Goal: Communication & Community: Share content

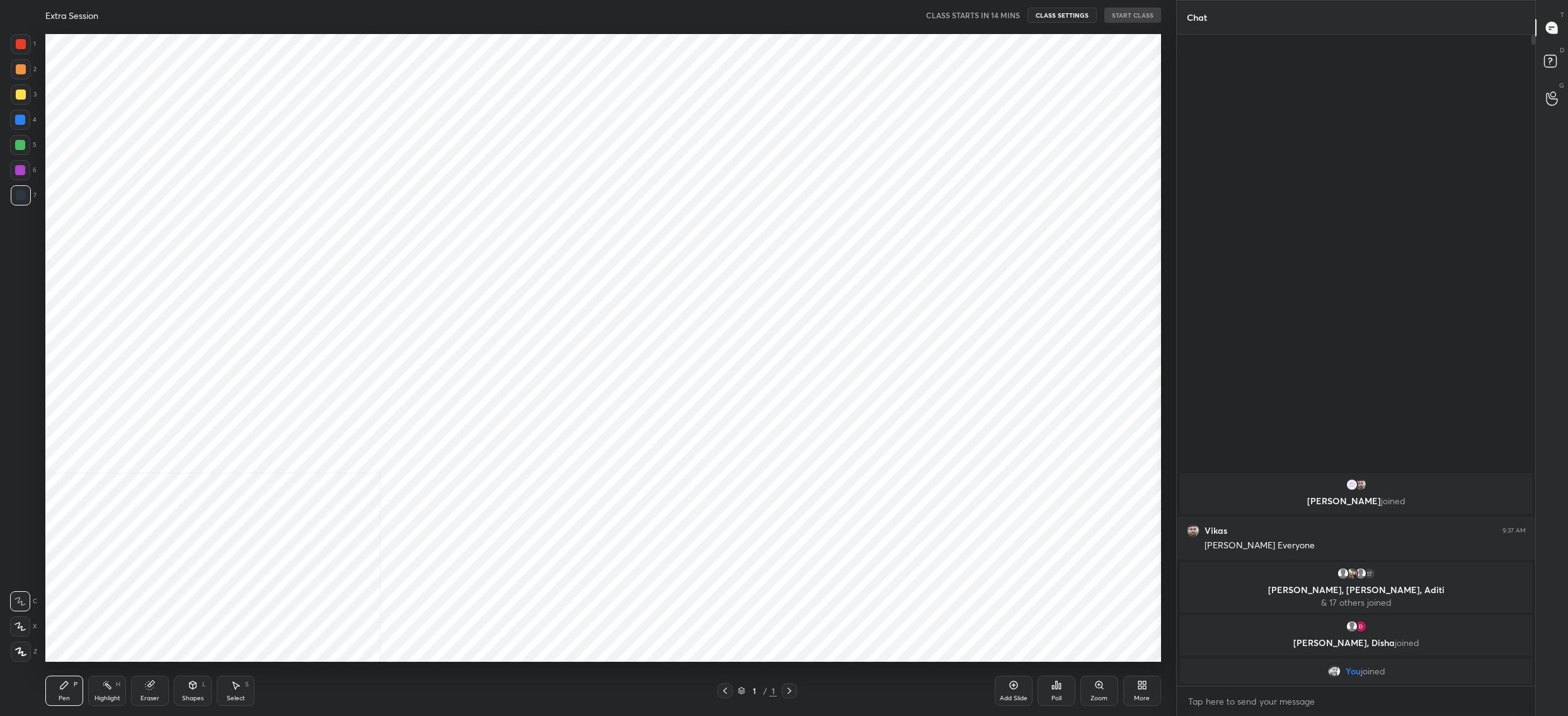
scroll to position [62373, 61880]
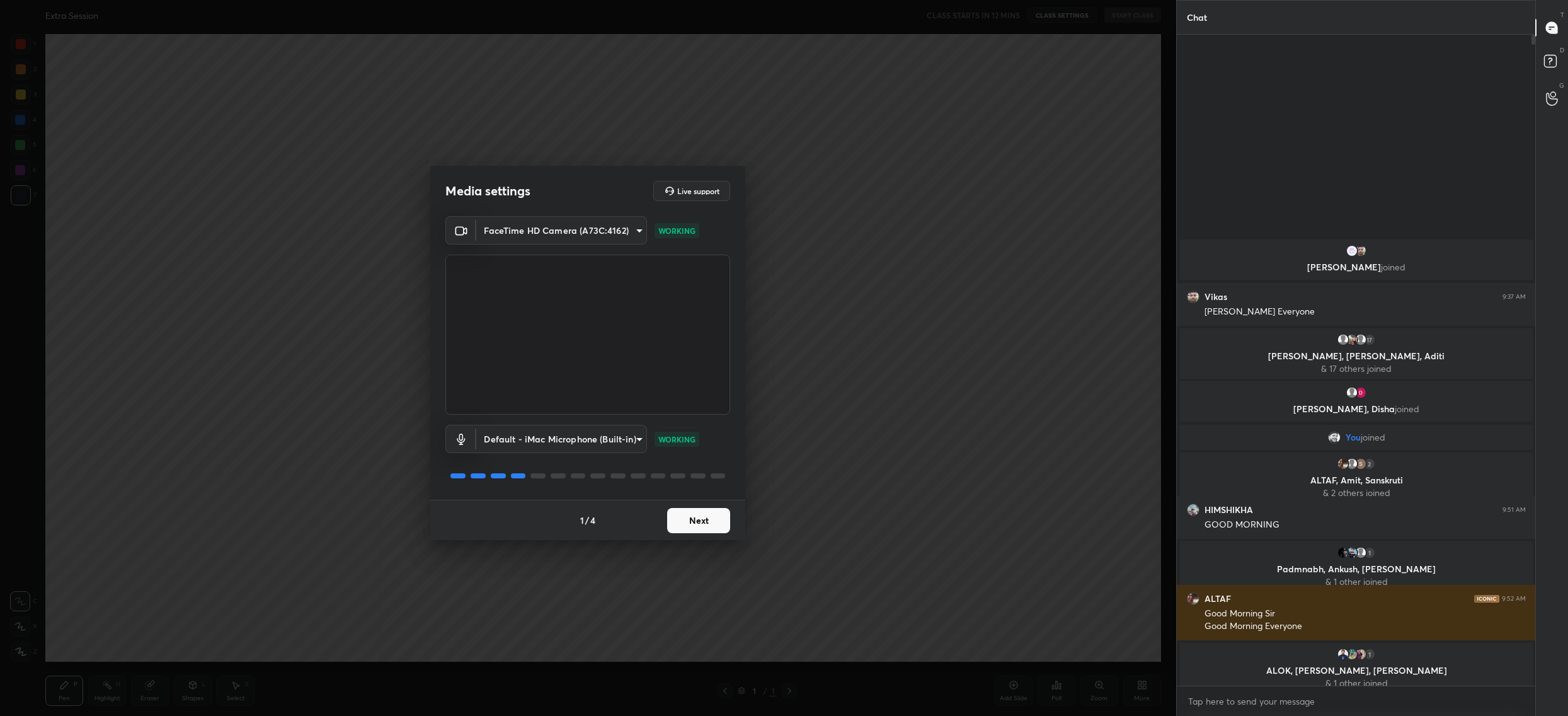
click at [705, 514] on button "Next" at bounding box center [698, 520] width 63 height 26
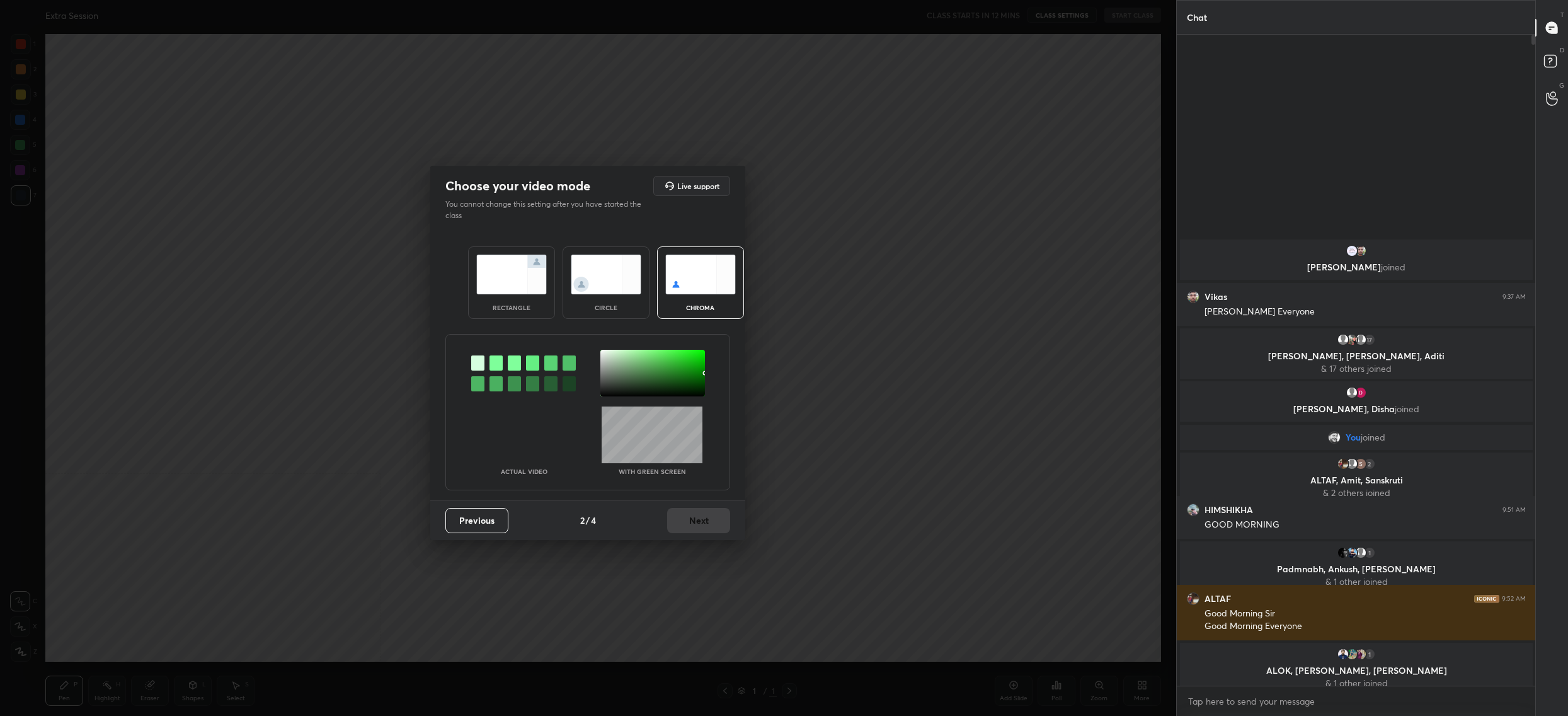
click at [605, 351] on div at bounding box center [653, 373] width 104 height 46
drag, startPoint x: 714, startPoint y: 506, endPoint x: 717, endPoint y: 519, distance: 13.3
click at [716, 508] on div "Previous 2 / 4 Next" at bounding box center [588, 520] width 315 height 40
click at [717, 523] on button "Next" at bounding box center [698, 520] width 63 height 26
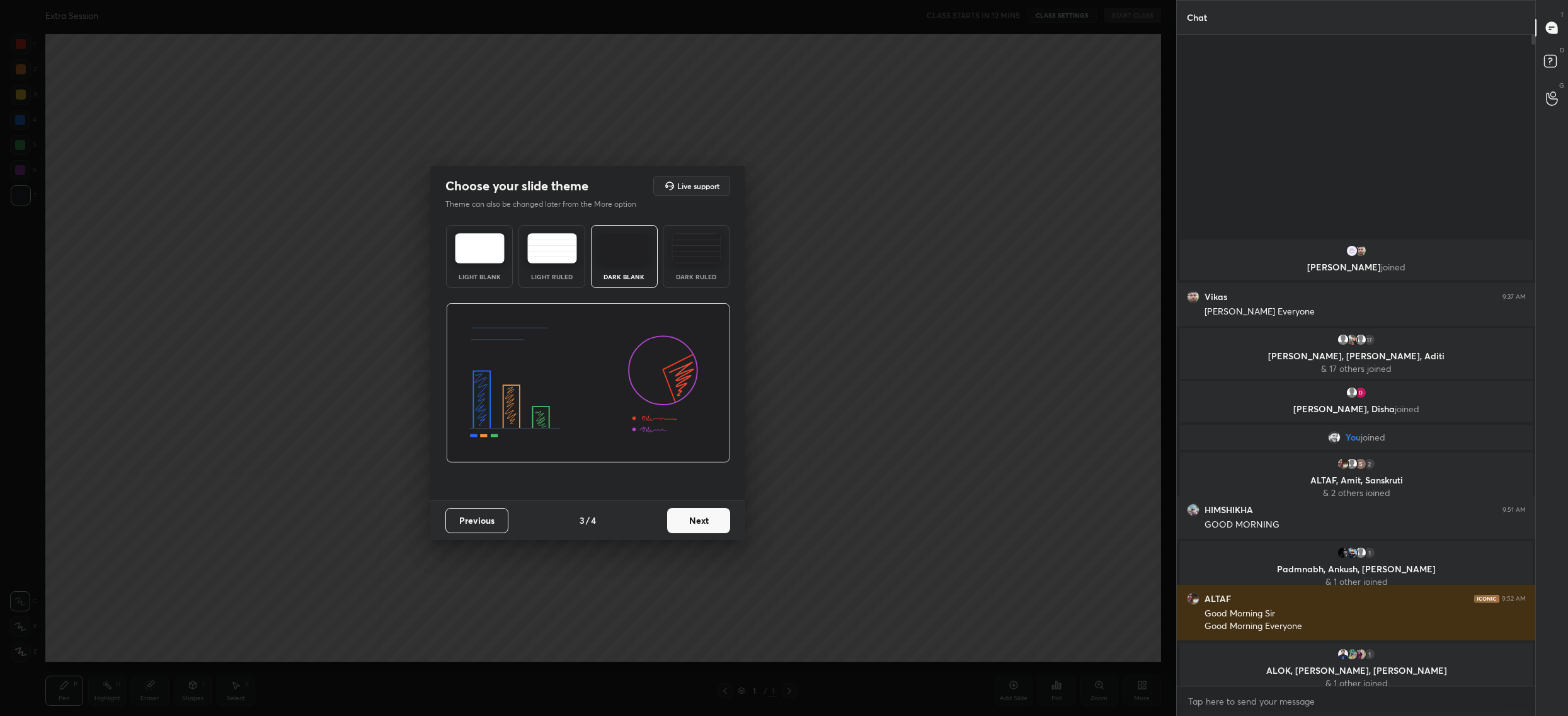
click at [717, 523] on button "Next" at bounding box center [698, 520] width 63 height 26
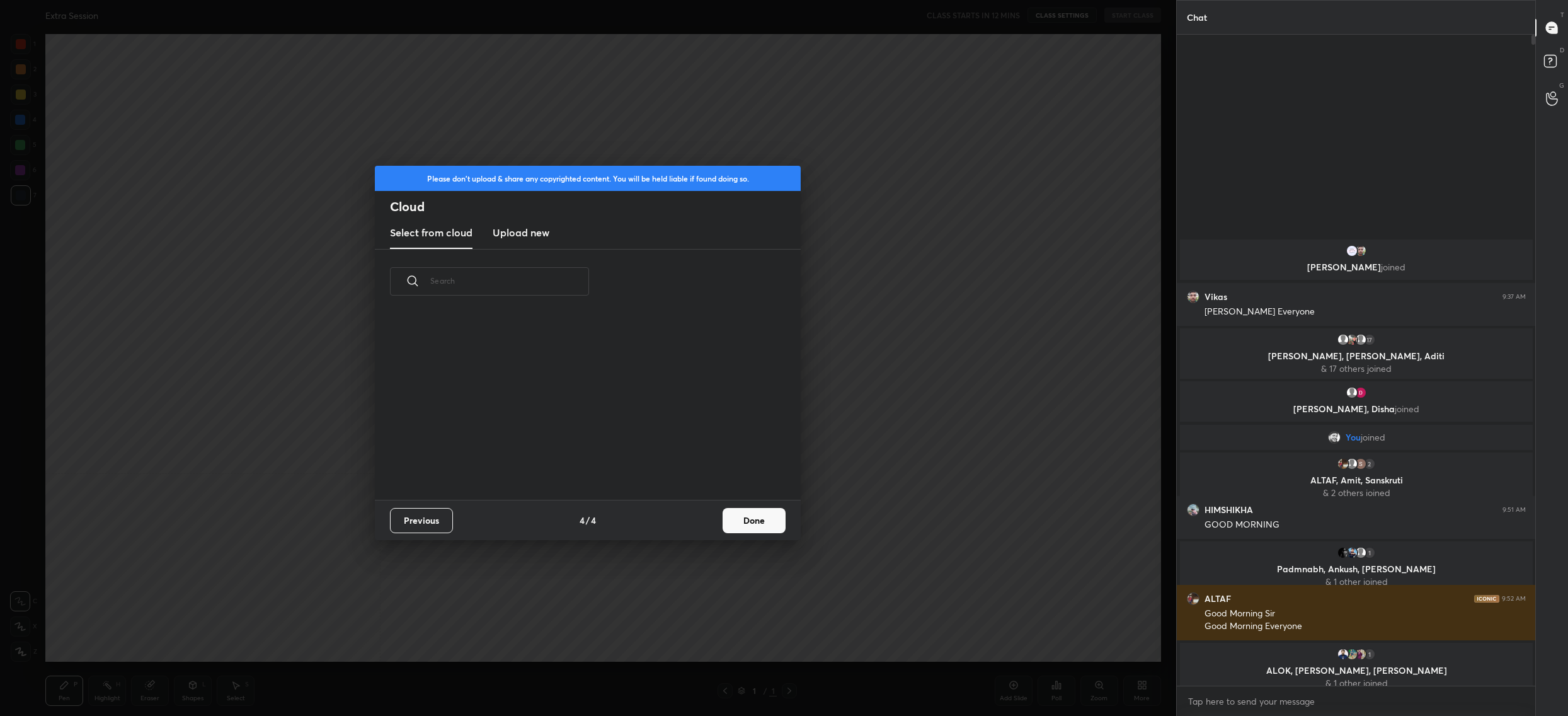
click at [753, 522] on button "Done" at bounding box center [754, 520] width 63 height 26
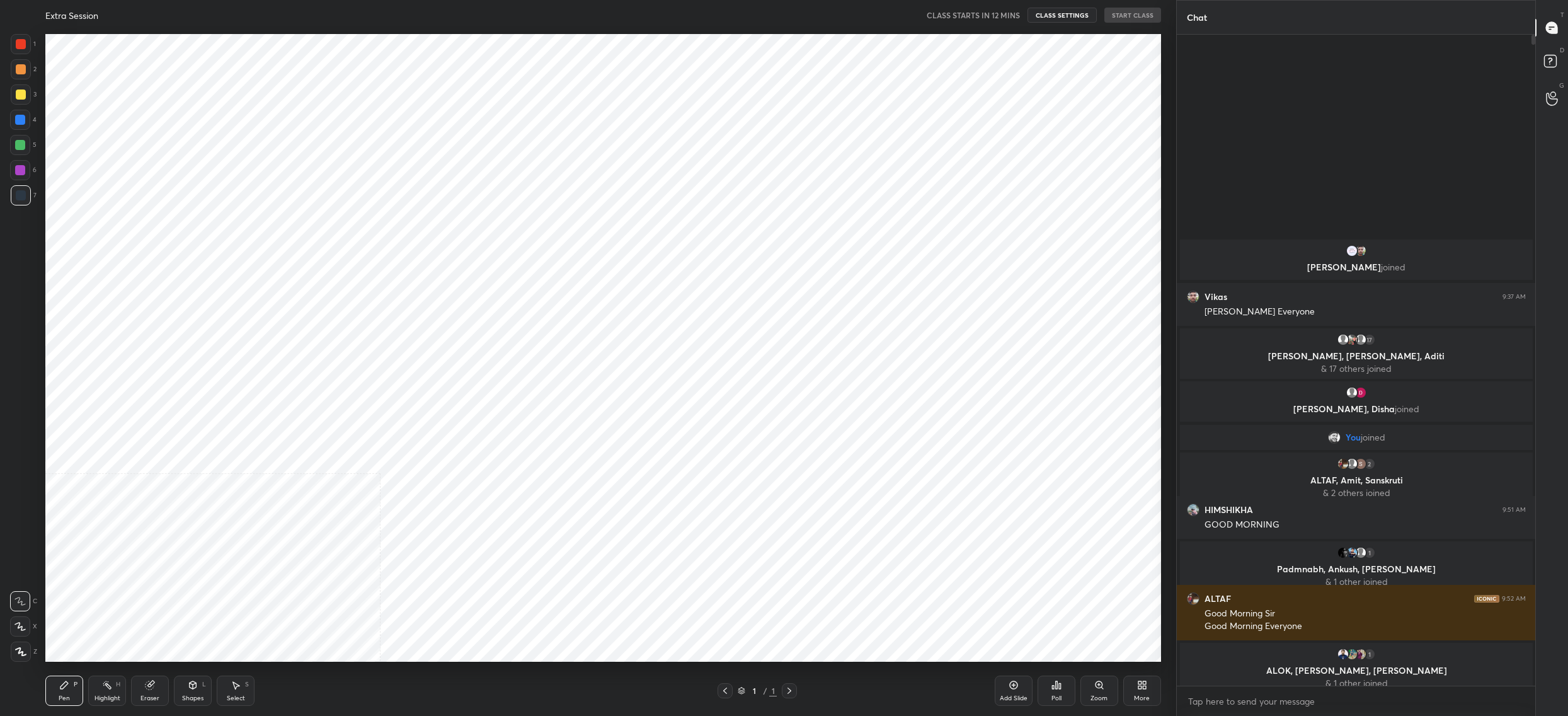
scroll to position [186, 404]
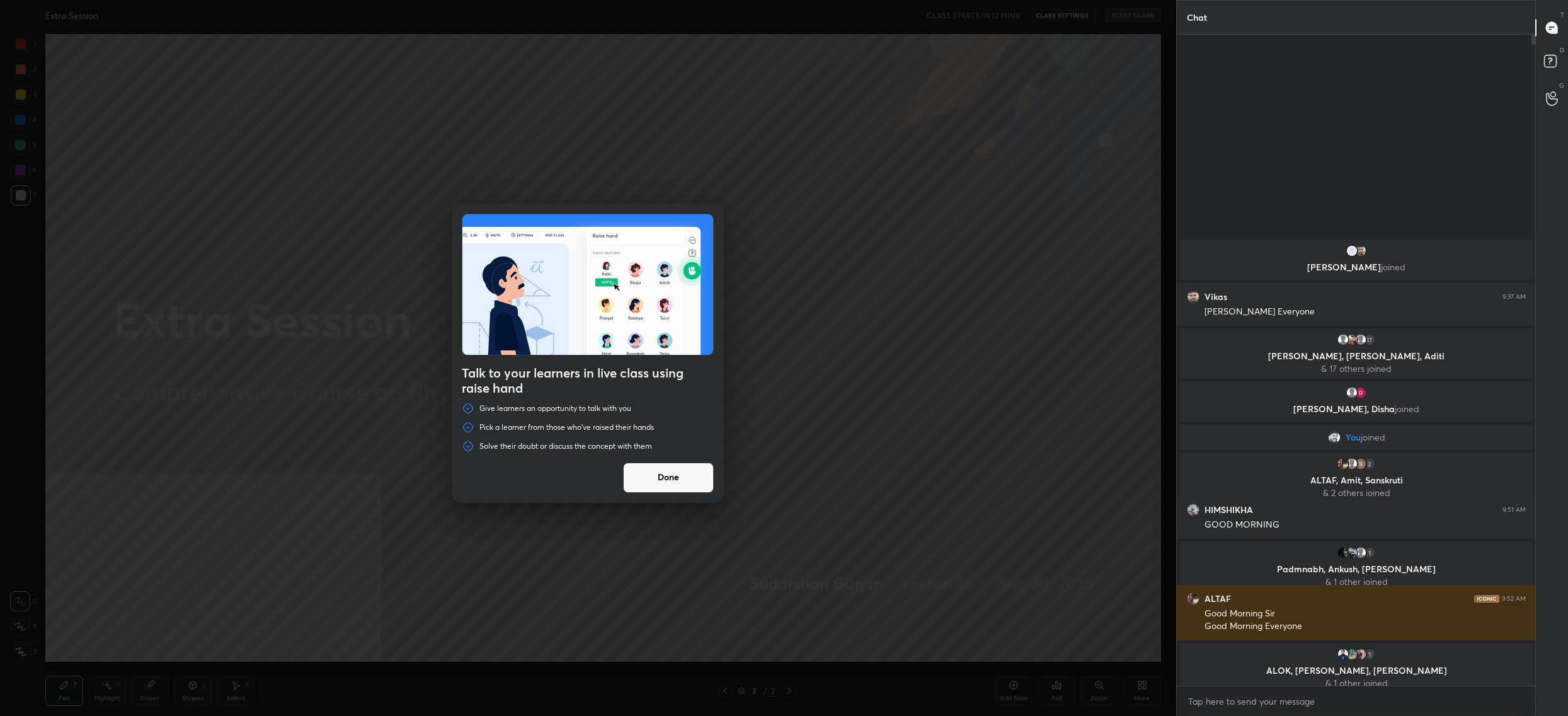
click at [665, 478] on button "Done" at bounding box center [668, 477] width 90 height 30
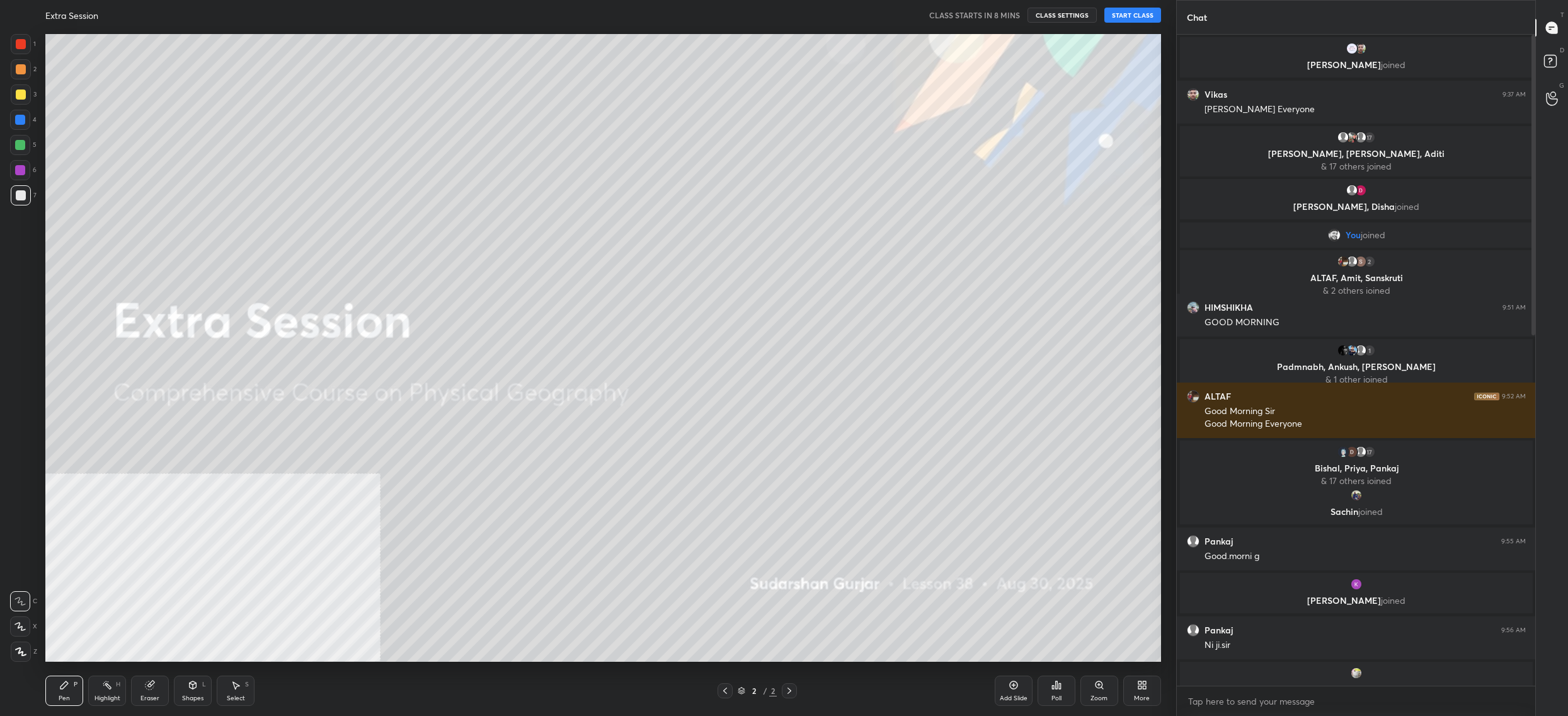
click at [1156, 704] on div "More" at bounding box center [1142, 690] width 38 height 30
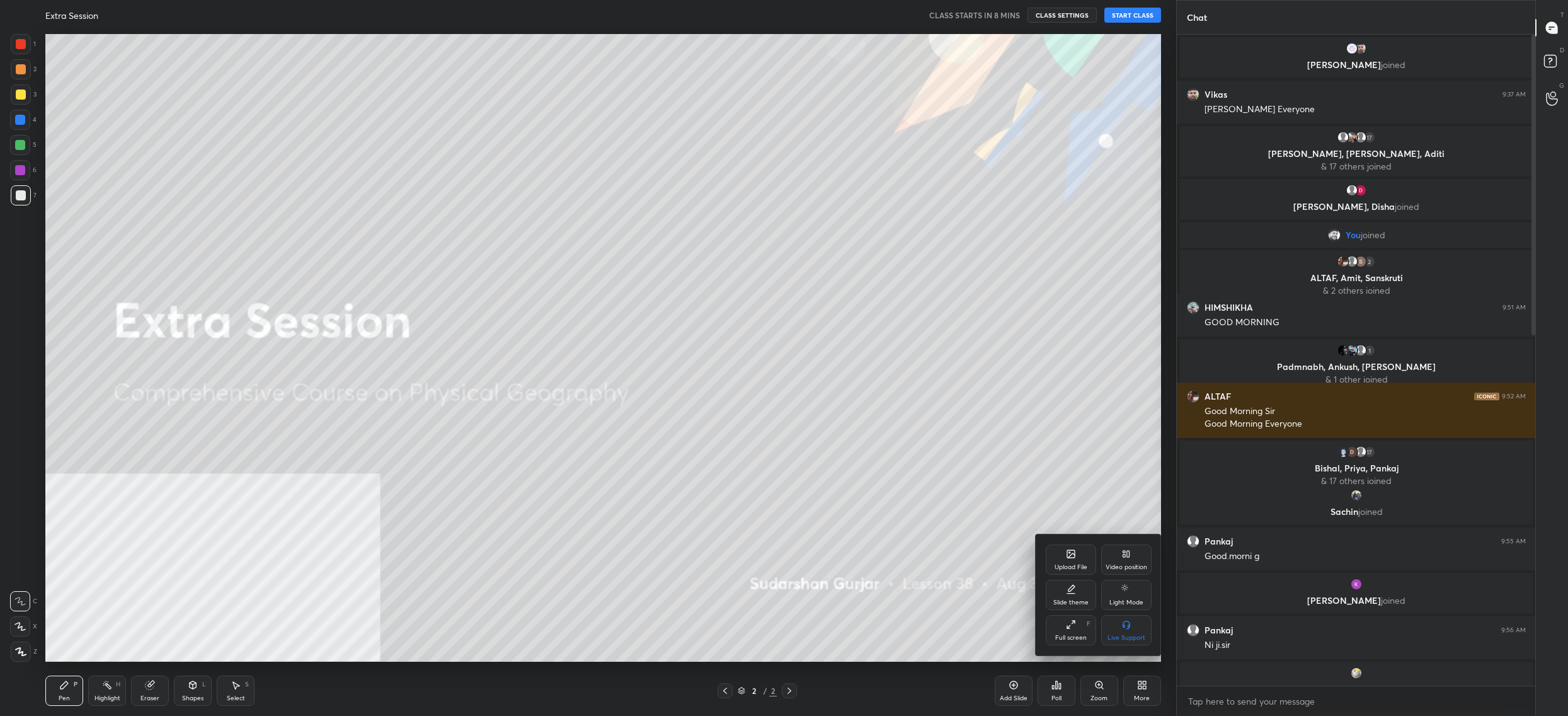
click at [1072, 557] on icon at bounding box center [1071, 554] width 8 height 8
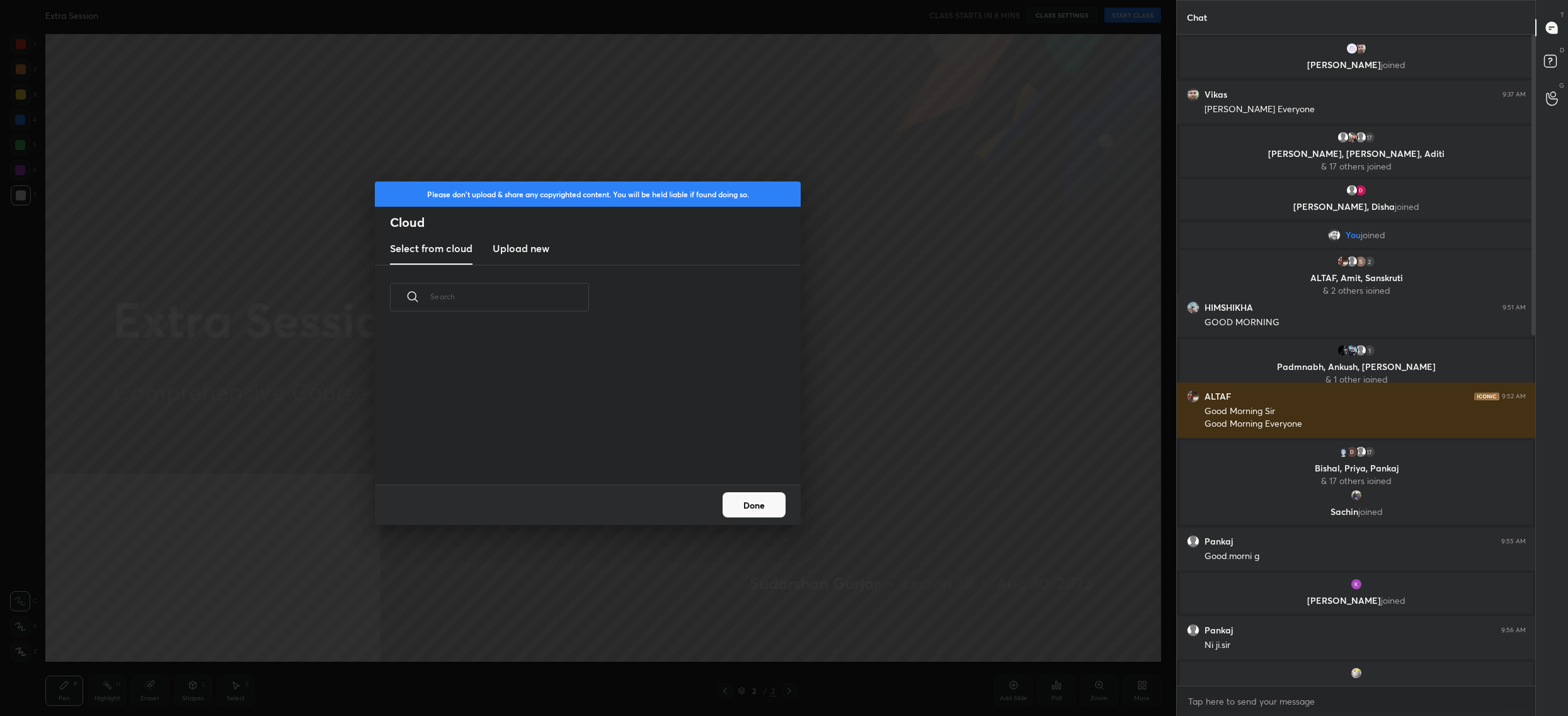
scroll to position [155, 404]
click at [523, 240] on h3 "Upload new" at bounding box center [520, 248] width 56 height 15
click at [581, 447] on label "Browse" at bounding box center [588, 448] width 56 height 20
click at [560, 447] on input "Browse" at bounding box center [560, 448] width 0 height 20
click at [761, 506] on button "Done" at bounding box center [754, 504] width 63 height 26
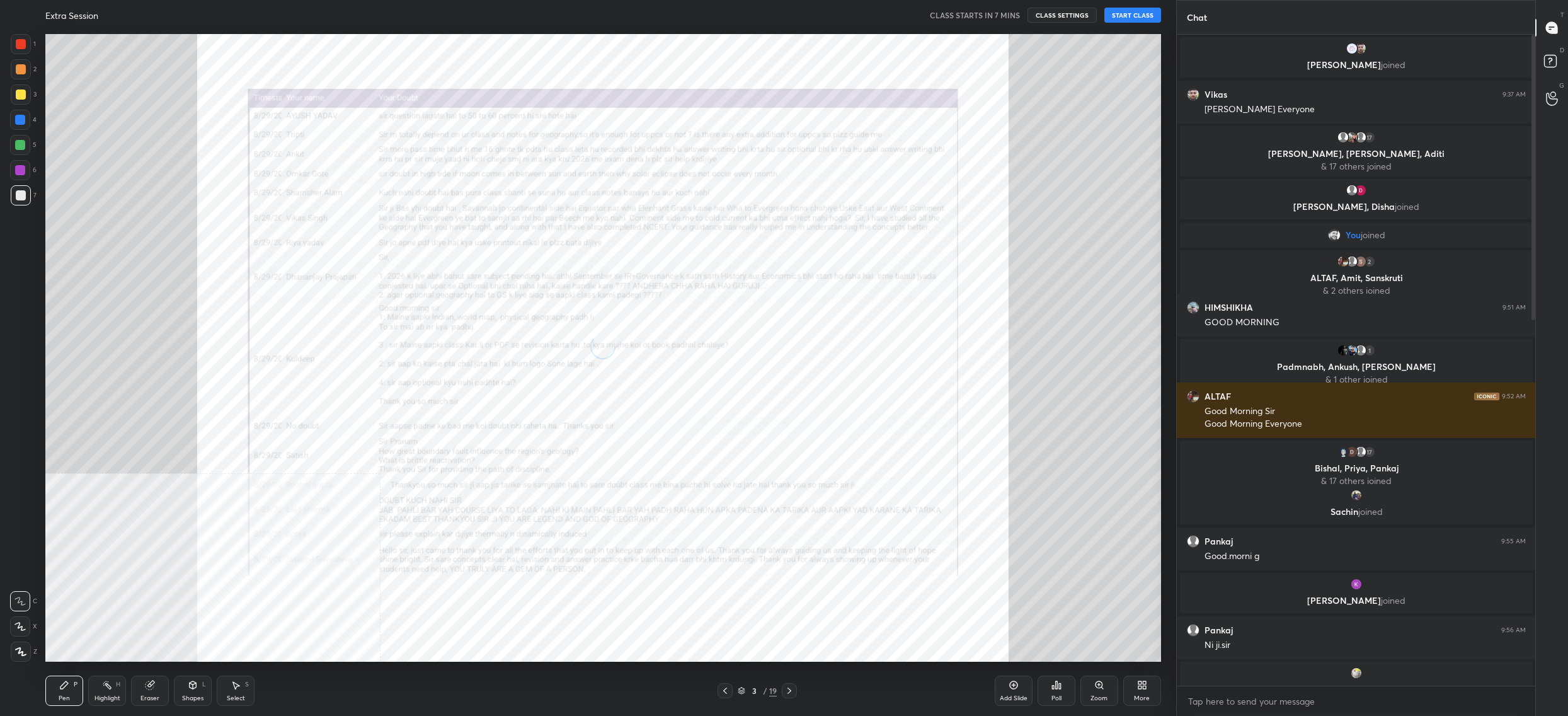
click at [741, 683] on div "Pen P Highlight H Eraser Shapes L Select S 3 / 19 Add Slide Poll Zoom More" at bounding box center [603, 690] width 1116 height 50
click at [748, 692] on div "3" at bounding box center [754, 690] width 12 height 8
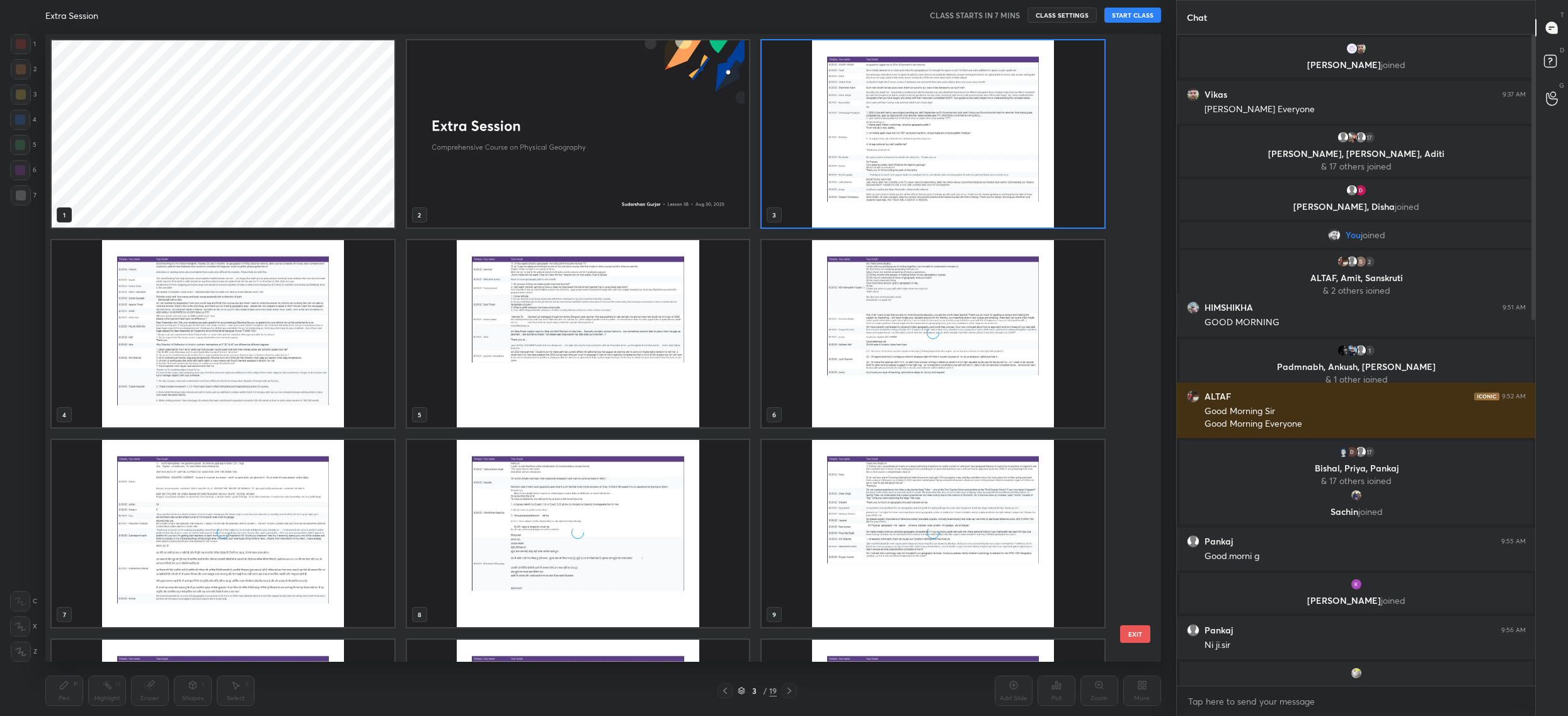
scroll to position [771, 0]
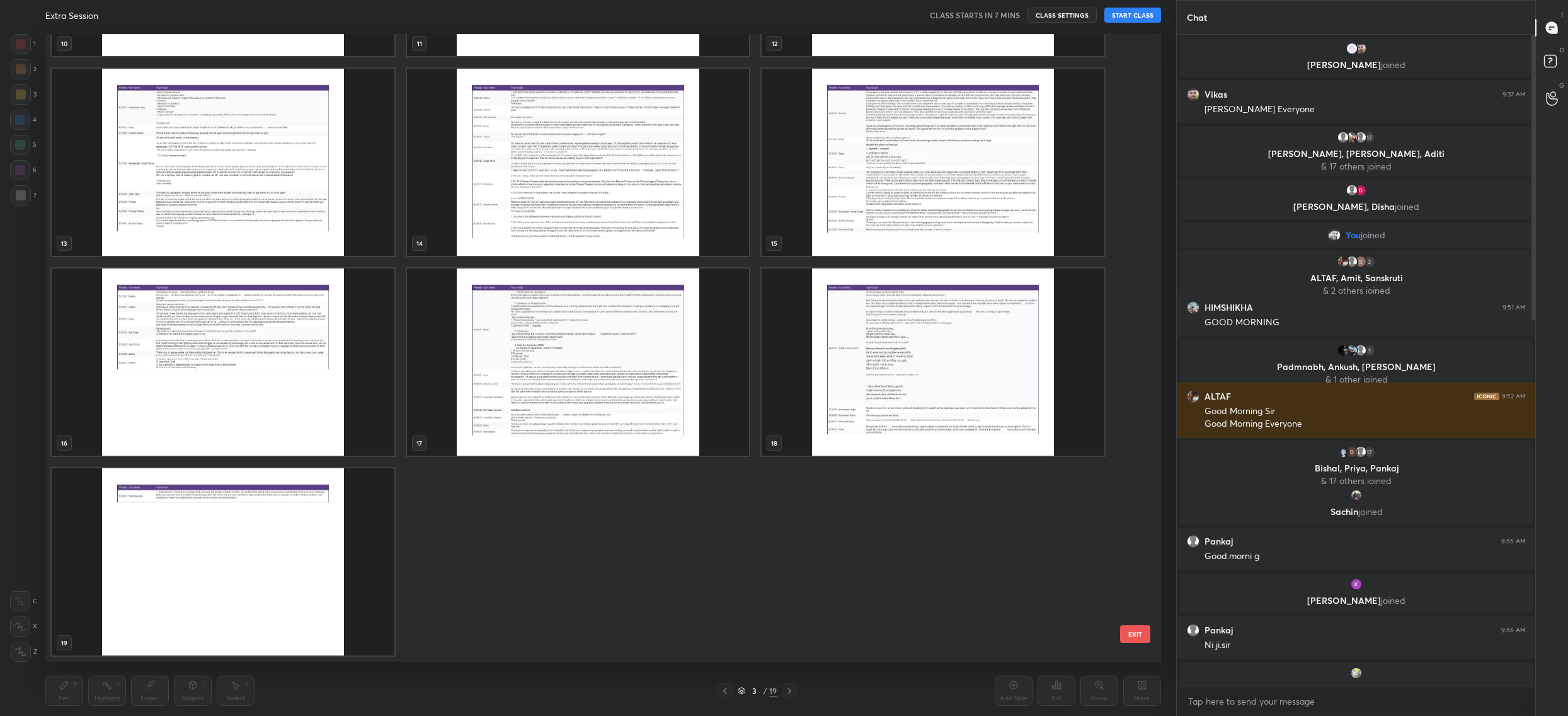
click at [285, 576] on img "grid" at bounding box center [223, 561] width 343 height 187
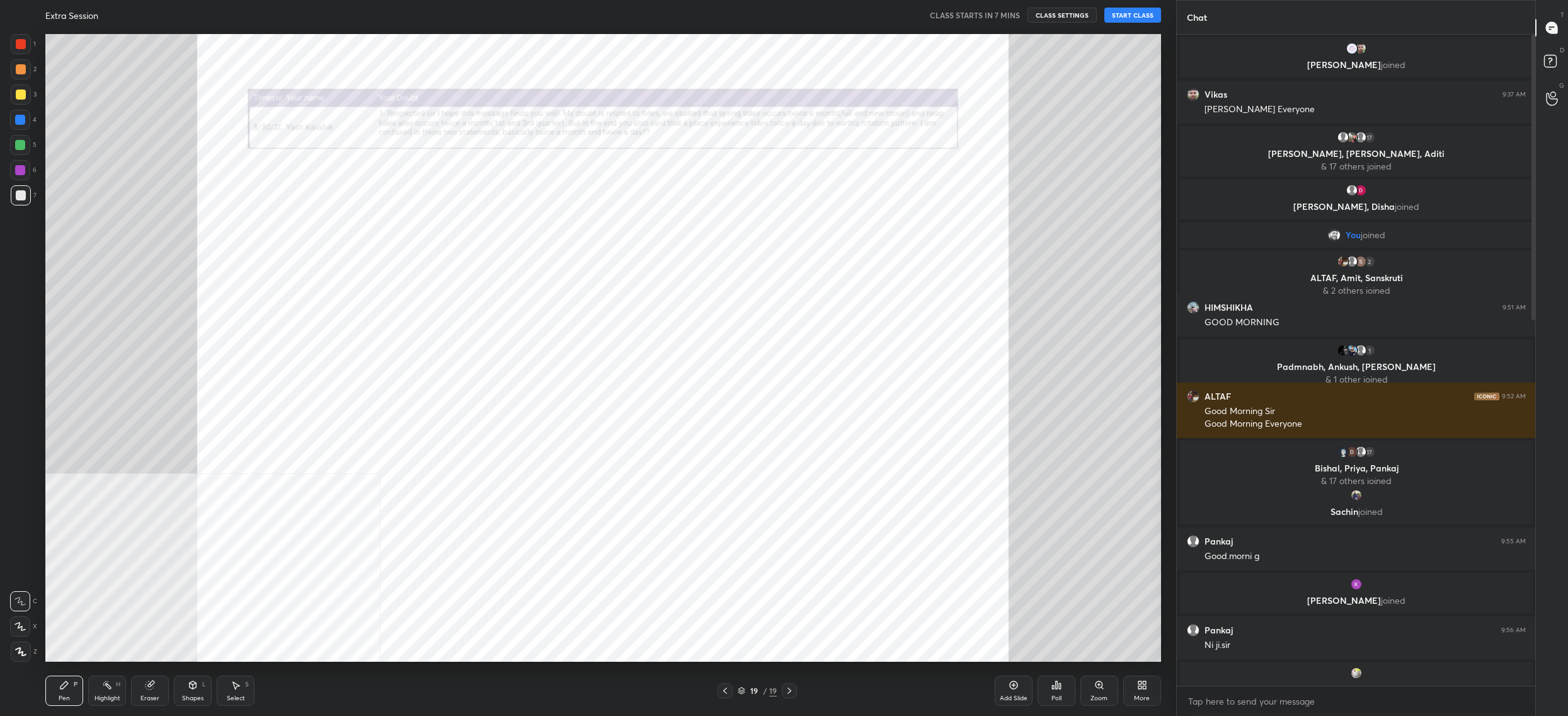
click at [285, 576] on img "grid" at bounding box center [223, 561] width 343 height 187
click at [1132, 686] on div "More" at bounding box center [1142, 690] width 38 height 30
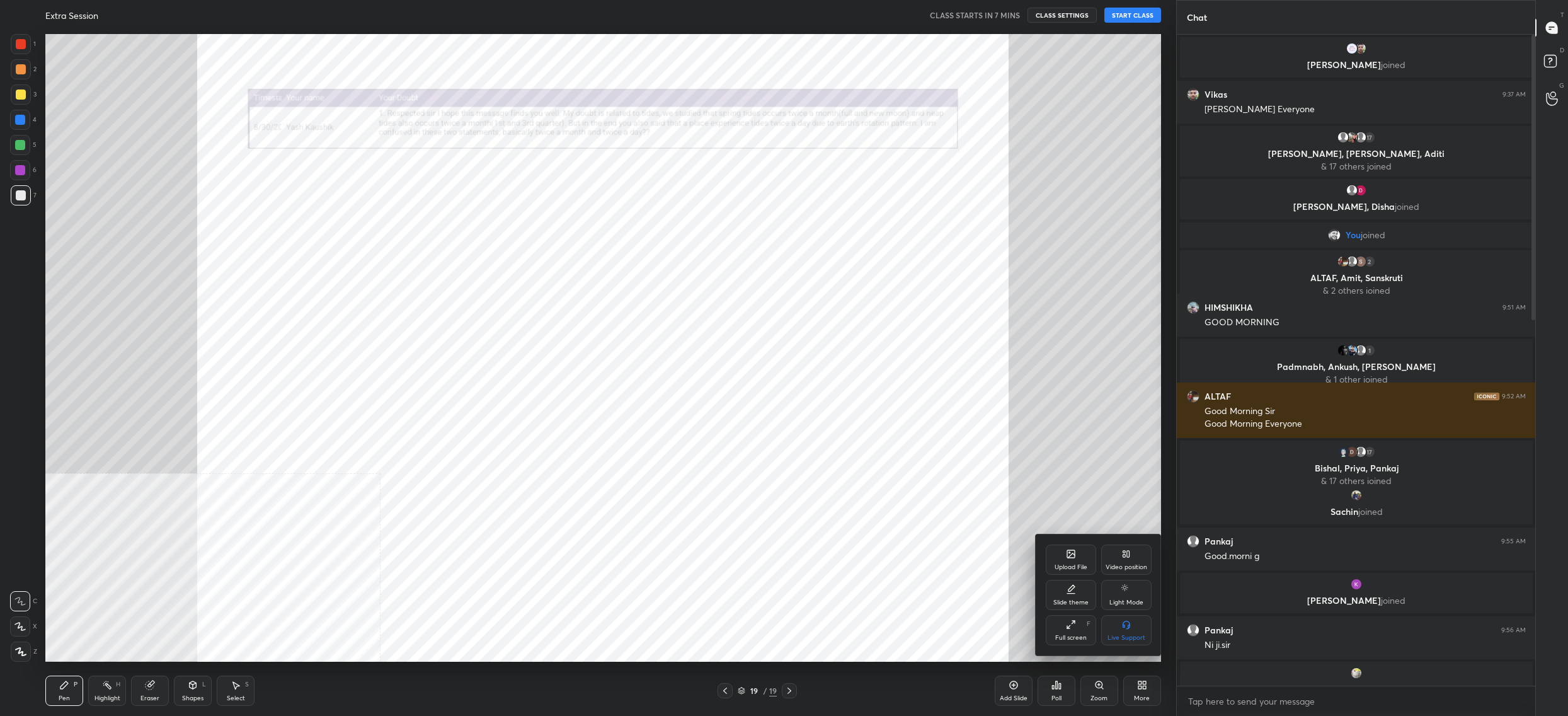
click at [1075, 563] on div "Upload File" at bounding box center [1071, 559] width 50 height 30
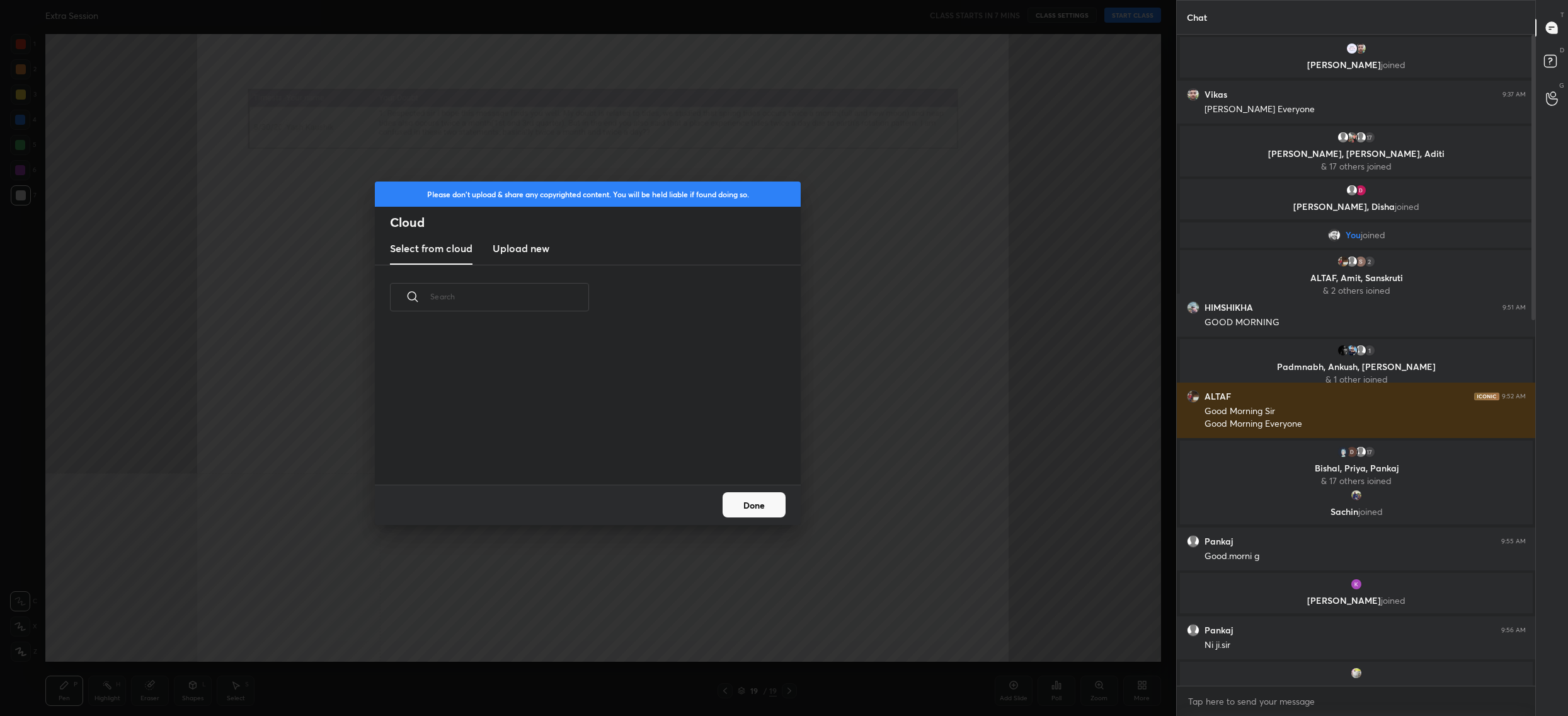
scroll to position [155, 404]
click at [523, 237] on new "Upload new" at bounding box center [520, 249] width 56 height 32
click at [585, 448] on label "Browse" at bounding box center [588, 448] width 56 height 20
click at [560, 448] on input "Browse" at bounding box center [560, 448] width 0 height 20
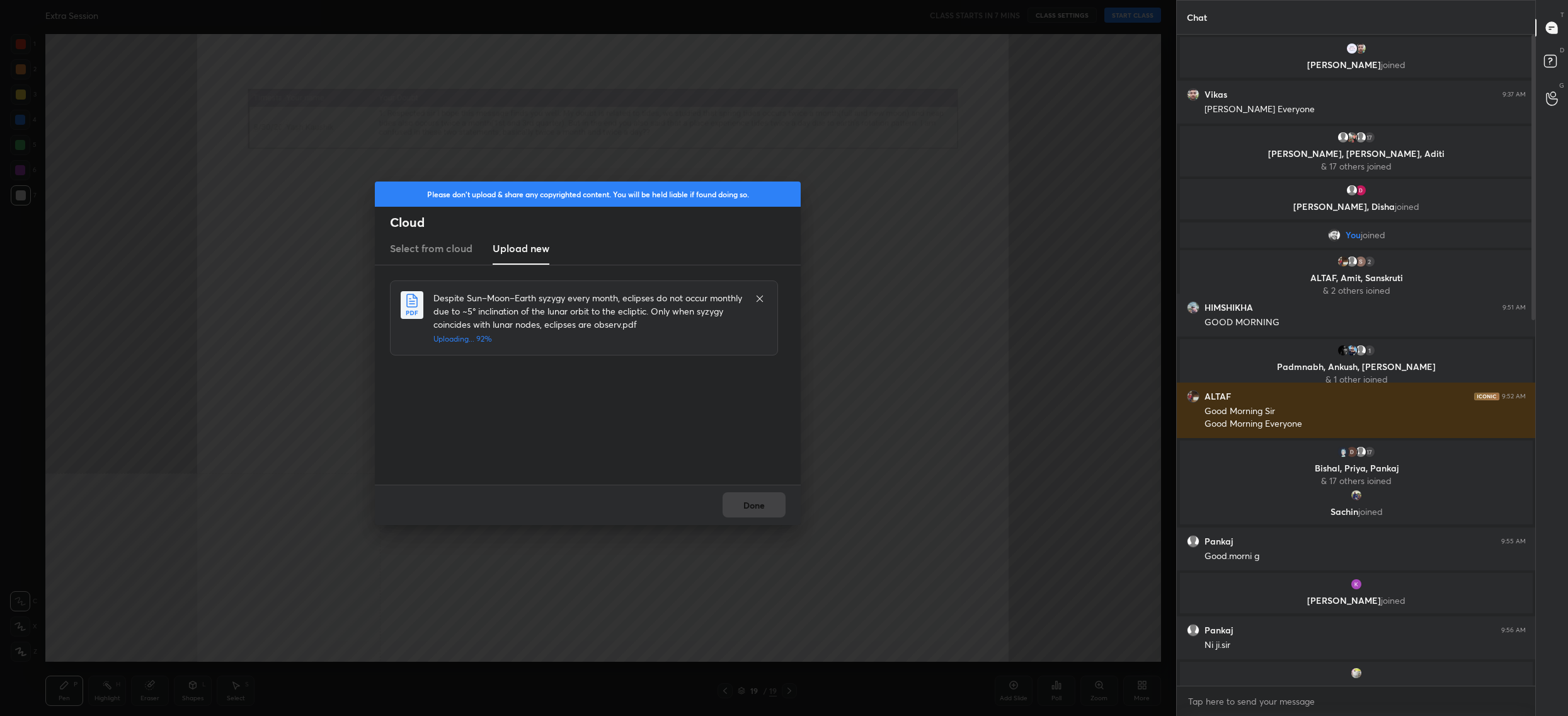
click at [751, 511] on div "Done" at bounding box center [588, 505] width 426 height 40
click at [751, 511] on button "Done" at bounding box center [754, 504] width 63 height 26
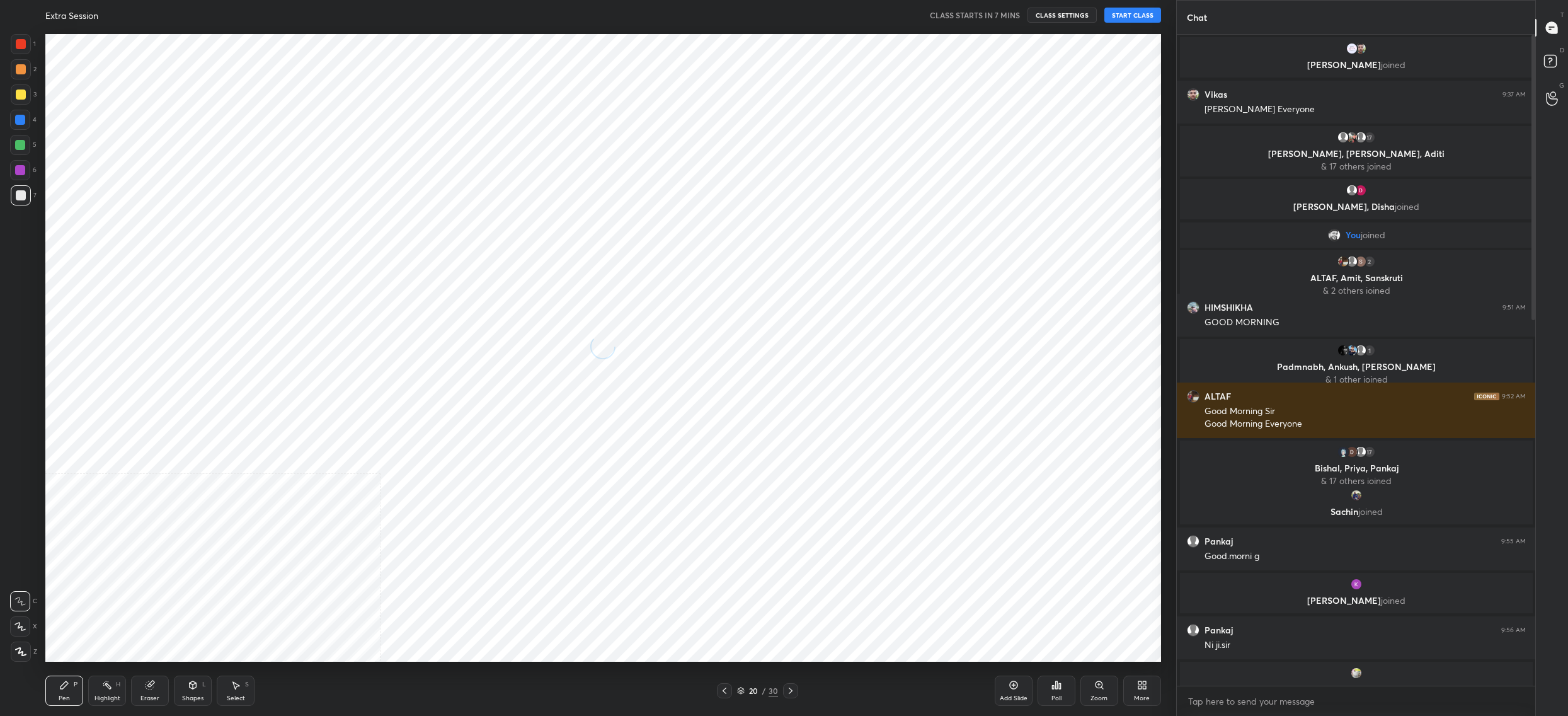
click at [738, 688] on icon at bounding box center [741, 690] width 8 height 8
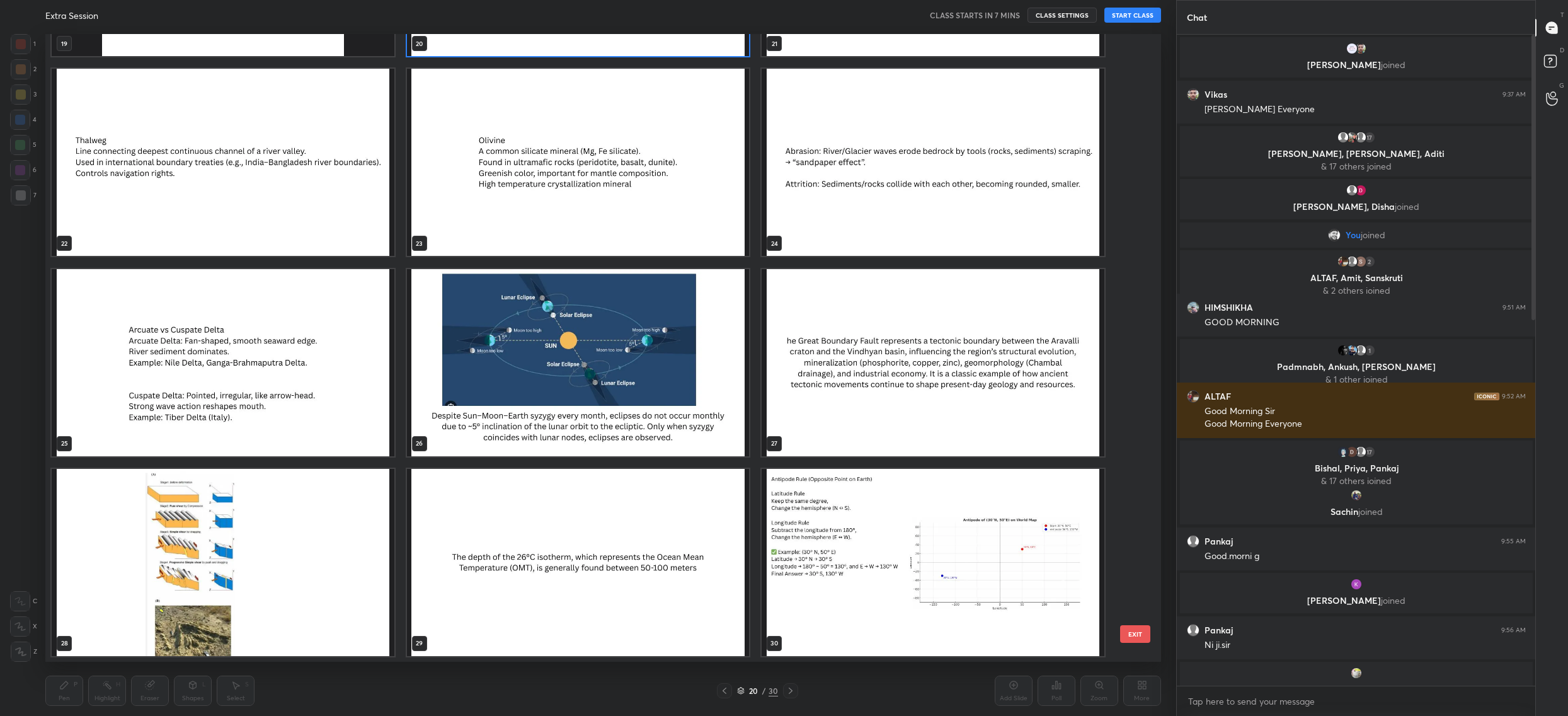
scroll to position [0, 0]
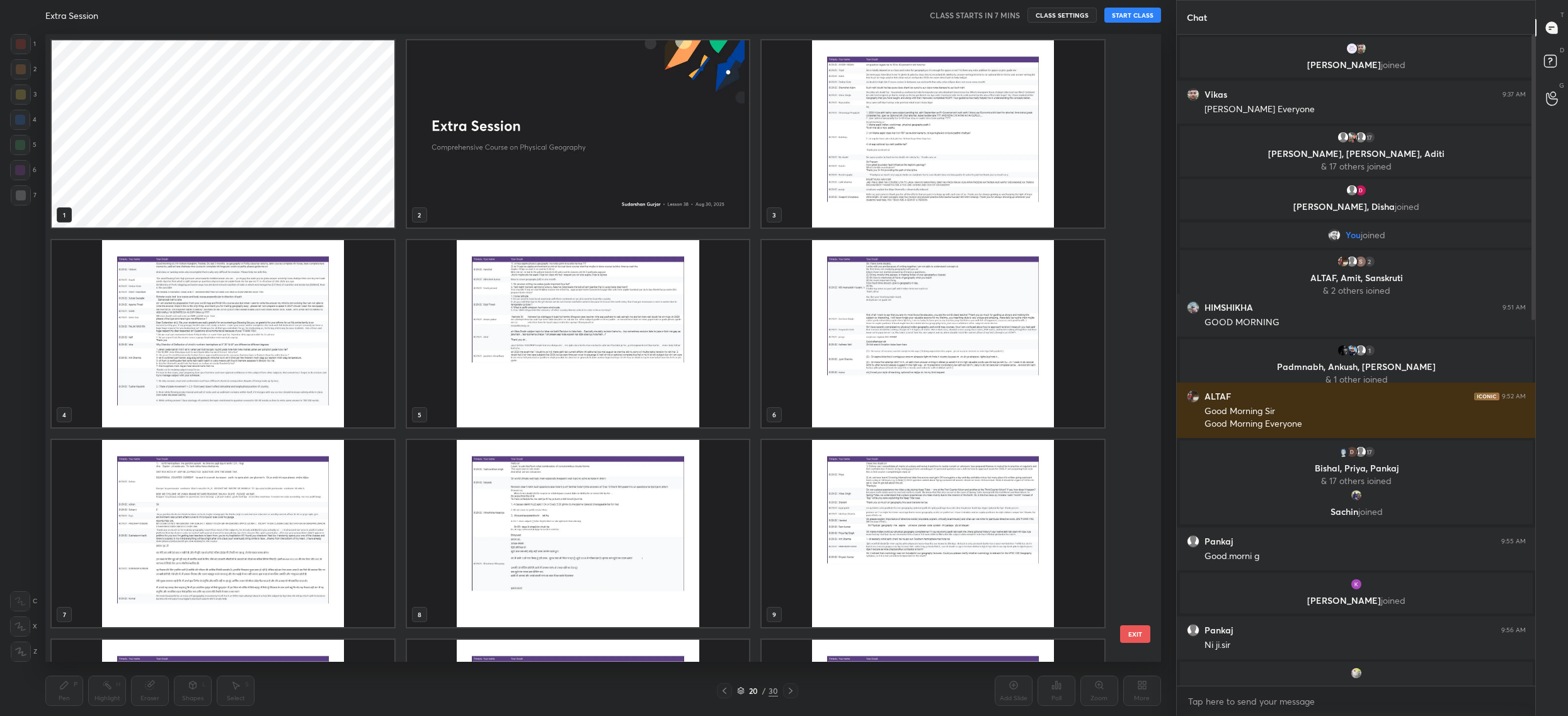
click at [689, 155] on img "grid" at bounding box center [578, 134] width 343 height 187
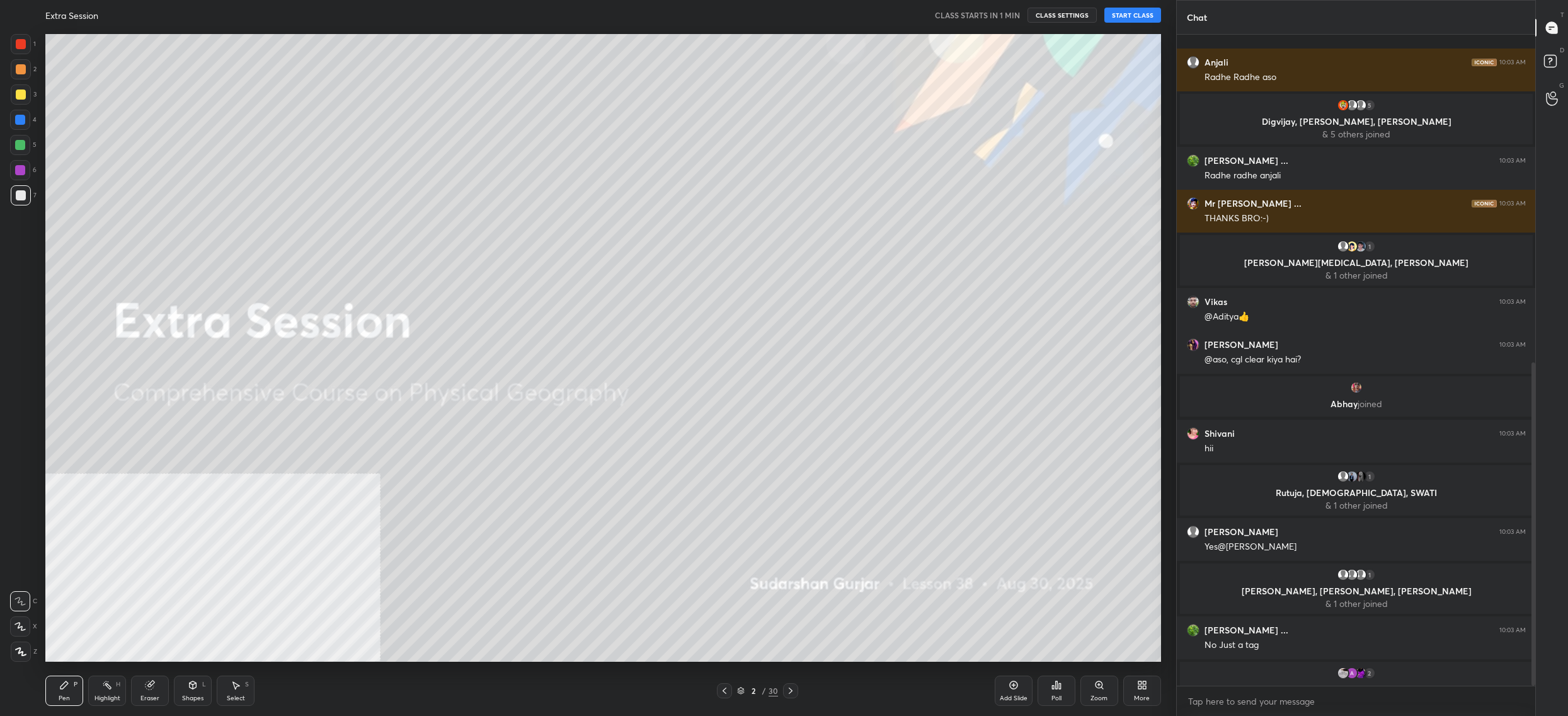
scroll to position [662, 0]
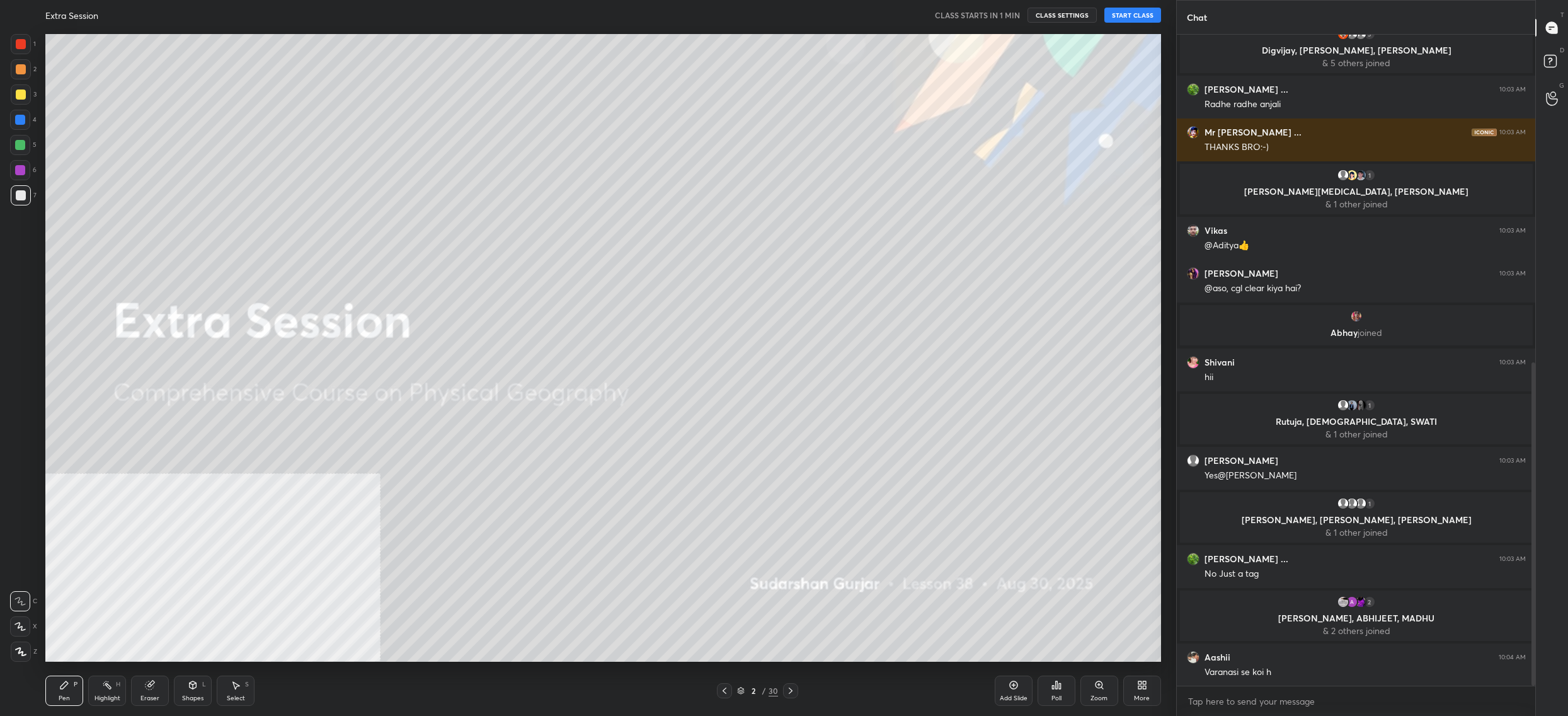
click at [1113, 10] on button "START CLASS" at bounding box center [1133, 15] width 56 height 15
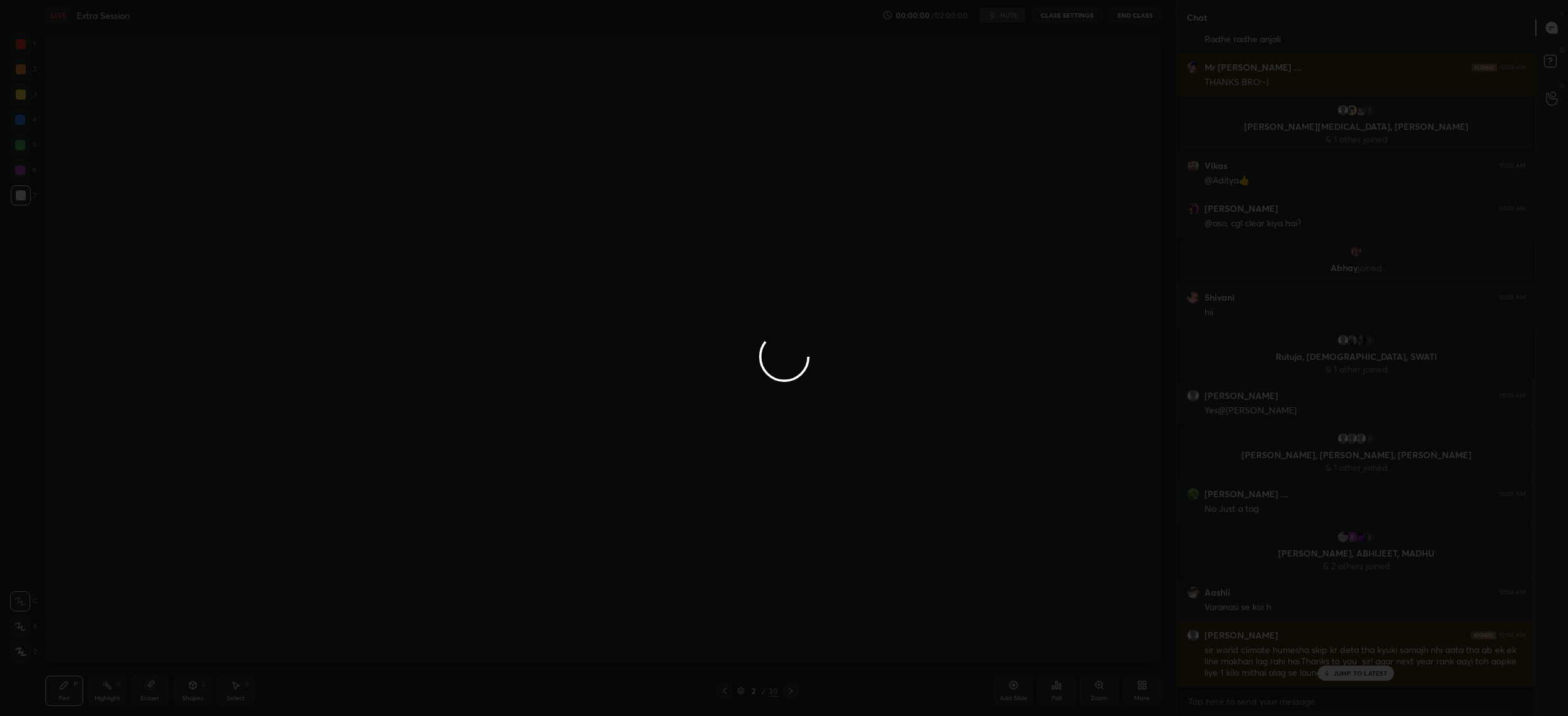
scroll to position [813, 0]
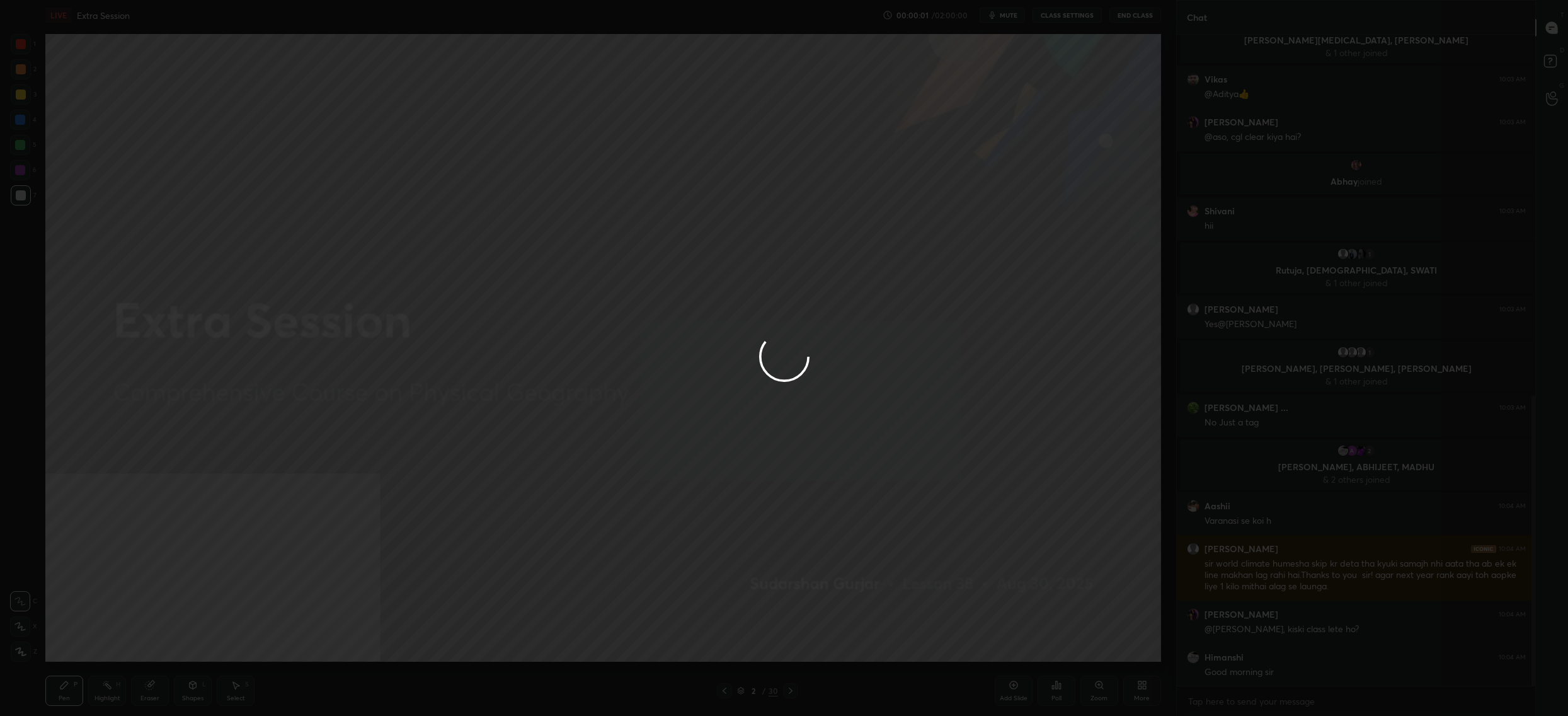
click at [1062, 20] on div at bounding box center [784, 358] width 1568 height 716
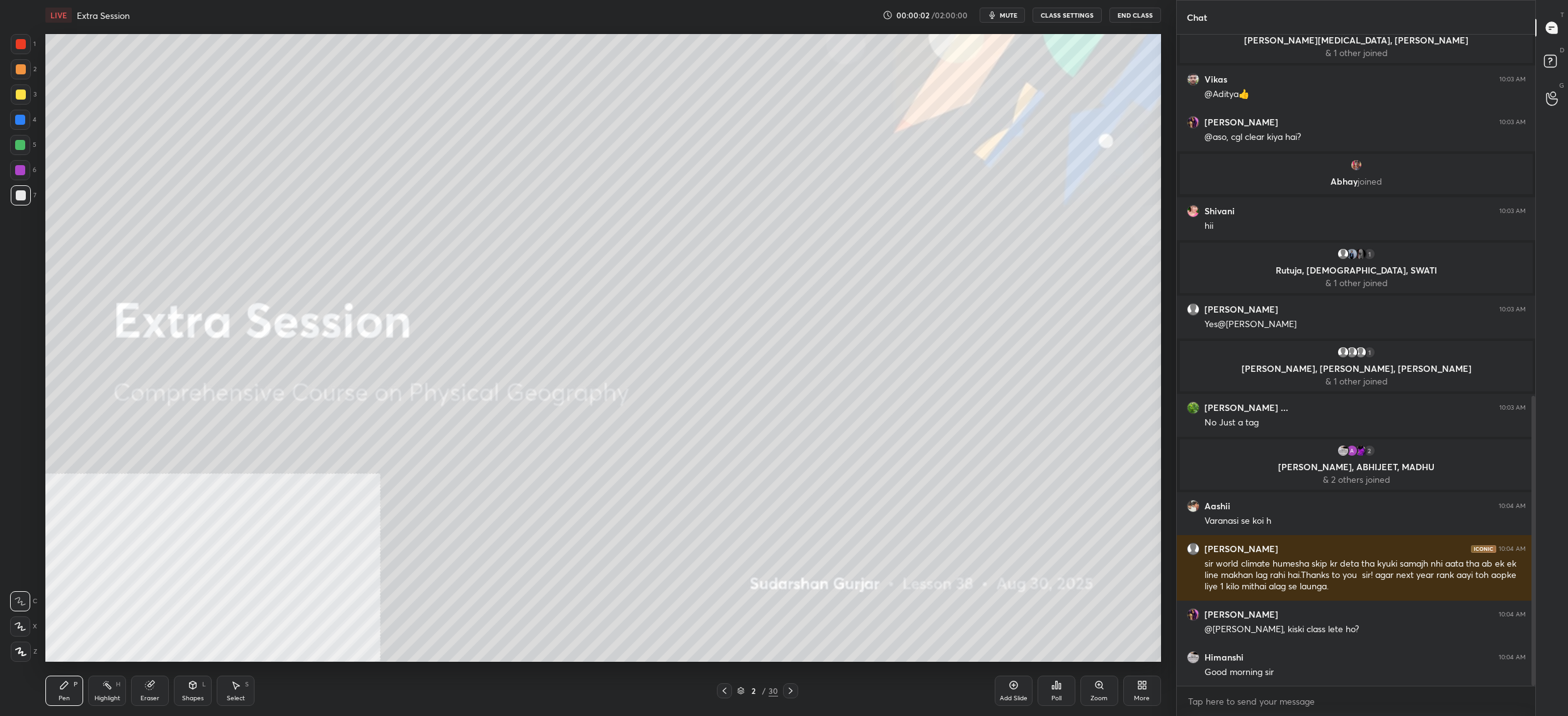
click at [1064, 17] on button "CLASS SETTINGS" at bounding box center [1068, 15] width 70 height 15
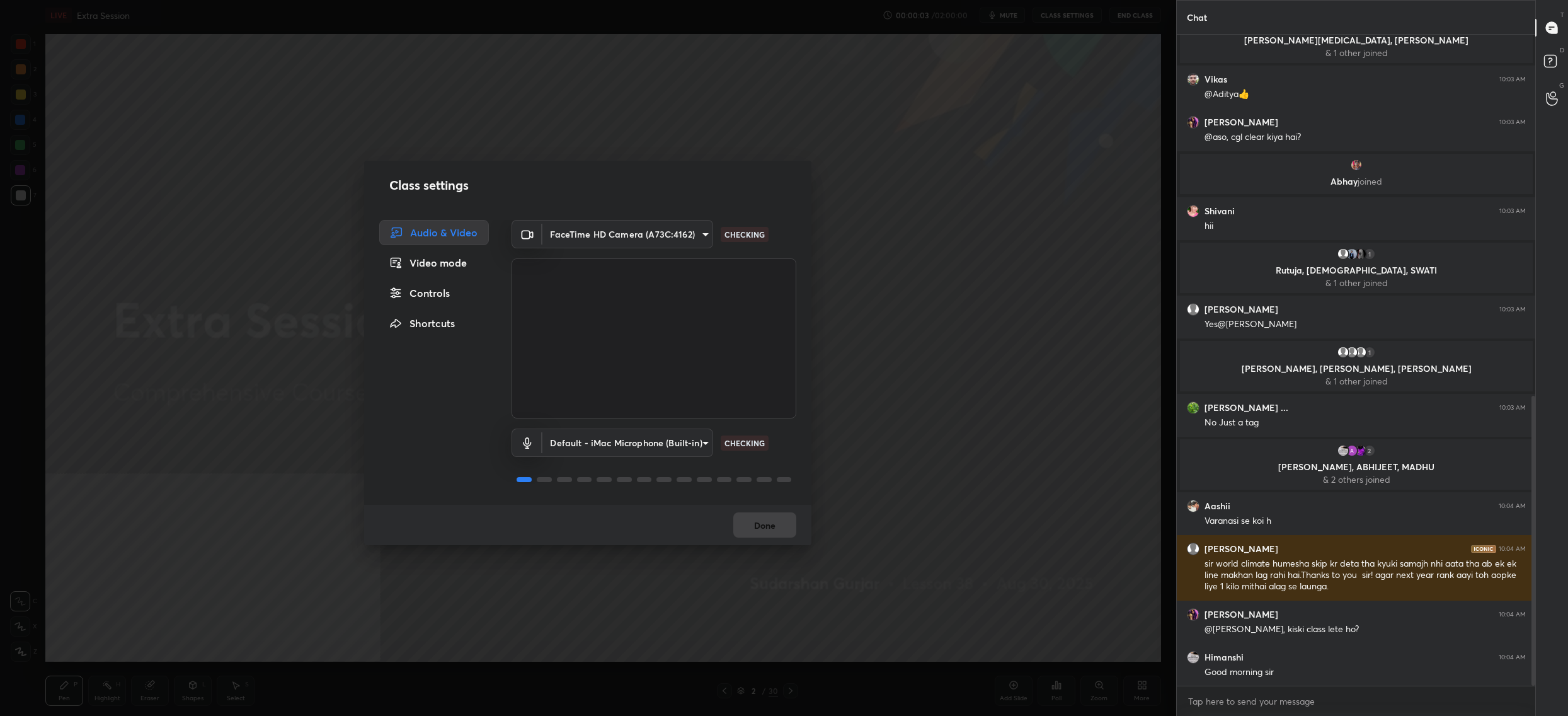
drag, startPoint x: 427, startPoint y: 294, endPoint x: 489, endPoint y: 345, distance: 80.3
click at [427, 294] on div "Controls" at bounding box center [435, 293] width 110 height 26
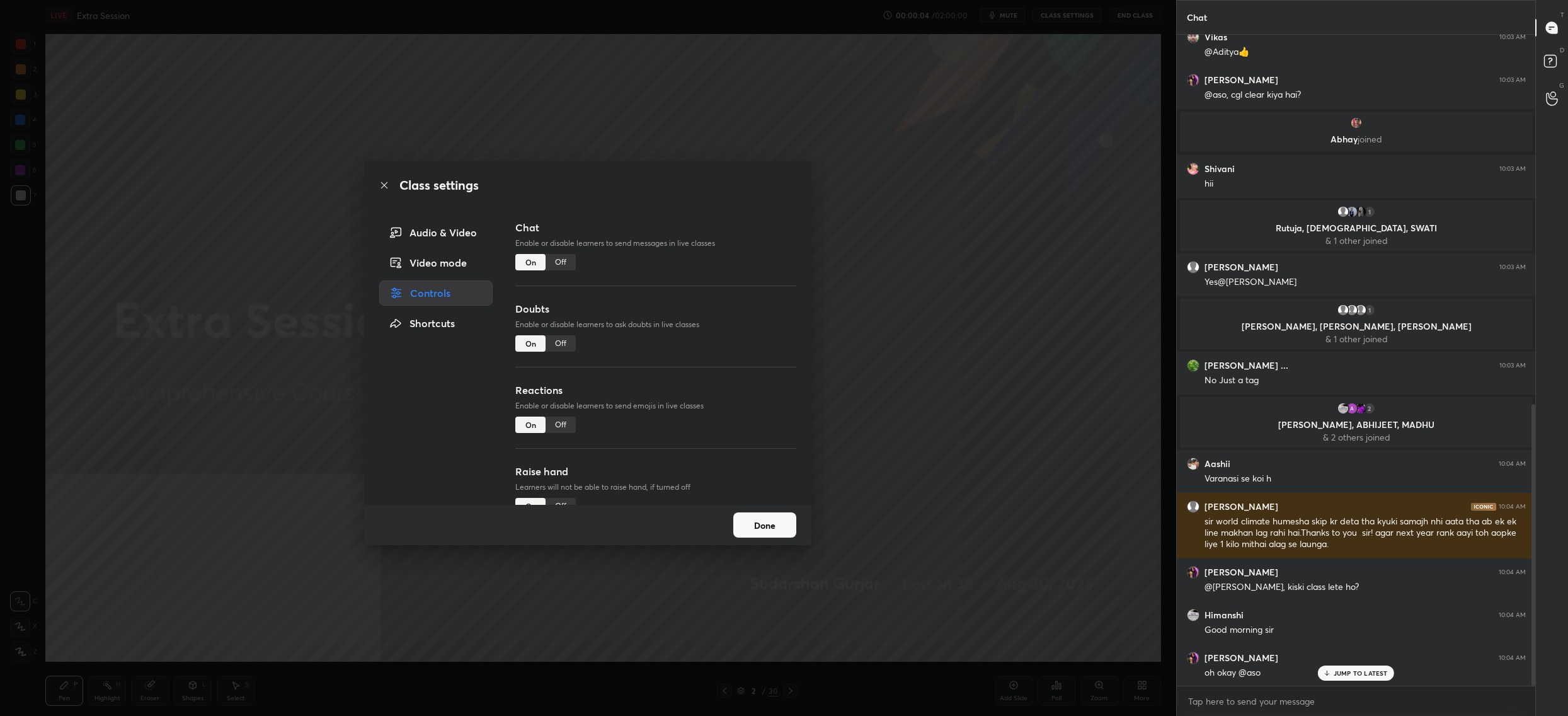
click at [571, 343] on div "Off" at bounding box center [561, 343] width 30 height 16
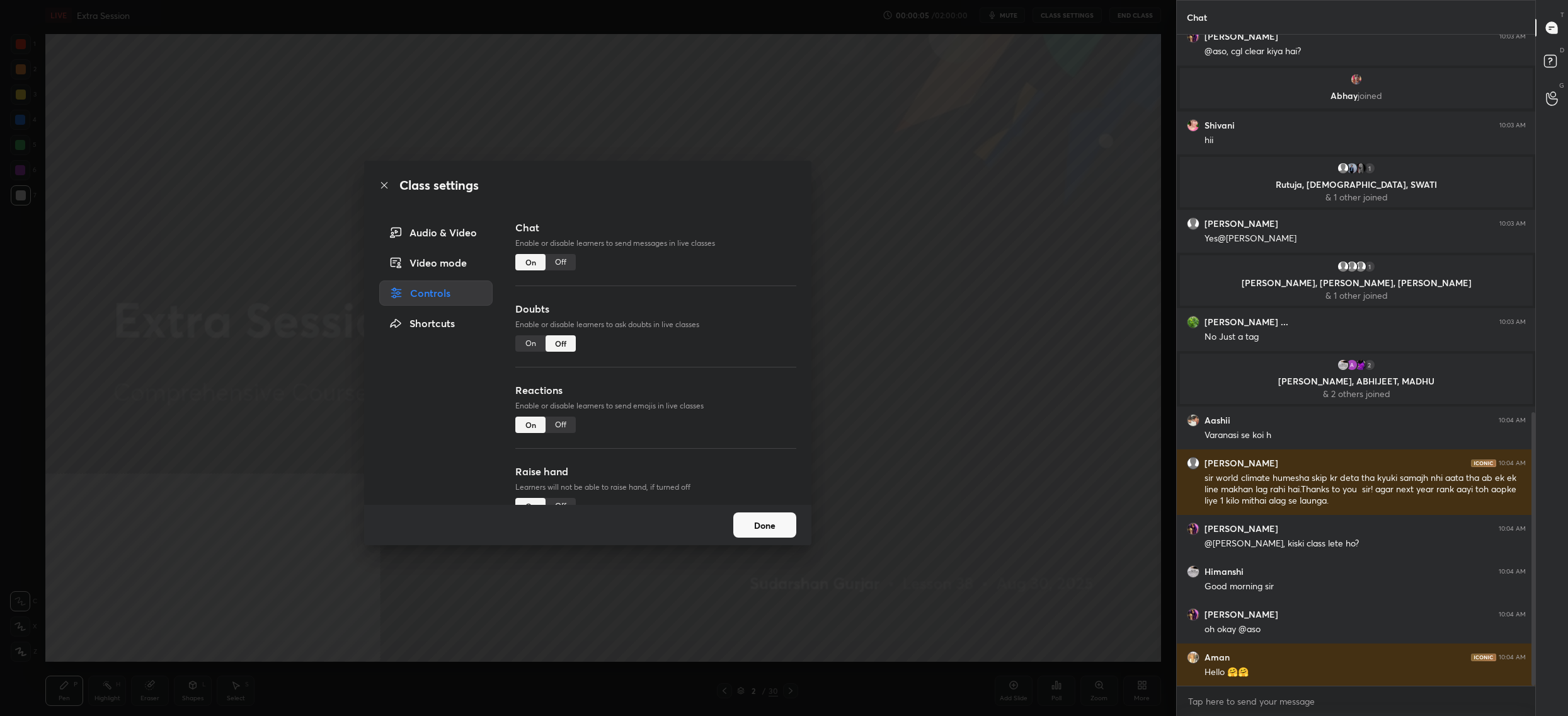
click at [759, 518] on button "Done" at bounding box center [765, 525] width 63 height 26
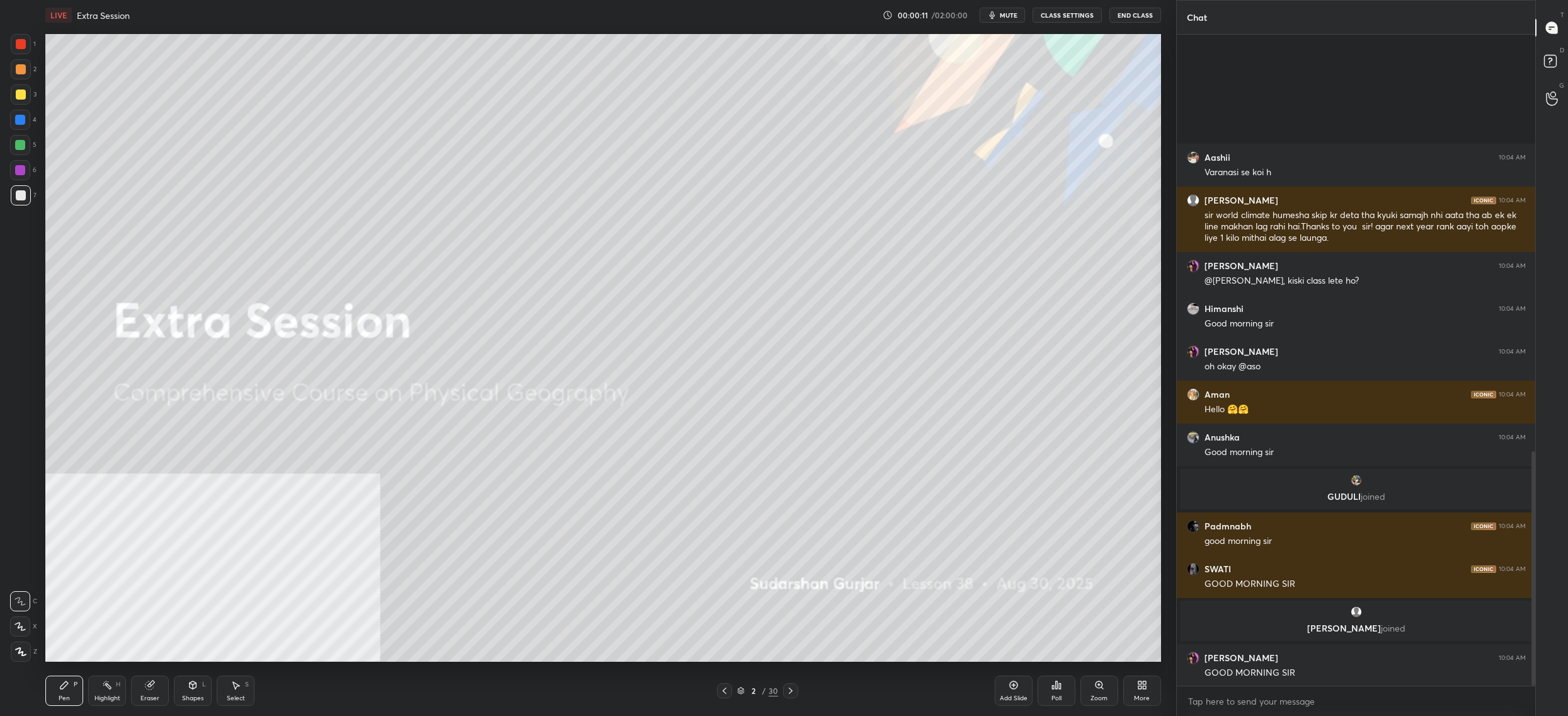
scroll to position [1156, 0]
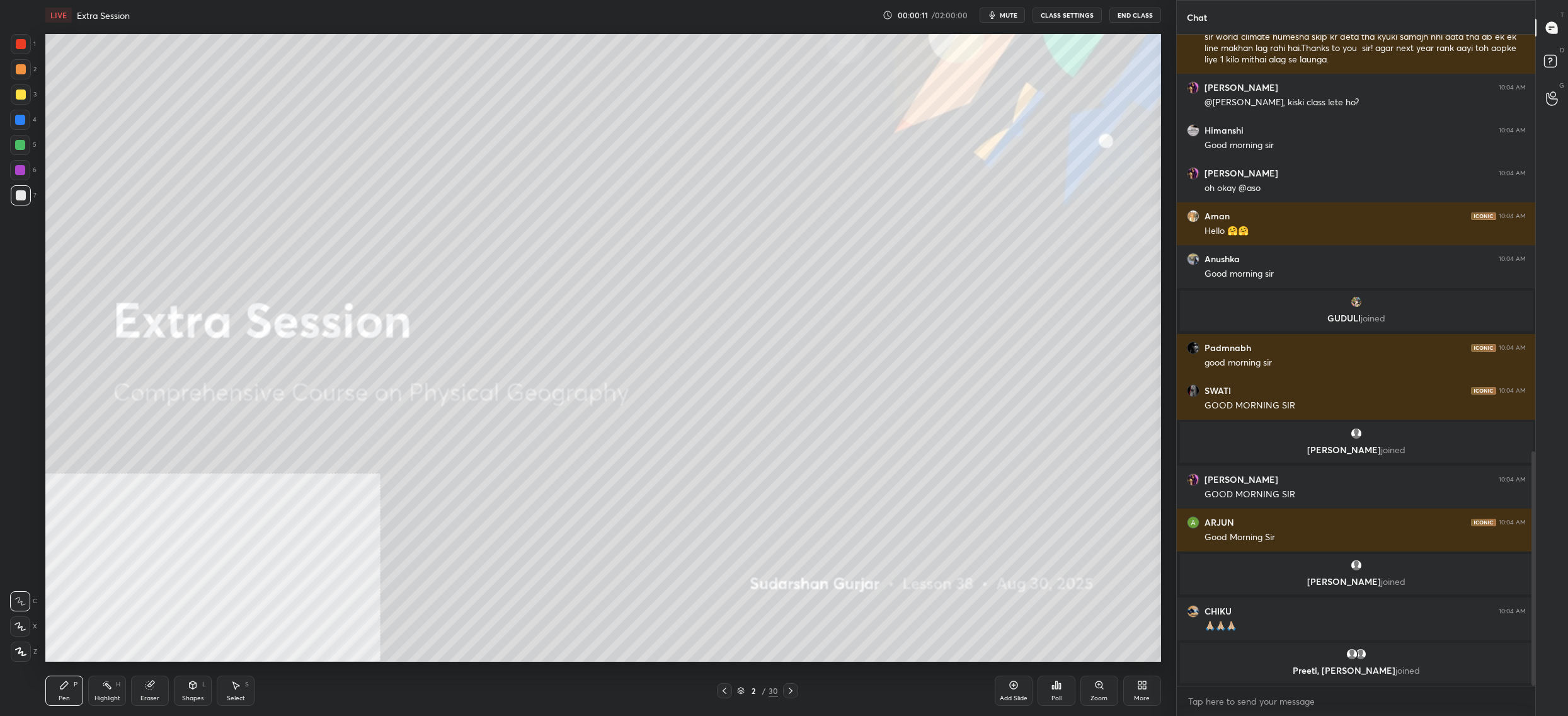
click at [1031, 13] on div "00:00:11 / 02:00:00 mute CLASS SETTINGS End Class" at bounding box center [1022, 15] width 278 height 15
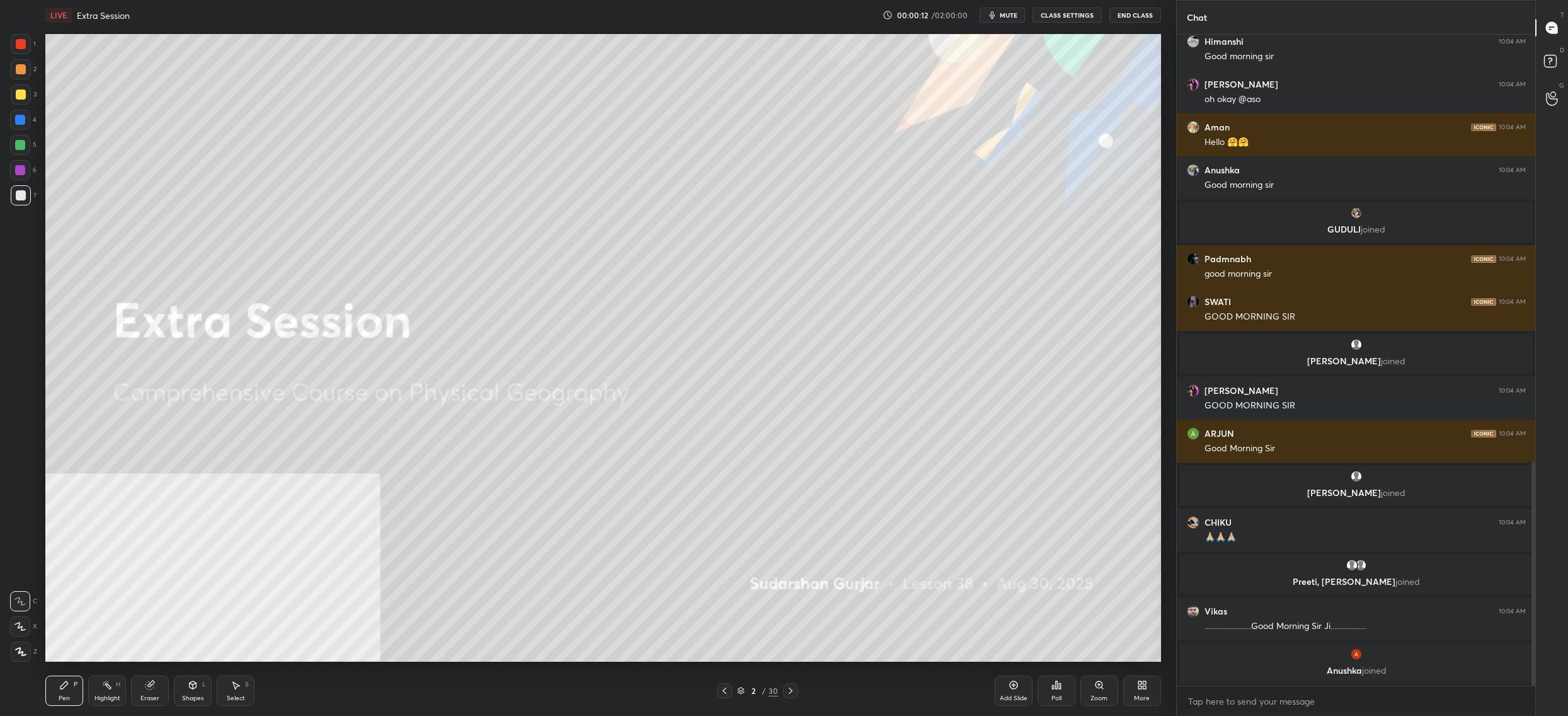
click at [1067, 16] on button "CLASS SETTINGS" at bounding box center [1068, 15] width 70 height 15
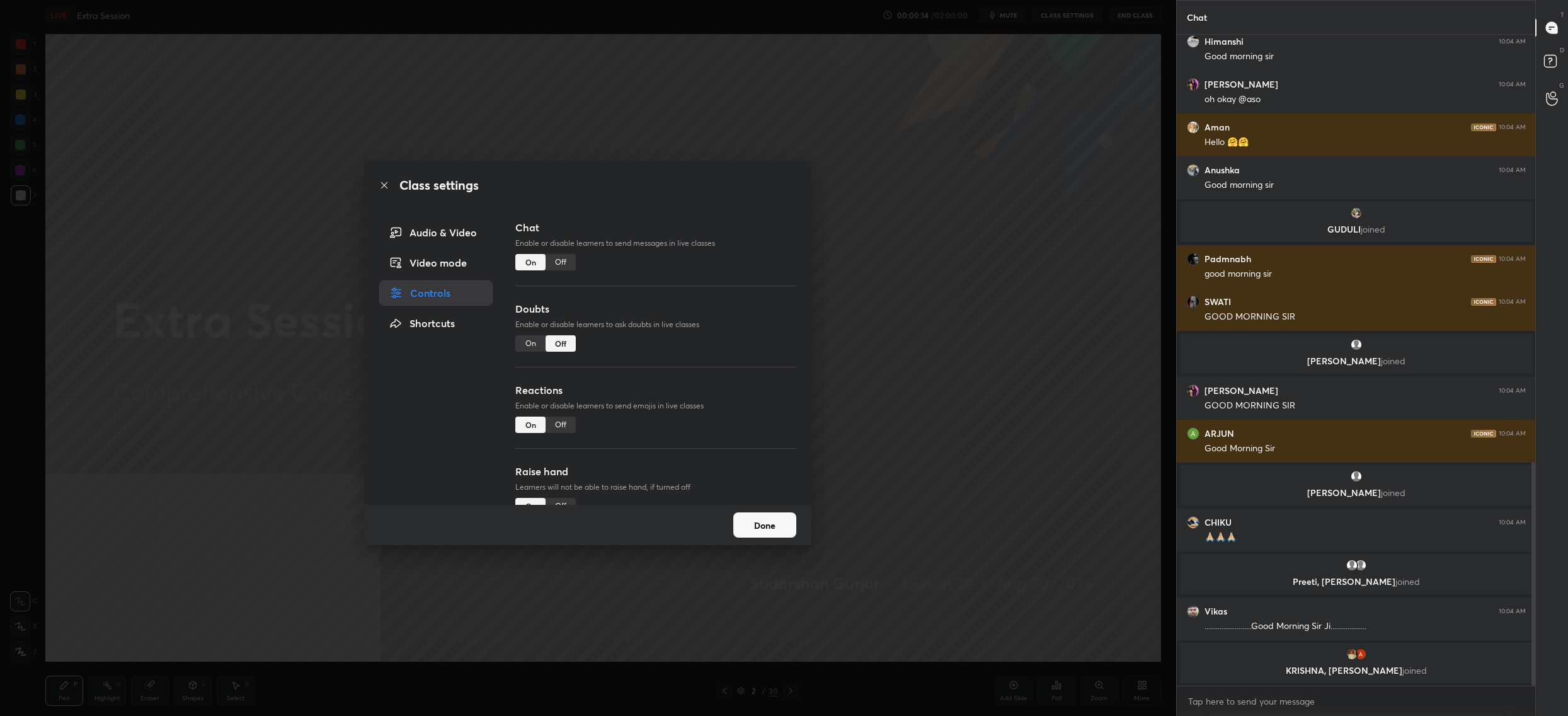
click at [754, 525] on button "Done" at bounding box center [765, 525] width 63 height 26
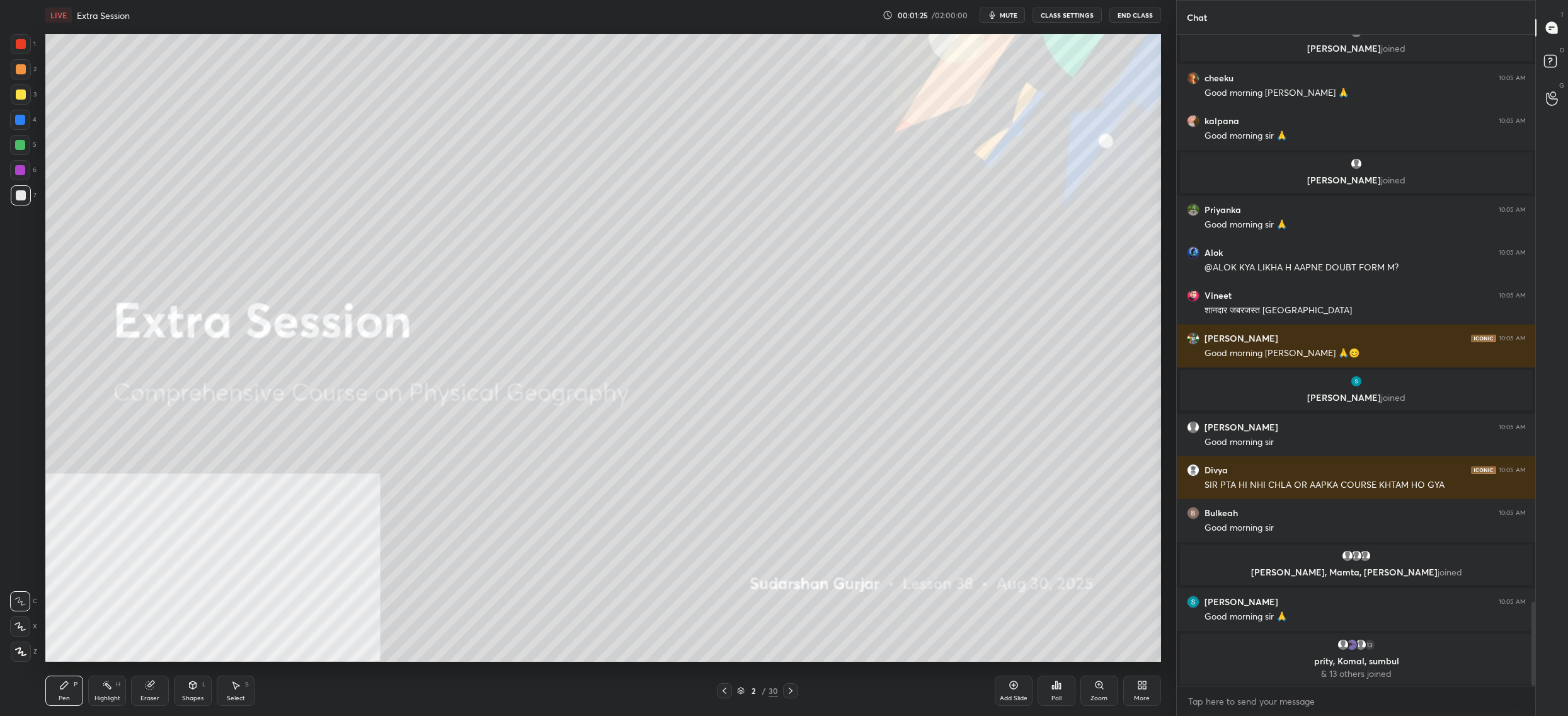
scroll to position [4447, 0]
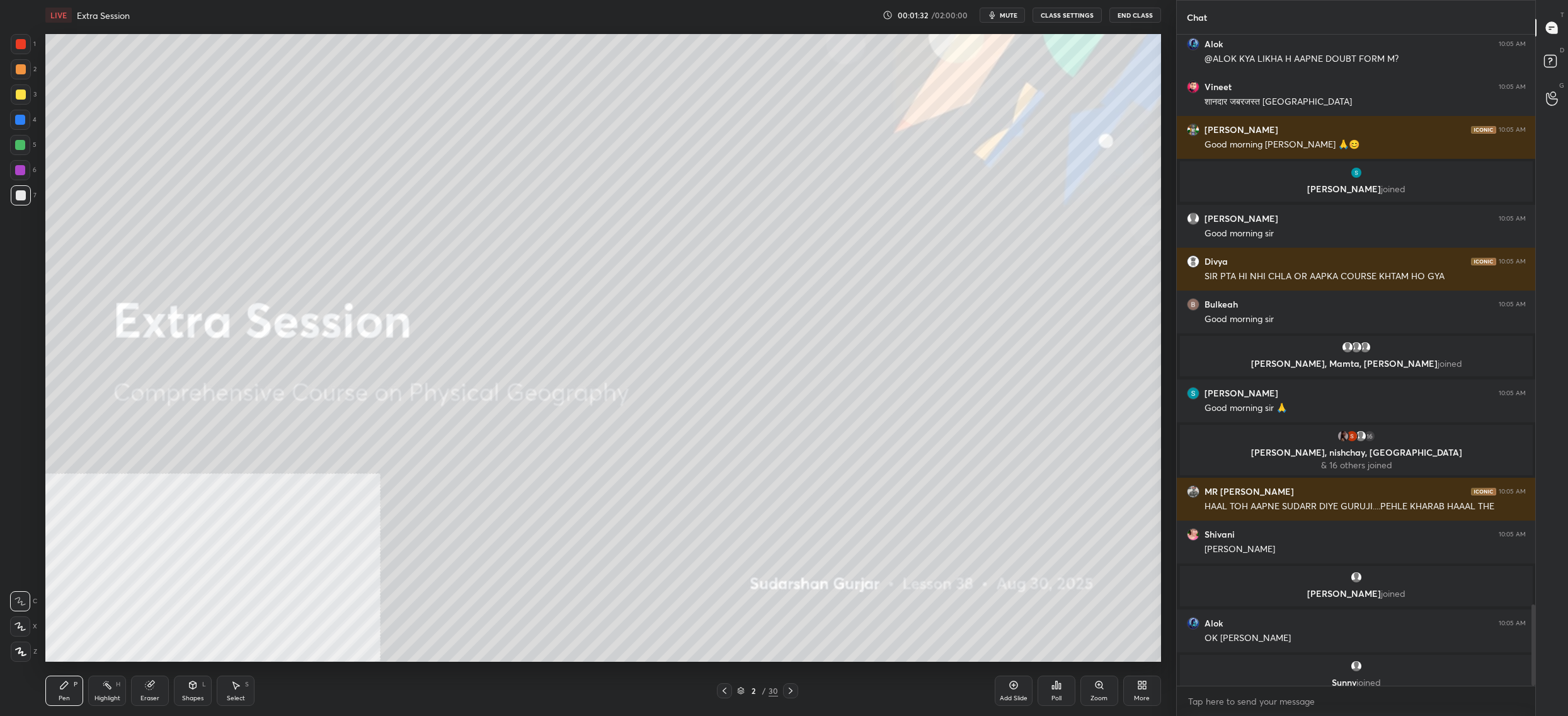
click at [745, 694] on div "2 / 30" at bounding box center [757, 690] width 41 height 12
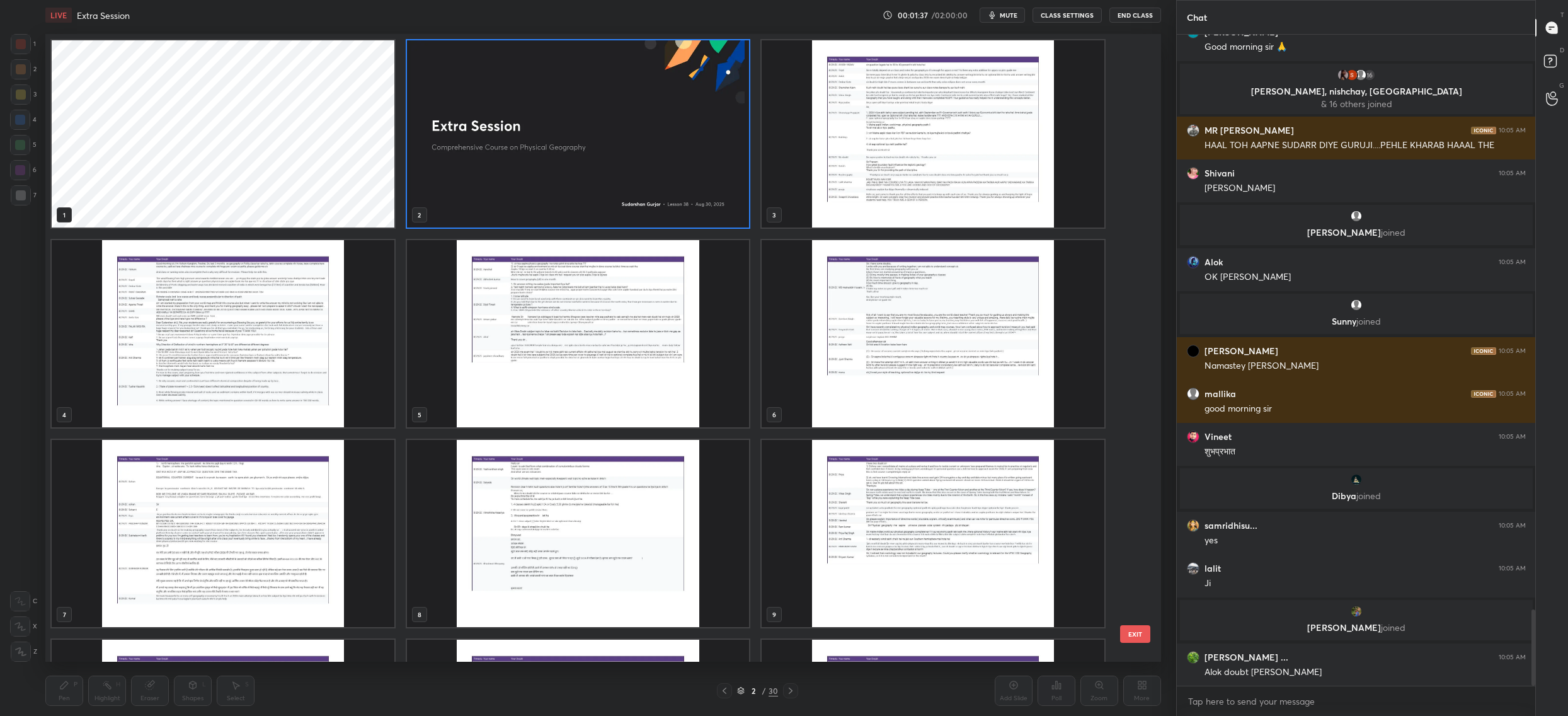
click at [904, 110] on img "grid" at bounding box center [932, 134] width 343 height 187
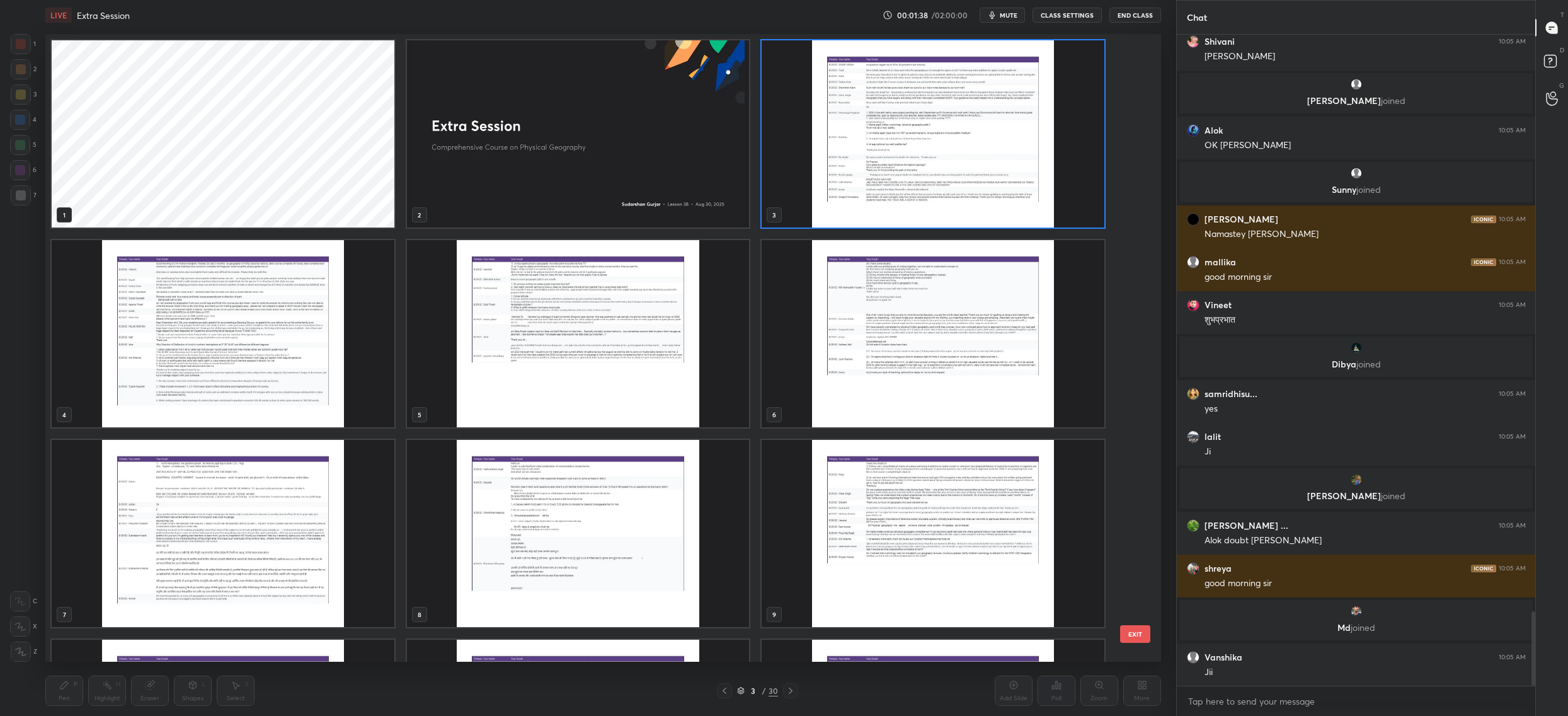
click at [904, 110] on img "grid" at bounding box center [932, 134] width 343 height 187
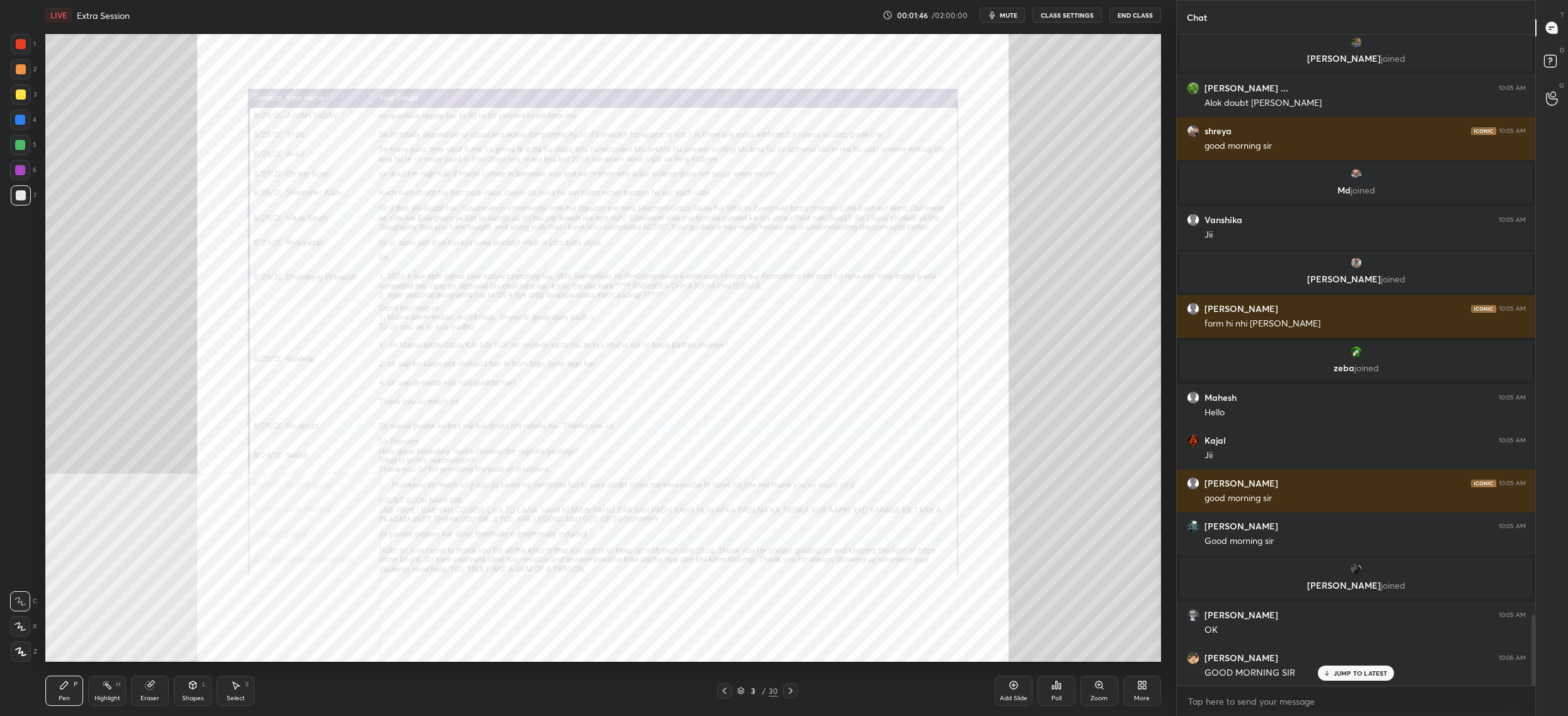
drag, startPoint x: 1105, startPoint y: 693, endPoint x: 1088, endPoint y: 656, distance: 40.7
click at [1103, 690] on div "Zoom" at bounding box center [1099, 690] width 38 height 30
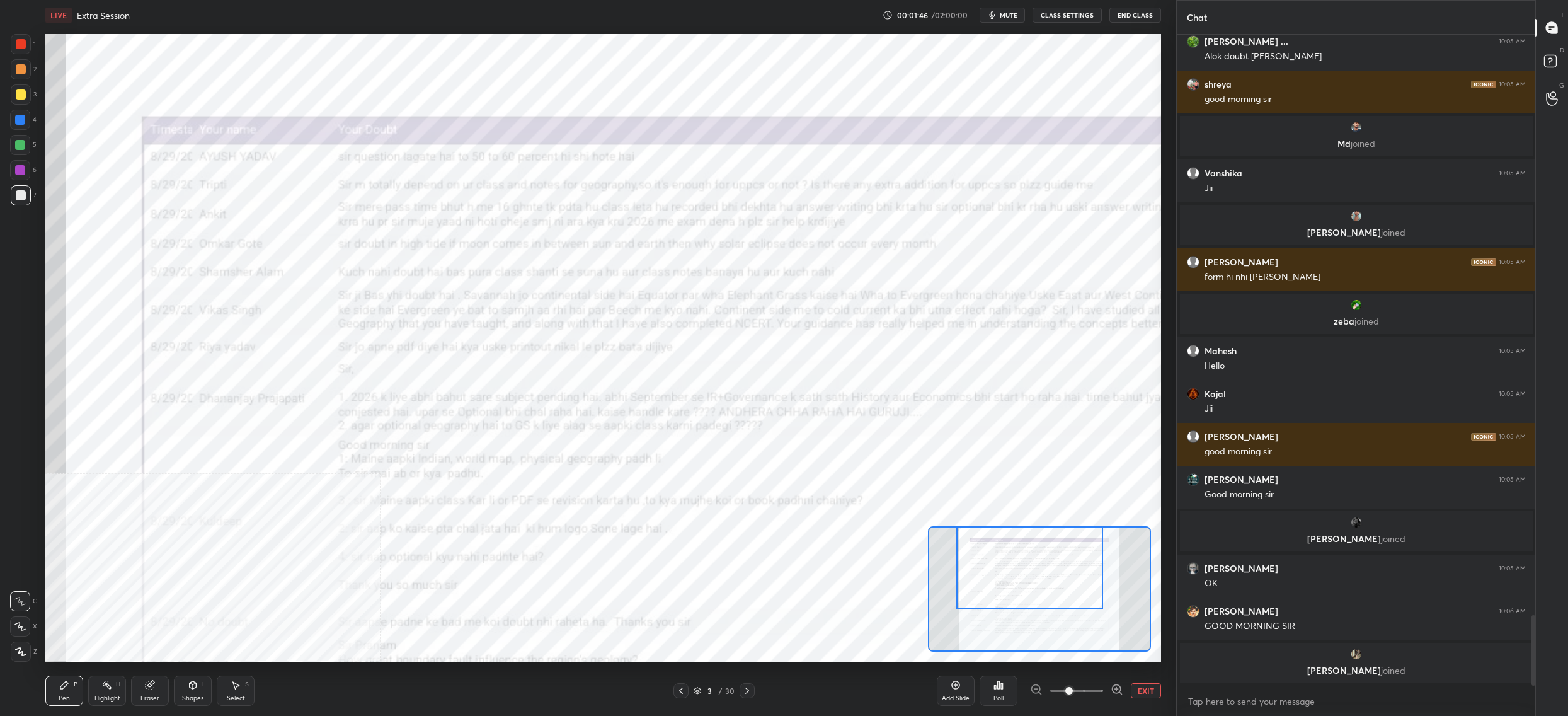
click at [1048, 526] on div "Setting up your live class Poll for secs No correct answer Start poll" at bounding box center [603, 348] width 1116 height 628
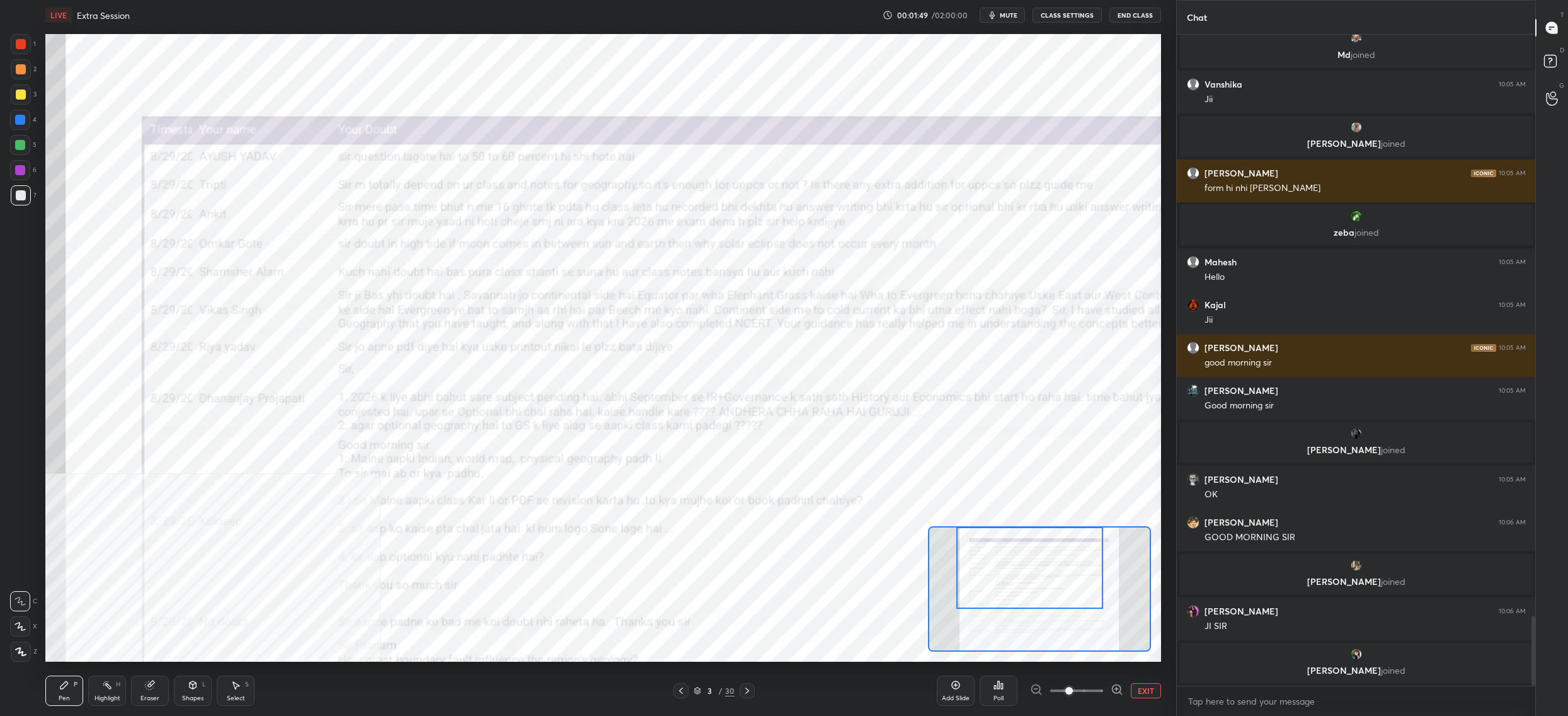
click at [29, 51] on div "1" at bounding box center [23, 44] width 26 height 20
click at [22, 48] on div at bounding box center [20, 44] width 10 height 10
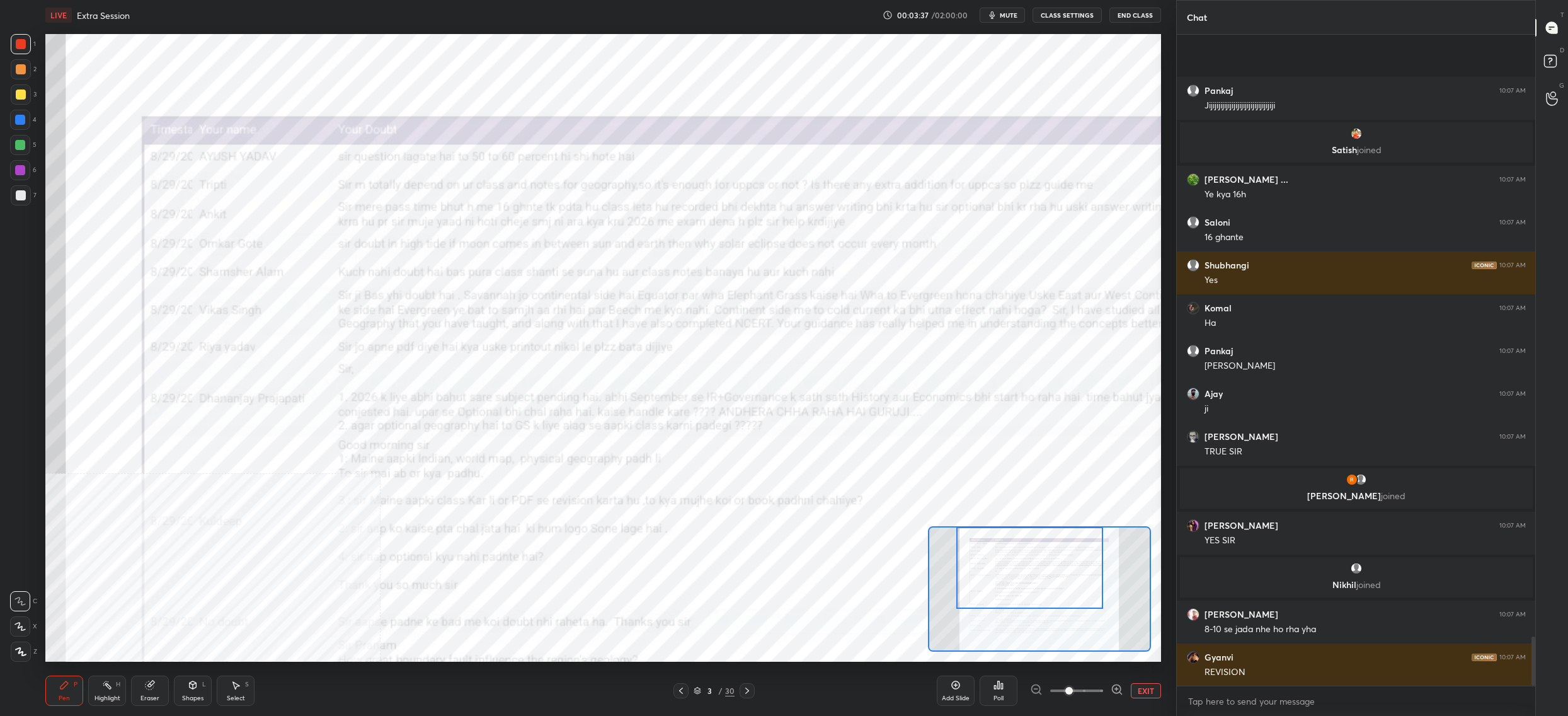
scroll to position [8003, 0]
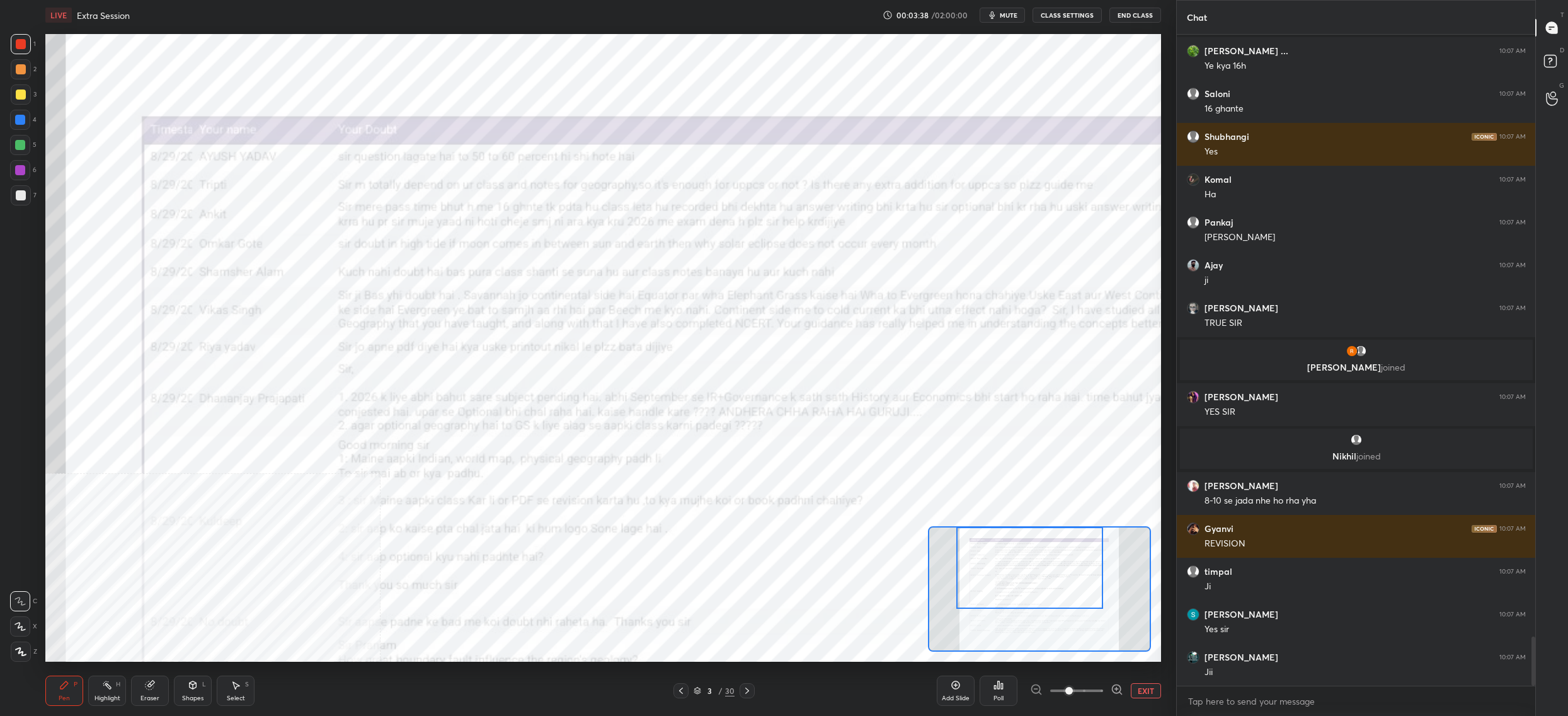
click at [564, 57] on div "Setting up your live class Poll for secs No correct answer Start poll" at bounding box center [603, 347] width 1126 height 635
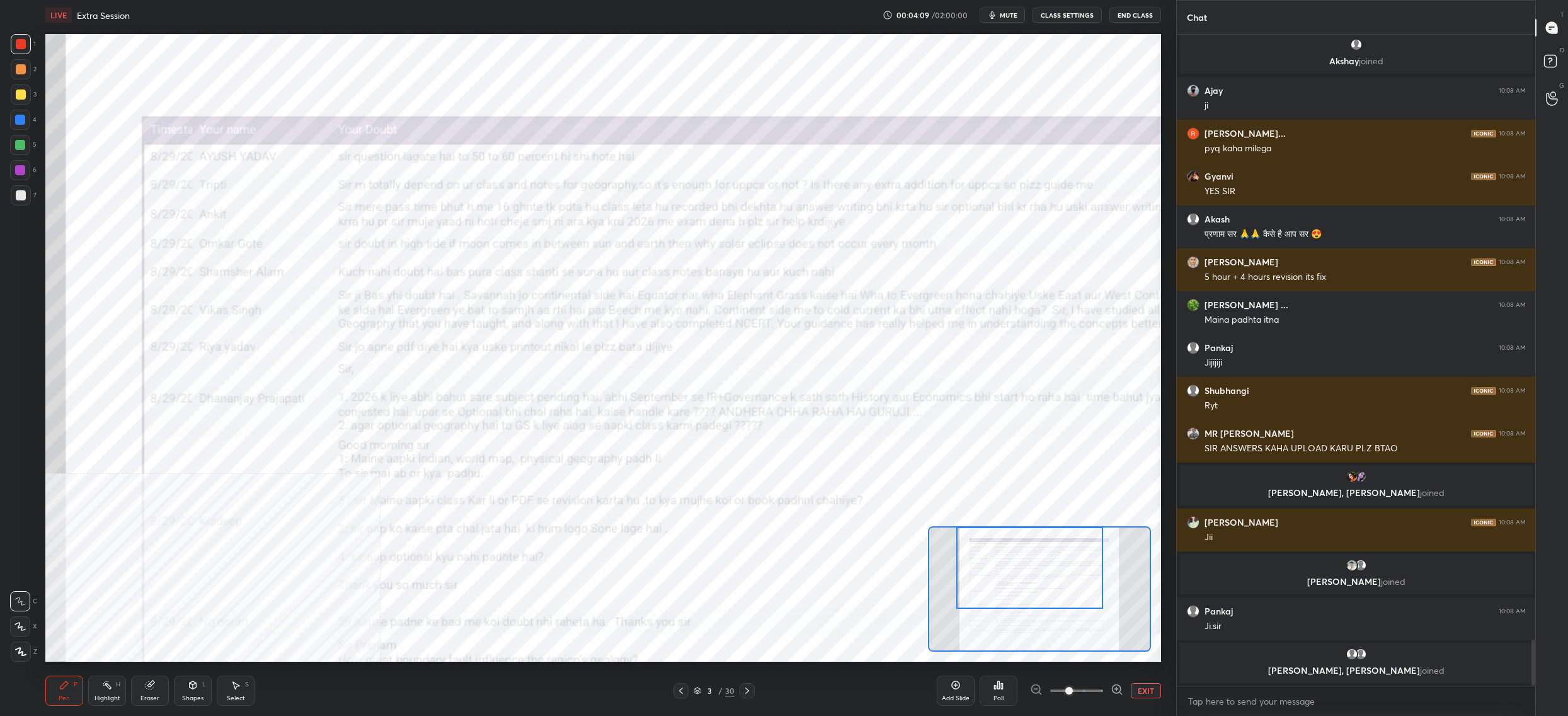
scroll to position [8649, 0]
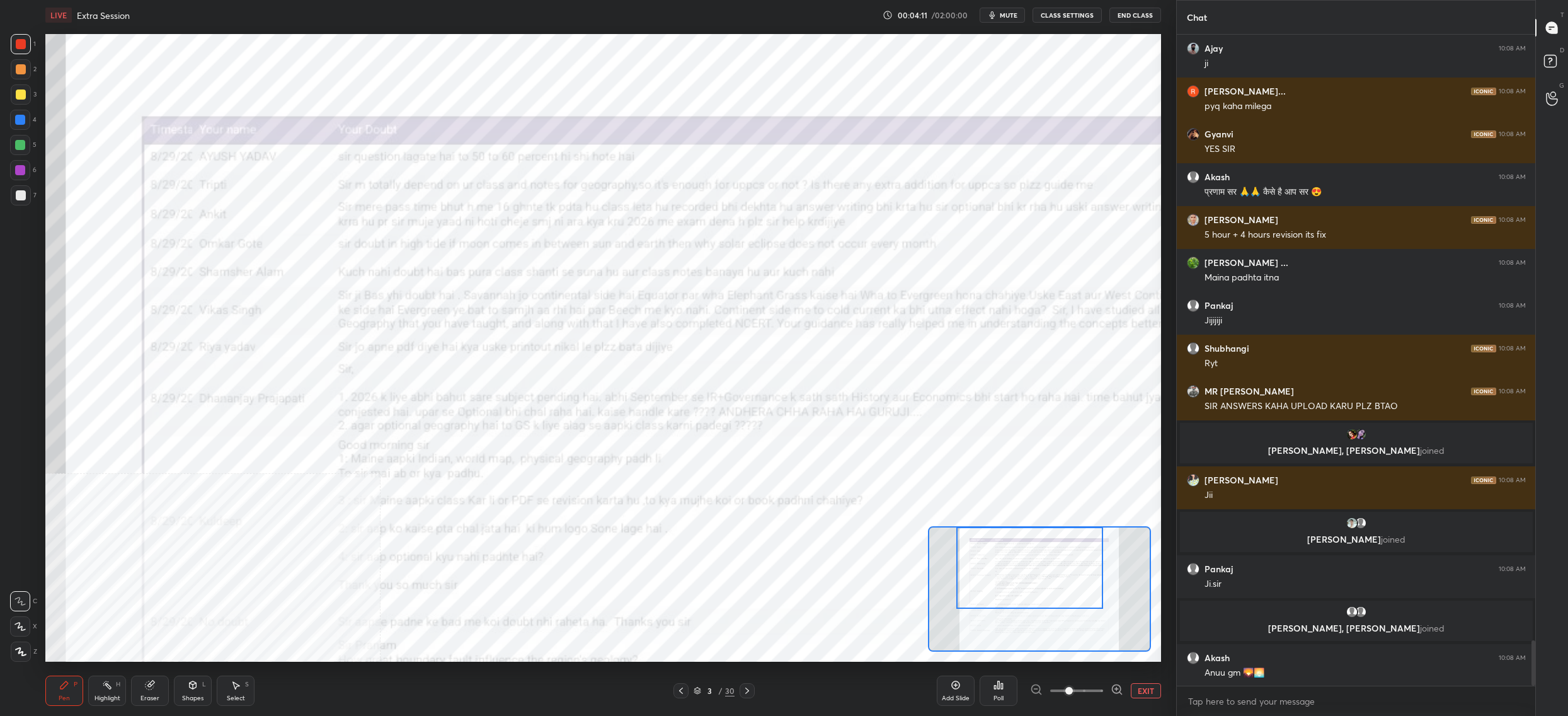
click at [703, 681] on div "Pen P Highlight H Eraser Shapes L Select S 3 / 30 Add Slide Poll EXIT" at bounding box center [603, 690] width 1116 height 50
click at [697, 690] on icon at bounding box center [697, 690] width 8 height 8
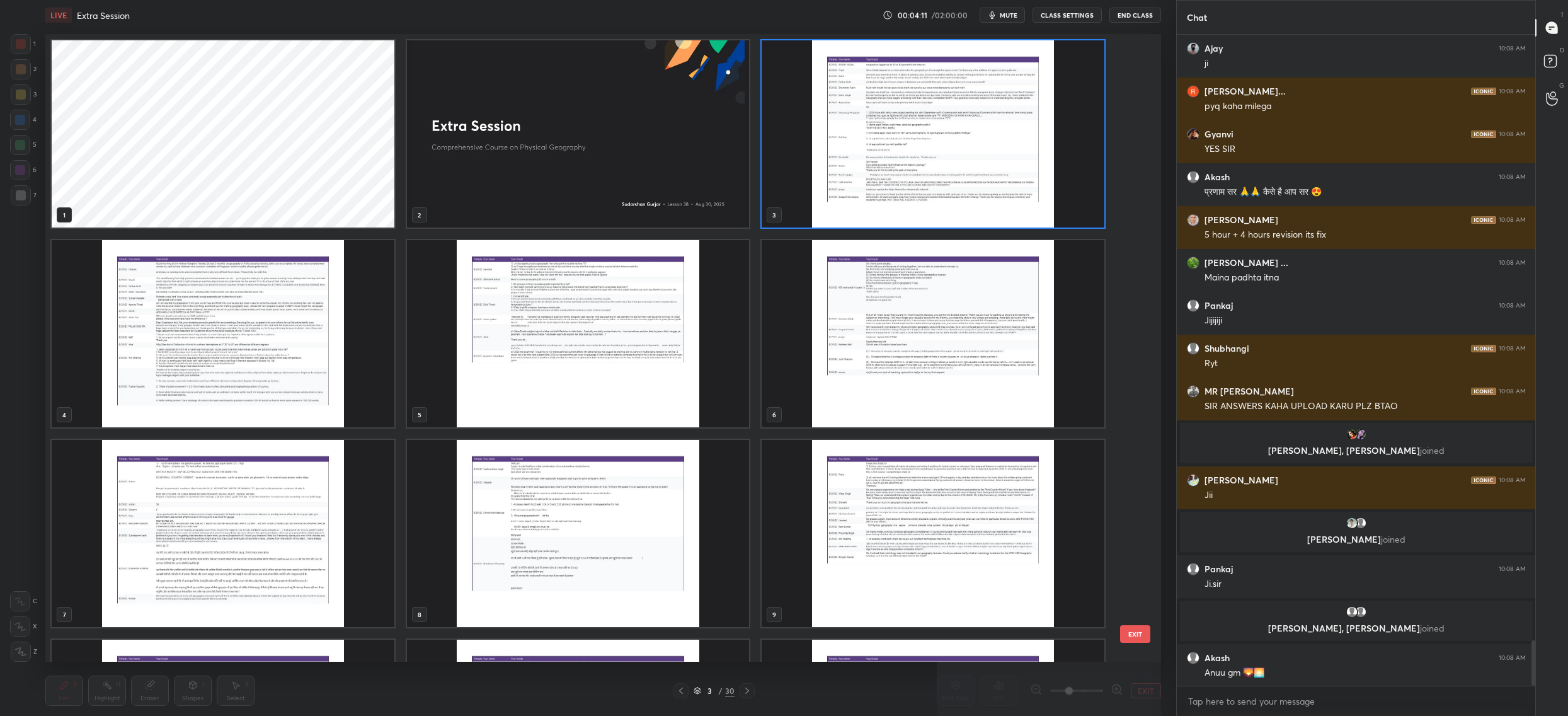
scroll to position [8696, 0]
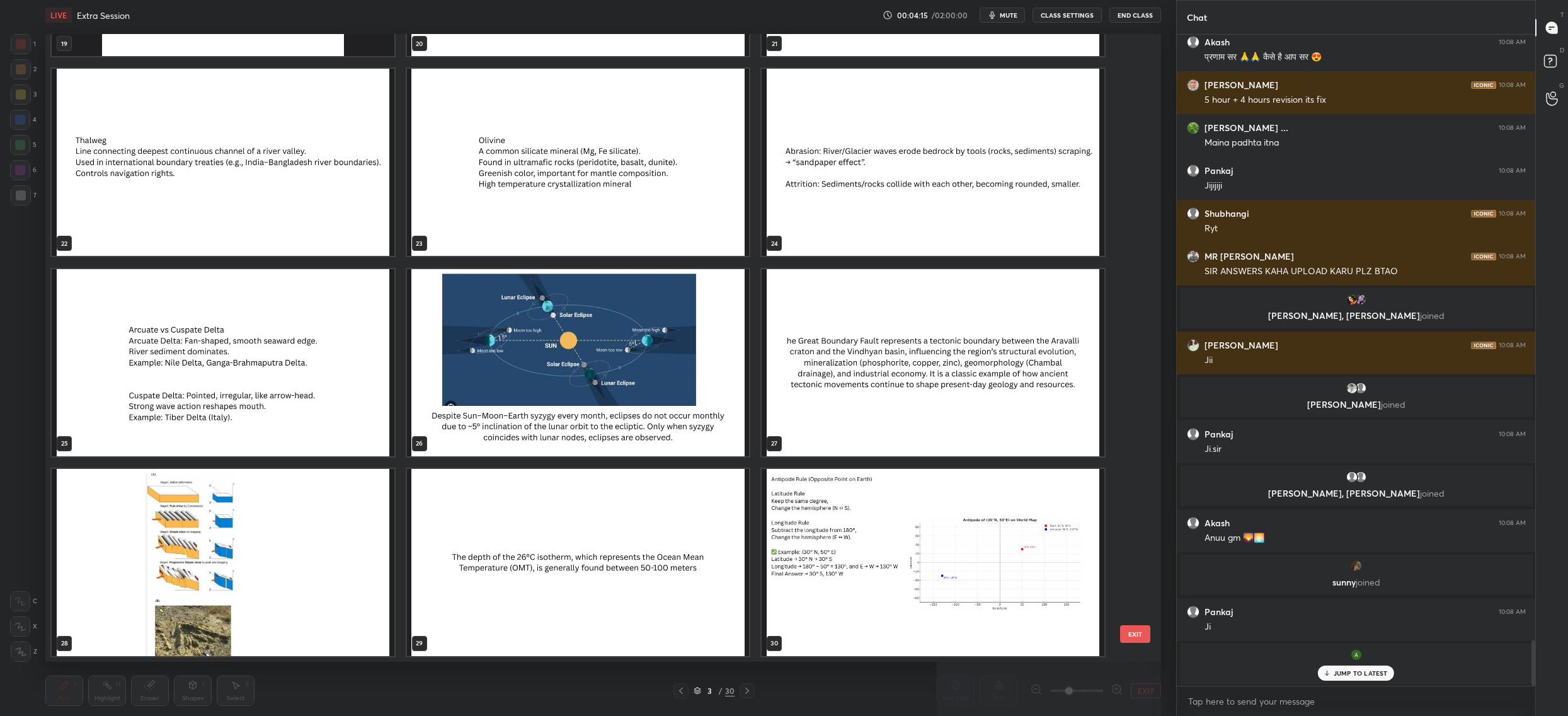
click at [669, 357] on img "grid" at bounding box center [578, 363] width 343 height 187
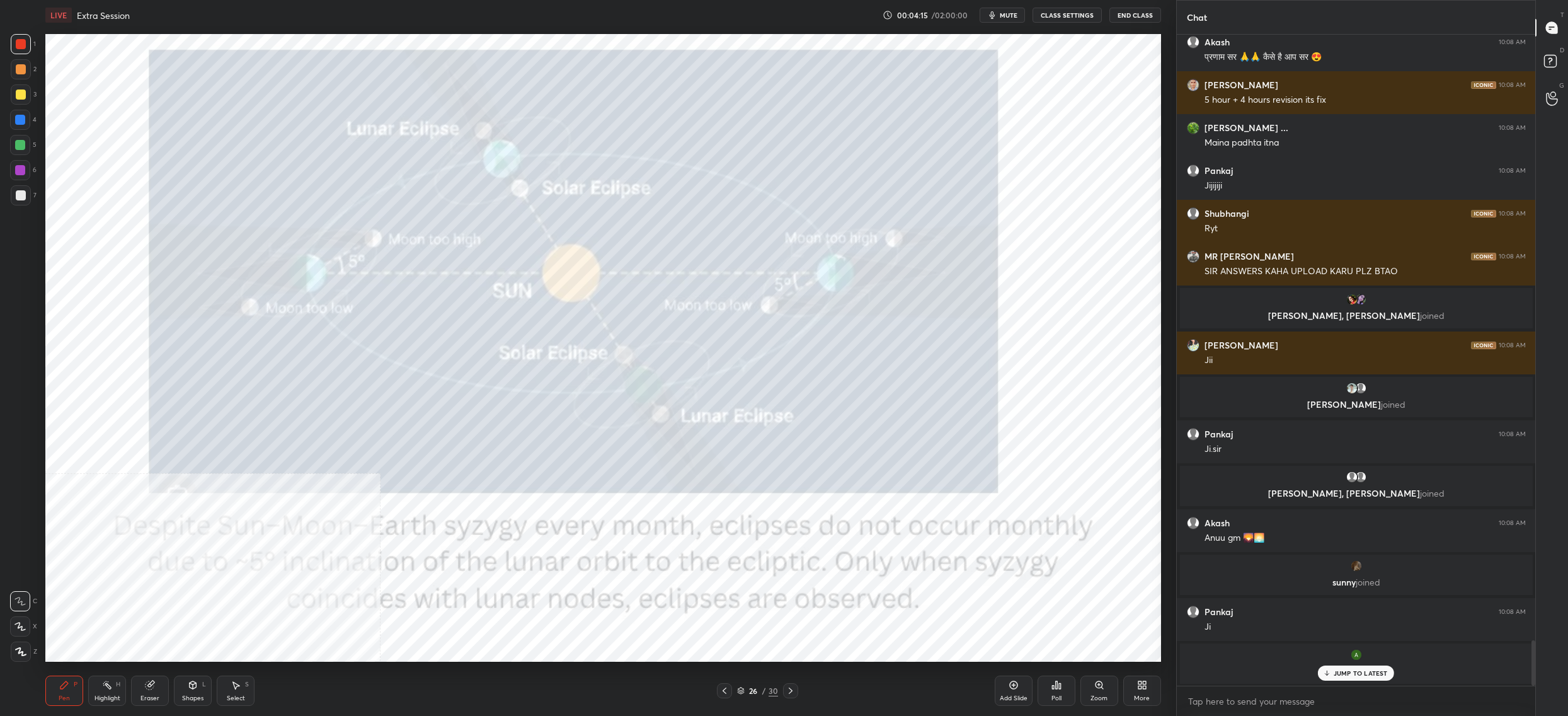
click at [669, 357] on img "grid" at bounding box center [578, 363] width 343 height 187
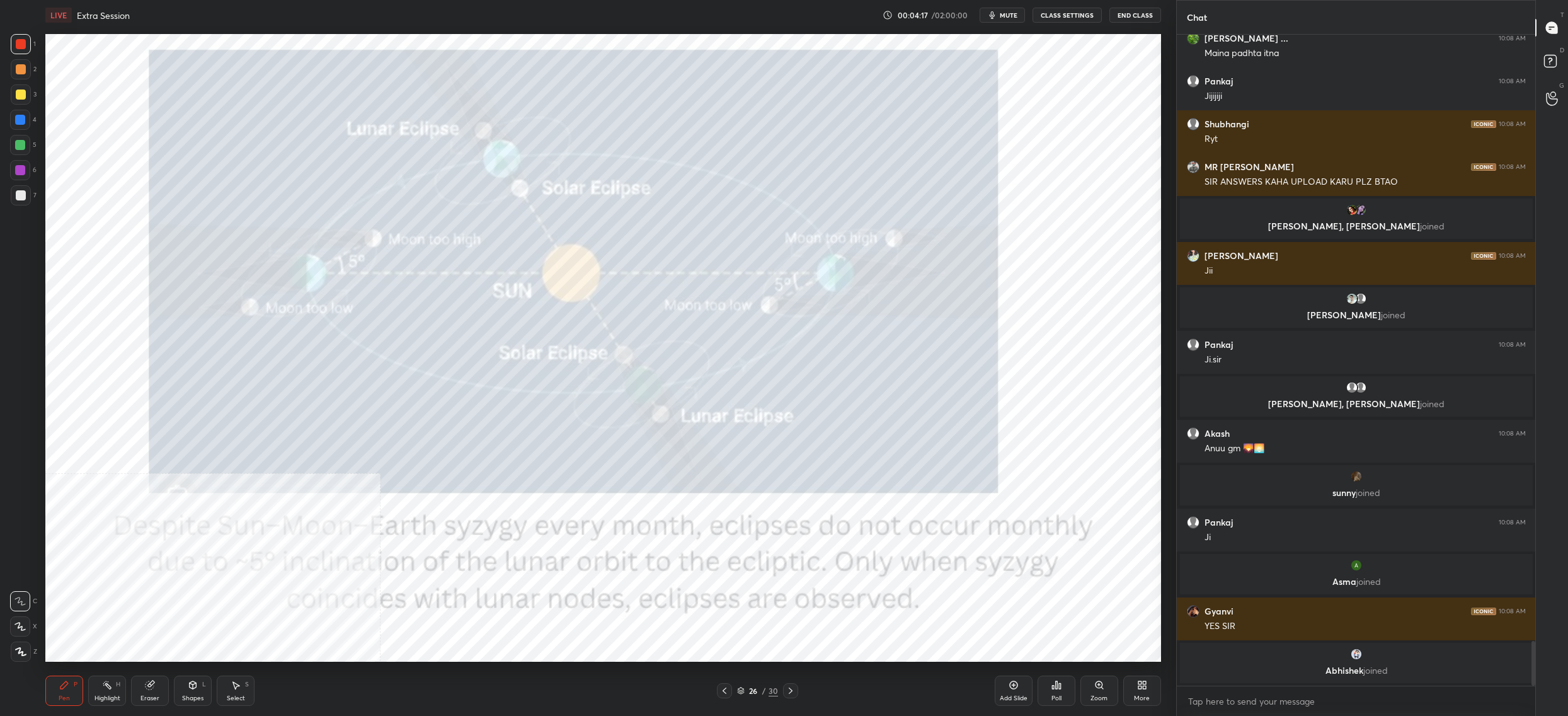
drag, startPoint x: 28, startPoint y: 51, endPoint x: 21, endPoint y: 44, distance: 9.9
click at [28, 45] on div at bounding box center [21, 44] width 20 height 20
click at [24, 48] on div at bounding box center [20, 44] width 10 height 10
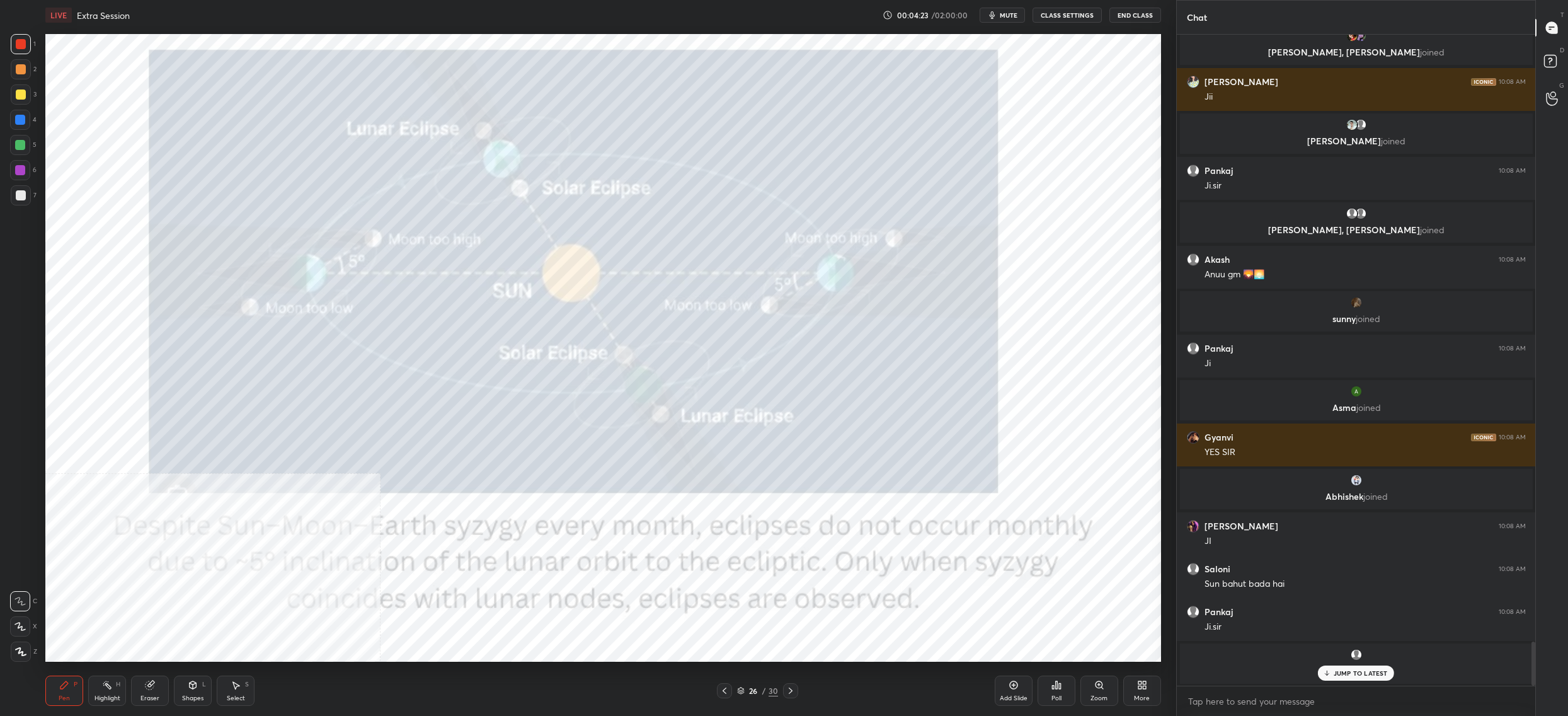
drag, startPoint x: 29, startPoint y: 650, endPoint x: 22, endPoint y: 652, distance: 7.3
click at [29, 650] on div at bounding box center [21, 652] width 20 height 20
click at [19, 653] on icon at bounding box center [21, 651] width 12 height 9
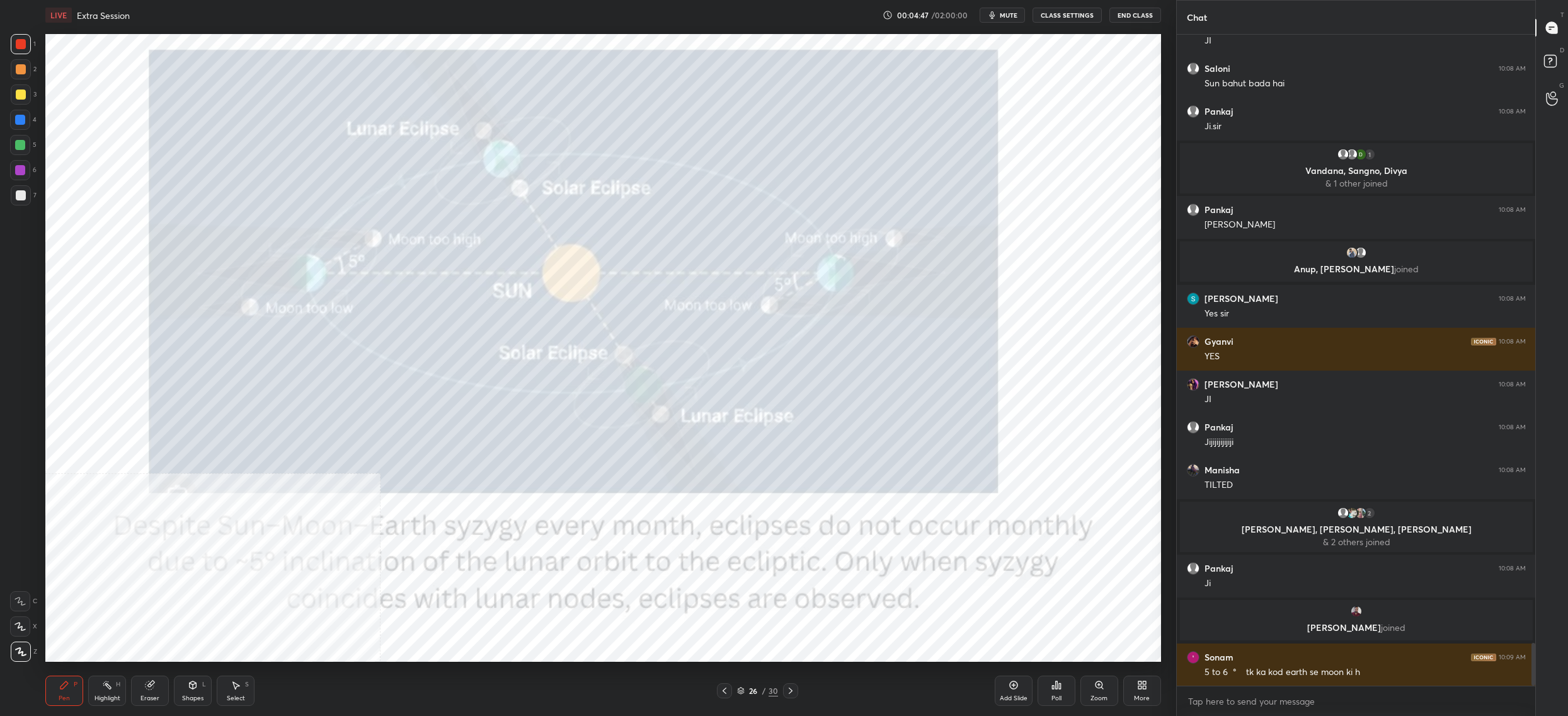
click at [1135, 690] on div "More" at bounding box center [1142, 690] width 38 height 30
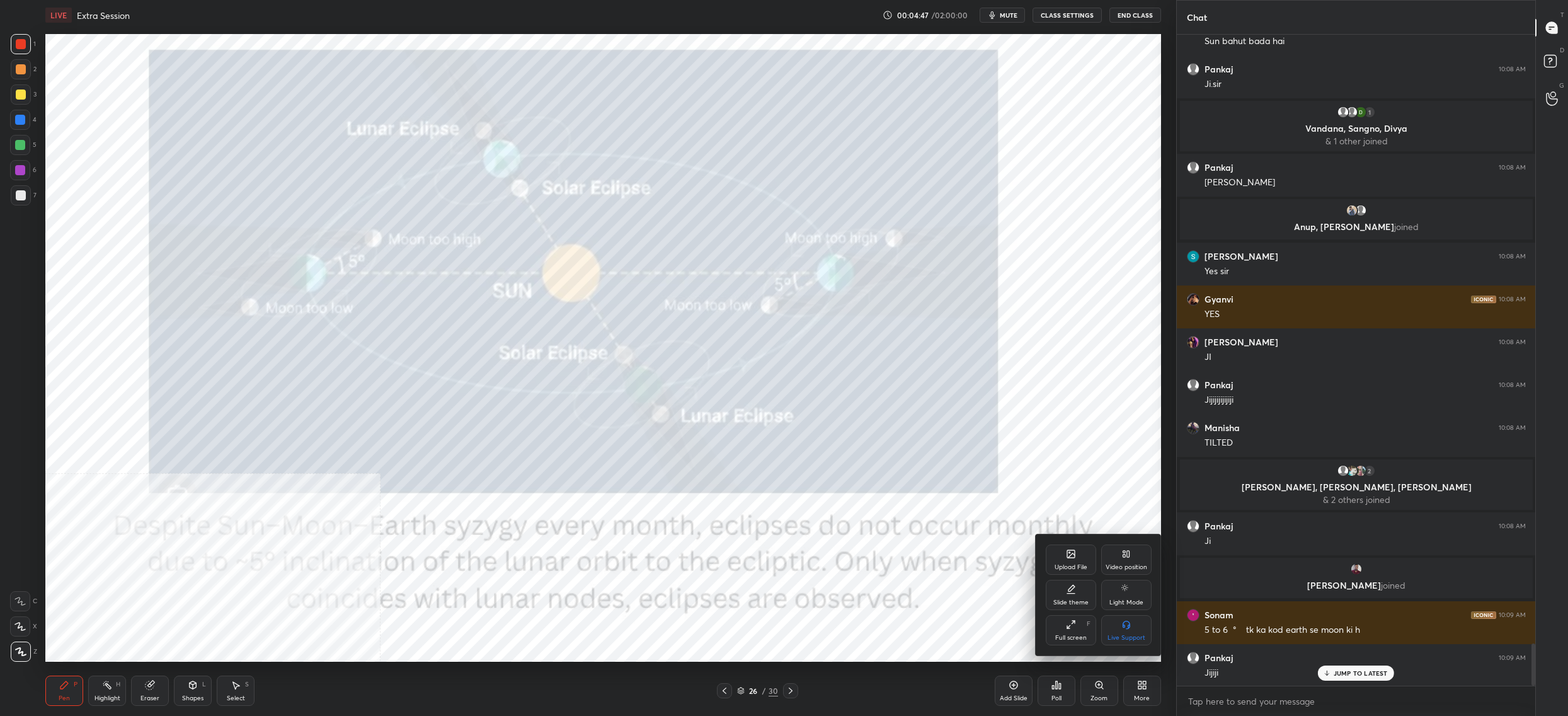
drag, startPoint x: 1122, startPoint y: 556, endPoint x: 1121, endPoint y: 564, distance: 8.1
click at [1123, 557] on div "Video position" at bounding box center [1126, 559] width 50 height 30
click at [1129, 622] on div "Bottom right" at bounding box center [1126, 629] width 50 height 30
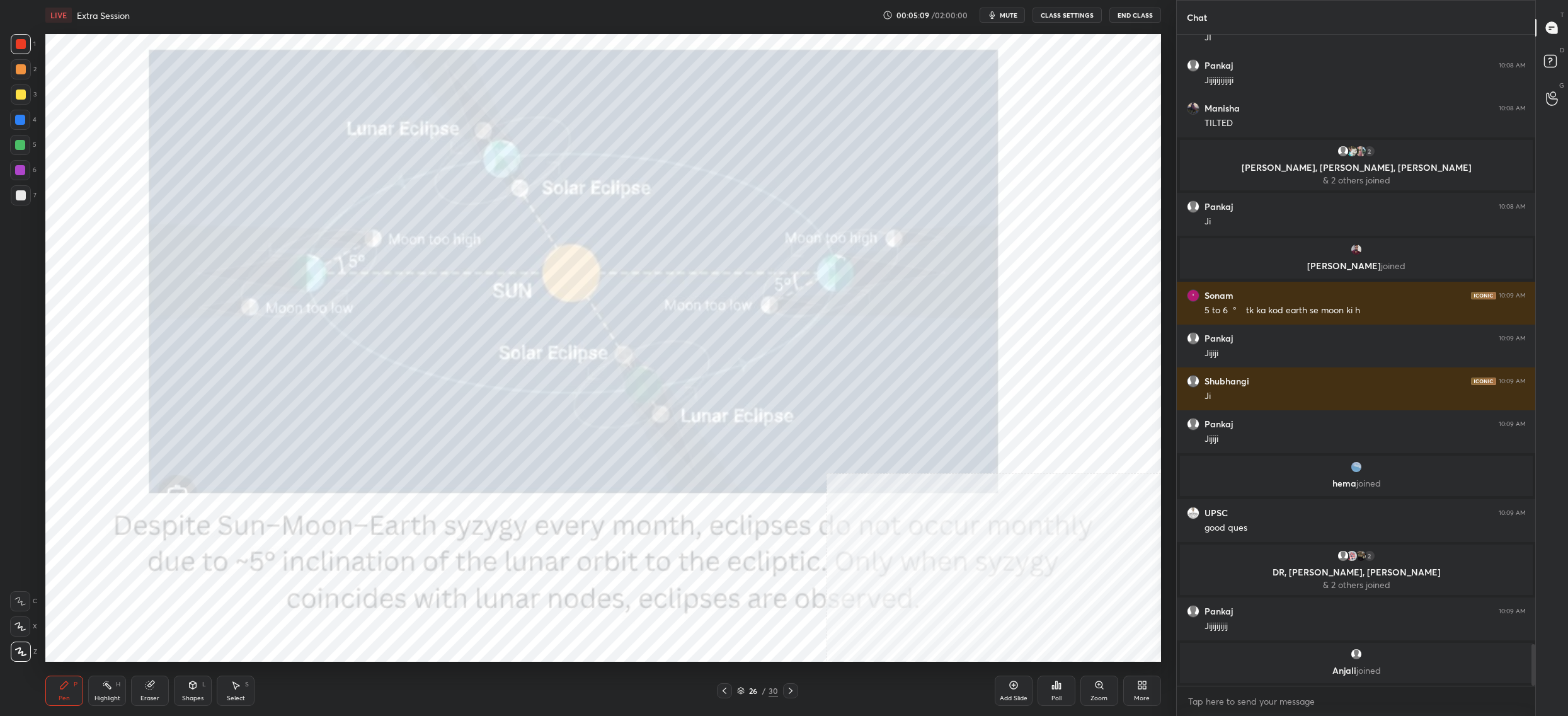
scroll to position [9584, 0]
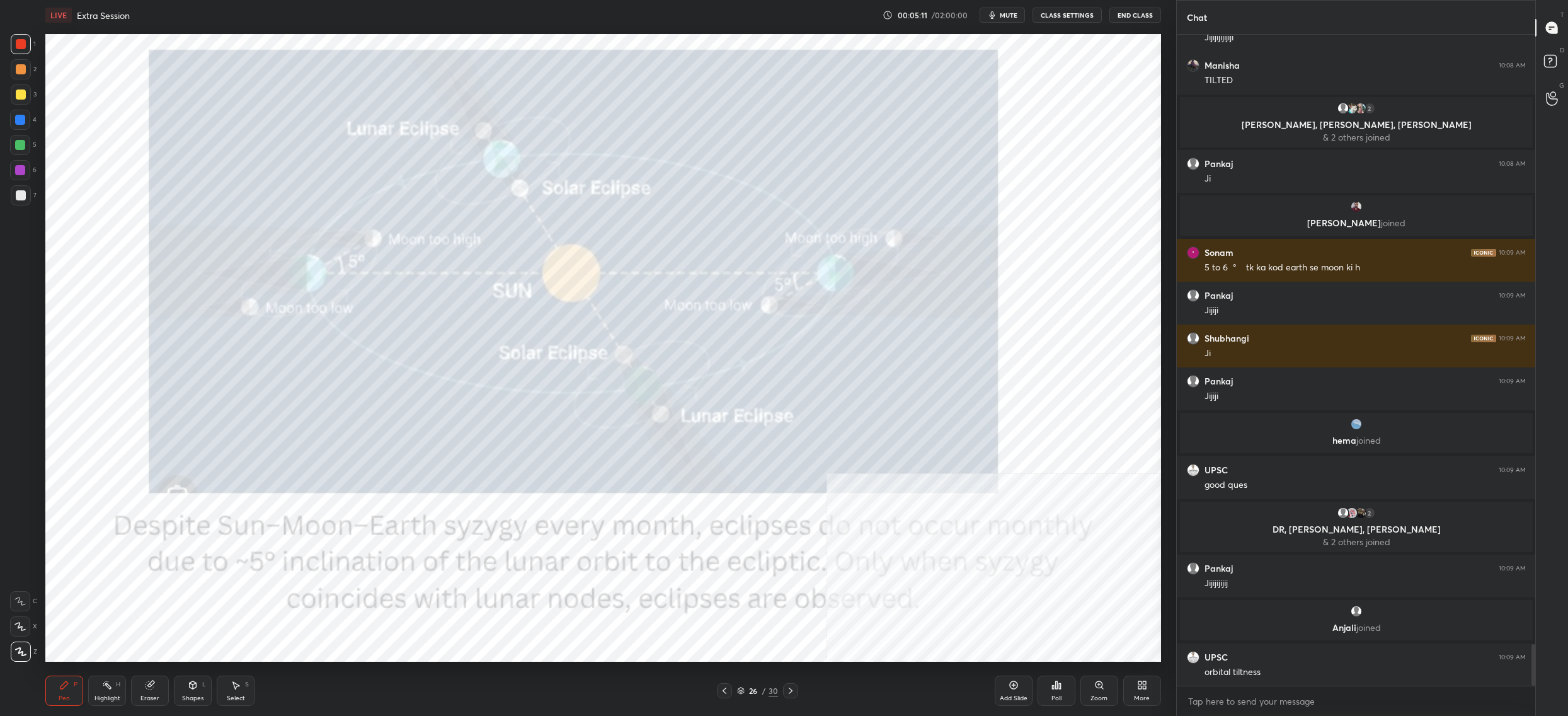
click at [755, 687] on div "26" at bounding box center [753, 690] width 12 height 8
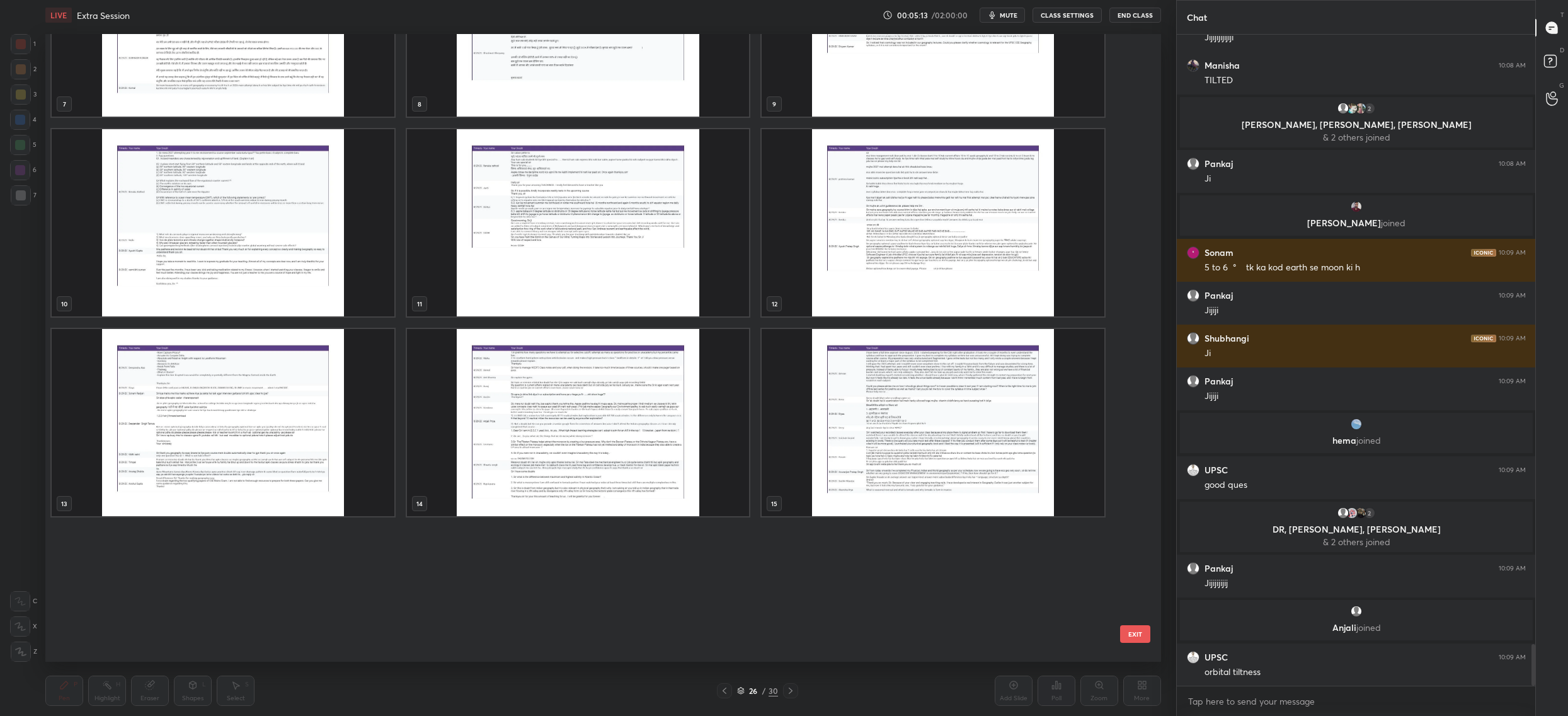
scroll to position [0, 0]
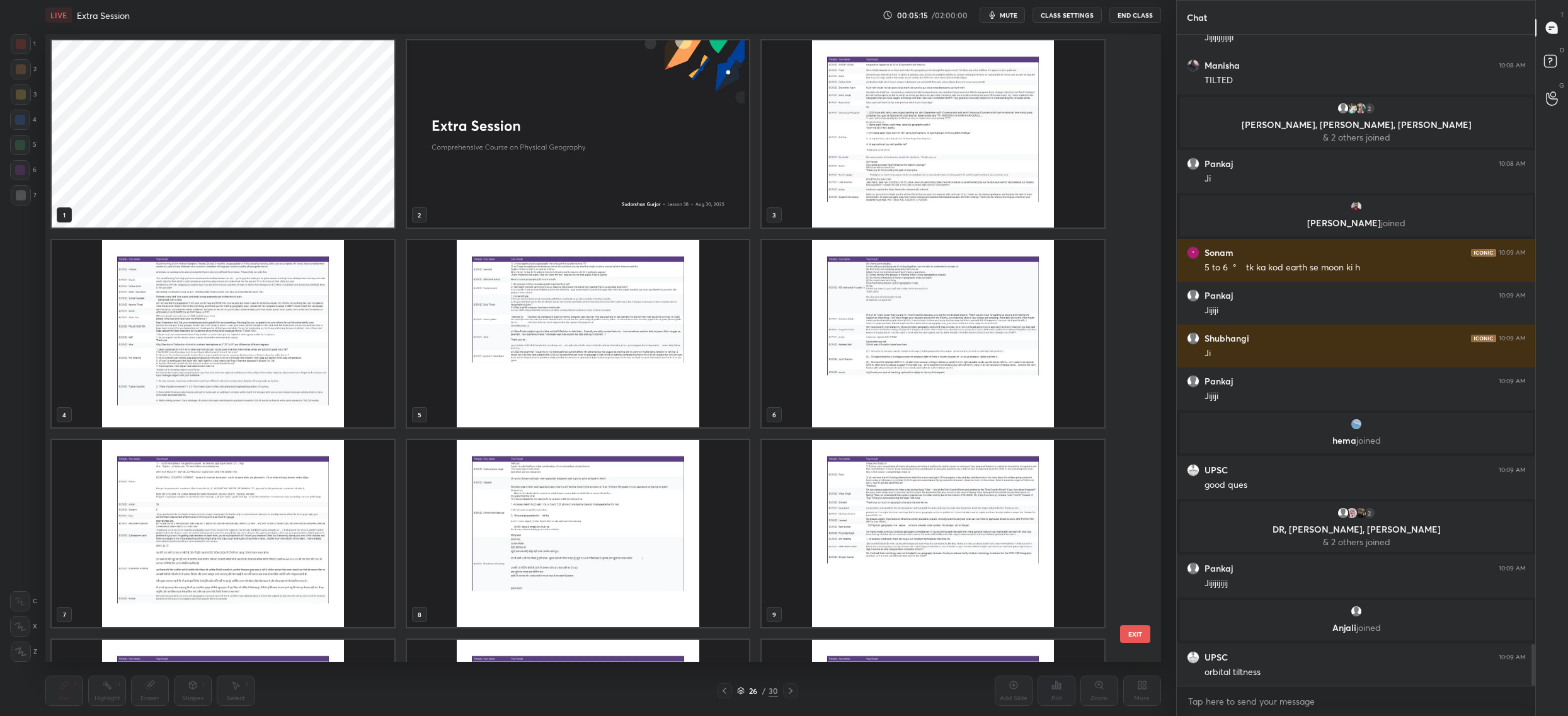
click at [836, 141] on img "grid" at bounding box center [932, 134] width 343 height 187
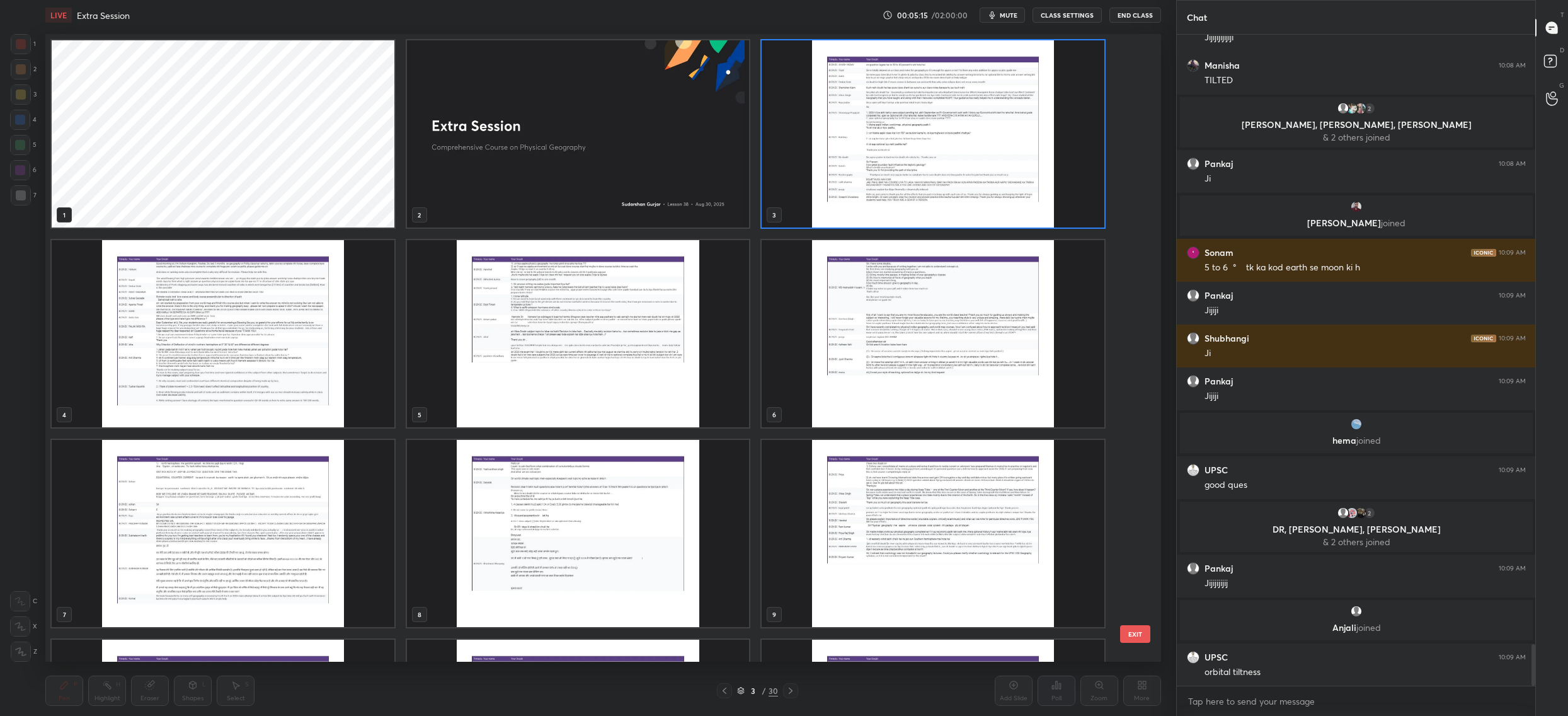
click at [836, 141] on img "grid" at bounding box center [932, 134] width 343 height 187
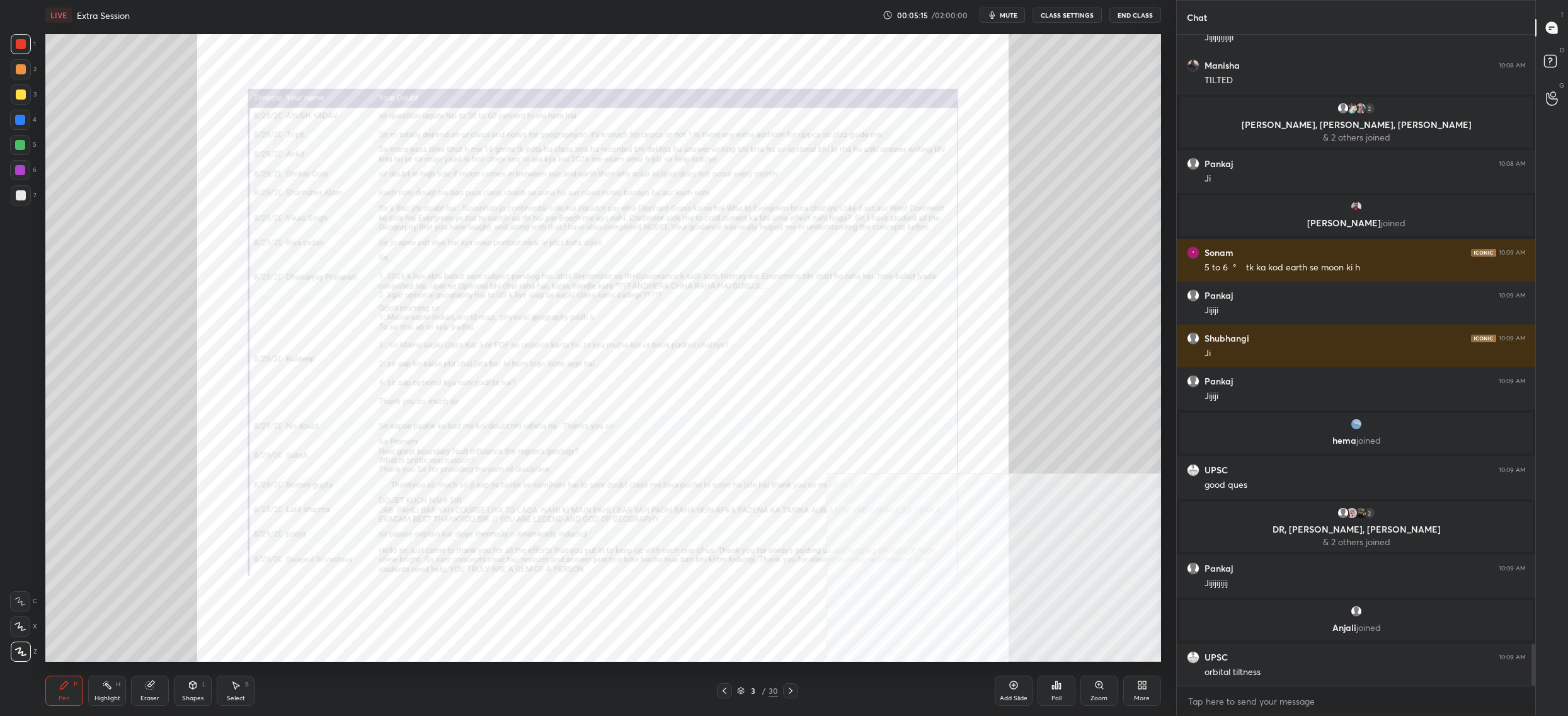
click at [836, 141] on img "grid" at bounding box center [932, 134] width 343 height 187
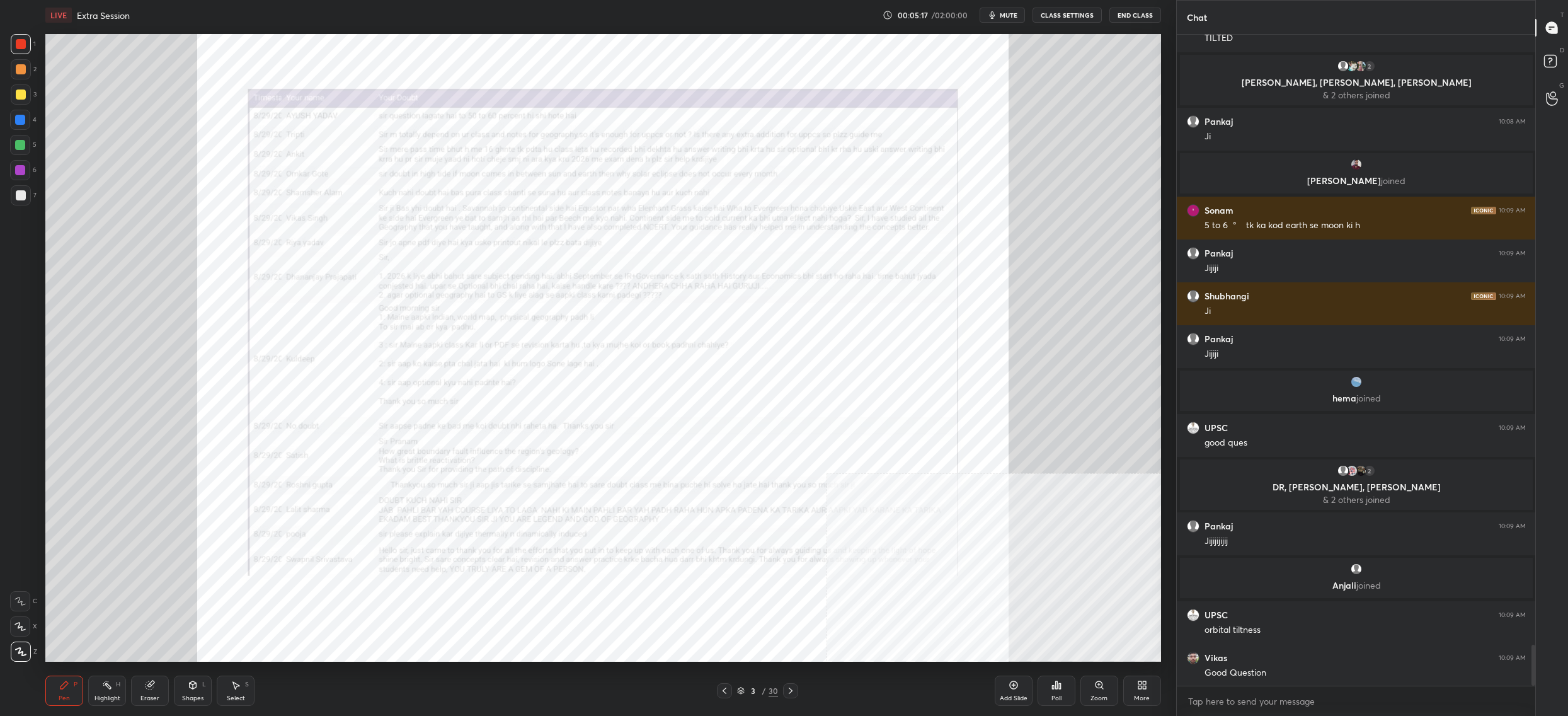
scroll to position [9672, 0]
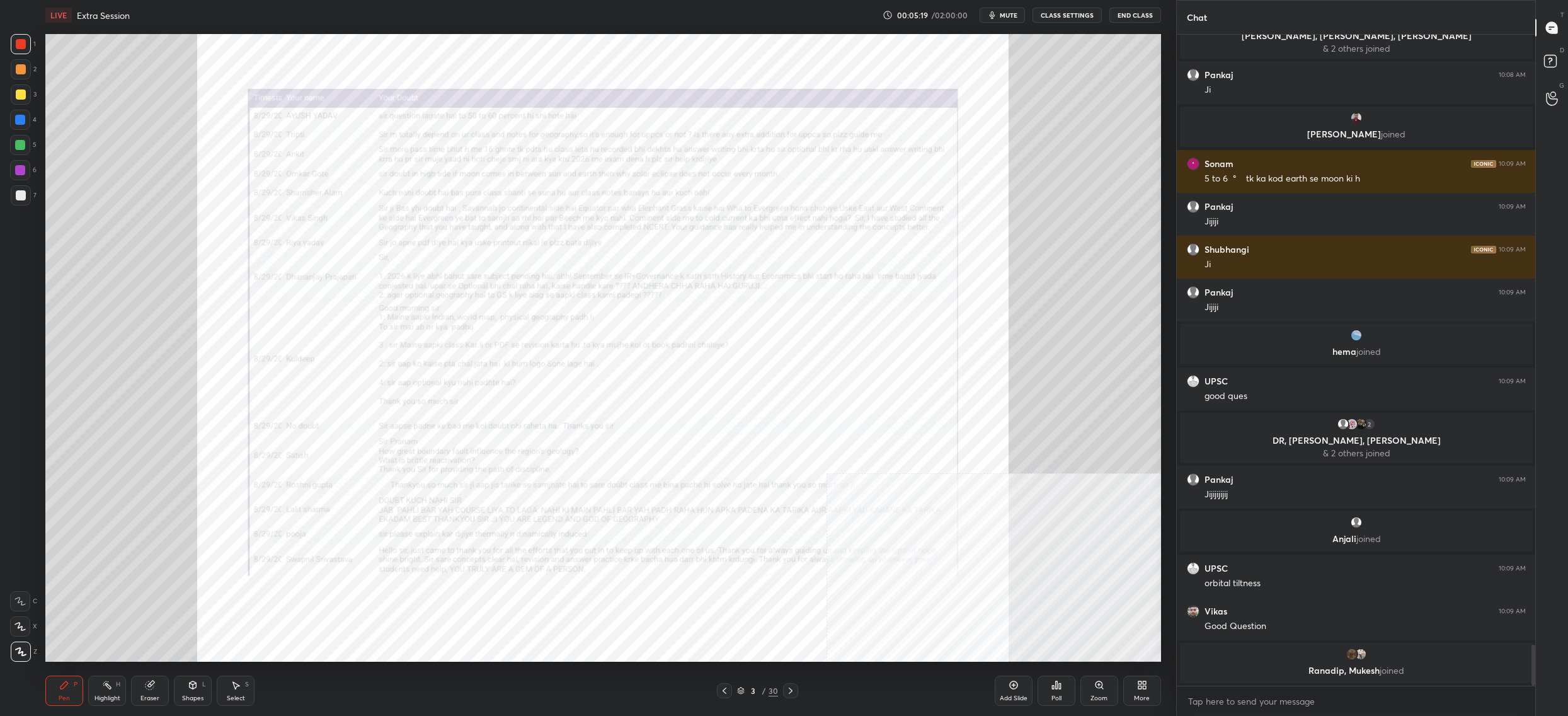
click at [1089, 680] on div "Zoom" at bounding box center [1099, 690] width 38 height 30
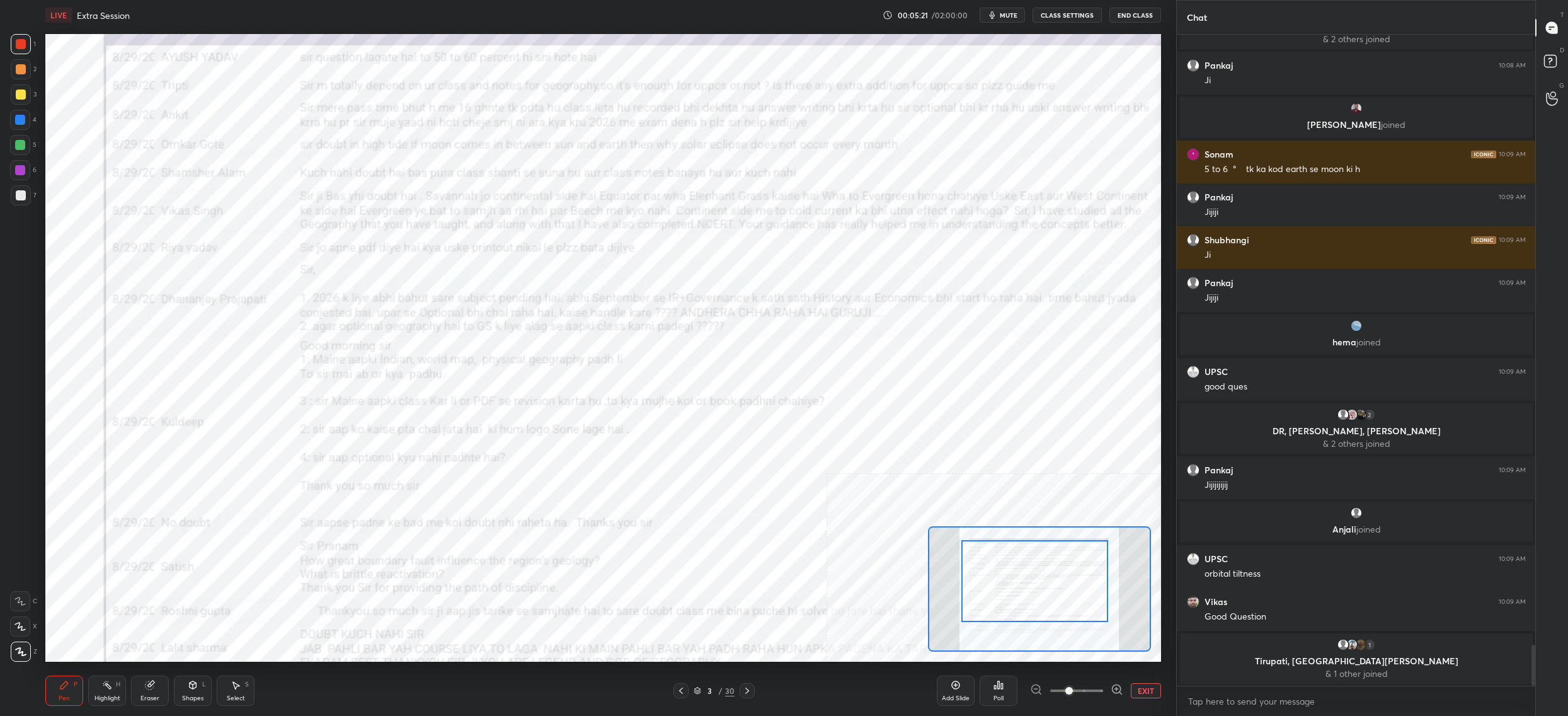
drag, startPoint x: 1047, startPoint y: 590, endPoint x: 1039, endPoint y: 562, distance: 29.1
click at [1044, 576] on div at bounding box center [1035, 581] width 147 height 82
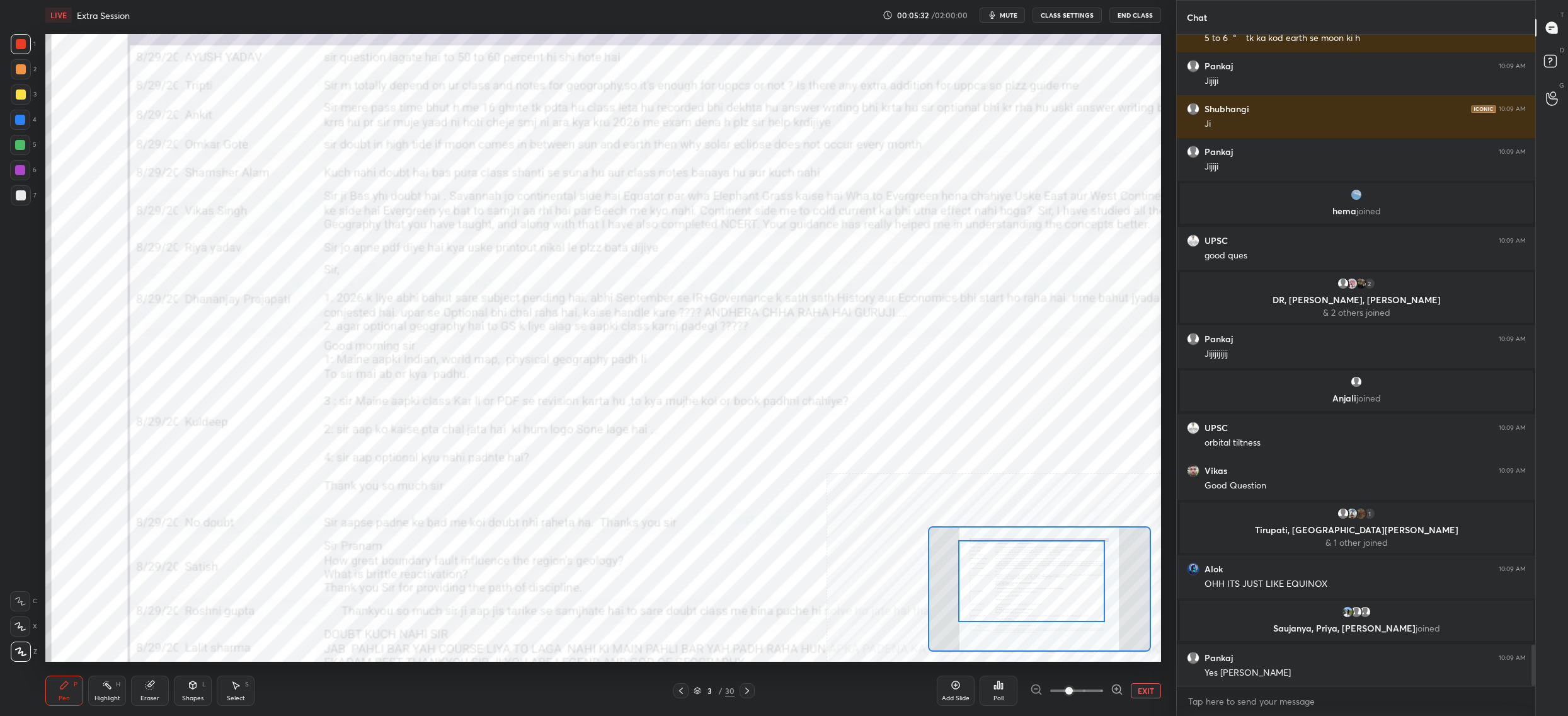
scroll to position [9774, 0]
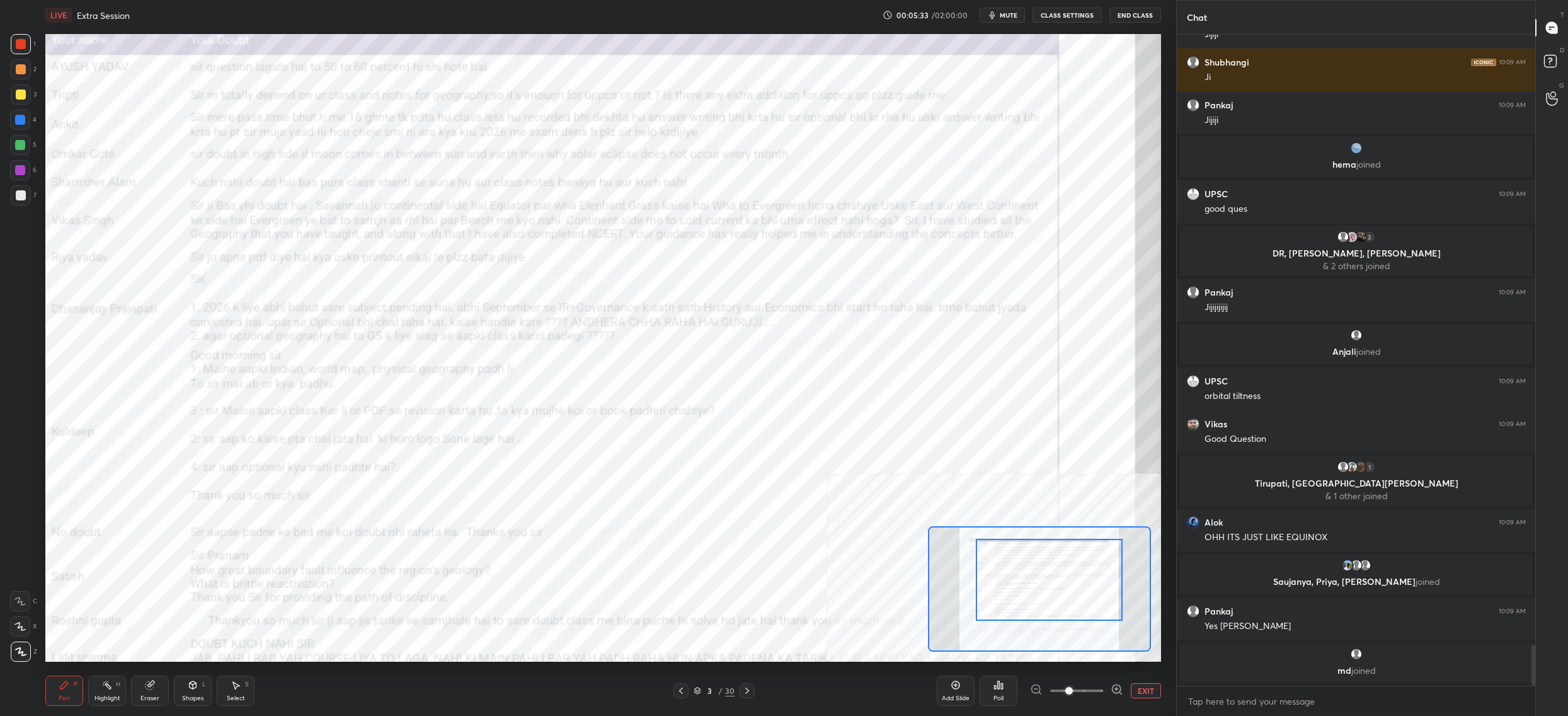
drag, startPoint x: 1013, startPoint y: 592, endPoint x: 1024, endPoint y: 588, distance: 11.7
click at [1029, 588] on div at bounding box center [1049, 580] width 147 height 82
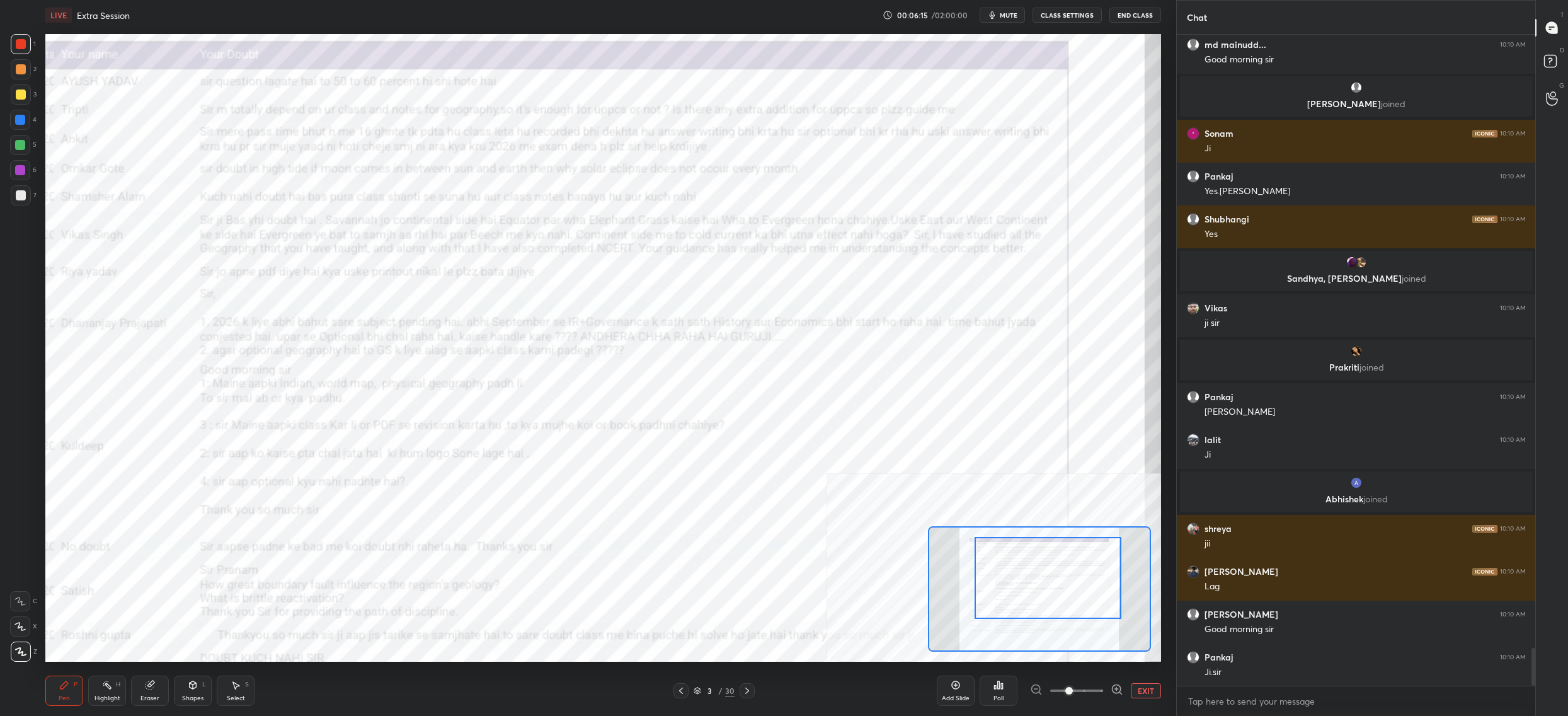
scroll to position [10664, 0]
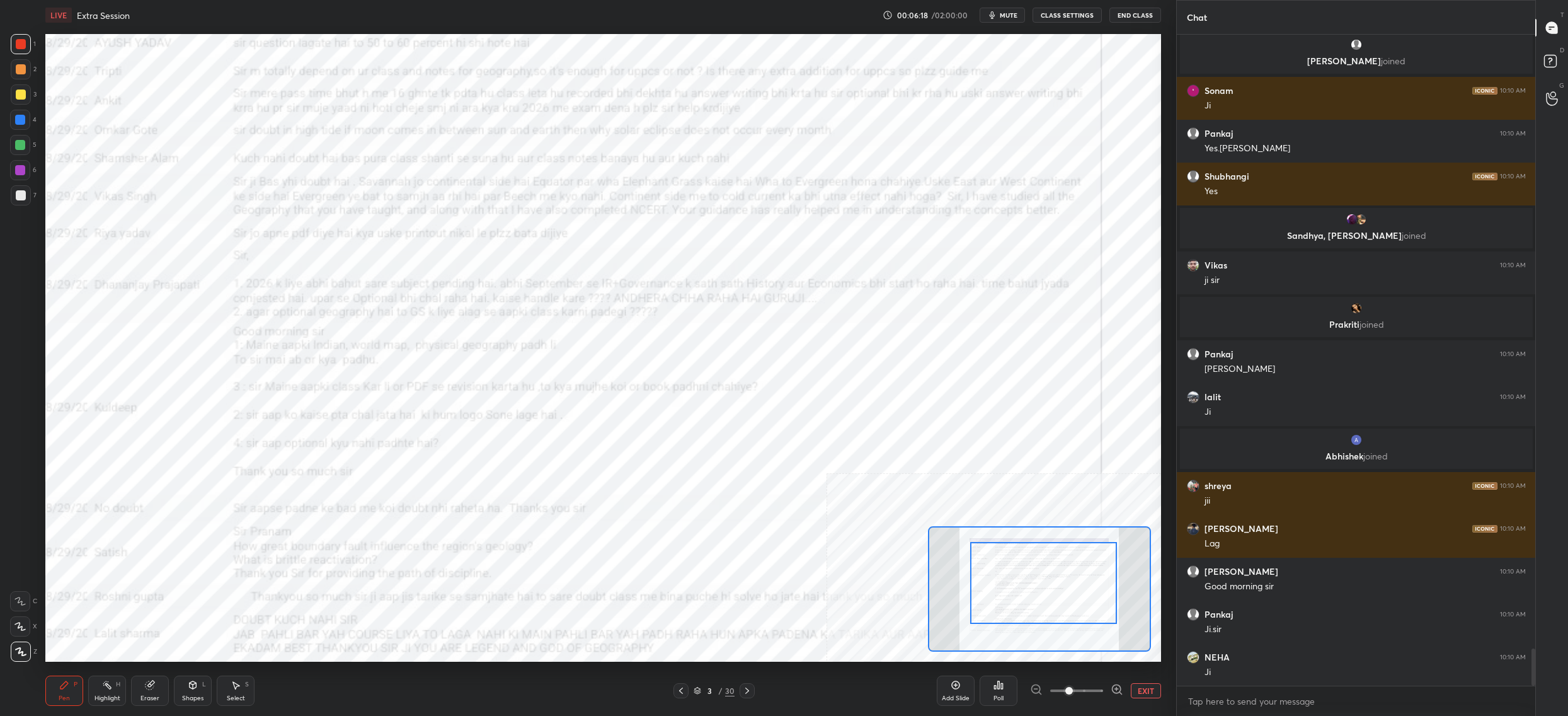
drag, startPoint x: 1021, startPoint y: 570, endPoint x: 1017, endPoint y: 557, distance: 13.6
click at [1018, 575] on div at bounding box center [1044, 583] width 147 height 82
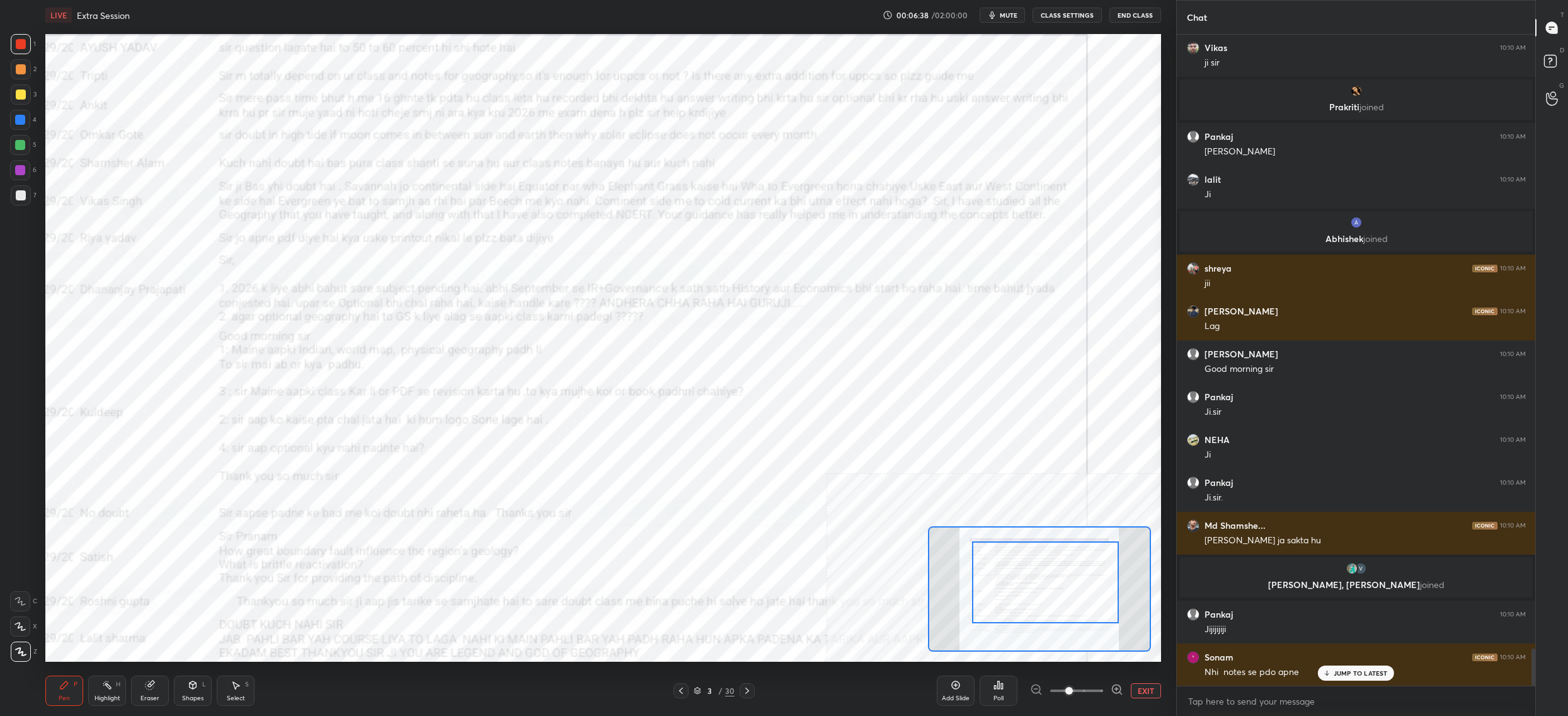
scroll to position [10786, 0]
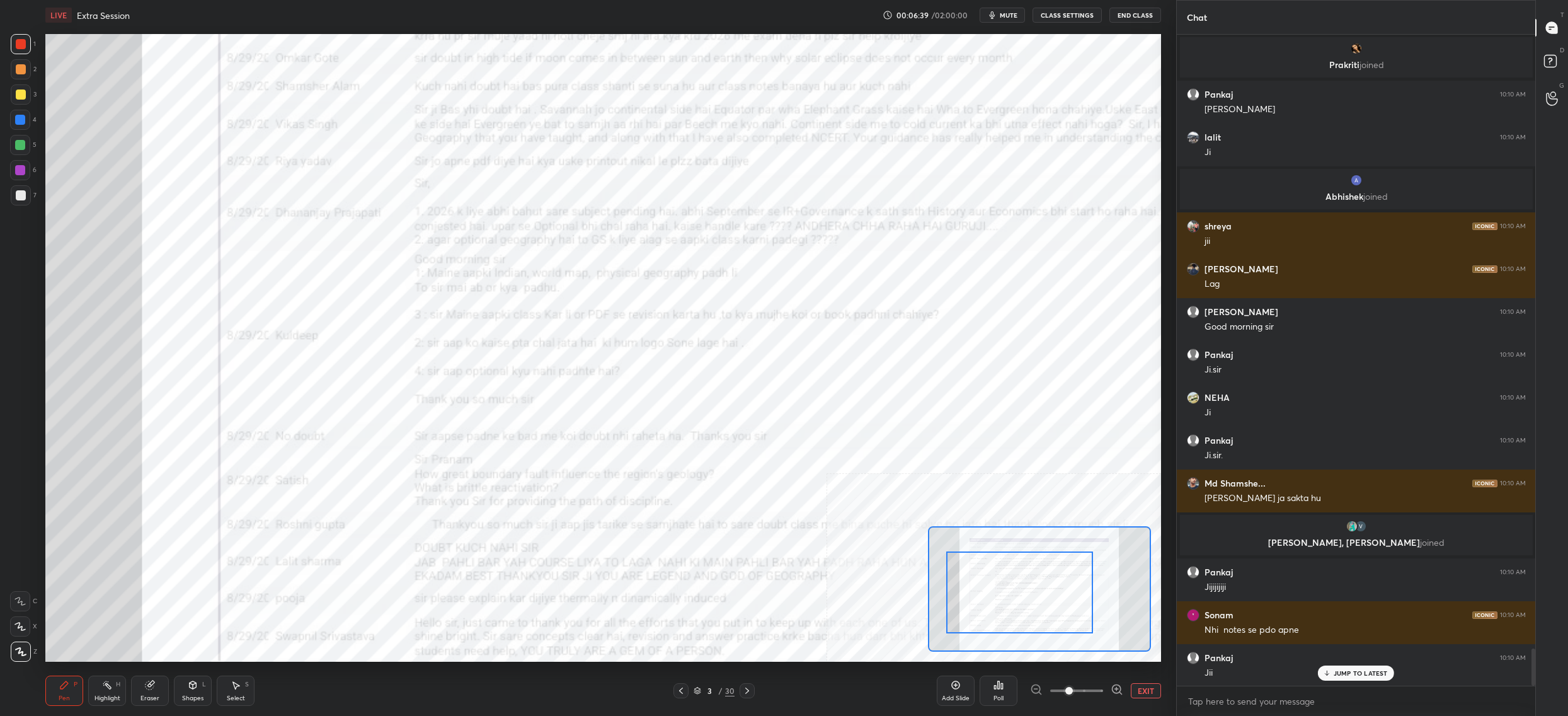
drag, startPoint x: 967, startPoint y: 610, endPoint x: 946, endPoint y: 598, distance: 24.2
click at [948, 602] on div at bounding box center [1020, 592] width 147 height 82
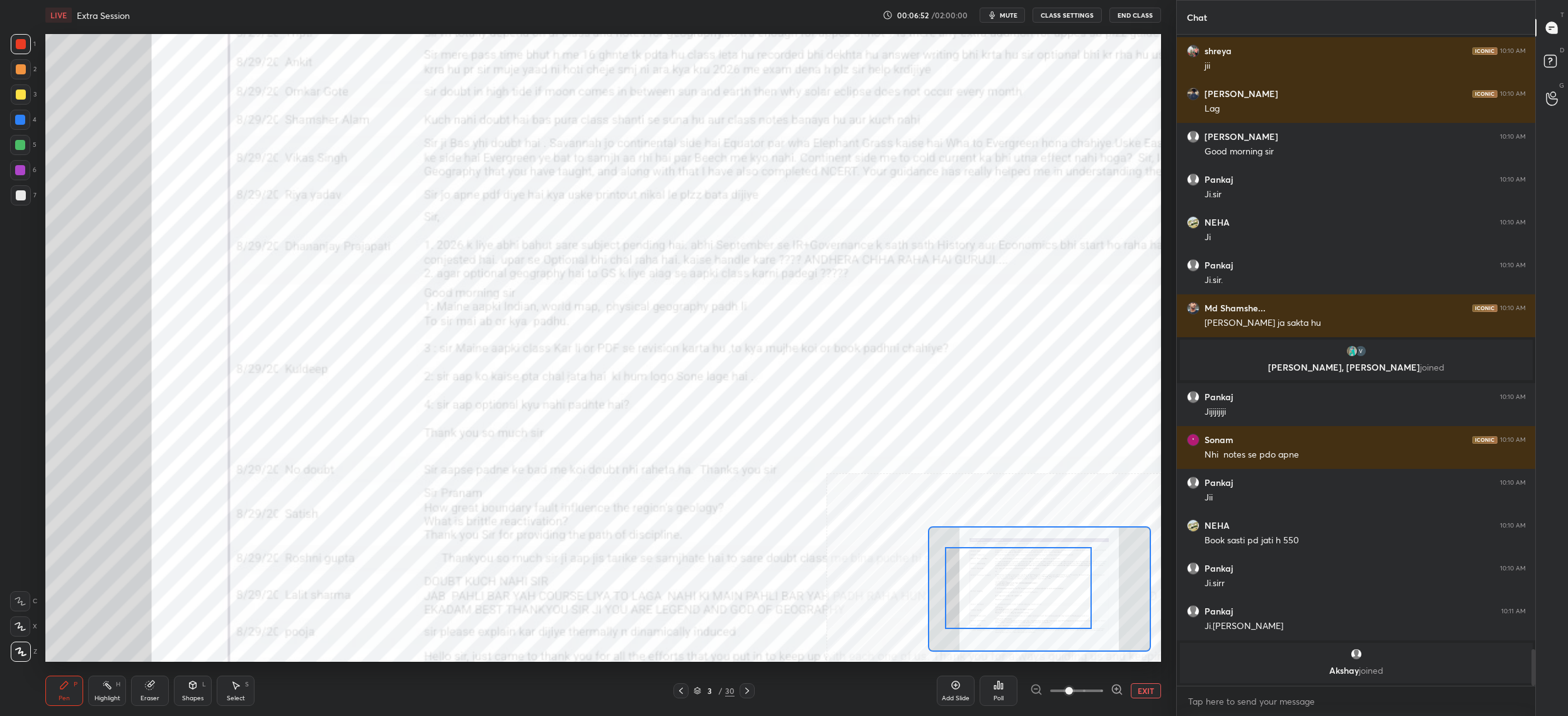
scroll to position [10932, 0]
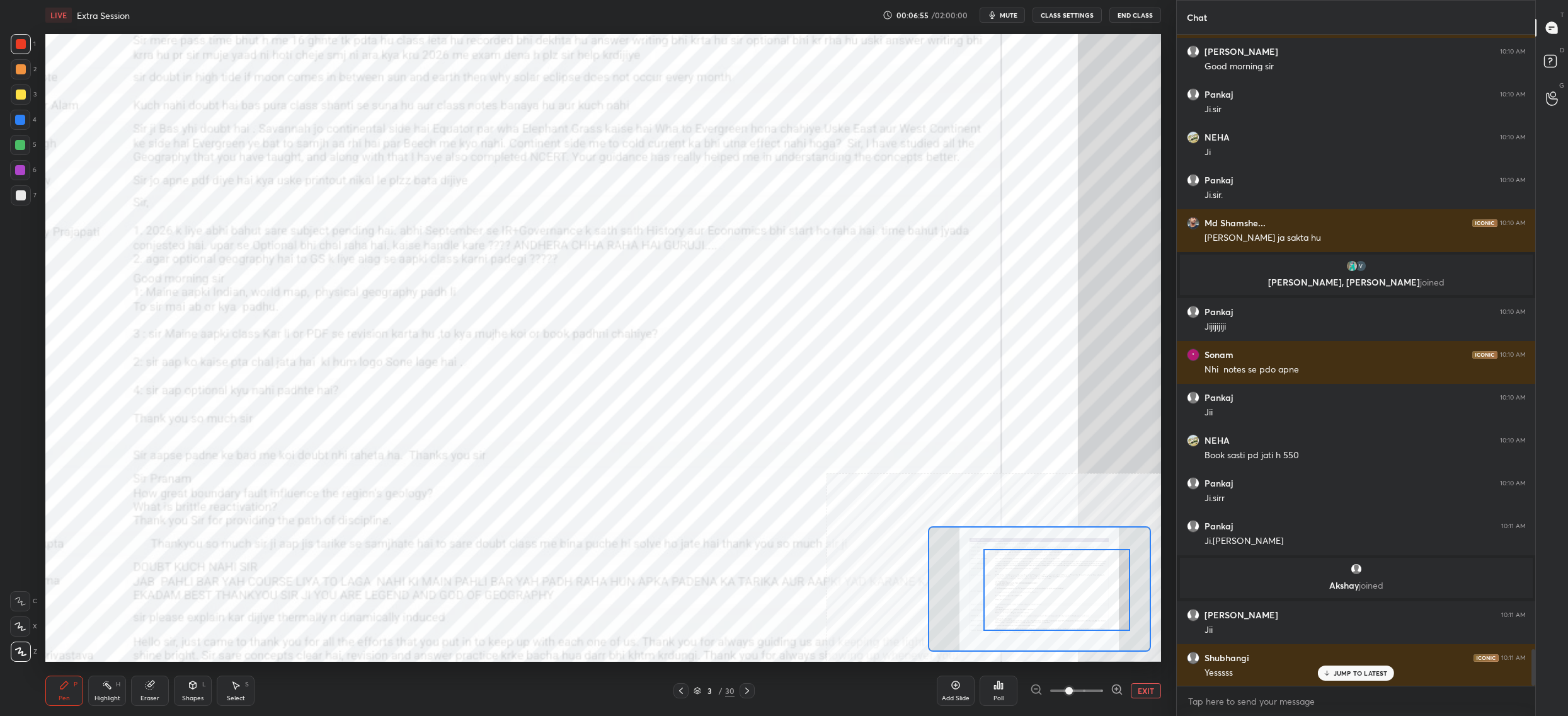
drag, startPoint x: 1043, startPoint y: 599, endPoint x: 1071, endPoint y: 594, distance: 28.4
click at [1079, 598] on div at bounding box center [1057, 590] width 147 height 82
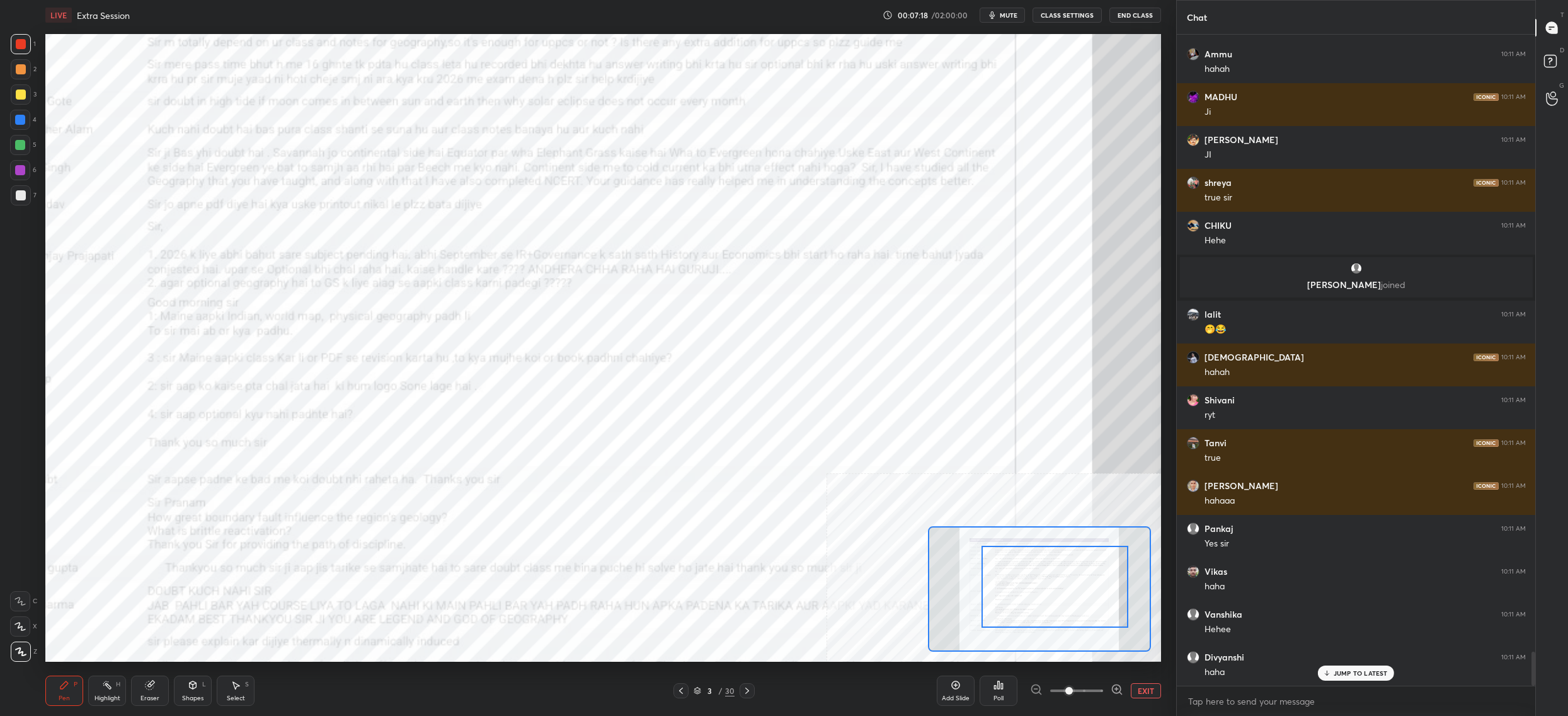
scroll to position [11901, 0]
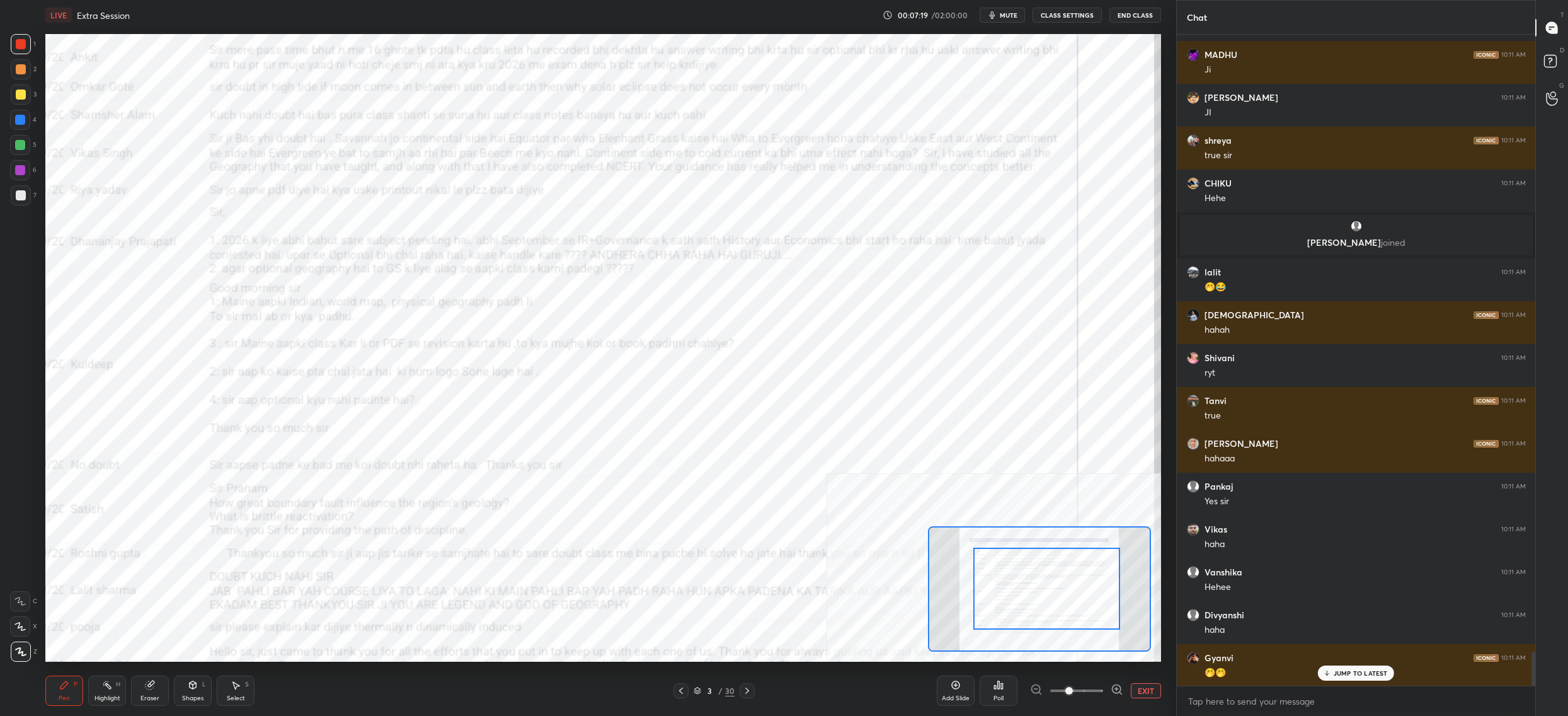
drag, startPoint x: 1021, startPoint y: 581, endPoint x: 1013, endPoint y: 586, distance: 9.4
click at [1012, 584] on div at bounding box center [1047, 588] width 147 height 82
click at [1020, 591] on div at bounding box center [1038, 596] width 147 height 82
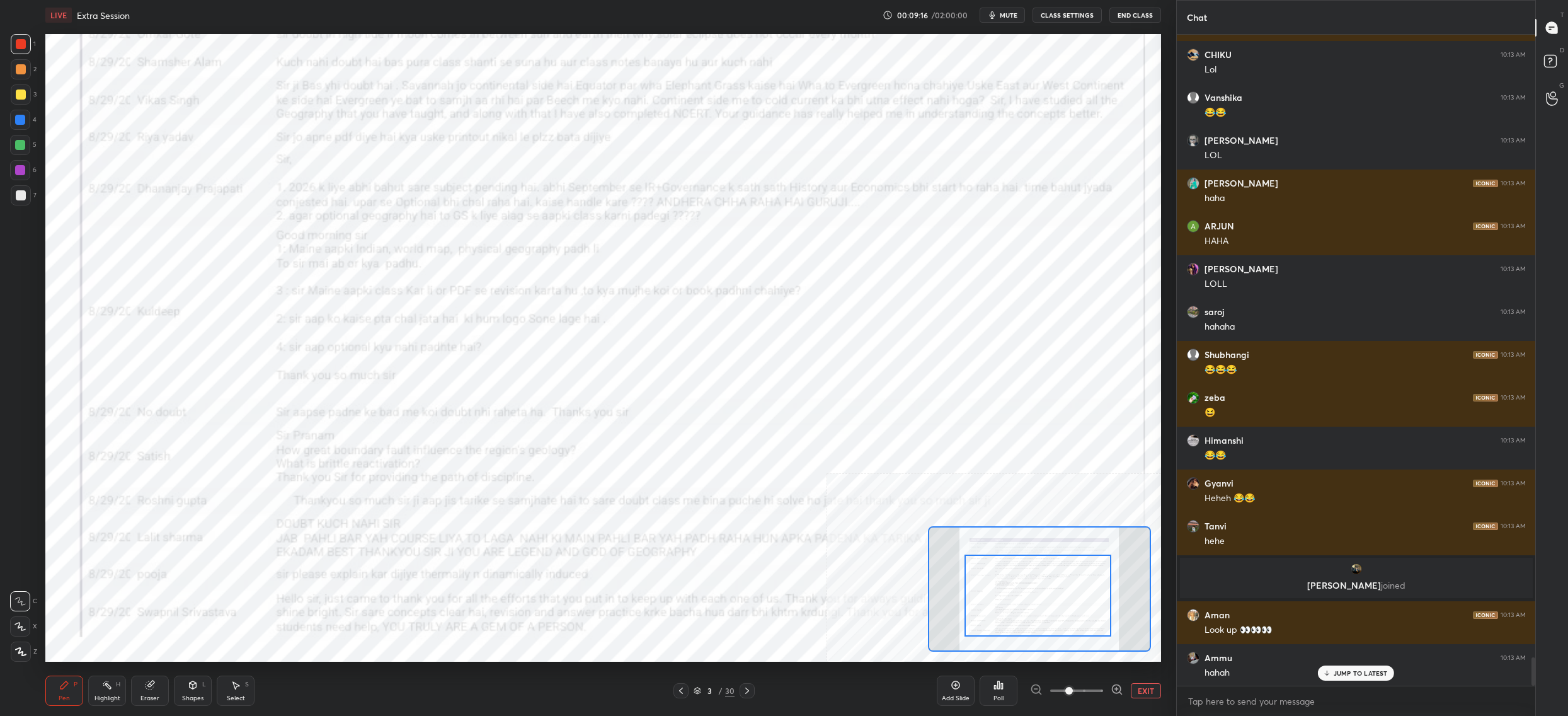
scroll to position [14540, 0]
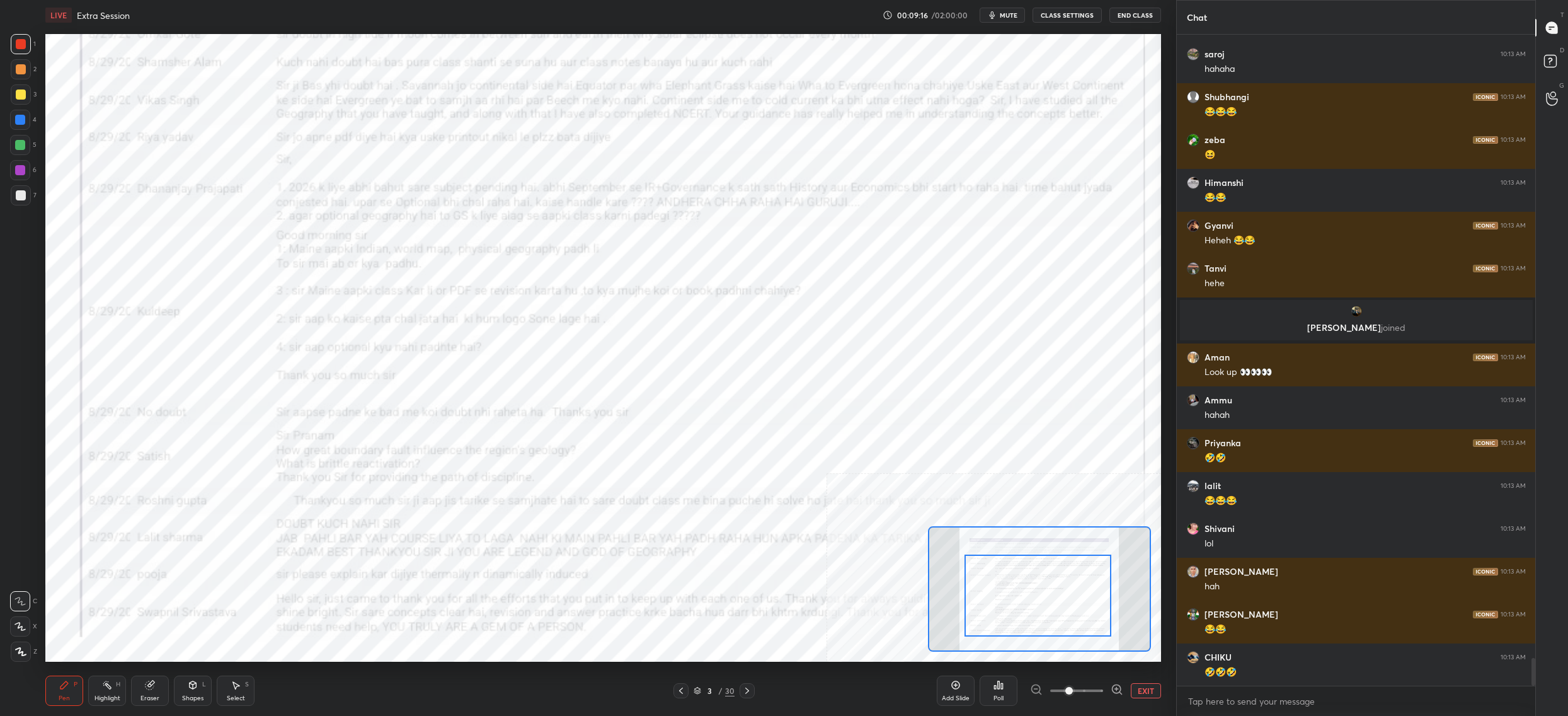
click at [779, 295] on div "Setting up your live class Poll for secs No correct answer Start poll" at bounding box center [603, 348] width 1116 height 628
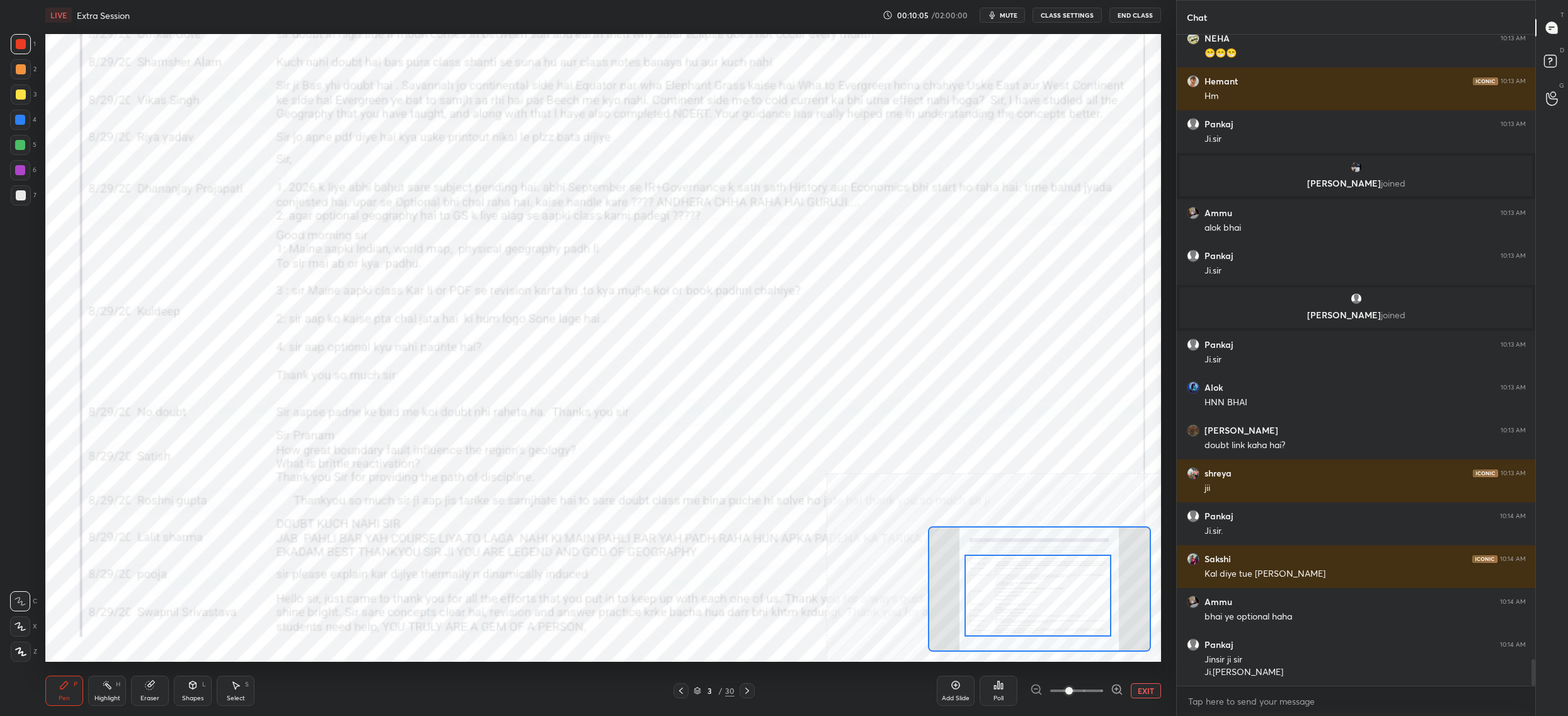
scroll to position [15501, 0]
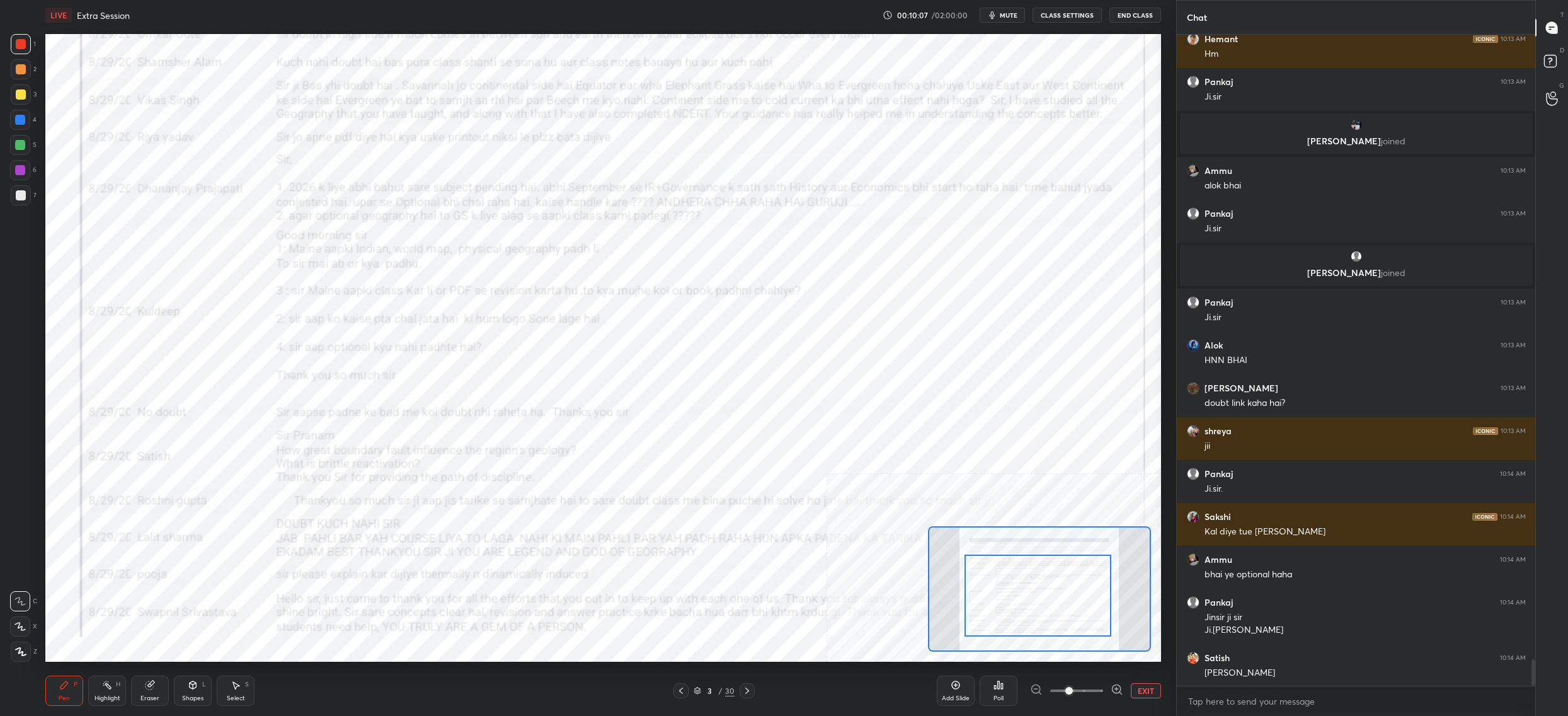
click at [700, 690] on div "3 / 30" at bounding box center [714, 690] width 41 height 12
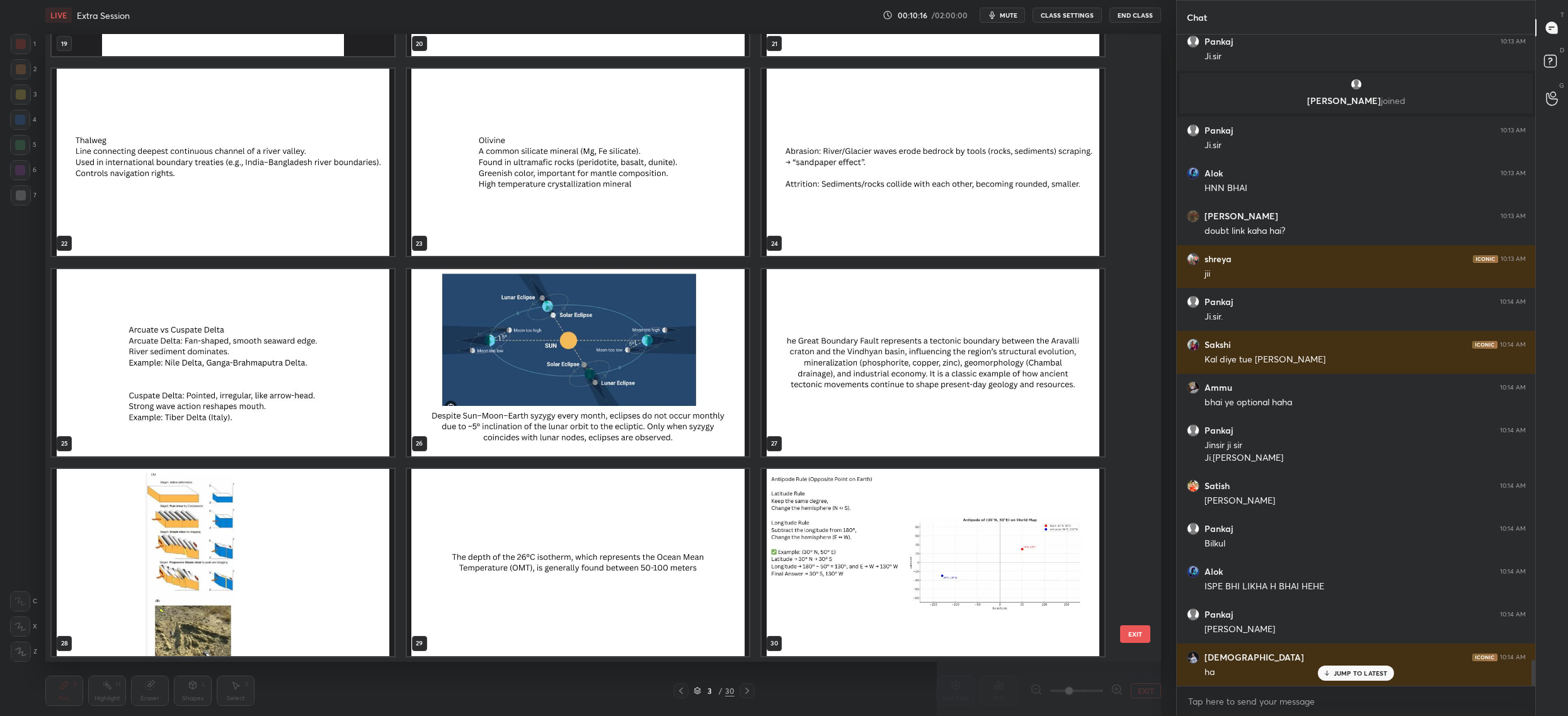
scroll to position [15762, 0]
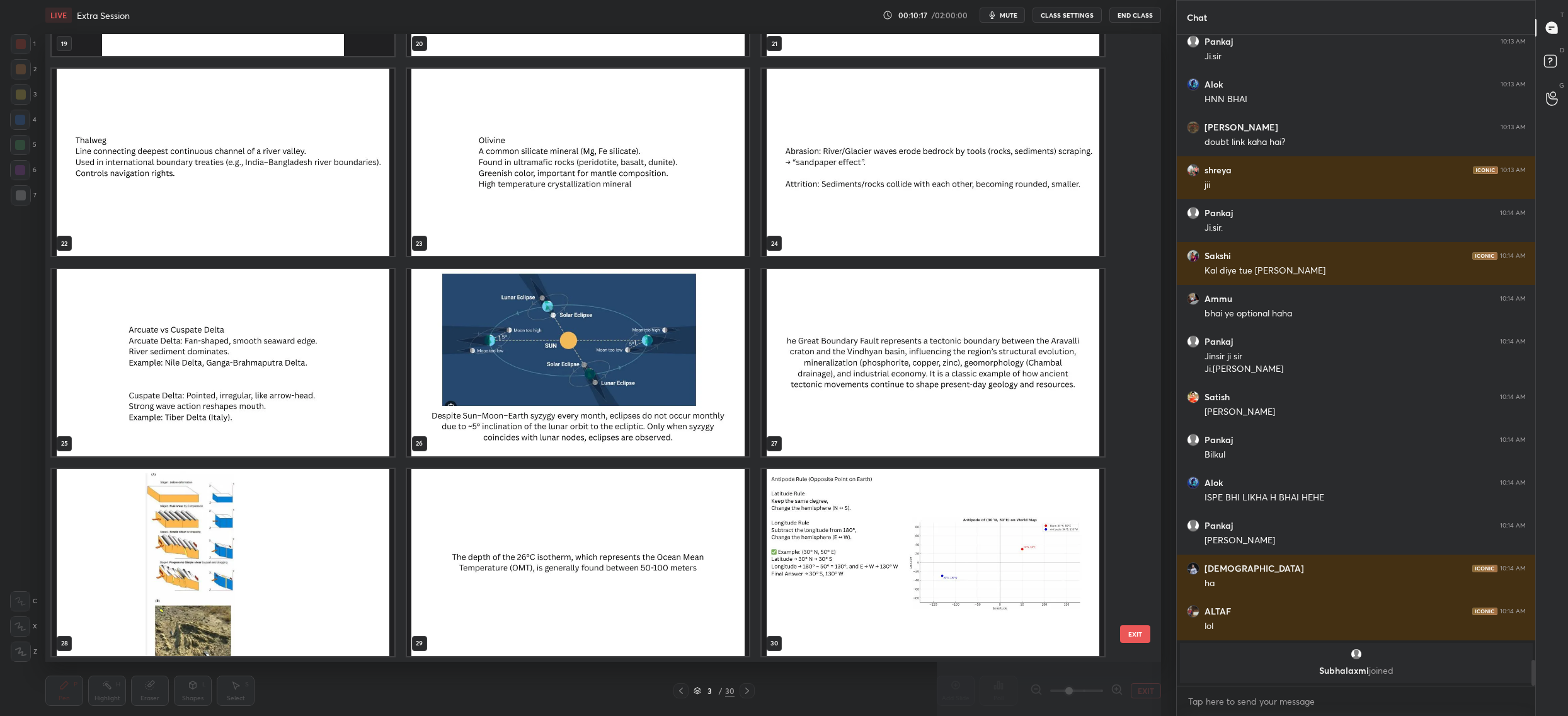
click at [1133, 637] on button "EXIT" at bounding box center [1135, 633] width 30 height 18
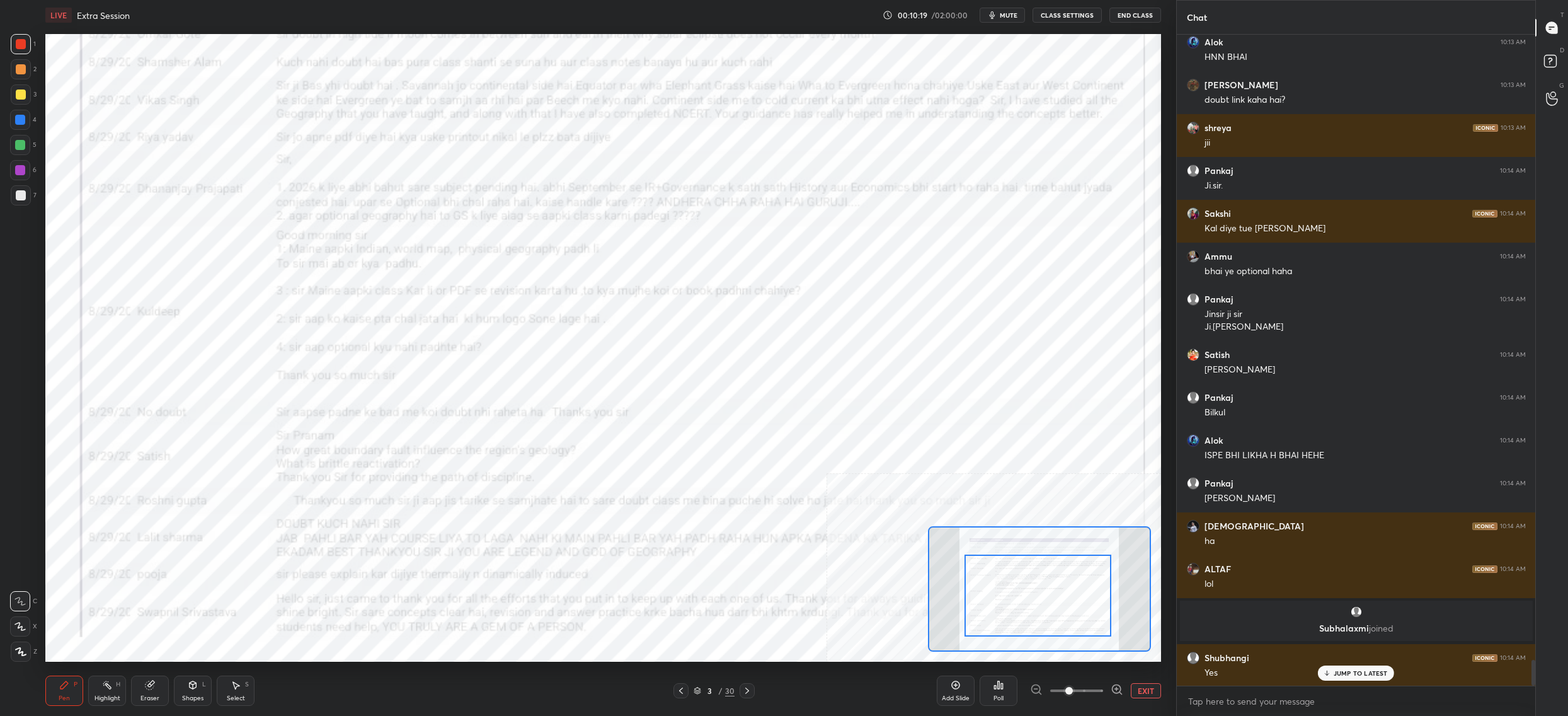
click at [704, 690] on div "3" at bounding box center [710, 690] width 12 height 8
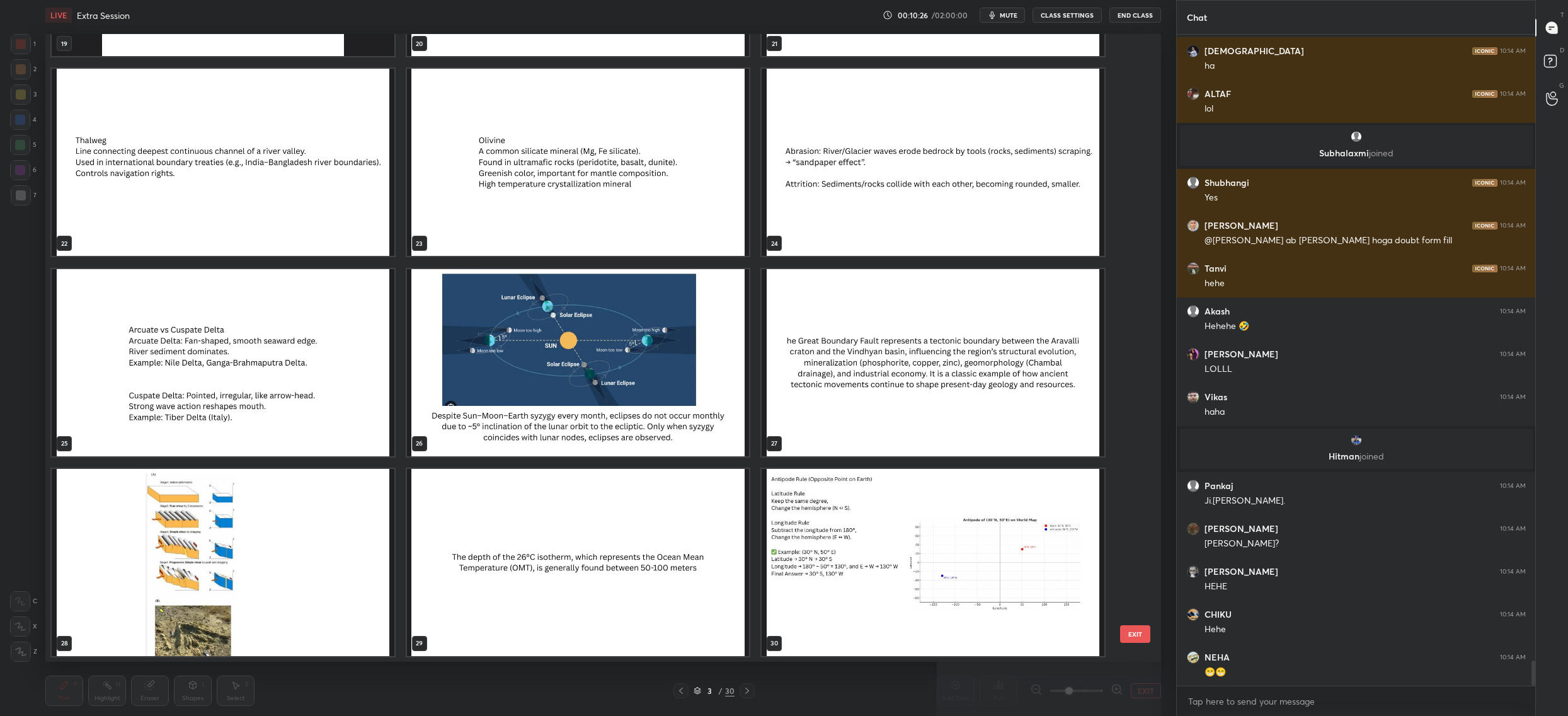
scroll to position [16323, 0]
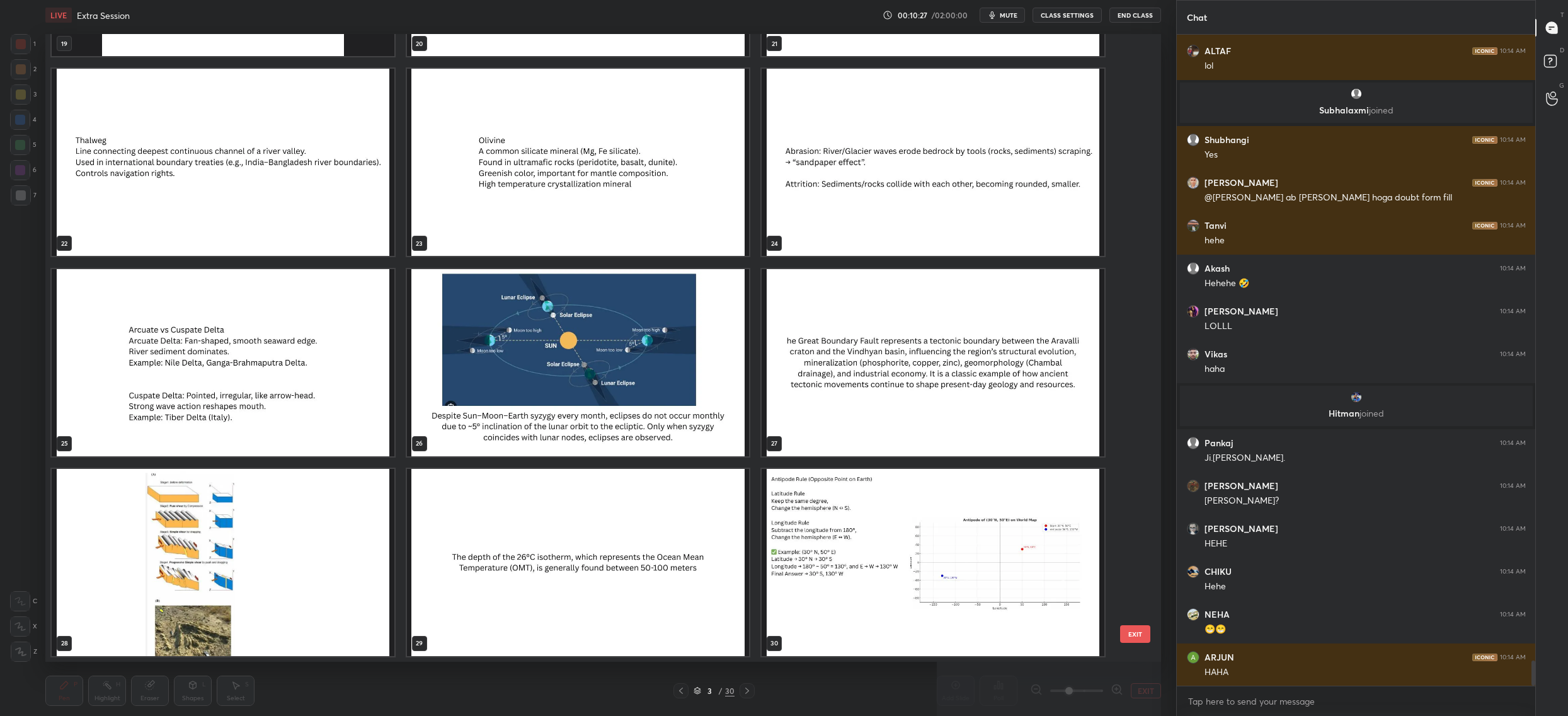
click at [1129, 627] on button "EXIT" at bounding box center [1135, 633] width 30 height 18
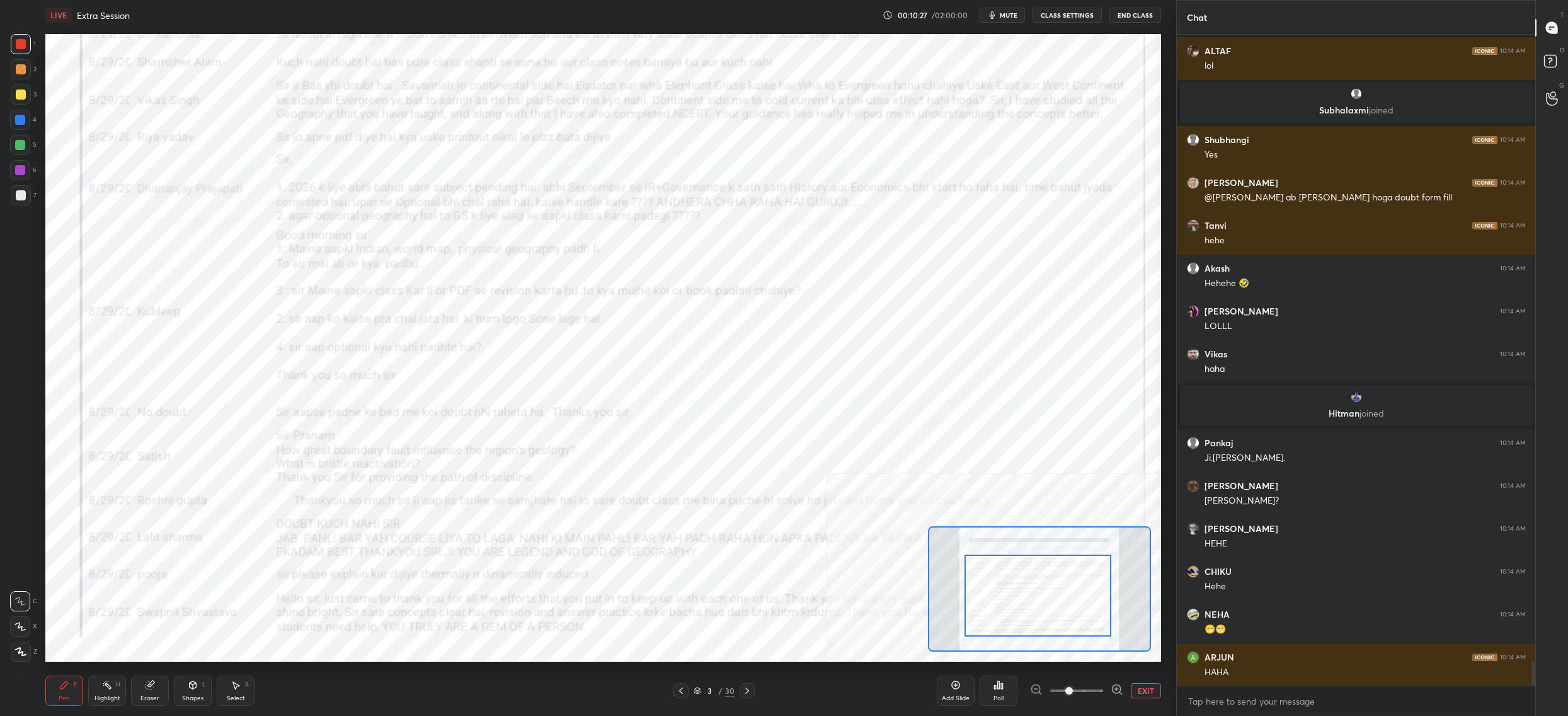
scroll to position [16408, 0]
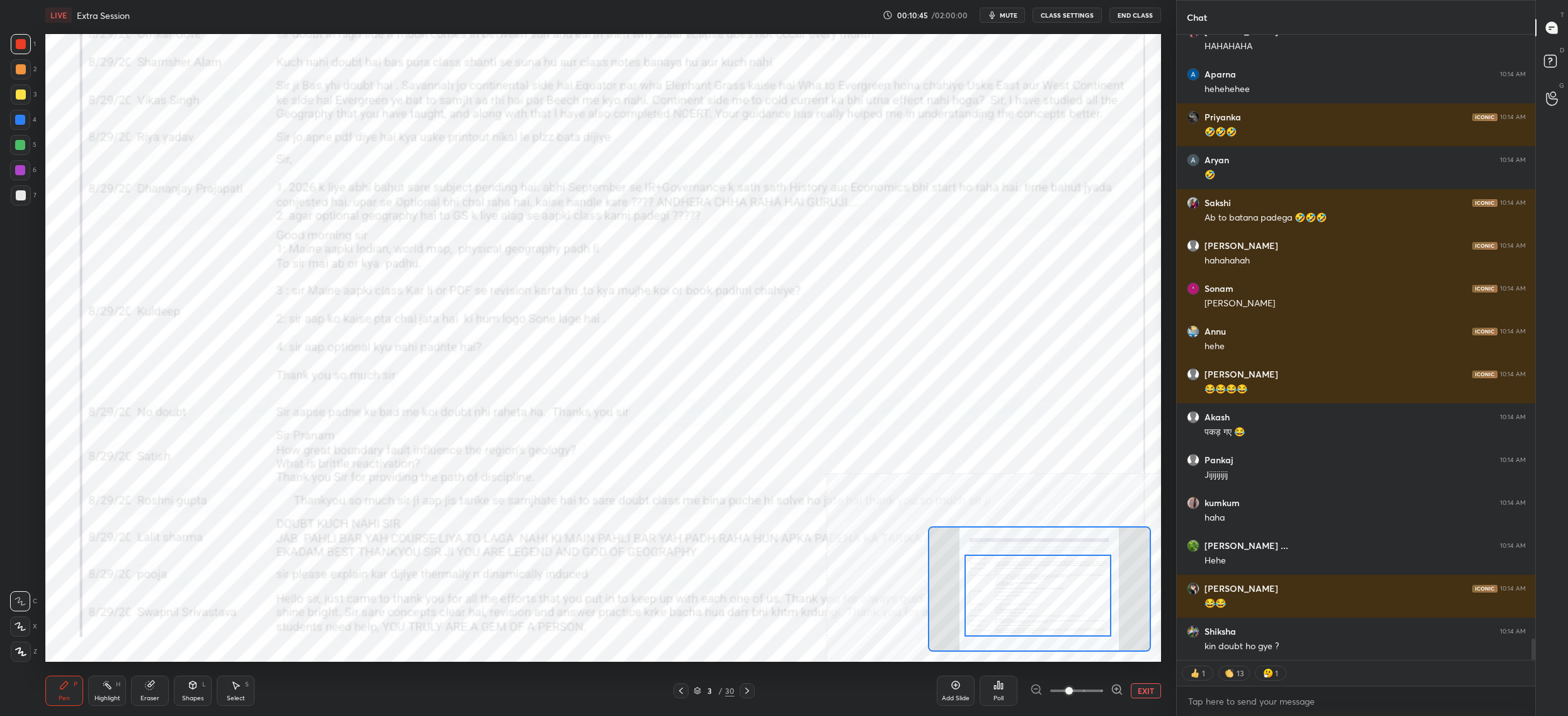
click at [700, 694] on div "3 / 30" at bounding box center [714, 690] width 41 height 12
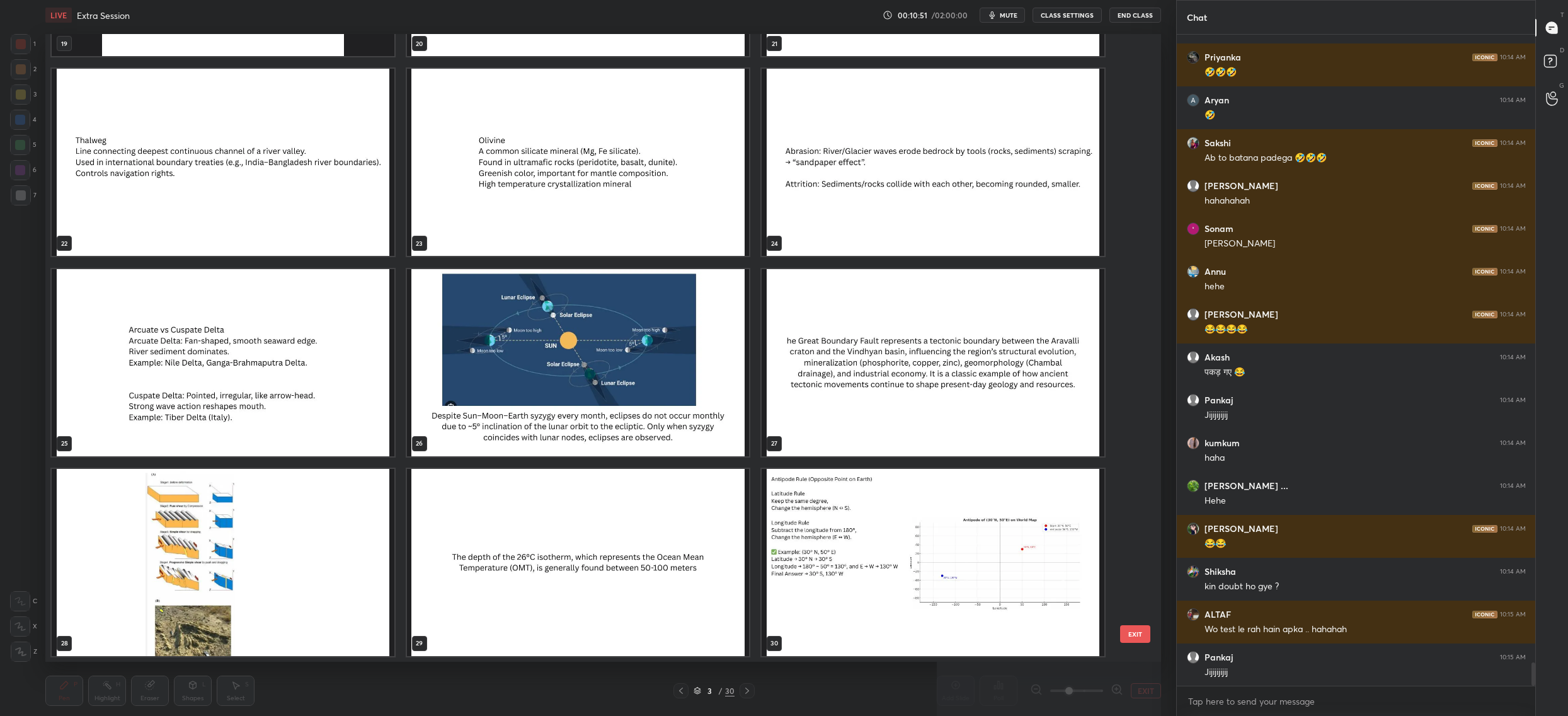
click at [251, 525] on img "grid" at bounding box center [223, 562] width 343 height 187
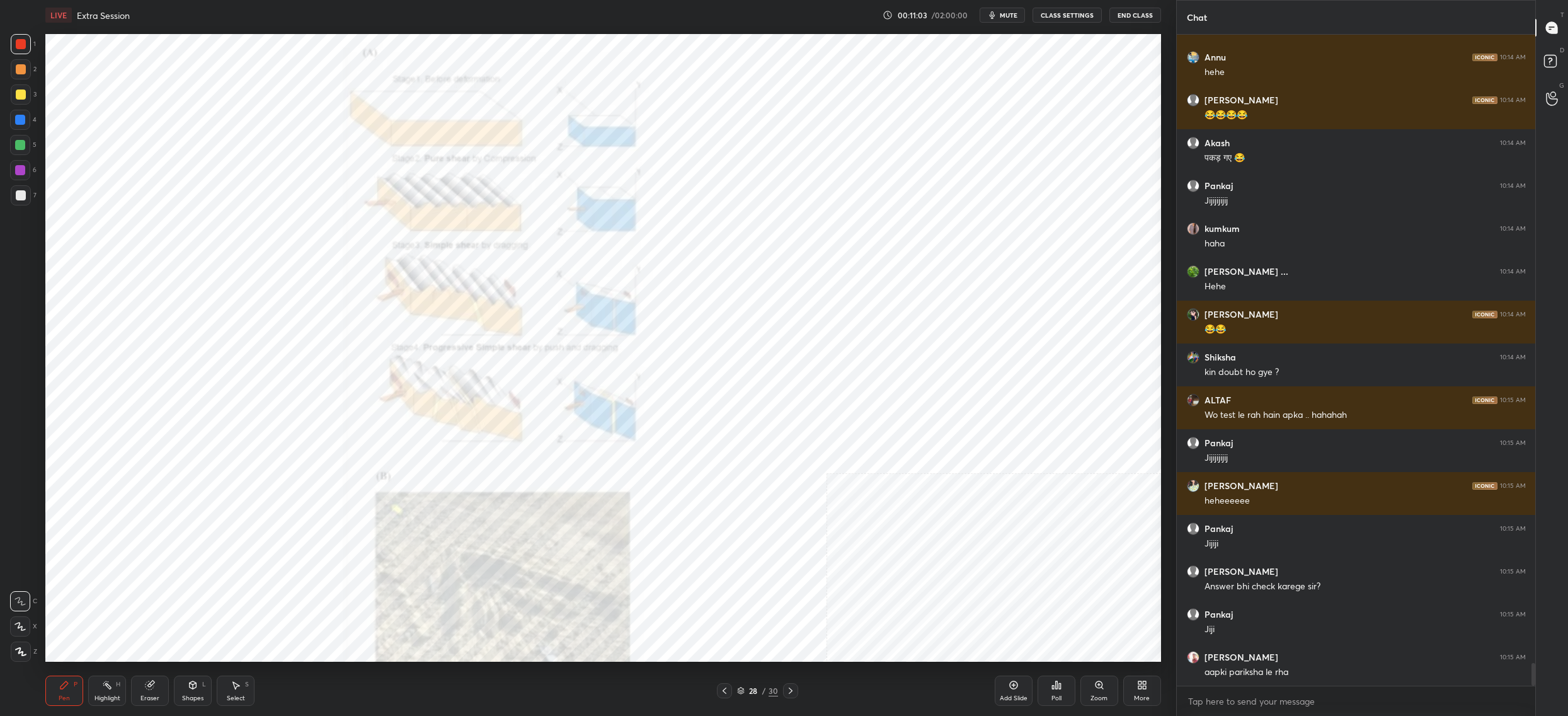
click at [747, 690] on div "28" at bounding box center [753, 690] width 12 height 8
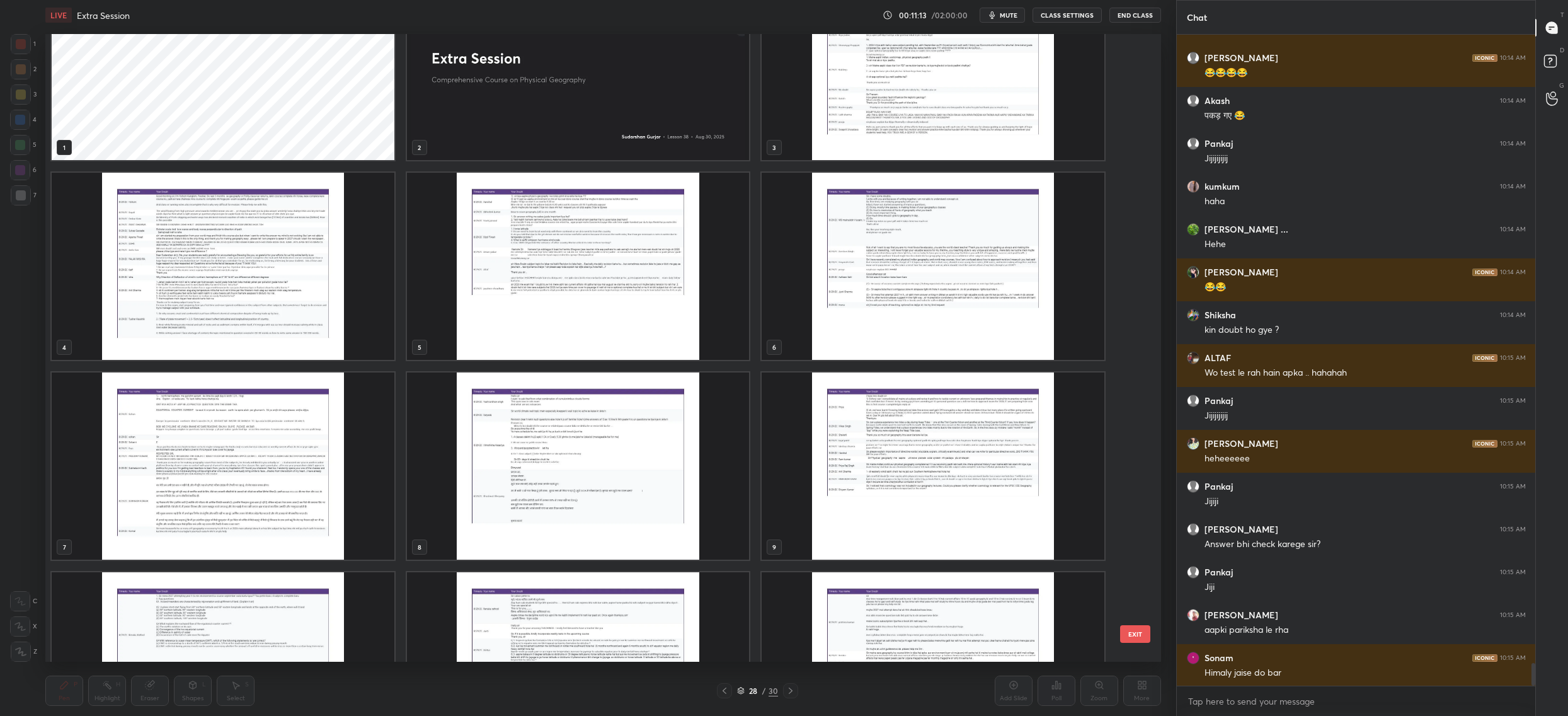
click at [874, 140] on img "grid" at bounding box center [932, 66] width 343 height 187
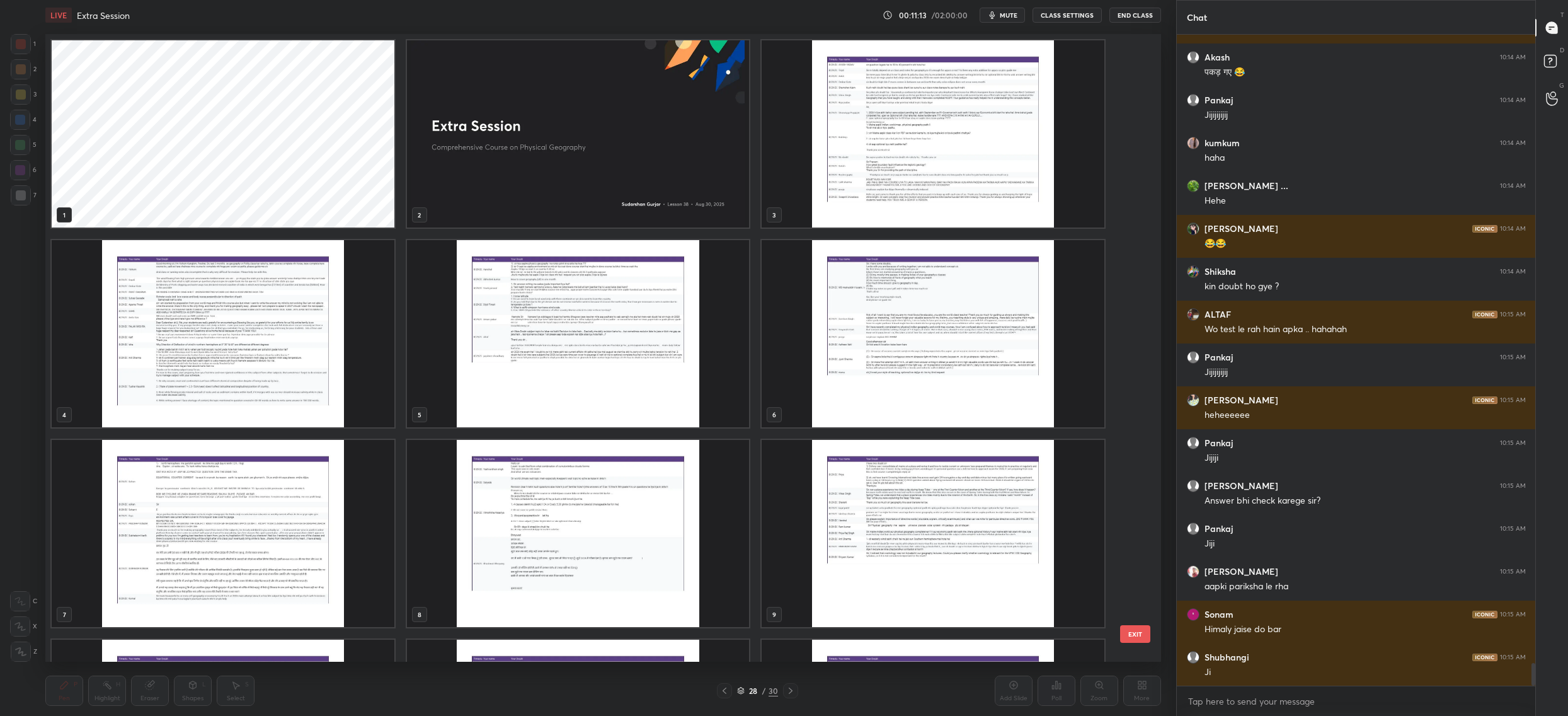
click at [874, 140] on img "grid" at bounding box center [932, 134] width 343 height 187
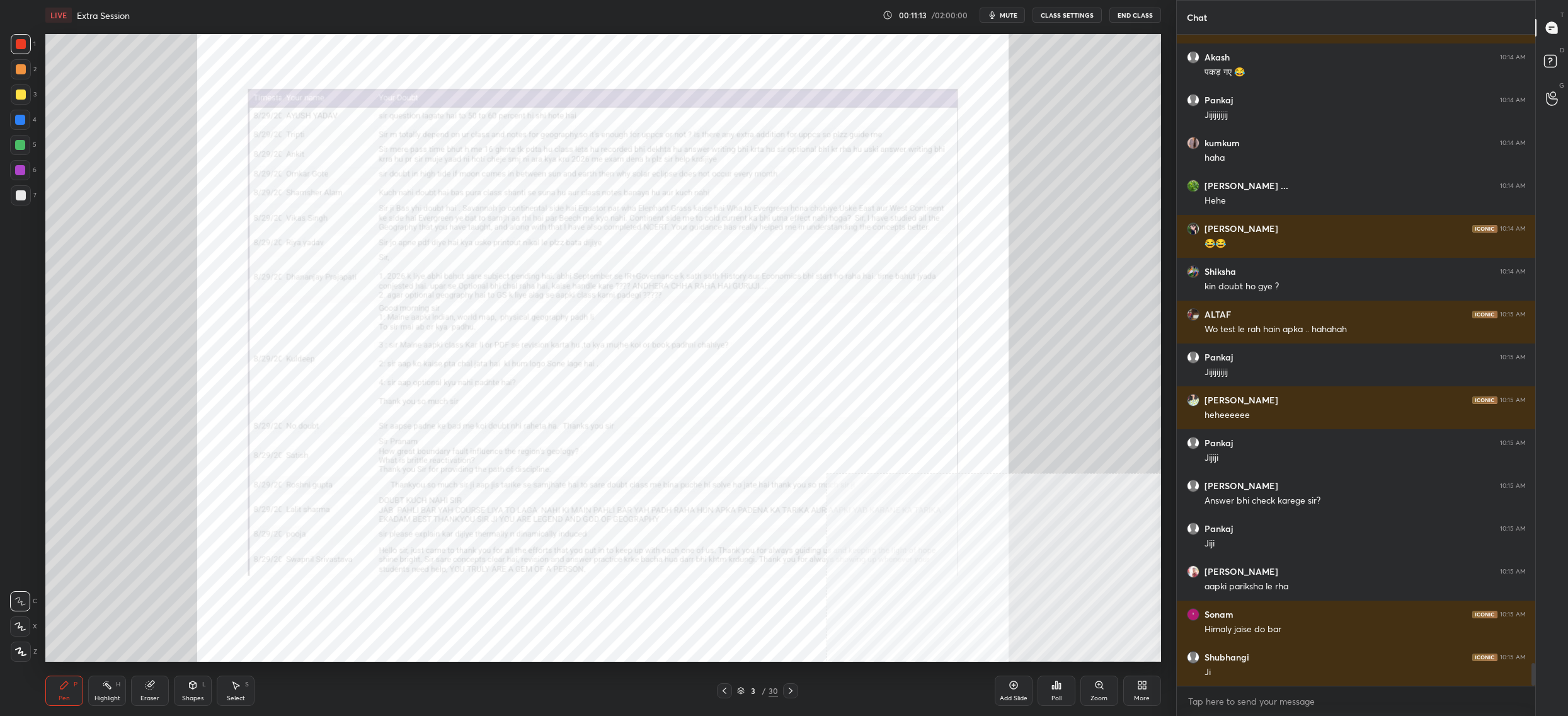
click at [874, 140] on img "grid" at bounding box center [932, 134] width 343 height 187
drag, startPoint x: 1104, startPoint y: 698, endPoint x: 1080, endPoint y: 662, distance: 43.3
click at [1105, 696] on div "Zoom" at bounding box center [1099, 698] width 17 height 6
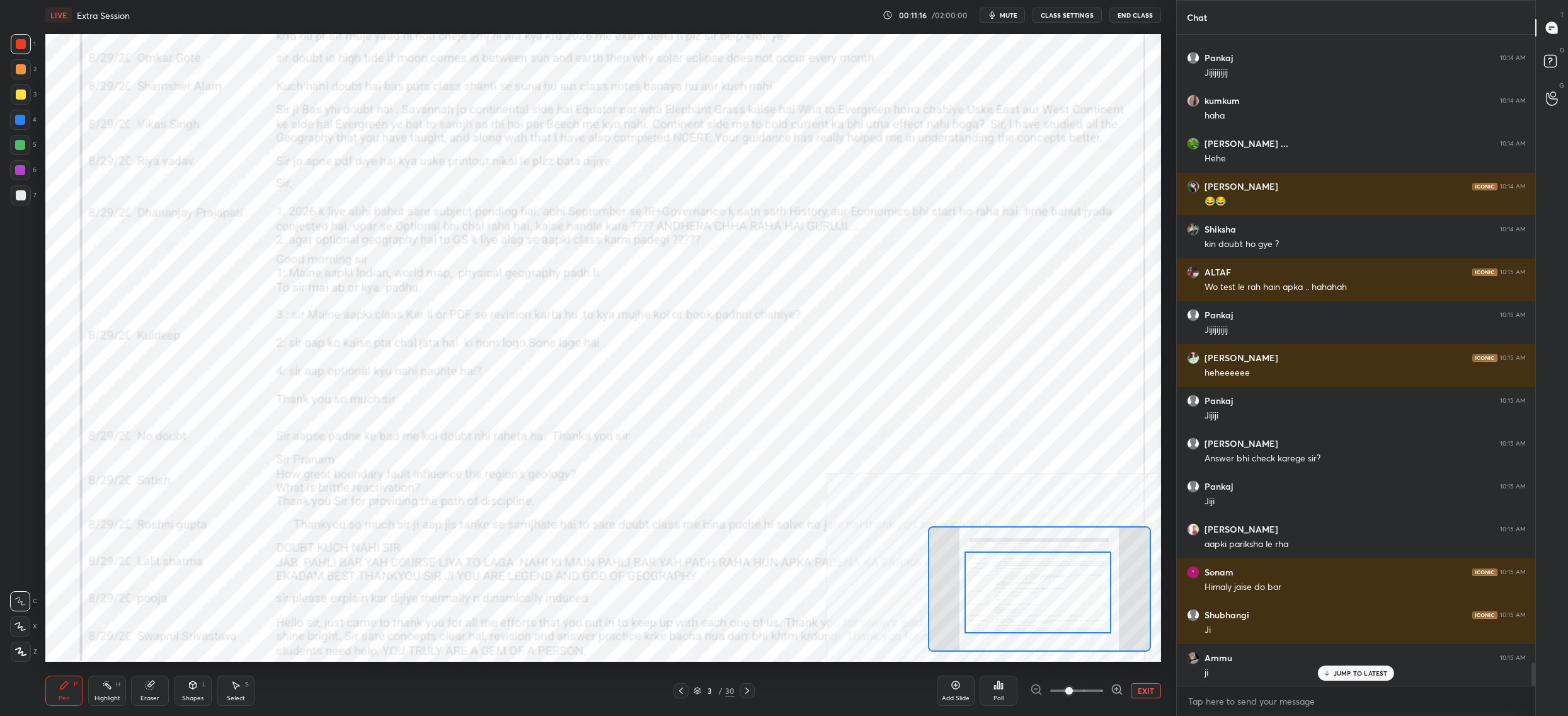
drag, startPoint x: 1055, startPoint y: 598, endPoint x: 1052, endPoint y: 604, distance: 6.7
drag, startPoint x: 1058, startPoint y: 632, endPoint x: 1049, endPoint y: 623, distance: 12.7
click at [1060, 639] on div at bounding box center [1043, 610] width 147 height 82
drag, startPoint x: 1040, startPoint y: 581, endPoint x: 1007, endPoint y: 592, distance: 34.8
click at [1032, 608] on div at bounding box center [1037, 610] width 147 height 82
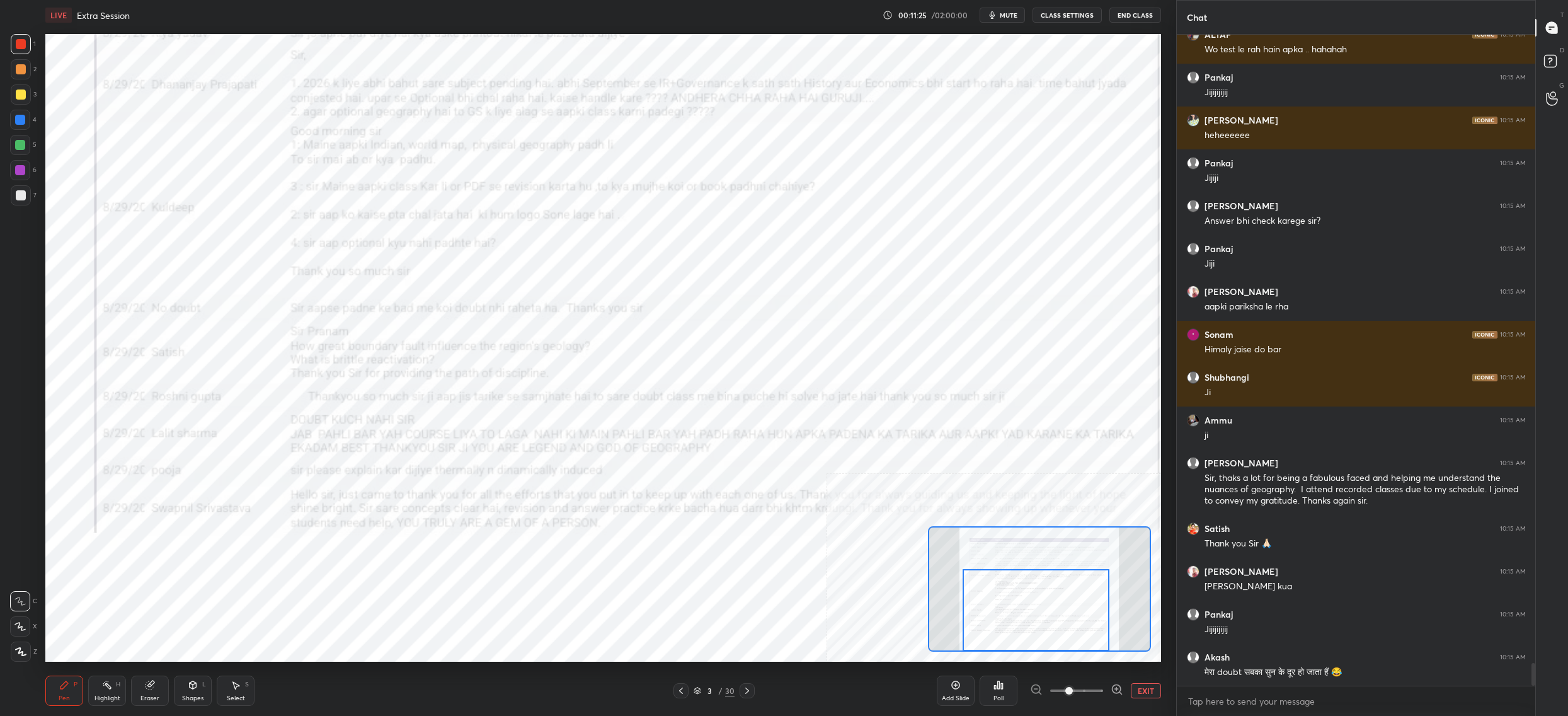
click at [1053, 237] on div "Setting up your live class Poll for secs No correct answer Start poll" at bounding box center [603, 348] width 1116 height 628
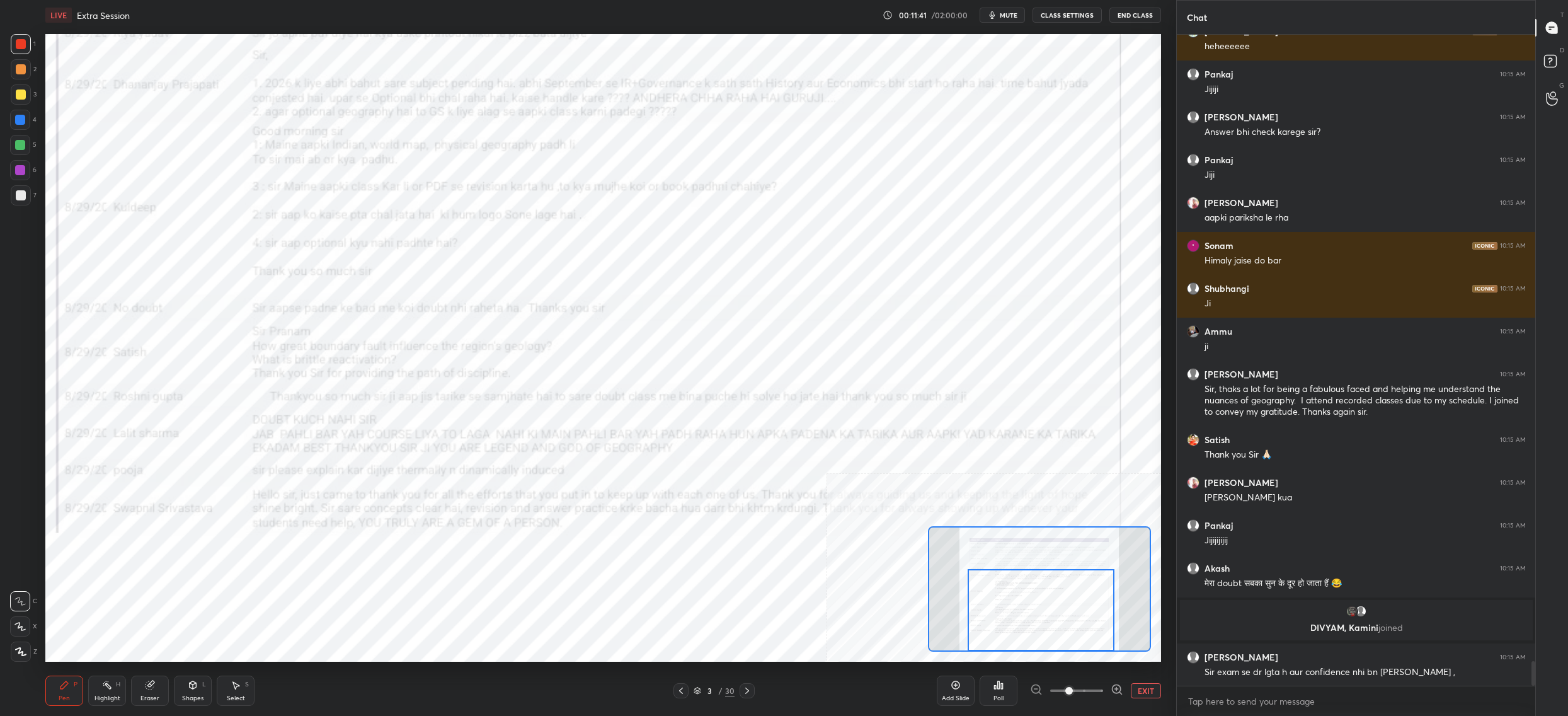
drag, startPoint x: 1020, startPoint y: 591, endPoint x: 1023, endPoint y: 632, distance: 41.1
click at [1024, 632] on div at bounding box center [1041, 610] width 147 height 82
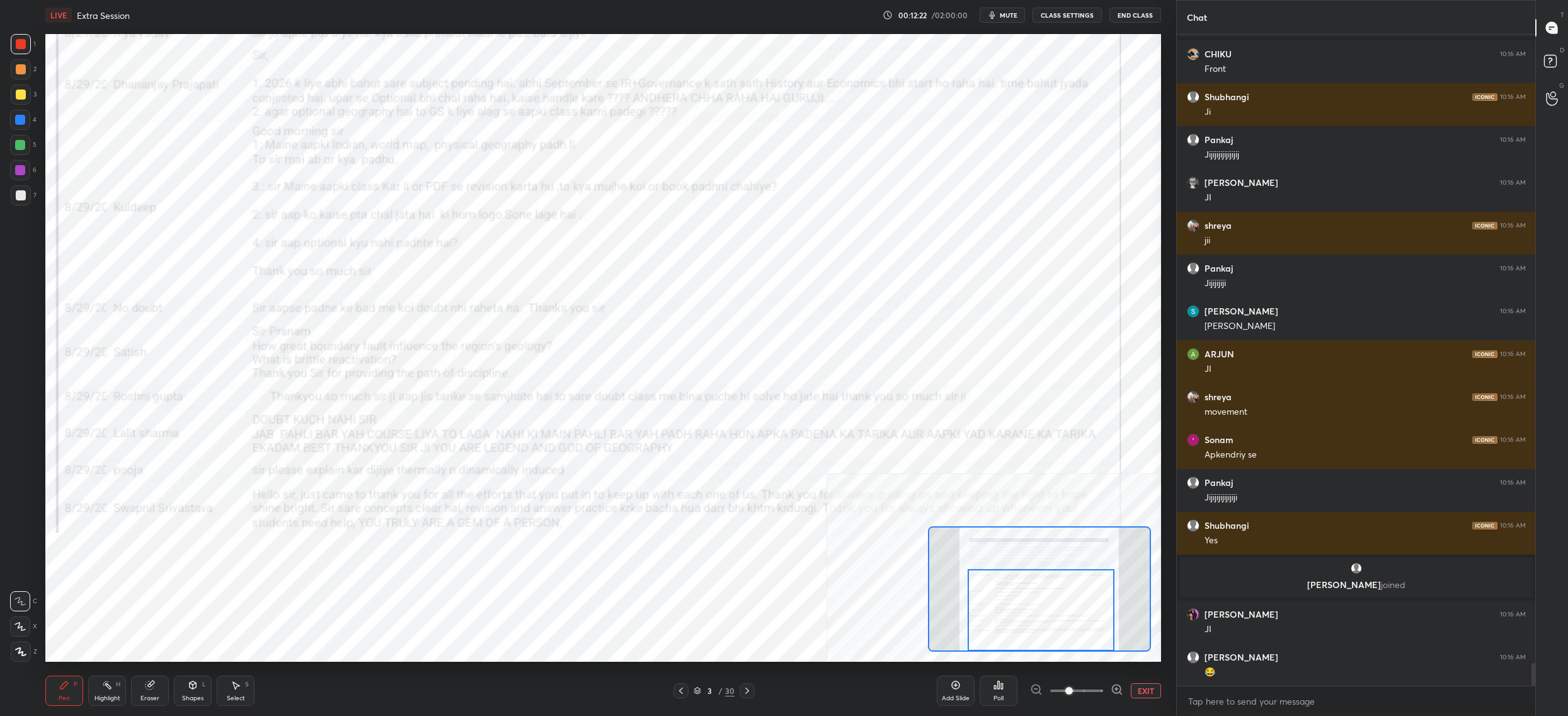
scroll to position [18039, 0]
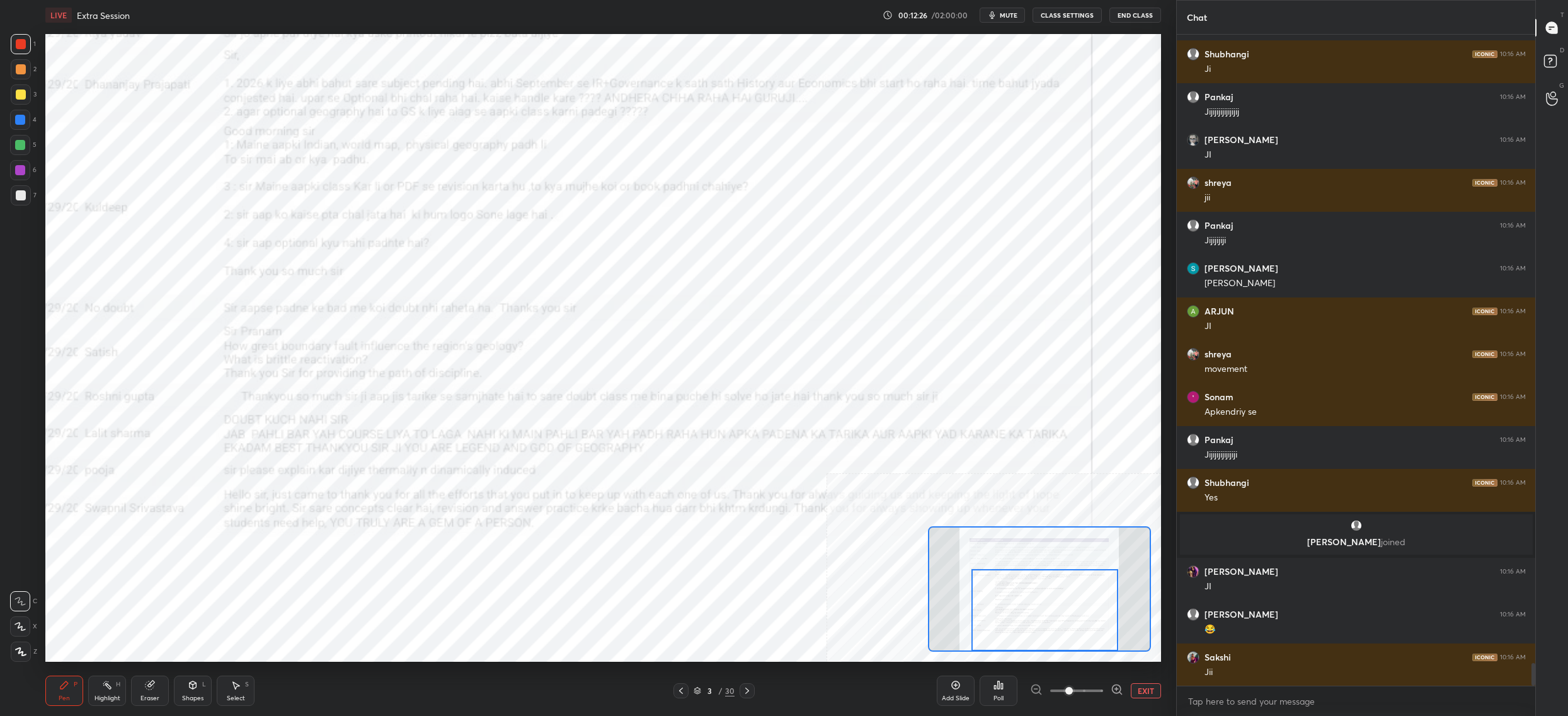
drag, startPoint x: 984, startPoint y: 596, endPoint x: 987, endPoint y: 606, distance: 10.4
click at [987, 607] on div at bounding box center [1045, 610] width 147 height 82
drag, startPoint x: 985, startPoint y: 598, endPoint x: 979, endPoint y: 603, distance: 7.8
click at [980, 603] on div at bounding box center [1045, 610] width 147 height 82
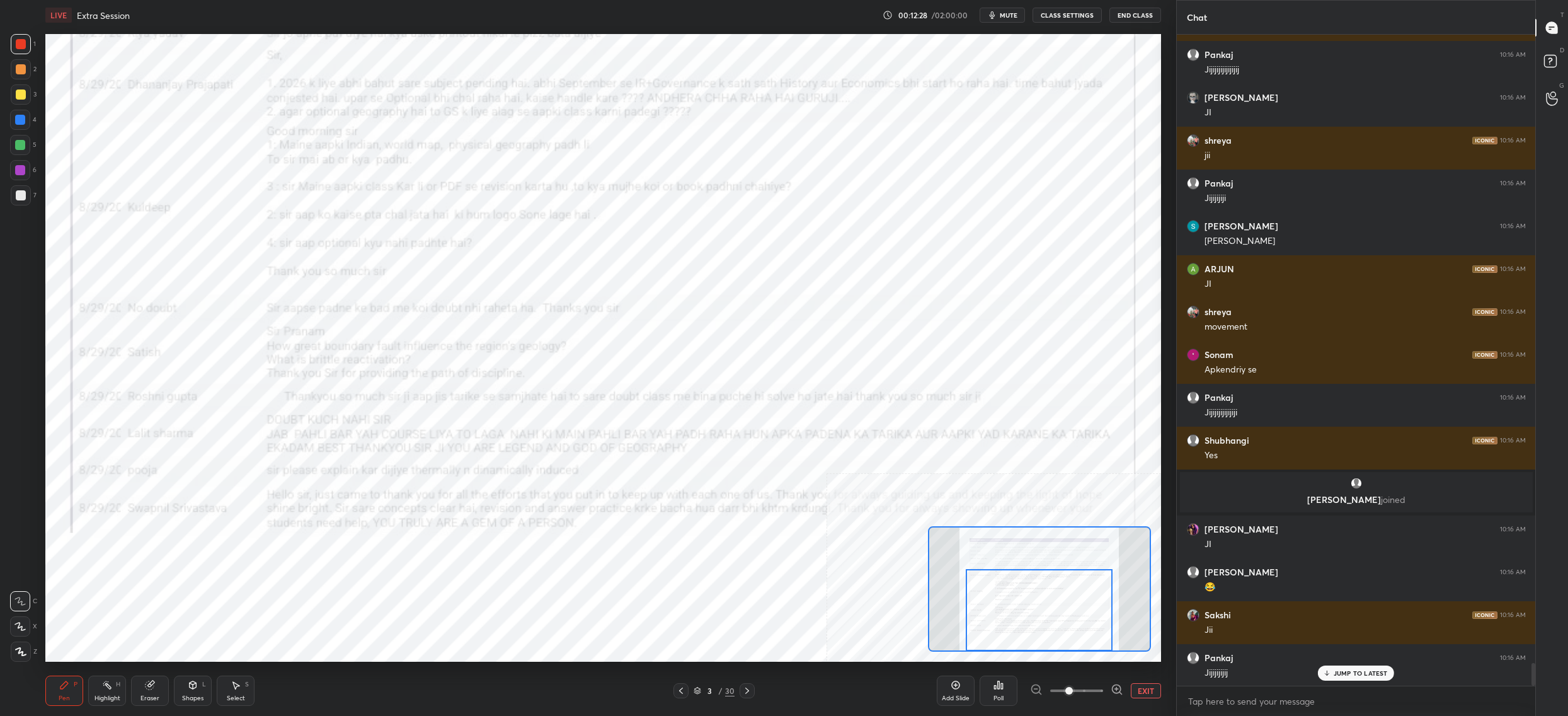
scroll to position [18168, 0]
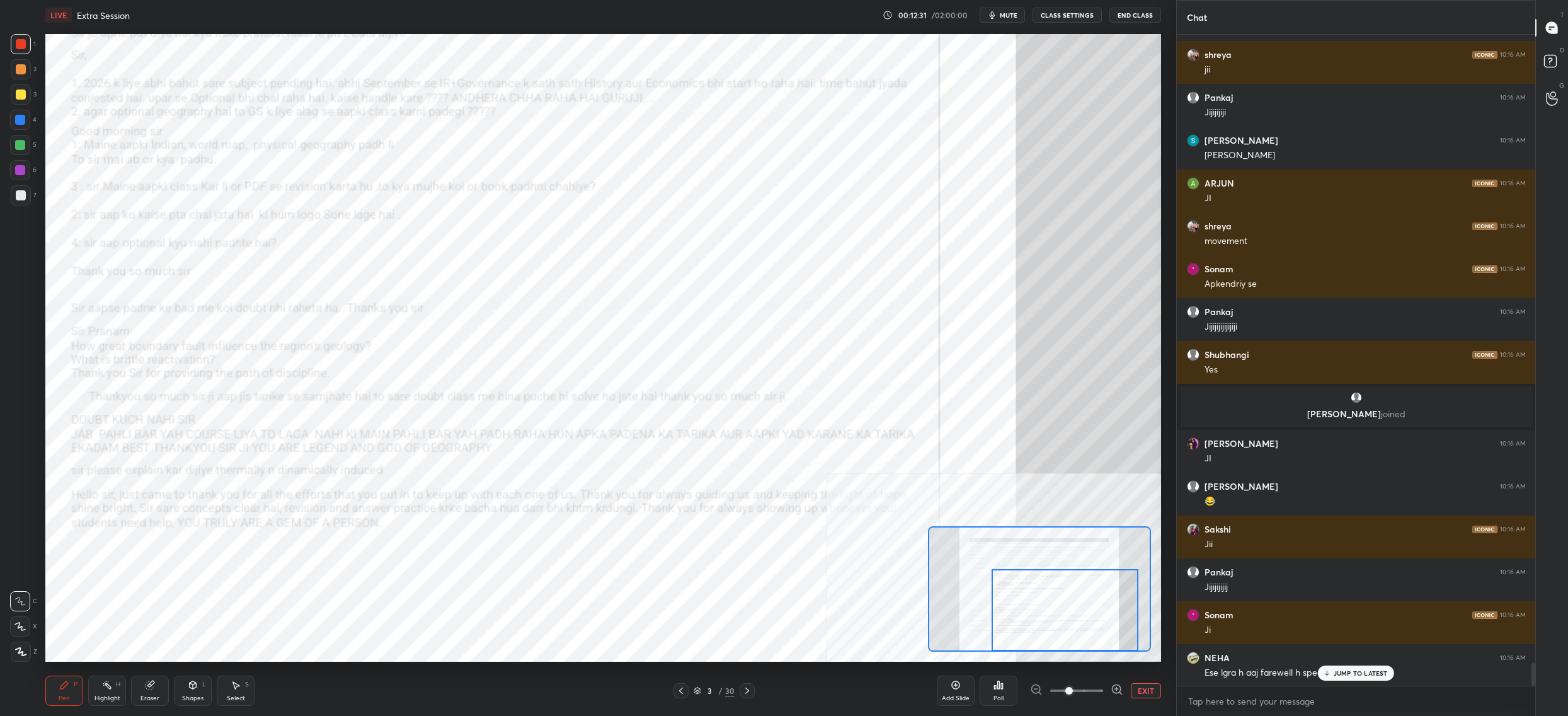
drag, startPoint x: 994, startPoint y: 602, endPoint x: 1011, endPoint y: 612, distance: 19.7
click at [1019, 612] on div at bounding box center [1065, 610] width 147 height 82
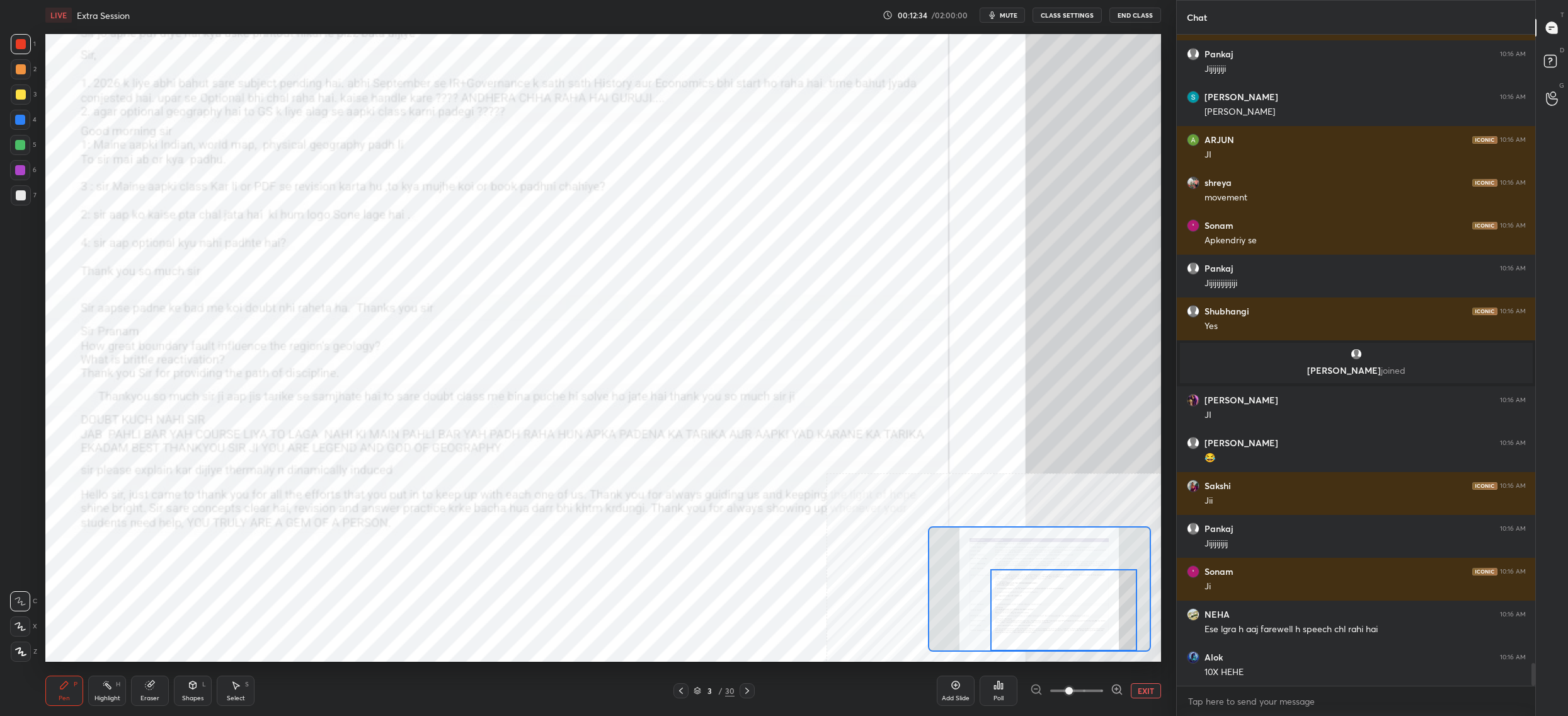
scroll to position [18257, 0]
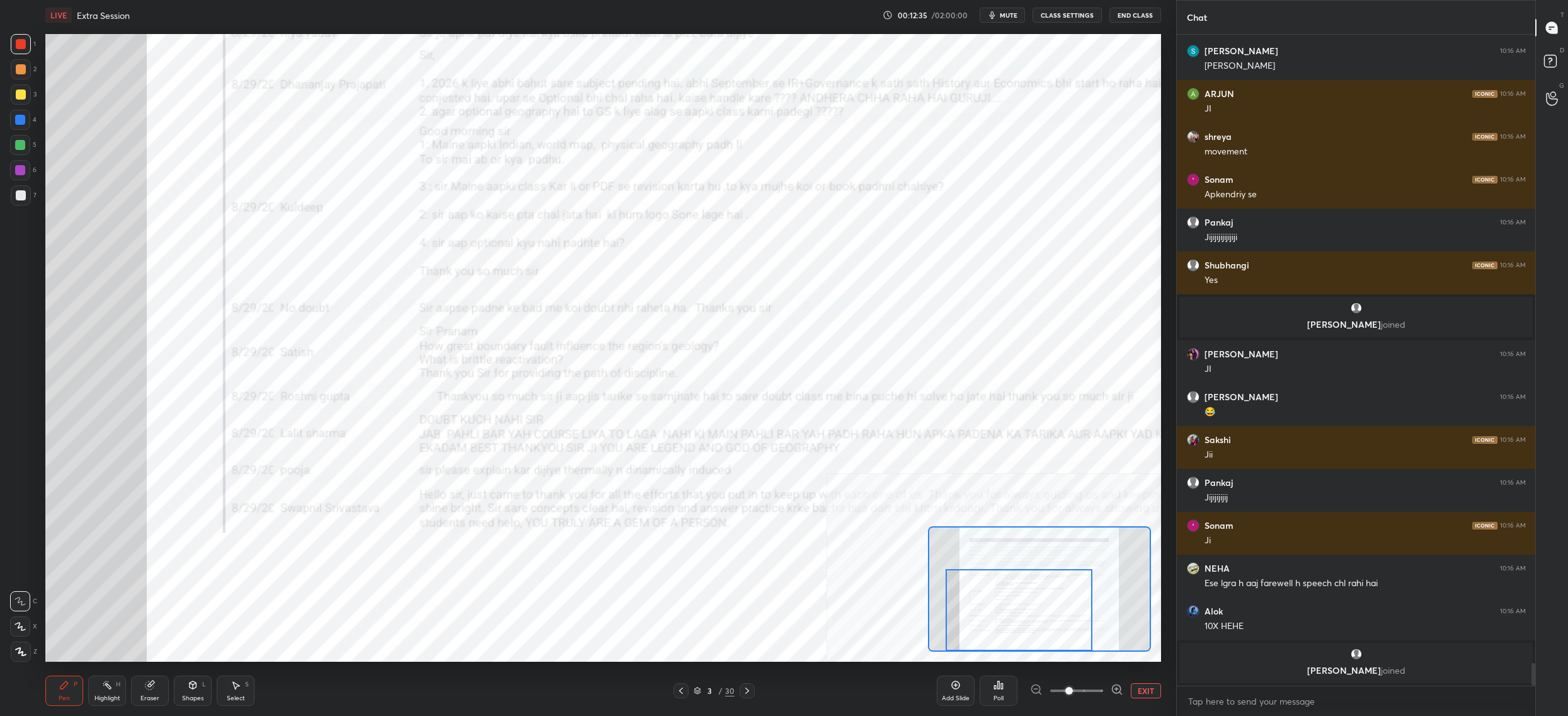
drag, startPoint x: 989, startPoint y: 620, endPoint x: 936, endPoint y: 646, distance: 59.0
click at [968, 627] on div at bounding box center [1019, 610] width 147 height 82
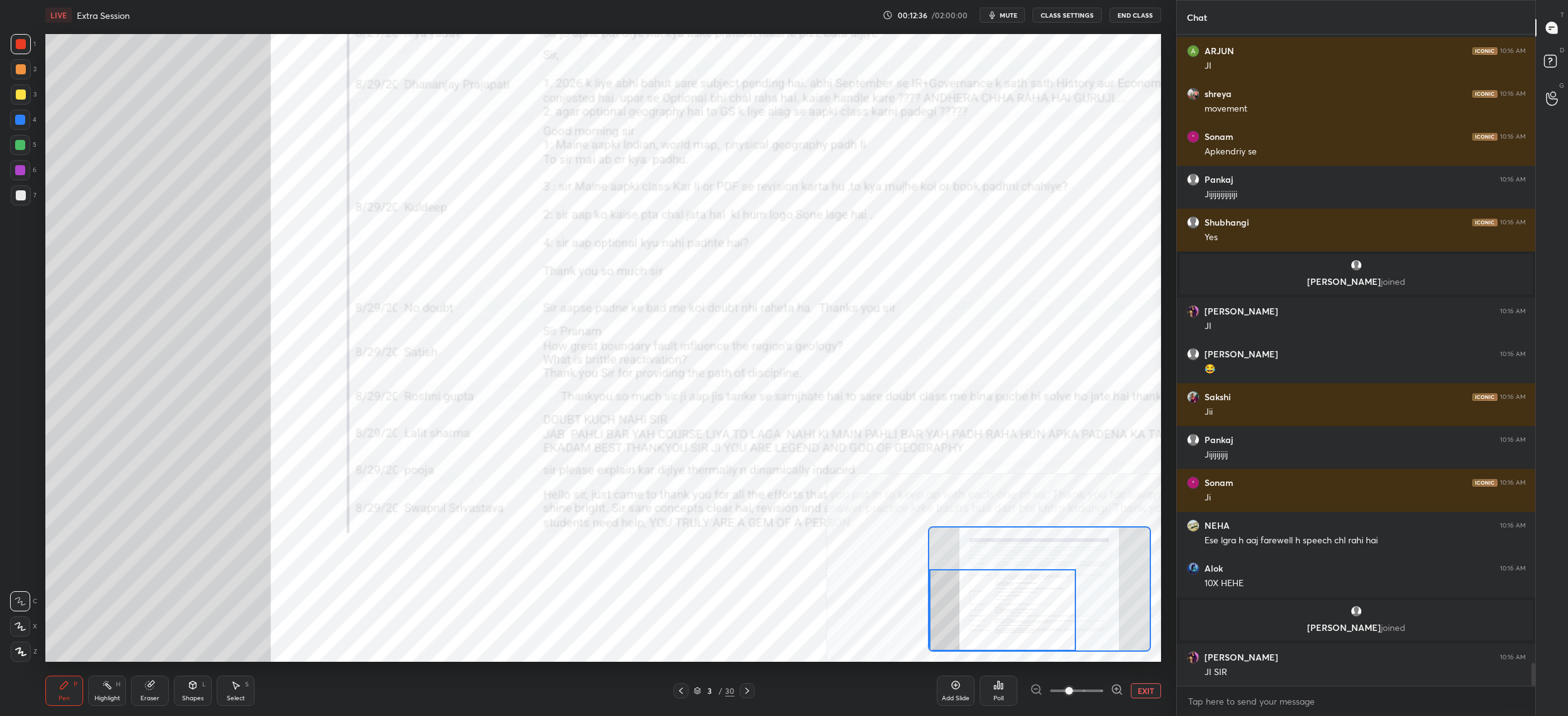
click at [758, 692] on div "3 / 30" at bounding box center [714, 690] width 445 height 15
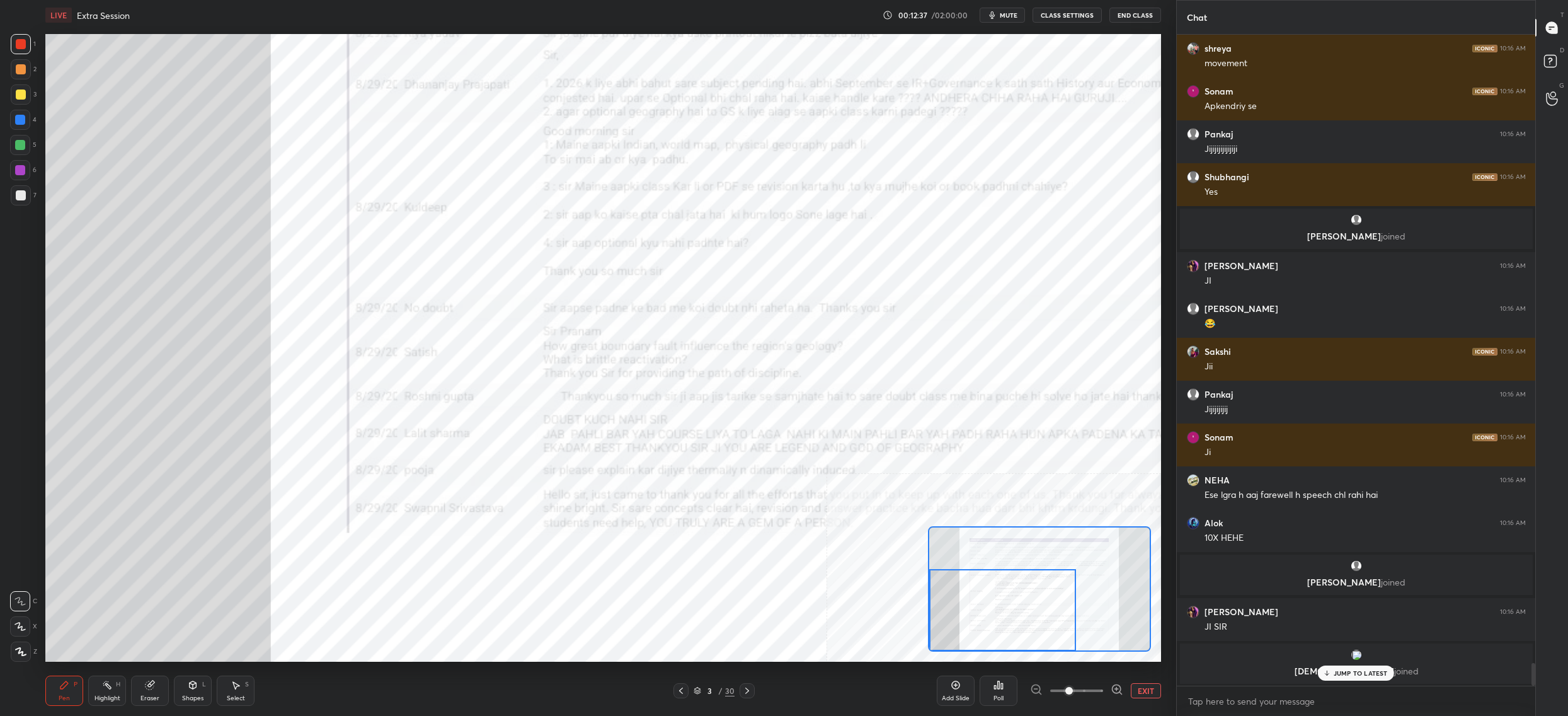
click at [749, 696] on div at bounding box center [748, 690] width 15 height 15
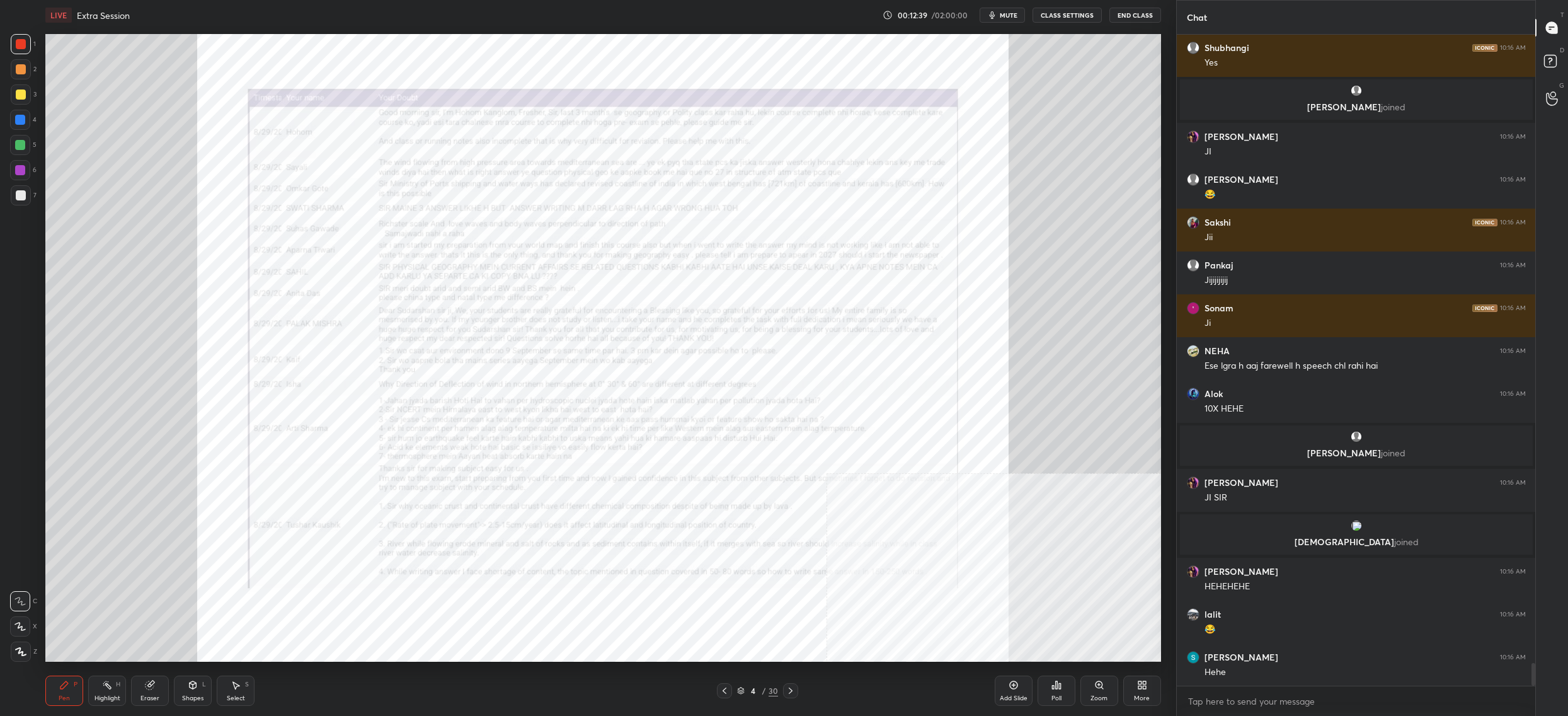
click at [1105, 684] on div "Zoom" at bounding box center [1099, 690] width 38 height 30
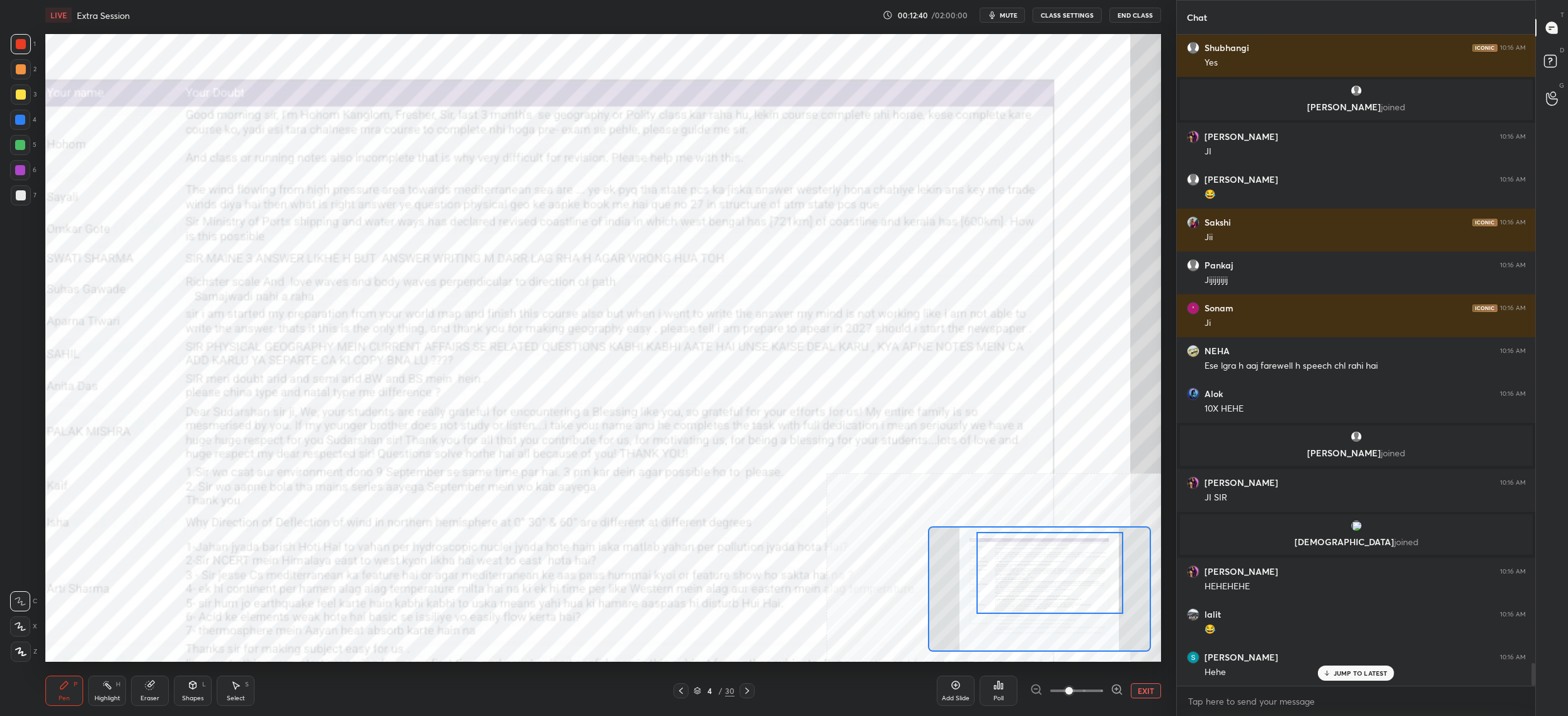
scroll to position [18059, 0]
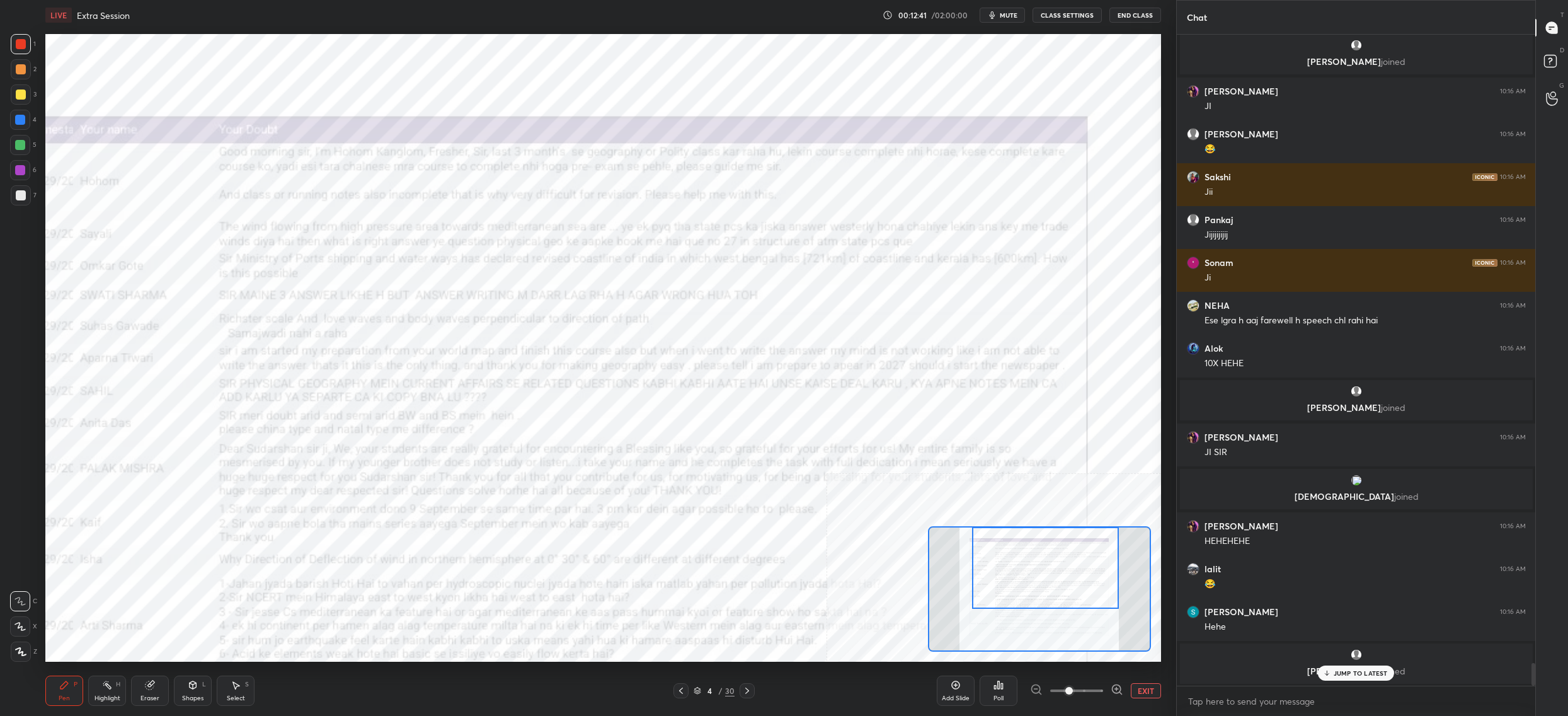
drag, startPoint x: 1084, startPoint y: 585, endPoint x: 1096, endPoint y: 531, distance: 55.3
click at [1096, 531] on div at bounding box center [1045, 568] width 147 height 82
drag, startPoint x: 1004, startPoint y: 580, endPoint x: 987, endPoint y: 566, distance: 22.0
click at [991, 570] on div at bounding box center [1043, 568] width 147 height 82
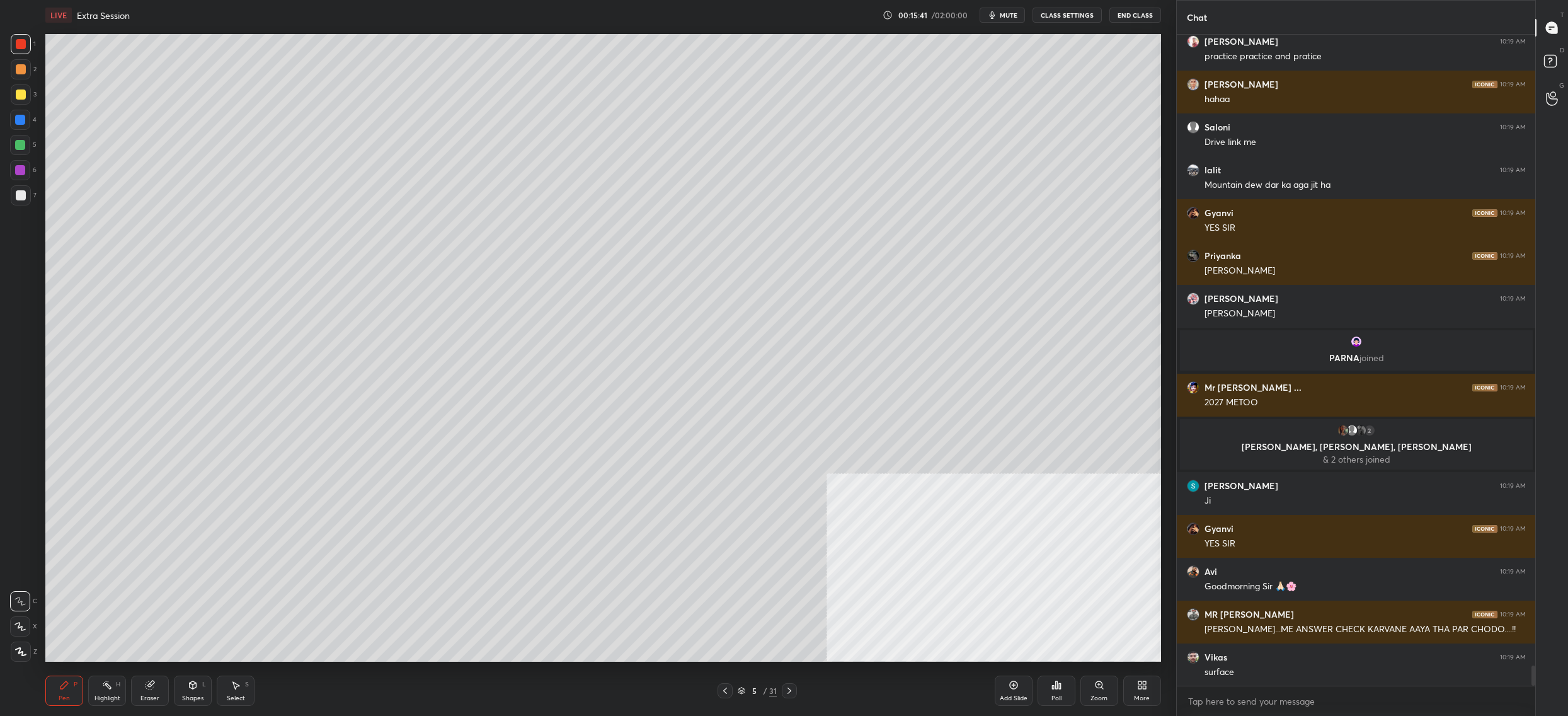
scroll to position [20569, 0]
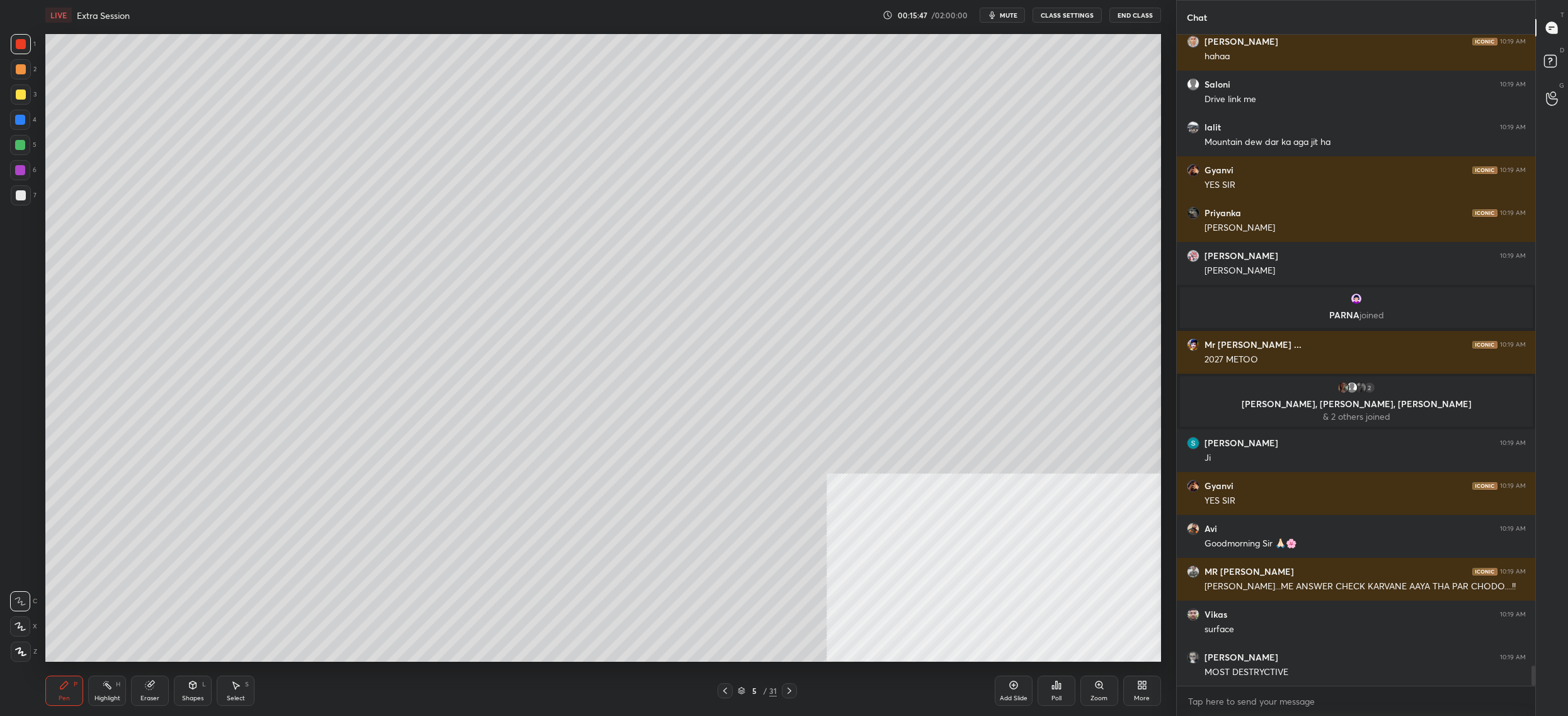
click at [746, 690] on div "5 / 31" at bounding box center [757, 690] width 39 height 12
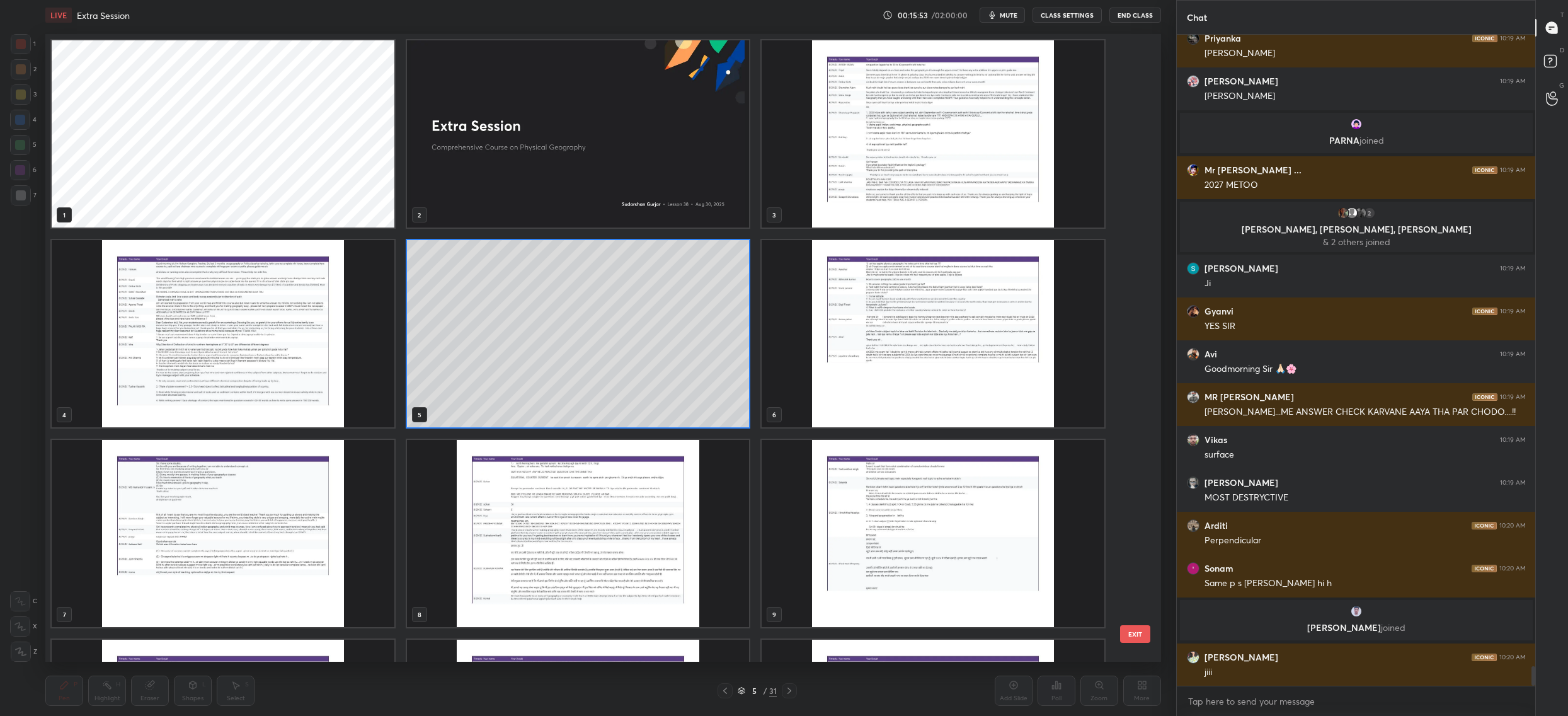
scroll to position [20786, 0]
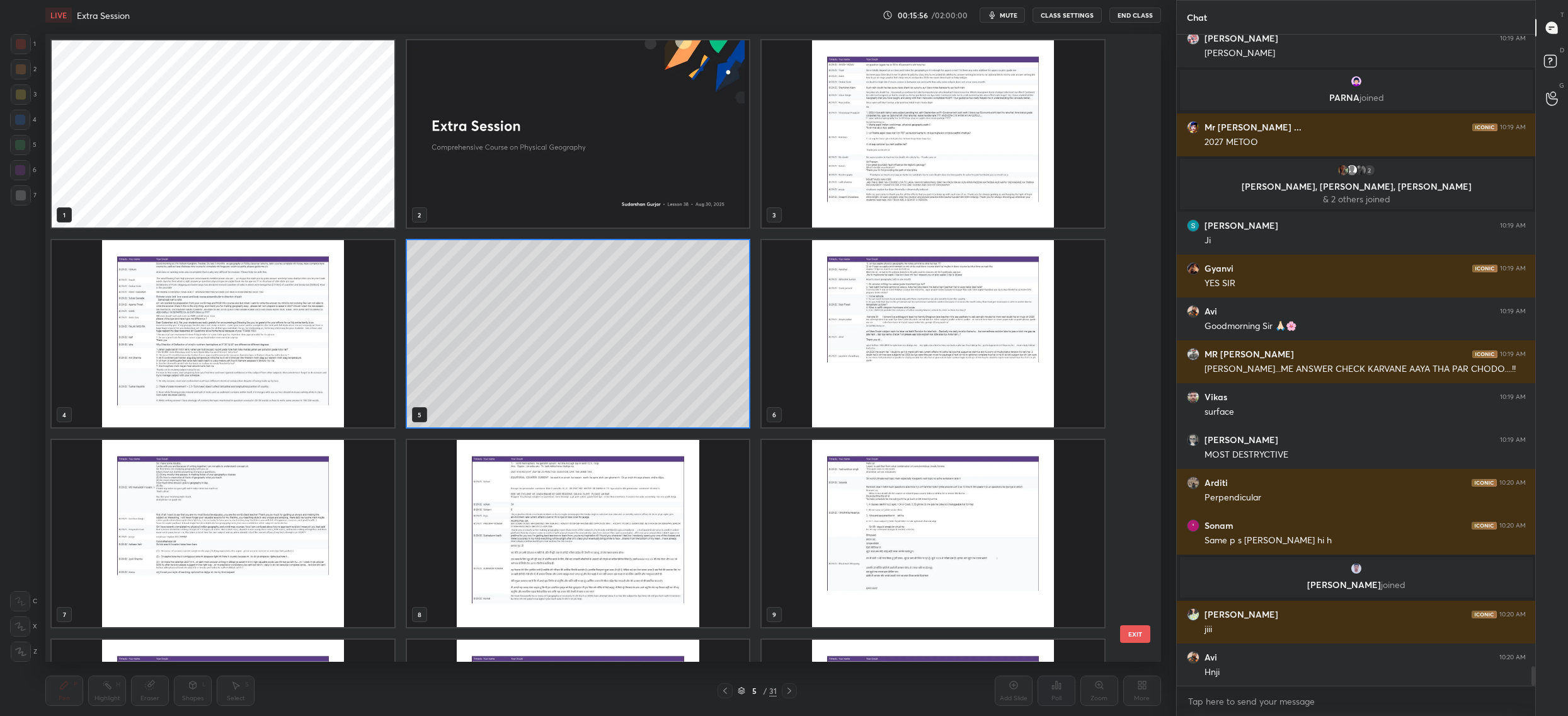
click at [186, 356] on img "grid" at bounding box center [223, 333] width 343 height 187
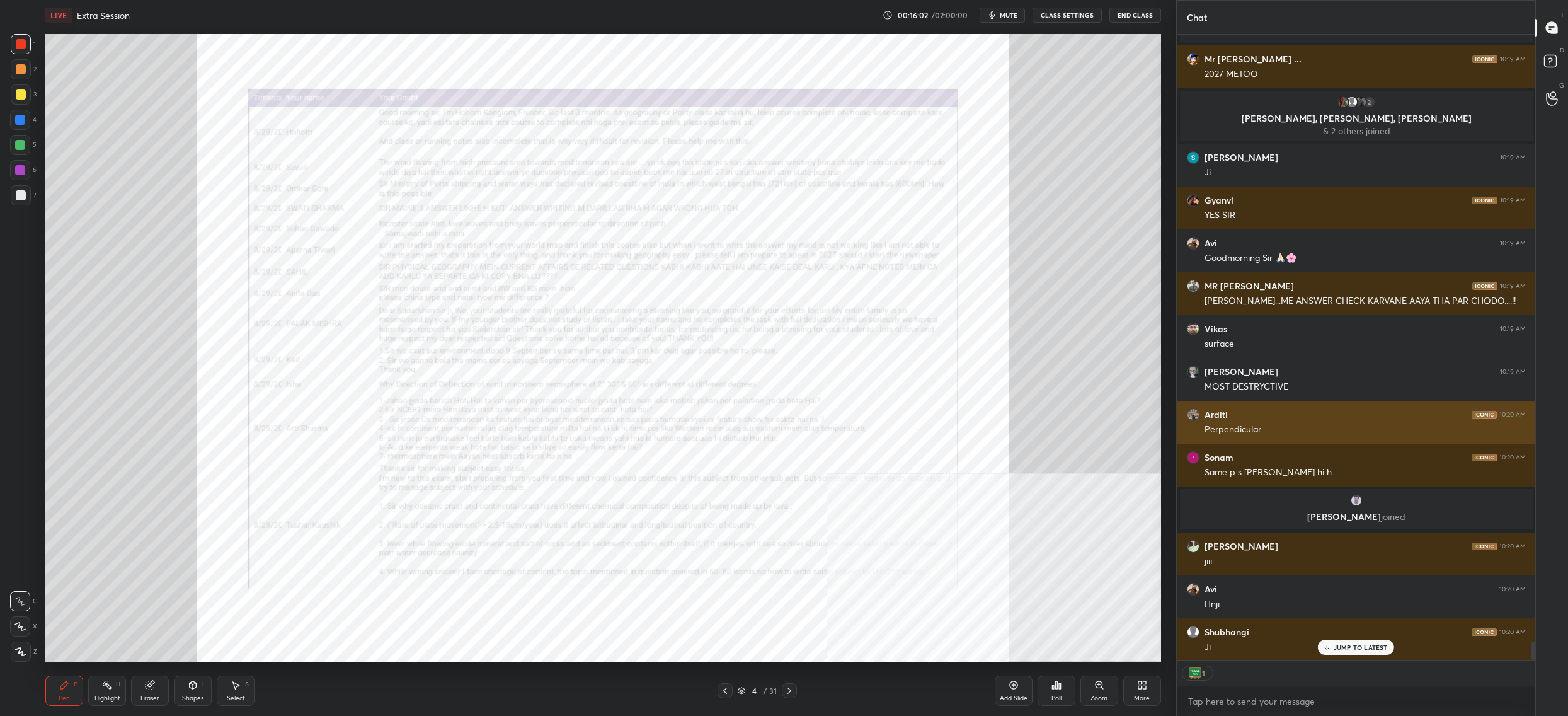
scroll to position [20902, 0]
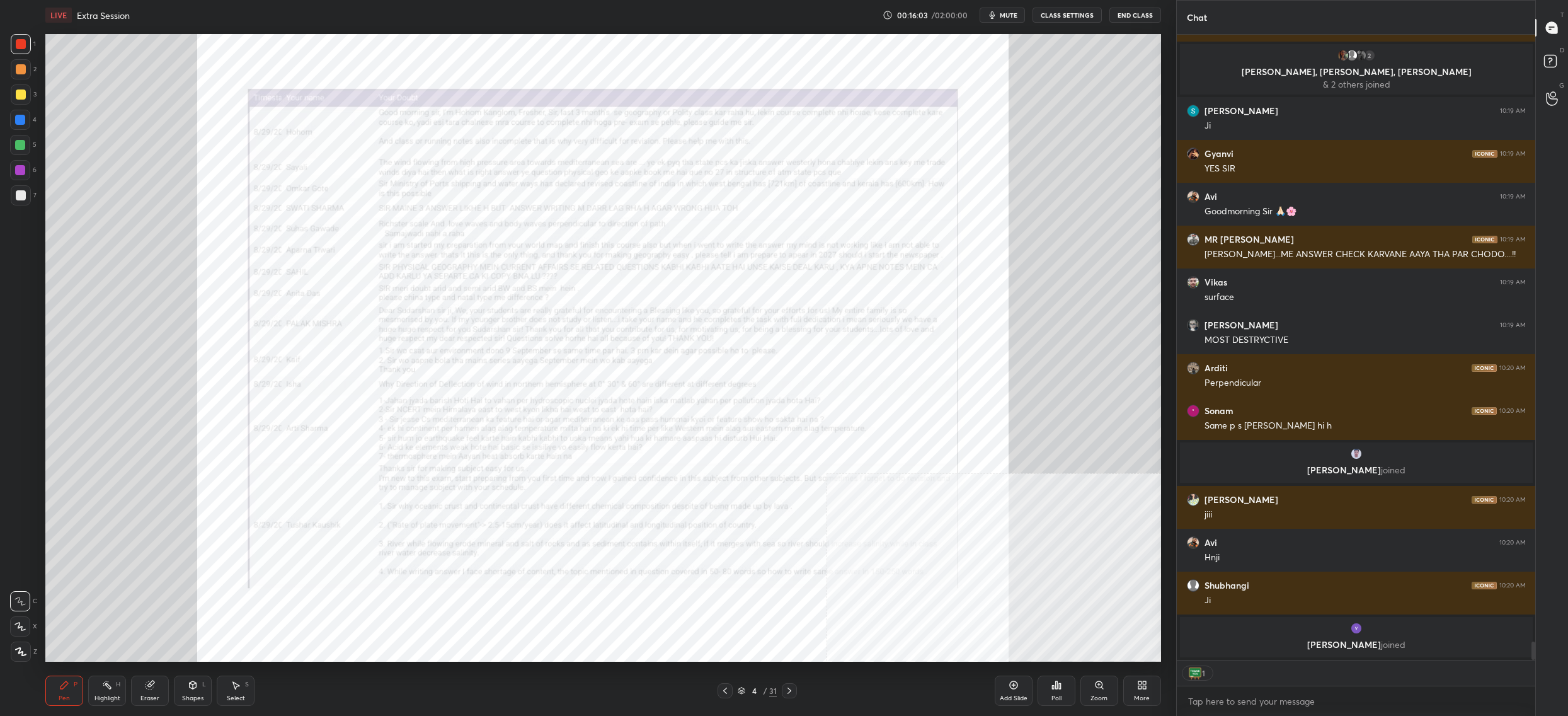
click at [1105, 695] on div "Zoom" at bounding box center [1099, 698] width 17 height 6
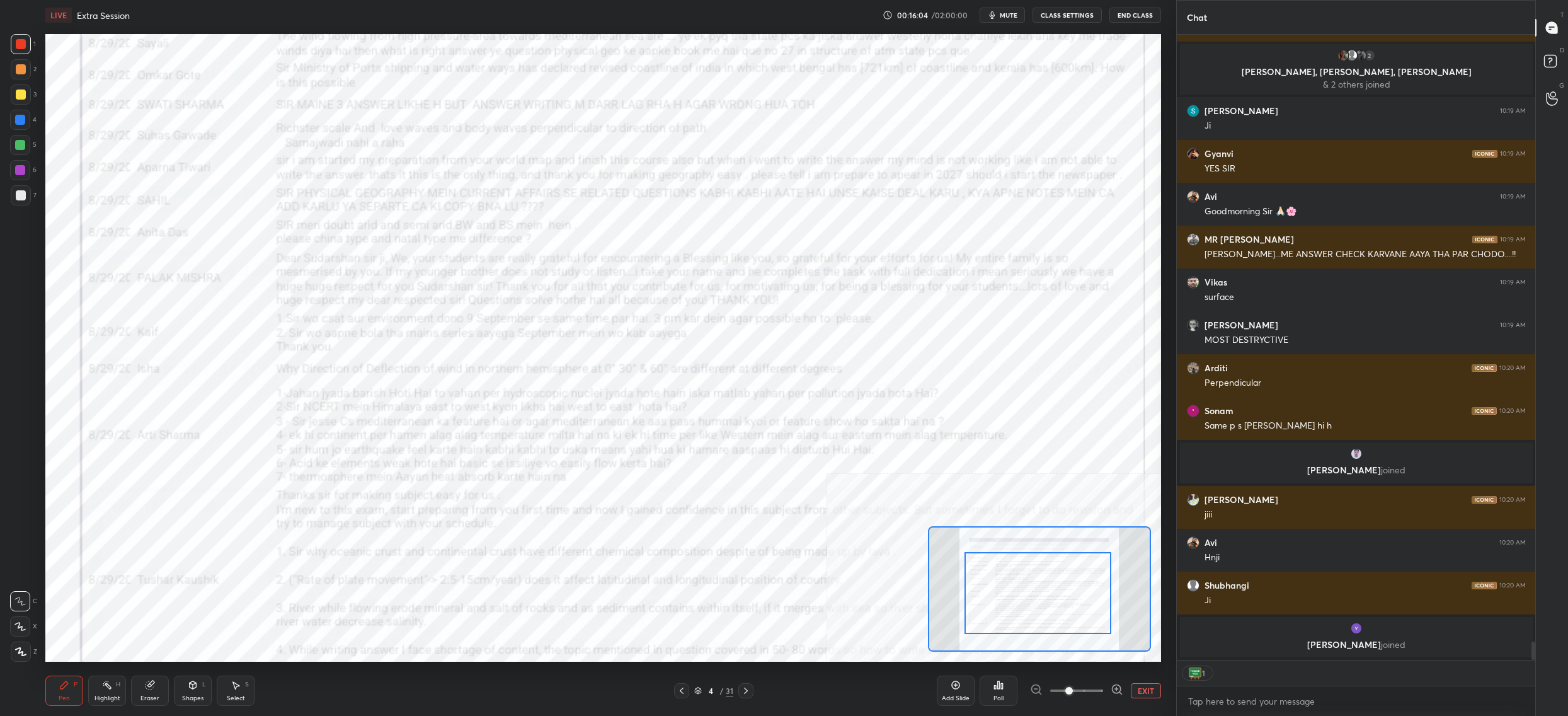
drag, startPoint x: 1048, startPoint y: 571, endPoint x: 1049, endPoint y: 559, distance: 12.0
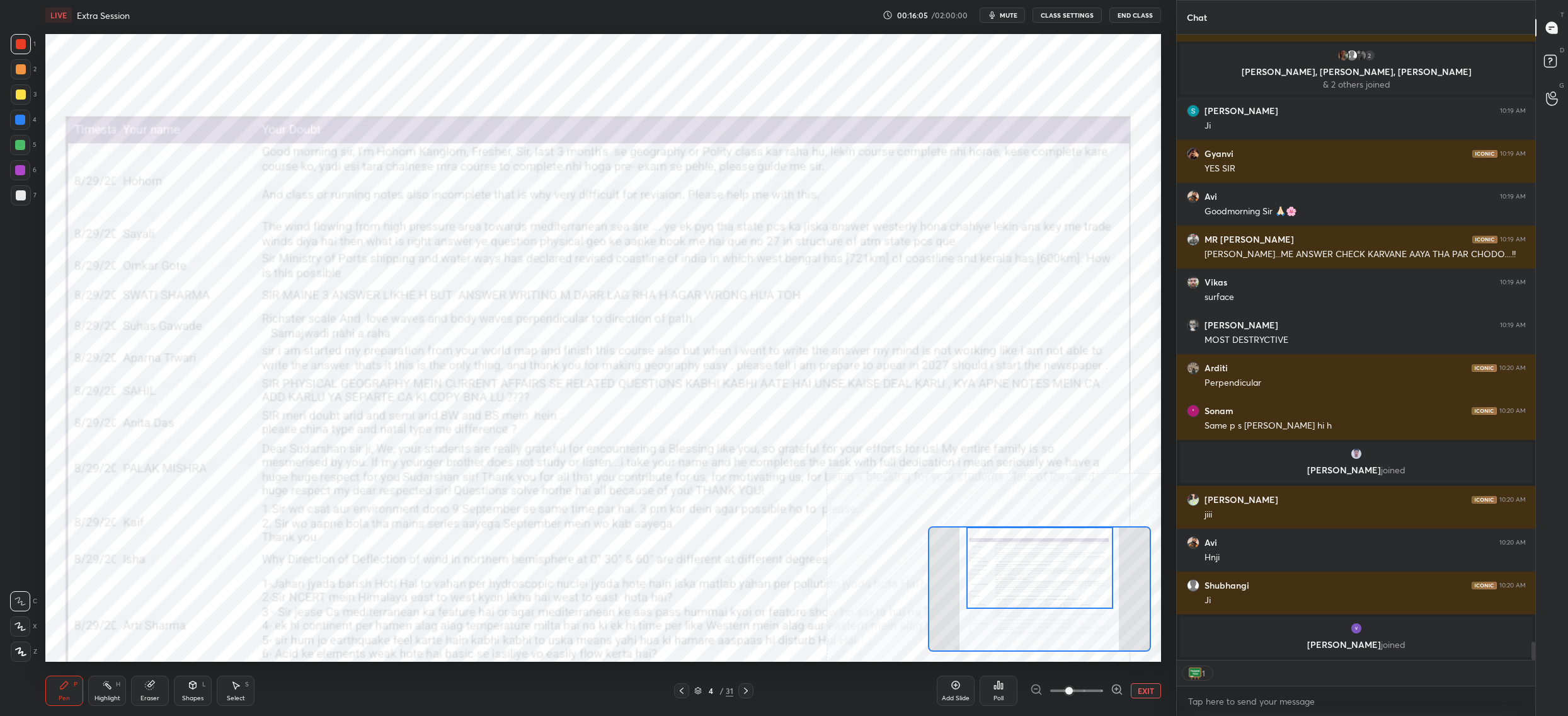
click at [1056, 517] on div "Setting up your live class Poll for secs No correct answer Start poll" at bounding box center [603, 348] width 1116 height 628
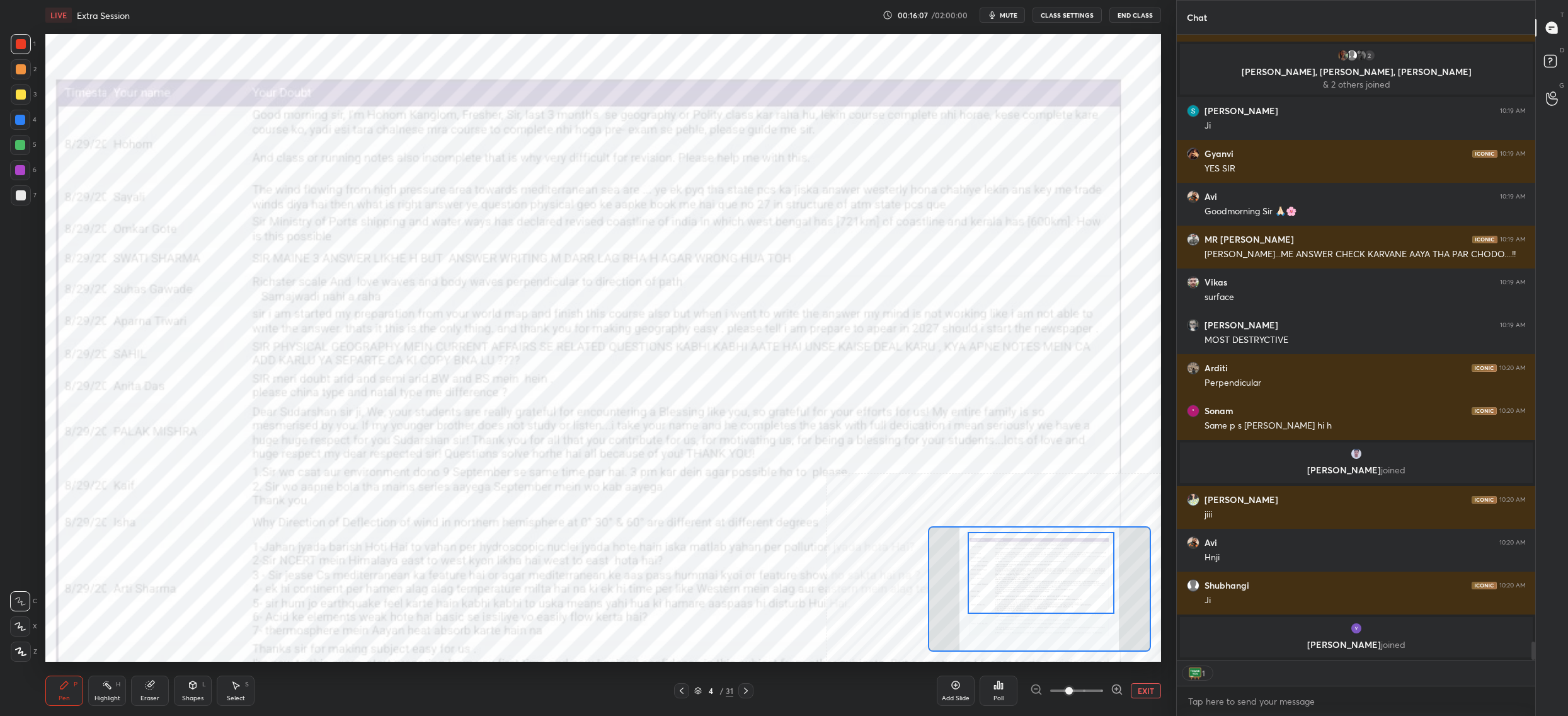
drag, startPoint x: 1034, startPoint y: 557, endPoint x: 1000, endPoint y: 536, distance: 40.0
click at [1033, 560] on div at bounding box center [1041, 573] width 147 height 82
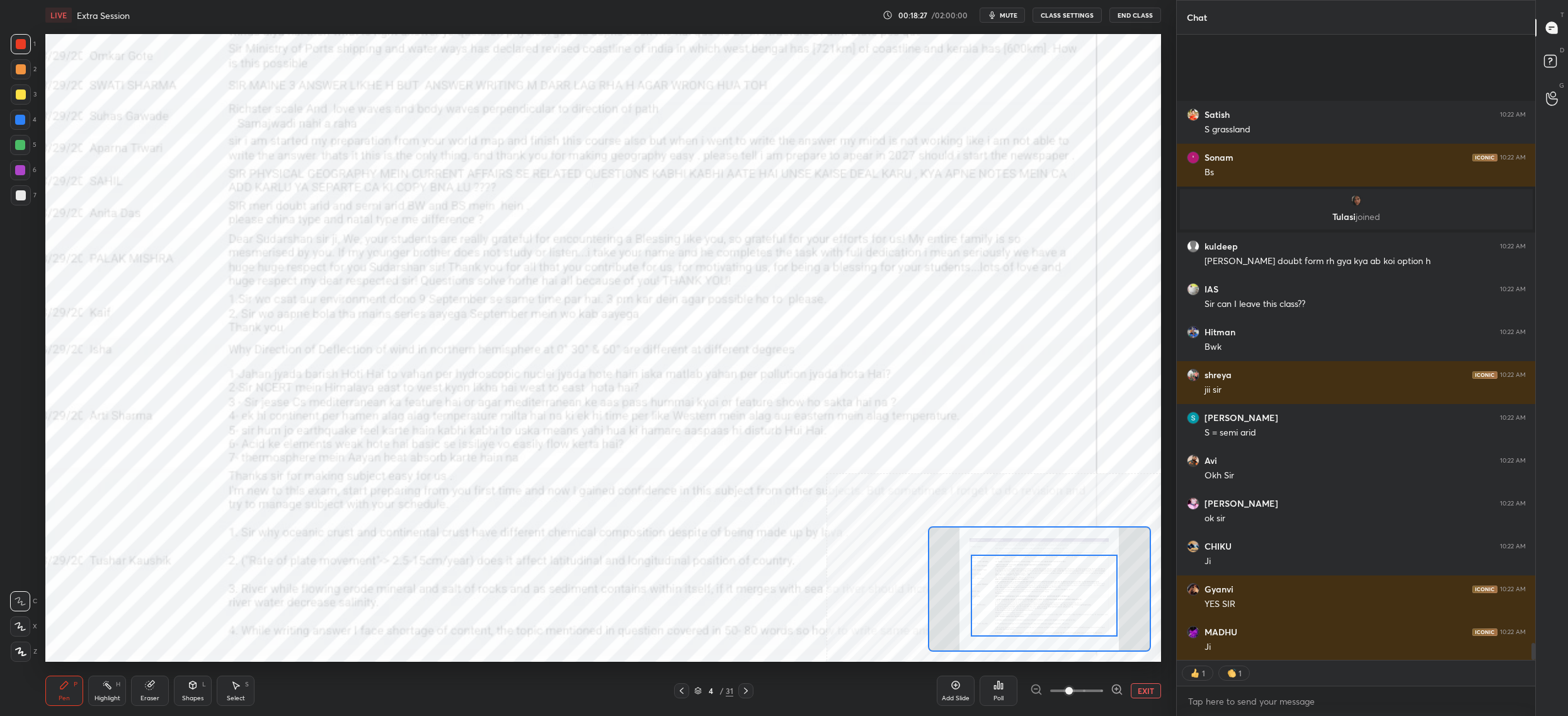
scroll to position [22155, 0]
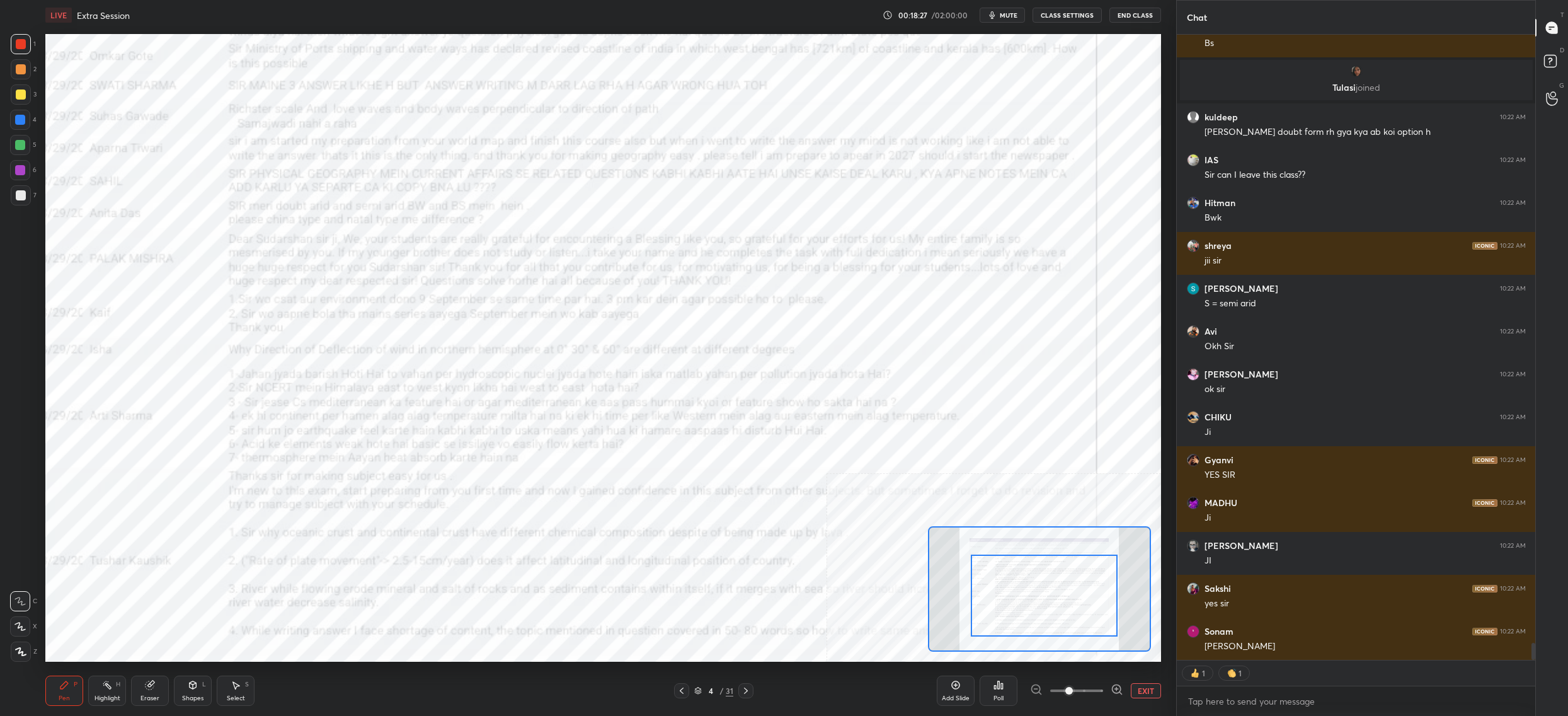
drag, startPoint x: 1079, startPoint y: 583, endPoint x: 1079, endPoint y: 598, distance: 15.0
click at [1084, 608] on div at bounding box center [1045, 595] width 147 height 82
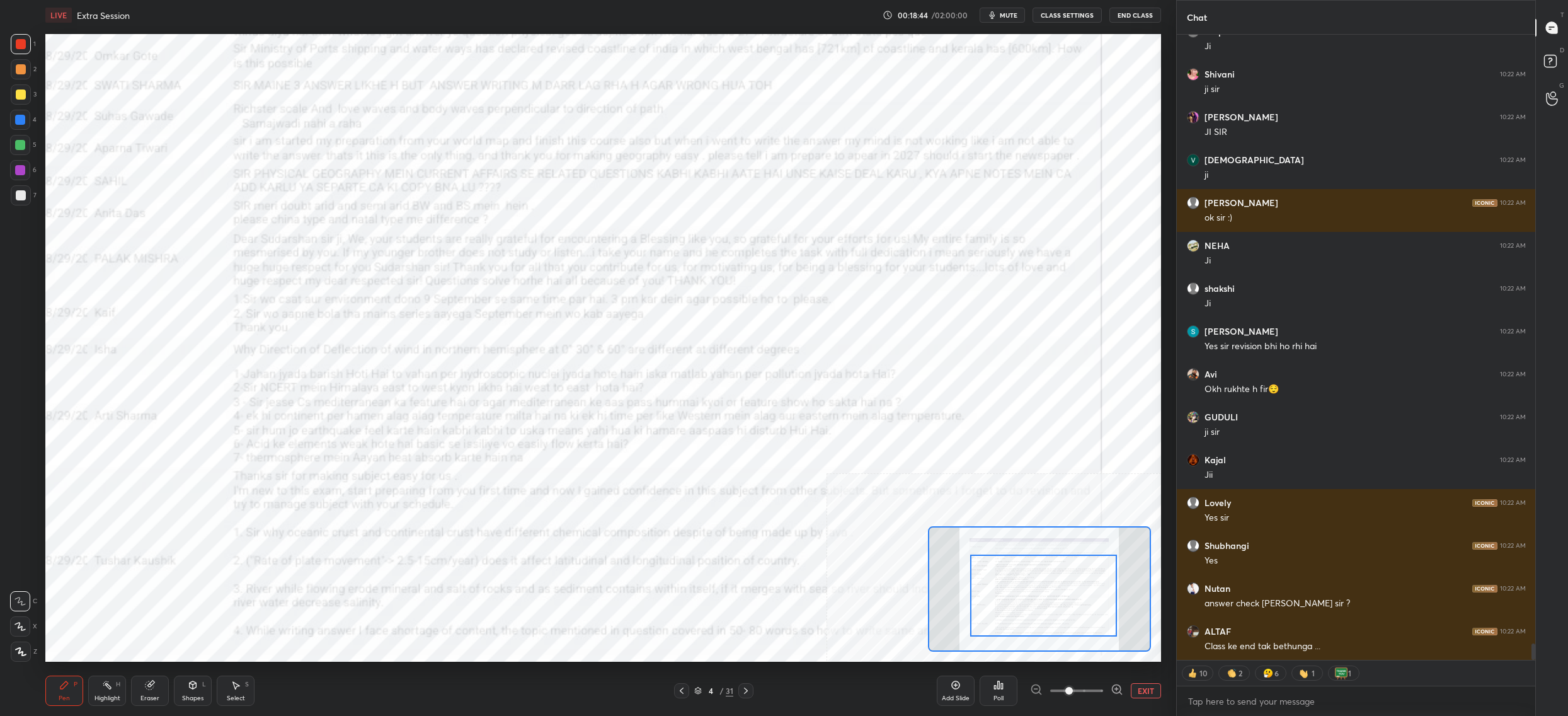
scroll to position [22883, 0]
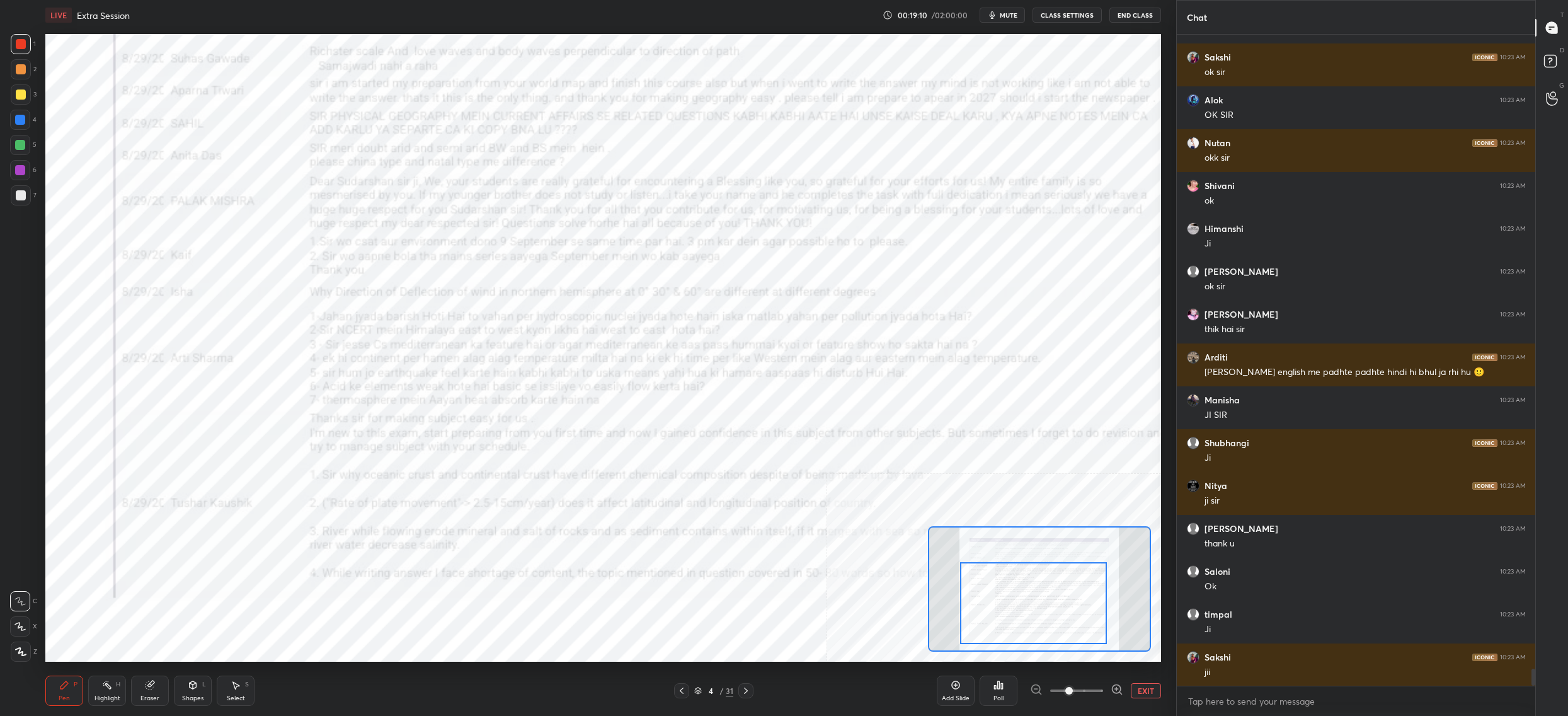
drag, startPoint x: 997, startPoint y: 615, endPoint x: 990, endPoint y: 622, distance: 9.9
click at [990, 622] on div at bounding box center [1034, 603] width 147 height 82
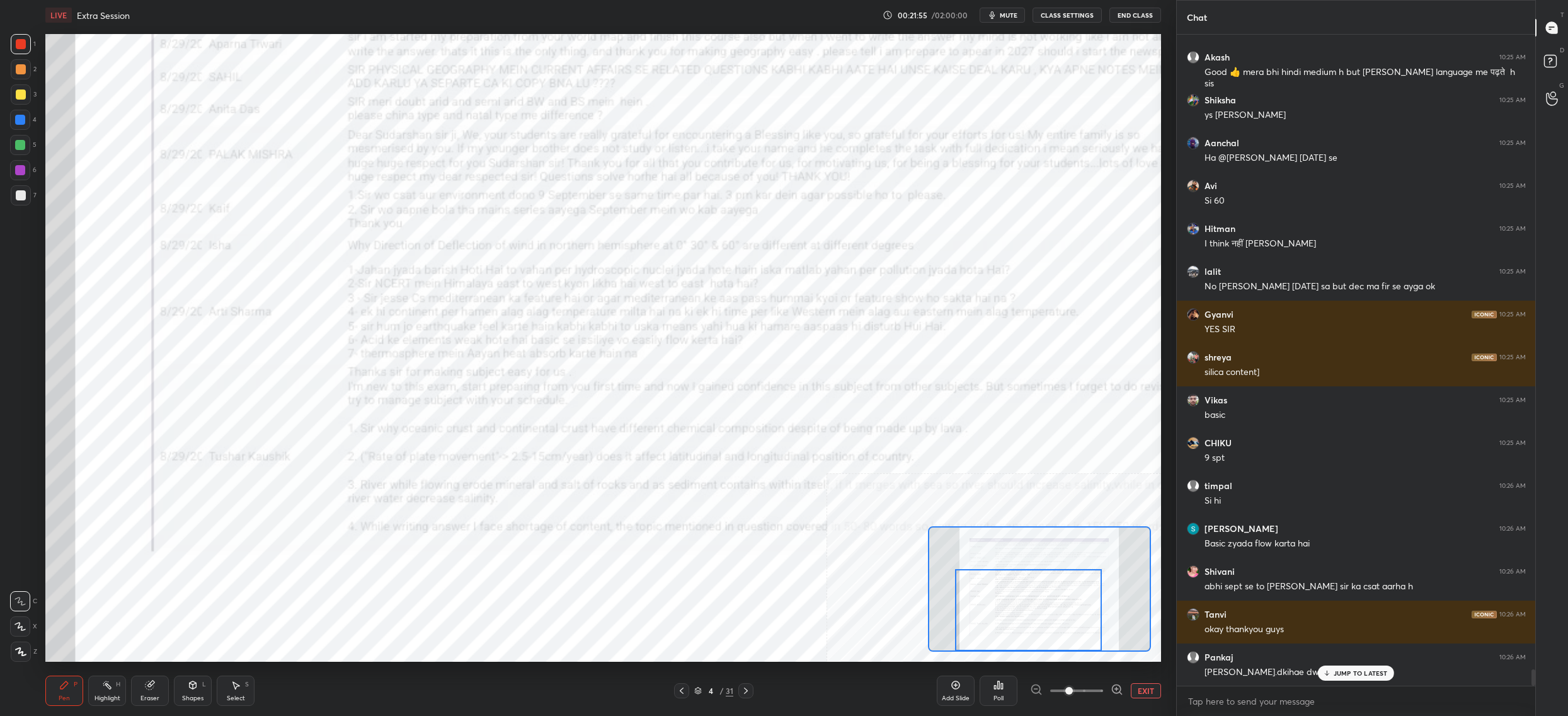
scroll to position [25505, 0]
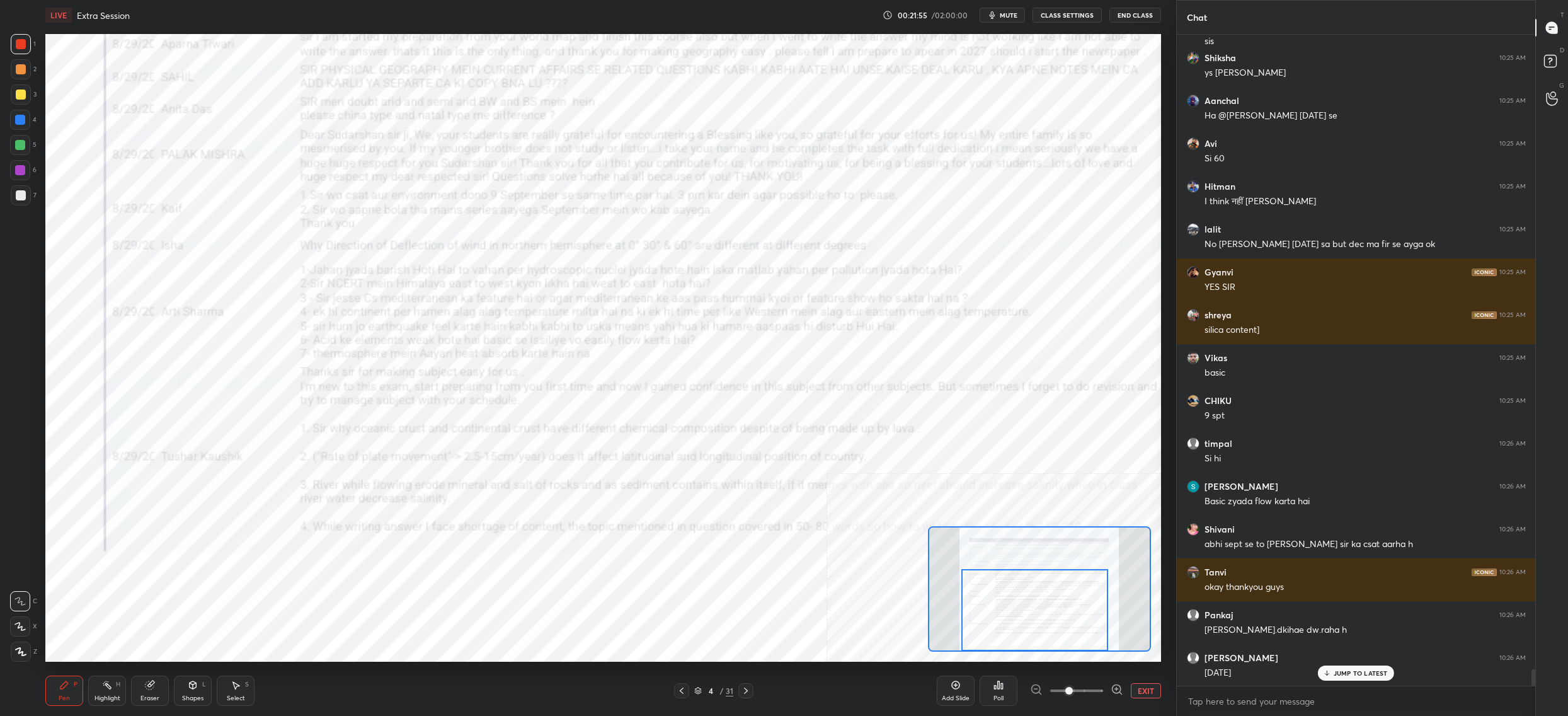
drag, startPoint x: 1003, startPoint y: 581, endPoint x: 1008, endPoint y: 604, distance: 23.5
click at [1012, 608] on div at bounding box center [1035, 610] width 147 height 82
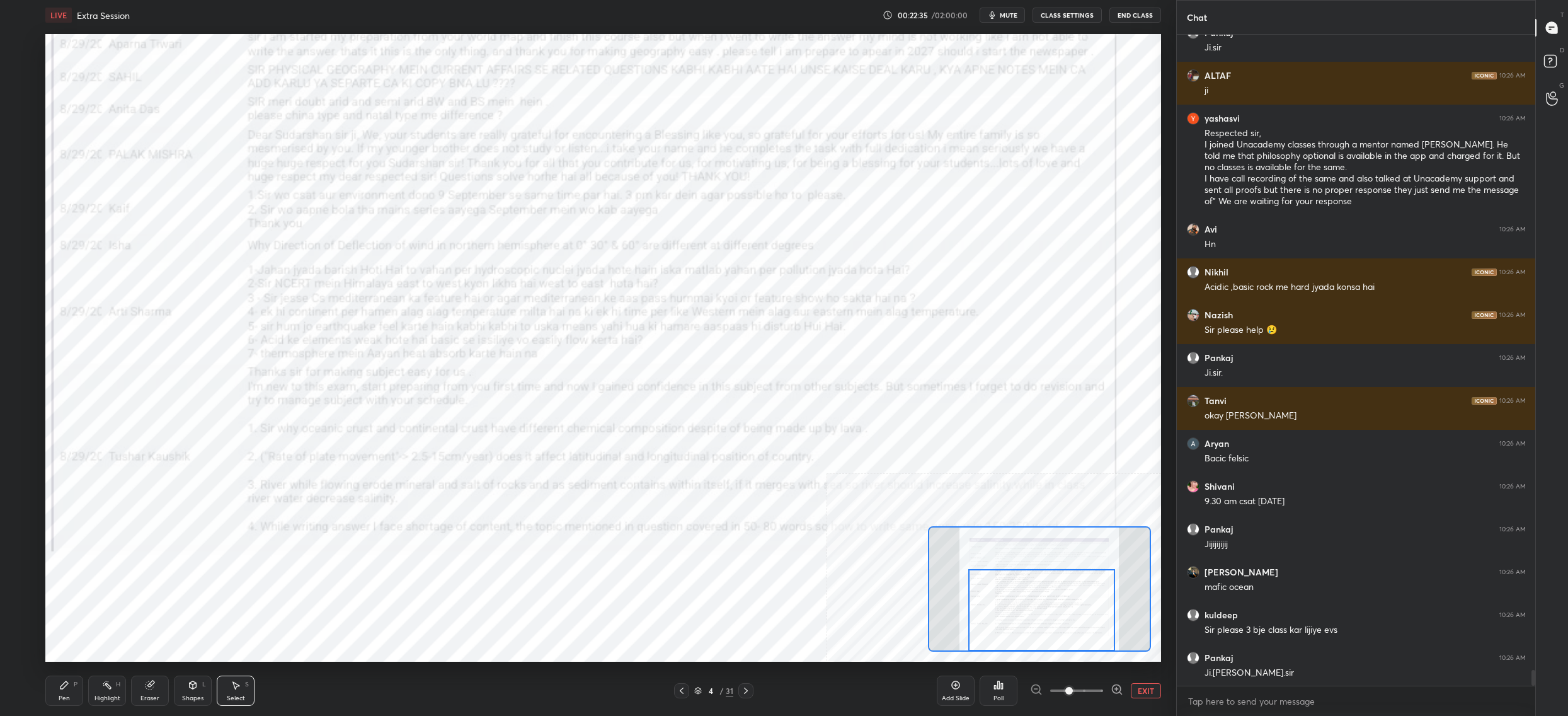
scroll to position [26559, 0]
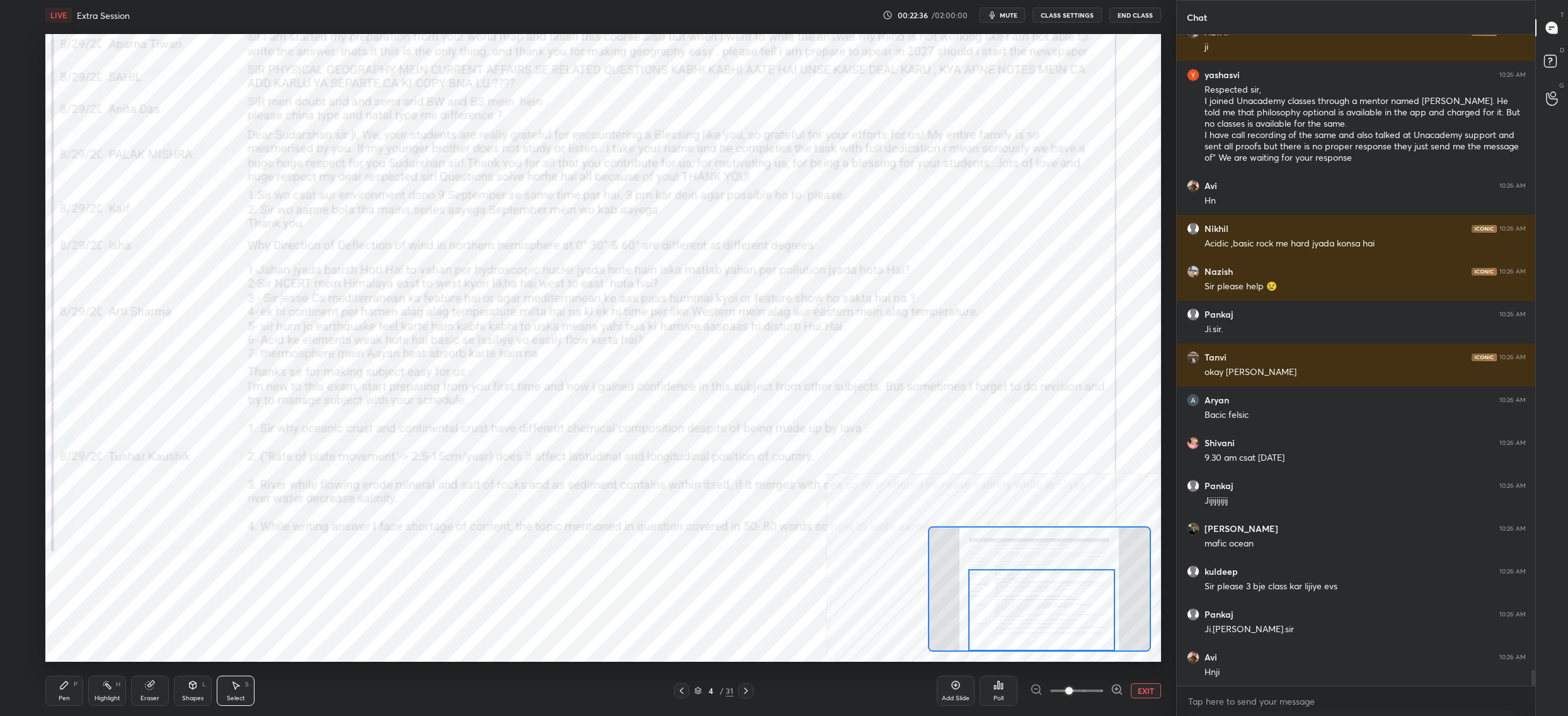
drag, startPoint x: 307, startPoint y: 386, endPoint x: 394, endPoint y: 313, distance: 113.6
click at [394, 313] on div "0 ° Undo Copy Duplicate Duplicate to new slide Delete" at bounding box center [584, 190] width 1674 height 941
click at [19, 629] on icon at bounding box center [20, 626] width 12 height 9
click at [25, 635] on div at bounding box center [20, 626] width 20 height 20
drag, startPoint x: 18, startPoint y: 650, endPoint x: 17, endPoint y: 639, distance: 11.0
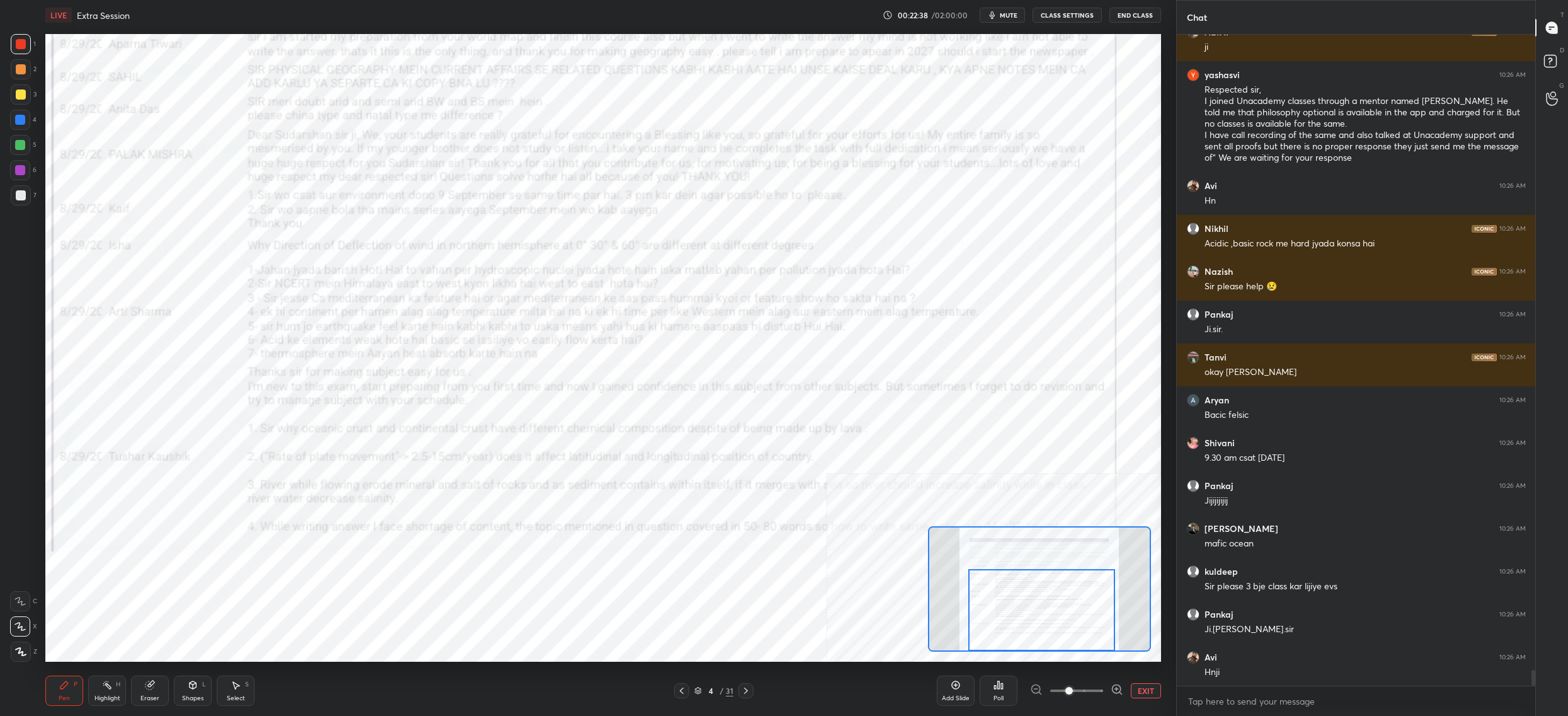
click at [16, 649] on icon at bounding box center [21, 651] width 12 height 9
click at [29, 626] on div at bounding box center [20, 626] width 20 height 20
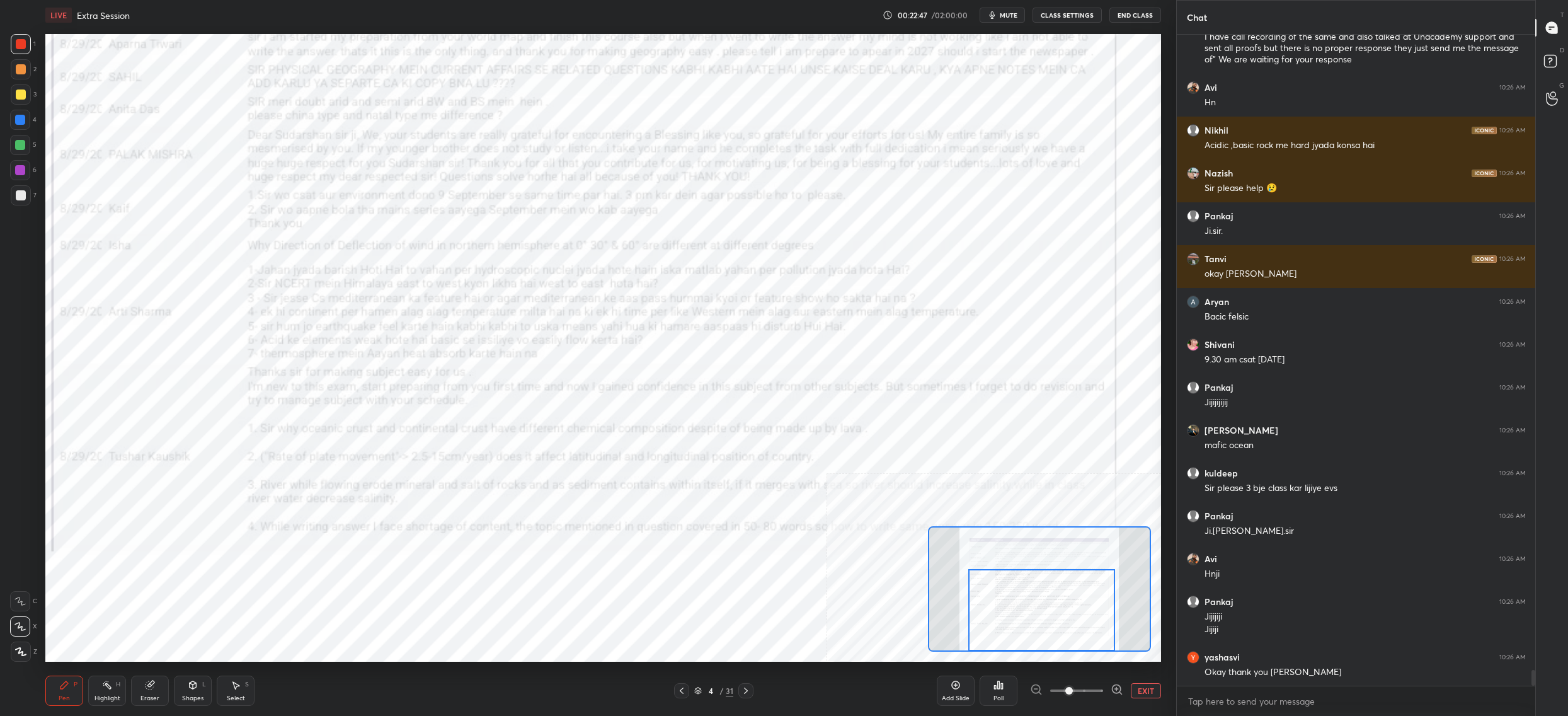
scroll to position [26700, 0]
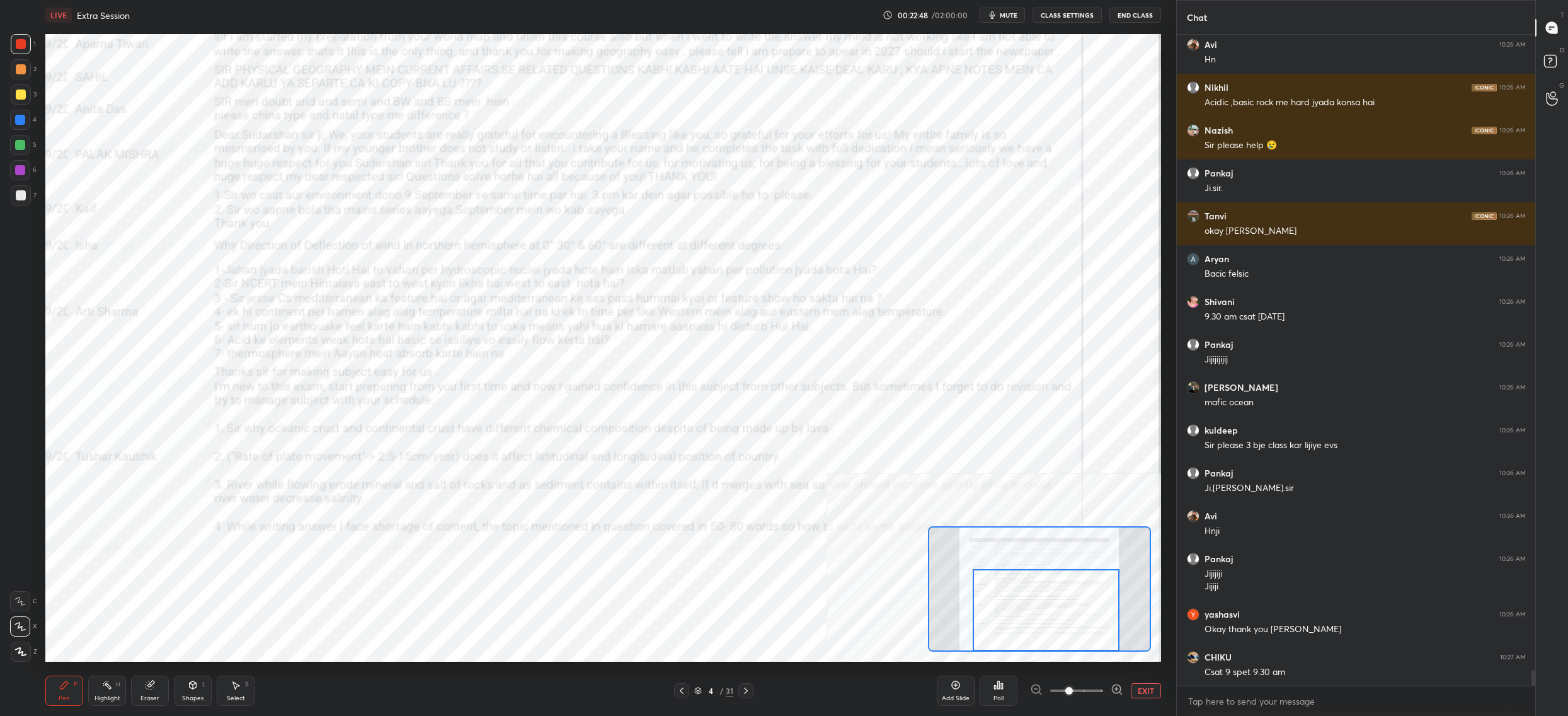
drag, startPoint x: 1022, startPoint y: 603, endPoint x: 1038, endPoint y: 619, distance: 22.6
click at [1038, 619] on div at bounding box center [1046, 610] width 147 height 82
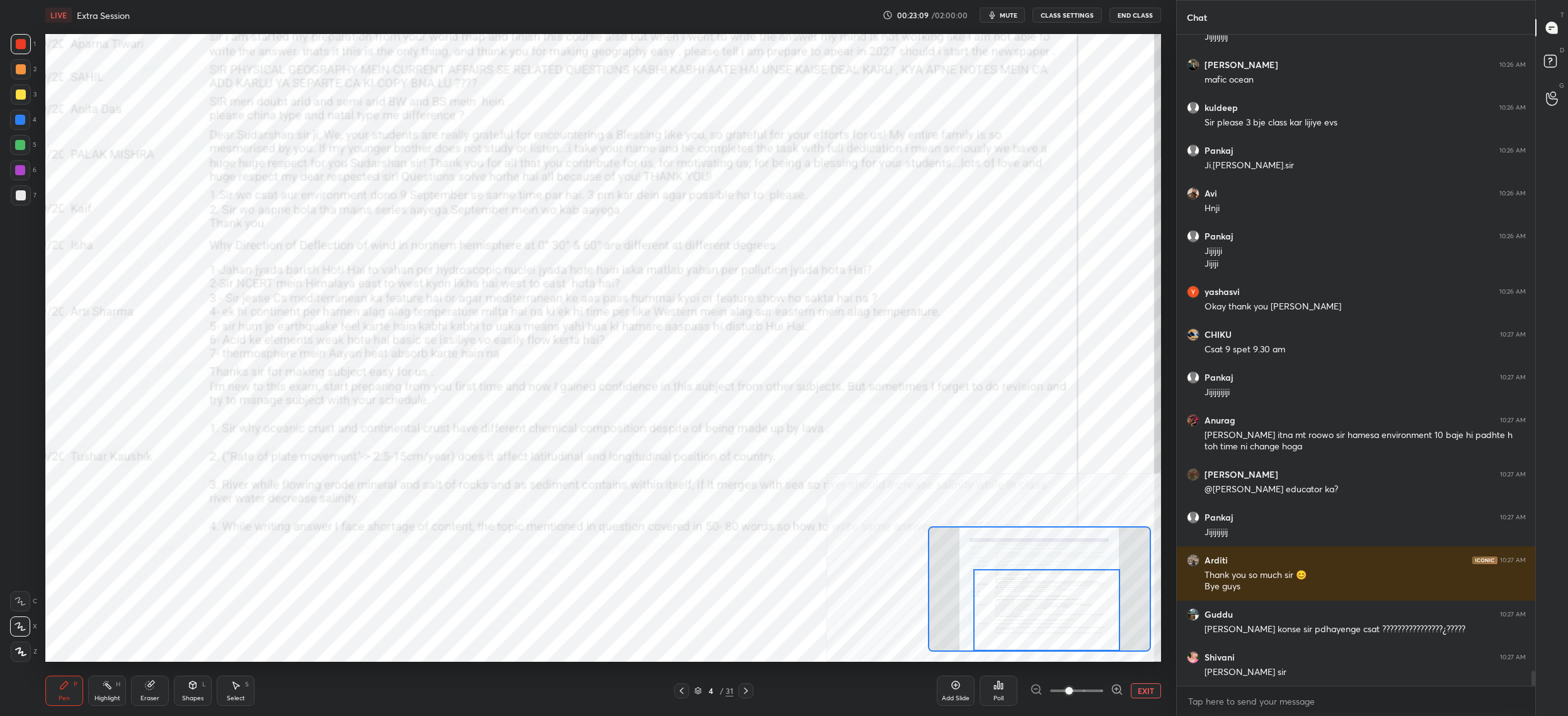
scroll to position [27066, 0]
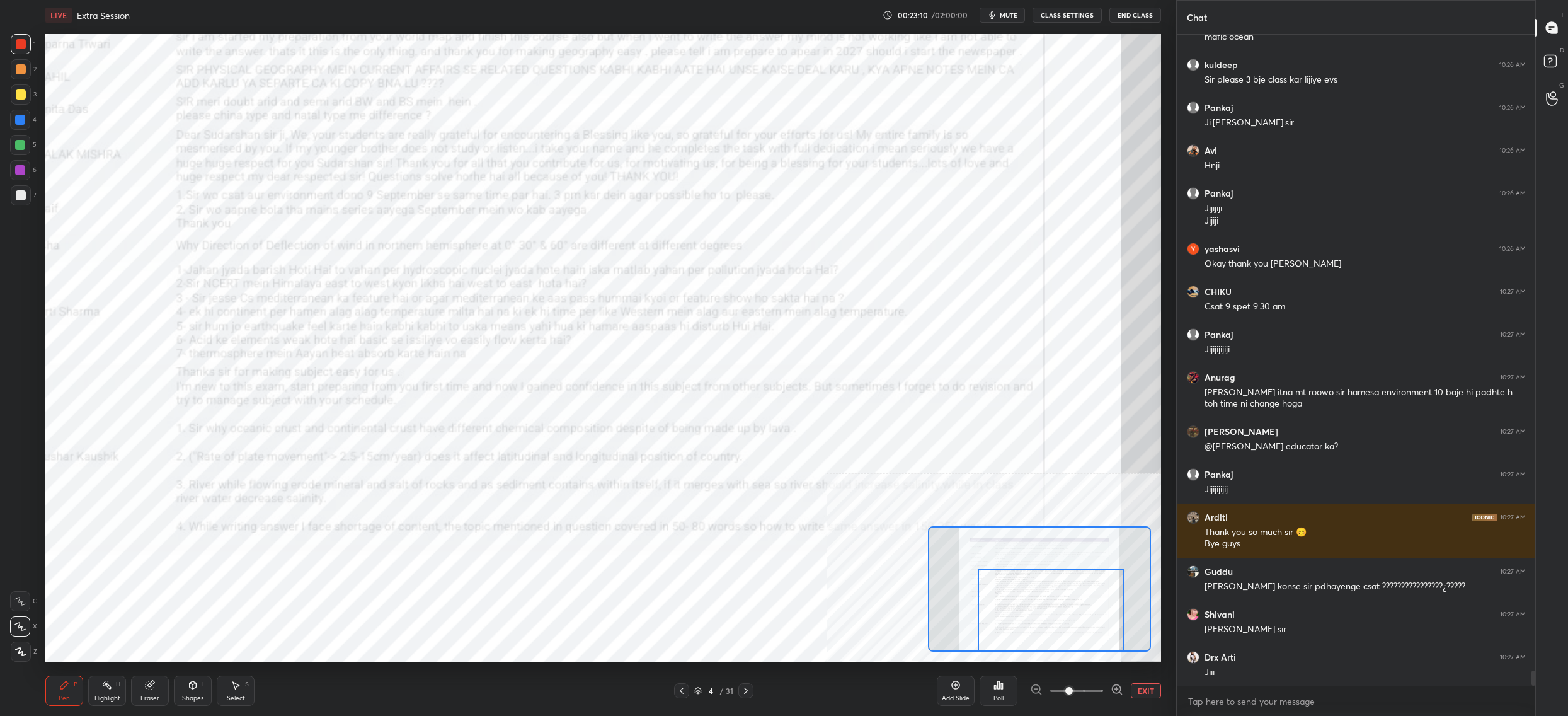
drag, startPoint x: 1013, startPoint y: 593, endPoint x: 1004, endPoint y: 616, distance: 24.7
click at [1006, 616] on div at bounding box center [1052, 610] width 147 height 82
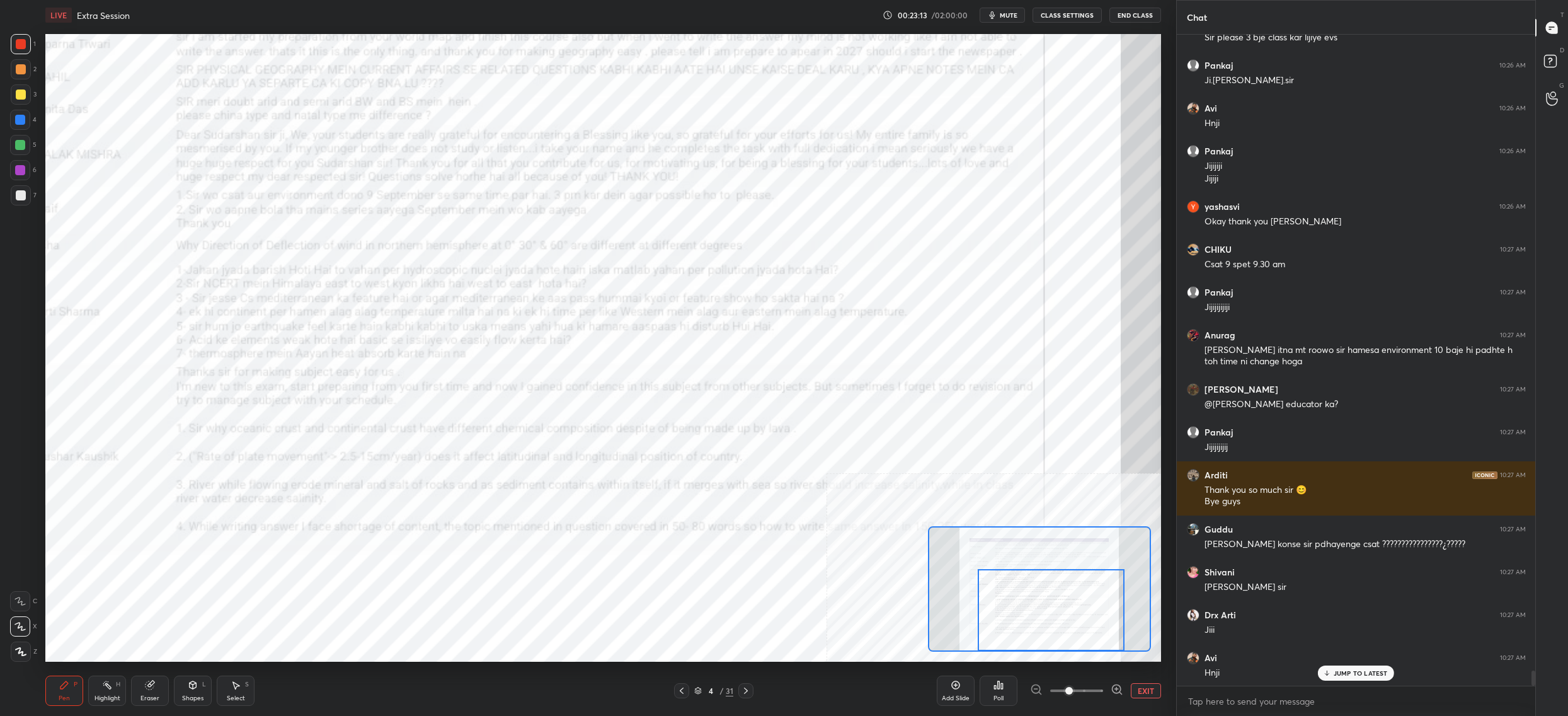
scroll to position [27152, 0]
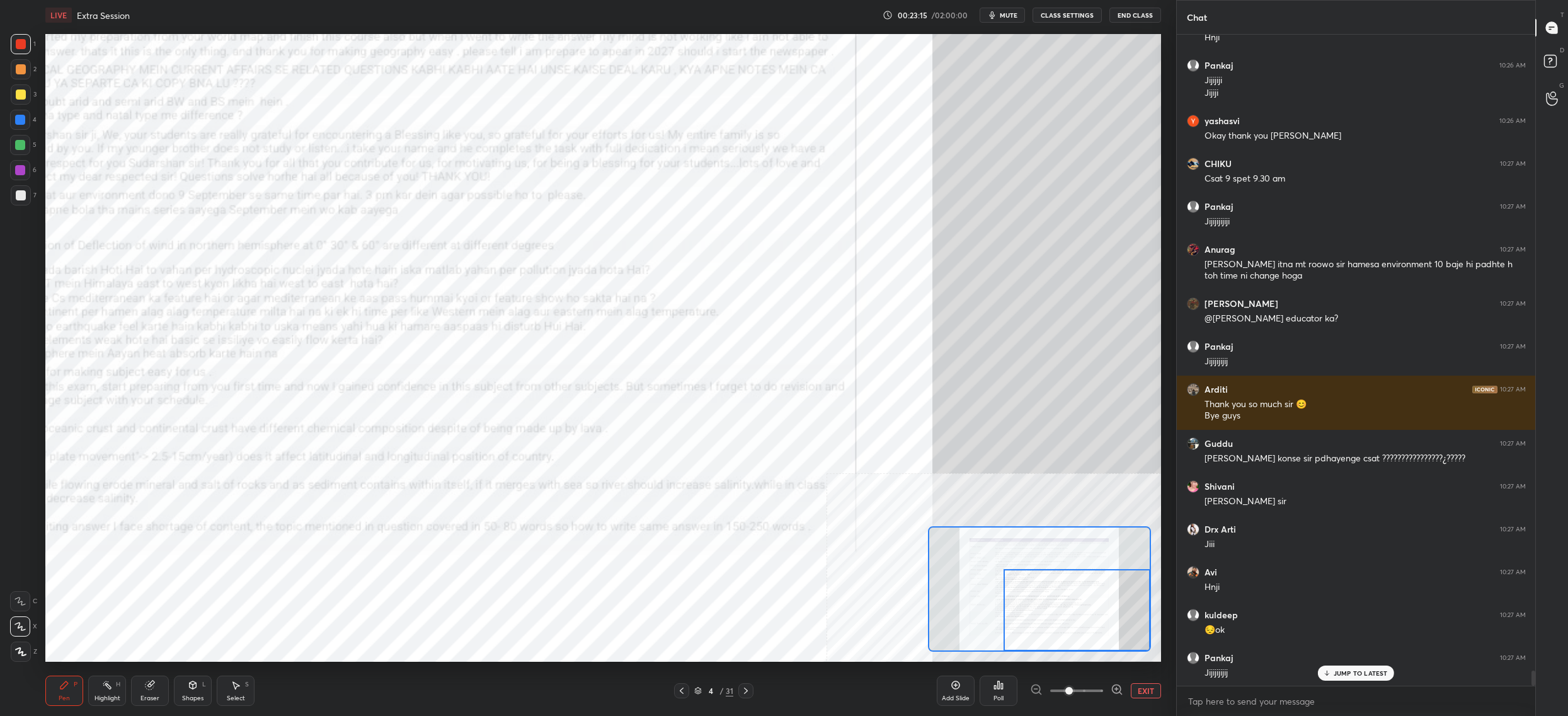
drag, startPoint x: 992, startPoint y: 596, endPoint x: 1008, endPoint y: 602, distance: 17.1
click at [1017, 602] on div at bounding box center [1077, 610] width 147 height 82
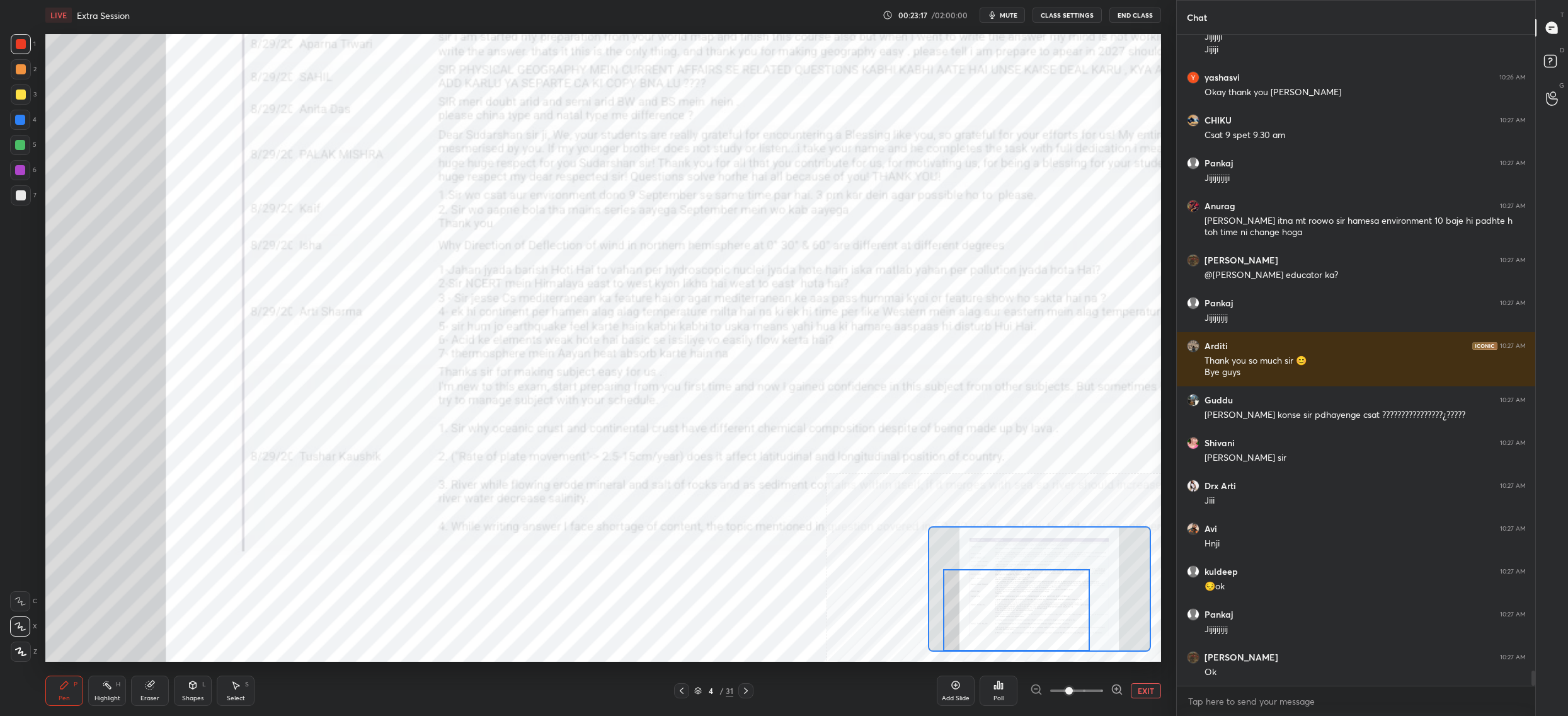
drag, startPoint x: 987, startPoint y: 615, endPoint x: 928, endPoint y: 624, distance: 59.7
click at [928, 624] on div at bounding box center [1039, 588] width 223 height 125
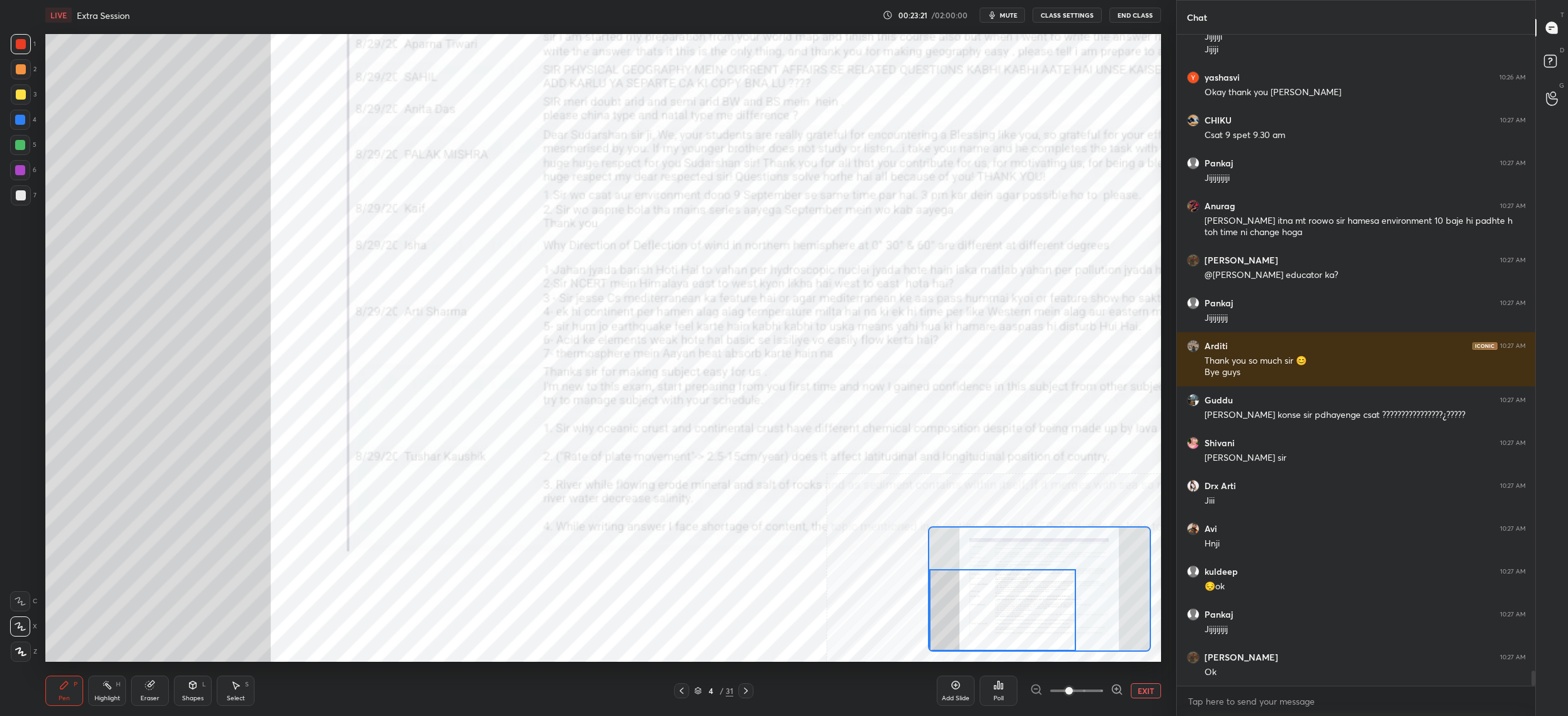
click at [706, 696] on div "4 / 31" at bounding box center [714, 690] width 39 height 12
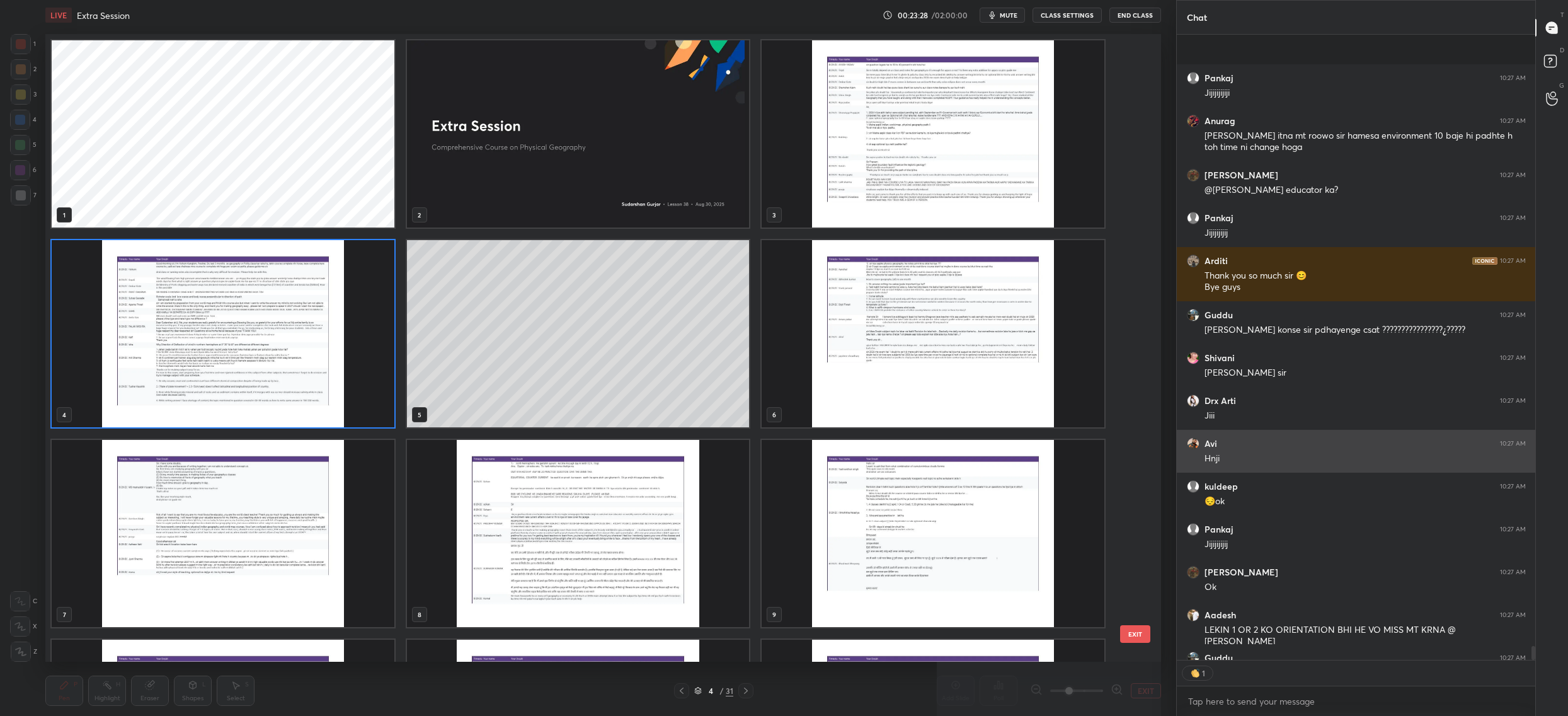
scroll to position [27403, 0]
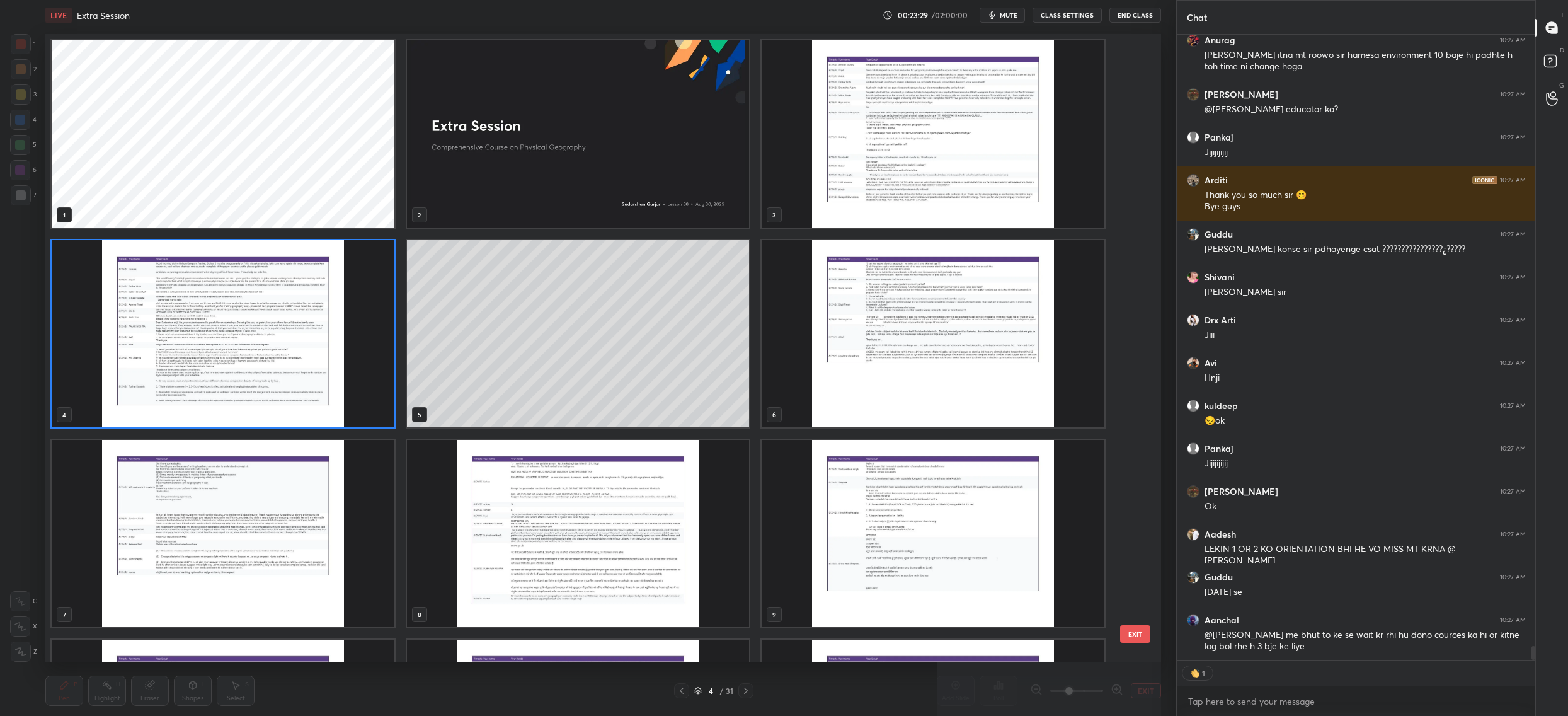
click at [1002, 325] on img "grid" at bounding box center [932, 333] width 343 height 187
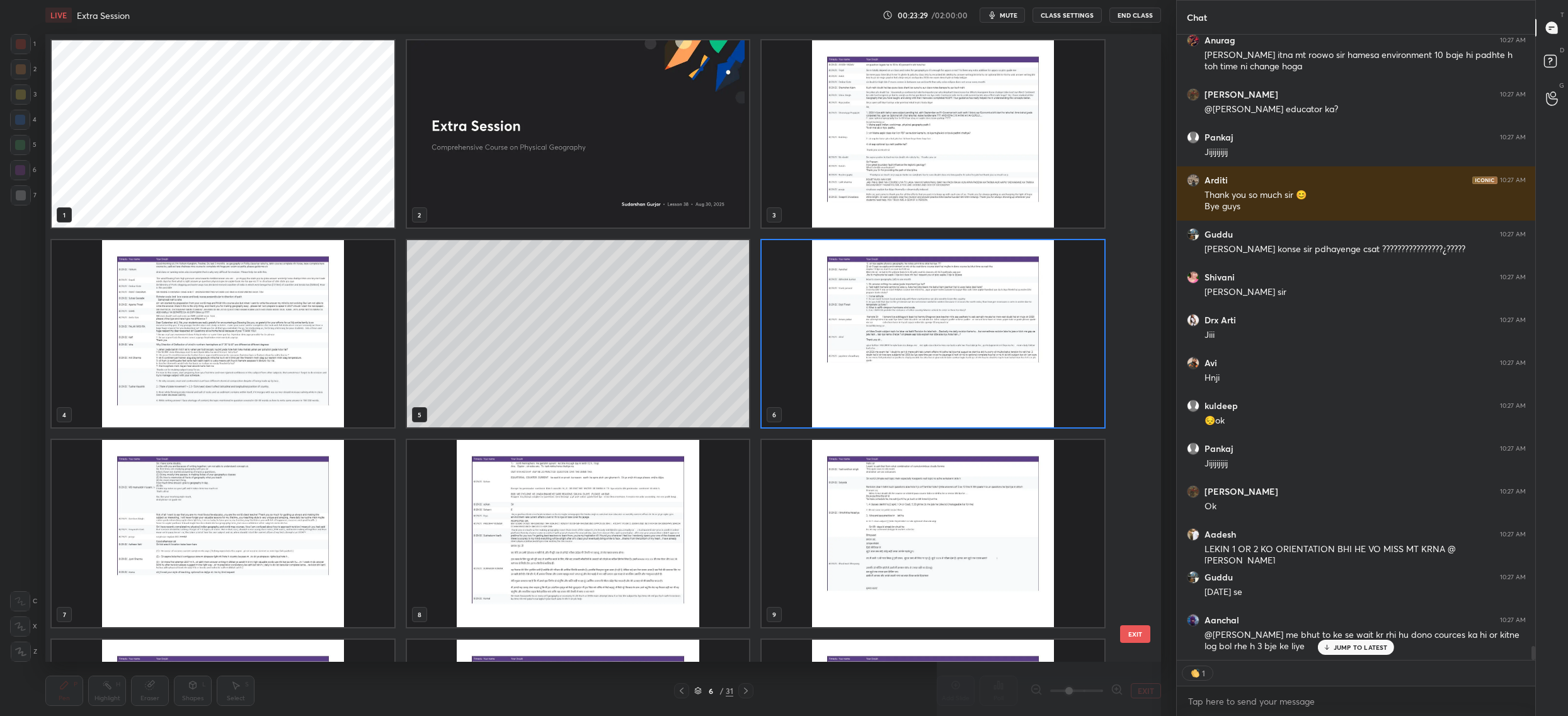
scroll to position [27445, 0]
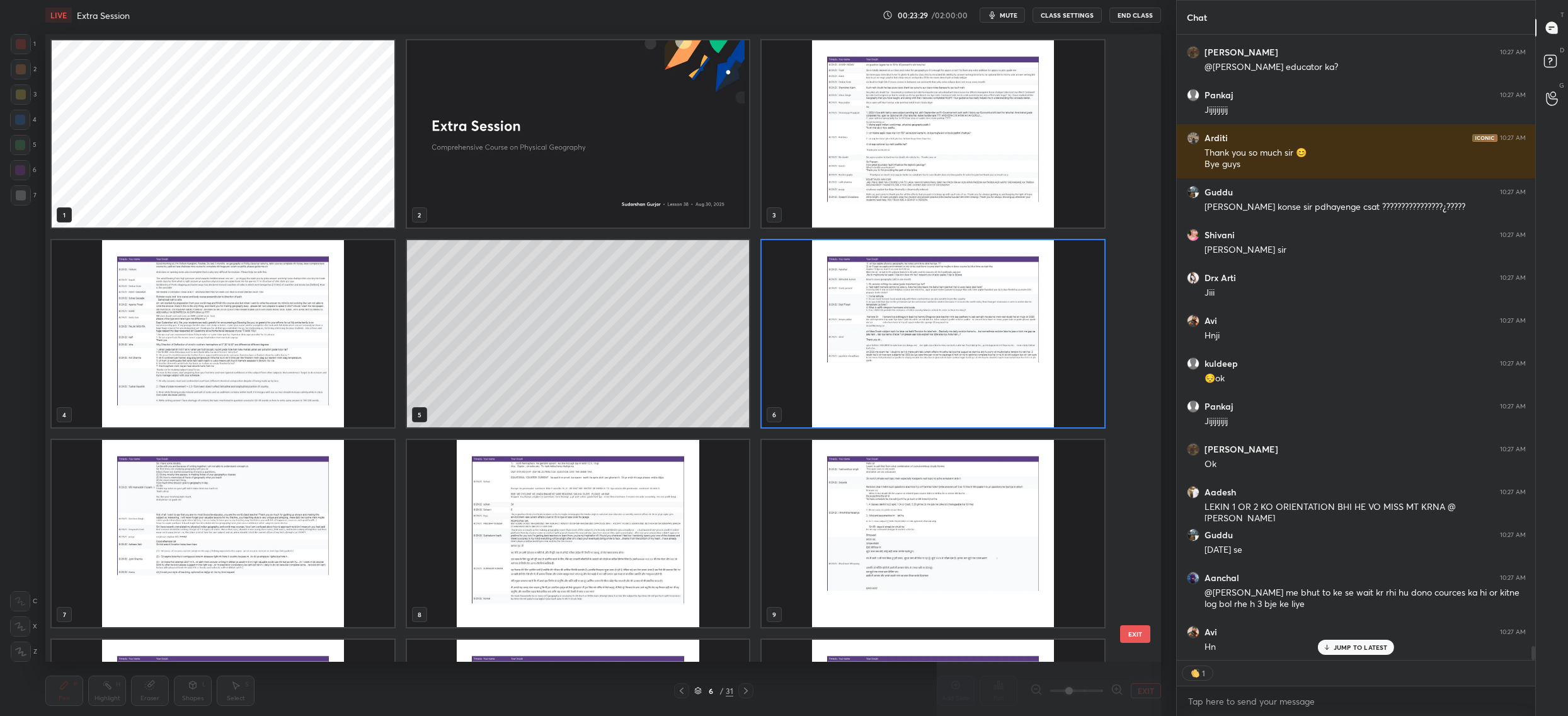
click at [1002, 325] on img "grid" at bounding box center [932, 333] width 343 height 187
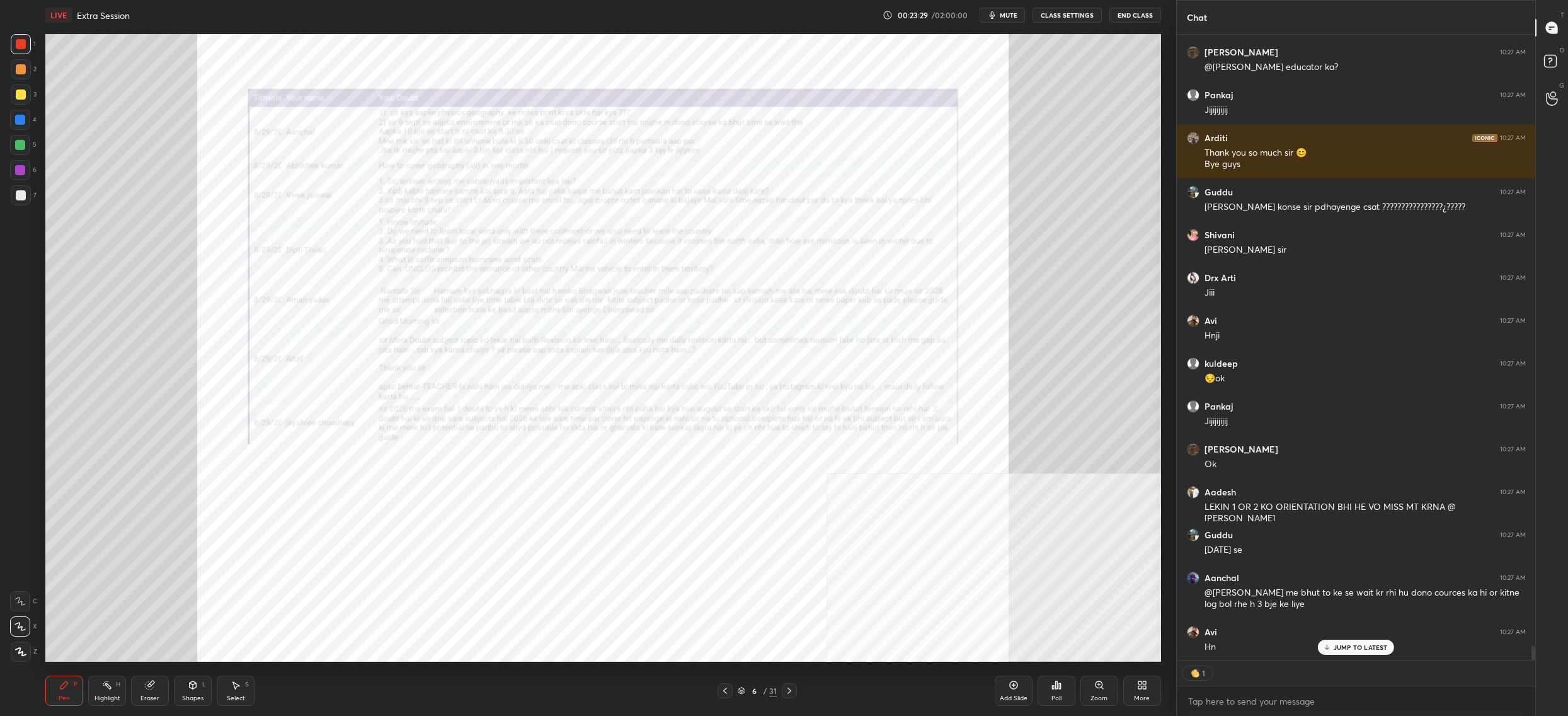
click at [1002, 325] on img "grid" at bounding box center [932, 333] width 343 height 187
click at [1081, 695] on div "Add Slide Poll Zoom More" at bounding box center [1078, 690] width 166 height 70
click at [1075, 683] on div "Add Slide Poll Zoom More" at bounding box center [1078, 690] width 166 height 70
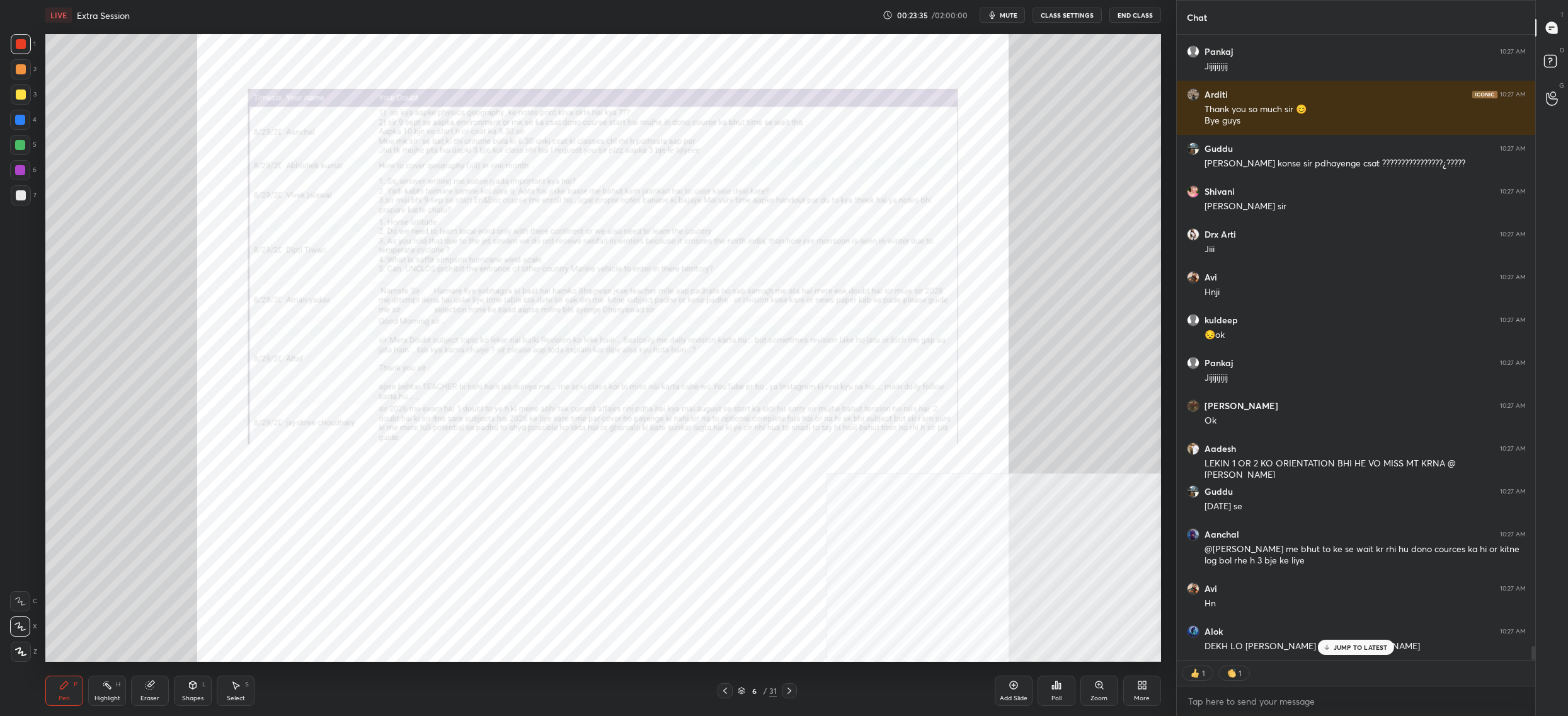
scroll to position [27530, 0]
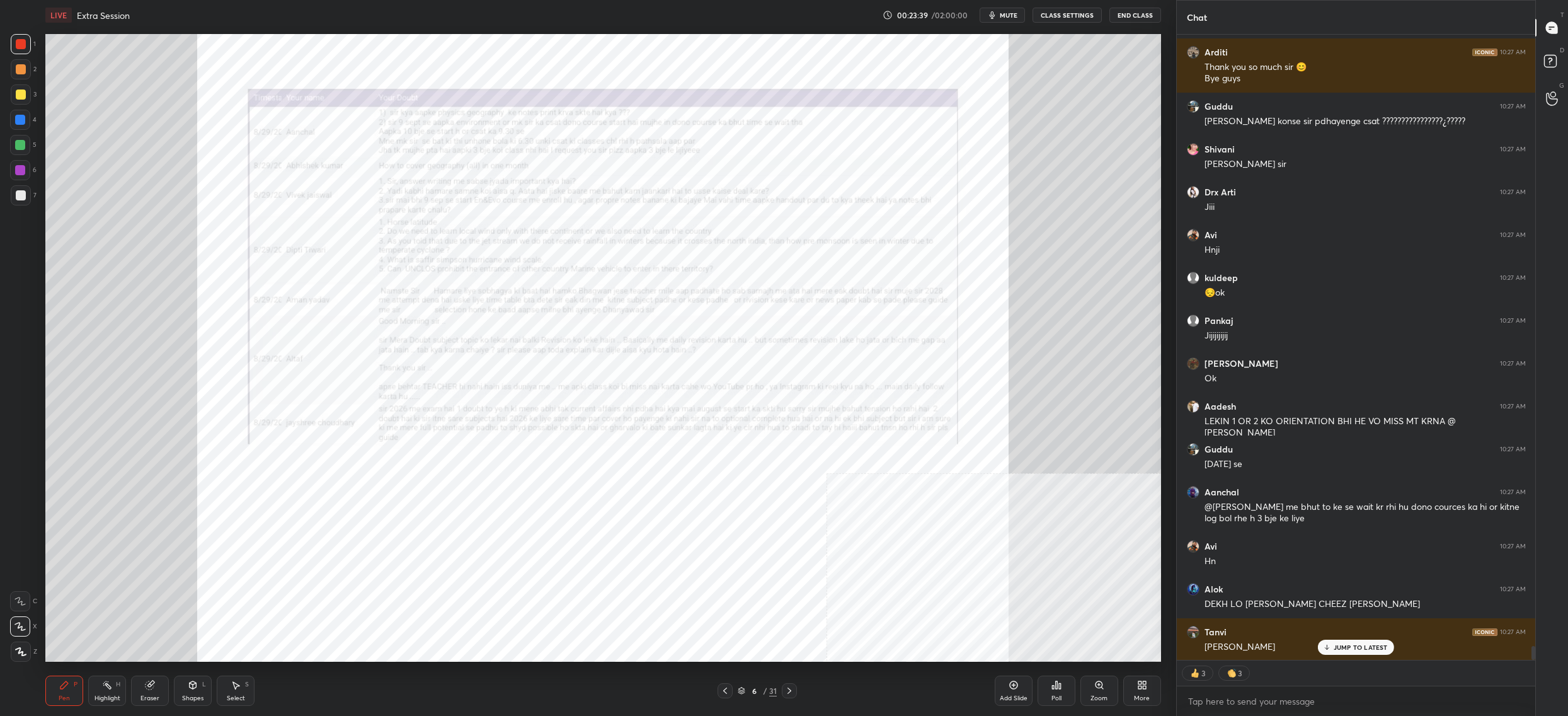
click at [1092, 690] on div "Zoom" at bounding box center [1099, 690] width 38 height 30
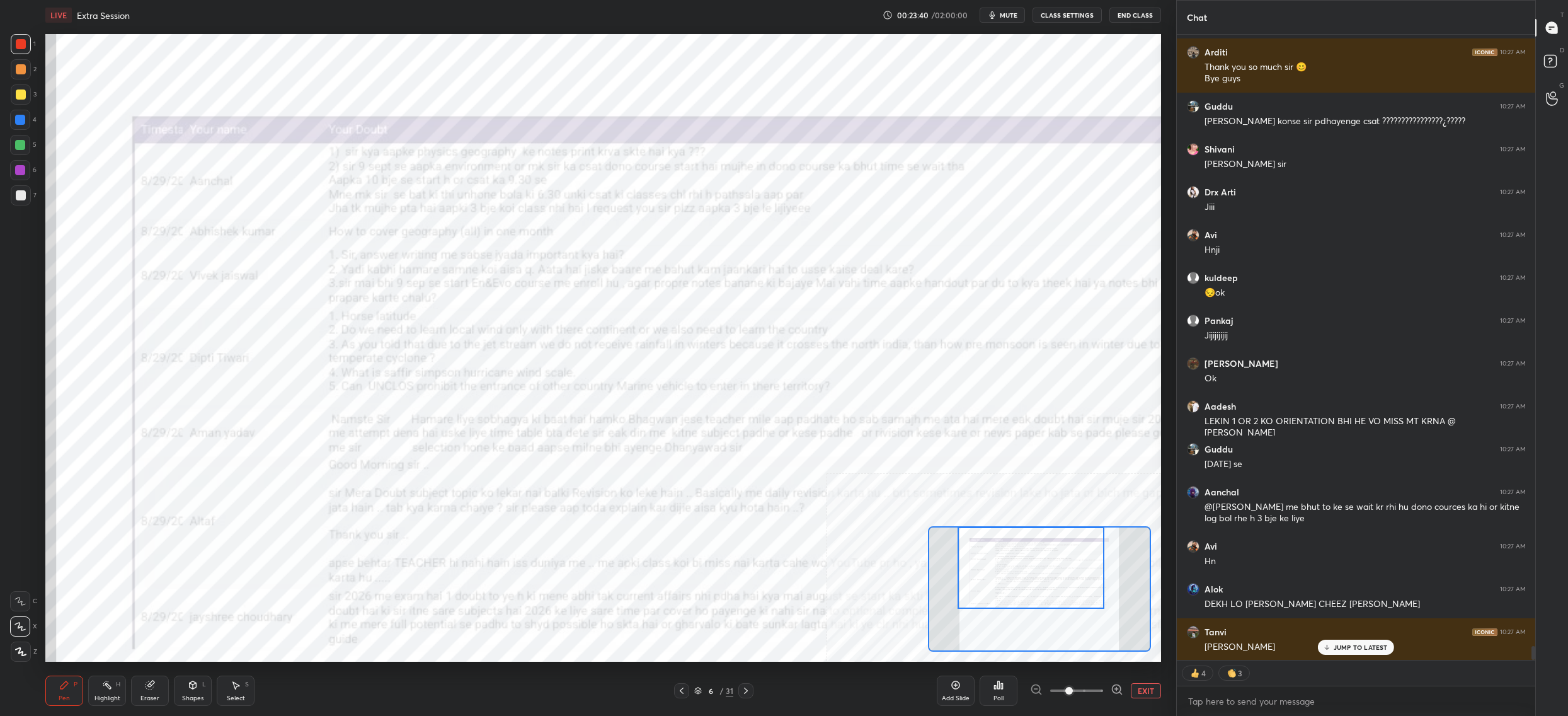
drag, startPoint x: 1043, startPoint y: 577, endPoint x: 1038, endPoint y: 570, distance: 8.6
click at [1039, 570] on div at bounding box center [1031, 568] width 147 height 82
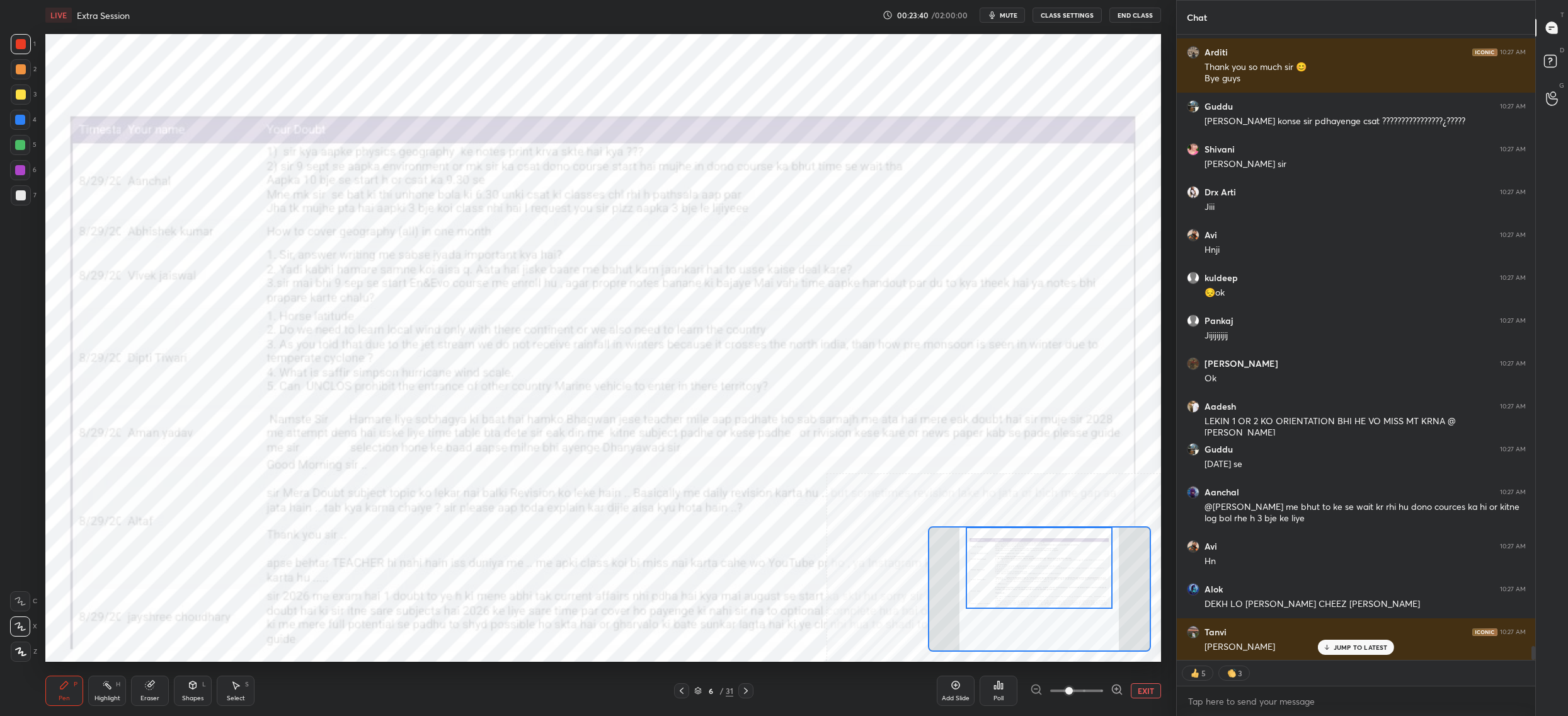
drag, startPoint x: 1040, startPoint y: 572, endPoint x: 1048, endPoint y: 572, distance: 8.0
click at [1049, 573] on div at bounding box center [1039, 568] width 147 height 82
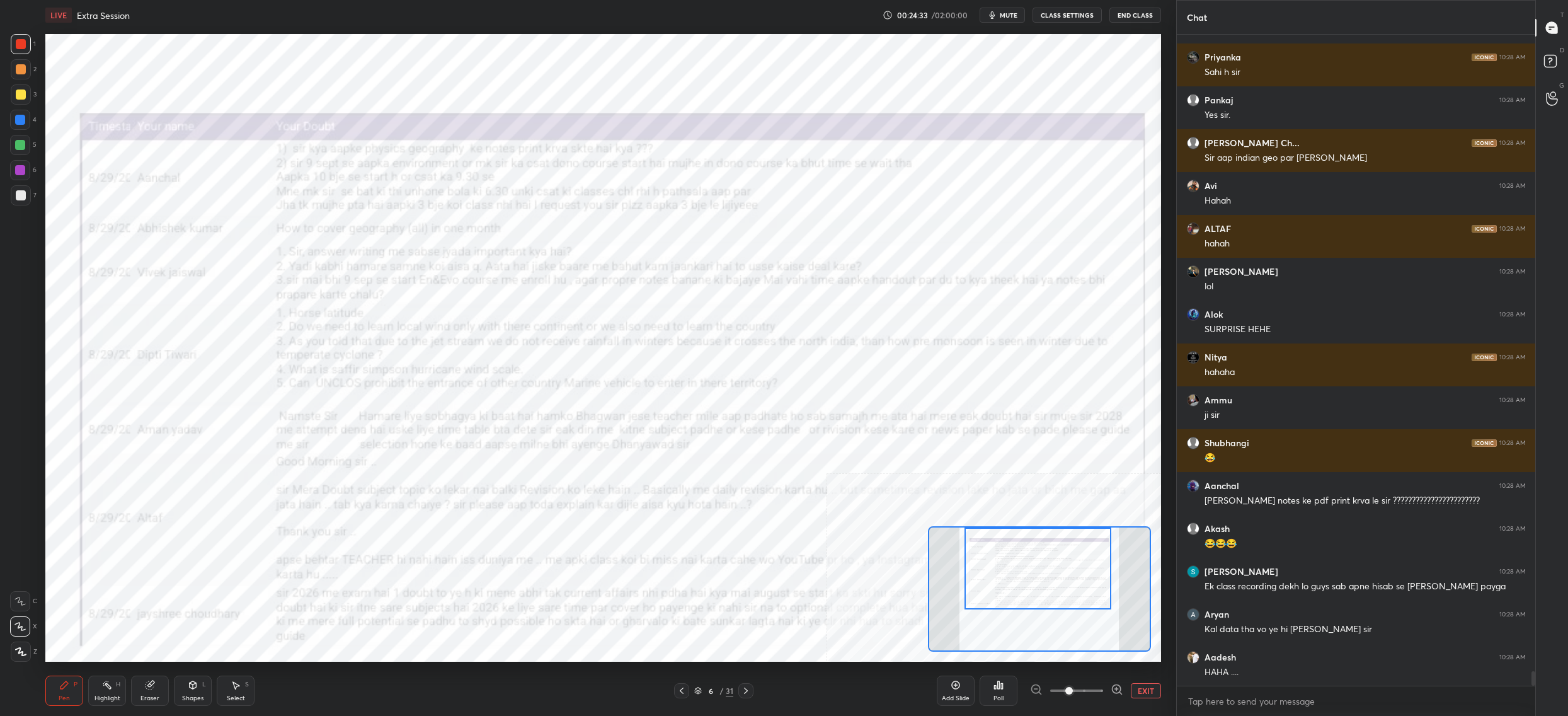
scroll to position [28338, 0]
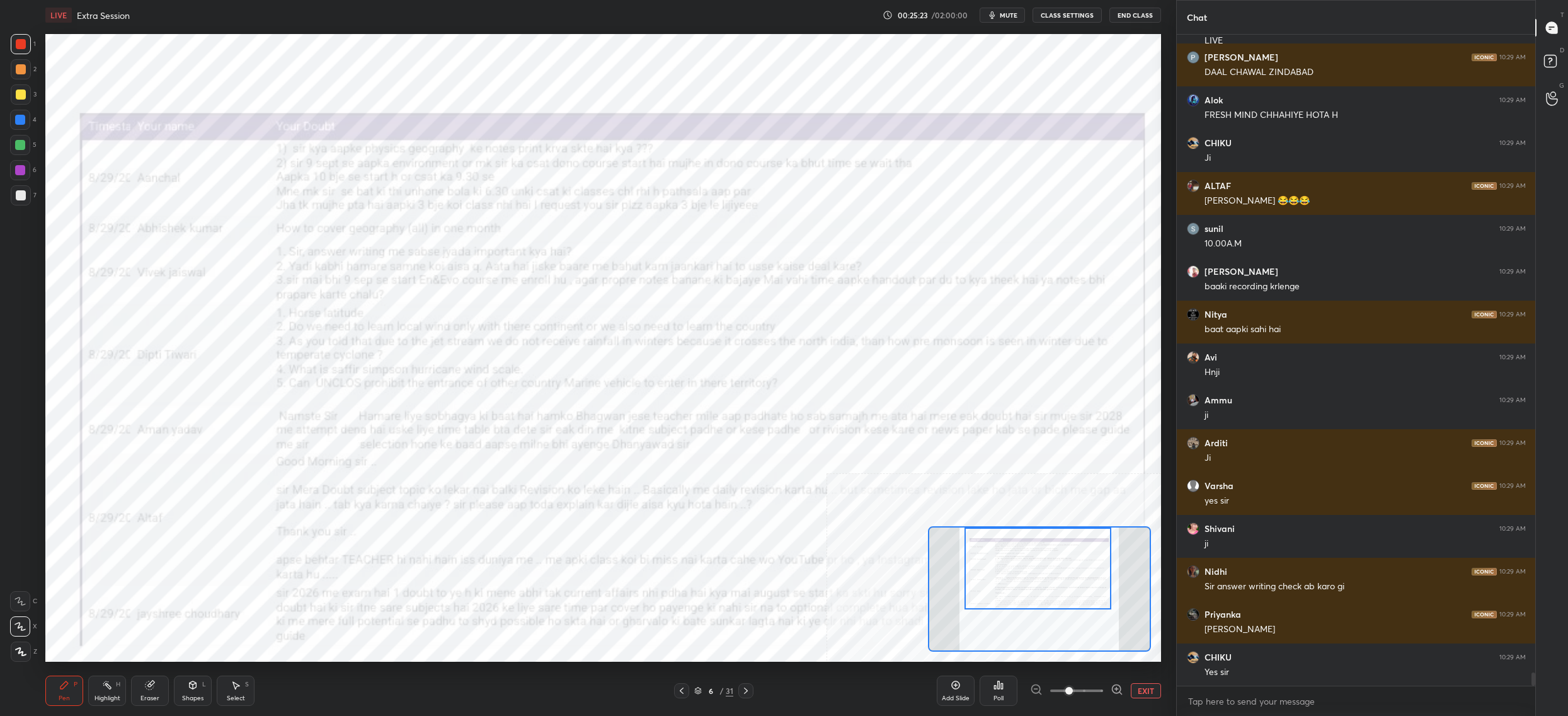
click at [932, 399] on div "Setting up your live class Poll for secs No correct answer Start poll" at bounding box center [603, 348] width 1116 height 628
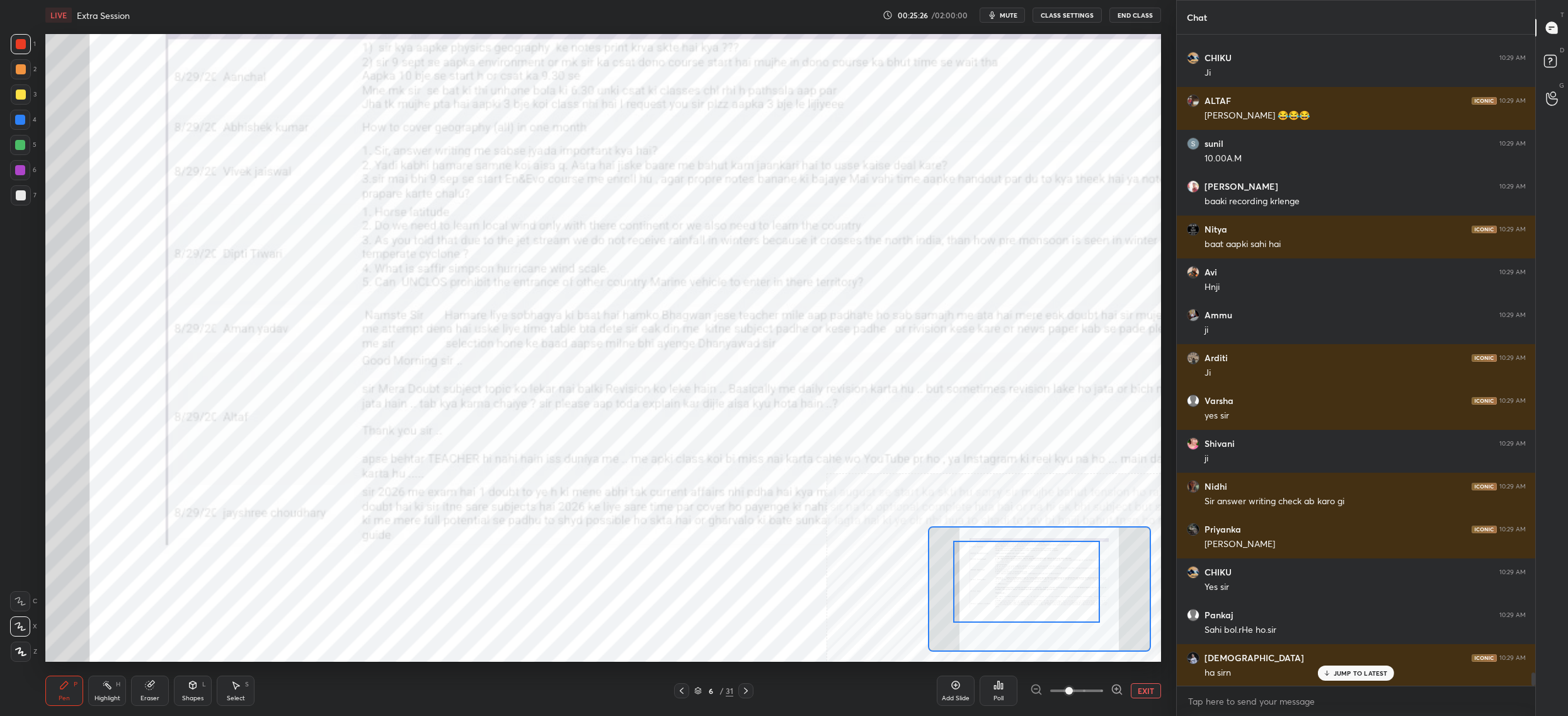
drag, startPoint x: 999, startPoint y: 578, endPoint x: 990, endPoint y: 581, distance: 9.5
click at [990, 587] on div at bounding box center [1027, 581] width 147 height 82
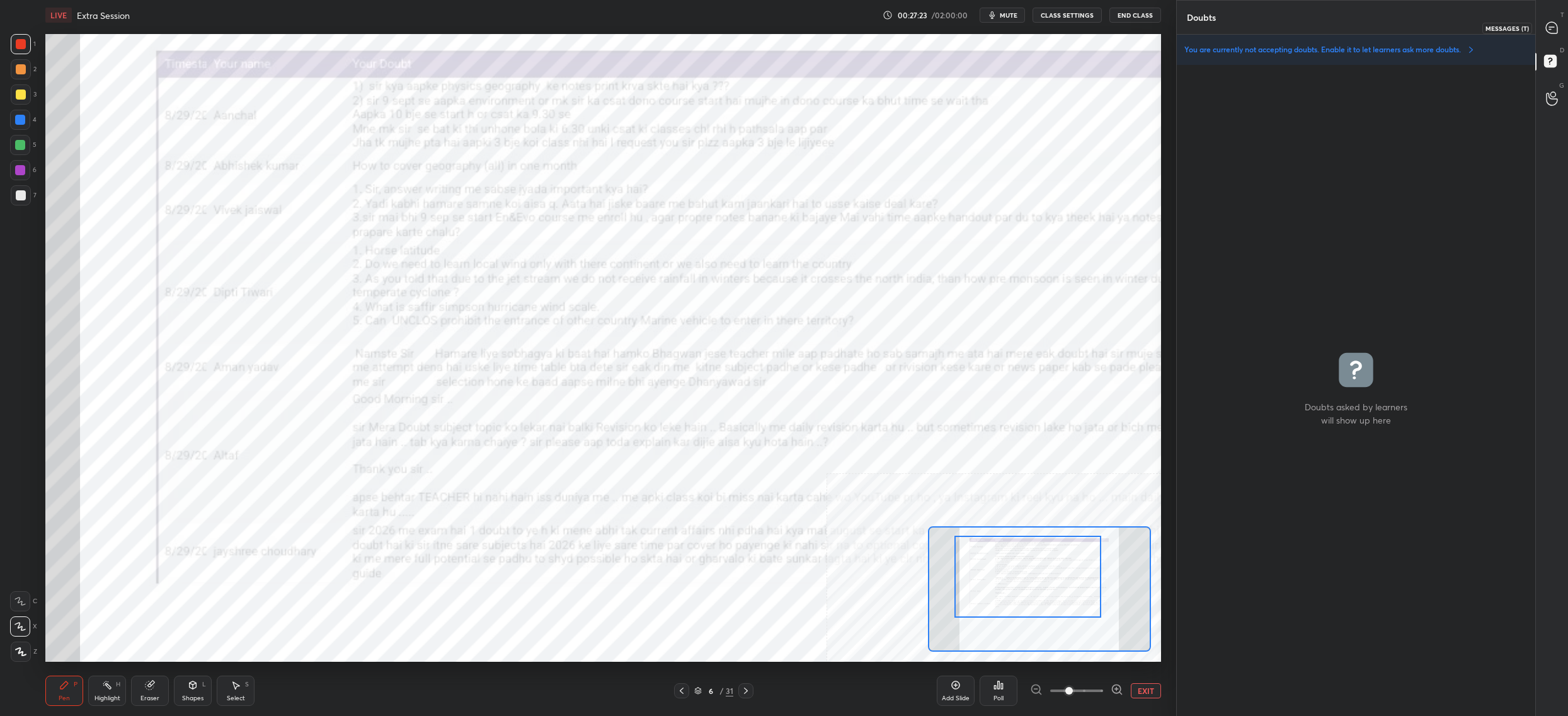
click at [1554, 27] on icon at bounding box center [1552, 28] width 12 height 12
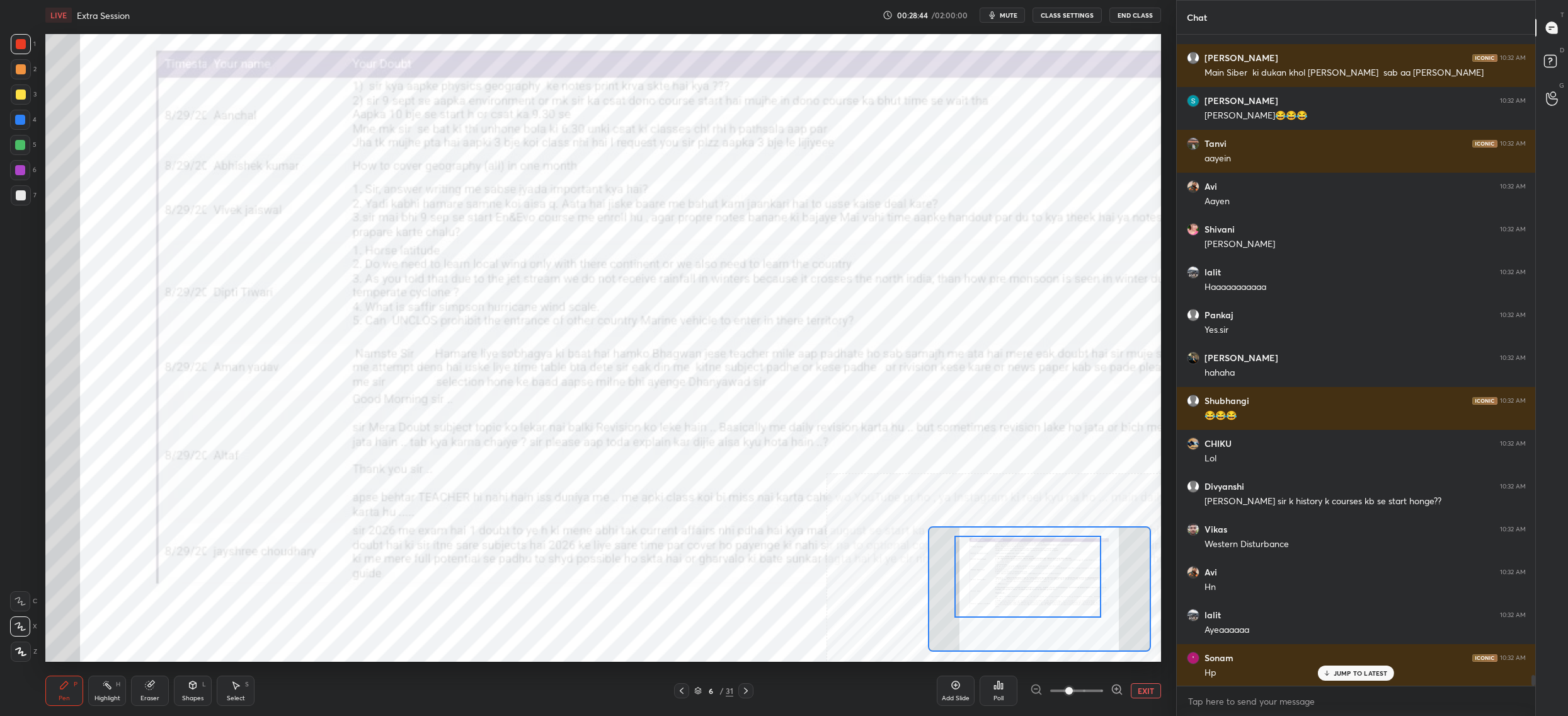
click at [15, 121] on div at bounding box center [20, 120] width 20 height 20
click at [18, 124] on div at bounding box center [20, 119] width 10 height 10
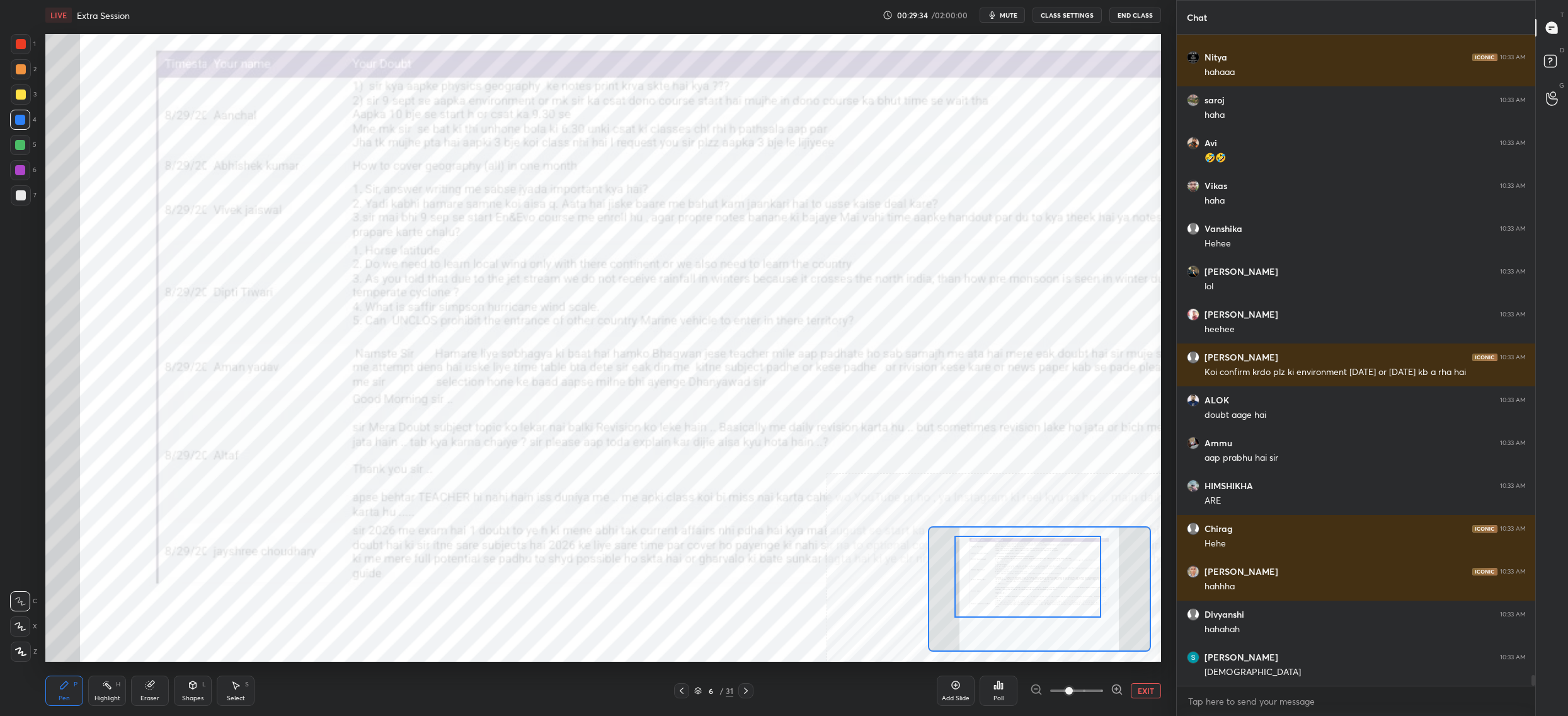
click at [1130, 492] on div "Setting up your live class Poll for secs No correct answer Start poll" at bounding box center [603, 348] width 1116 height 628
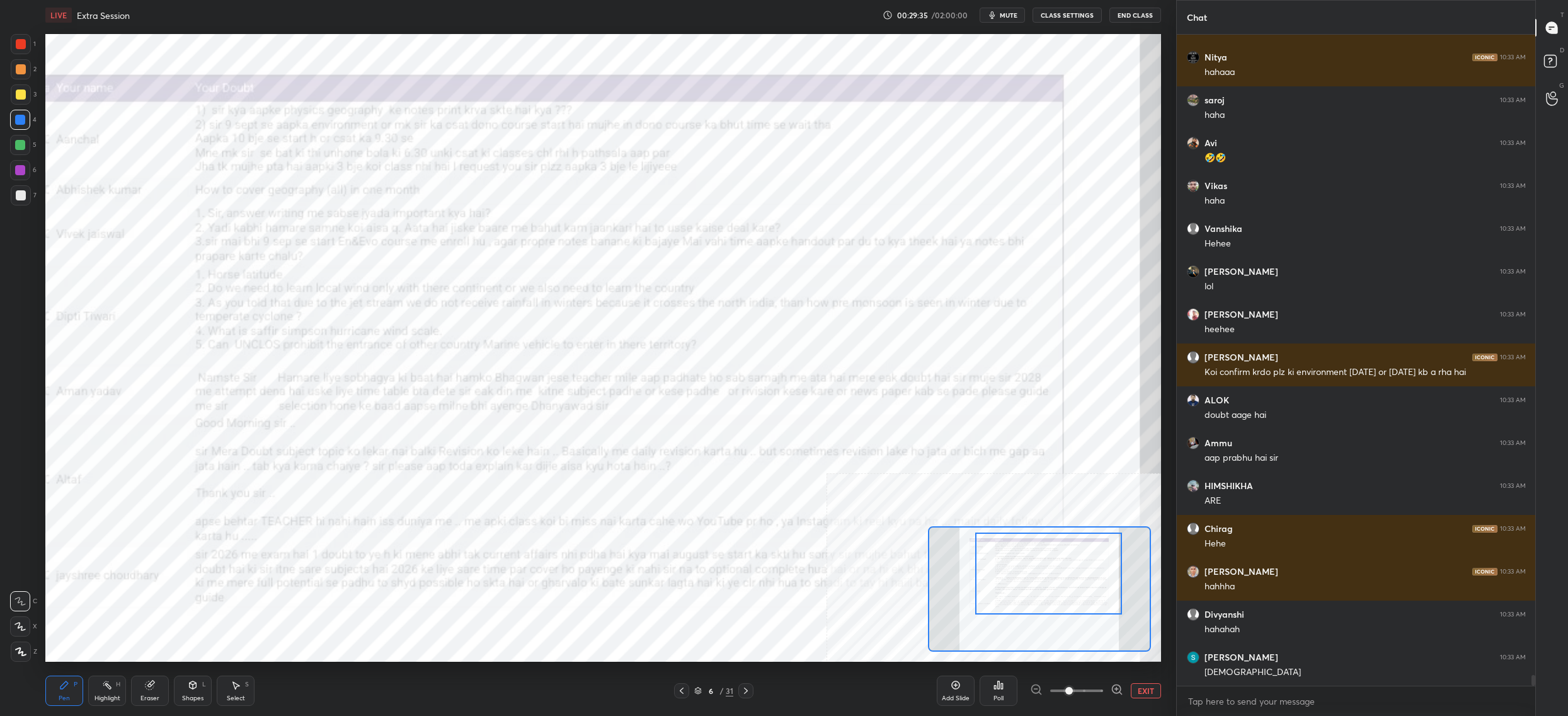
click at [1058, 611] on div at bounding box center [1048, 574] width 147 height 82
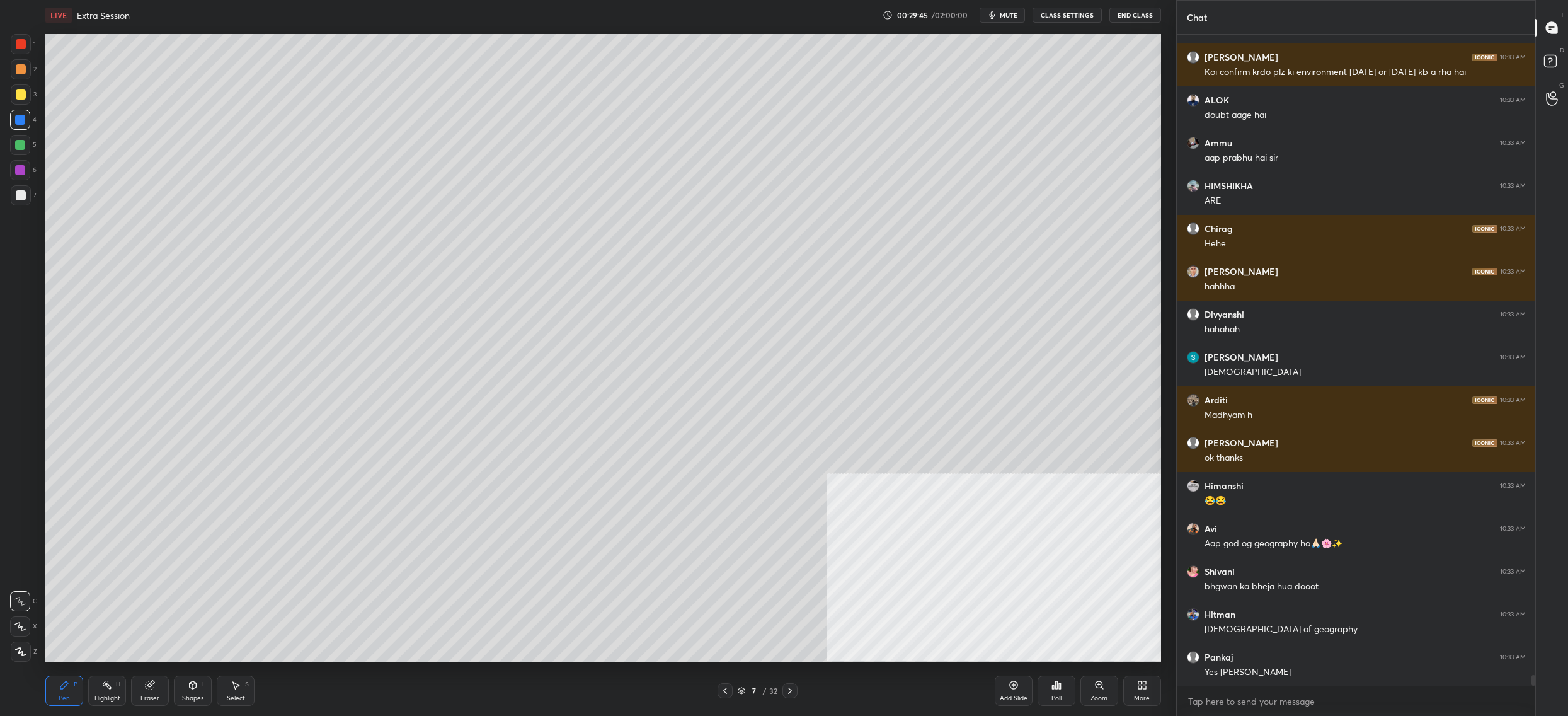
click at [29, 96] on div "1 2 3 4 5 6 7 C X Z C X Z E E Erase all H H" at bounding box center [20, 348] width 40 height 628
click at [30, 93] on div "3" at bounding box center [23, 94] width 26 height 20
click at [35, 91] on div "1 2 3 4 5 6 7" at bounding box center [23, 122] width 26 height 176
click at [21, 627] on icon at bounding box center [20, 626] width 10 height 8
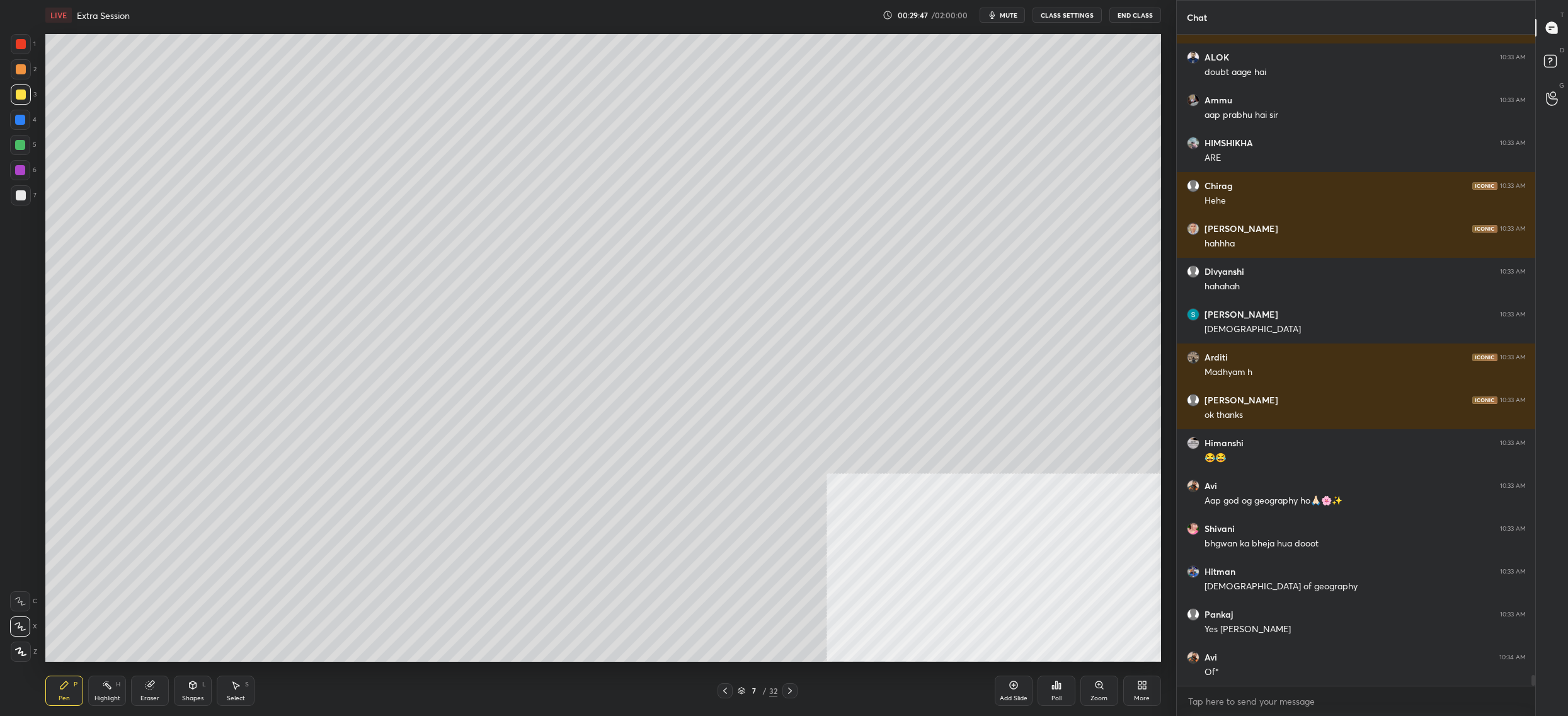
drag, startPoint x: 21, startPoint y: 627, endPoint x: 15, endPoint y: 565, distance: 62.3
click at [21, 627] on icon at bounding box center [20, 626] width 10 height 8
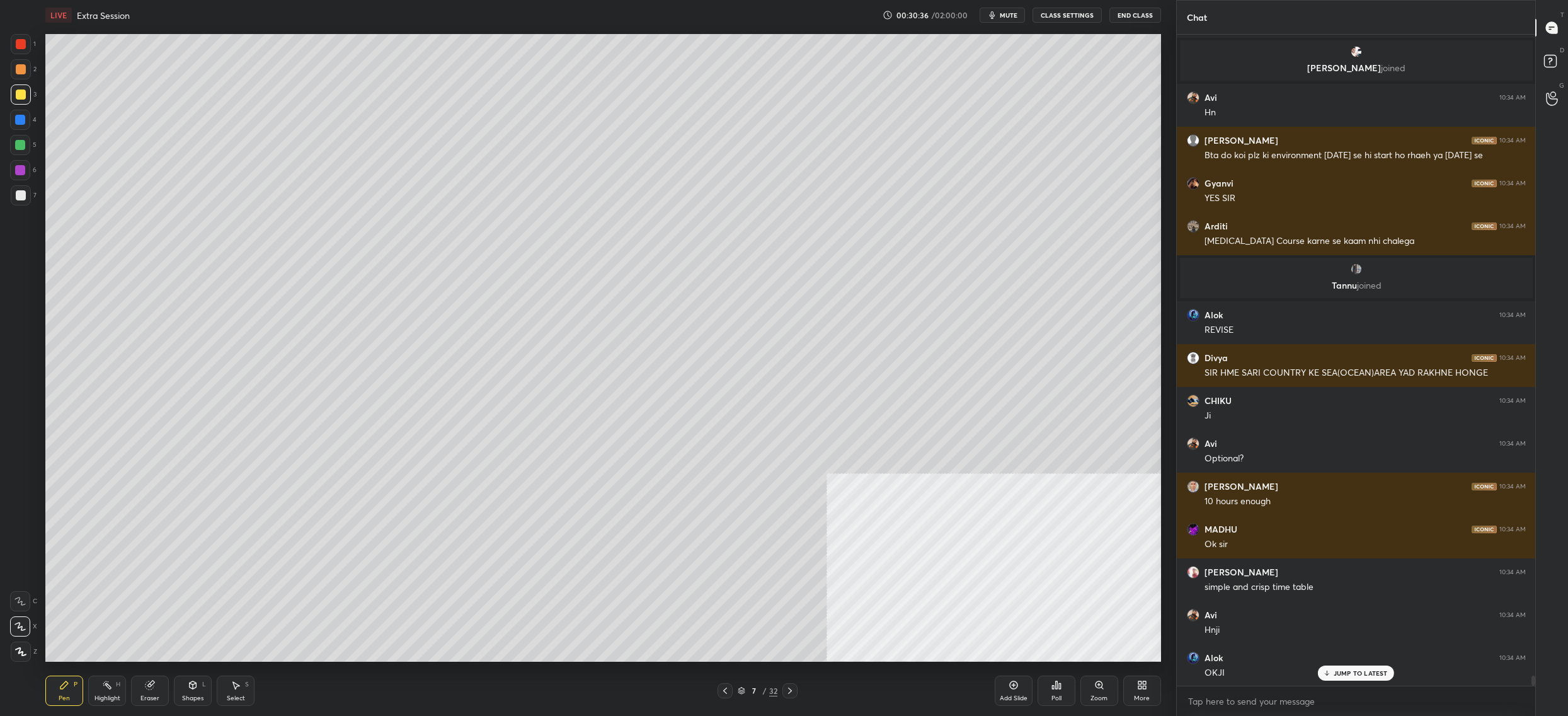
drag, startPoint x: 748, startPoint y: 693, endPoint x: 738, endPoint y: 694, distance: 10.0
click at [748, 694] on div "7" at bounding box center [754, 690] width 12 height 8
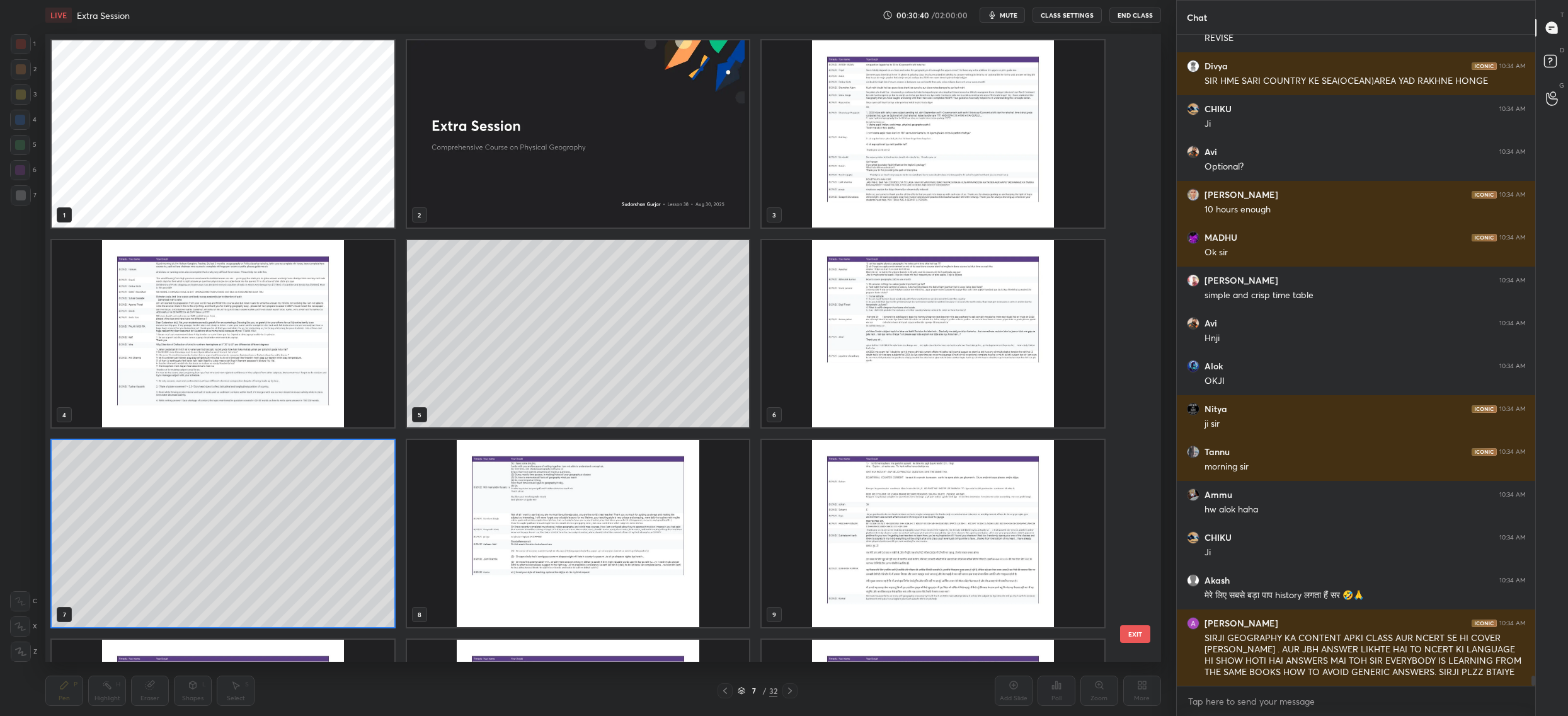
click at [1041, 341] on img "grid" at bounding box center [932, 333] width 343 height 187
drag, startPoint x: 1041, startPoint y: 341, endPoint x: 1024, endPoint y: 341, distance: 17.0
click at [1040, 341] on img "grid" at bounding box center [932, 333] width 343 height 187
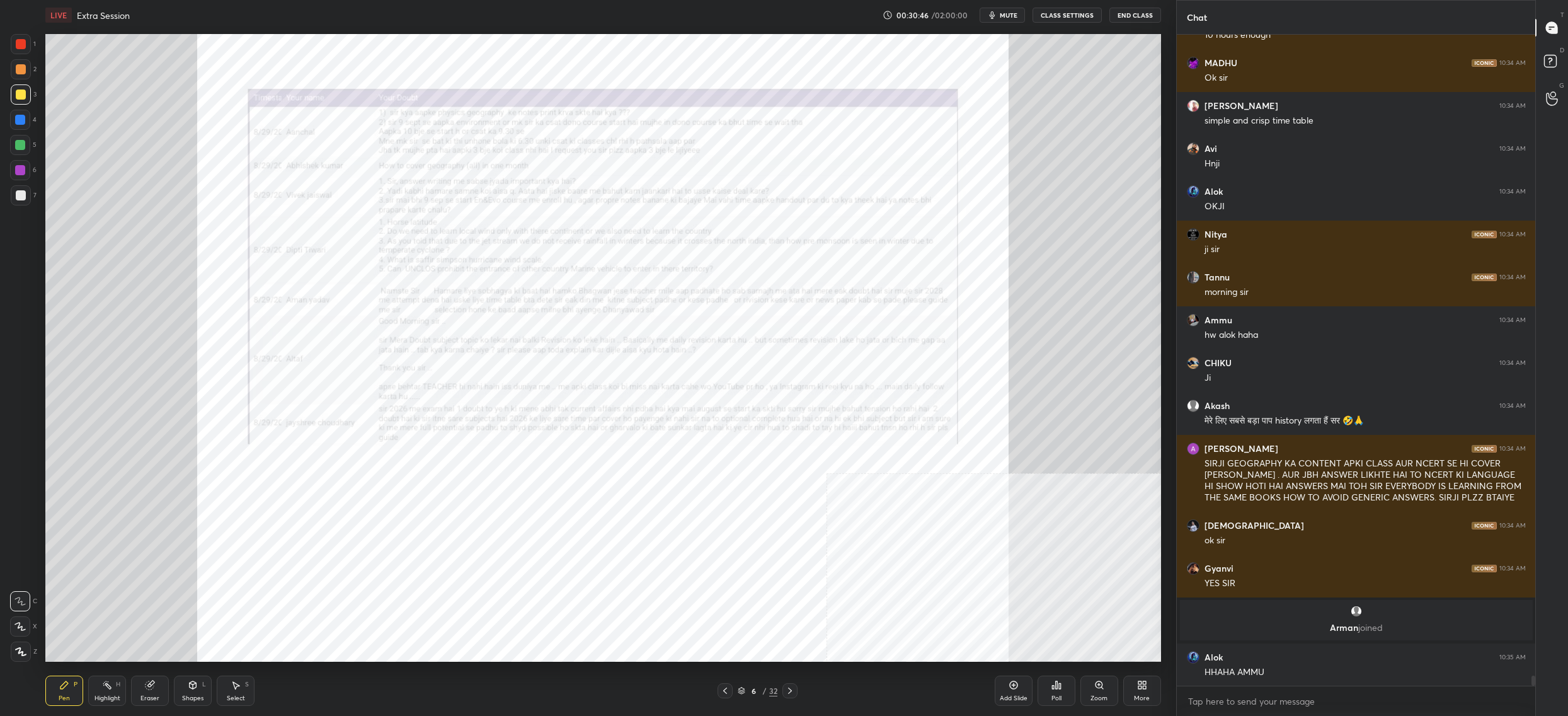
drag, startPoint x: 1084, startPoint y: 693, endPoint x: 1072, endPoint y: 663, distance: 32.3
click at [1084, 692] on div "Zoom" at bounding box center [1099, 690] width 38 height 30
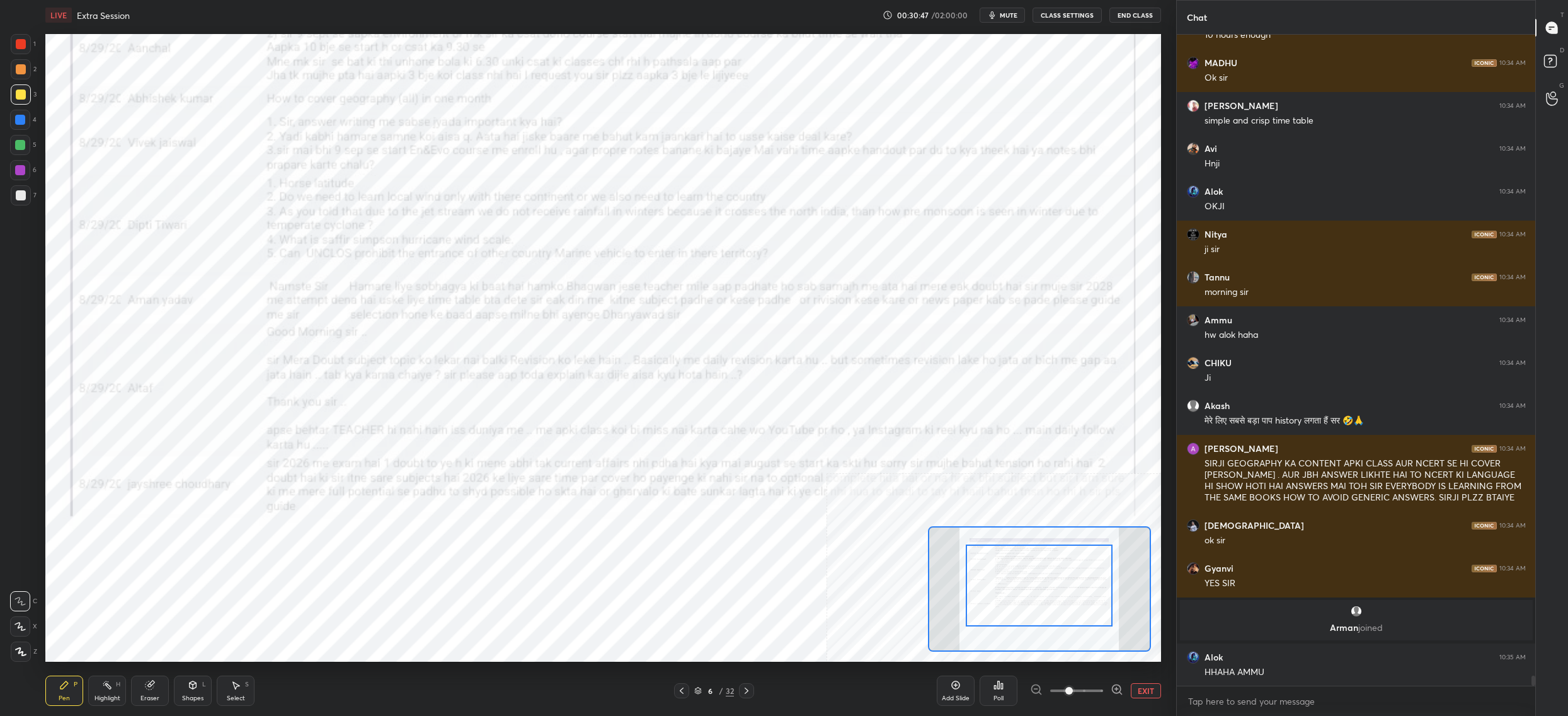
drag, startPoint x: 1062, startPoint y: 595, endPoint x: 1066, endPoint y: 584, distance: 11.7
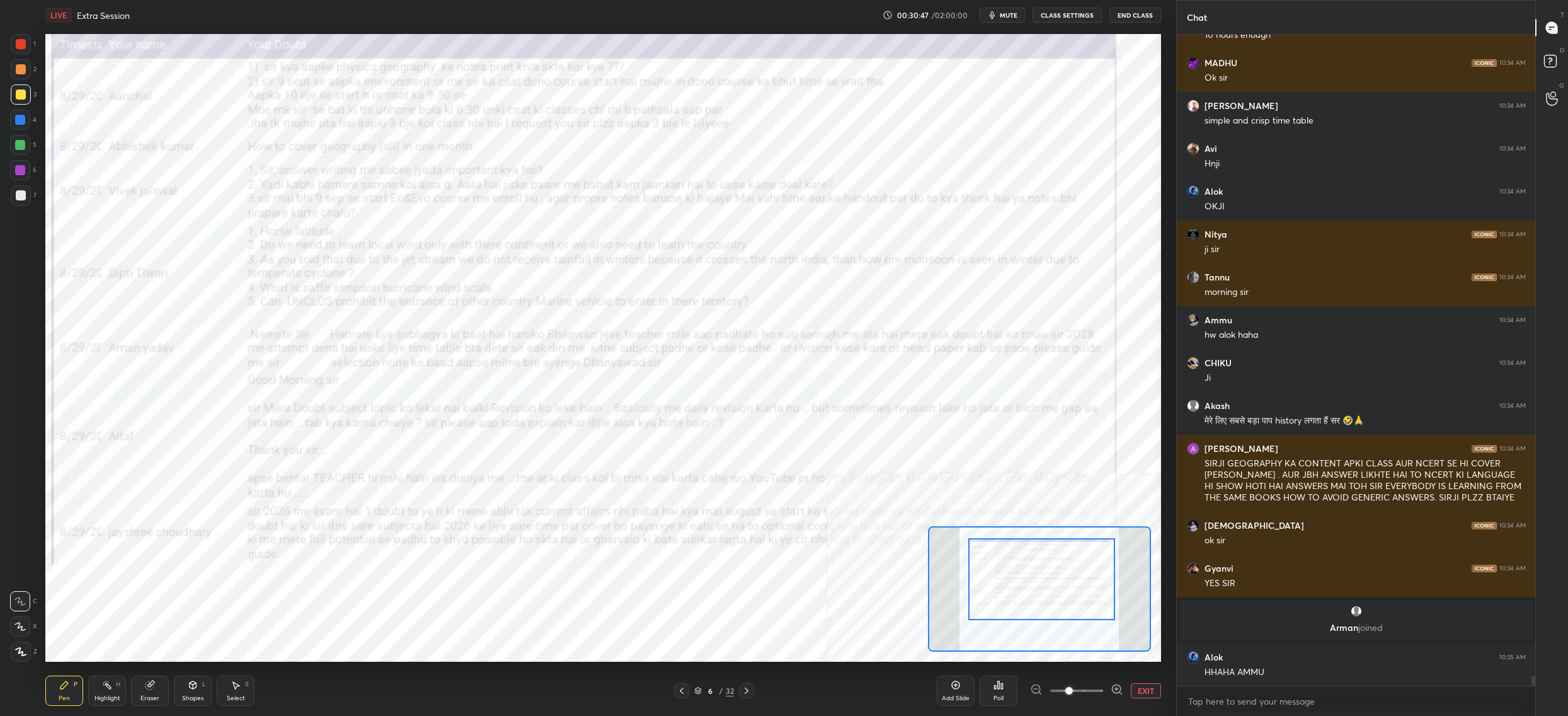
drag, startPoint x: 1066, startPoint y: 584, endPoint x: 1062, endPoint y: 578, distance: 7.2
click at [1067, 577] on div at bounding box center [1041, 579] width 147 height 82
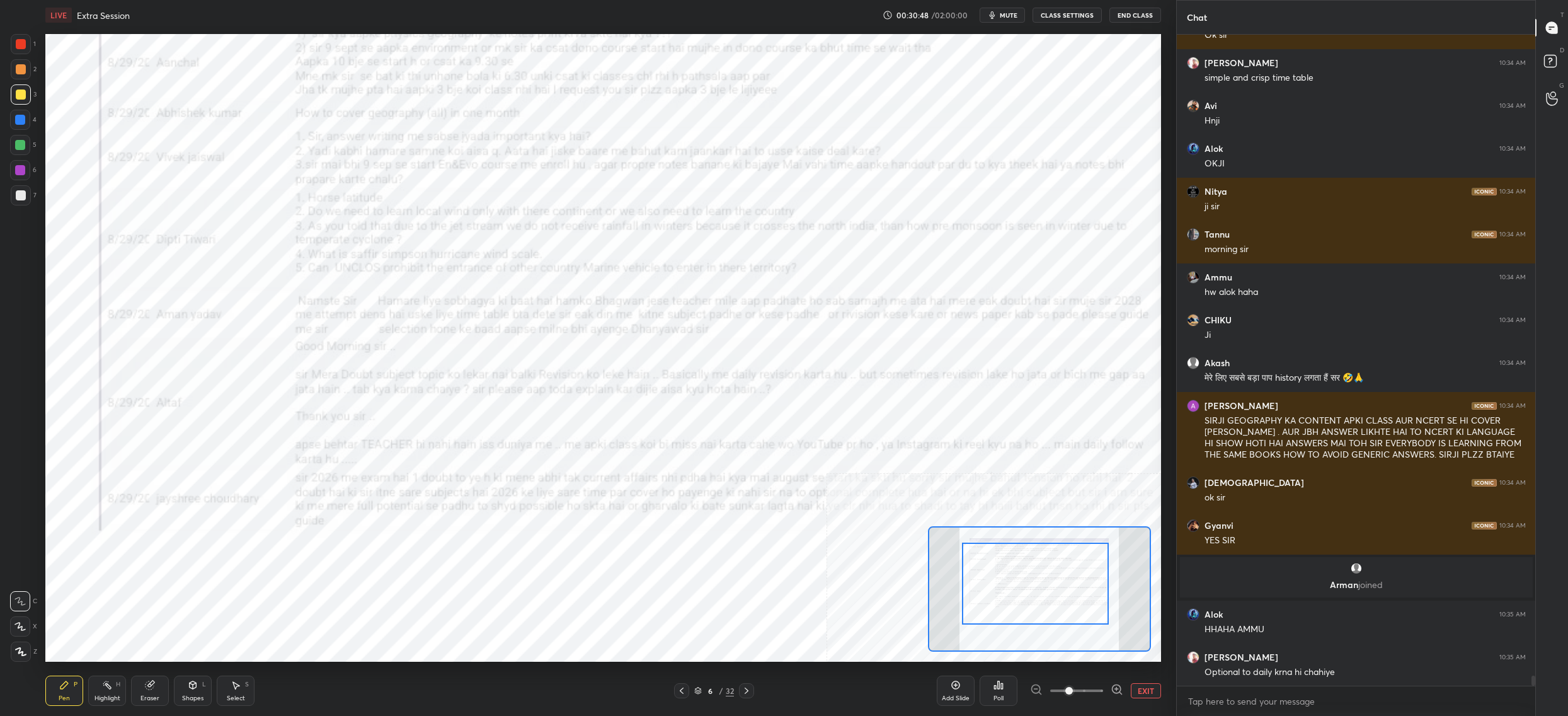
drag, startPoint x: 1069, startPoint y: 582, endPoint x: 1068, endPoint y: 594, distance: 12.0
click at [1069, 591] on div at bounding box center [1035, 584] width 147 height 82
click at [1073, 692] on span at bounding box center [1069, 690] width 8 height 8
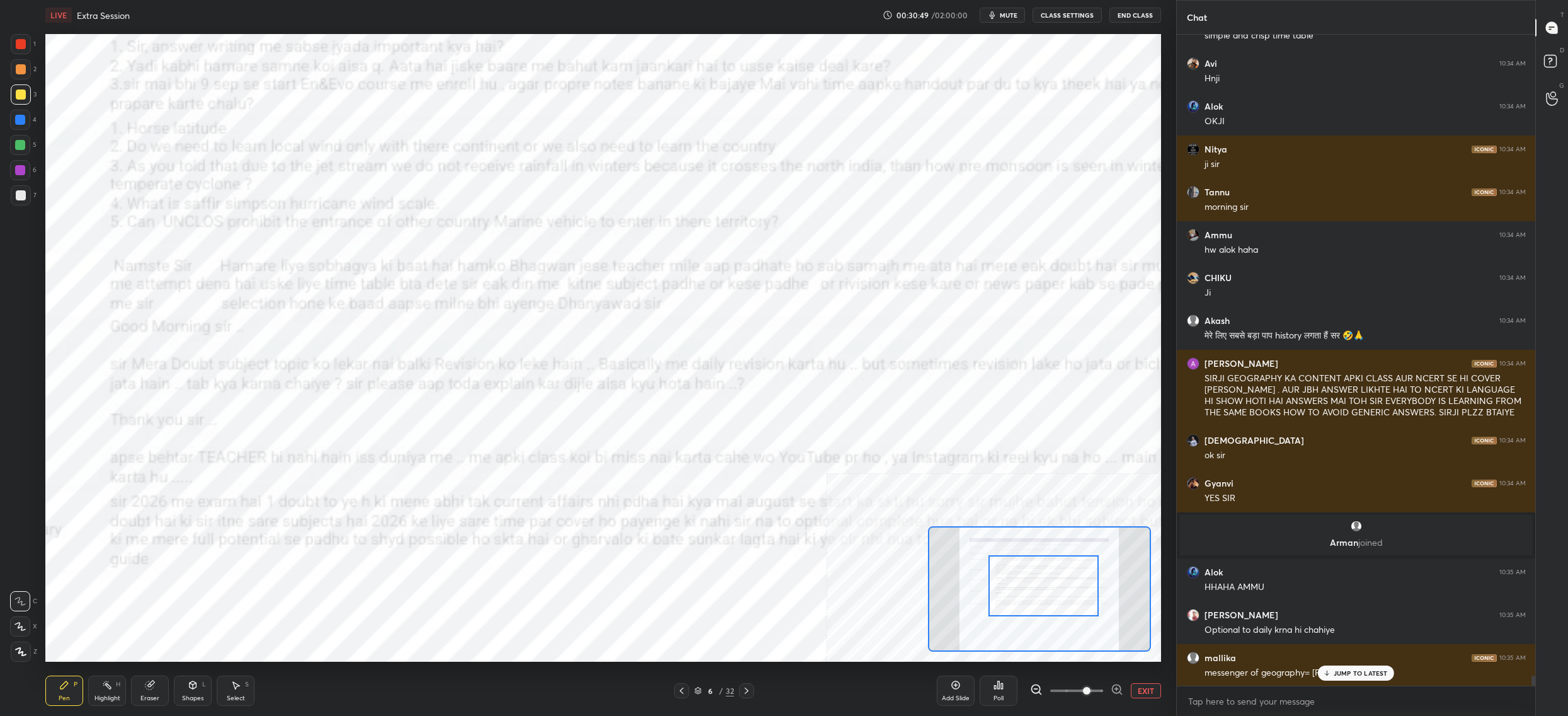
drag, startPoint x: 1059, startPoint y: 611, endPoint x: 1076, endPoint y: 611, distance: 17.0
click at [1072, 608] on div at bounding box center [1044, 586] width 111 height 62
click at [1142, 691] on button "EXIT" at bounding box center [1146, 690] width 30 height 15
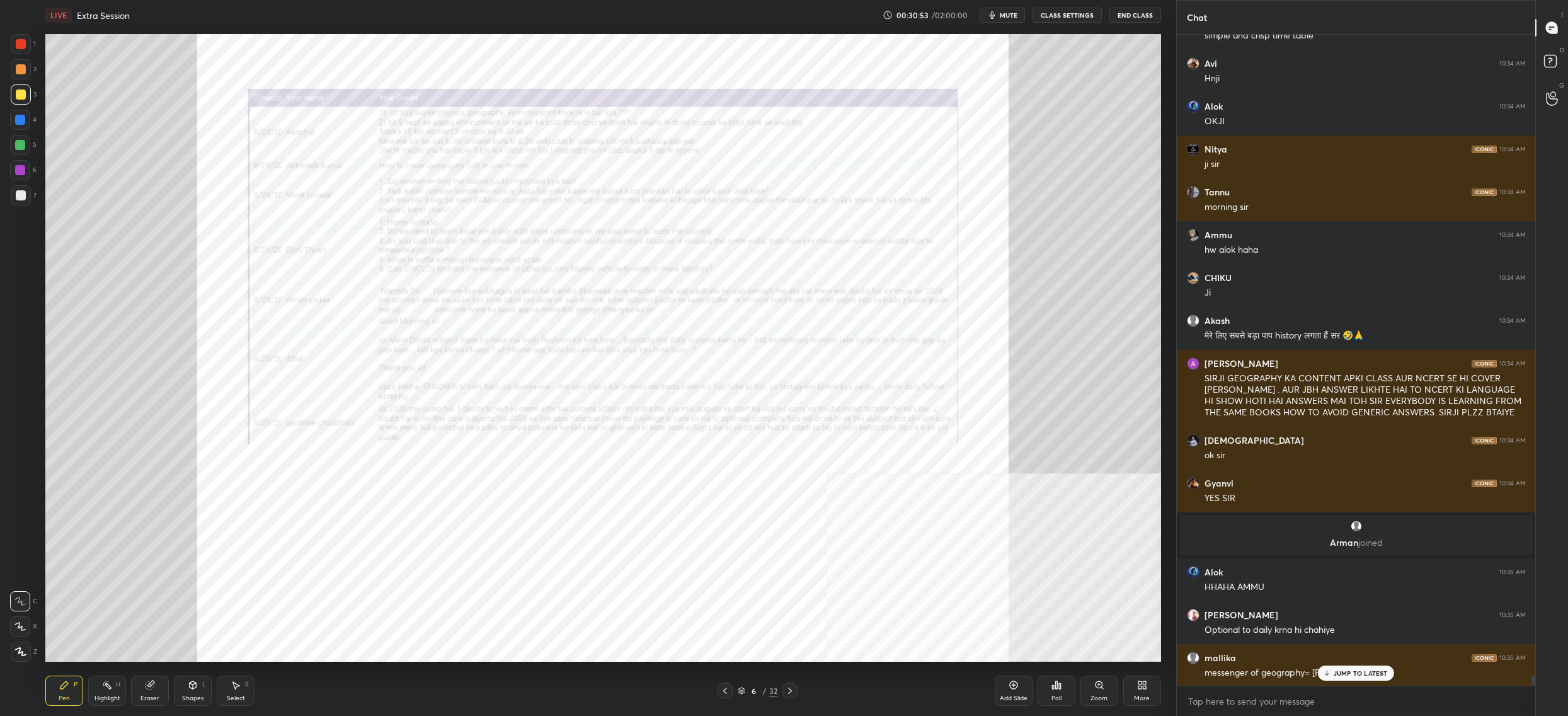
click at [26, 626] on div at bounding box center [20, 626] width 20 height 20
click at [32, 632] on div "X" at bounding box center [23, 626] width 27 height 20
click at [36, 626] on div "X" at bounding box center [23, 626] width 27 height 20
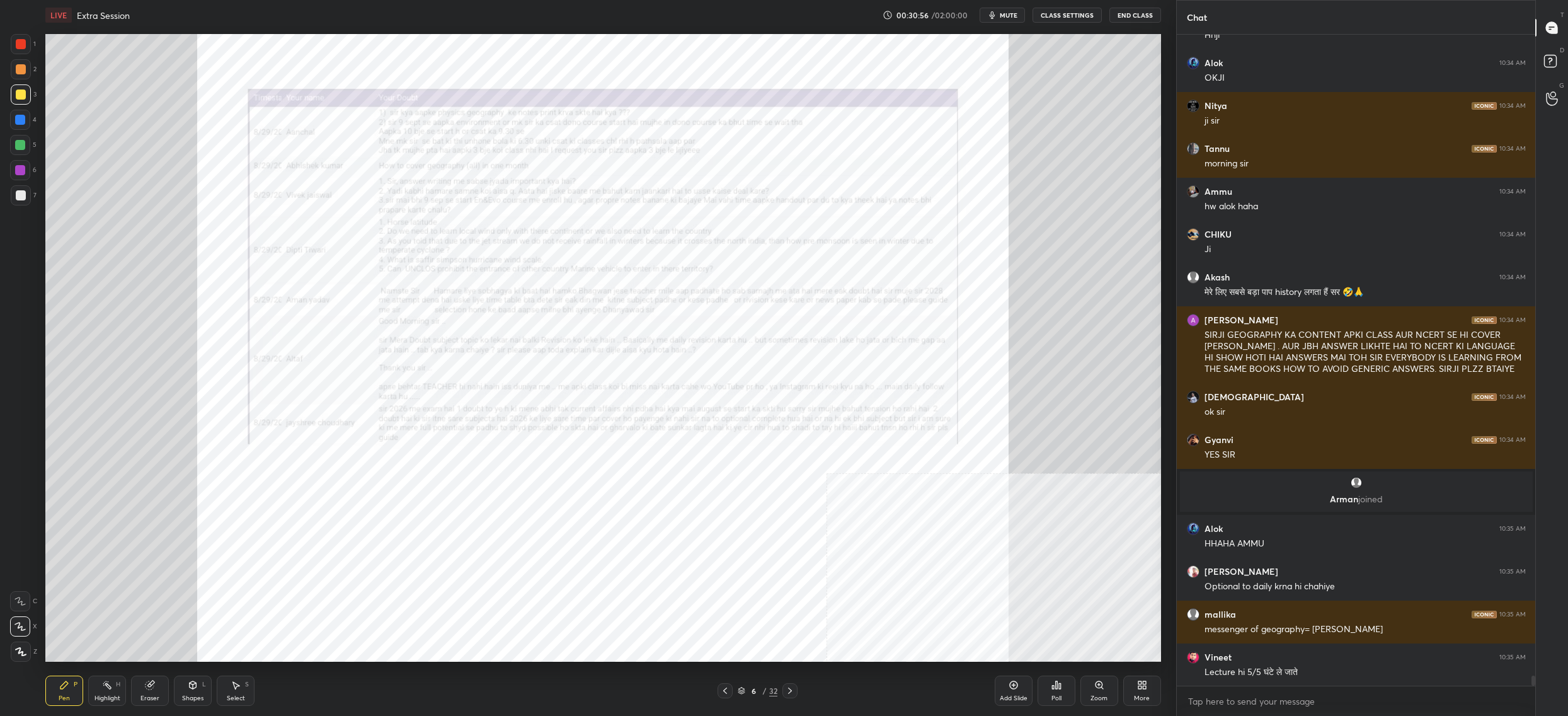
scroll to position [42161, 0]
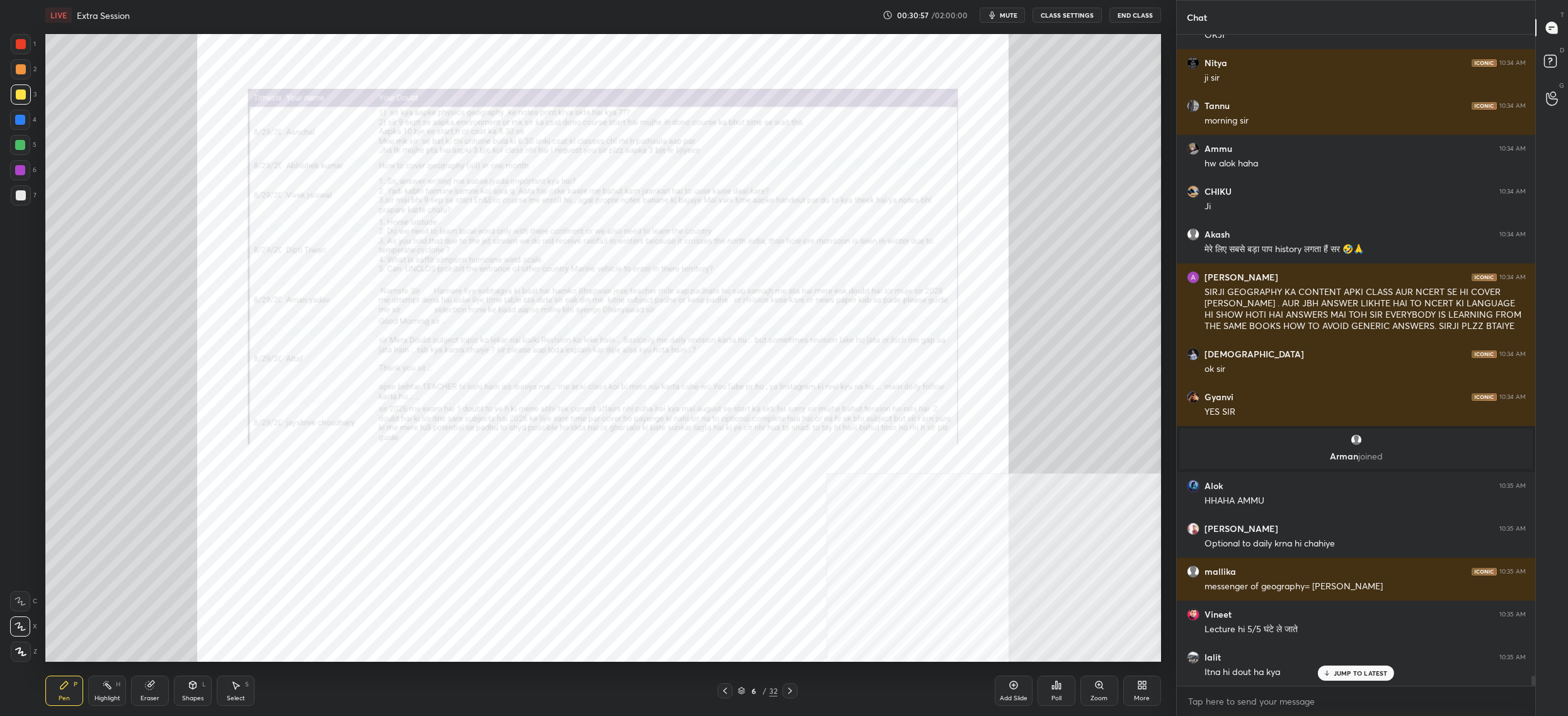
drag, startPoint x: 19, startPoint y: 621, endPoint x: 22, endPoint y: 637, distance: 16.3
click at [22, 626] on div at bounding box center [20, 626] width 20 height 20
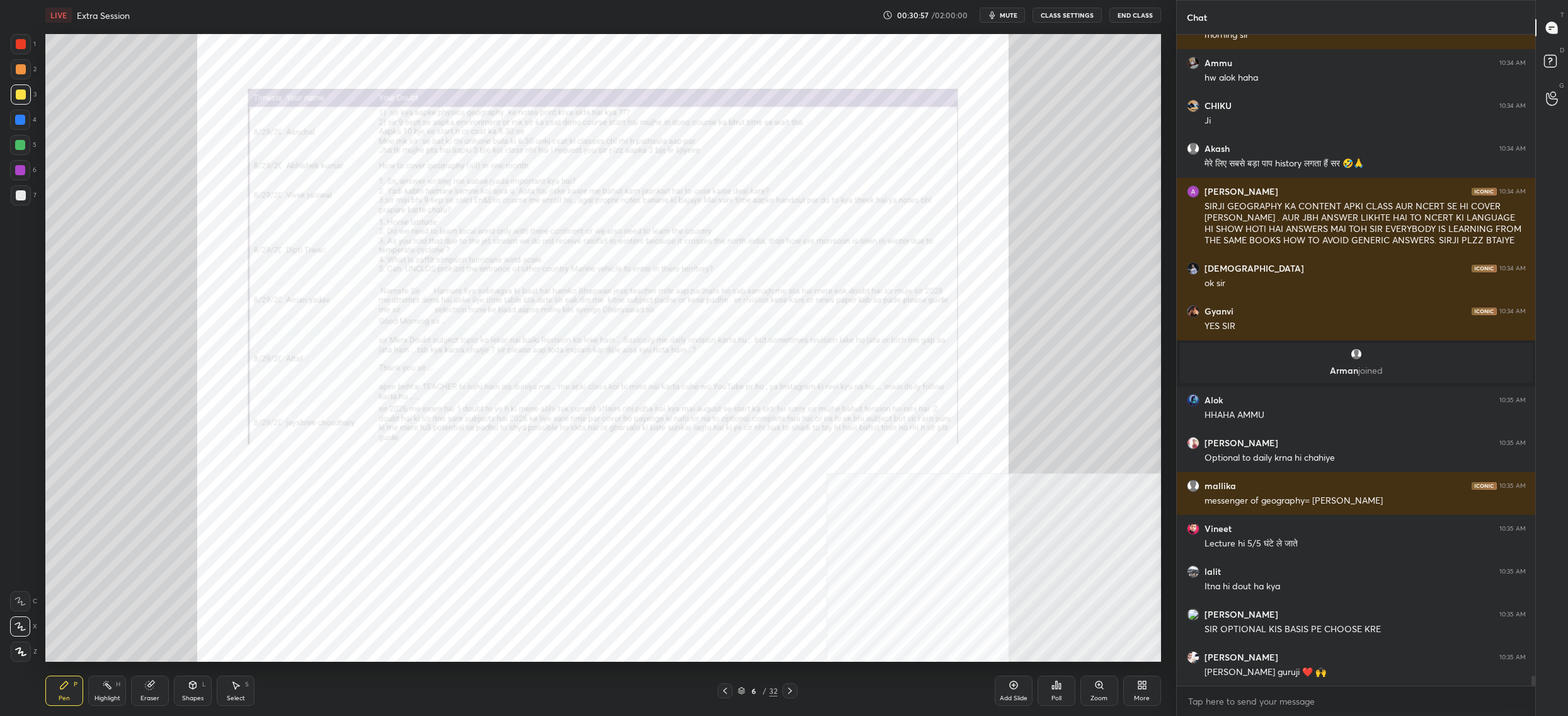
drag, startPoint x: 19, startPoint y: 655, endPoint x: 15, endPoint y: 635, distance: 20.4
click at [19, 652] on icon at bounding box center [21, 651] width 12 height 9
click at [19, 603] on icon at bounding box center [20, 601] width 12 height 9
drag, startPoint x: 24, startPoint y: 602, endPoint x: 2, endPoint y: 463, distance: 140.7
click at [24, 602] on icon at bounding box center [20, 601] width 12 height 9
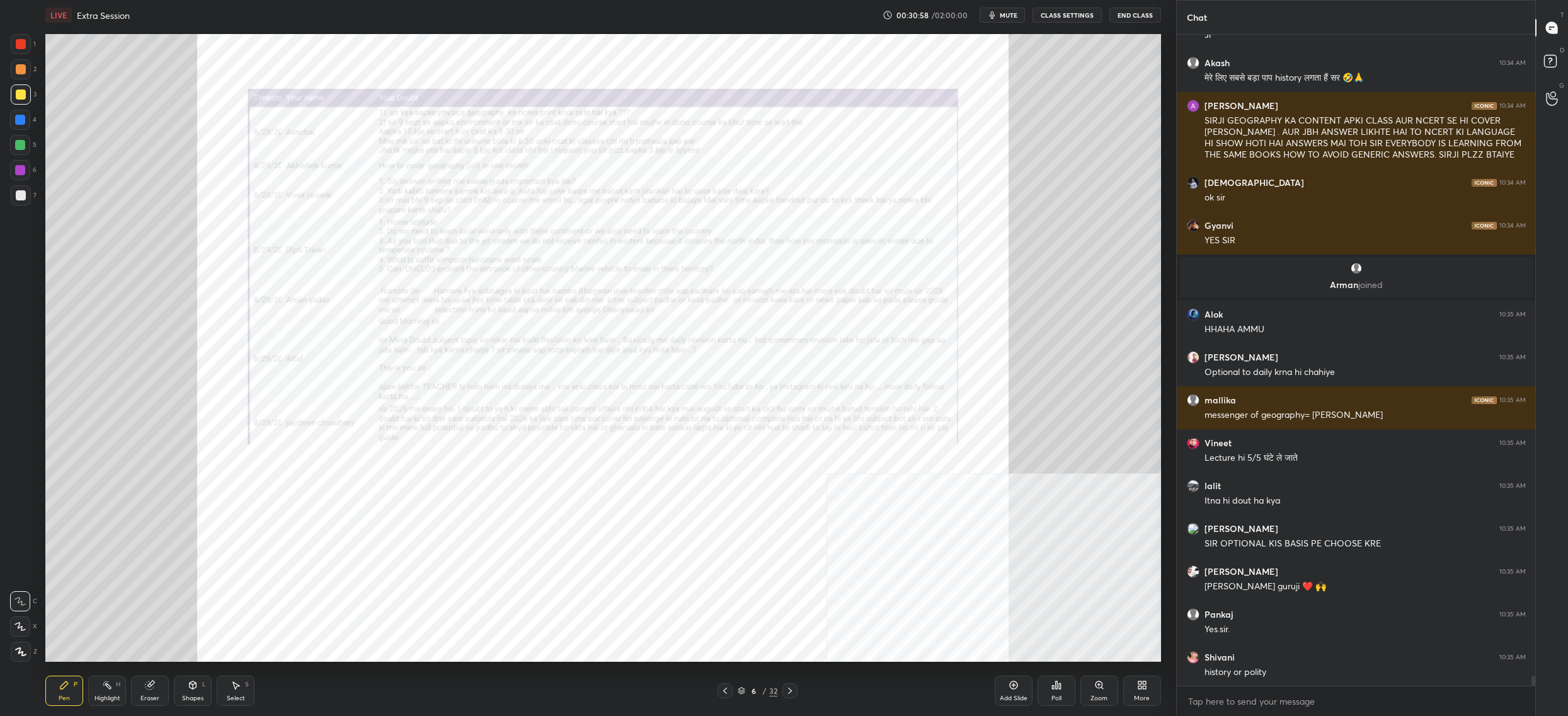
click at [28, 172] on div at bounding box center [20, 170] width 20 height 20
click at [28, 172] on div at bounding box center [20, 170] width 20 height 20
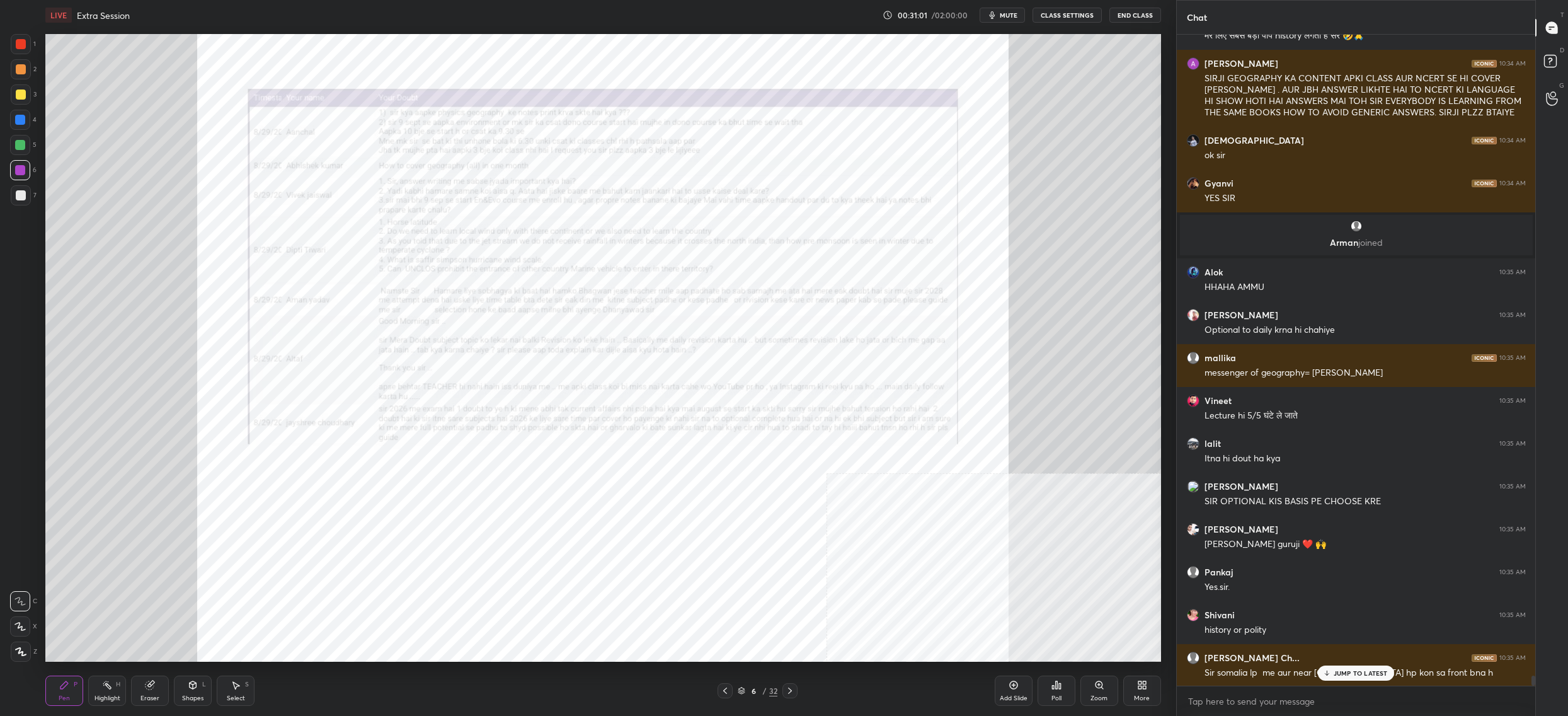
drag, startPoint x: 1088, startPoint y: 683, endPoint x: 1080, endPoint y: 662, distance: 22.5
click at [1088, 682] on div "Zoom" at bounding box center [1099, 690] width 38 height 30
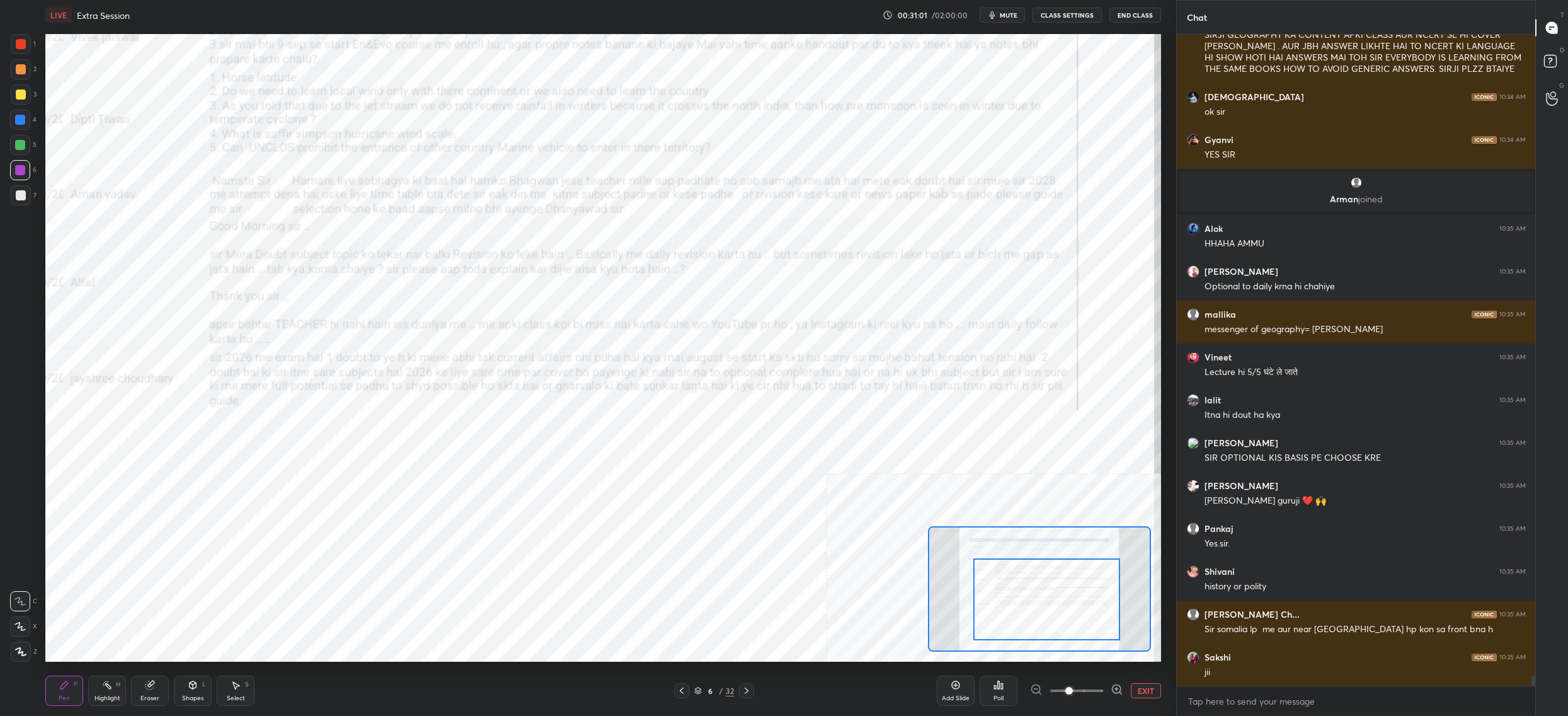
drag, startPoint x: 1066, startPoint y: 618, endPoint x: 1111, endPoint y: 631, distance: 46.8
click at [1087, 624] on div at bounding box center [1047, 599] width 147 height 82
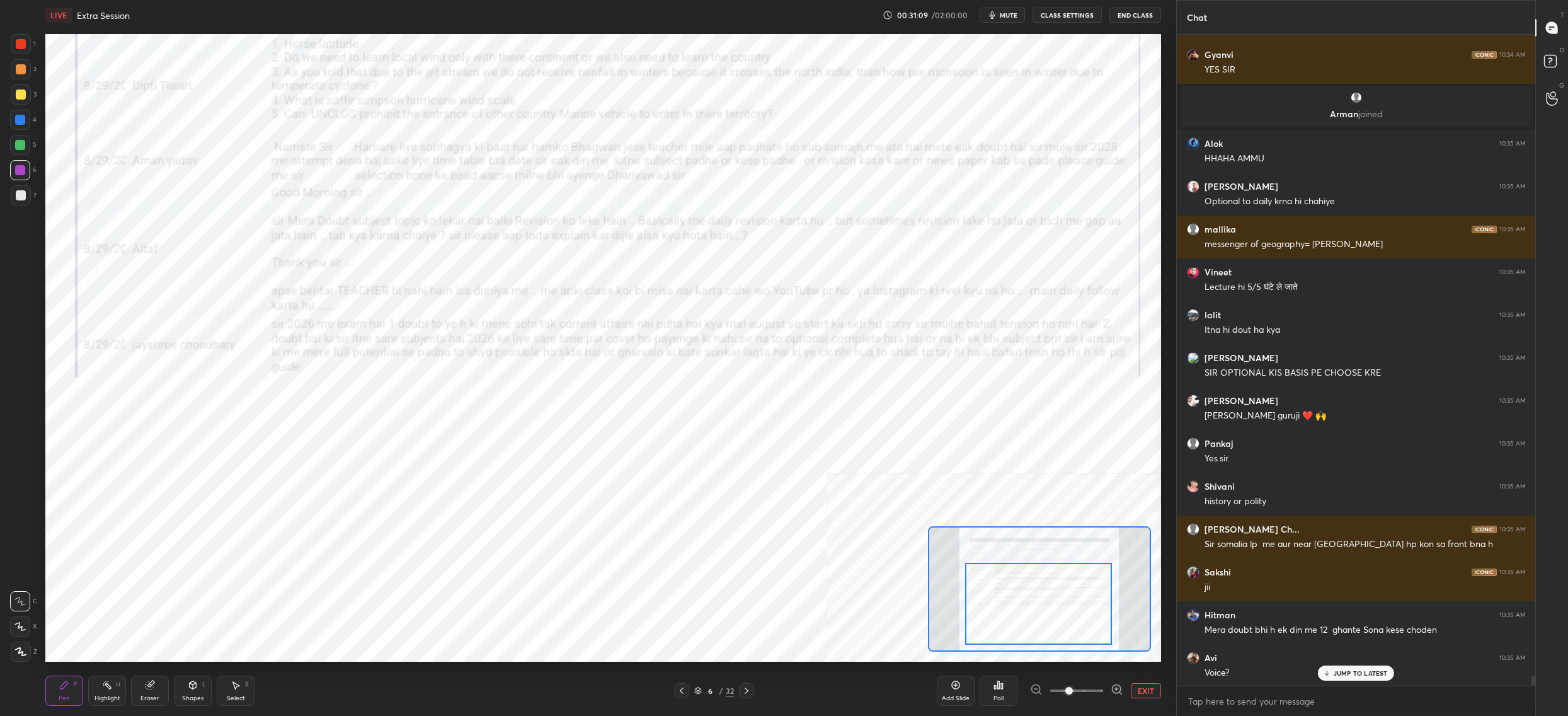
click at [1042, 588] on div at bounding box center [1038, 604] width 147 height 82
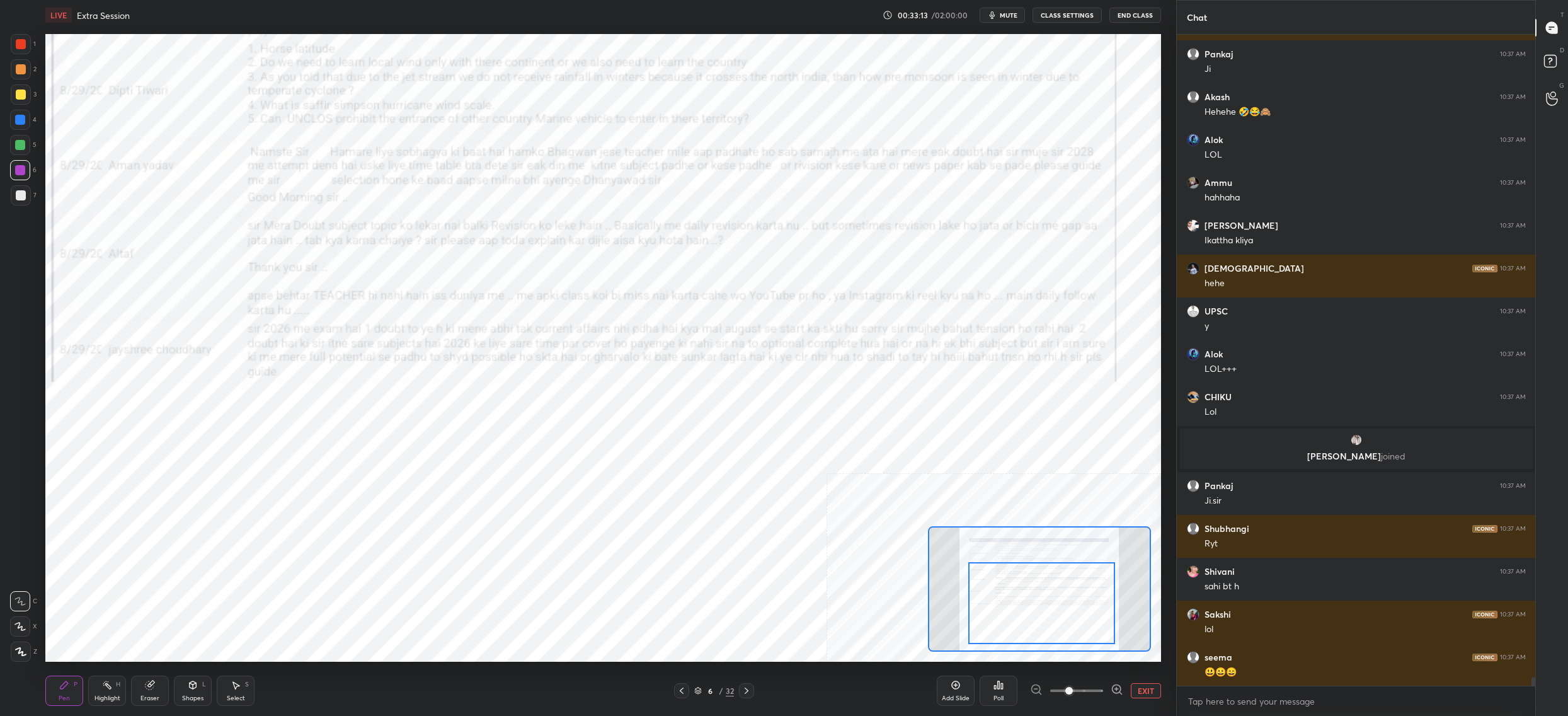
scroll to position [46118, 0]
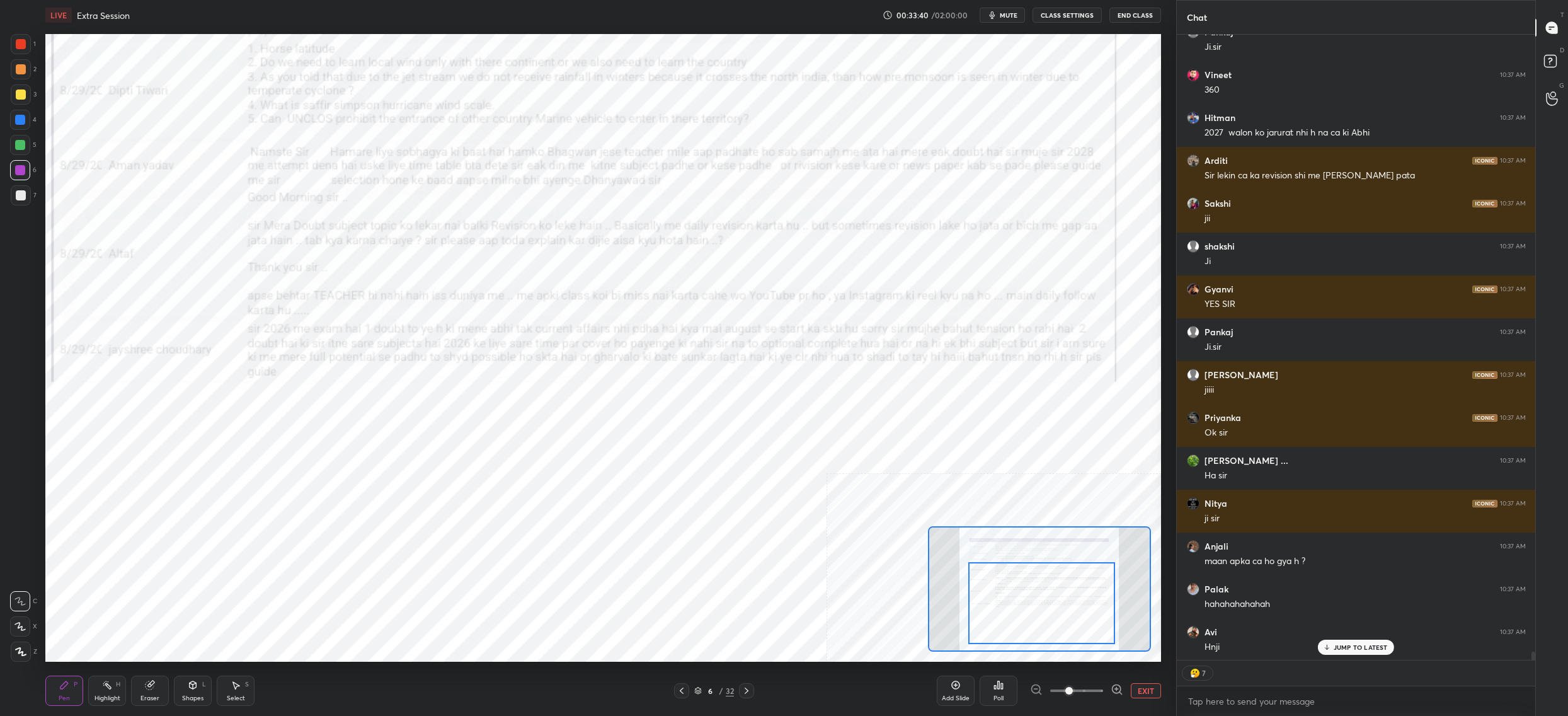
click at [707, 694] on div "6" at bounding box center [711, 690] width 12 height 8
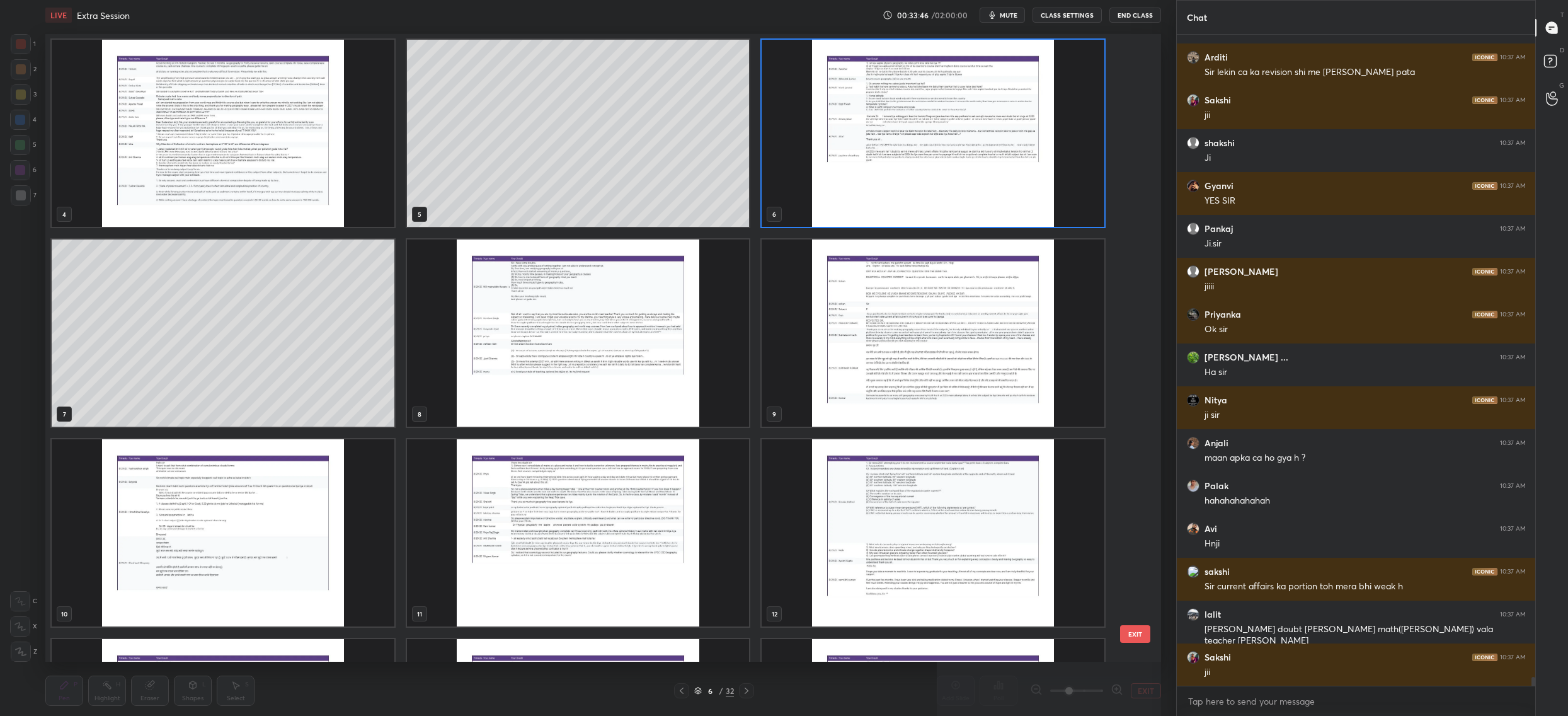
click at [684, 295] on img "grid" at bounding box center [578, 333] width 343 height 187
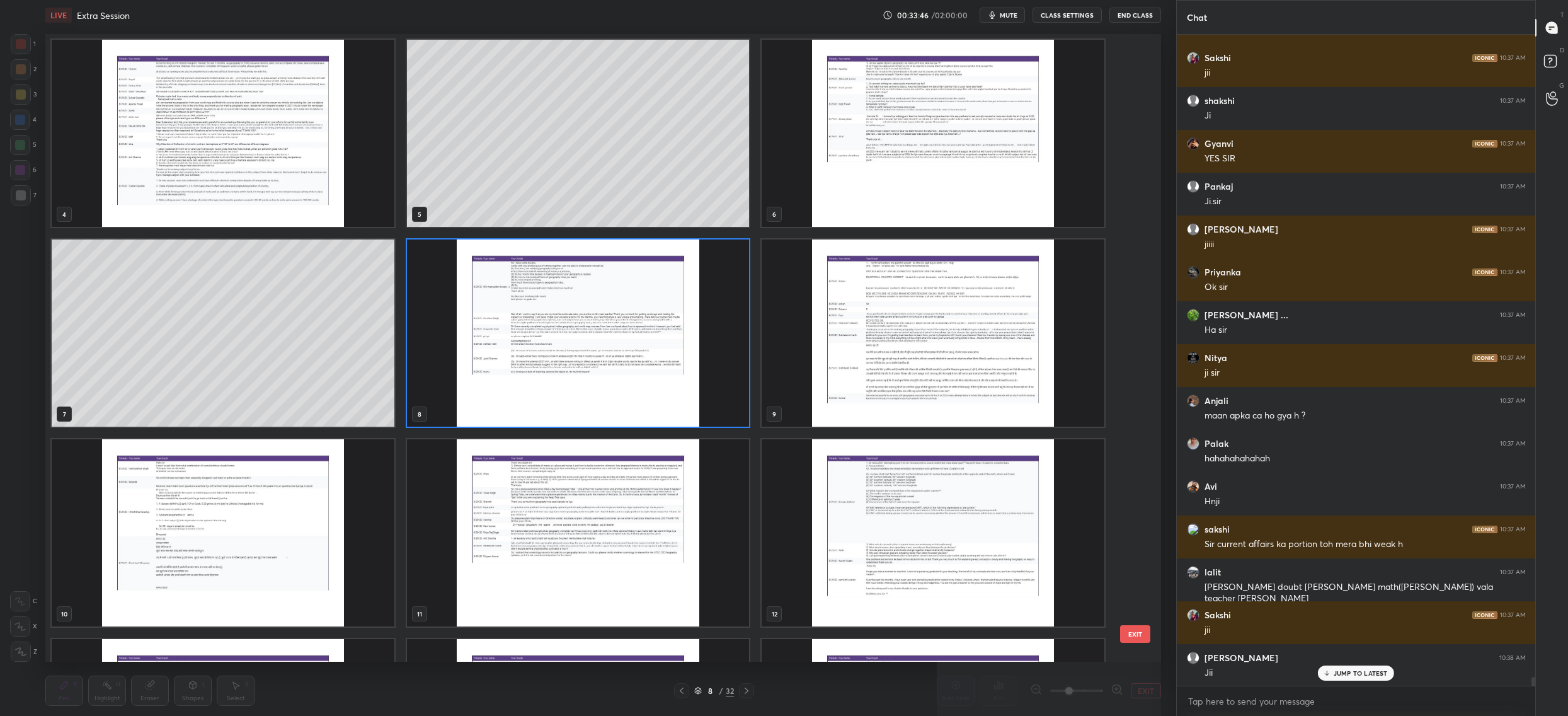
click at [684, 295] on img "grid" at bounding box center [578, 333] width 343 height 187
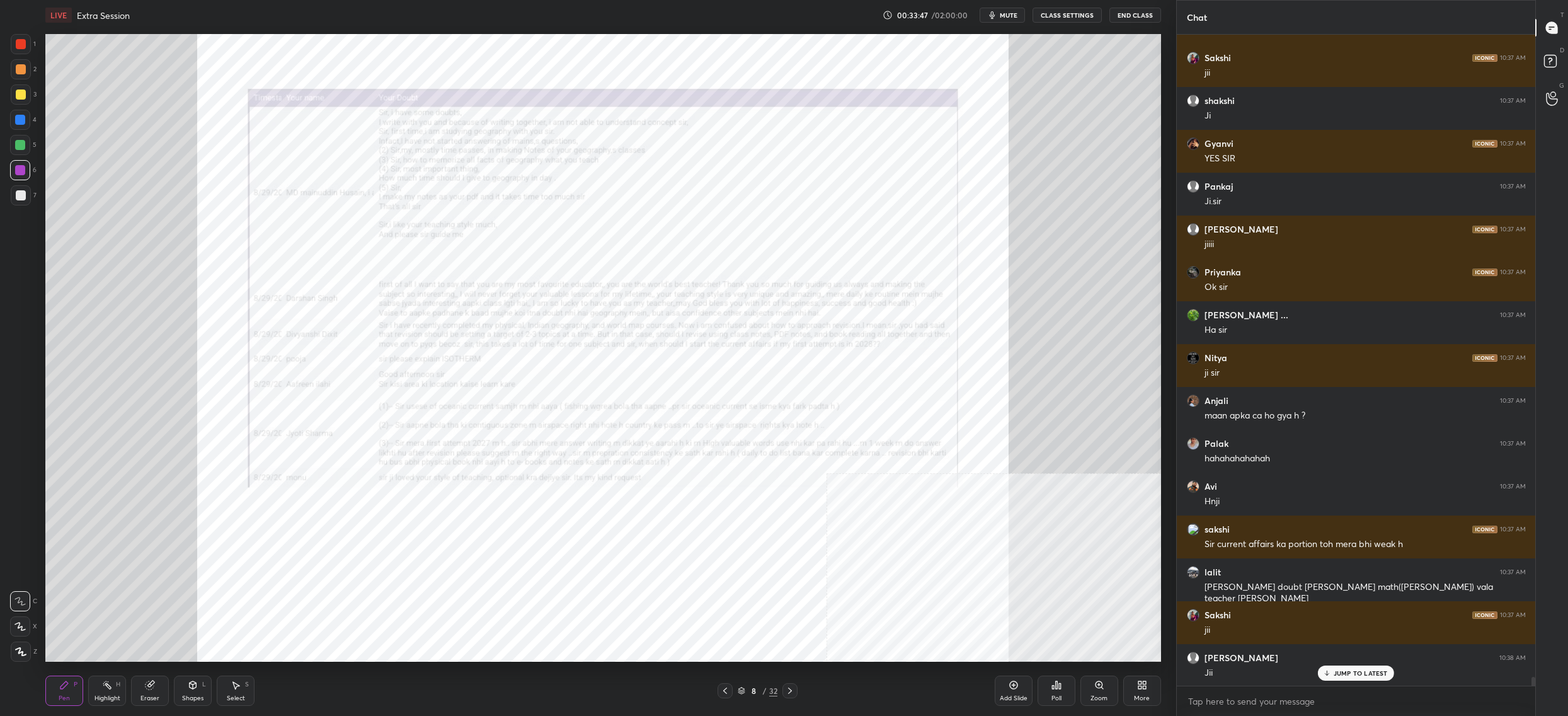
click at [684, 295] on img "grid" at bounding box center [578, 333] width 343 height 187
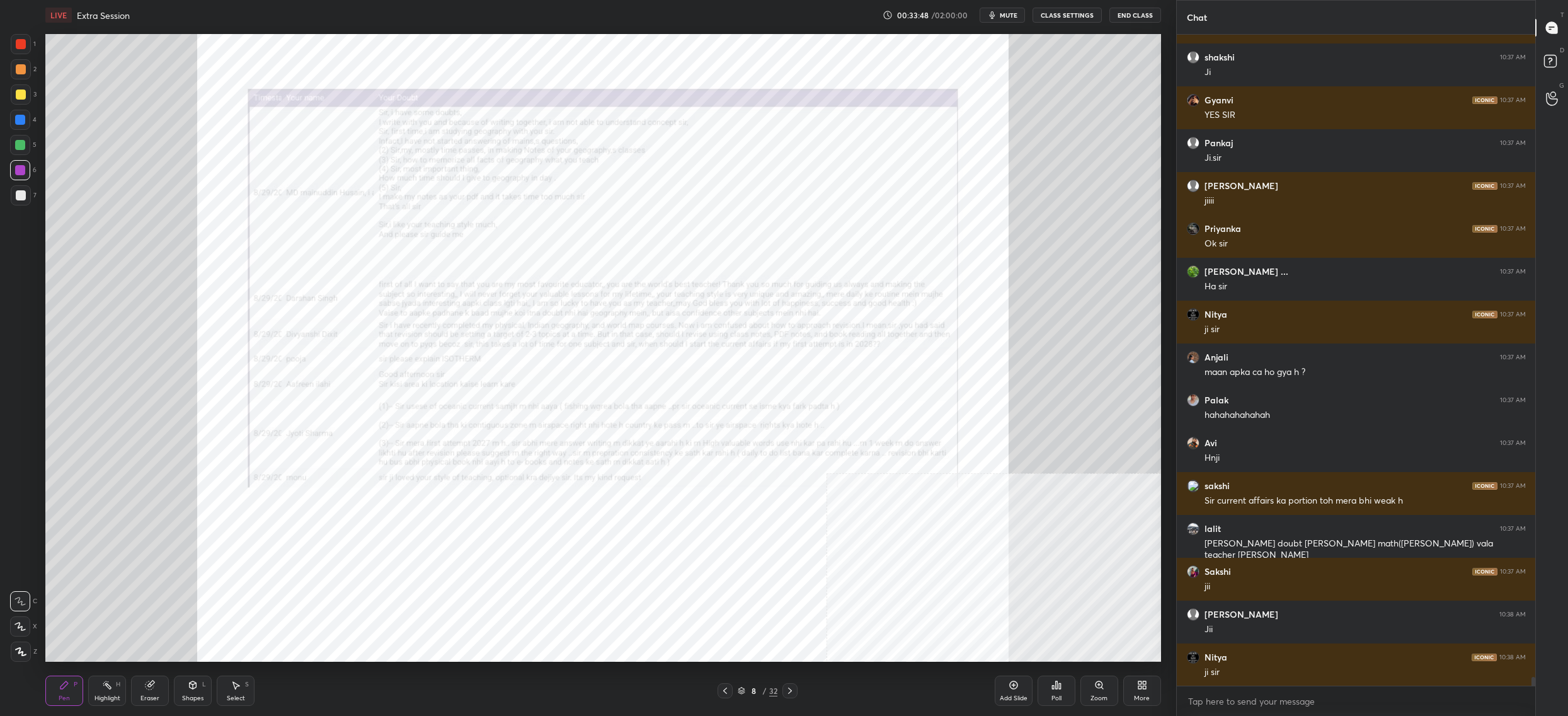
drag, startPoint x: 1089, startPoint y: 697, endPoint x: 1098, endPoint y: 701, distance: 9.8
click at [1090, 698] on div "Zoom" at bounding box center [1099, 690] width 38 height 30
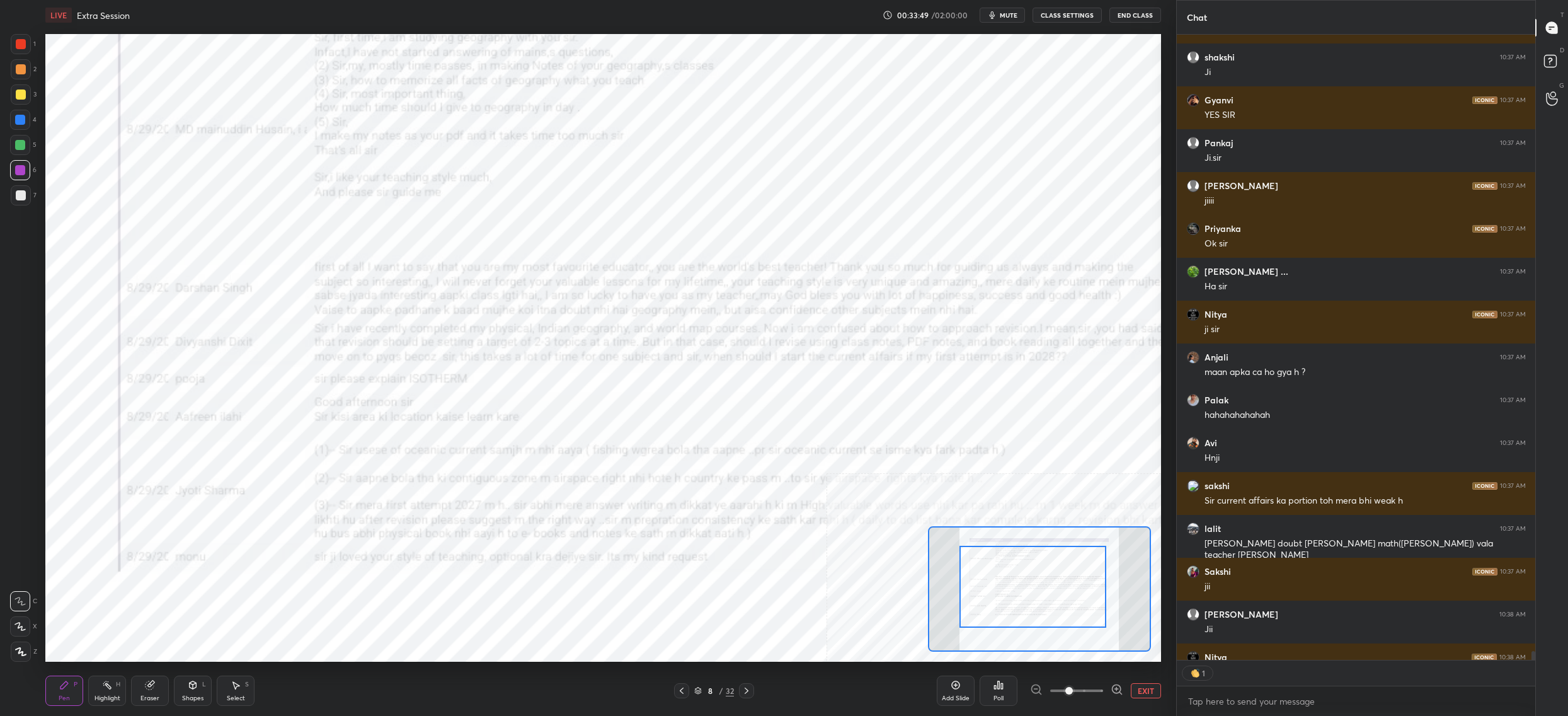
drag, startPoint x: 1063, startPoint y: 600, endPoint x: 1054, endPoint y: 554, distance: 46.9
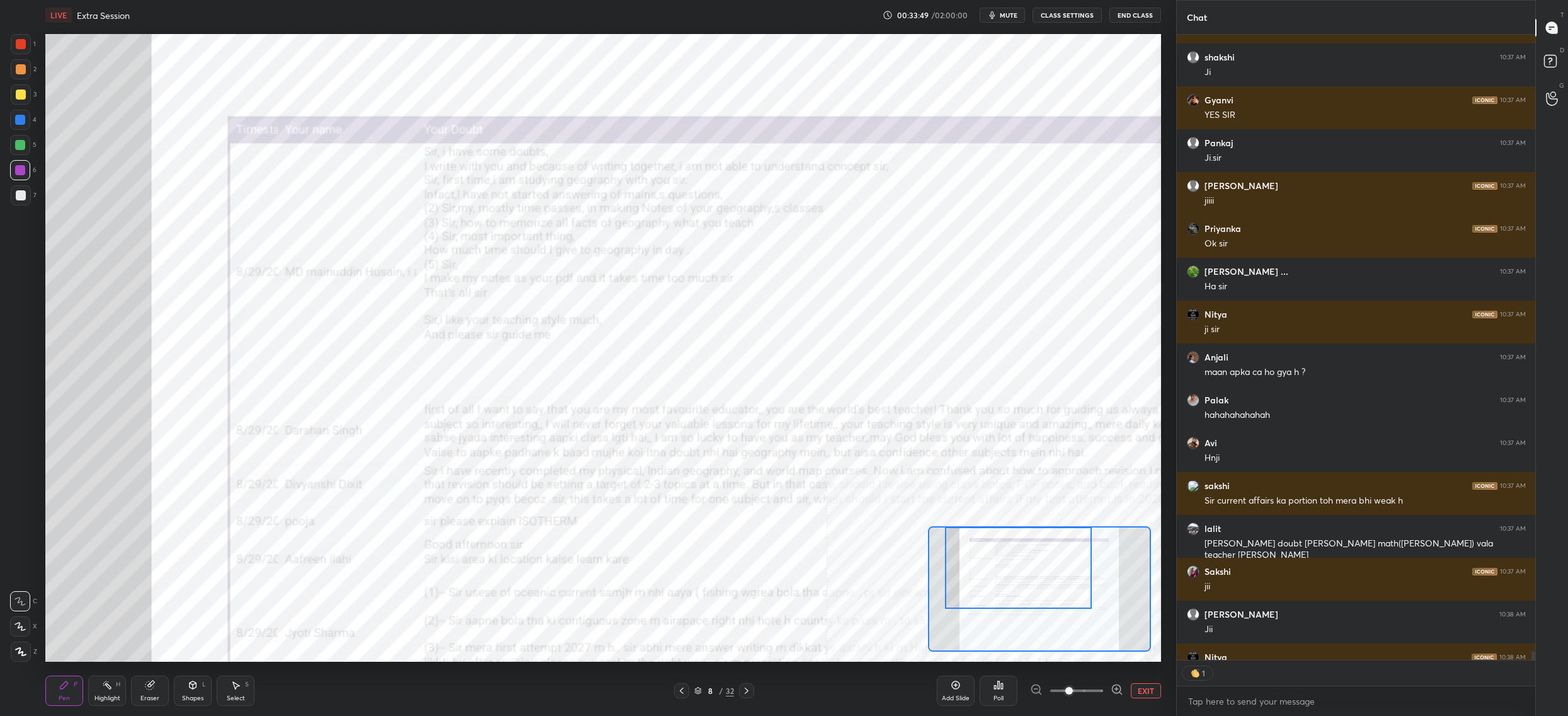
drag, startPoint x: 1054, startPoint y: 554, endPoint x: 1038, endPoint y: 533, distance: 26.4
click at [1044, 536] on div at bounding box center [1018, 568] width 147 height 82
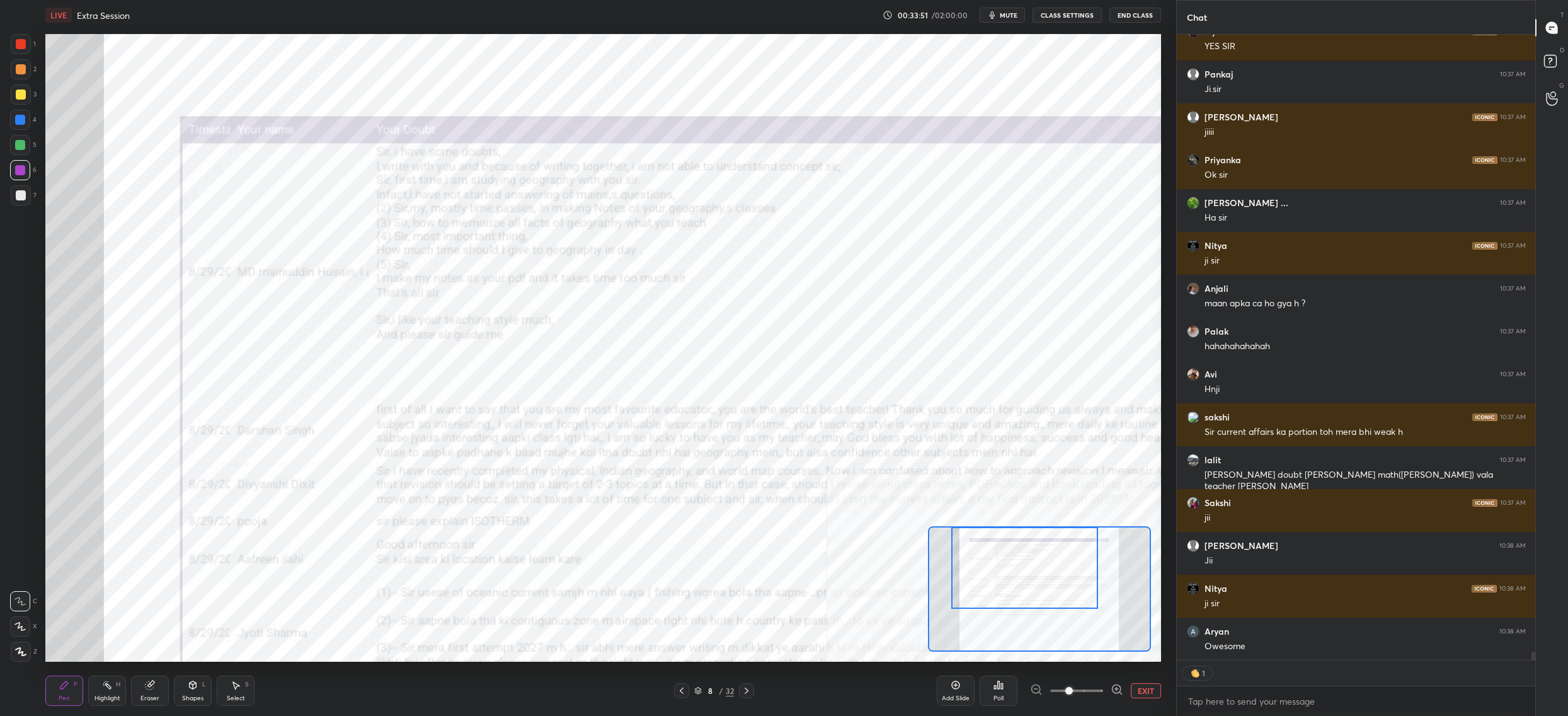
drag, startPoint x: 992, startPoint y: 581, endPoint x: 986, endPoint y: 568, distance: 14.3
click at [996, 570] on div at bounding box center [1024, 568] width 147 height 82
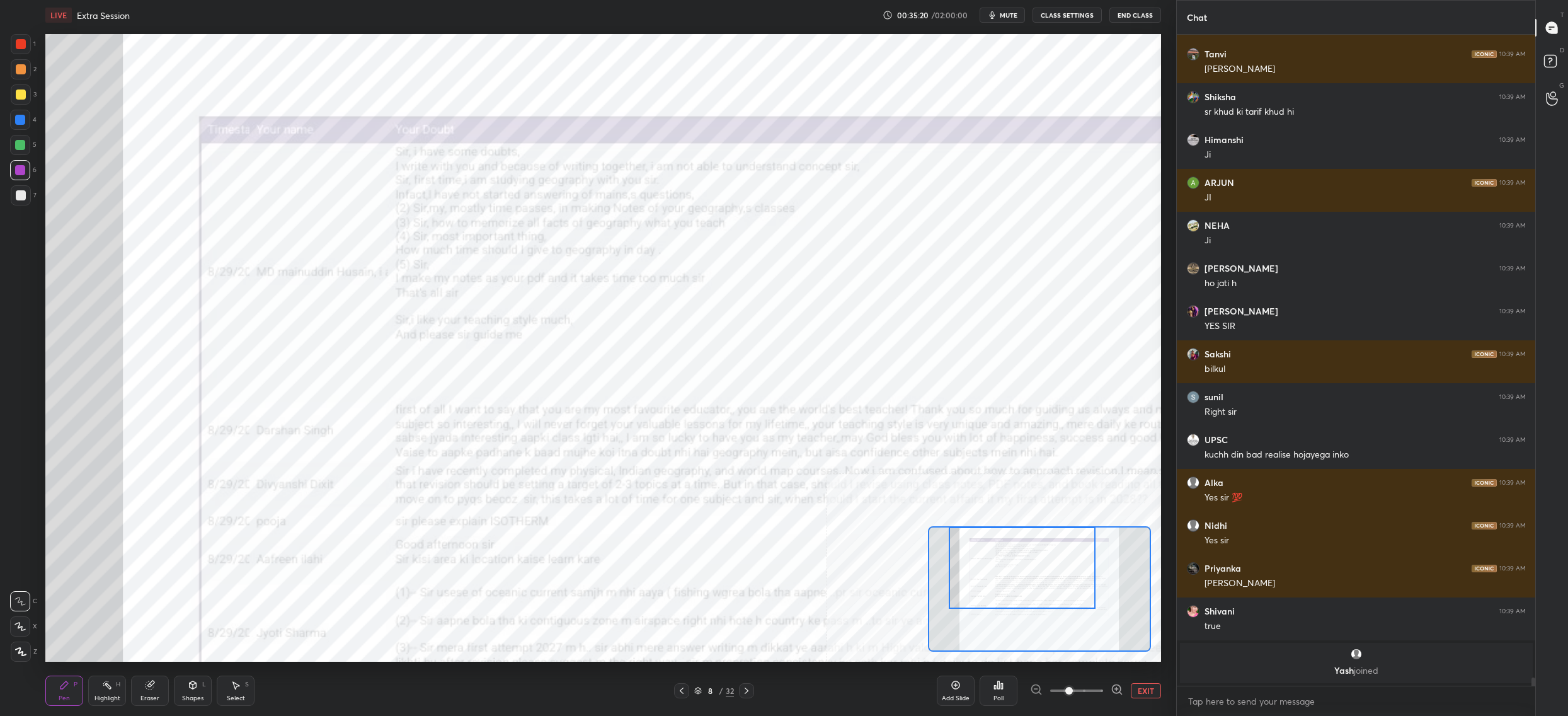
click at [684, 693] on icon at bounding box center [681, 690] width 10 height 10
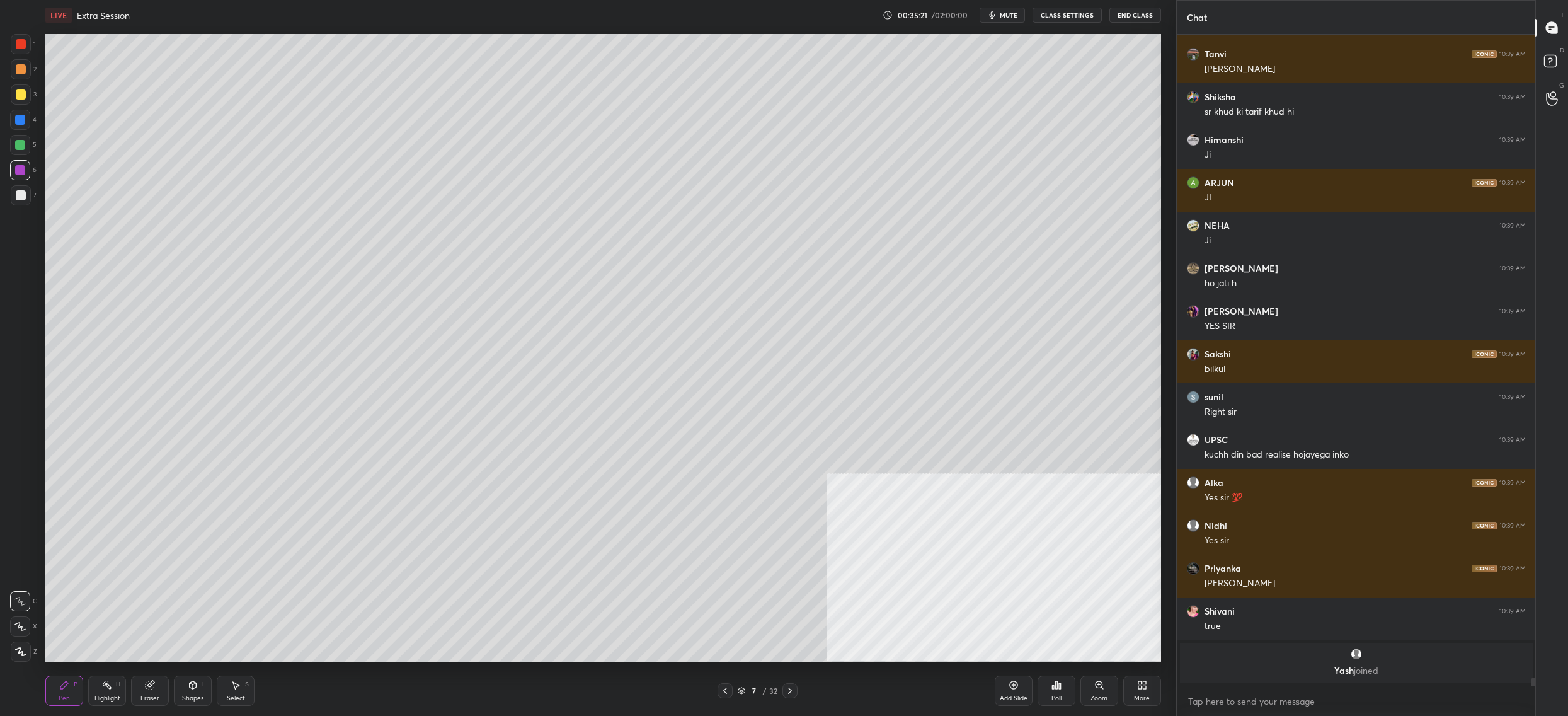
click at [677, 689] on div "7 / 32" at bounding box center [757, 690] width 475 height 15
drag, startPoint x: 722, startPoint y: 698, endPoint x: 739, endPoint y: 697, distance: 17.0
click at [722, 698] on div "Pen P Highlight H Eraser Shapes L Select S 7 / 32 Add Slide Poll Zoom More" at bounding box center [603, 690] width 1116 height 50
click at [737, 693] on div "7 / 32" at bounding box center [757, 690] width 80 height 15
click at [738, 694] on icon at bounding box center [741, 690] width 8 height 8
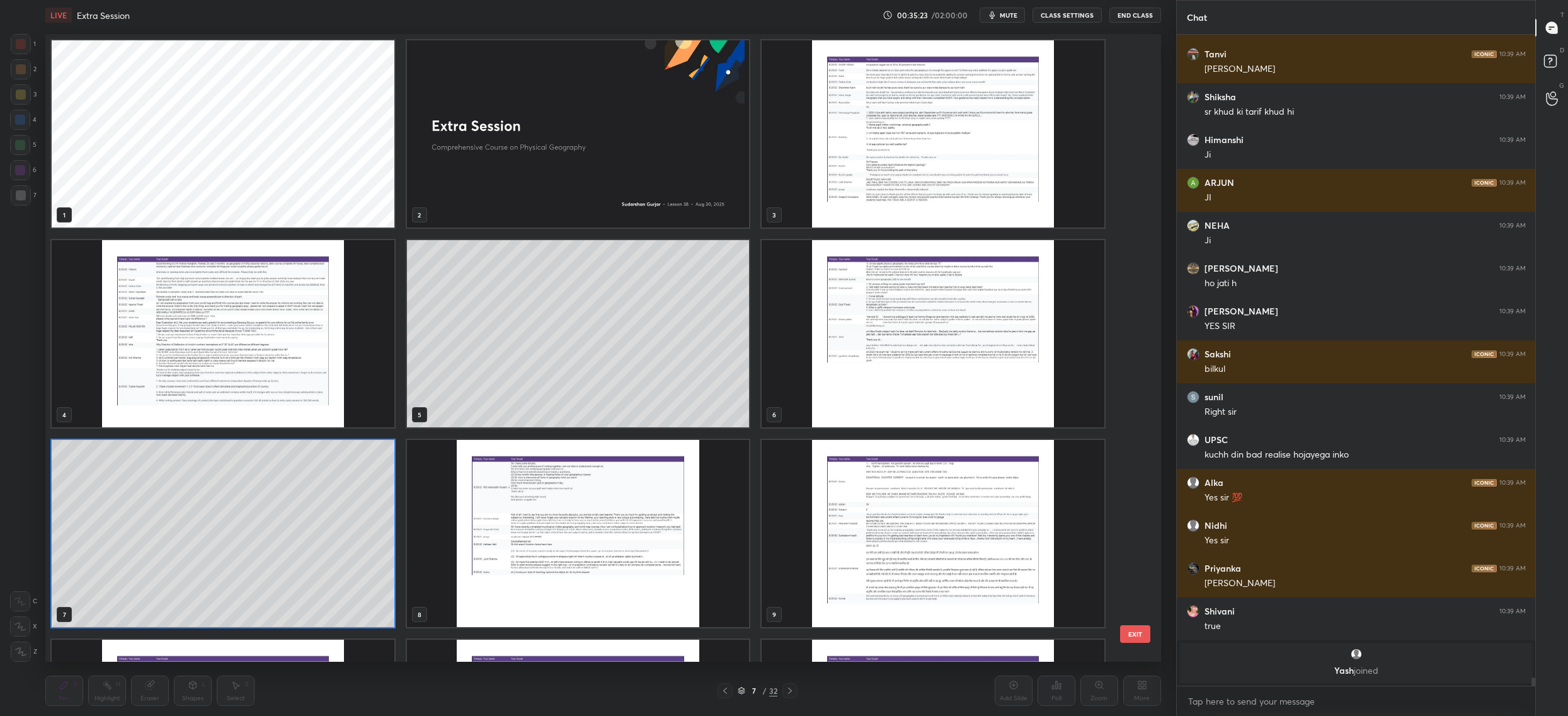
click at [724, 693] on div at bounding box center [725, 690] width 15 height 15
click at [902, 388] on img "grid" at bounding box center [932, 333] width 343 height 187
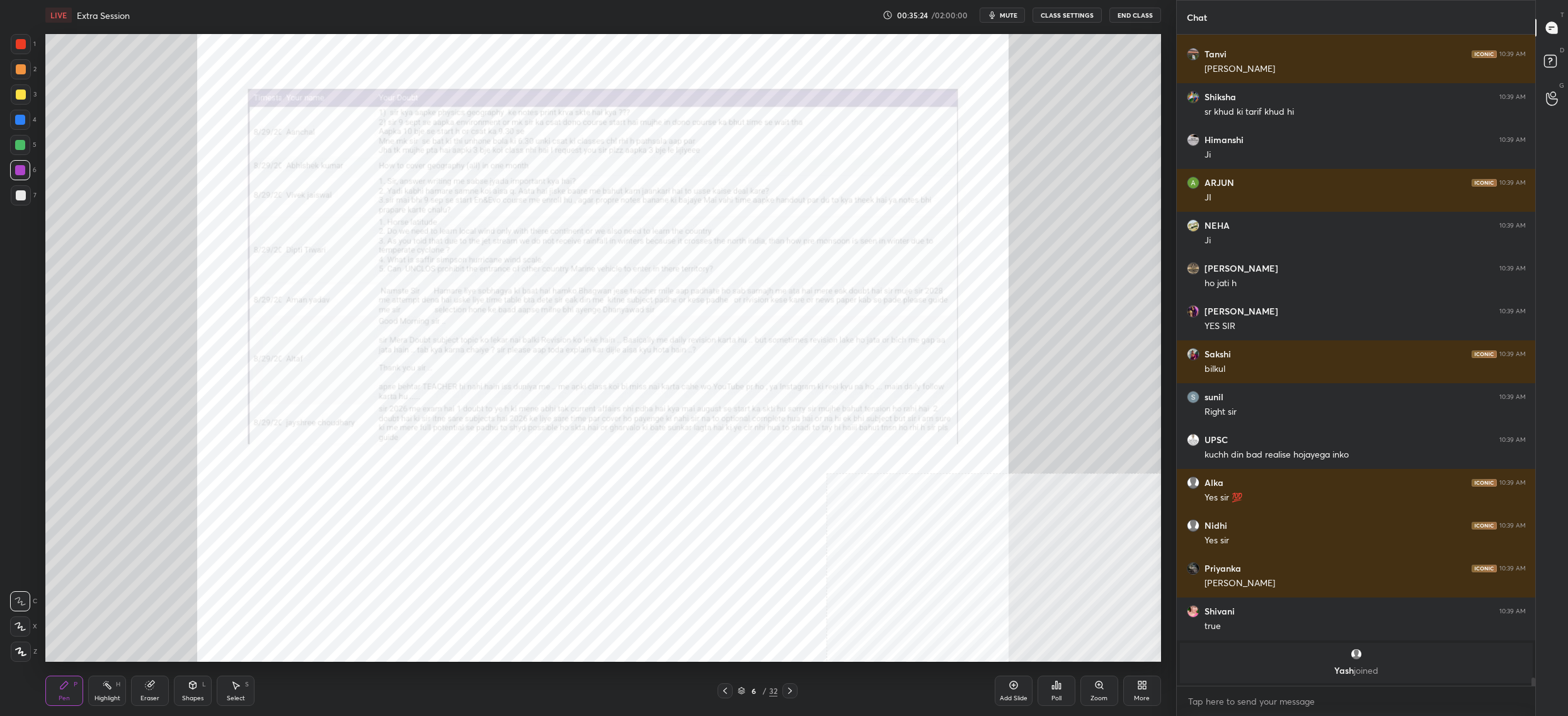
click at [900, 394] on img "grid" at bounding box center [932, 333] width 343 height 187
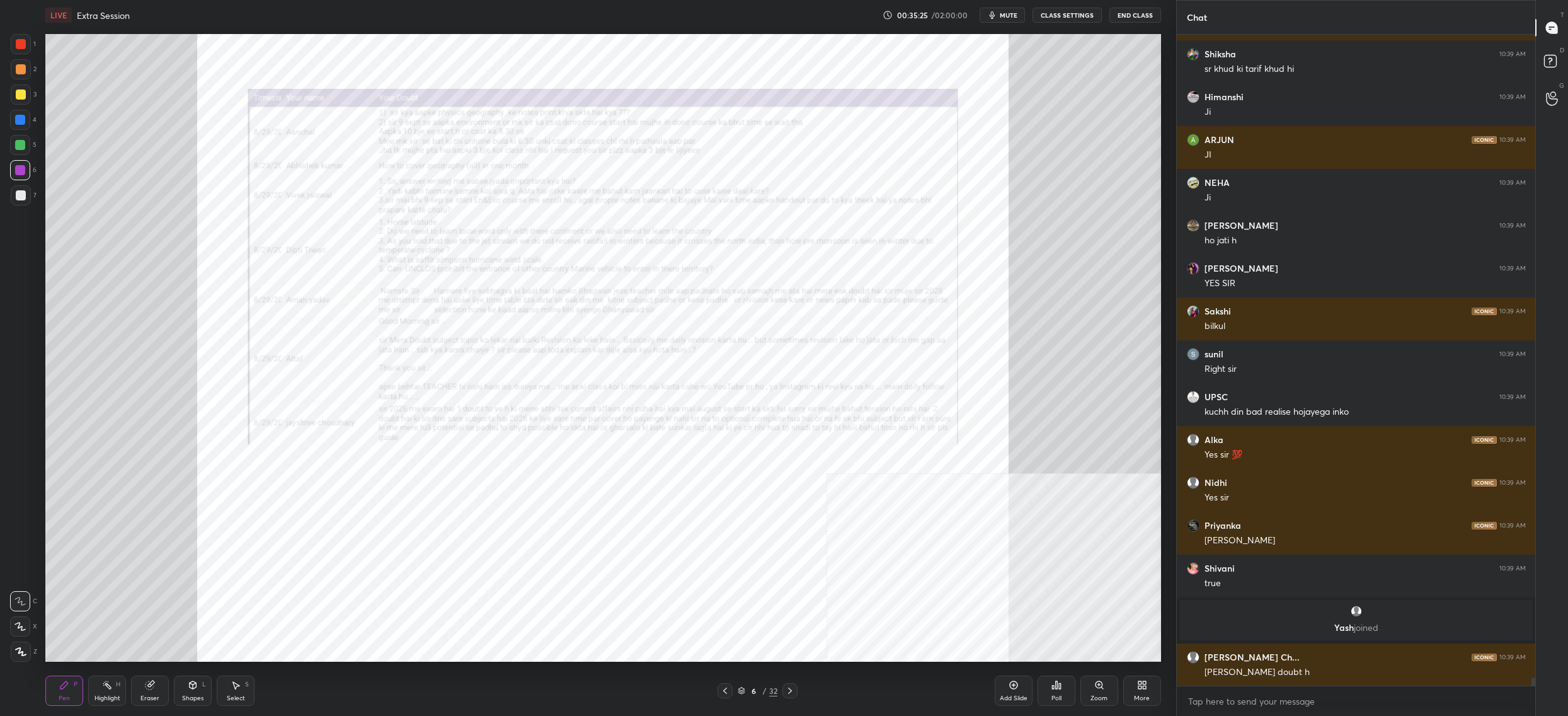
click at [1086, 687] on div "Zoom" at bounding box center [1099, 690] width 38 height 30
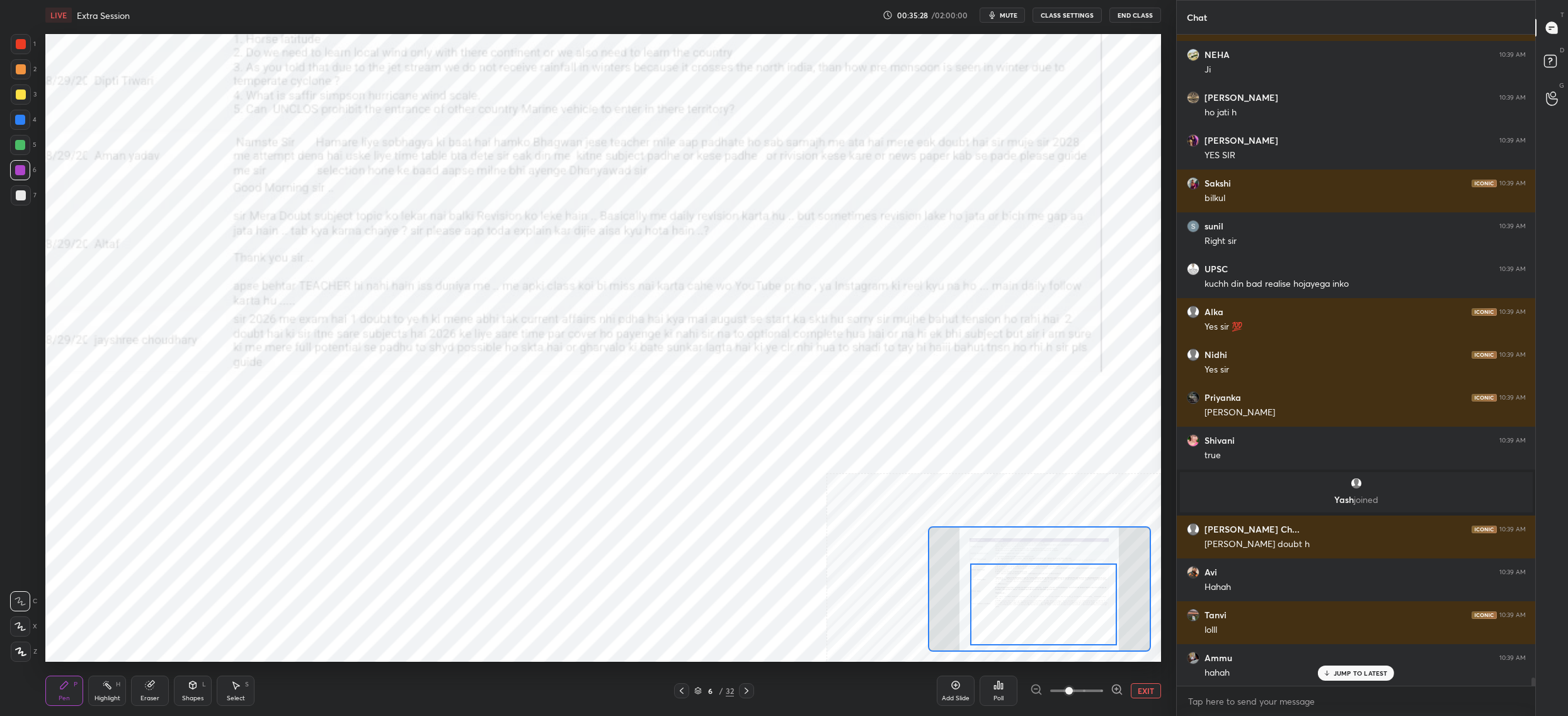
drag, startPoint x: 1070, startPoint y: 600, endPoint x: 1074, endPoint y: 578, distance: 22.4
click at [1064, 605] on div at bounding box center [1044, 605] width 147 height 82
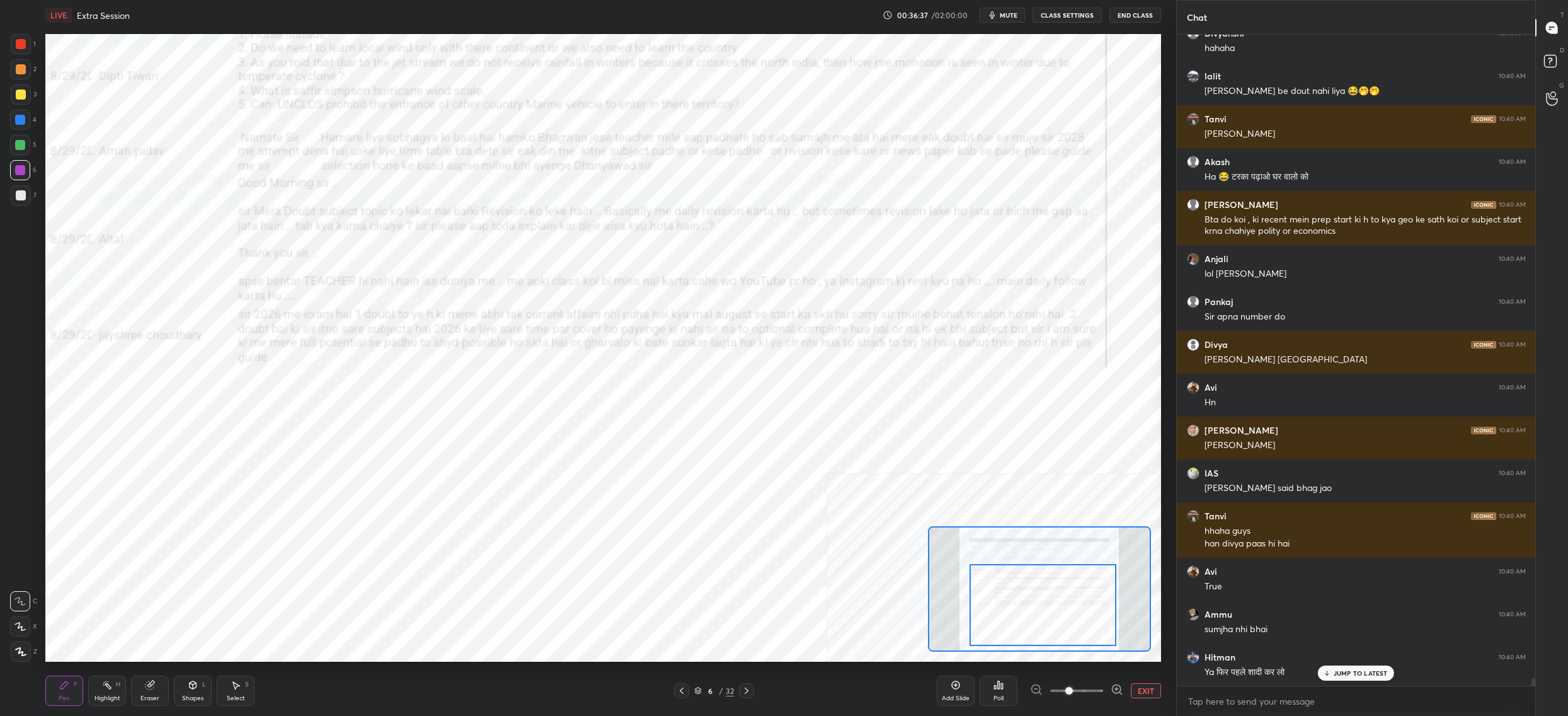
scroll to position [53705, 0]
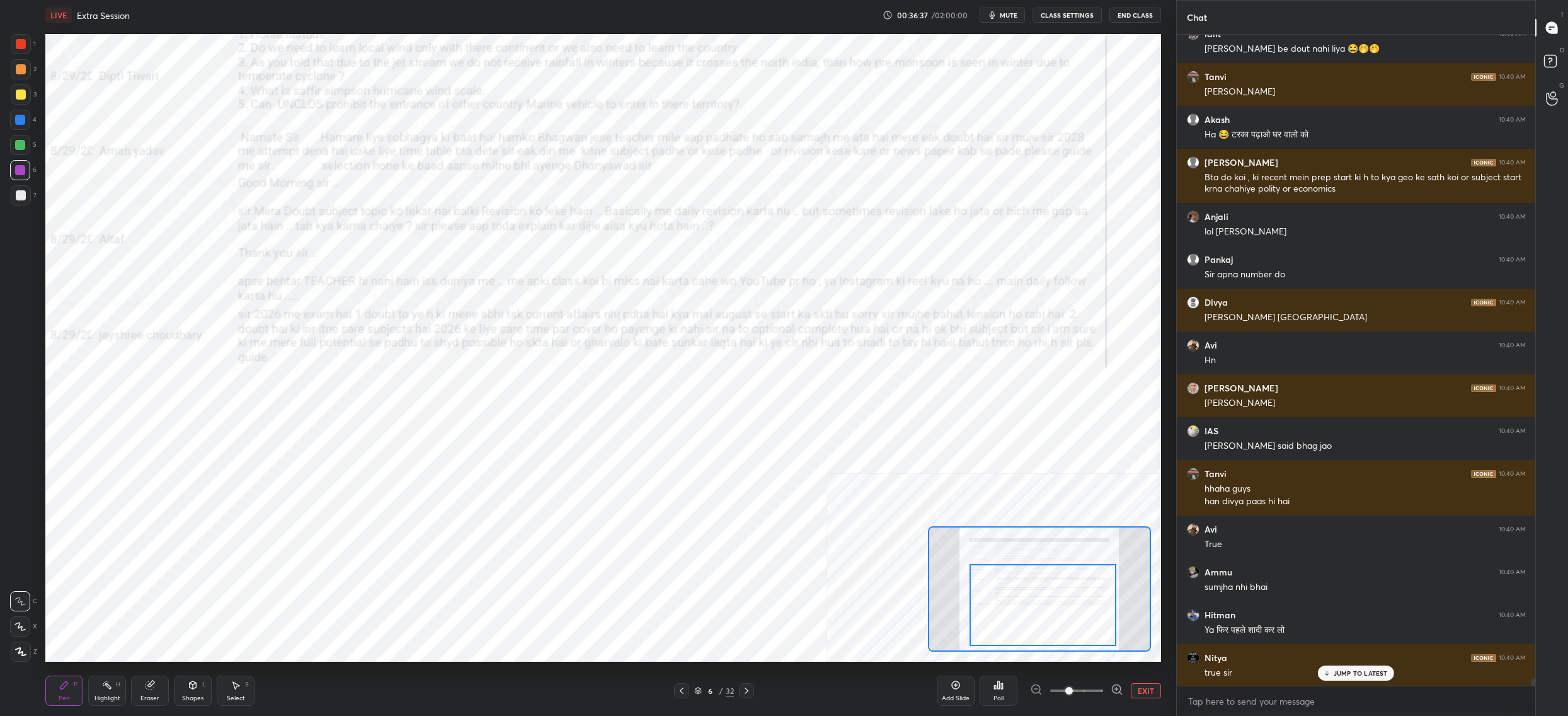
click at [704, 687] on div "6" at bounding box center [711, 690] width 12 height 8
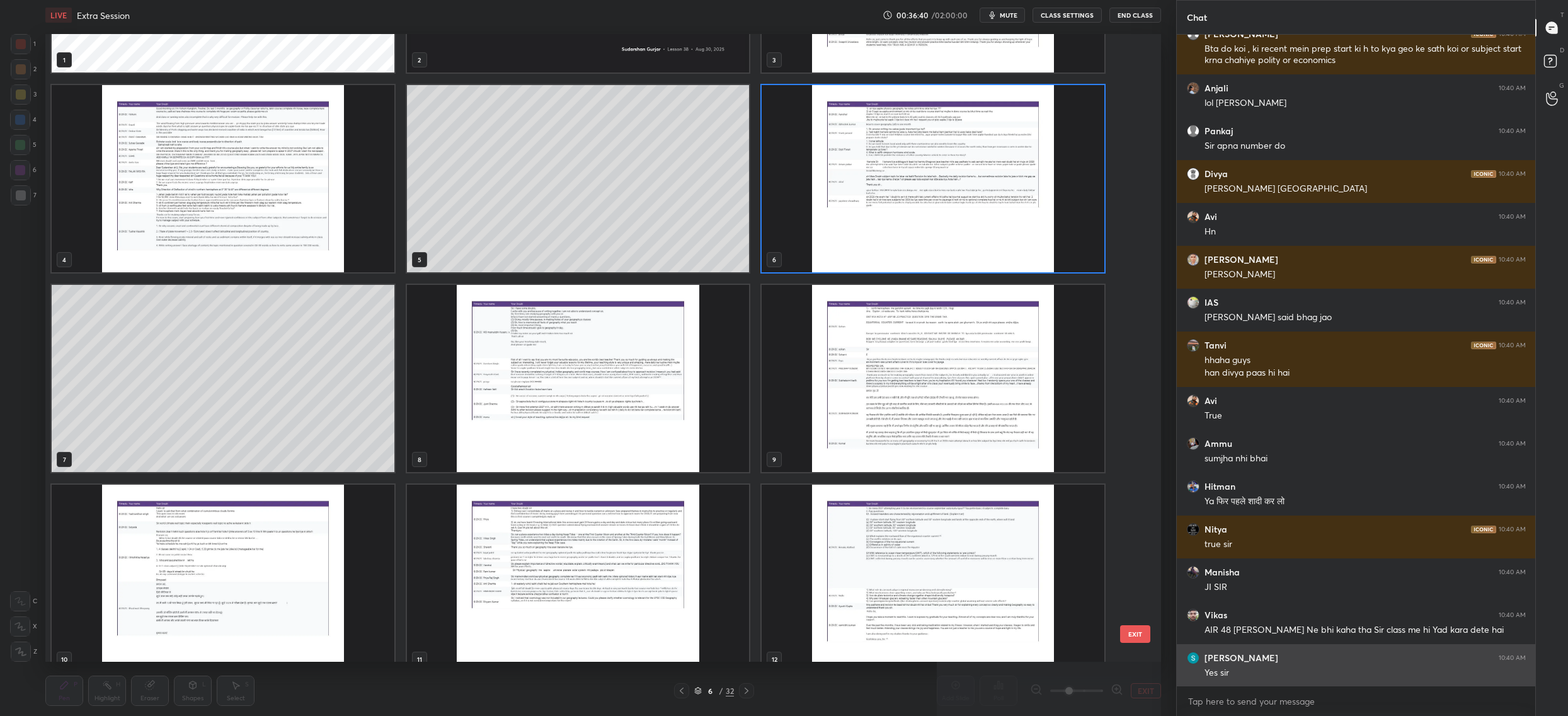
scroll to position [53876, 0]
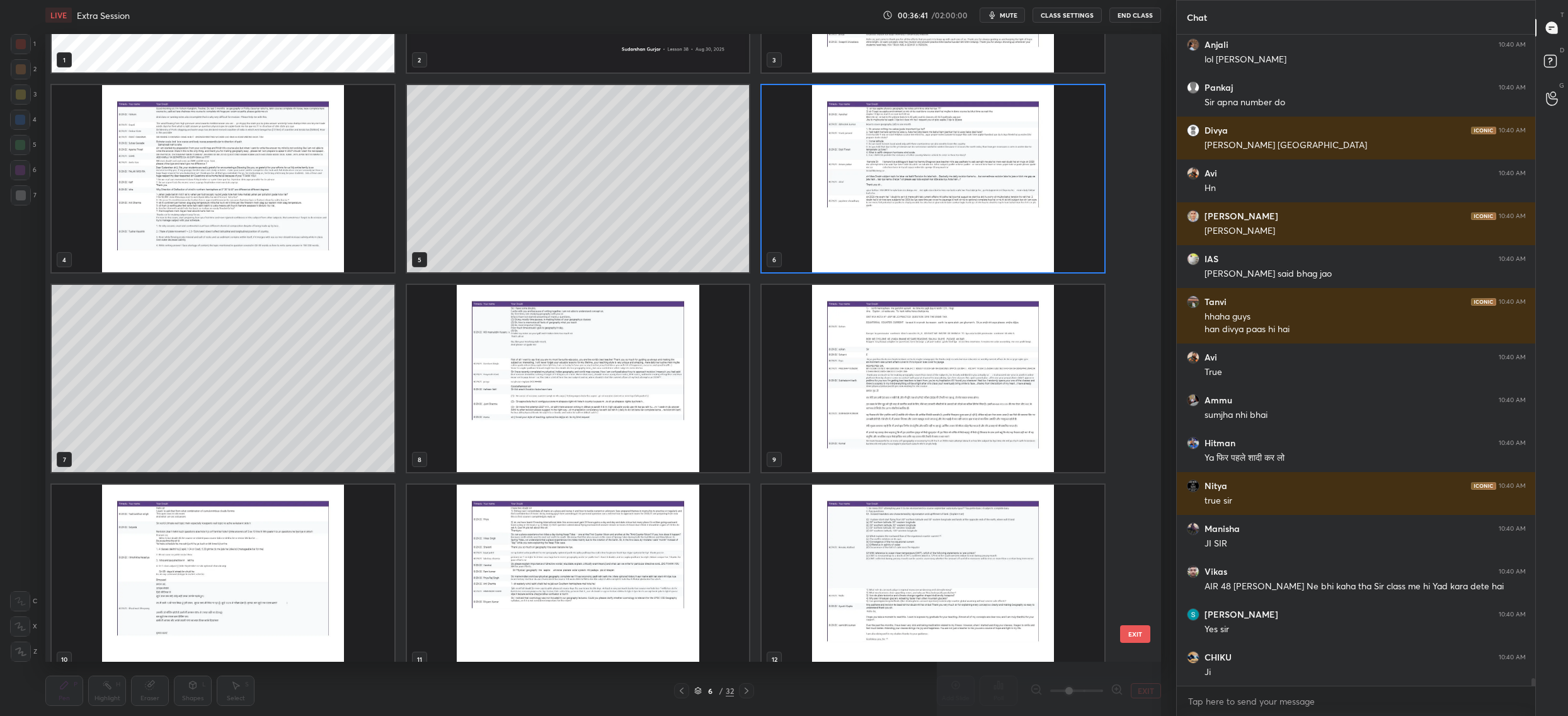
click at [640, 378] on img "grid" at bounding box center [578, 378] width 343 height 187
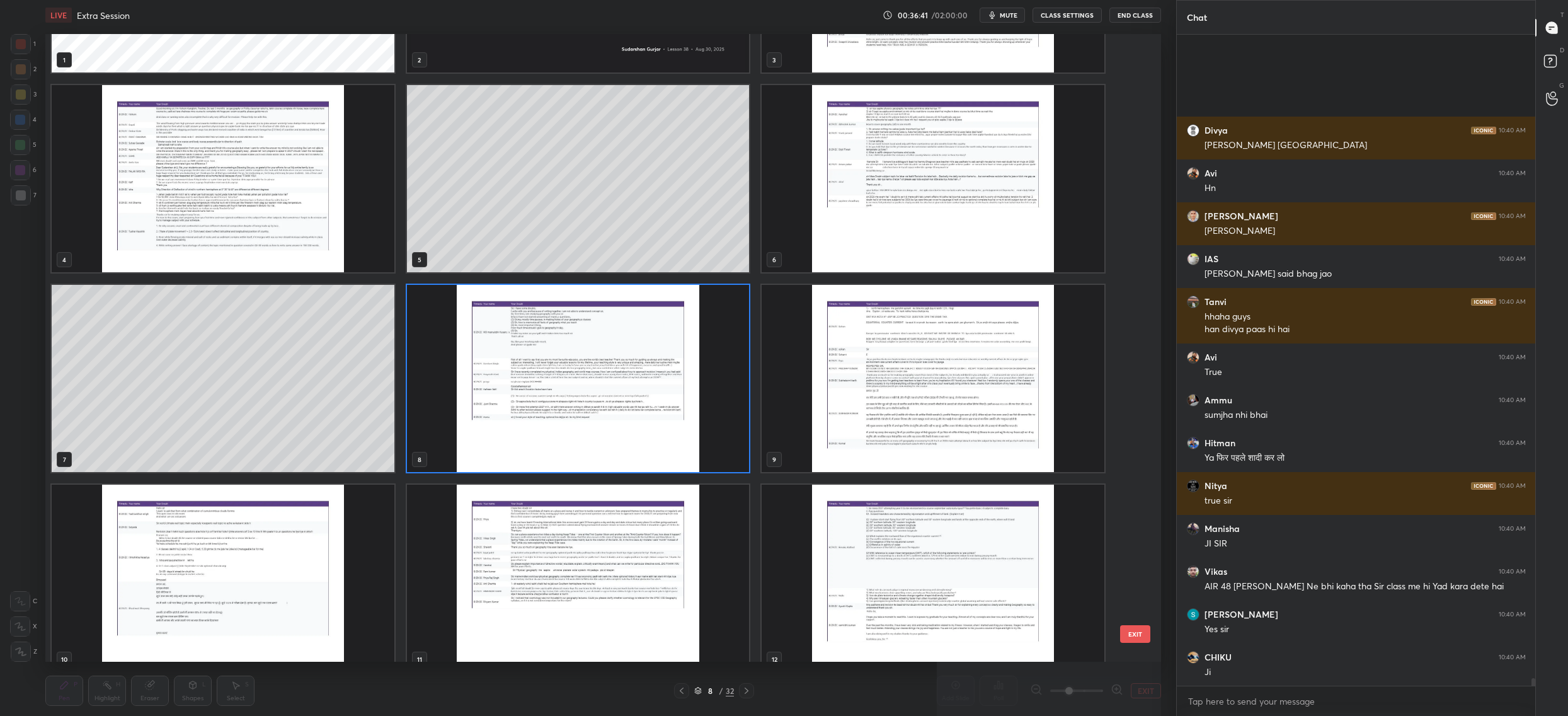
scroll to position [54028, 0]
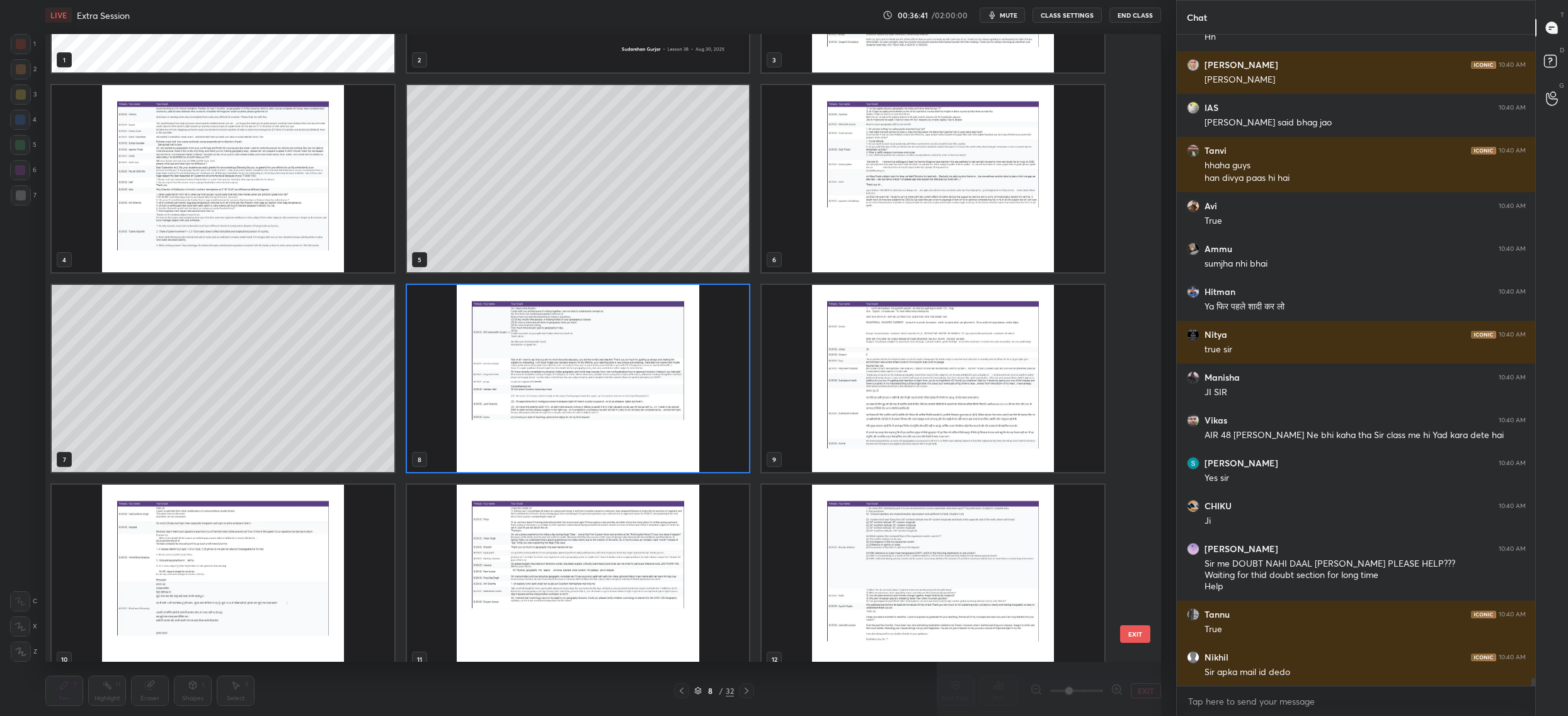
click at [640, 378] on img "grid" at bounding box center [578, 378] width 343 height 187
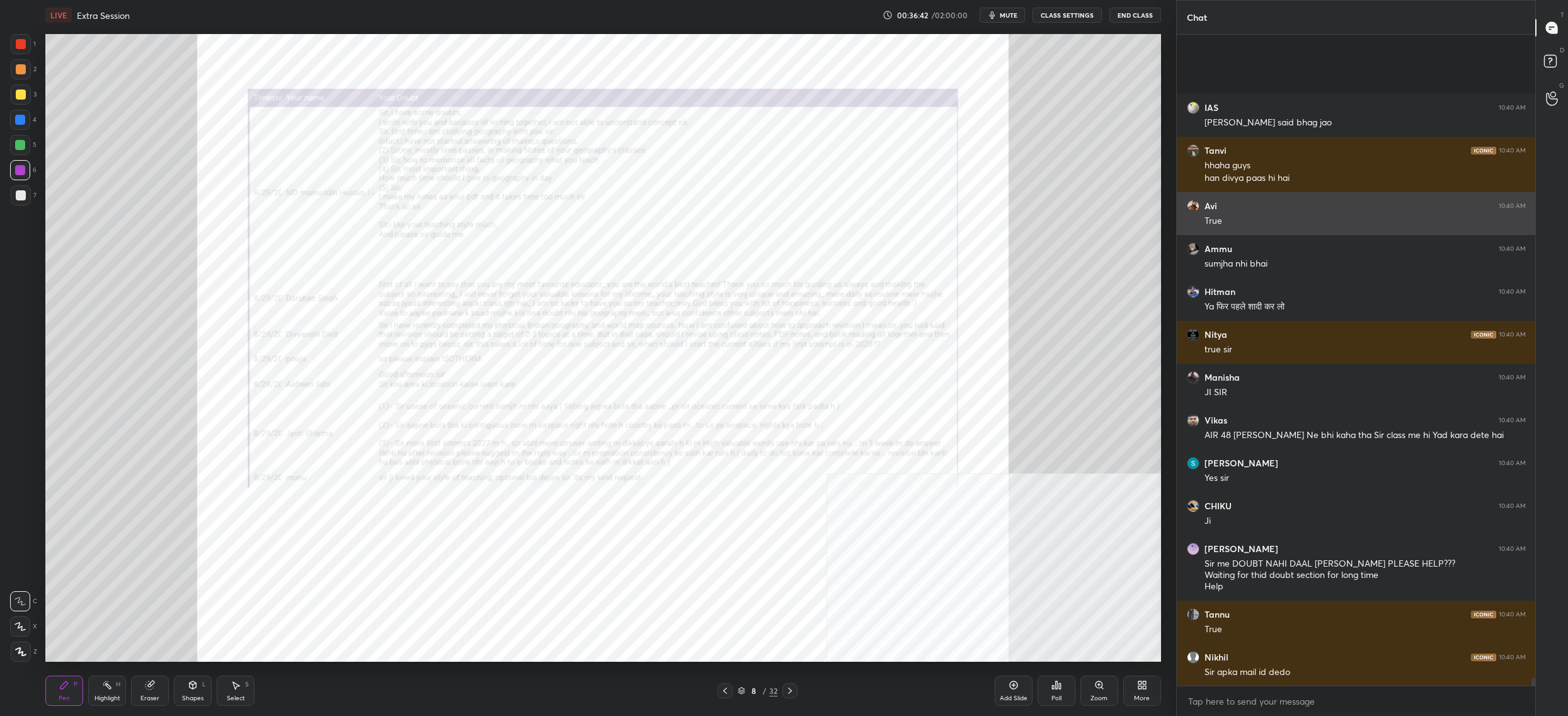
scroll to position [54156, 0]
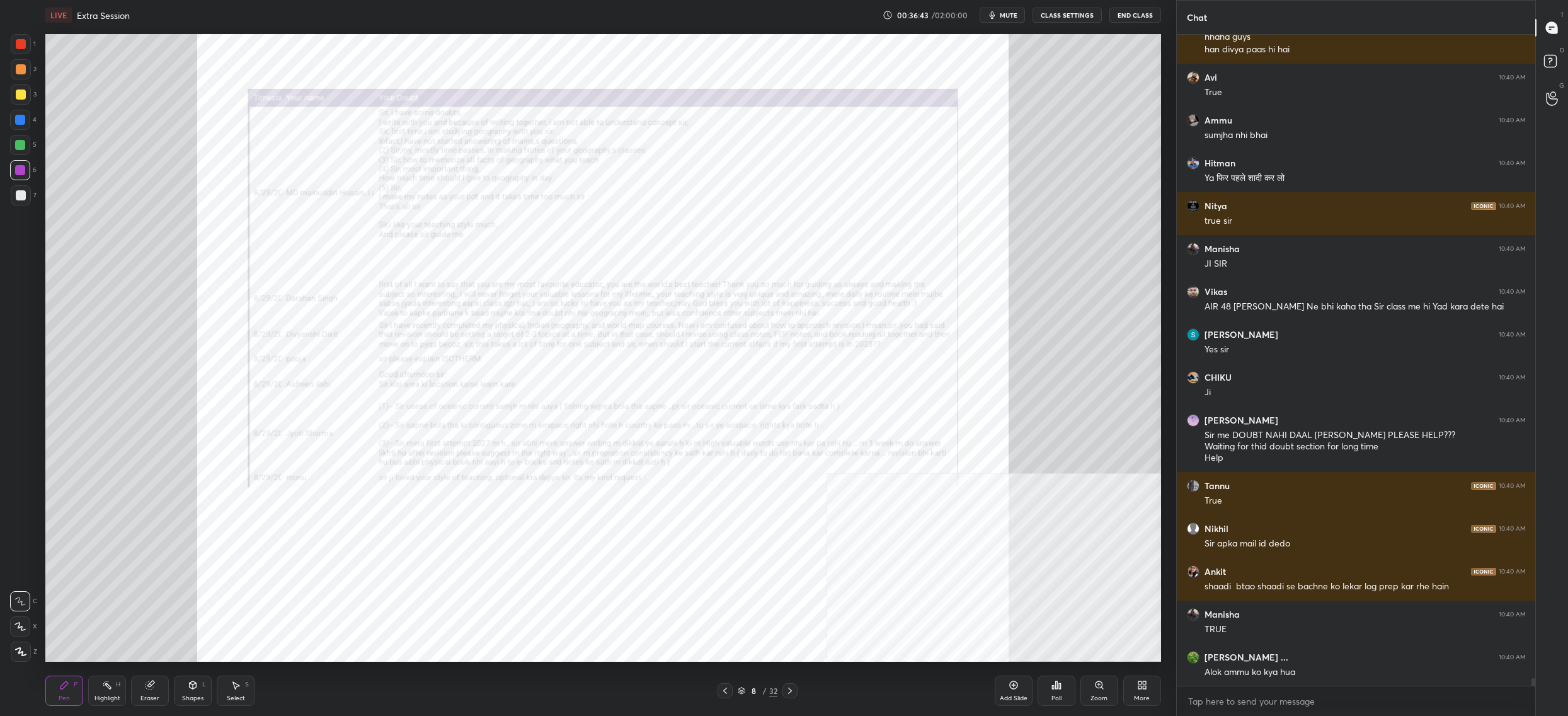
click at [1101, 691] on div "Zoom" at bounding box center [1099, 690] width 38 height 30
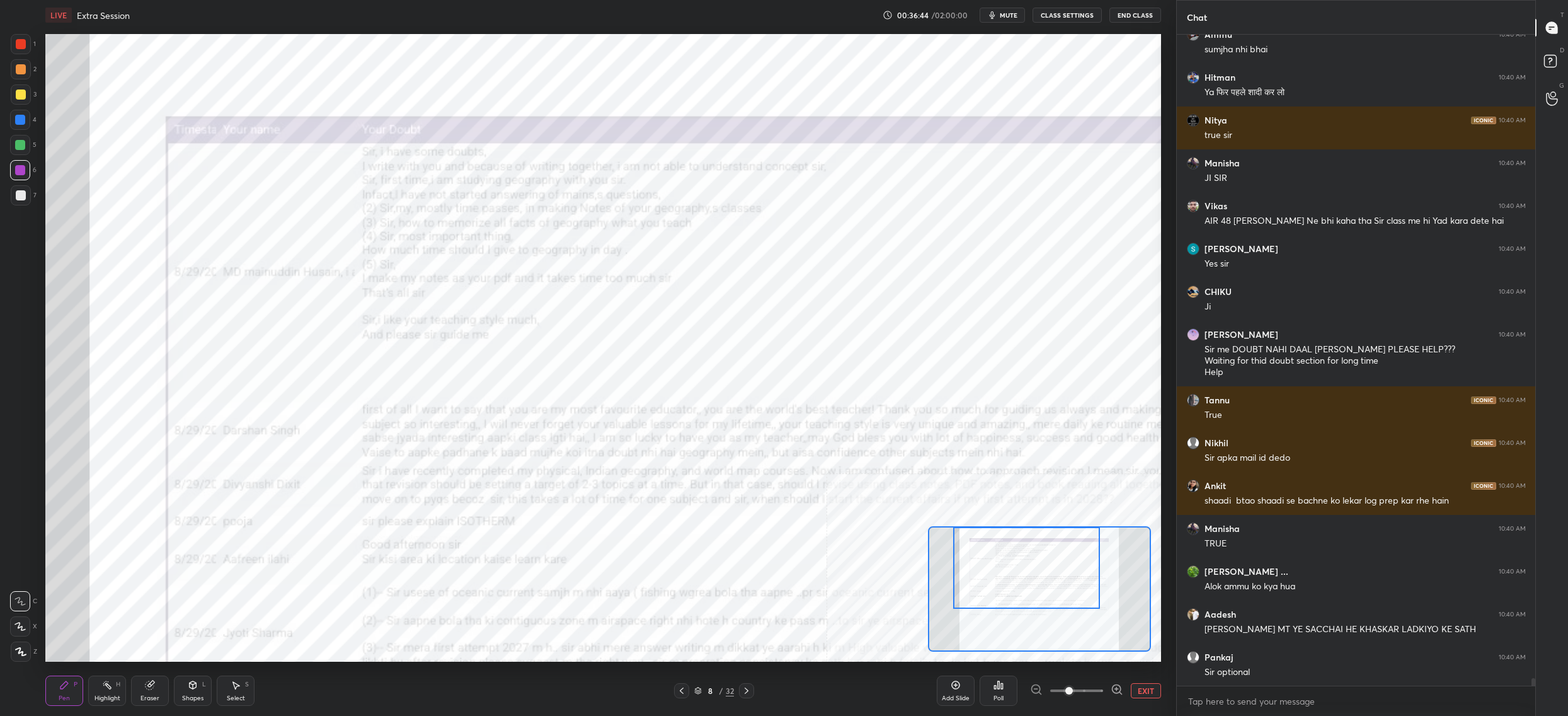
scroll to position [54284, 0]
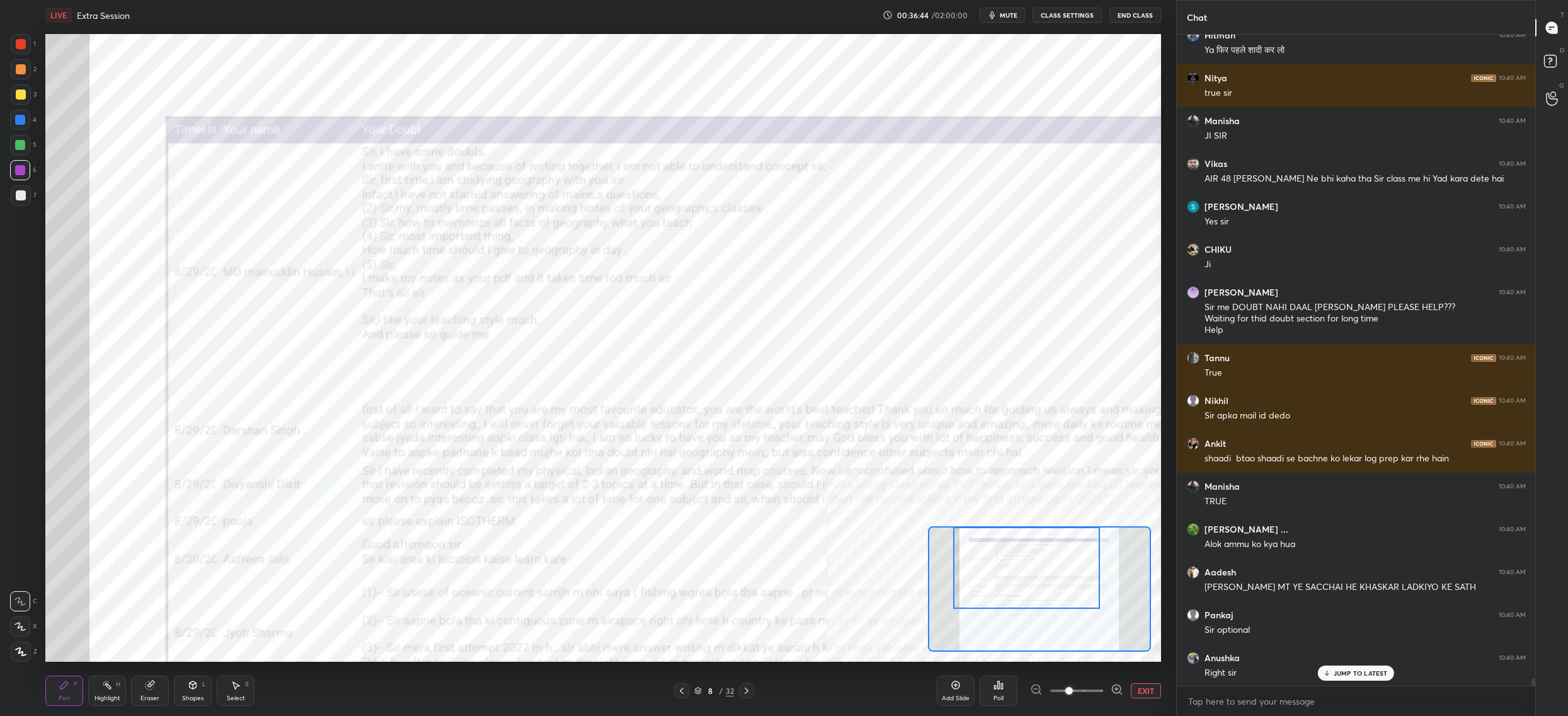
click at [1015, 521] on div "Setting up your live class Poll for secs No correct answer Start poll" at bounding box center [603, 348] width 1116 height 628
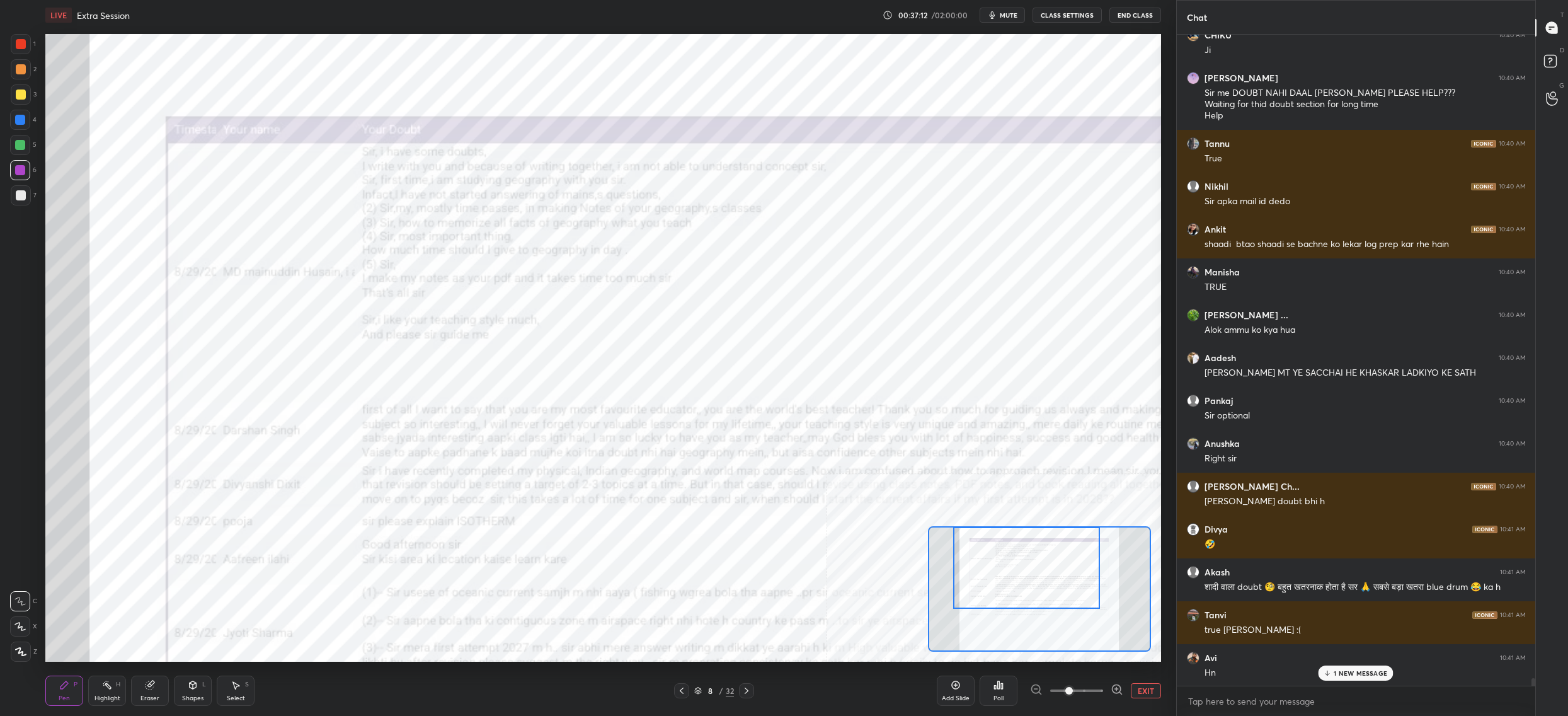
scroll to position [54542, 0]
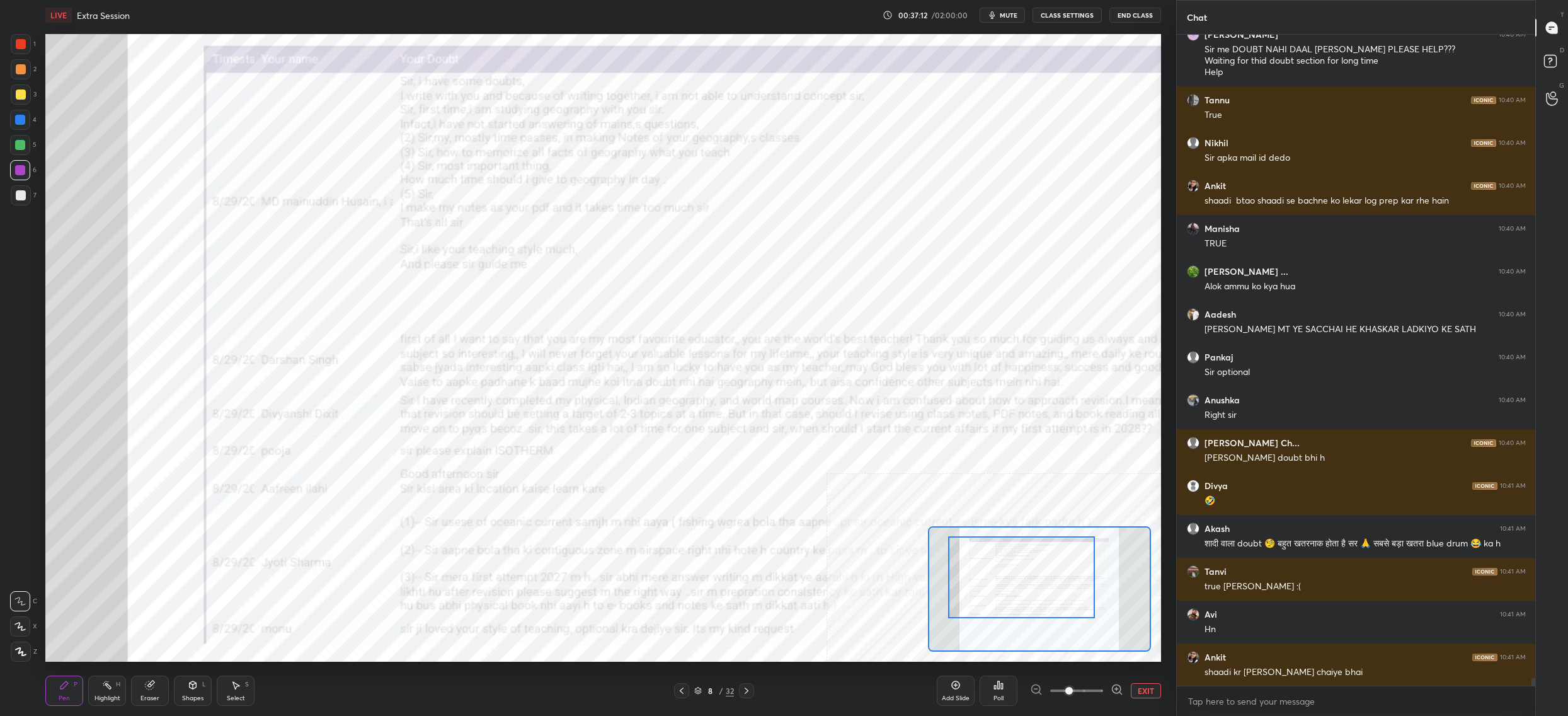
drag, startPoint x: 977, startPoint y: 553, endPoint x: 948, endPoint y: 543, distance: 30.7
click at [970, 560] on div at bounding box center [1021, 577] width 147 height 82
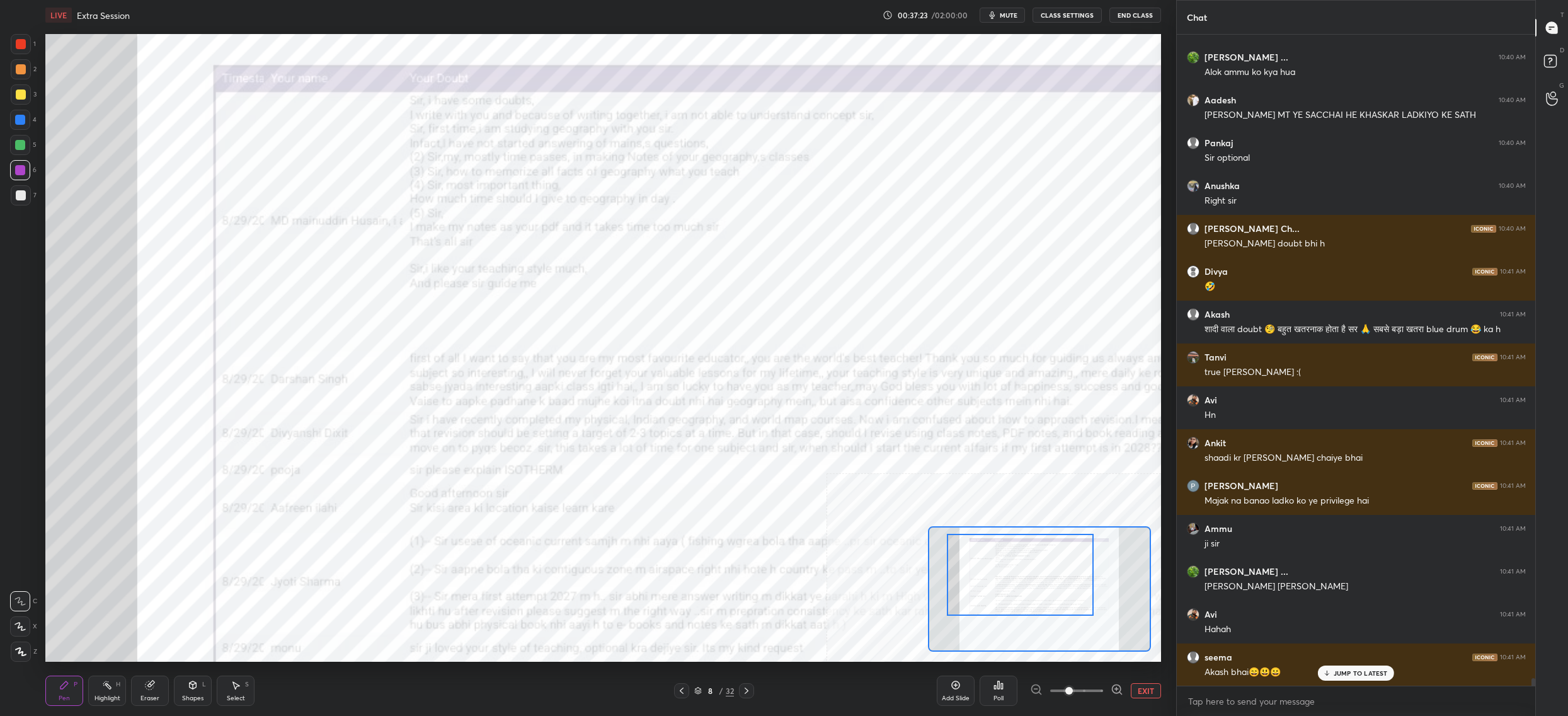
scroll to position [54844, 0]
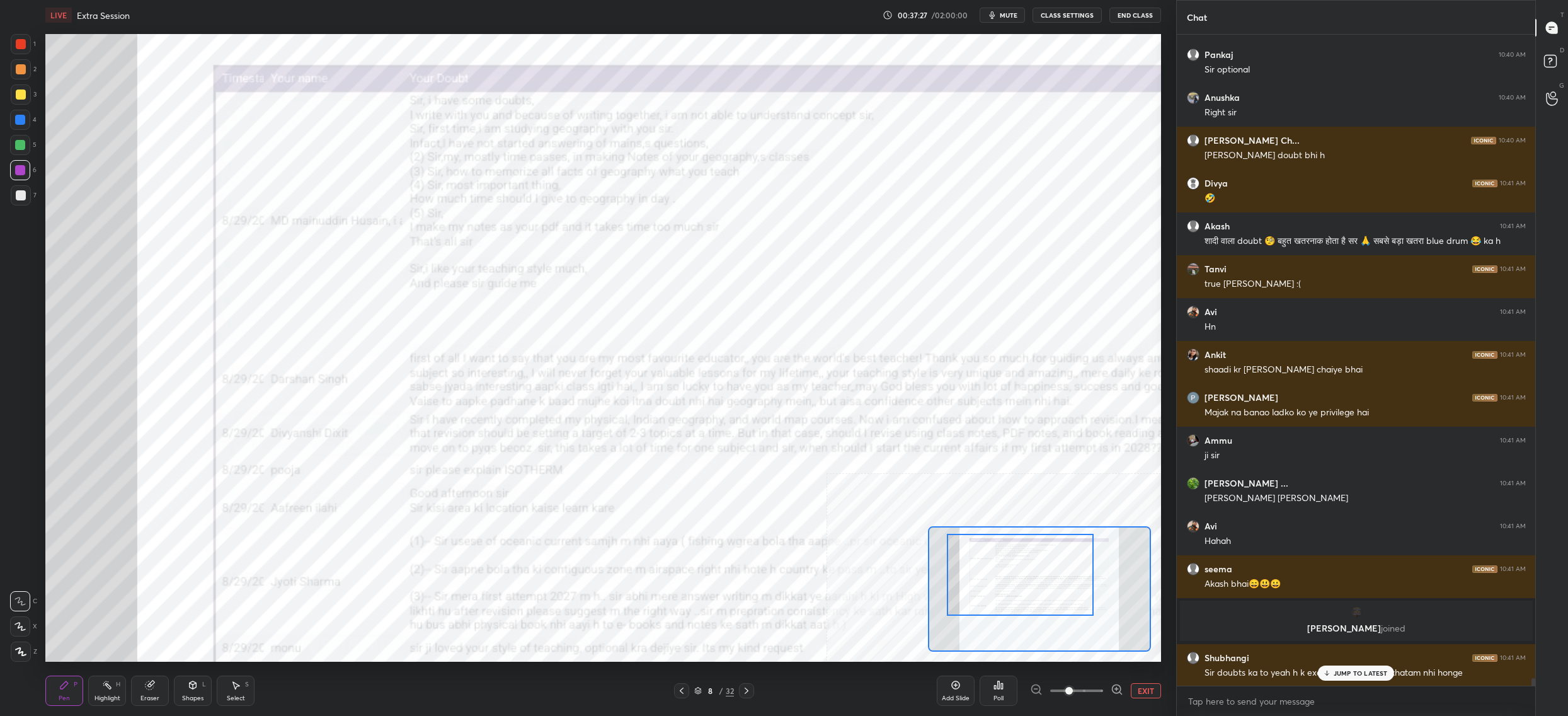
click at [1344, 670] on div "[PERSON_NAME] 10:40 AM JI [PERSON_NAME] 10:40 AM AIR 48 [PERSON_NAME] Ne bhi ka…" at bounding box center [1356, 360] width 359 height 651
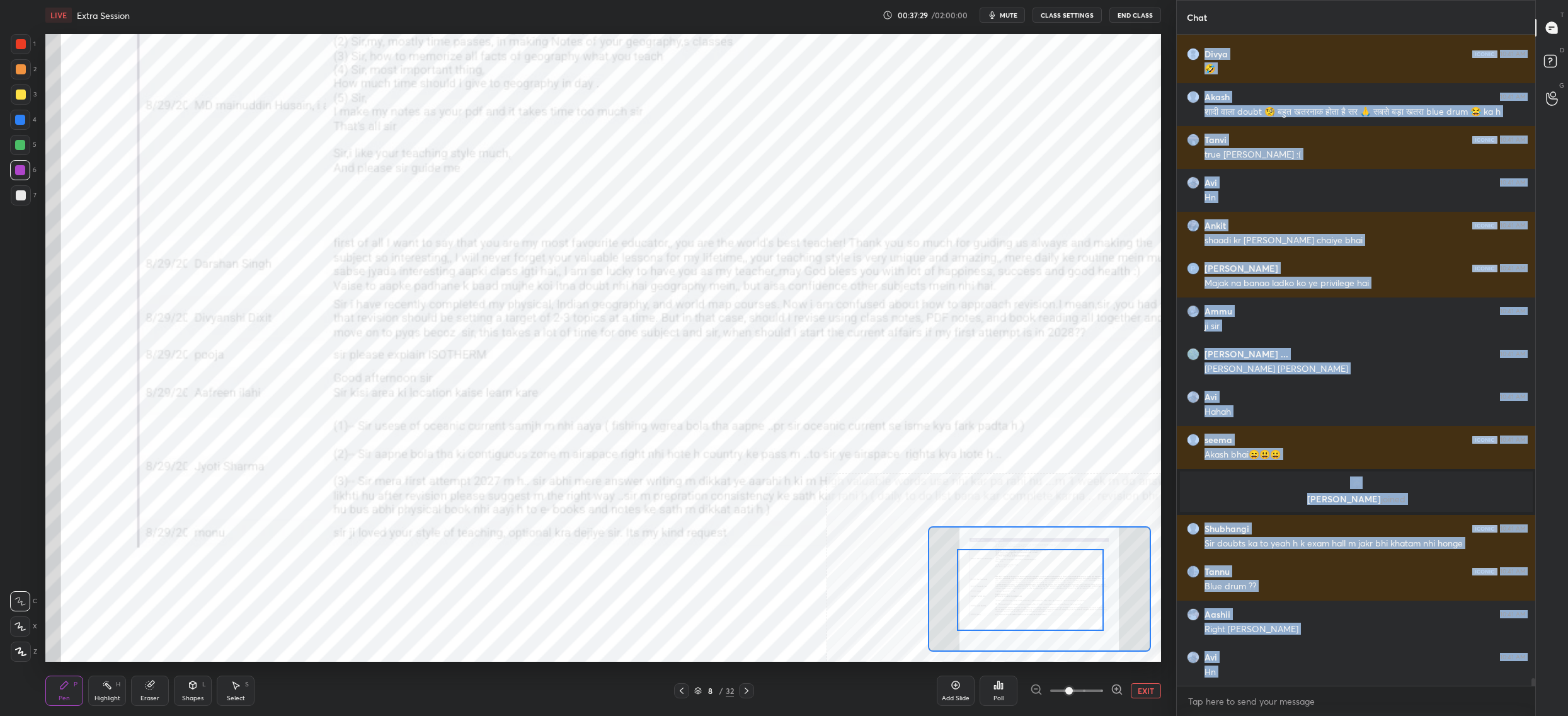
scroll to position [55016, 0]
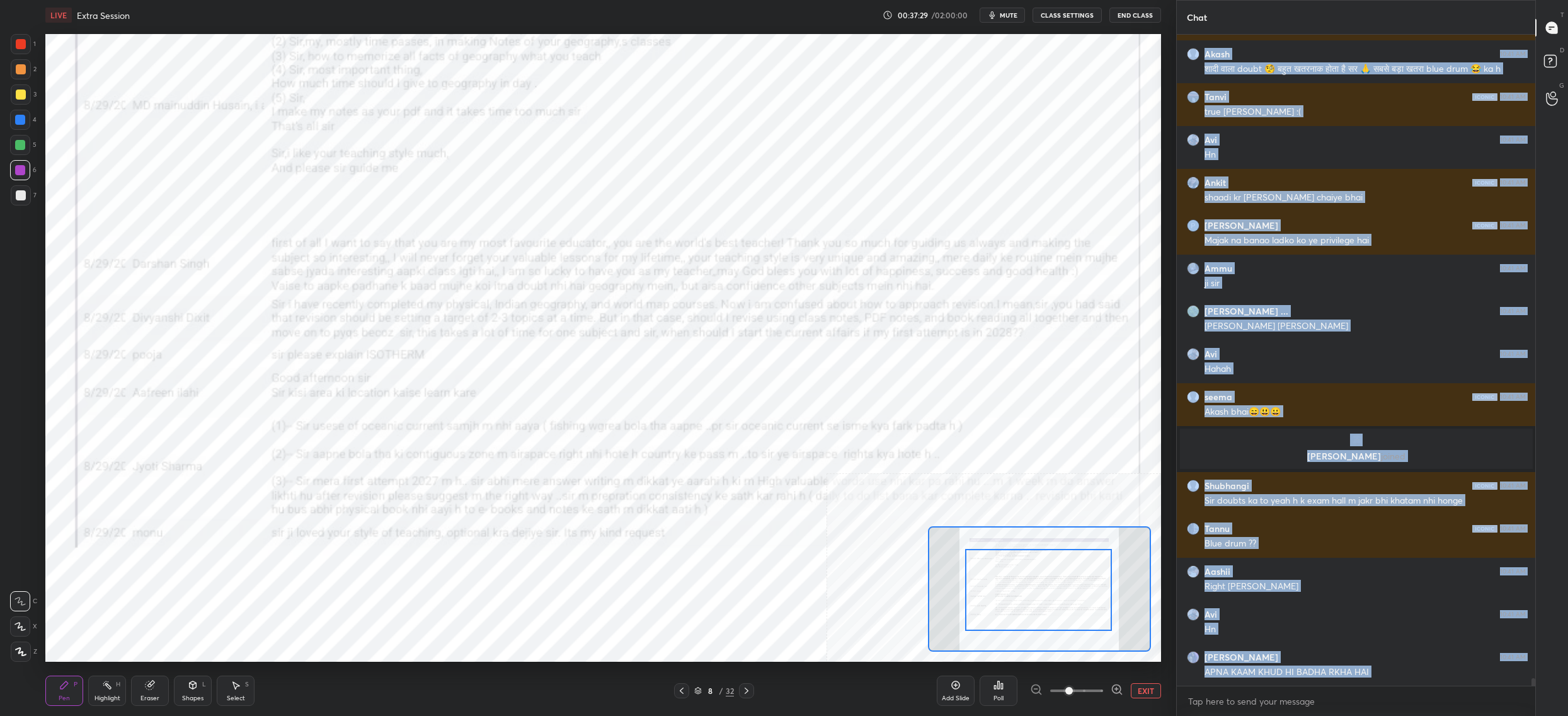
click at [1065, 601] on div at bounding box center [1038, 590] width 147 height 82
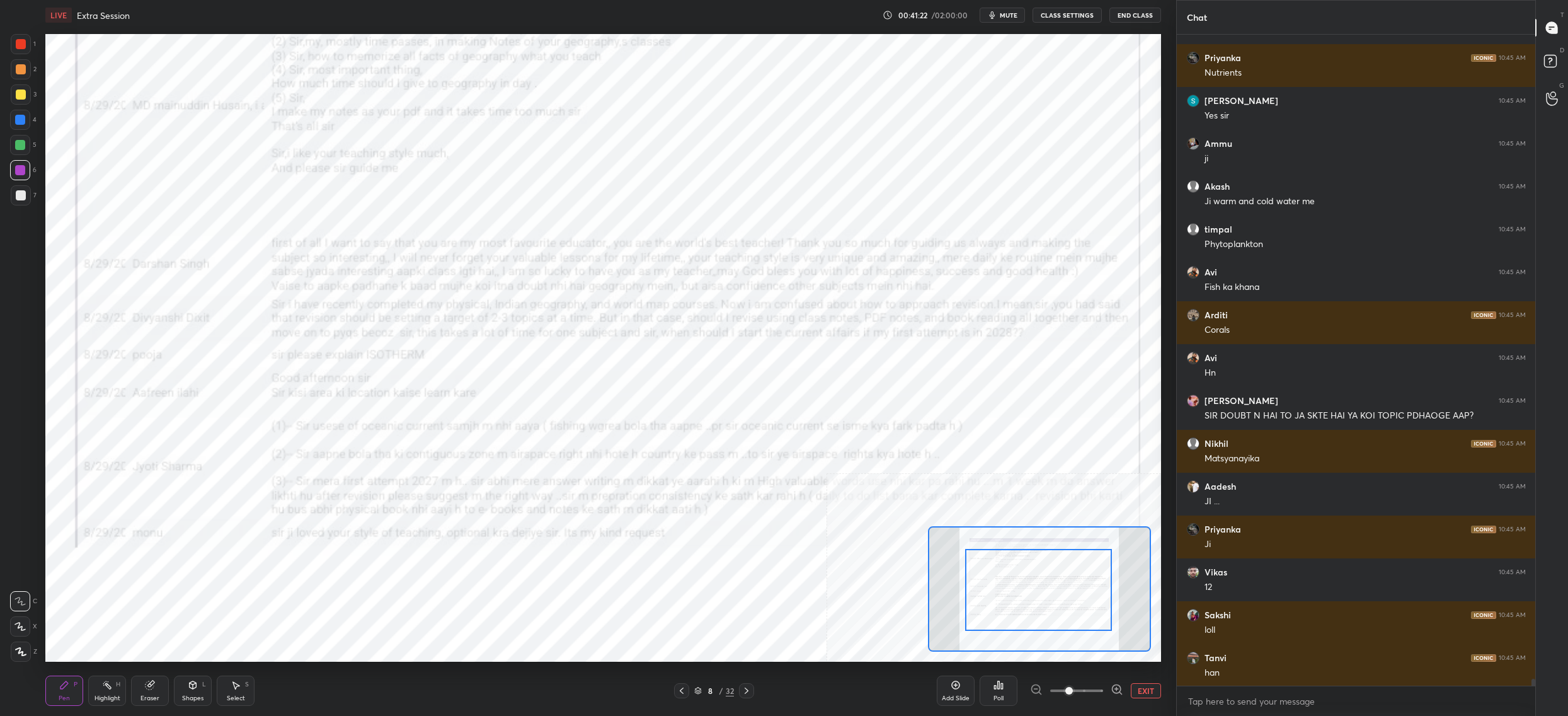
scroll to position [61070, 0]
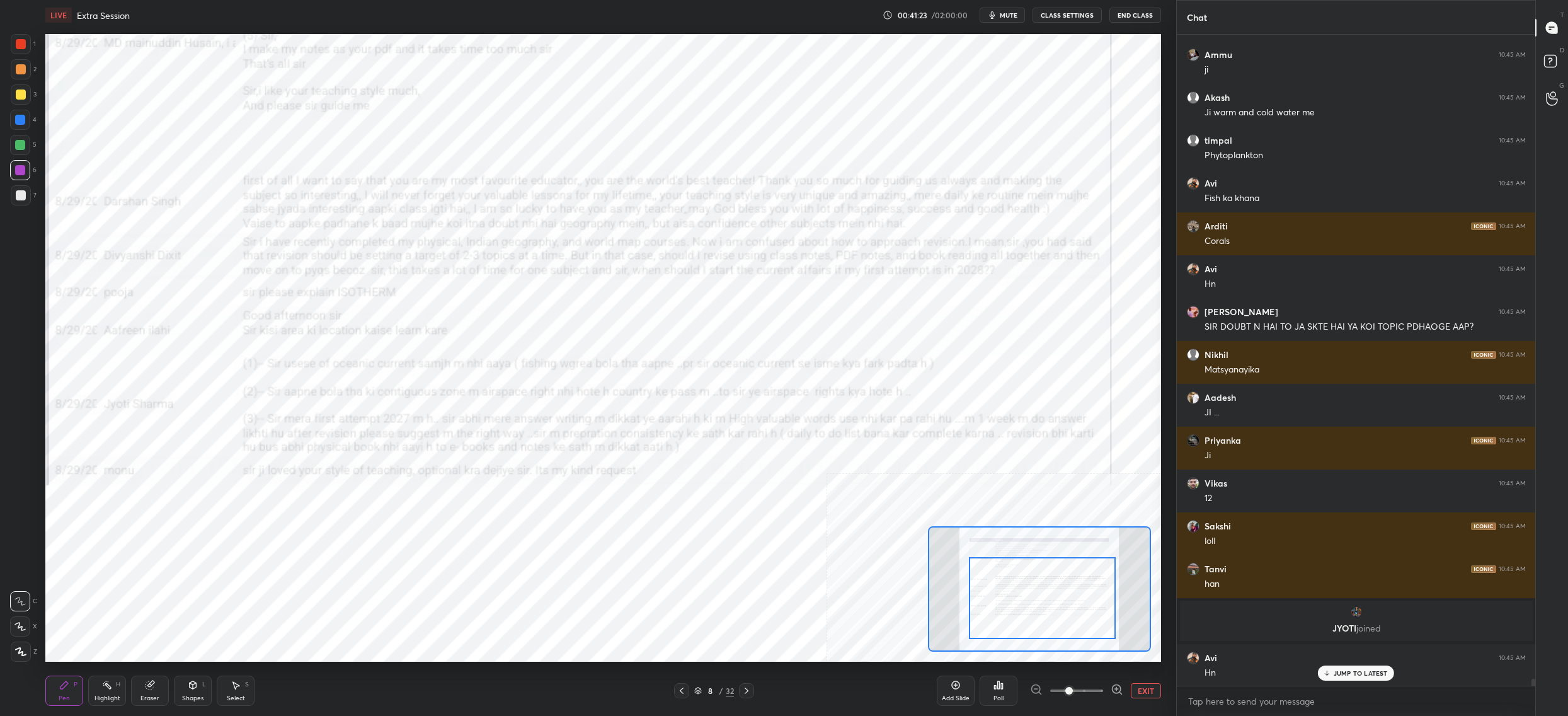
drag, startPoint x: 984, startPoint y: 599, endPoint x: 987, endPoint y: 606, distance: 7.6
click at [987, 606] on div at bounding box center [1042, 598] width 147 height 82
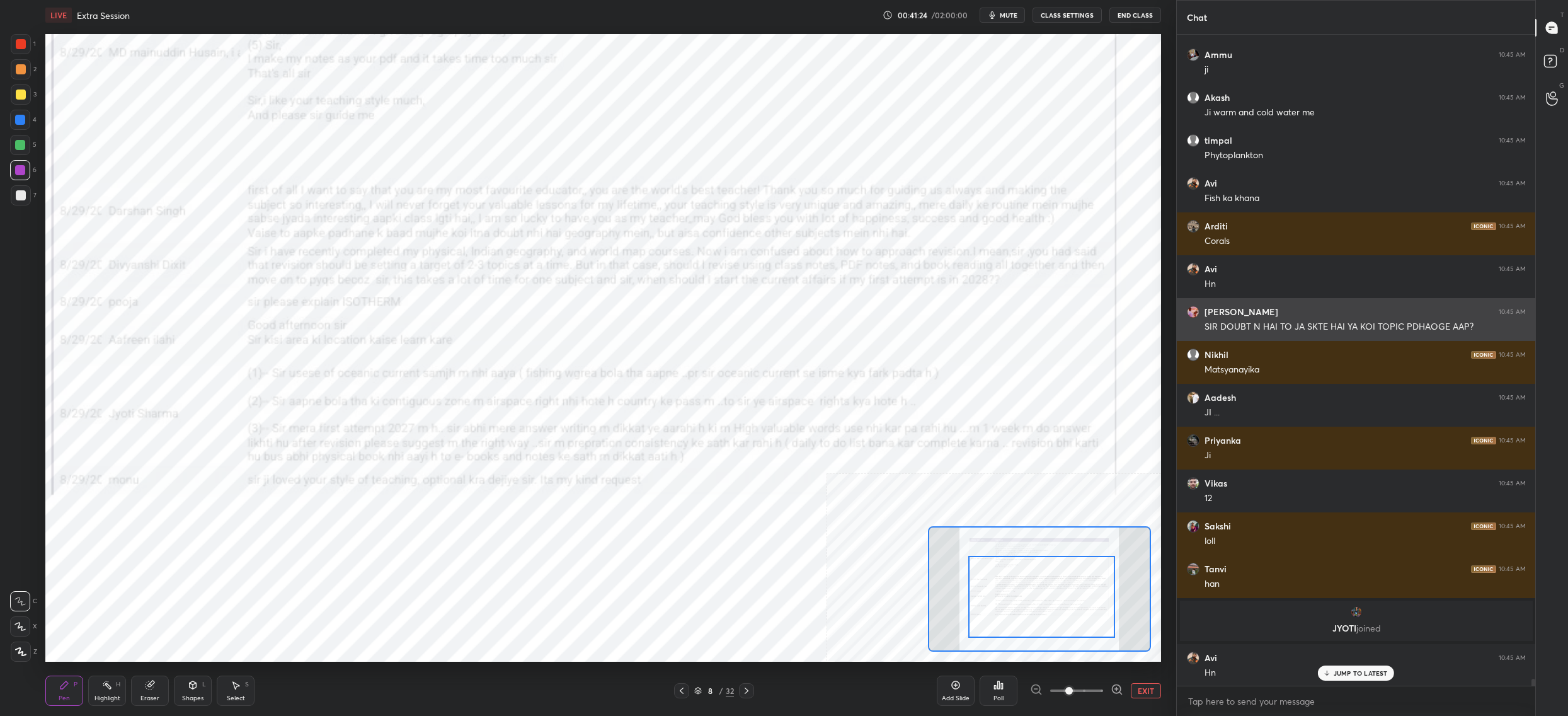
click at [1268, 312] on div "[PERSON_NAME] 10:45 AM" at bounding box center [1356, 312] width 339 height 12
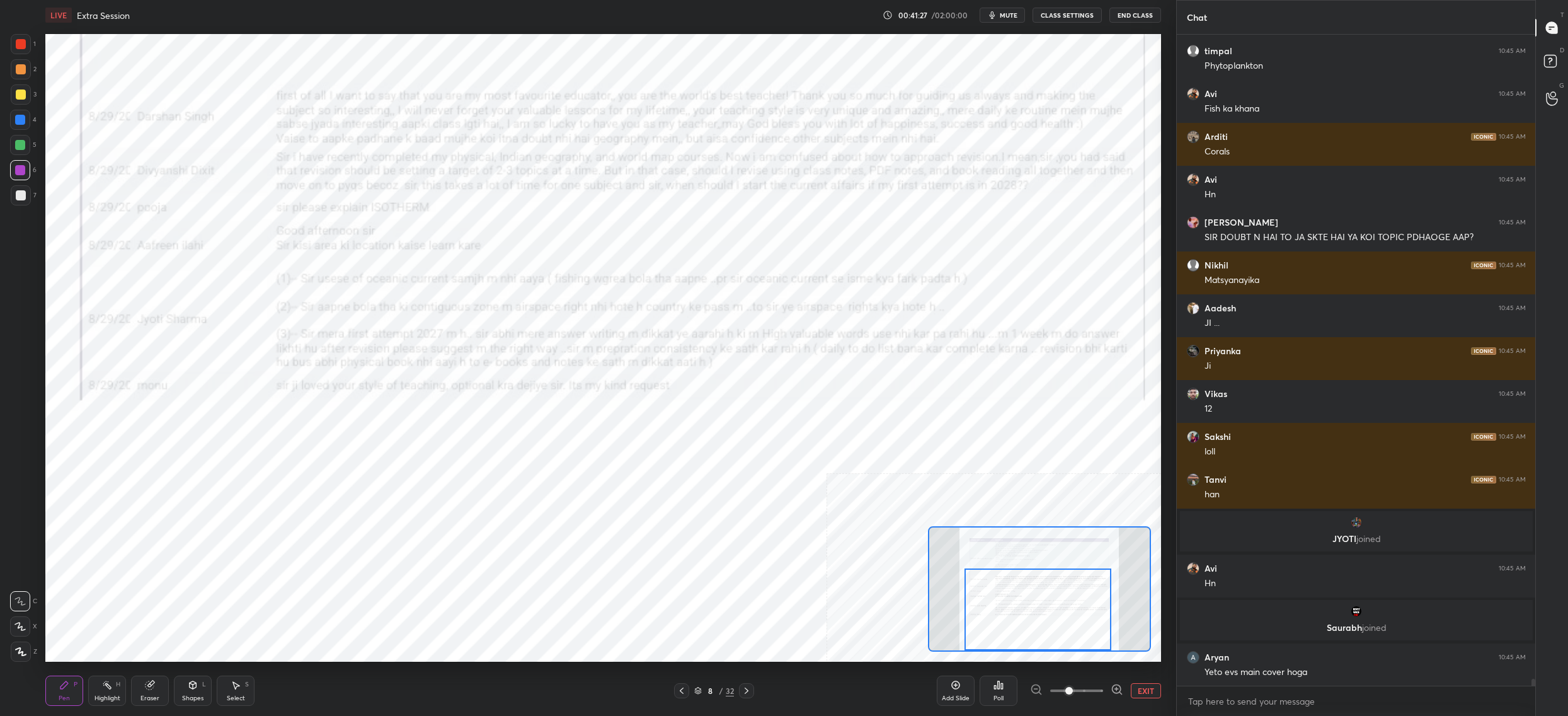
click at [966, 595] on div at bounding box center [1038, 609] width 147 height 82
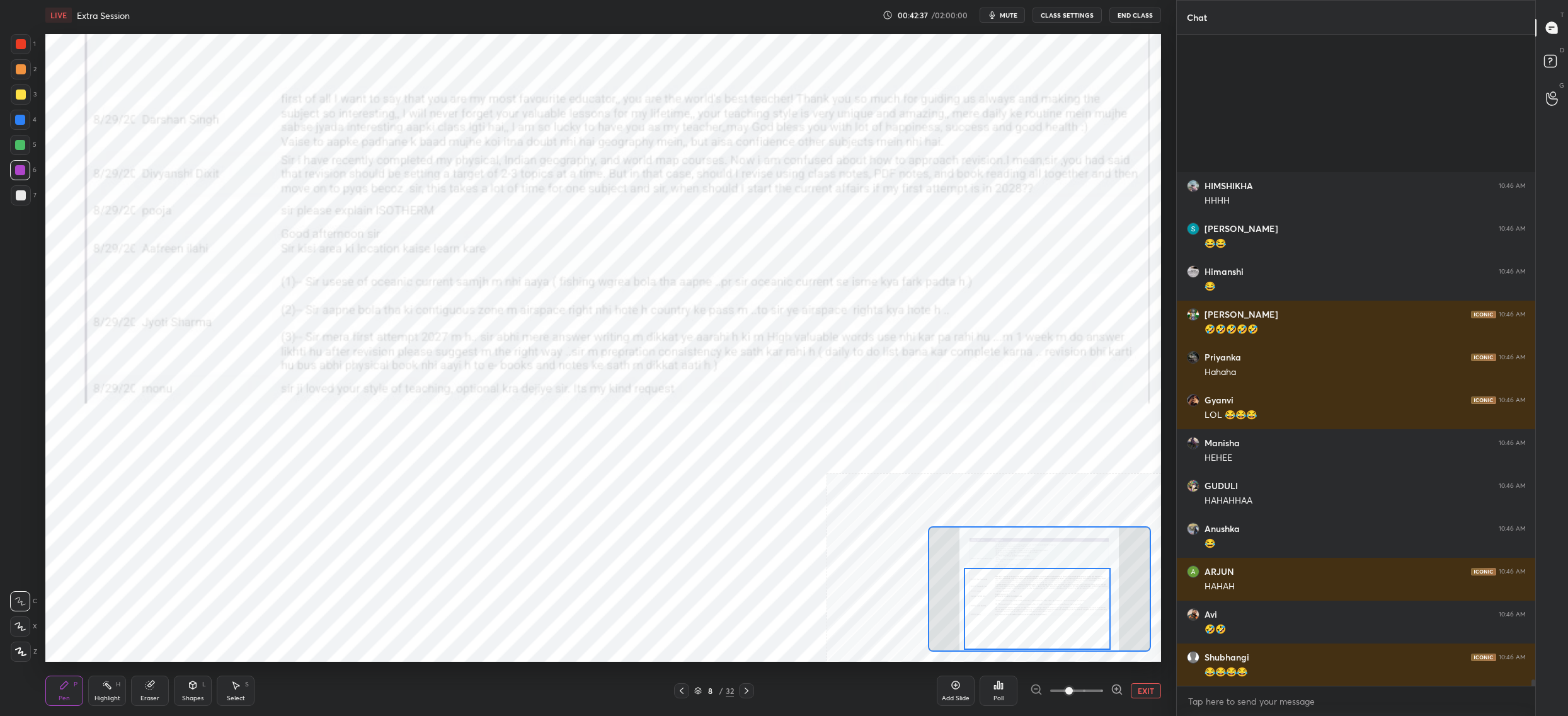
scroll to position [64591, 0]
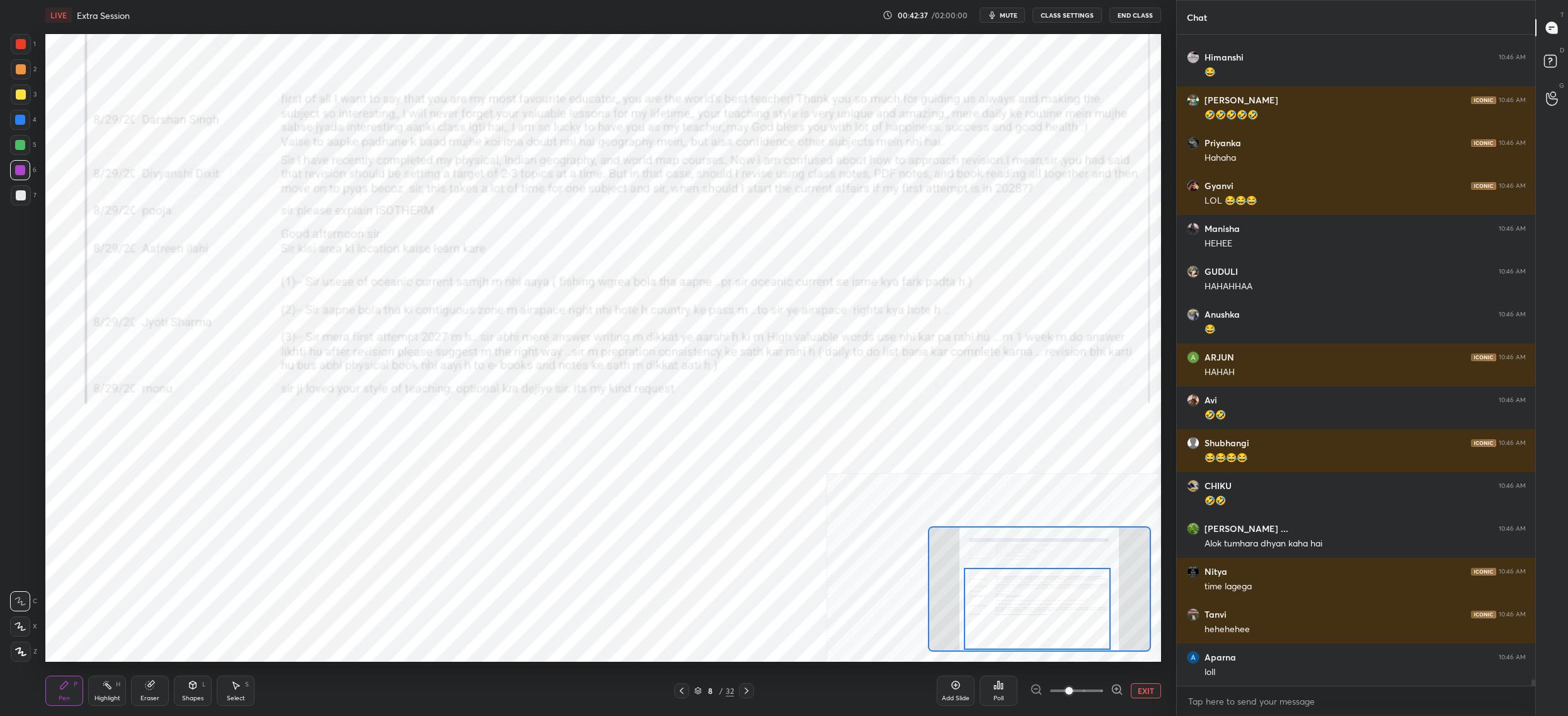
click at [704, 693] on div "8" at bounding box center [711, 690] width 12 height 8
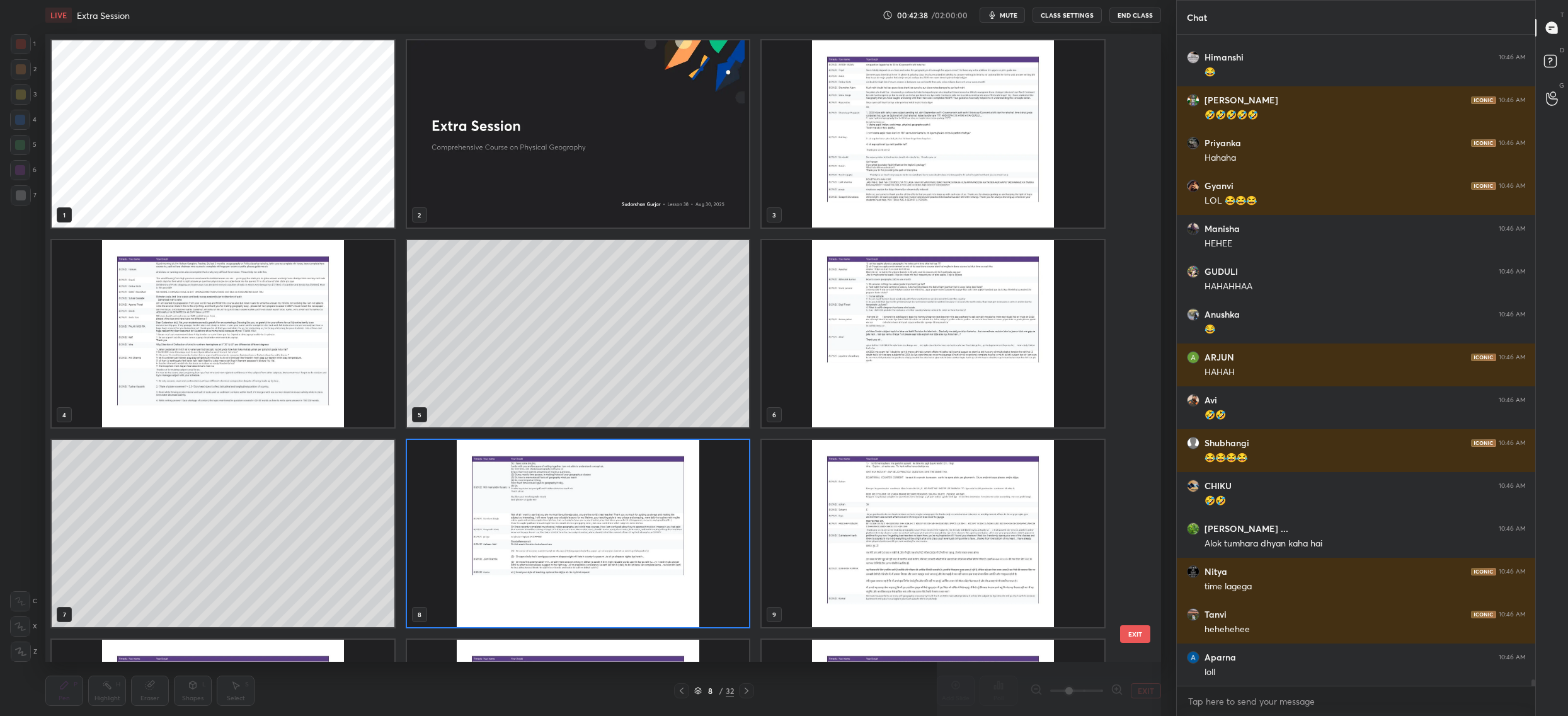
scroll to position [4, 7]
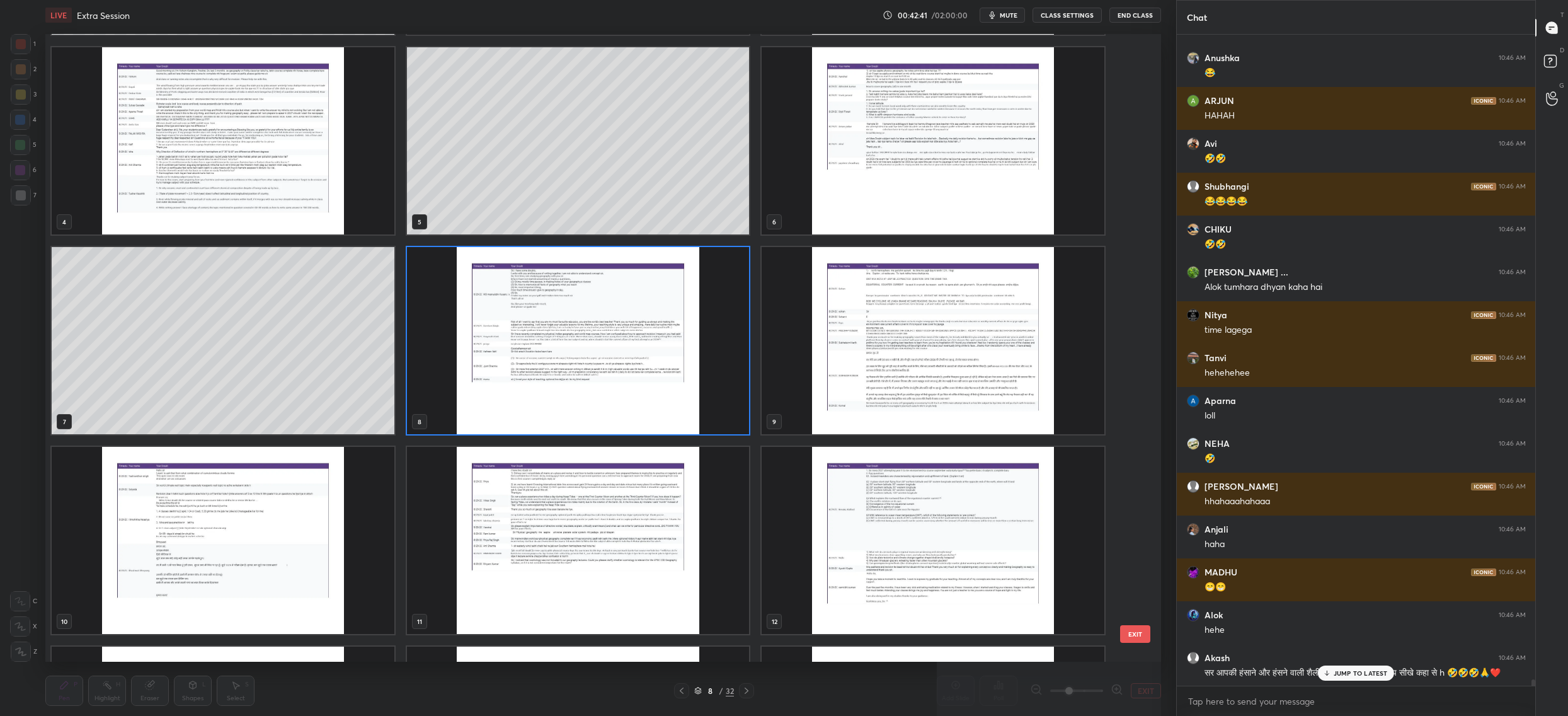
click at [924, 341] on img "grid" at bounding box center [932, 340] width 343 height 187
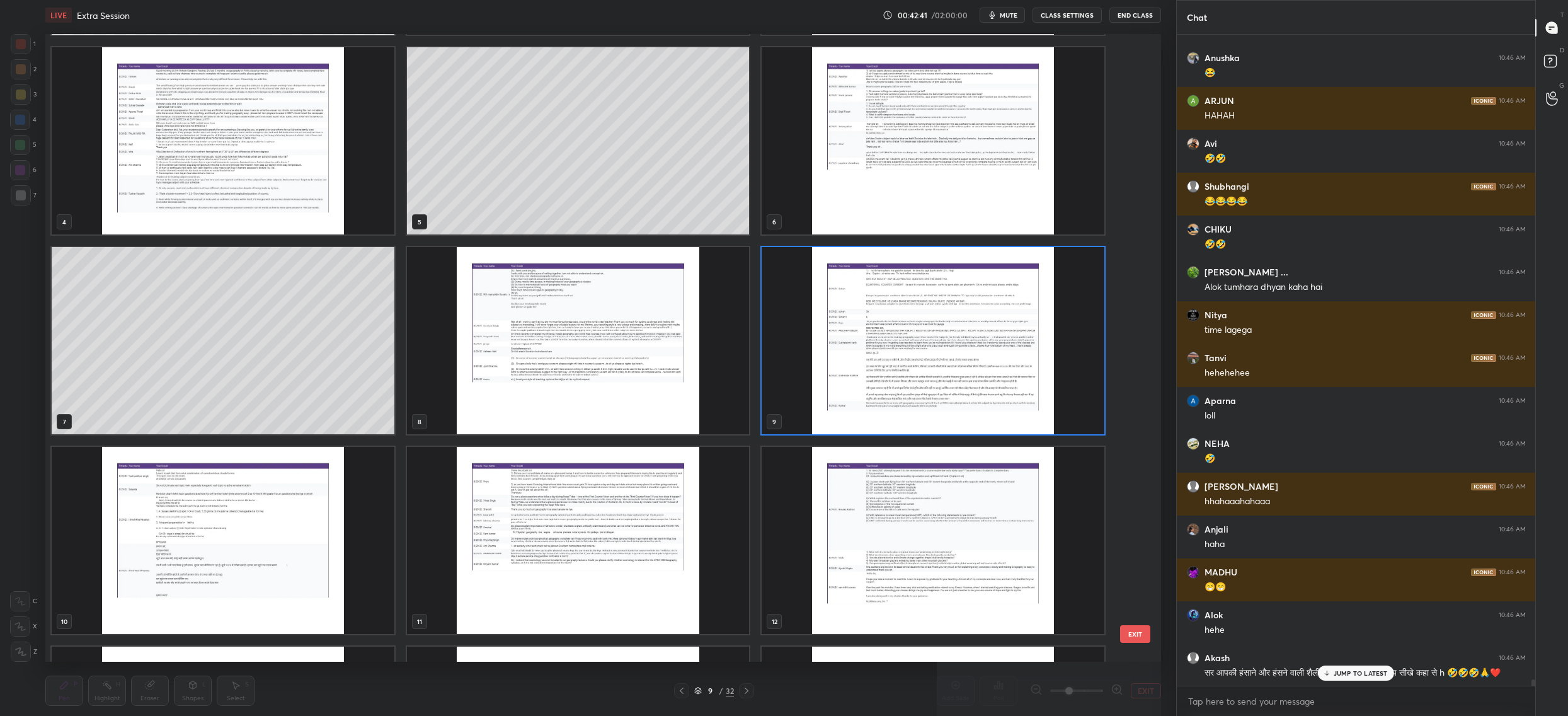
click at [924, 341] on img "grid" at bounding box center [932, 340] width 343 height 187
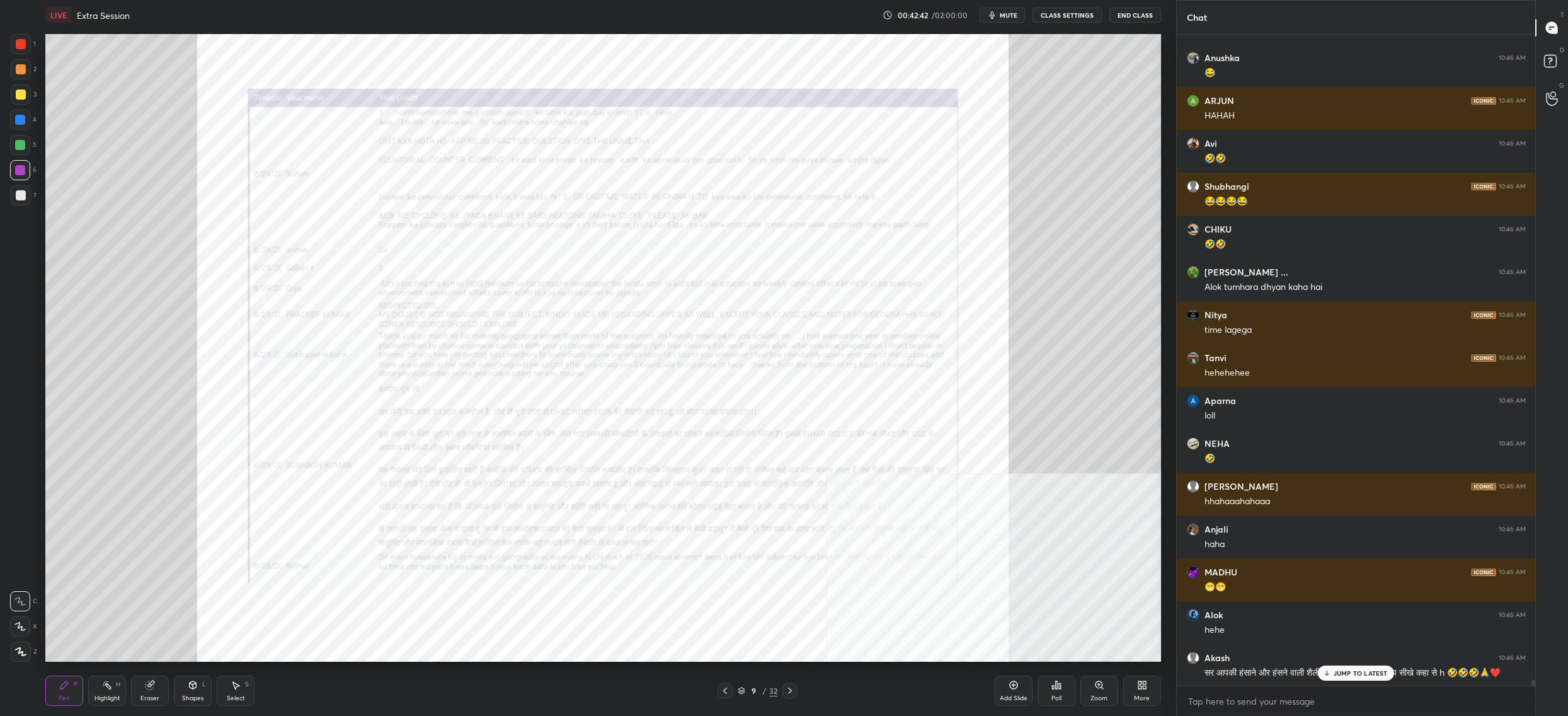
click at [924, 341] on img "grid" at bounding box center [932, 340] width 343 height 187
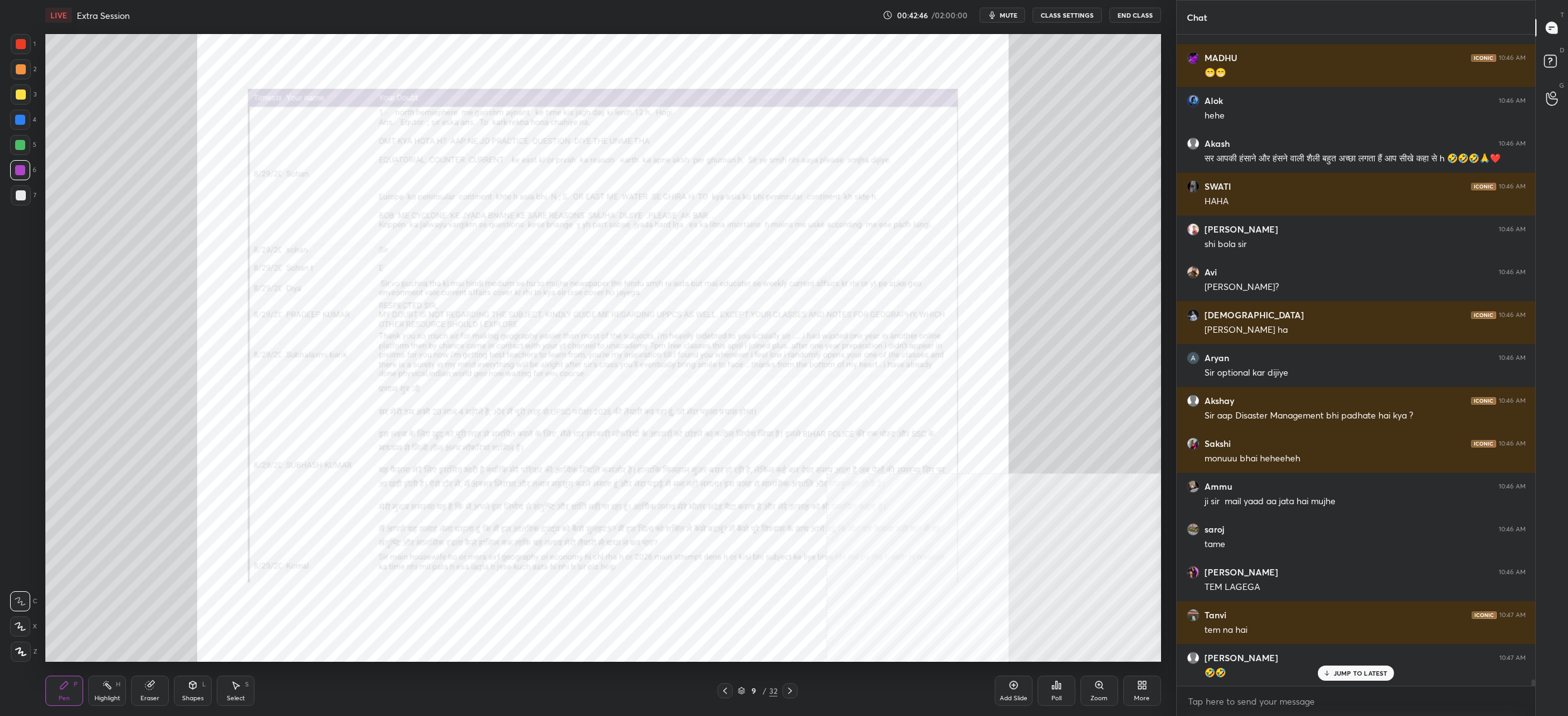
click at [1110, 568] on div "LIVE Extra Session 00:42:46 / 02:00:00 mute CLASS SETTINGS End Class Setting up…" at bounding box center [603, 358] width 1126 height 716
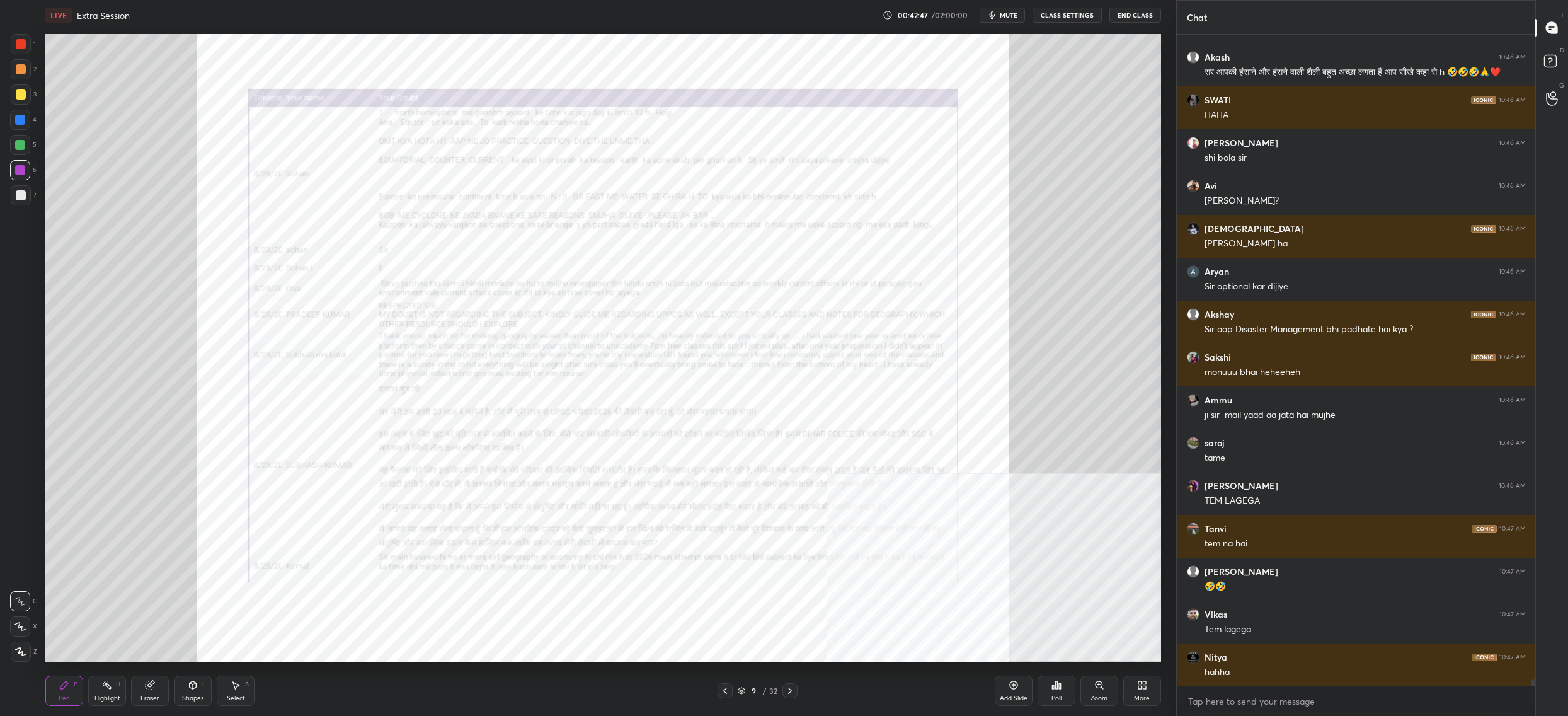
drag, startPoint x: 1096, startPoint y: 699, endPoint x: 1091, endPoint y: 669, distance: 30.4
click at [1093, 695] on div "Zoom" at bounding box center [1099, 698] width 17 height 6
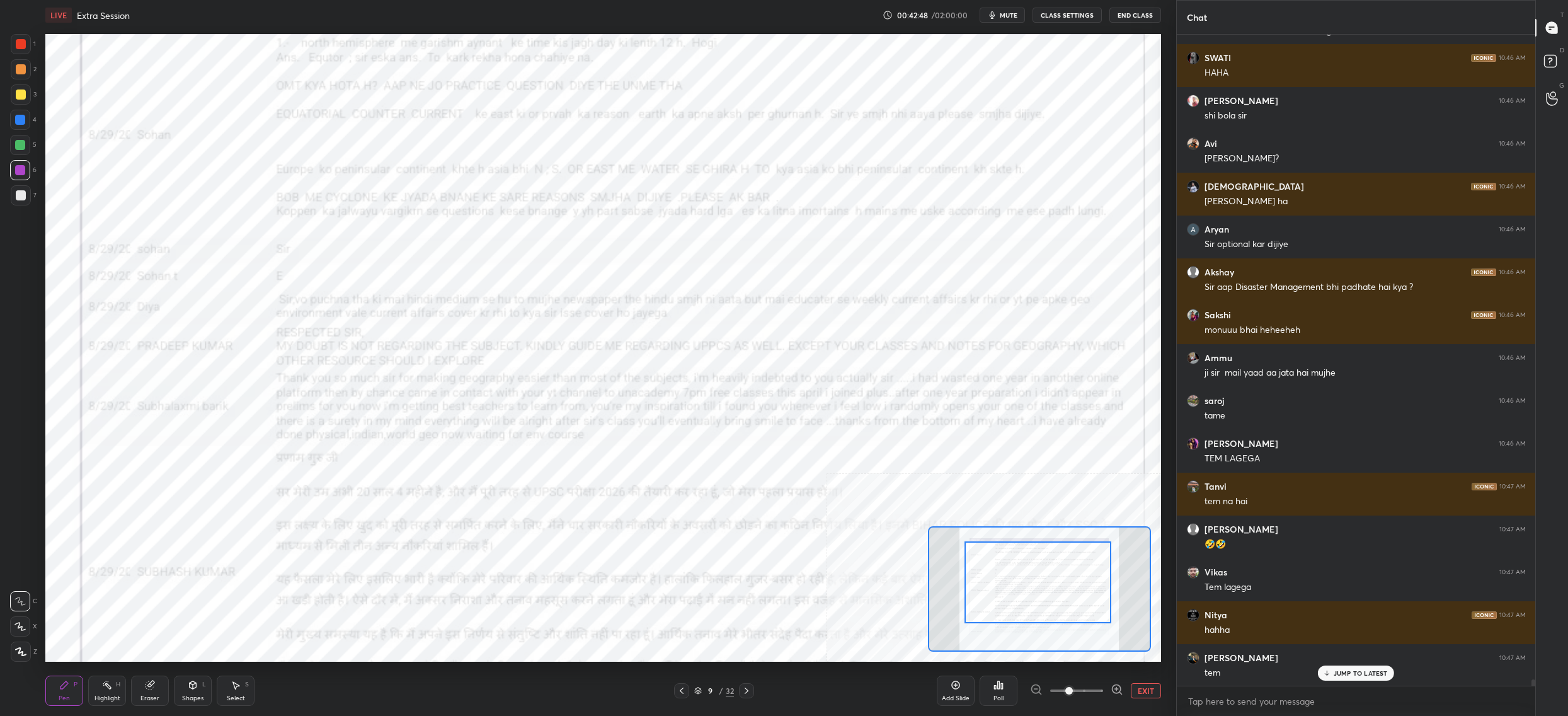
click at [1080, 495] on div "Setting up your live class Poll for secs No correct answer Start poll" at bounding box center [603, 348] width 1116 height 628
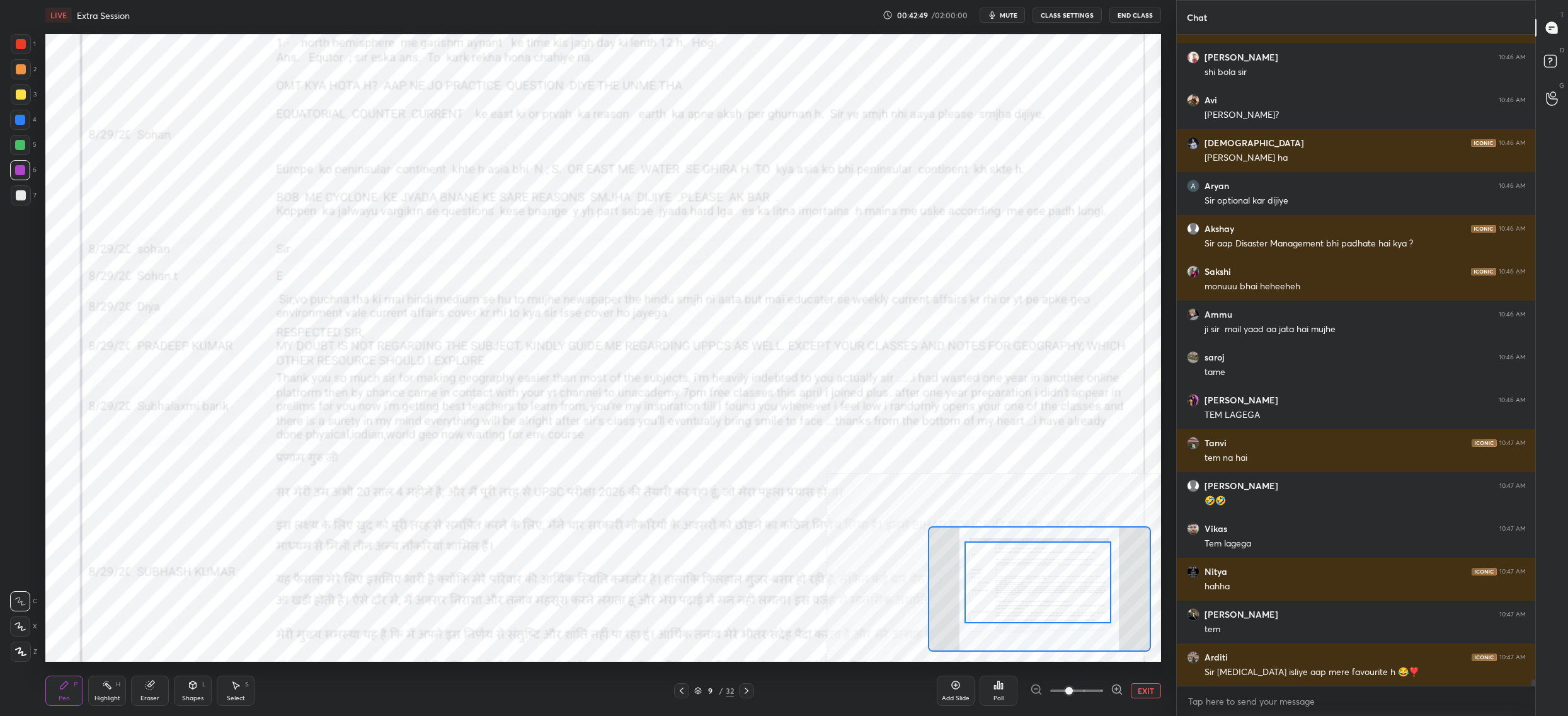
click at [1079, 418] on div "Setting up your live class Poll for secs No correct answer Start poll" at bounding box center [603, 348] width 1116 height 628
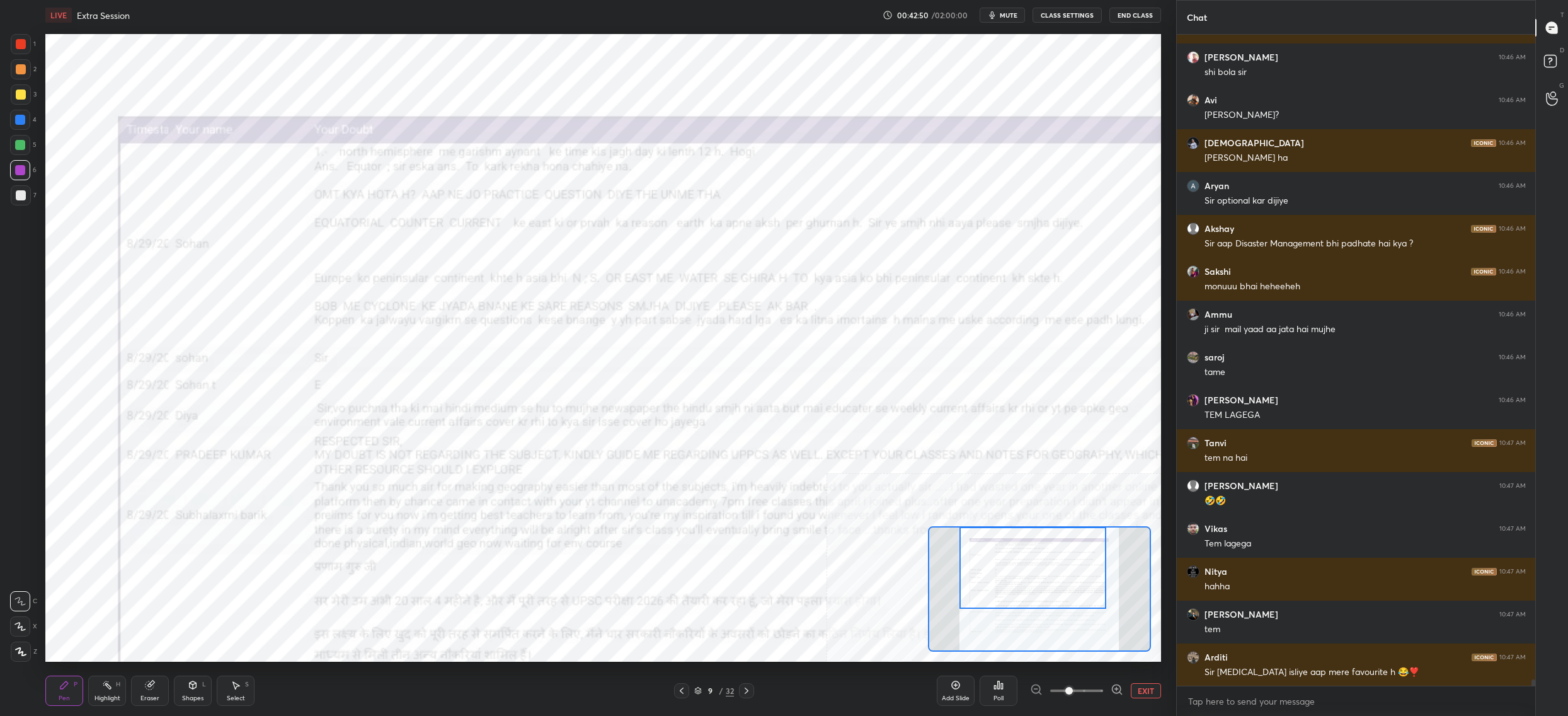
click at [1036, 522] on div "Setting up your live class Poll for secs No correct answer Start poll" at bounding box center [603, 348] width 1116 height 628
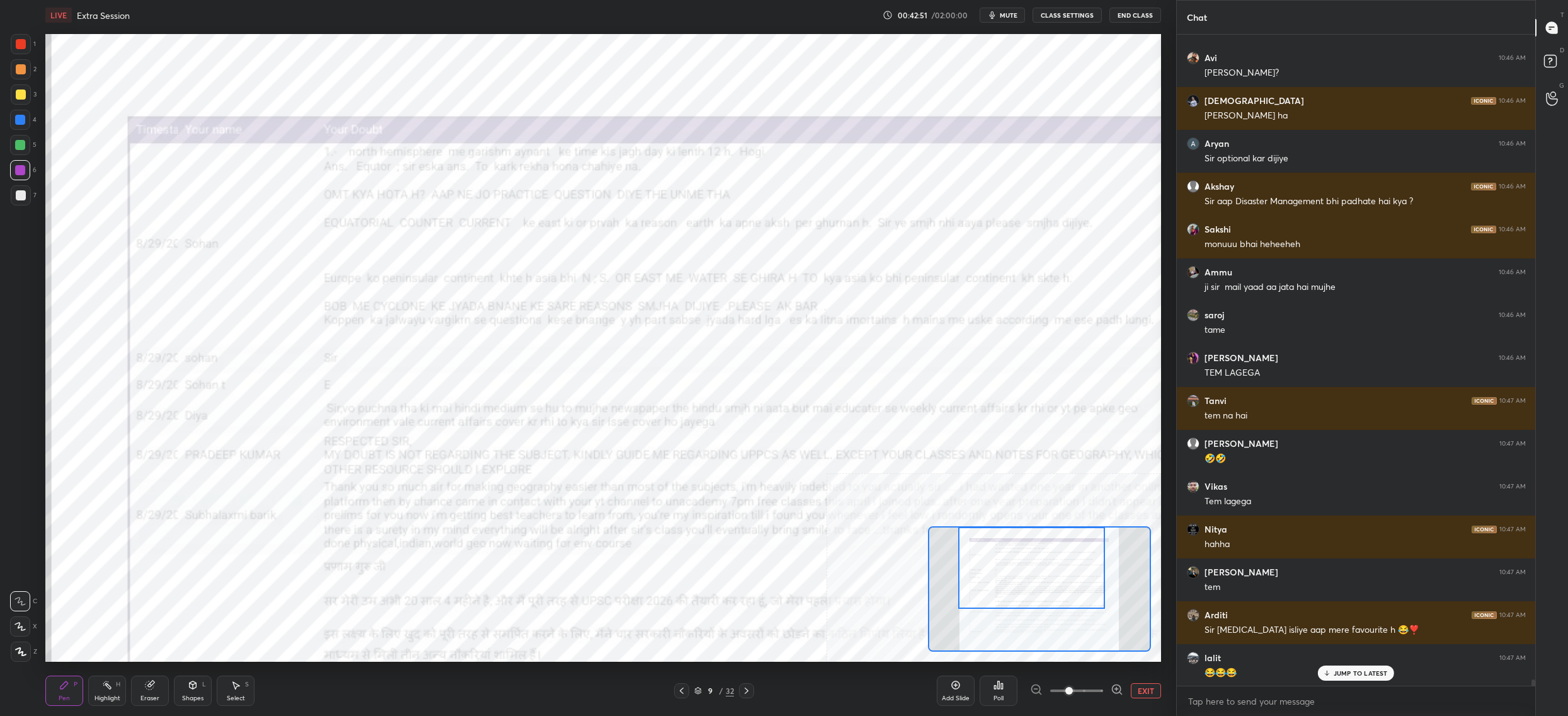
drag, startPoint x: 711, startPoint y: 692, endPoint x: 704, endPoint y: 693, distance: 7.1
click at [710, 693] on div "9" at bounding box center [711, 690] width 12 height 8
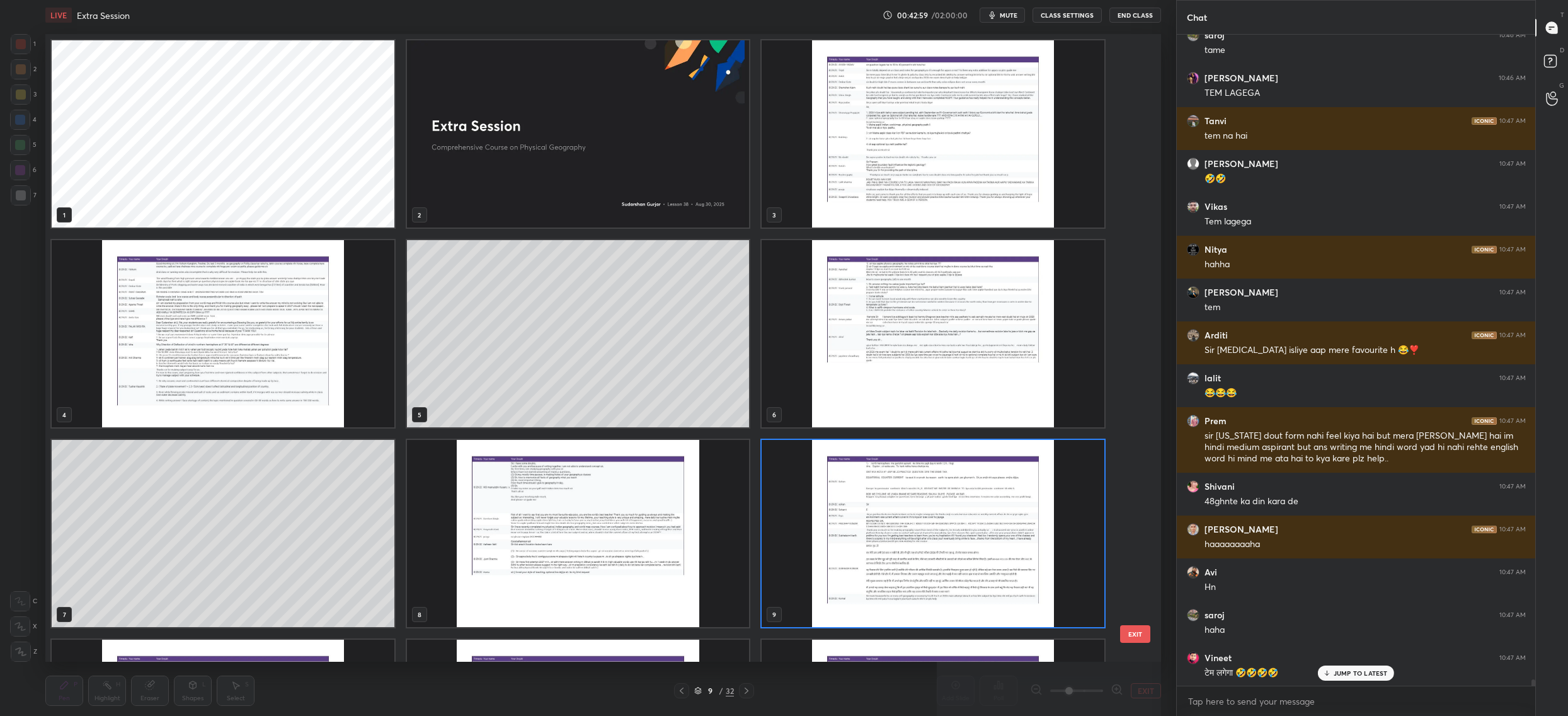
click at [937, 506] on img "grid" at bounding box center [932, 534] width 343 height 187
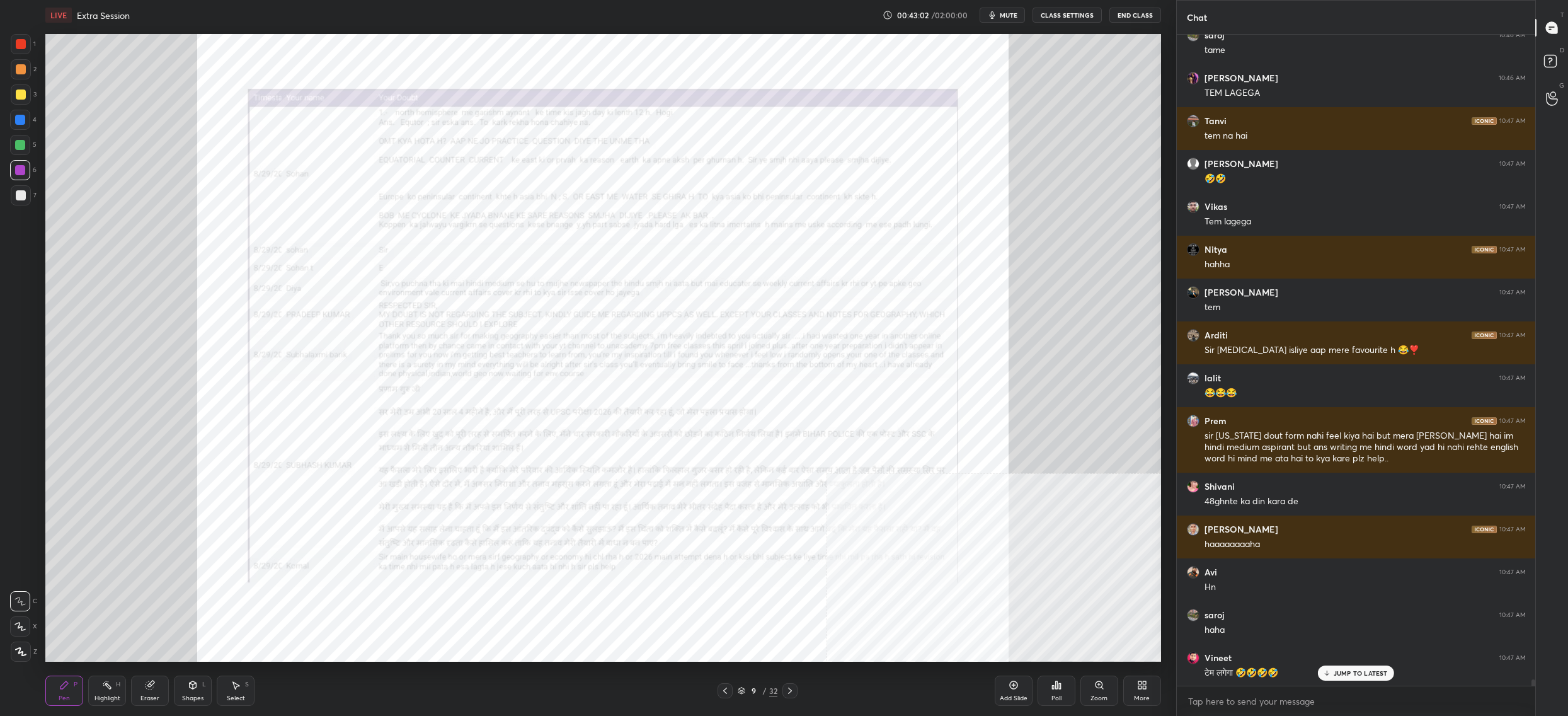
drag, startPoint x: 1101, startPoint y: 694, endPoint x: 1092, endPoint y: 679, distance: 17.5
click at [1101, 692] on div "Zoom" at bounding box center [1099, 690] width 38 height 30
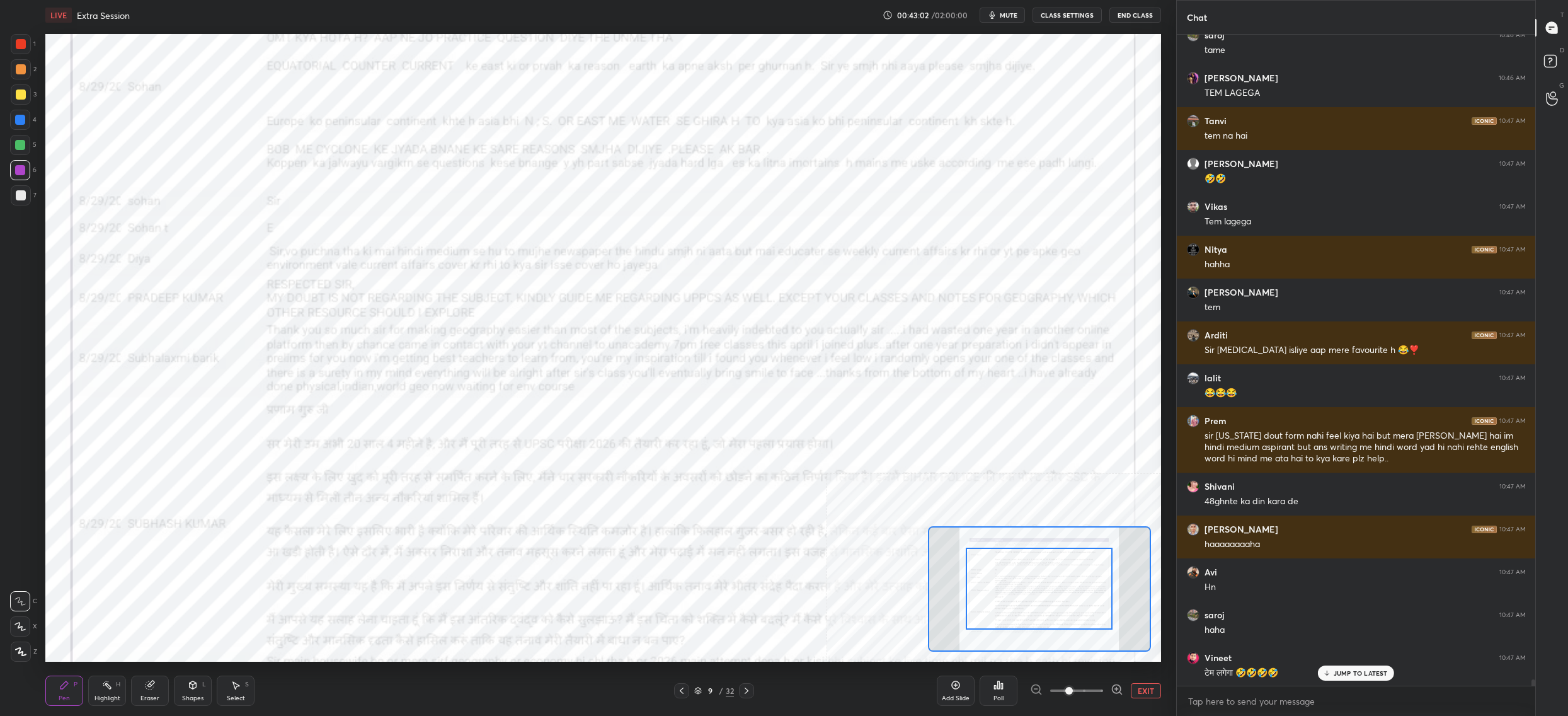
click at [1080, 619] on div at bounding box center [1039, 588] width 223 height 125
drag, startPoint x: 1079, startPoint y: 606, endPoint x: 1079, endPoint y: 578, distance: 28.0
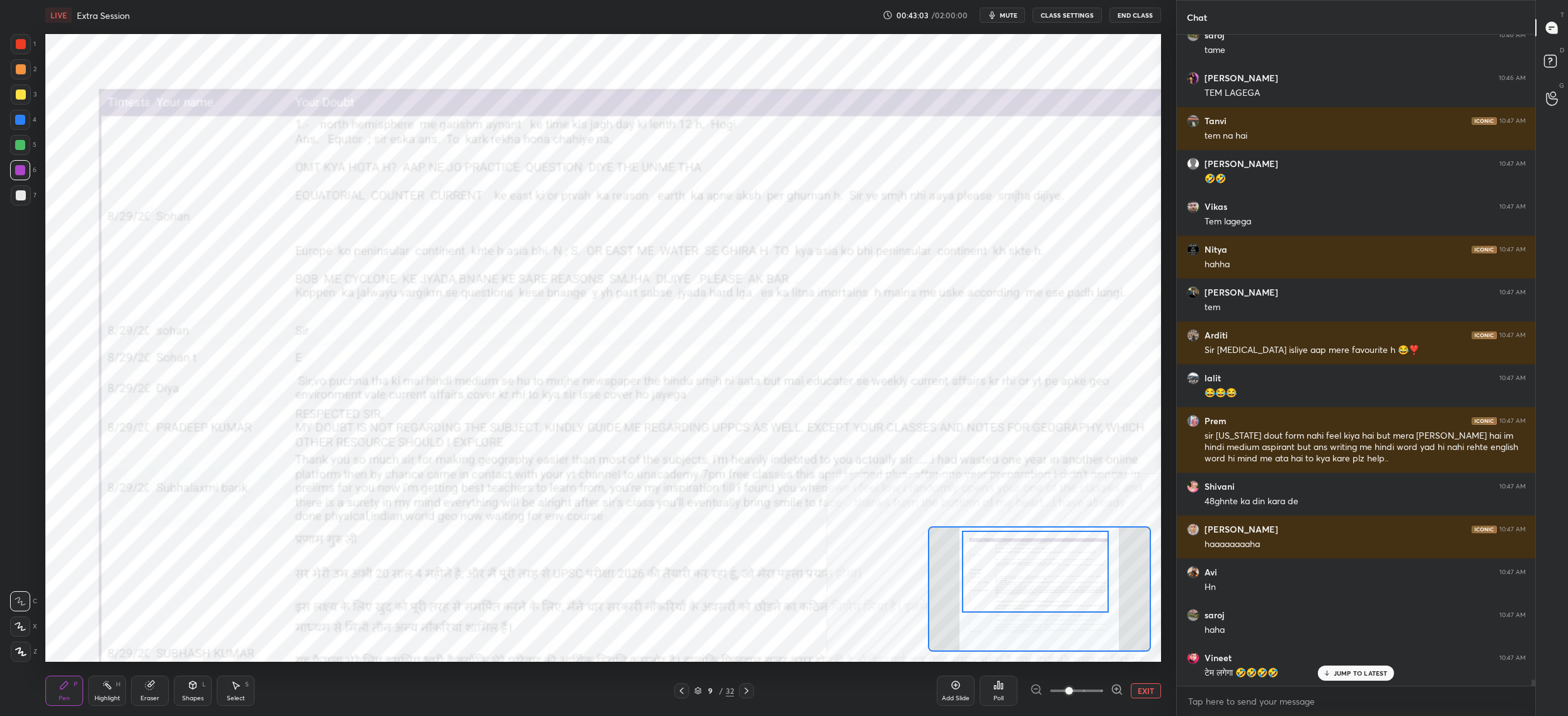
drag, startPoint x: 1079, startPoint y: 578, endPoint x: 1076, endPoint y: 560, distance: 18.2
click at [1079, 560] on div at bounding box center [1035, 571] width 147 height 82
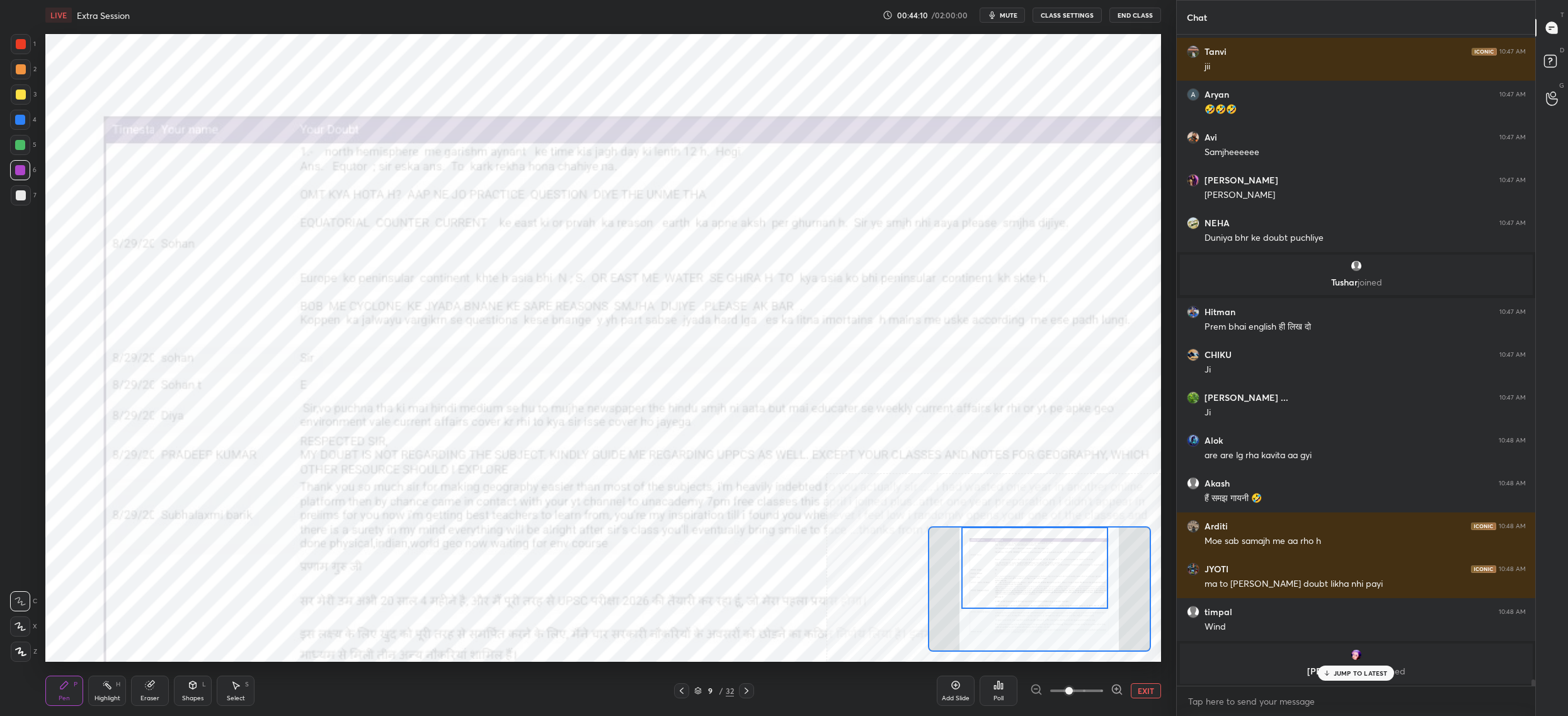
scroll to position [64312, 0]
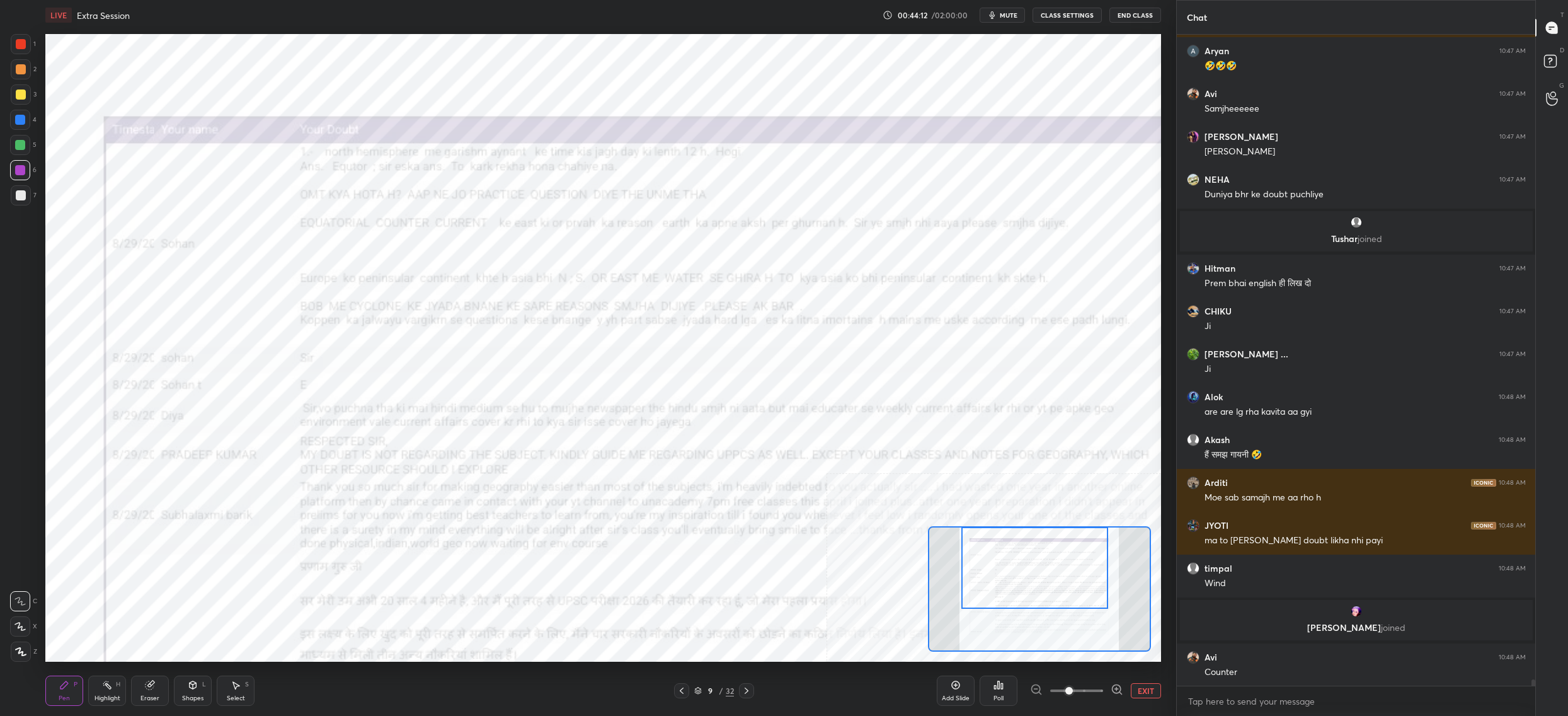
click at [1031, 32] on div "Setting up your live class Poll for secs No correct answer Start poll" at bounding box center [603, 347] width 1126 height 635
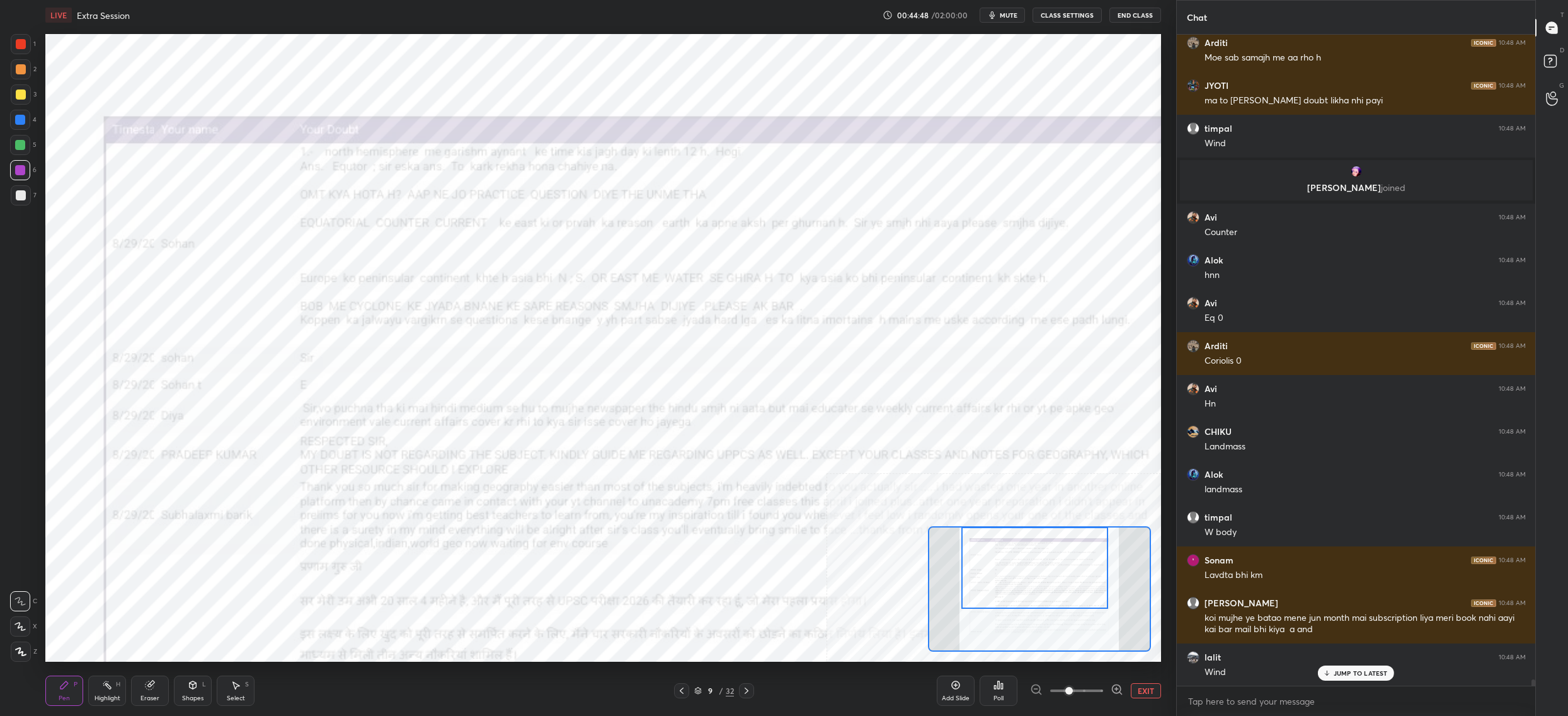
scroll to position [64793, 0]
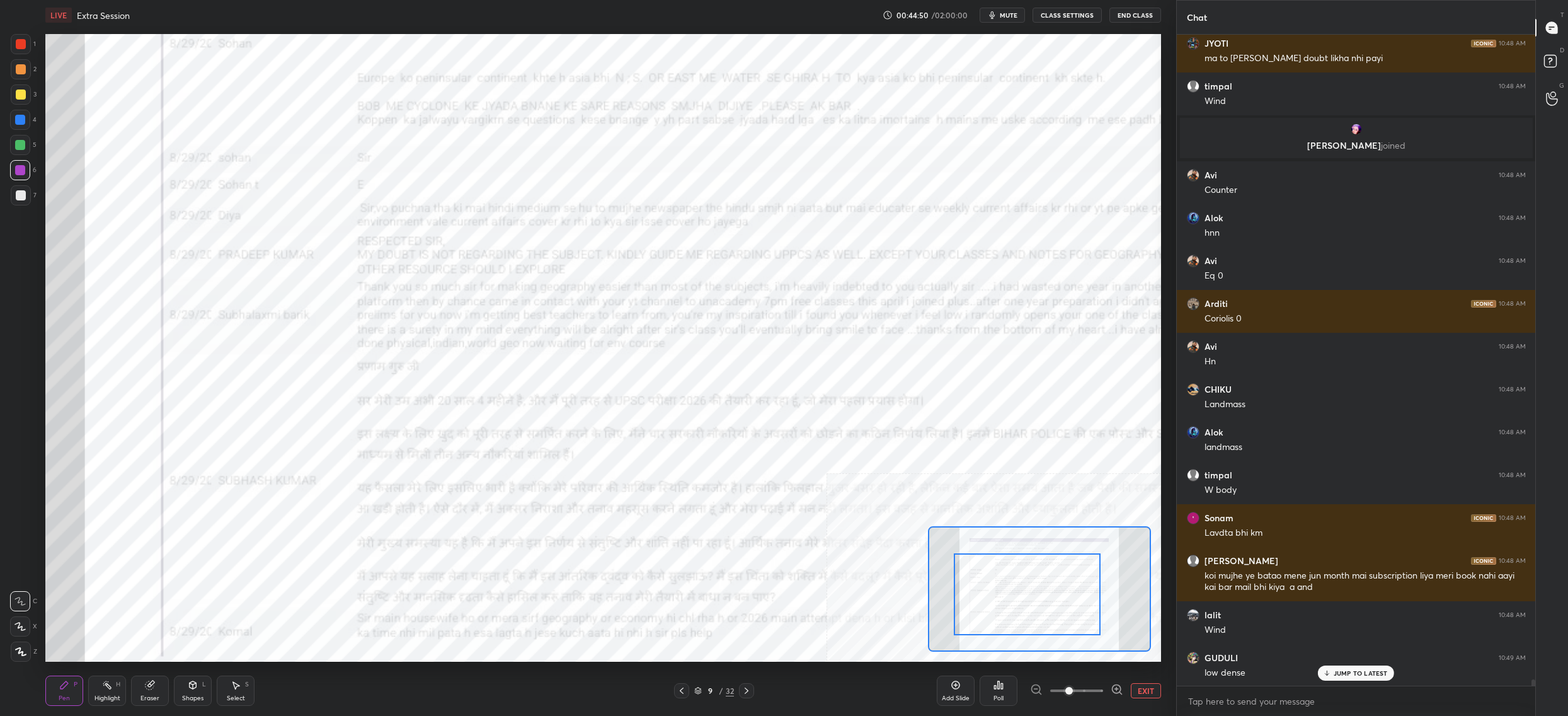
drag, startPoint x: 1006, startPoint y: 586, endPoint x: 970, endPoint y: 560, distance: 44.4
click at [999, 608] on div at bounding box center [1028, 594] width 147 height 82
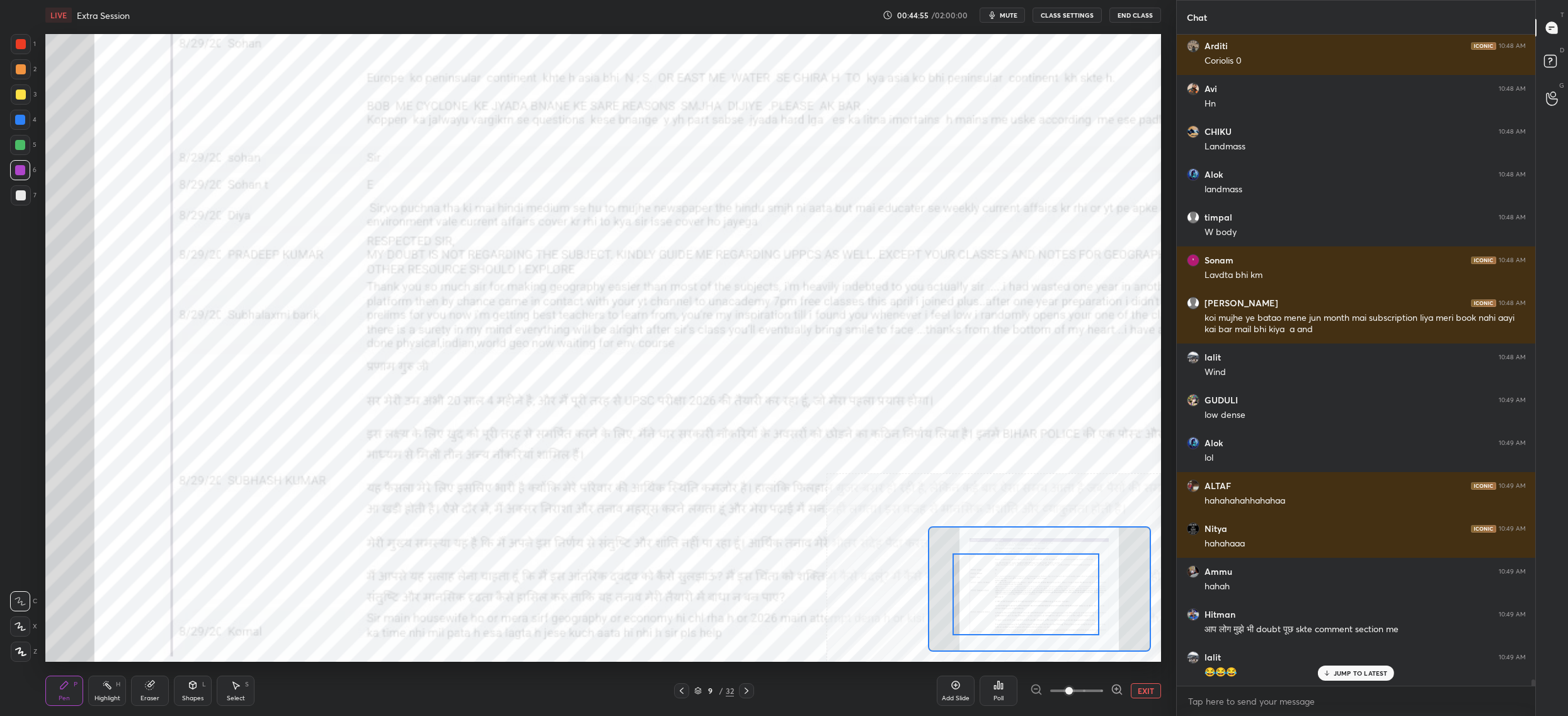
scroll to position [65093, 0]
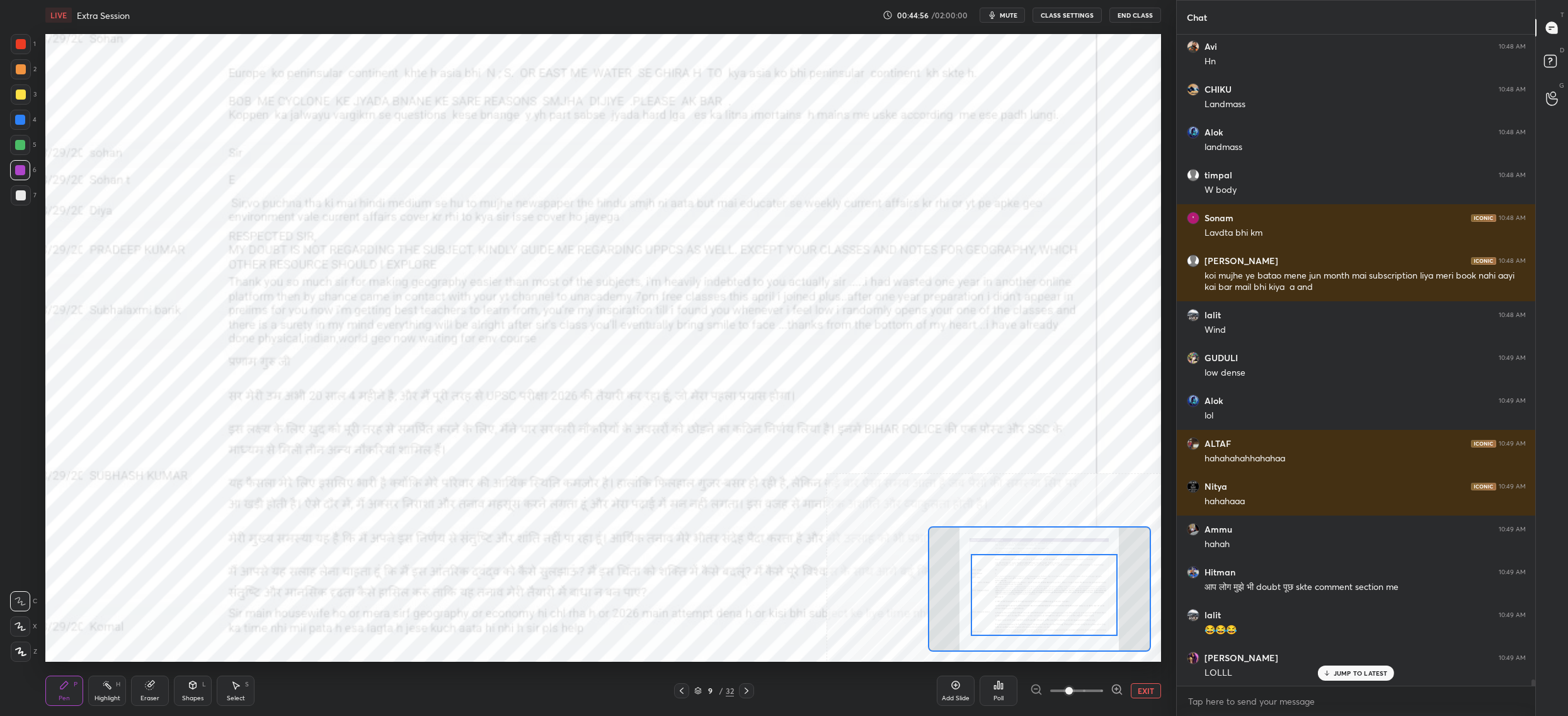
drag, startPoint x: 988, startPoint y: 560, endPoint x: 995, endPoint y: 553, distance: 9.9
click at [1001, 558] on div at bounding box center [1045, 595] width 147 height 82
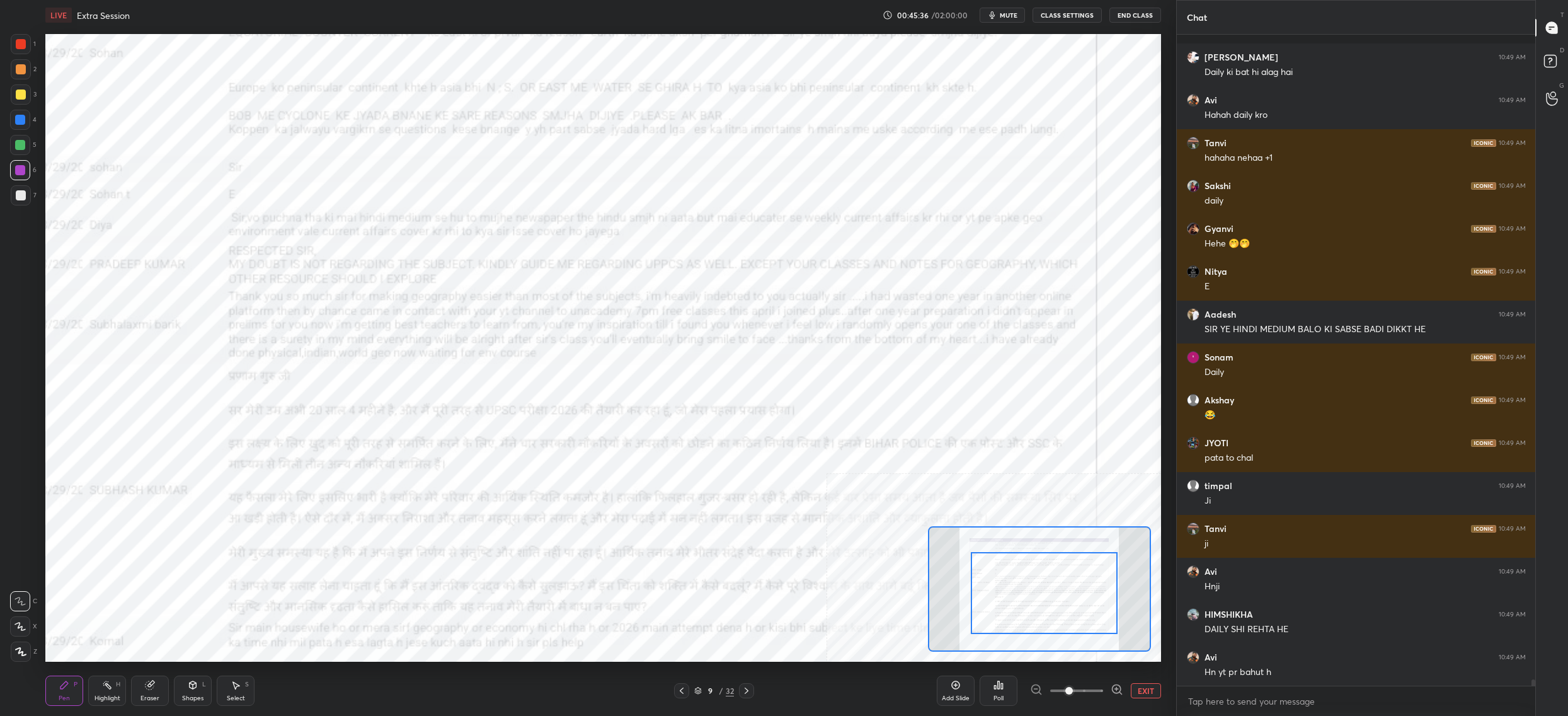
scroll to position [66259, 0]
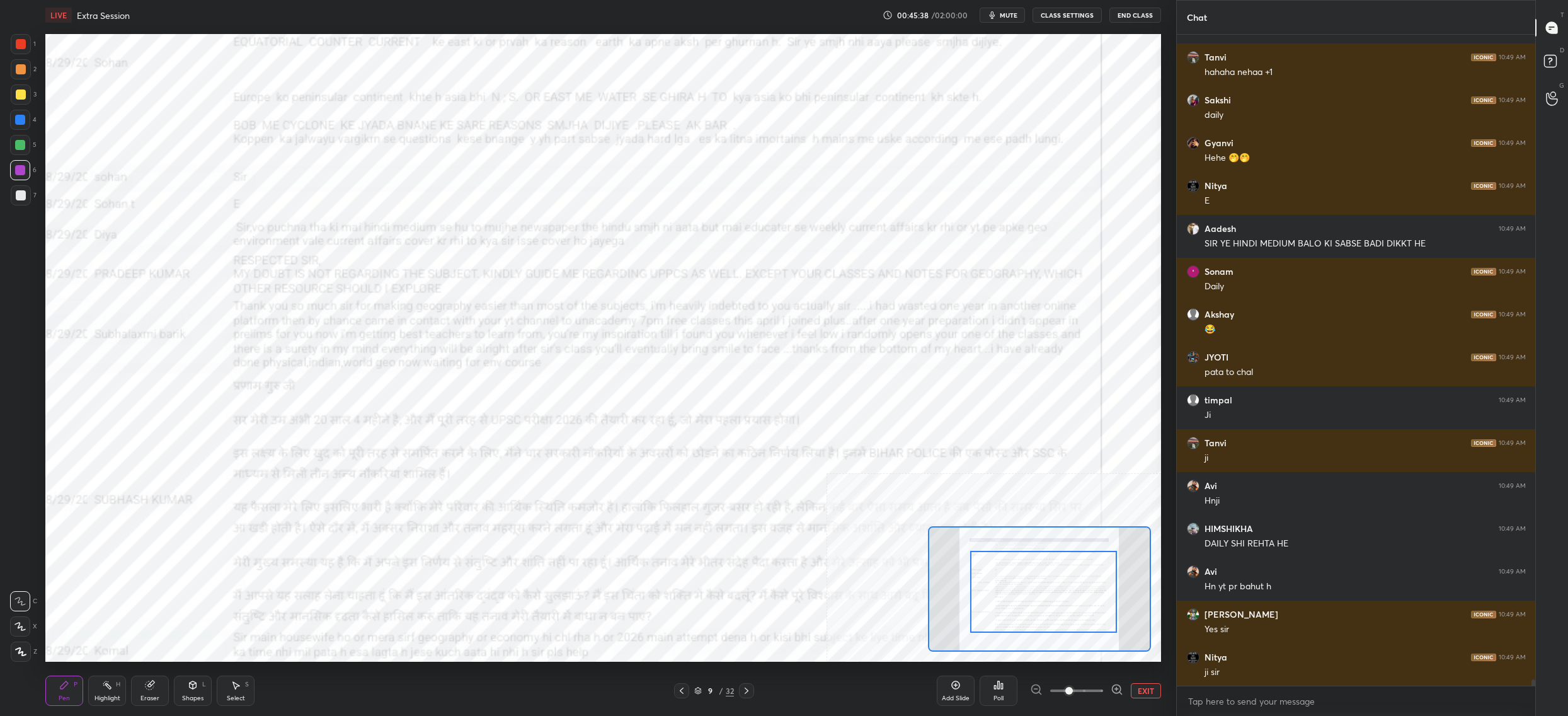
click at [1094, 613] on div at bounding box center [1044, 592] width 147 height 82
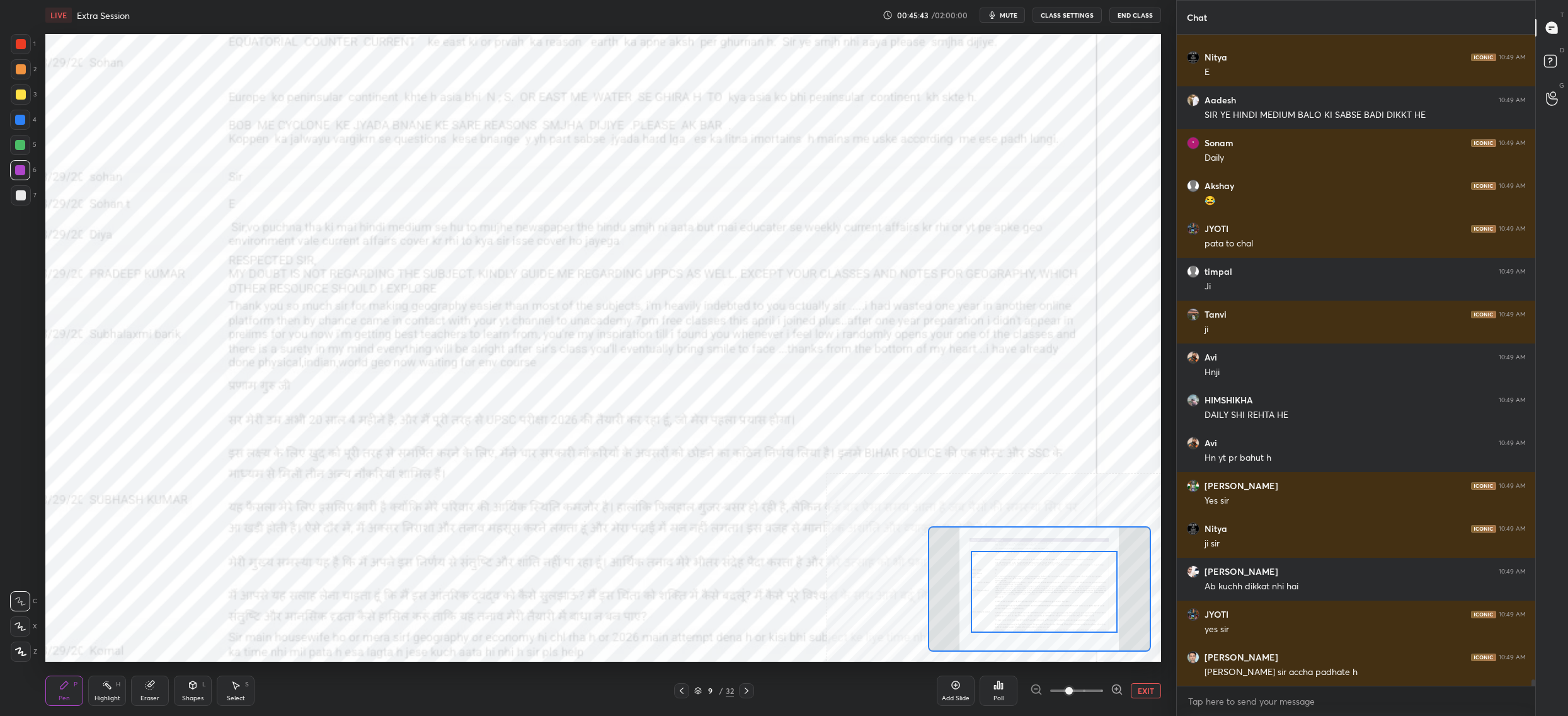
scroll to position [66429, 0]
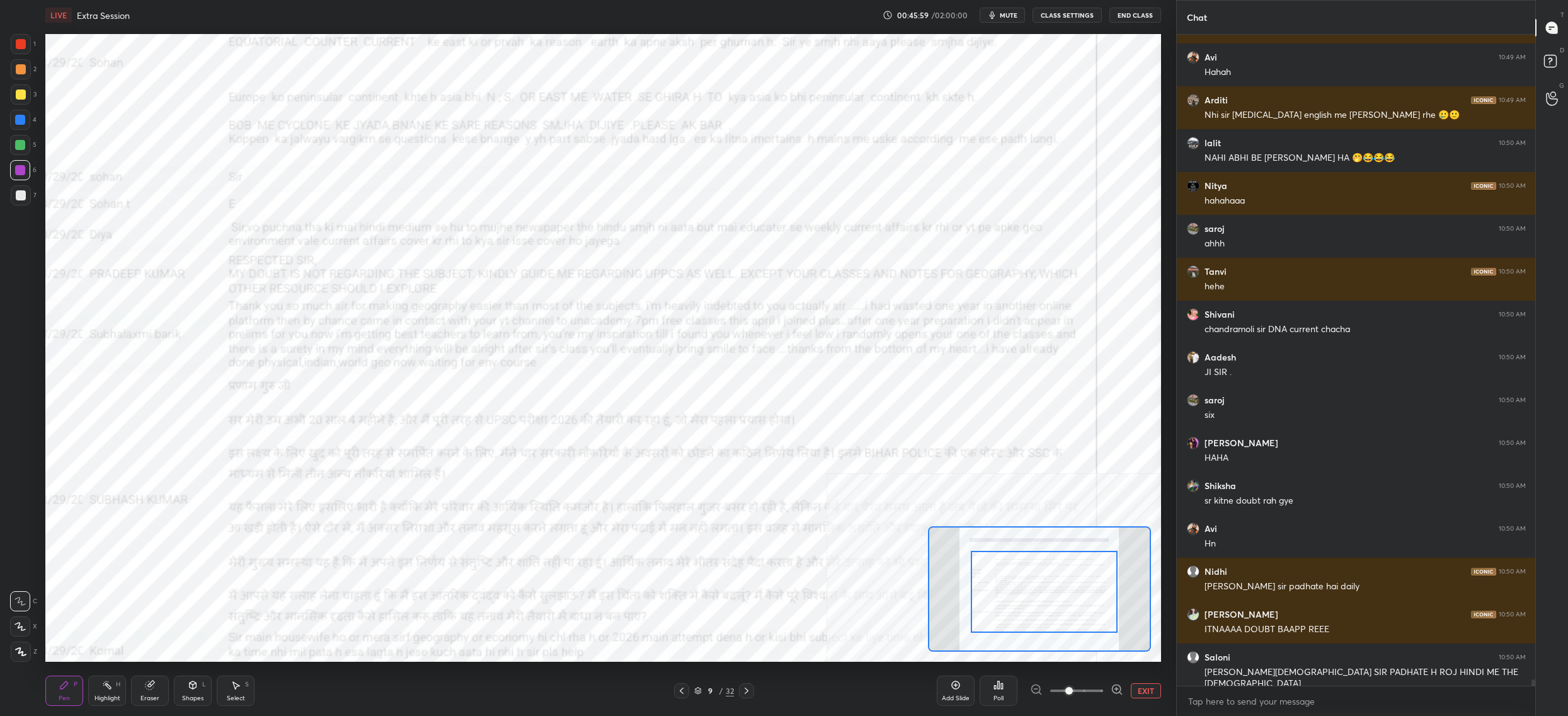
click at [998, 578] on div at bounding box center [1045, 592] width 147 height 82
drag, startPoint x: 998, startPoint y: 578, endPoint x: 988, endPoint y: 590, distance: 15.6
click at [989, 592] on div at bounding box center [1036, 600] width 147 height 82
click at [990, 590] on div at bounding box center [1035, 605] width 147 height 82
click at [1002, 596] on div at bounding box center [1040, 609] width 147 height 82
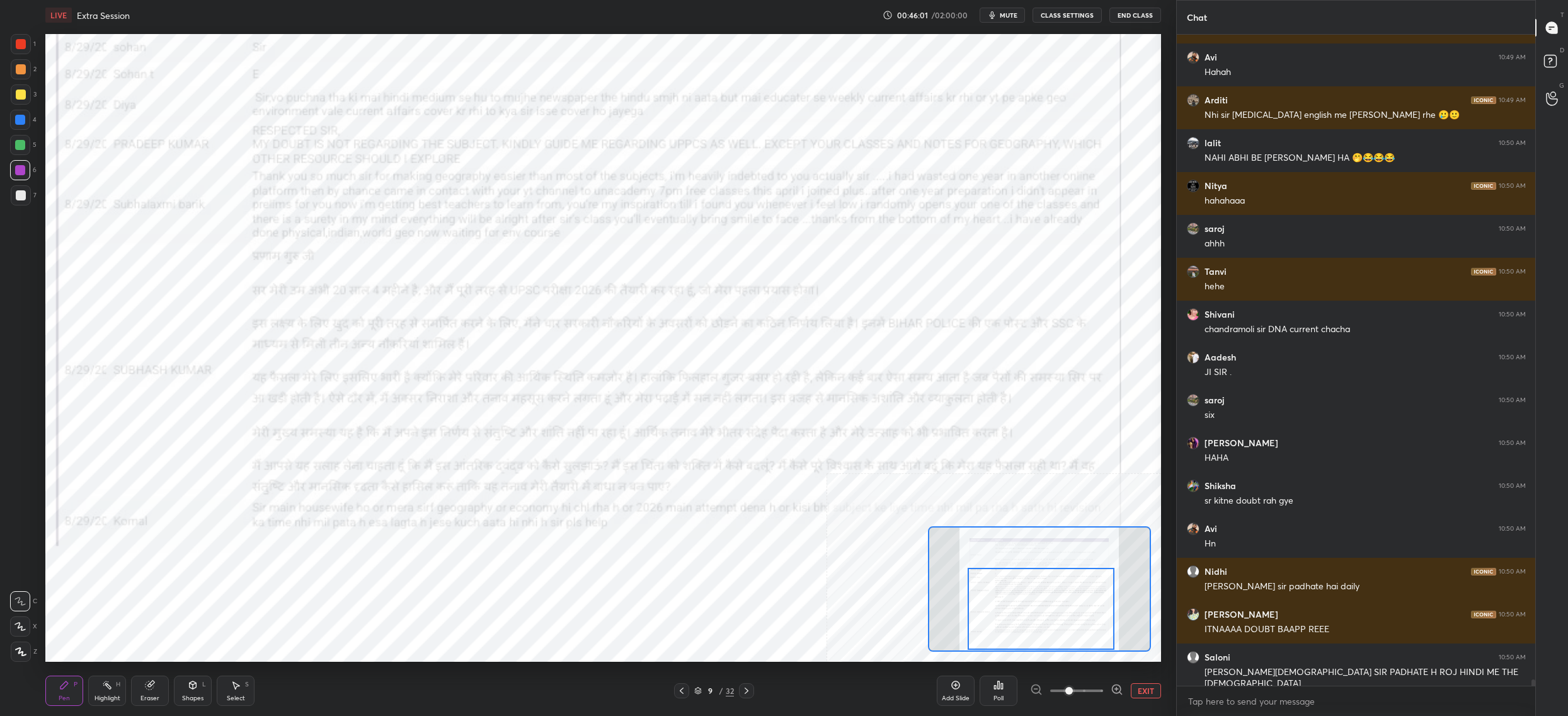
click at [1002, 595] on div at bounding box center [1041, 609] width 147 height 82
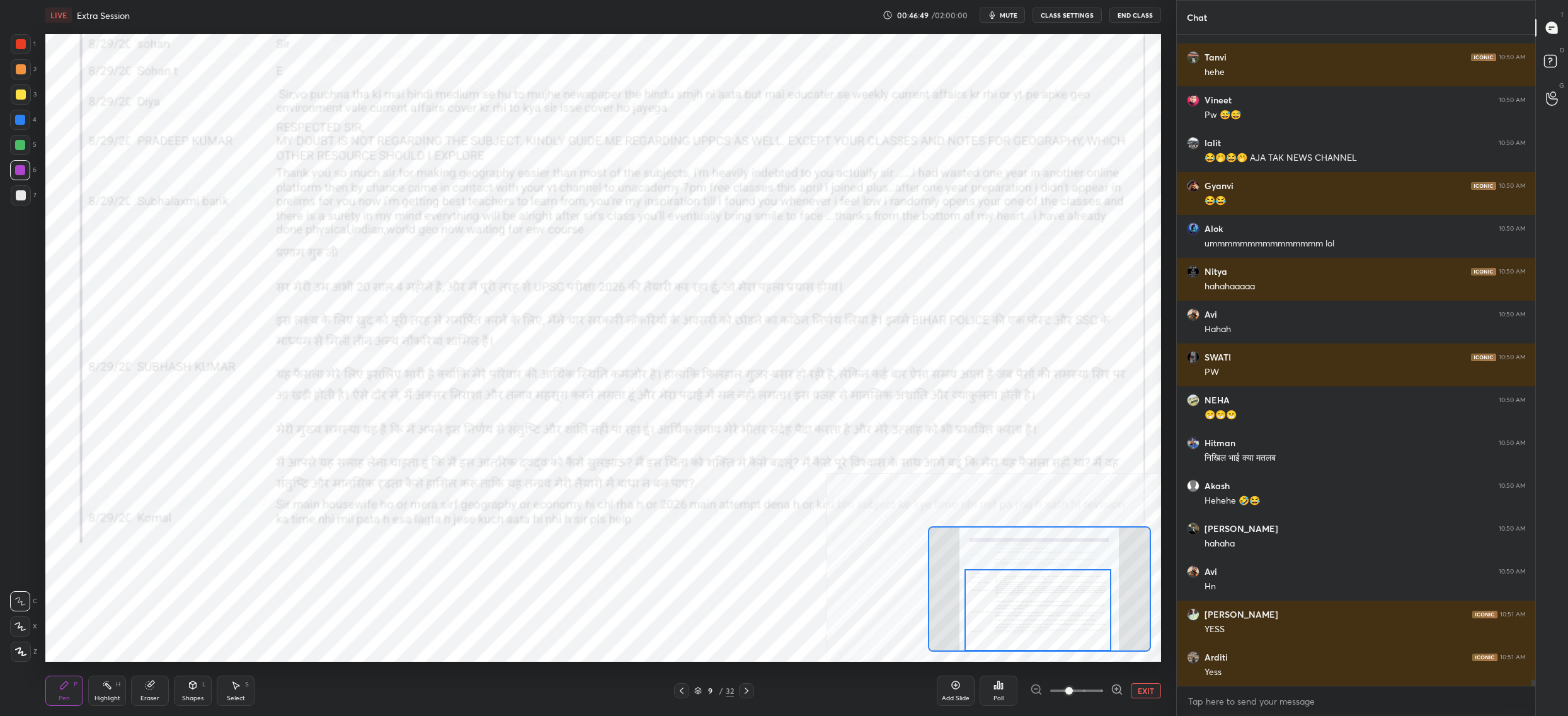
scroll to position [68186, 0]
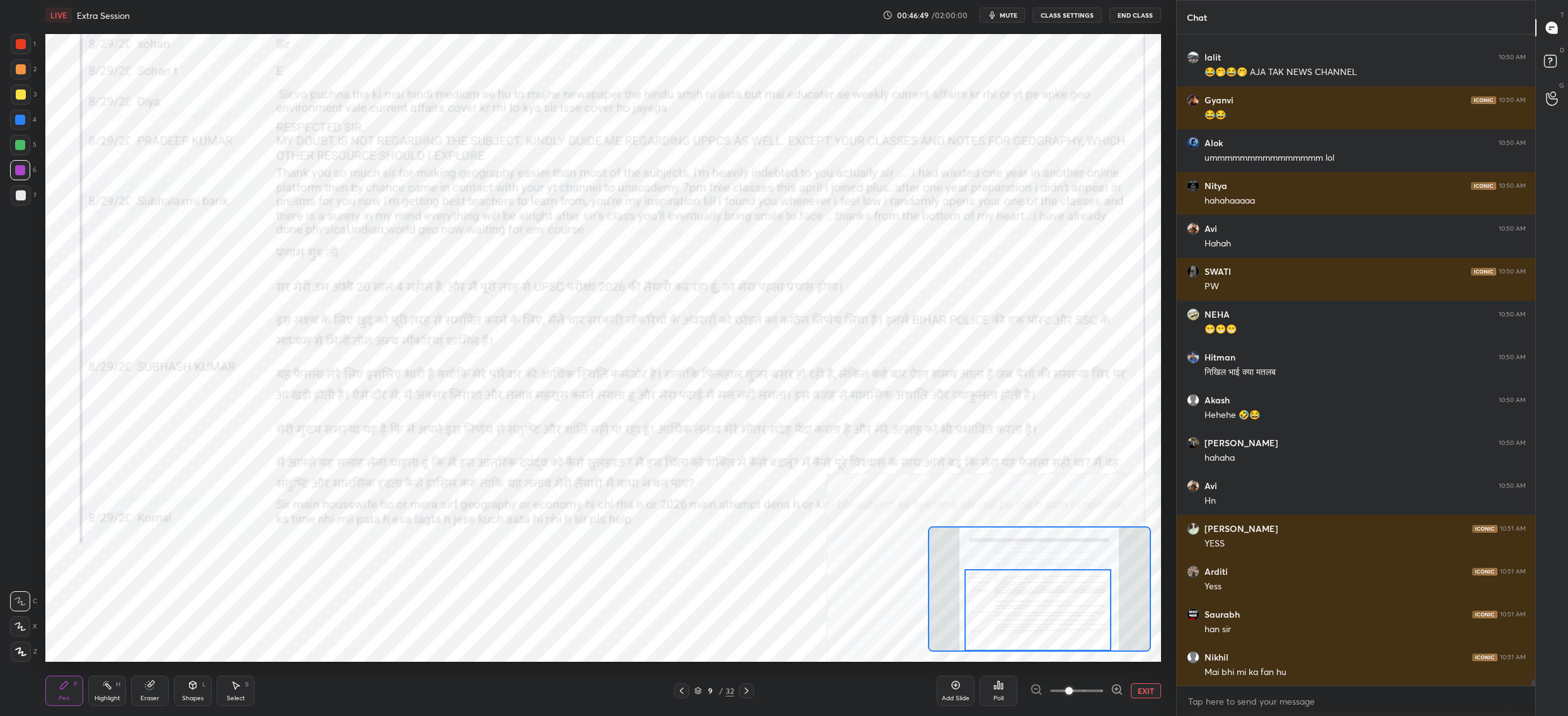
drag, startPoint x: 979, startPoint y: 590, endPoint x: 972, endPoint y: 607, distance: 18.4
click at [973, 608] on div at bounding box center [1038, 610] width 147 height 82
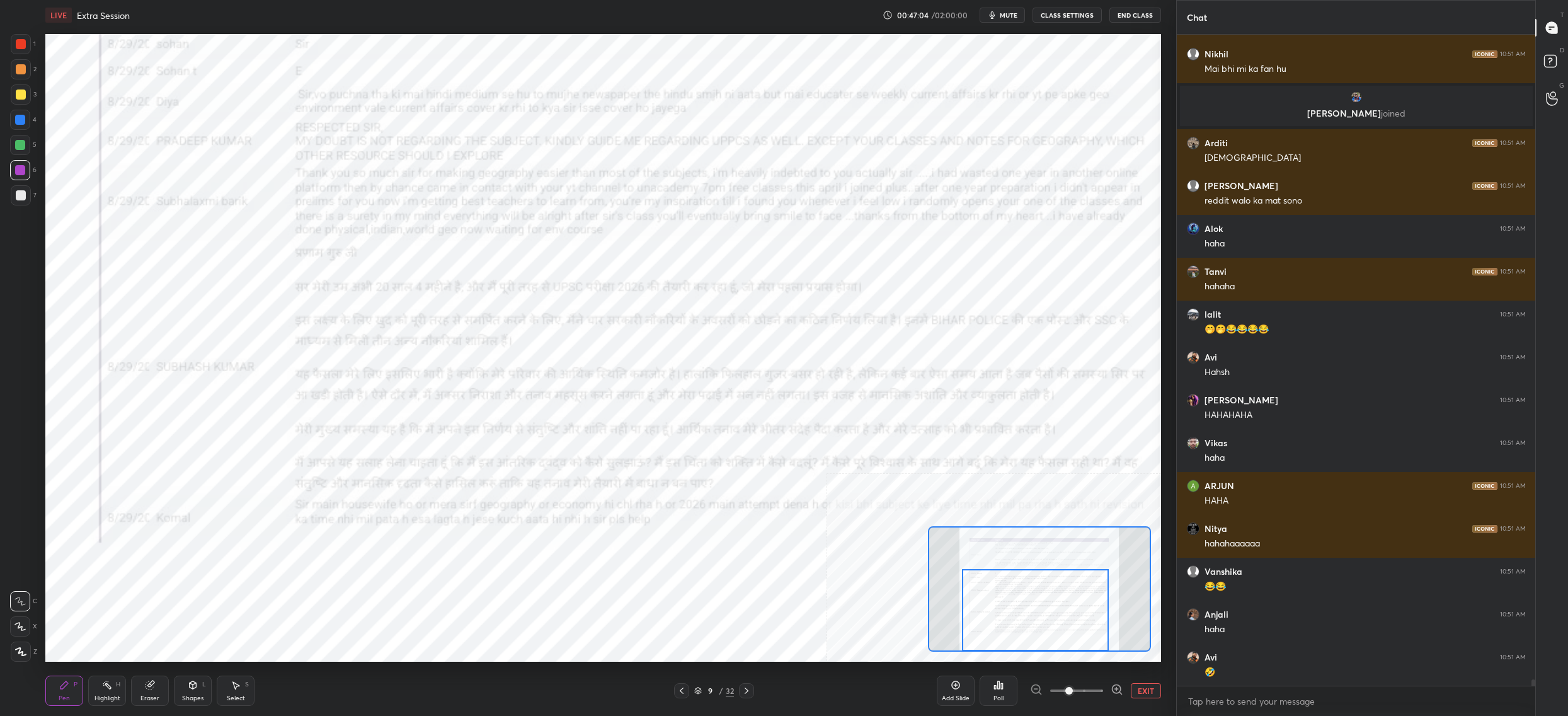
scroll to position [68023, 0]
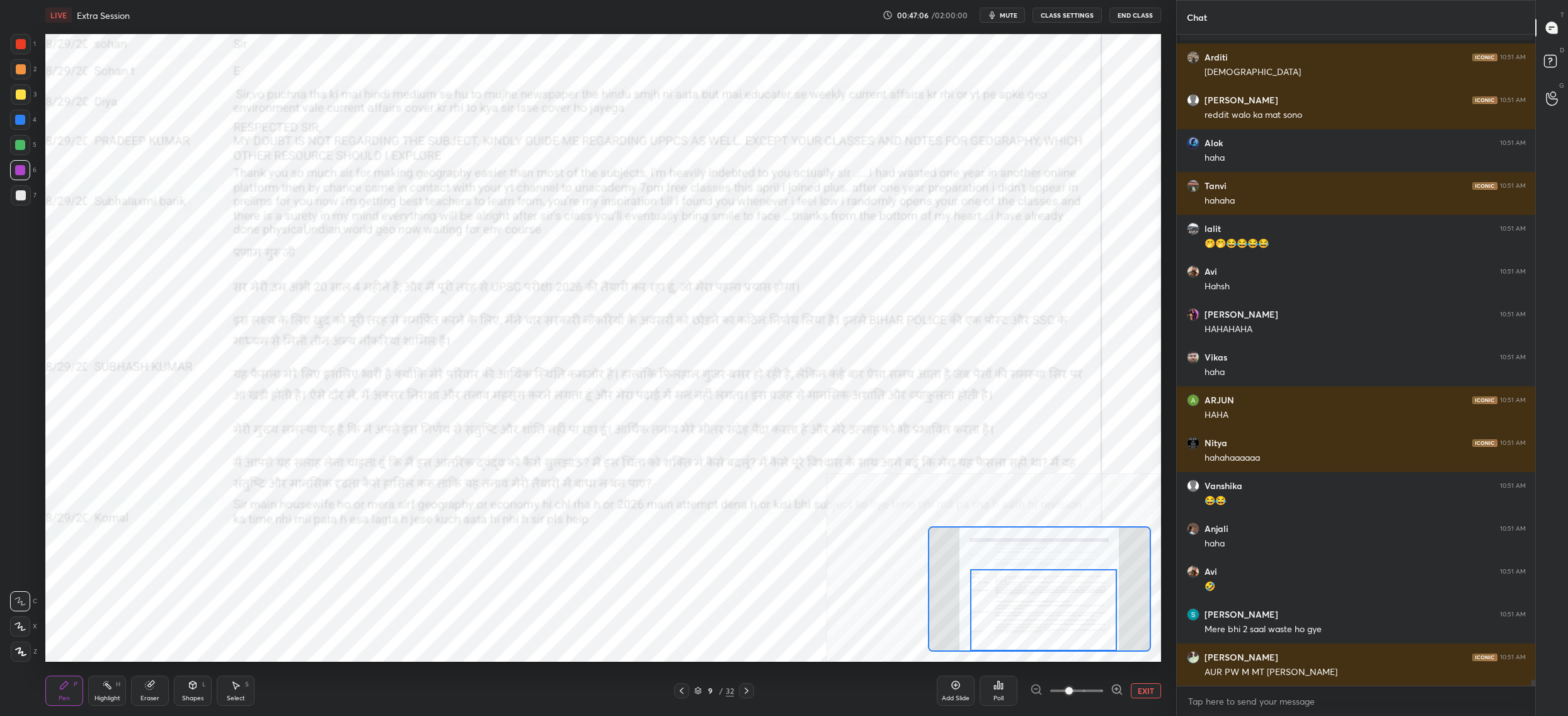
click at [1014, 602] on div at bounding box center [1044, 610] width 147 height 82
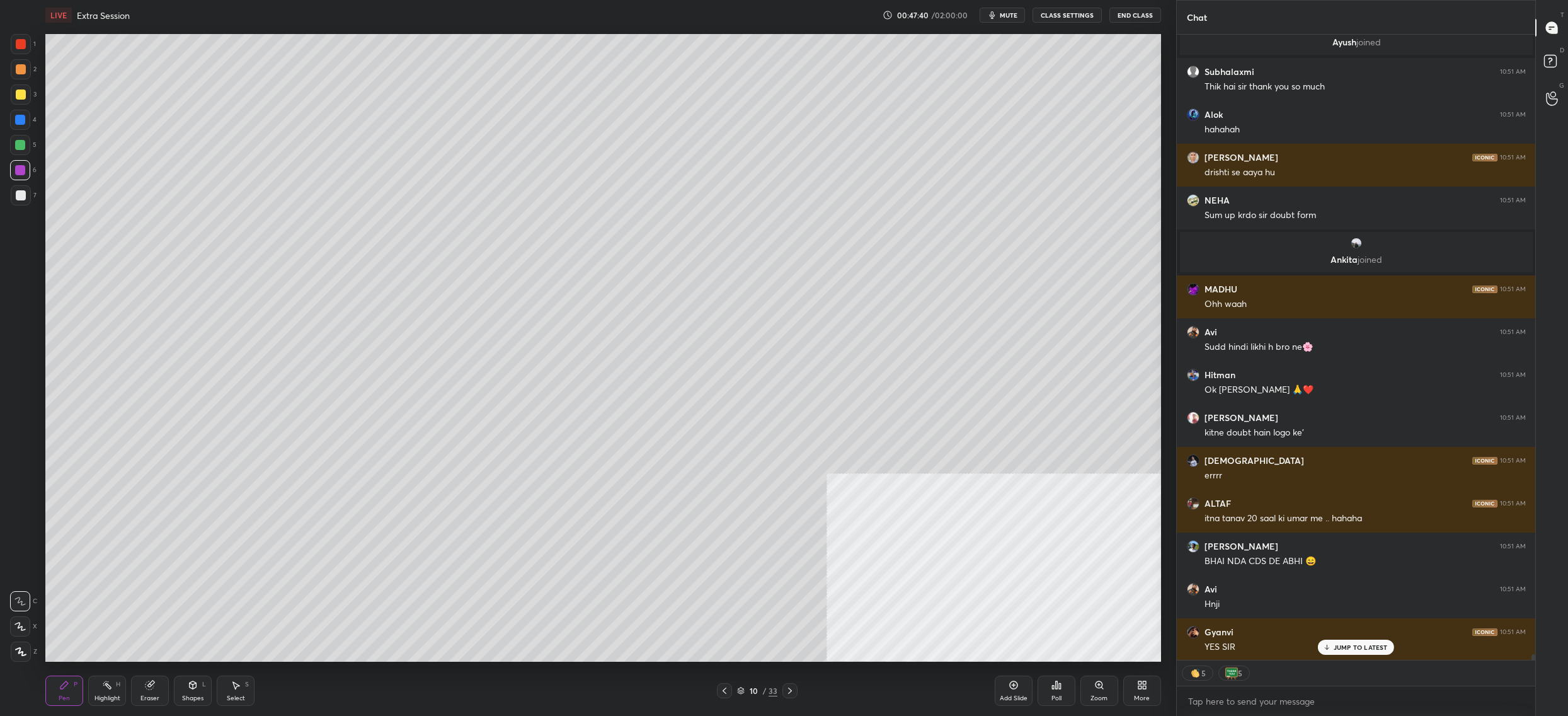
scroll to position [68870, 0]
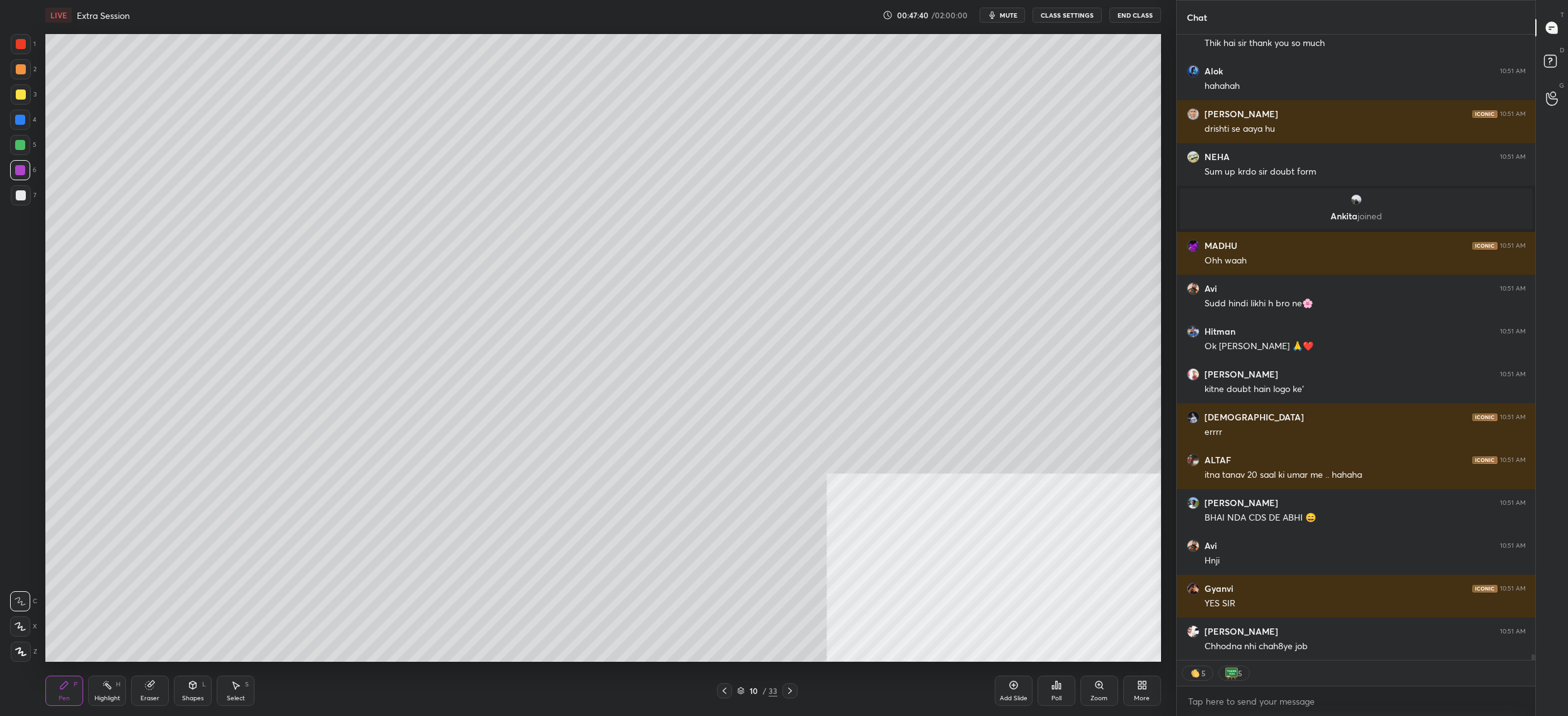
click at [26, 90] on div at bounding box center [21, 94] width 20 height 20
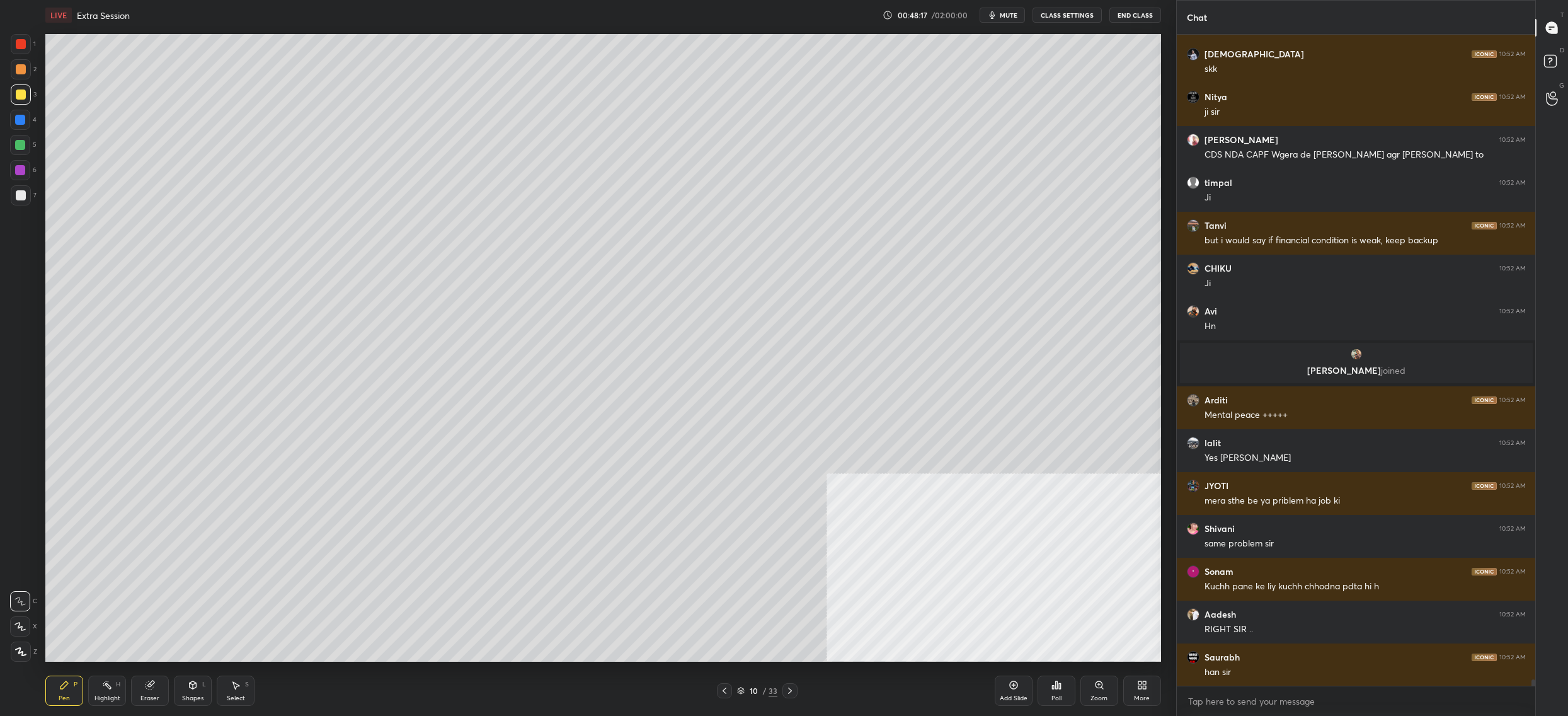
scroll to position [69179, 0]
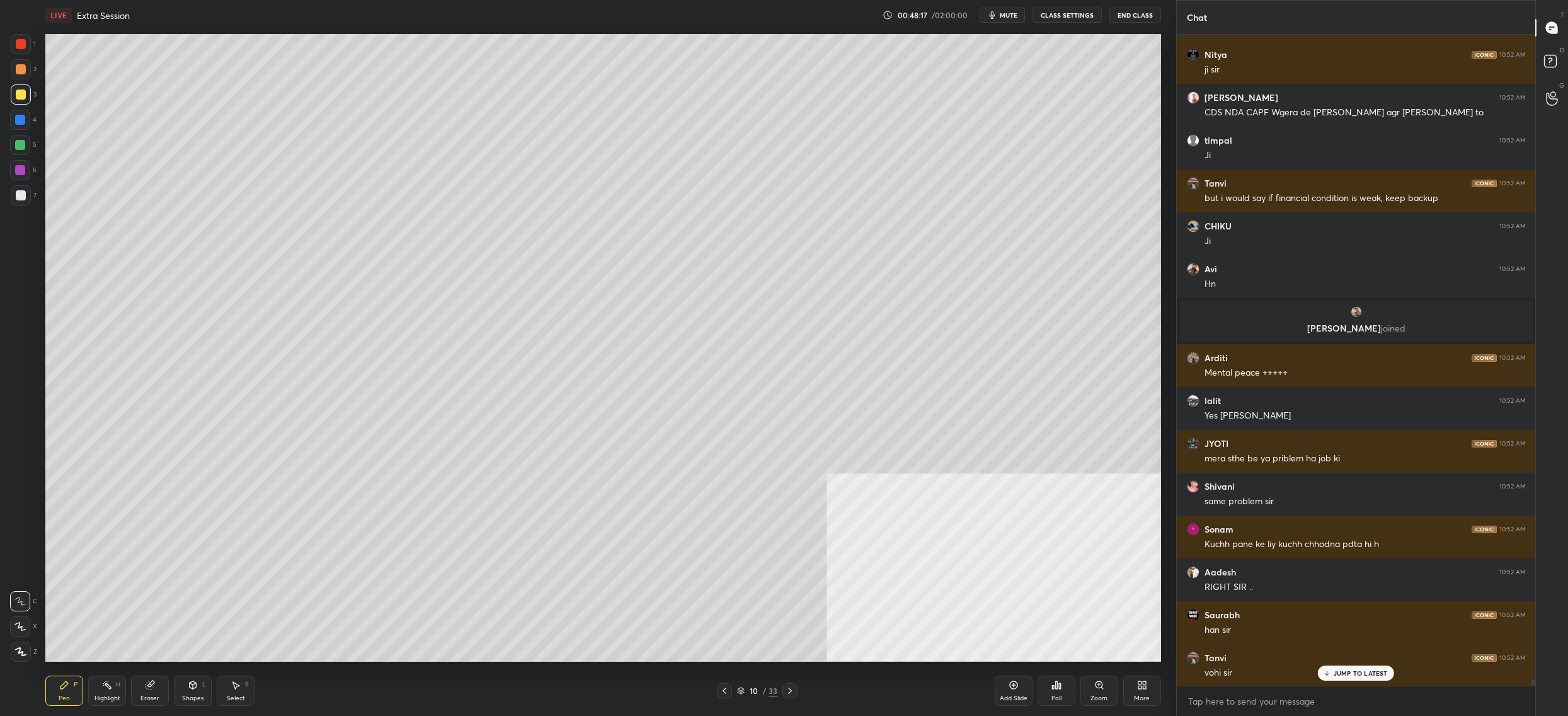
drag, startPoint x: 747, startPoint y: 689, endPoint x: 739, endPoint y: 693, distance: 8.9
click at [746, 694] on div "10 / 33" at bounding box center [757, 690] width 40 height 12
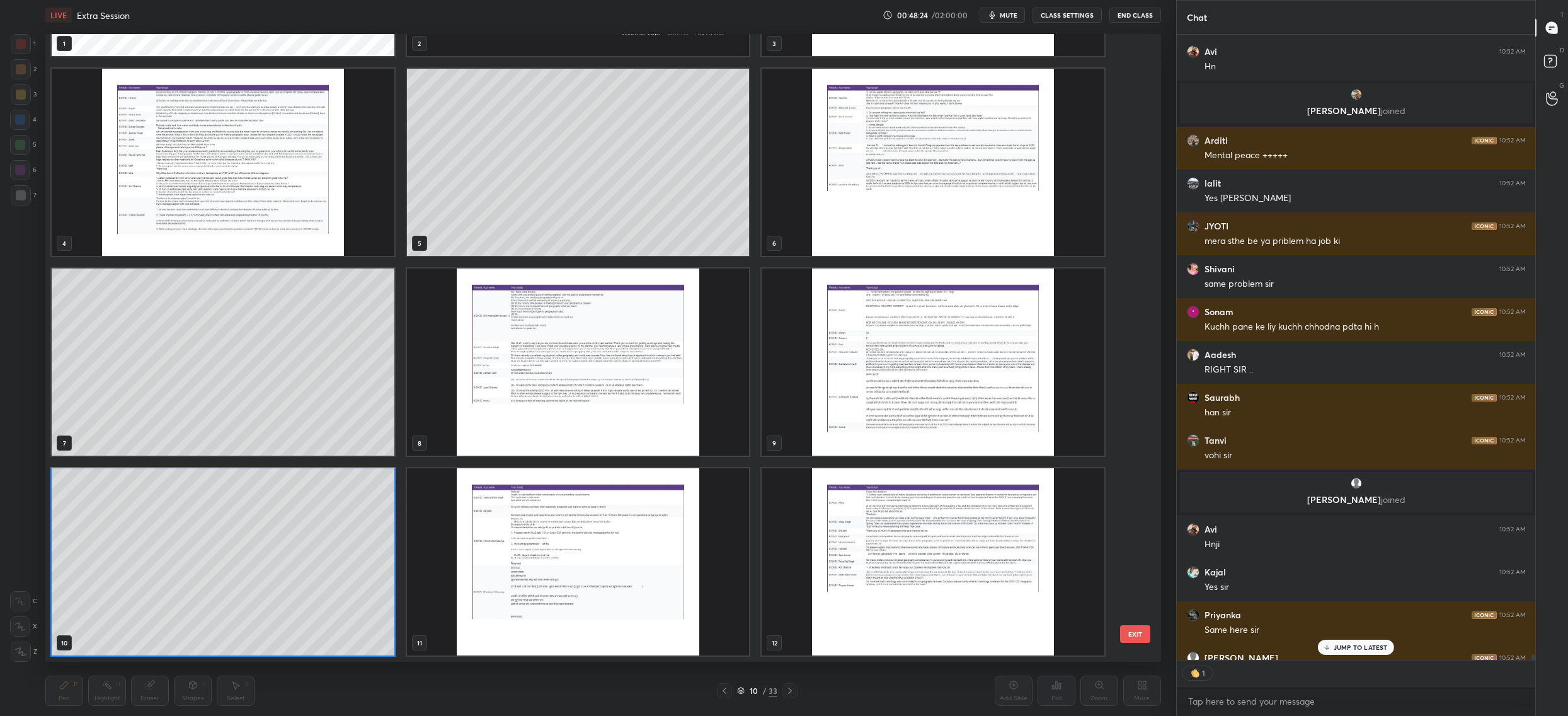
scroll to position [622, 356]
click at [847, 423] on img "grid" at bounding box center [932, 362] width 343 height 187
click at [846, 424] on img "grid" at bounding box center [932, 362] width 343 height 187
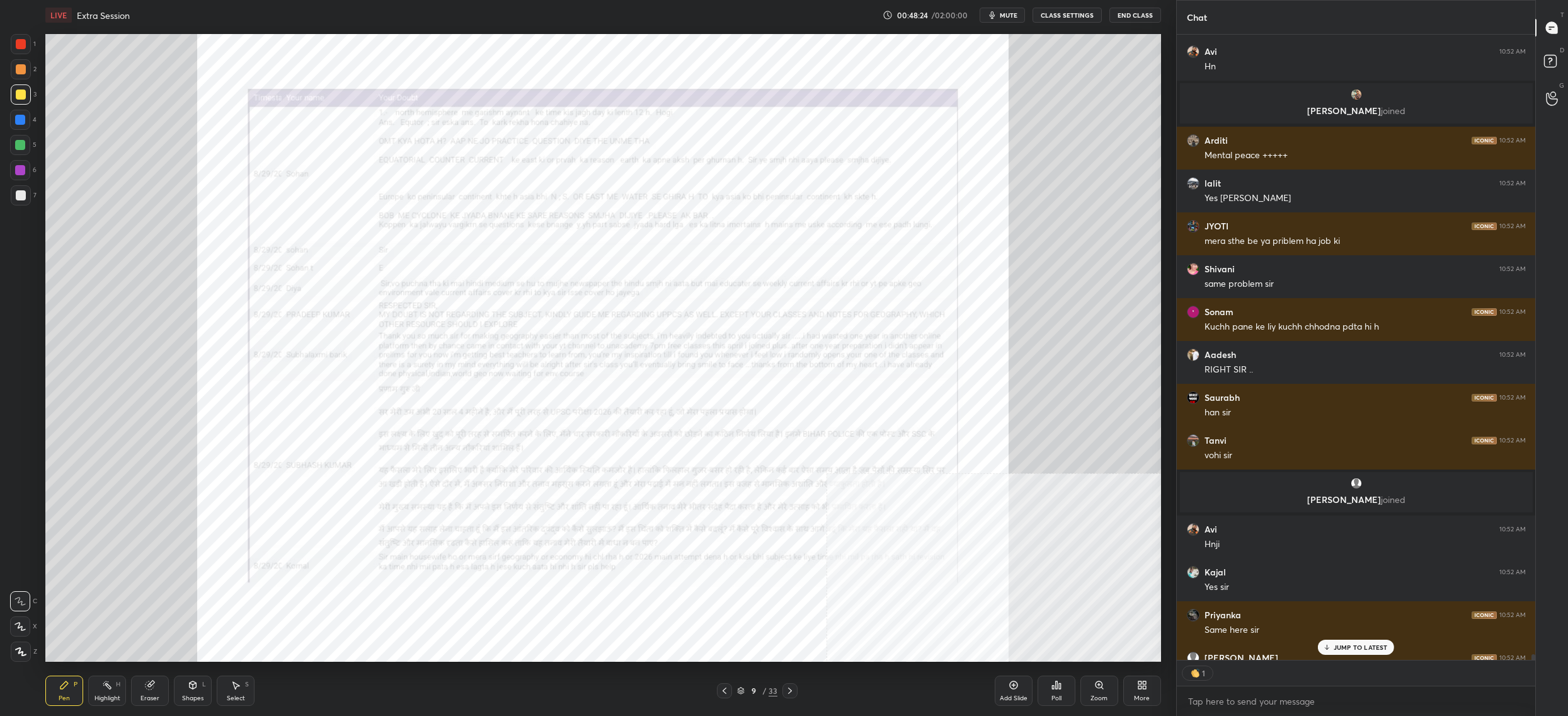
click at [847, 424] on img "grid" at bounding box center [932, 362] width 343 height 187
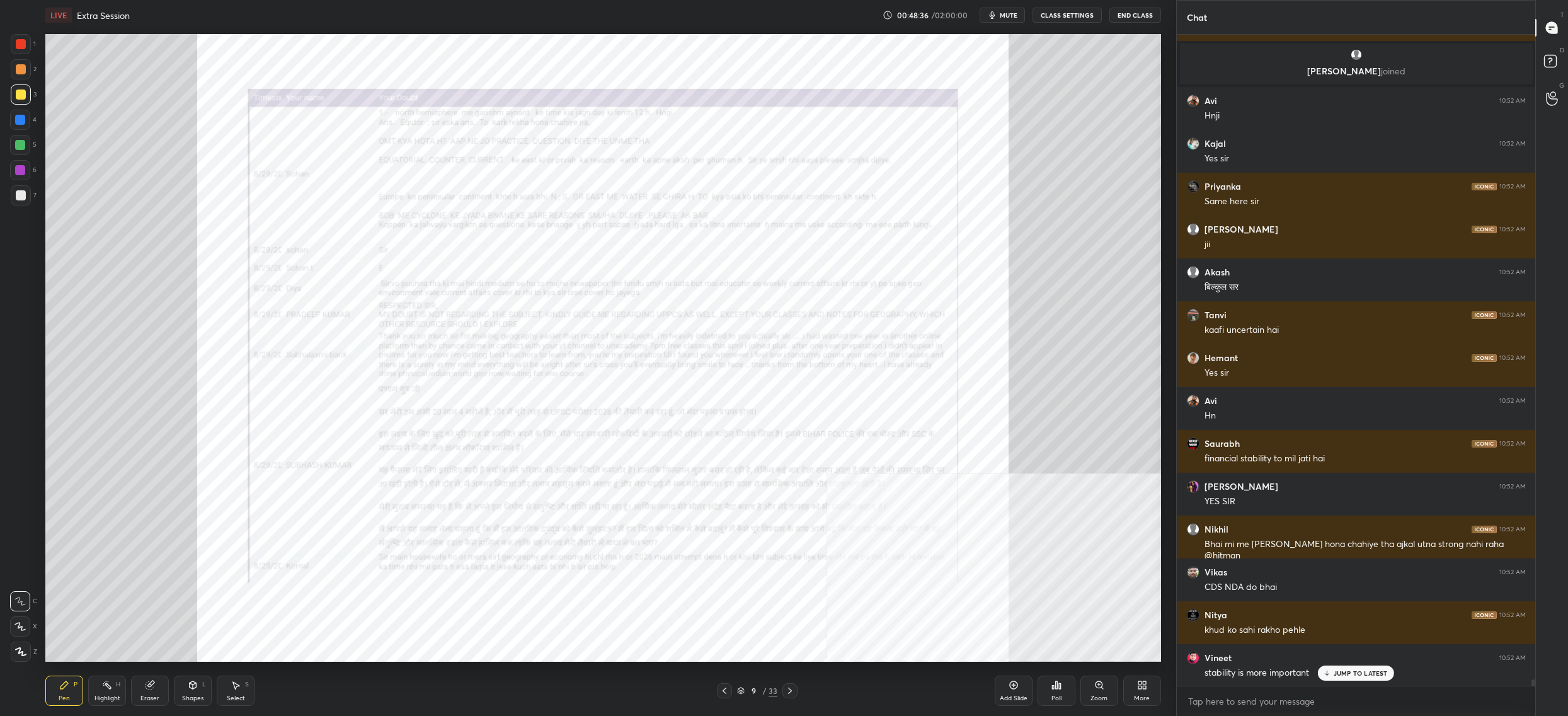
click at [1089, 688] on div "Zoom" at bounding box center [1099, 690] width 38 height 30
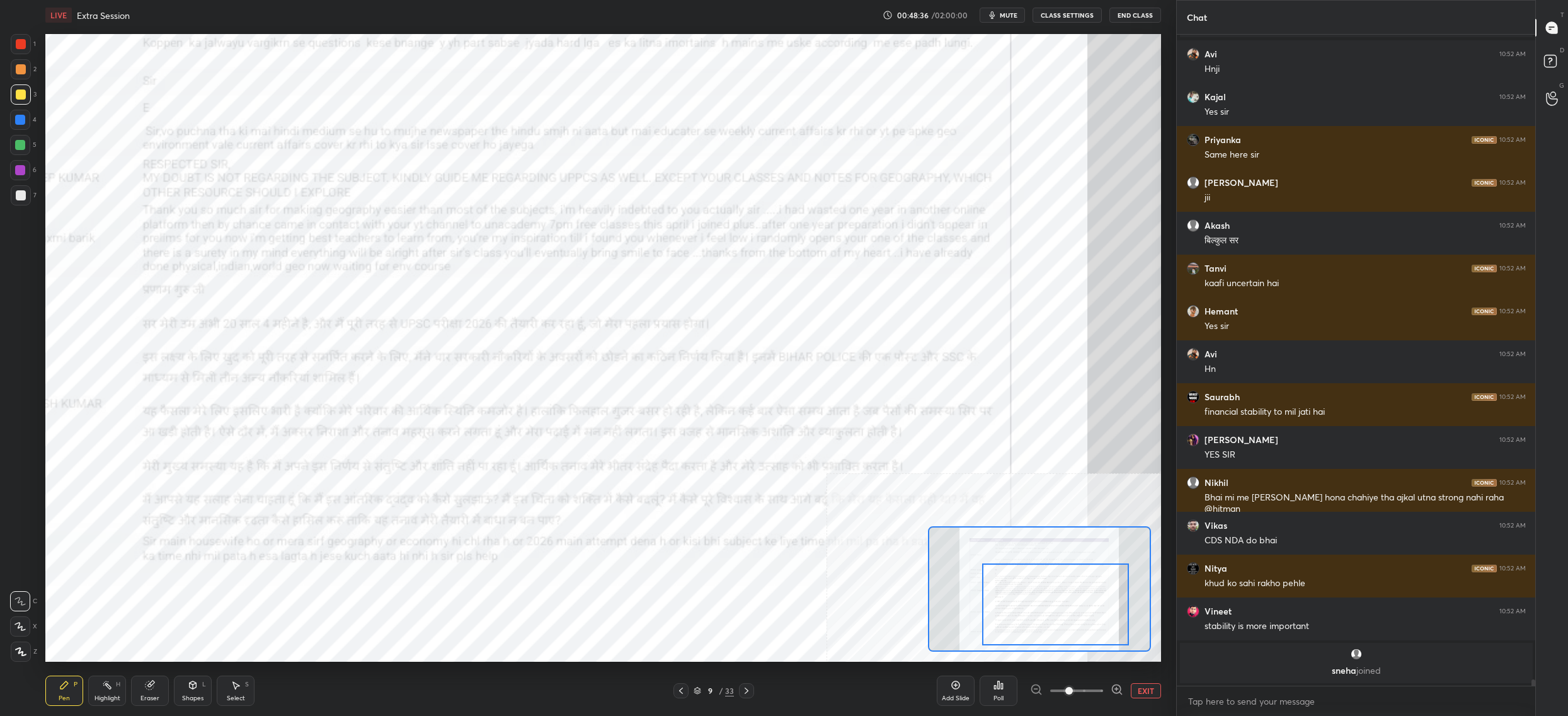
drag, startPoint x: 1063, startPoint y: 626, endPoint x: 1094, endPoint y: 642, distance: 34.9
click at [1103, 651] on div at bounding box center [1039, 588] width 223 height 125
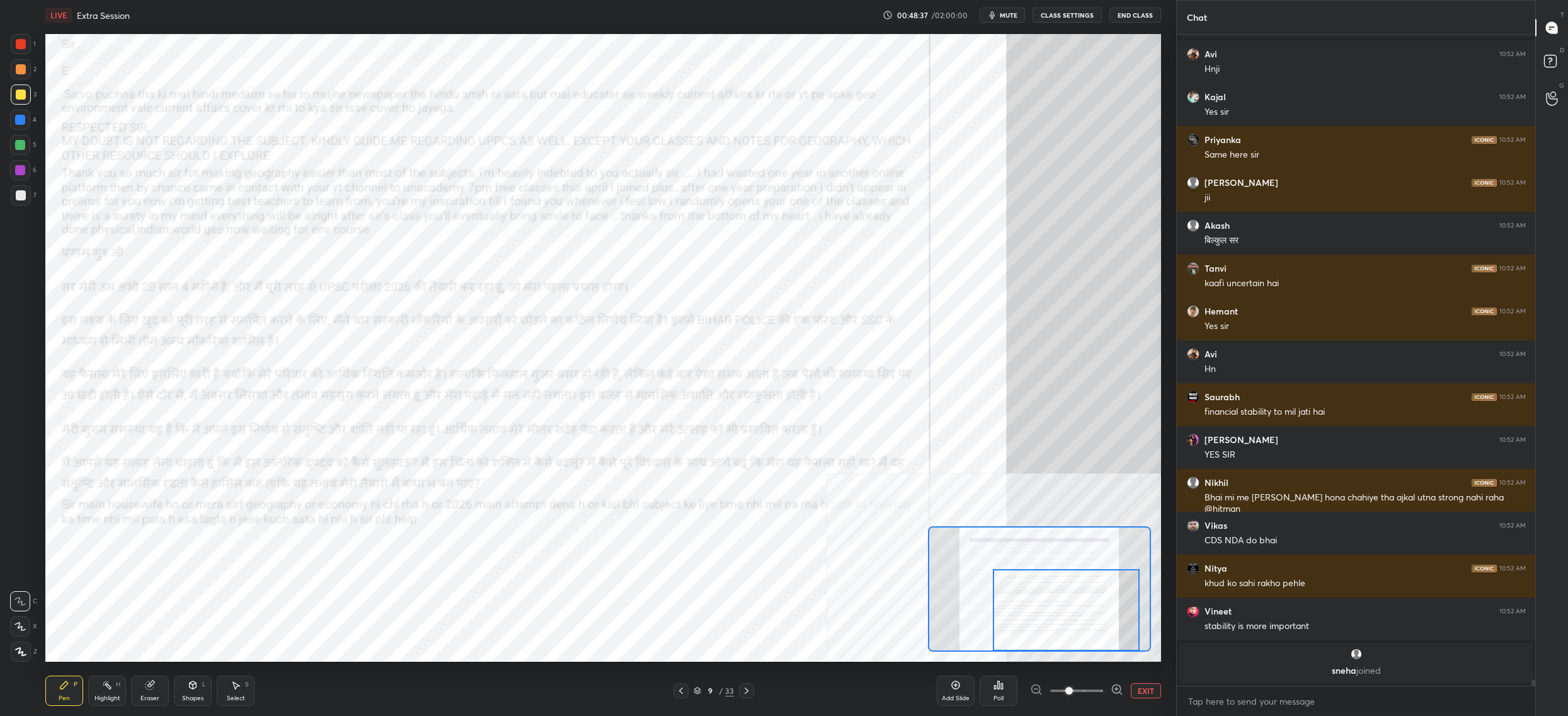
drag, startPoint x: 1096, startPoint y: 636, endPoint x: 1082, endPoint y: 634, distance: 14.1
click at [1098, 642] on div at bounding box center [1066, 610] width 147 height 82
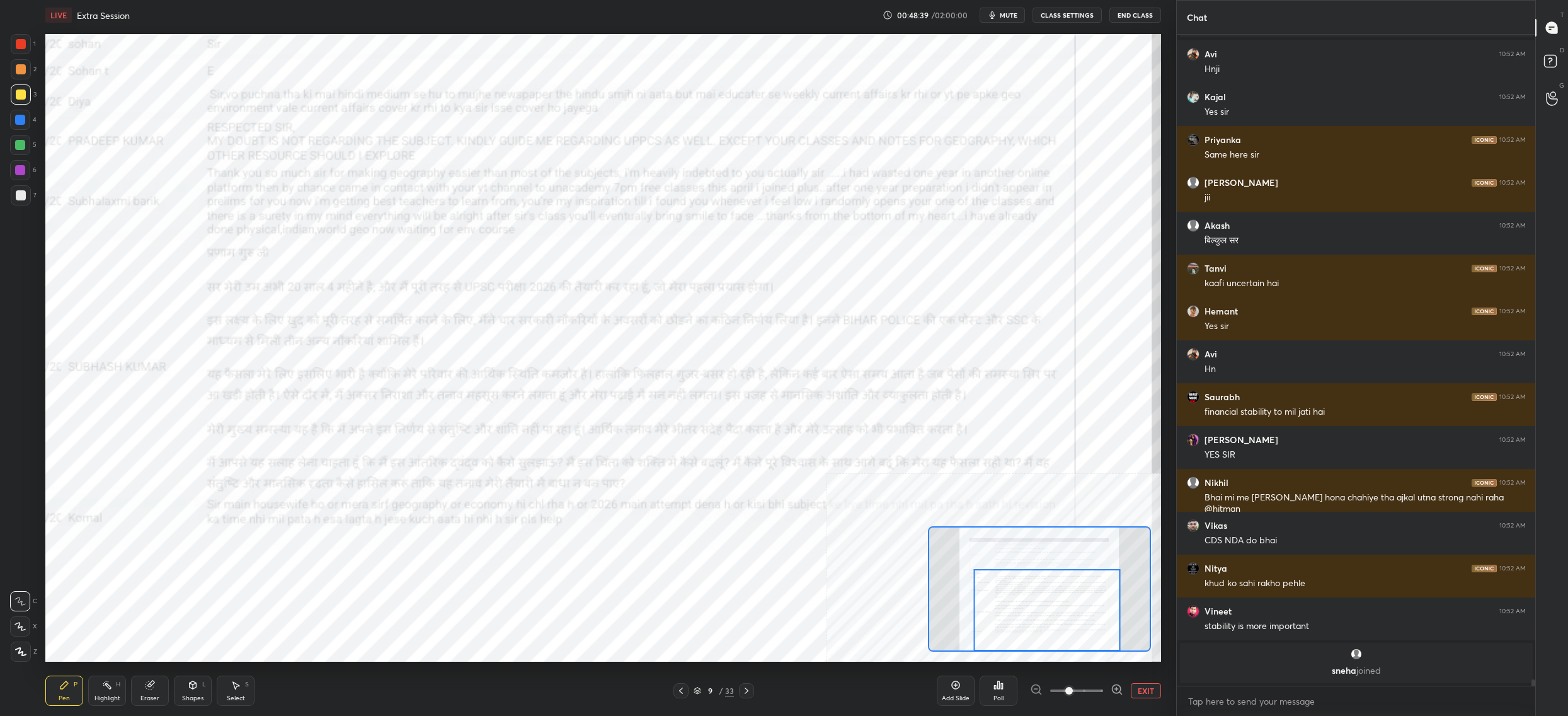
drag, startPoint x: 1001, startPoint y: 557, endPoint x: 985, endPoint y: 526, distance: 34.9
click at [1045, 595] on div at bounding box center [1047, 610] width 147 height 82
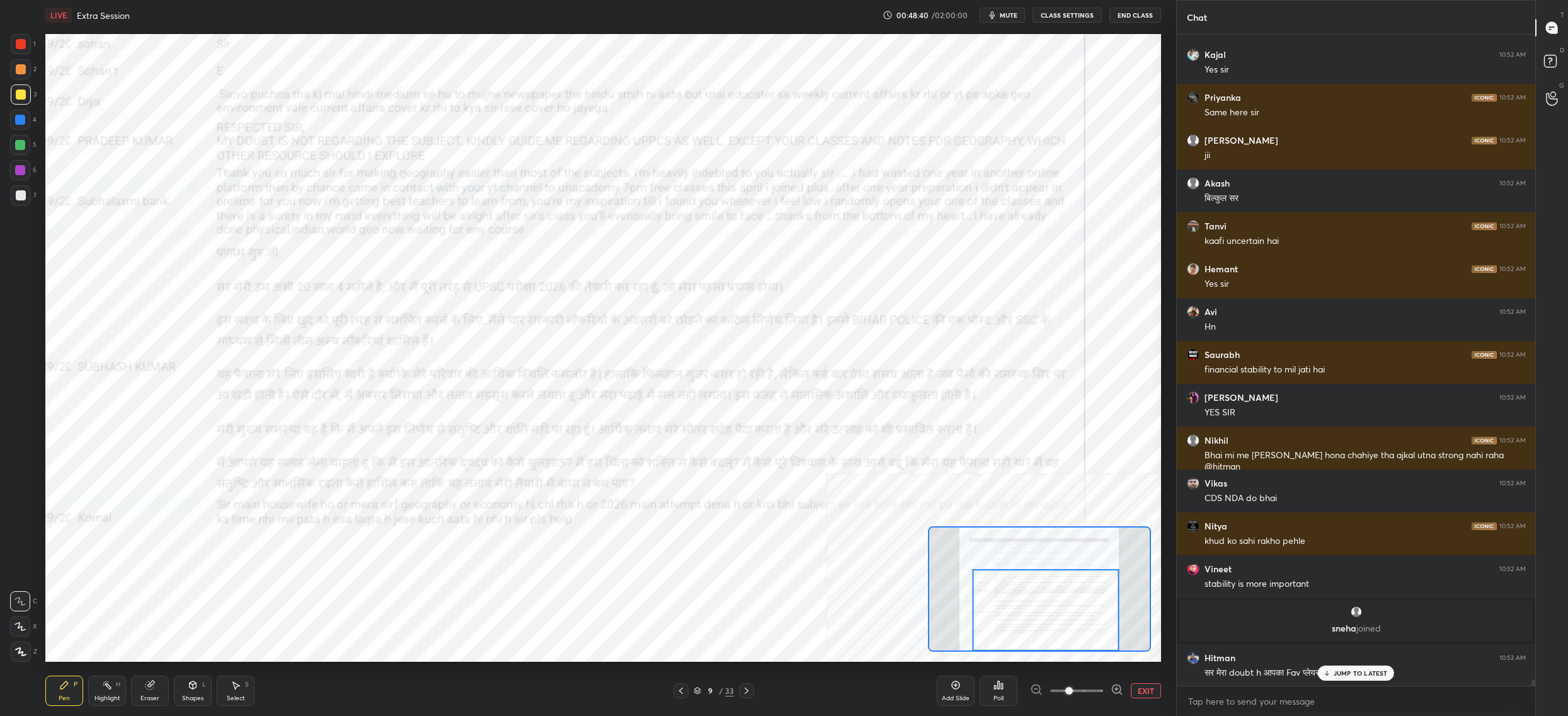
click at [29, 132] on div "4" at bounding box center [23, 122] width 26 height 26
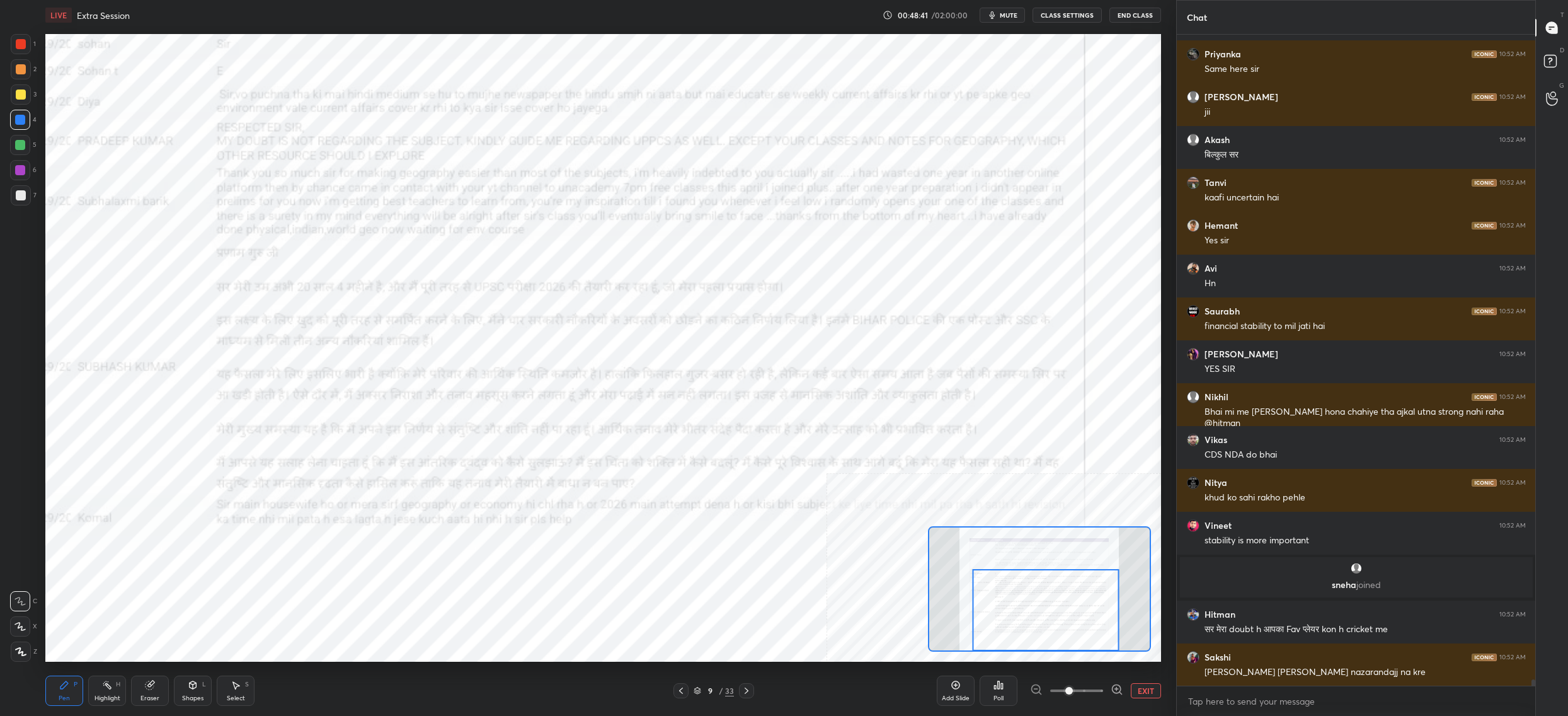
click at [15, 155] on div at bounding box center [20, 145] width 20 height 20
click at [19, 165] on div at bounding box center [20, 170] width 10 height 10
click at [21, 174] on div at bounding box center [20, 170] width 10 height 10
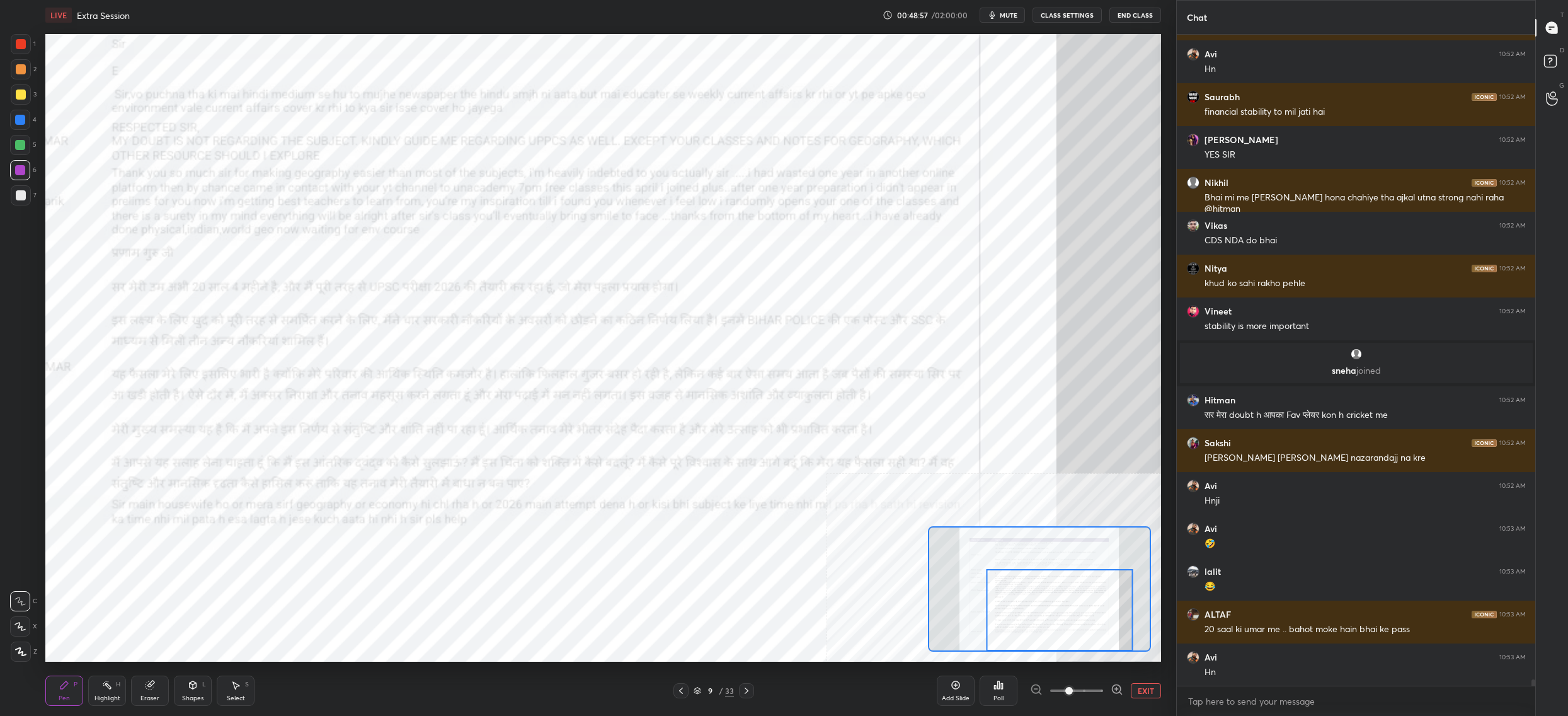
drag, startPoint x: 985, startPoint y: 579, endPoint x: 998, endPoint y: 578, distance: 13.0
click at [1006, 578] on div at bounding box center [1059, 610] width 147 height 82
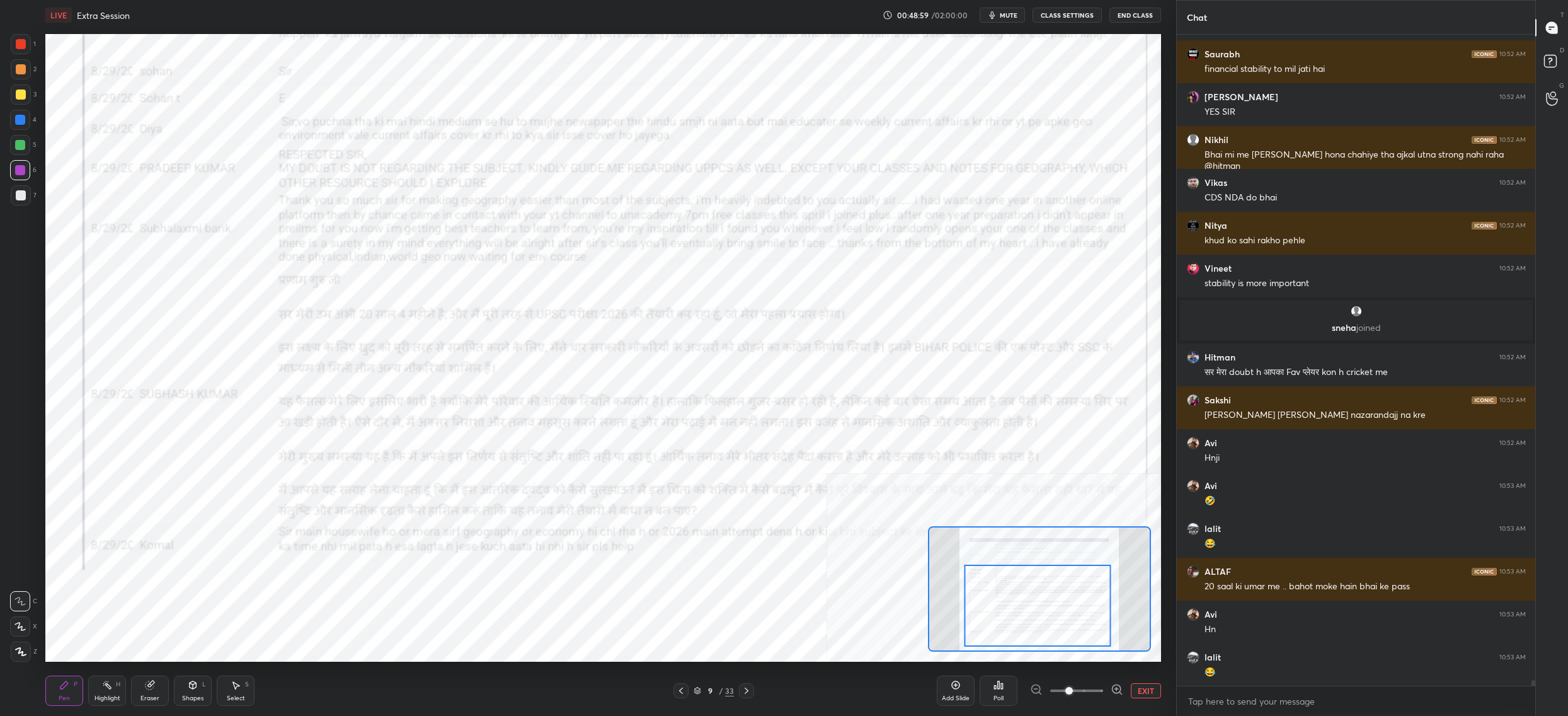
drag, startPoint x: 1003, startPoint y: 577, endPoint x: 956, endPoint y: 576, distance: 47.0
click at [964, 575] on div at bounding box center [1038, 605] width 147 height 82
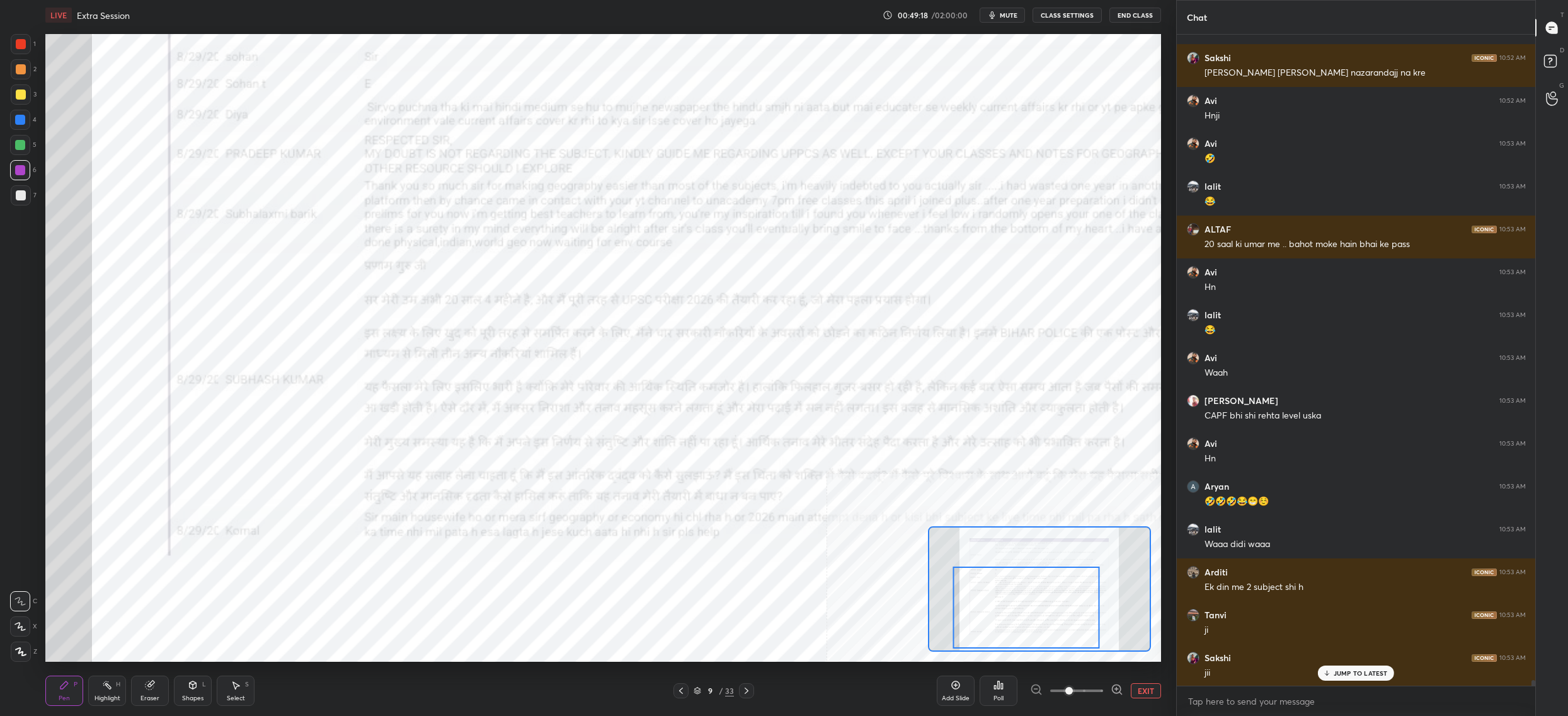
click at [701, 690] on div "9 / 33" at bounding box center [714, 690] width 40 height 12
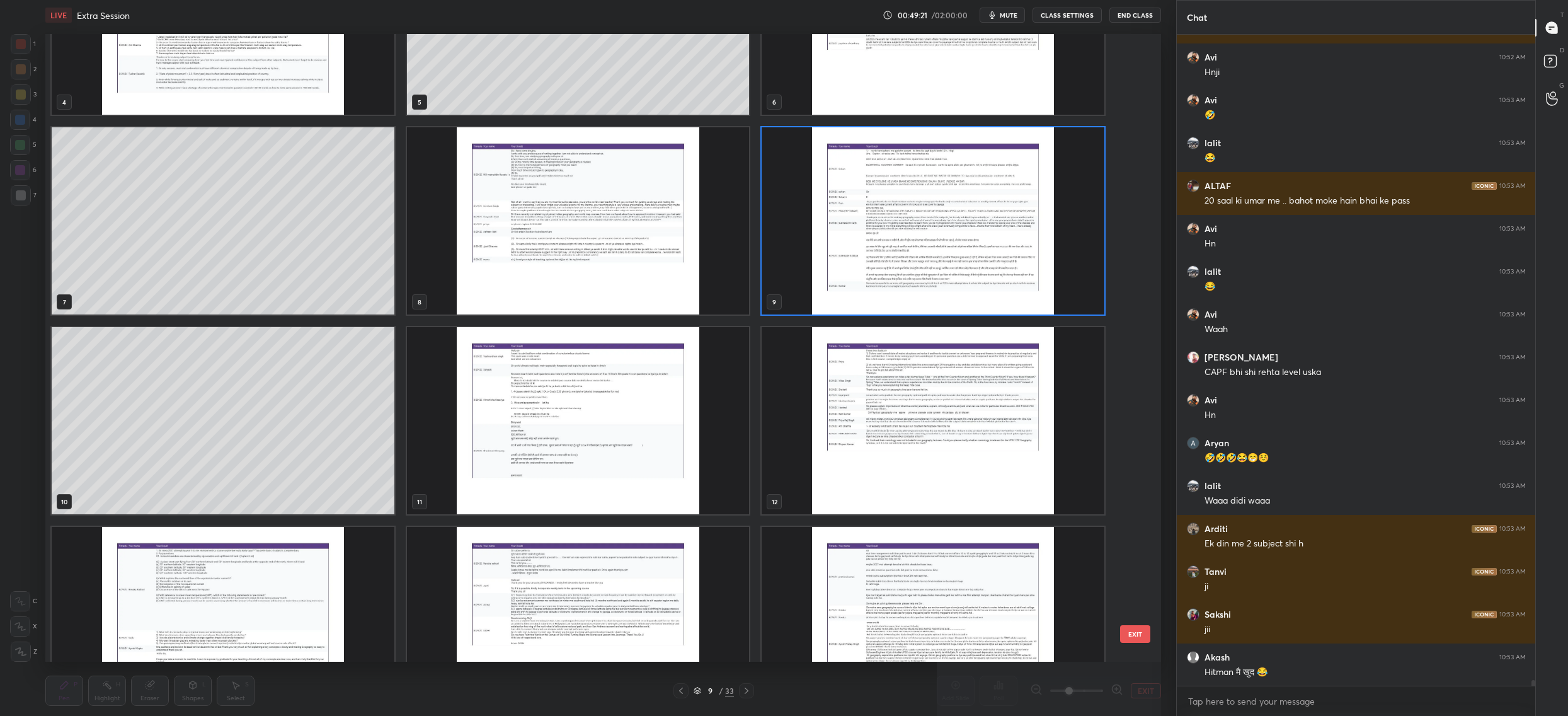
click at [618, 346] on img "grid" at bounding box center [578, 421] width 343 height 187
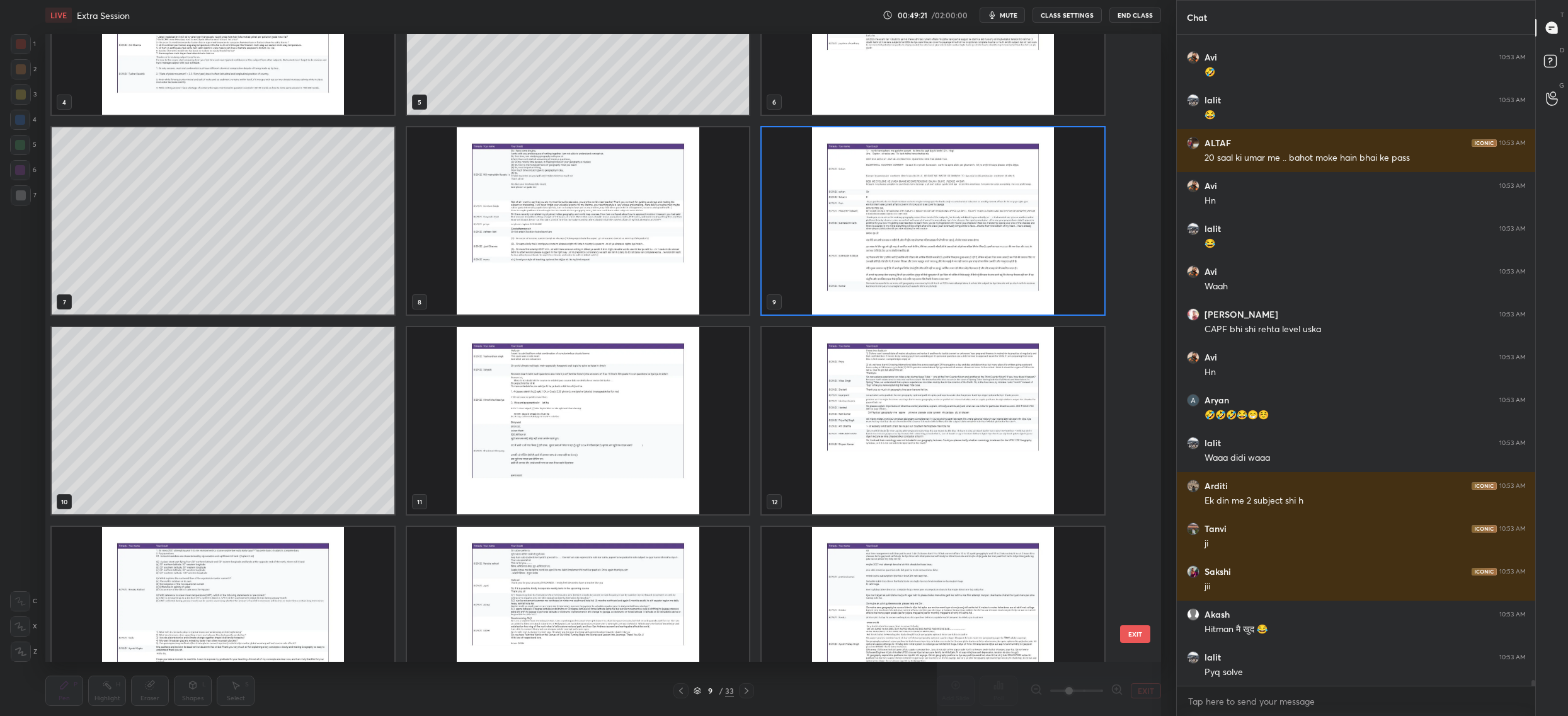
click at [618, 346] on img "grid" at bounding box center [578, 421] width 343 height 187
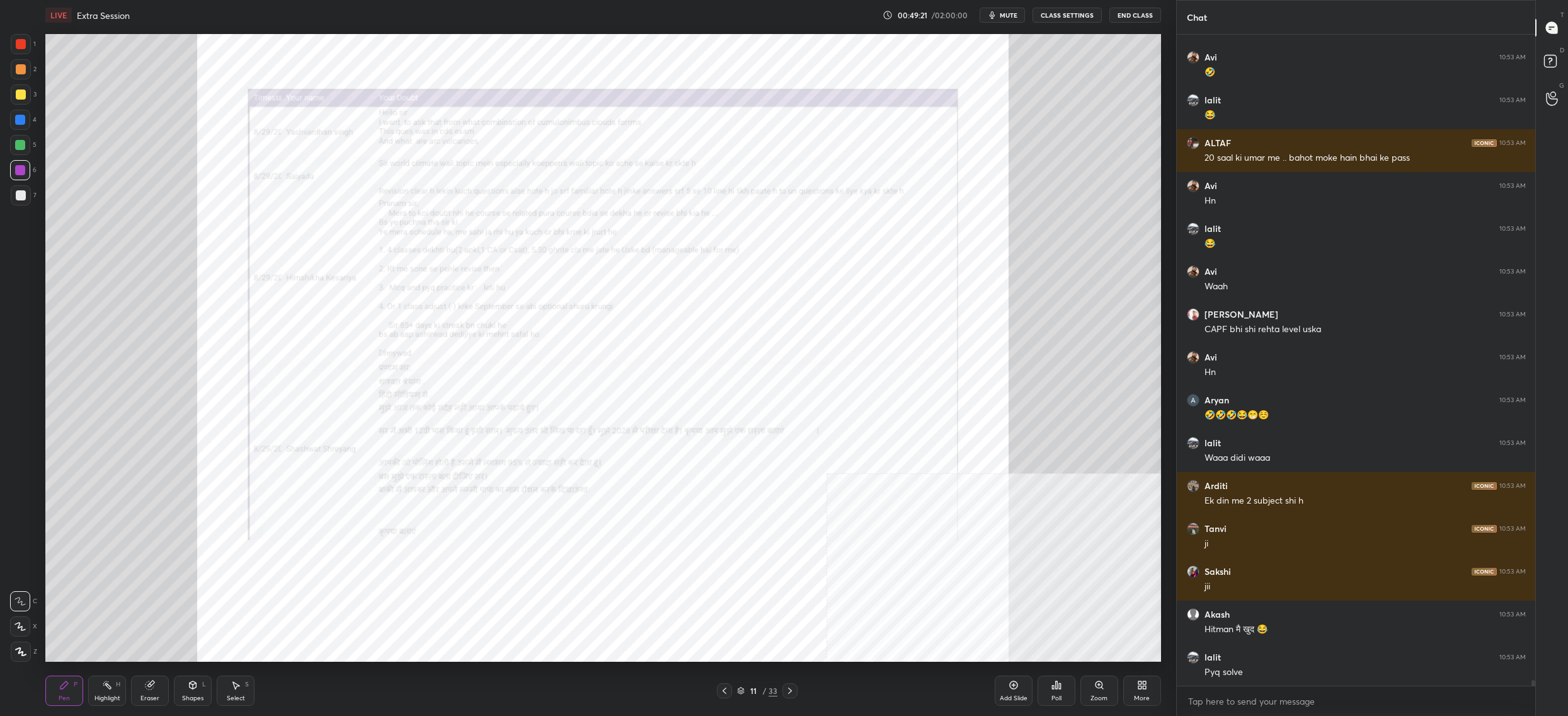
click at [618, 346] on img "grid" at bounding box center [578, 421] width 343 height 187
click at [1093, 688] on div "Zoom" at bounding box center [1099, 690] width 38 height 30
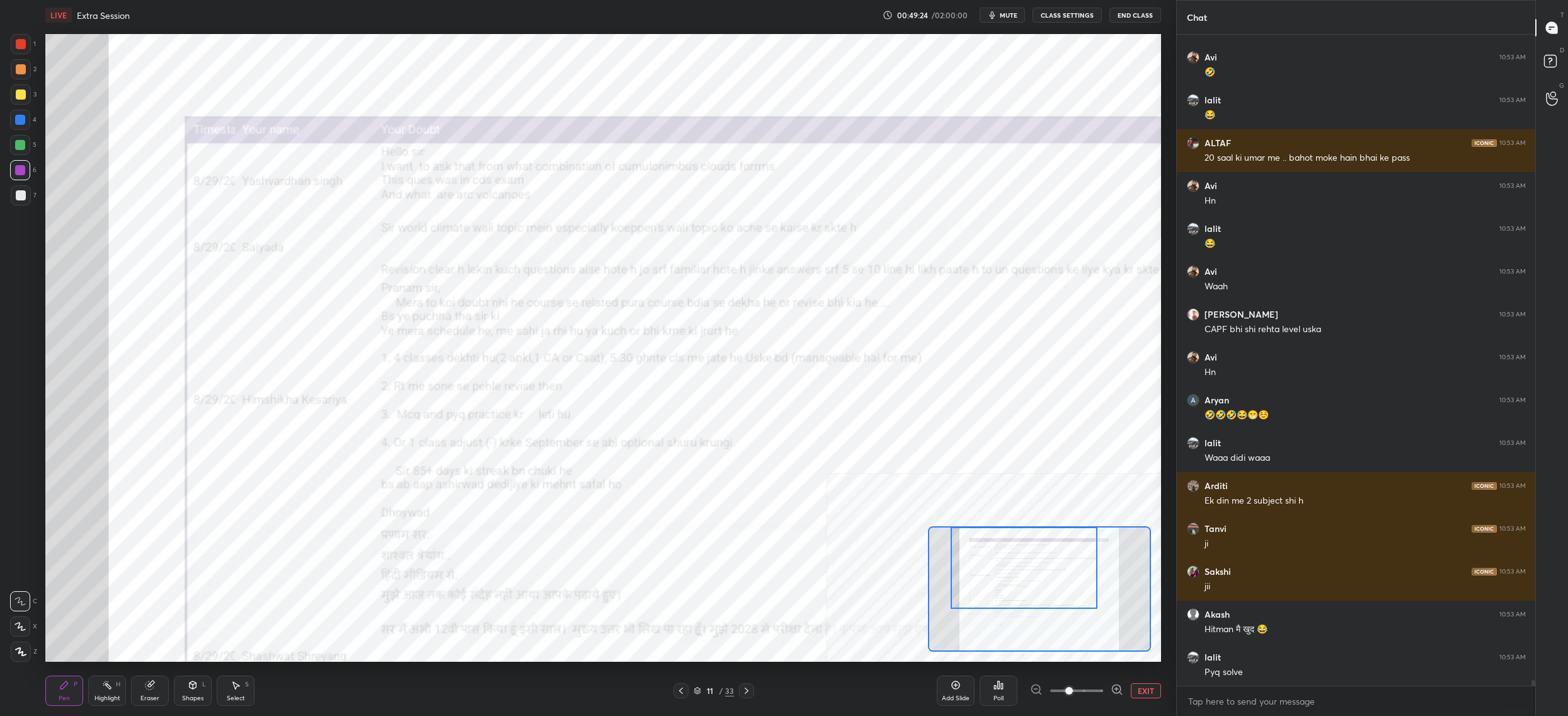
drag, startPoint x: 1038, startPoint y: 570, endPoint x: 1029, endPoint y: 543, distance: 28.5
click at [1032, 550] on div at bounding box center [1024, 568] width 147 height 82
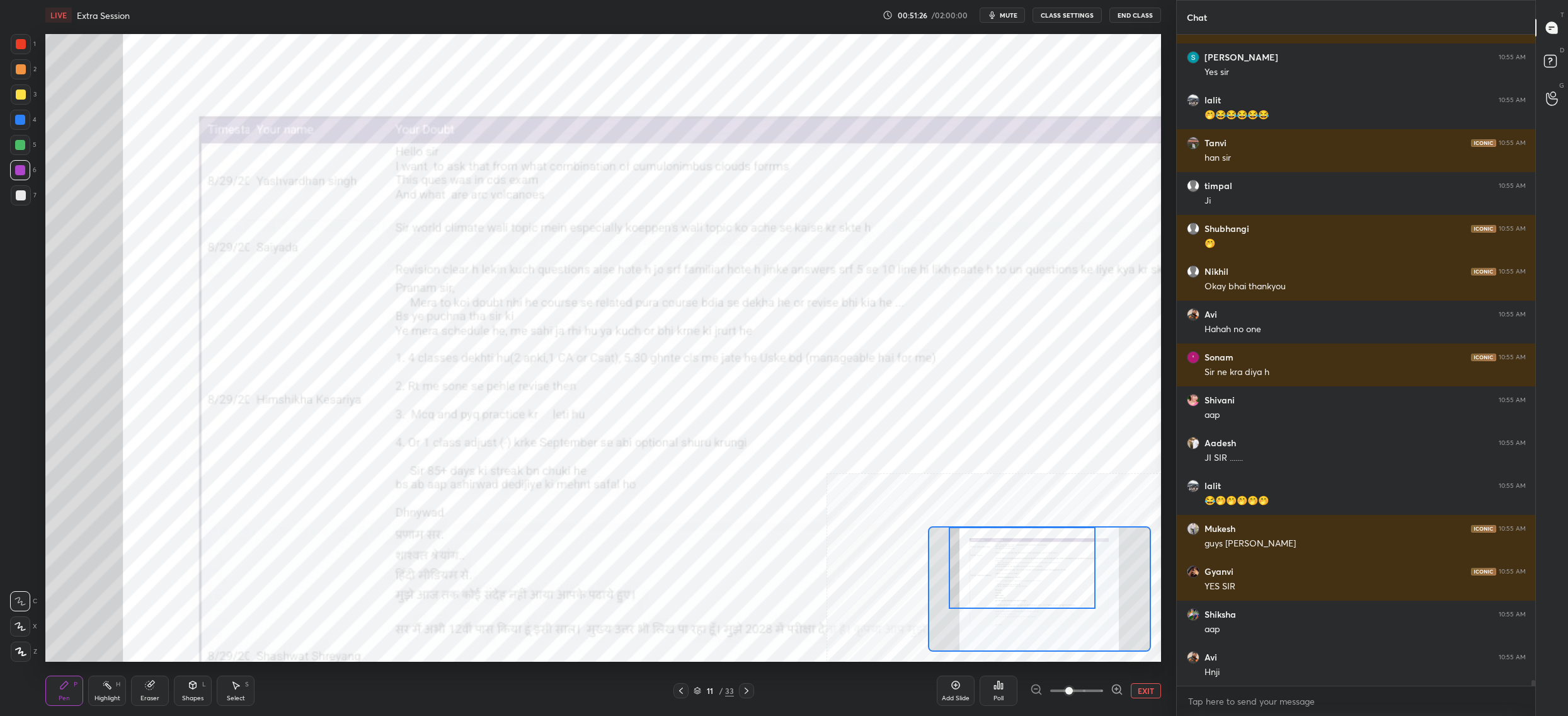
scroll to position [72412, 0]
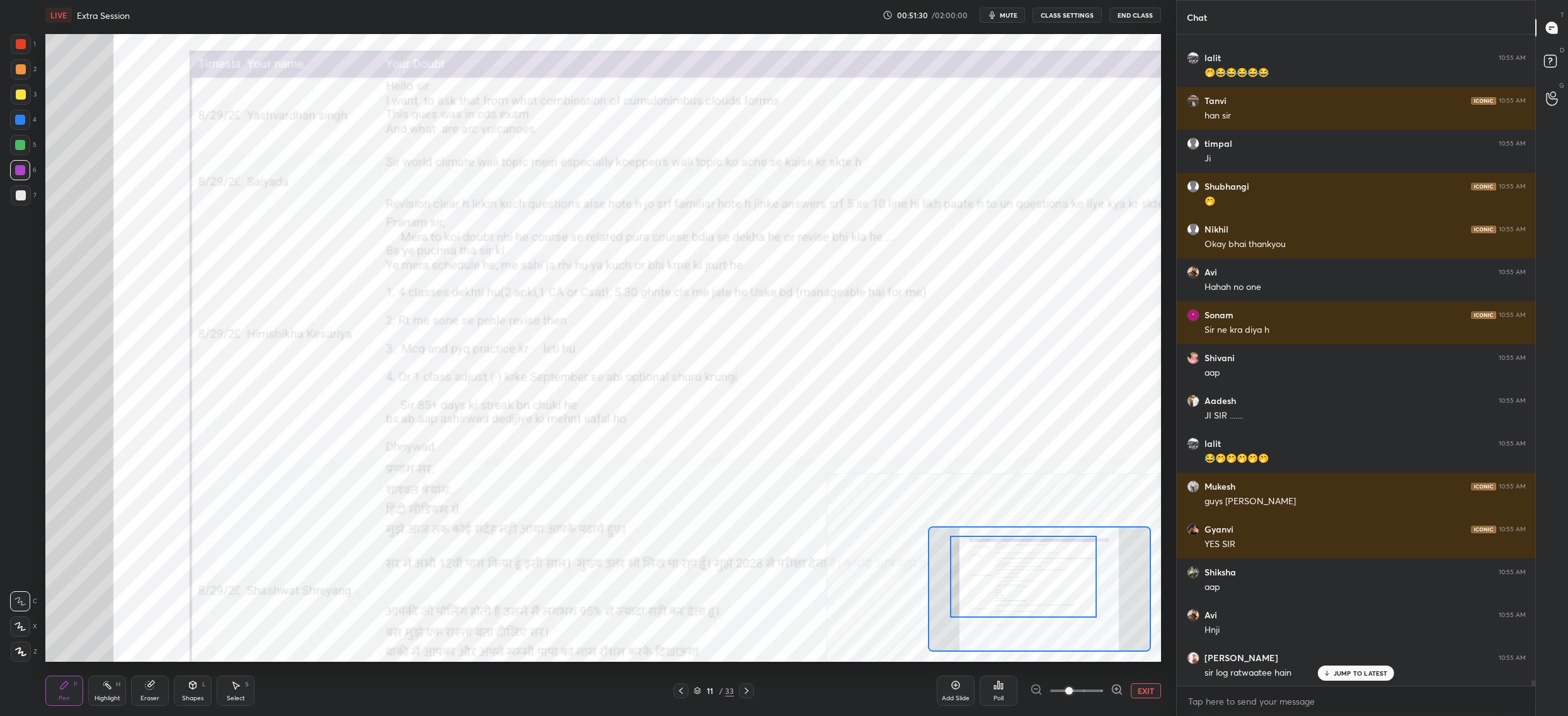
drag, startPoint x: 999, startPoint y: 576, endPoint x: 999, endPoint y: 585, distance: 9.0
click at [1000, 585] on div at bounding box center [1024, 577] width 147 height 82
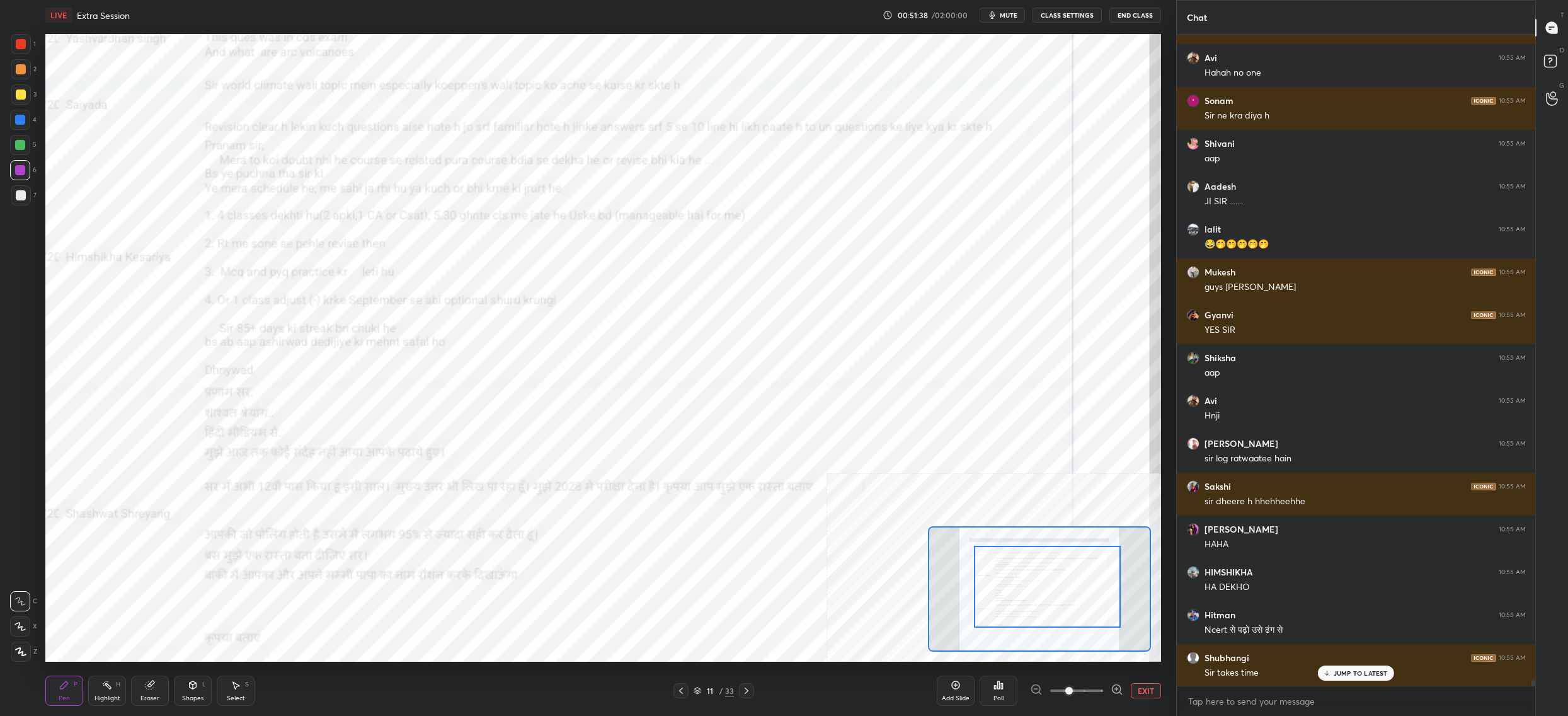
scroll to position [72669, 0]
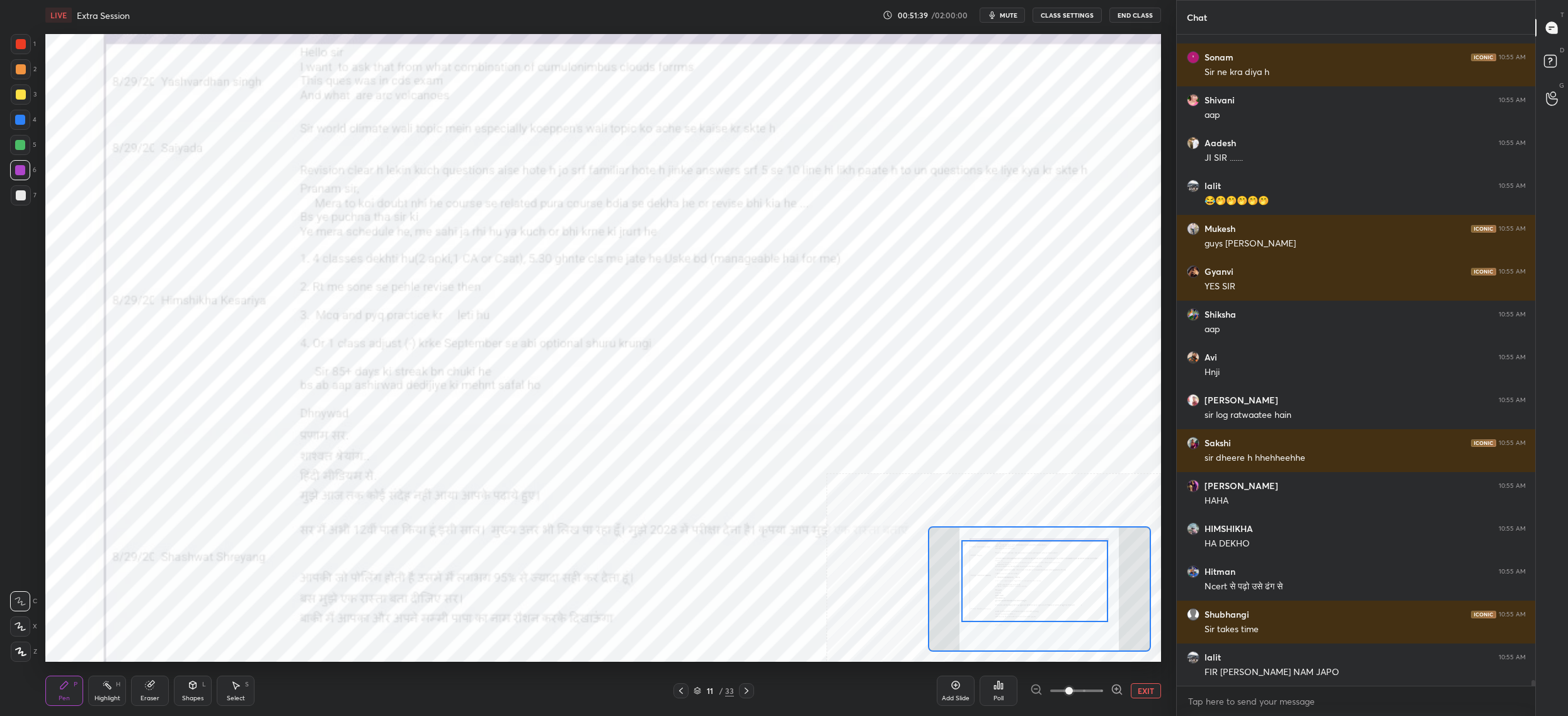
drag, startPoint x: 995, startPoint y: 545, endPoint x: 1003, endPoint y: 536, distance: 12.0
click at [1006, 544] on div at bounding box center [1035, 581] width 147 height 82
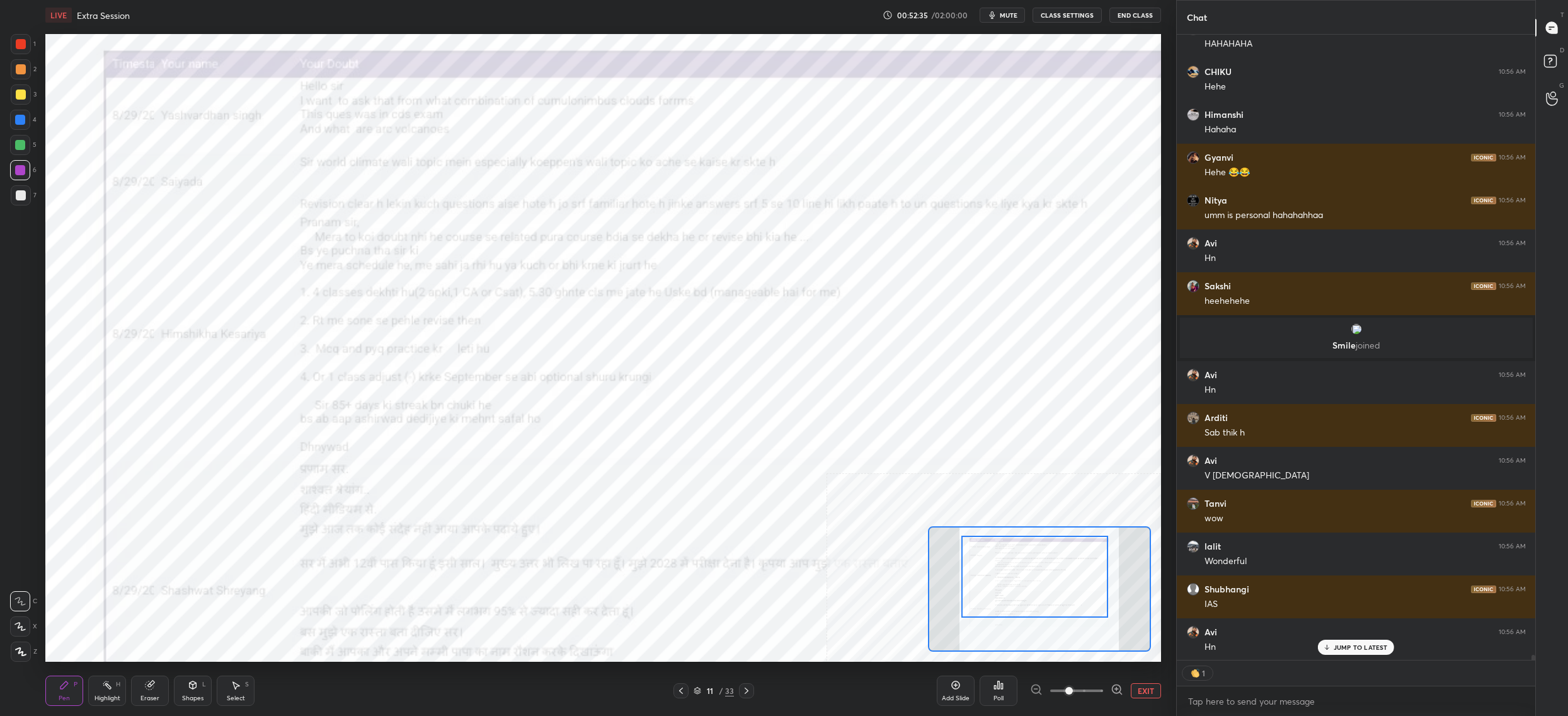
scroll to position [73816, 0]
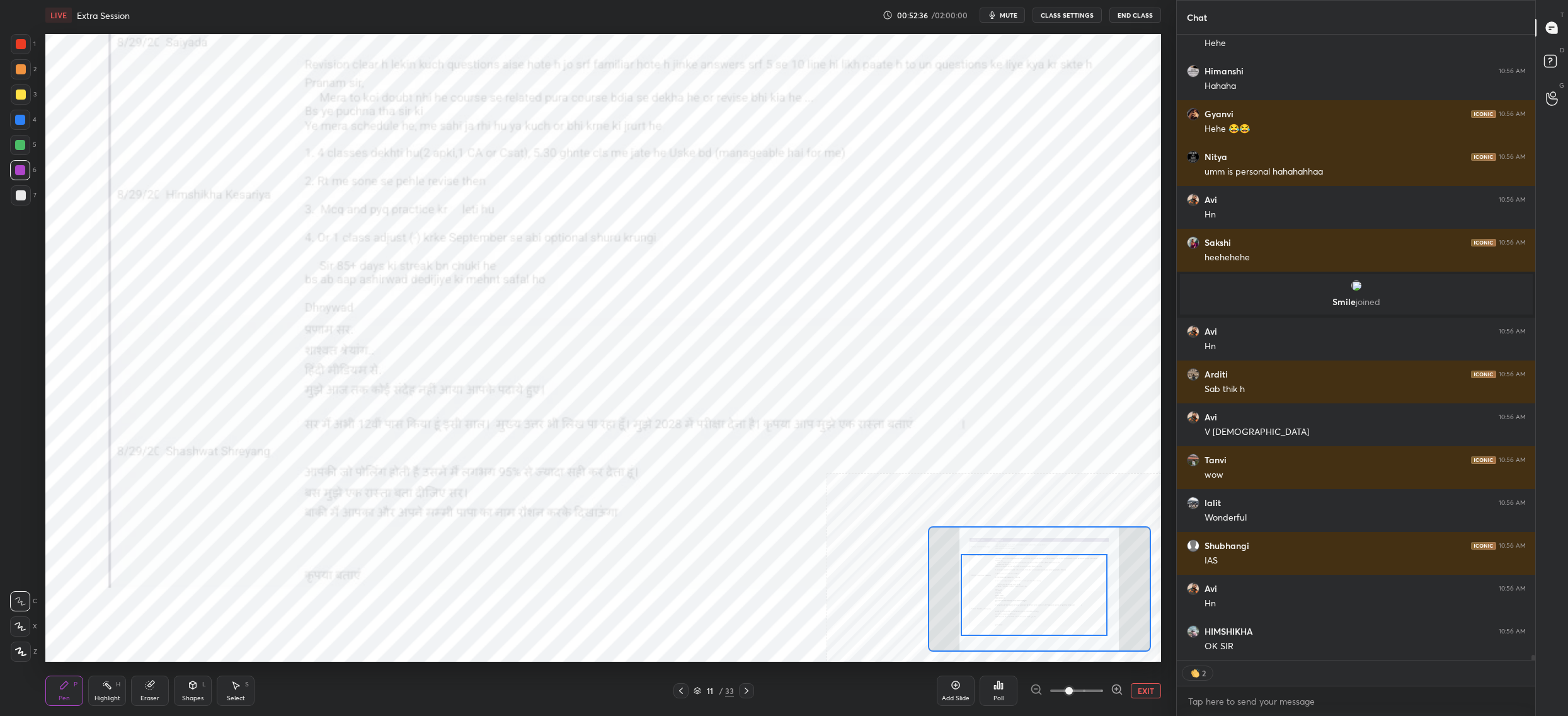
drag, startPoint x: 1008, startPoint y: 581, endPoint x: 1005, endPoint y: 602, distance: 21.2
click at [1008, 601] on div at bounding box center [1035, 595] width 147 height 82
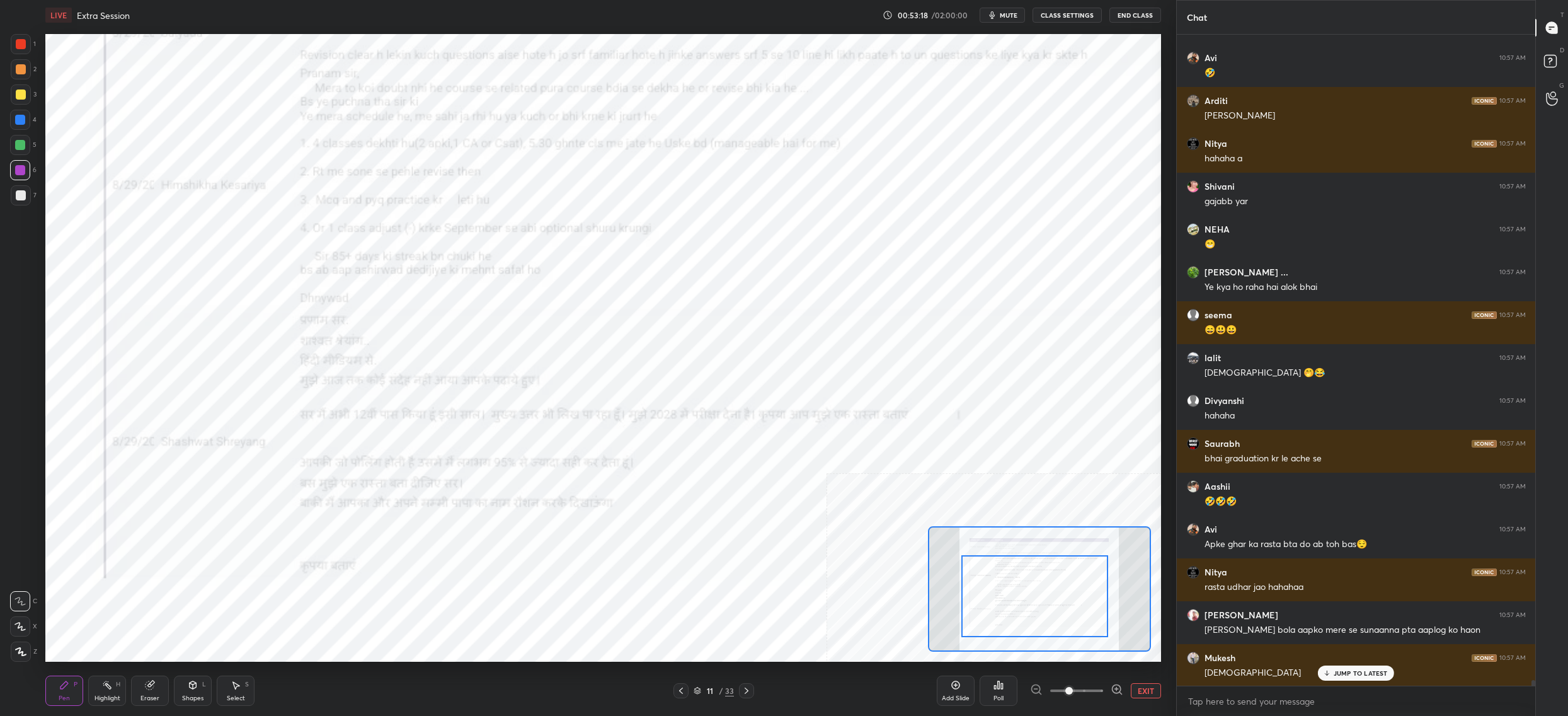
scroll to position [74818, 0]
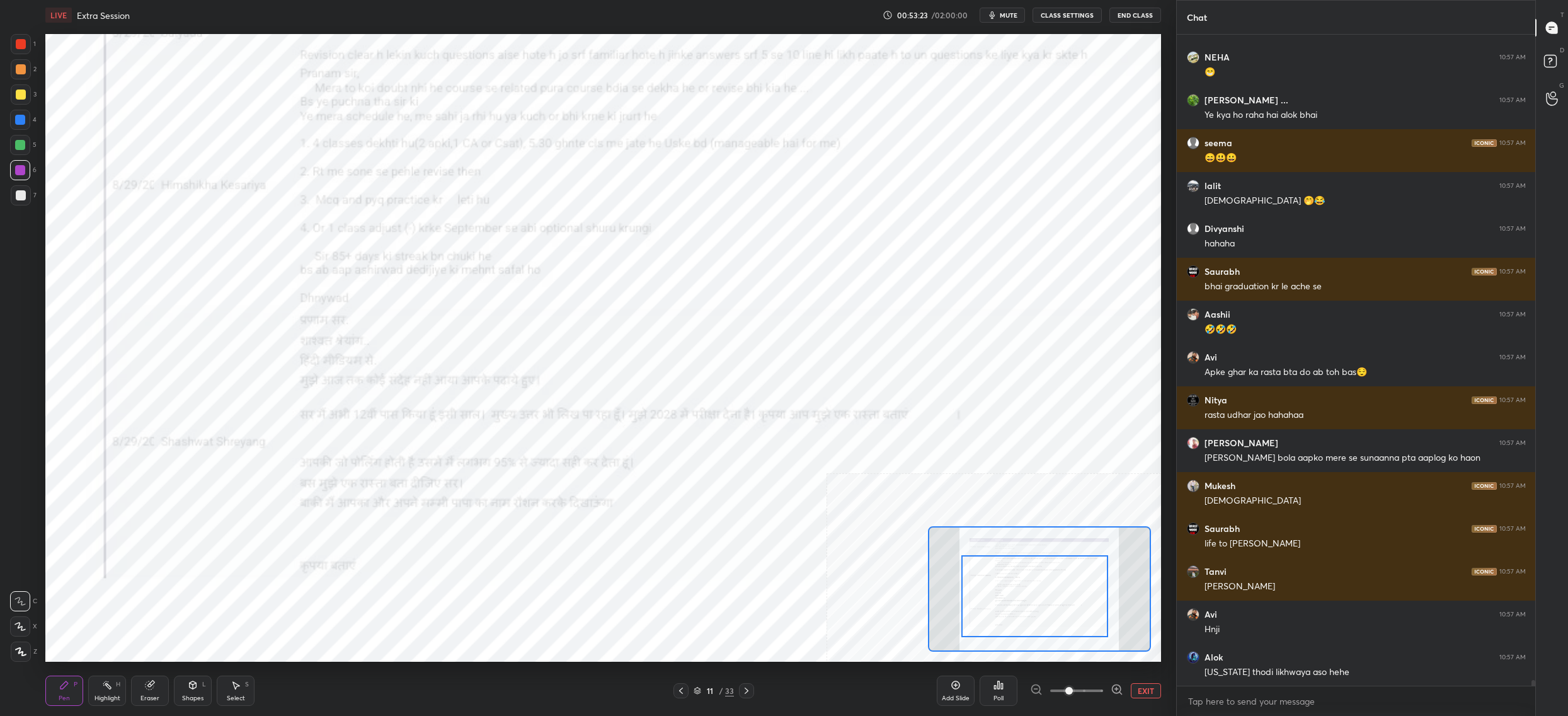
click at [712, 688] on div "11 / 33" at bounding box center [714, 690] width 40 height 12
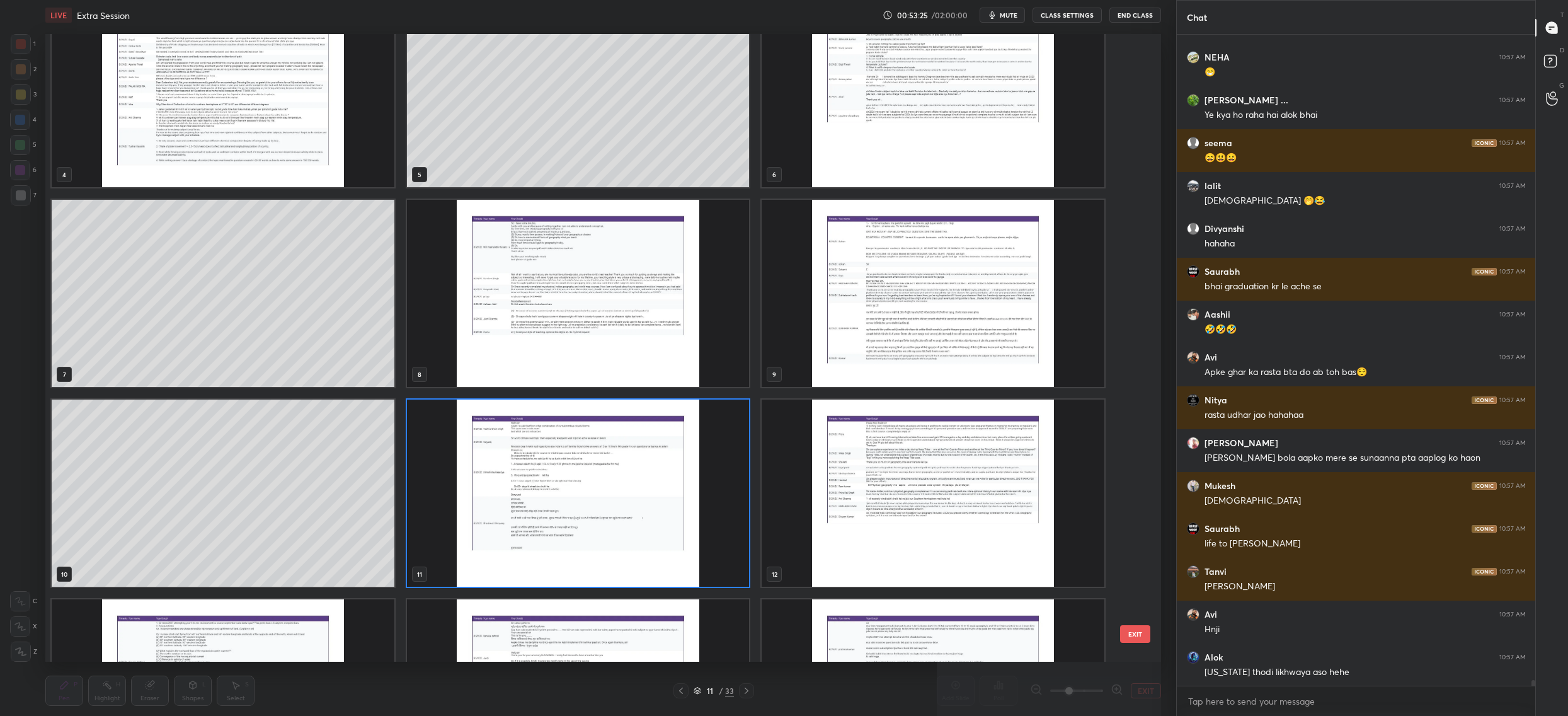
click at [912, 517] on div "4 5 6 7 8 9 10 11 12 13 14 15 16 17 18" at bounding box center [592, 348] width 1094 height 628
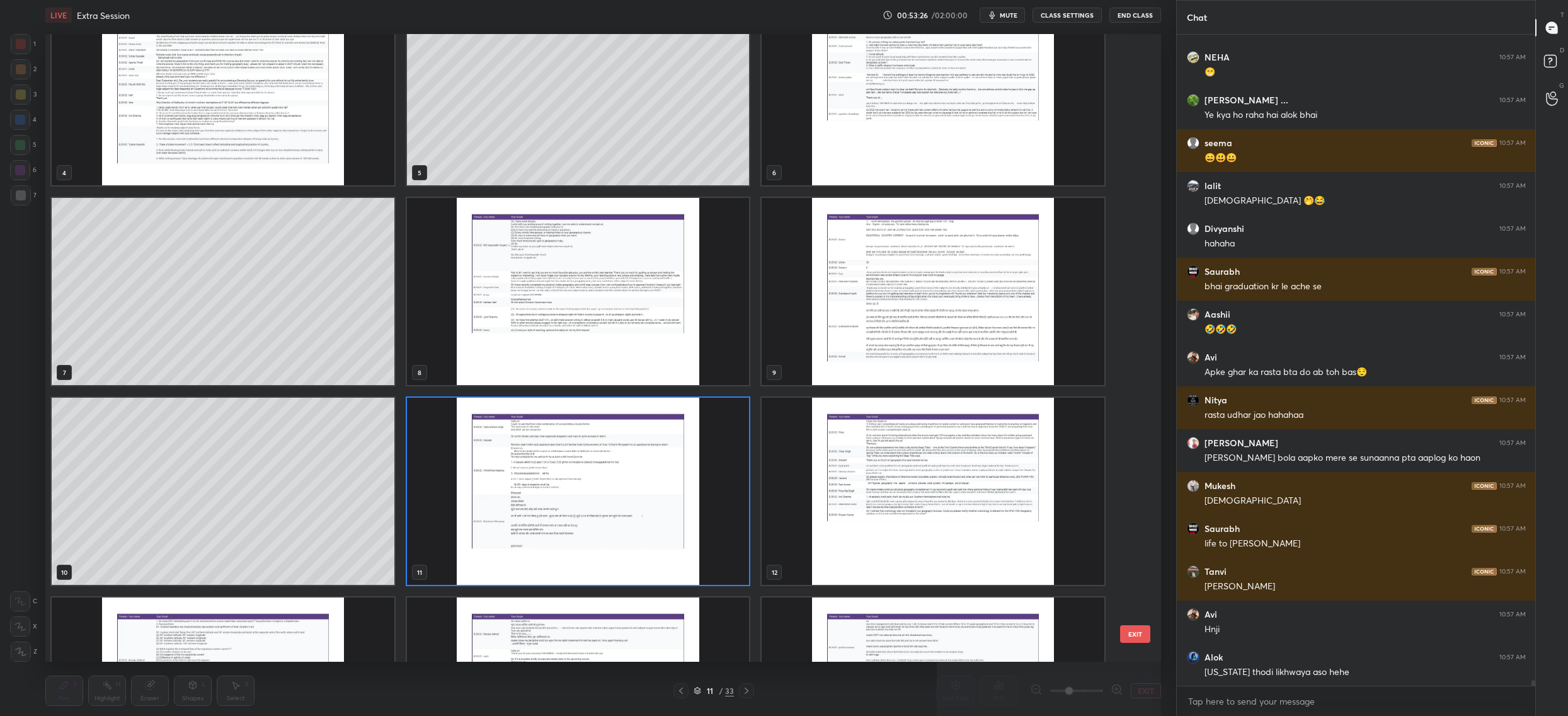
click at [912, 517] on div "1 2 3 4 5 6 7 8 9 10 11 12 13 14 15" at bounding box center [592, 348] width 1094 height 628
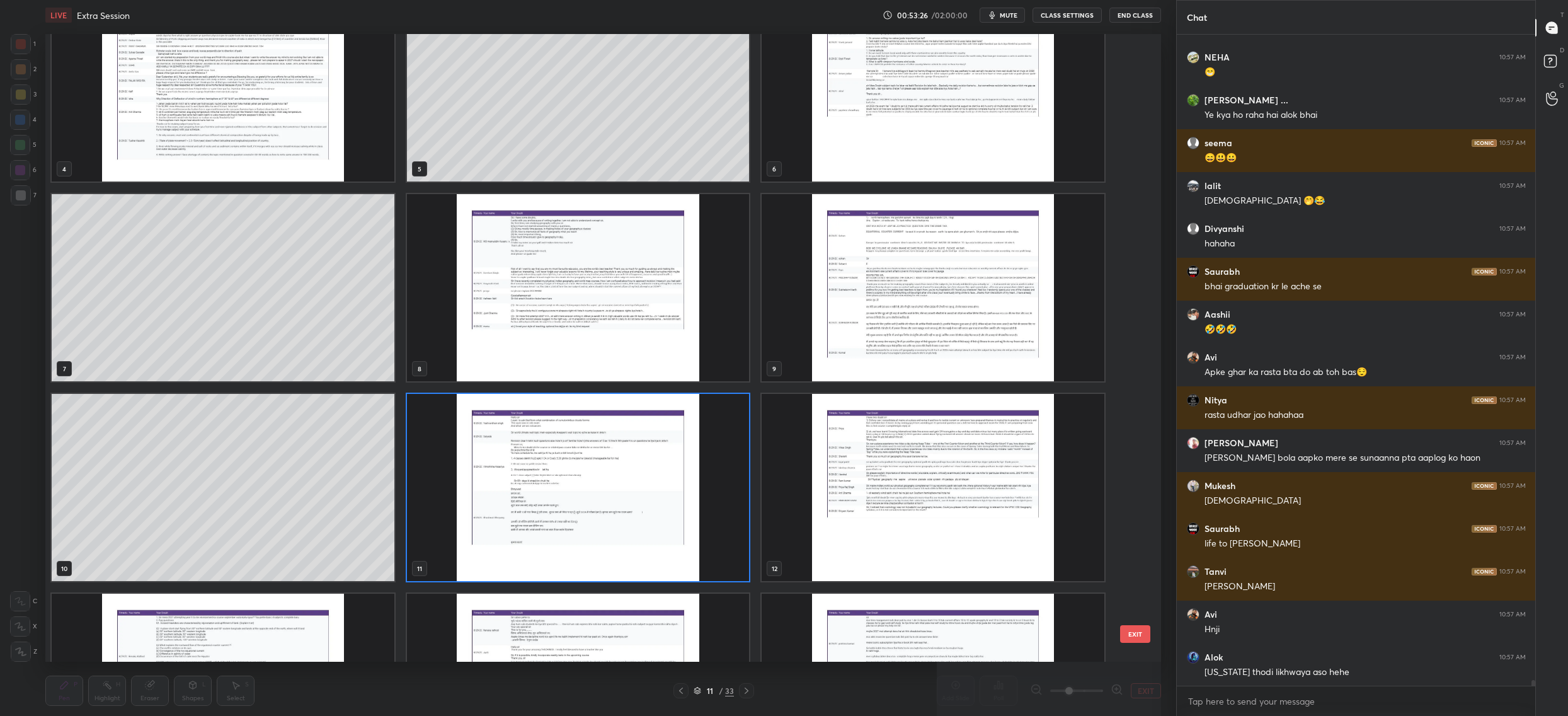
click at [912, 517] on div "4 5 6 7 8 9 10 11 12 13 14 15 16 17 18" at bounding box center [592, 348] width 1094 height 628
click at [912, 517] on img "grid" at bounding box center [932, 487] width 343 height 187
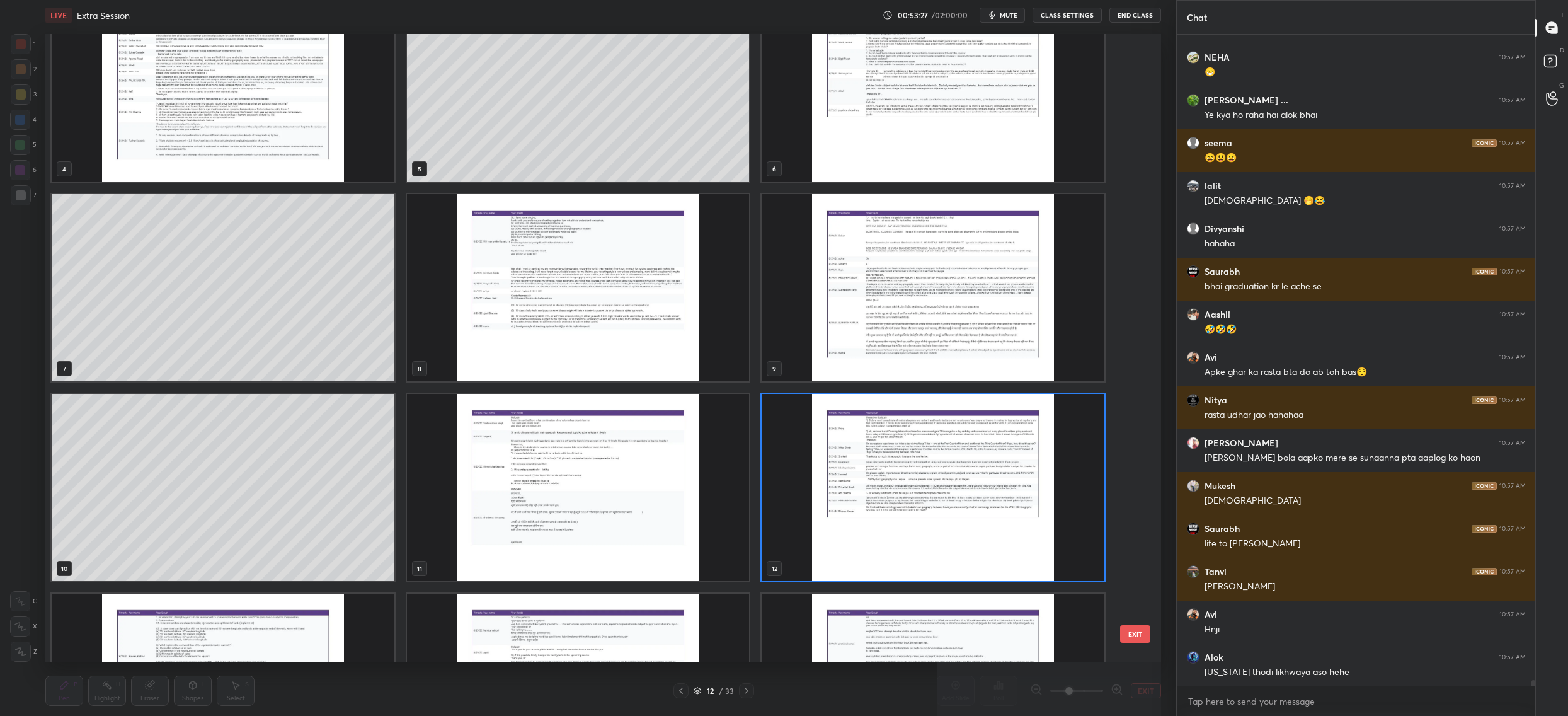
click at [912, 517] on div "4 5 6 7 8 9 10 11 12 13 14 15 16 17 18" at bounding box center [592, 348] width 1094 height 628
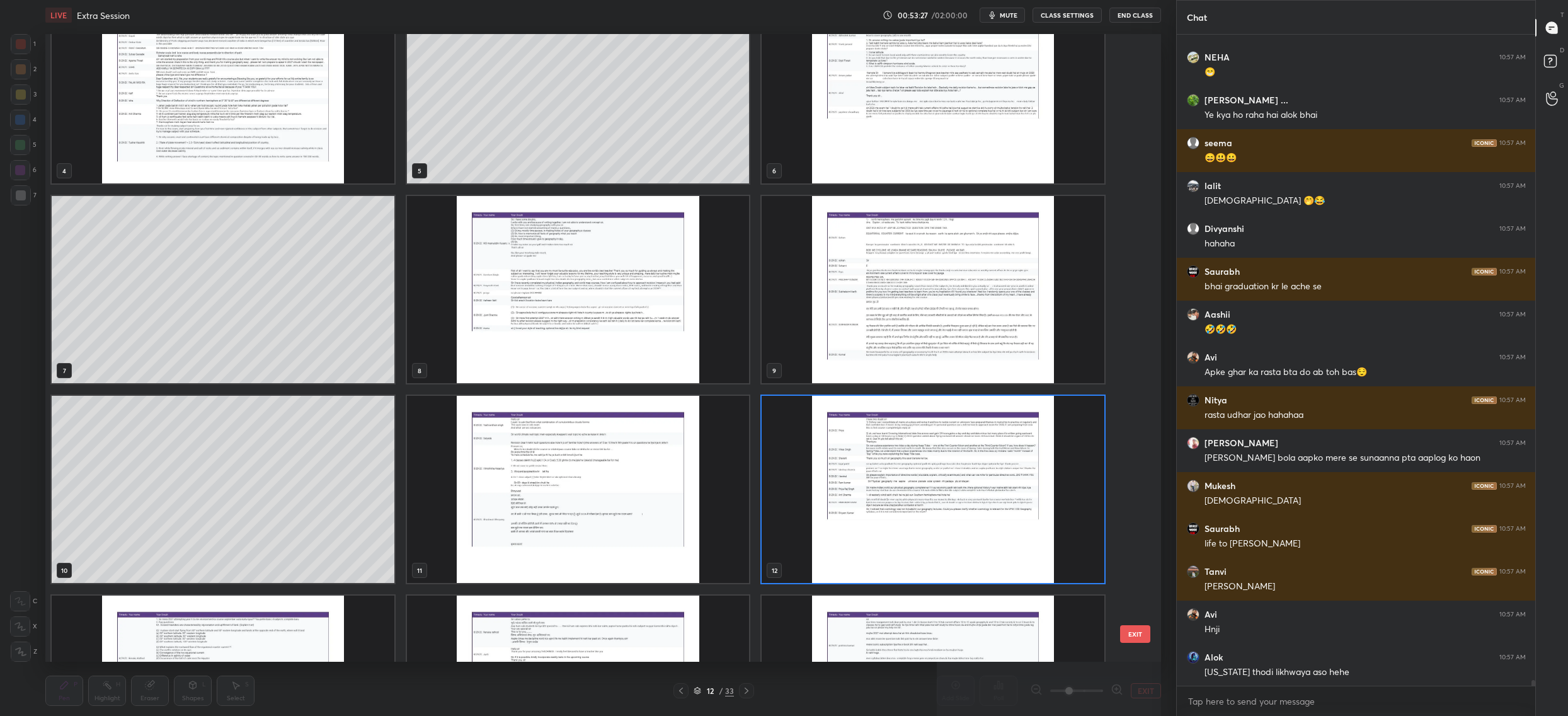
click at [912, 517] on div "4 5 6 7 8 9 10 11 12 13 14 15 16 17 18" at bounding box center [592, 348] width 1094 height 628
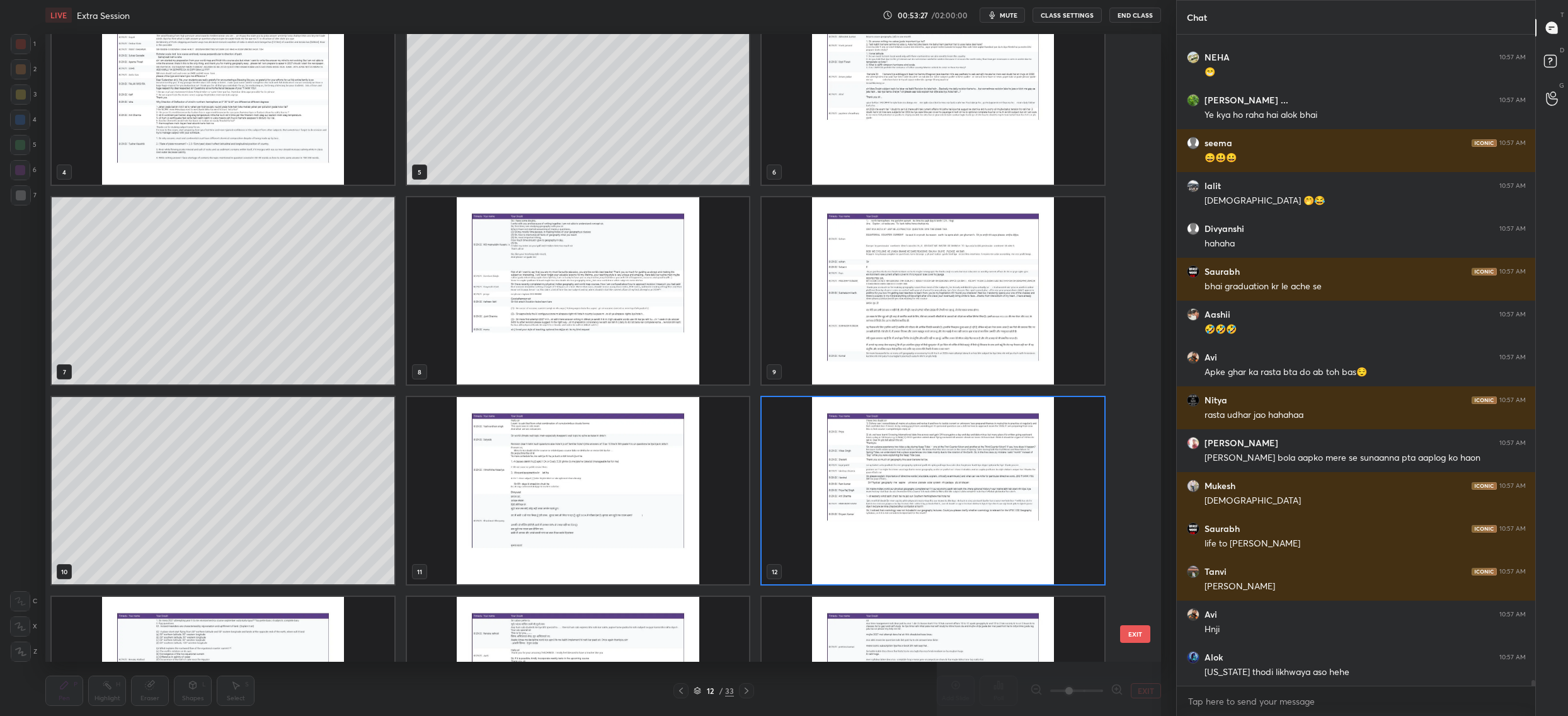
click at [915, 516] on img "grid" at bounding box center [932, 490] width 343 height 187
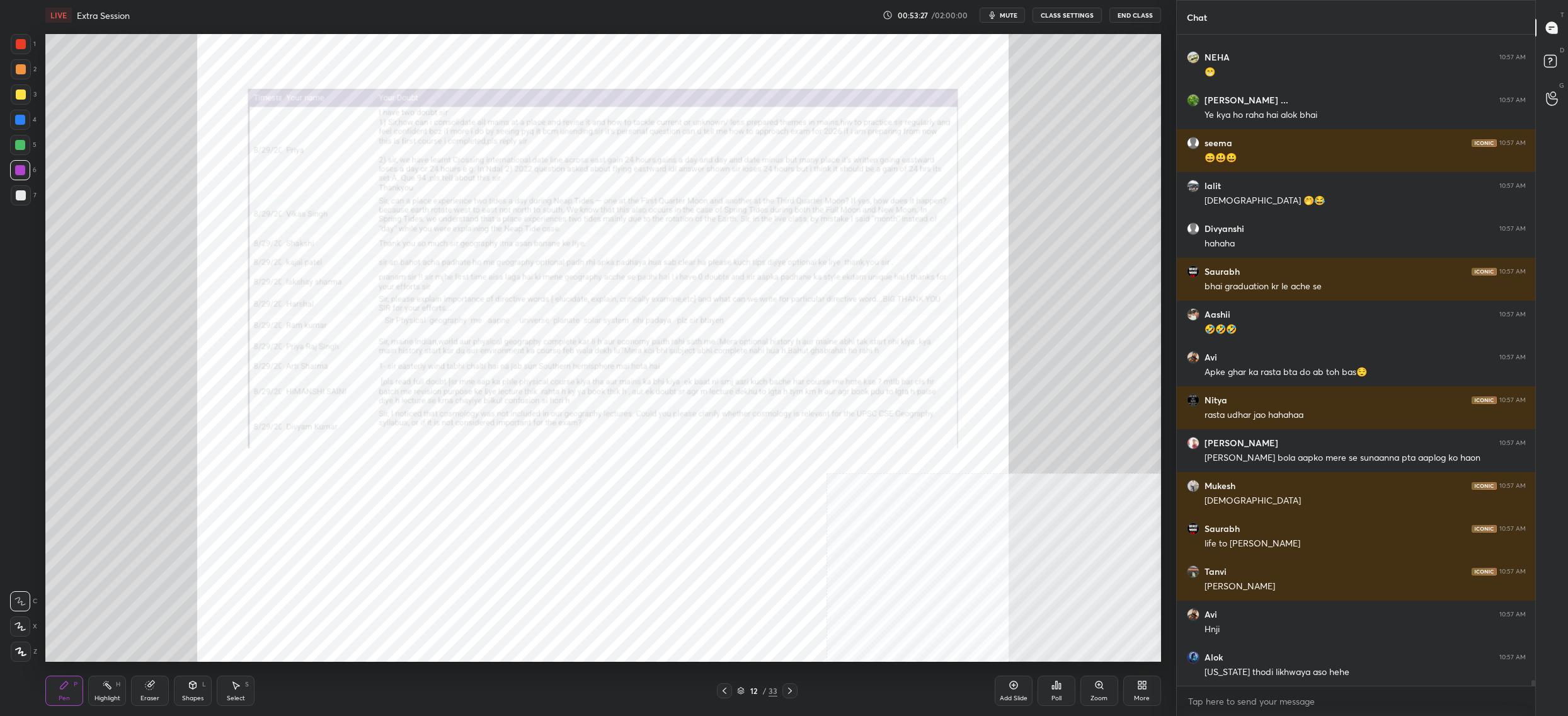
click at [915, 516] on img "grid" at bounding box center [932, 490] width 343 height 187
click at [1098, 683] on icon at bounding box center [1099, 684] width 7 height 7
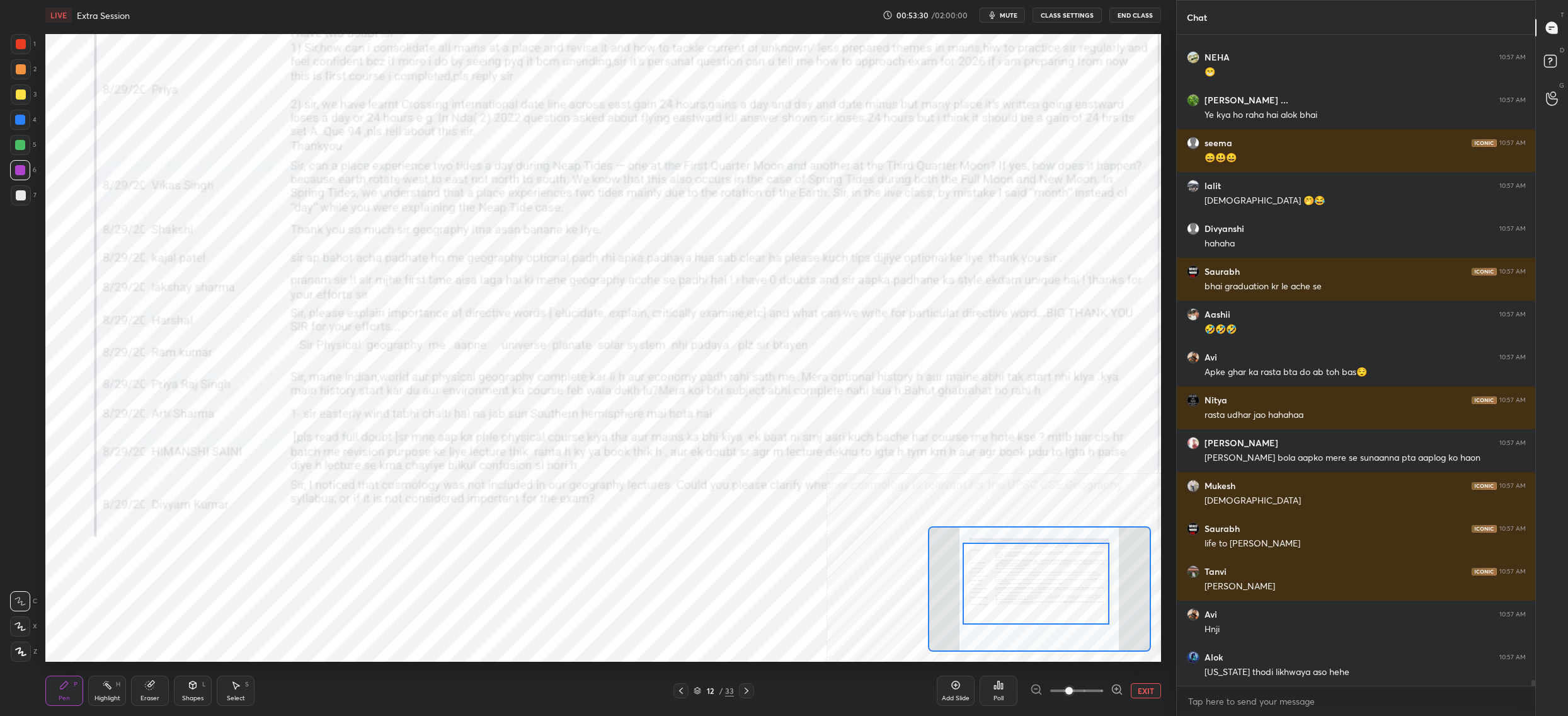
drag, startPoint x: 1056, startPoint y: 608, endPoint x: 1052, endPoint y: 581, distance: 27.3
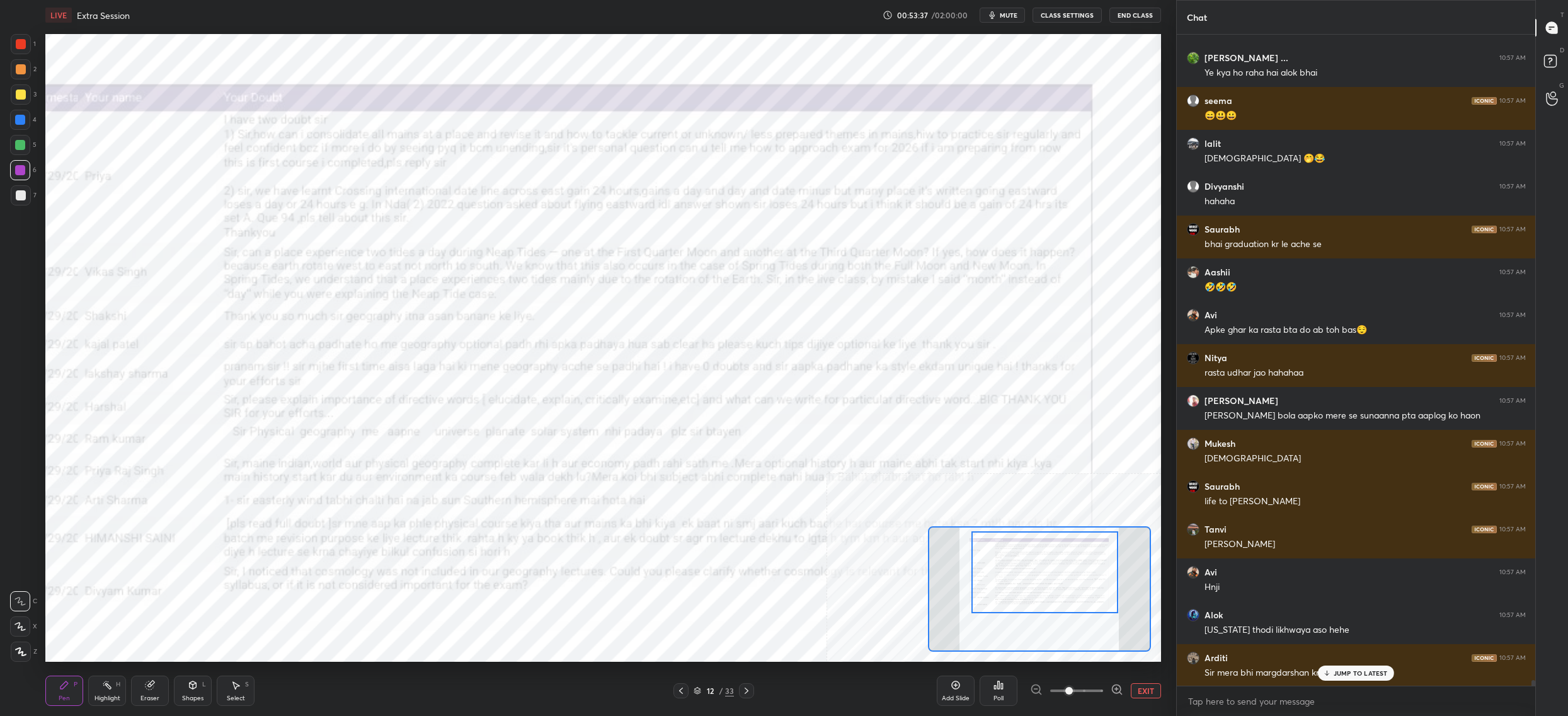
scroll to position [75032, 0]
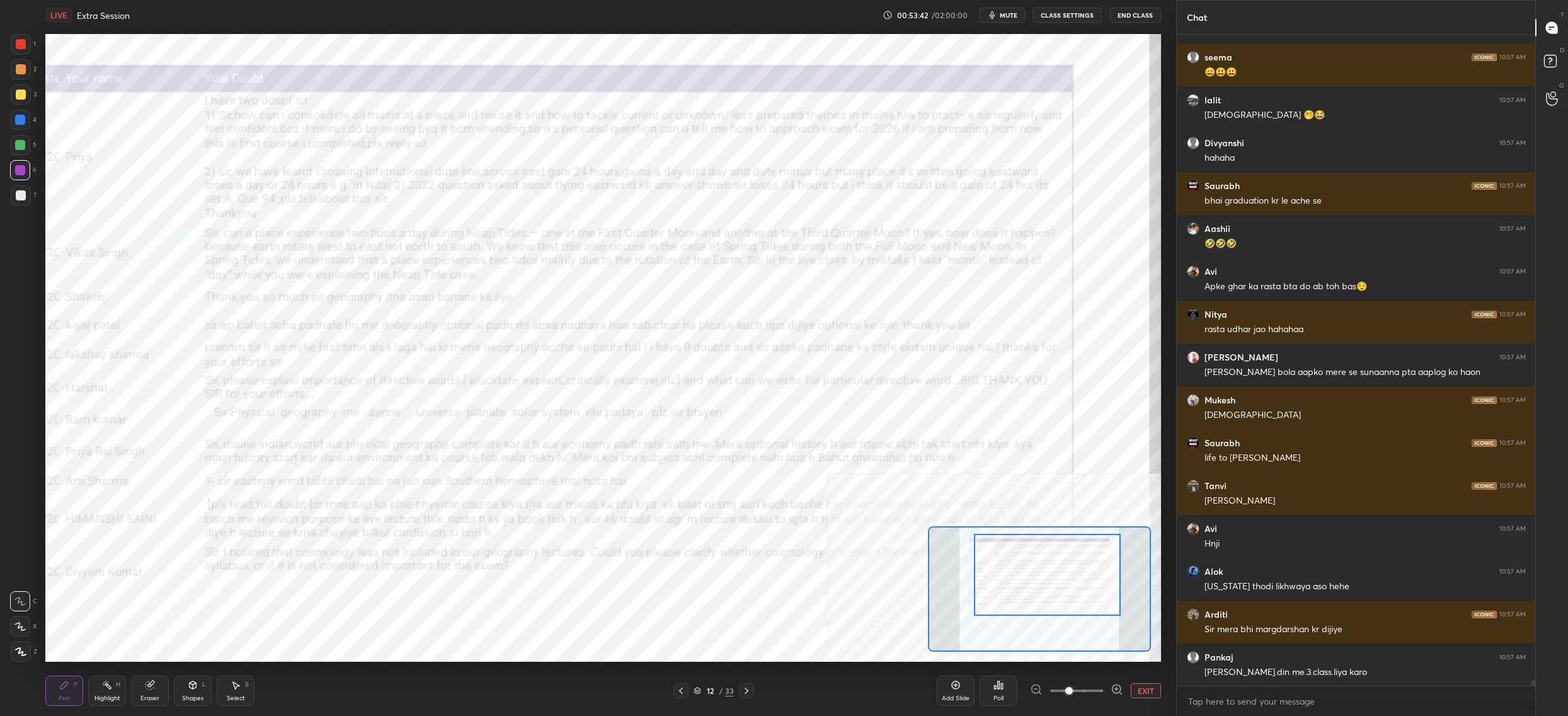
drag, startPoint x: 1052, startPoint y: 581, endPoint x: 1061, endPoint y: 567, distance: 16.6
click at [1058, 570] on div at bounding box center [1048, 575] width 147 height 82
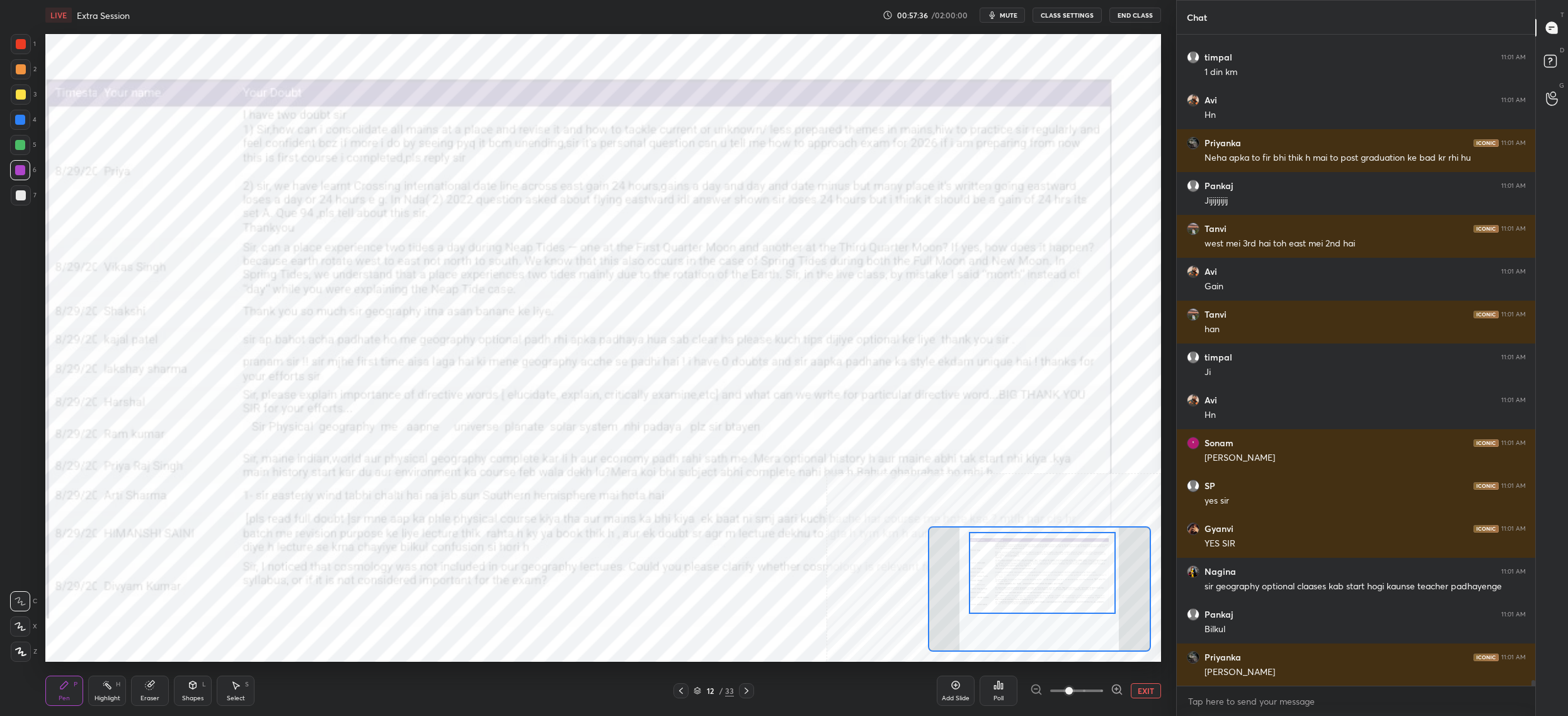
scroll to position [77167, 0]
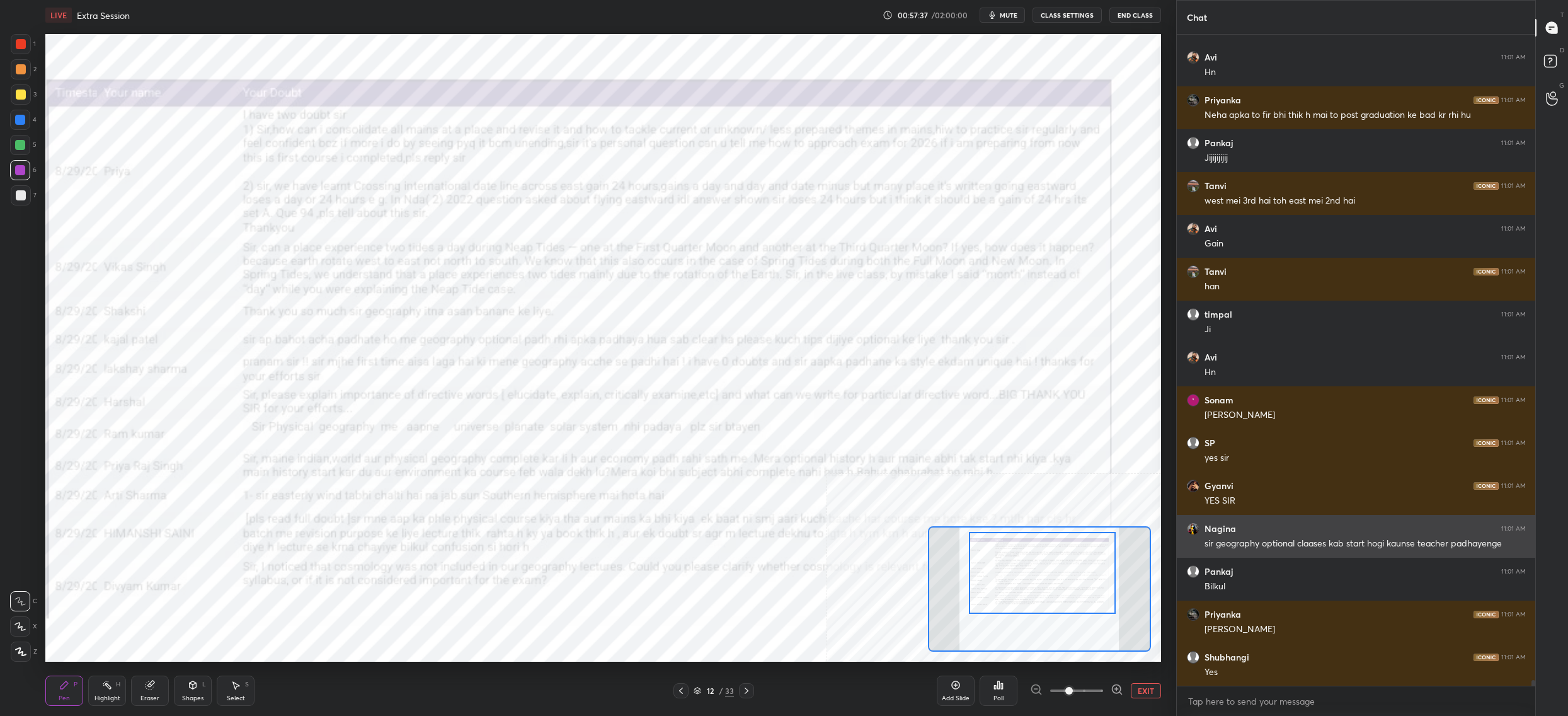
click at [1292, 524] on div "Nagina 11:01 AM" at bounding box center [1356, 529] width 339 height 12
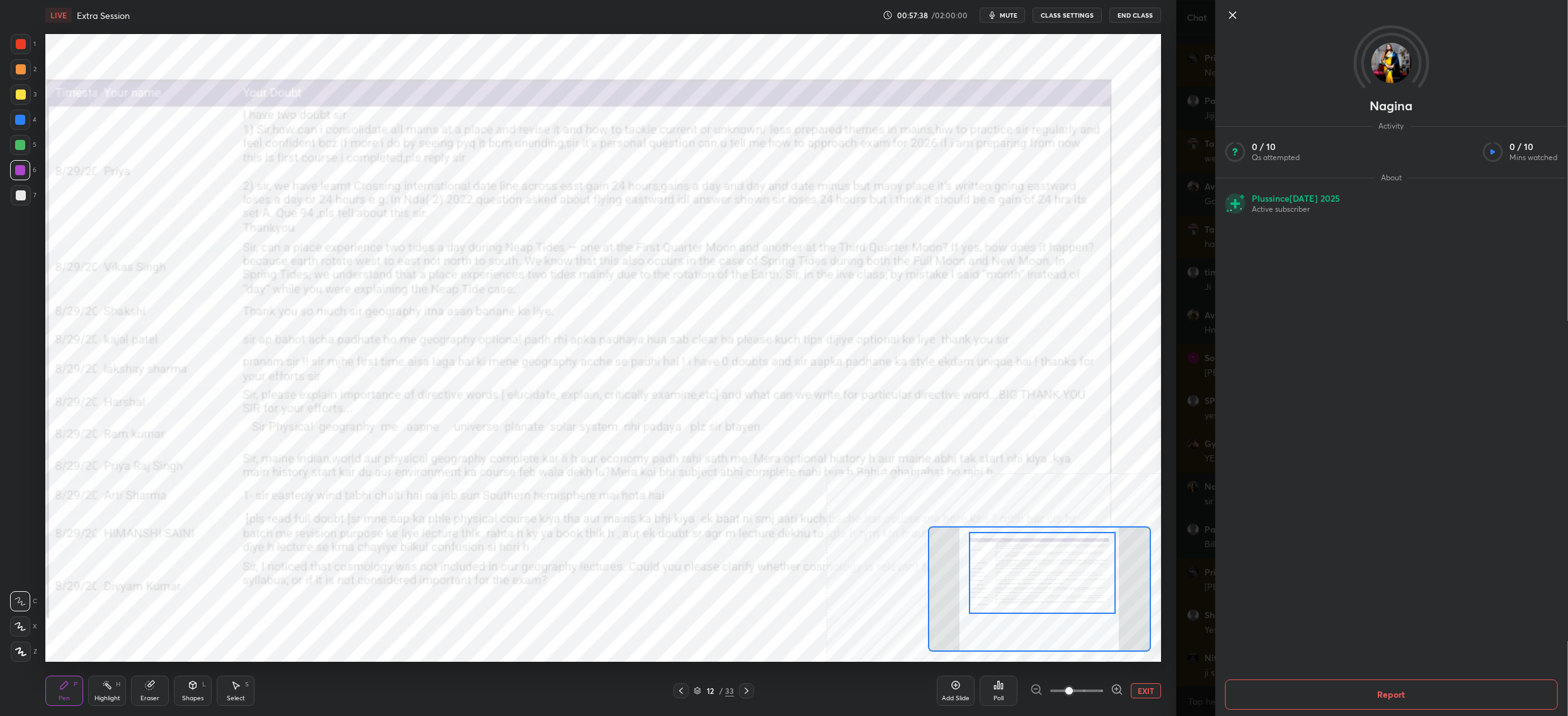
click at [1174, 409] on div "1 2 3 4 5 6 7 C X Z C X Z E E Erase all H H LIVE Extra Session 00:57:38 / 02:00…" at bounding box center [588, 358] width 1176 height 716
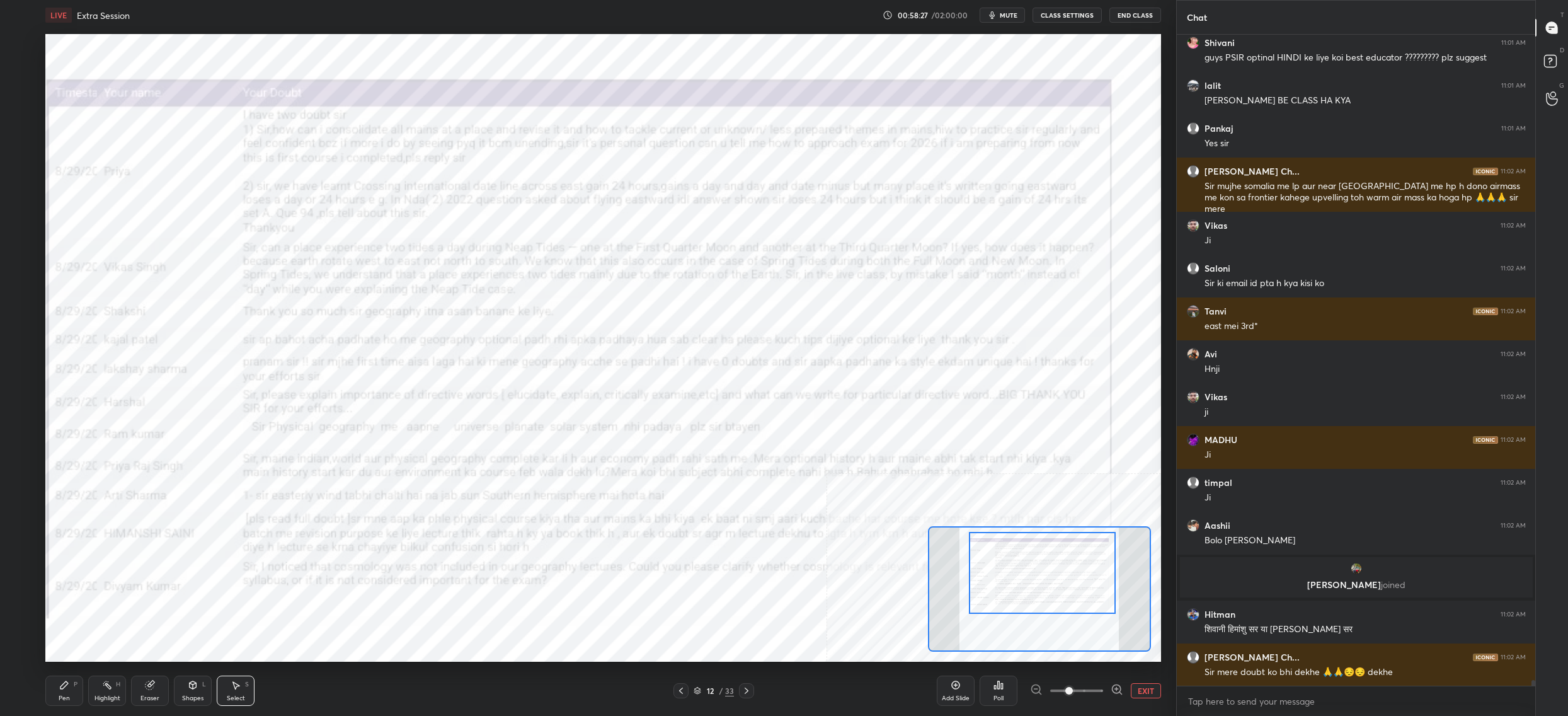
scroll to position [77996, 0]
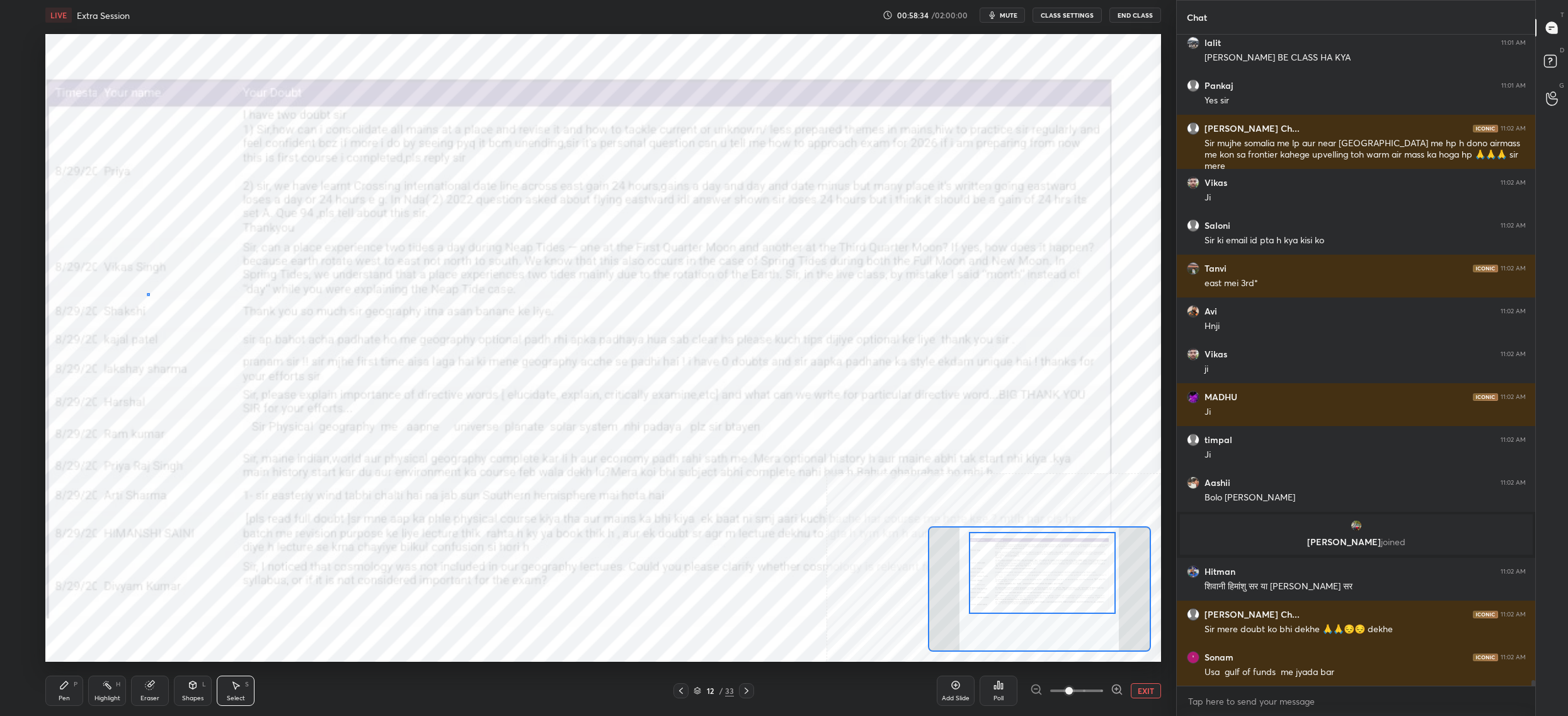
drag, startPoint x: 147, startPoint y: 293, endPoint x: 157, endPoint y: 288, distance: 11.2
click at [155, 290] on div "0 ° Undo Copy Duplicate Duplicate to new slide Delete" at bounding box center [579, 468] width 1674 height 941
drag, startPoint x: 162, startPoint y: 281, endPoint x: 169, endPoint y: 276, distance: 8.6
click at [176, 272] on div "0 ° Undo Copy Duplicate Duplicate to new slide Delete" at bounding box center [579, 468] width 1674 height 941
click at [71, 684] on div "Pen P" at bounding box center [64, 690] width 38 height 30
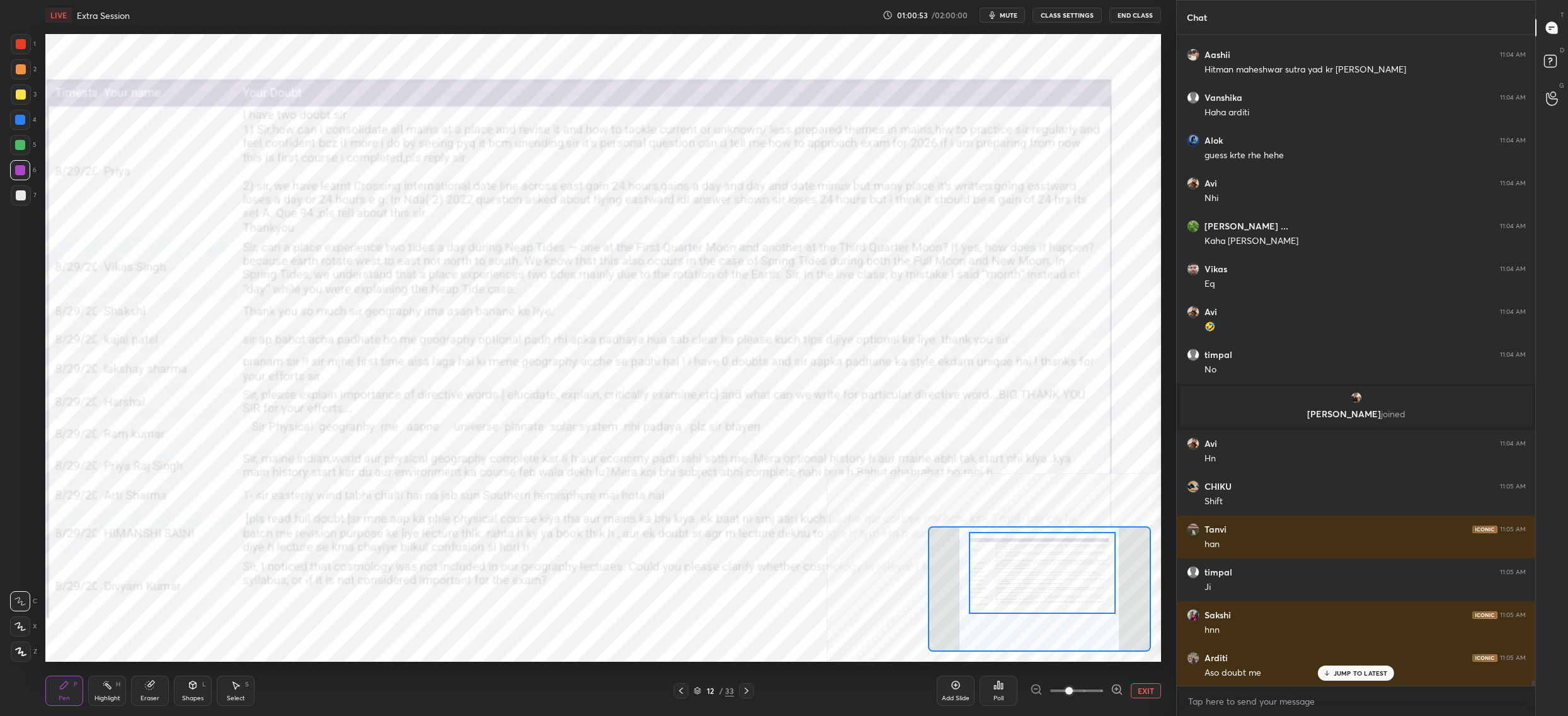
scroll to position [79279, 0]
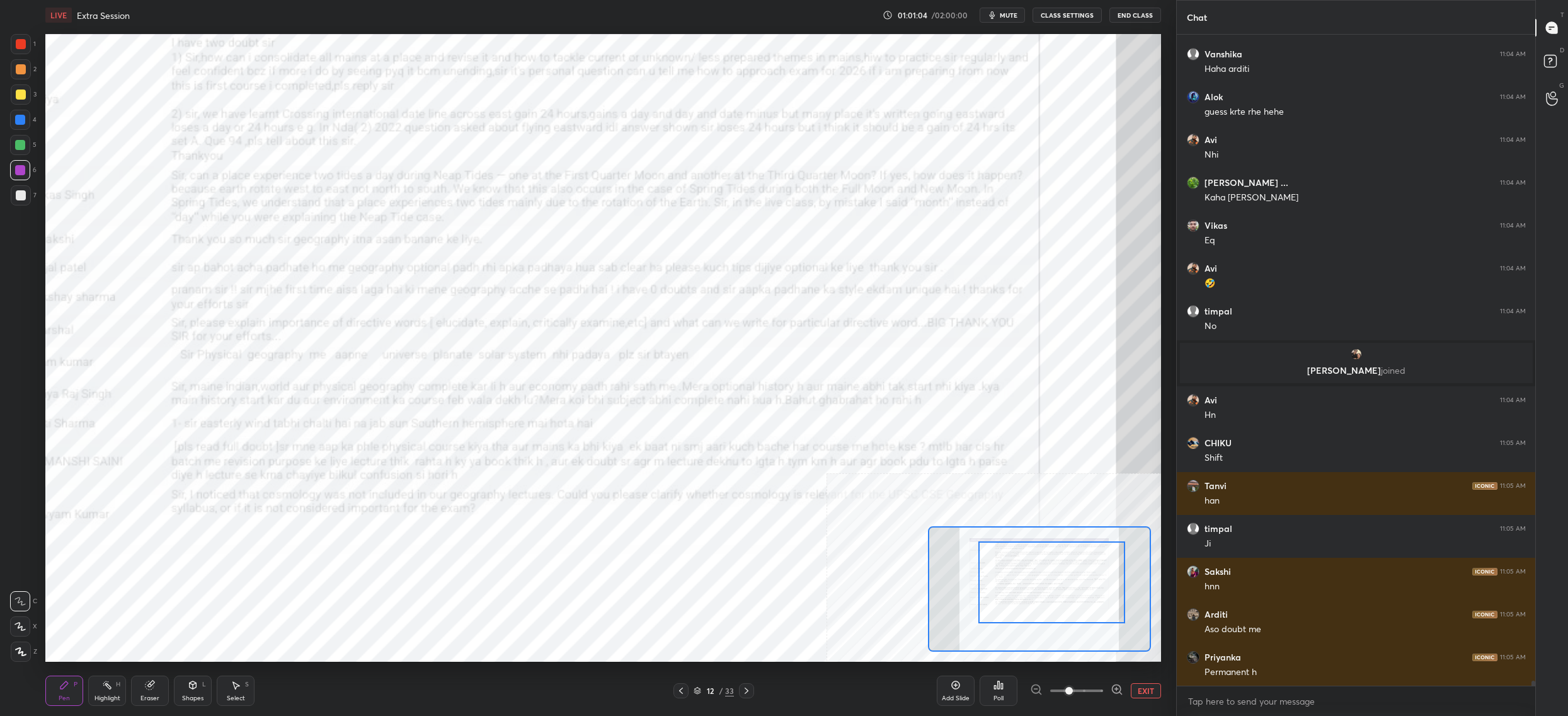
drag, startPoint x: 1014, startPoint y: 597, endPoint x: 1023, endPoint y: 604, distance: 11.4
click at [1023, 604] on div at bounding box center [1052, 582] width 147 height 82
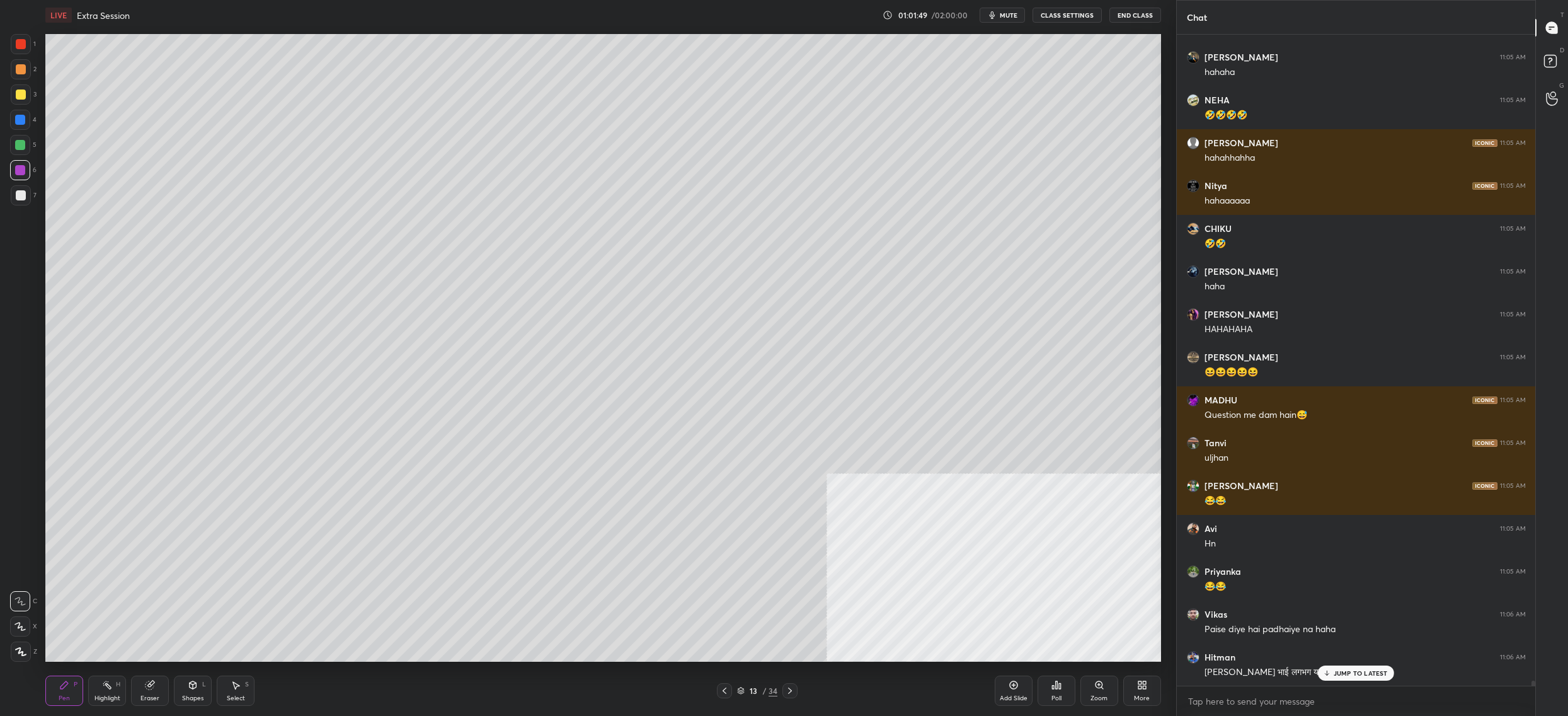
scroll to position [81724, 0]
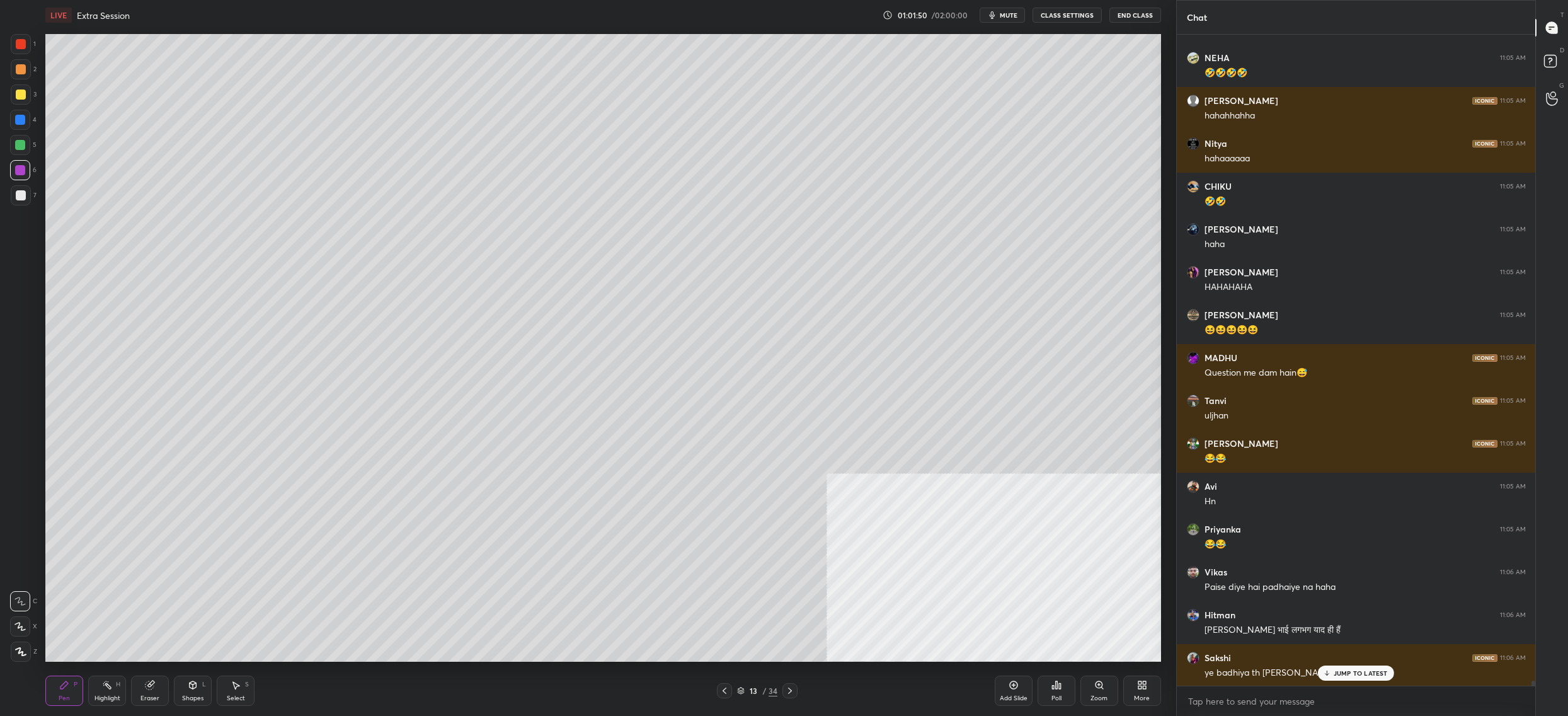
click at [718, 691] on div at bounding box center [724, 690] width 15 height 15
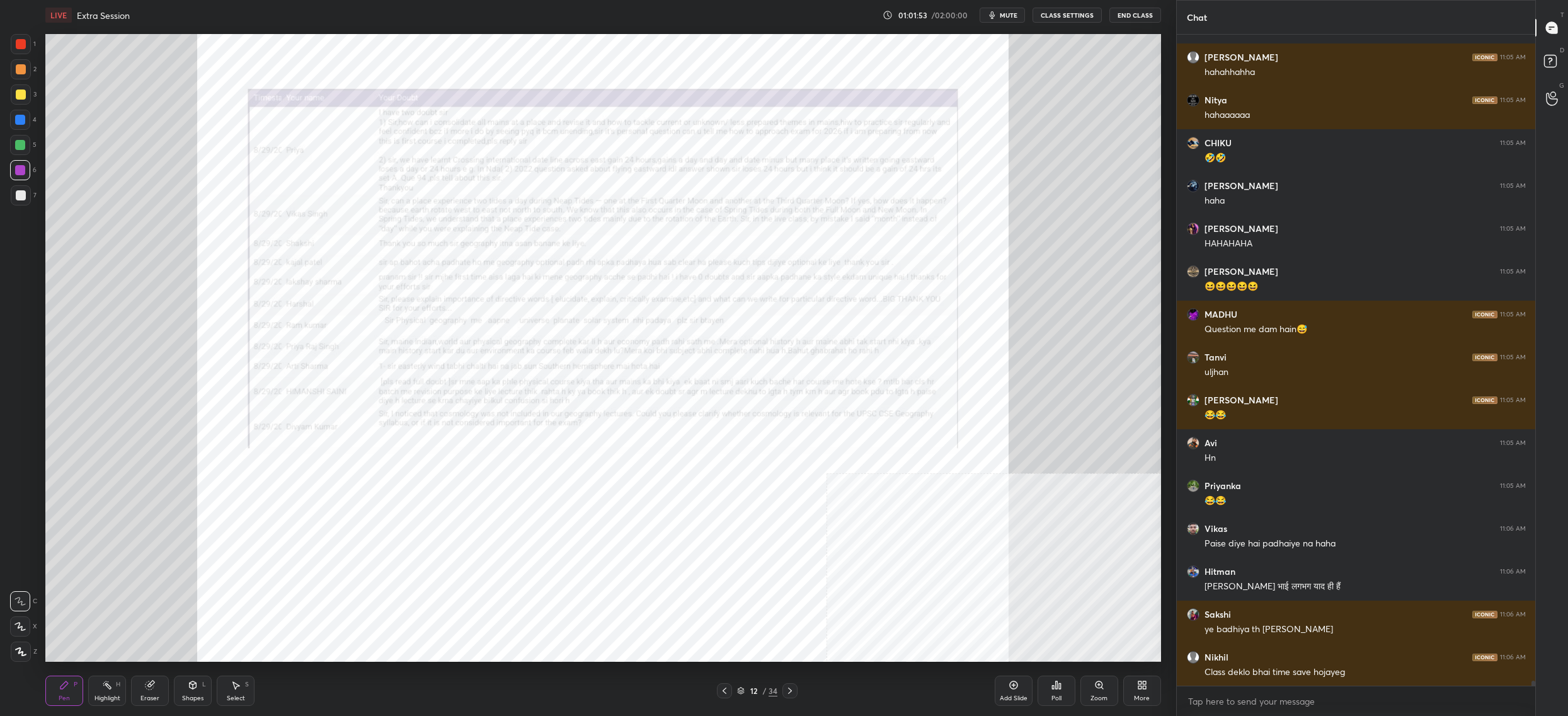
scroll to position [81810, 0]
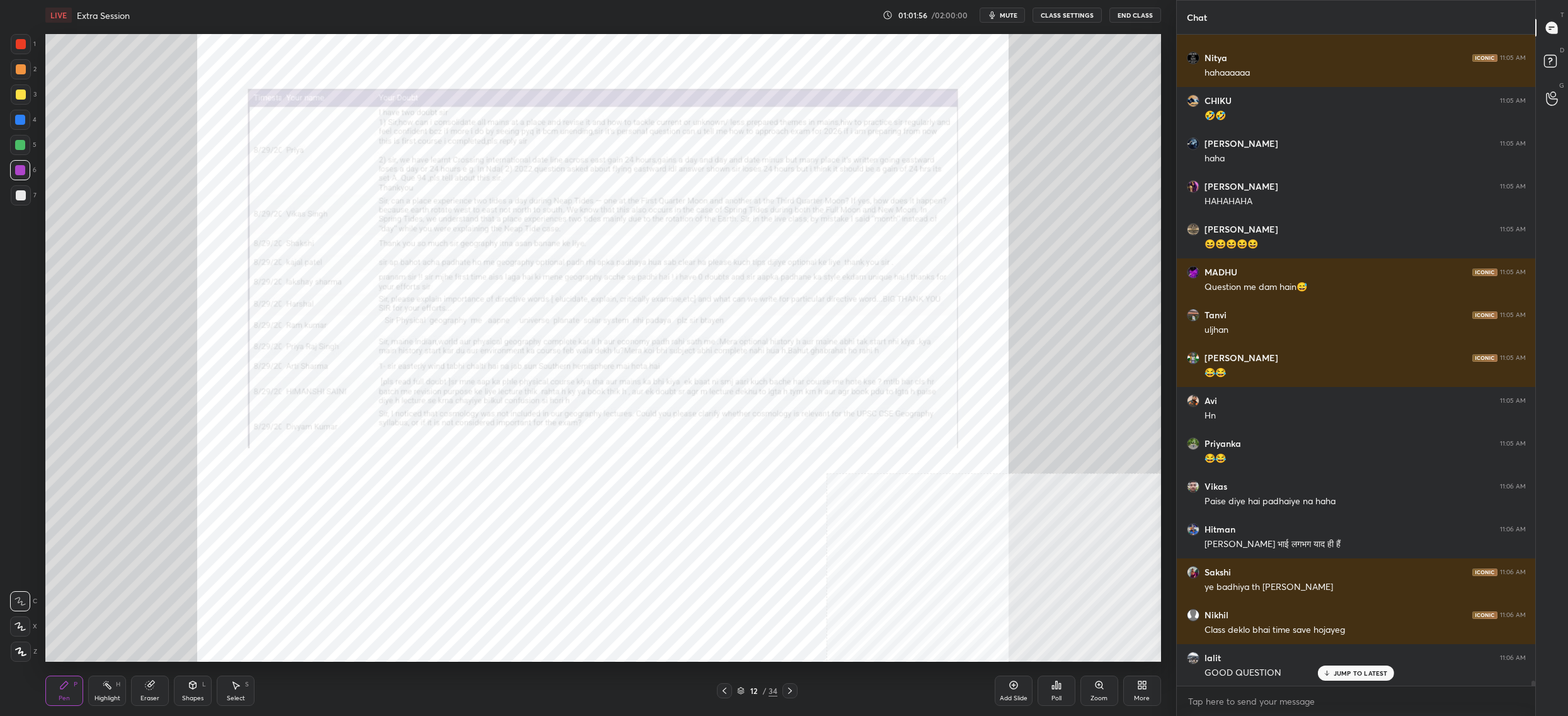
click at [1104, 686] on div "Zoom" at bounding box center [1099, 690] width 38 height 30
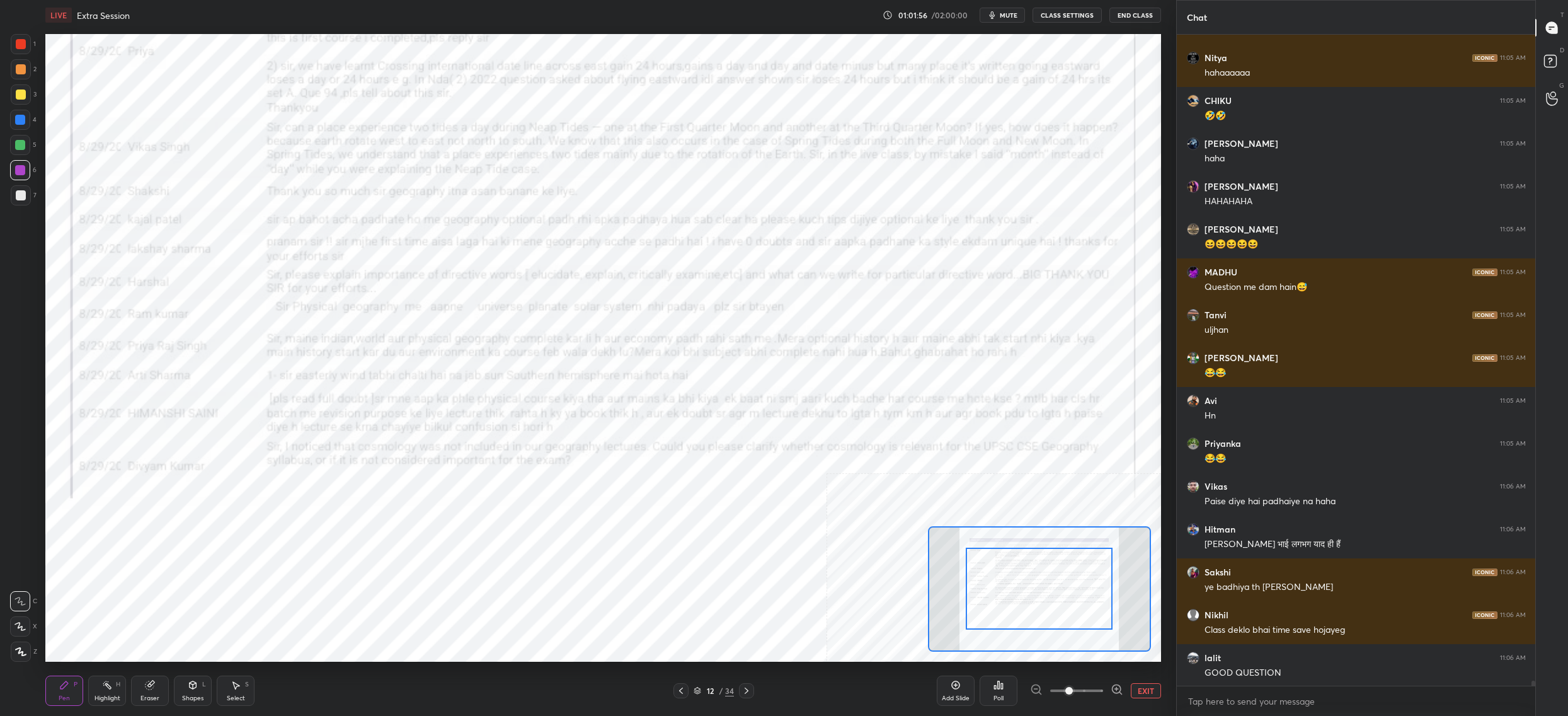
scroll to position [81853, 0]
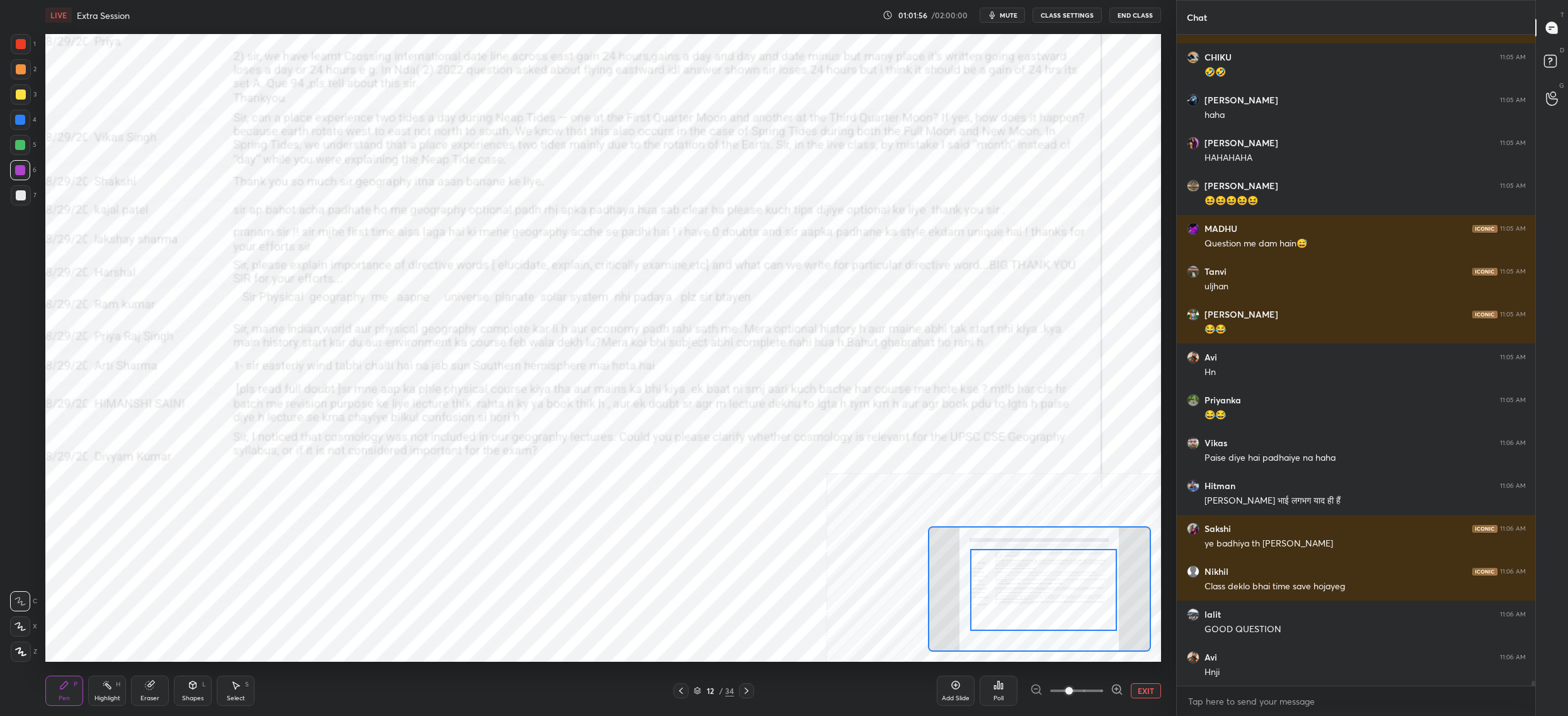
drag, startPoint x: 1090, startPoint y: 614, endPoint x: 1099, endPoint y: 602, distance: 15.0
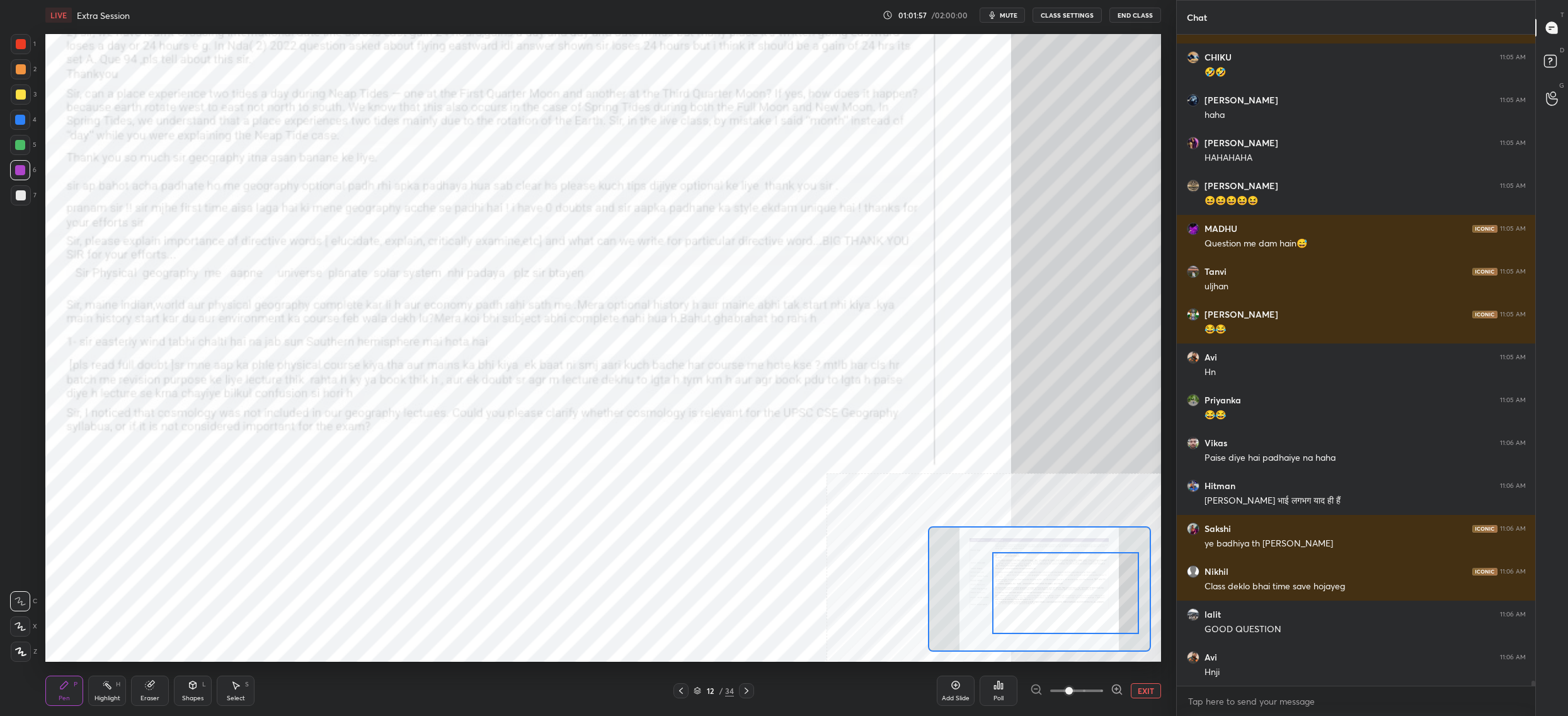
drag, startPoint x: 1104, startPoint y: 605, endPoint x: 1105, endPoint y: 595, distance: 10.0
click at [1118, 603] on div at bounding box center [1065, 593] width 147 height 82
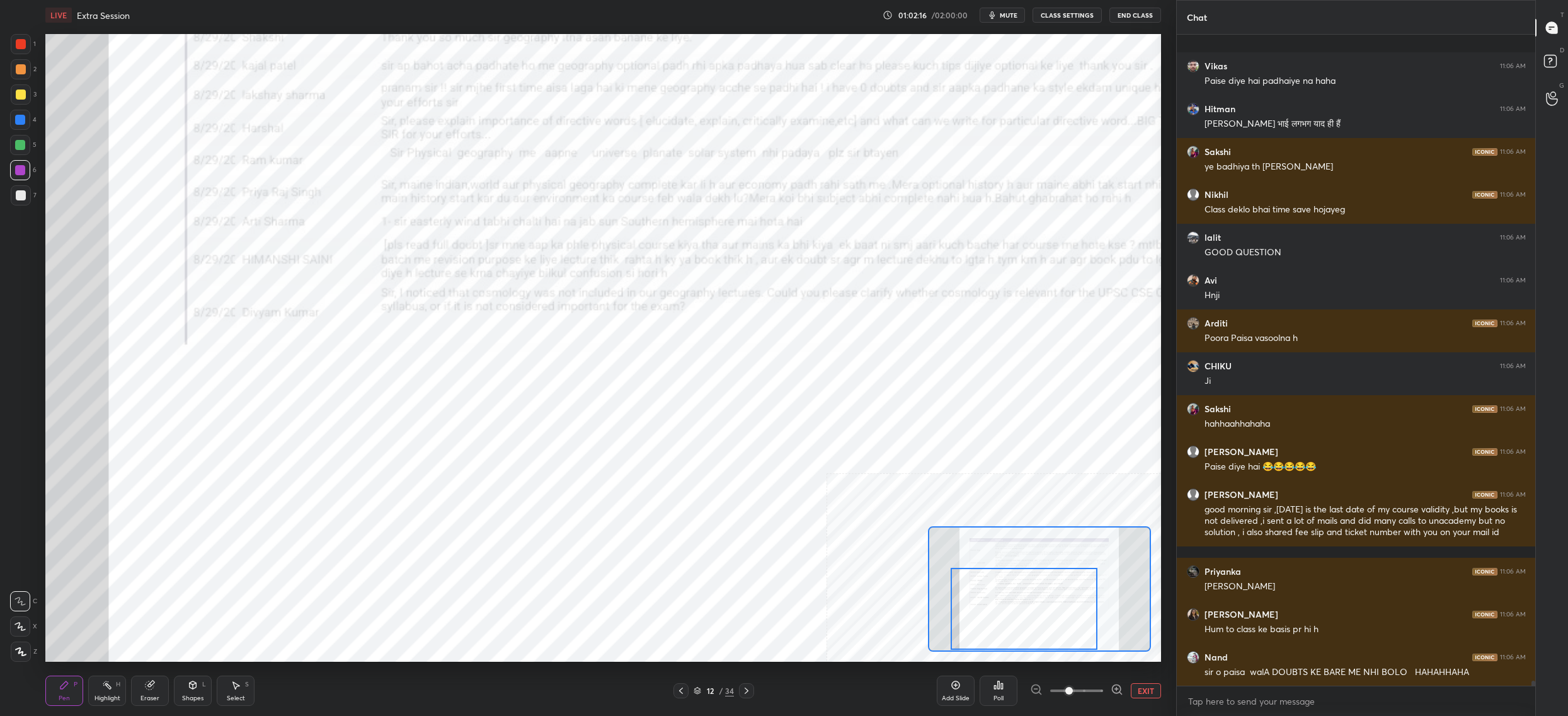
scroll to position [82315, 0]
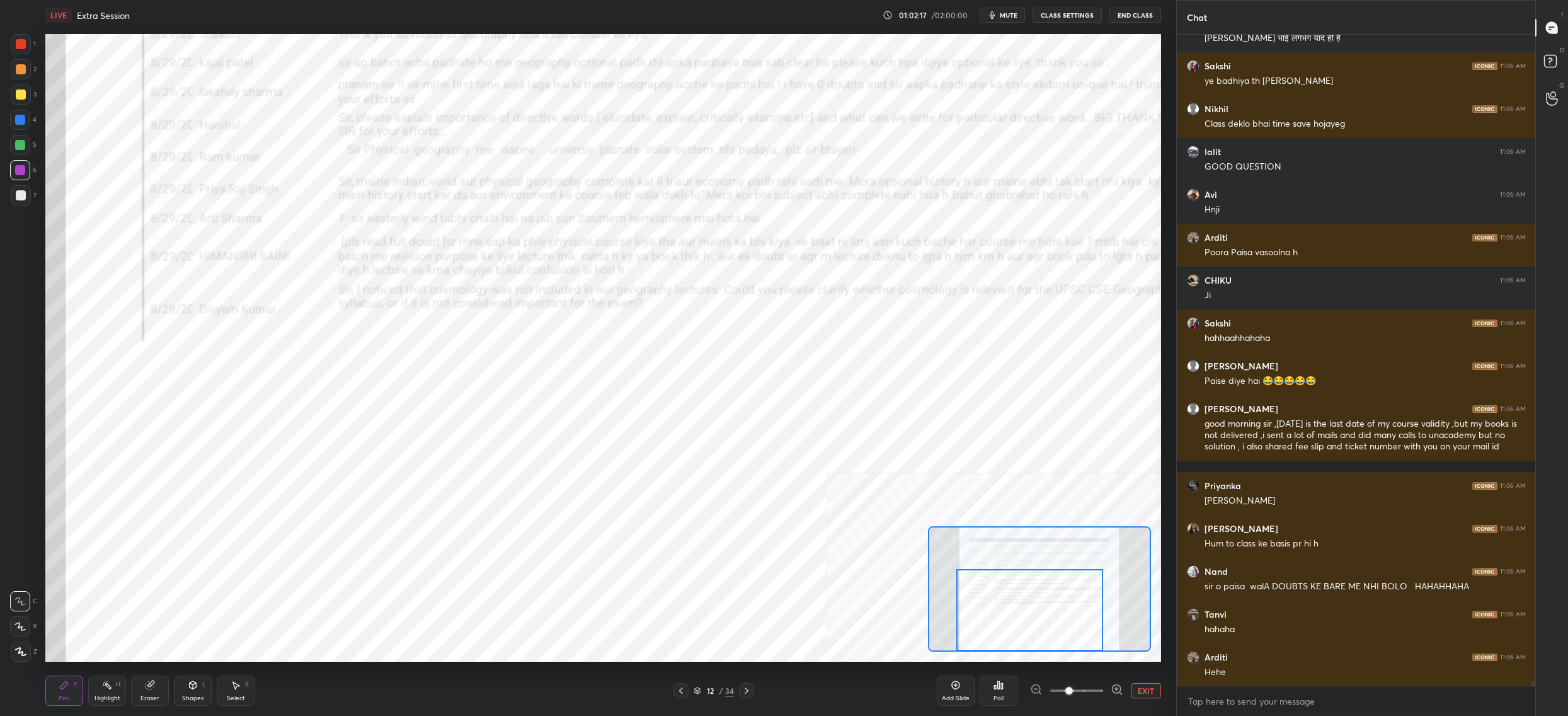
drag, startPoint x: 1022, startPoint y: 599, endPoint x: 984, endPoint y: 631, distance: 49.7
click at [989, 628] on div at bounding box center [1030, 610] width 147 height 82
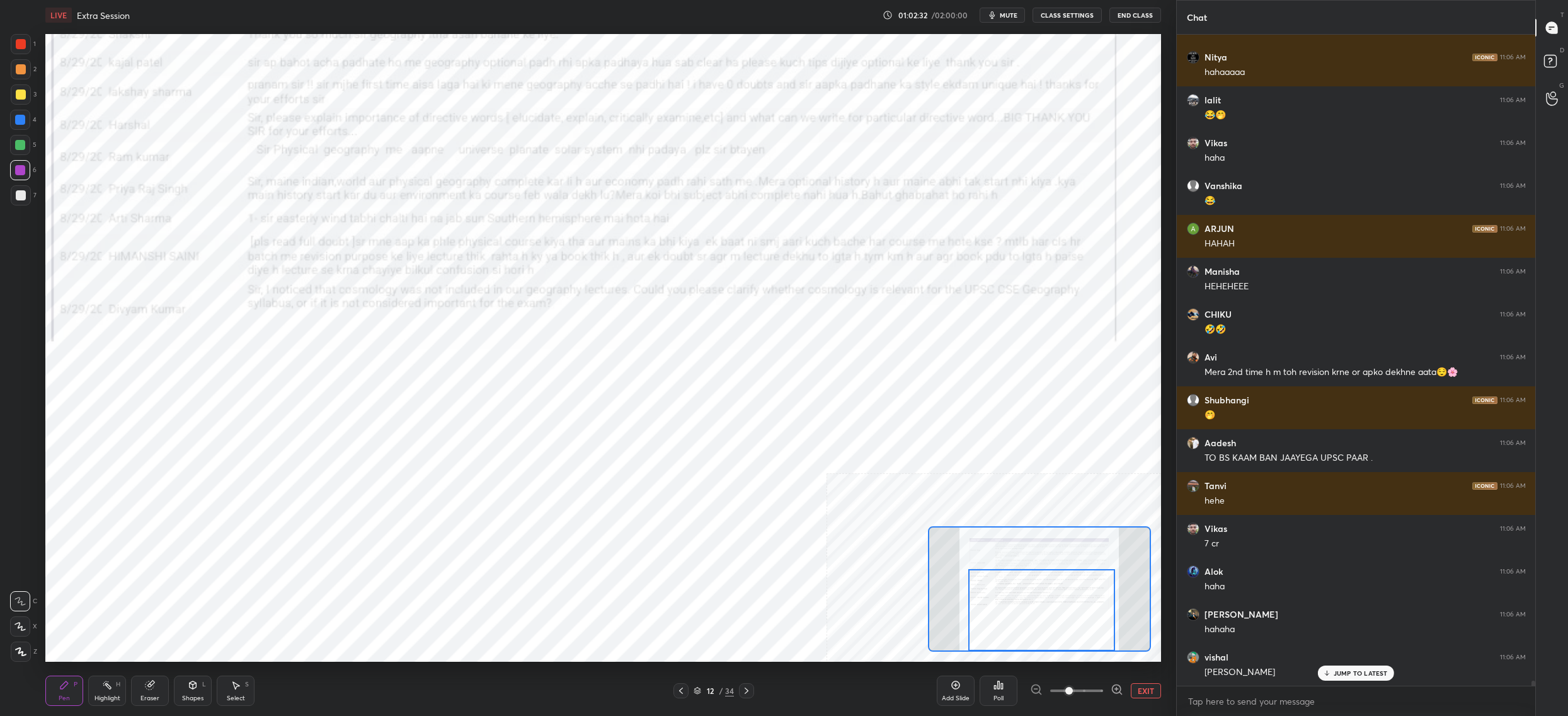
scroll to position [83000, 0]
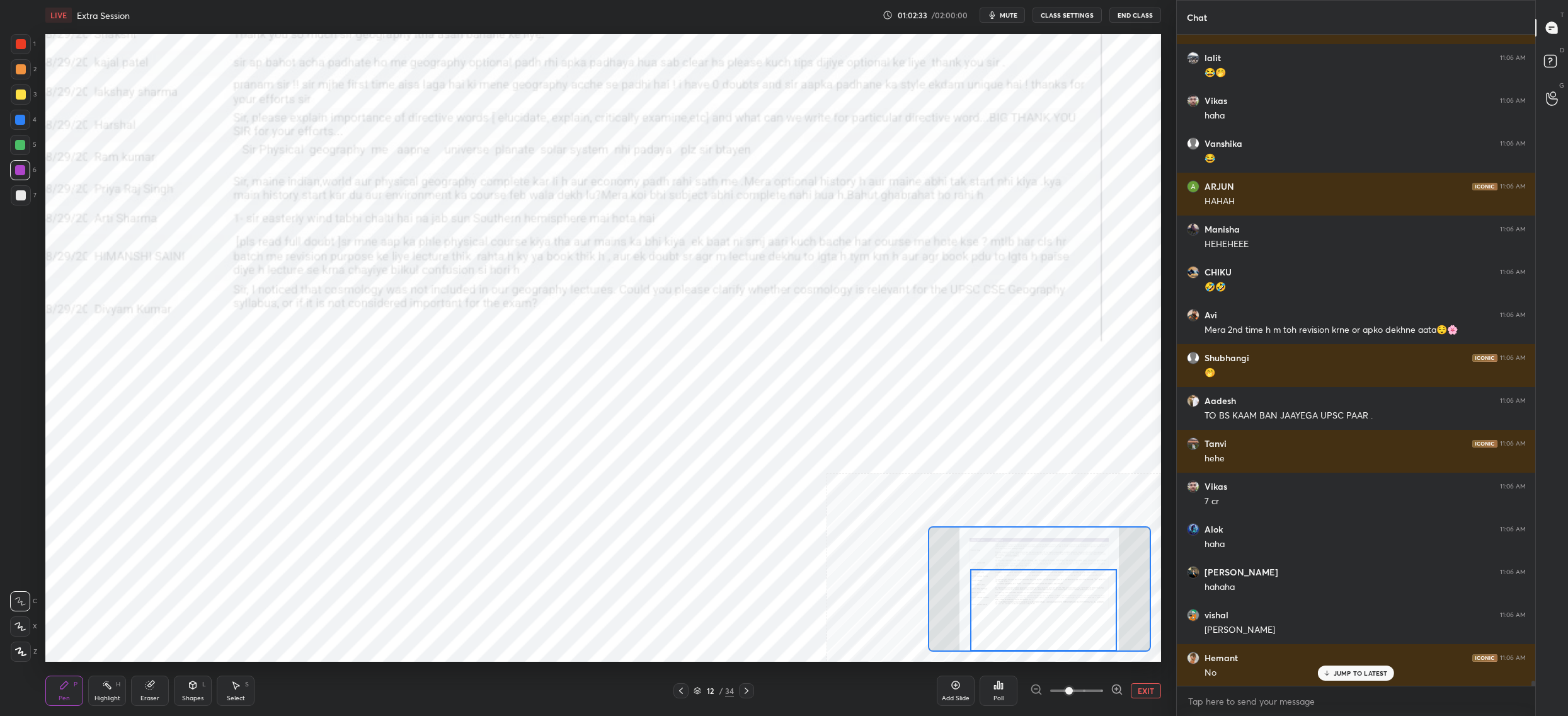
drag, startPoint x: 998, startPoint y: 602, endPoint x: 1006, endPoint y: 598, distance: 8.9
click at [1011, 606] on div at bounding box center [1044, 610] width 147 height 82
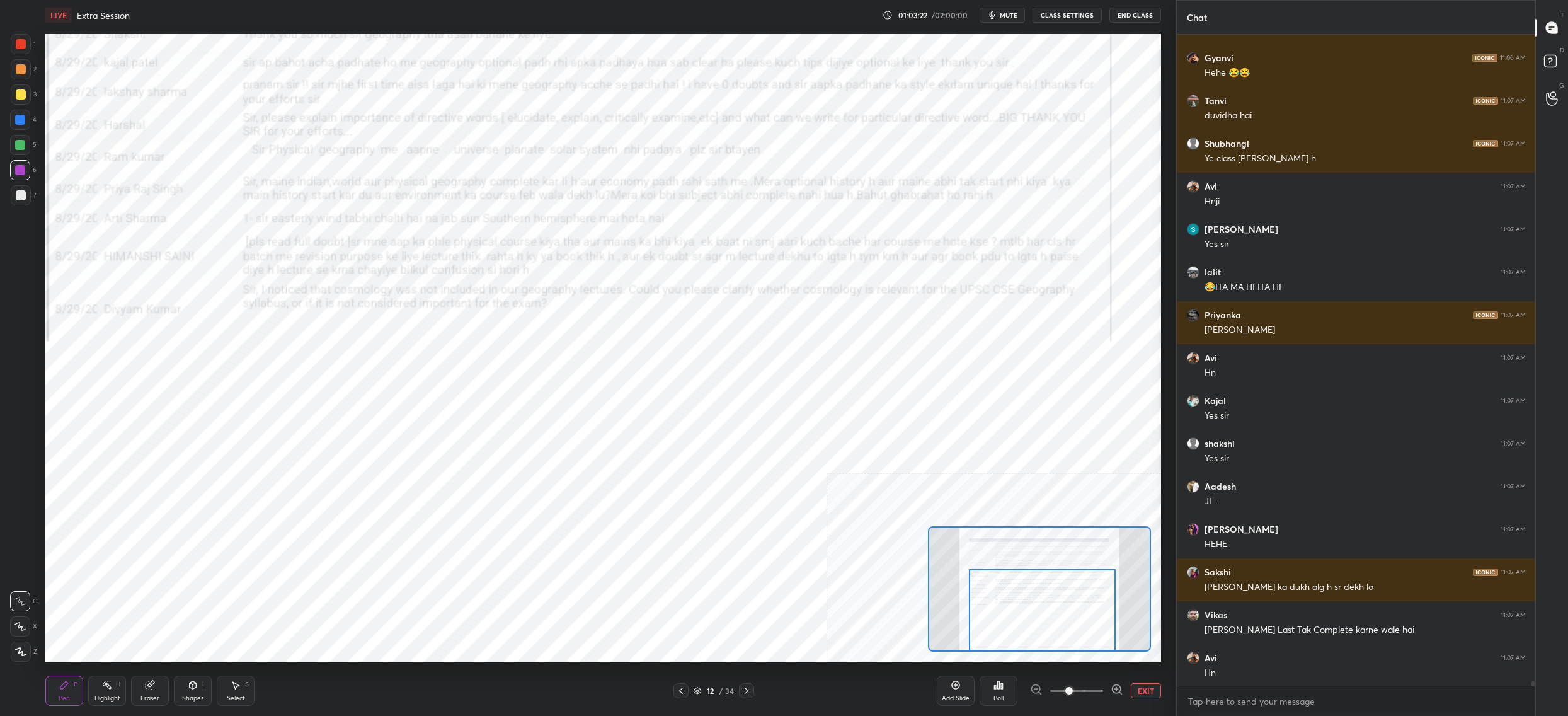
scroll to position [84244, 0]
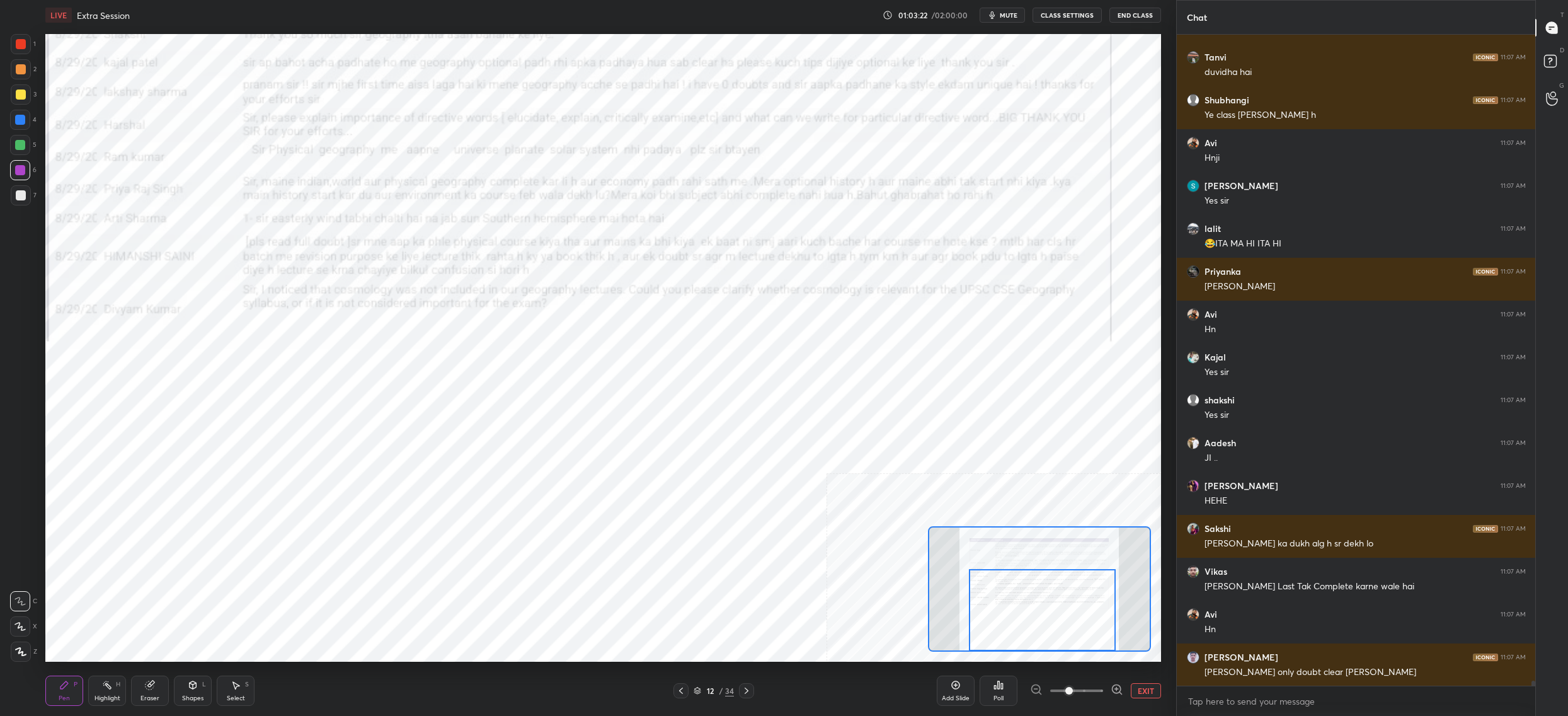
click at [747, 690] on icon at bounding box center [746, 690] width 4 height 6
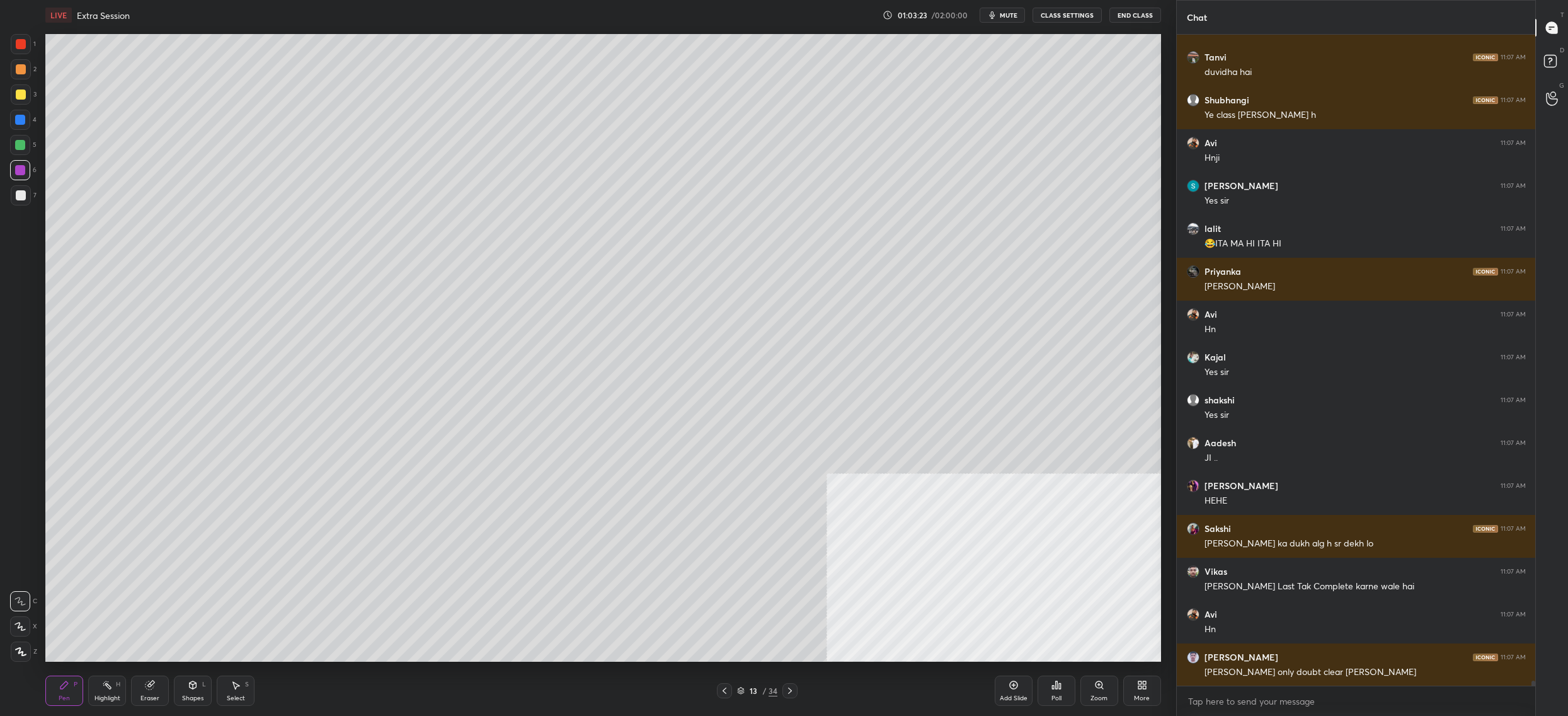
click at [749, 690] on div "13" at bounding box center [753, 690] width 12 height 8
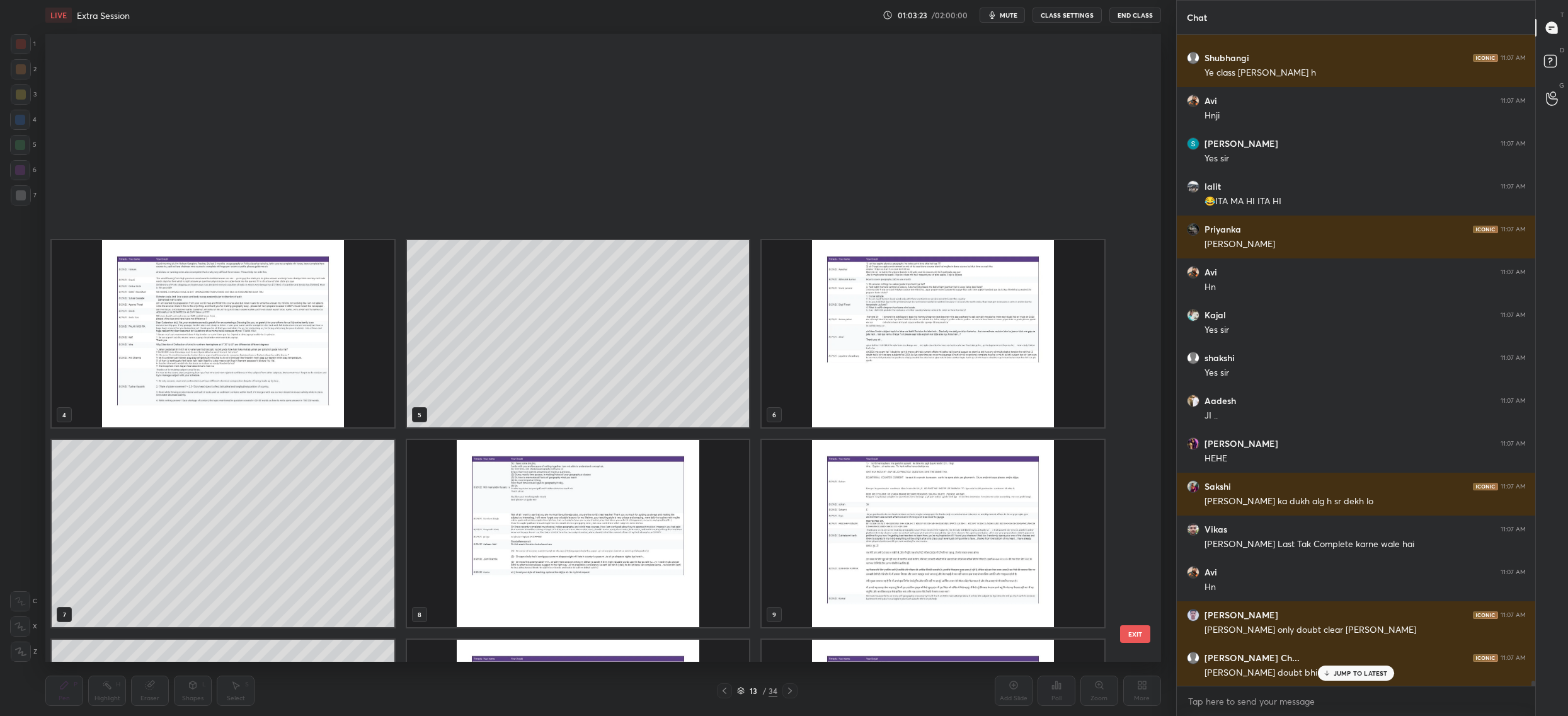
scroll to position [4, 7]
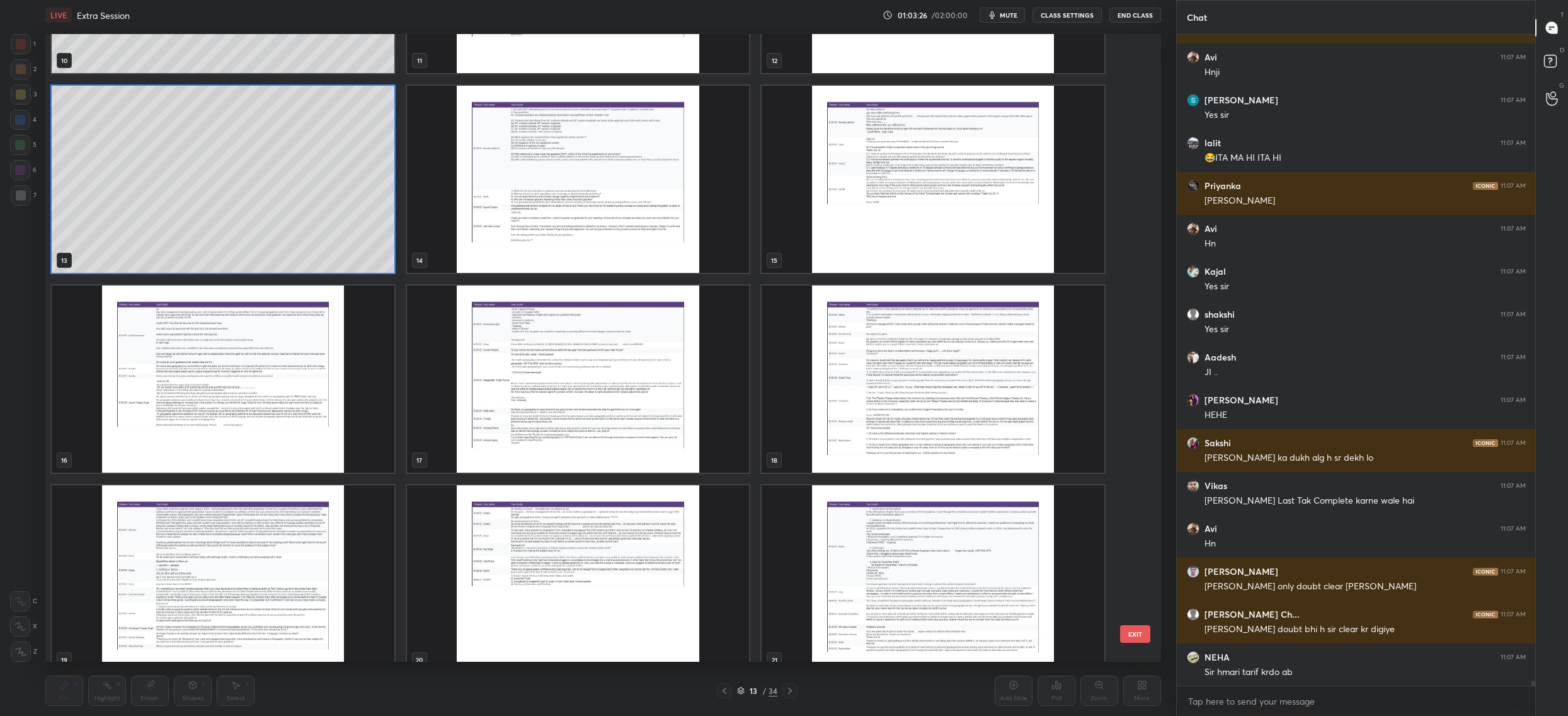
click at [691, 198] on img "grid" at bounding box center [578, 179] width 343 height 187
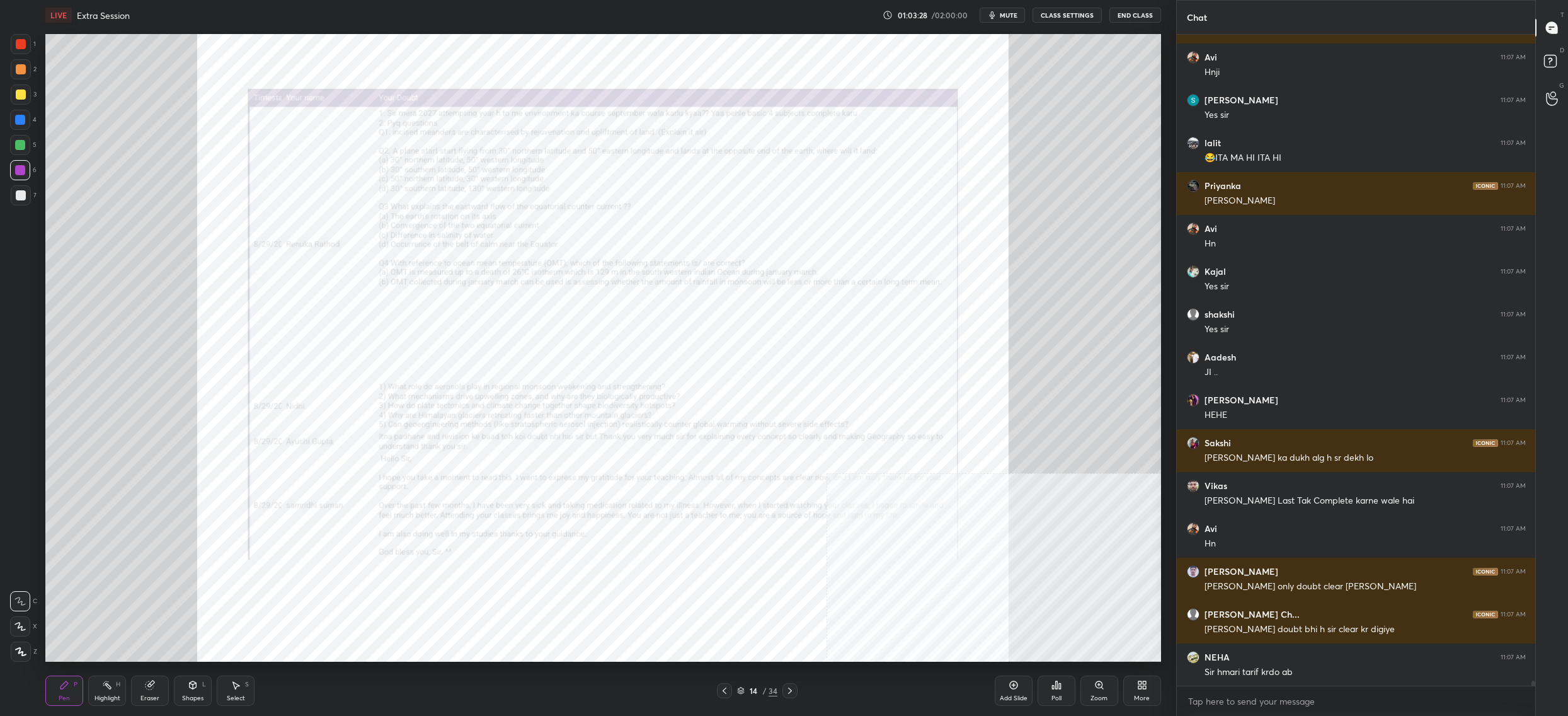
click at [1101, 701] on div "Zoom" at bounding box center [1099, 698] width 17 height 6
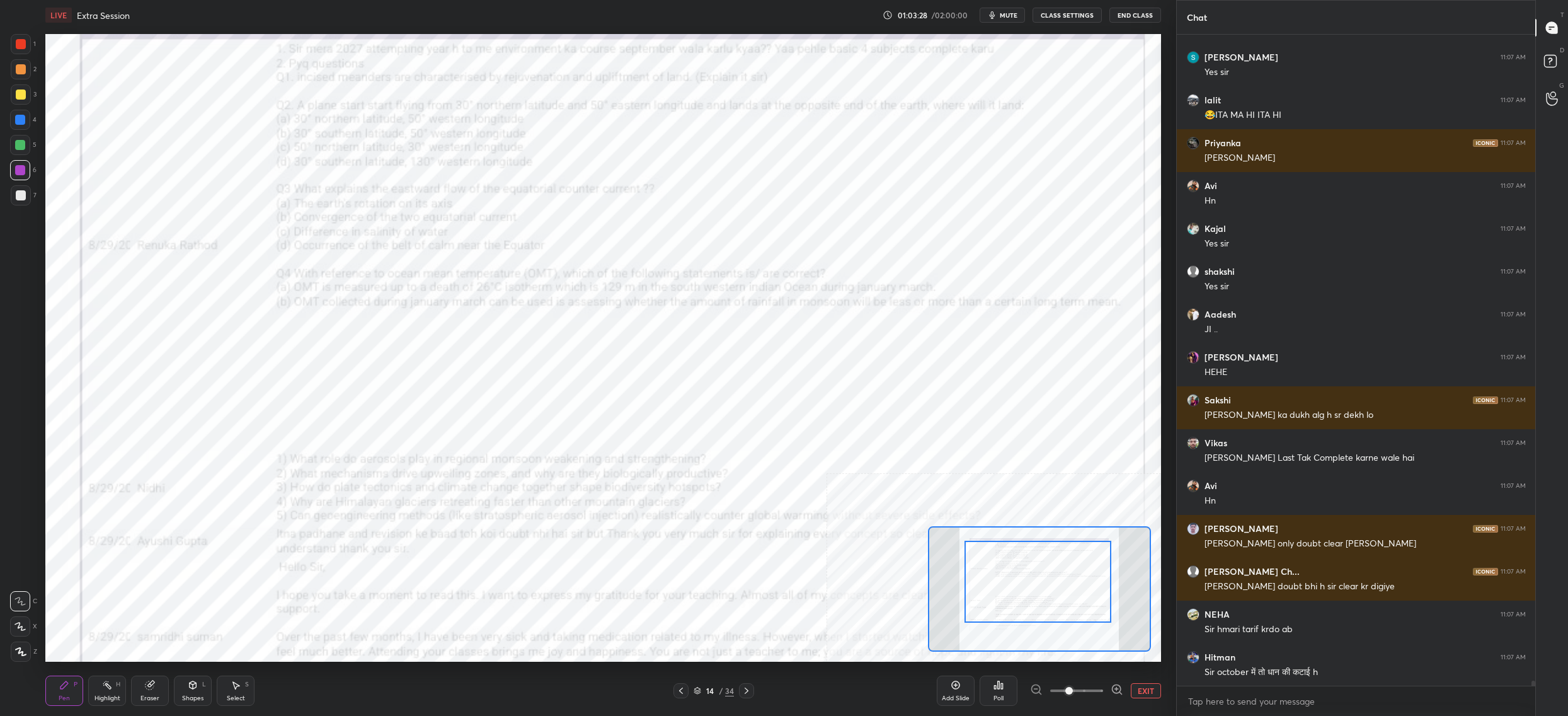
drag, startPoint x: 1046, startPoint y: 606, endPoint x: 1045, endPoint y: 589, distance: 17.0
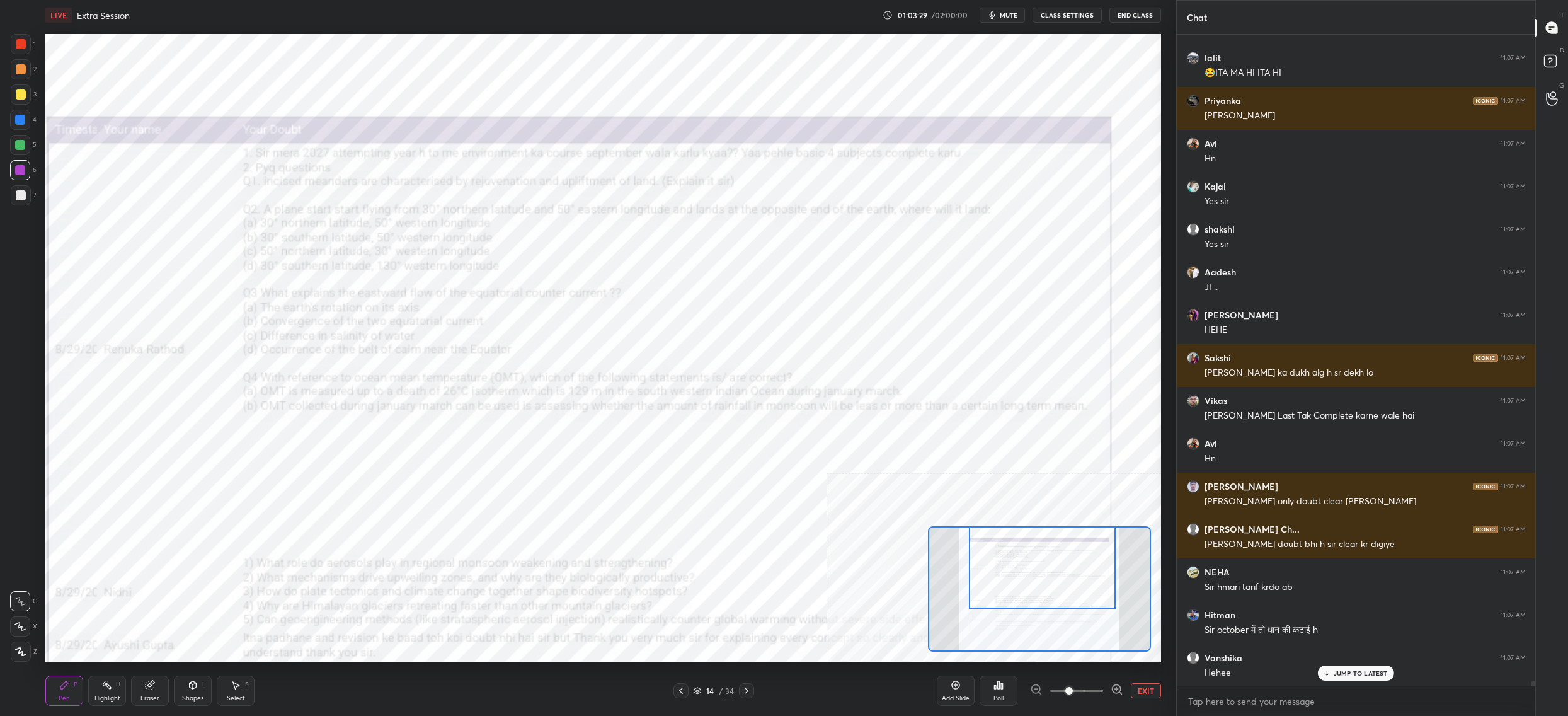
drag, startPoint x: 1045, startPoint y: 589, endPoint x: 1046, endPoint y: 557, distance: 32.0
click at [1047, 558] on div at bounding box center [1042, 568] width 147 height 82
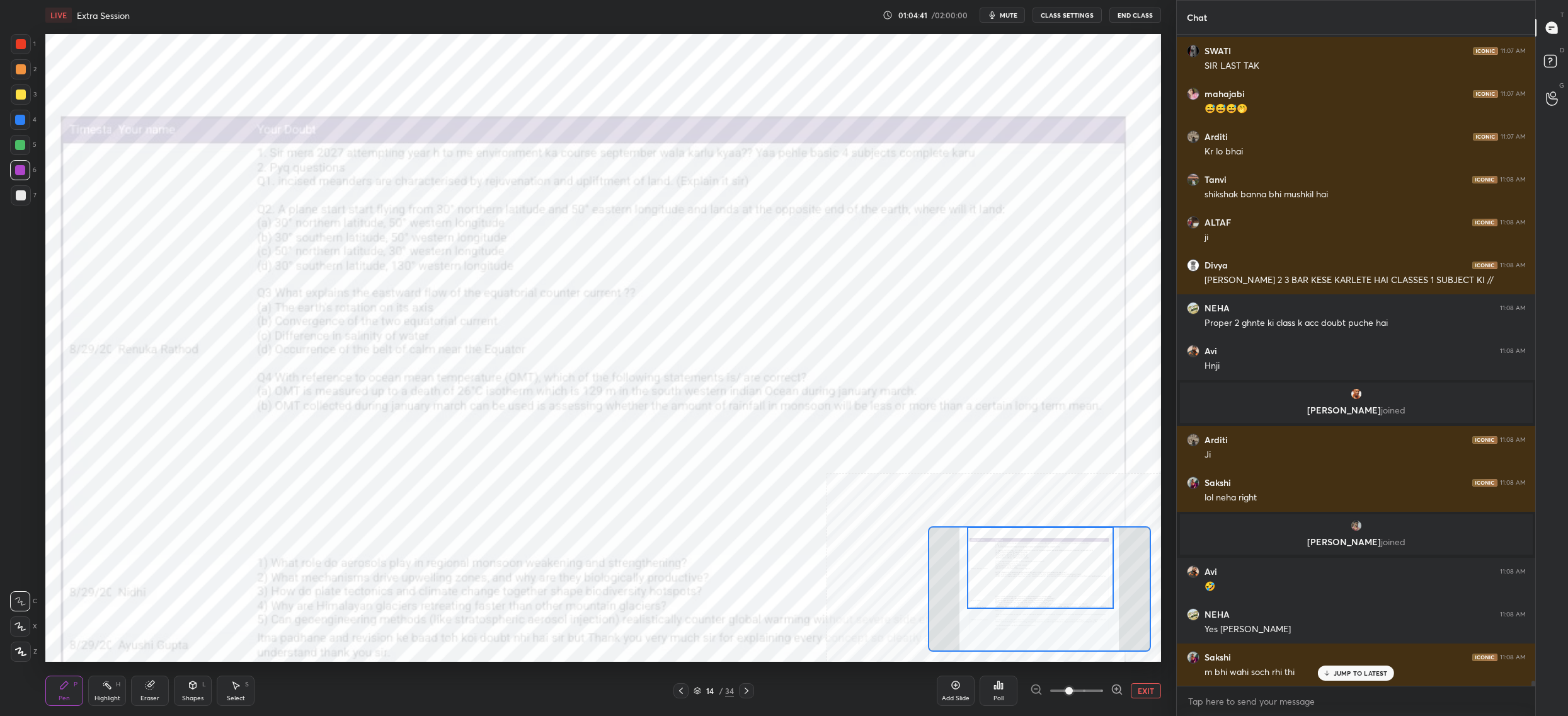
scroll to position [85492, 0]
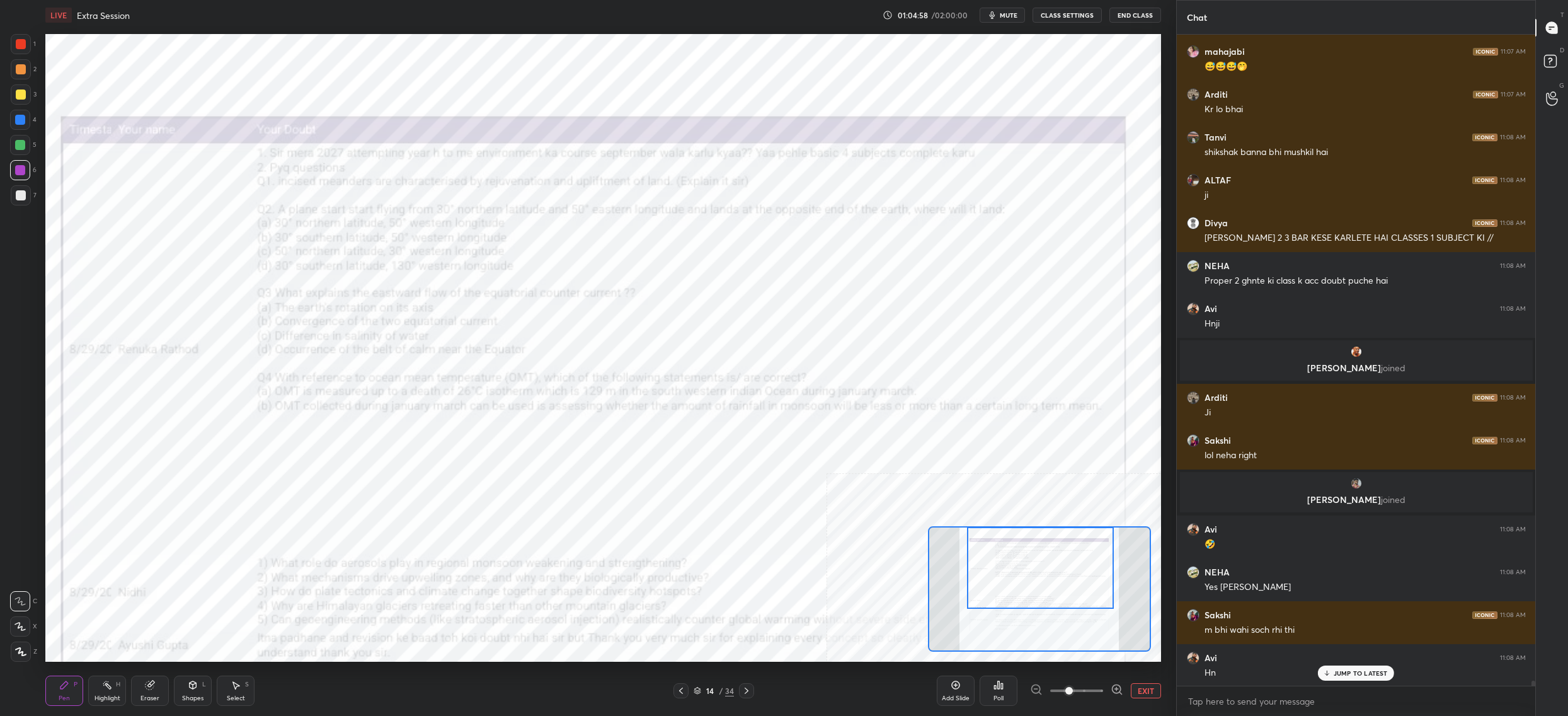
drag, startPoint x: 710, startPoint y: 694, endPoint x: 700, endPoint y: 687, distance: 12.2
click at [710, 693] on div "14" at bounding box center [710, 690] width 12 height 8
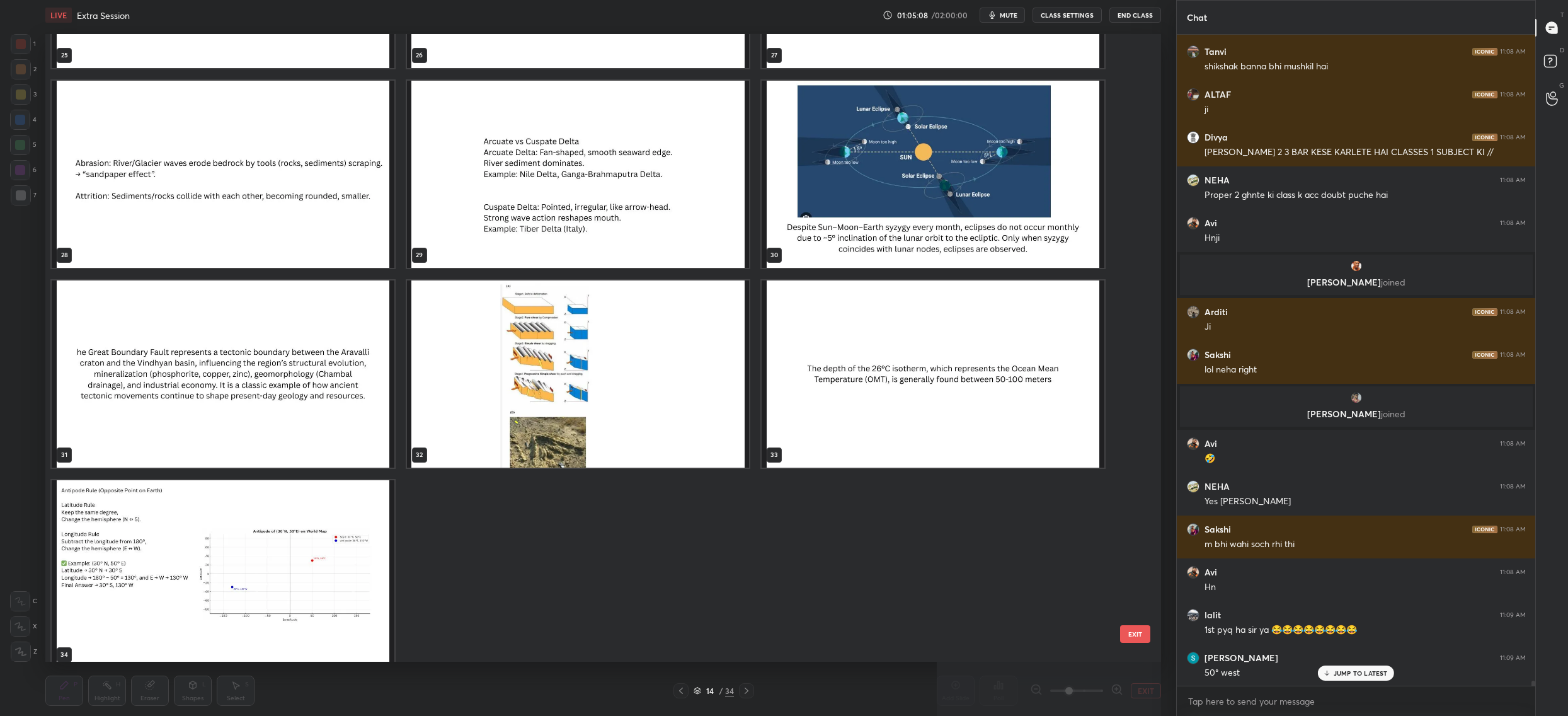
scroll to position [85621, 0]
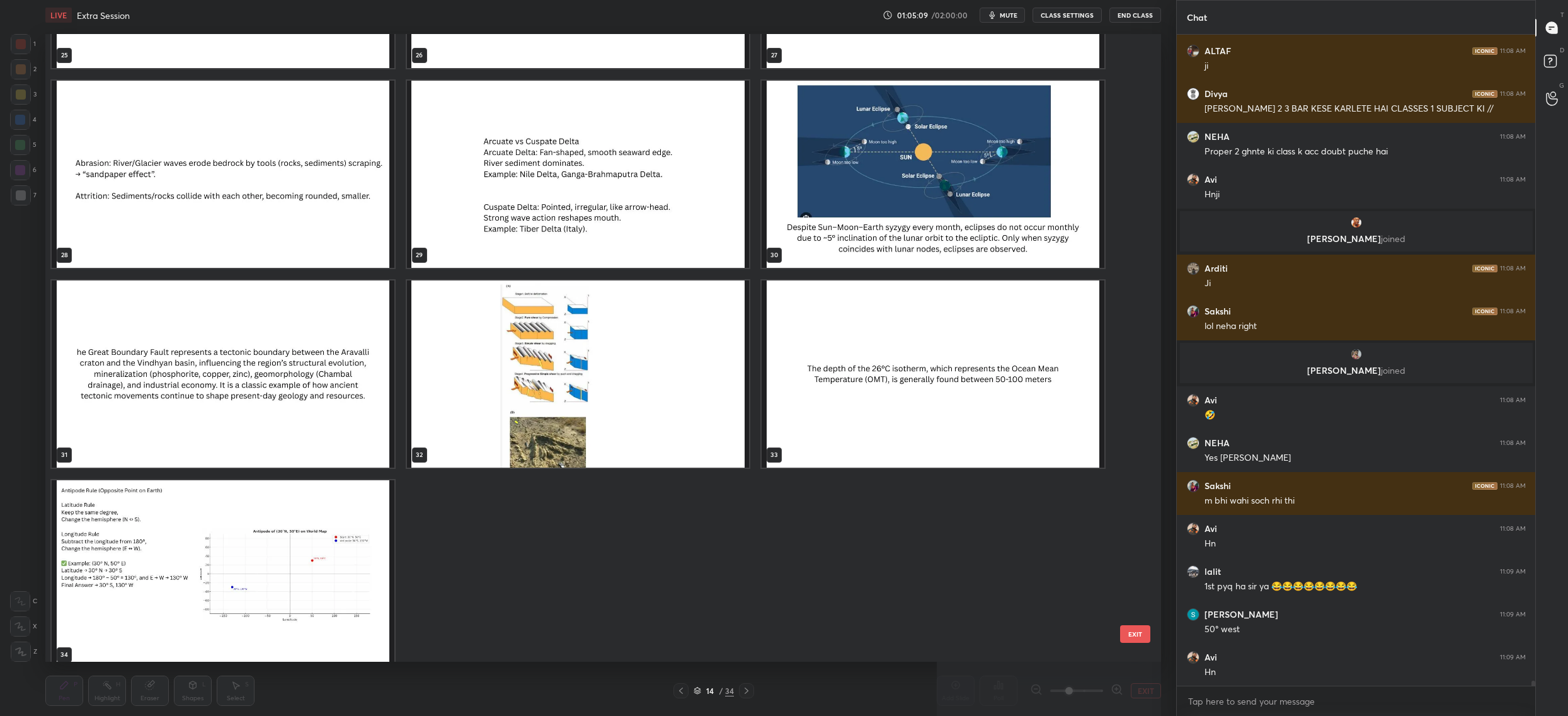
click at [1123, 637] on button "EXIT" at bounding box center [1135, 633] width 30 height 18
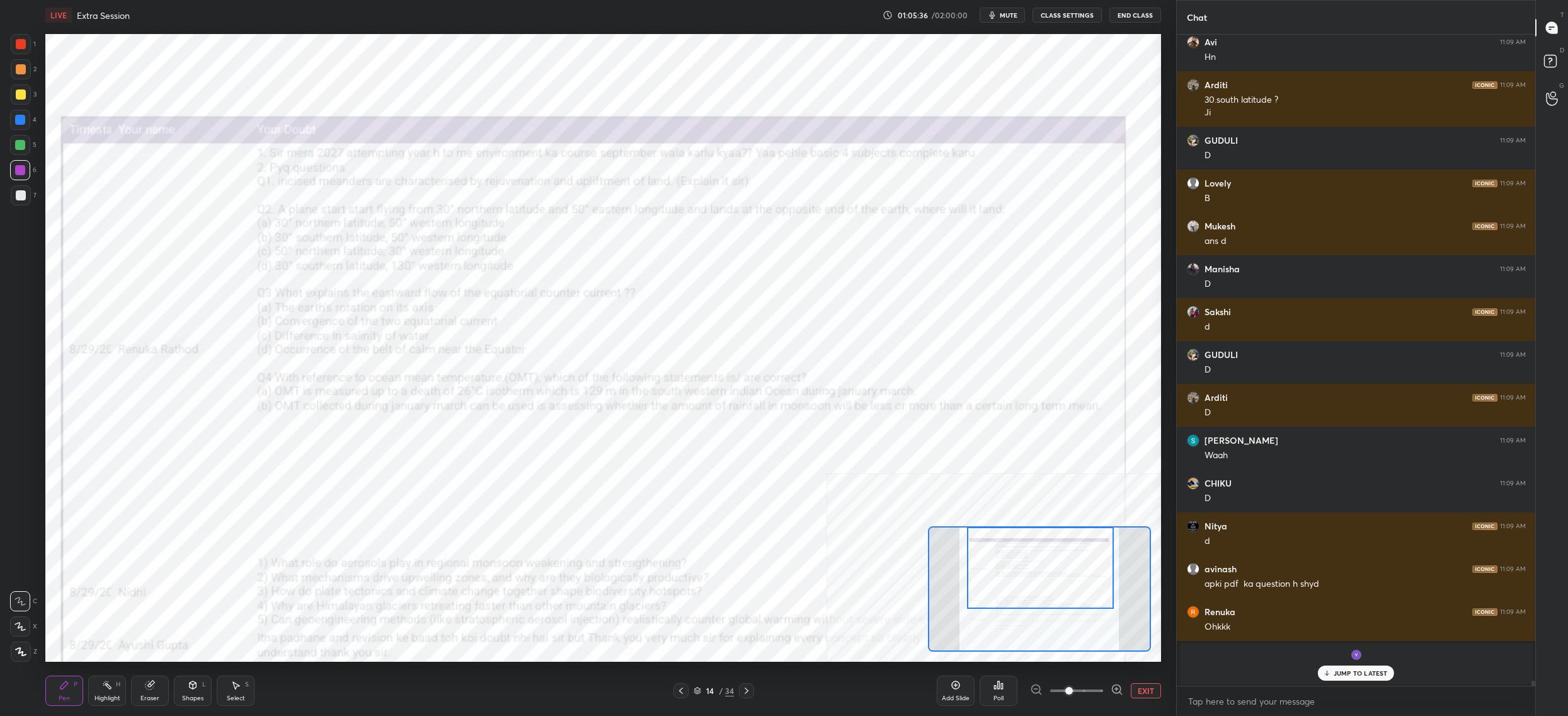
scroll to position [83983, 0]
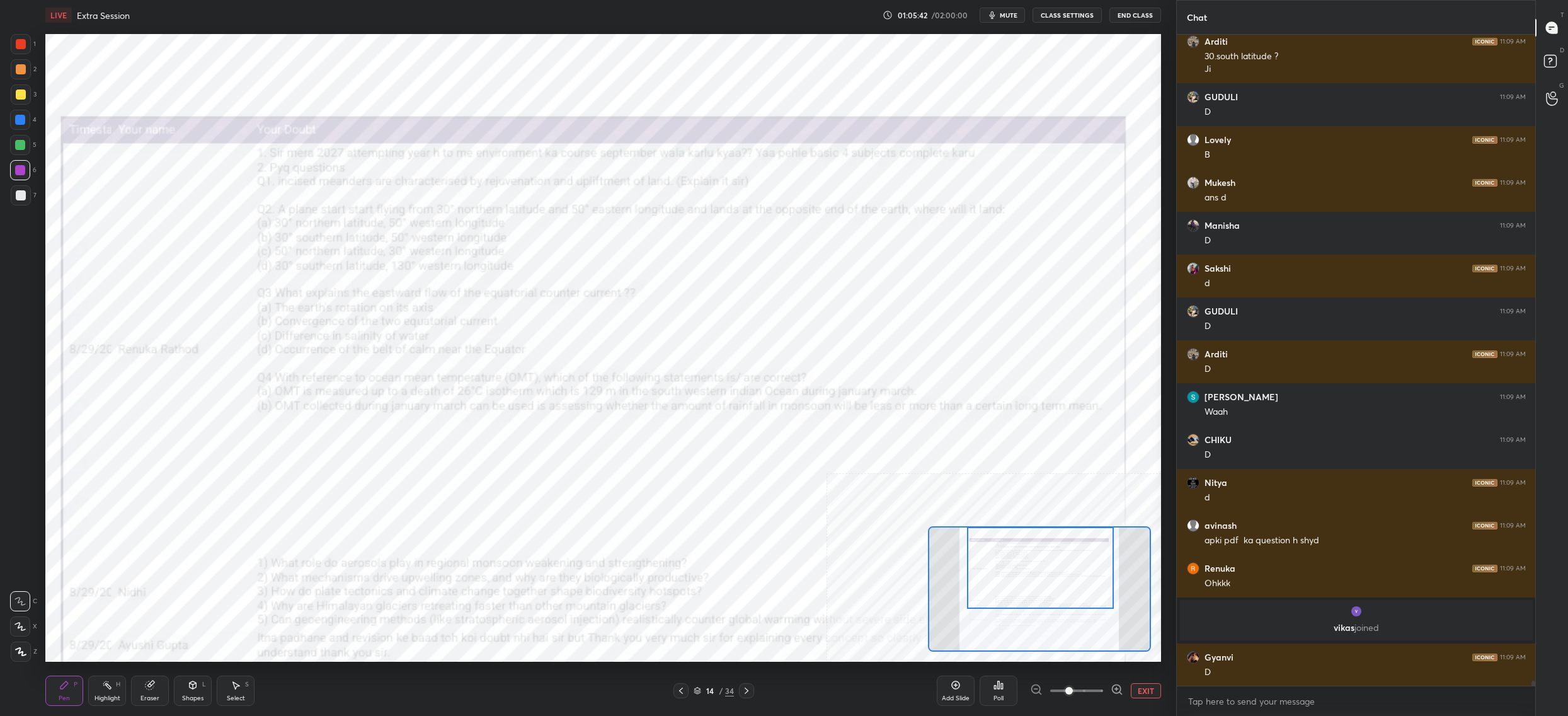
drag, startPoint x: 711, startPoint y: 691, endPoint x: 700, endPoint y: 690, distance: 11.0
click at [712, 690] on div "14" at bounding box center [710, 690] width 12 height 8
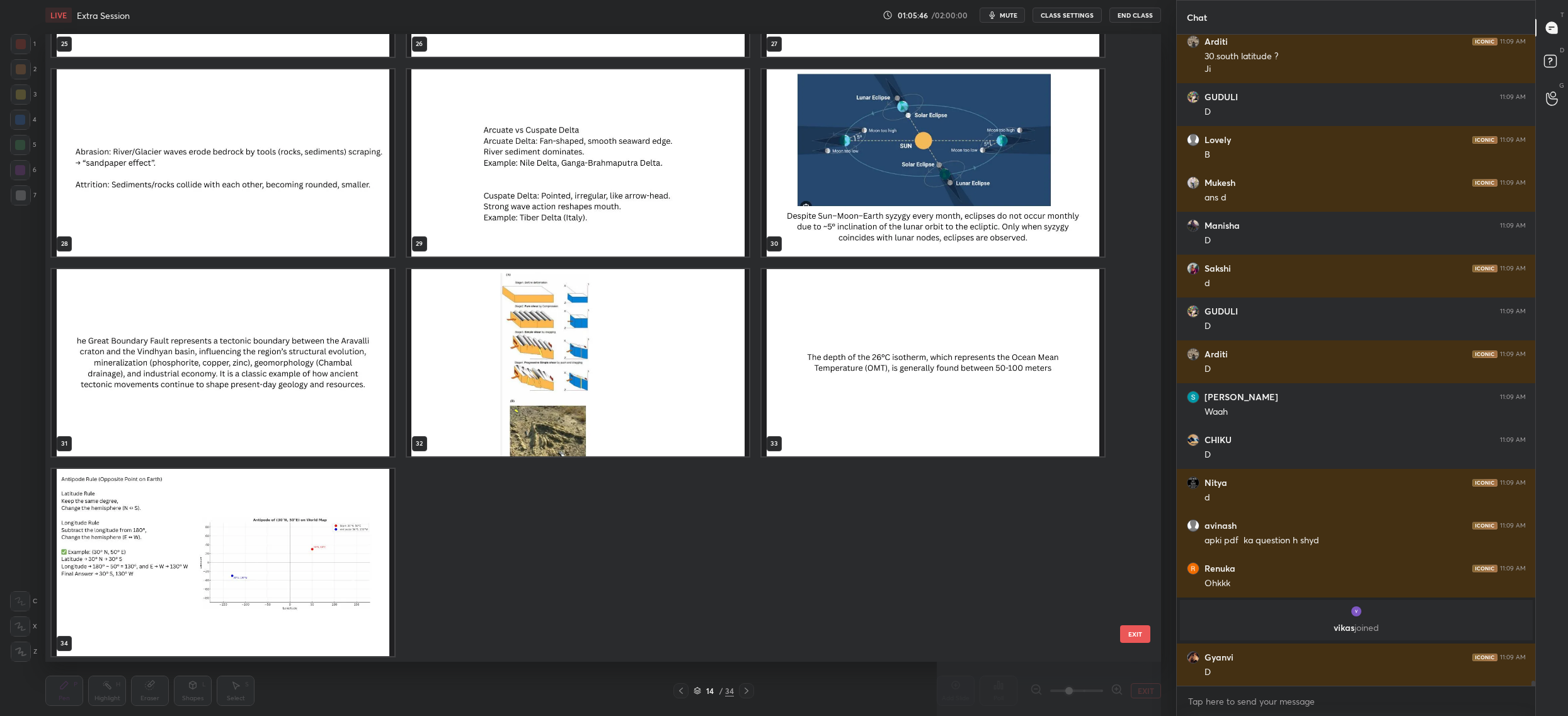
scroll to position [84026, 0]
click at [222, 568] on img "grid" at bounding box center [223, 562] width 343 height 187
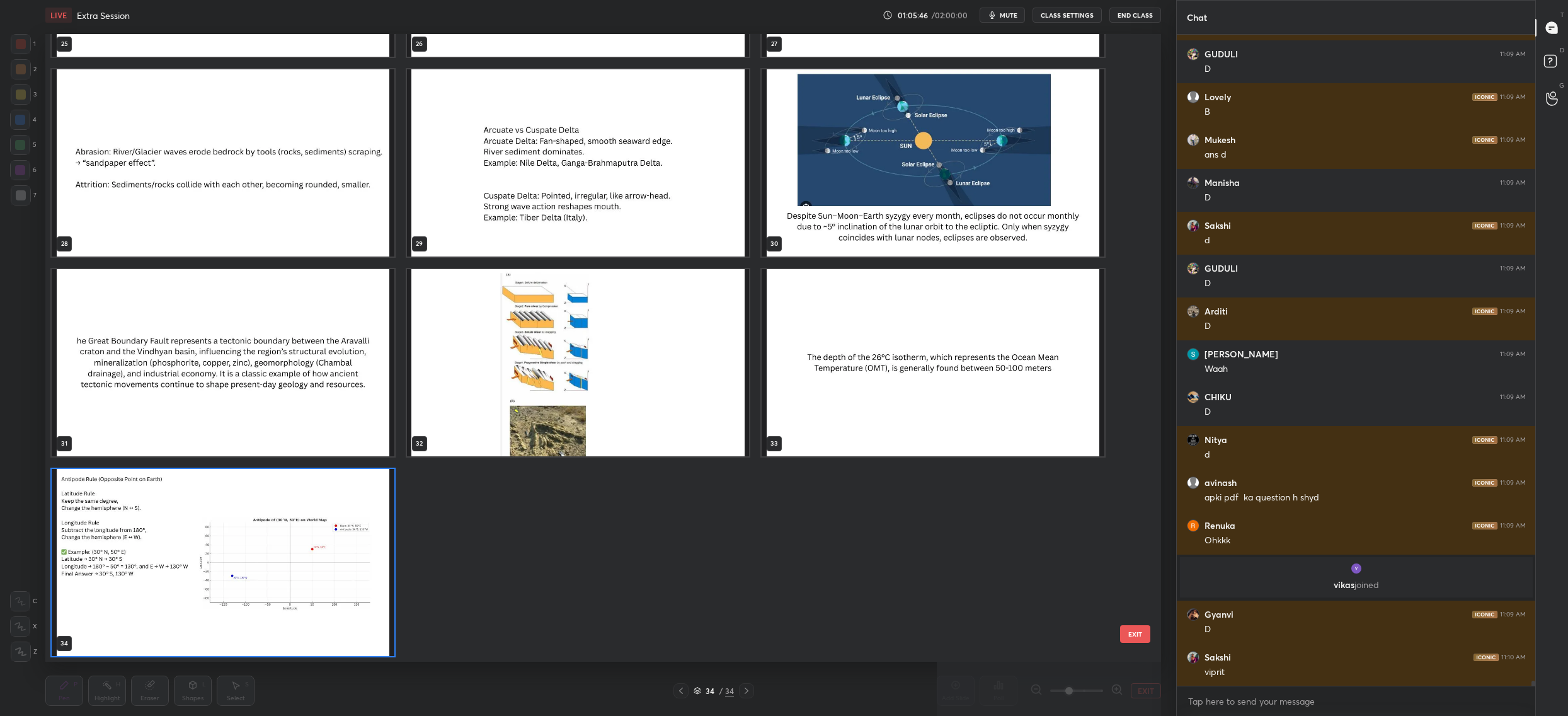
click at [222, 568] on img "grid" at bounding box center [223, 562] width 343 height 187
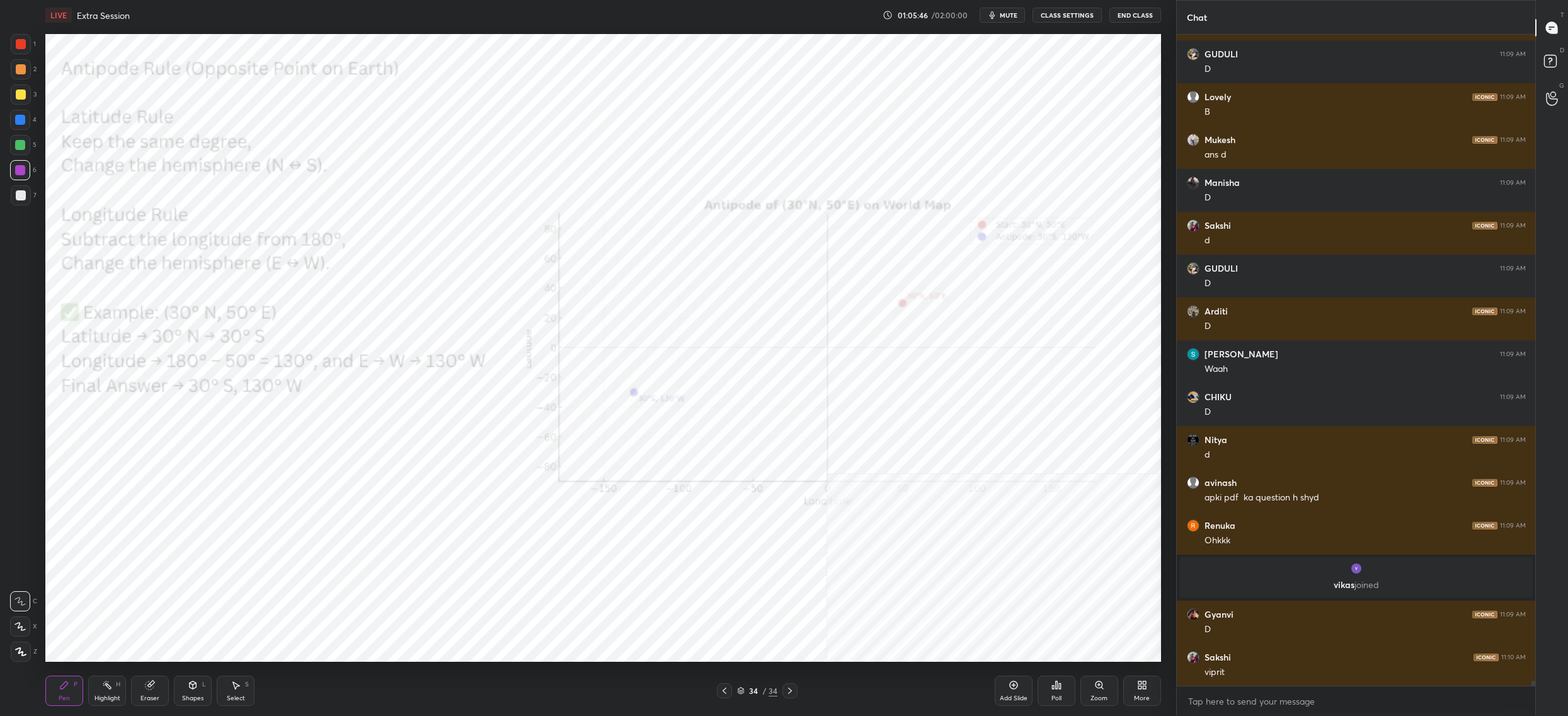
click at [222, 568] on img "grid" at bounding box center [223, 562] width 343 height 187
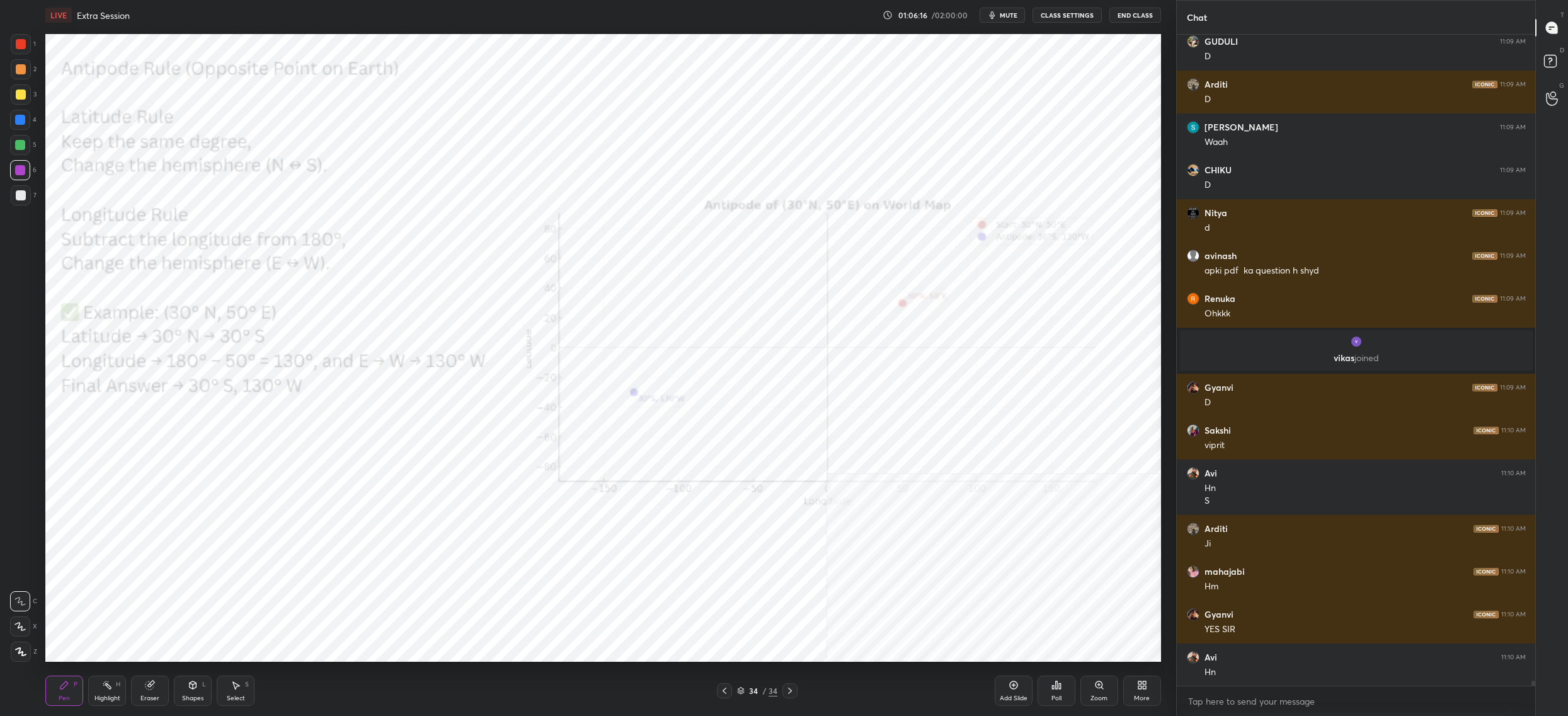
scroll to position [84295, 0]
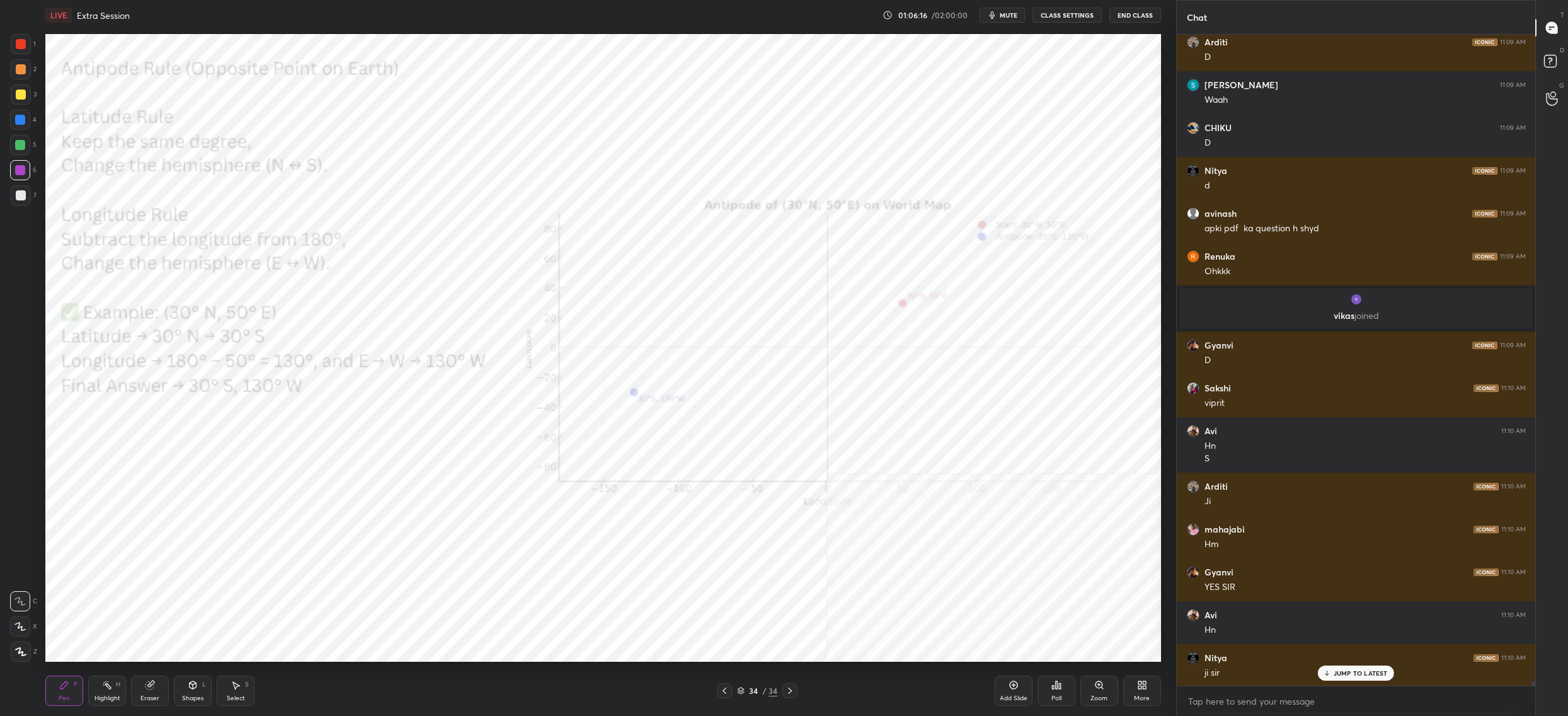
click at [743, 694] on icon at bounding box center [741, 690] width 8 height 8
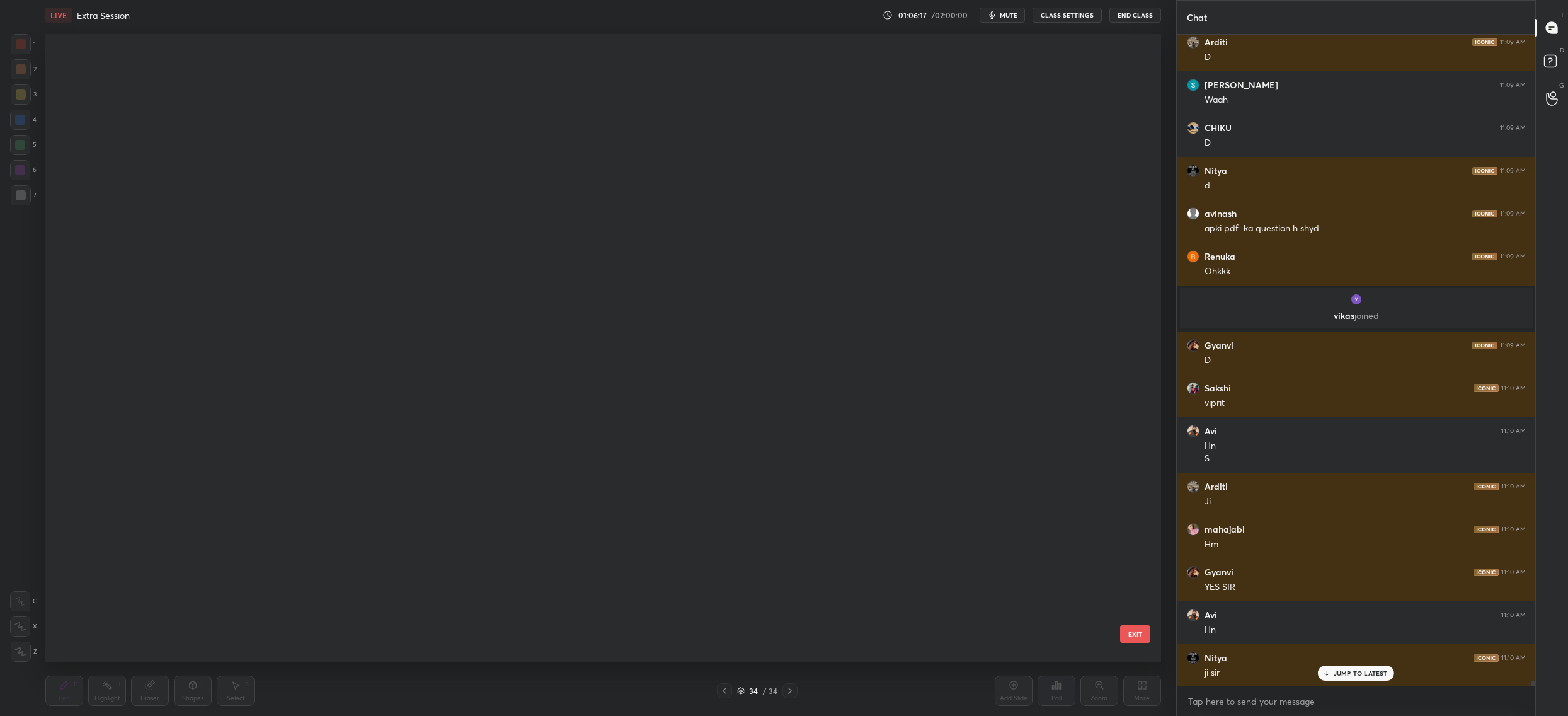
scroll to position [624, 1109]
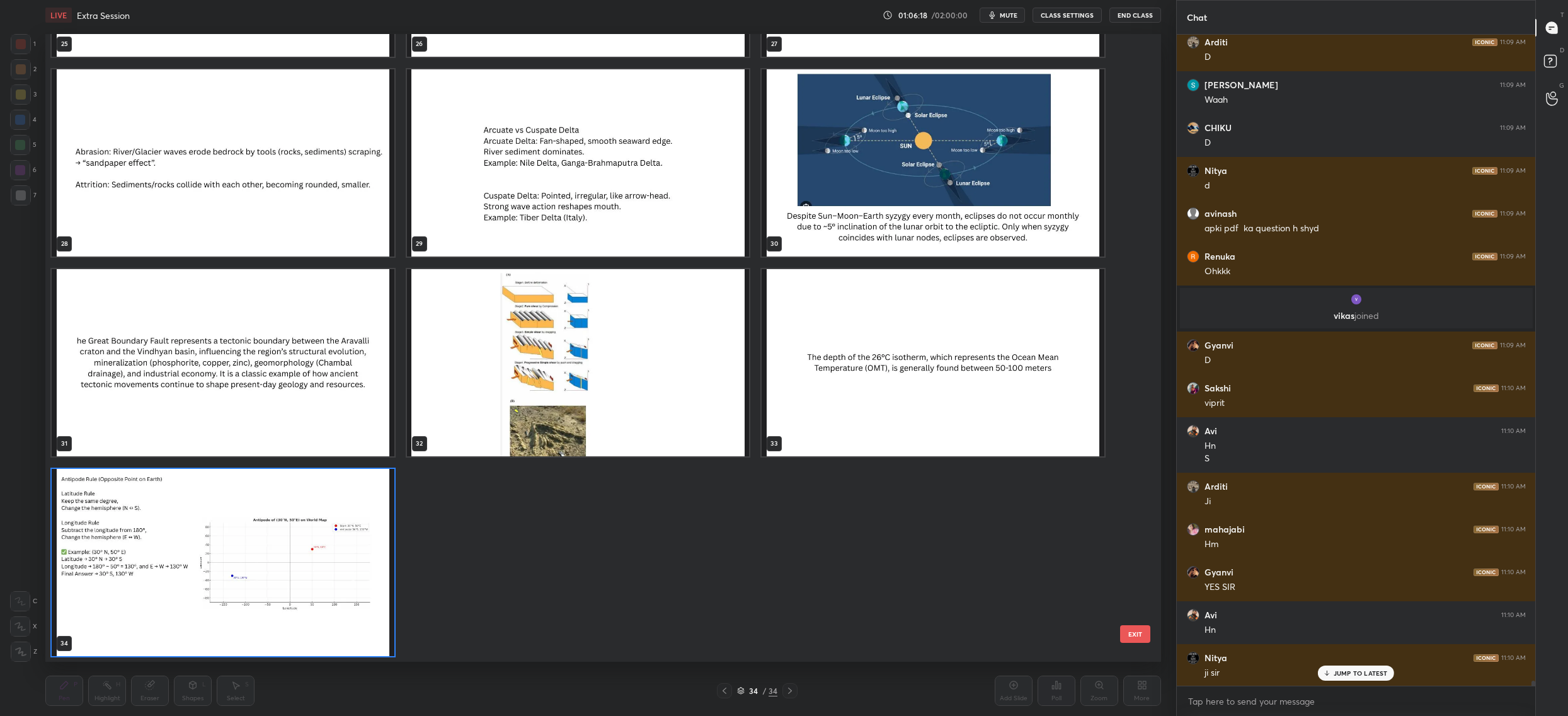
click at [146, 615] on img "grid" at bounding box center [223, 562] width 343 height 187
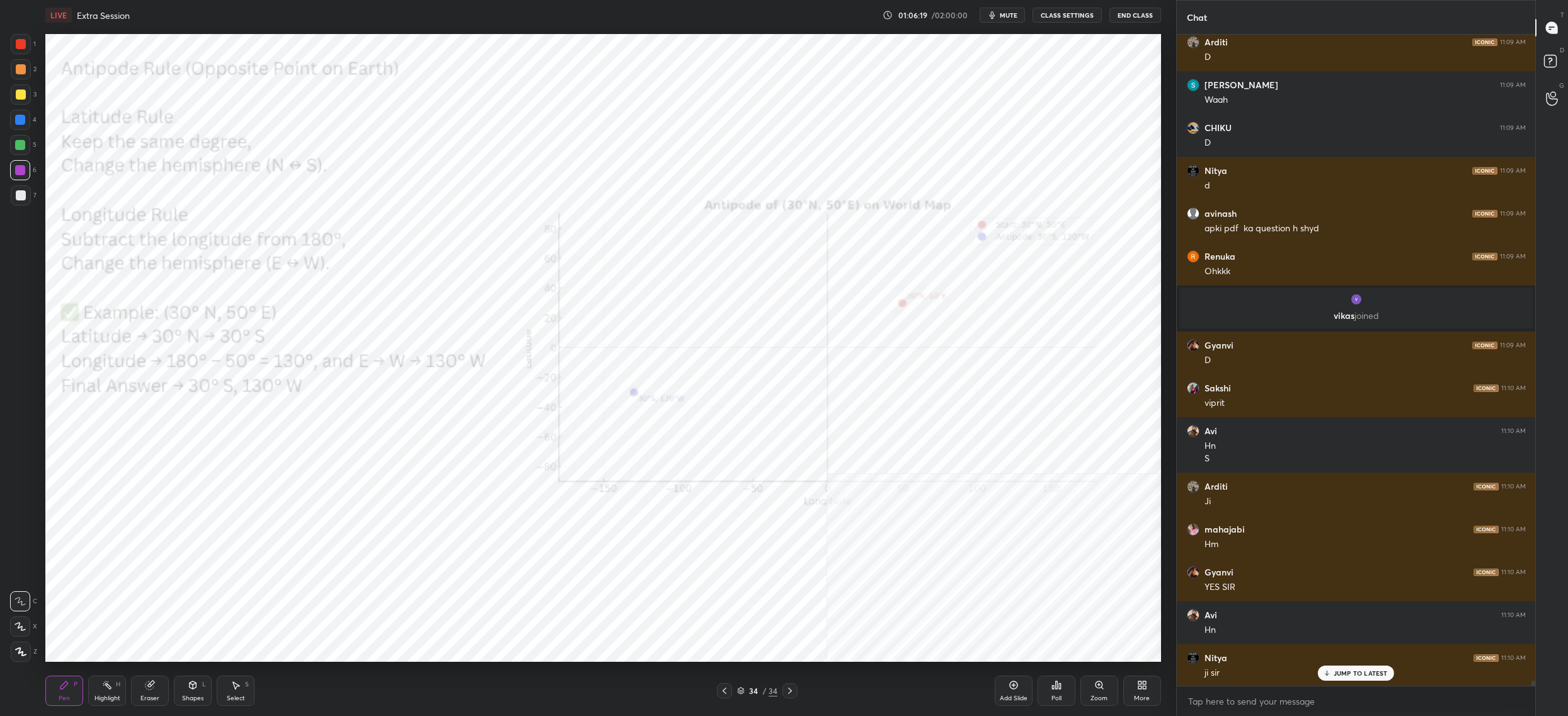
click at [146, 615] on img "grid" at bounding box center [223, 562] width 343 height 187
click at [97, 30] on div "Setting up your live class Poll for secs No correct answer Start poll" at bounding box center [603, 347] width 1126 height 635
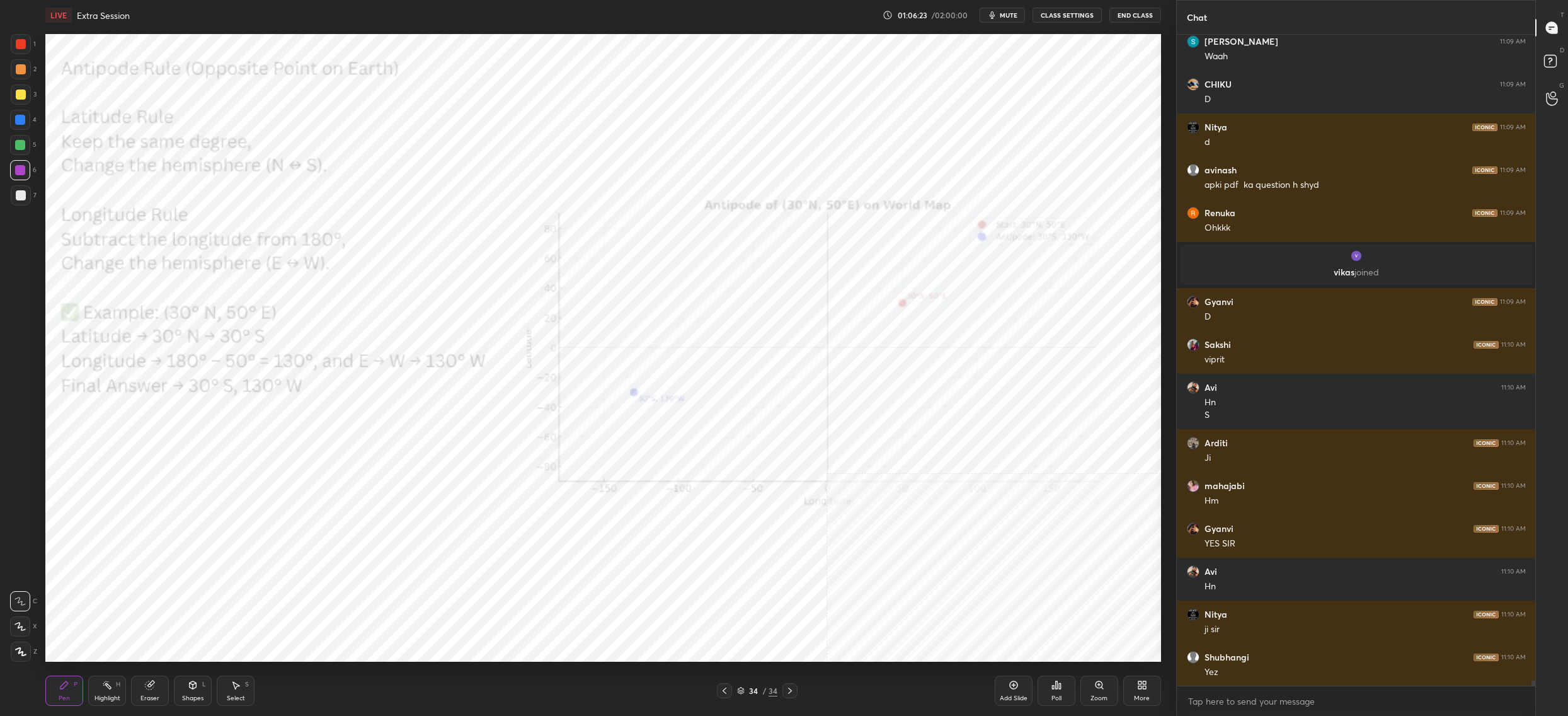
click at [749, 690] on div "34" at bounding box center [753, 690] width 12 height 8
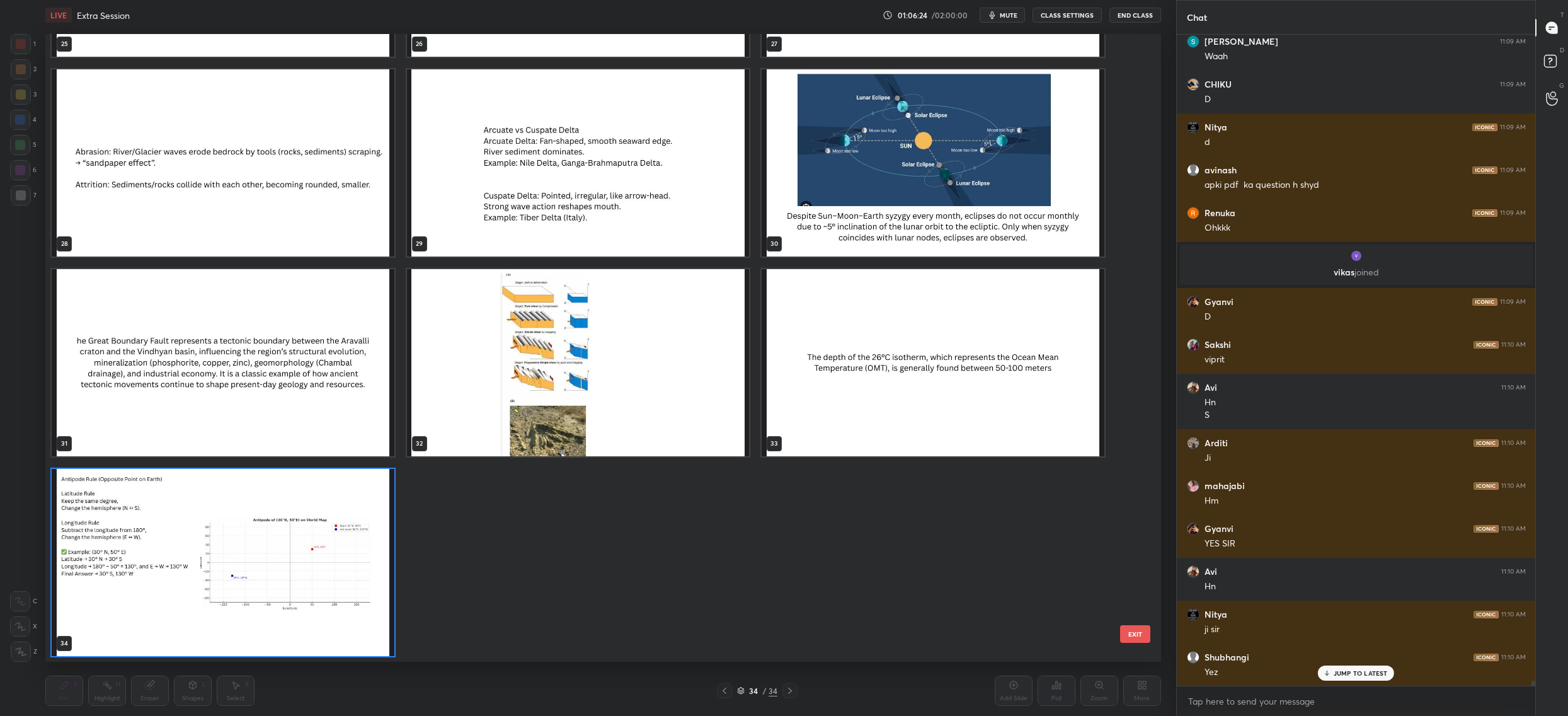
scroll to position [84381, 0]
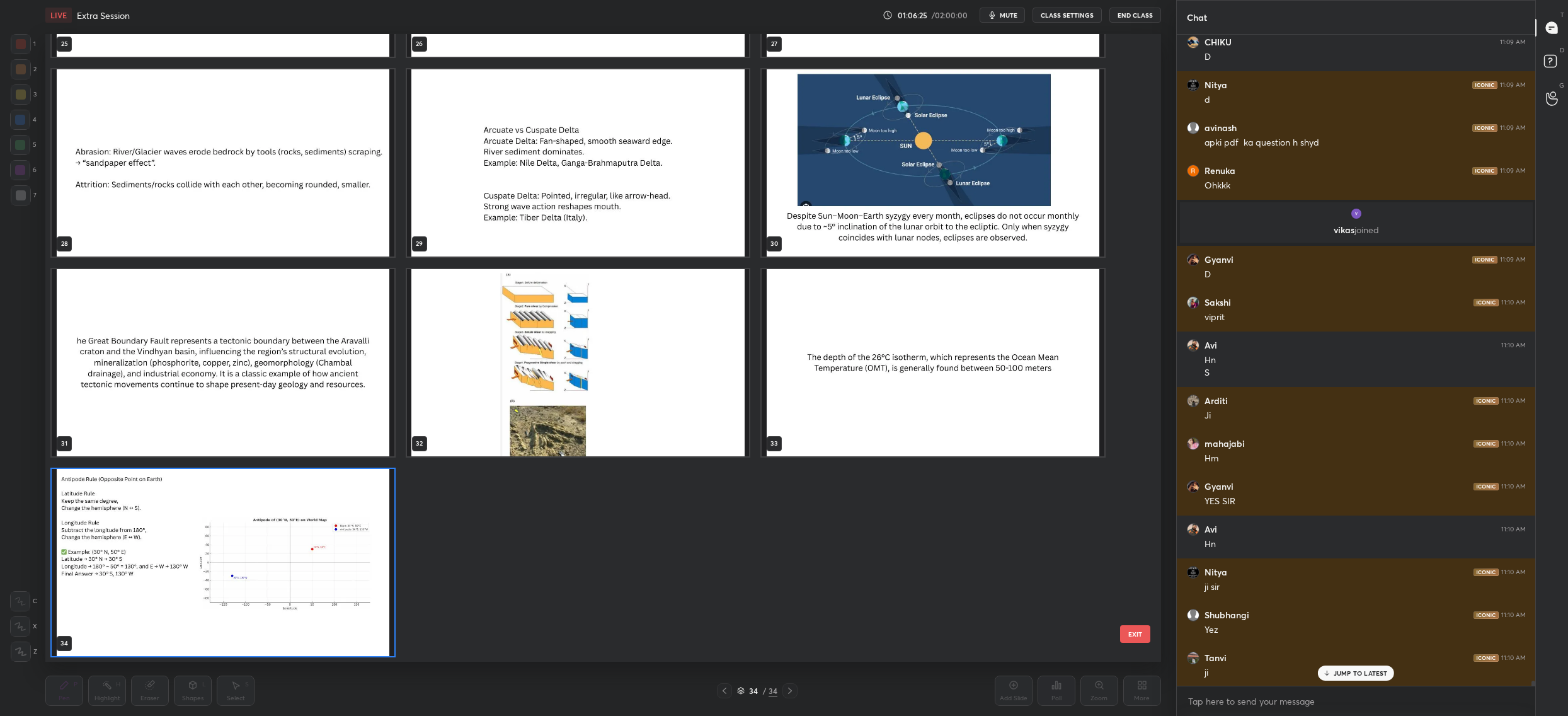
click at [346, 619] on img "grid" at bounding box center [223, 562] width 343 height 187
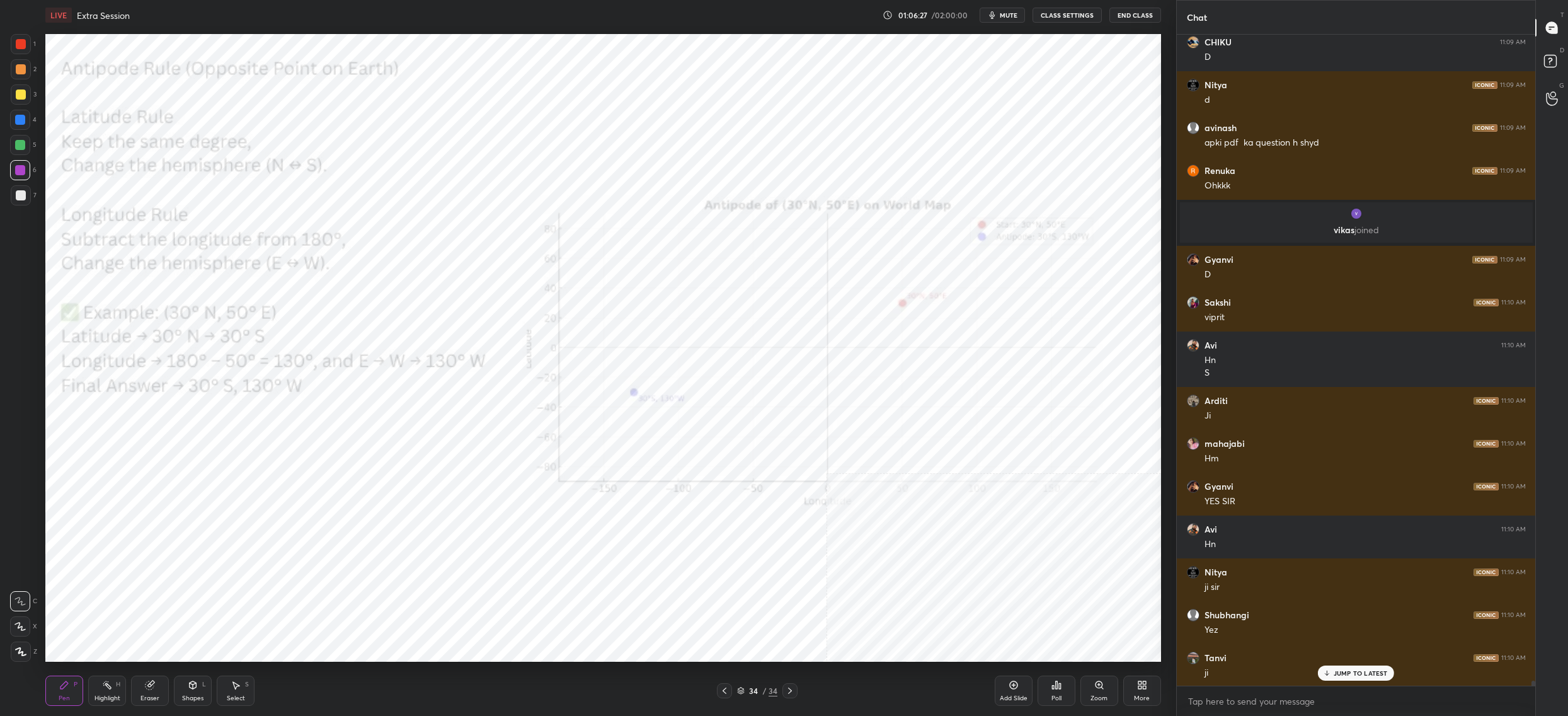
scroll to position [84424, 0]
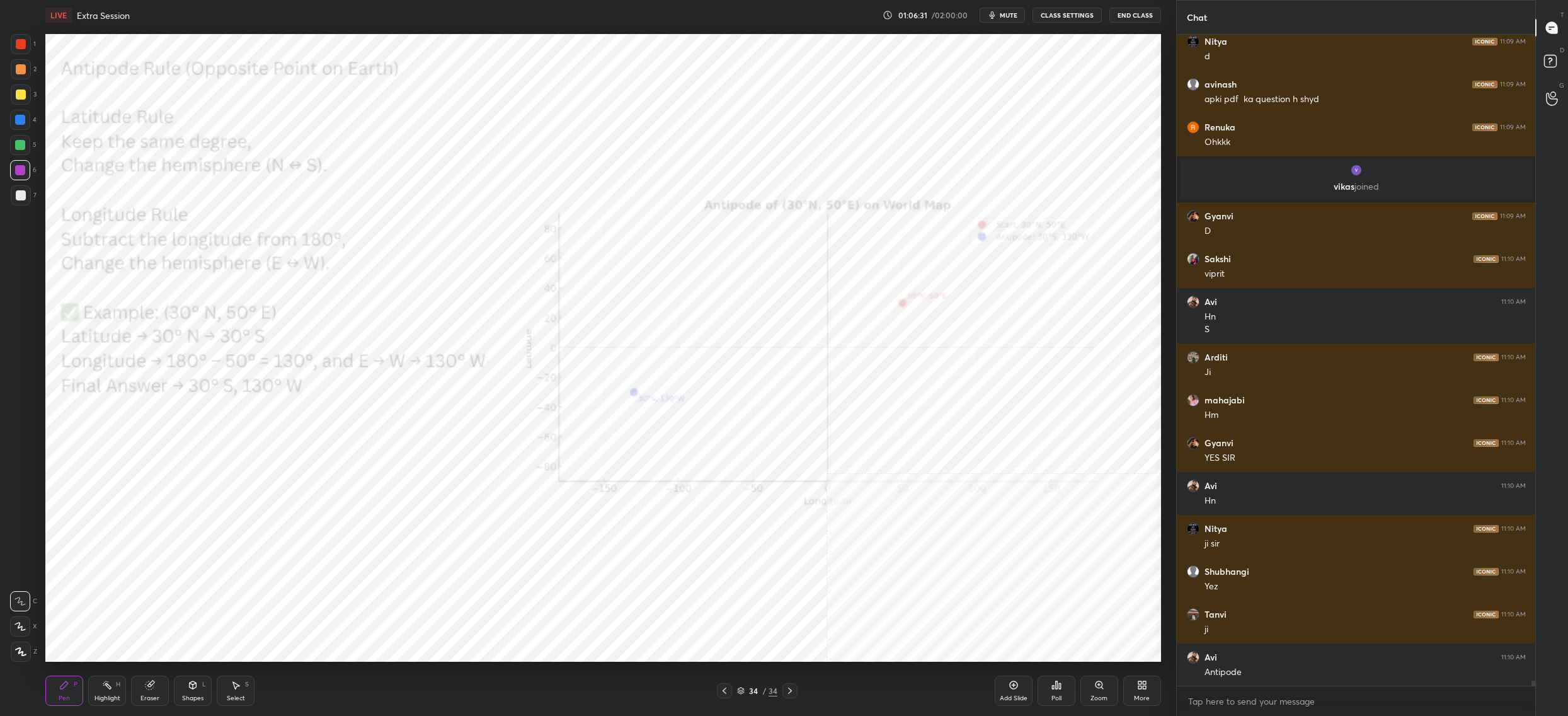
click at [745, 693] on div "34 / 34" at bounding box center [757, 690] width 40 height 12
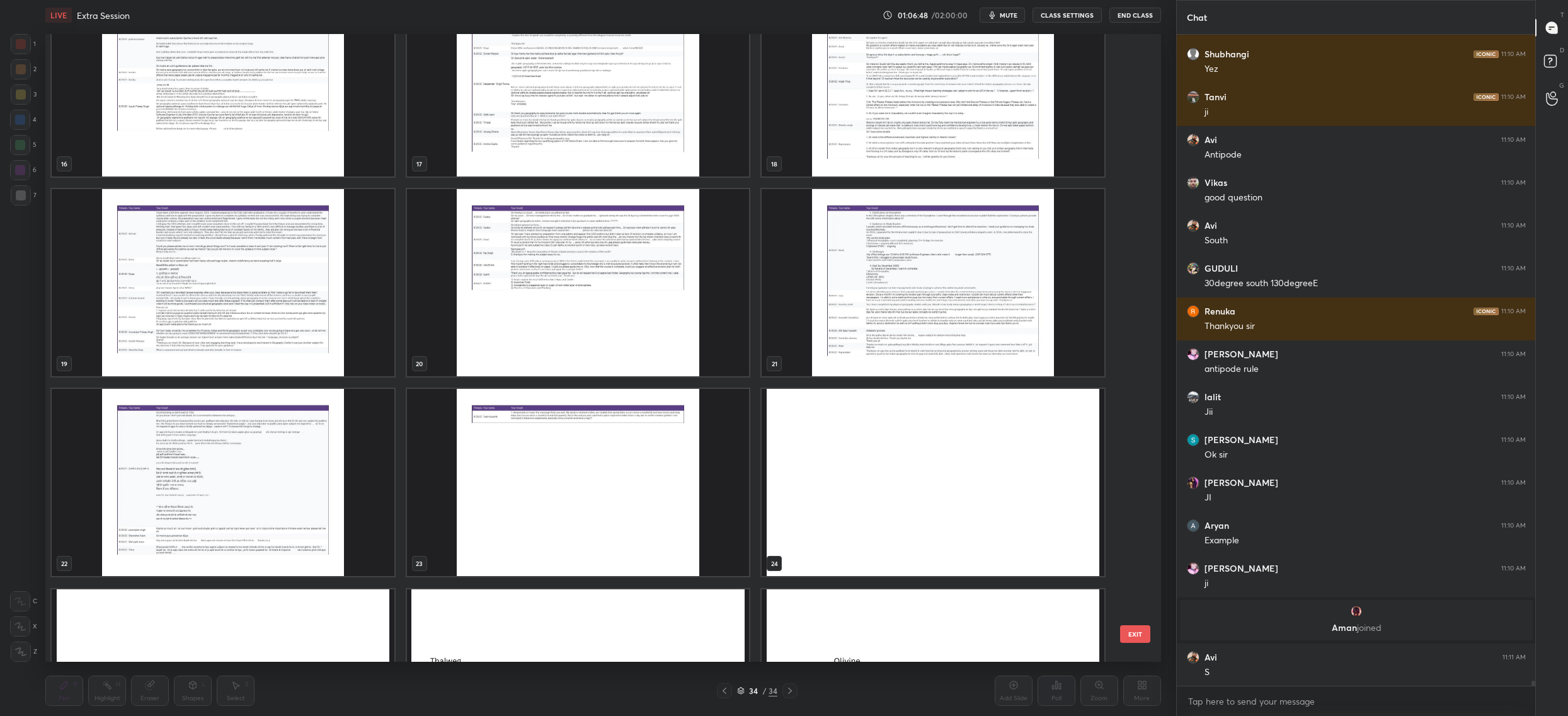
scroll to position [84684, 0]
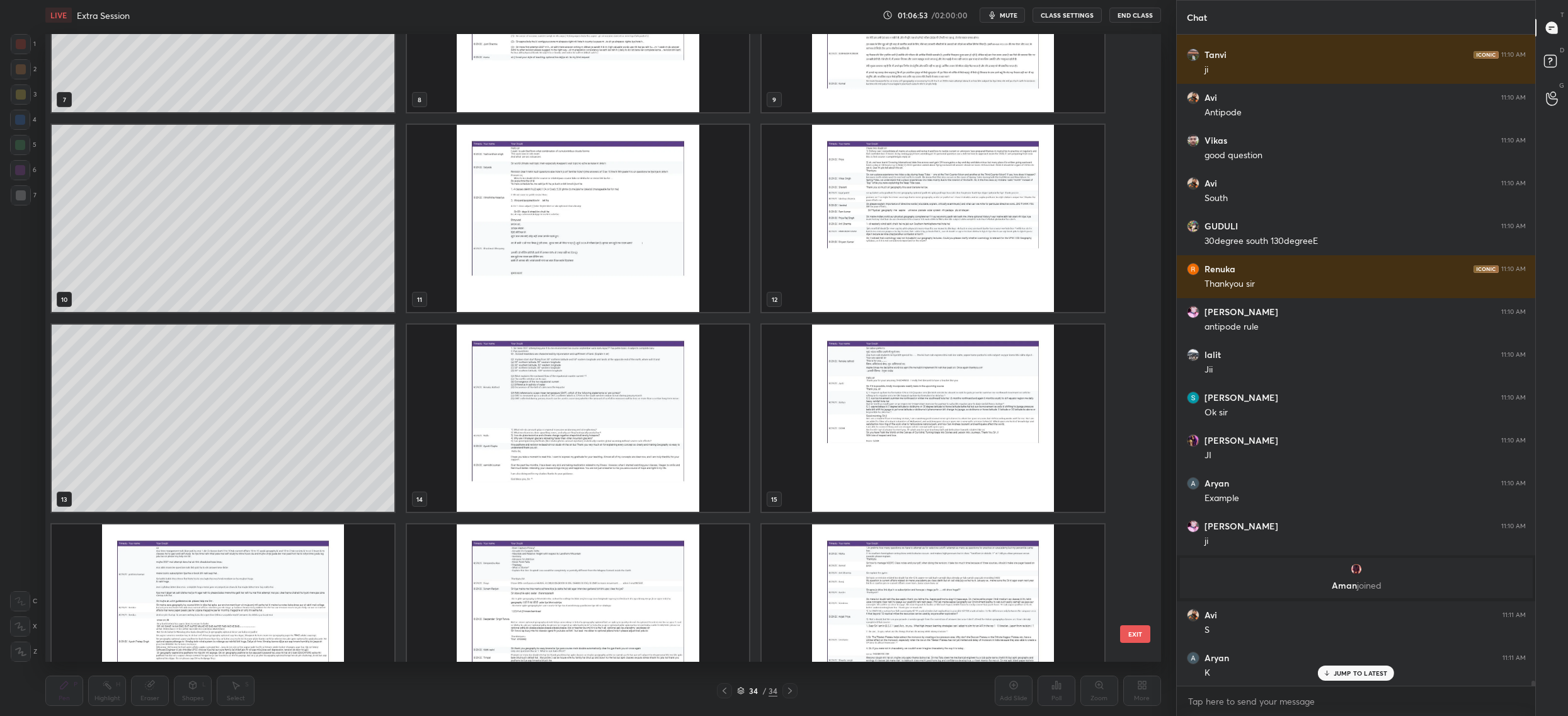
click at [604, 394] on img "grid" at bounding box center [578, 418] width 343 height 187
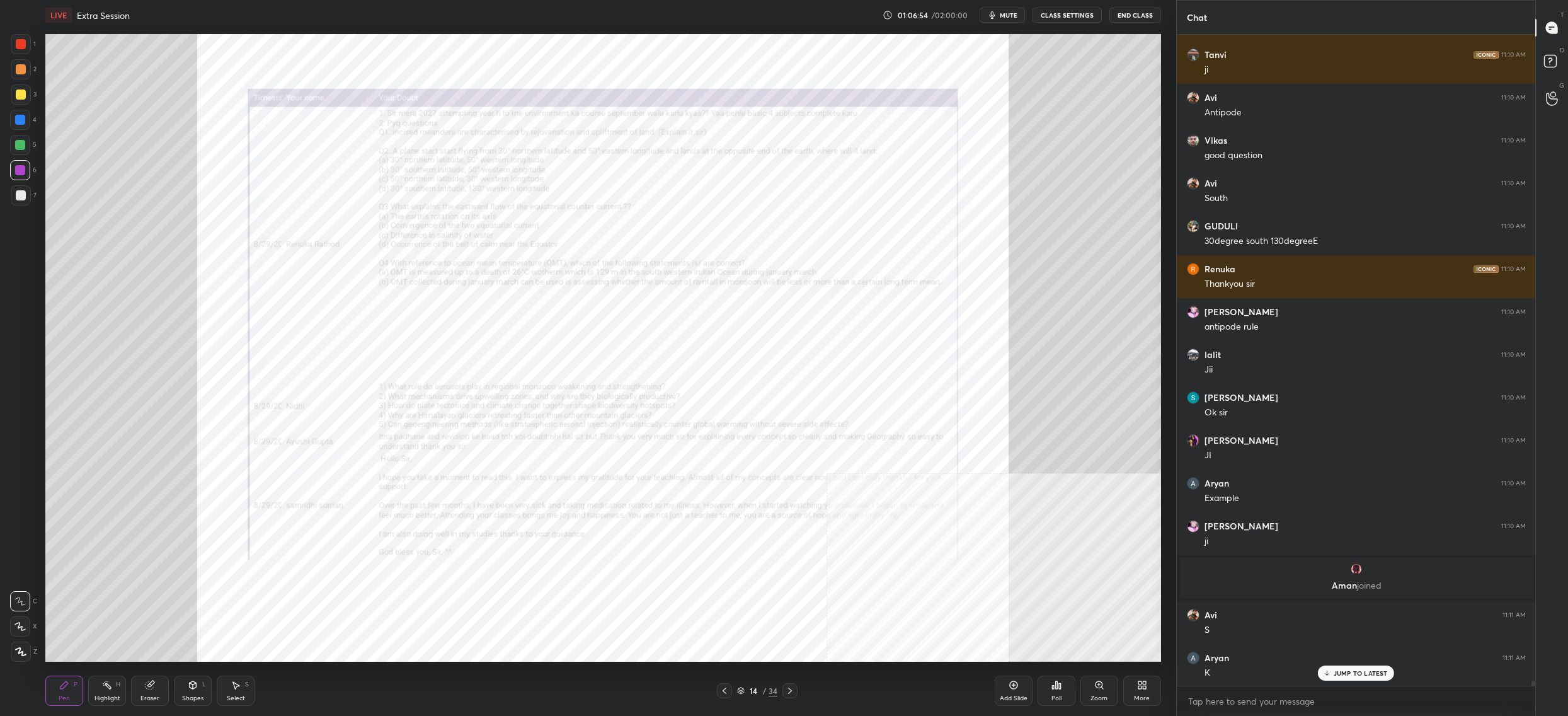
click at [604, 394] on img "grid" at bounding box center [578, 418] width 343 height 187
click at [1090, 693] on div "Zoom" at bounding box center [1099, 690] width 38 height 30
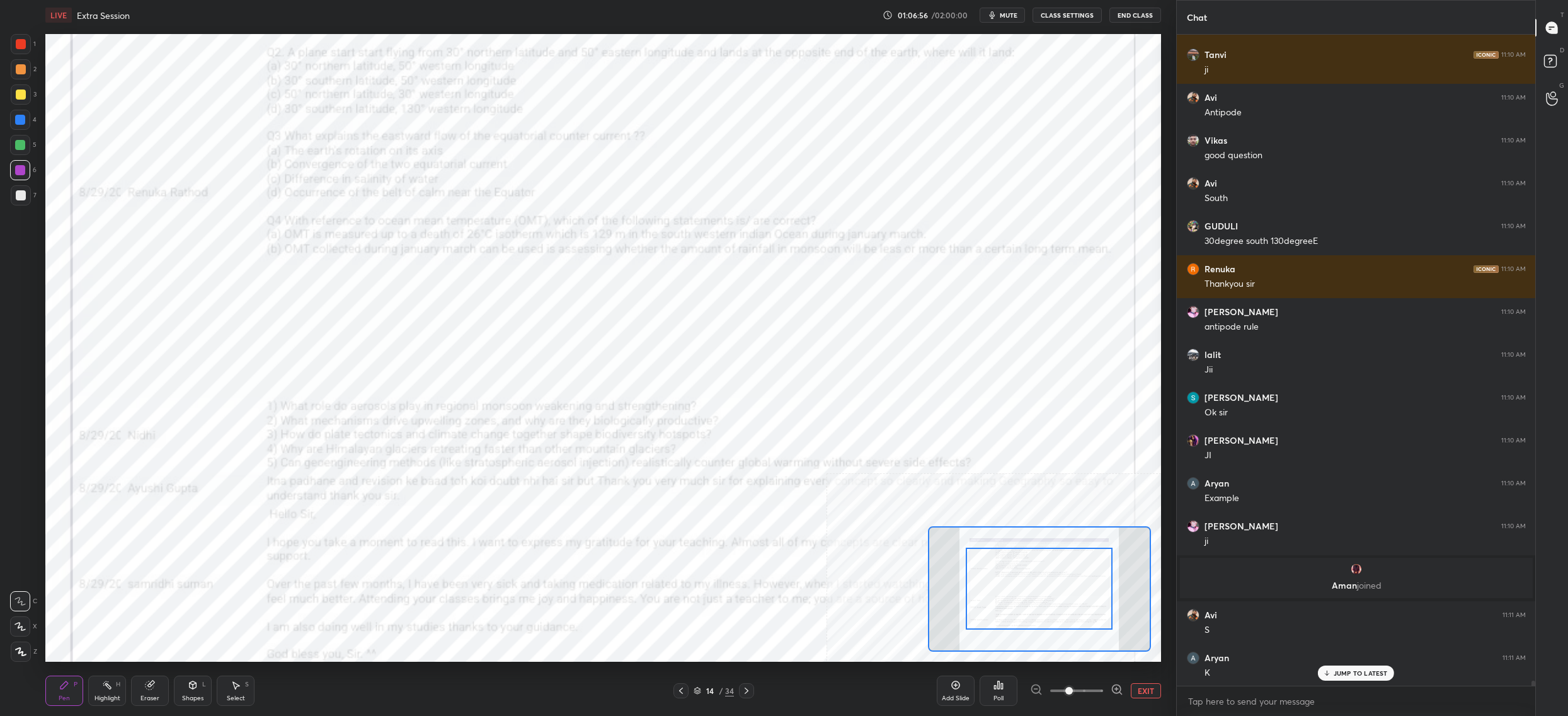
click at [1093, 687] on span at bounding box center [1076, 690] width 53 height 19
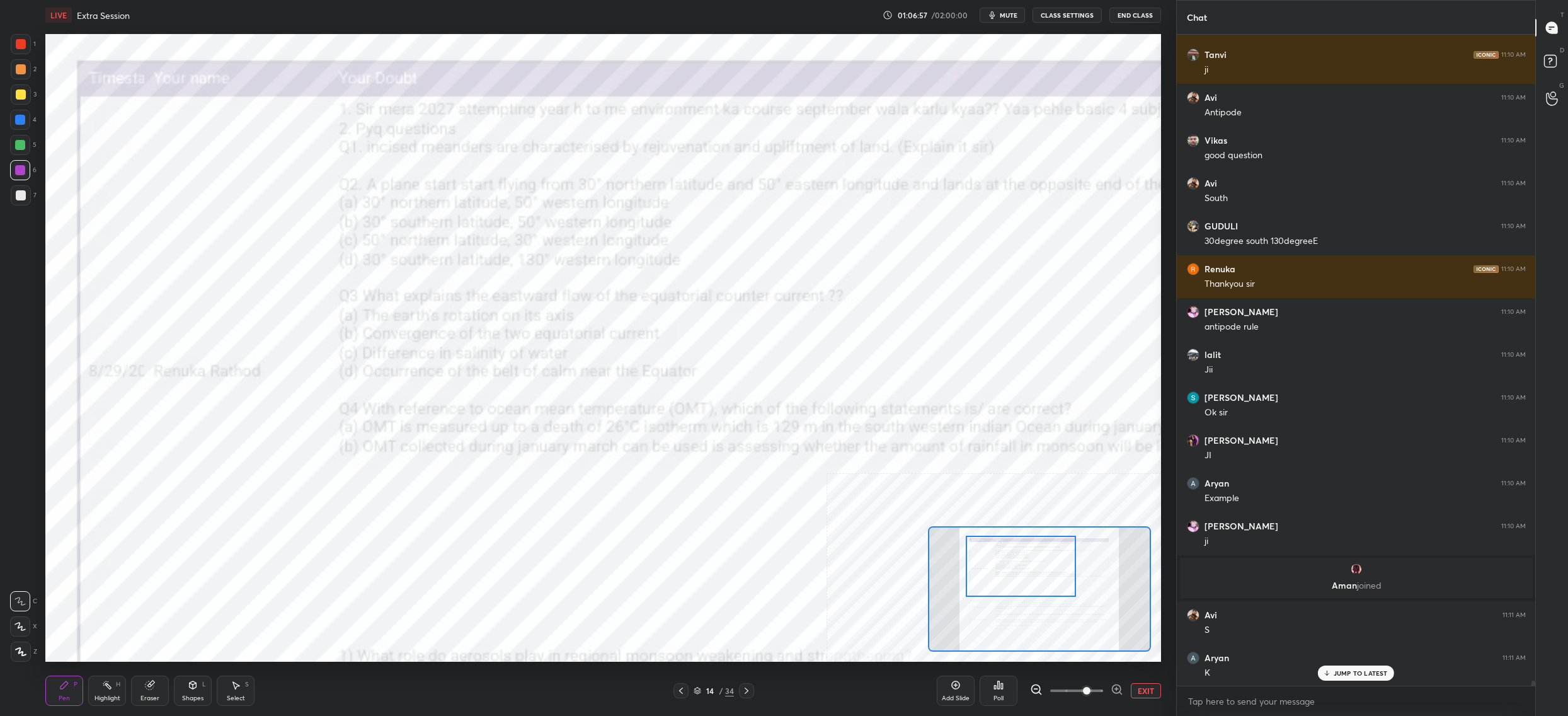
drag, startPoint x: 1023, startPoint y: 584, endPoint x: 1002, endPoint y: 541, distance: 47.9
click at [1005, 561] on div at bounding box center [1021, 567] width 111 height 62
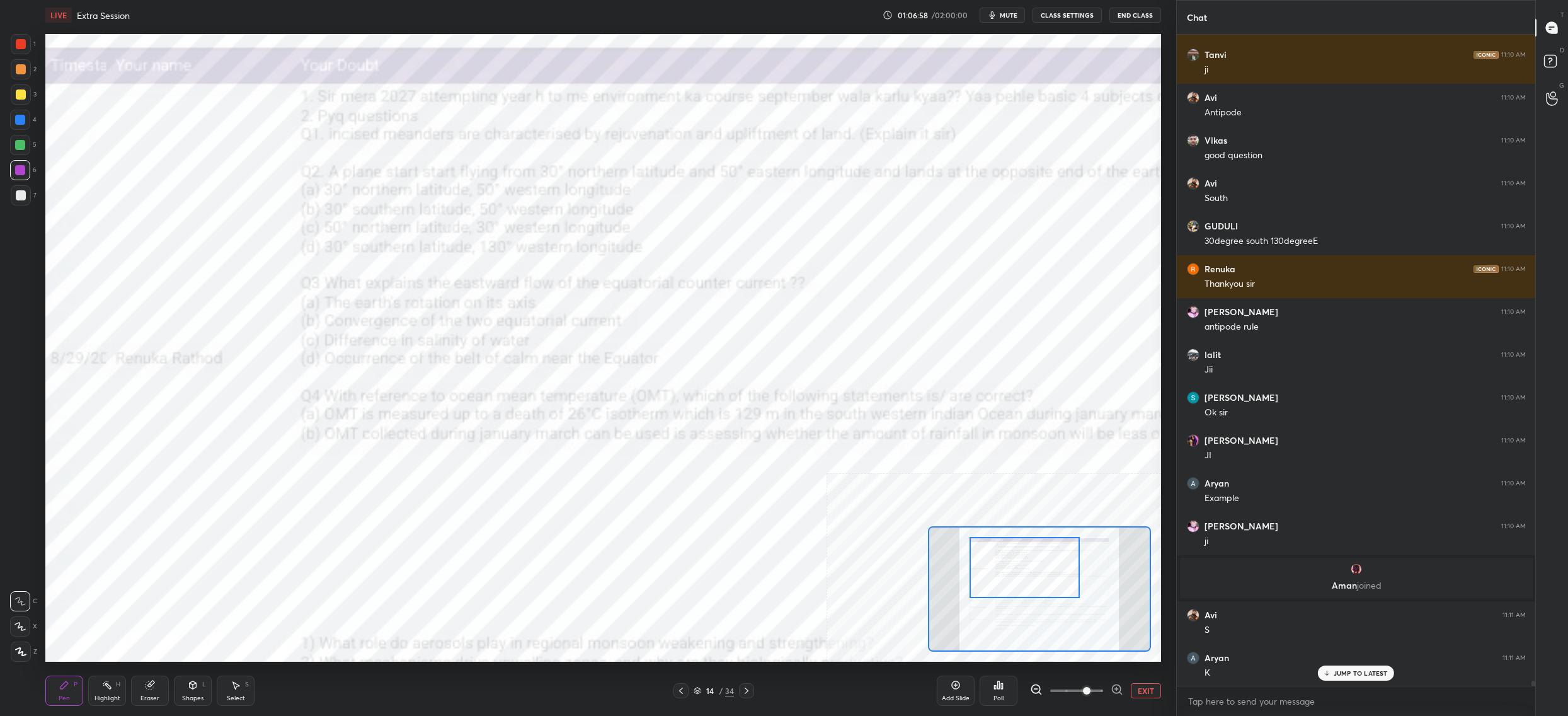
click at [1006, 574] on div at bounding box center [1024, 568] width 111 height 62
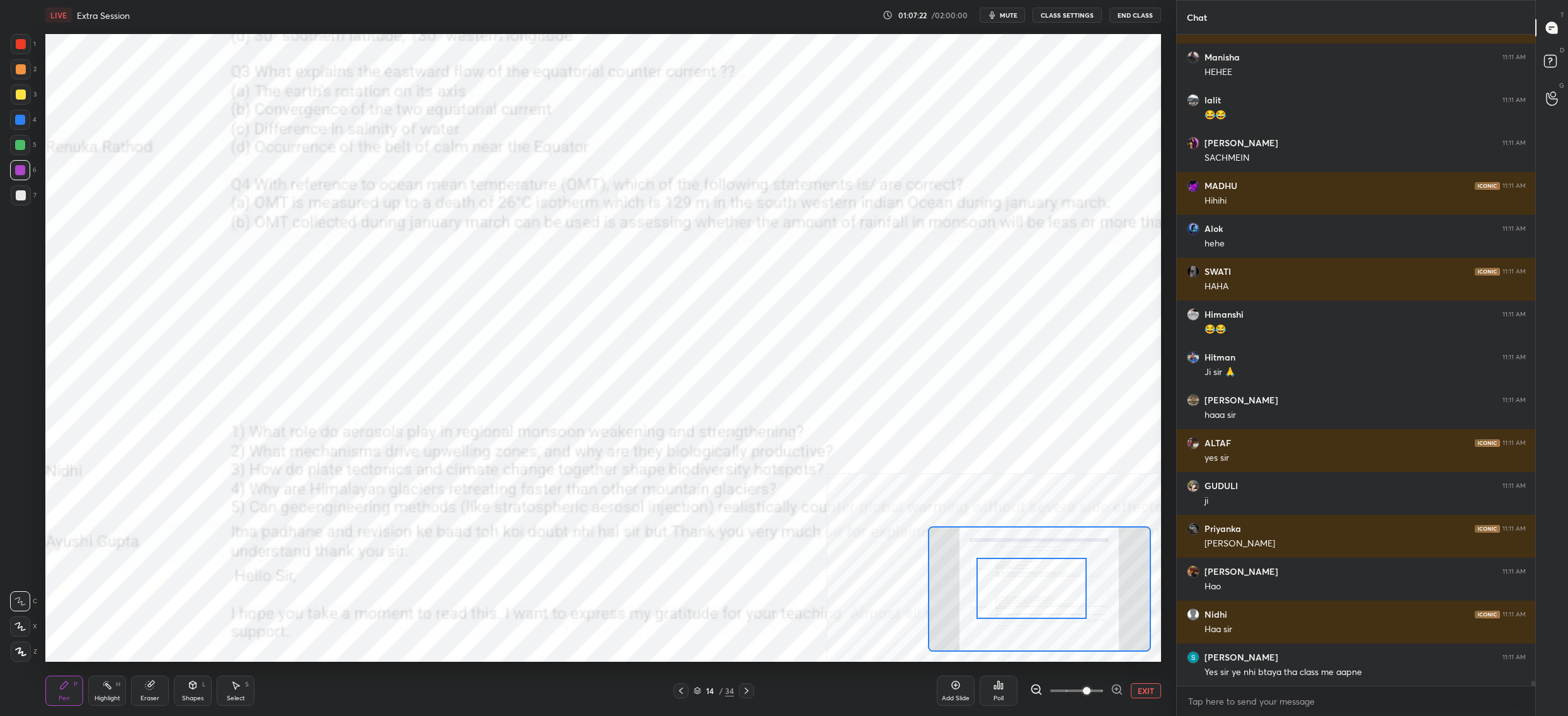
drag, startPoint x: 1003, startPoint y: 594, endPoint x: 988, endPoint y: 604, distance: 18.0
click at [1008, 606] on div at bounding box center [1031, 588] width 111 height 62
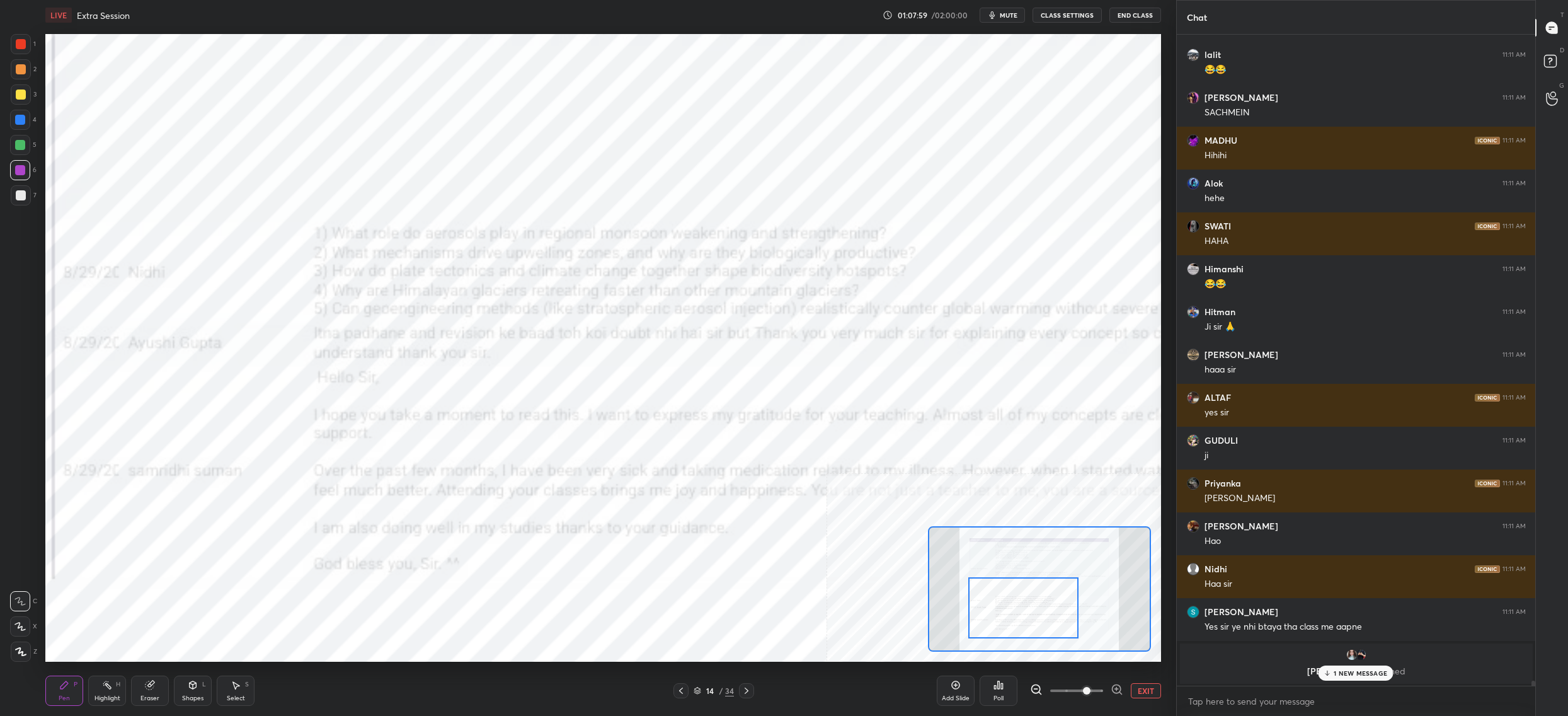
drag, startPoint x: 1016, startPoint y: 591, endPoint x: 976, endPoint y: 591, distance: 40.0
click at [997, 601] on div at bounding box center [1023, 608] width 111 height 62
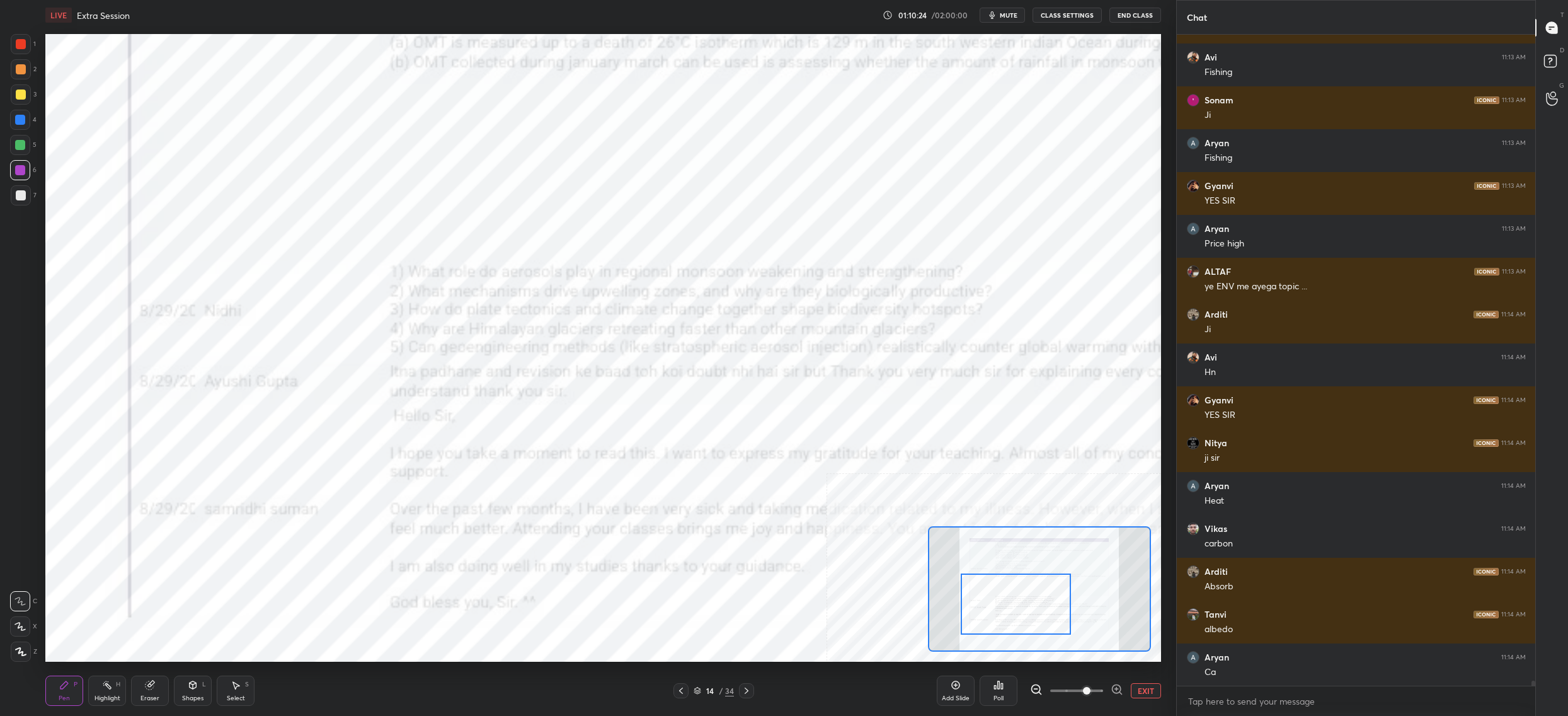
scroll to position [86644, 0]
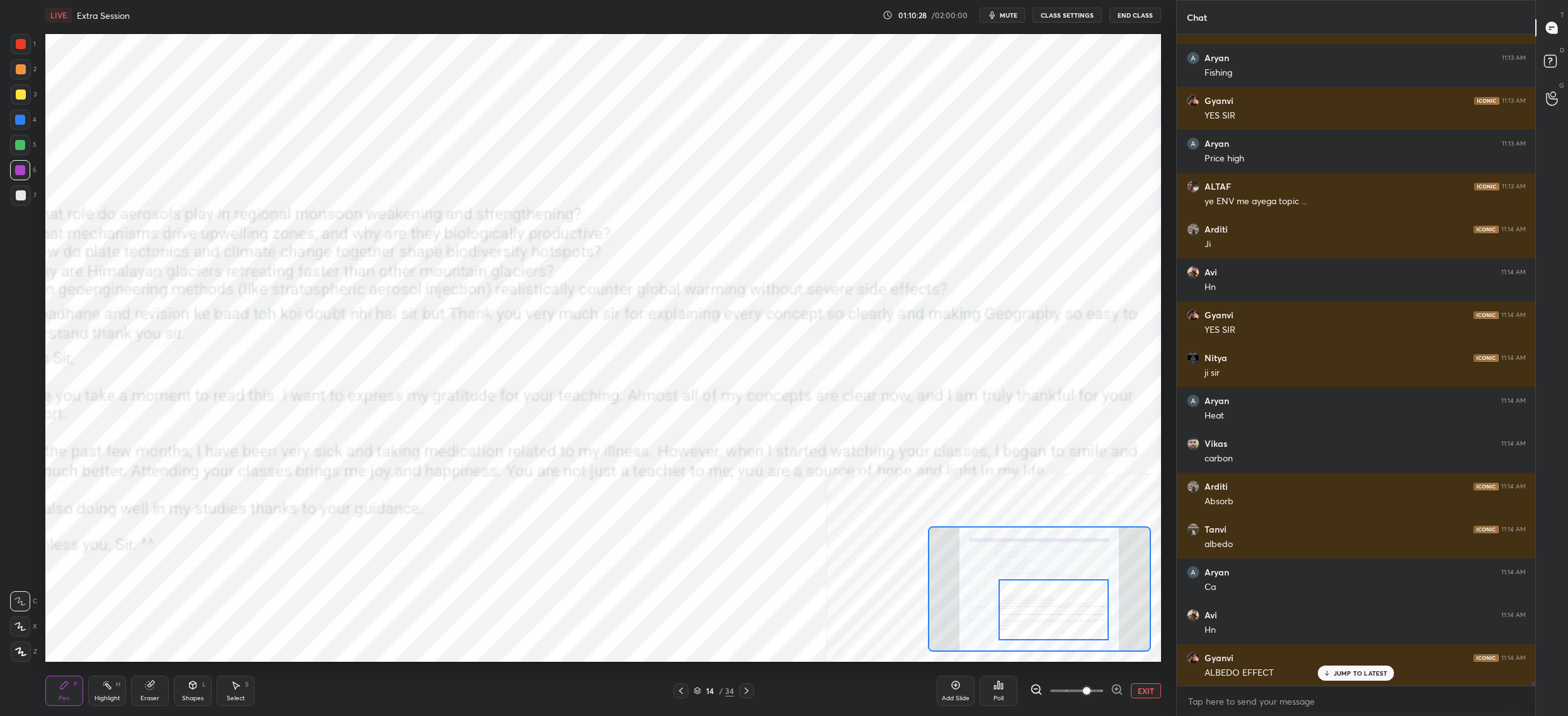
drag, startPoint x: 1055, startPoint y: 581, endPoint x: 1085, endPoint y: 578, distance: 30.1
click at [1089, 583] on div at bounding box center [1054, 610] width 111 height 62
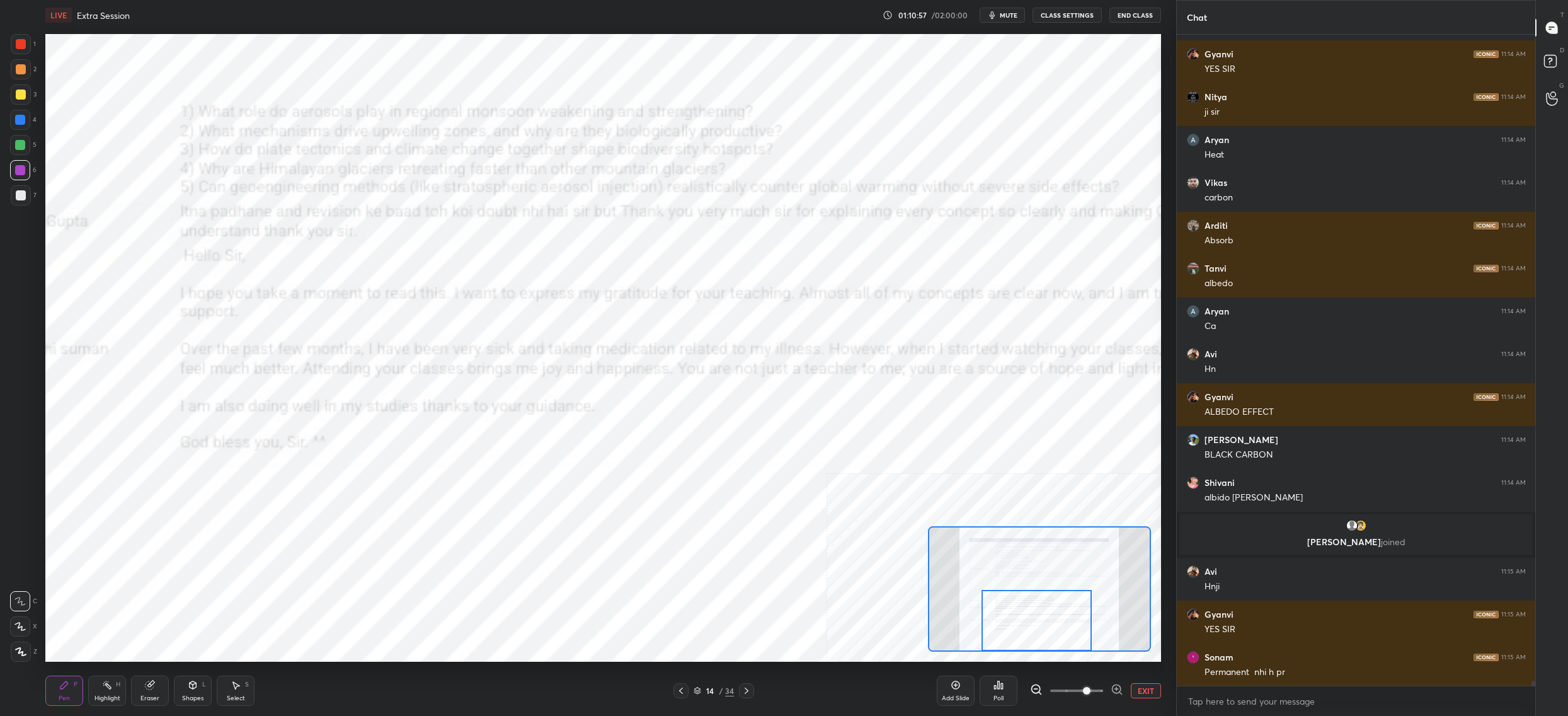
scroll to position [87035, 0]
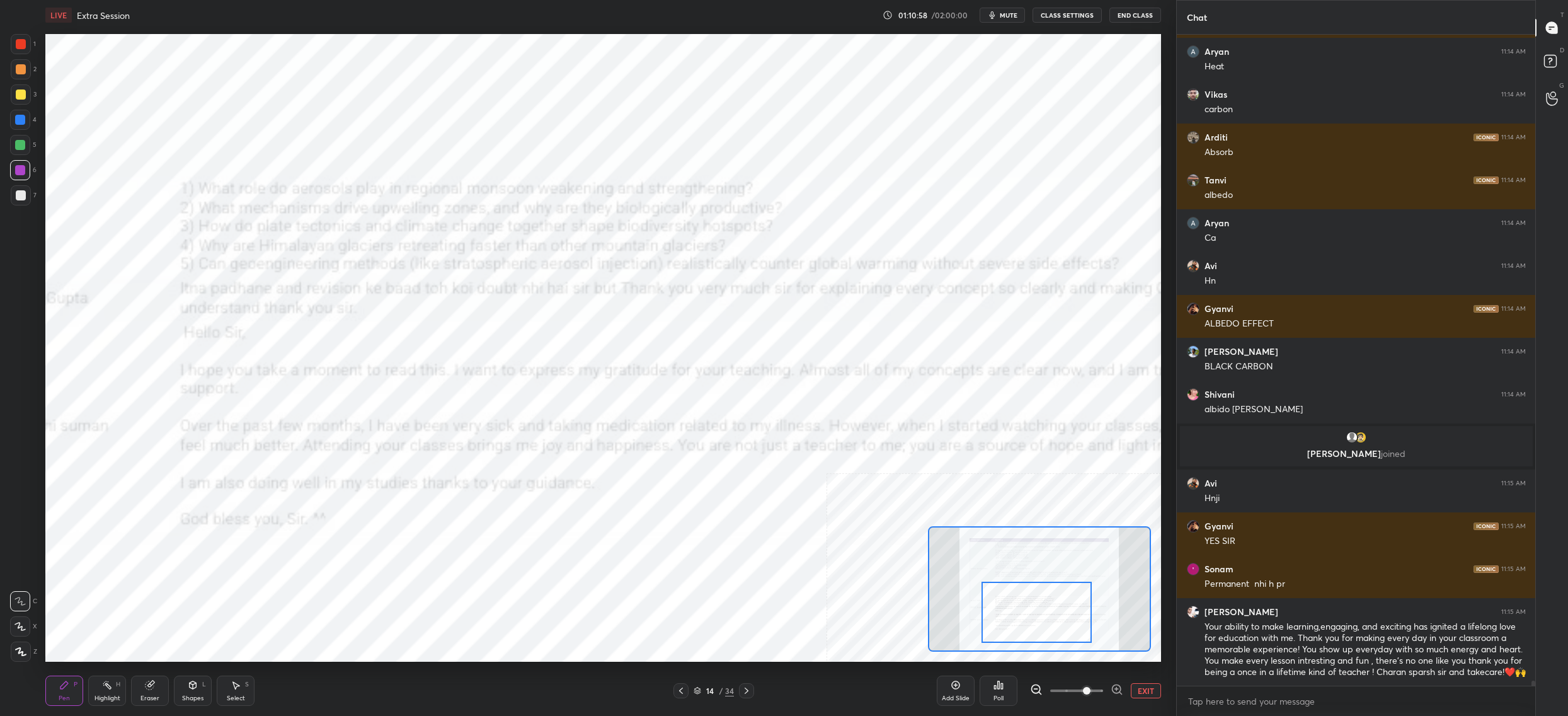
drag, startPoint x: 1034, startPoint y: 594, endPoint x: 1000, endPoint y: 592, distance: 34.1
click at [1013, 597] on div at bounding box center [1037, 612] width 111 height 62
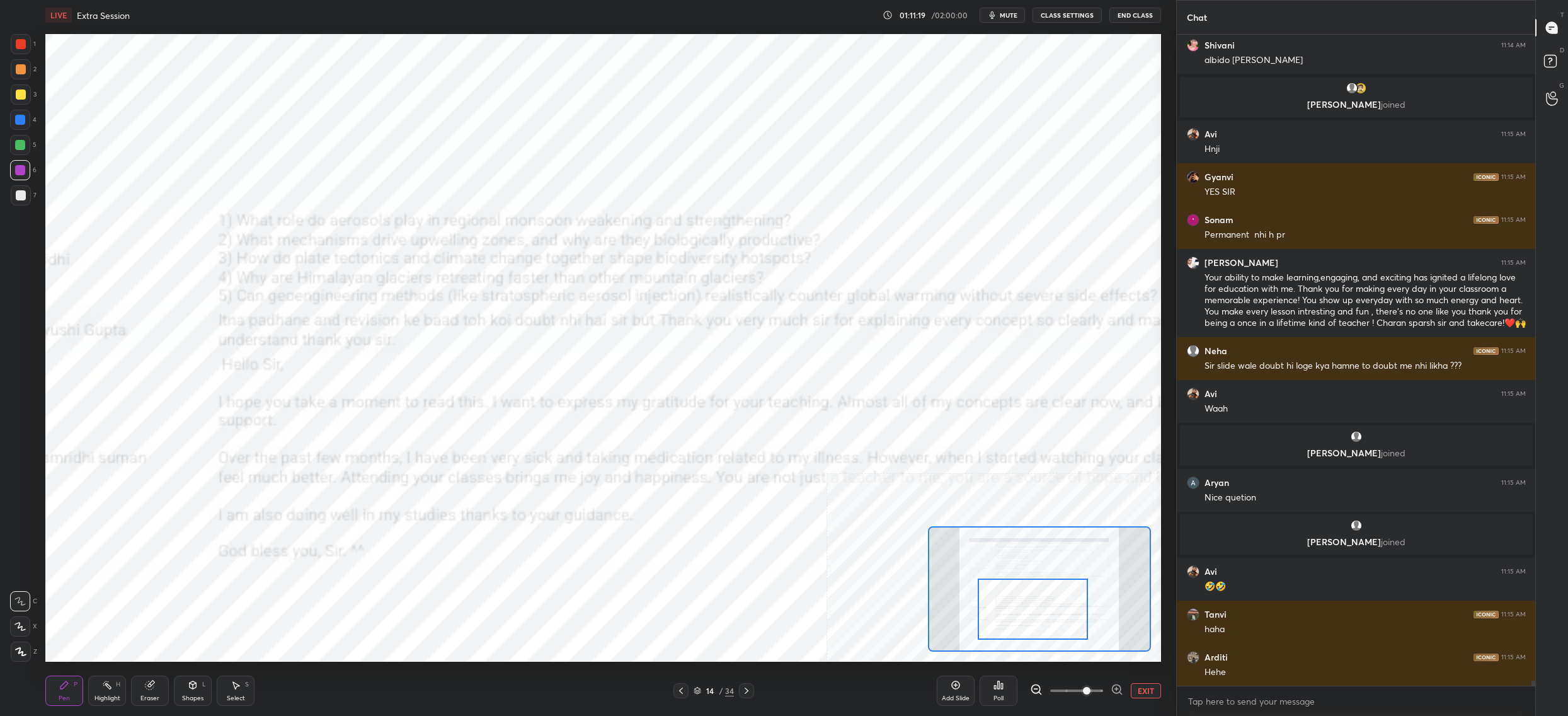
scroll to position [87033, 0]
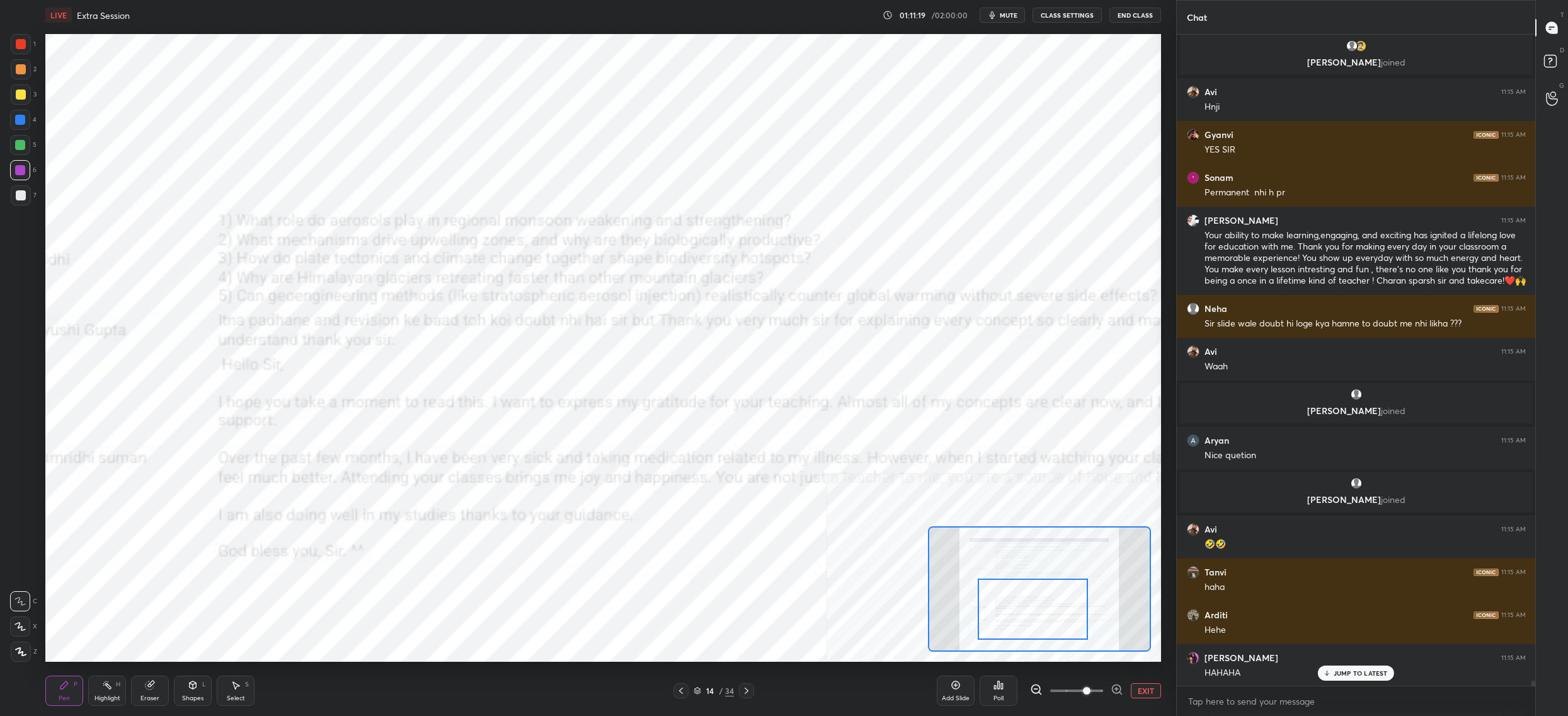
click at [1145, 687] on button "EXIT" at bounding box center [1146, 690] width 30 height 15
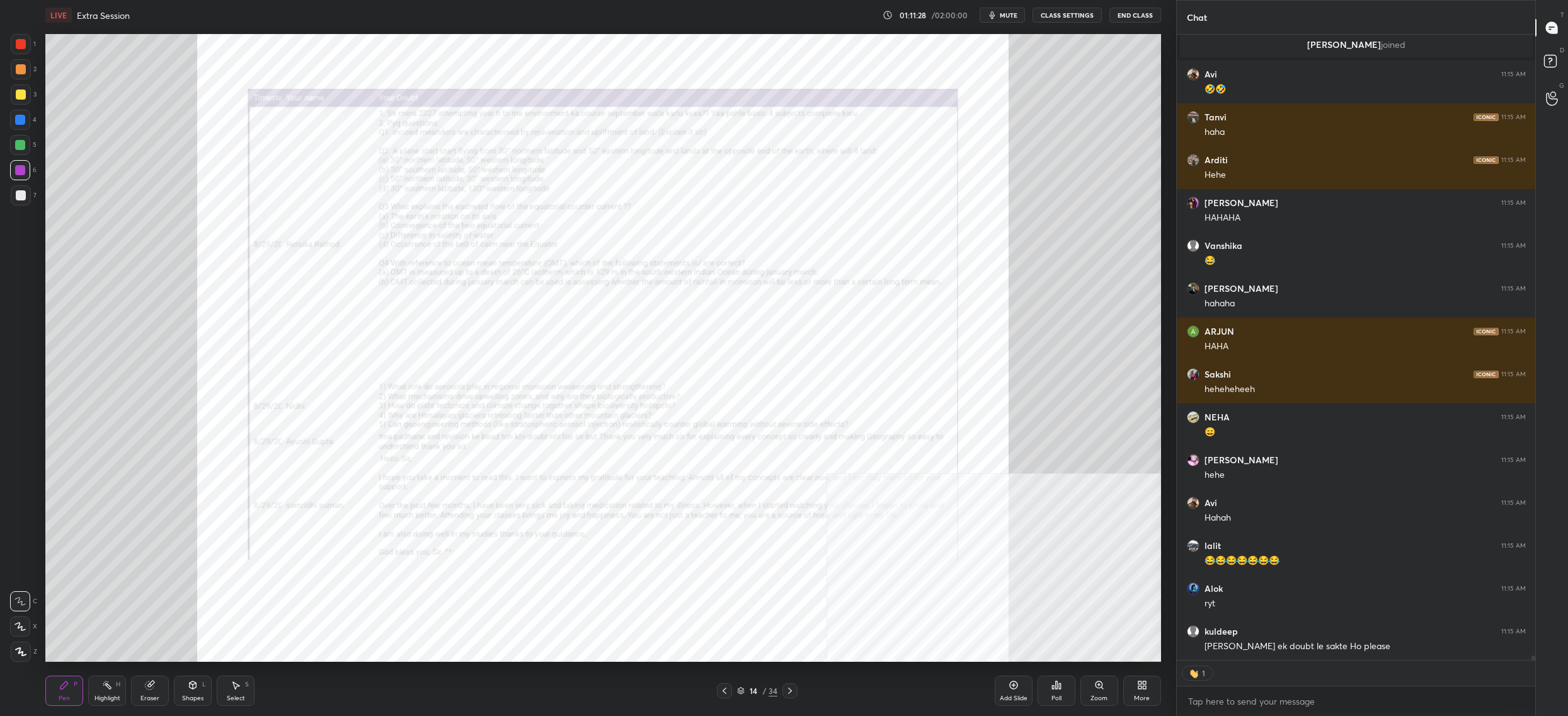
scroll to position [87574, 0]
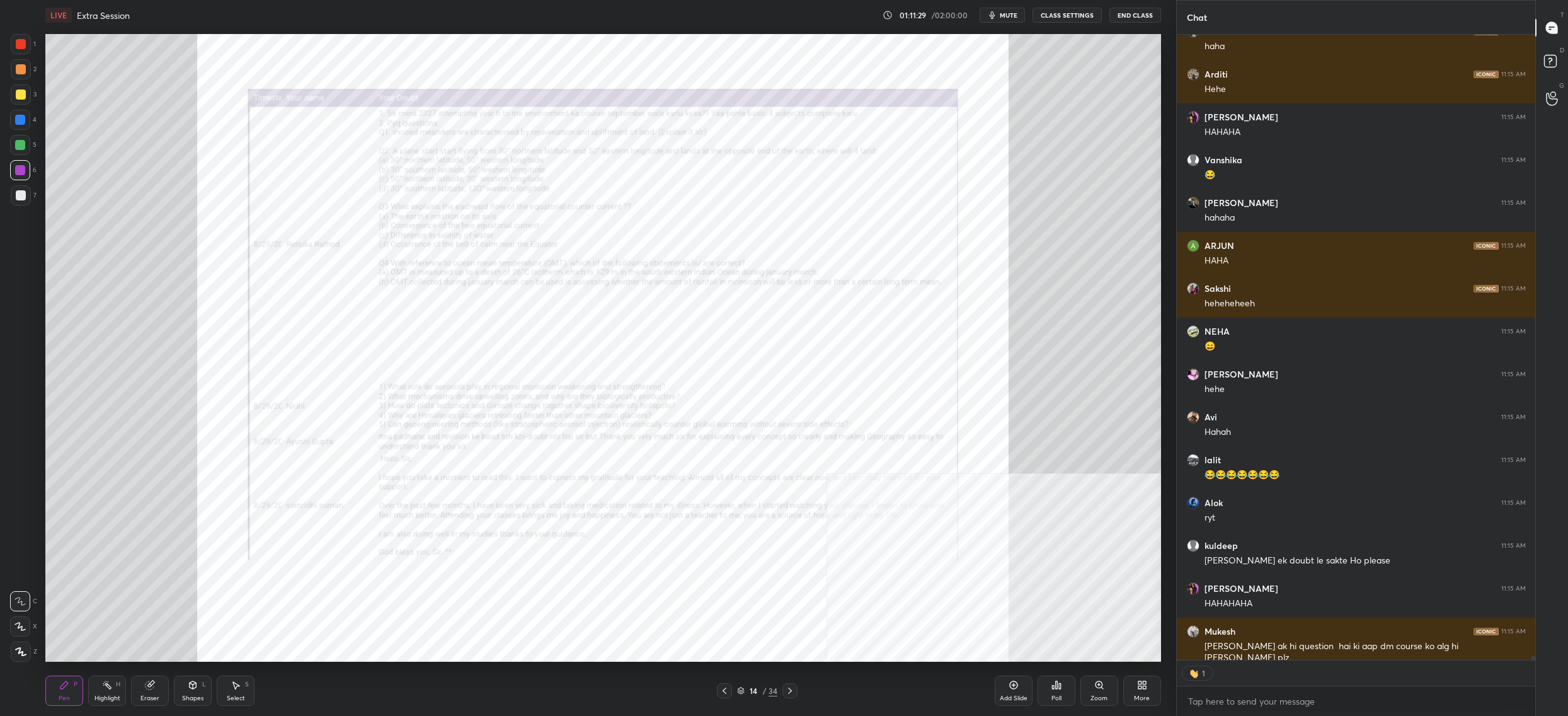
drag, startPoint x: 23, startPoint y: 631, endPoint x: 26, endPoint y: 624, distance: 7.6
click at [22, 626] on icon at bounding box center [20, 626] width 12 height 9
click at [28, 625] on div at bounding box center [20, 626] width 20 height 20
click at [31, 617] on div "X" at bounding box center [23, 626] width 27 height 20
click at [28, 615] on div "X" at bounding box center [23, 623] width 27 height 26
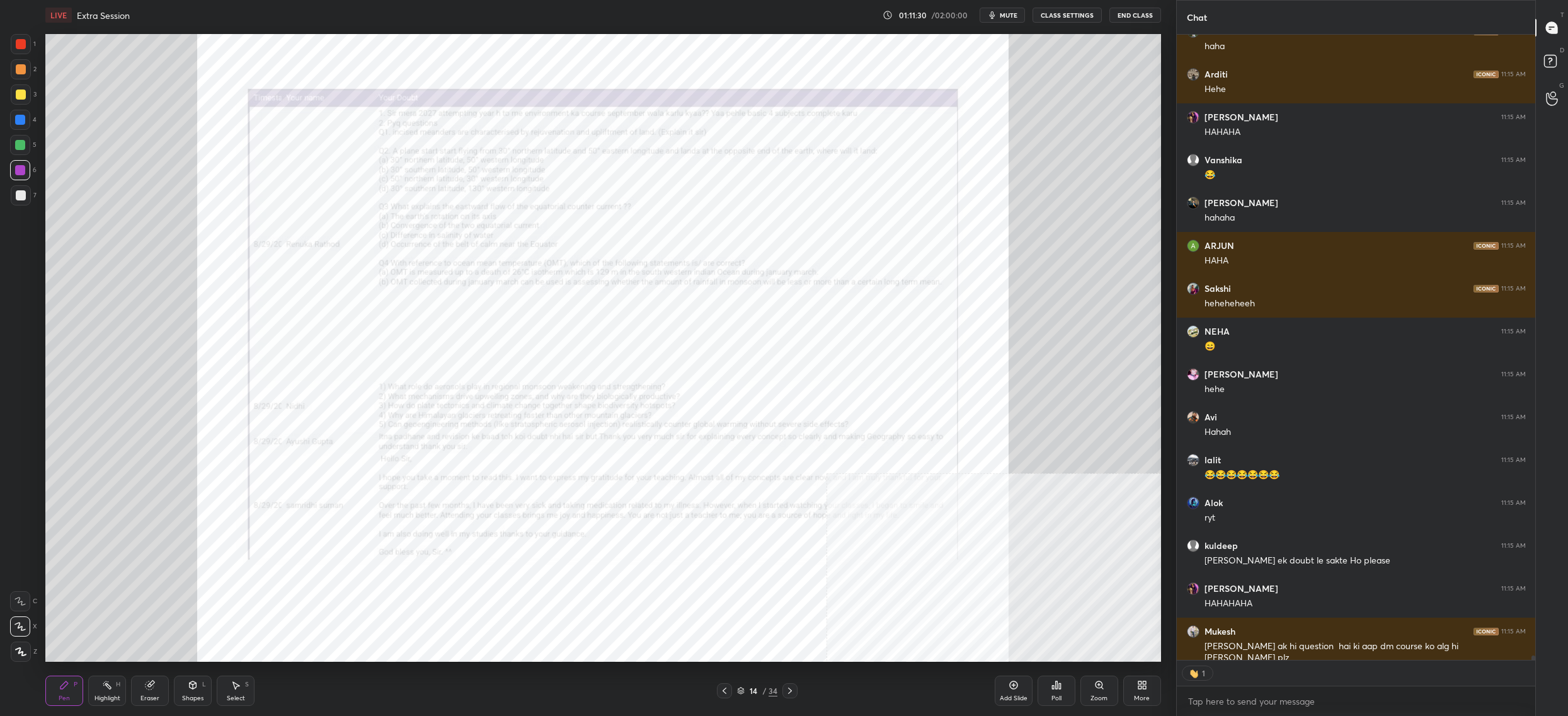
click at [36, 618] on div "1 2 3 4 5 6 7 C X Z C X Z E E Erase all H H" at bounding box center [20, 348] width 40 height 628
click at [29, 626] on div "X" at bounding box center [23, 626] width 27 height 20
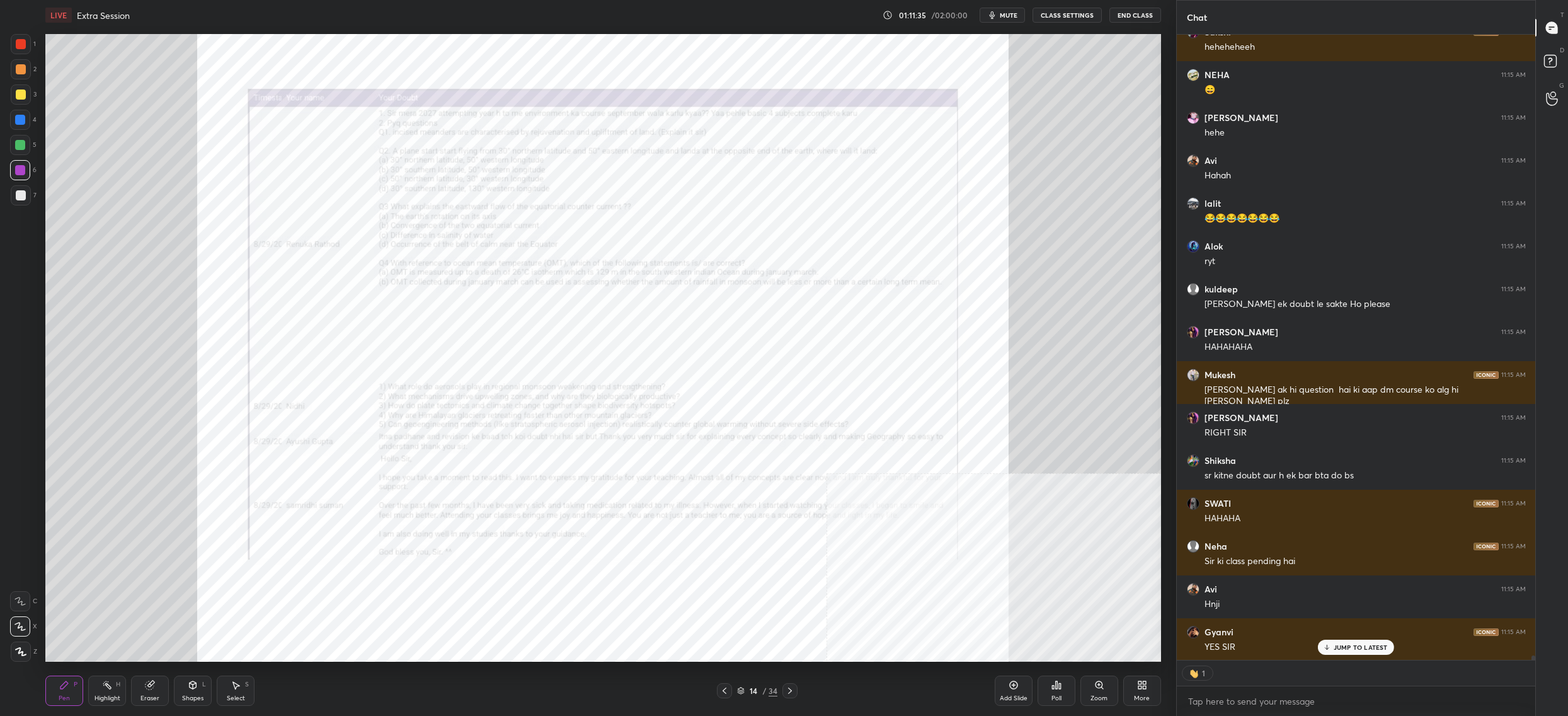
scroll to position [648, 356]
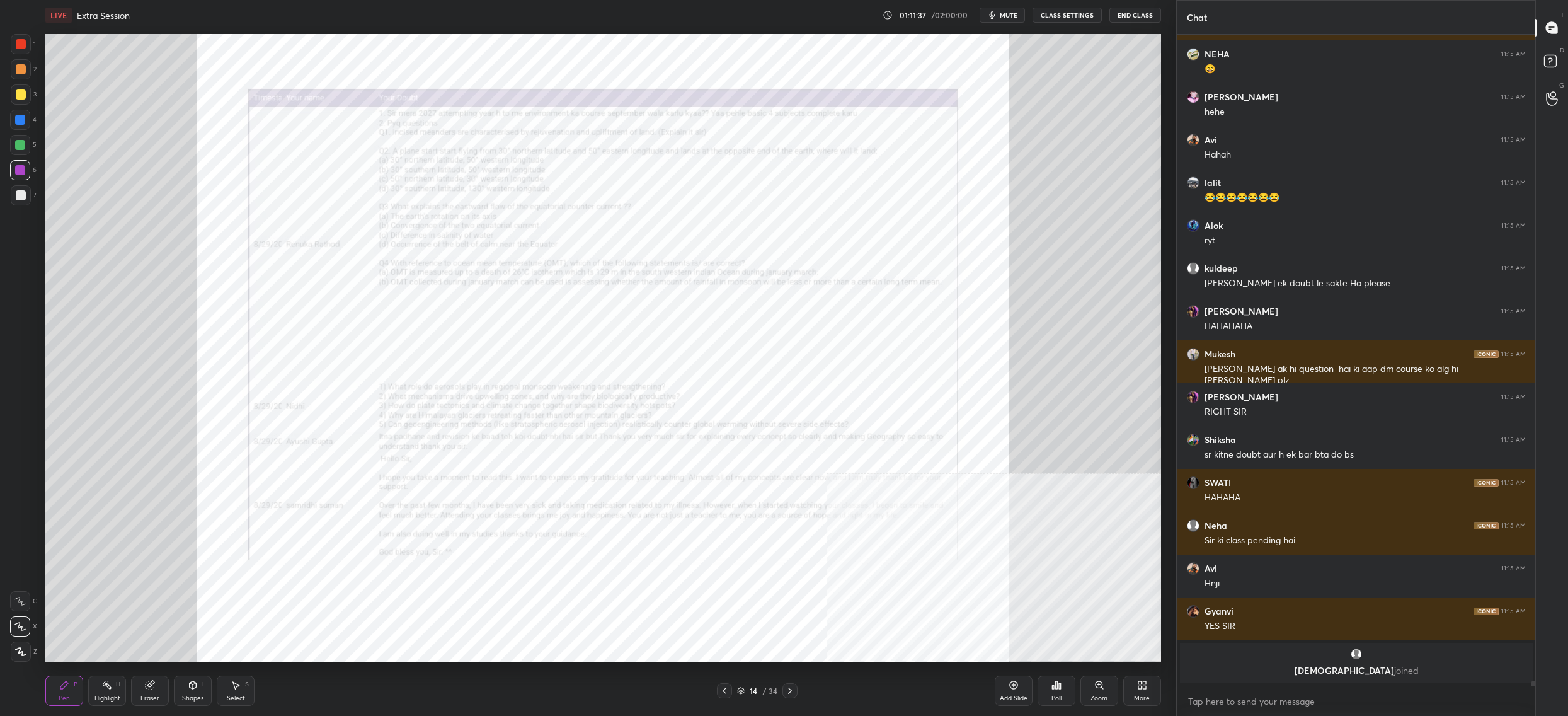
drag, startPoint x: 1086, startPoint y: 694, endPoint x: 1069, endPoint y: 660, distance: 38.0
click at [1088, 692] on div "Zoom" at bounding box center [1099, 690] width 38 height 30
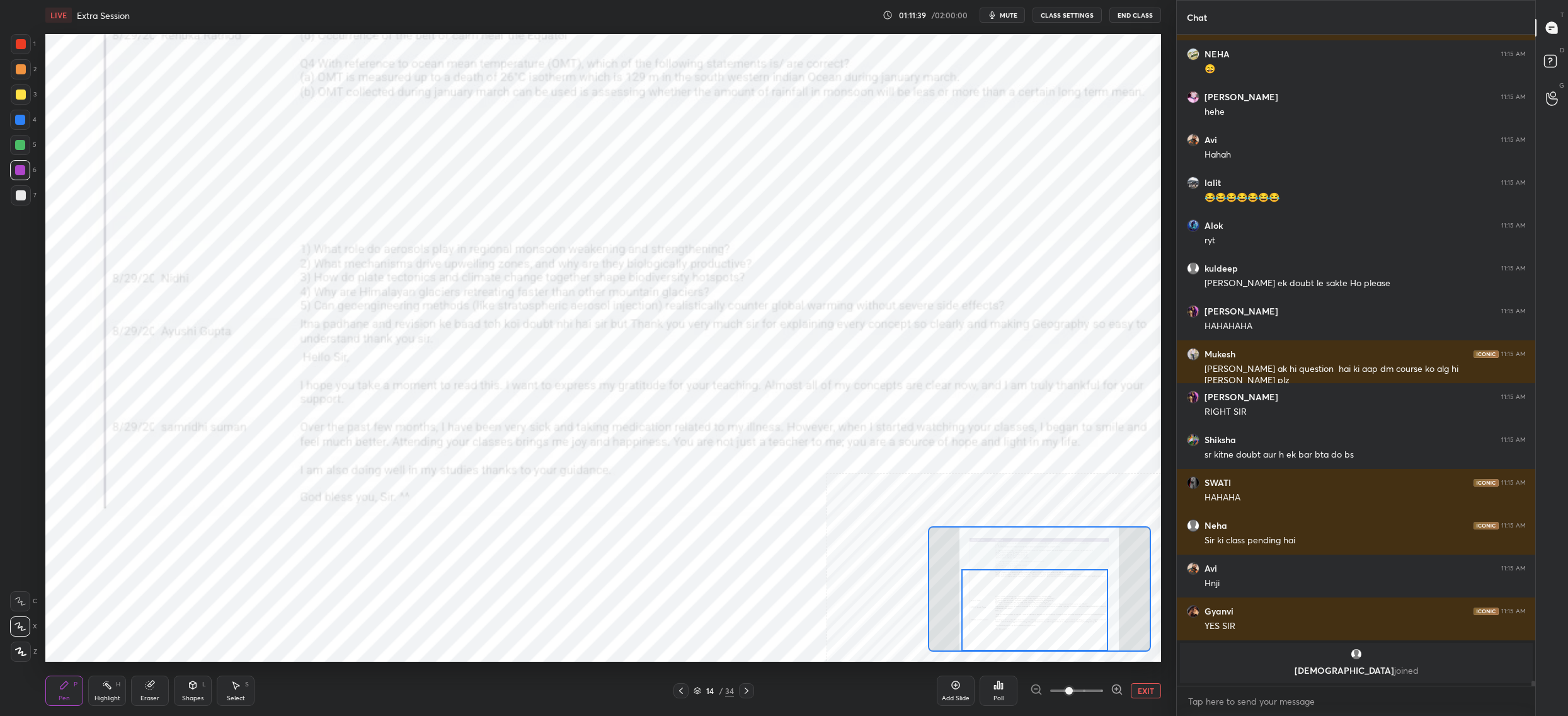
drag, startPoint x: 1040, startPoint y: 615, endPoint x: 1004, endPoint y: 607, distance: 36.9
click at [1031, 615] on div at bounding box center [1035, 610] width 147 height 82
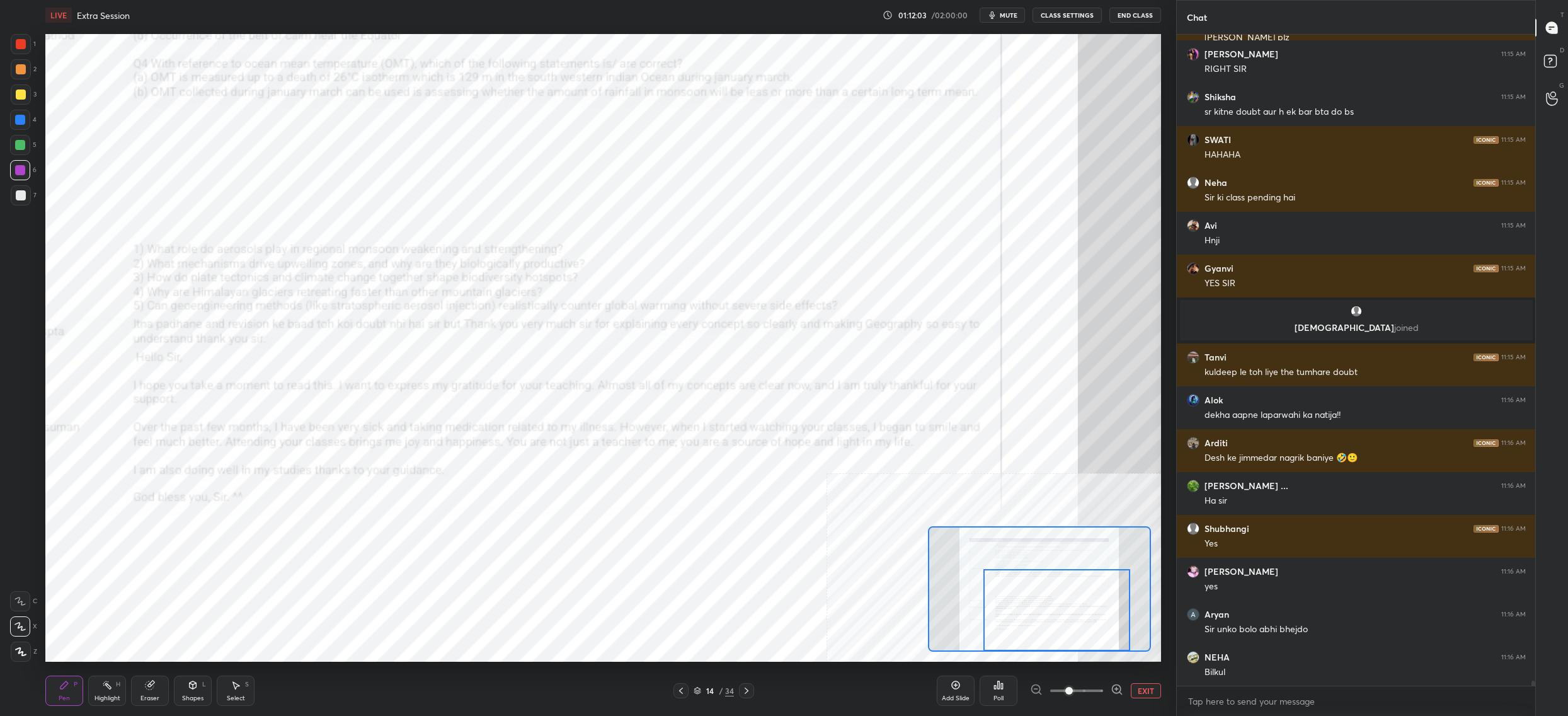
drag, startPoint x: 1047, startPoint y: 602, endPoint x: 1005, endPoint y: 581, distance: 47.0
click at [1062, 605] on div at bounding box center [1057, 610] width 147 height 82
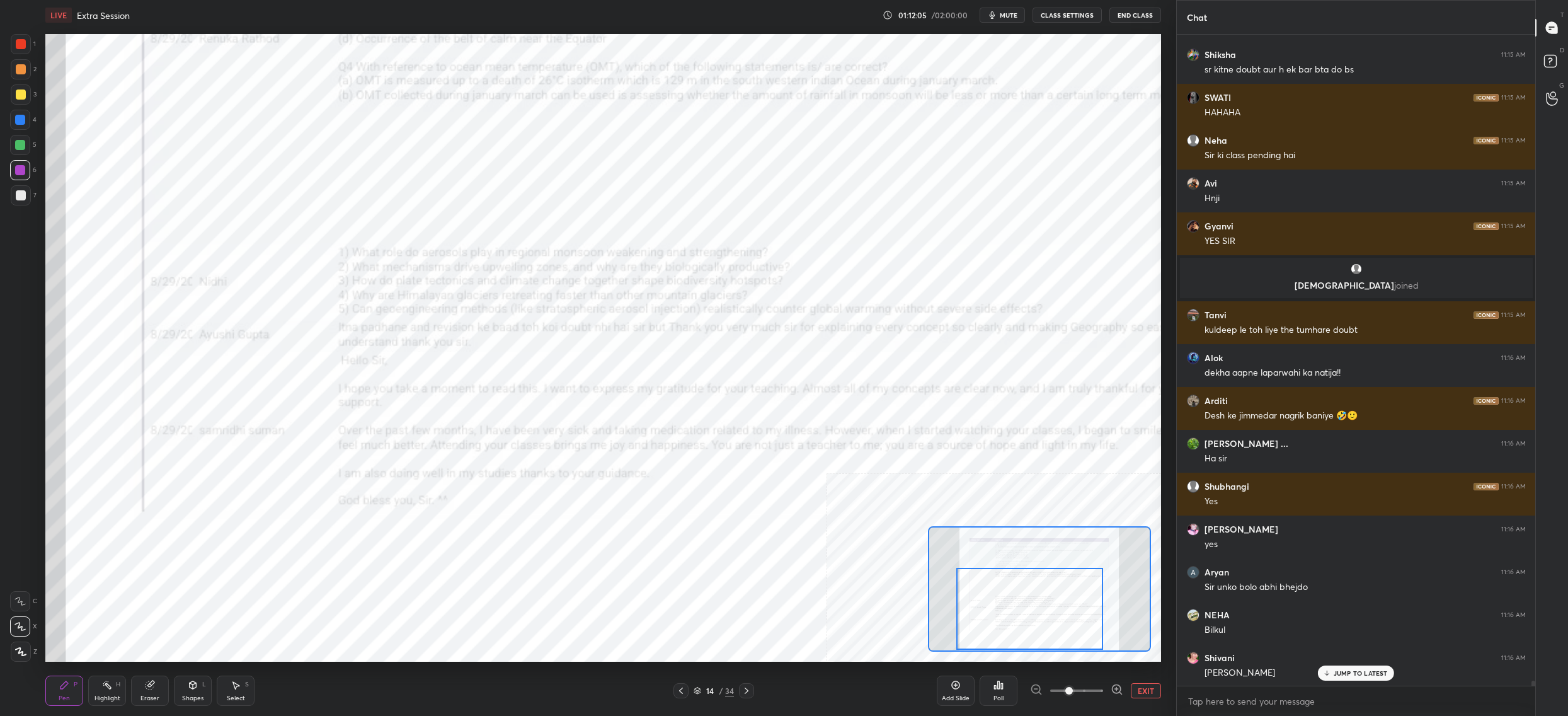
drag, startPoint x: 1000, startPoint y: 592, endPoint x: 959, endPoint y: 585, distance: 41.6
click at [980, 591] on div at bounding box center [1030, 609] width 147 height 82
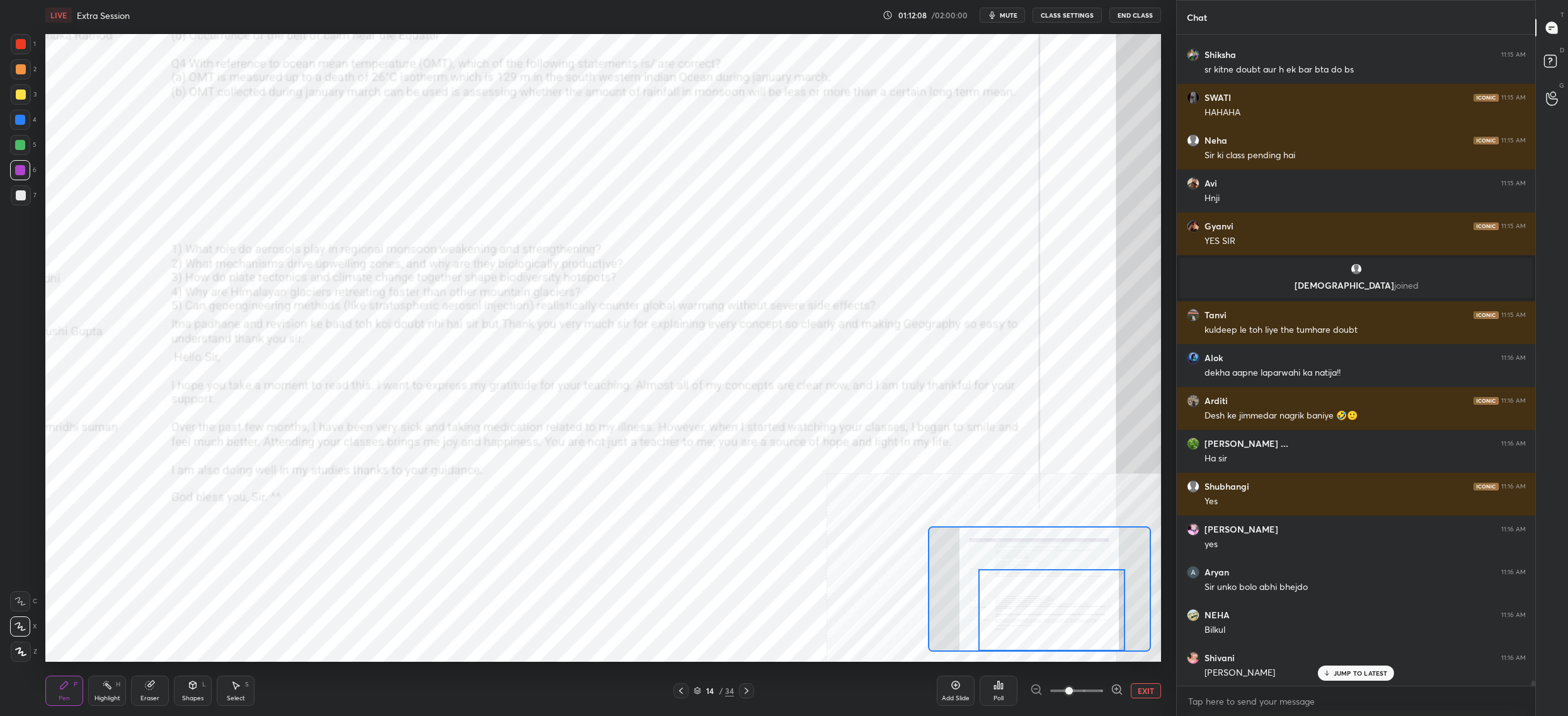
click at [1068, 608] on div at bounding box center [1052, 610] width 147 height 82
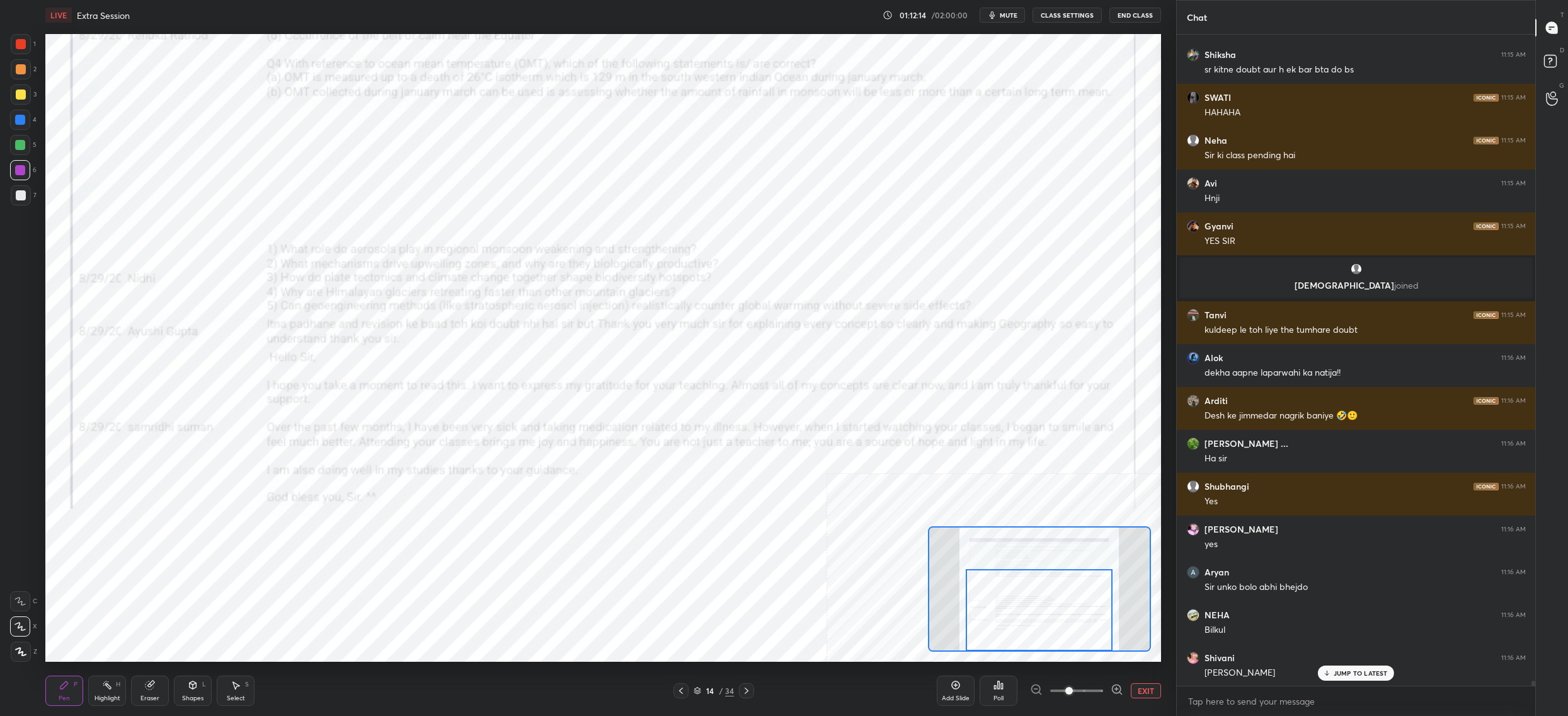
drag, startPoint x: 1031, startPoint y: 584, endPoint x: 1013, endPoint y: 591, distance: 19.3
click at [1017, 591] on div at bounding box center [1039, 610] width 147 height 82
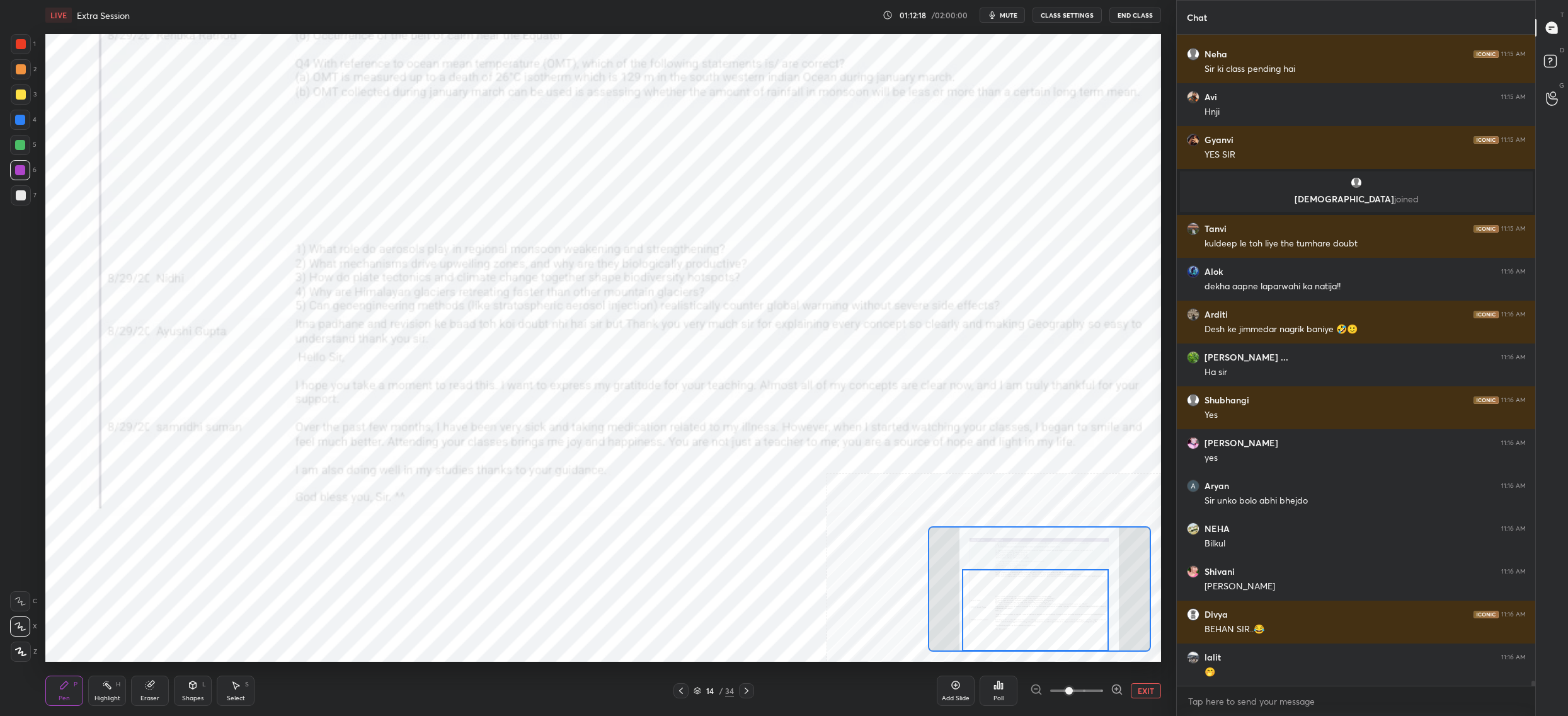
drag, startPoint x: 707, startPoint y: 696, endPoint x: 696, endPoint y: 697, distance: 11.0
click at [707, 694] on div "14" at bounding box center [710, 690] width 12 height 8
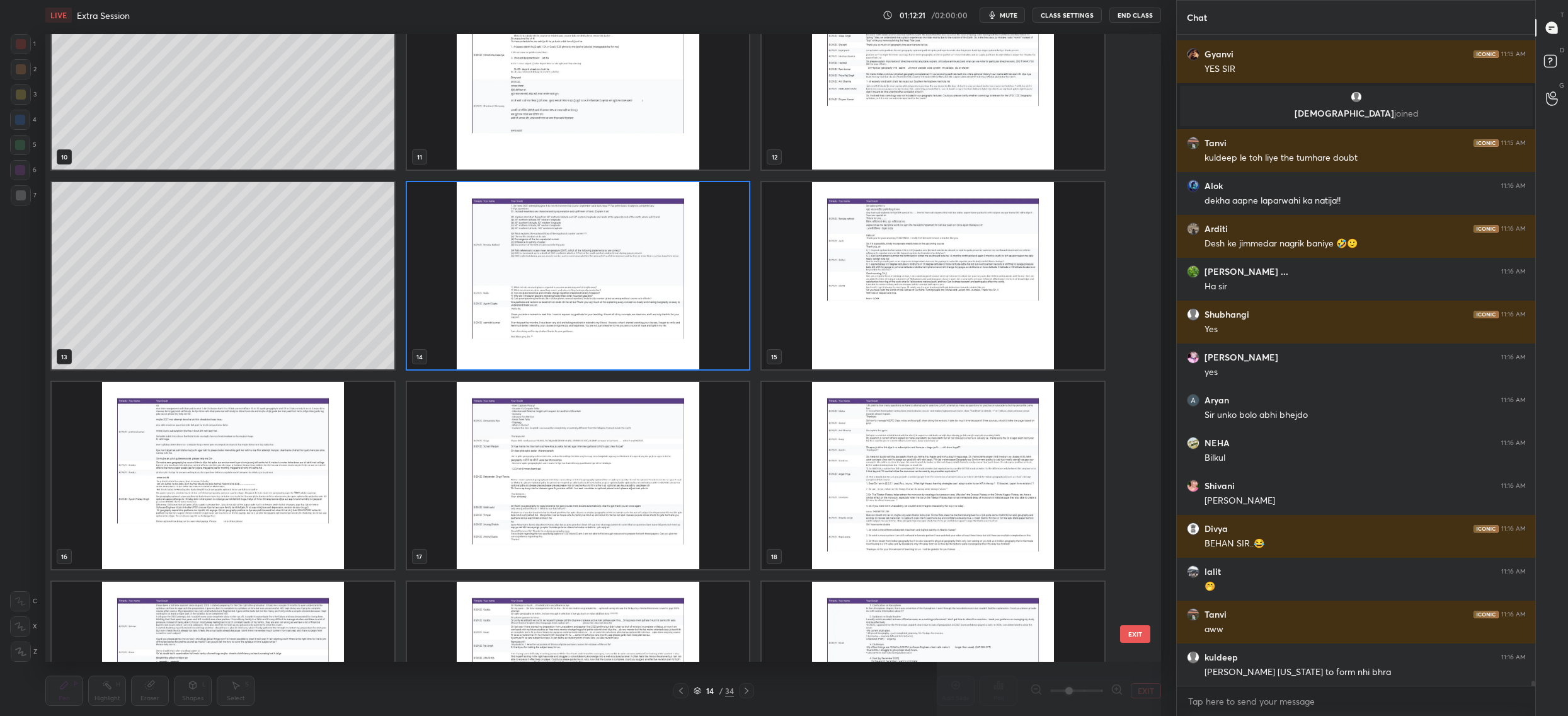
click at [836, 288] on img "grid" at bounding box center [932, 276] width 343 height 187
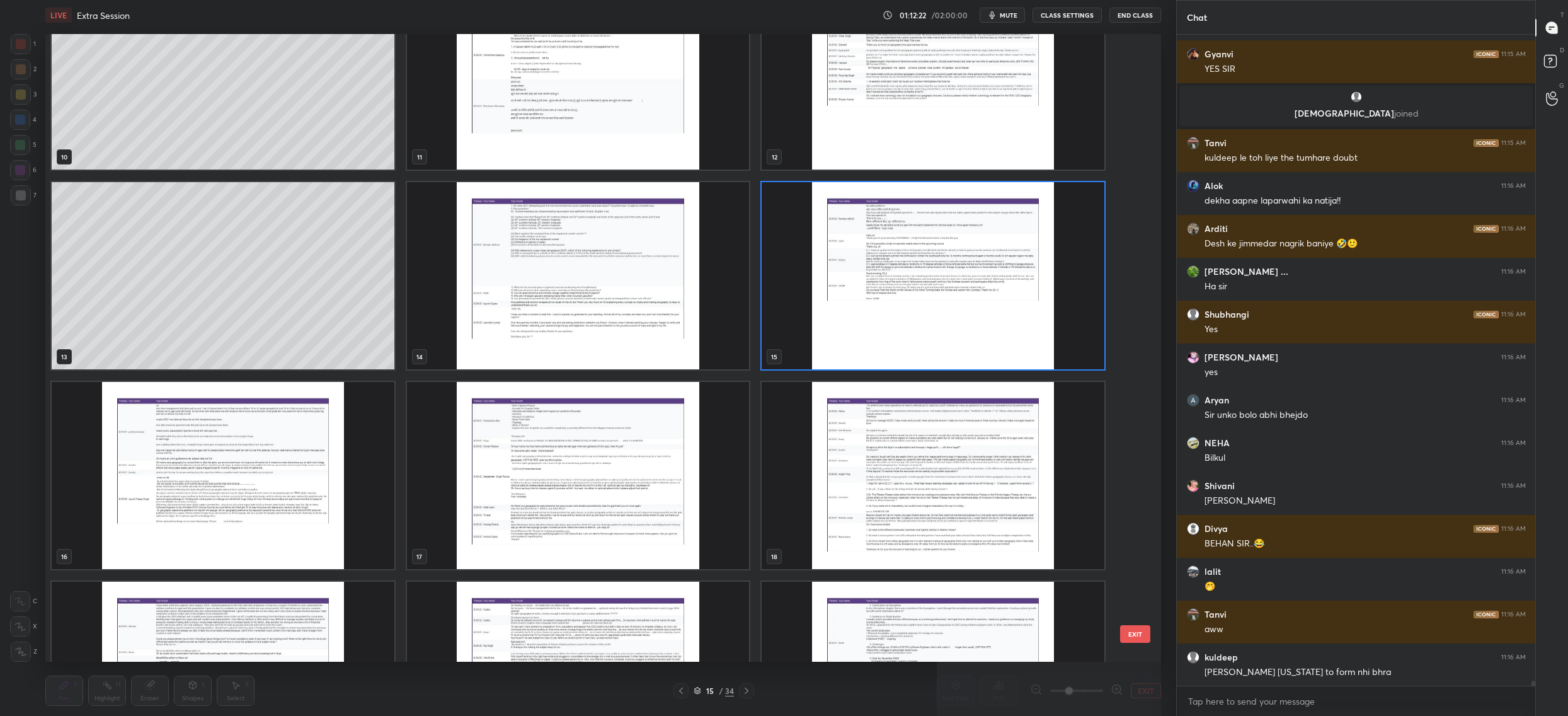
click at [836, 288] on img "grid" at bounding box center [932, 276] width 343 height 187
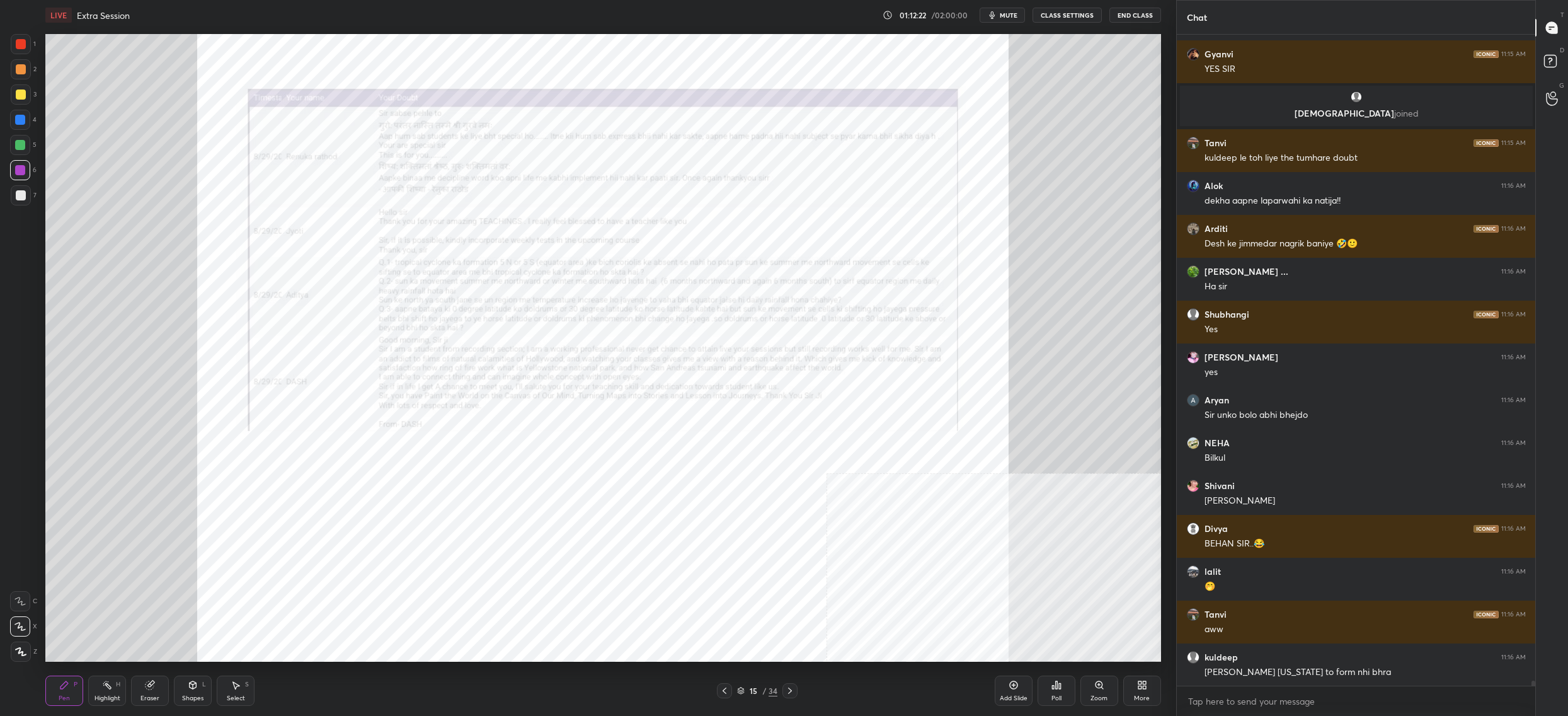
click at [836, 288] on img "grid" at bounding box center [932, 276] width 343 height 187
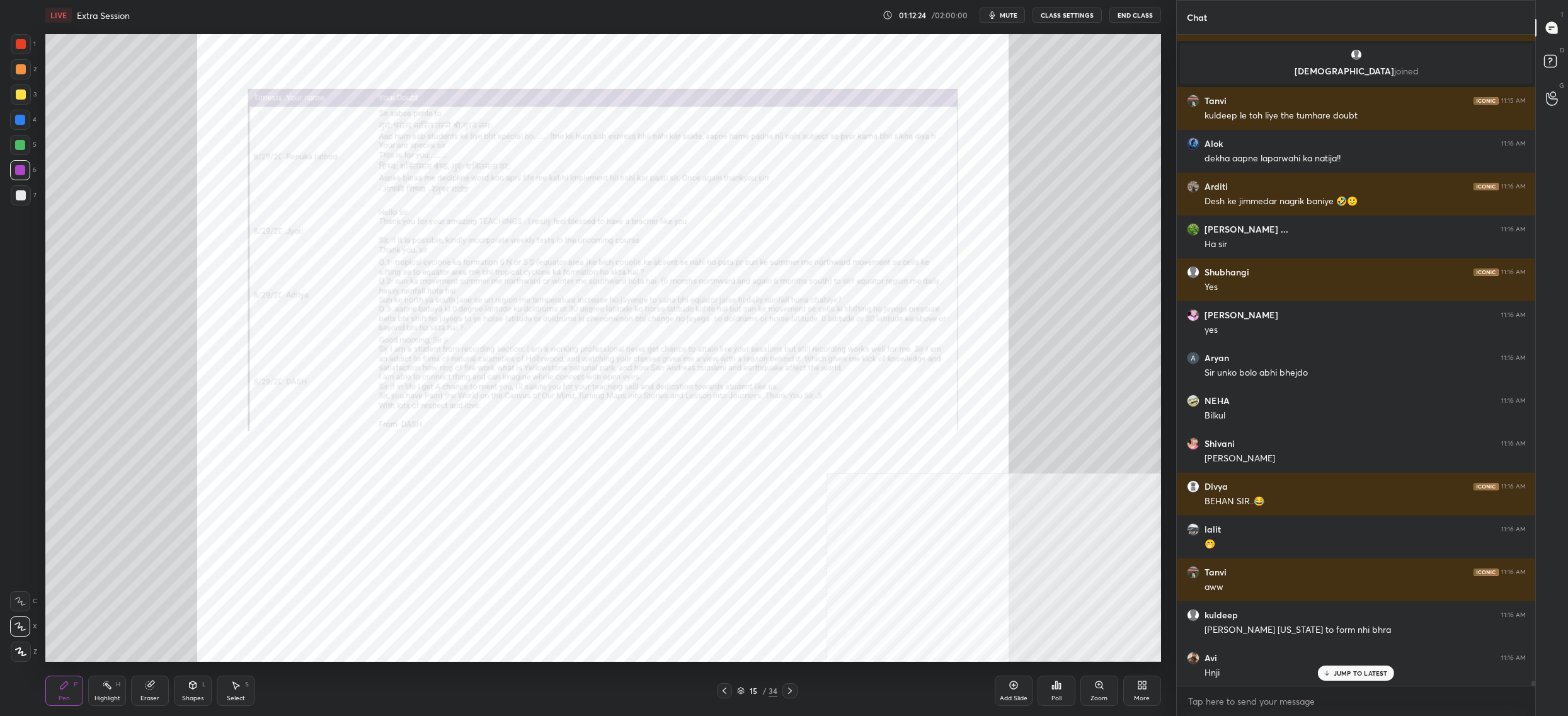
click at [1110, 689] on div "Zoom" at bounding box center [1099, 690] width 38 height 30
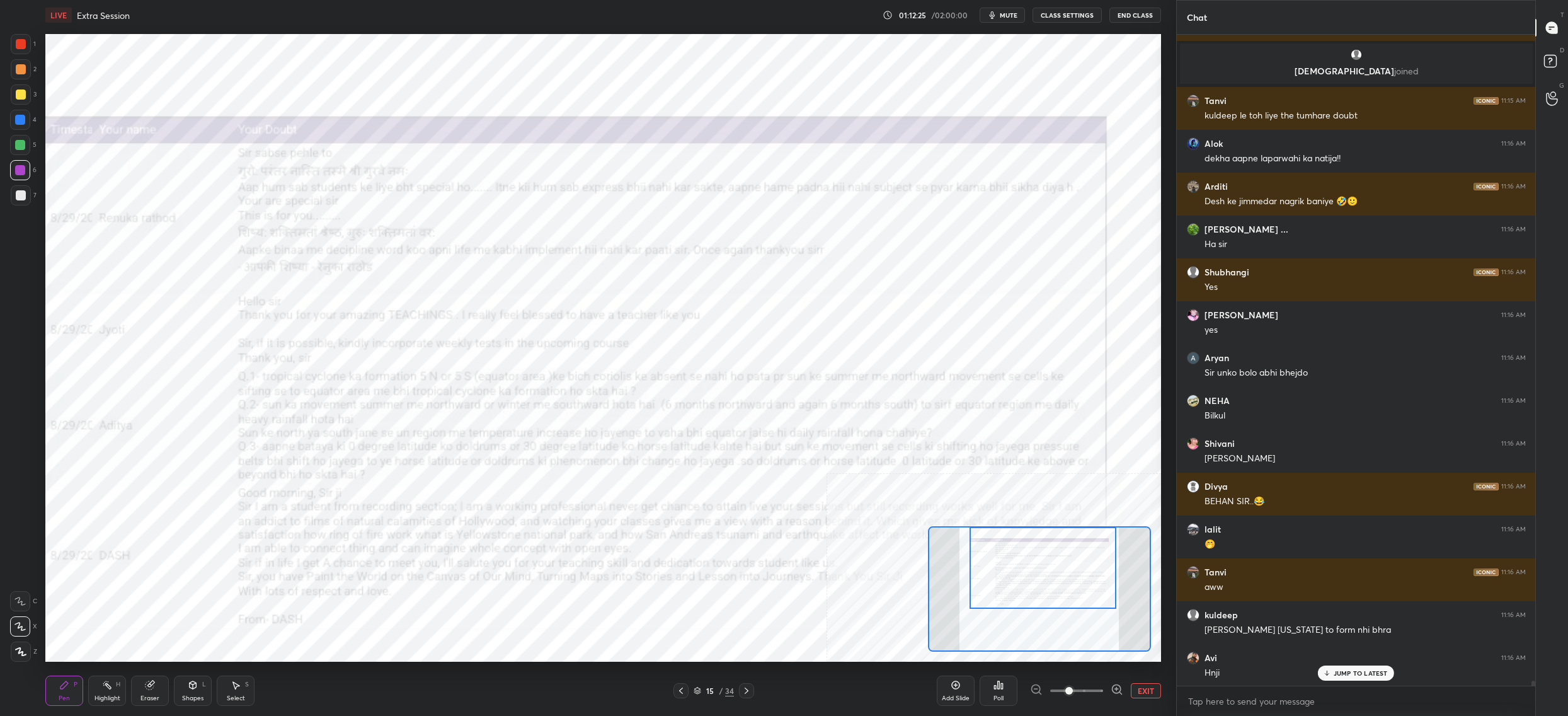
drag, startPoint x: 1087, startPoint y: 609, endPoint x: 1086, endPoint y: 581, distance: 28.0
click at [1089, 581] on div at bounding box center [1043, 568] width 147 height 82
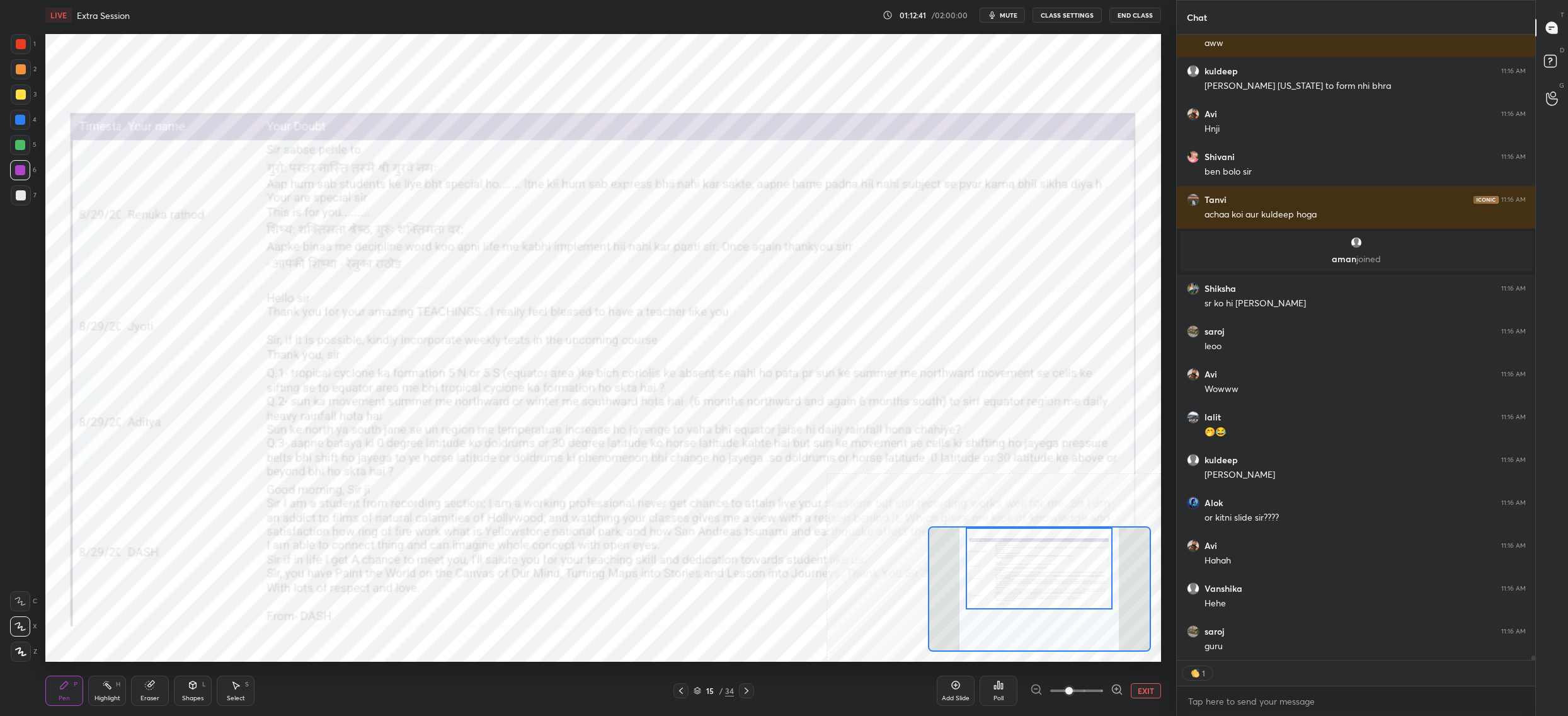
scroll to position [88506, 0]
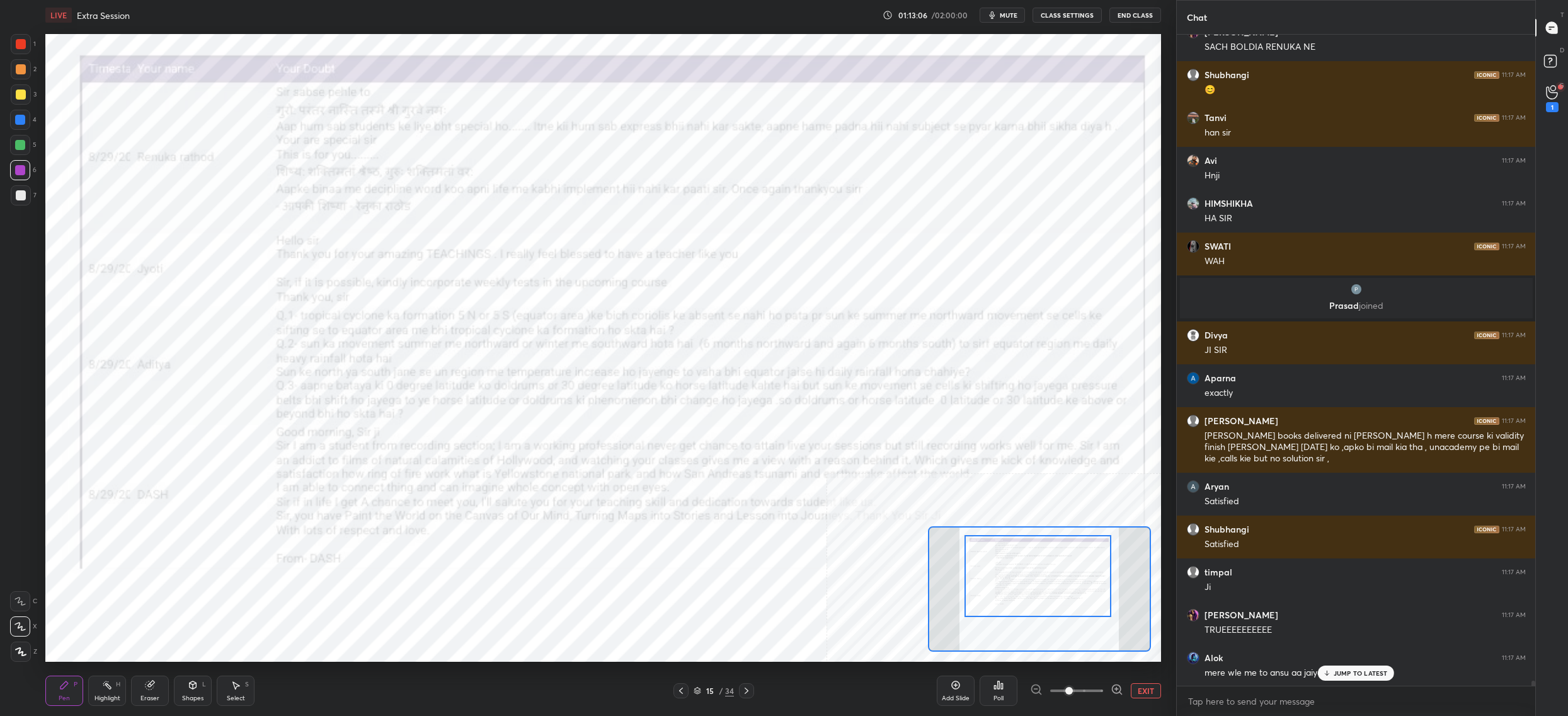
drag, startPoint x: 1048, startPoint y: 589, endPoint x: 1042, endPoint y: 584, distance: 7.8
click at [1045, 588] on div at bounding box center [1038, 576] width 147 height 82
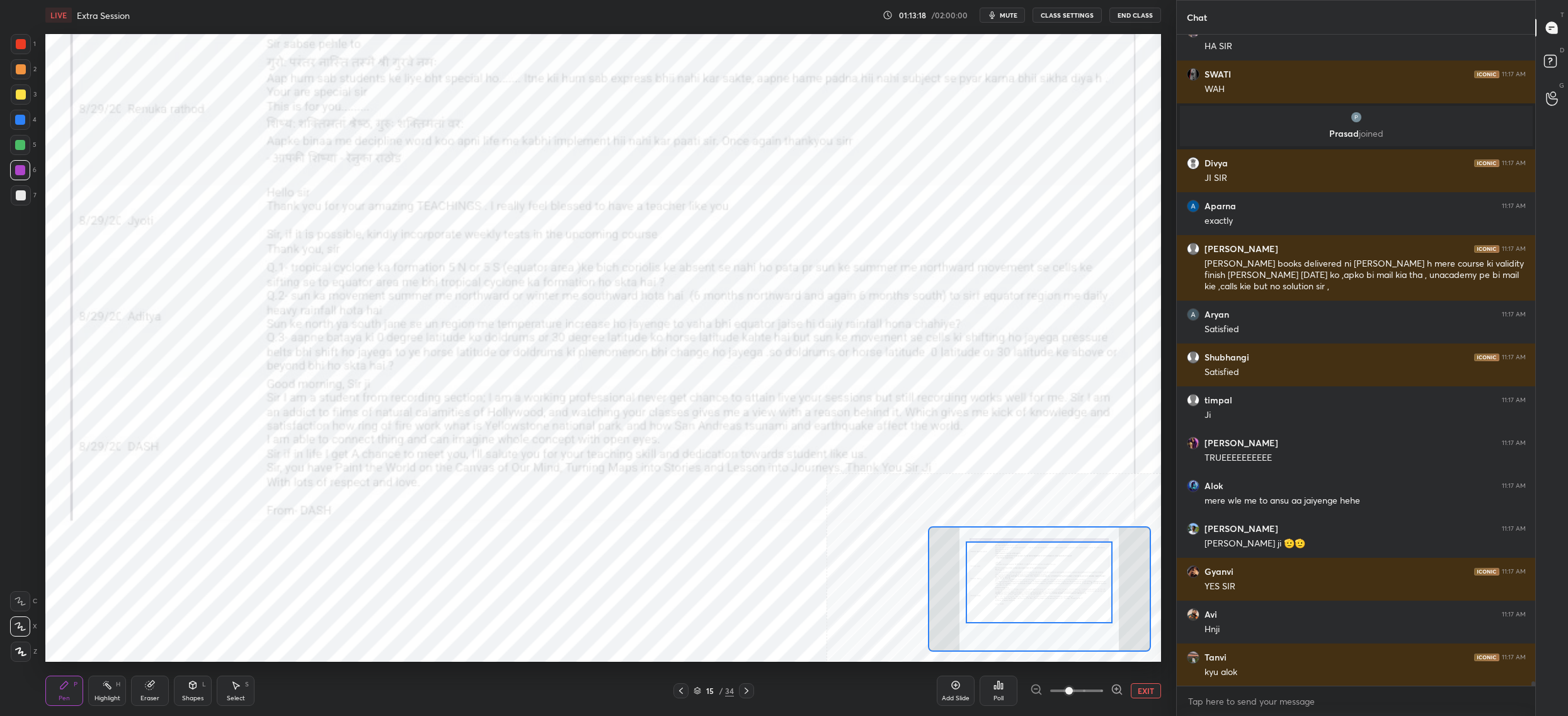
drag, startPoint x: 980, startPoint y: 600, endPoint x: 968, endPoint y: 598, distance: 12.2
click at [982, 602] on div at bounding box center [1039, 582] width 147 height 82
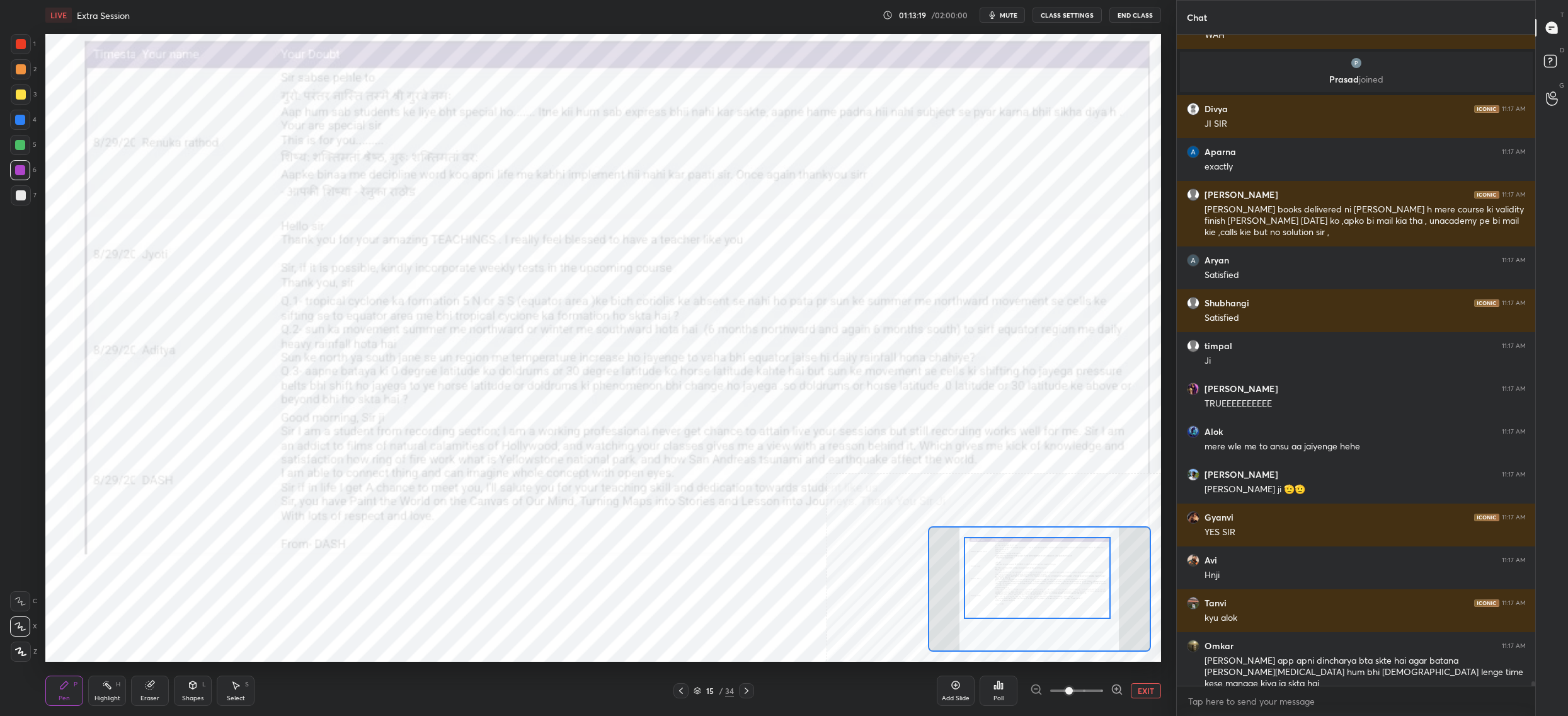
drag, startPoint x: 44, startPoint y: 63, endPoint x: 29, endPoint y: 58, distance: 15.8
click at [40, 66] on div "Setting up your live class Poll for secs No correct answer Start poll" at bounding box center [603, 347] width 1126 height 635
click at [22, 80] on div "2" at bounding box center [23, 72] width 26 height 26
drag, startPoint x: 22, startPoint y: 80, endPoint x: 16, endPoint y: 60, distance: 20.9
click at [22, 80] on div "2" at bounding box center [23, 72] width 26 height 26
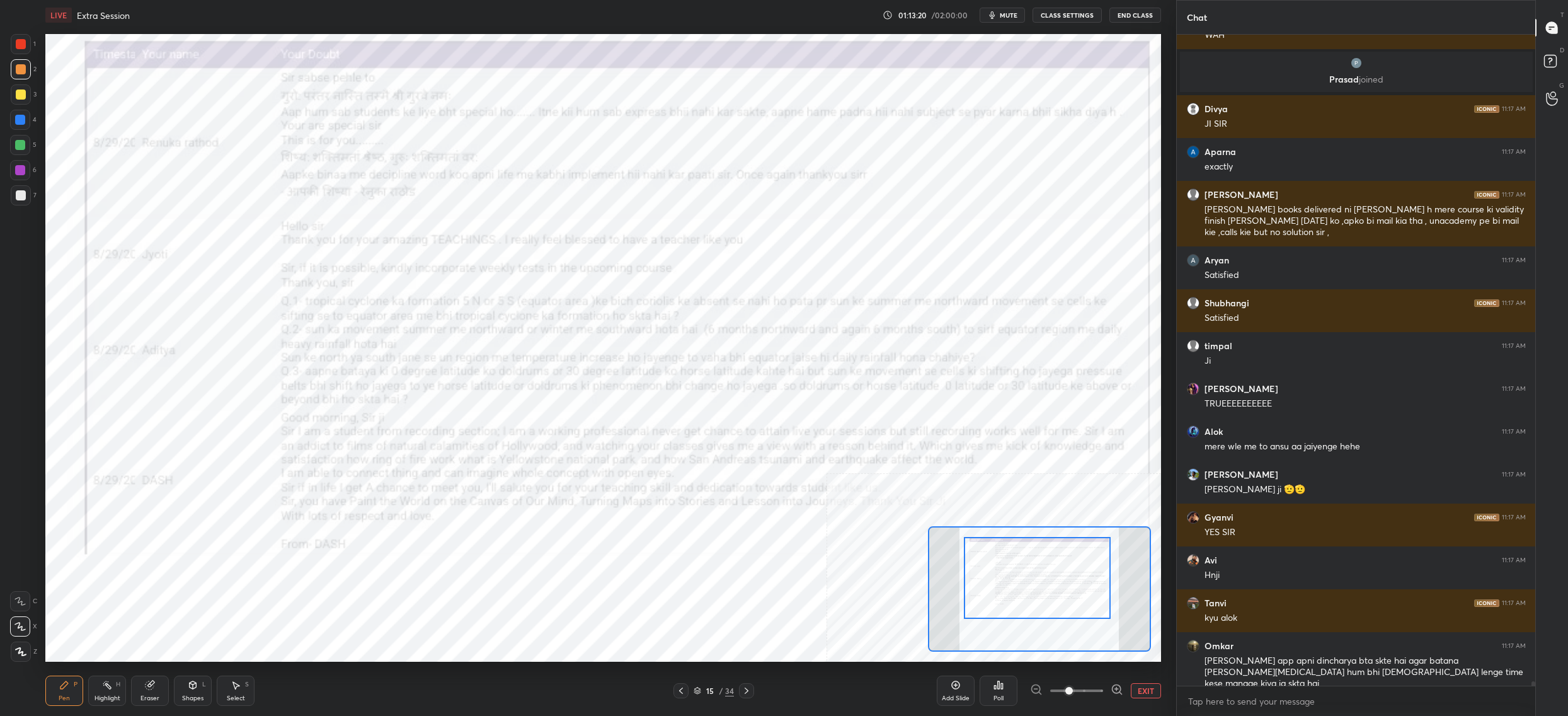
click at [15, 43] on div at bounding box center [20, 44] width 10 height 10
drag, startPoint x: 20, startPoint y: 45, endPoint x: 13, endPoint y: 53, distance: 10.6
click at [16, 49] on div at bounding box center [20, 44] width 10 height 10
click at [13, 85] on div "1 2 3 4 5 6 7" at bounding box center [23, 122] width 26 height 176
drag, startPoint x: 19, startPoint y: 88, endPoint x: 21, endPoint y: 107, distance: 19.1
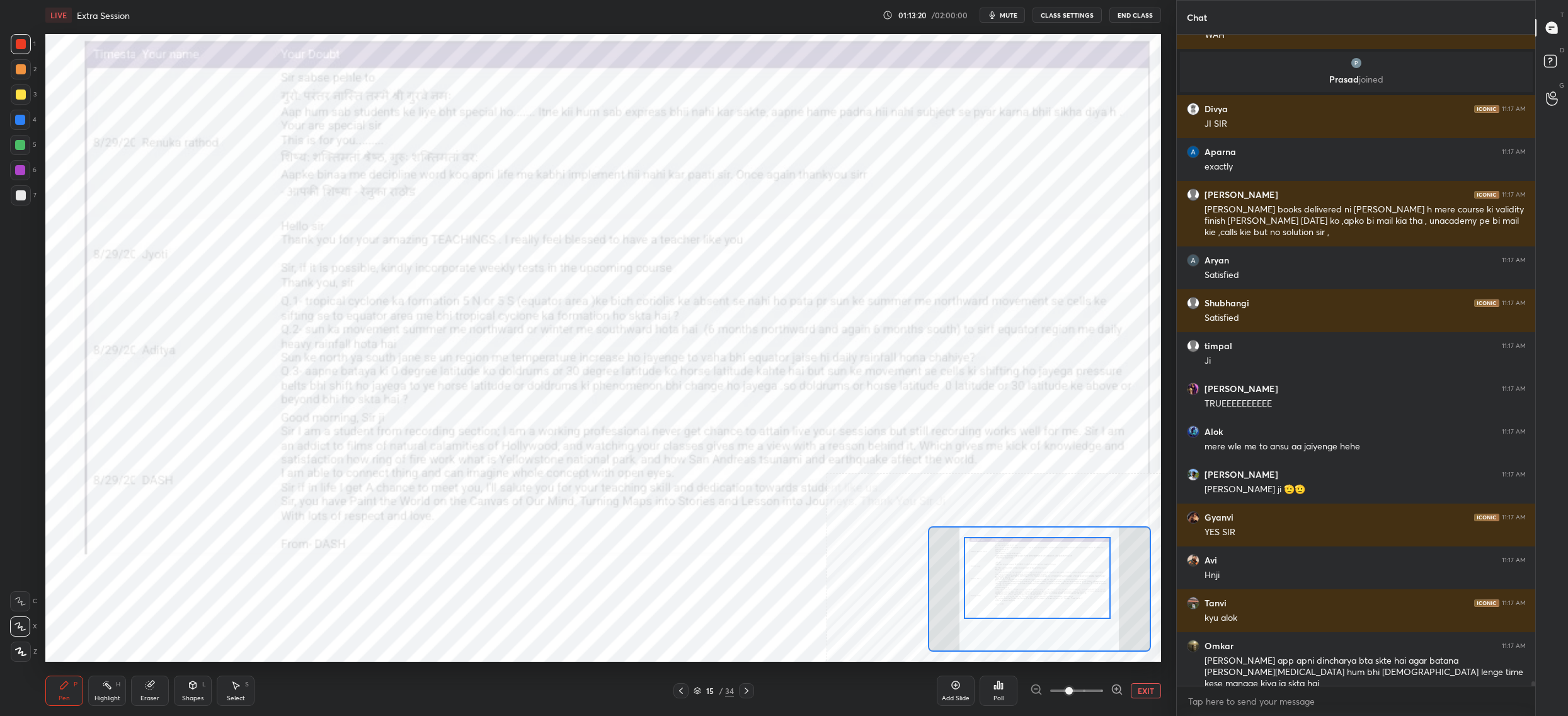
click at [17, 95] on div at bounding box center [21, 94] width 20 height 20
drag, startPoint x: 21, startPoint y: 107, endPoint x: 26, endPoint y: 124, distance: 17.7
click at [24, 114] on div "1 2 3 4 5 6 7" at bounding box center [23, 122] width 26 height 176
click at [26, 125] on div at bounding box center [20, 120] width 20 height 20
click at [18, 135] on div at bounding box center [20, 145] width 20 height 20
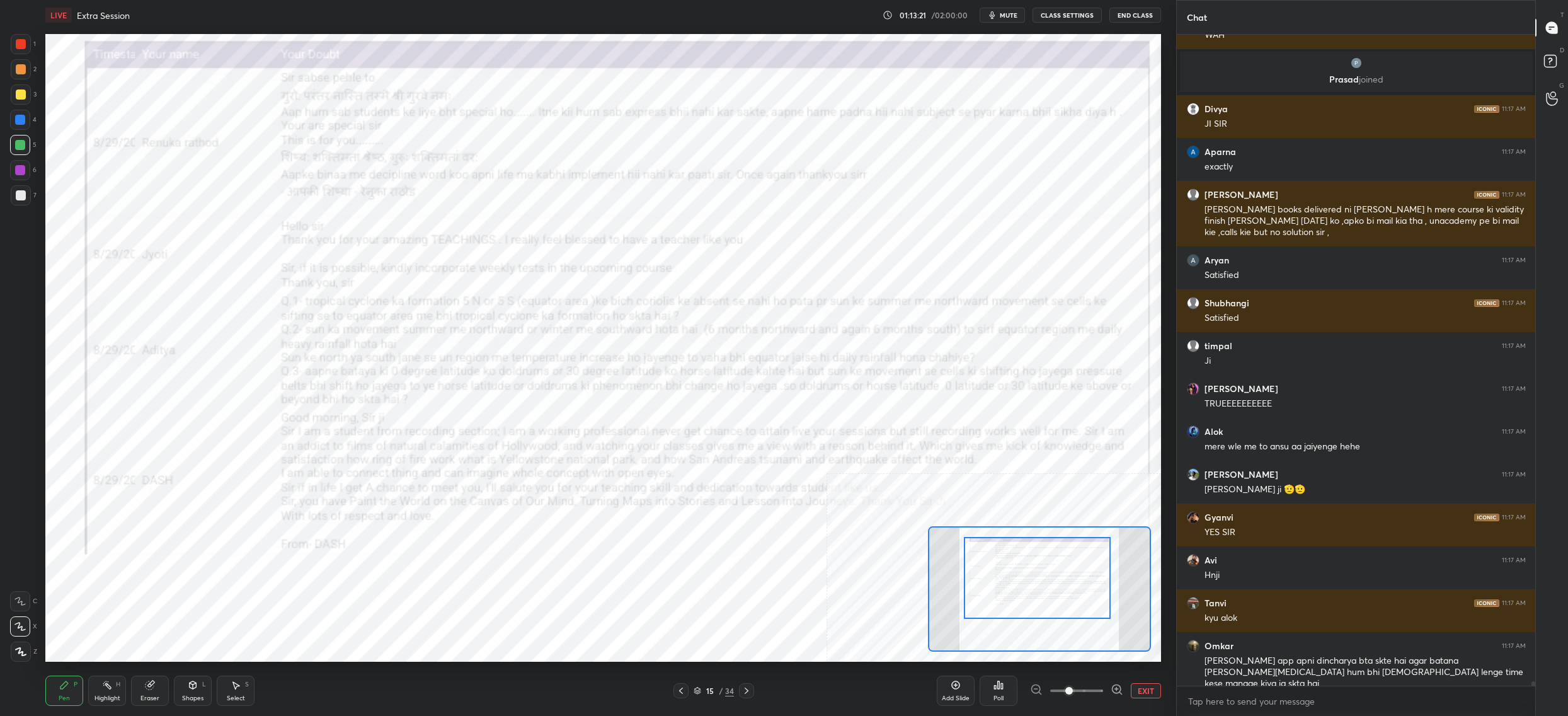
drag, startPoint x: 19, startPoint y: 145, endPoint x: 26, endPoint y: 145, distance: 7.0
click at [19, 148] on div at bounding box center [20, 145] width 10 height 10
click at [22, 142] on div at bounding box center [20, 145] width 10 height 10
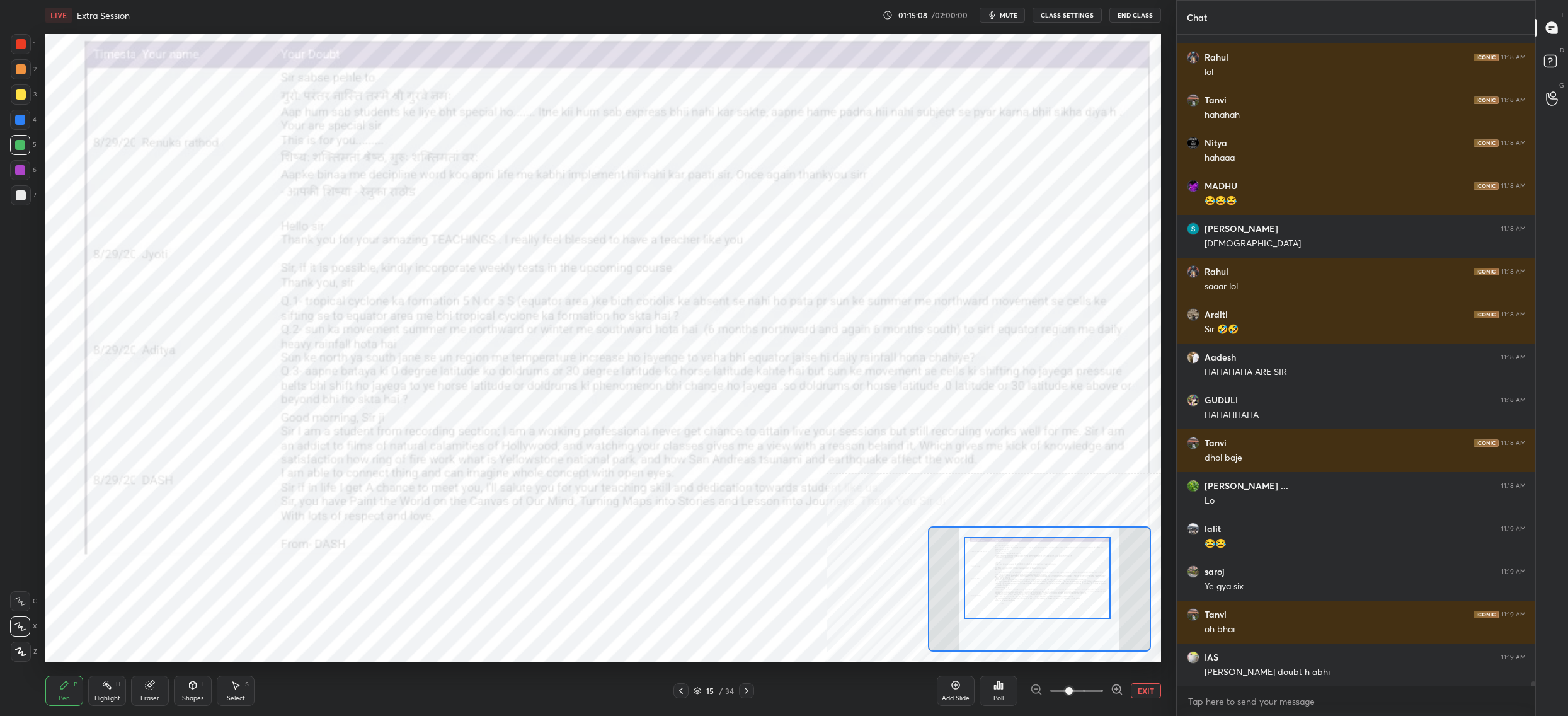
scroll to position [90750, 0]
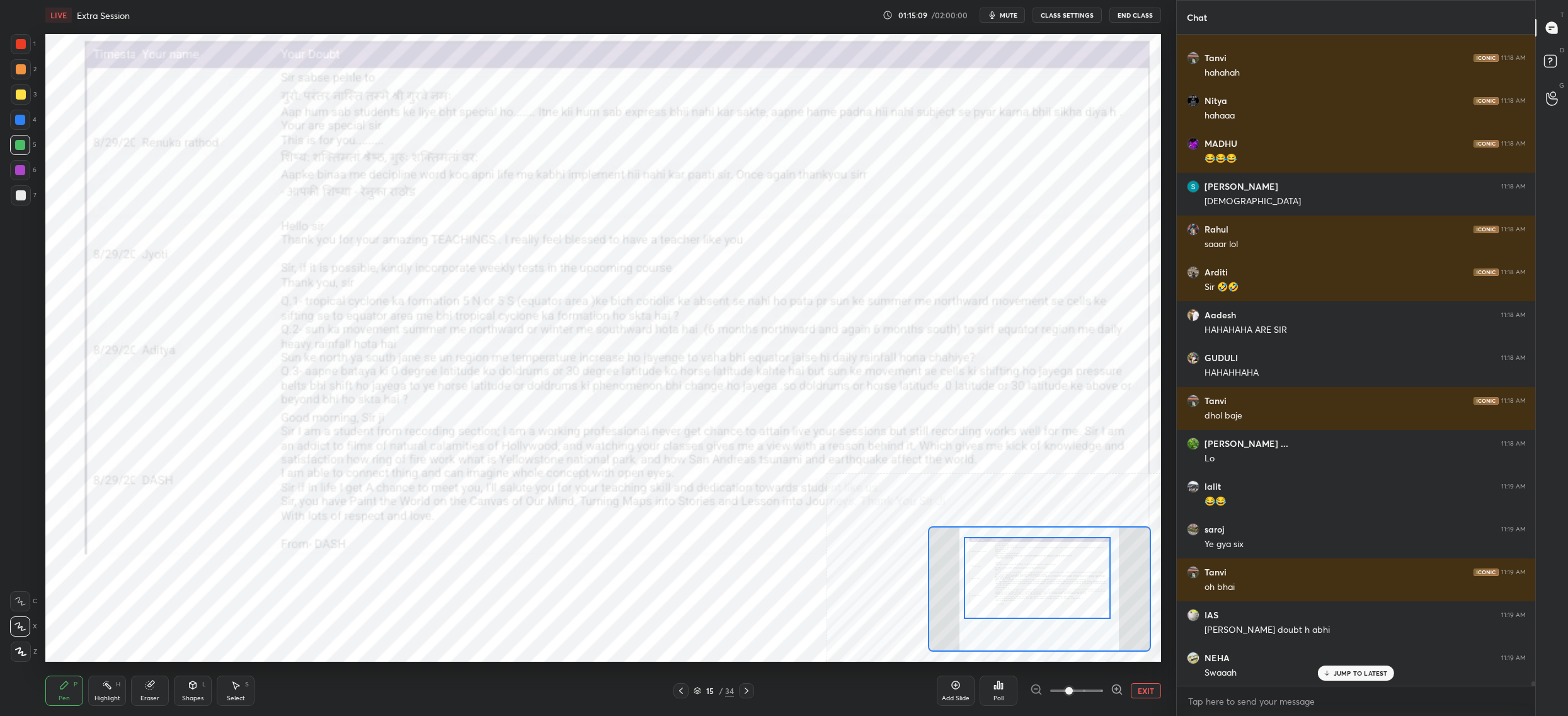
click at [704, 690] on div "15" at bounding box center [710, 690] width 12 height 8
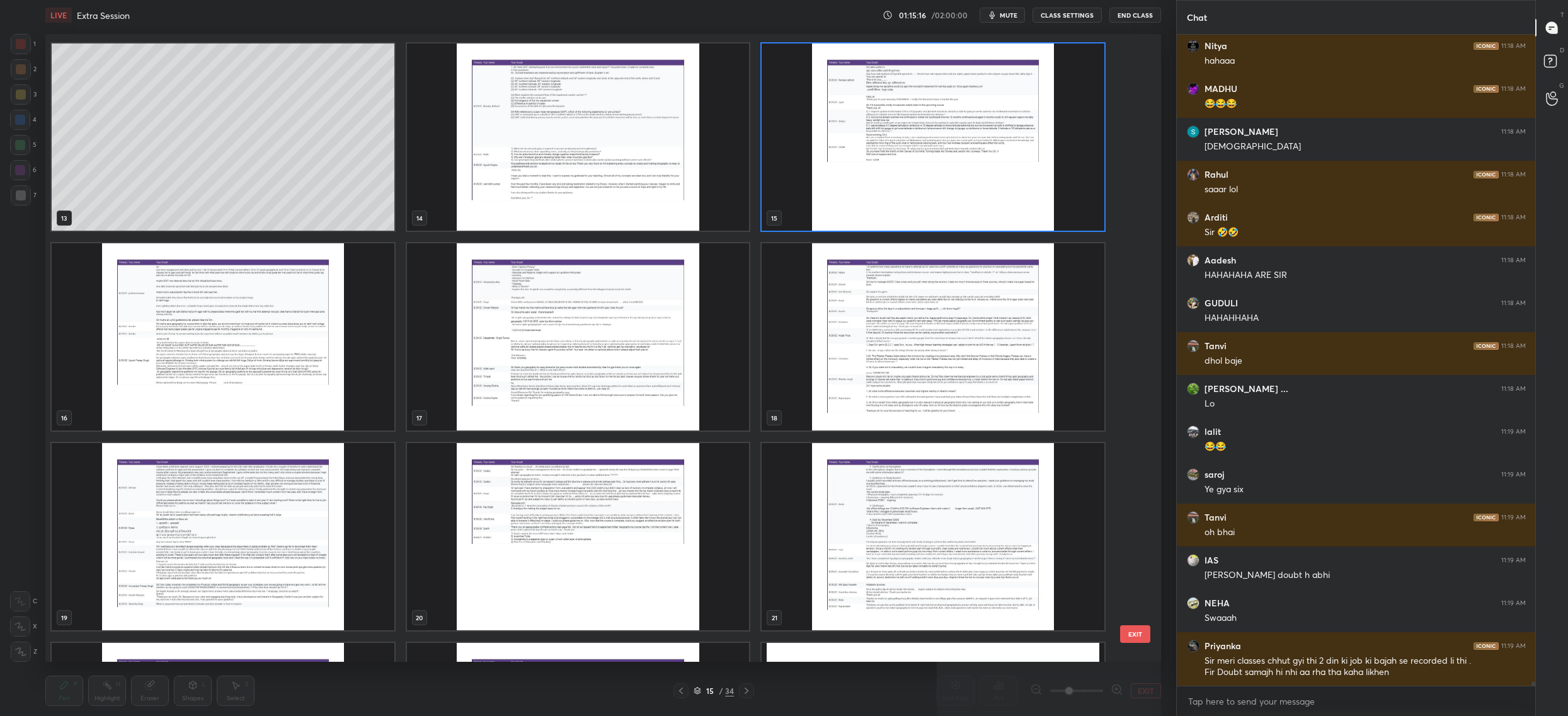
scroll to position [780, 0]
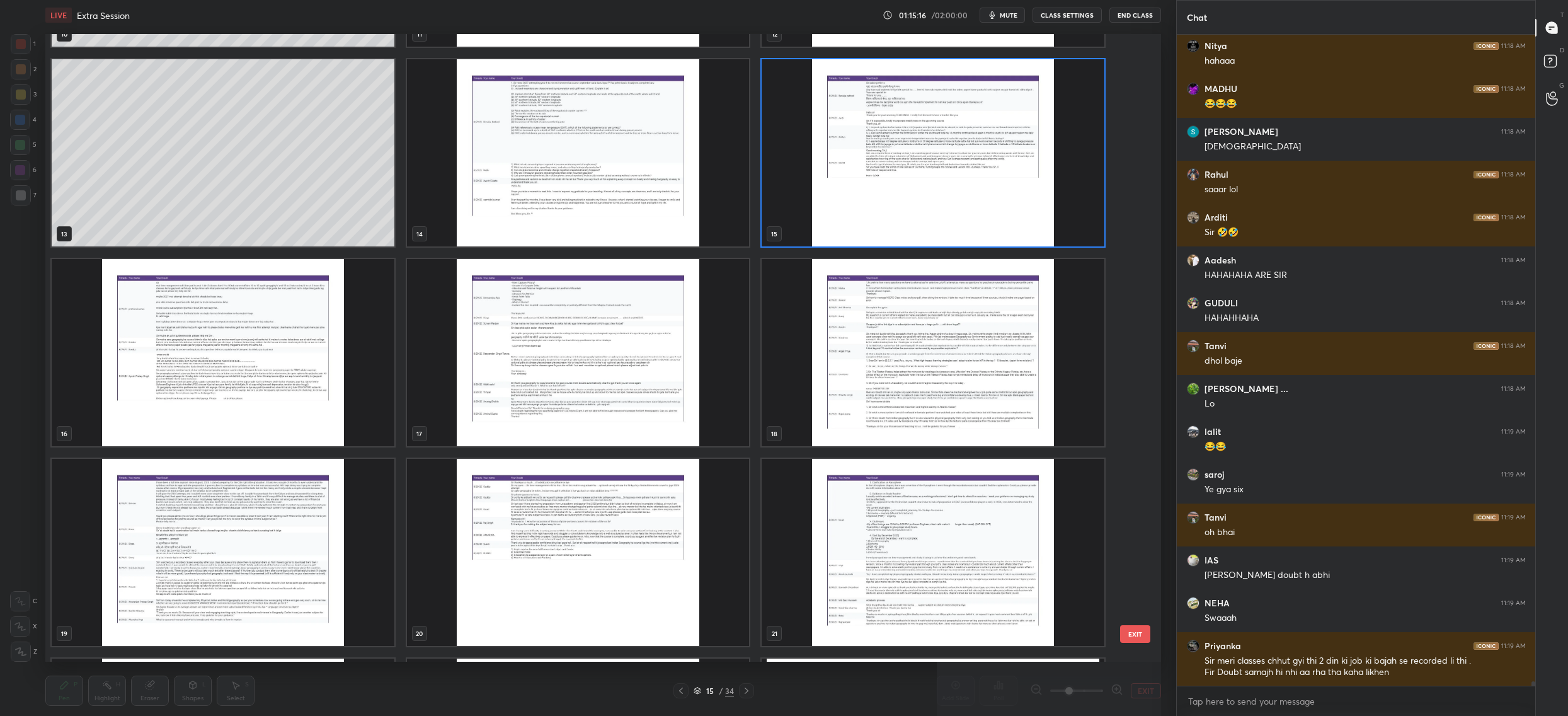
click at [325, 414] on img "grid" at bounding box center [223, 353] width 343 height 187
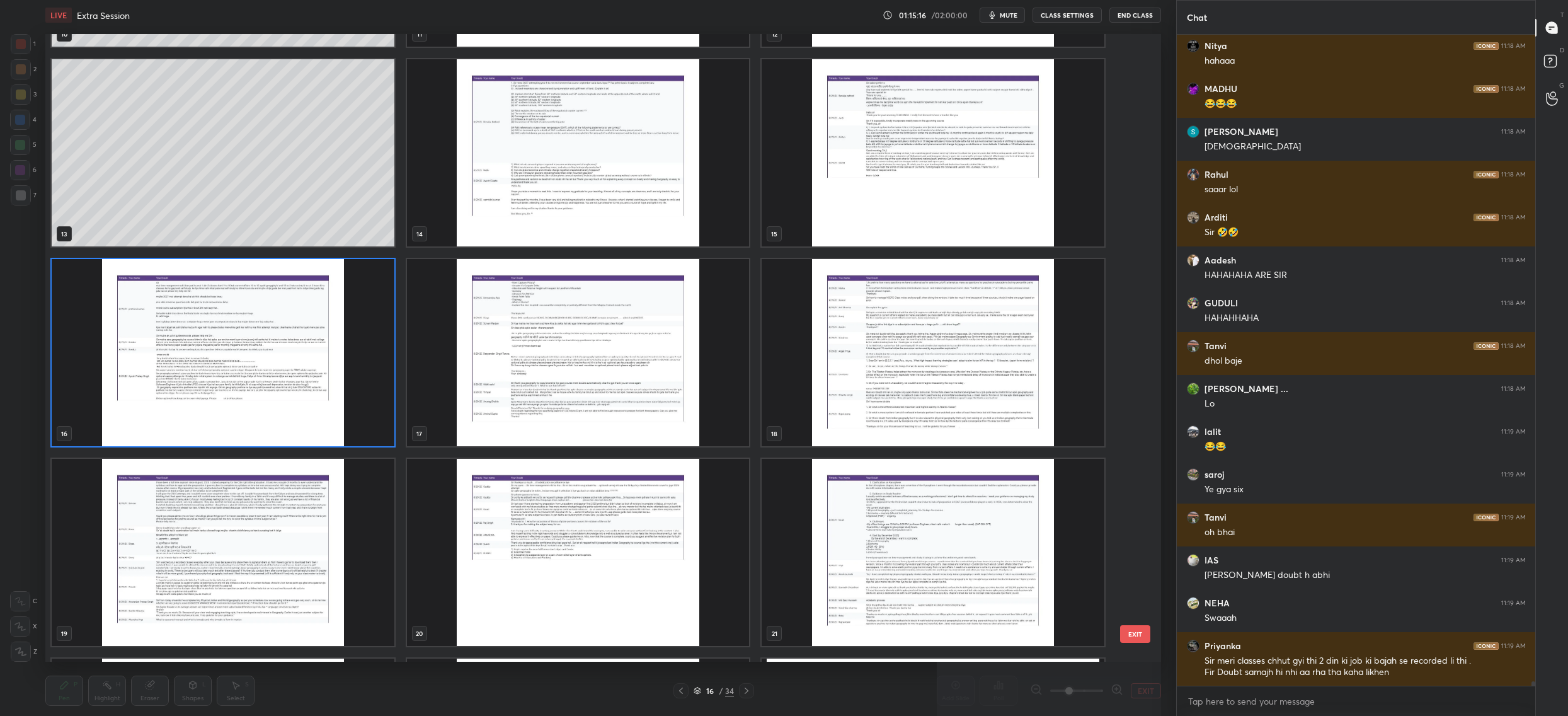
click at [325, 414] on img "grid" at bounding box center [223, 353] width 343 height 187
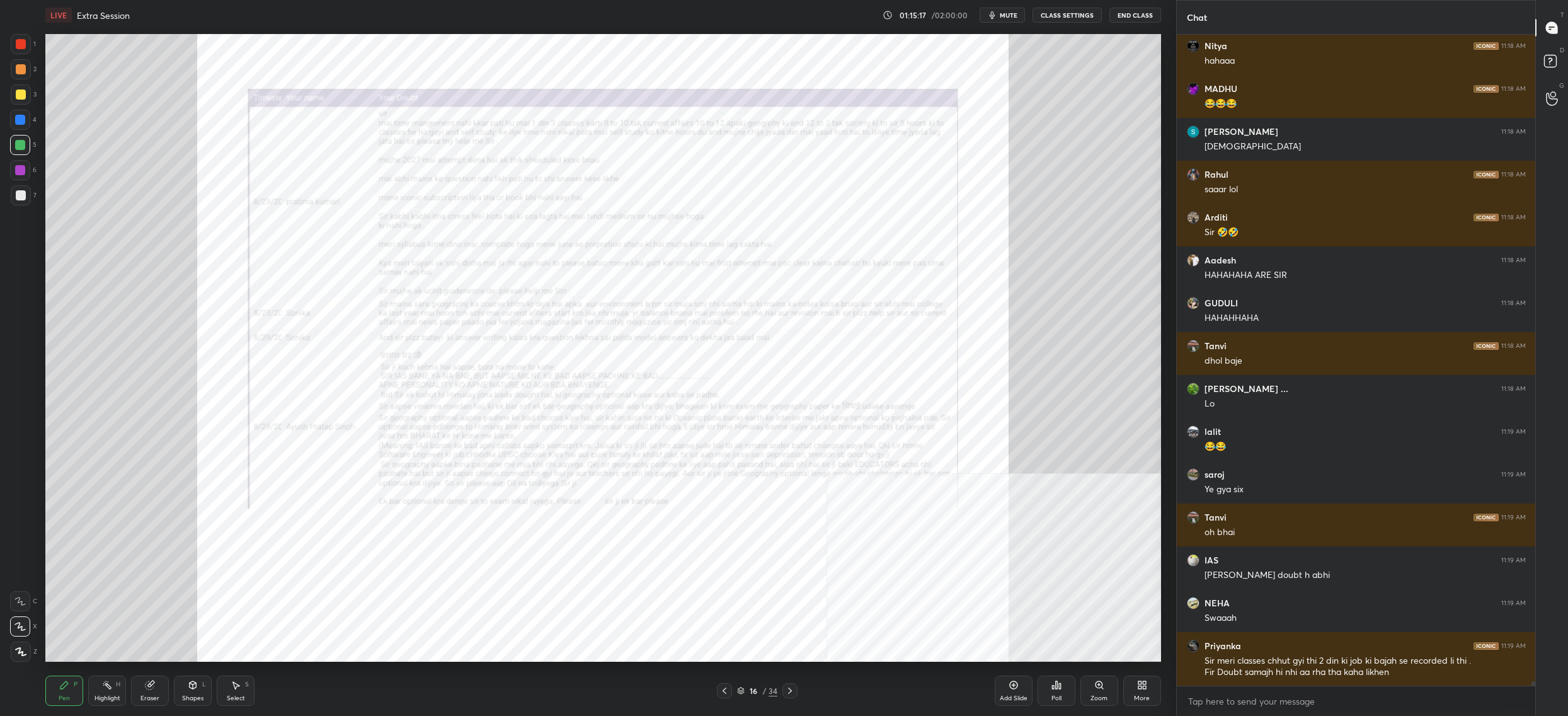
click at [325, 414] on img "grid" at bounding box center [223, 353] width 343 height 187
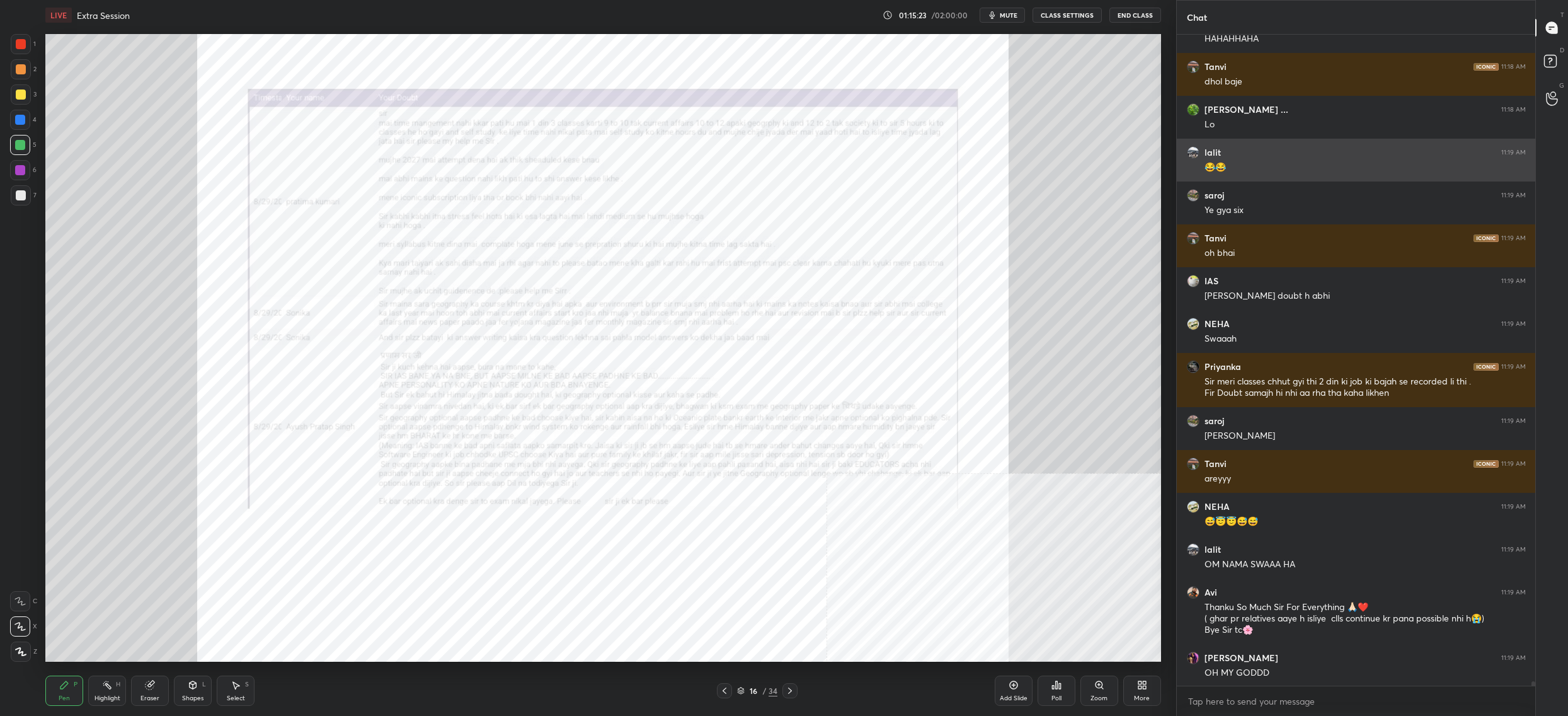
scroll to position [91128, 0]
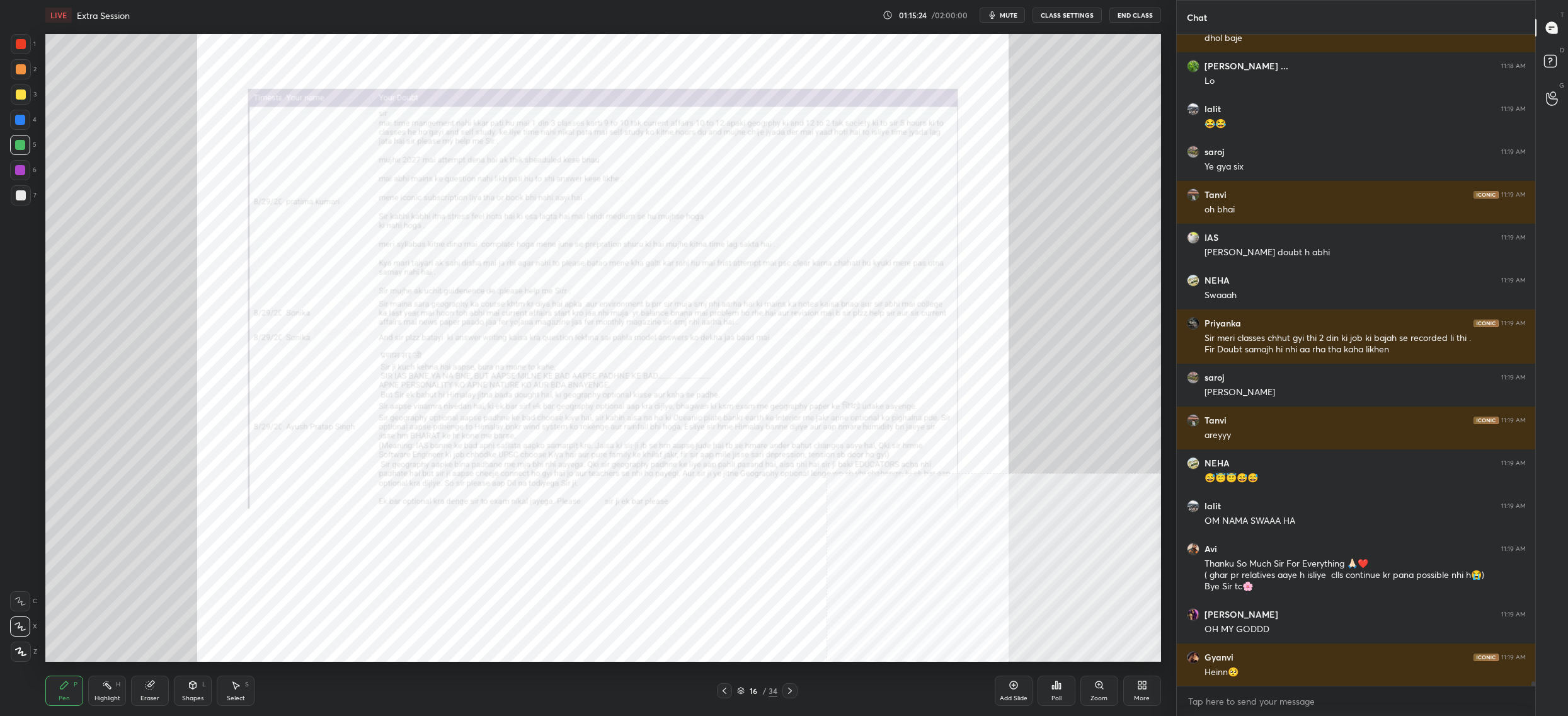
click at [1108, 696] on div "Zoom" at bounding box center [1099, 690] width 38 height 30
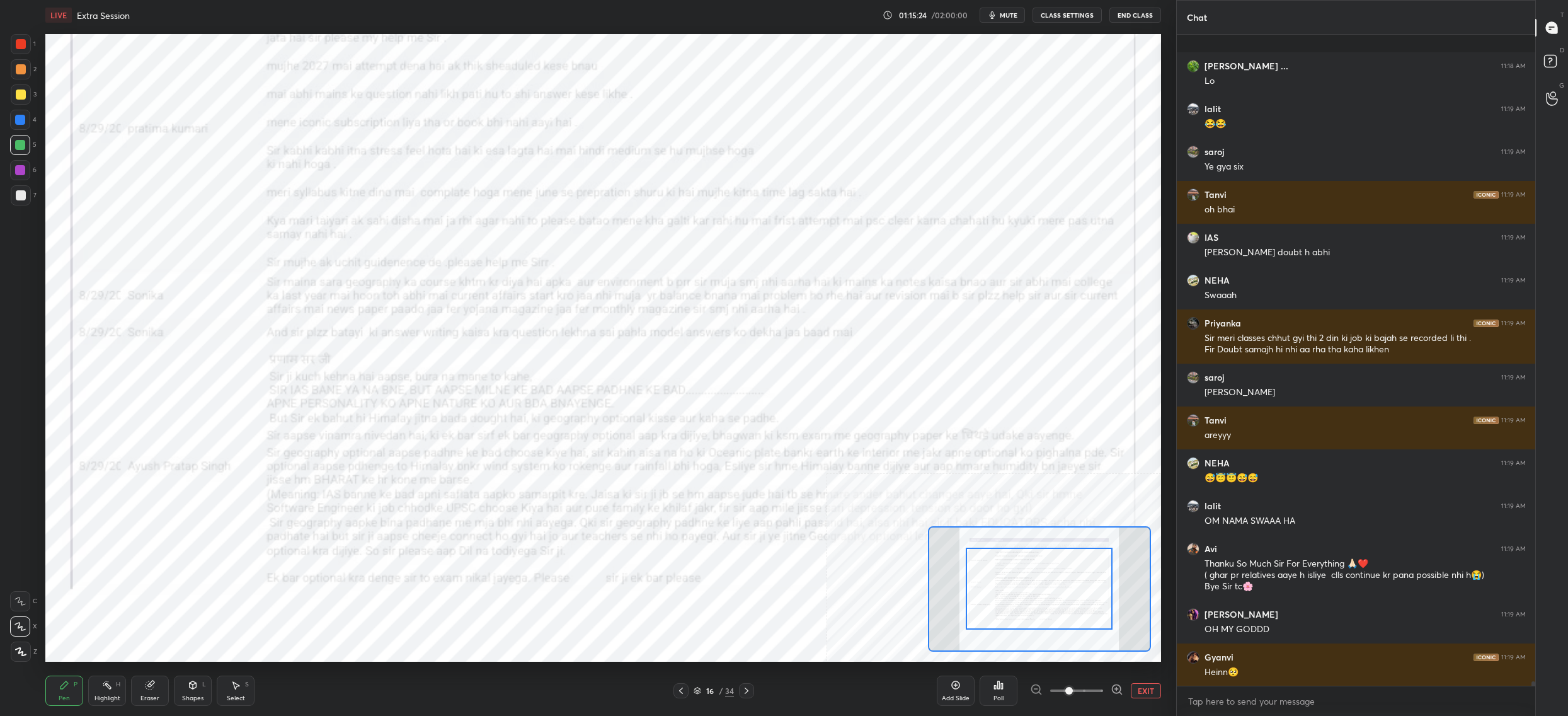
scroll to position [91213, 0]
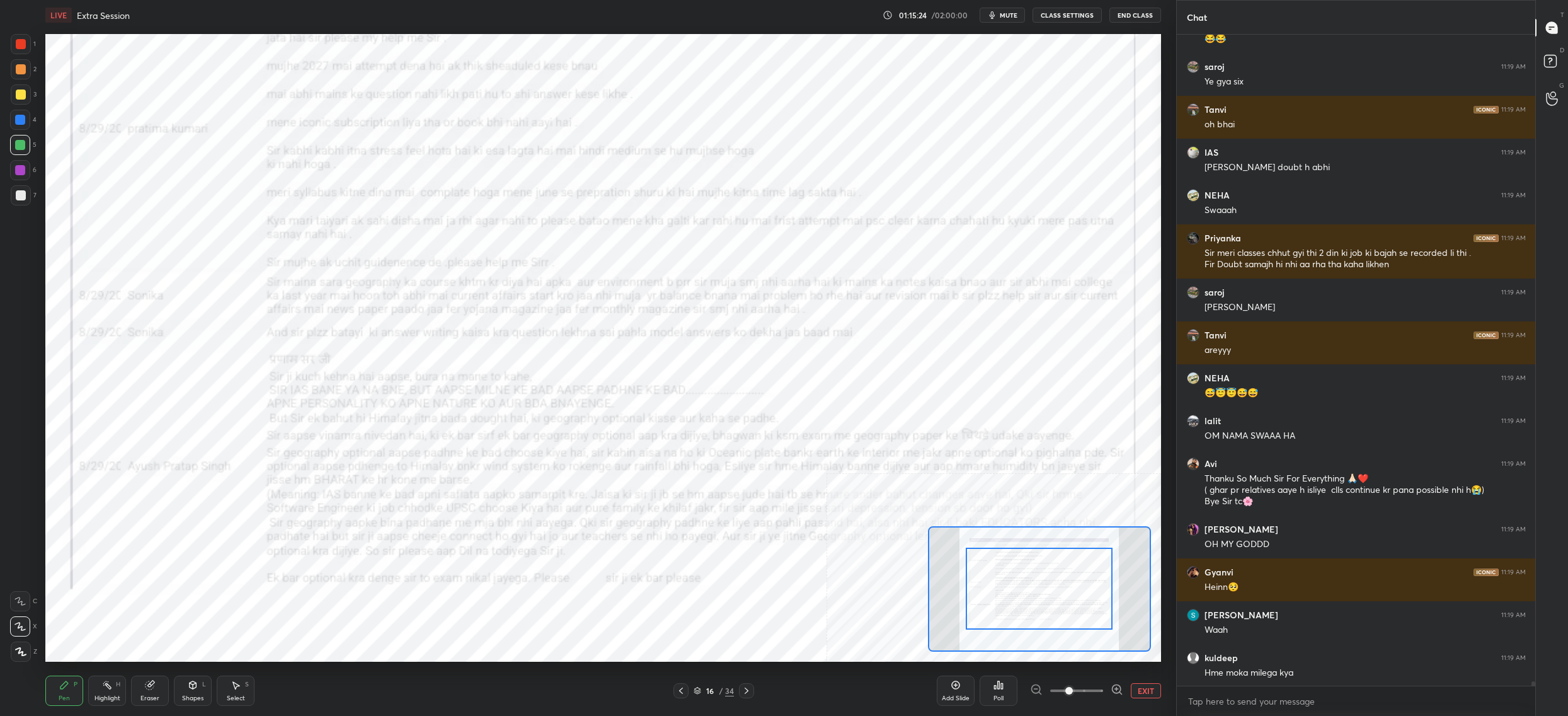
click at [1080, 626] on div at bounding box center [1039, 588] width 223 height 125
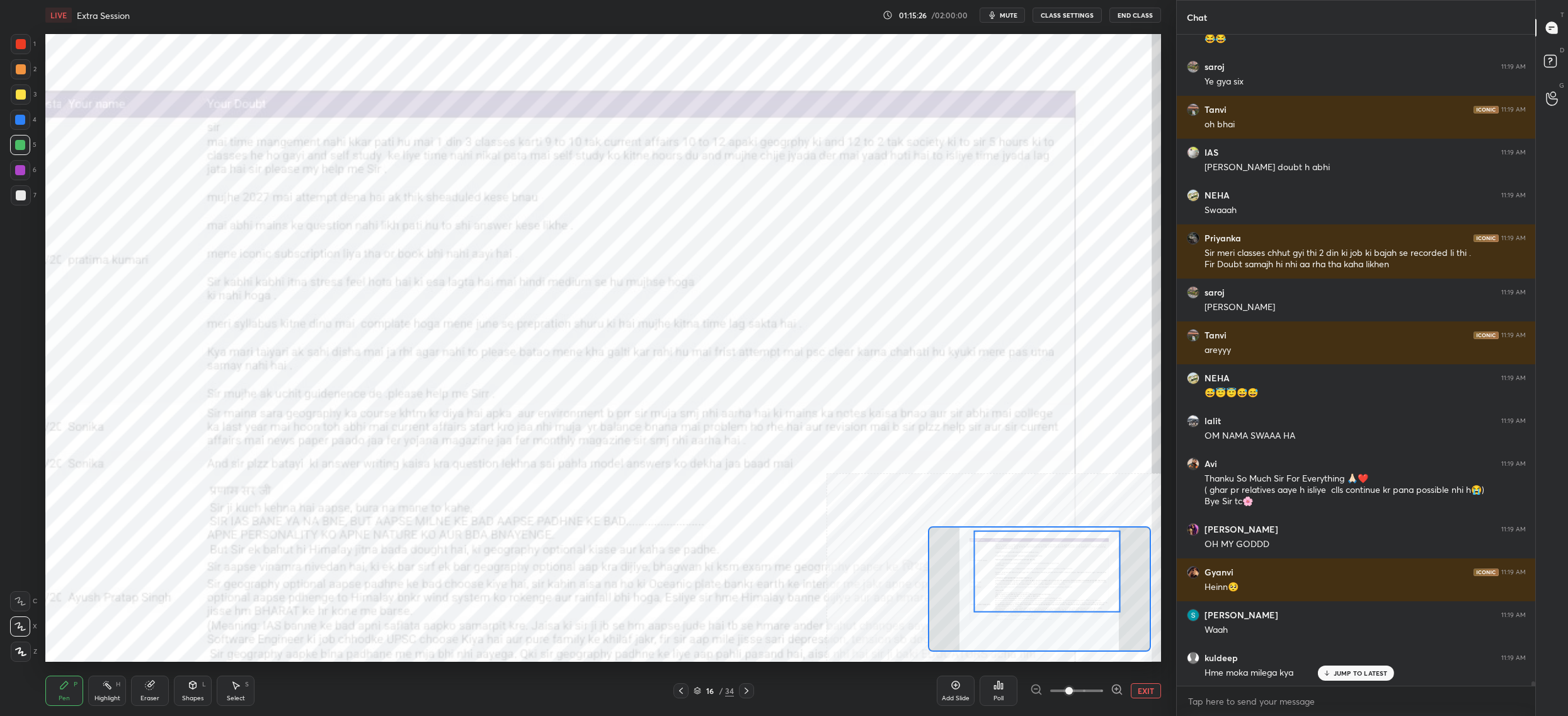
drag, startPoint x: 1087, startPoint y: 619, endPoint x: 1051, endPoint y: 581, distance: 52.3
click at [1053, 583] on div at bounding box center [1047, 571] width 147 height 82
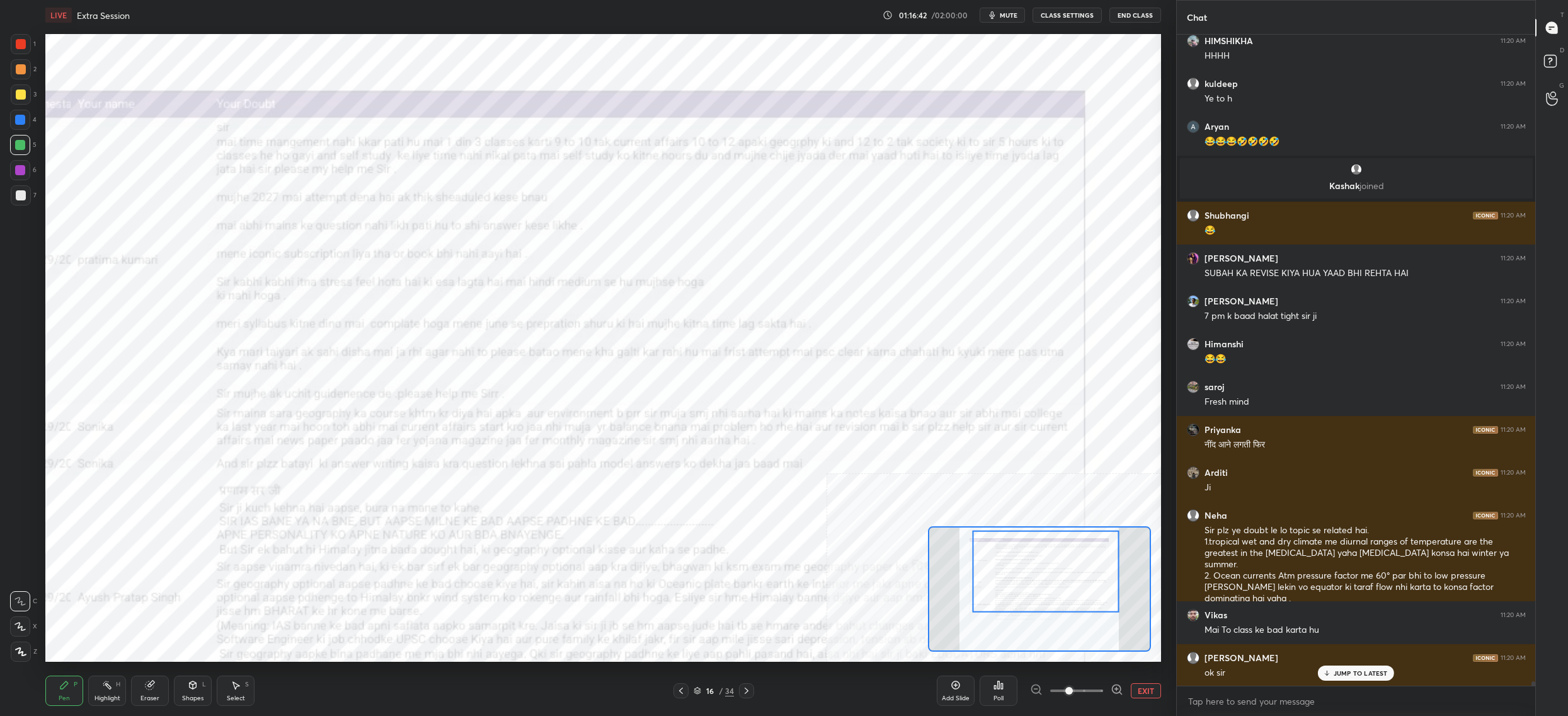
scroll to position [91887, 0]
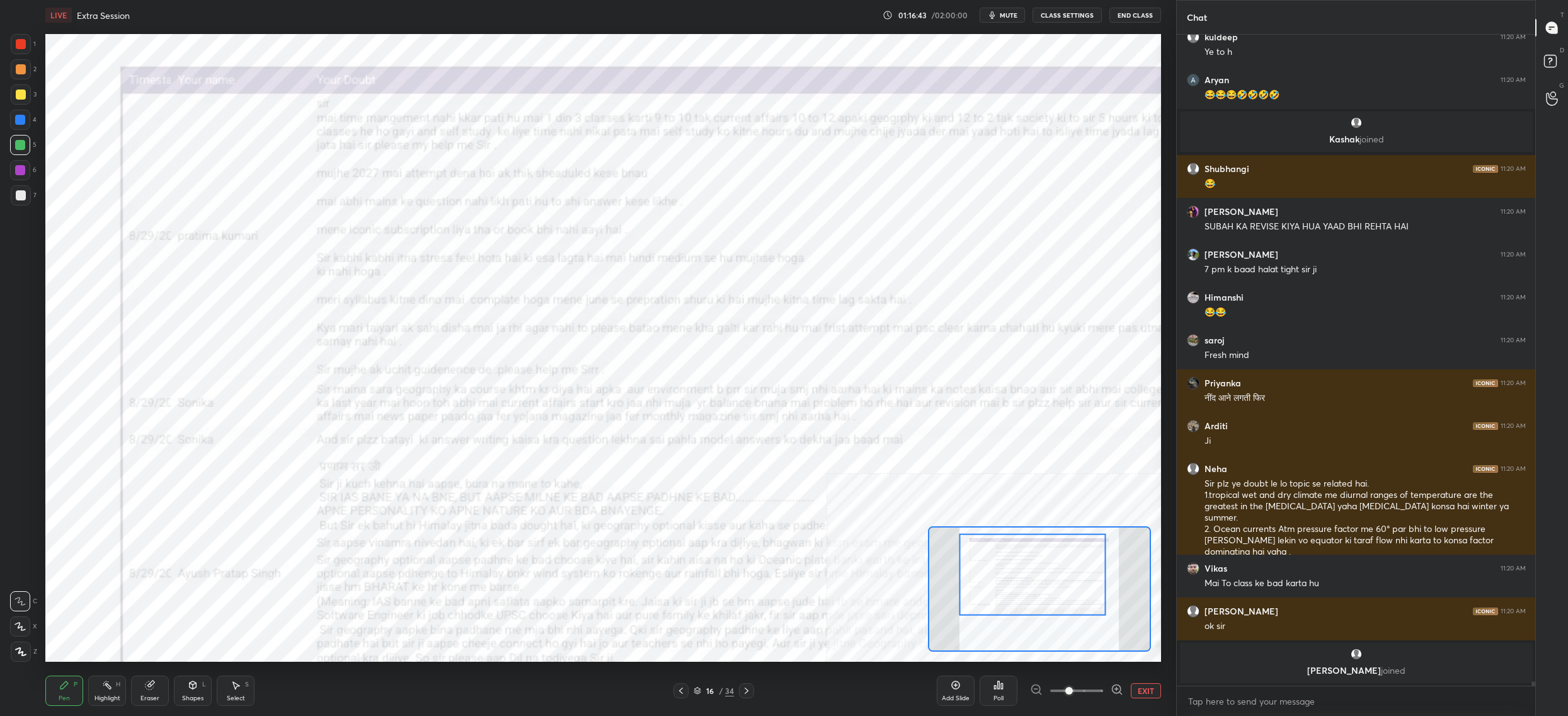
drag, startPoint x: 1042, startPoint y: 566, endPoint x: 1030, endPoint y: 569, distance: 12.4
click at [1030, 569] on div at bounding box center [1032, 575] width 147 height 82
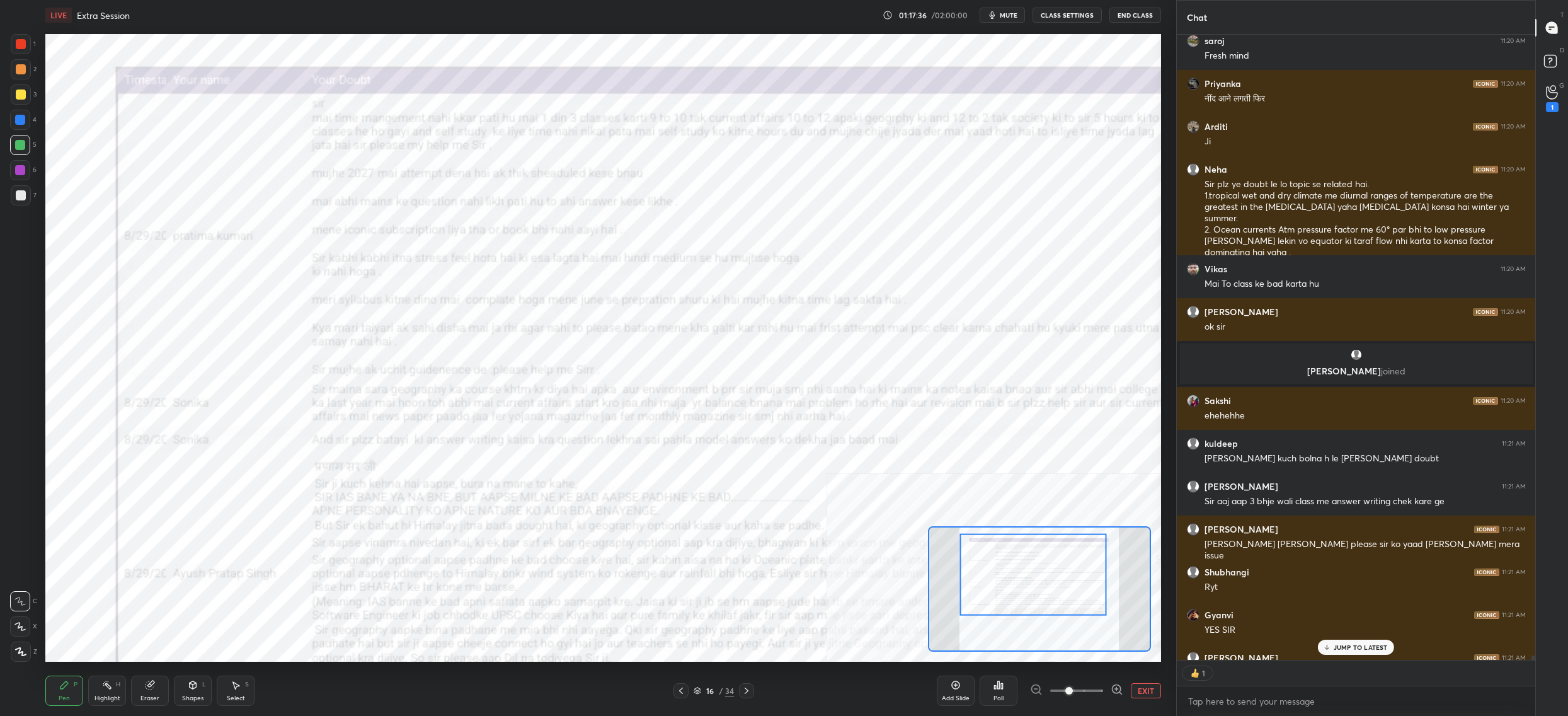
scroll to position [4, 5]
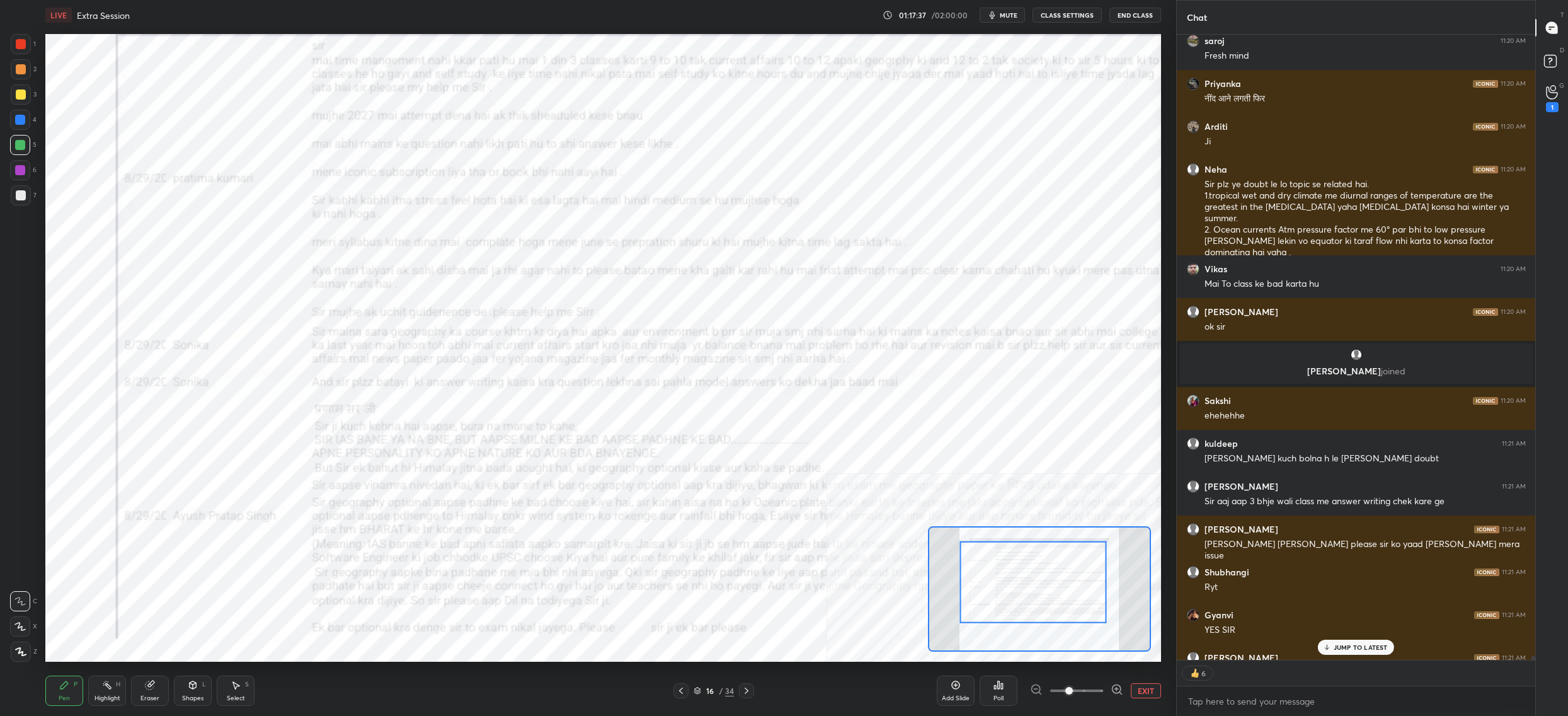
click at [969, 581] on div at bounding box center [1033, 582] width 147 height 82
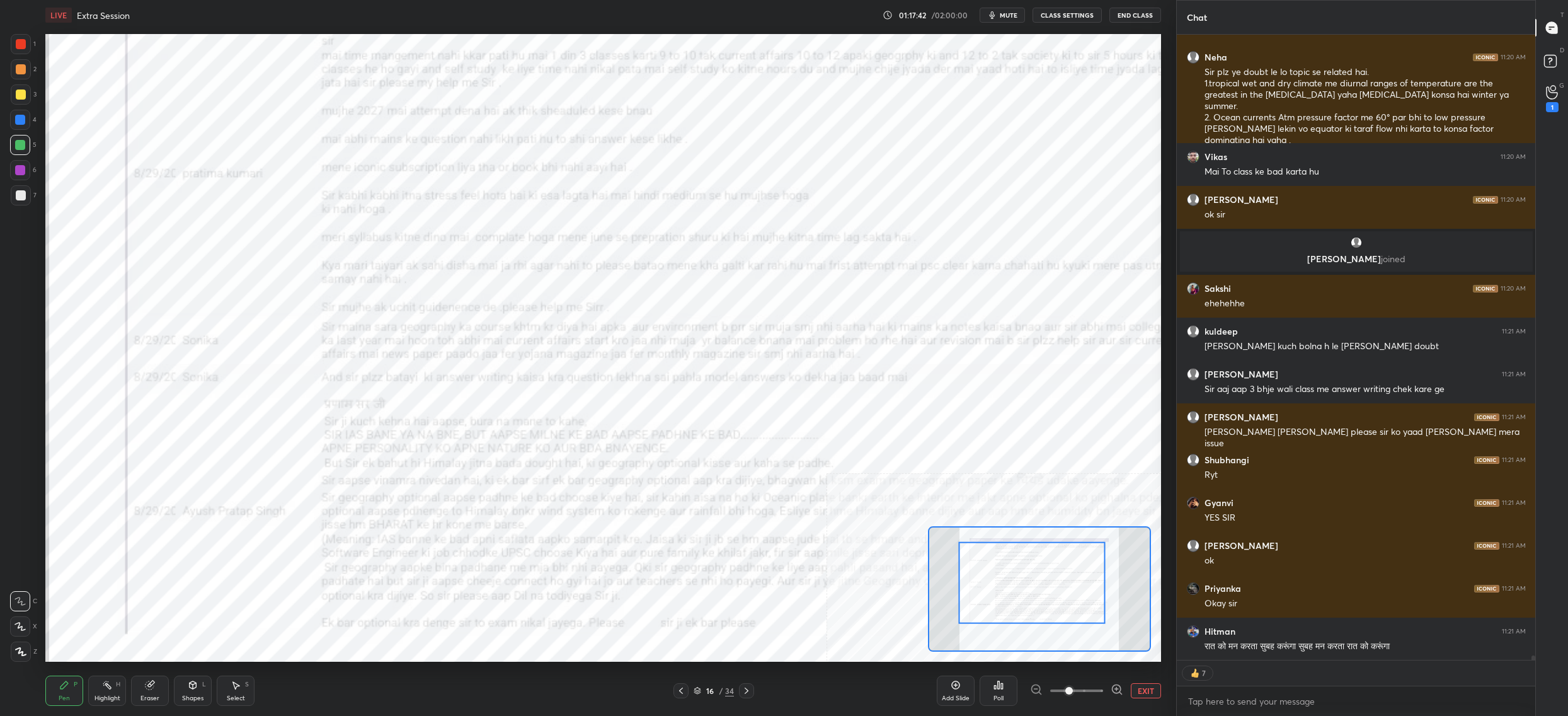
scroll to position [92341, 0]
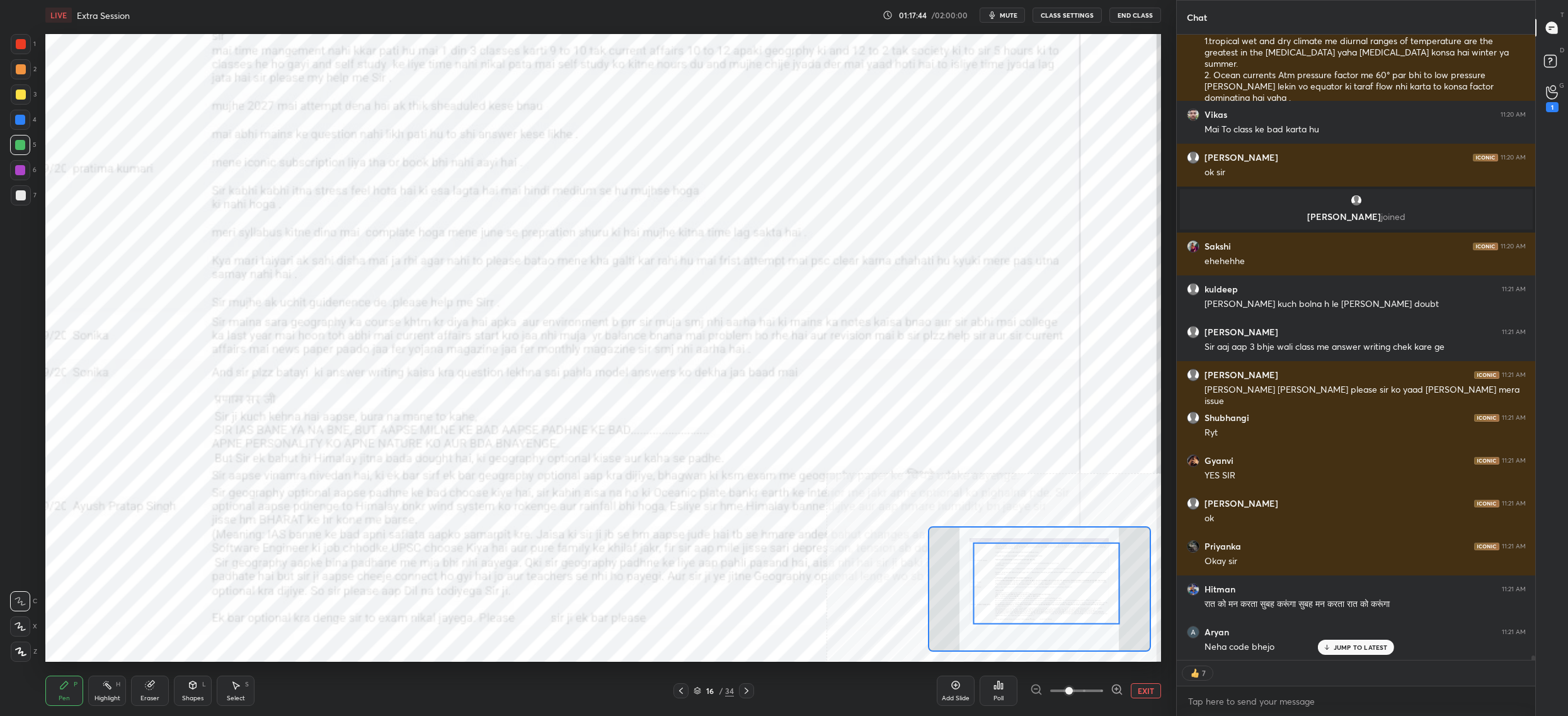
drag, startPoint x: 1000, startPoint y: 601, endPoint x: 998, endPoint y: 585, distance: 16.1
click at [1011, 601] on div at bounding box center [1046, 584] width 147 height 82
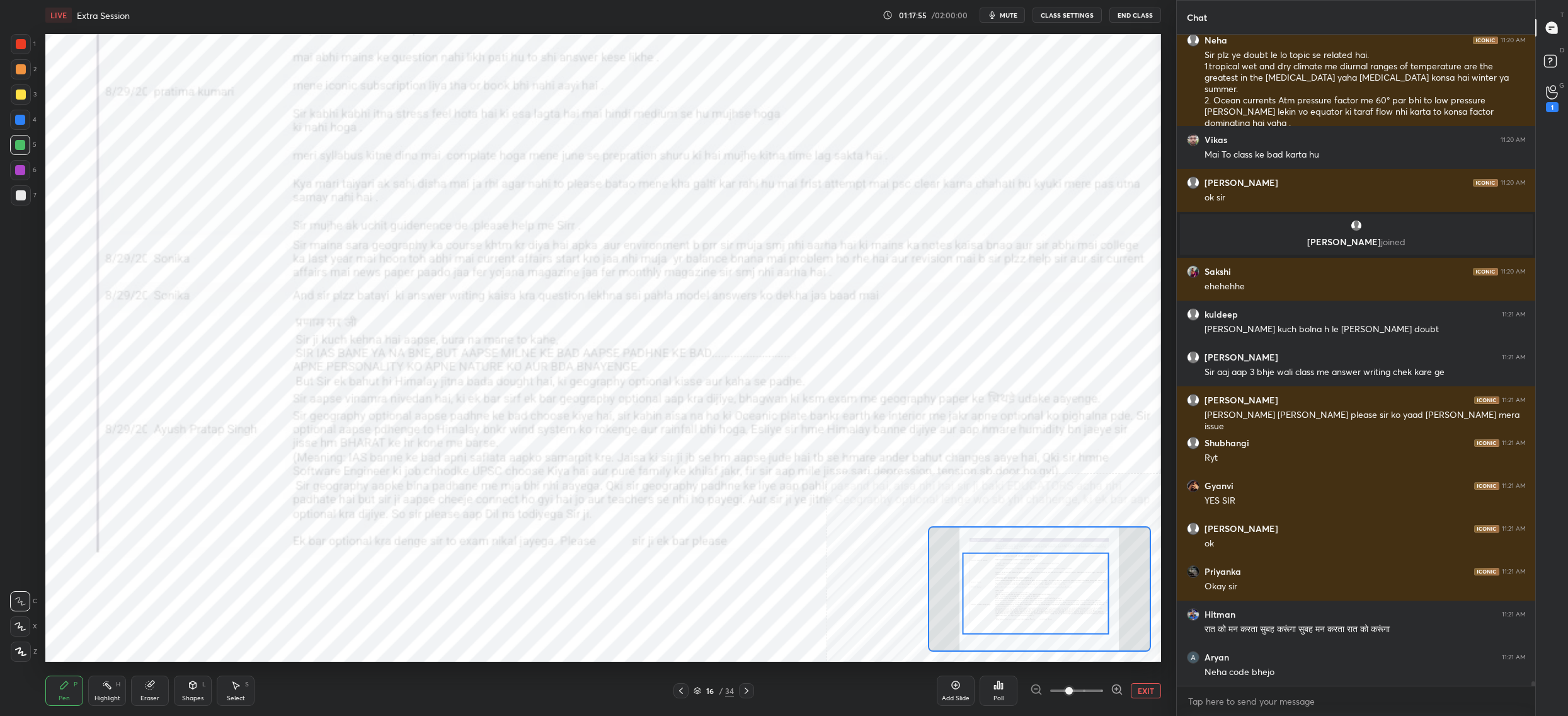
drag, startPoint x: 1056, startPoint y: 593, endPoint x: 1041, endPoint y: 588, distance: 15.8
click at [1046, 600] on div at bounding box center [1035, 594] width 147 height 82
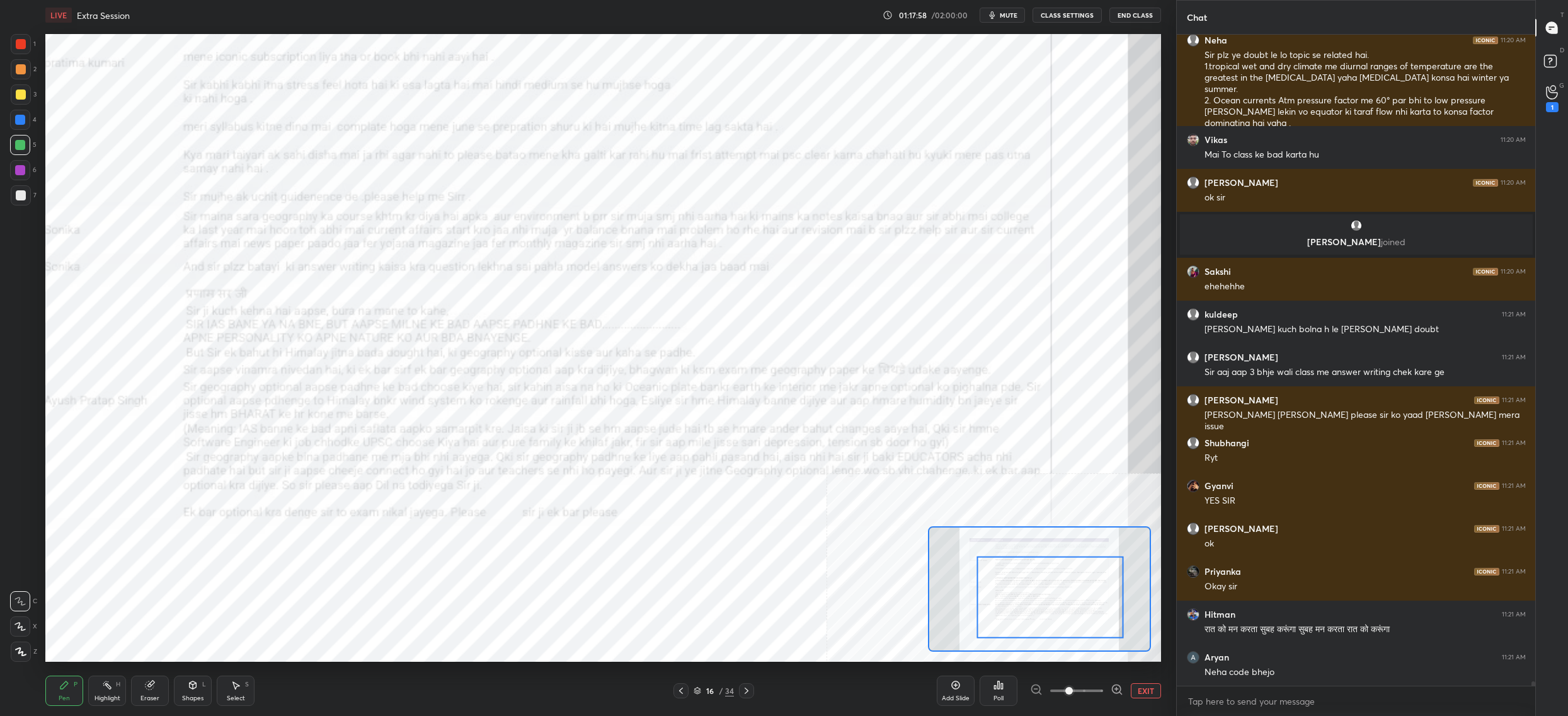
click at [1031, 570] on div at bounding box center [1050, 598] width 147 height 82
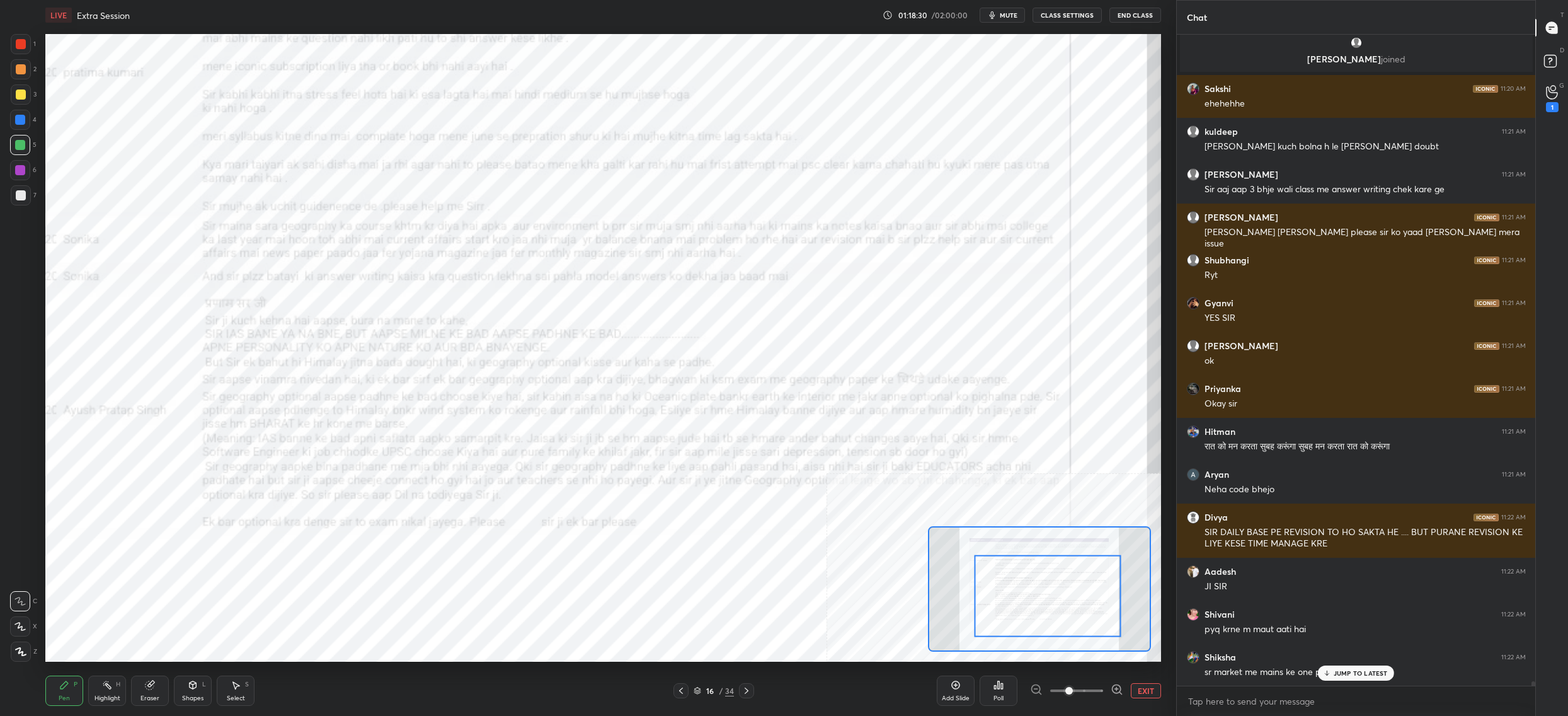
scroll to position [92552, 0]
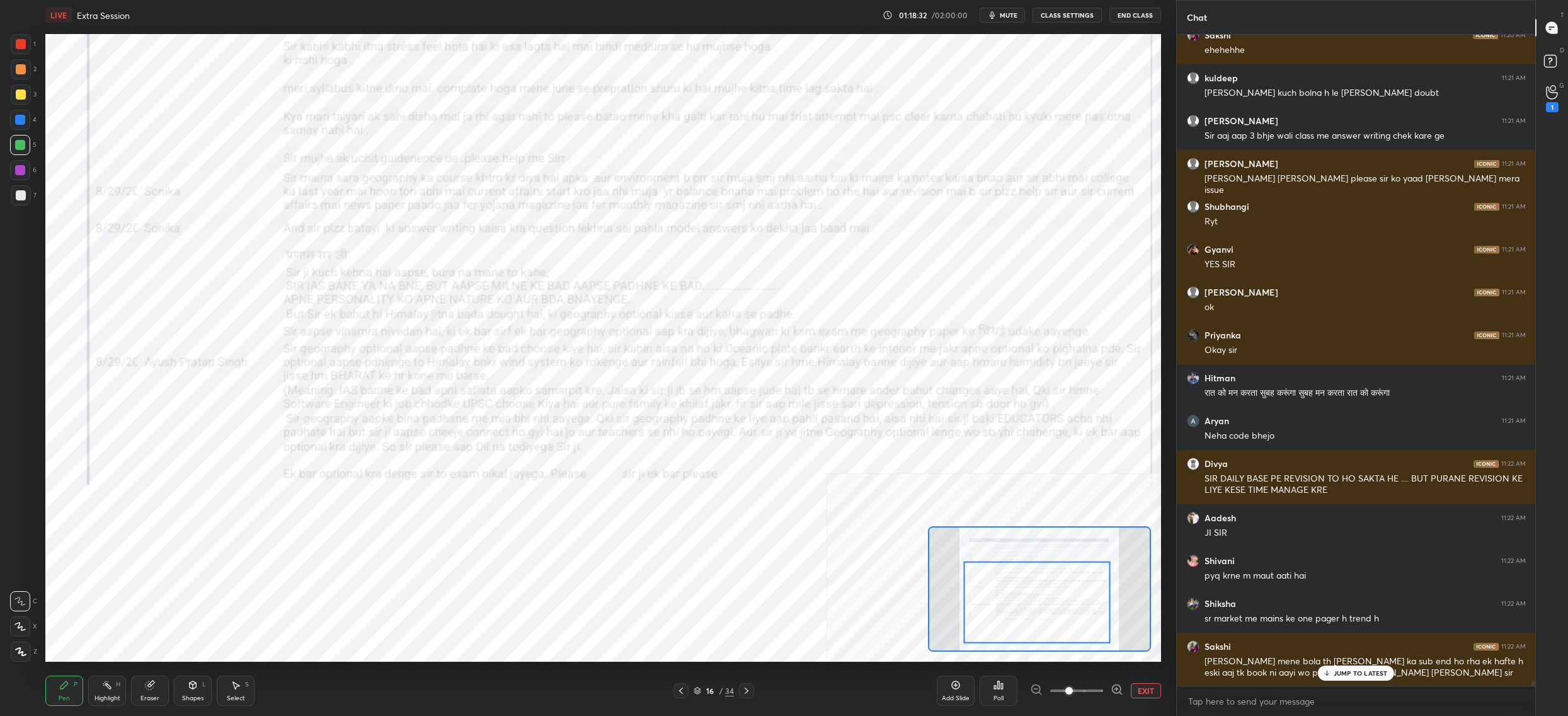
drag, startPoint x: 1017, startPoint y: 612, endPoint x: 977, endPoint y: 604, distance: 40.8
click at [1006, 616] on div at bounding box center [1037, 602] width 147 height 82
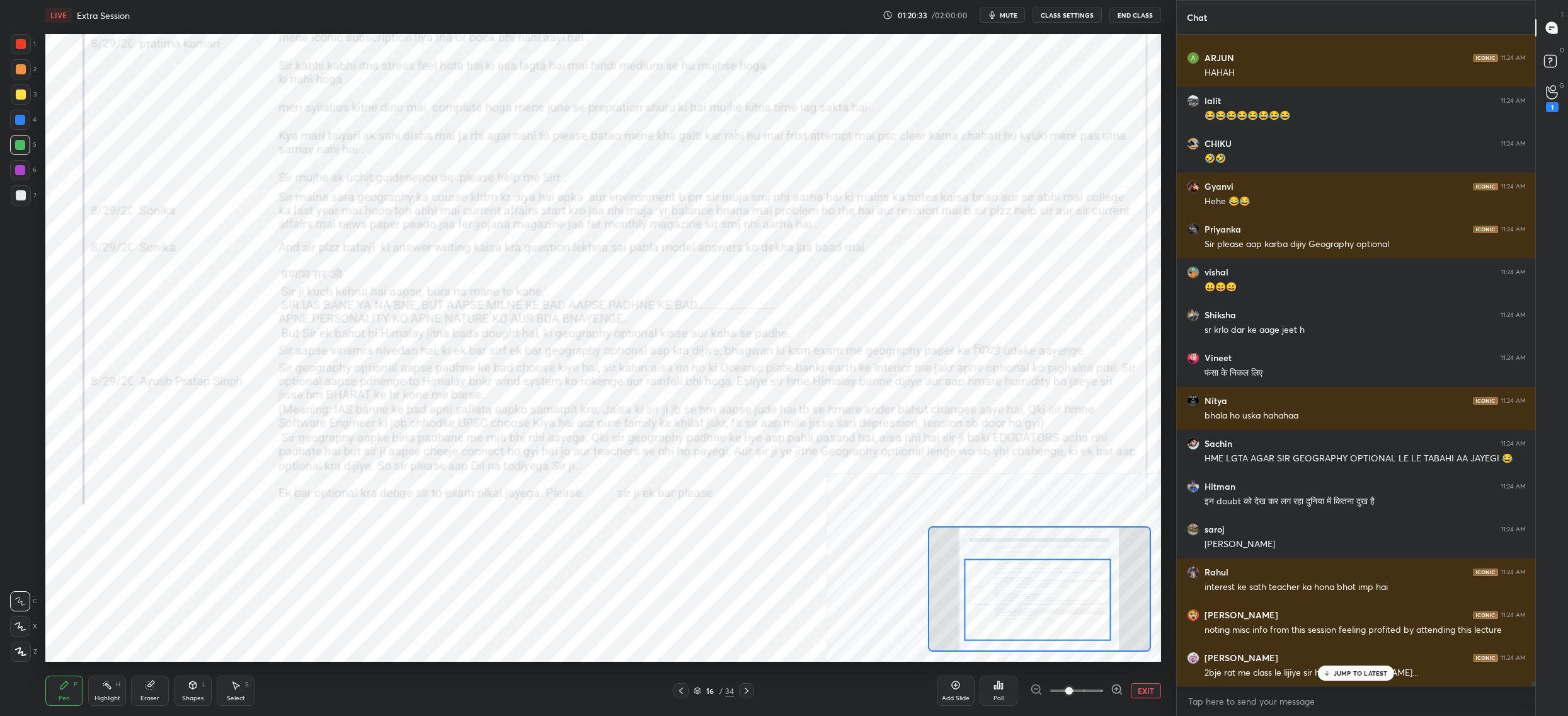
scroll to position [94732, 0]
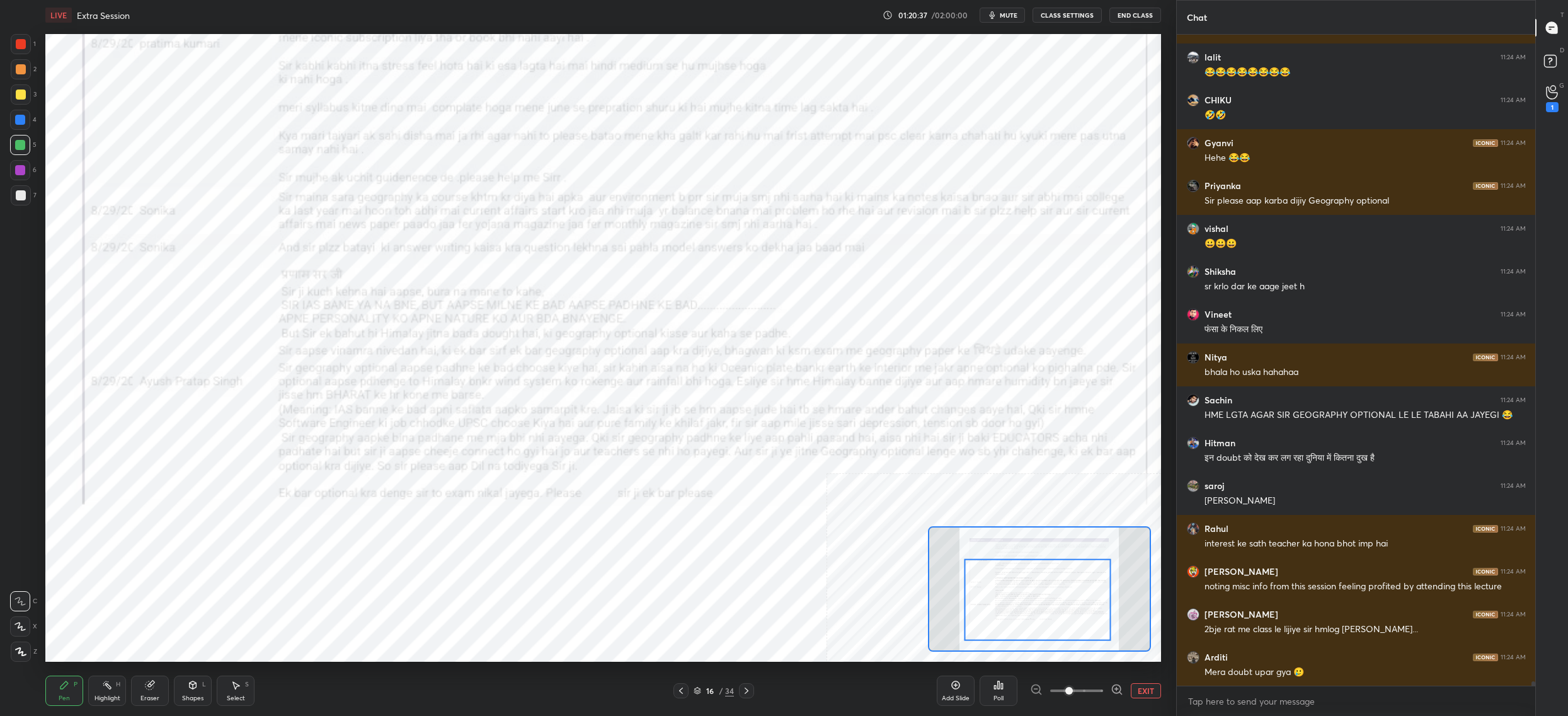
click at [792, 553] on div "LIVE Extra Session 01:20:37 / 02:00:00 mute CLASS SETTINGS End Class Setting up…" at bounding box center [603, 358] width 1126 height 716
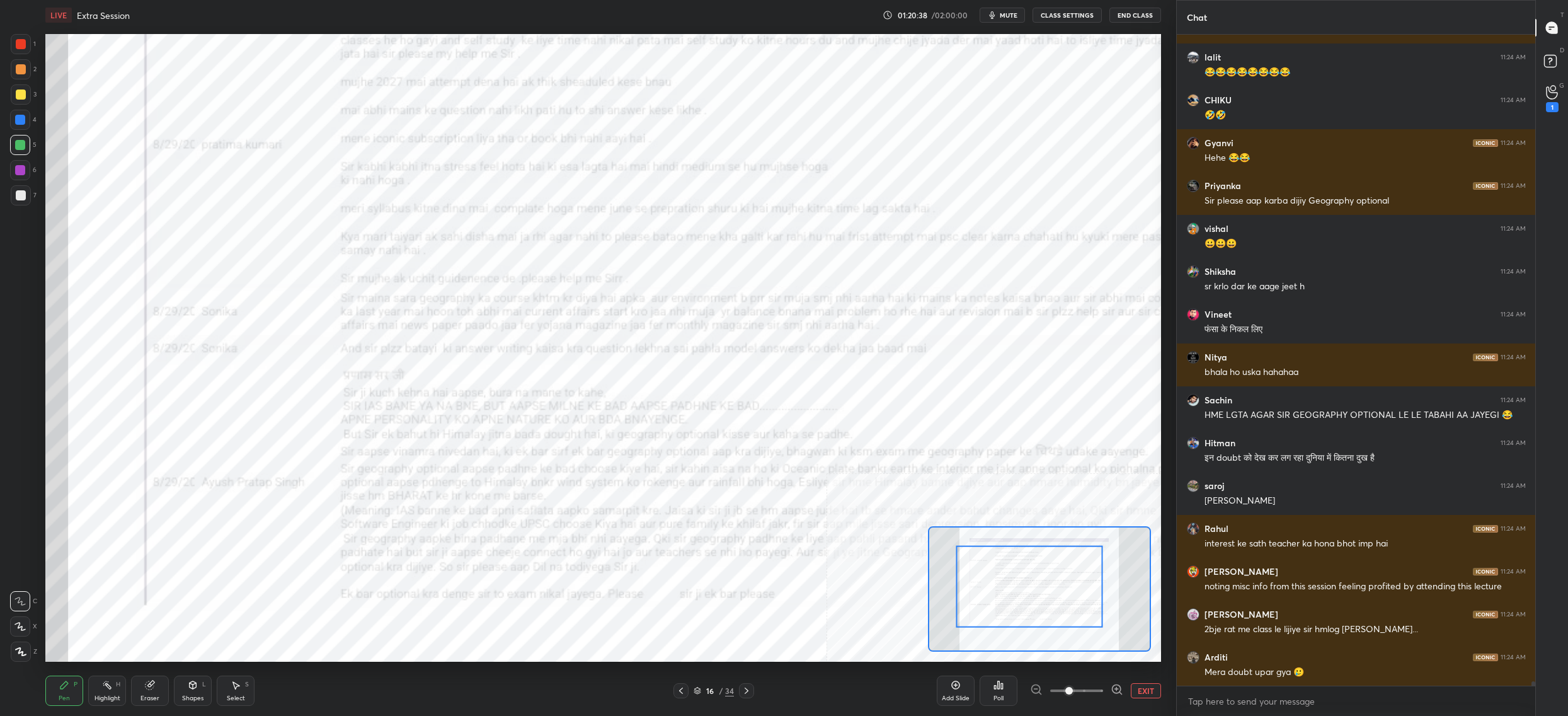
drag, startPoint x: 1011, startPoint y: 625, endPoint x: 994, endPoint y: 632, distance: 18.4
click at [1002, 621] on div at bounding box center [1029, 587] width 147 height 82
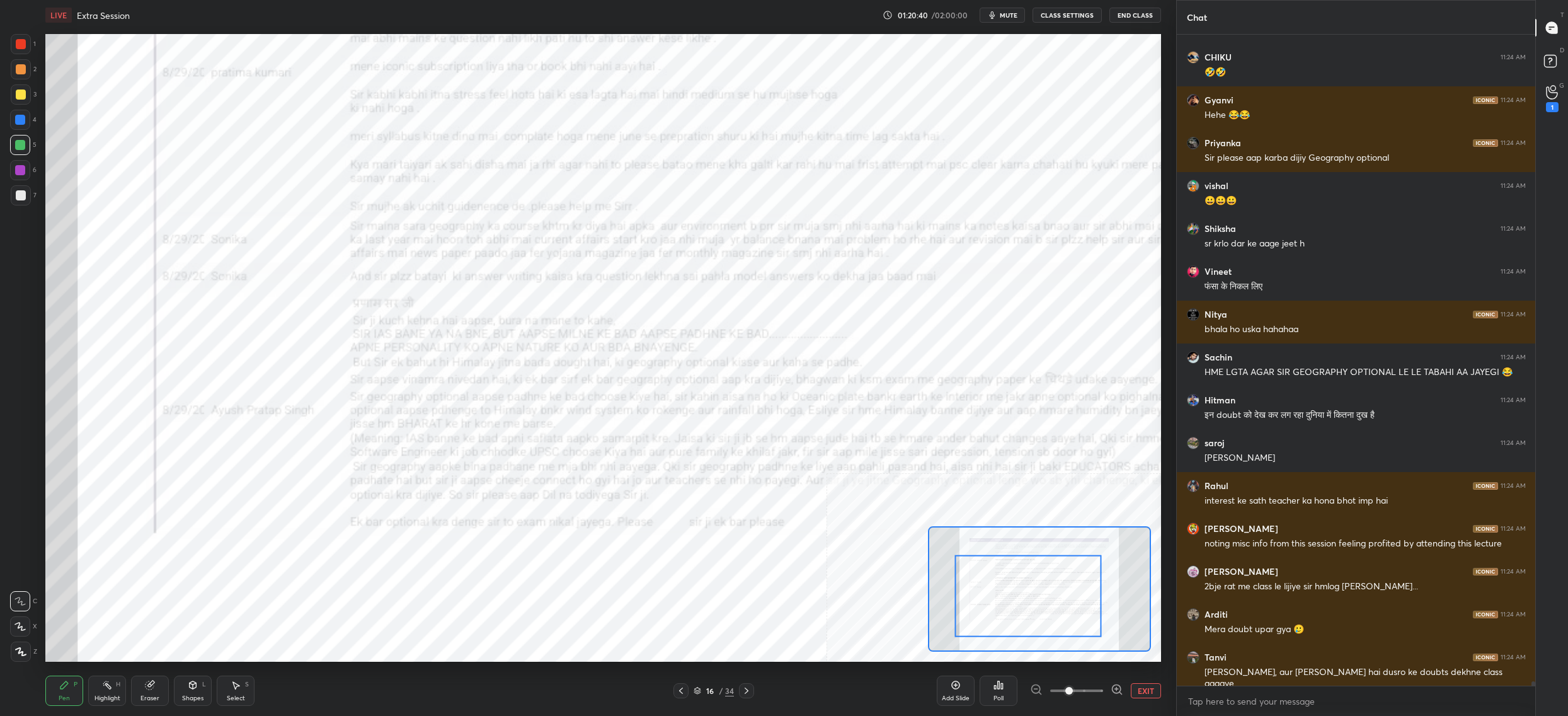
scroll to position [94817, 0]
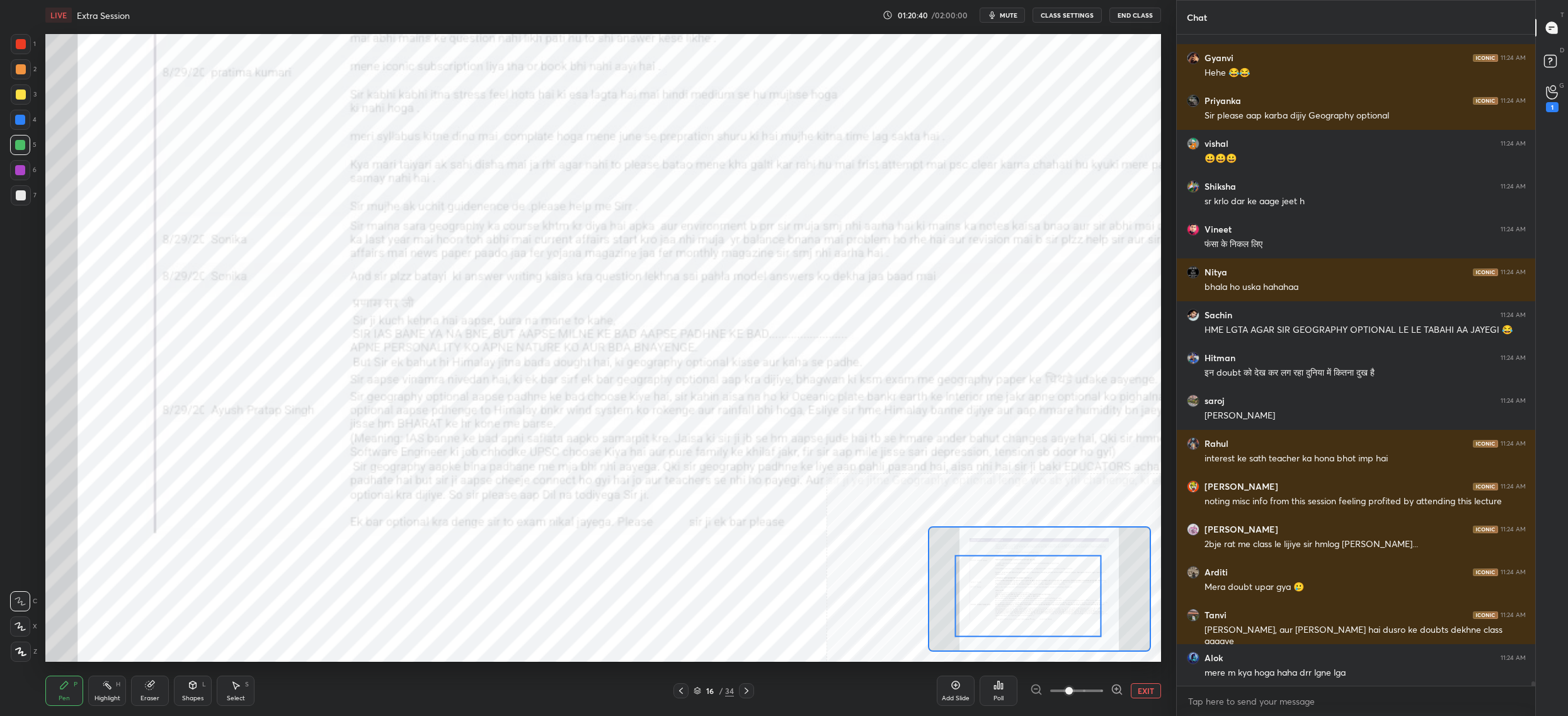
click at [752, 689] on div at bounding box center [747, 690] width 15 height 15
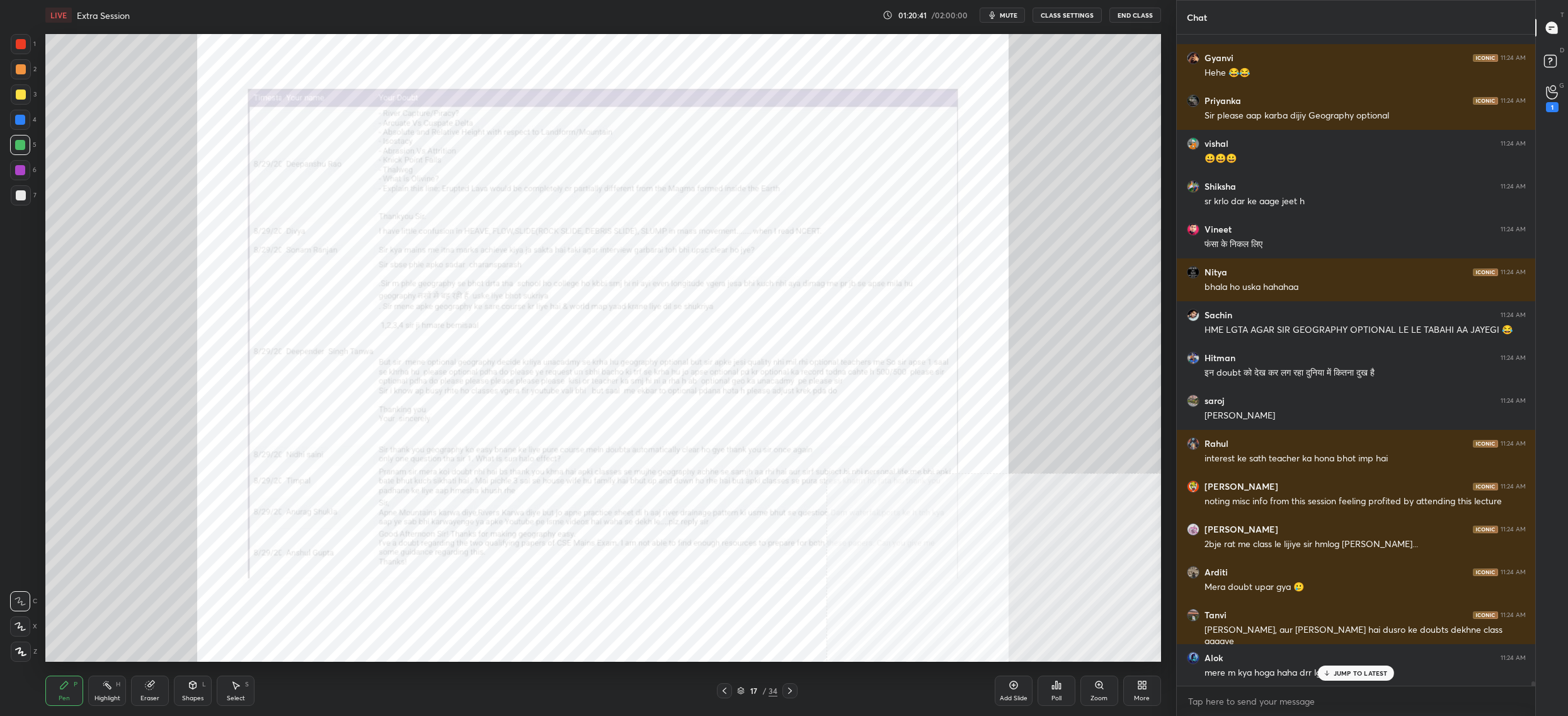
click at [1092, 696] on div "Zoom" at bounding box center [1099, 698] width 17 height 6
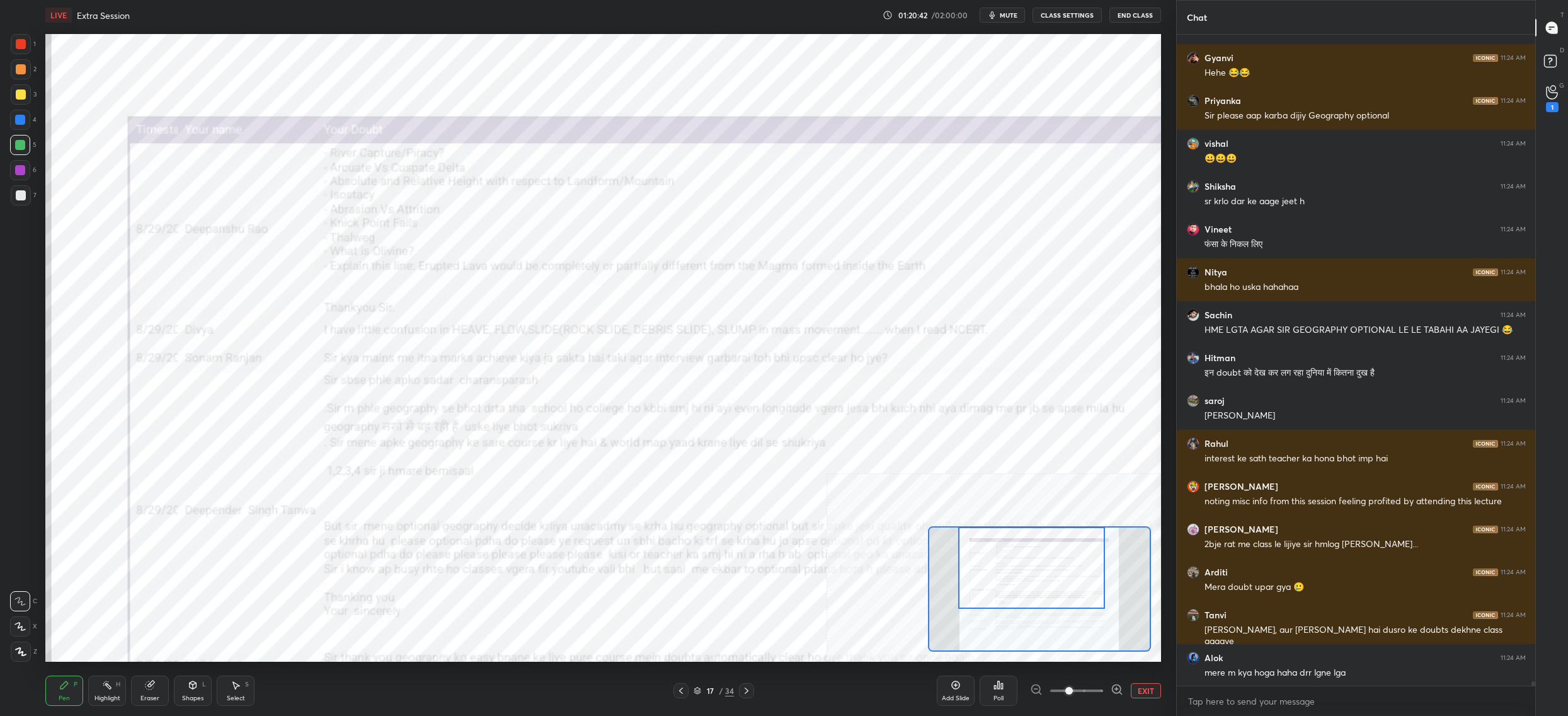
scroll to position [94861, 0]
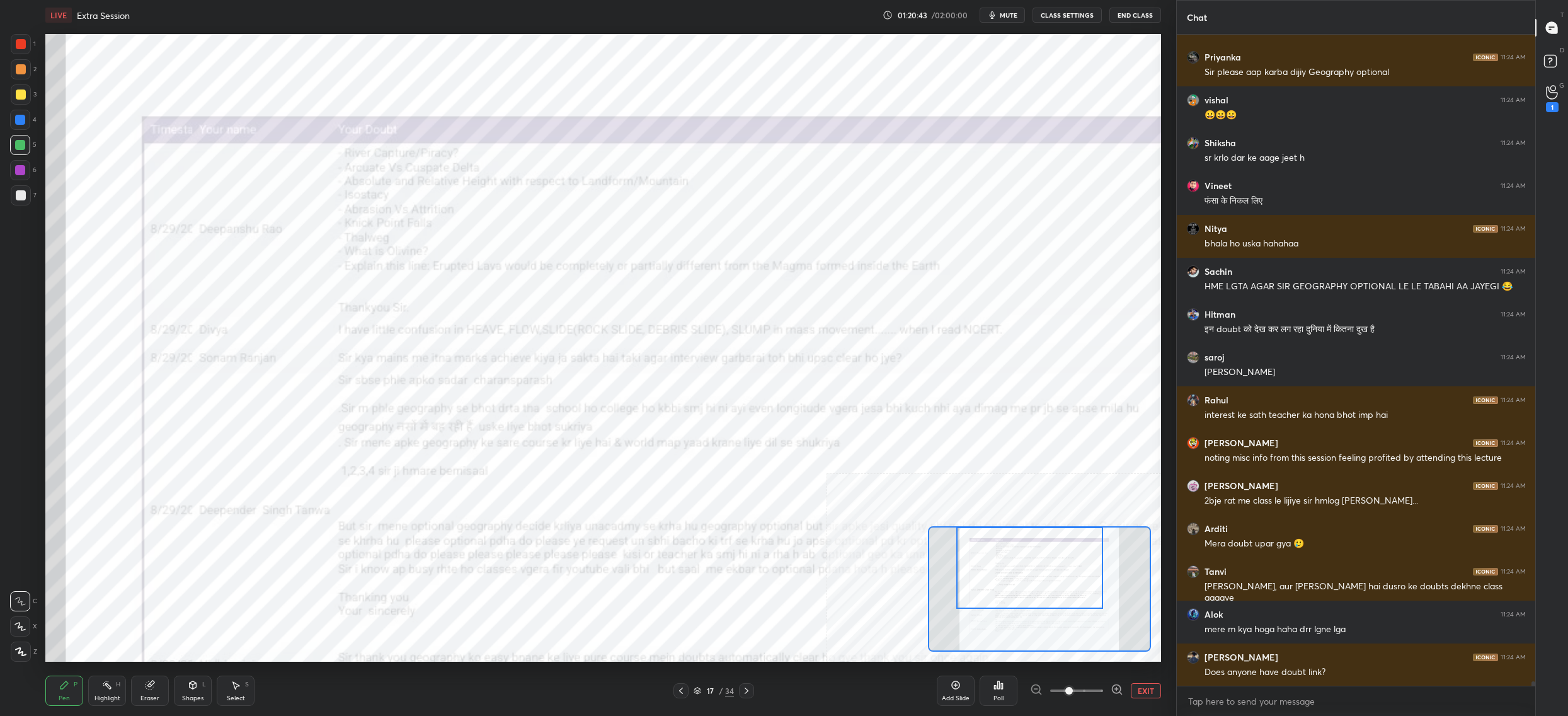
drag, startPoint x: 1033, startPoint y: 592, endPoint x: 1007, endPoint y: 547, distance: 52.0
click at [1027, 538] on div at bounding box center [1030, 568] width 147 height 82
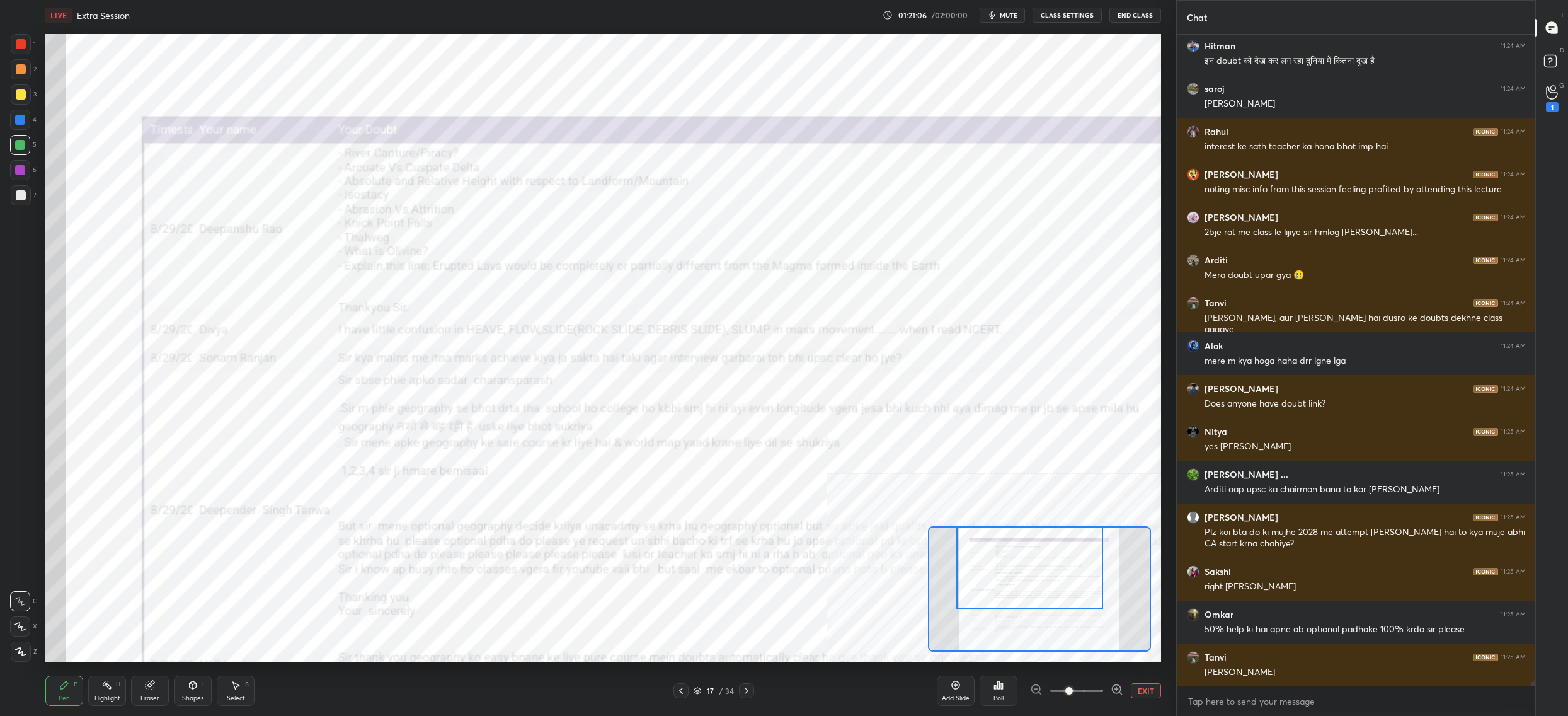
scroll to position [95172, 0]
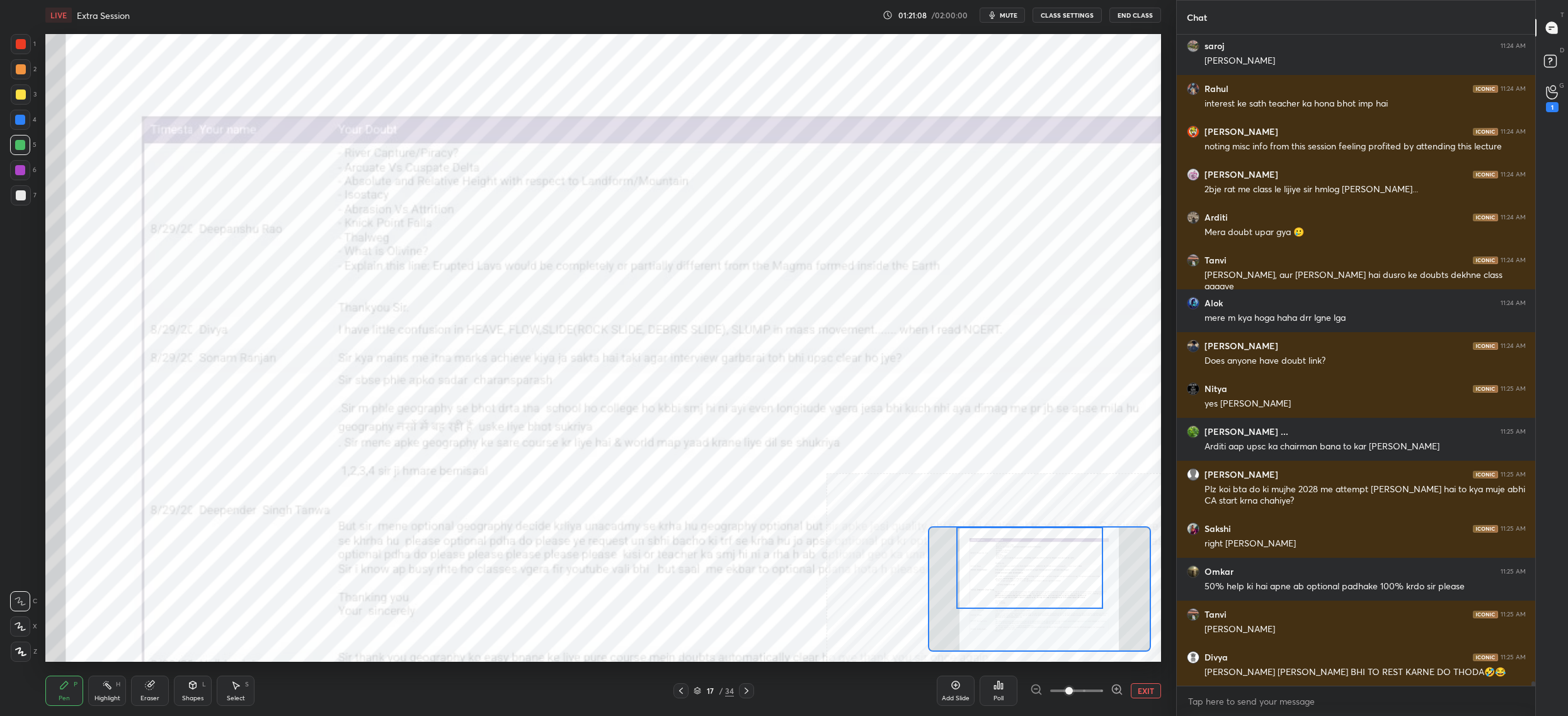
click at [700, 687] on div "17 / 34" at bounding box center [714, 690] width 40 height 12
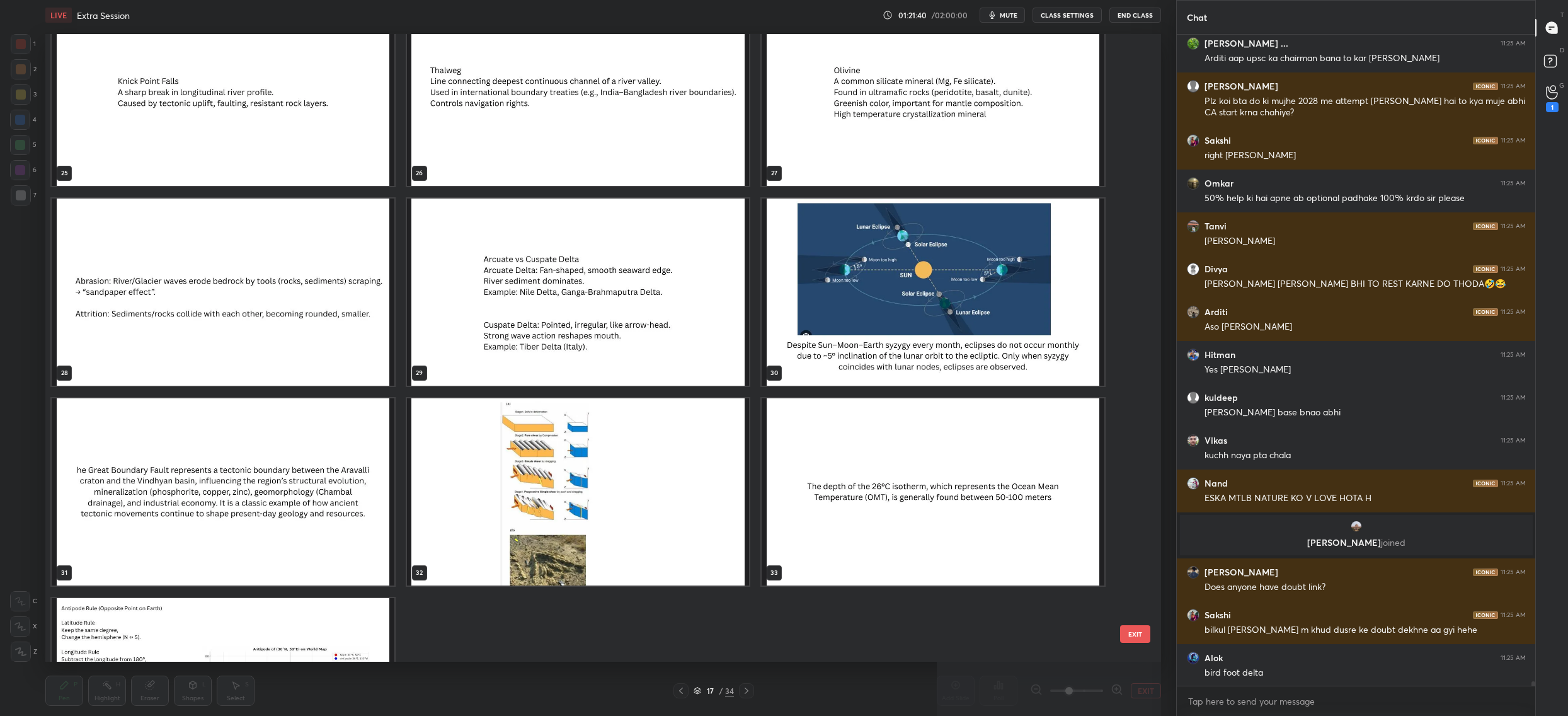
scroll to position [94426, 0]
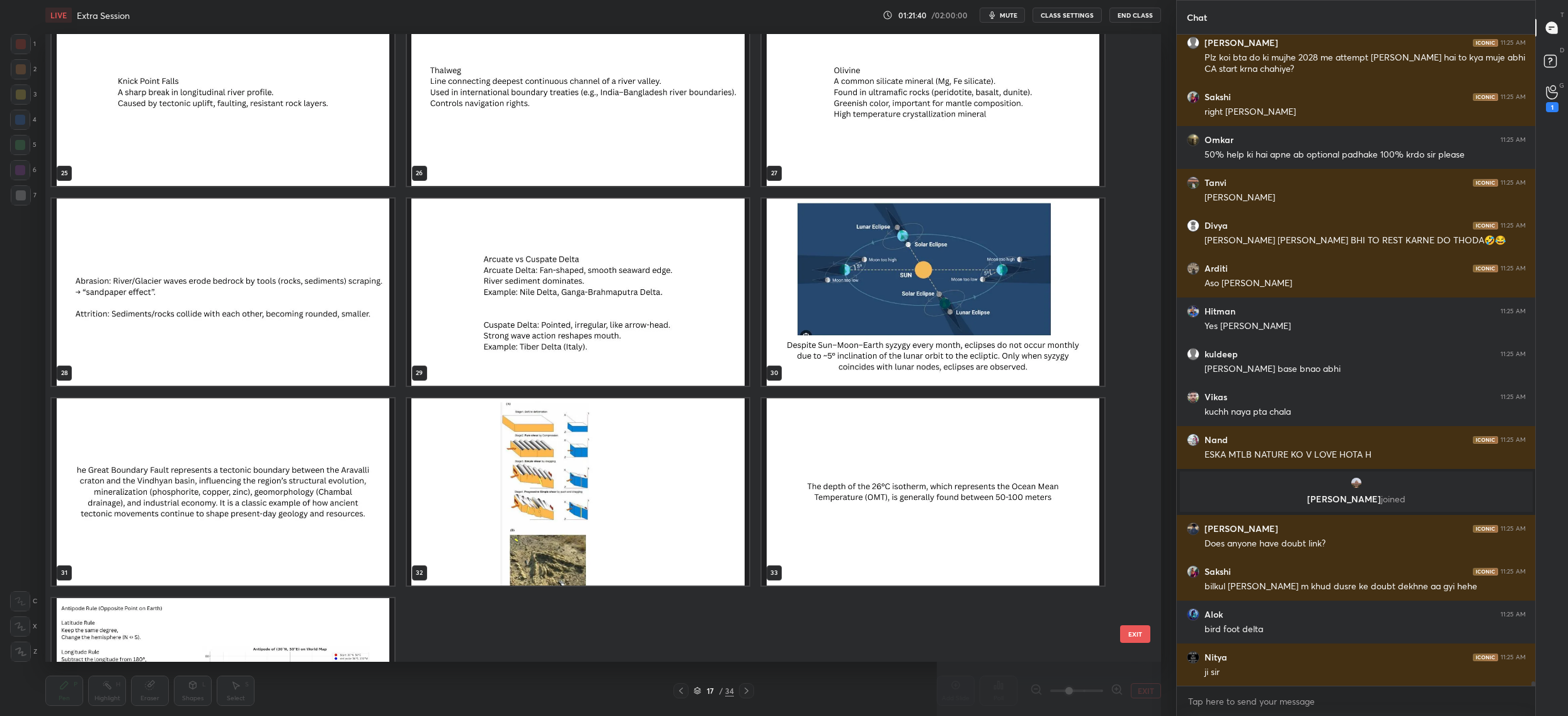
click at [1128, 636] on button "EXIT" at bounding box center [1135, 633] width 30 height 18
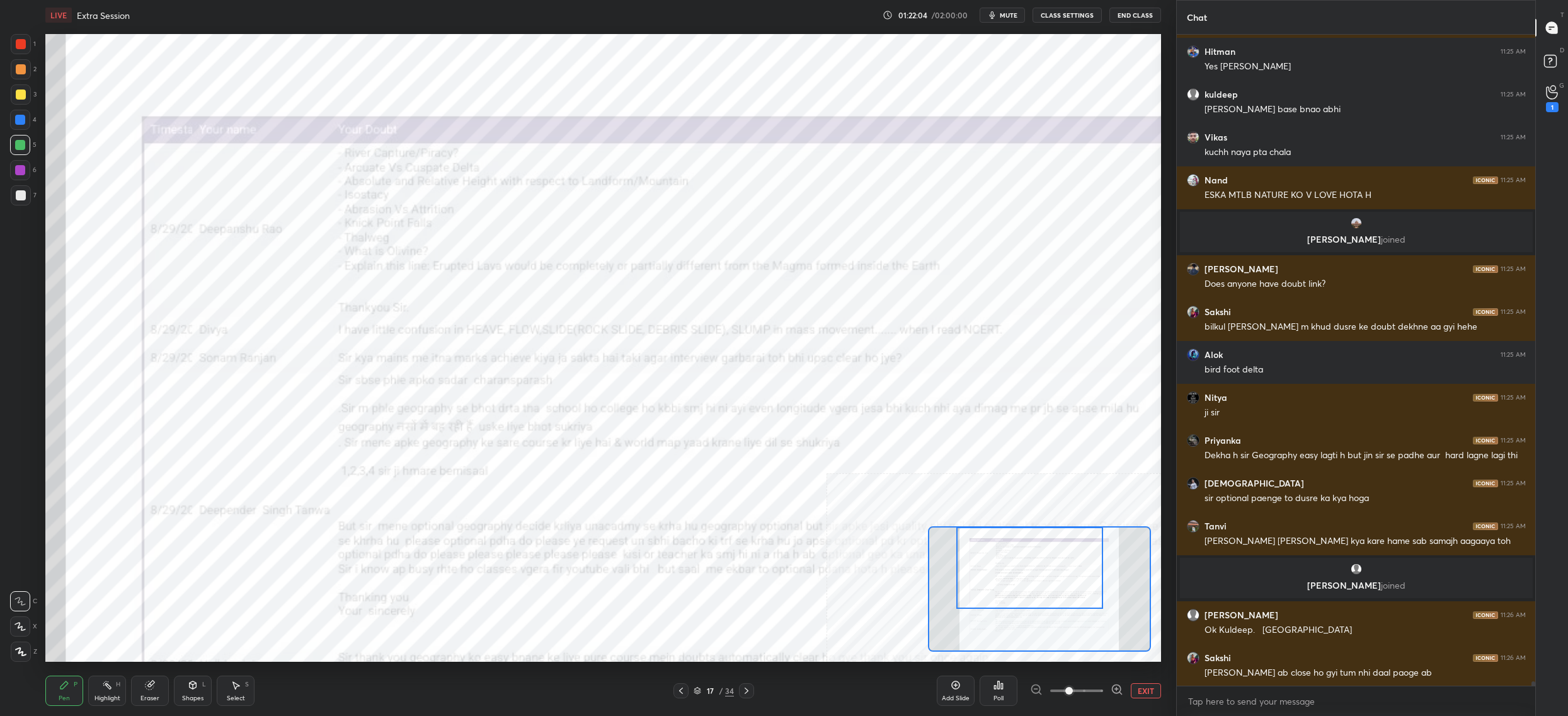
scroll to position [648, 356]
click at [696, 687] on icon at bounding box center [697, 690] width 8 height 8
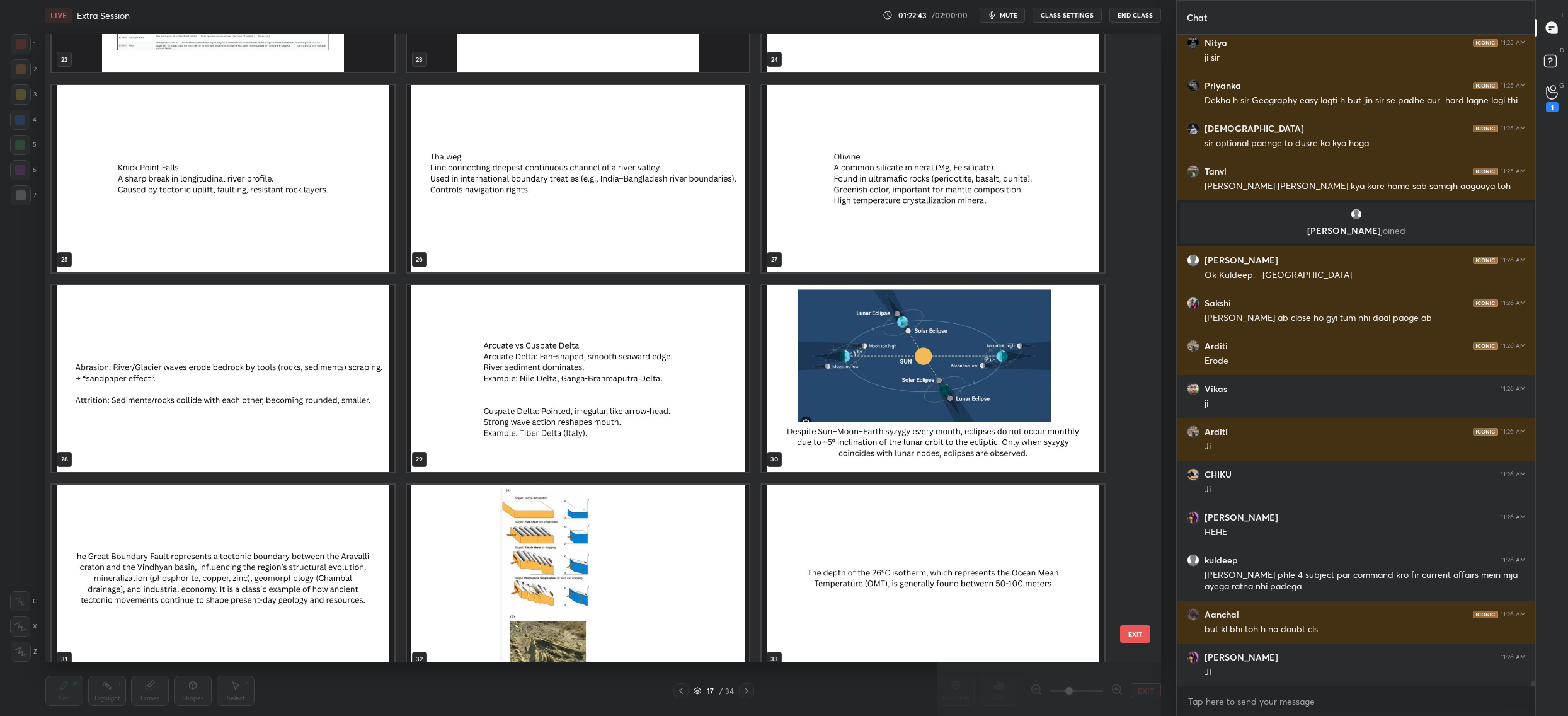
scroll to position [95003, 0]
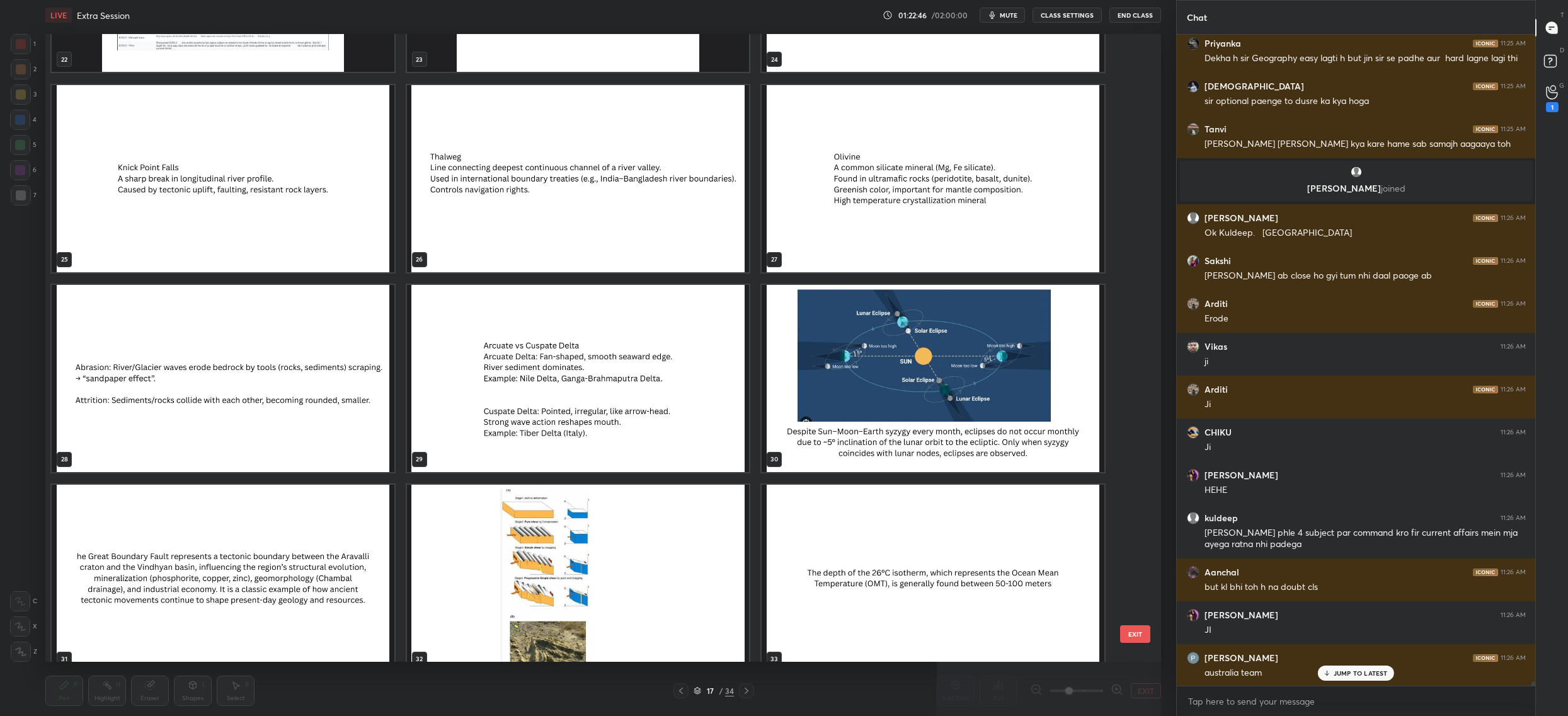
drag, startPoint x: 1144, startPoint y: 629, endPoint x: 1133, endPoint y: 633, distance: 11.7
click at [1144, 632] on button "EXIT" at bounding box center [1135, 633] width 30 height 18
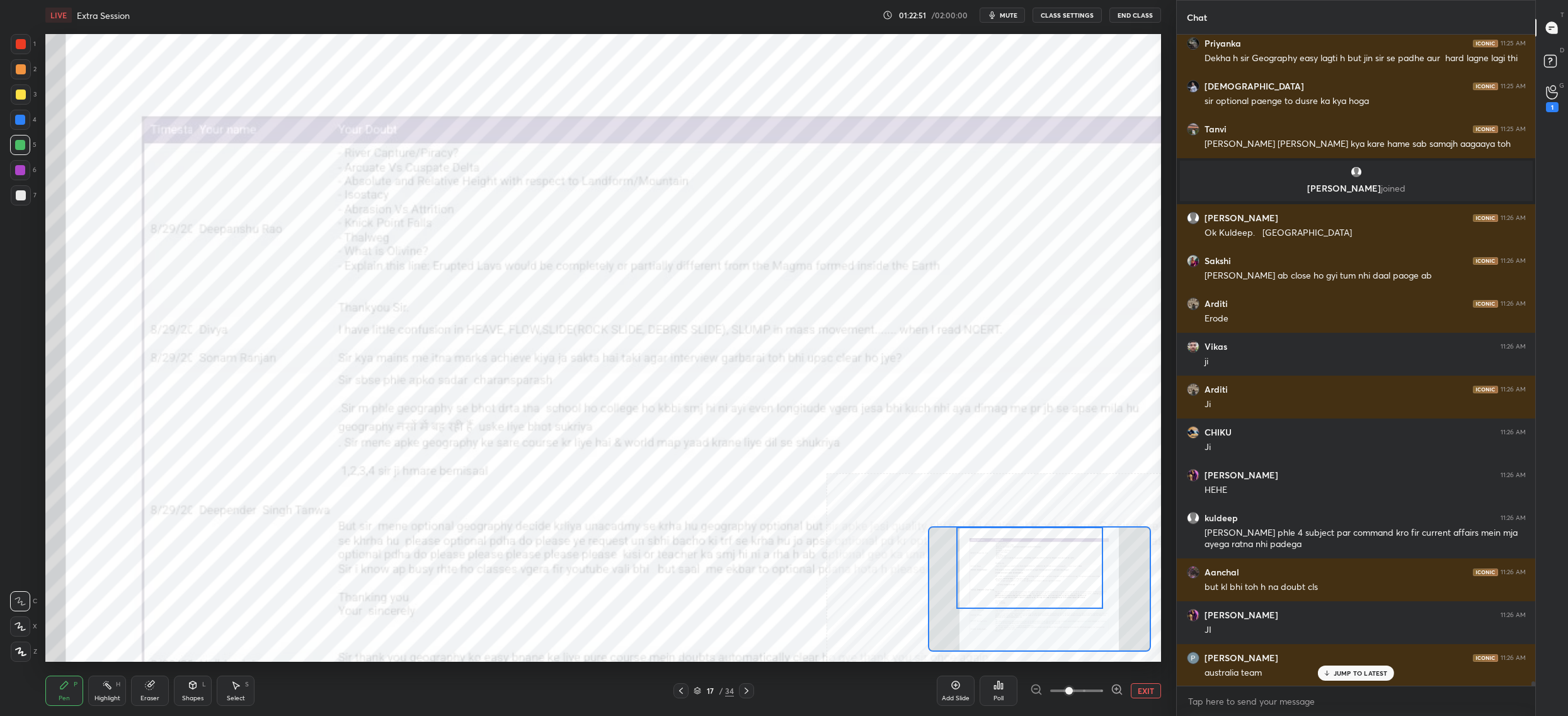
scroll to position [95046, 0]
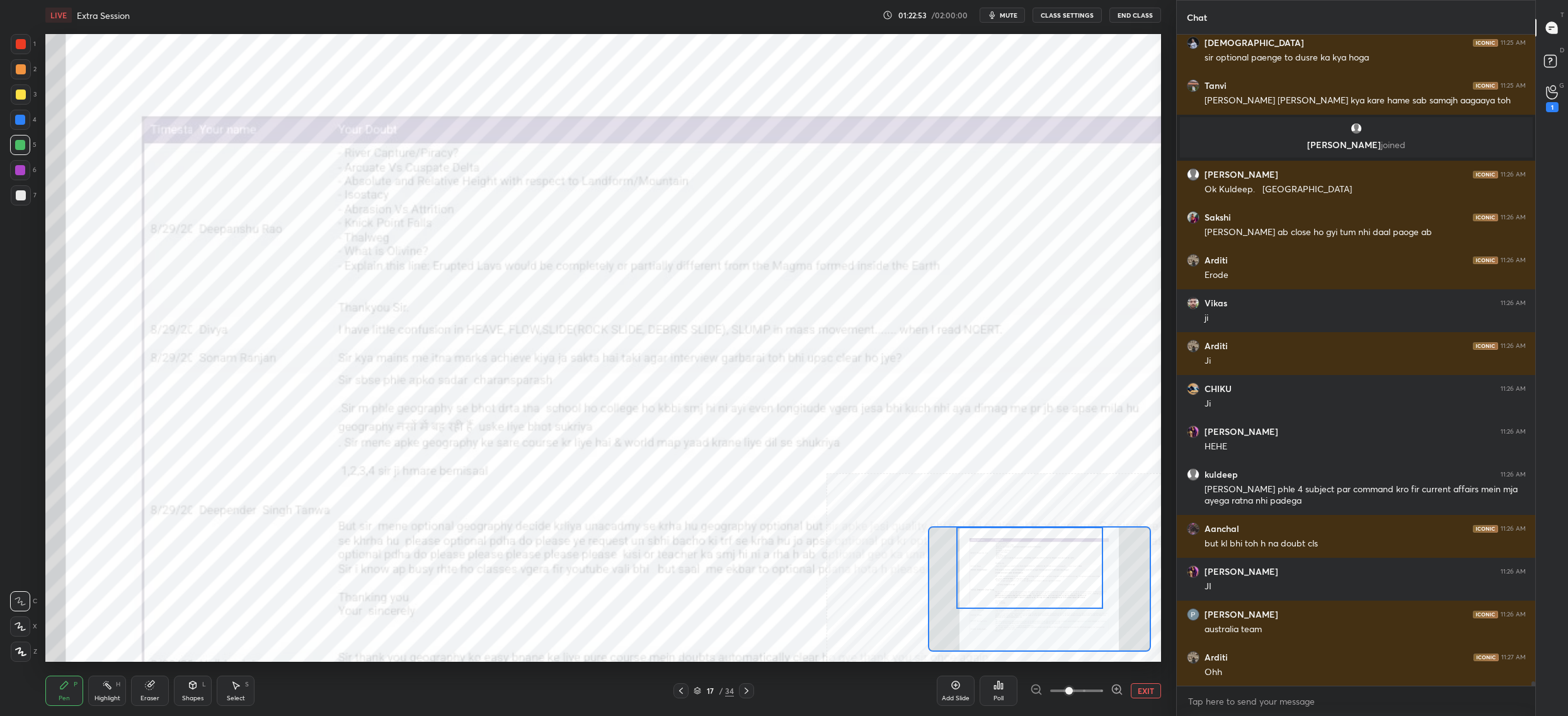
click at [704, 692] on div "17" at bounding box center [710, 690] width 12 height 8
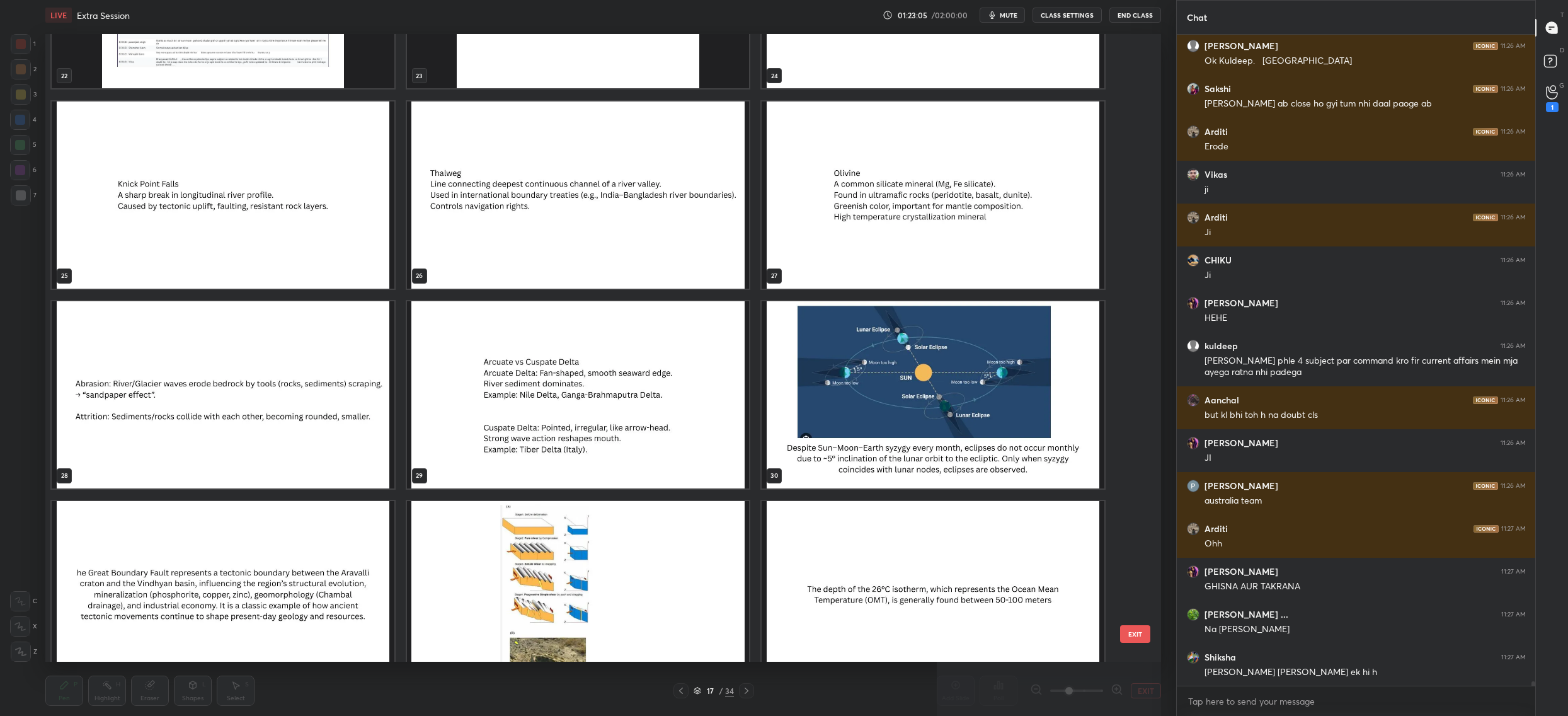
scroll to position [95217, 0]
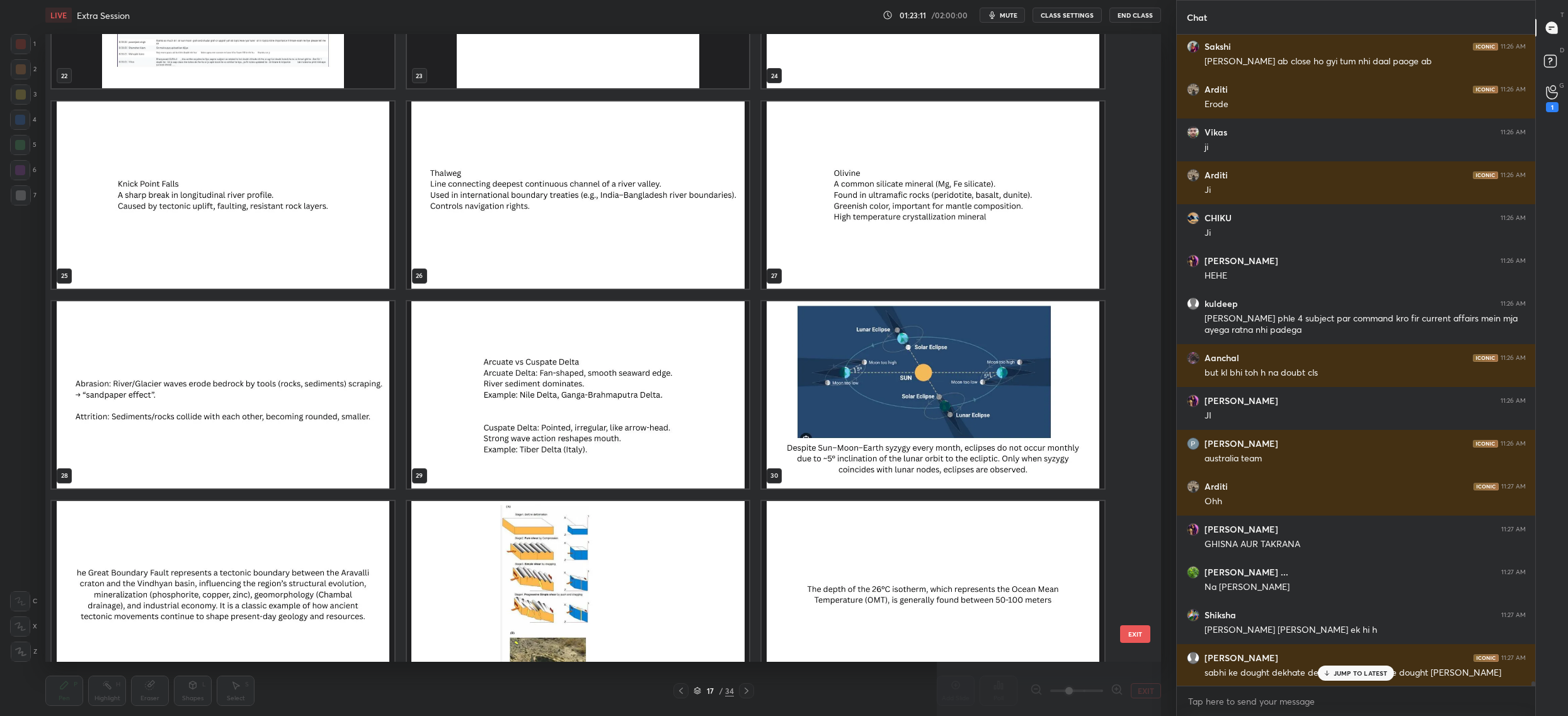
click at [1145, 631] on button "EXIT" at bounding box center [1135, 633] width 30 height 18
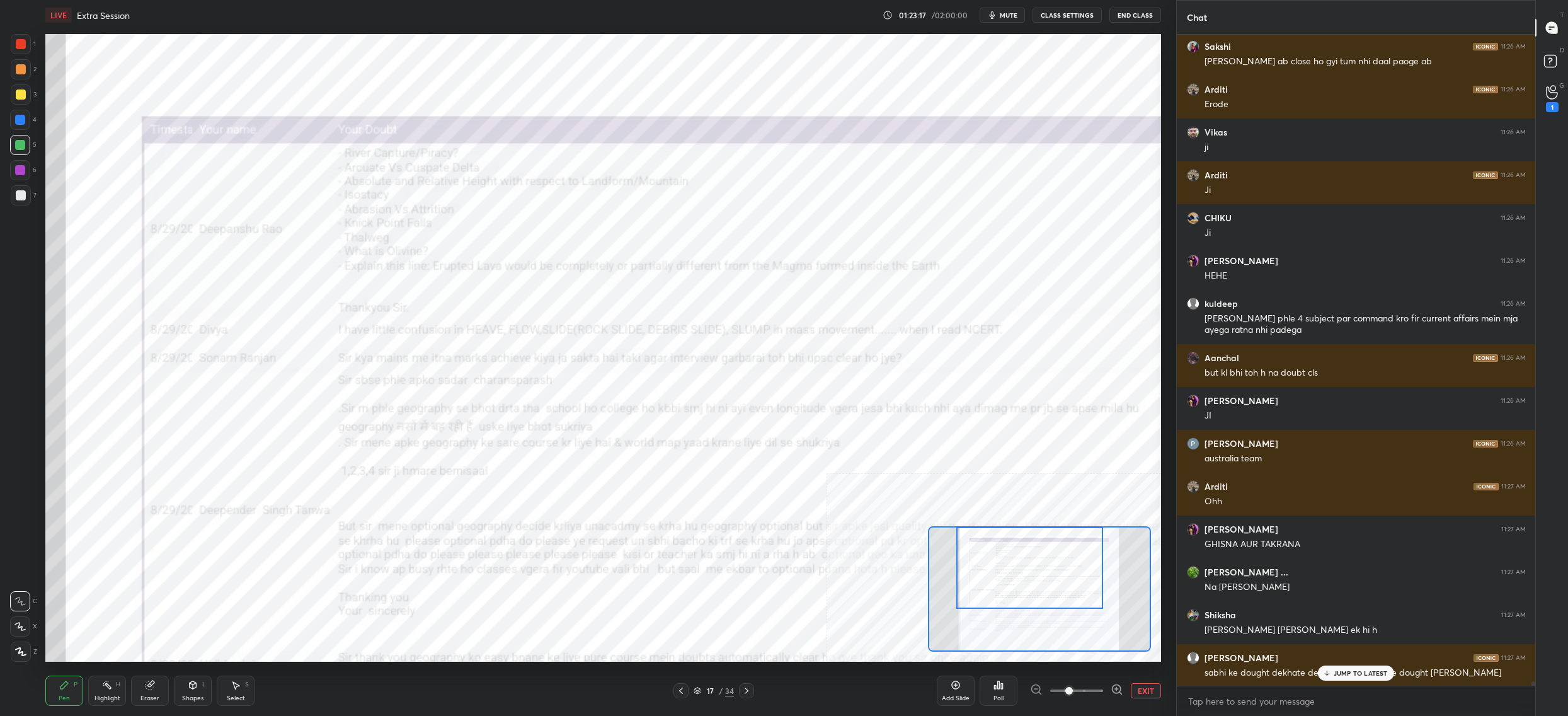
click at [695, 693] on icon at bounding box center [697, 693] width 6 height 2
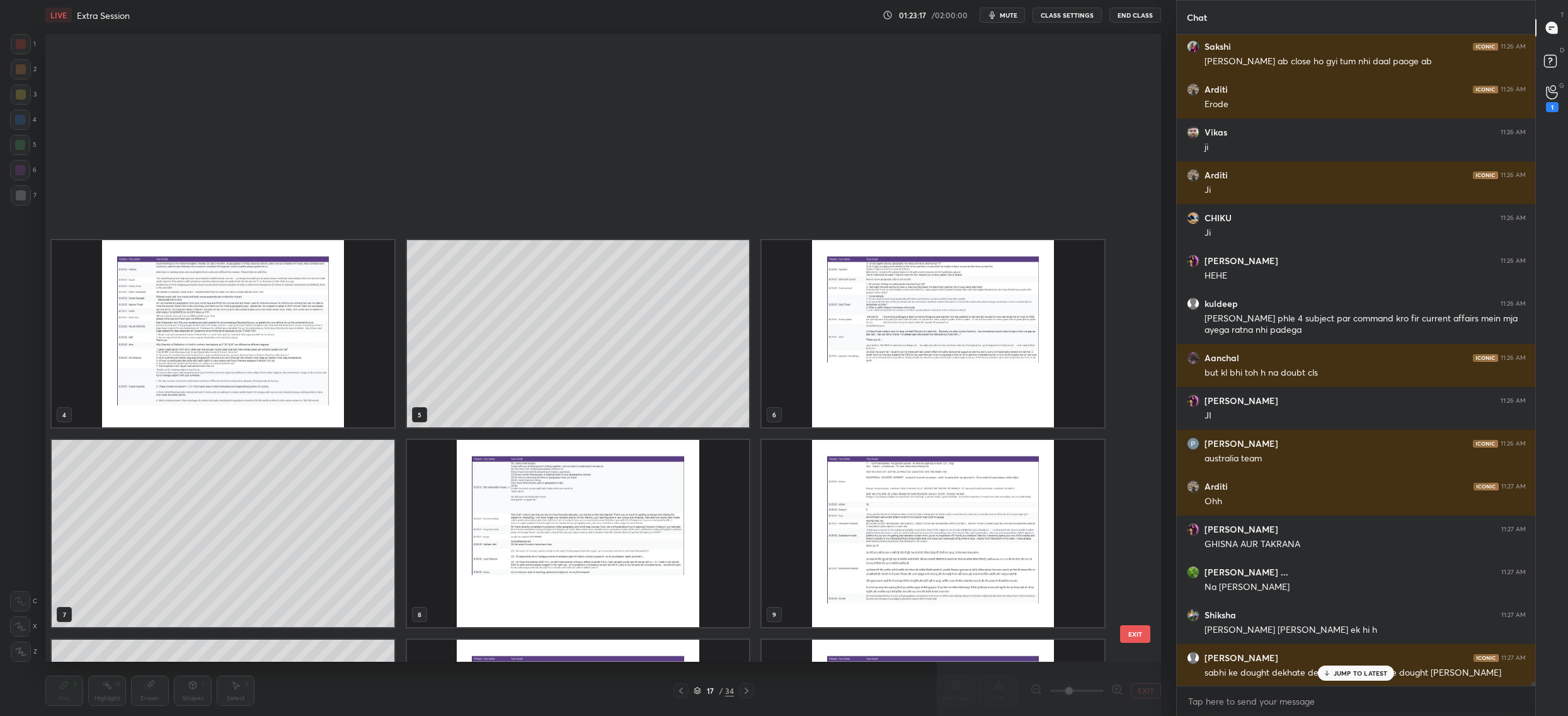
click at [695, 693] on icon at bounding box center [697, 693] width 6 height 2
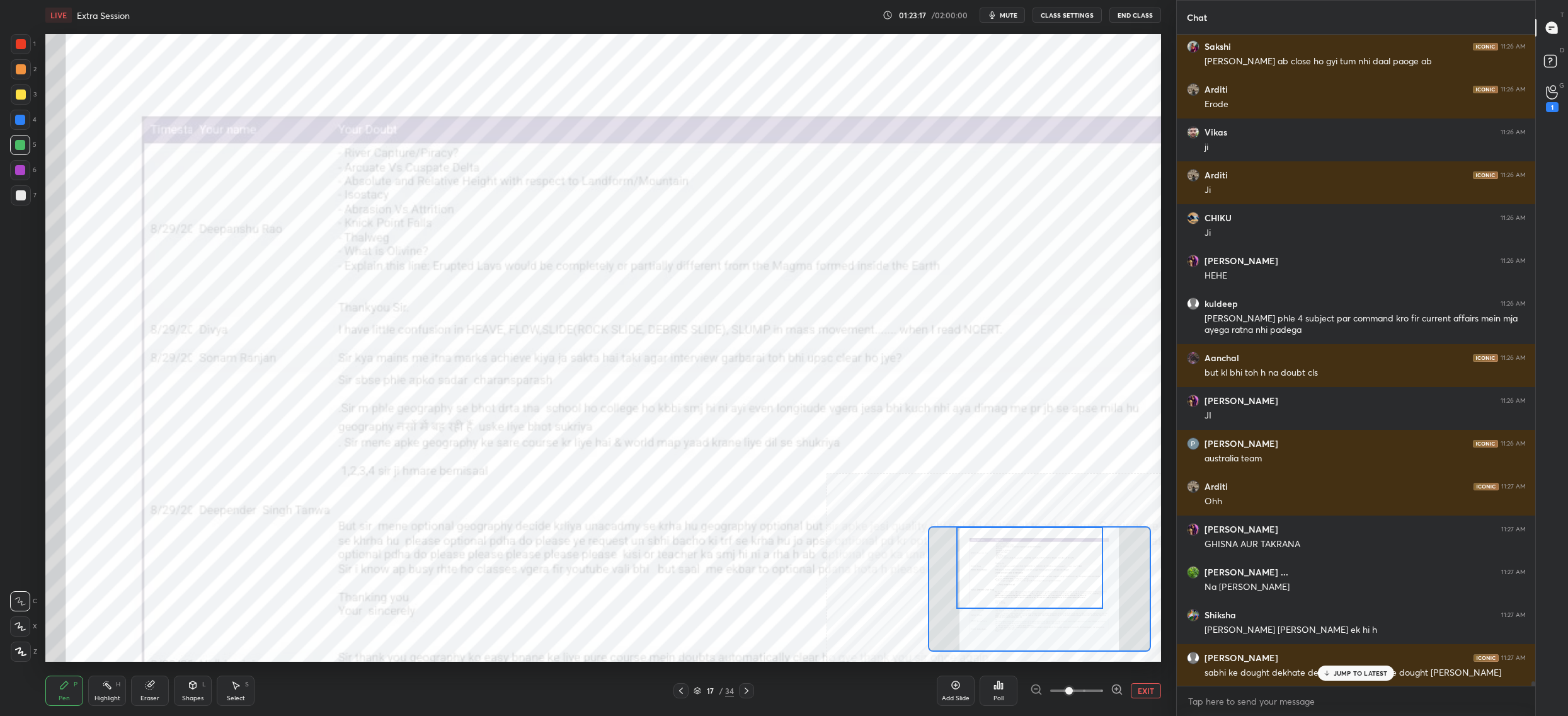
click at [700, 690] on icon at bounding box center [697, 690] width 8 height 8
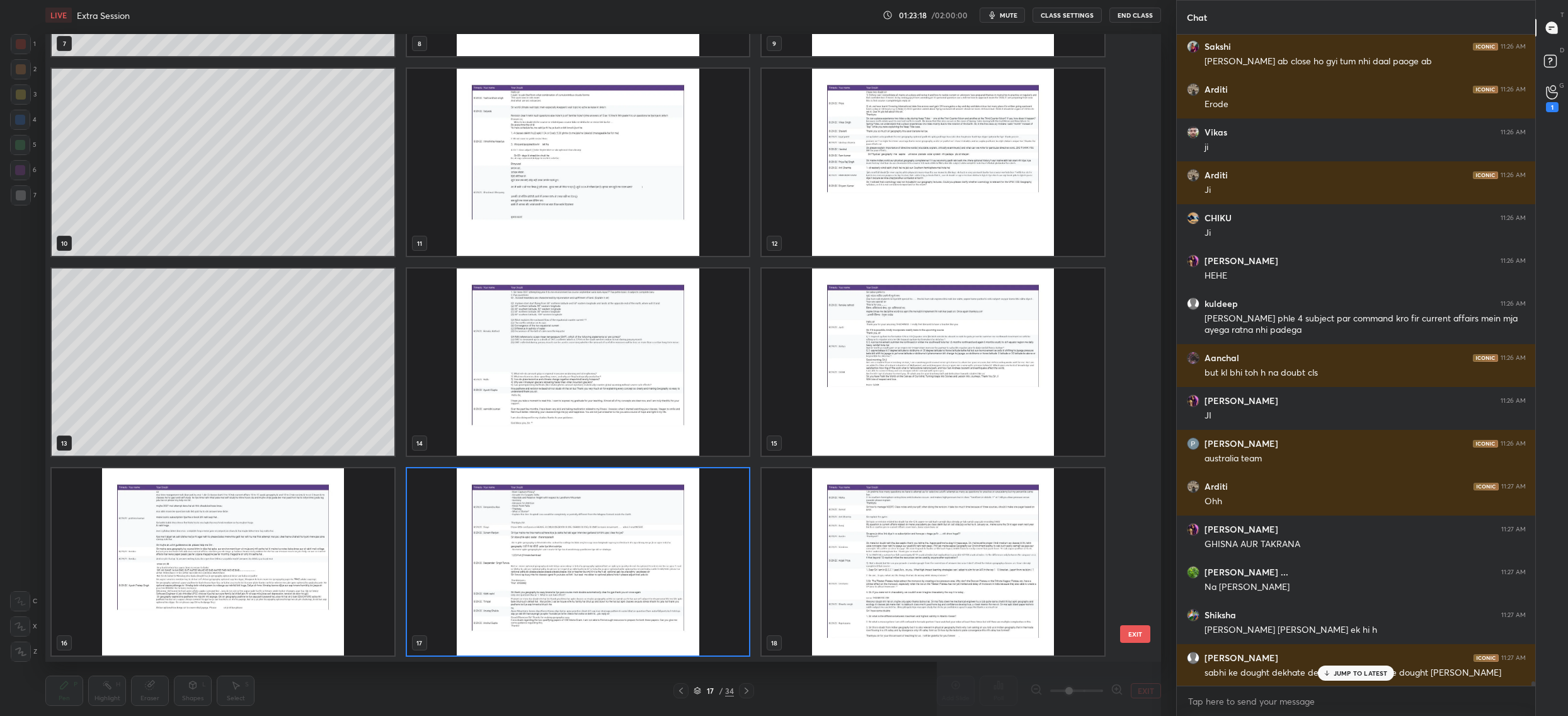
click at [701, 690] on div "17 / 34" at bounding box center [714, 690] width 40 height 12
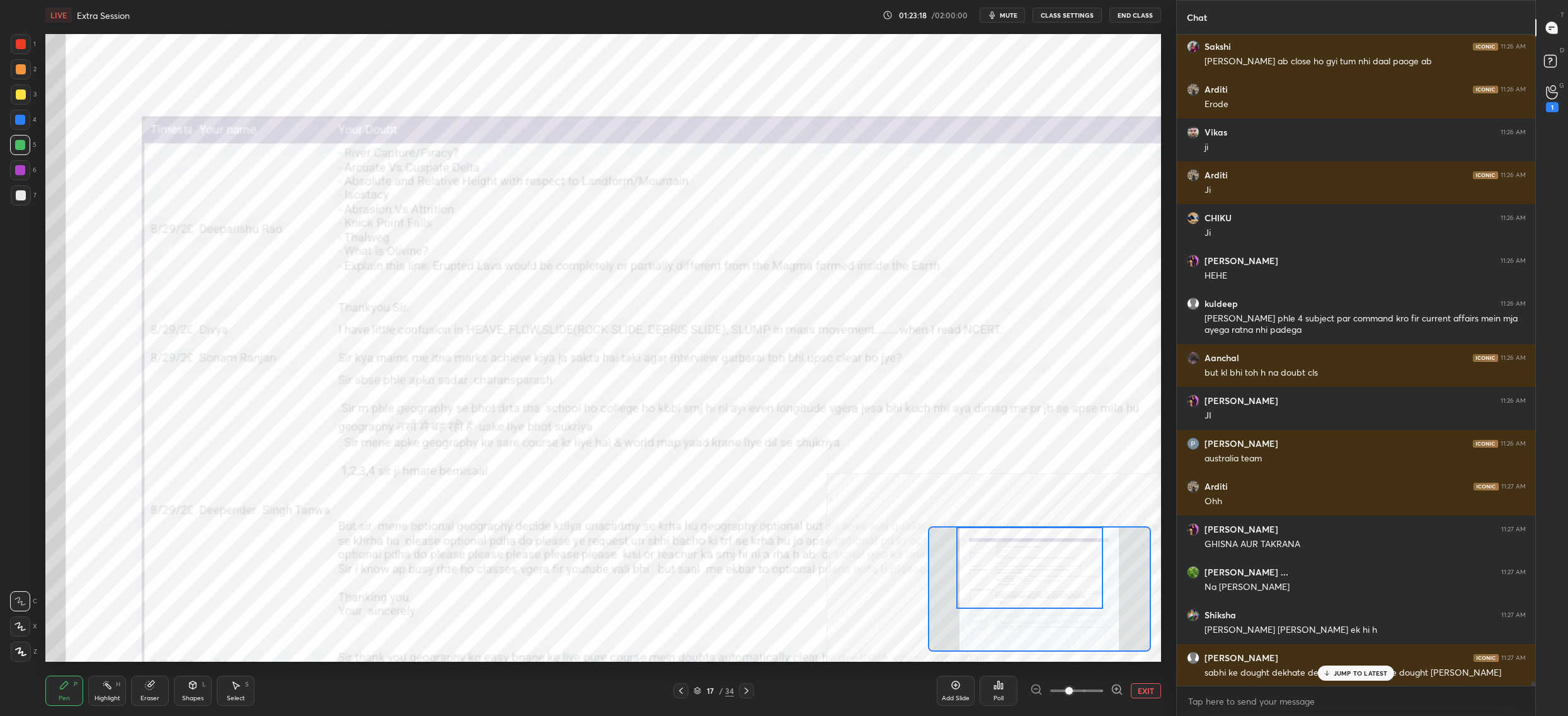
click at [701, 690] on div "17 / 34" at bounding box center [714, 690] width 40 height 12
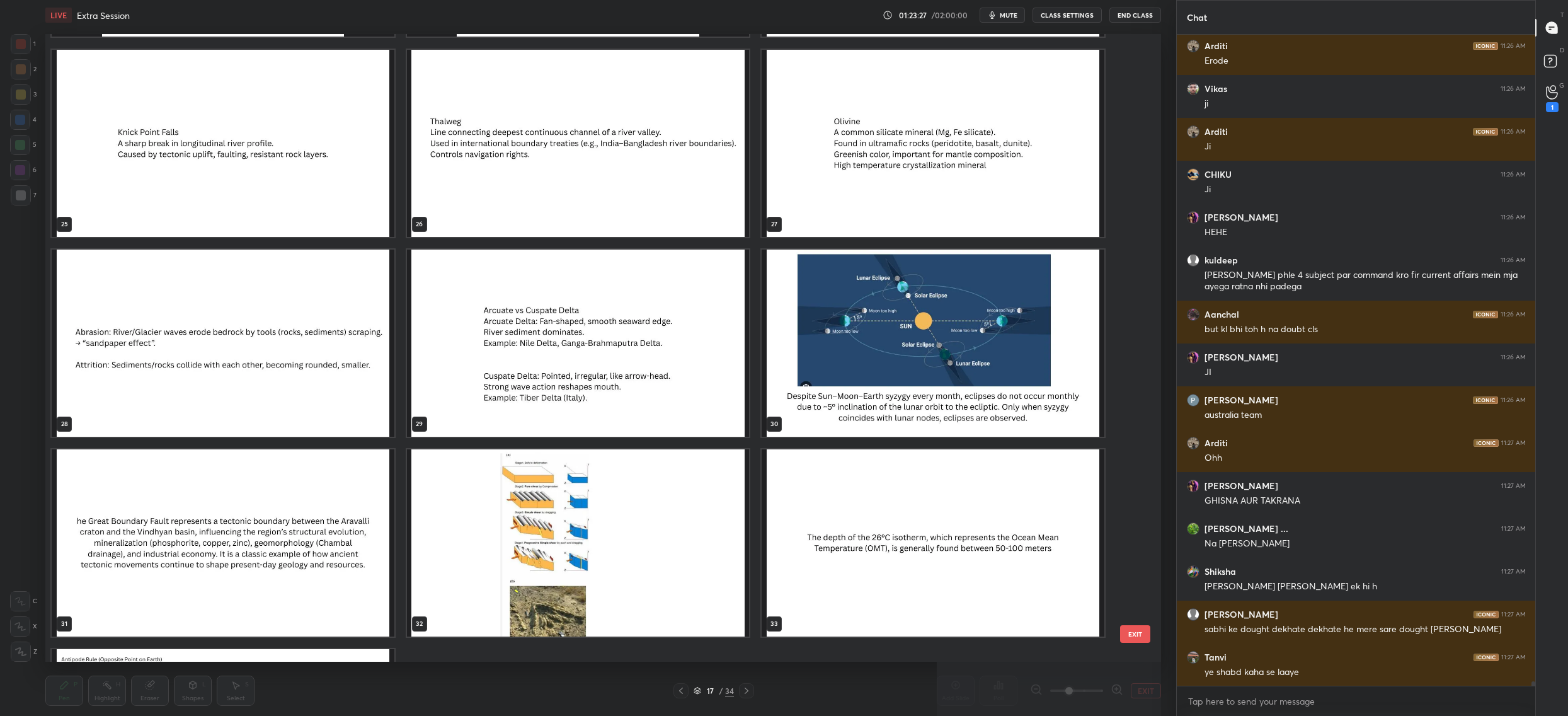
scroll to position [95326, 0]
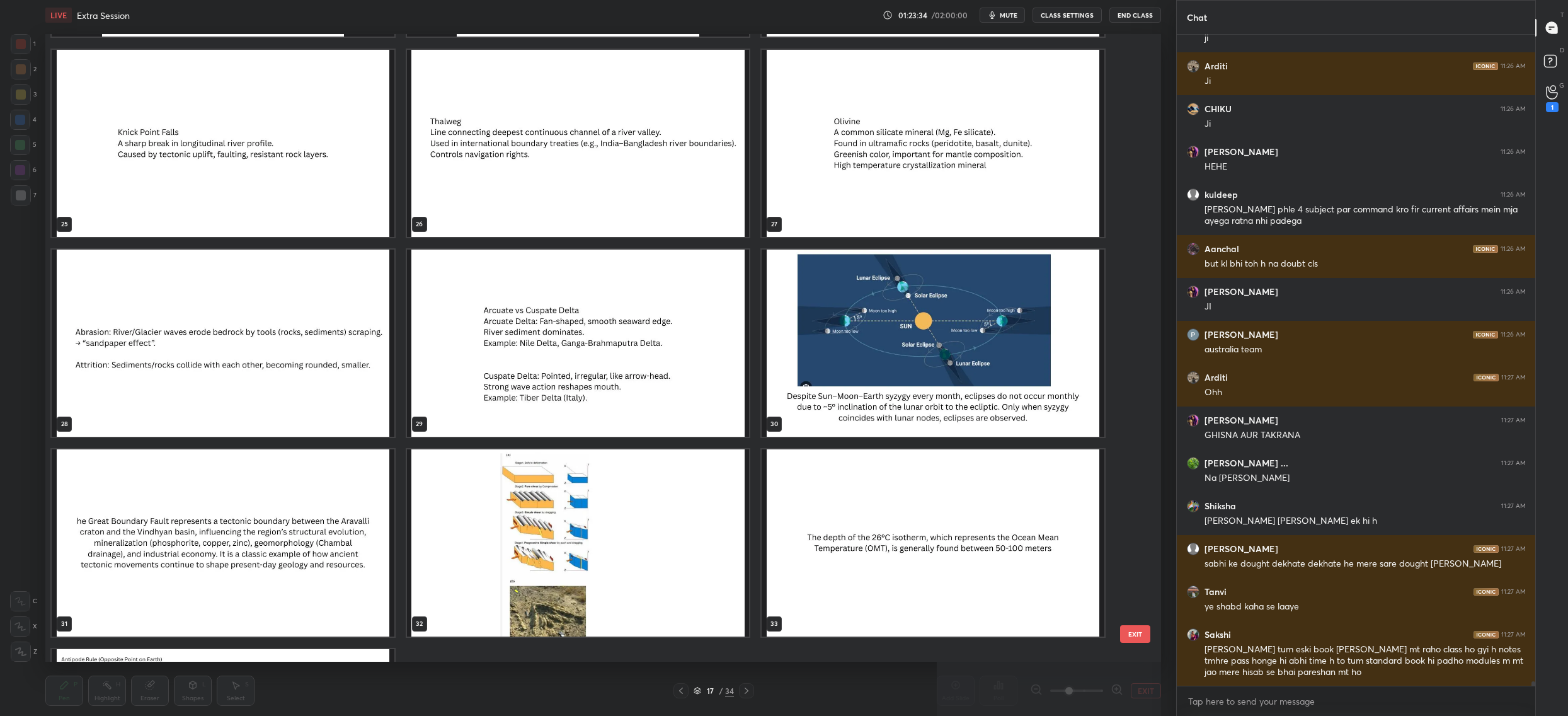
click at [1140, 624] on div "22 23 24 25 26 27 28 29 30 31 32 33 34 EXIT" at bounding box center [603, 348] width 1116 height 628
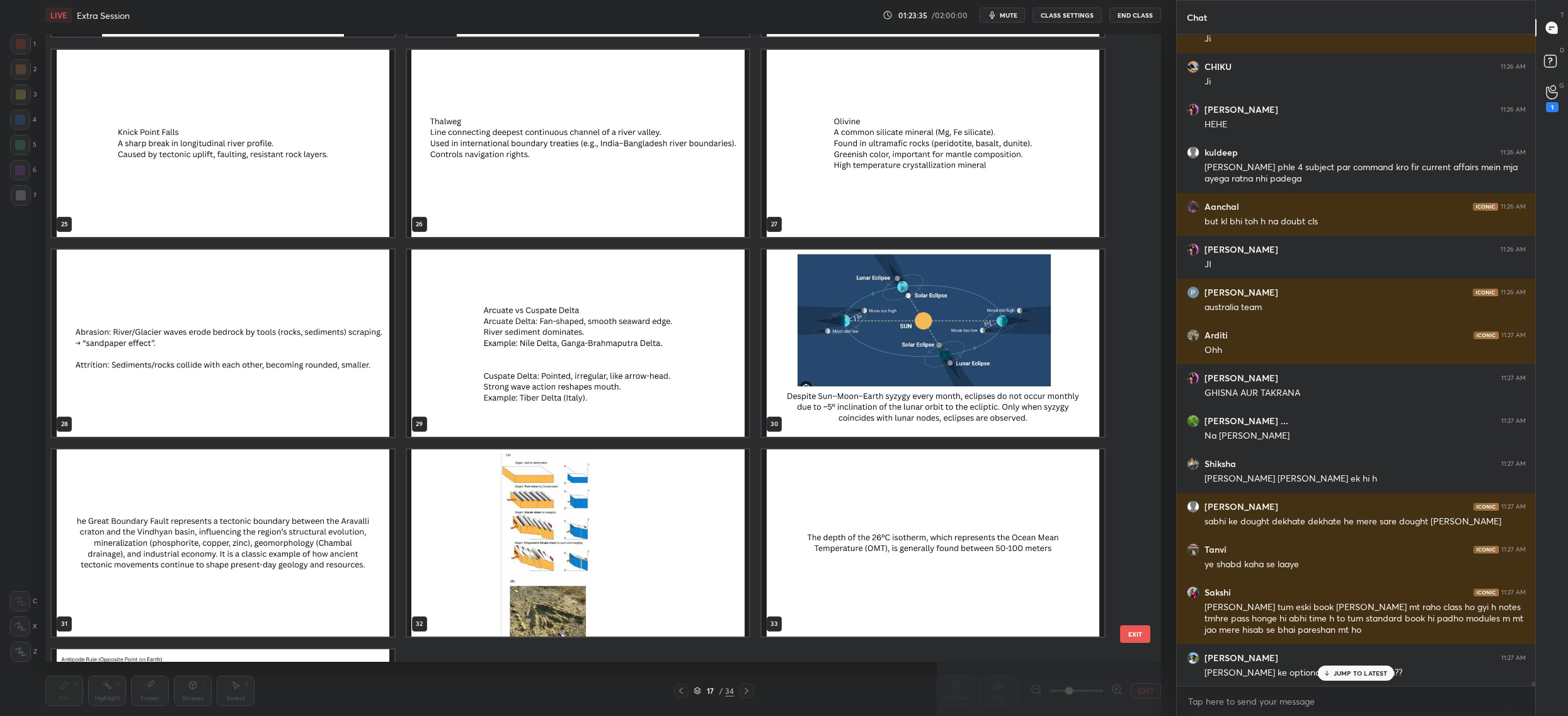
click at [1133, 629] on button "EXIT" at bounding box center [1135, 633] width 30 height 18
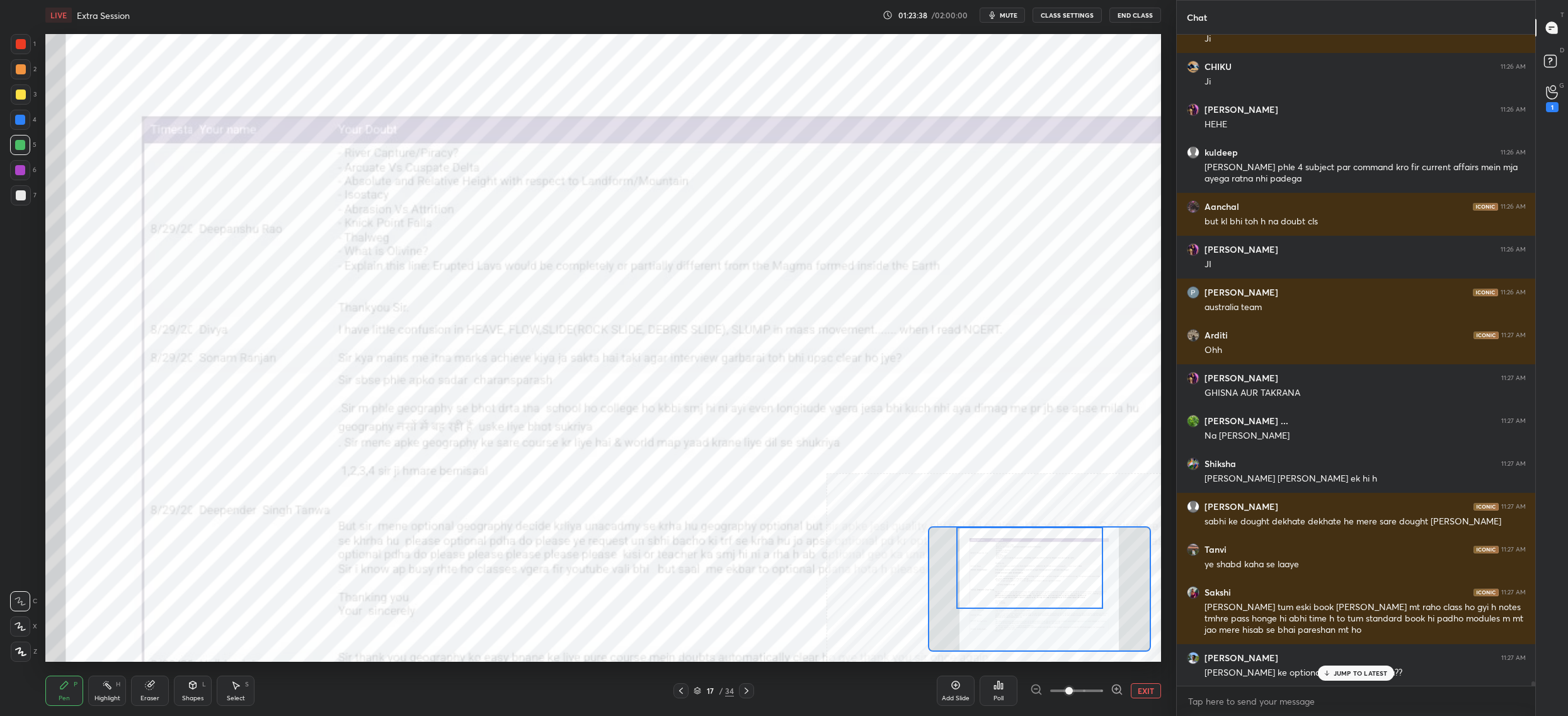
click at [702, 688] on div "17 / 34" at bounding box center [714, 690] width 40 height 12
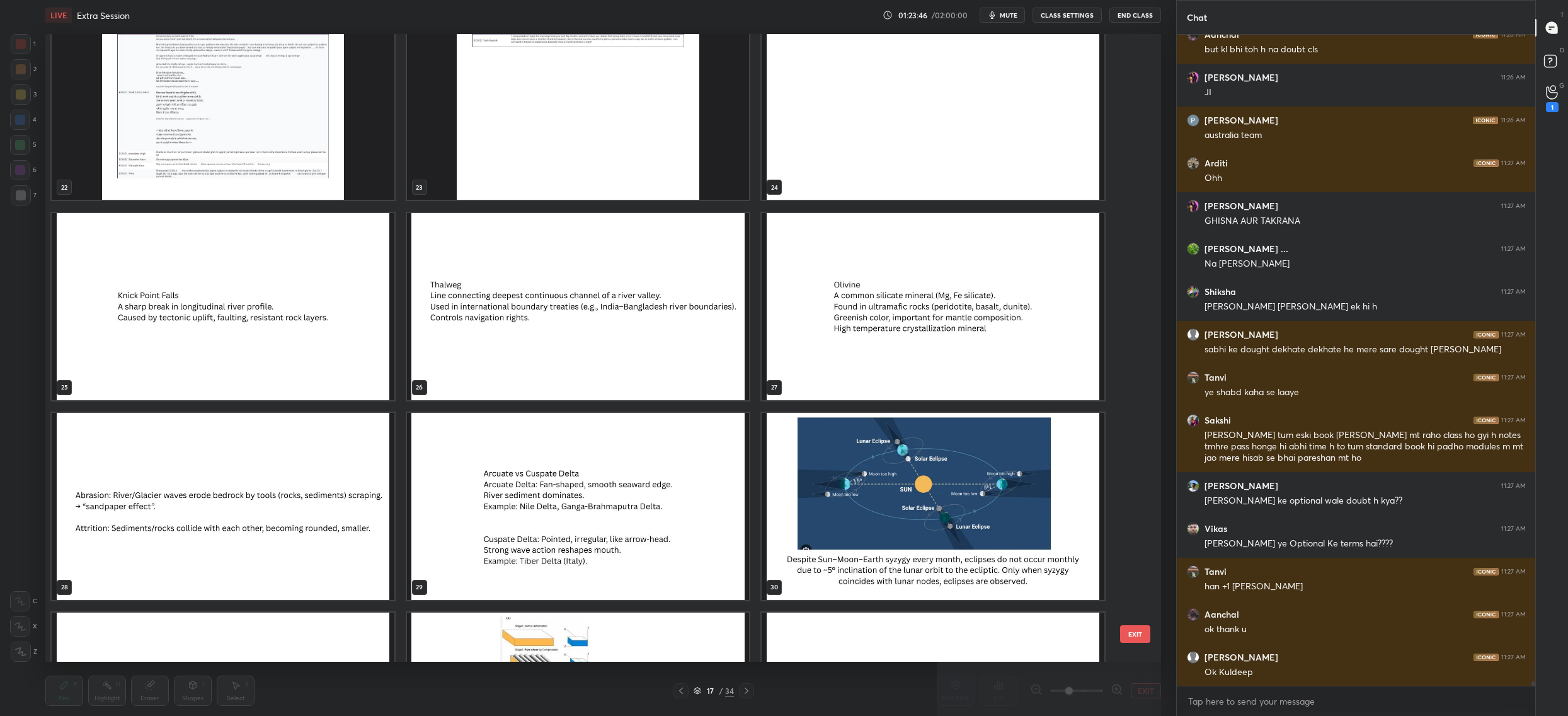
scroll to position [95586, 0]
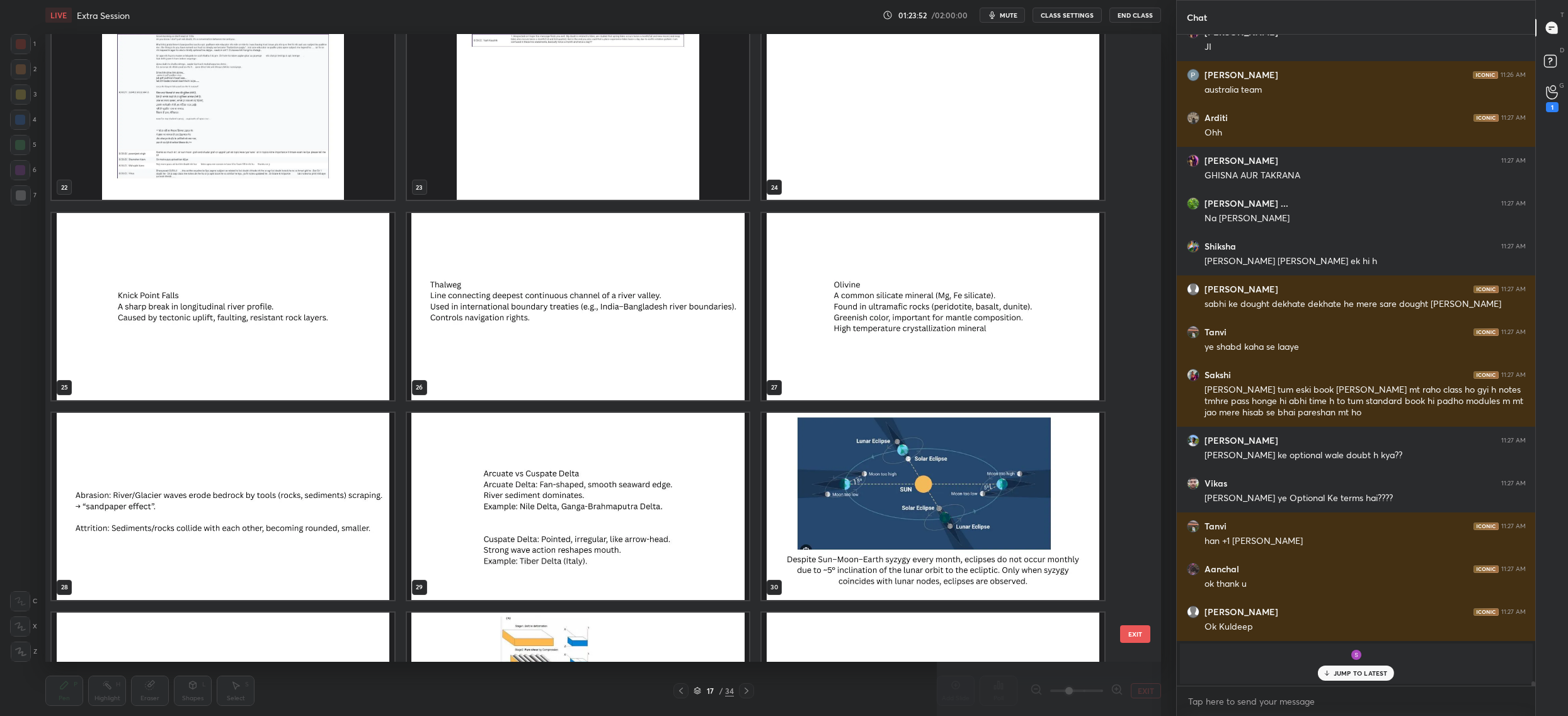
click at [1134, 634] on button "EXIT" at bounding box center [1135, 633] width 30 height 18
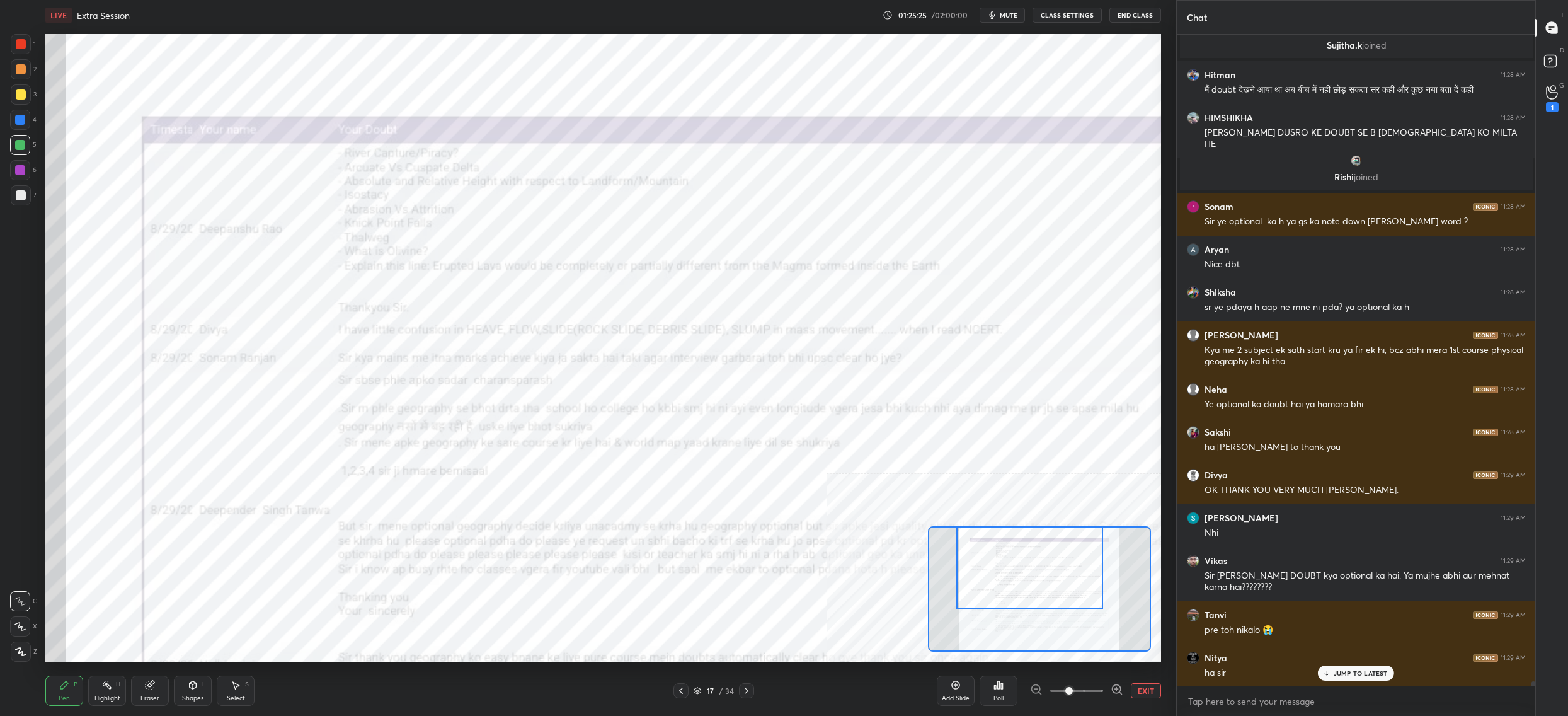
scroll to position [95920, 0]
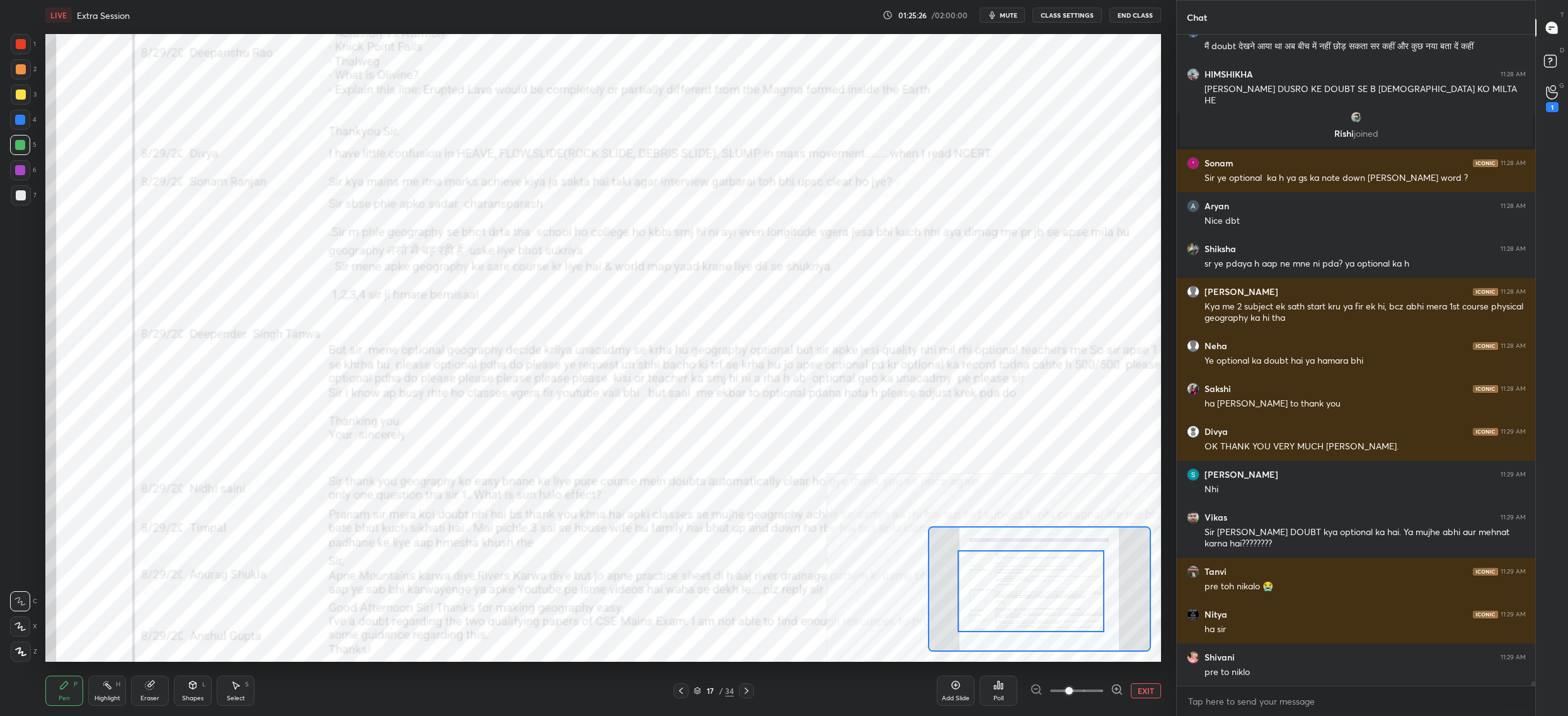
drag, startPoint x: 1064, startPoint y: 582, endPoint x: 1046, endPoint y: 609, distance: 32.4
click at [1062, 602] on div at bounding box center [1031, 591] width 147 height 82
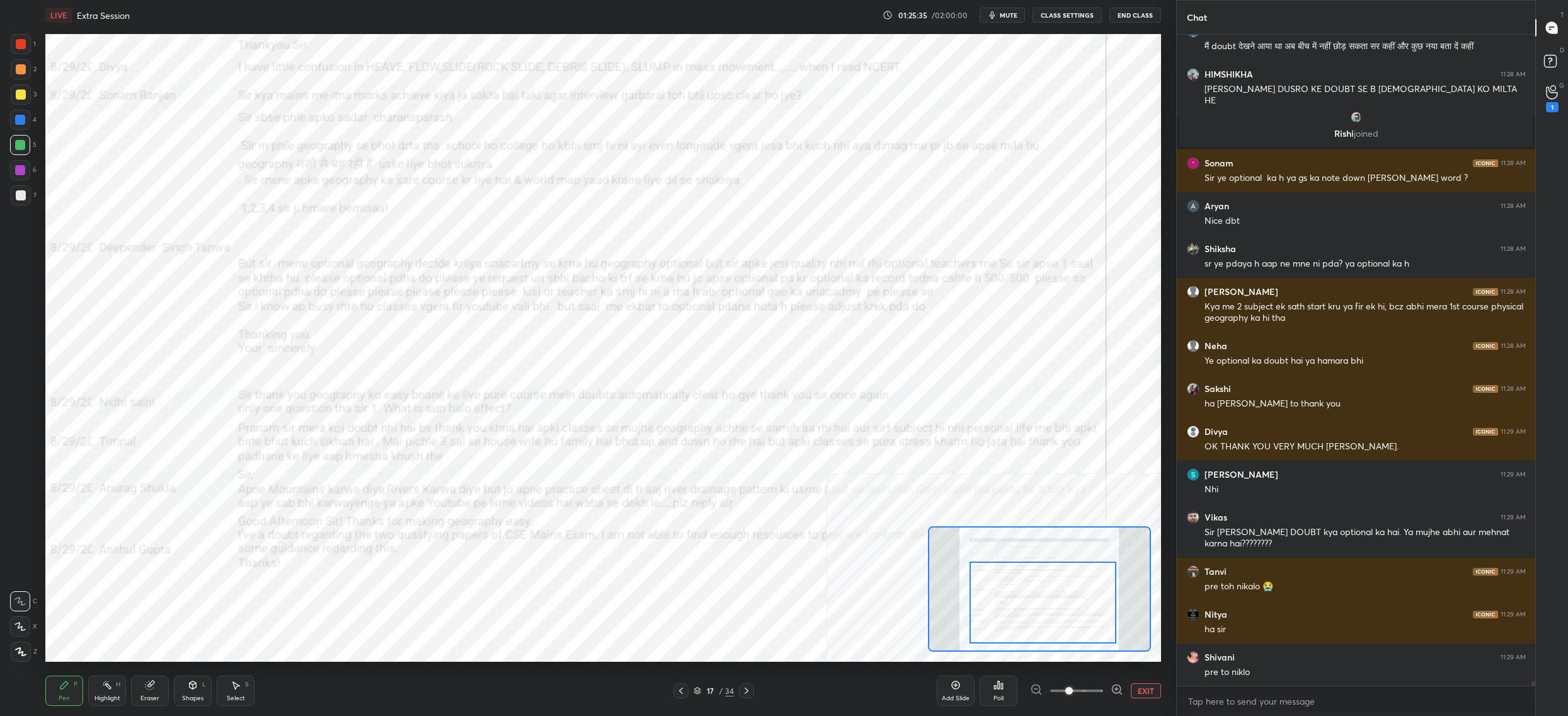
drag, startPoint x: 1030, startPoint y: 606, endPoint x: 1040, endPoint y: 610, distance: 10.8
click at [1040, 611] on div at bounding box center [1043, 602] width 147 height 82
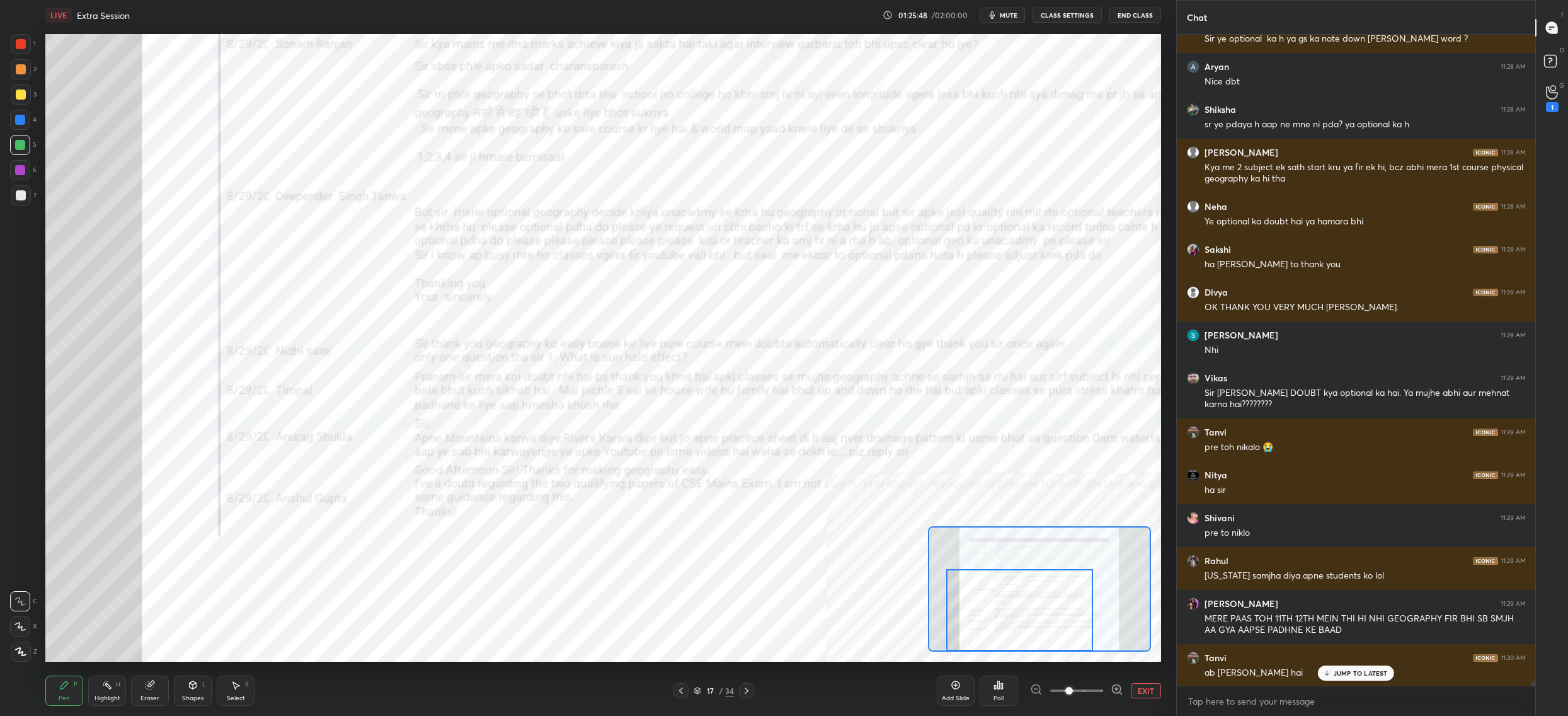
scroll to position [96103, 0]
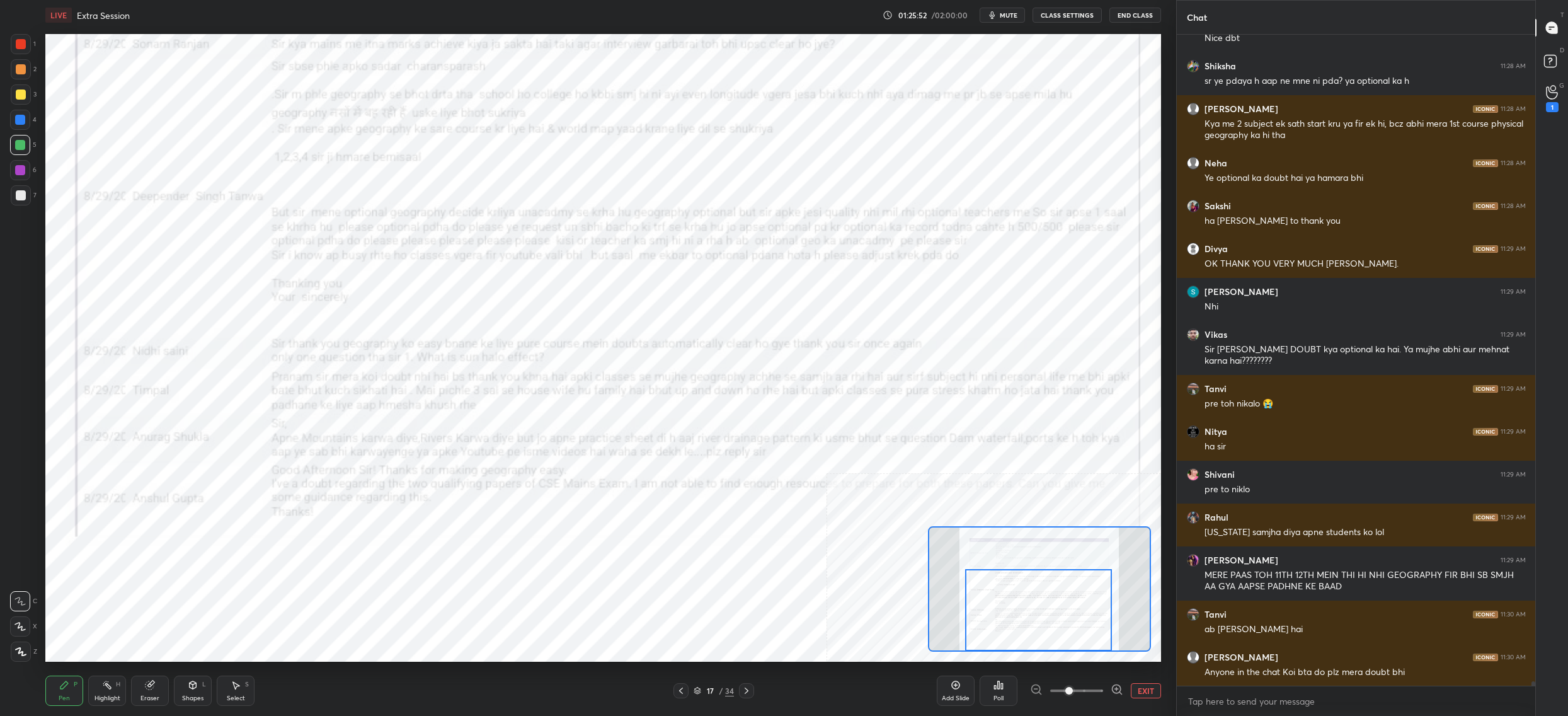
drag, startPoint x: 1020, startPoint y: 578, endPoint x: 1012, endPoint y: 611, distance: 34.0
click at [1014, 612] on div at bounding box center [1038, 610] width 147 height 82
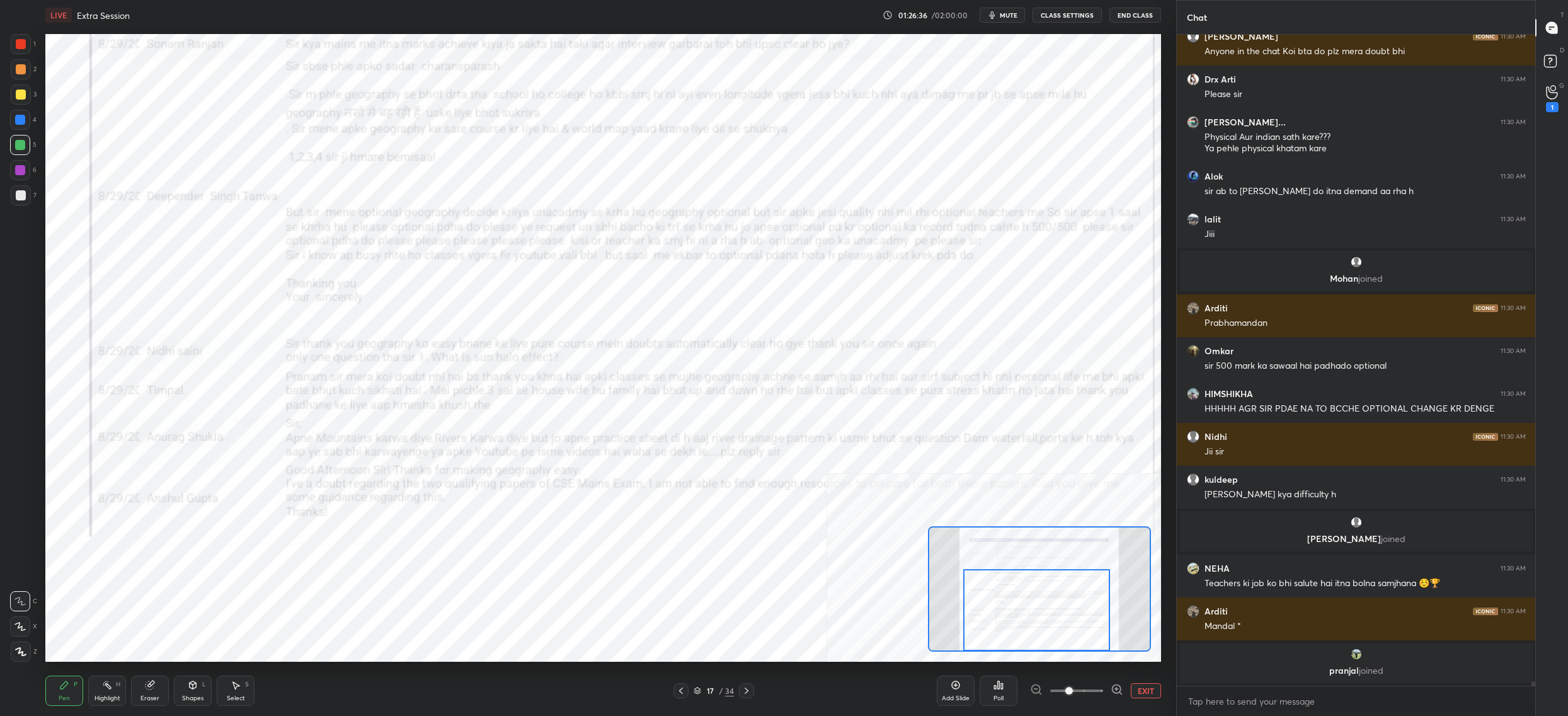
scroll to position [96516, 0]
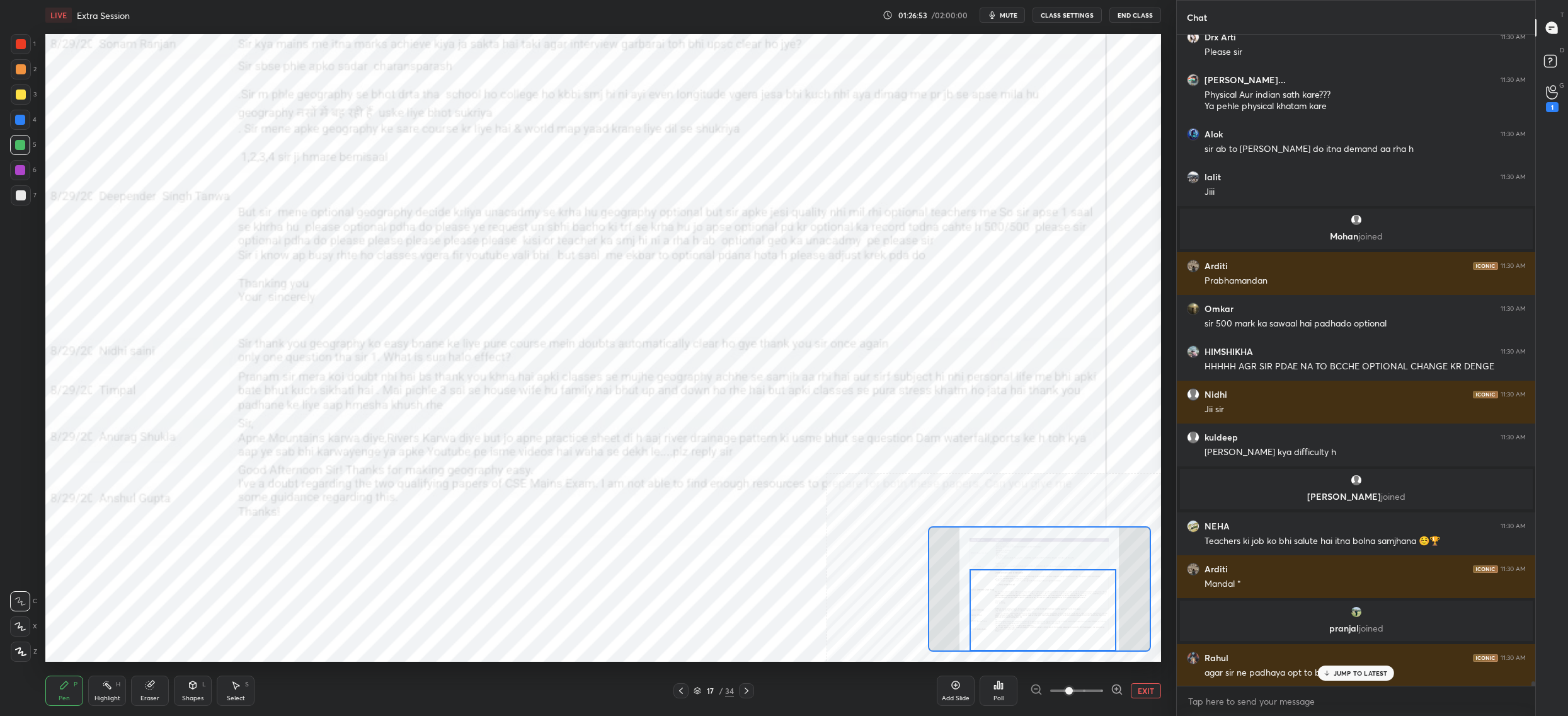
drag, startPoint x: 1005, startPoint y: 588, endPoint x: 963, endPoint y: 615, distance: 49.9
click at [989, 621] on div at bounding box center [1043, 610] width 147 height 82
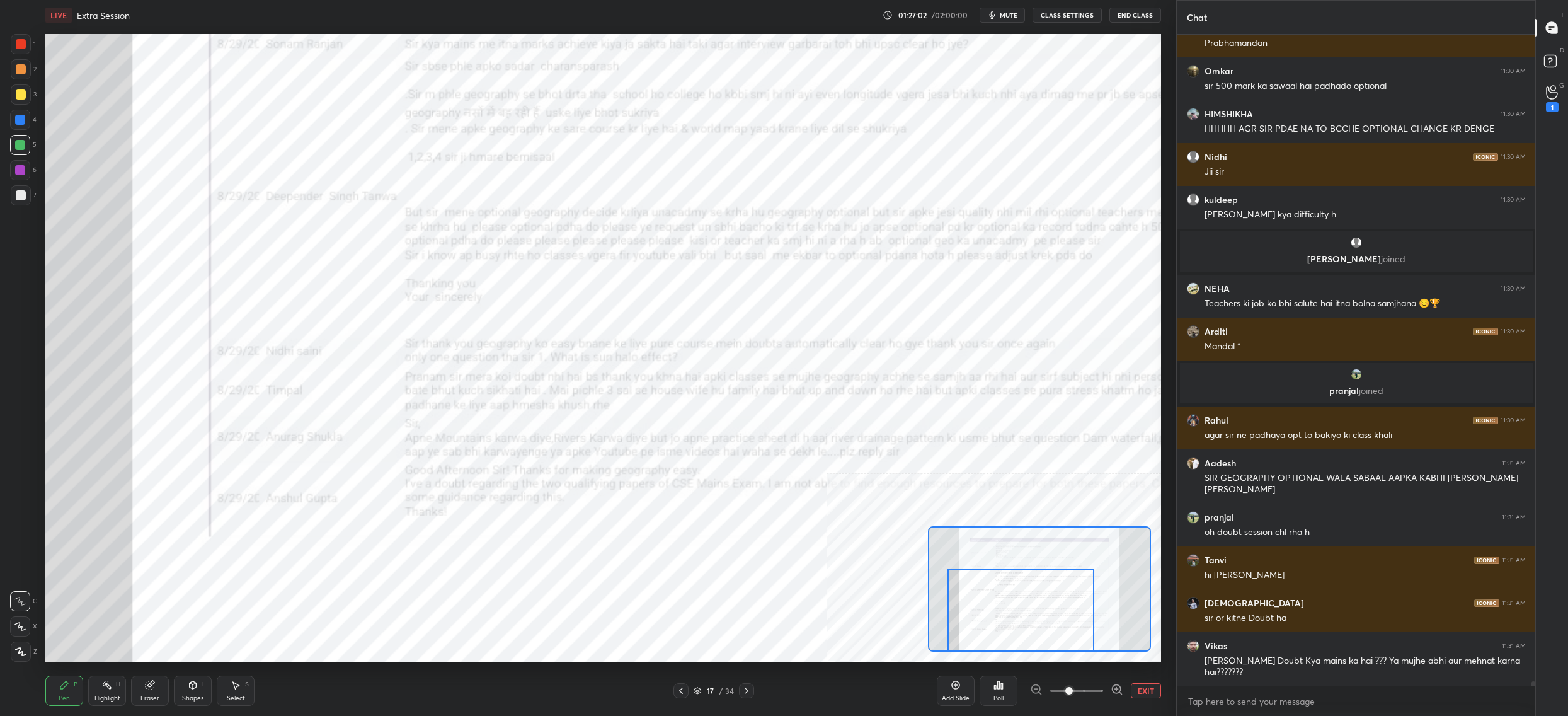
scroll to position [96839, 0]
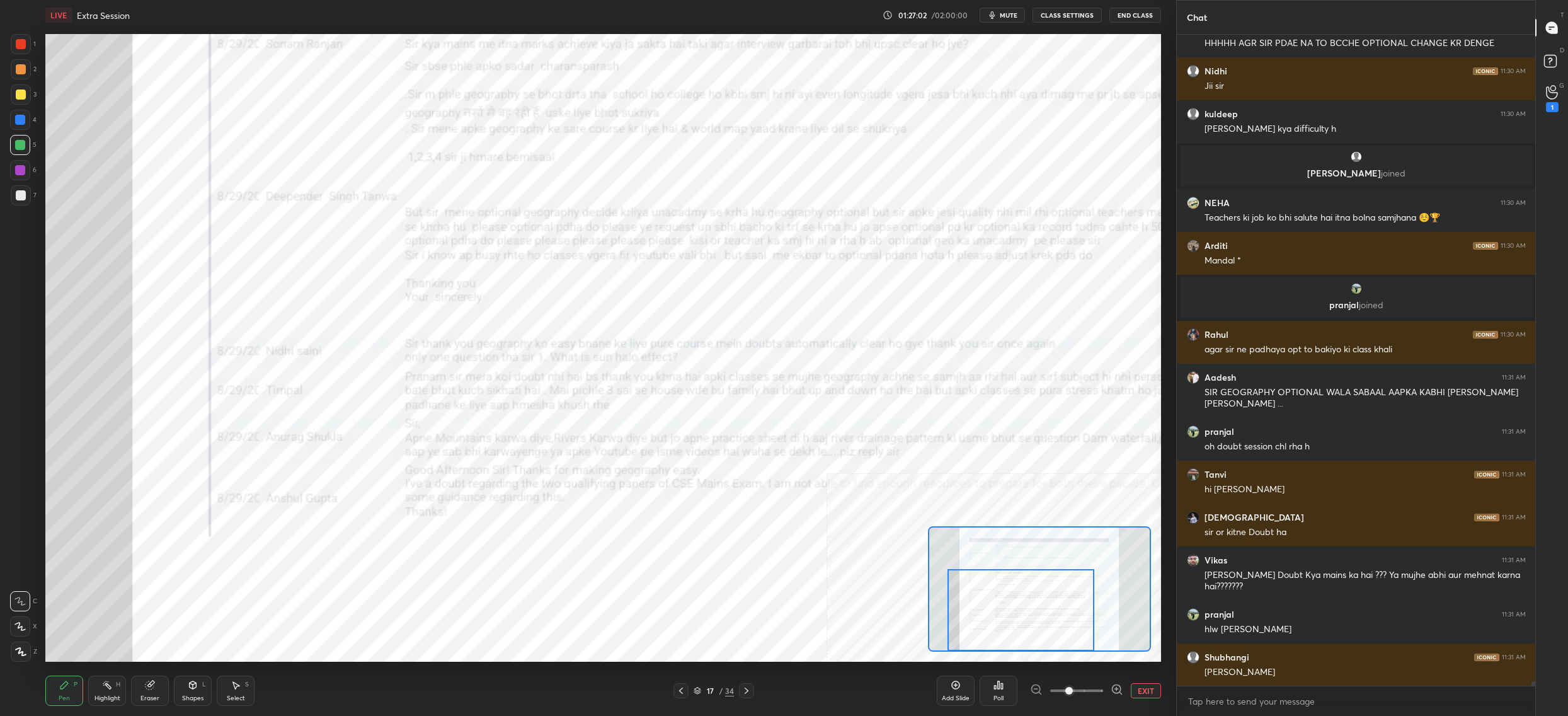
click at [706, 687] on div "17" at bounding box center [710, 690] width 12 height 8
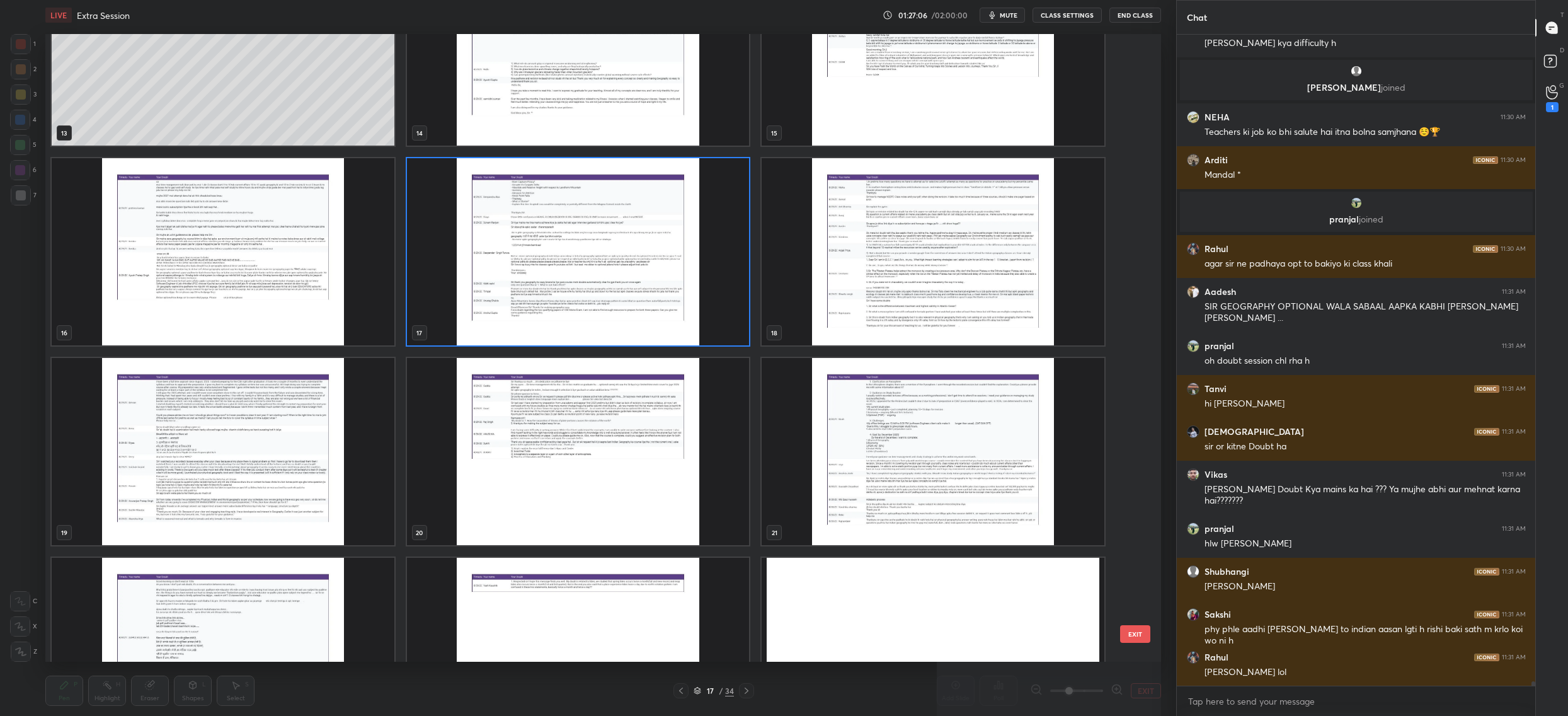
scroll to position [96968, 0]
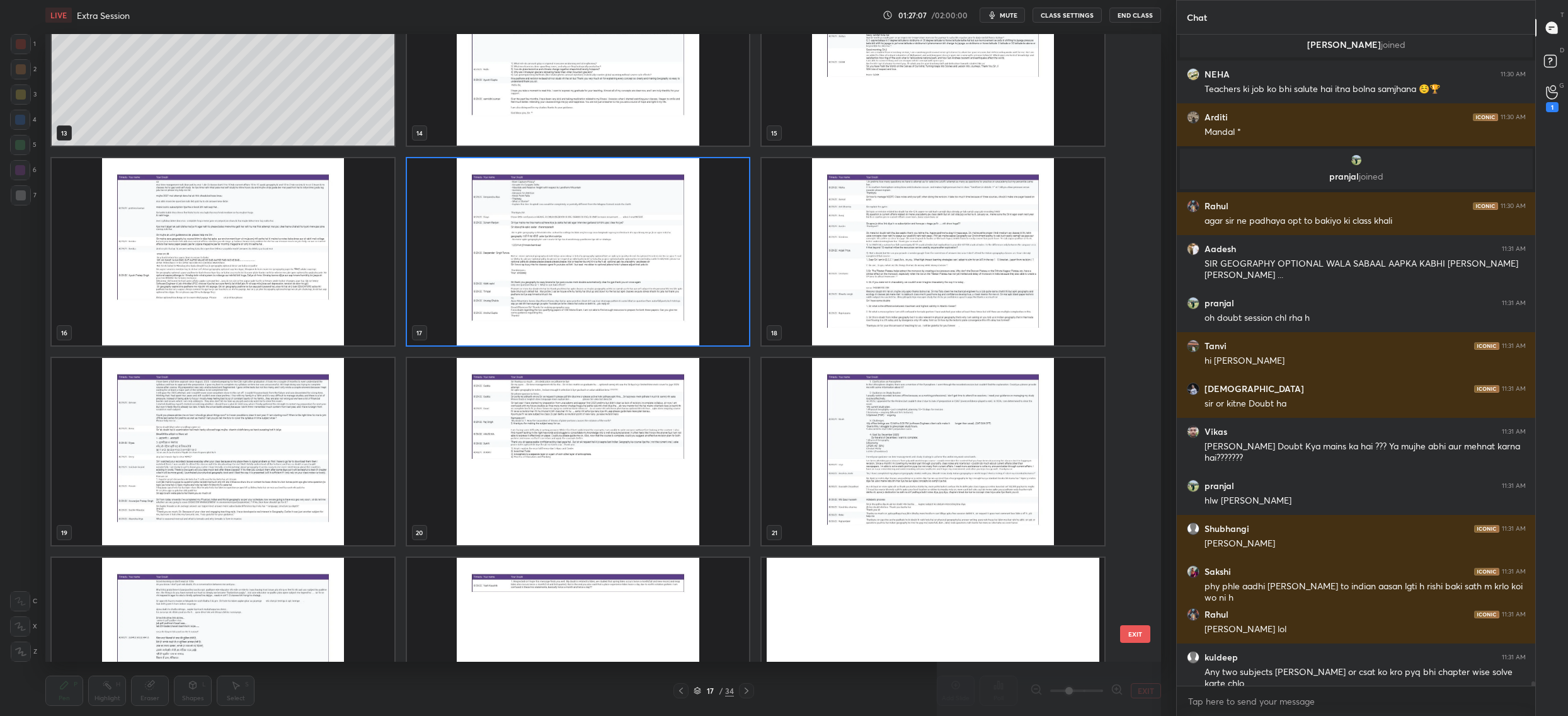
click at [869, 295] on img "grid" at bounding box center [932, 252] width 343 height 187
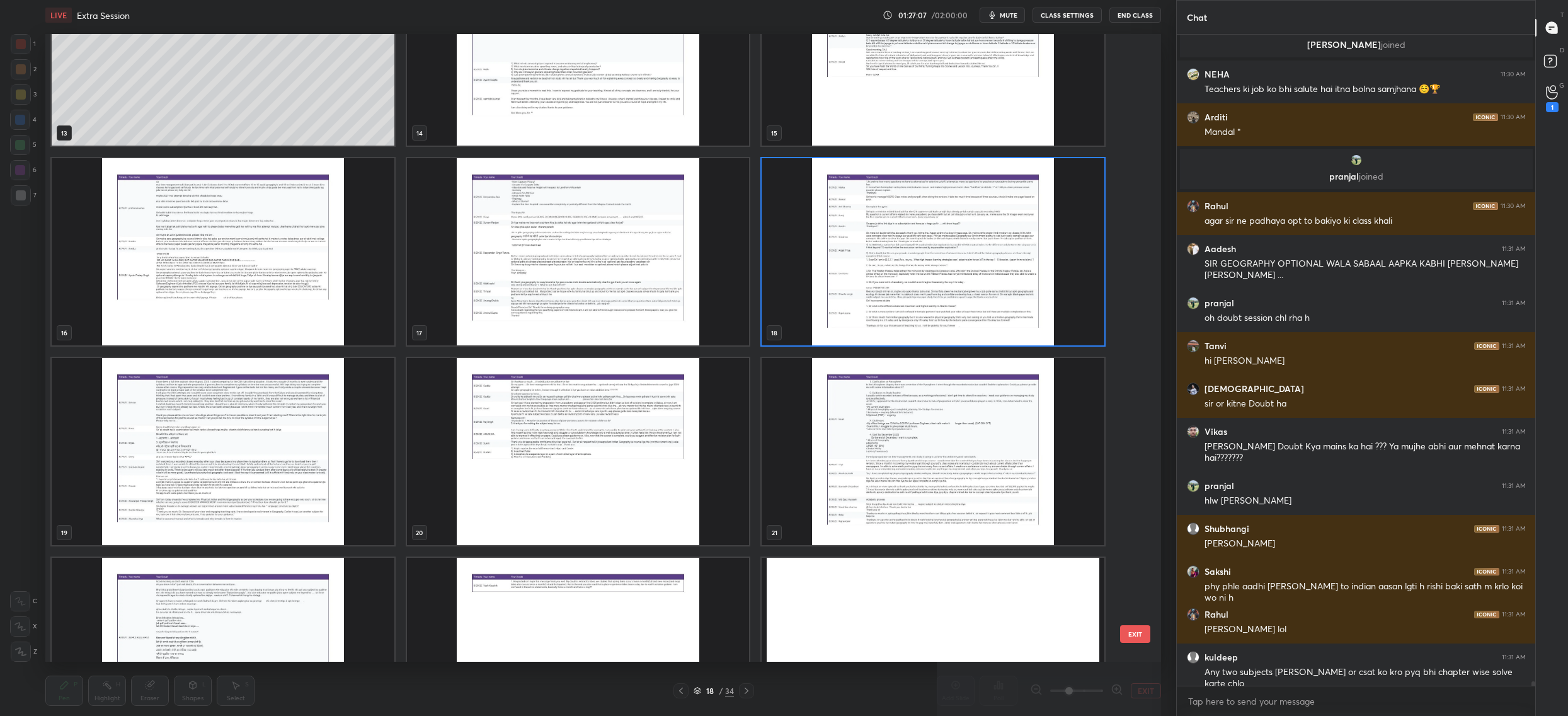
click at [869, 295] on img "grid" at bounding box center [932, 252] width 343 height 187
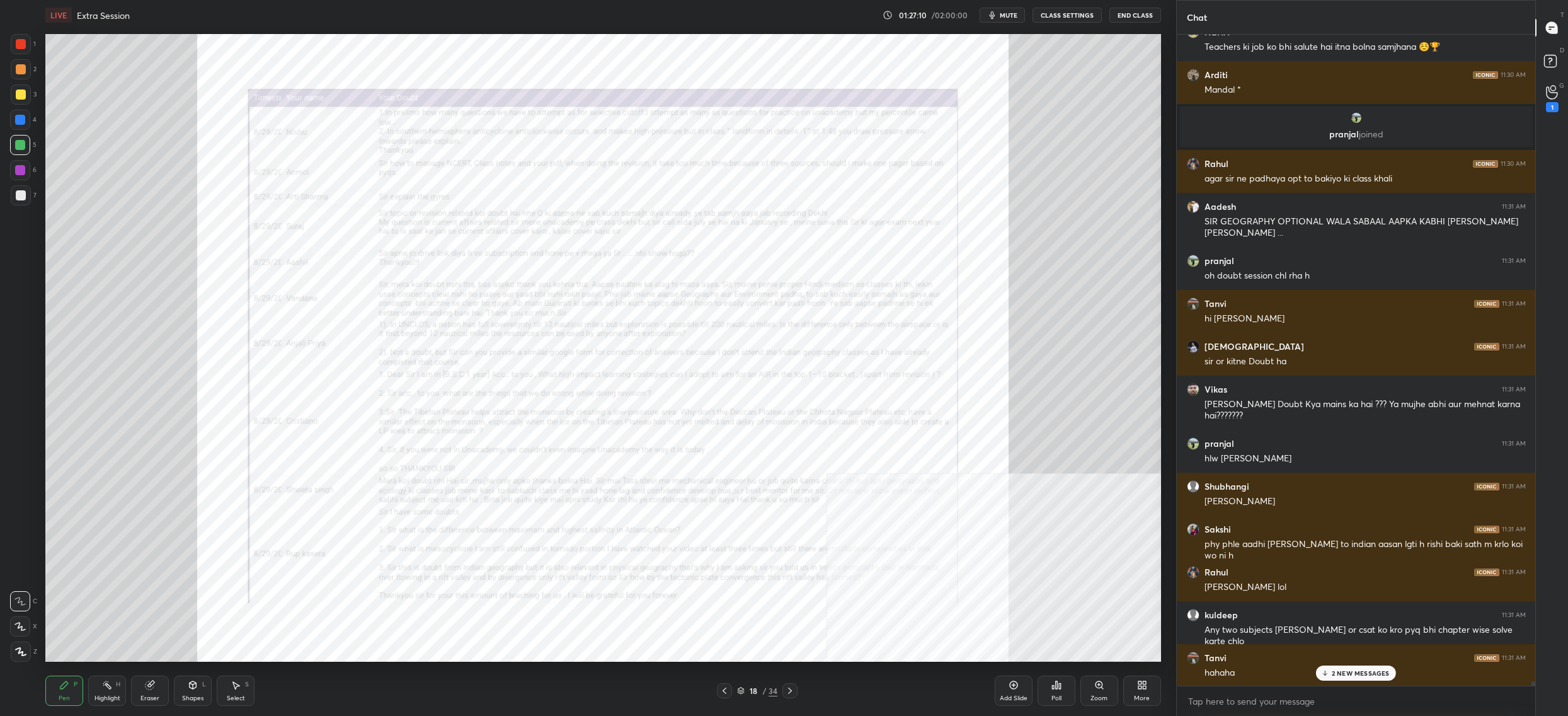
scroll to position [97095, 0]
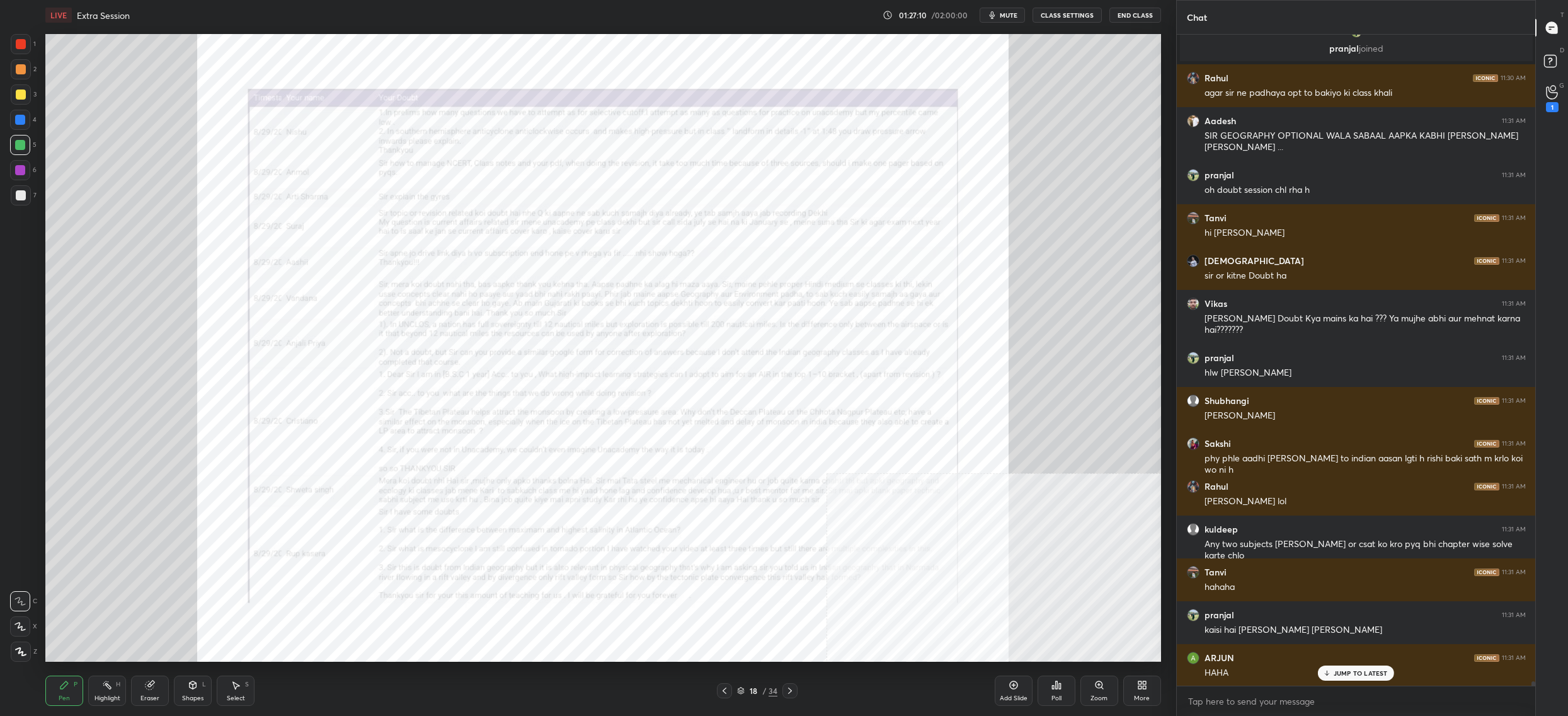
click at [750, 683] on div "18 / 34" at bounding box center [757, 690] width 80 height 15
drag, startPoint x: 756, startPoint y: 693, endPoint x: 747, endPoint y: 698, distance: 10.3
click at [754, 694] on div "18" at bounding box center [753, 690] width 12 height 8
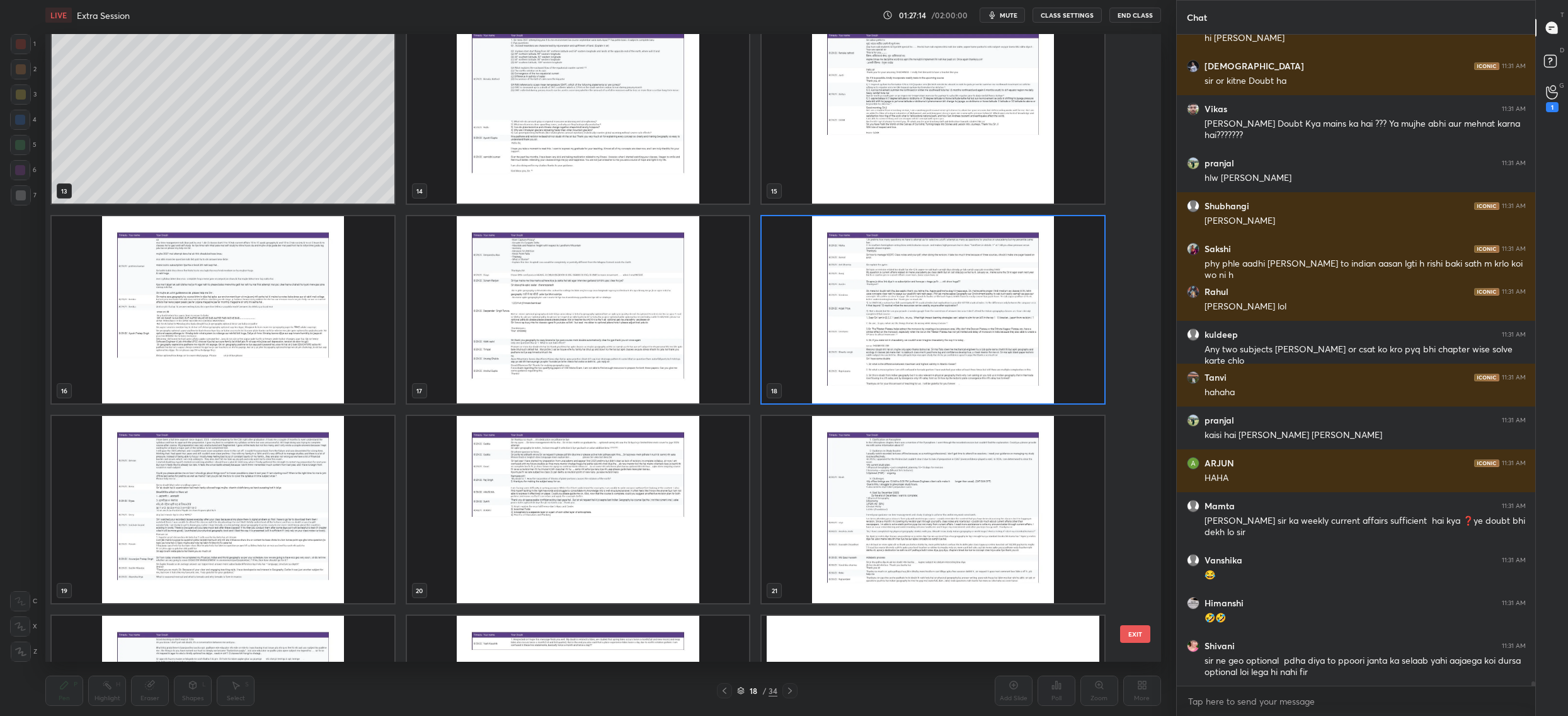
scroll to position [773, 0]
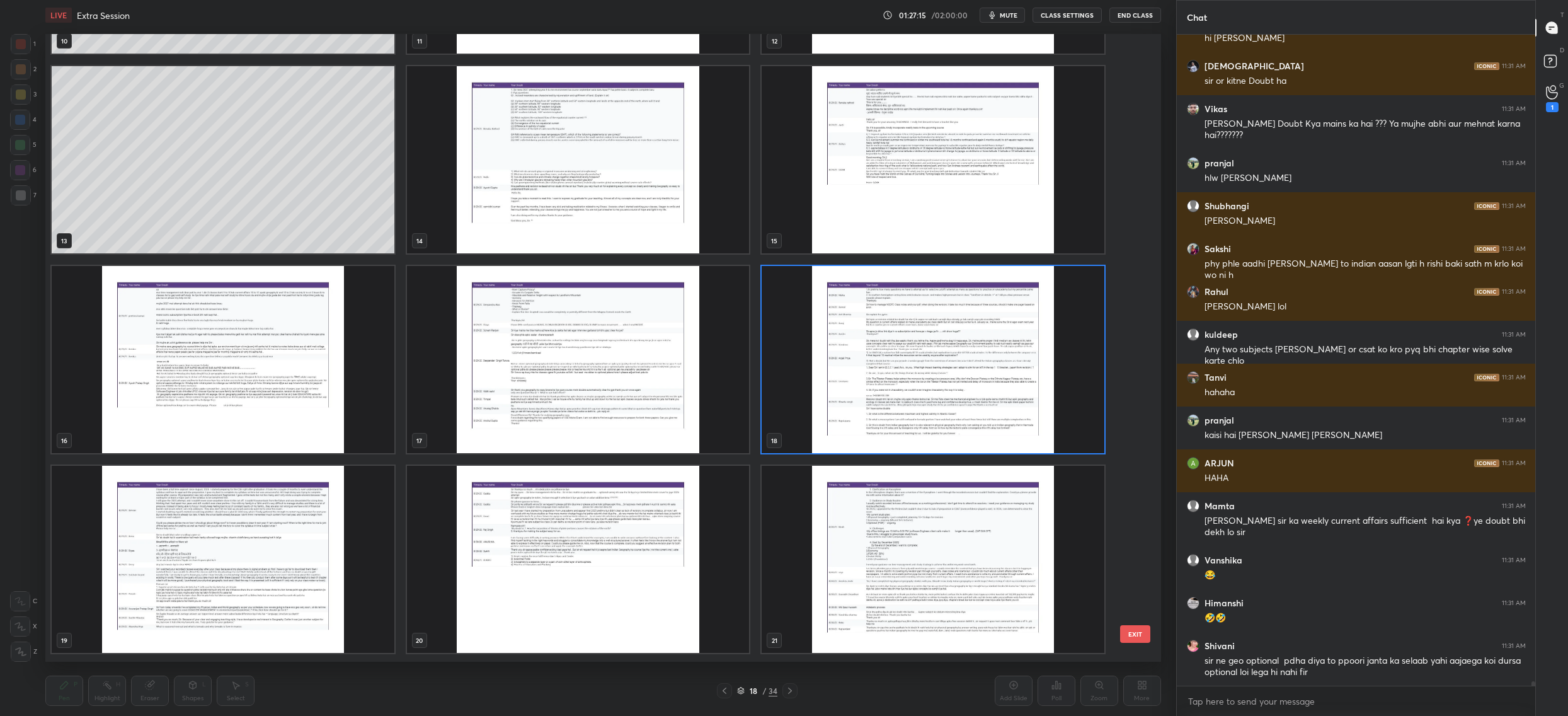
click at [941, 414] on img "grid" at bounding box center [932, 360] width 343 height 187
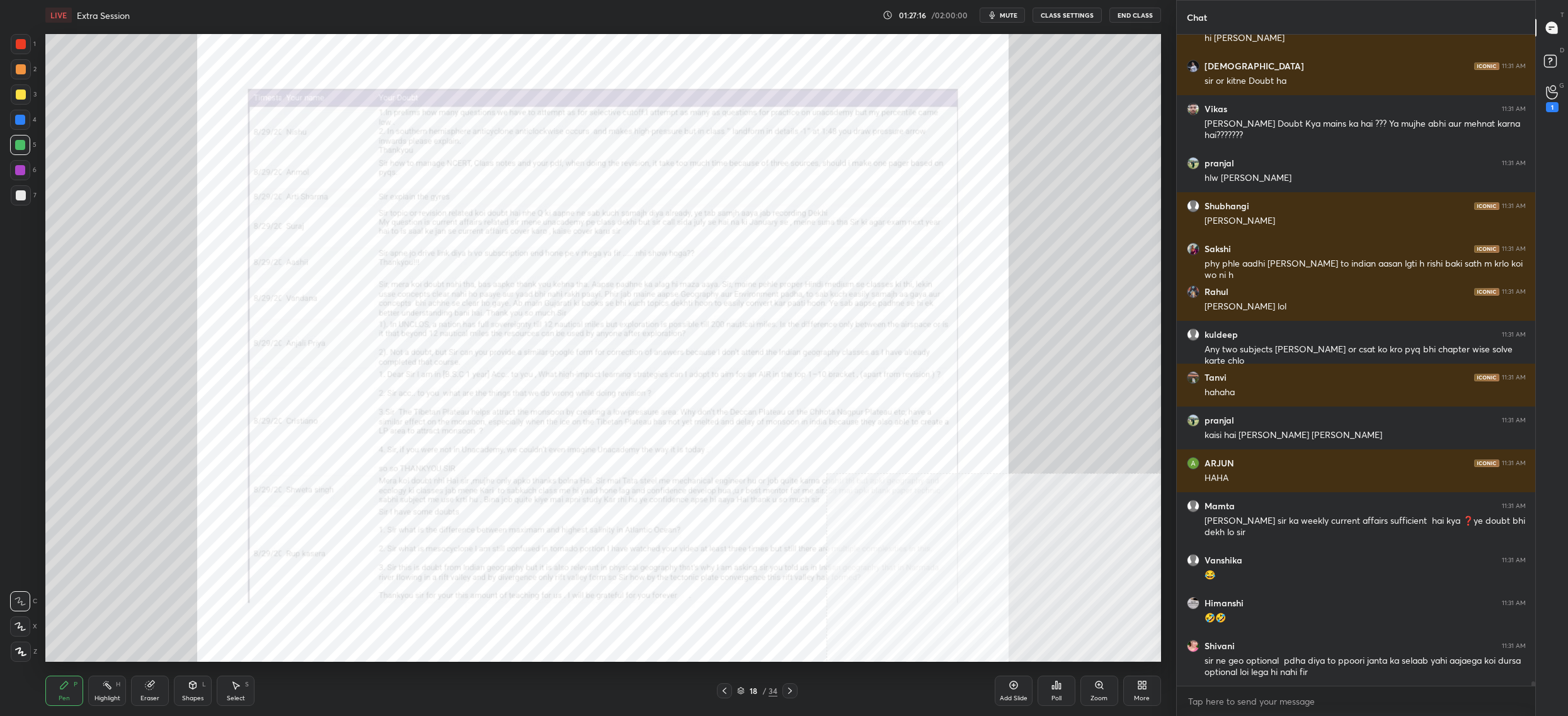
scroll to position [97333, 0]
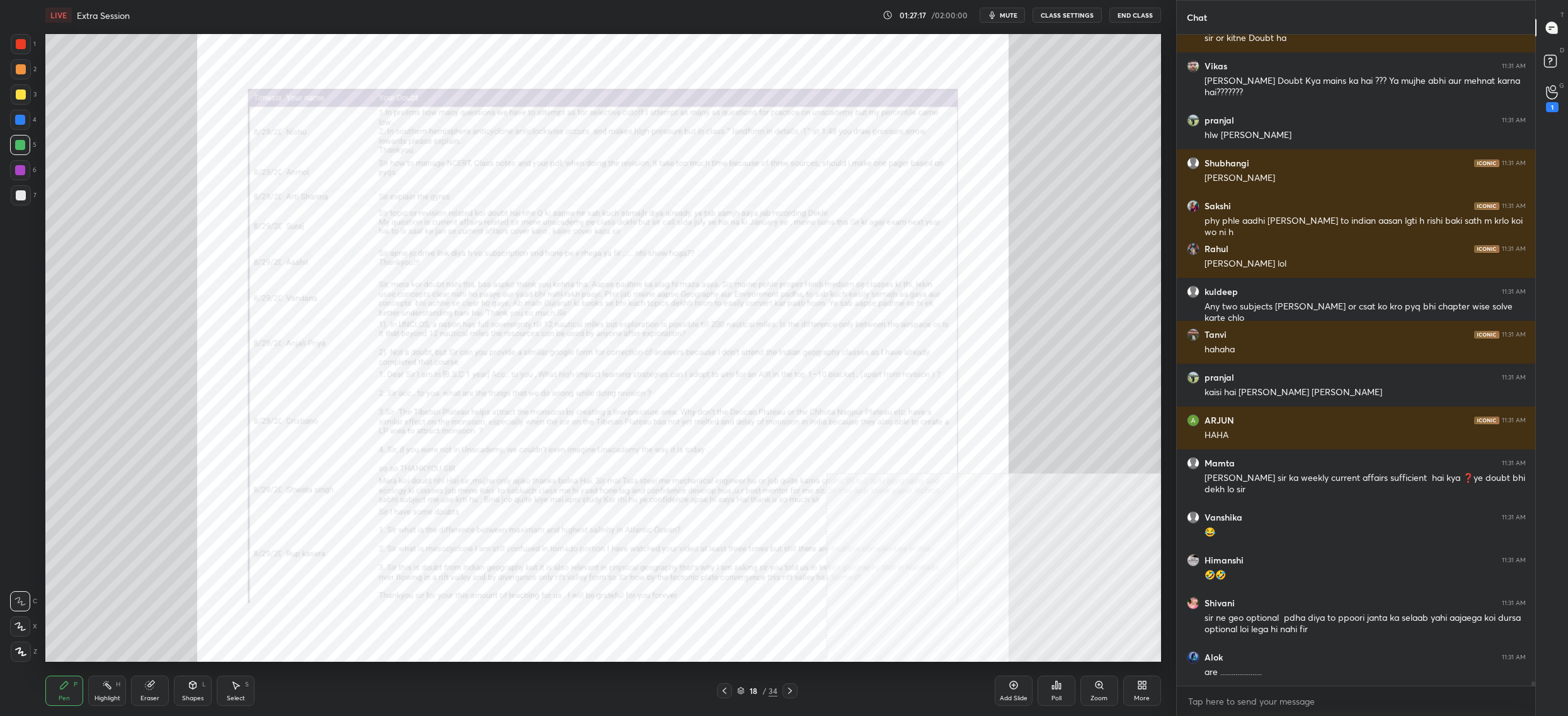
click at [1100, 692] on div "Zoom" at bounding box center [1099, 690] width 38 height 30
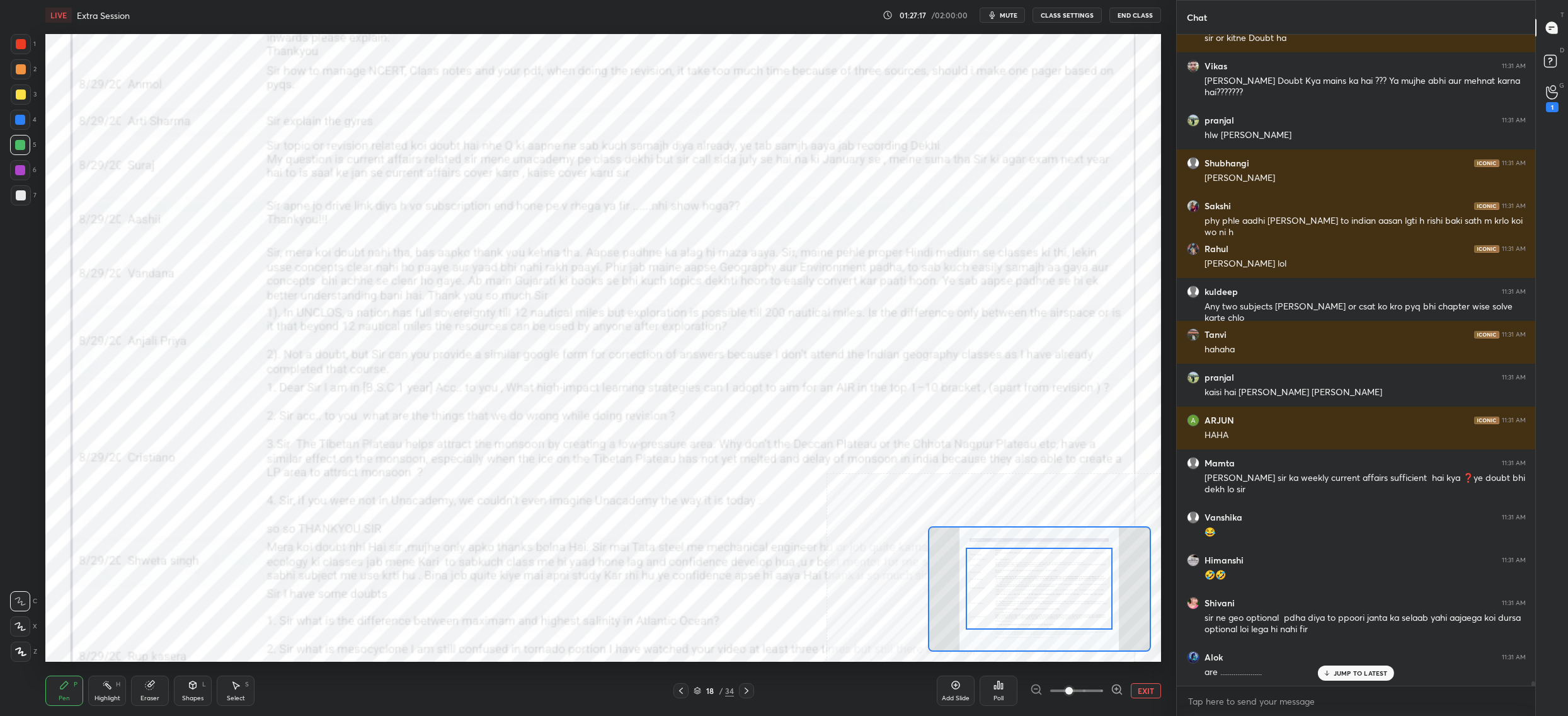
scroll to position [97375, 0]
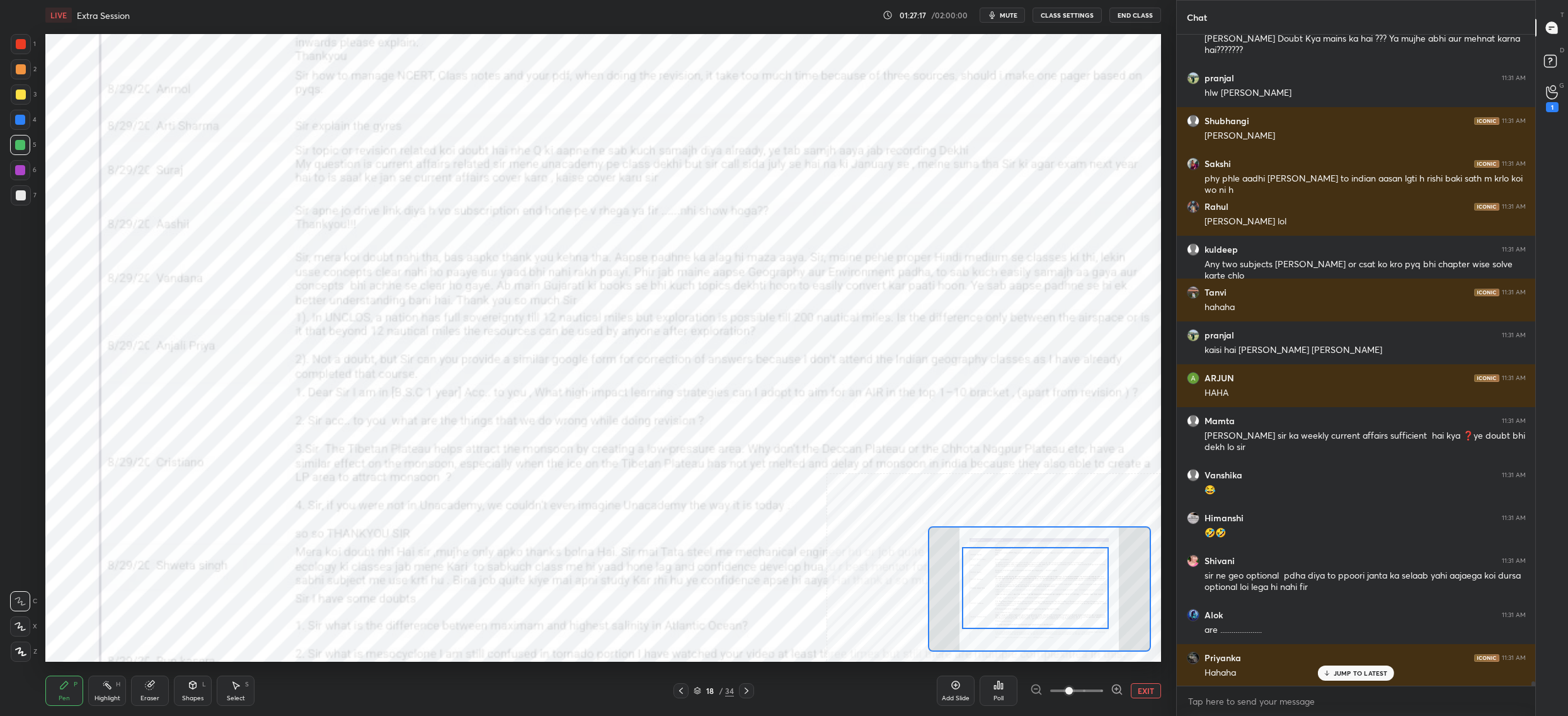
drag, startPoint x: 1074, startPoint y: 592, endPoint x: 1073, endPoint y: 568, distance: 24.0
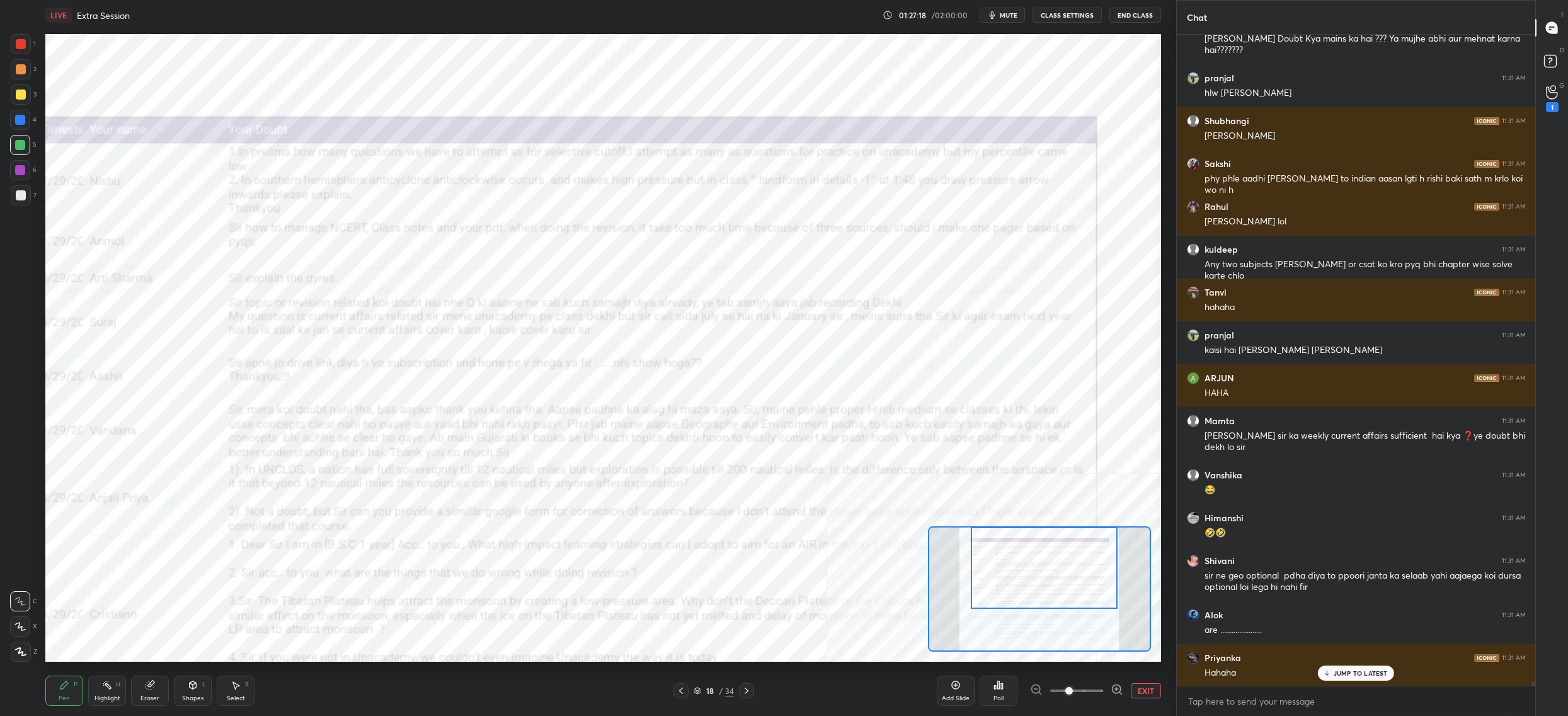
scroll to position [97464, 0]
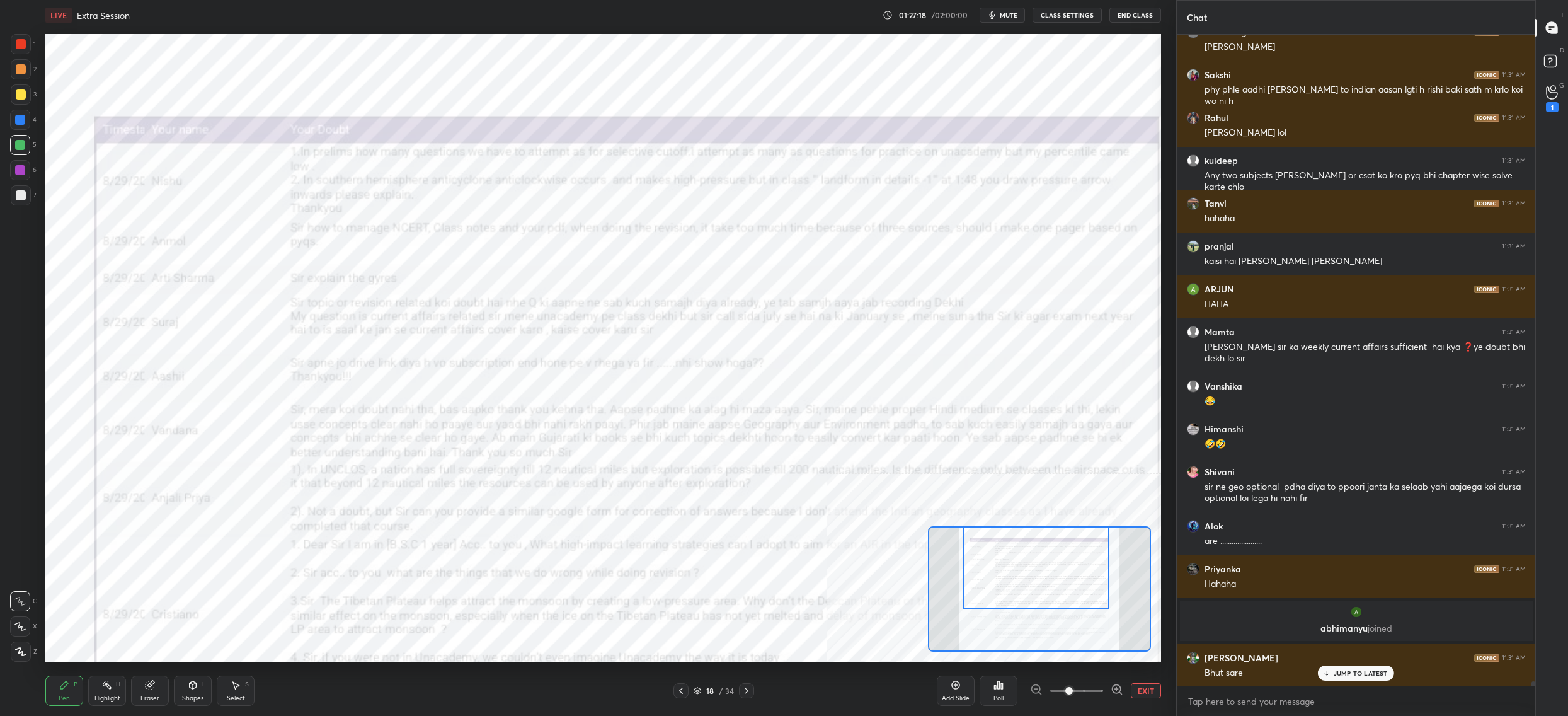
drag, startPoint x: 1073, startPoint y: 568, endPoint x: 1057, endPoint y: 531, distance: 40.3
click at [1070, 540] on div at bounding box center [1036, 568] width 147 height 82
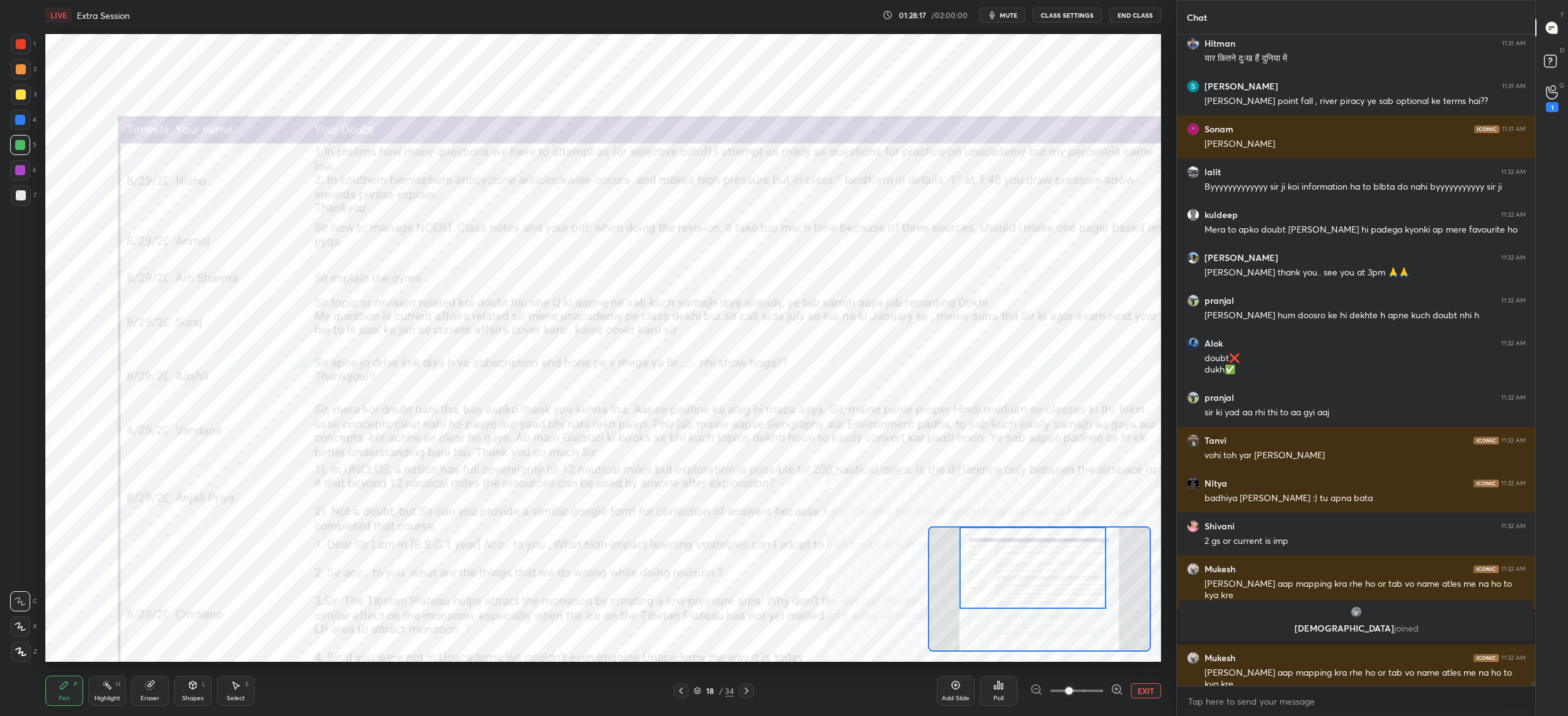
scroll to position [98065, 0]
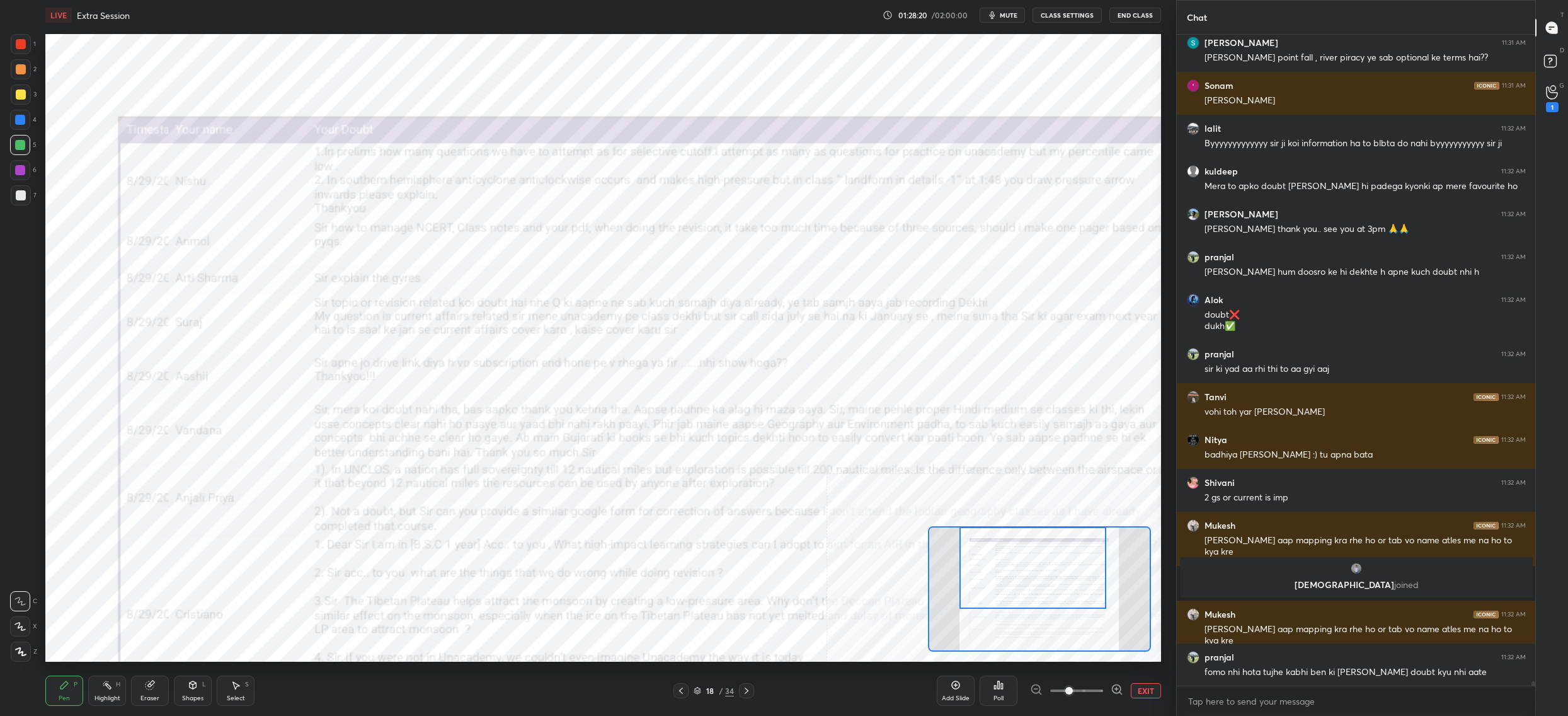
click at [938, 33] on div "Setting up your live class Poll for secs No correct answer Start poll" at bounding box center [603, 347] width 1126 height 635
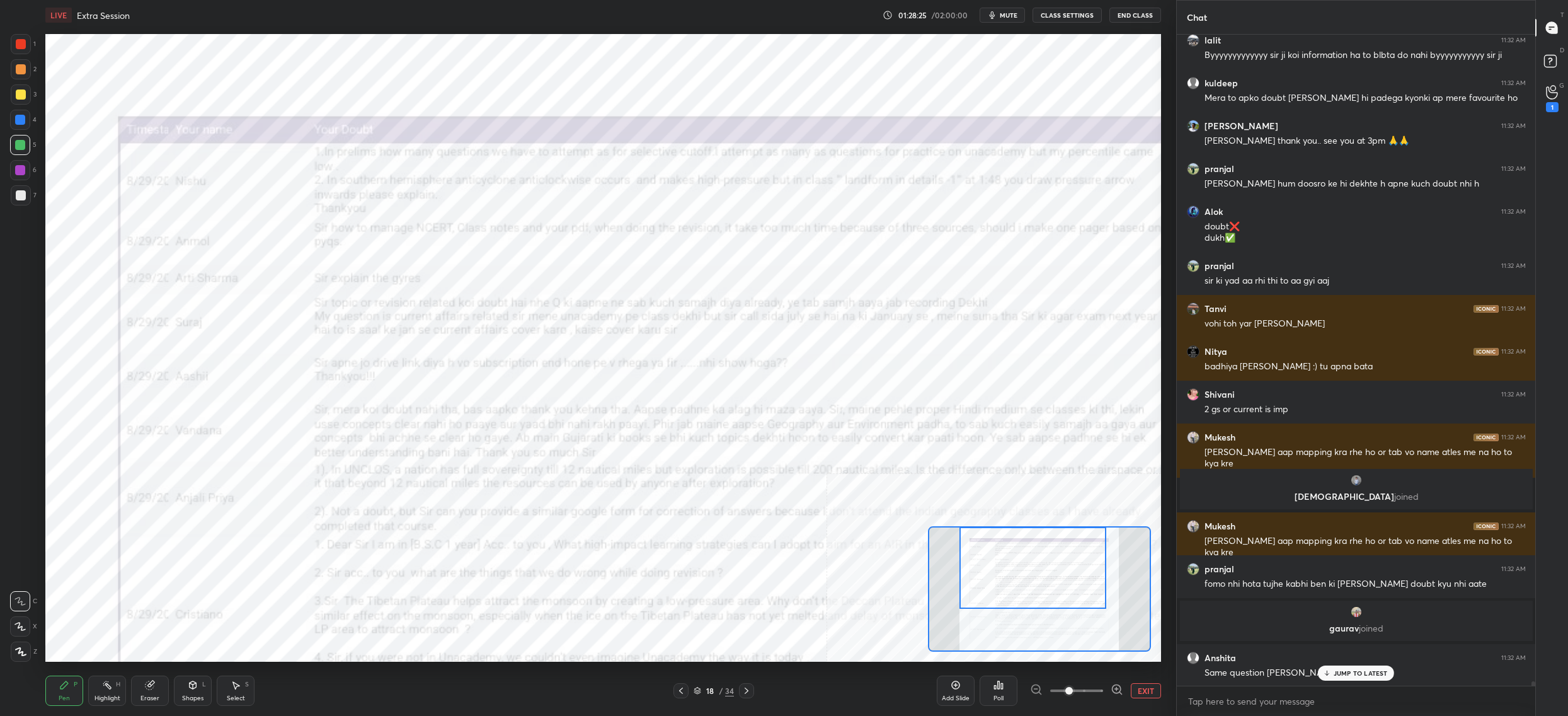
scroll to position [97910, 0]
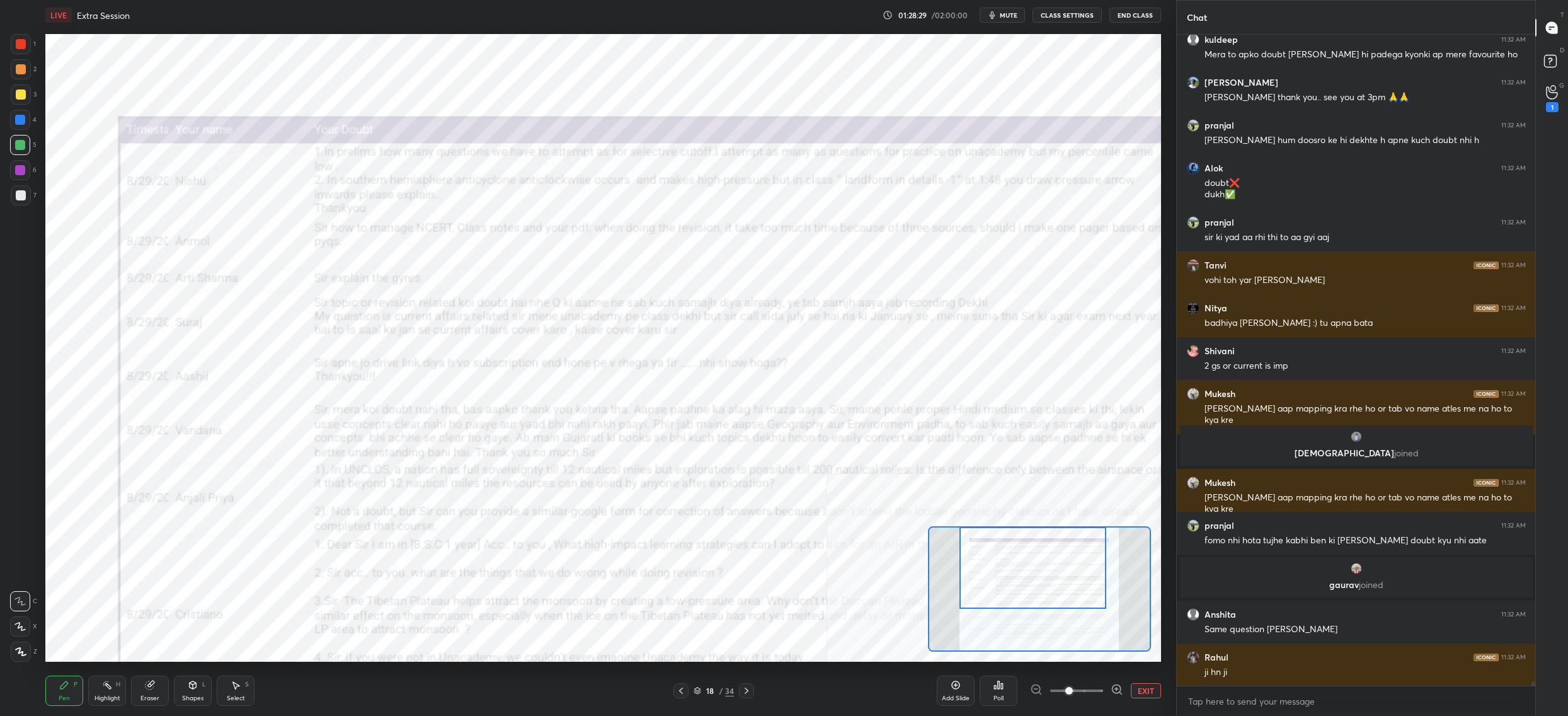
click at [919, 32] on div "Setting up your live class Poll for secs No correct answer Start poll" at bounding box center [603, 347] width 1126 height 635
click at [916, 46] on div "Setting up your live class Poll for secs No correct answer Start poll" at bounding box center [603, 347] width 1126 height 635
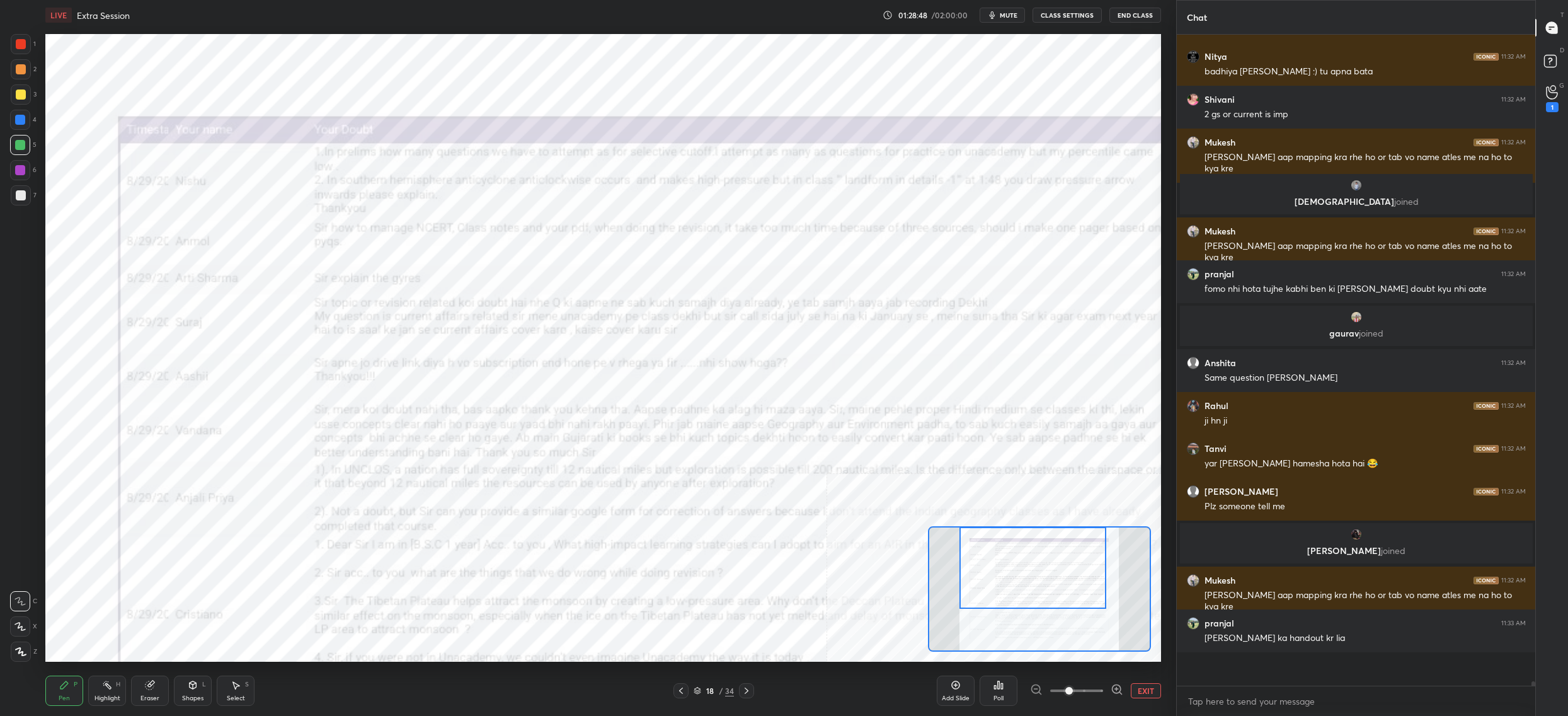
scroll to position [98176, 0]
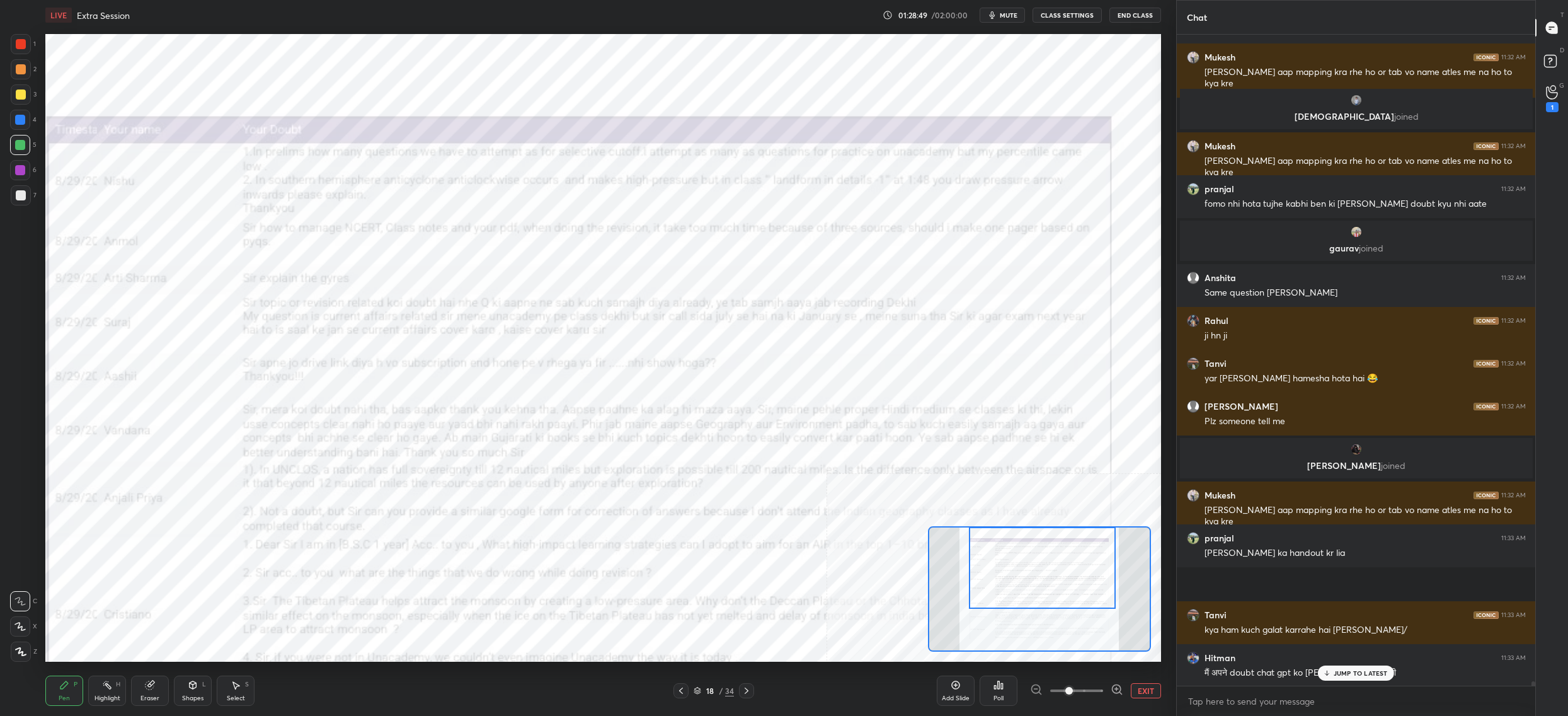
drag, startPoint x: 1017, startPoint y: 573, endPoint x: 982, endPoint y: 546, distance: 44.2
click at [1019, 568] on div at bounding box center [1042, 568] width 147 height 82
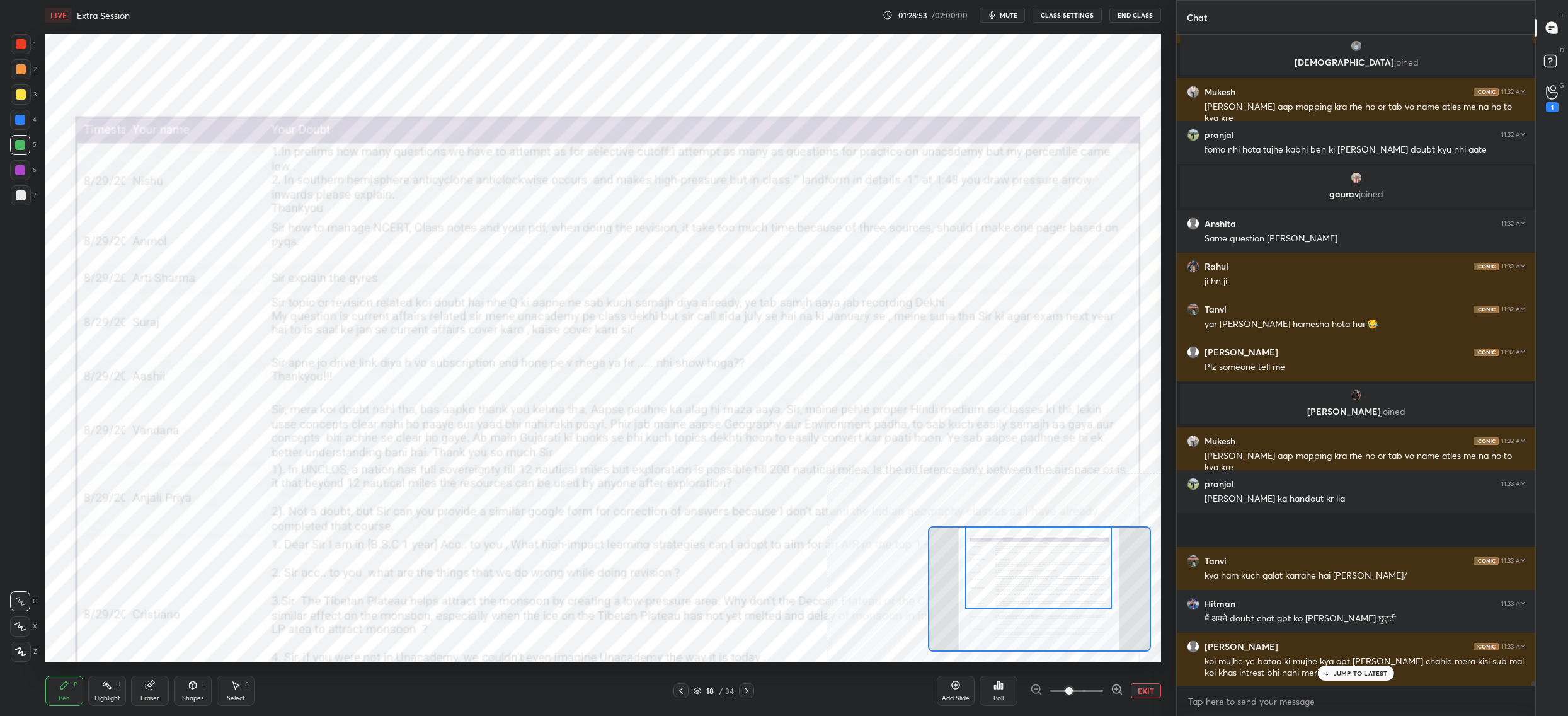
scroll to position [98273, 0]
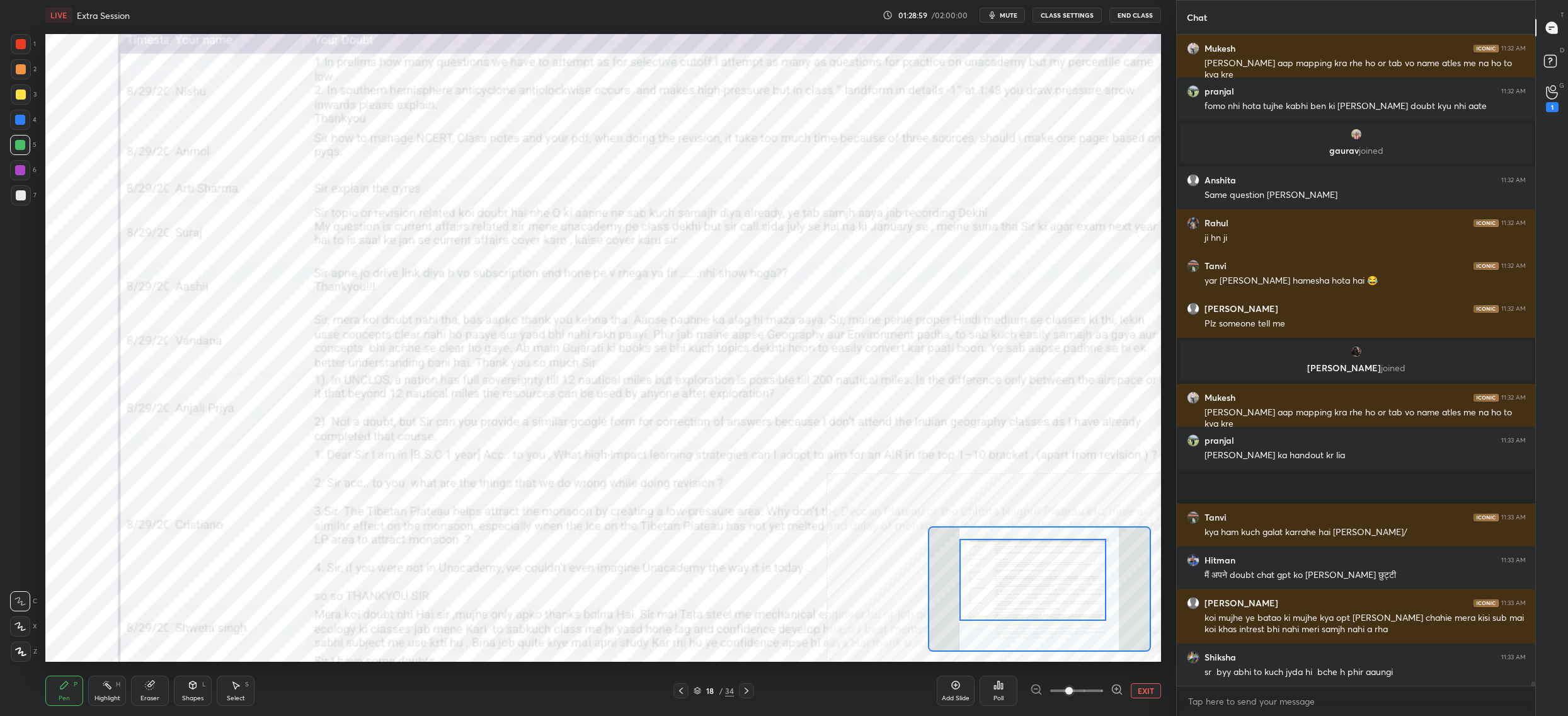
drag, startPoint x: 1026, startPoint y: 591, endPoint x: 1011, endPoint y: 593, distance: 15.1
click at [1013, 594] on div at bounding box center [1033, 580] width 147 height 82
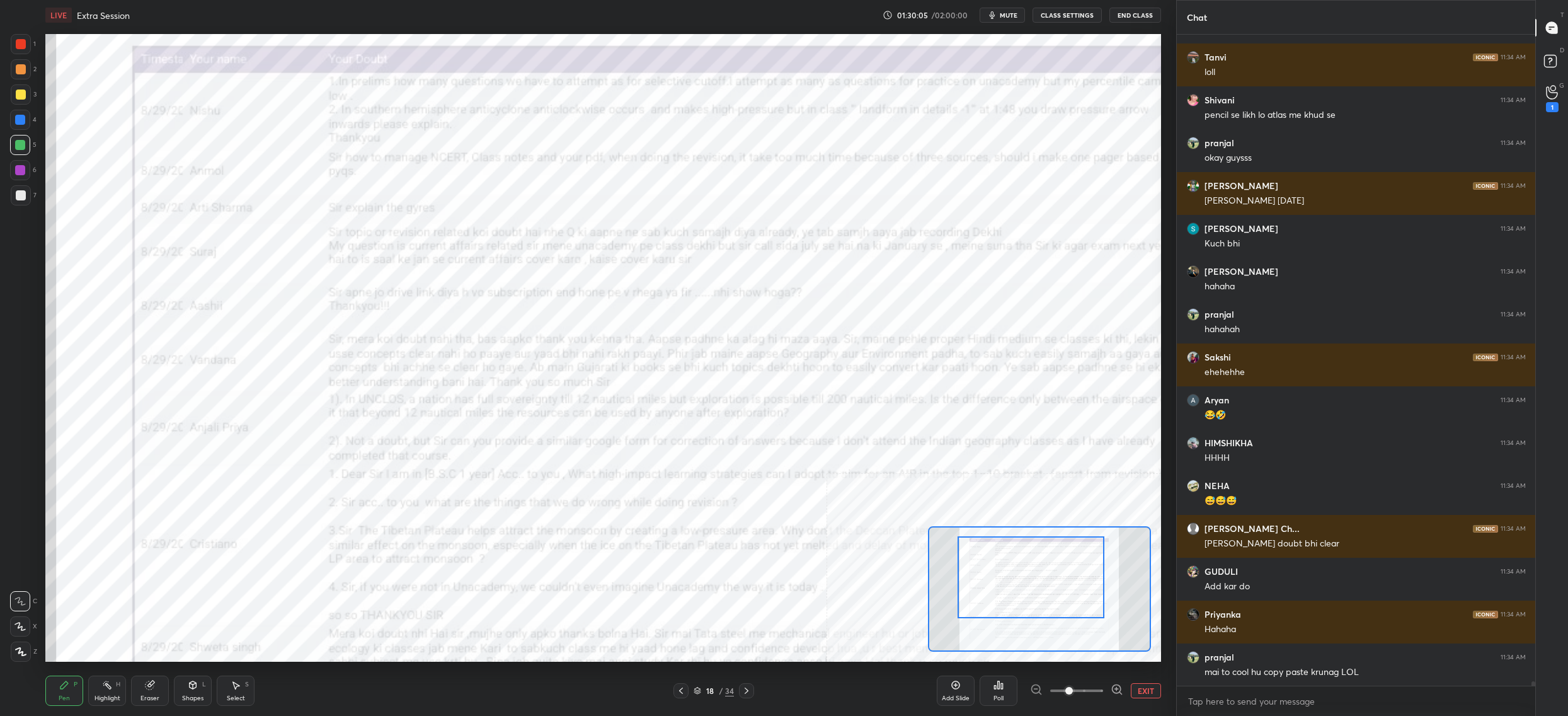
scroll to position [99492, 0]
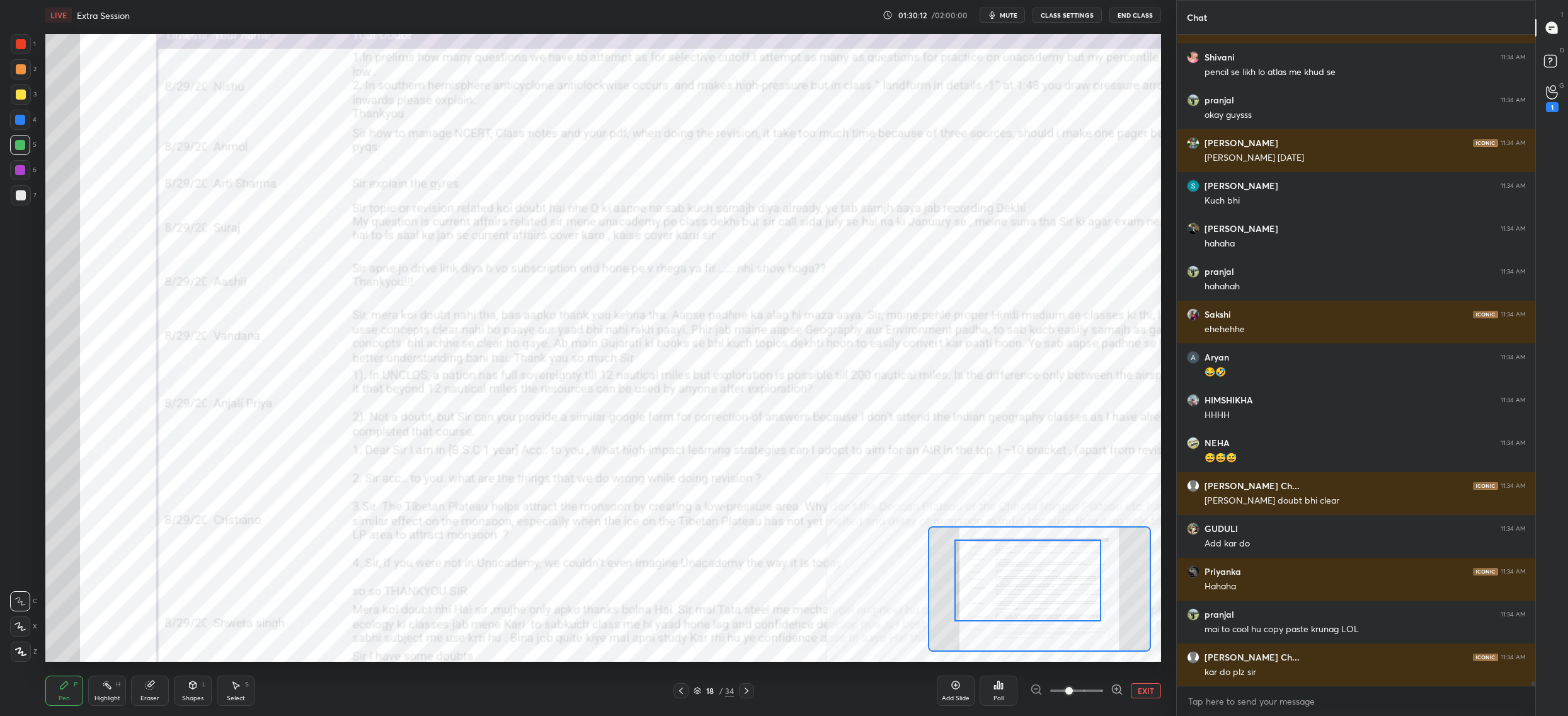
drag, startPoint x: 1033, startPoint y: 578, endPoint x: 1000, endPoint y: 542, distance: 48.8
click at [1028, 577] on div at bounding box center [1028, 581] width 147 height 82
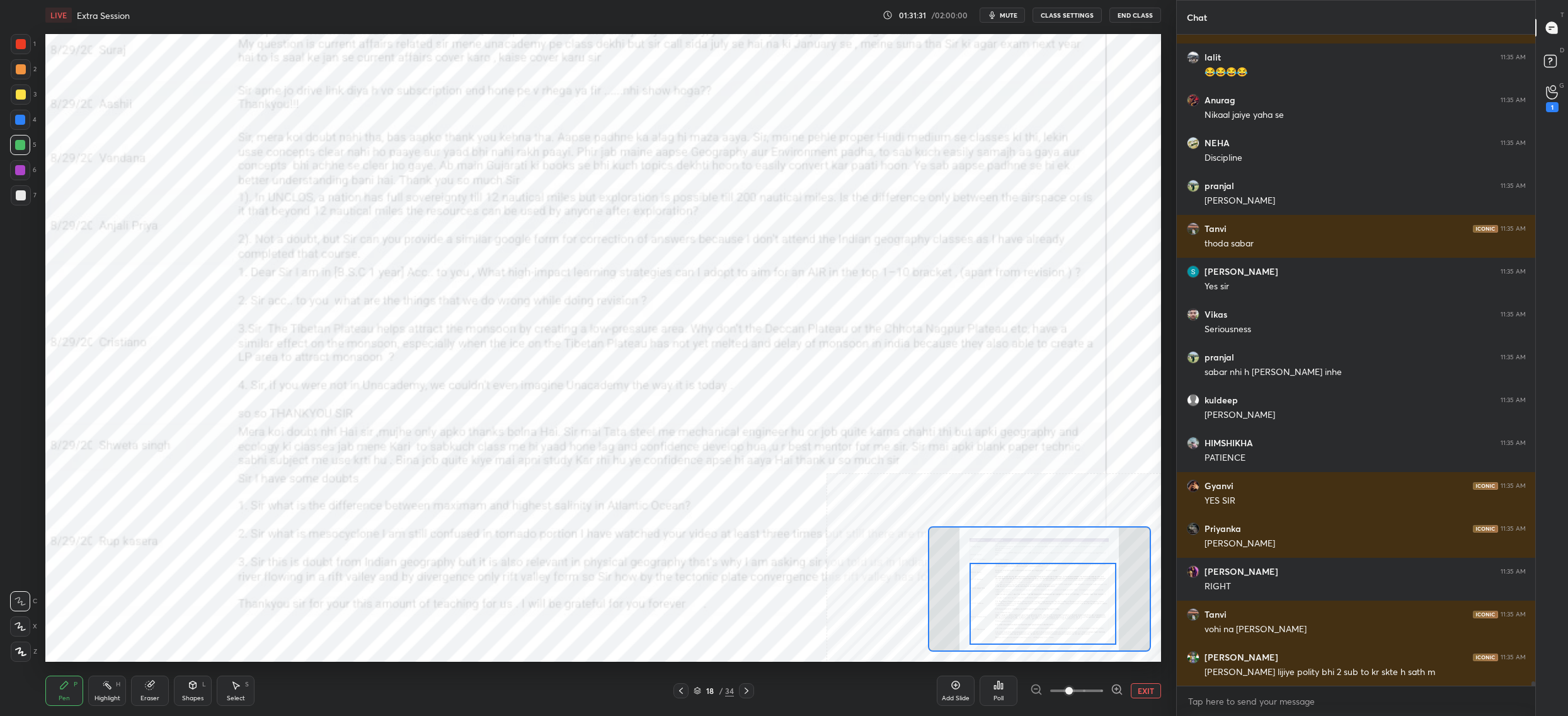
scroll to position [101436, 0]
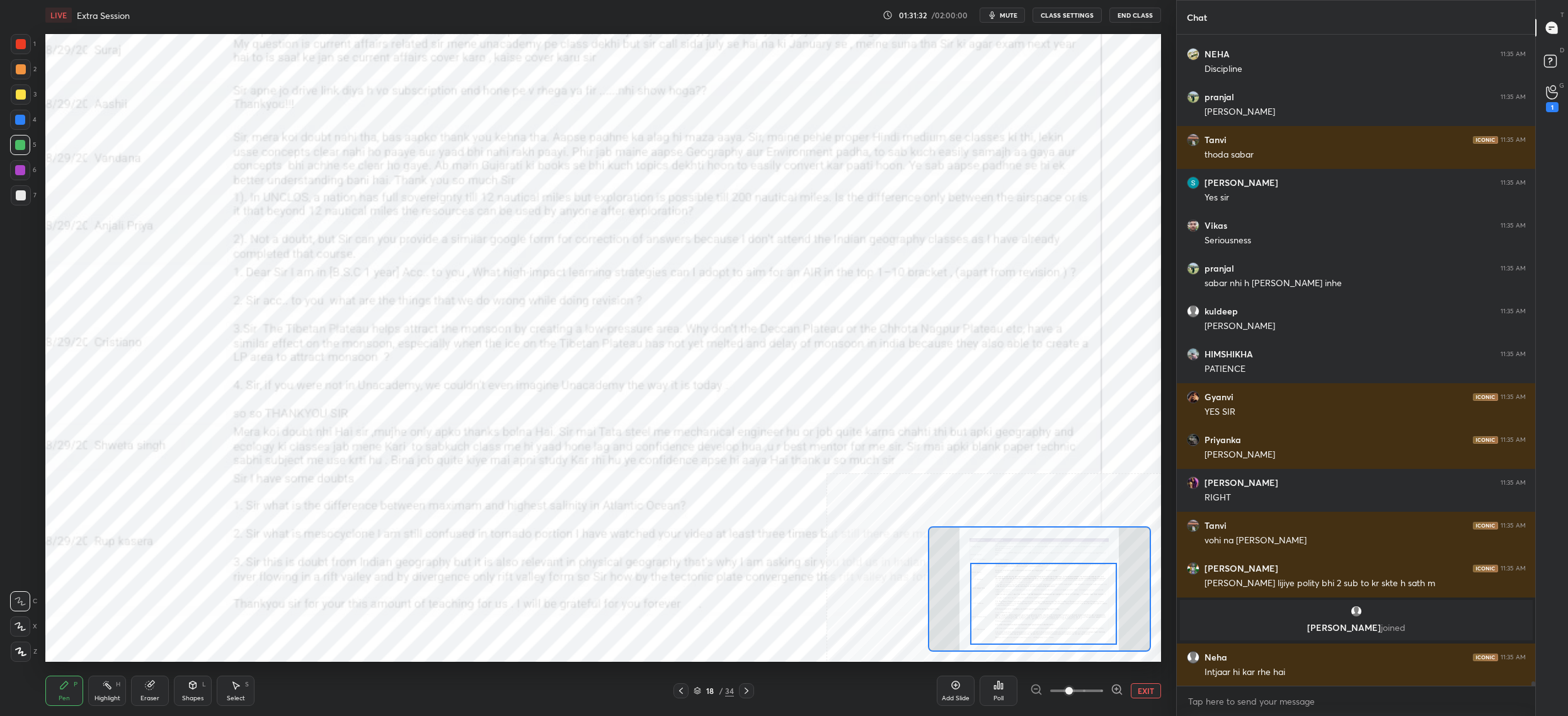
drag, startPoint x: 1004, startPoint y: 604, endPoint x: 1010, endPoint y: 621, distance: 18.0
click at [1016, 623] on div at bounding box center [1044, 604] width 147 height 82
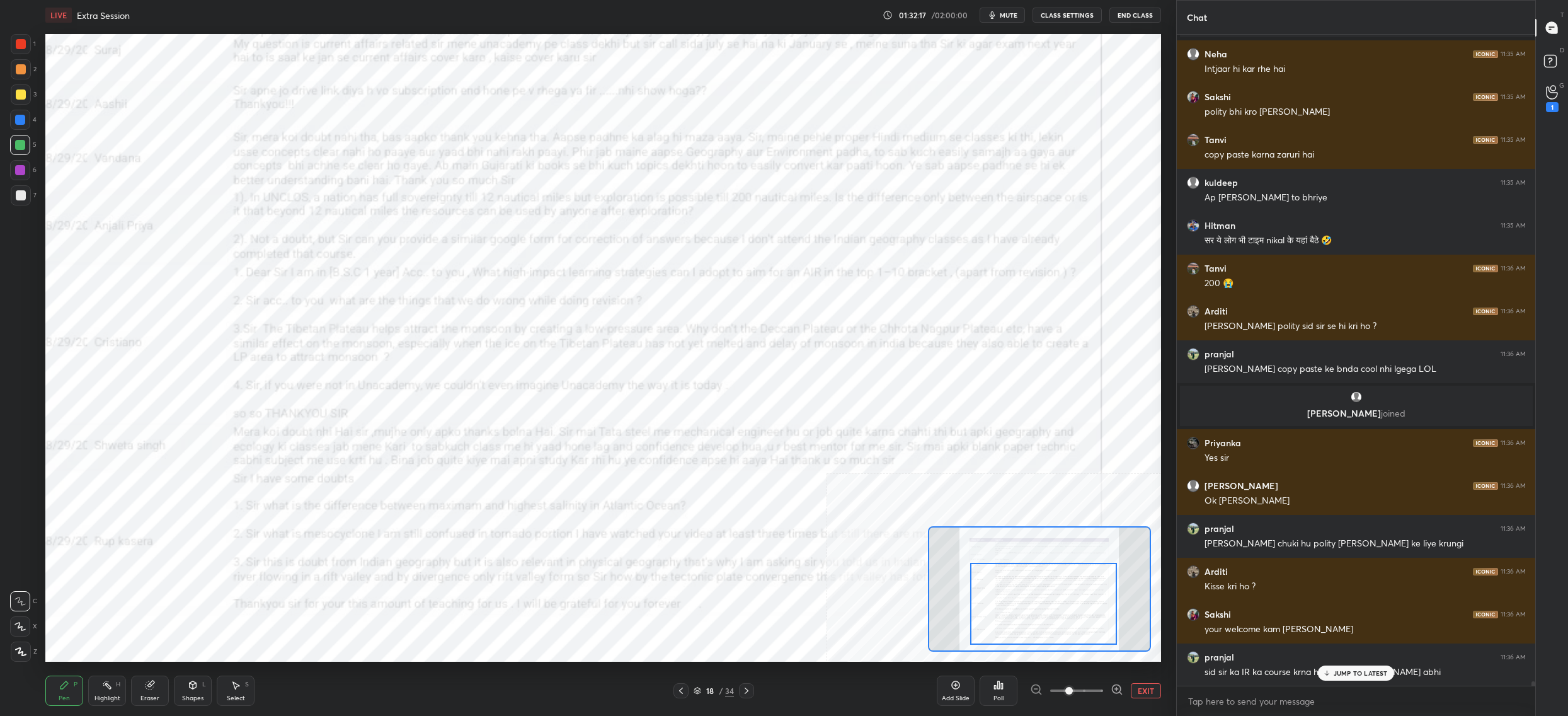
scroll to position [101531, 0]
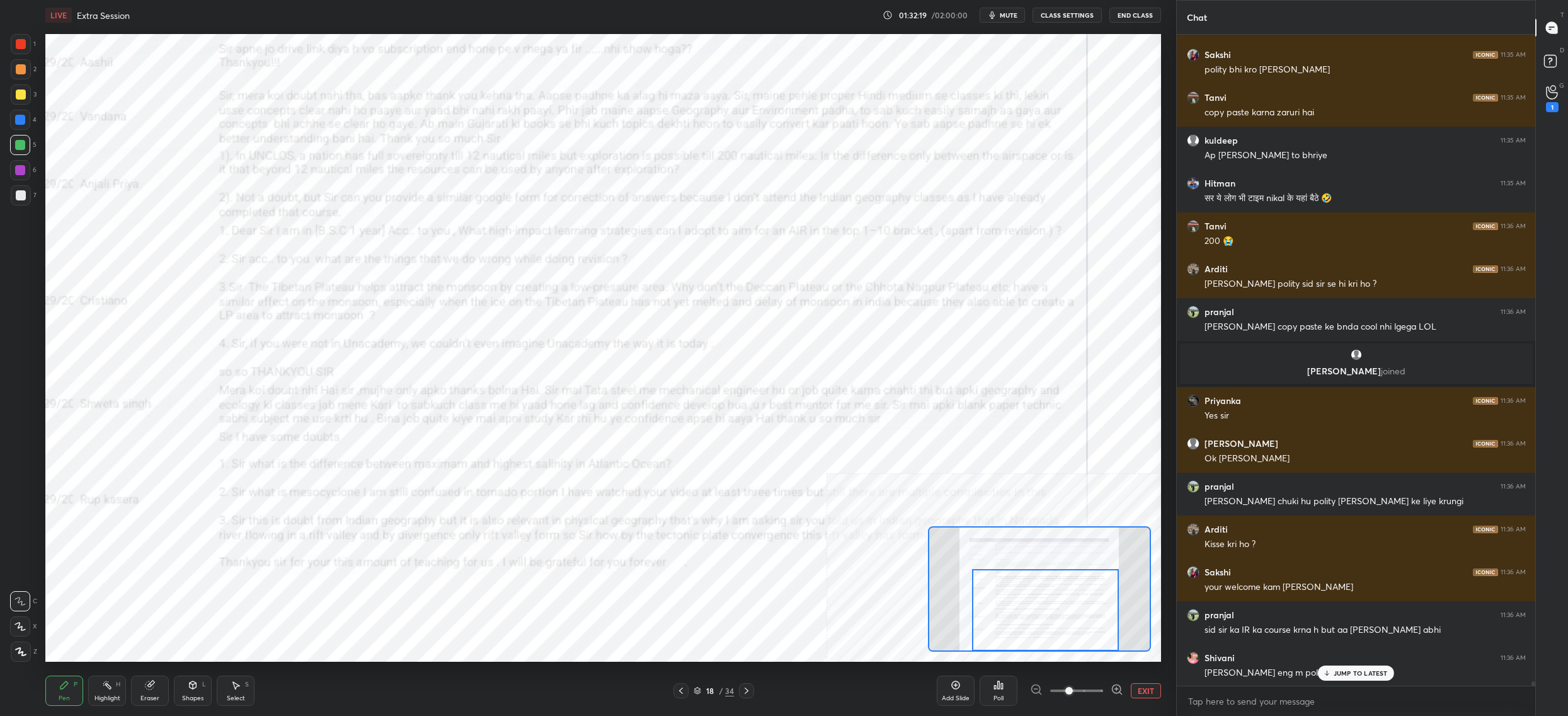
drag, startPoint x: 1037, startPoint y: 564, endPoint x: 1035, endPoint y: 577, distance: 13.2
click at [1034, 577] on div at bounding box center [1045, 610] width 147 height 82
drag, startPoint x: 1036, startPoint y: 577, endPoint x: 1040, endPoint y: 585, distance: 8.9
click at [1042, 583] on div at bounding box center [1048, 610] width 147 height 82
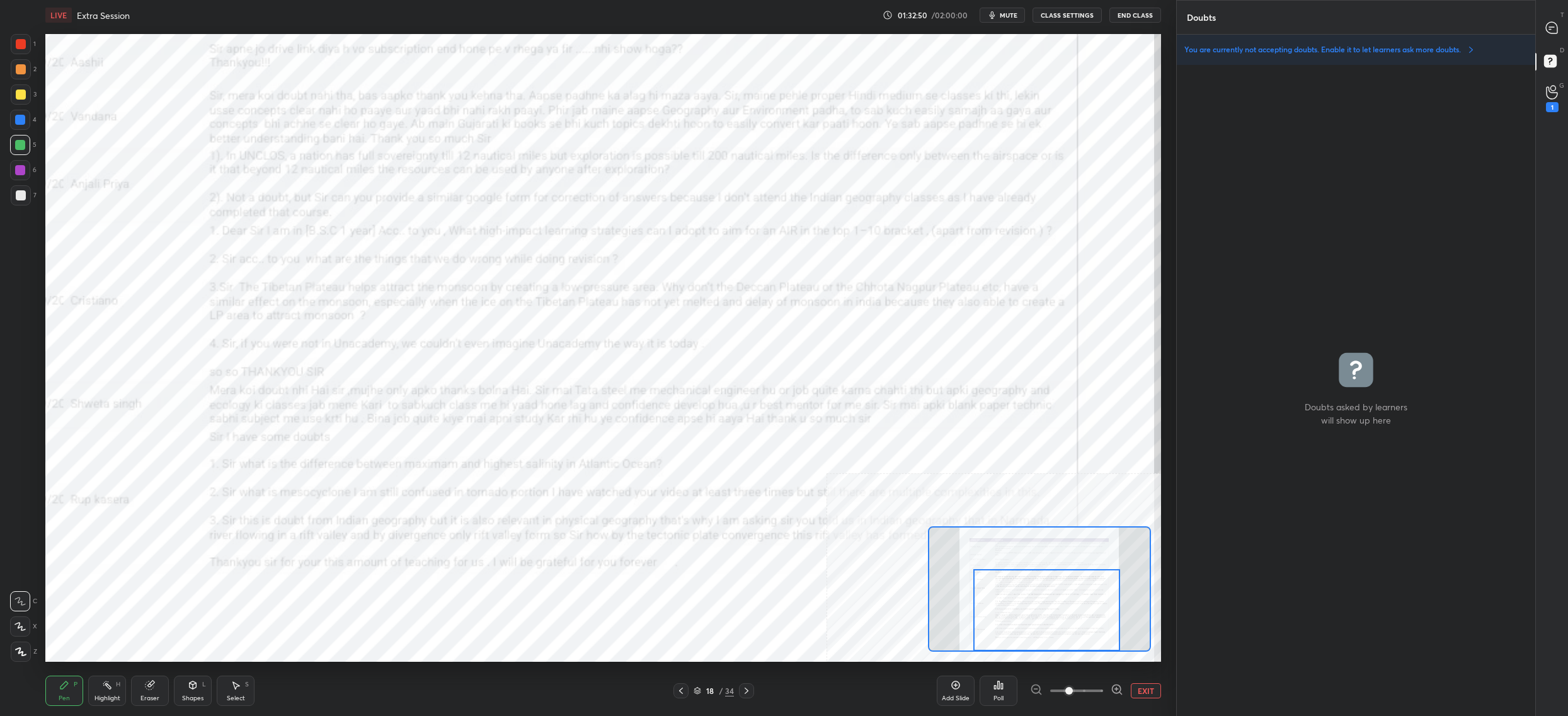
scroll to position [4, 5]
click at [1551, 29] on icon at bounding box center [1552, 28] width 13 height 13
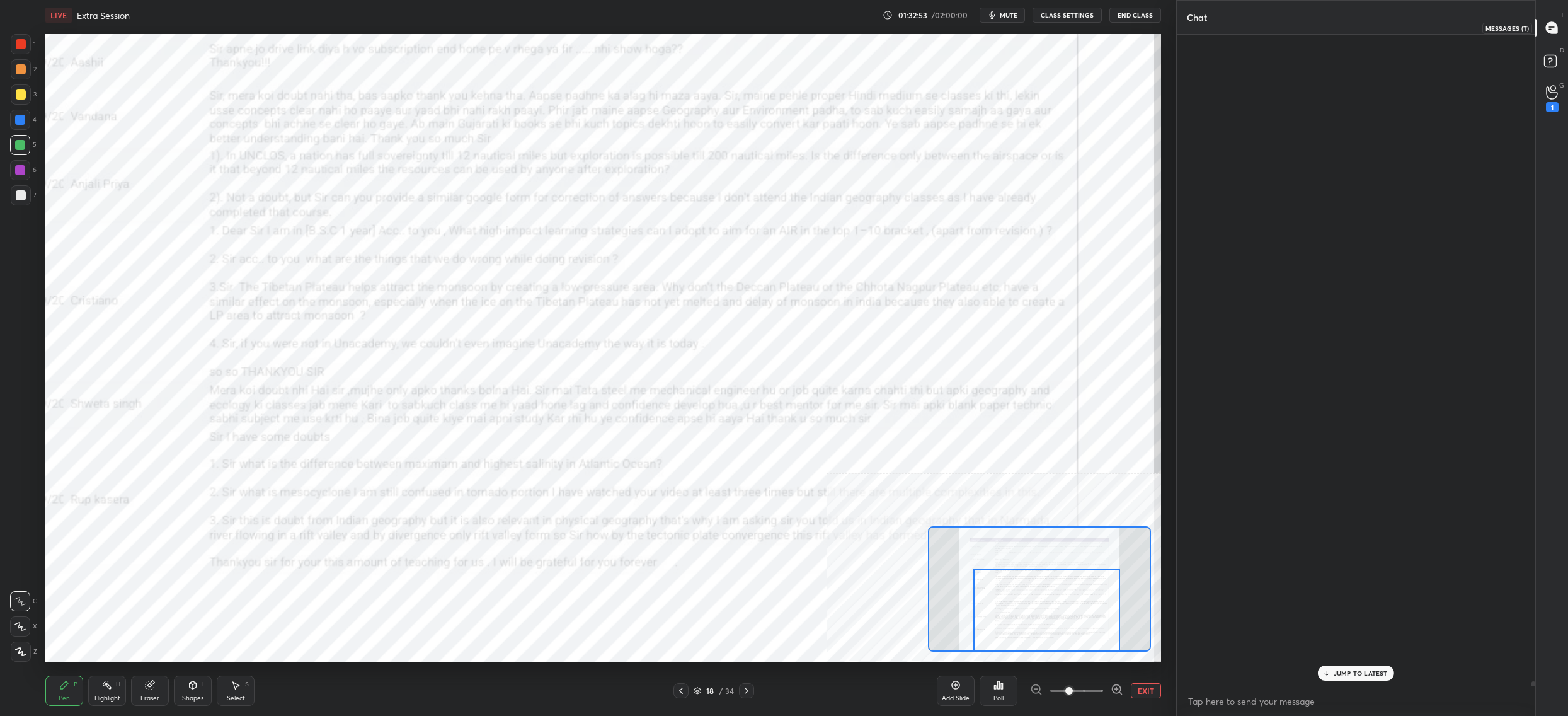
drag, startPoint x: 1549, startPoint y: 29, endPoint x: 1543, endPoint y: 32, distance: 6.7
click at [1549, 29] on icon at bounding box center [1550, 29] width 2 height 0
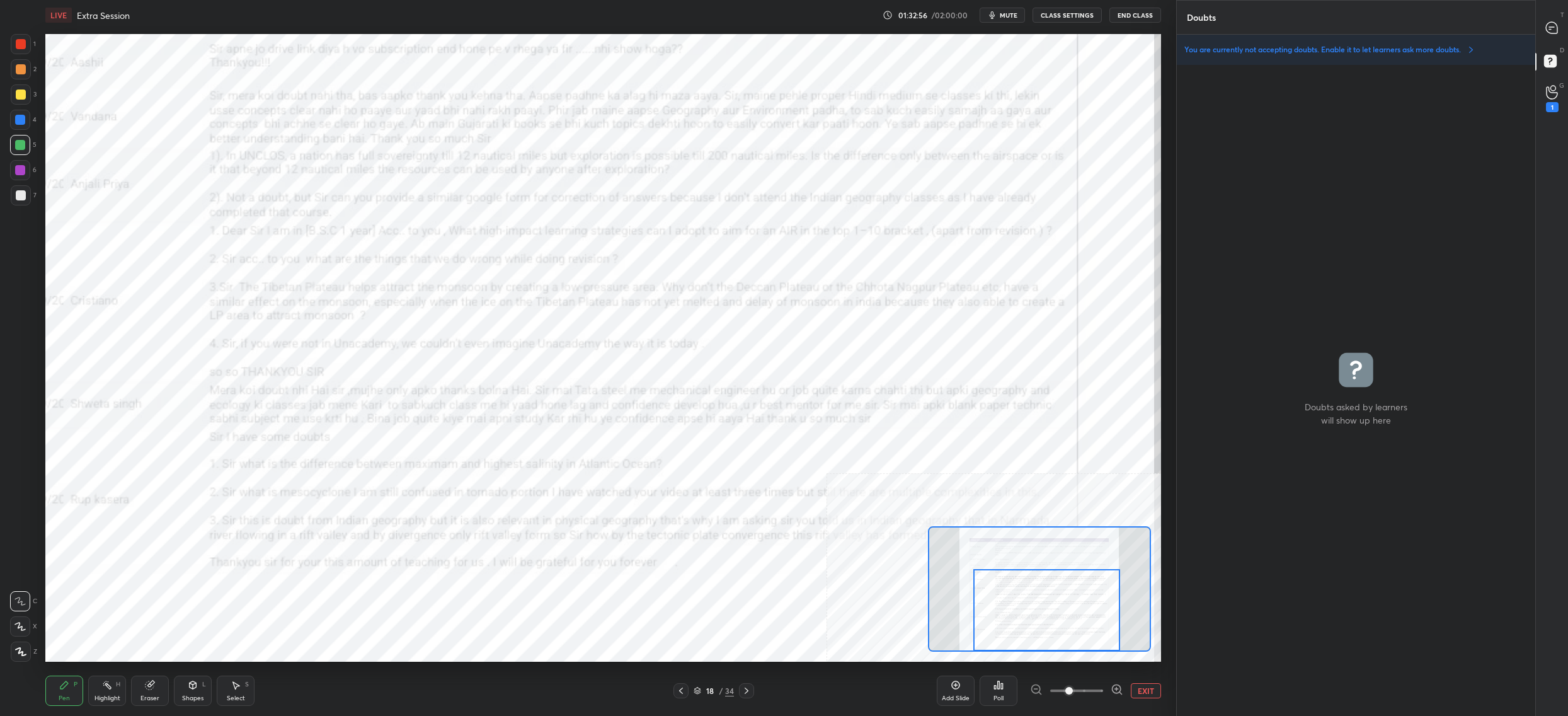
scroll to position [4, 5]
click at [1549, 37] on div at bounding box center [1553, 27] width 26 height 22
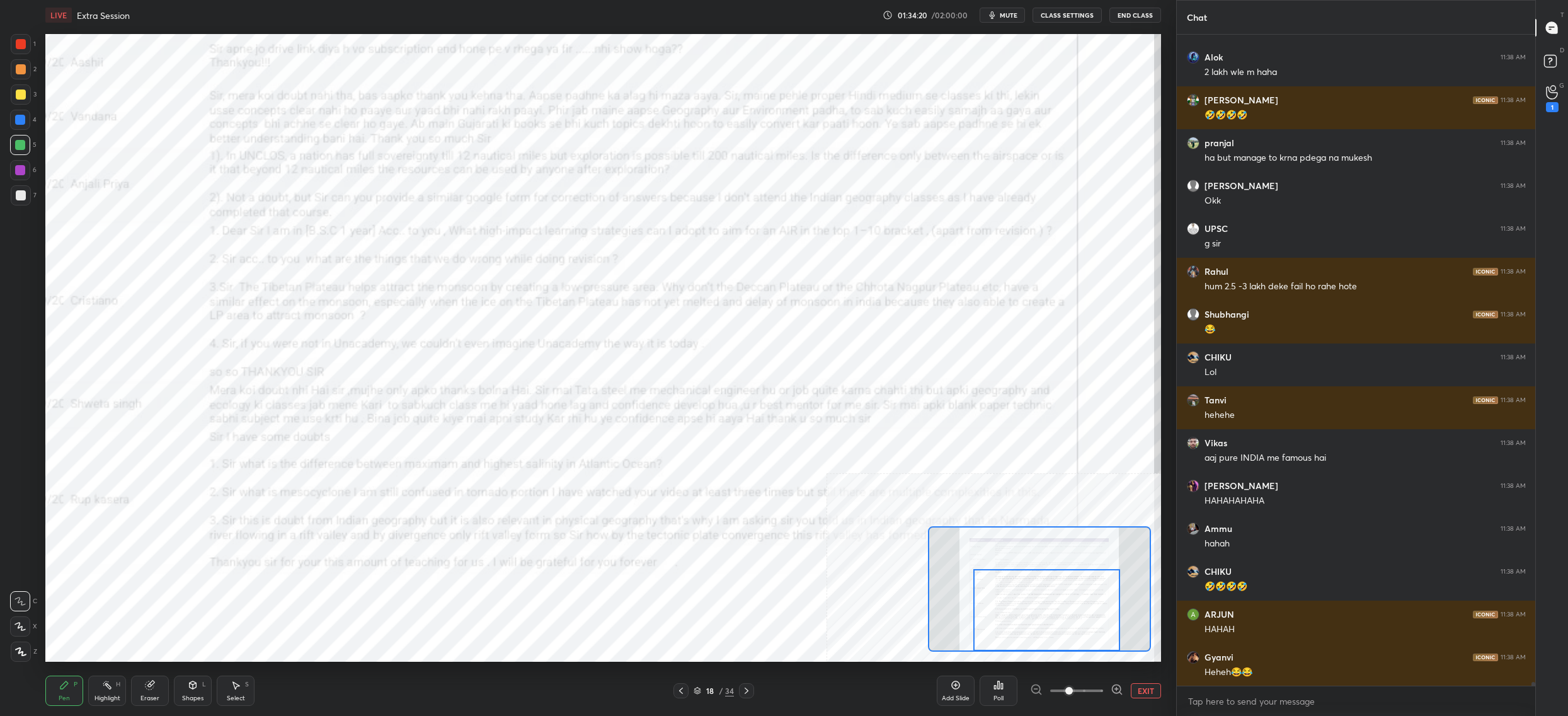
scroll to position [104442, 0]
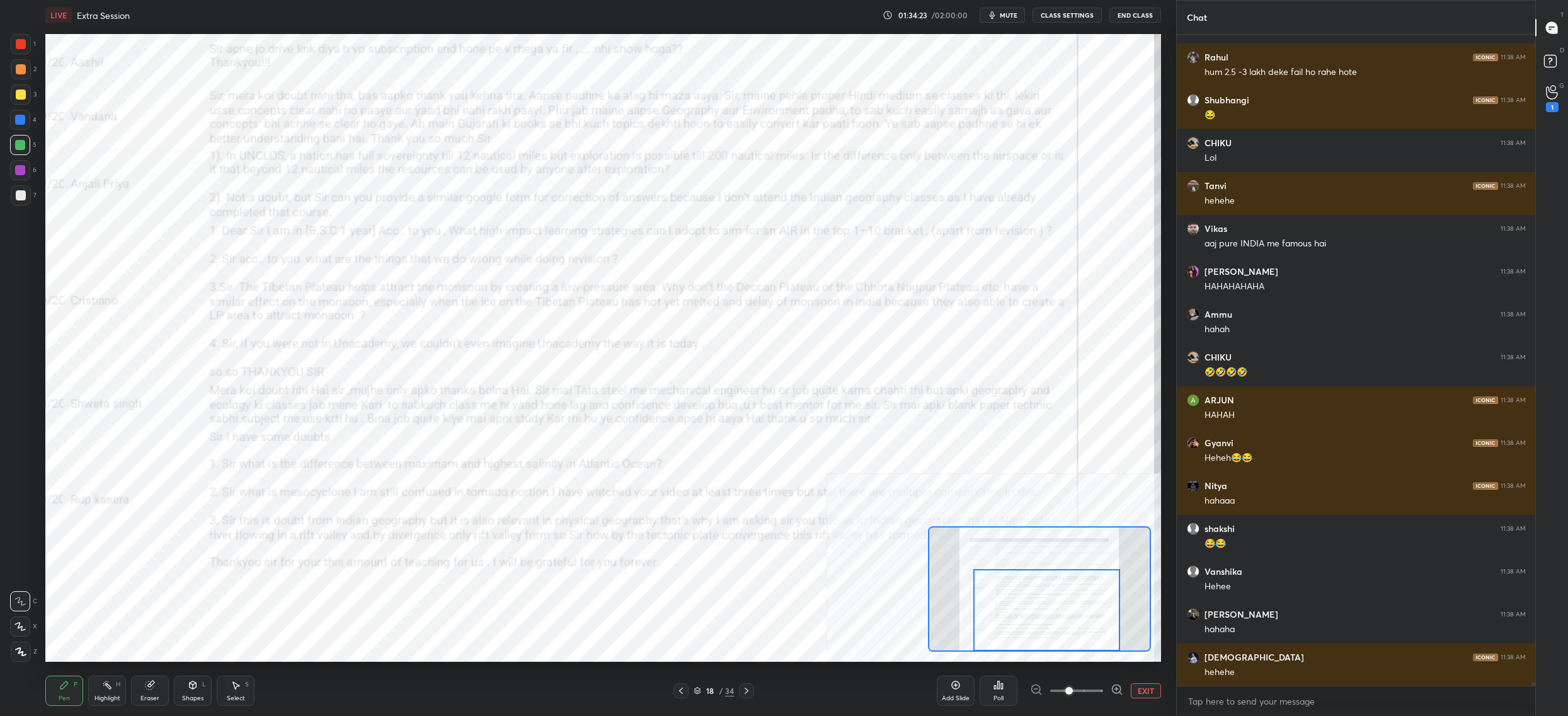
click at [889, 444] on div "Setting up your live class Poll for secs No correct answer Start poll" at bounding box center [603, 348] width 1116 height 628
drag, startPoint x: 993, startPoint y: 579, endPoint x: 994, endPoint y: 619, distance: 40.0
click at [987, 618] on div at bounding box center [1039, 610] width 147 height 82
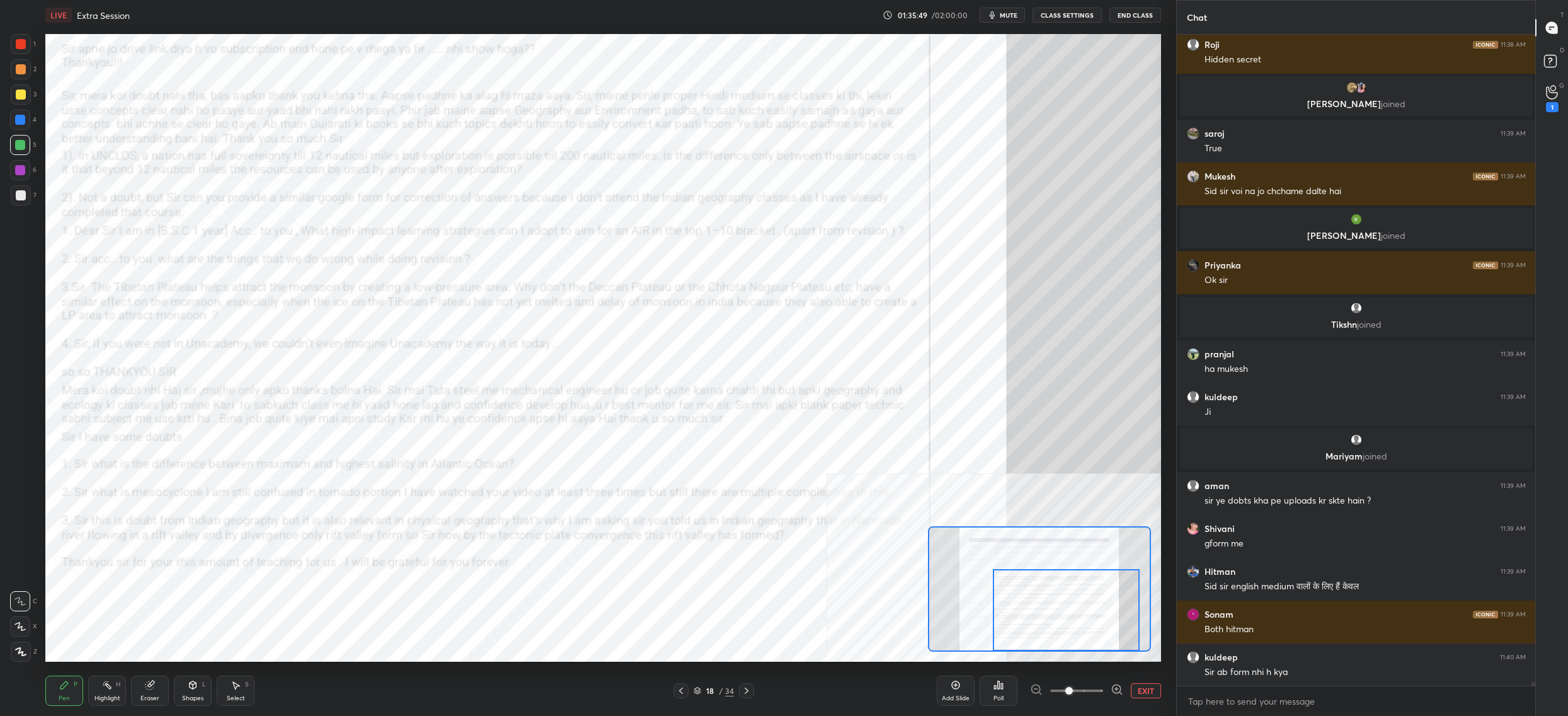
scroll to position [104078, 0]
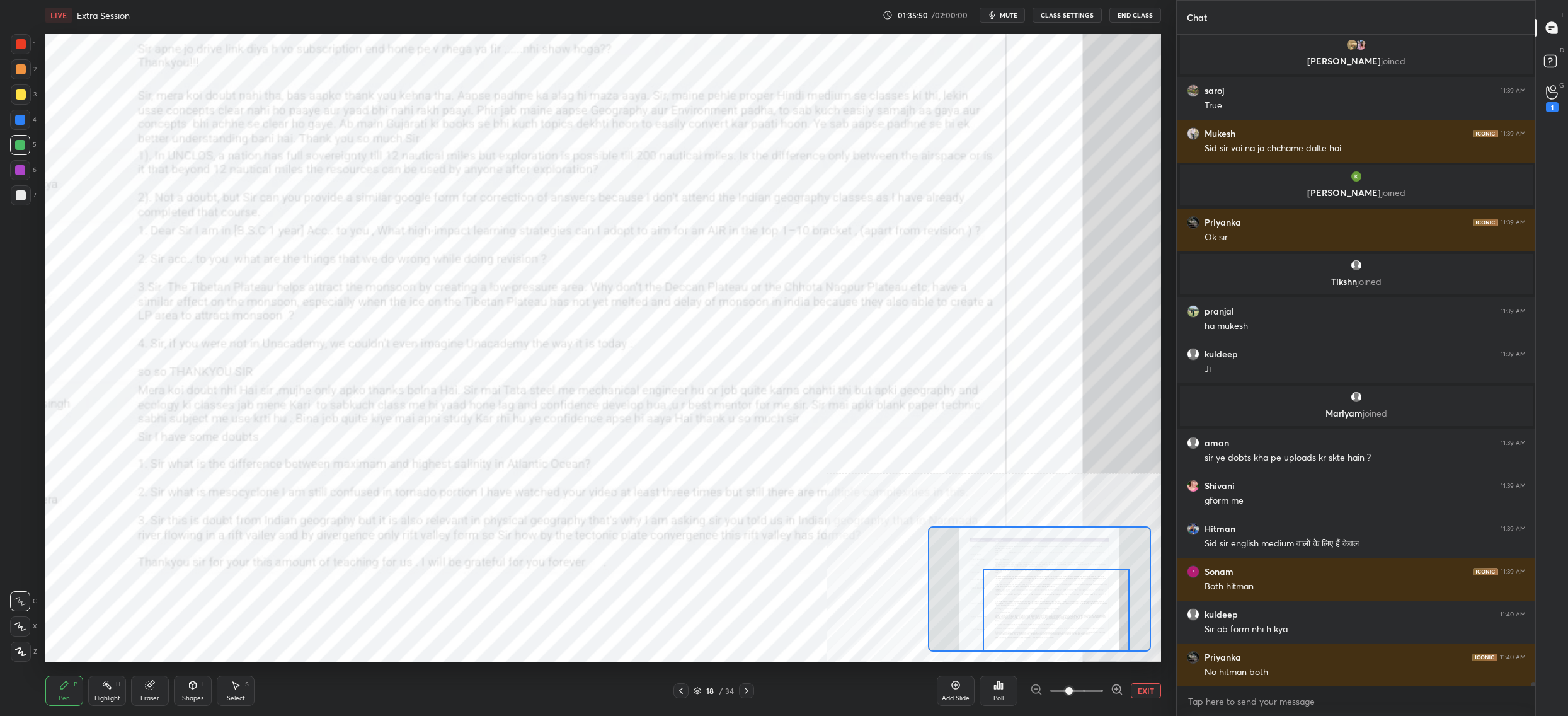
drag, startPoint x: 1008, startPoint y: 591, endPoint x: 999, endPoint y: 602, distance: 14.2
click at [1021, 603] on div at bounding box center [1056, 610] width 147 height 82
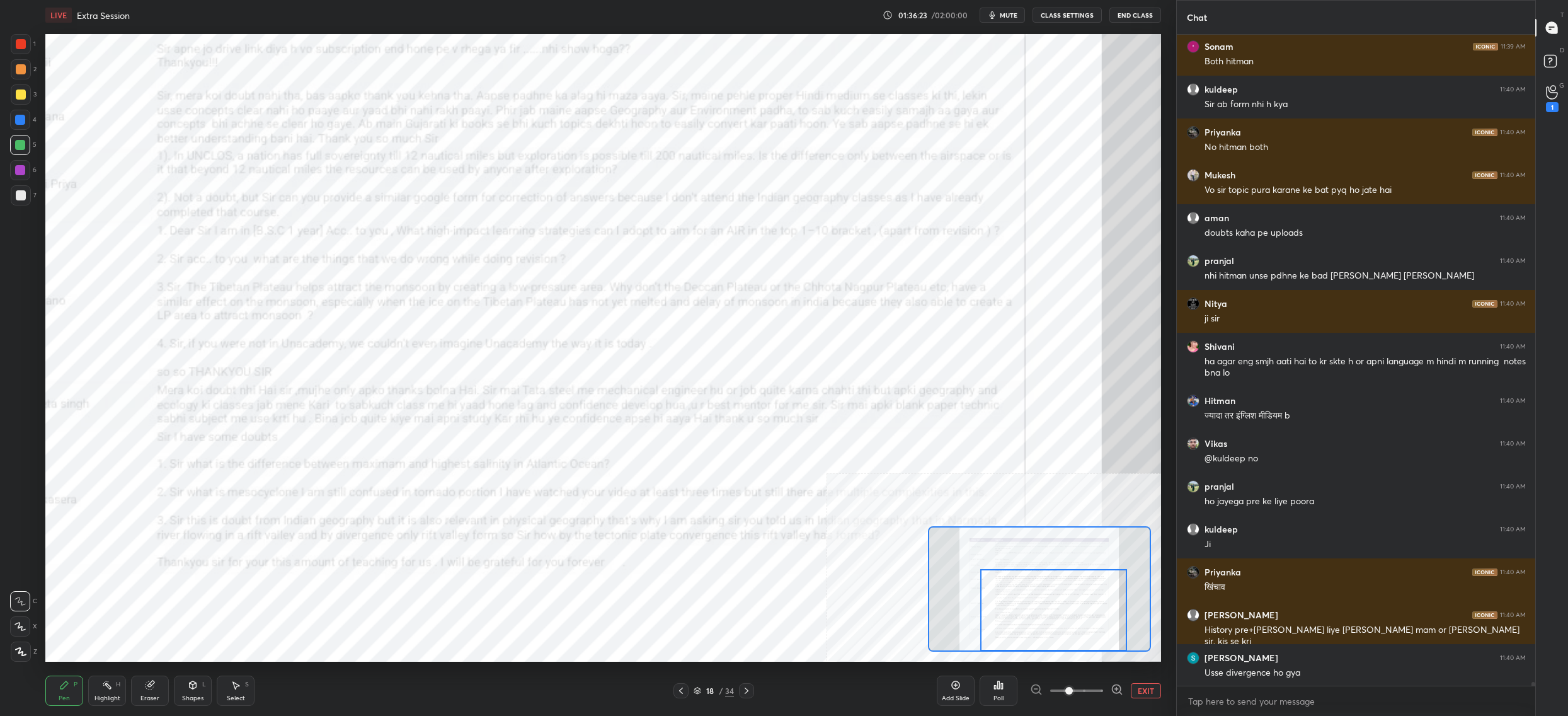
scroll to position [104647, 0]
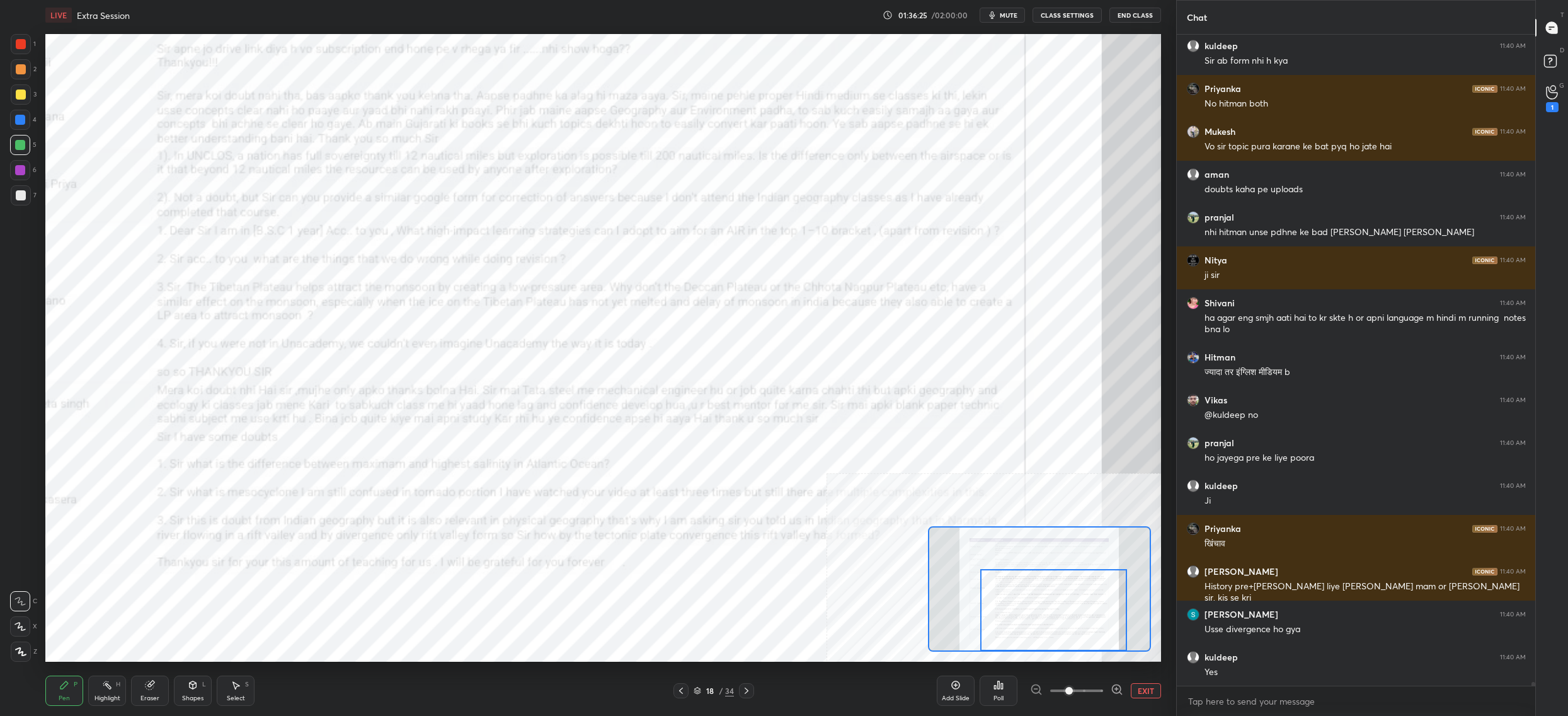
click at [703, 692] on div "18 / 34" at bounding box center [714, 690] width 40 height 12
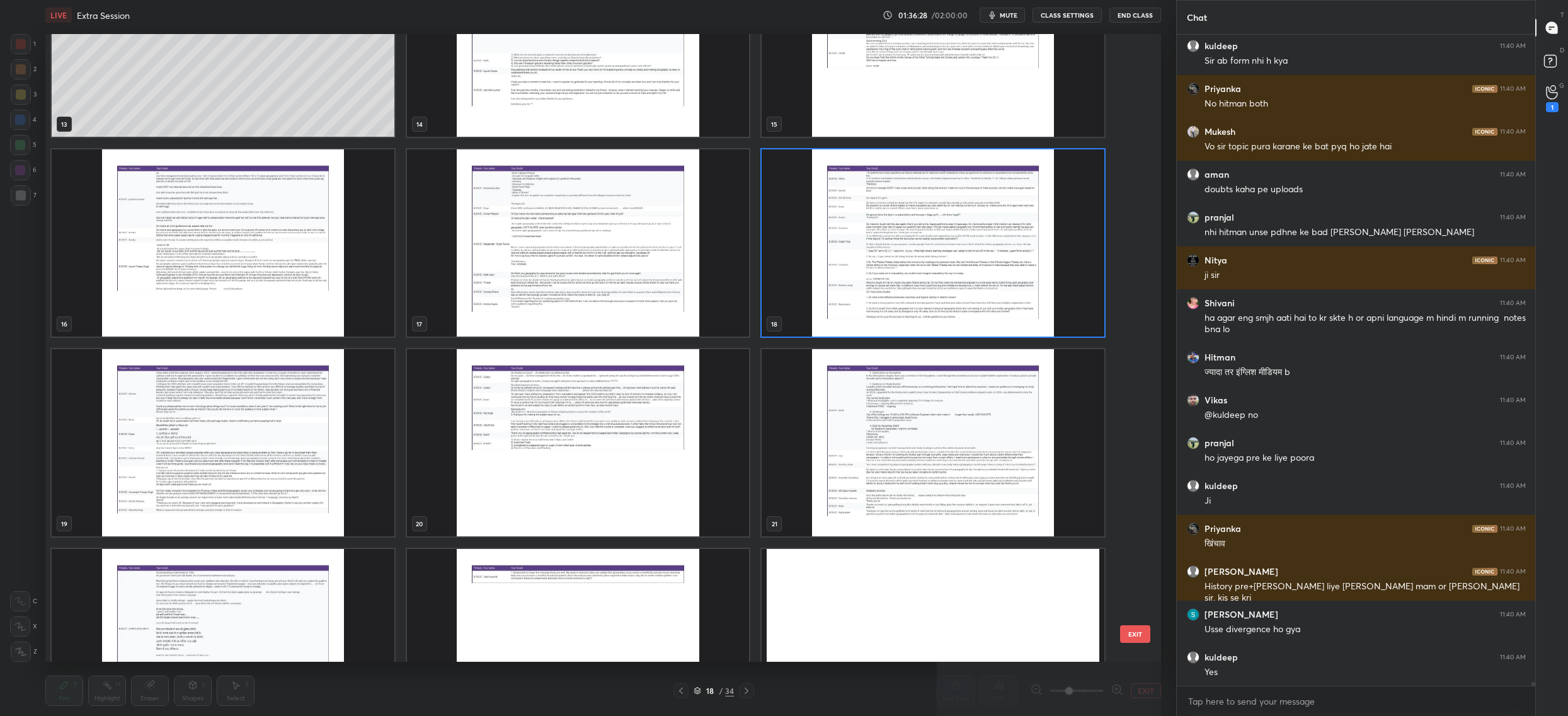
scroll to position [903, 0]
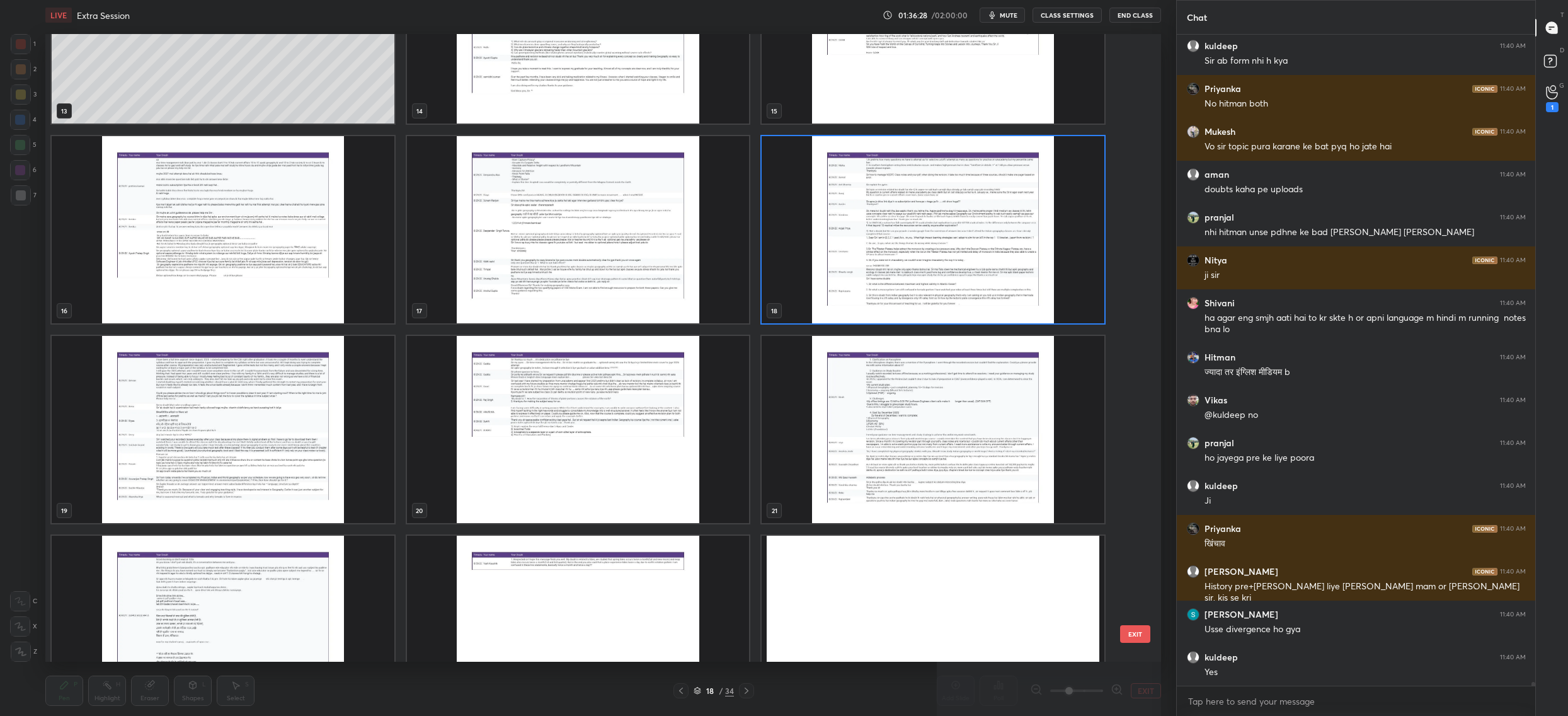
click at [273, 485] on img "grid" at bounding box center [223, 429] width 343 height 187
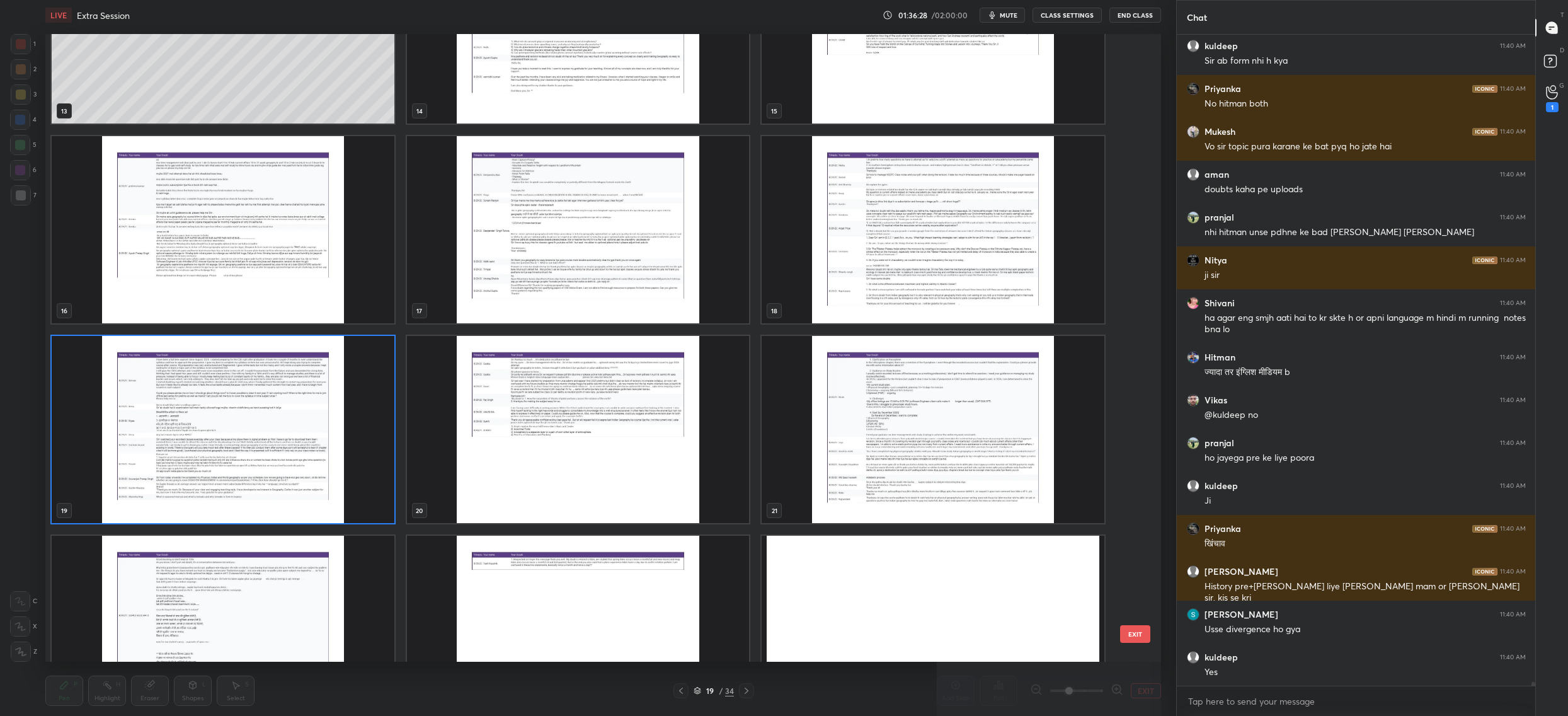
click at [273, 485] on img "grid" at bounding box center [223, 429] width 343 height 187
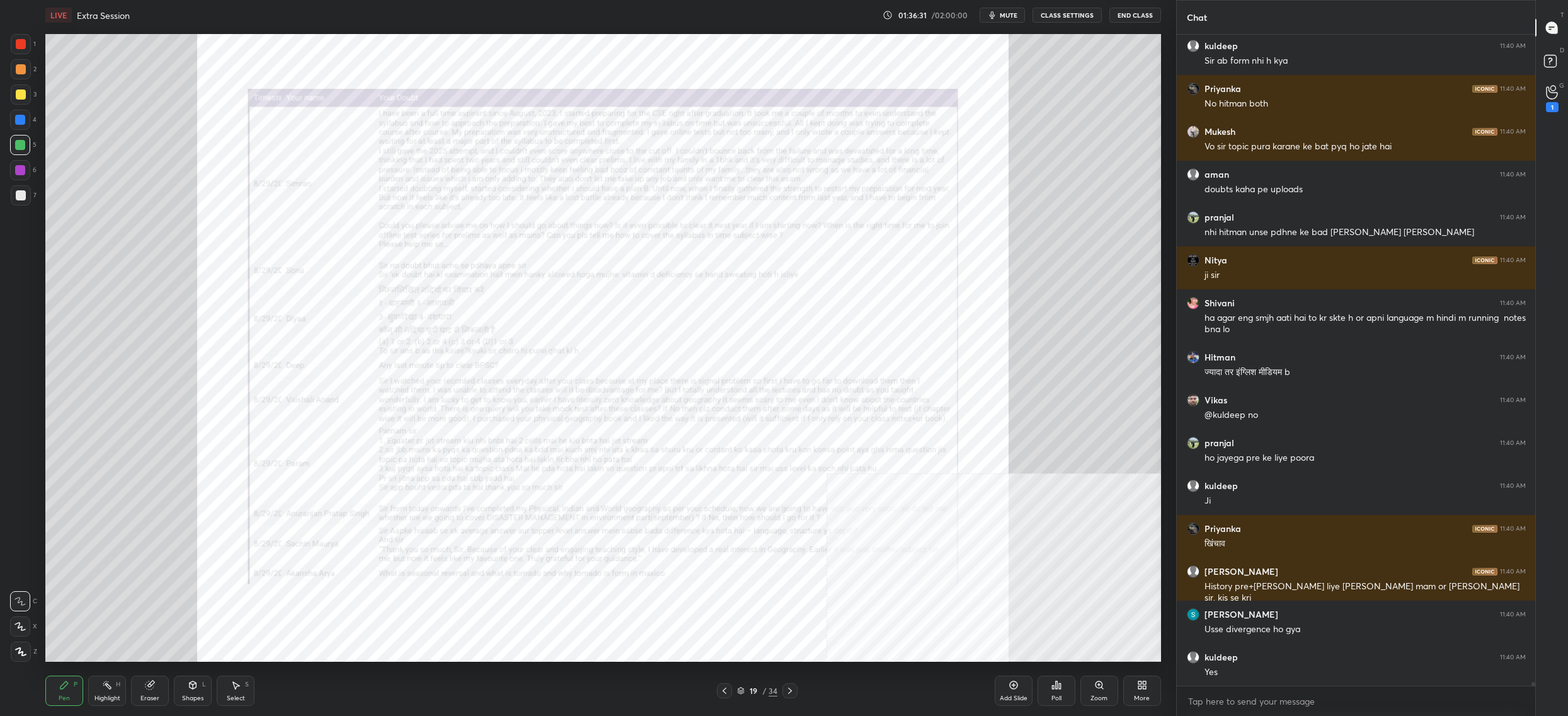
scroll to position [104689, 0]
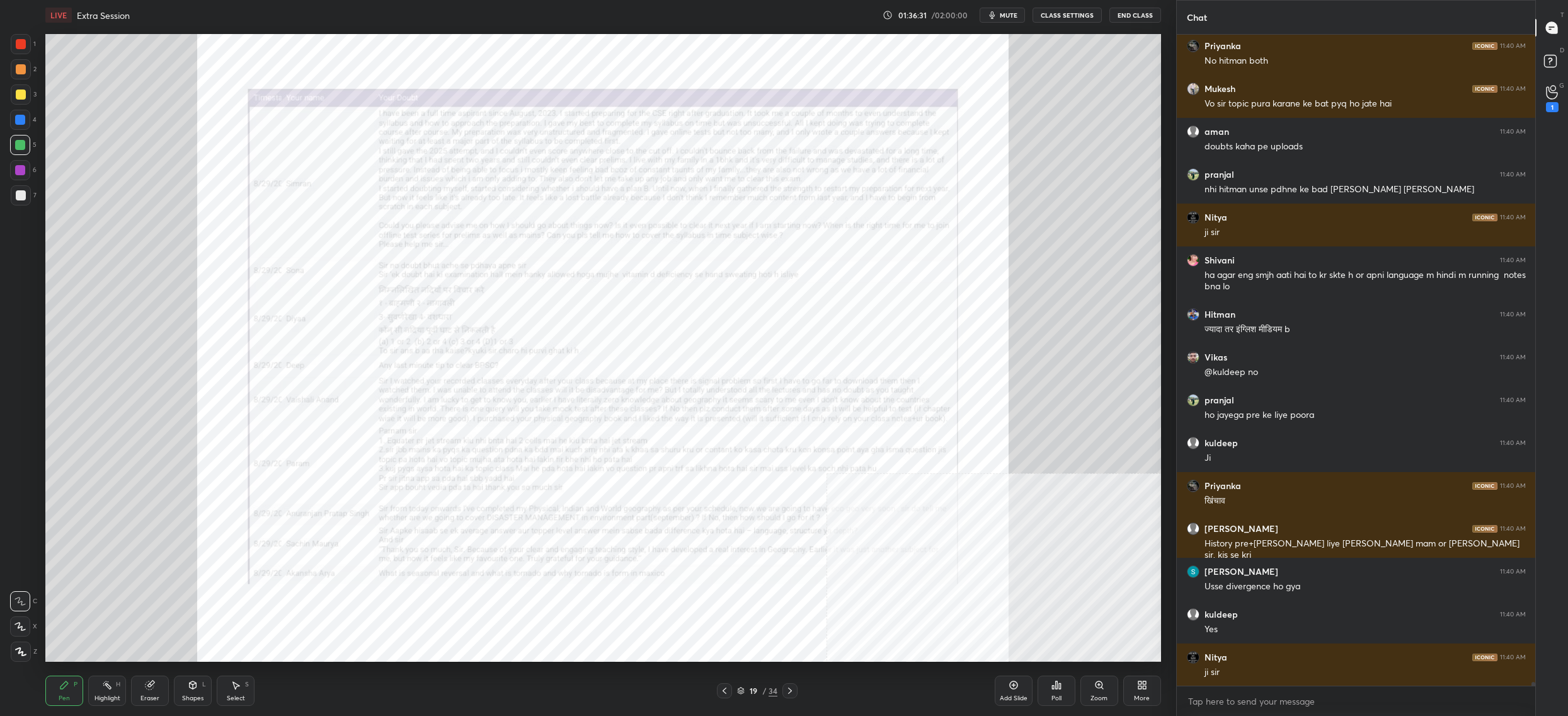
click at [1087, 691] on div "Zoom" at bounding box center [1099, 690] width 38 height 30
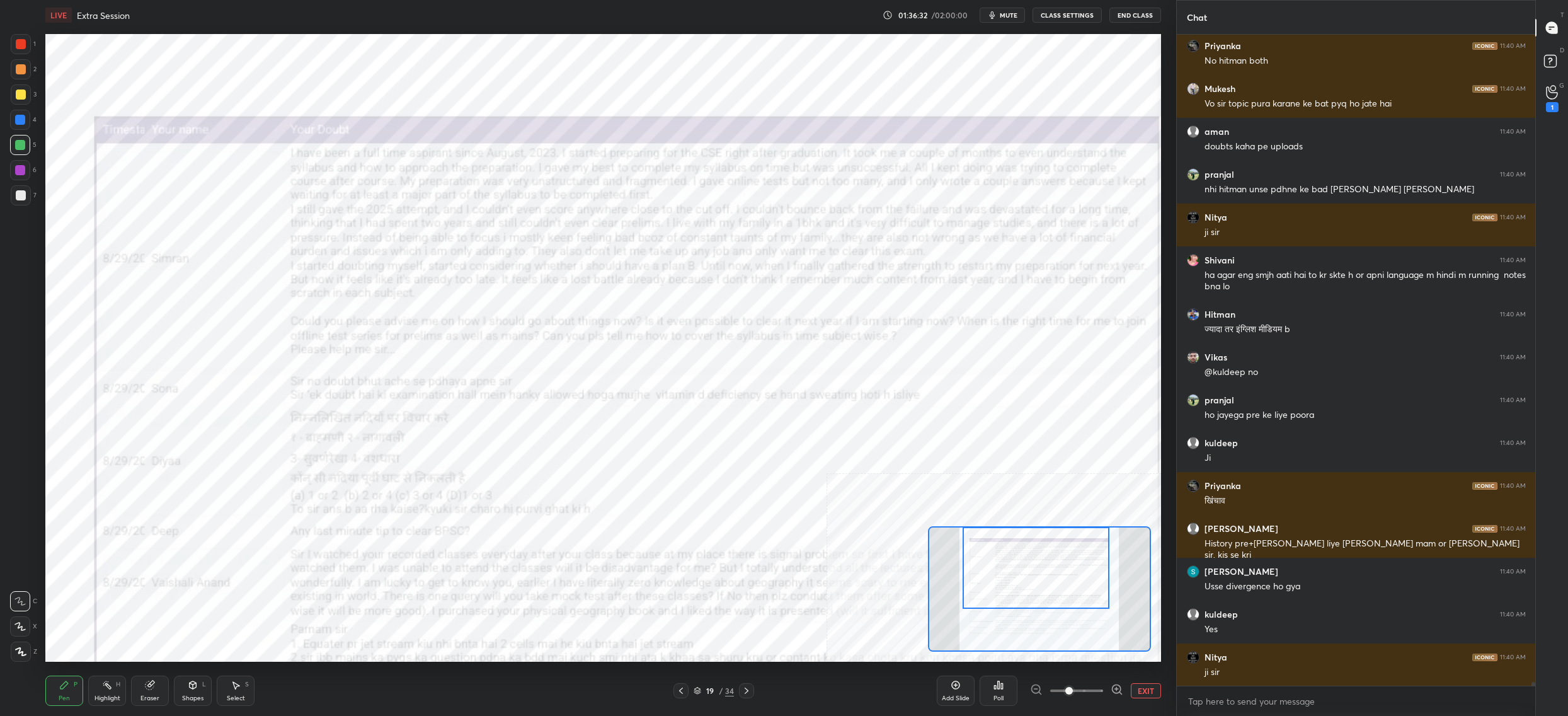
drag, startPoint x: 1033, startPoint y: 562, endPoint x: 1034, endPoint y: 550, distance: 12.0
click at [1035, 550] on div at bounding box center [1036, 568] width 147 height 82
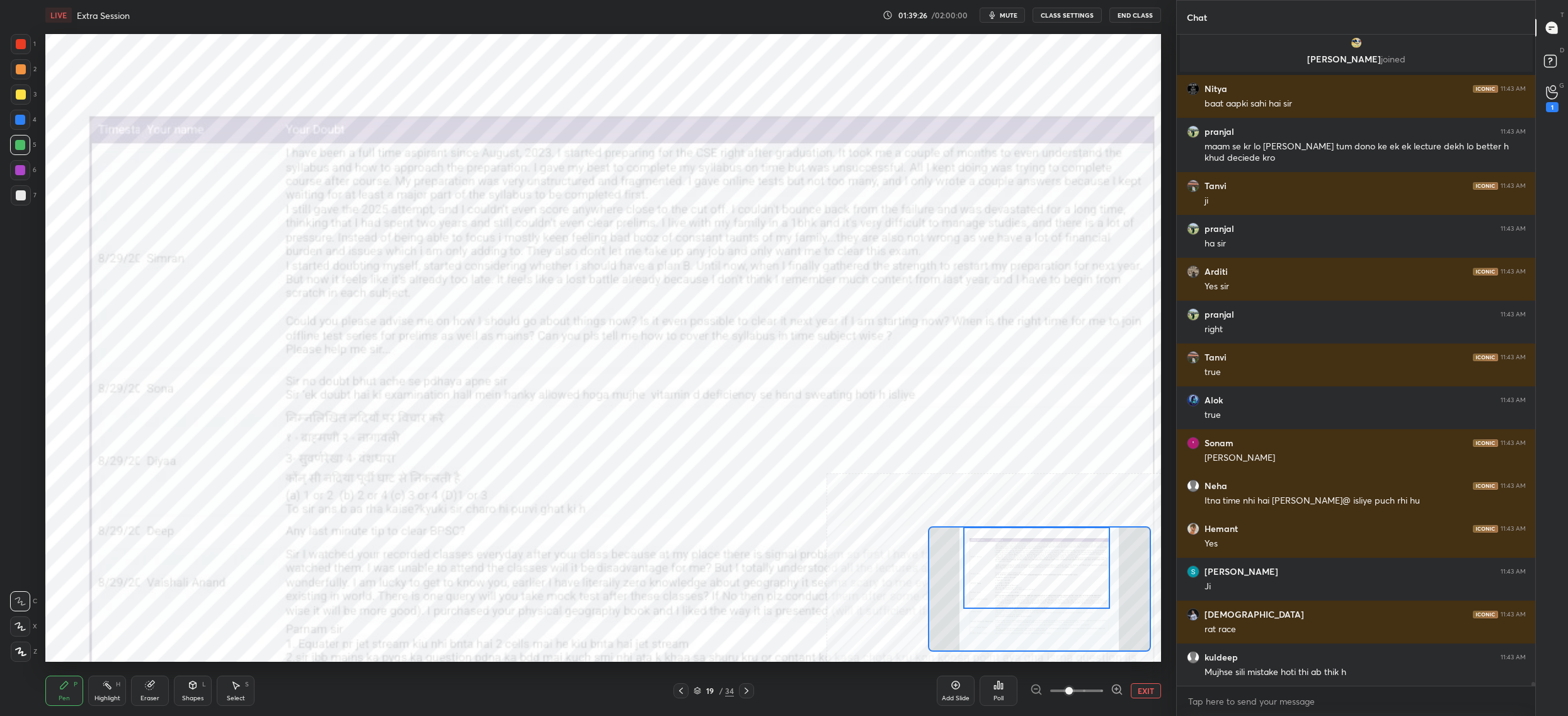
scroll to position [107500, 0]
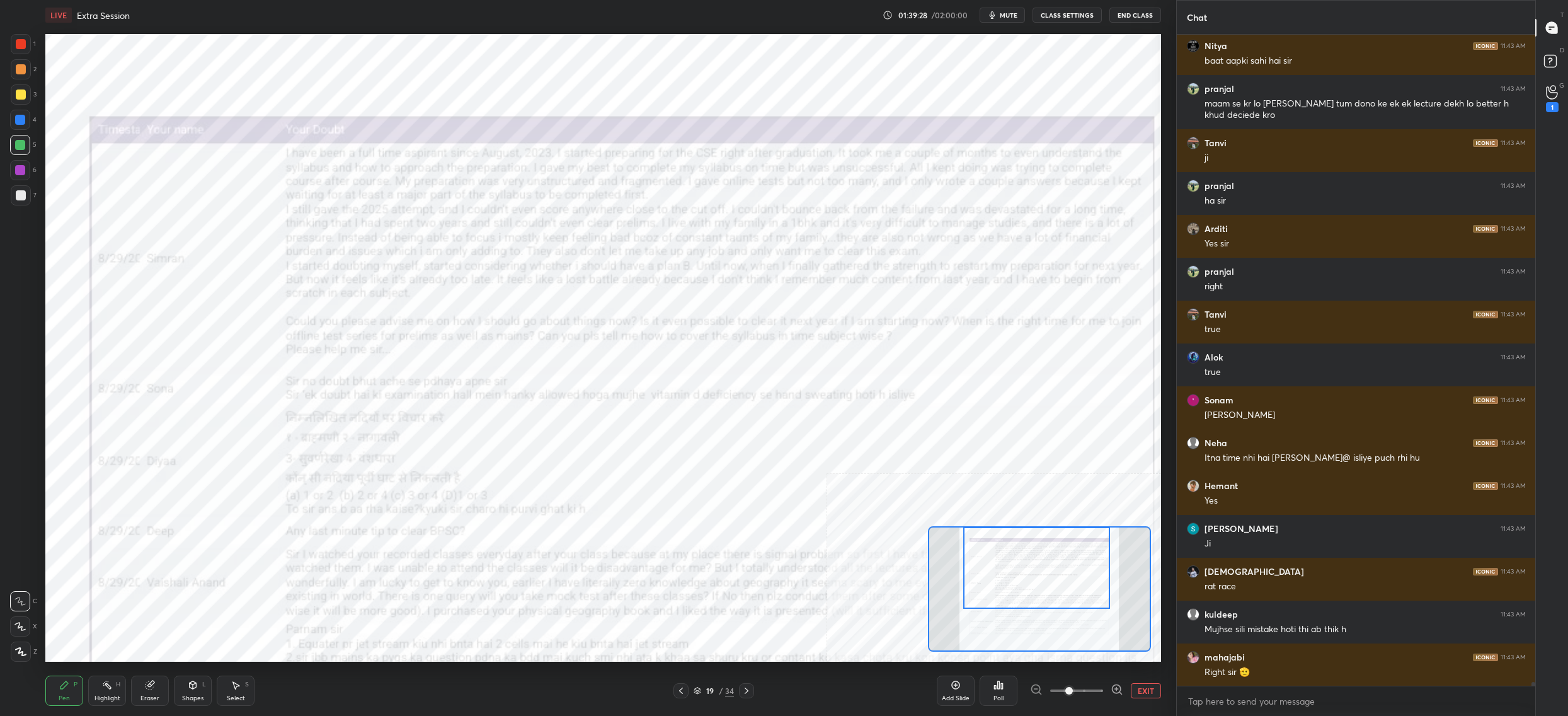
click at [38, 124] on div "1 2 3 4 5 6 7 C X Z C X Z E E Erase all H H LIVE Extra Session 01:39:28 / 02:00…" at bounding box center [583, 358] width 1166 height 716
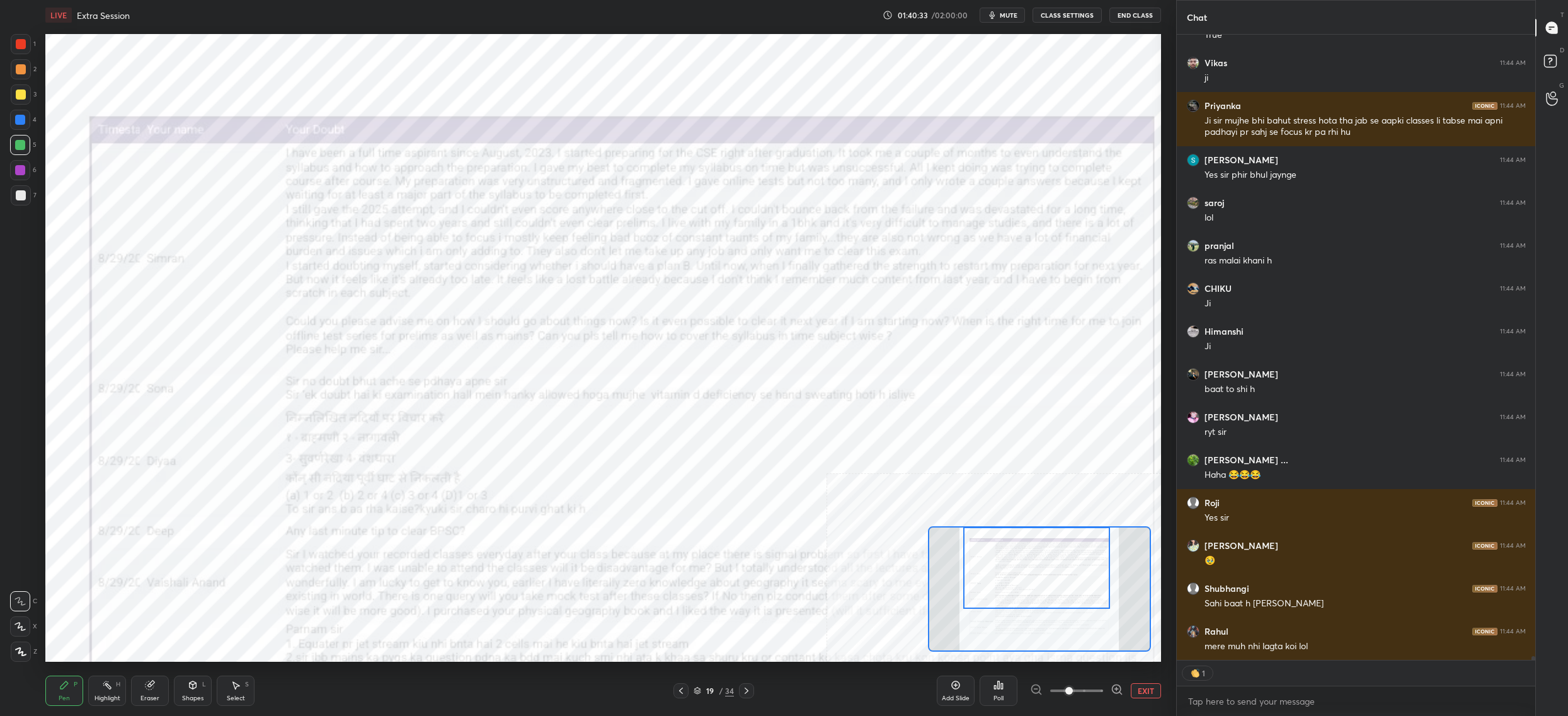
scroll to position [109445, 0]
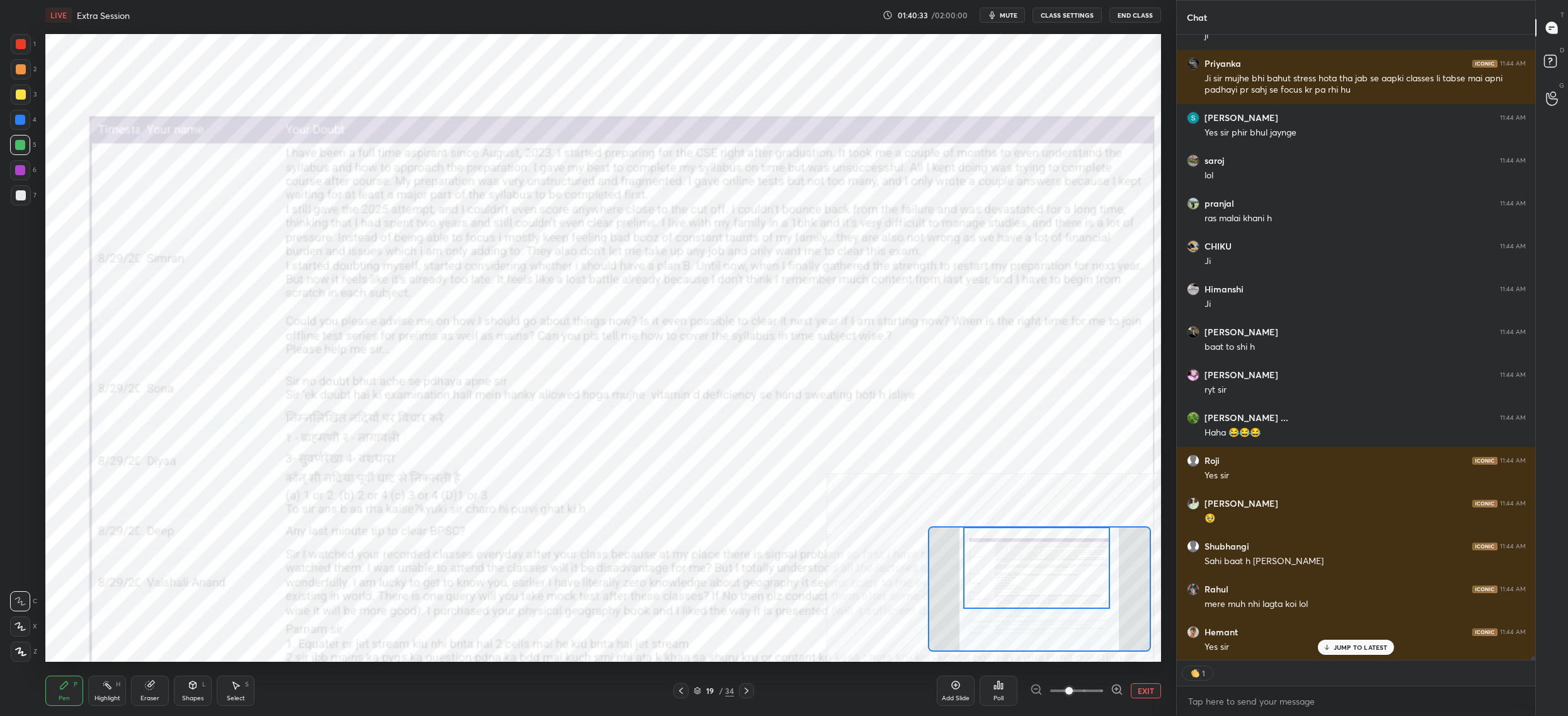
type textarea "x"
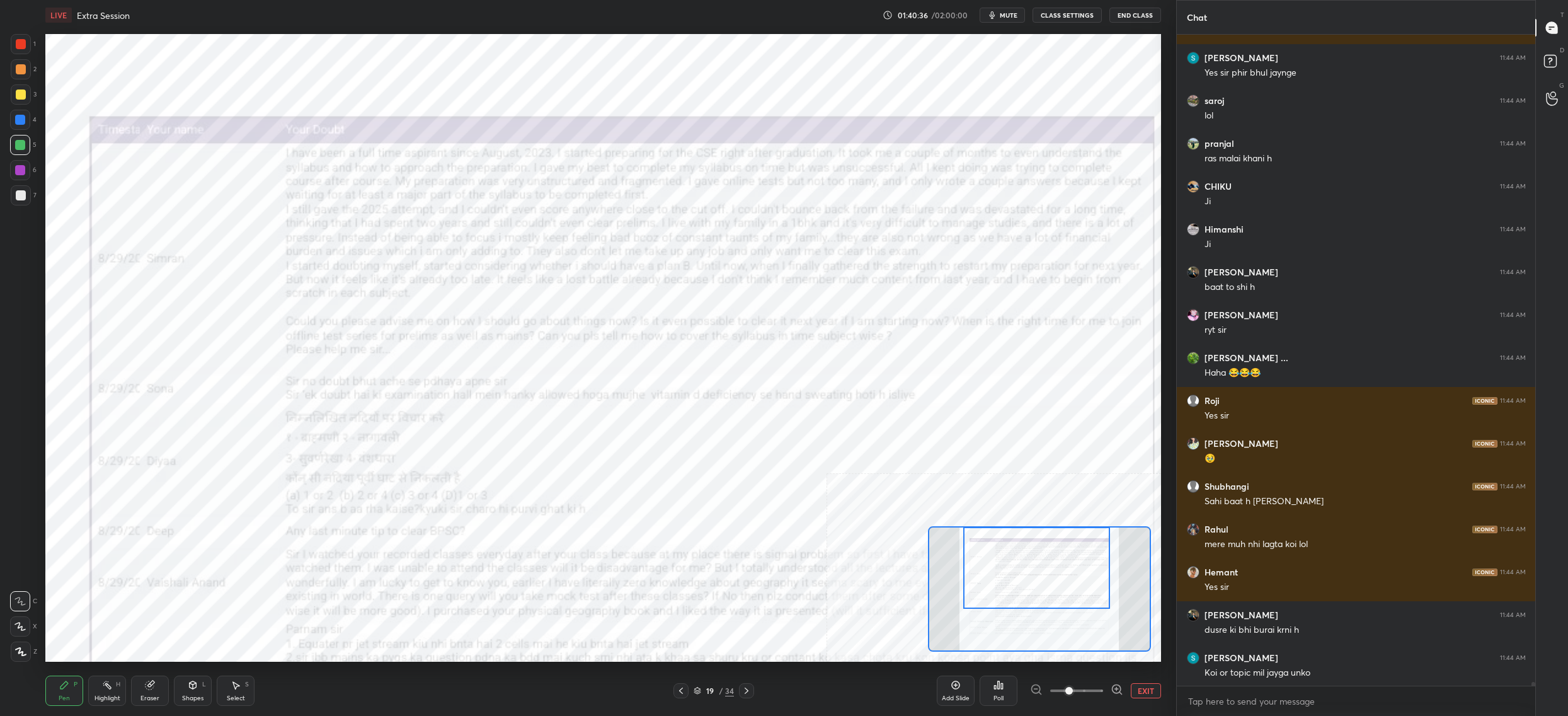
scroll to position [109549, 0]
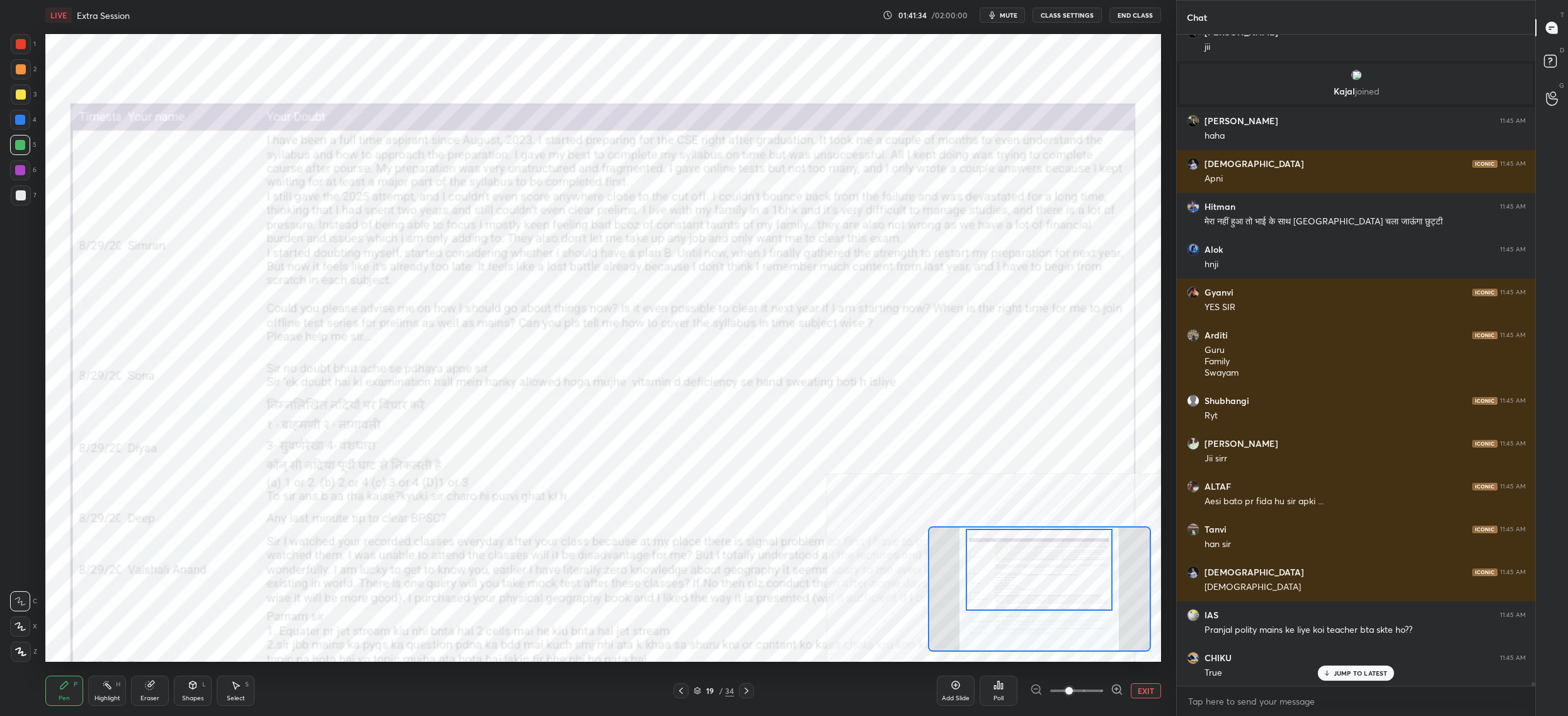
drag, startPoint x: 1047, startPoint y: 602, endPoint x: 1047, endPoint y: 594, distance: 8.0
click at [1048, 598] on div at bounding box center [1039, 570] width 147 height 82
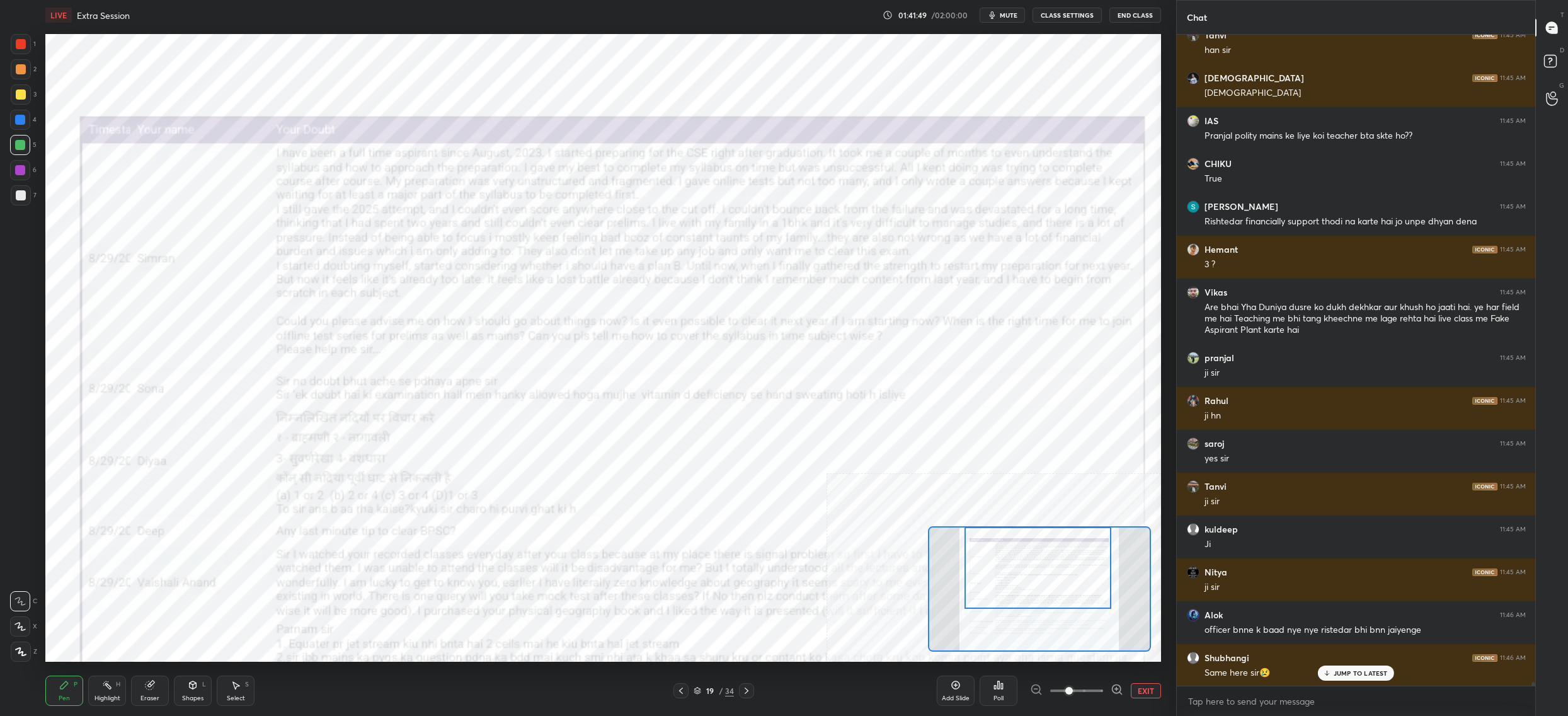
scroll to position [110599, 0]
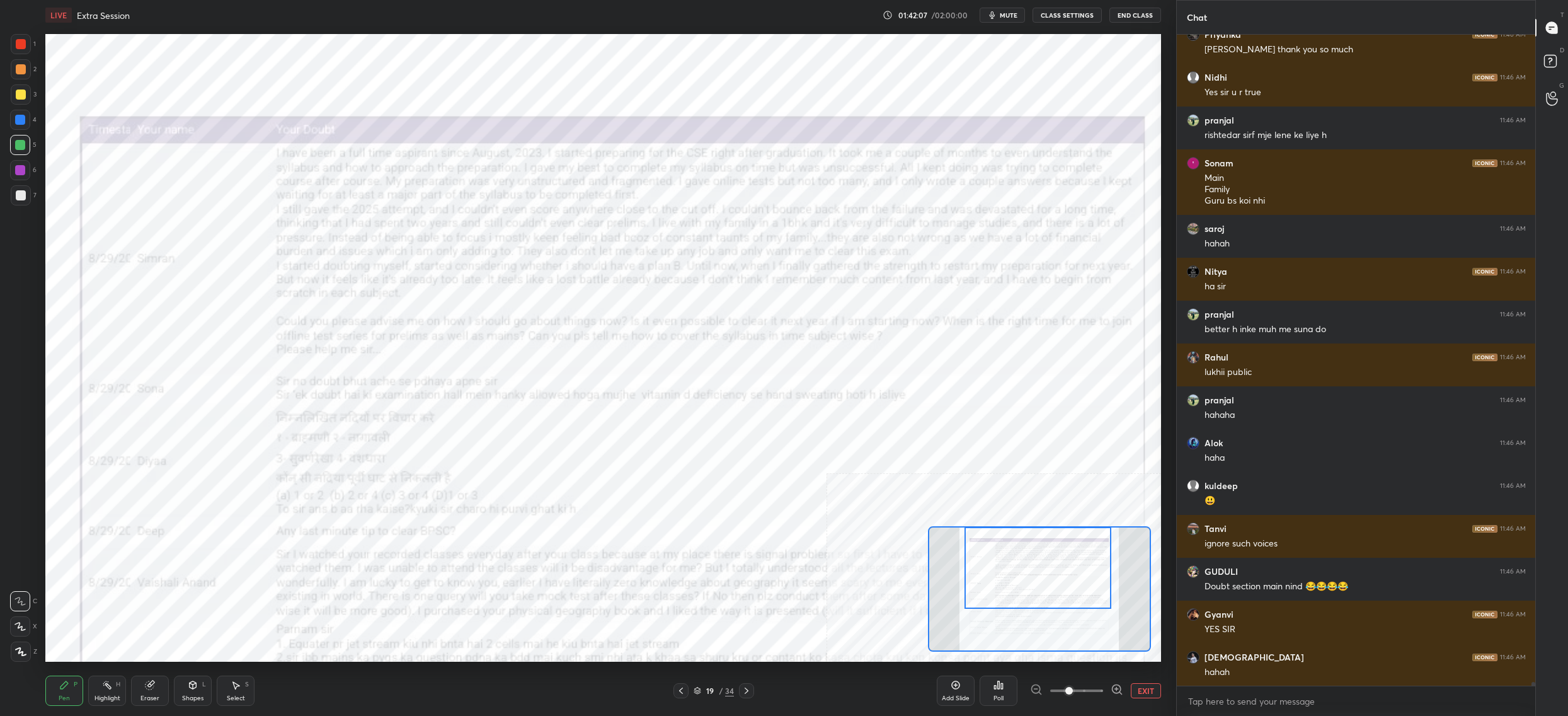
scroll to position [111265, 0]
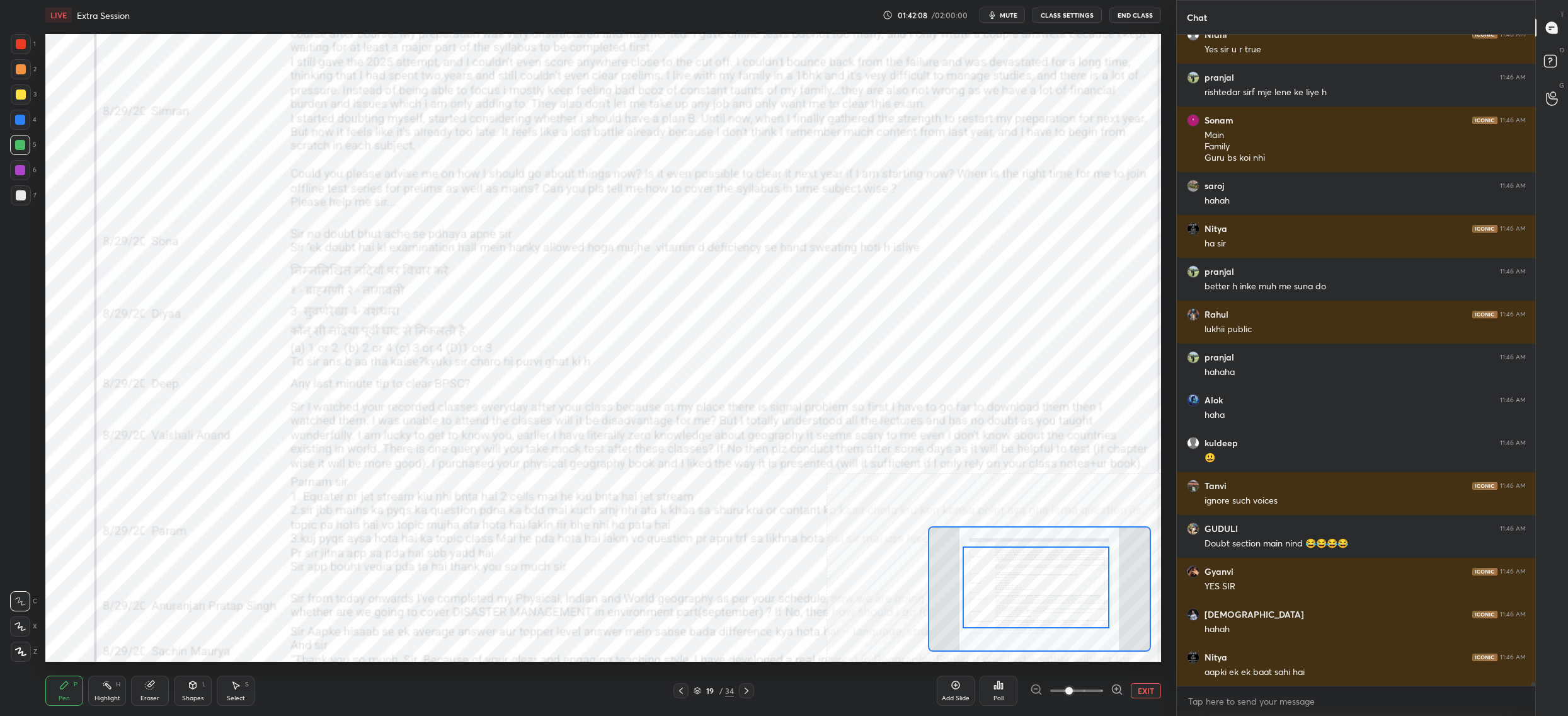
drag, startPoint x: 1096, startPoint y: 588, endPoint x: 1089, endPoint y: 608, distance: 21.2
click at [1091, 608] on div at bounding box center [1036, 588] width 147 height 82
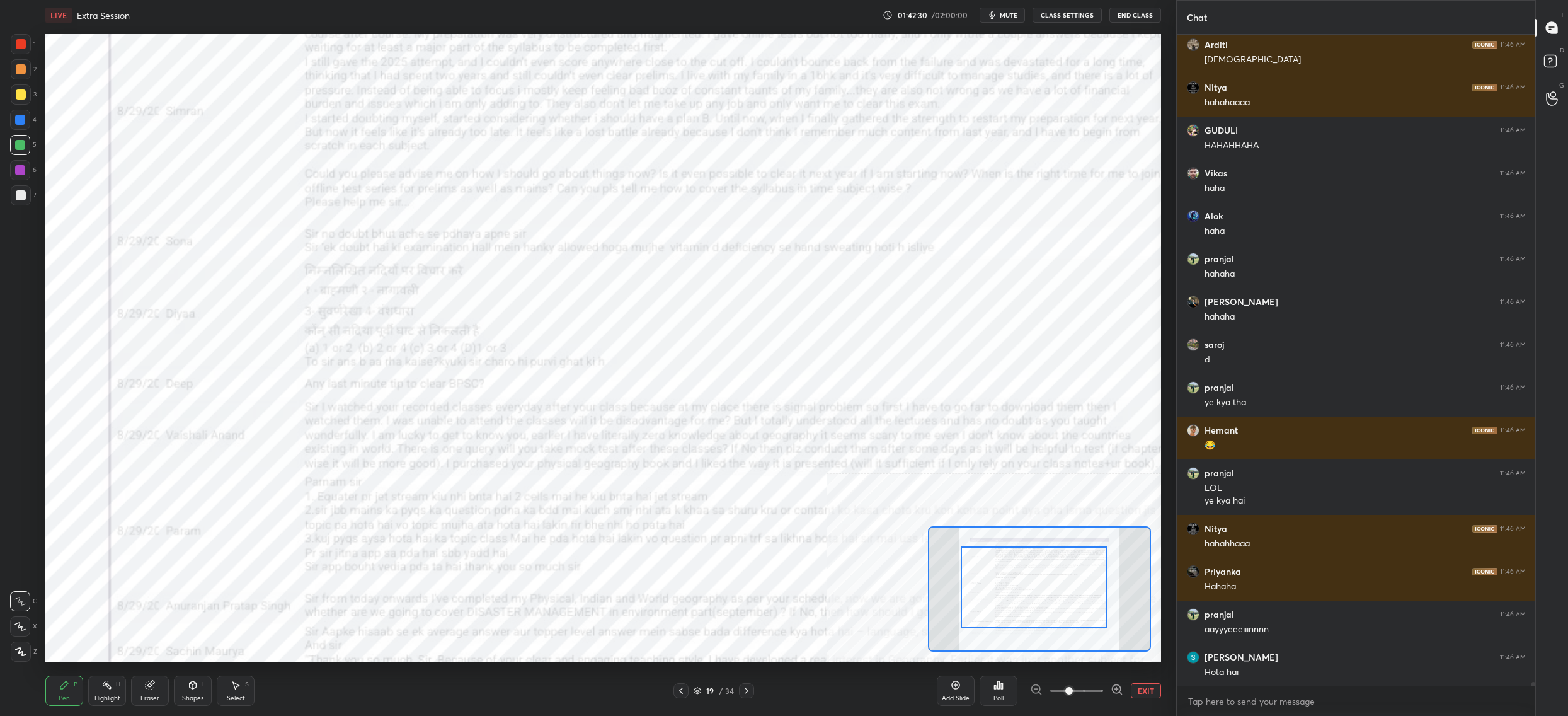
scroll to position [0, 0]
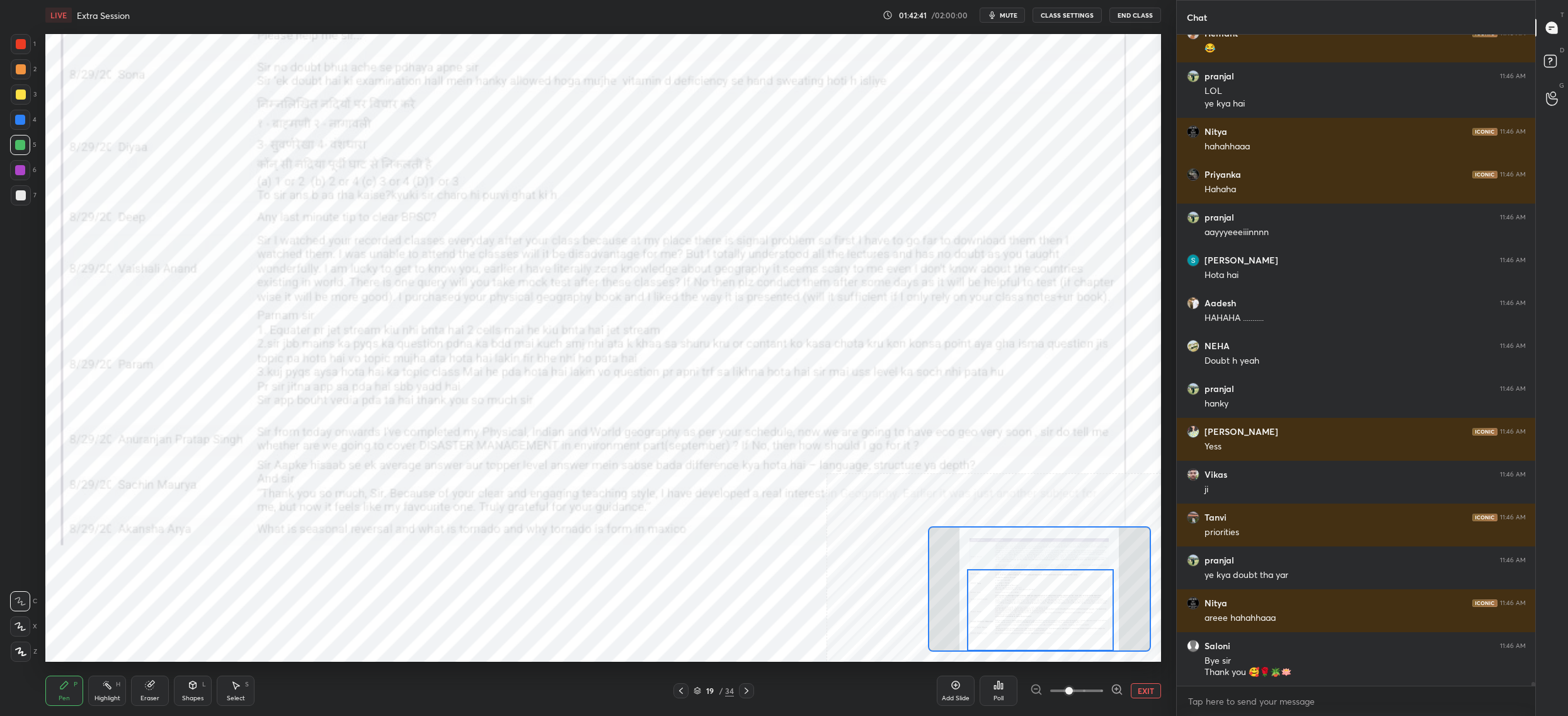
drag, startPoint x: 1017, startPoint y: 572, endPoint x: 1019, endPoint y: 611, distance: 39.1
click at [1021, 612] on div at bounding box center [1041, 610] width 147 height 82
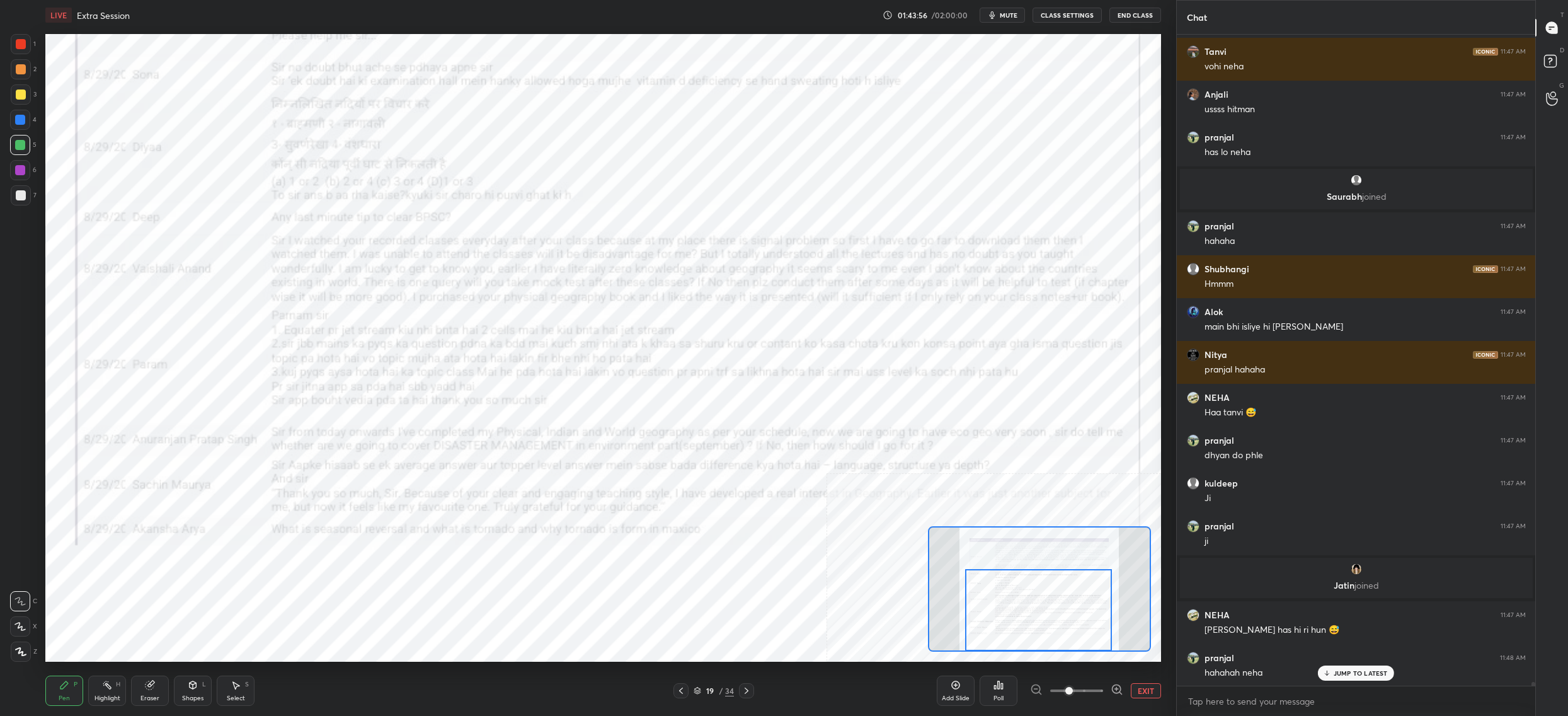
scroll to position [112418, 0]
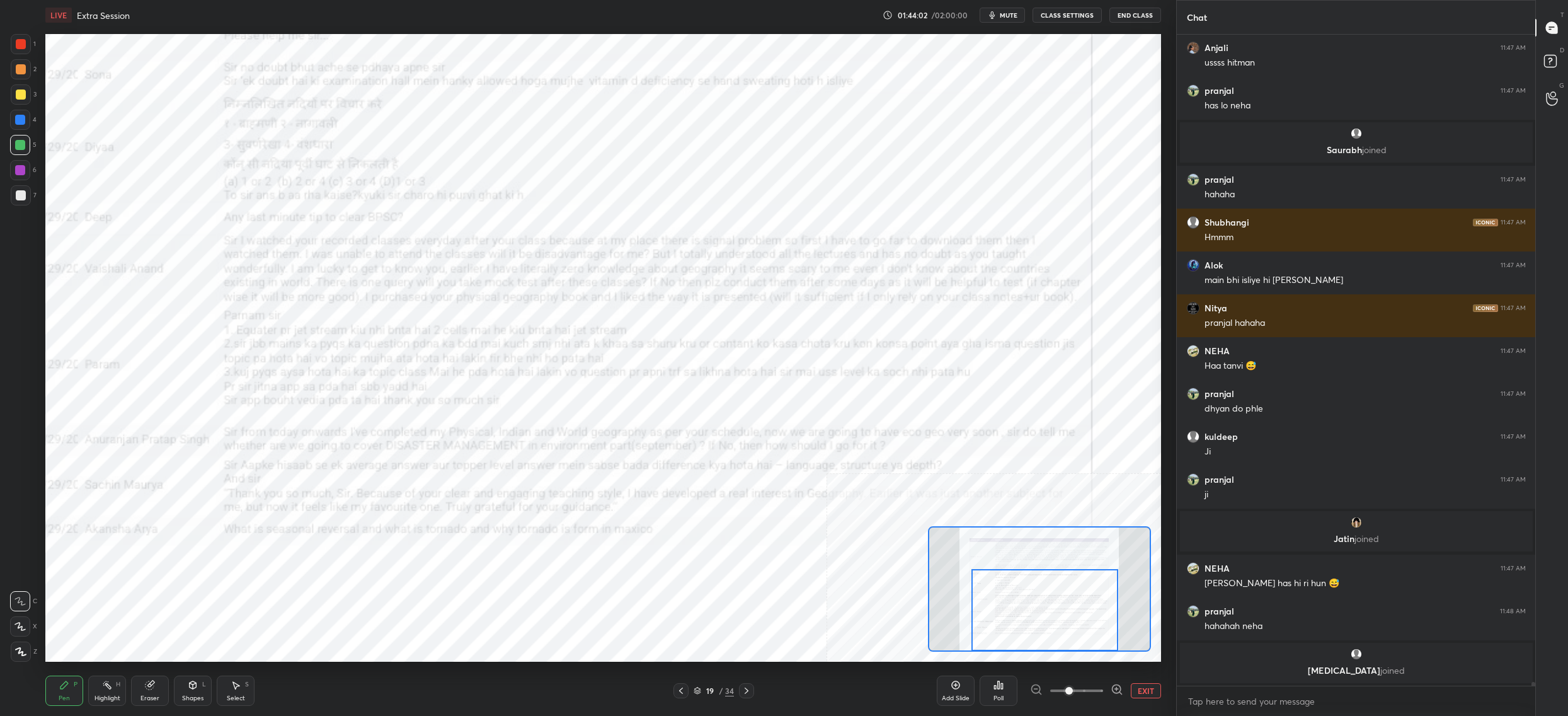
drag, startPoint x: 986, startPoint y: 591, endPoint x: 985, endPoint y: 618, distance: 27.0
click at [991, 616] on div at bounding box center [1045, 610] width 147 height 82
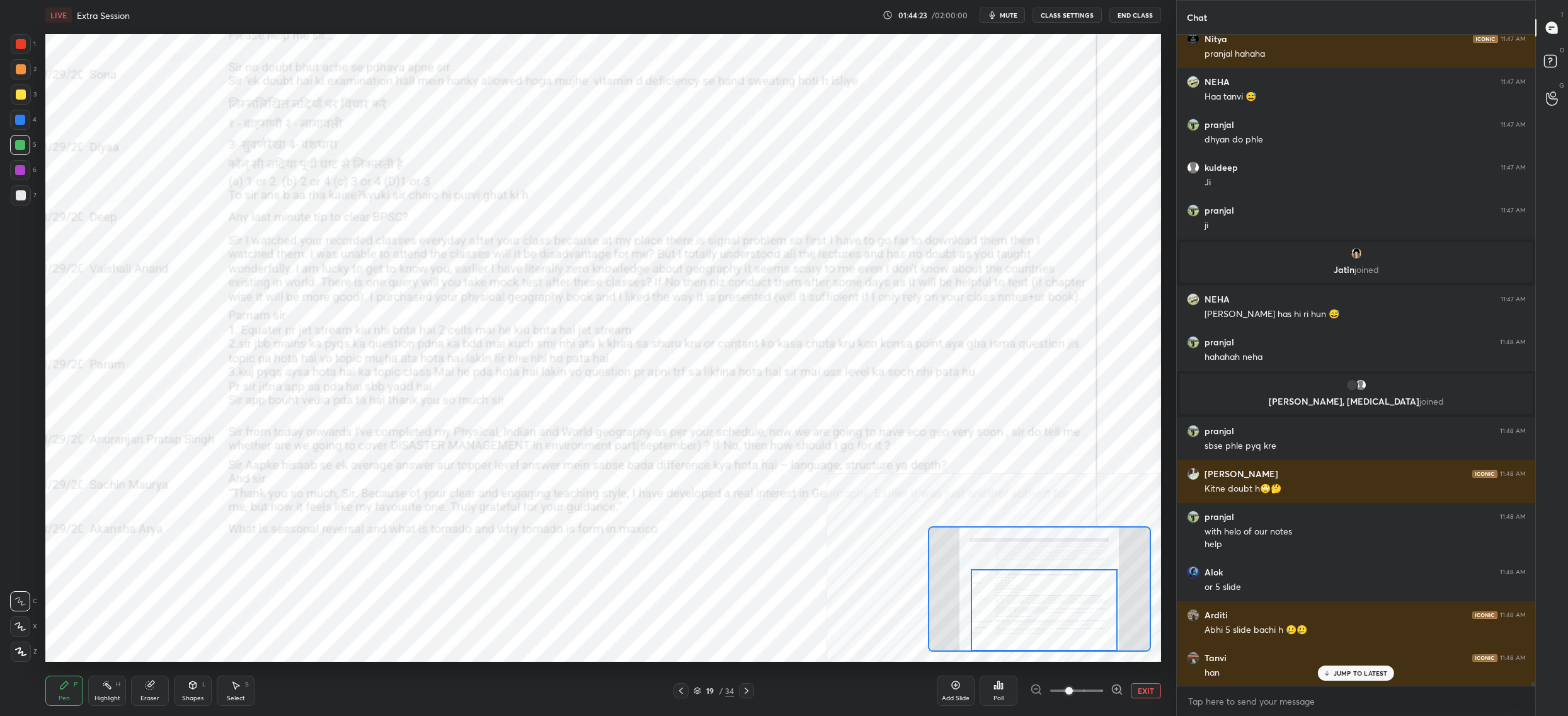
scroll to position [112731, 0]
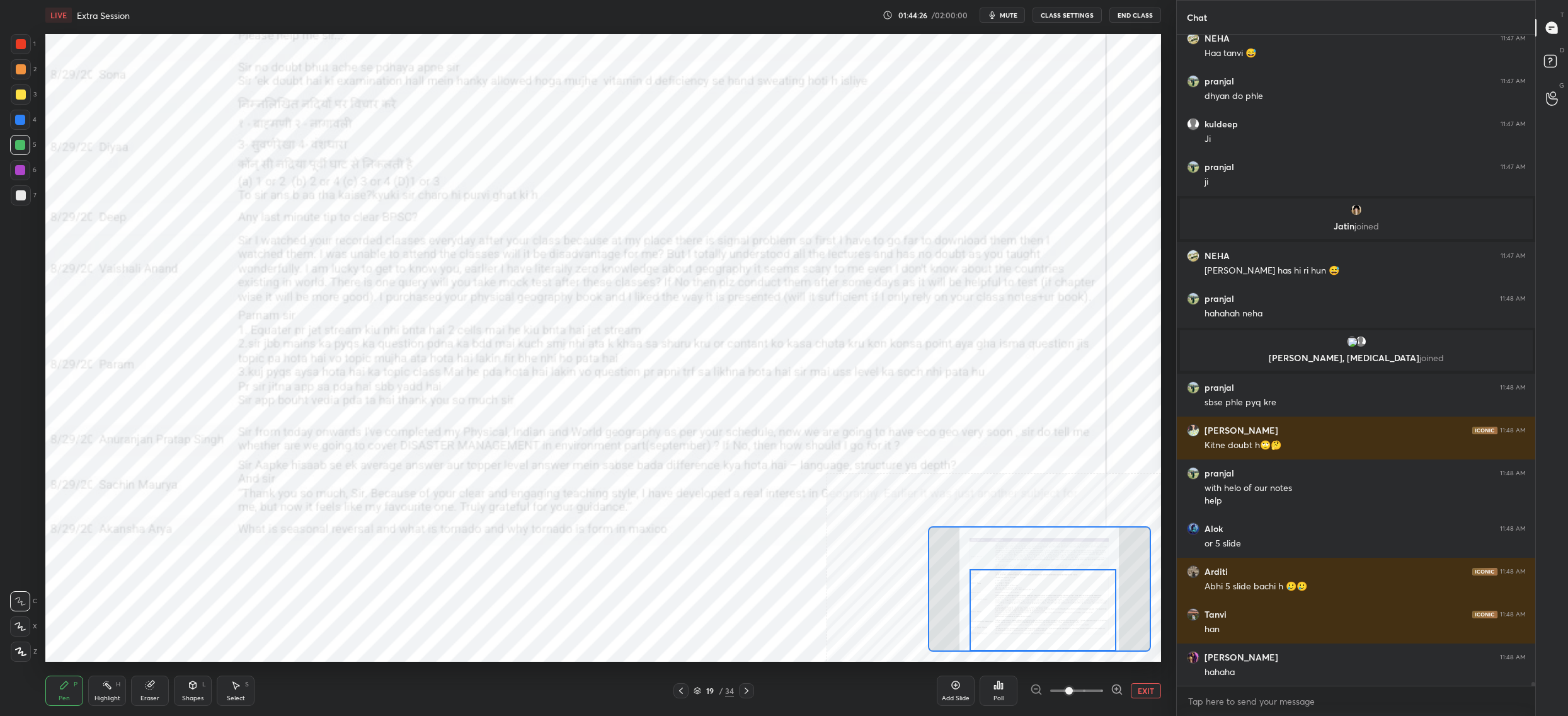
drag, startPoint x: 1069, startPoint y: 602, endPoint x: 1067, endPoint y: 619, distance: 17.1
click at [1067, 619] on div at bounding box center [1043, 610] width 147 height 82
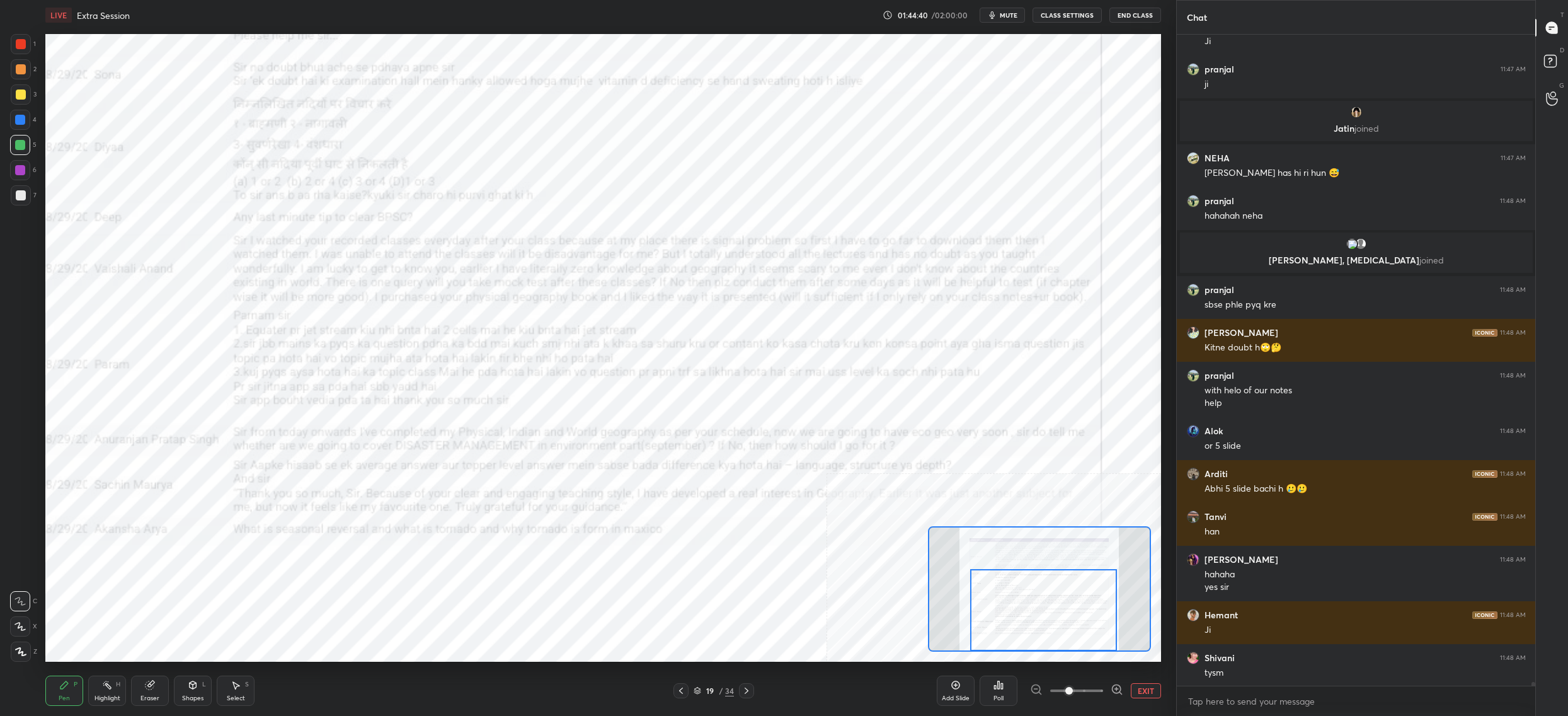
scroll to position [112872, 0]
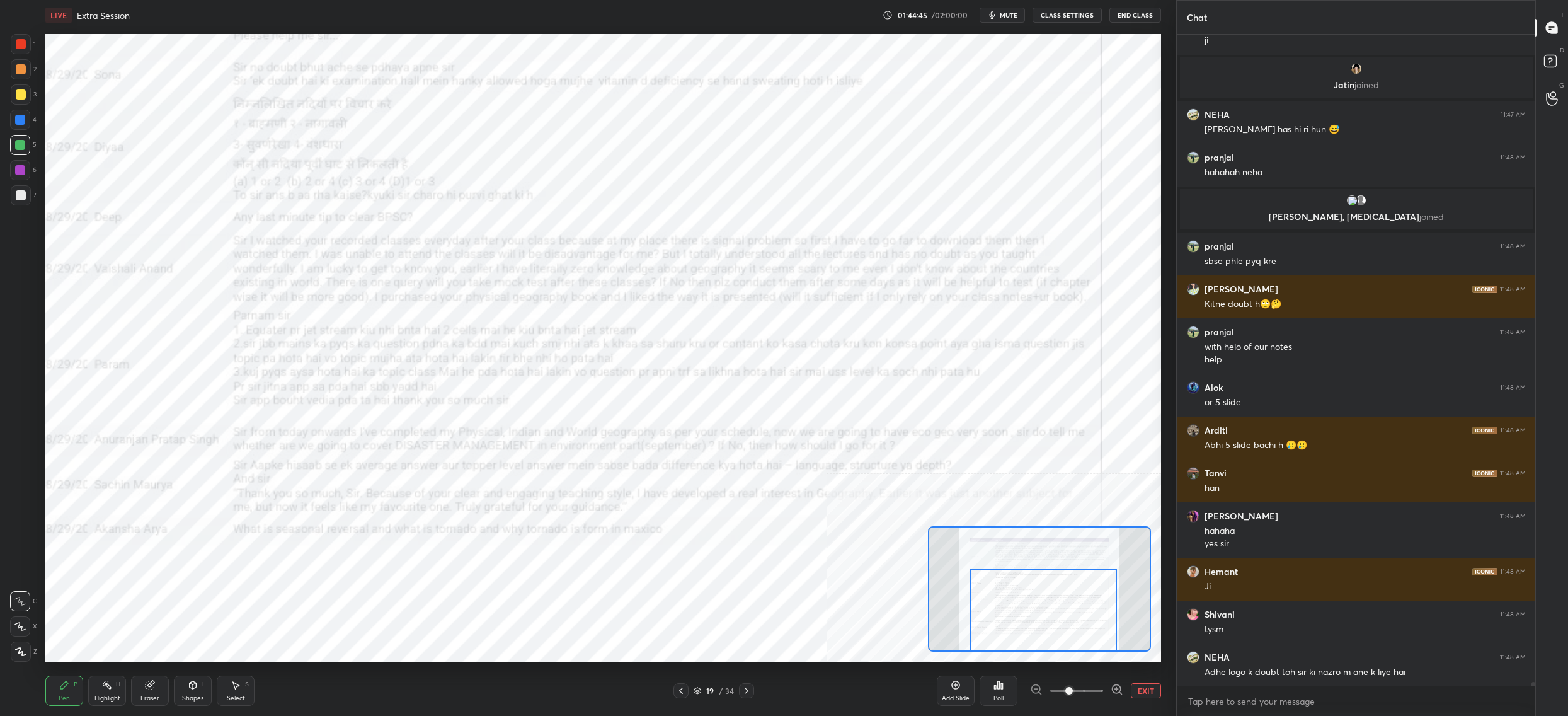
click at [706, 691] on div "19" at bounding box center [710, 690] width 12 height 8
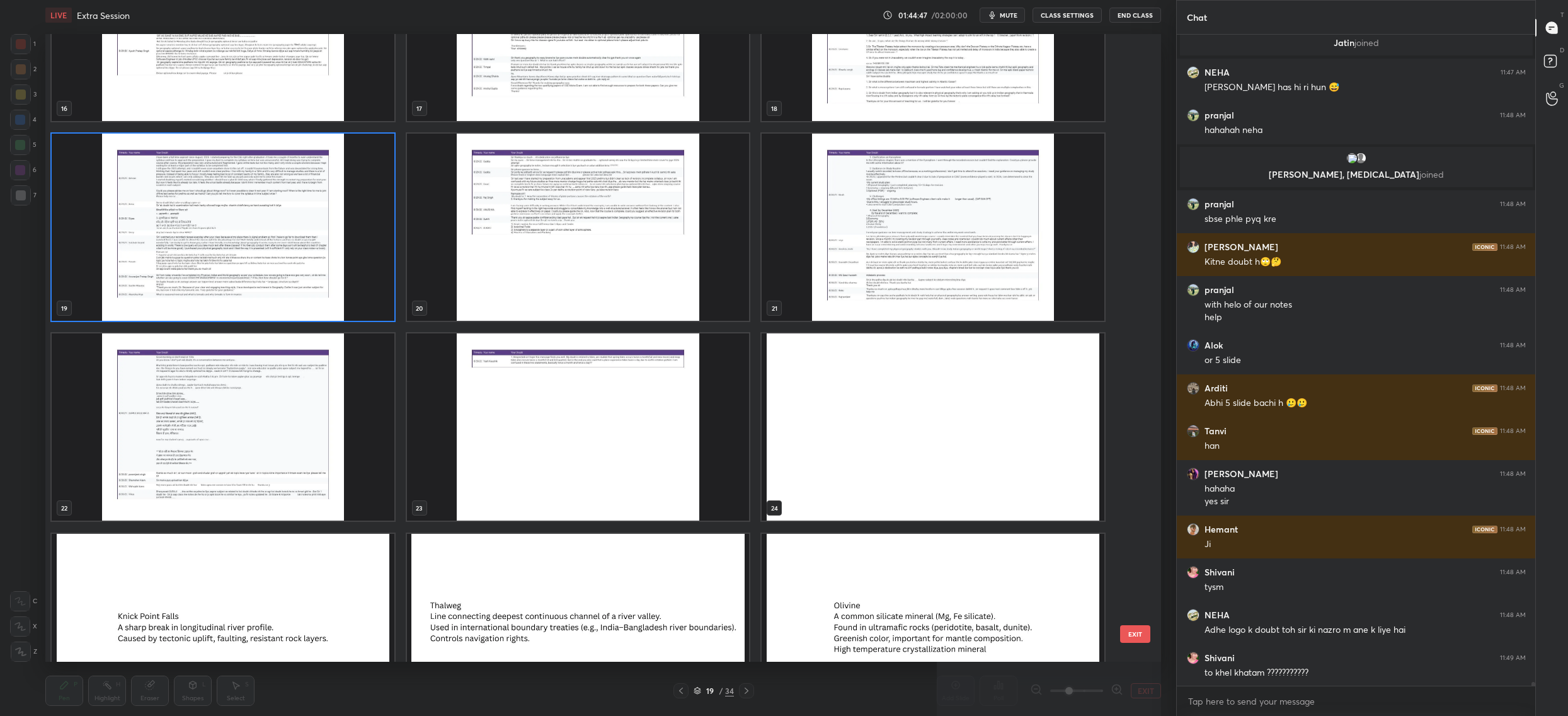
scroll to position [112957, 0]
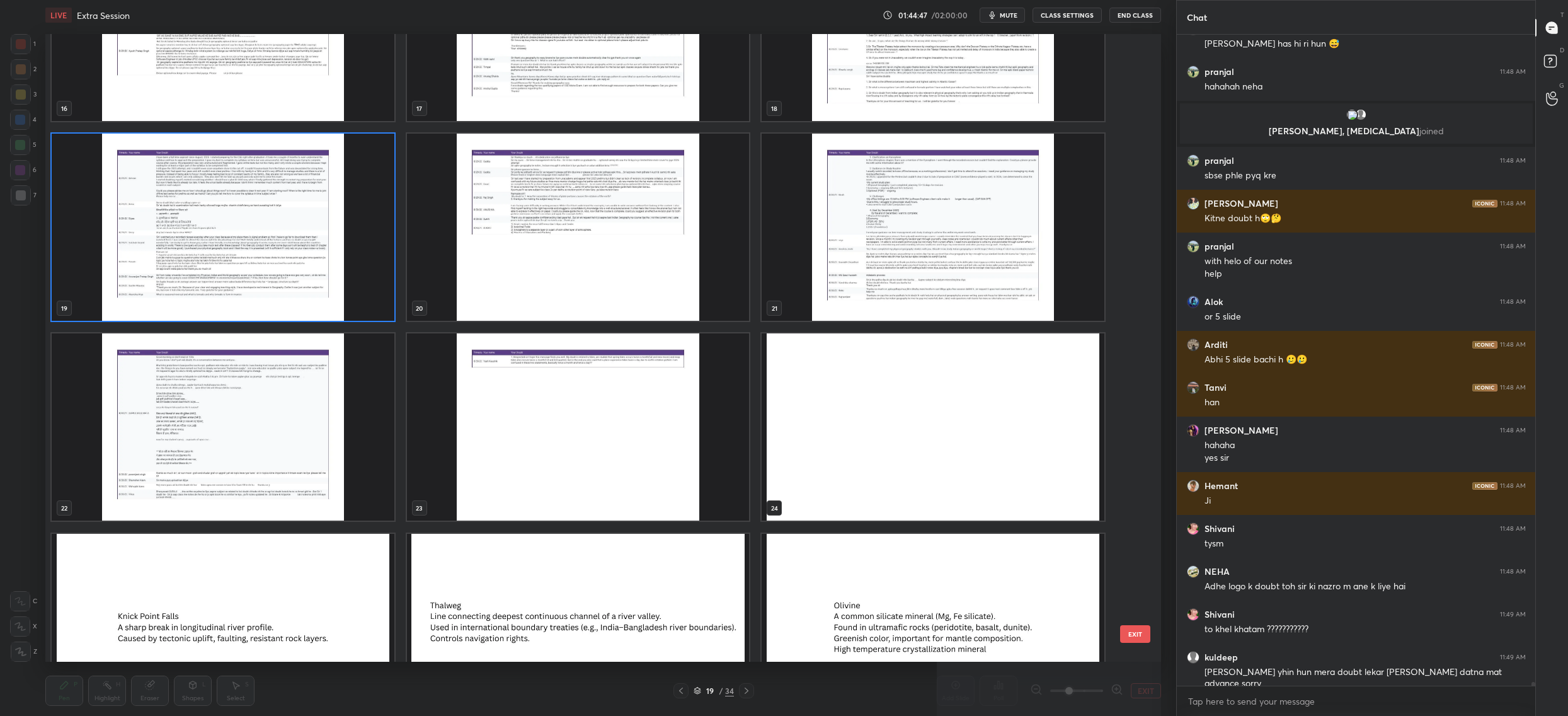
click at [635, 272] on img "grid" at bounding box center [578, 227] width 343 height 187
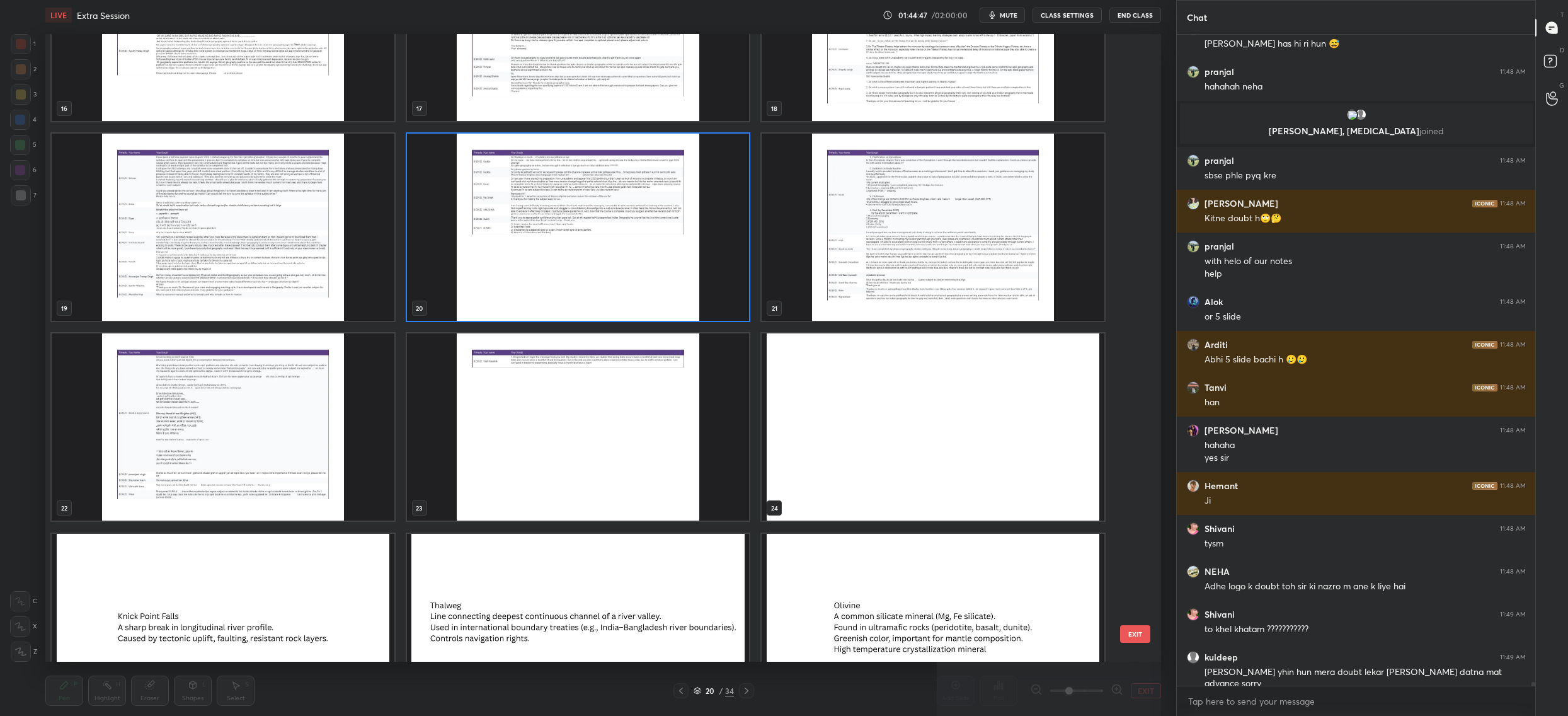
click at [635, 272] on img "grid" at bounding box center [578, 227] width 343 height 187
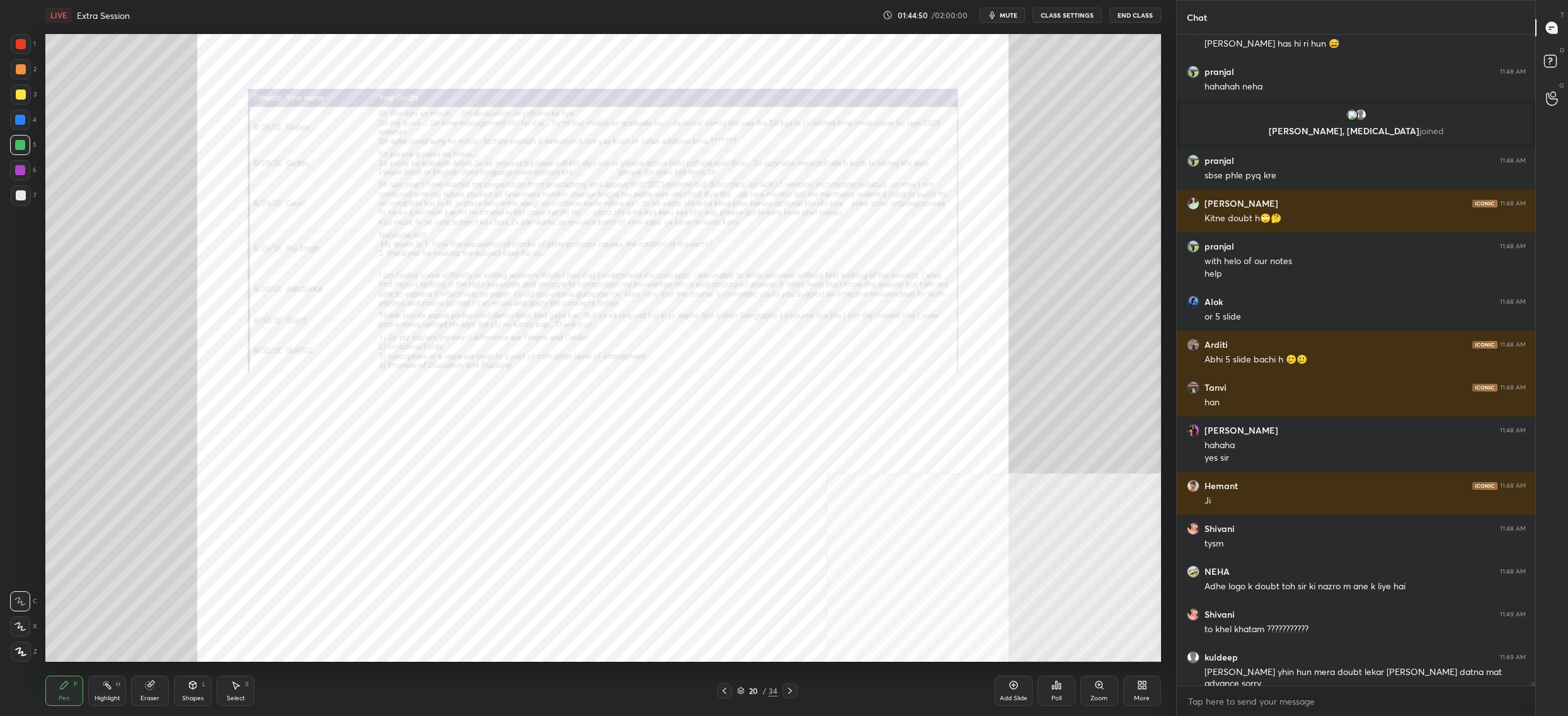
drag, startPoint x: 1087, startPoint y: 697, endPoint x: 1057, endPoint y: 662, distance: 46.1
click at [1089, 700] on div "Zoom" at bounding box center [1099, 690] width 38 height 30
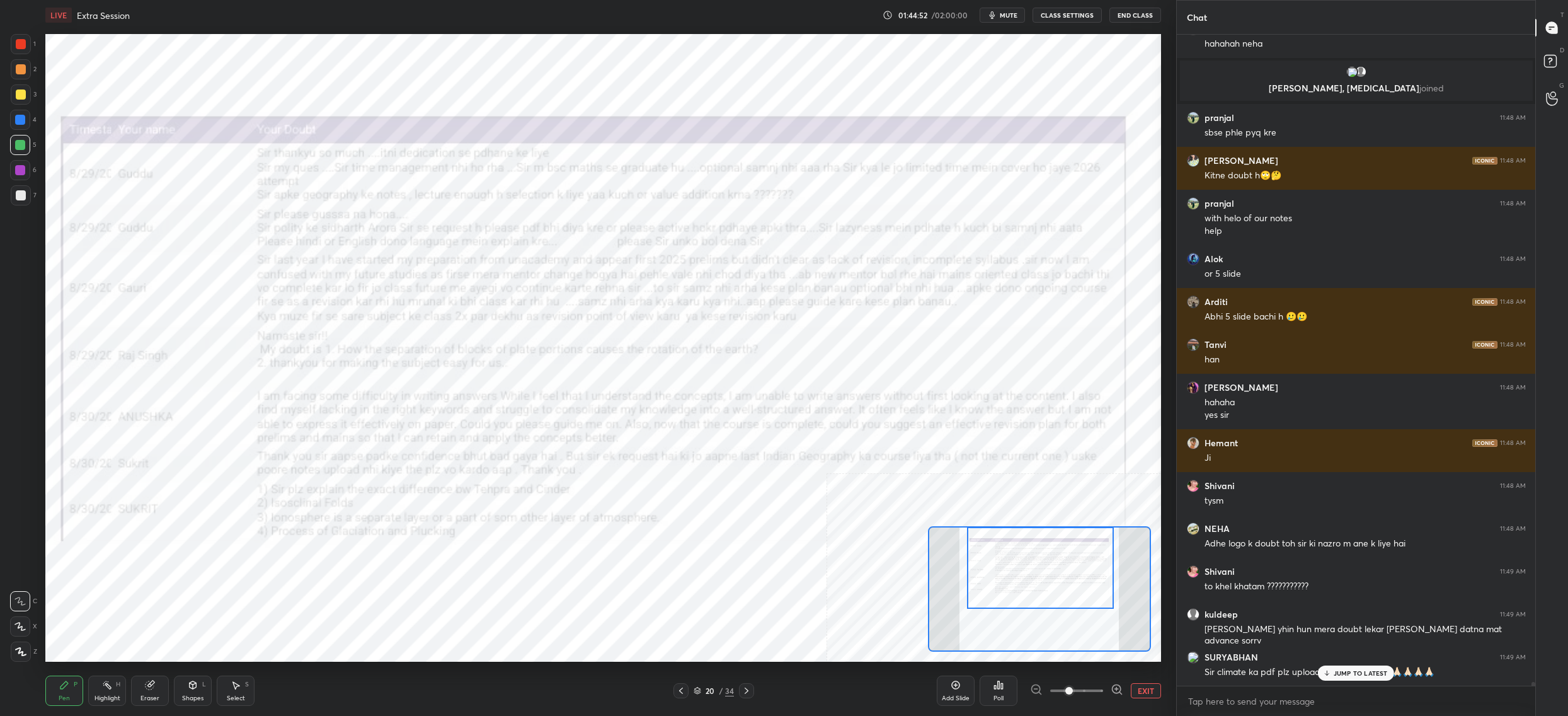
scroll to position [113042, 0]
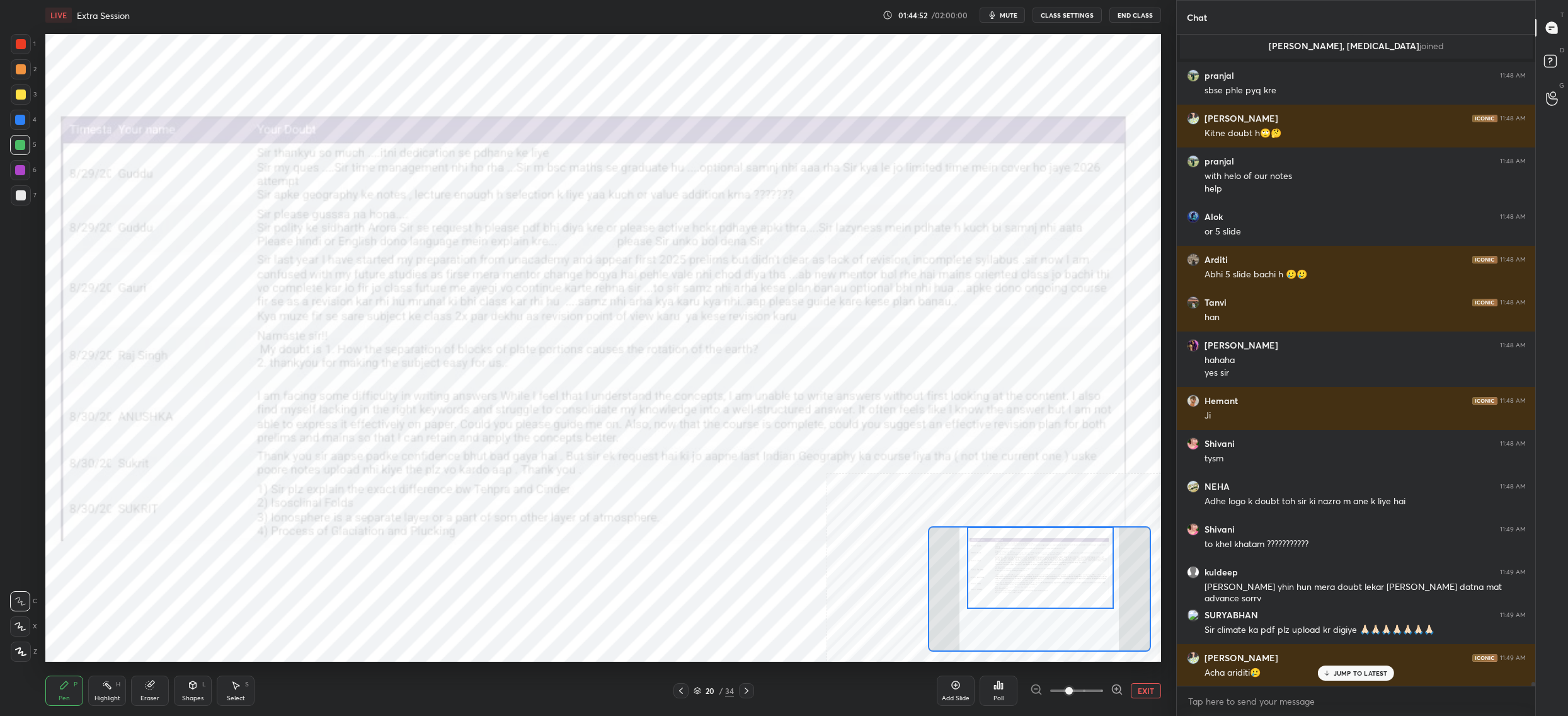
drag, startPoint x: 1020, startPoint y: 566, endPoint x: 1015, endPoint y: 561, distance: 7.1
click at [1017, 561] on div at bounding box center [1041, 568] width 147 height 82
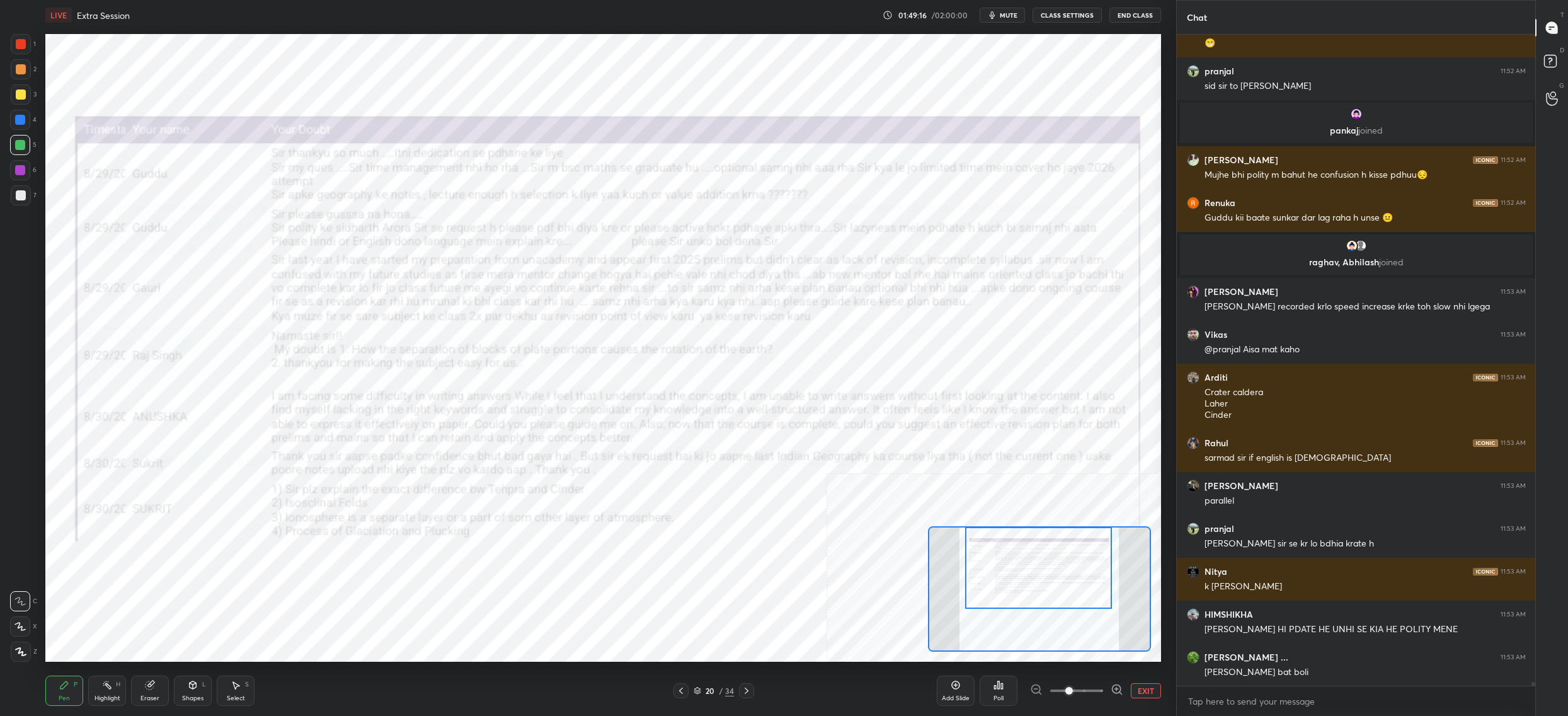
scroll to position [117255, 0]
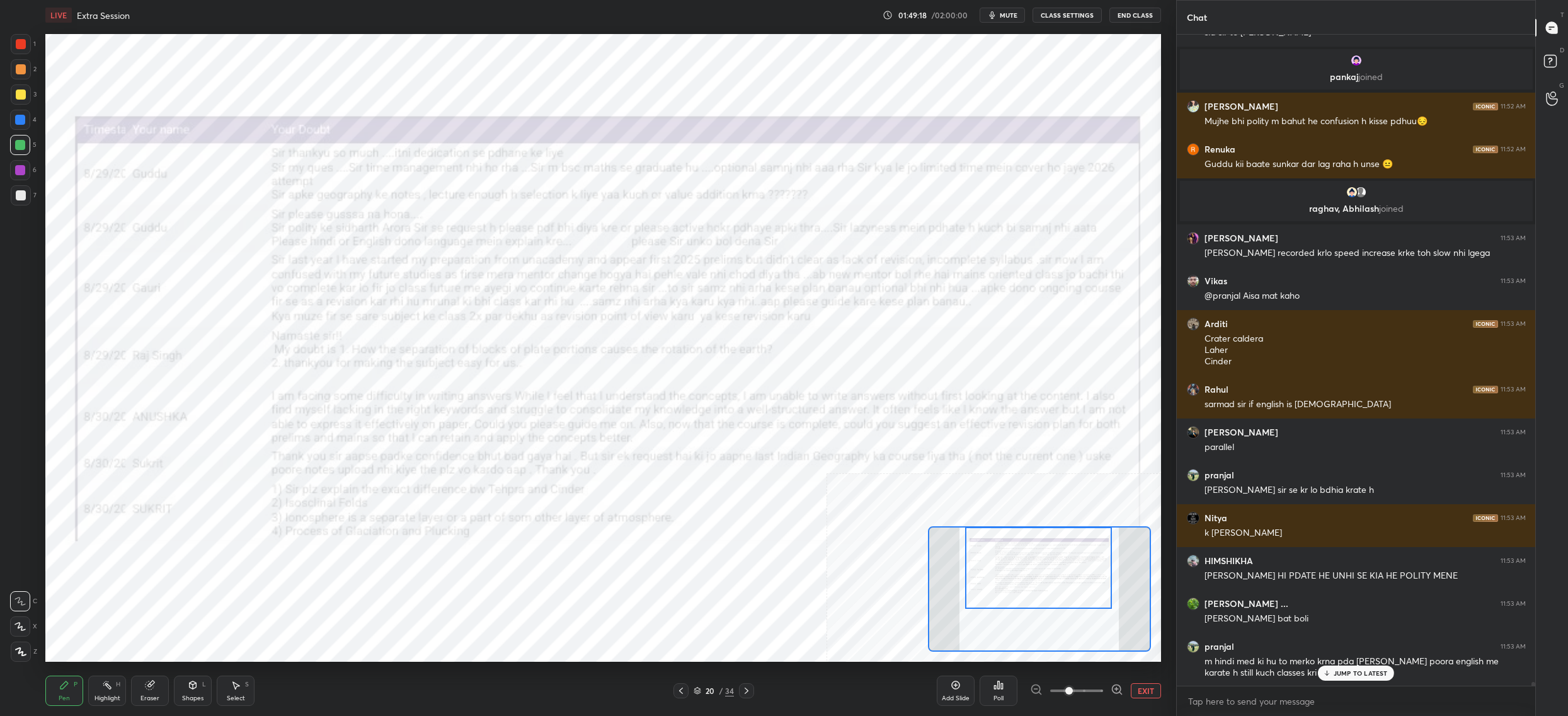
drag, startPoint x: 707, startPoint y: 693, endPoint x: 698, endPoint y: 697, distance: 9.8
click at [707, 693] on div "20" at bounding box center [710, 690] width 12 height 8
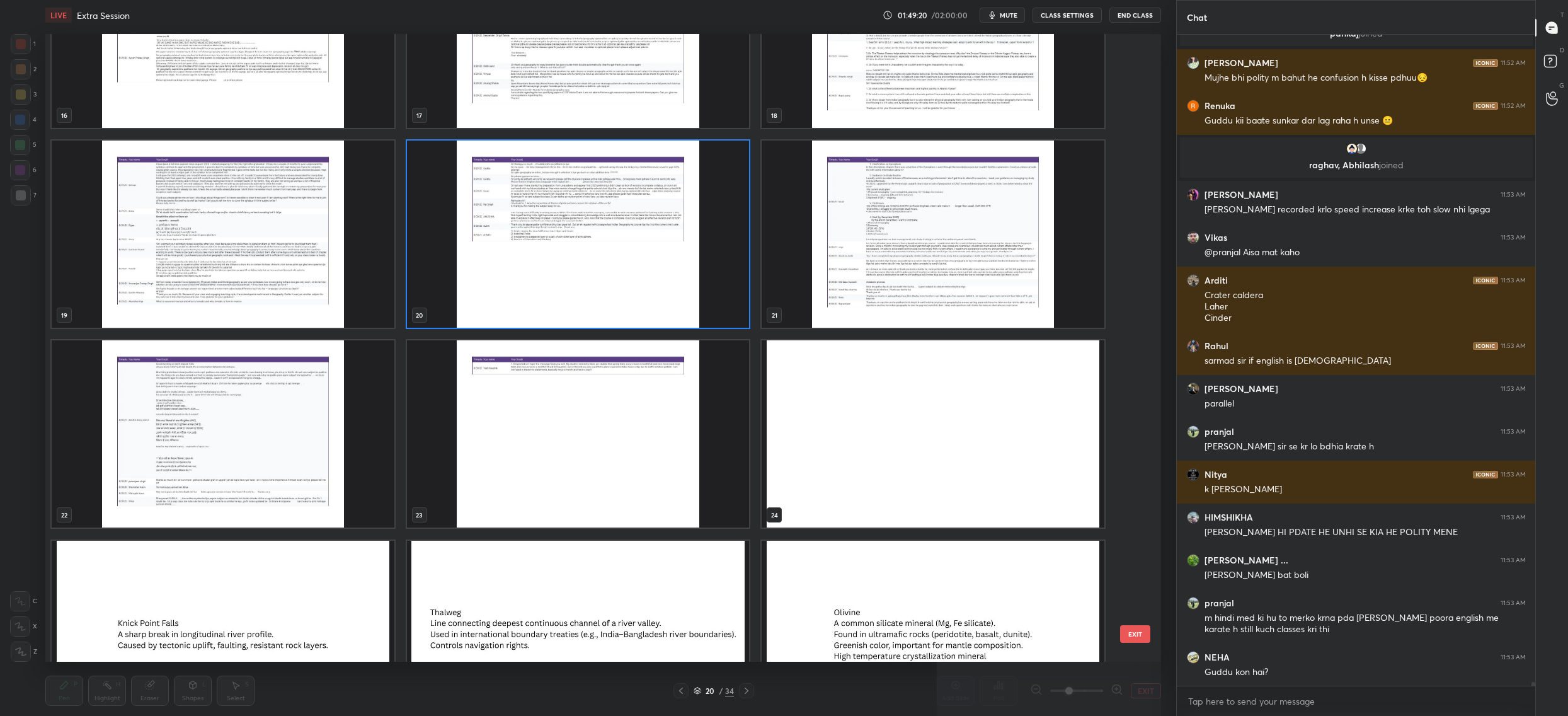
scroll to position [1046, 0]
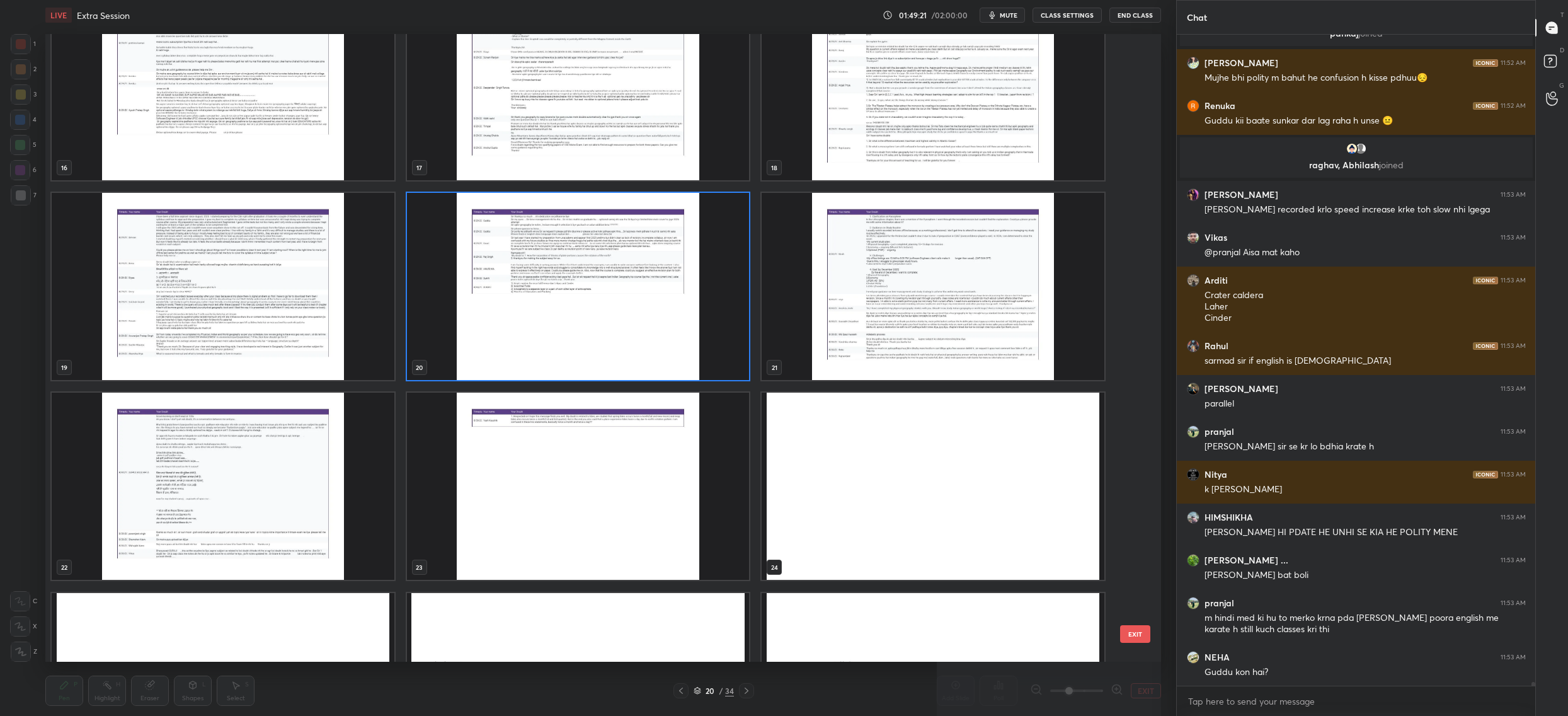
click at [802, 353] on img "grid" at bounding box center [932, 286] width 343 height 187
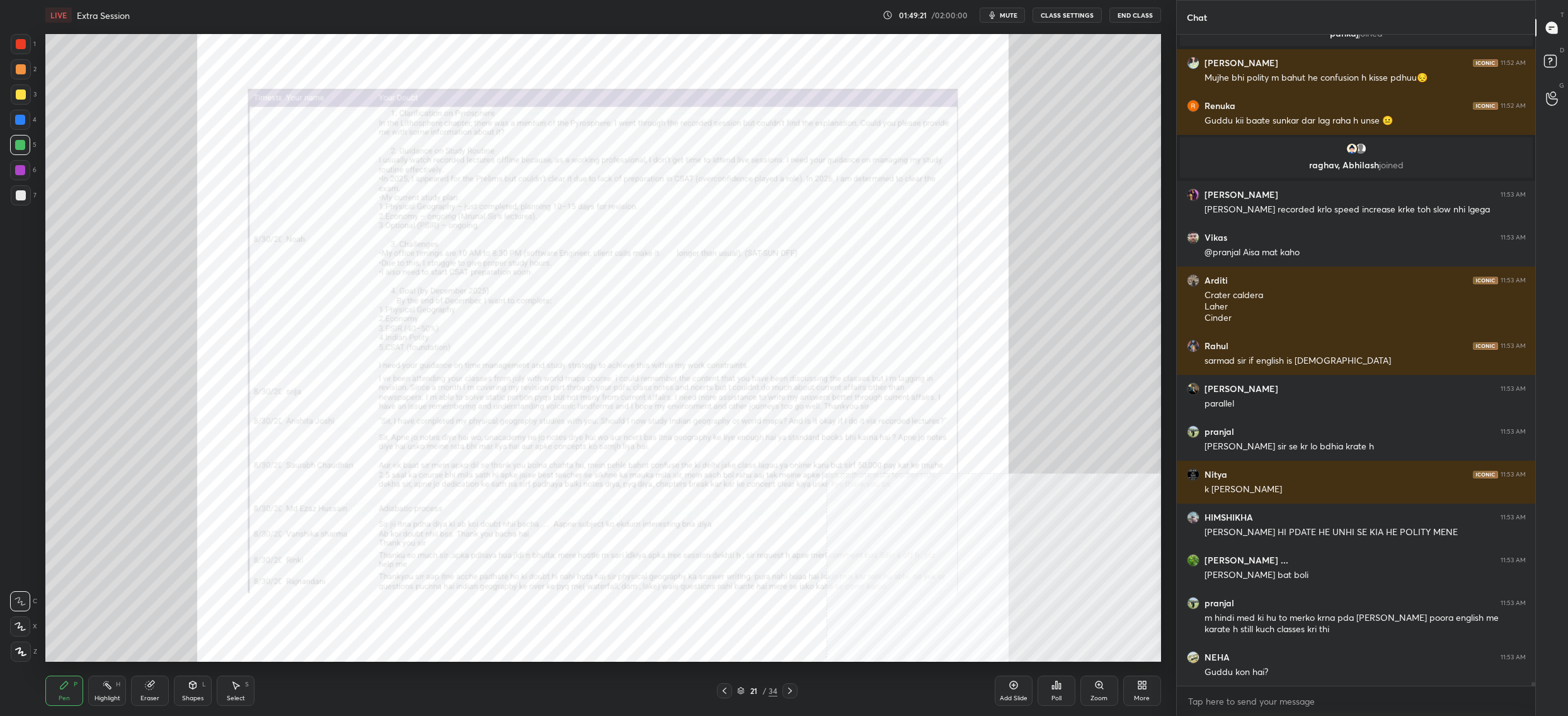
click at [802, 353] on img "grid" at bounding box center [932, 286] width 343 height 187
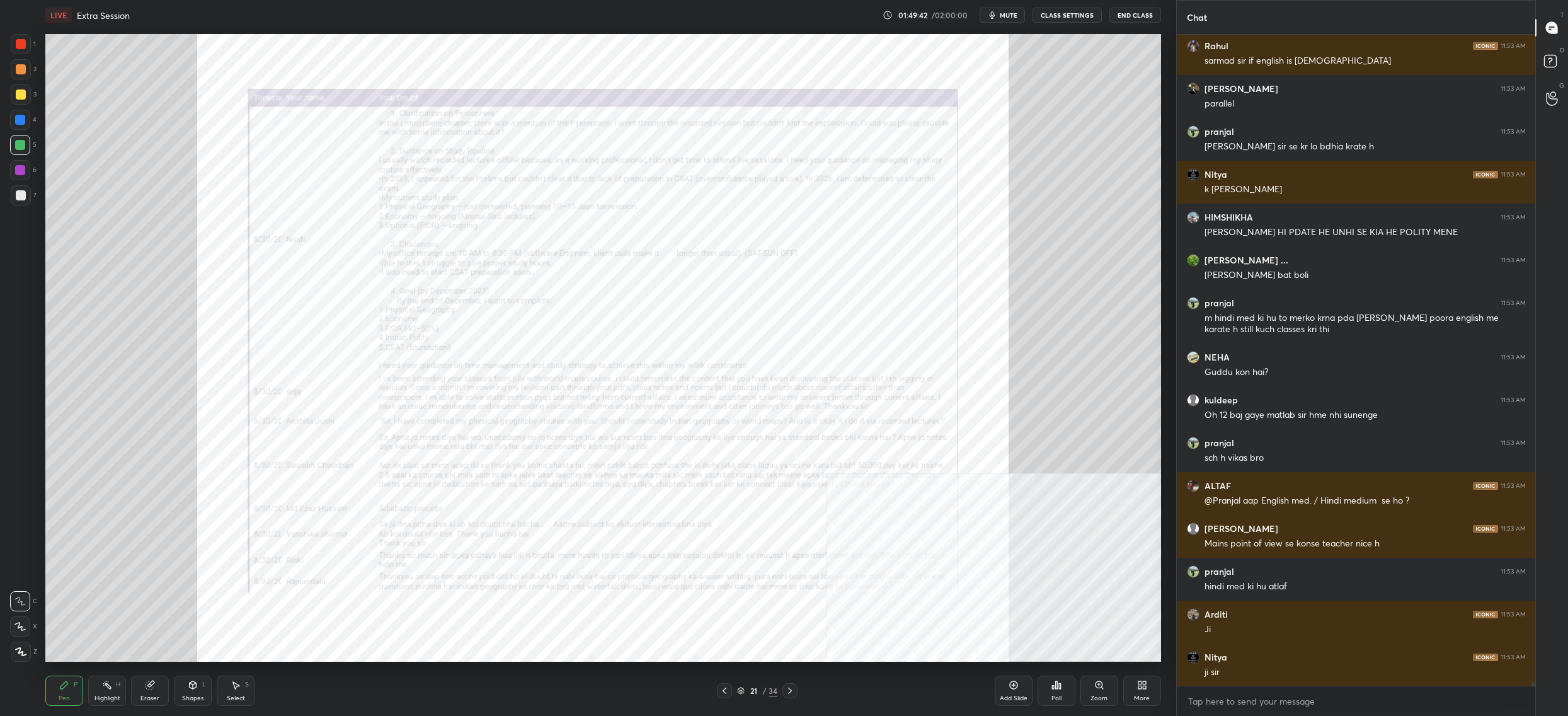
scroll to position [117651, 0]
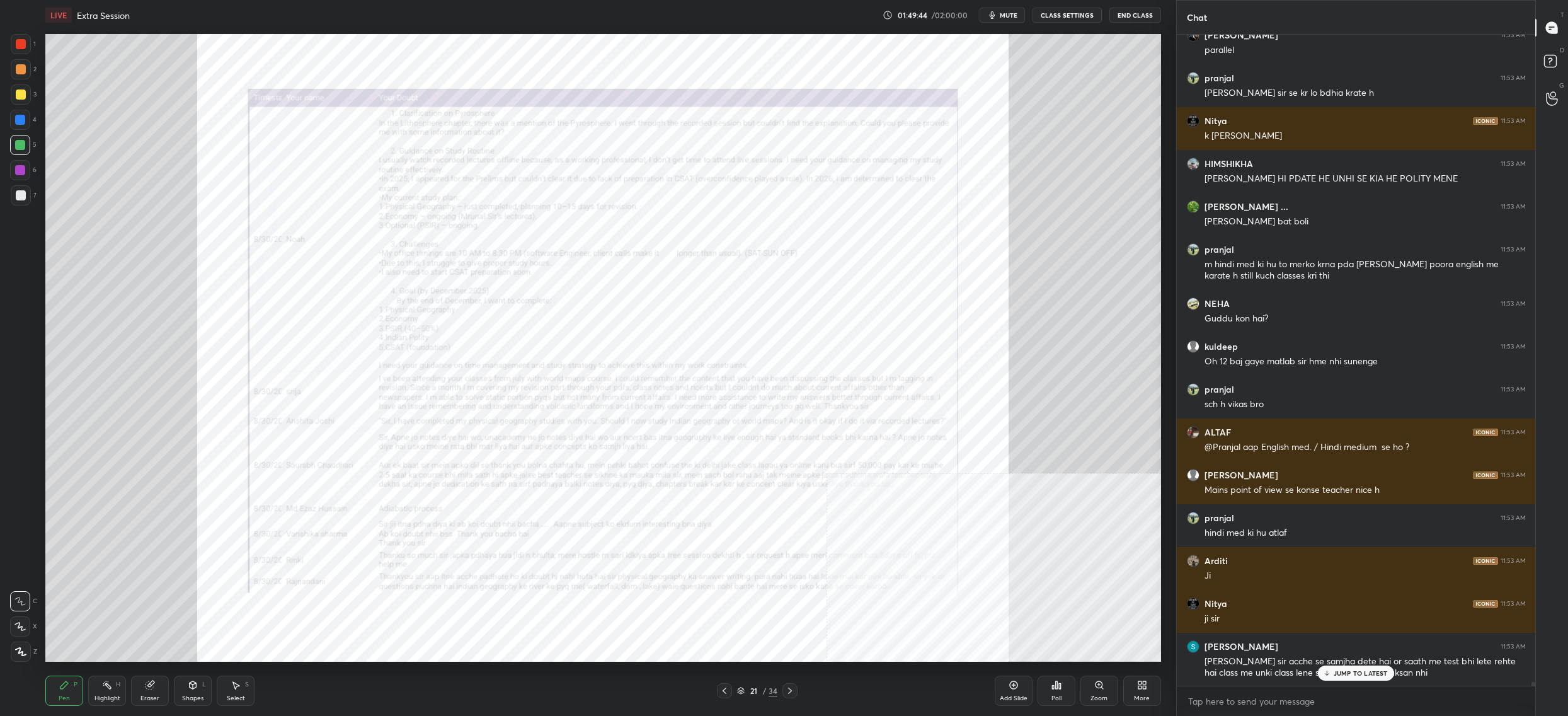
click at [1103, 690] on icon at bounding box center [1099, 684] width 10 height 10
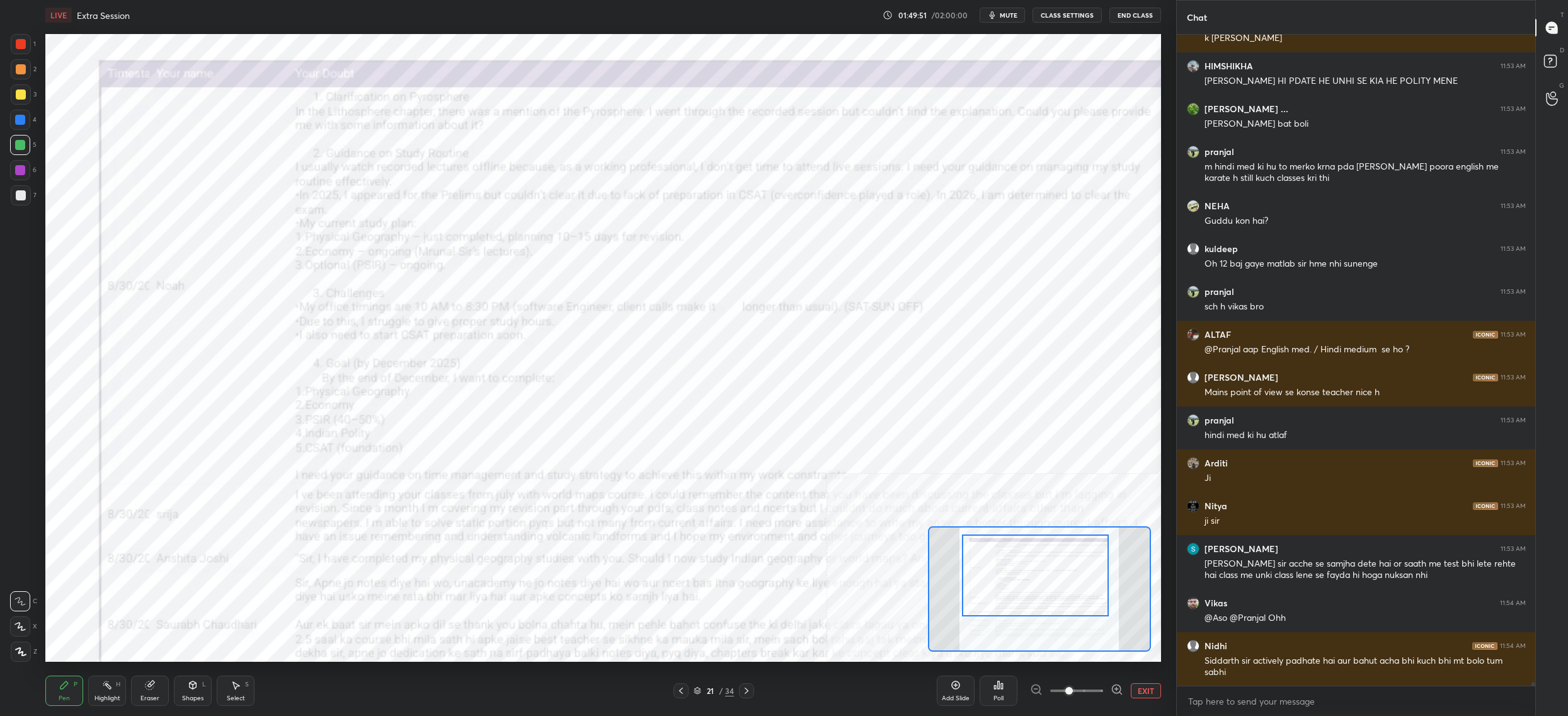
scroll to position [117792, 0]
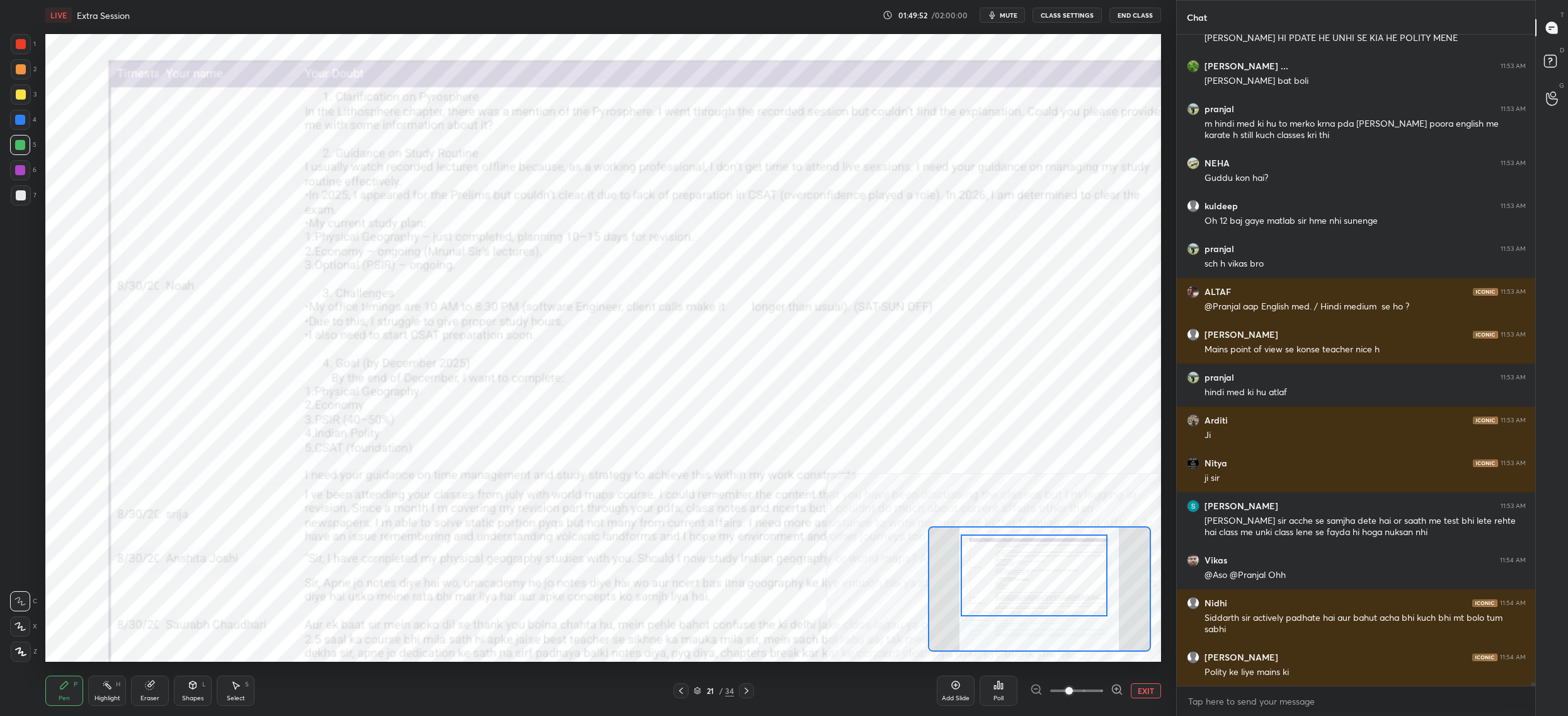
drag, startPoint x: 1045, startPoint y: 576, endPoint x: 1017, endPoint y: 560, distance: 32.2
click at [1035, 561] on div at bounding box center [1035, 575] width 147 height 82
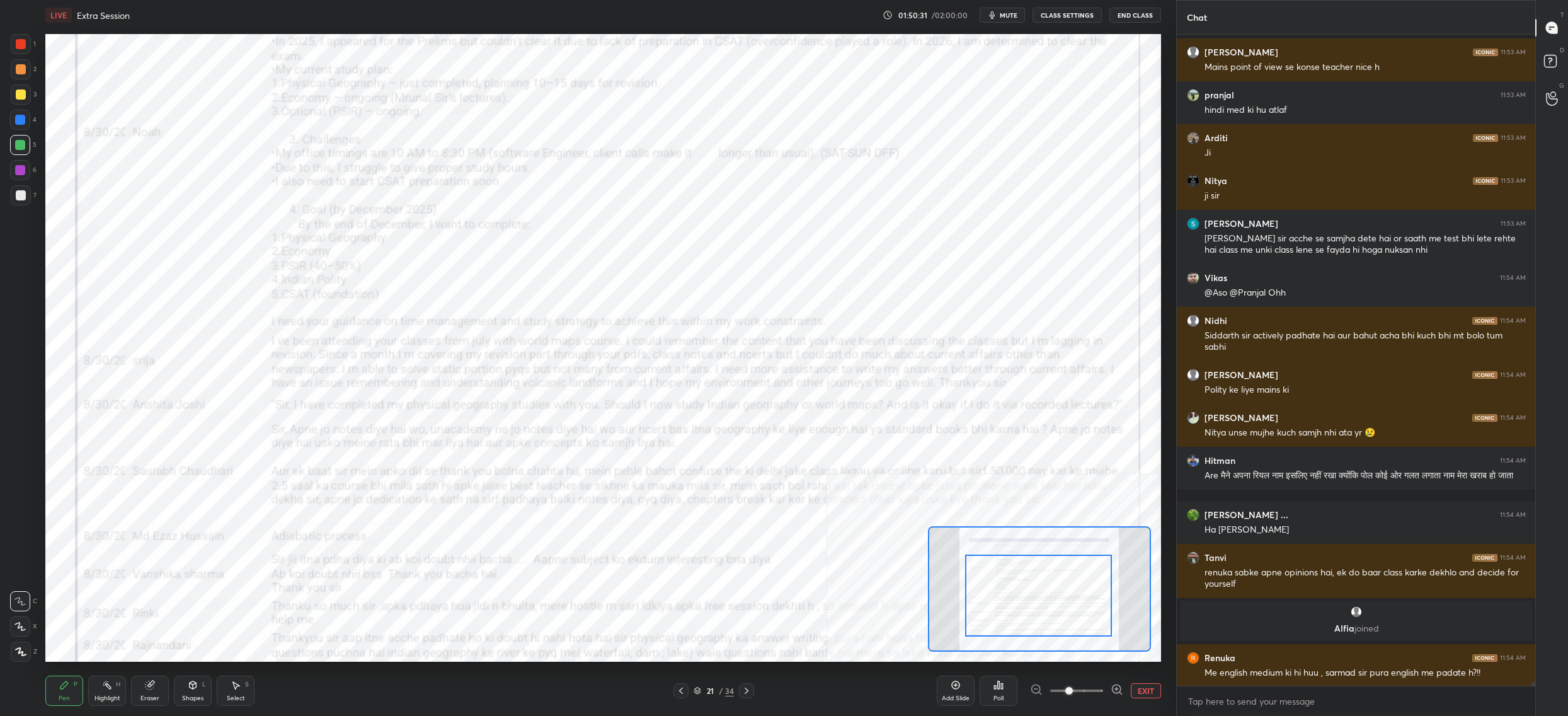
scroll to position [118121, 0]
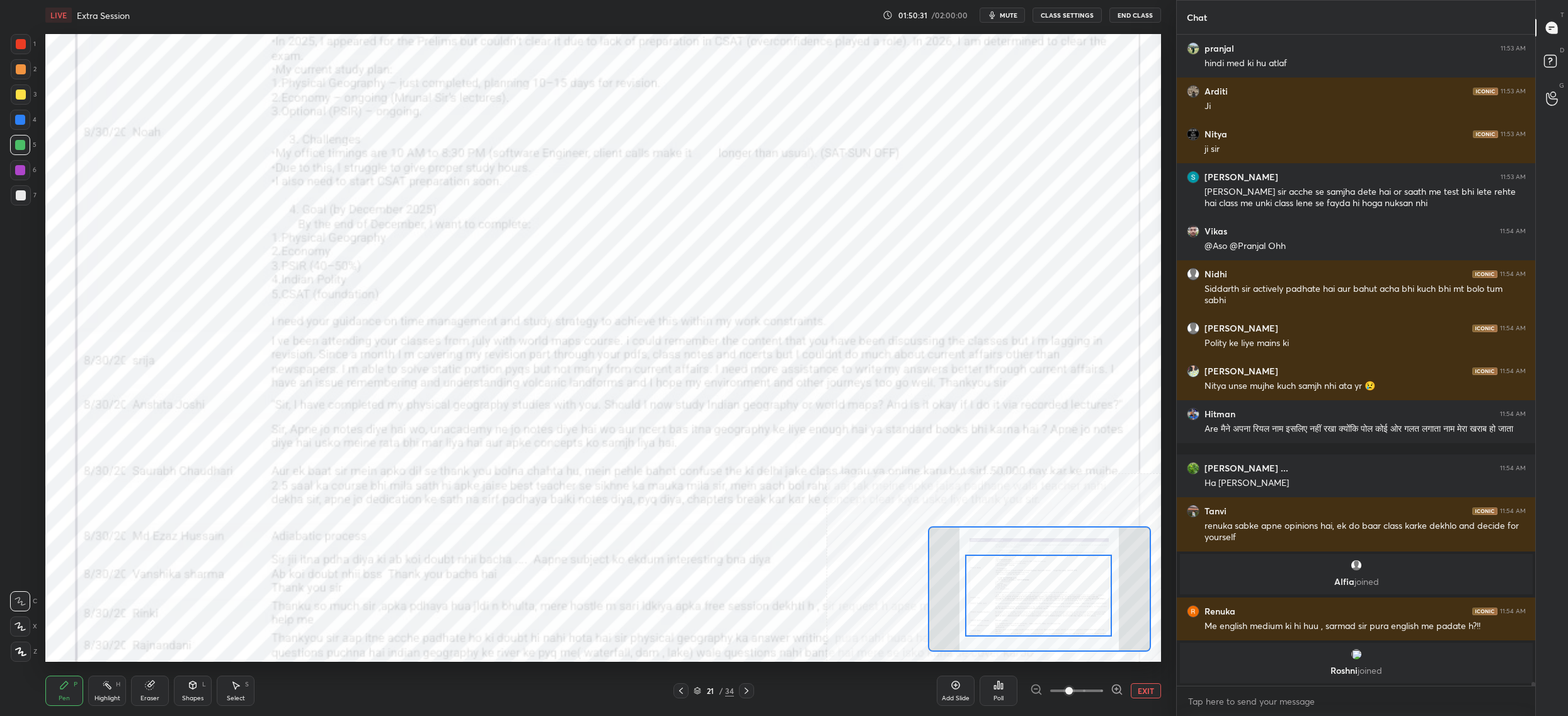
drag, startPoint x: 1009, startPoint y: 567, endPoint x: 1017, endPoint y: 586, distance: 20.6
click at [1017, 585] on div at bounding box center [1038, 595] width 147 height 82
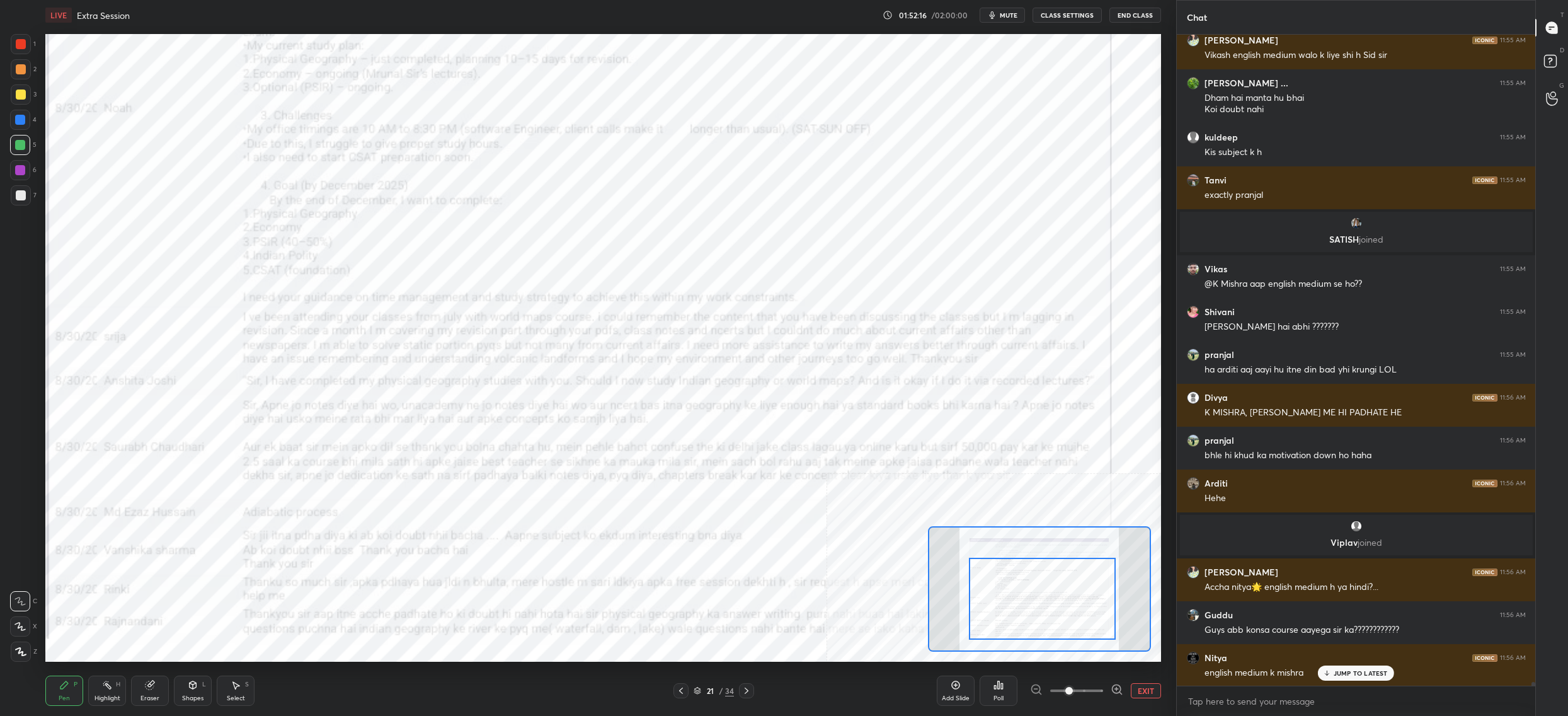
scroll to position [118902, 0]
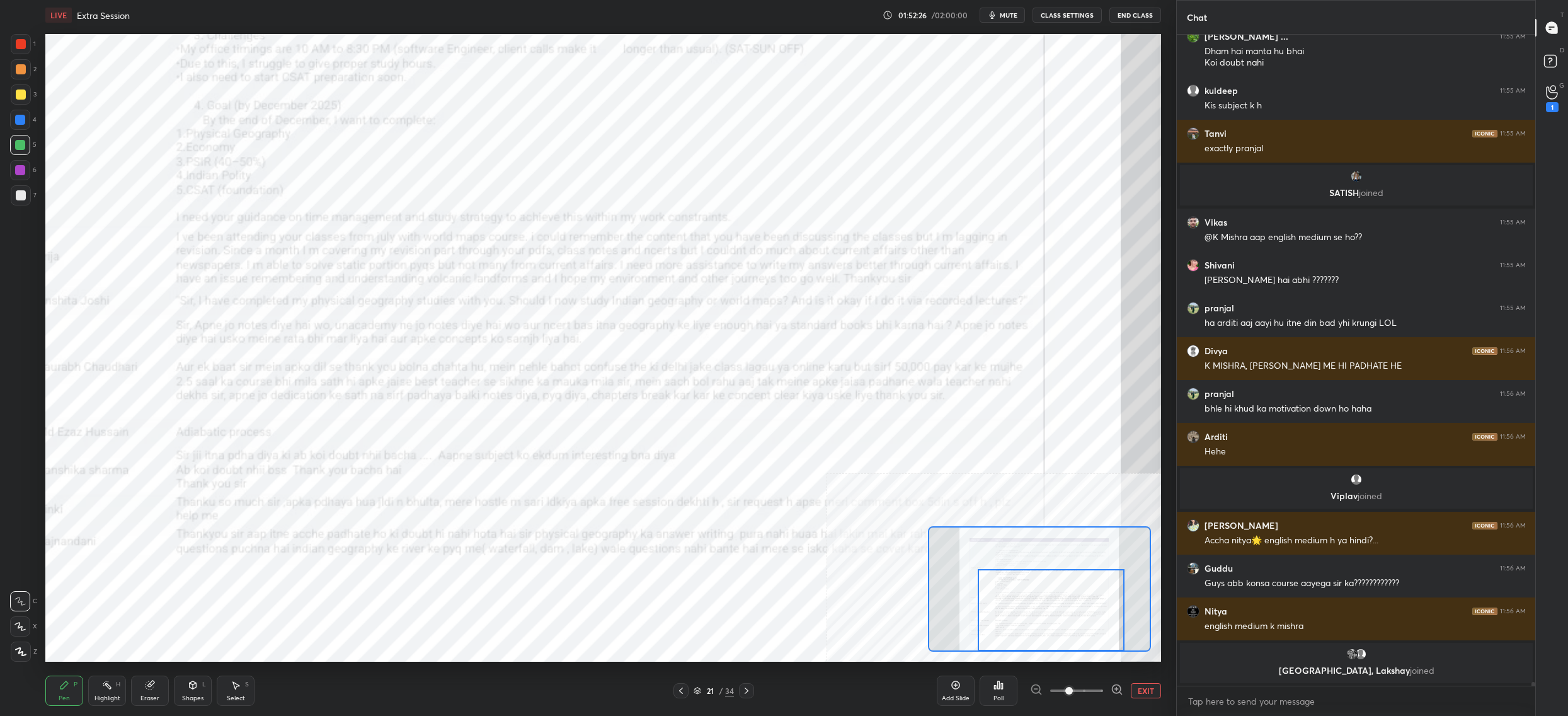
drag, startPoint x: 1040, startPoint y: 568, endPoint x: 1049, endPoint y: 595, distance: 28.5
click at [1048, 604] on div at bounding box center [1052, 610] width 147 height 82
drag, startPoint x: 1046, startPoint y: 596, endPoint x: 1052, endPoint y: 621, distance: 25.7
click at [1052, 621] on div at bounding box center [1050, 610] width 147 height 82
click at [1050, 622] on div at bounding box center [1050, 610] width 147 height 82
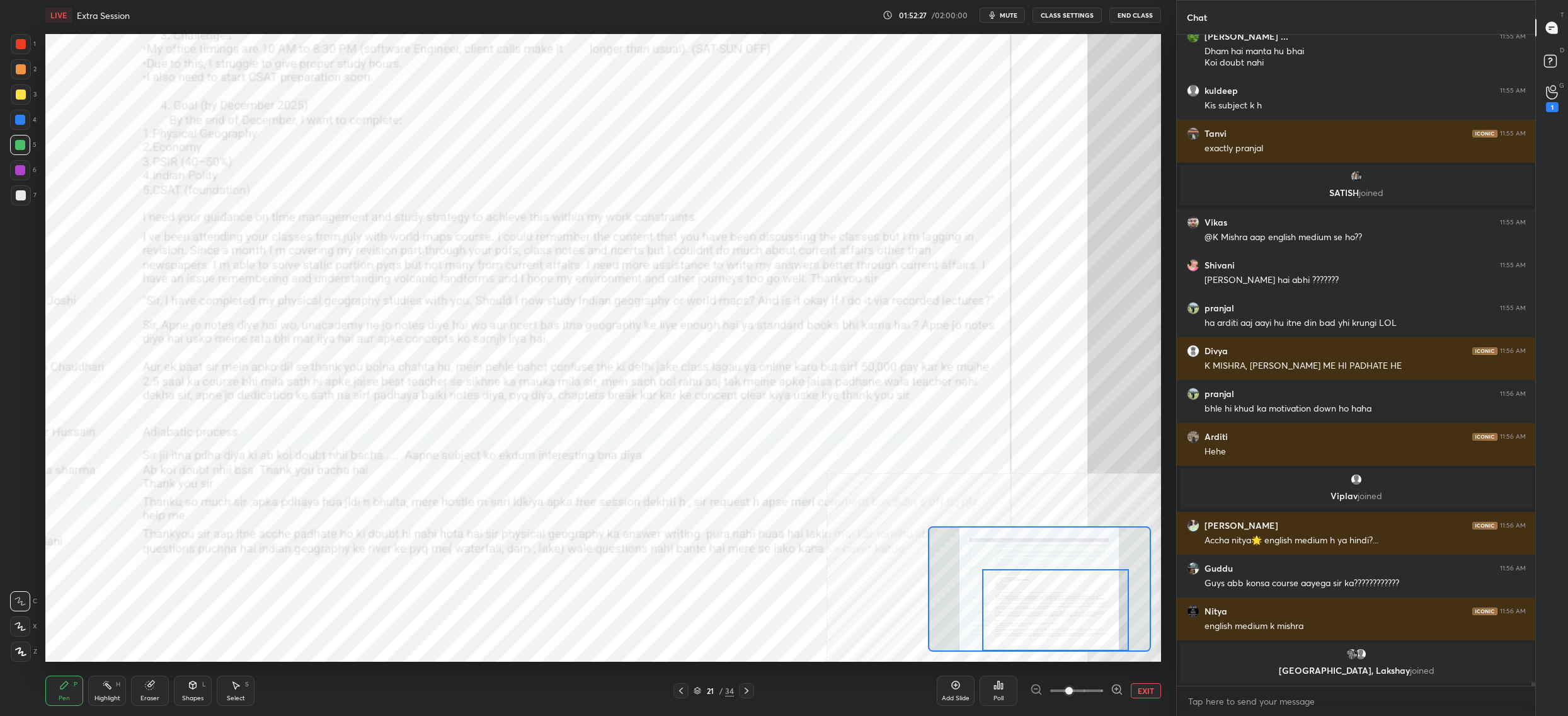
scroll to position [118945, 0]
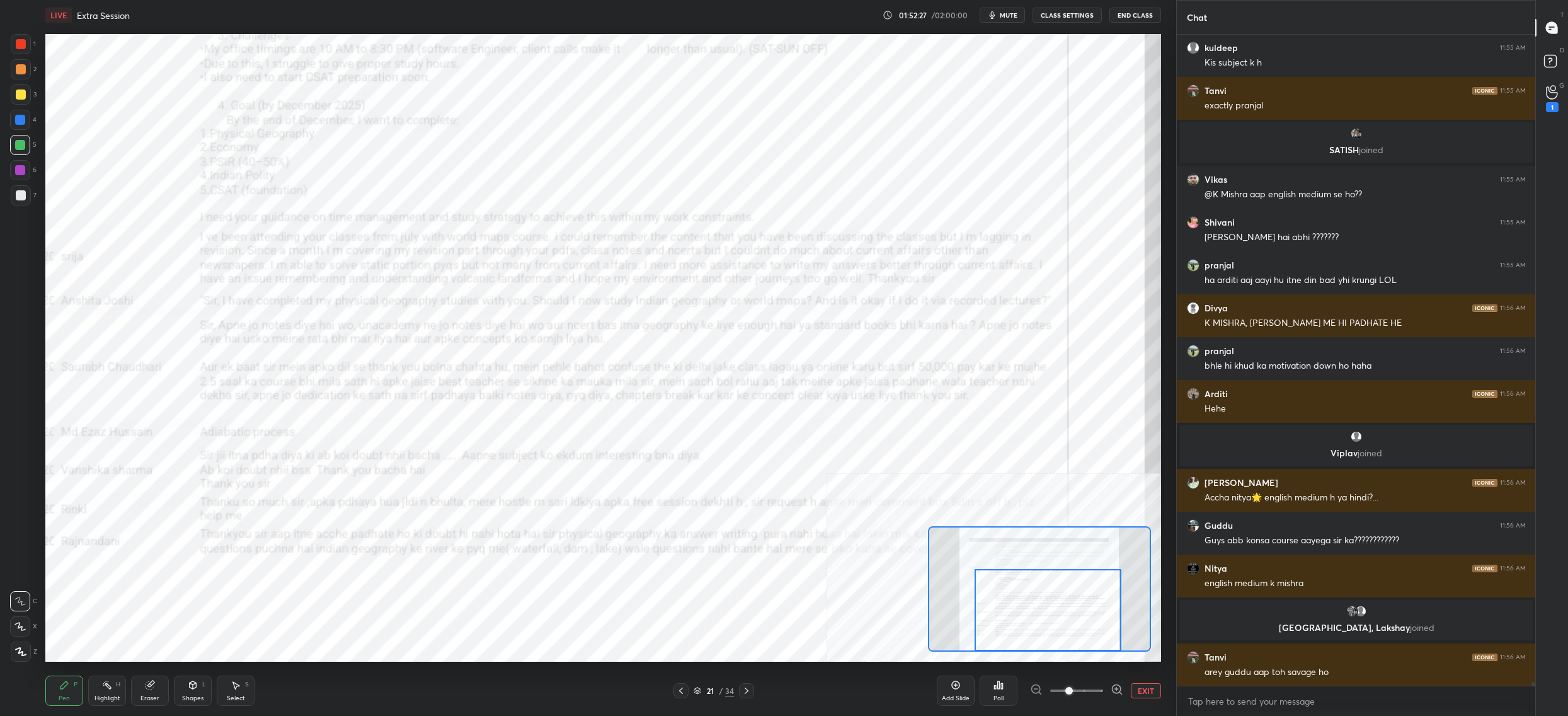
drag, startPoint x: 1041, startPoint y: 621, endPoint x: 1030, endPoint y: 625, distance: 11.7
click at [1031, 632] on div at bounding box center [1048, 610] width 147 height 82
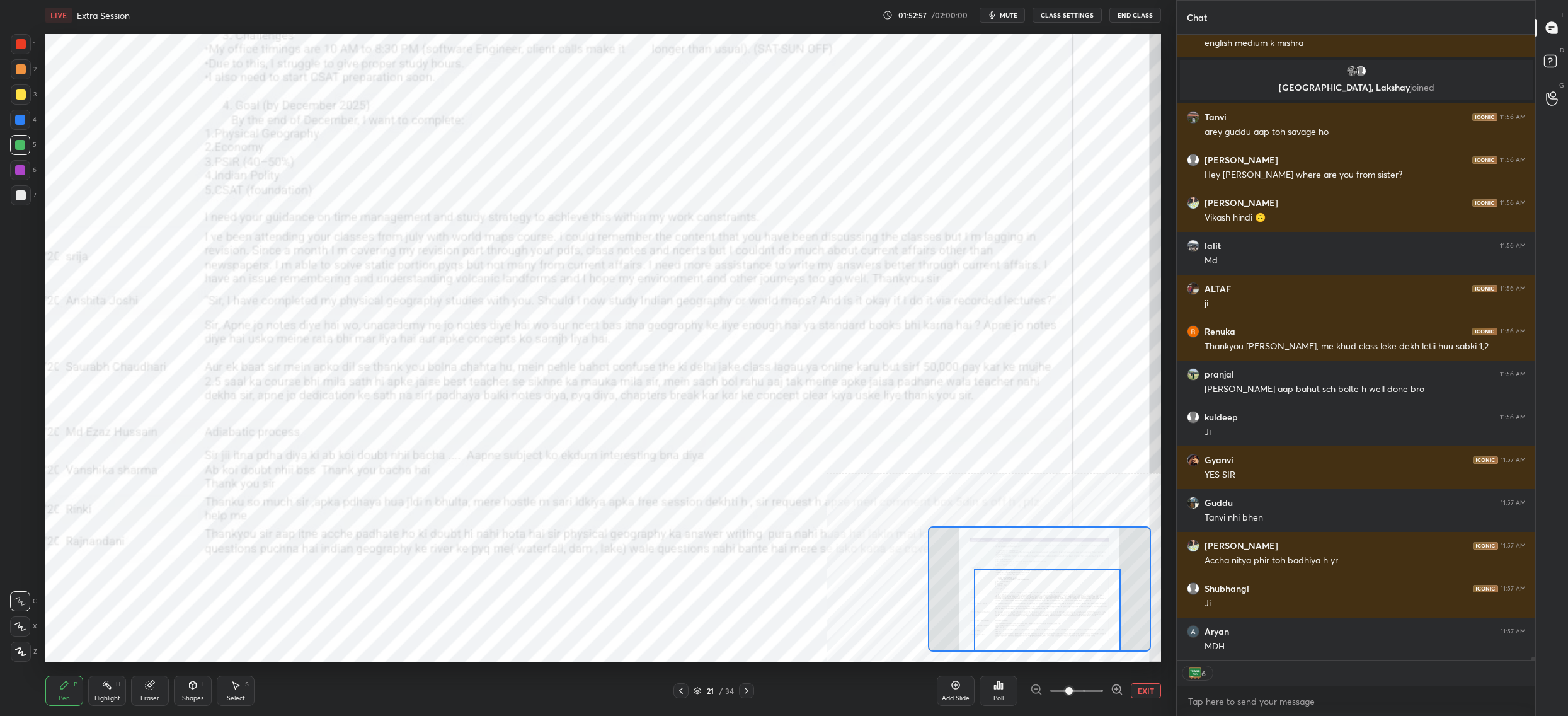
scroll to position [119528, 0]
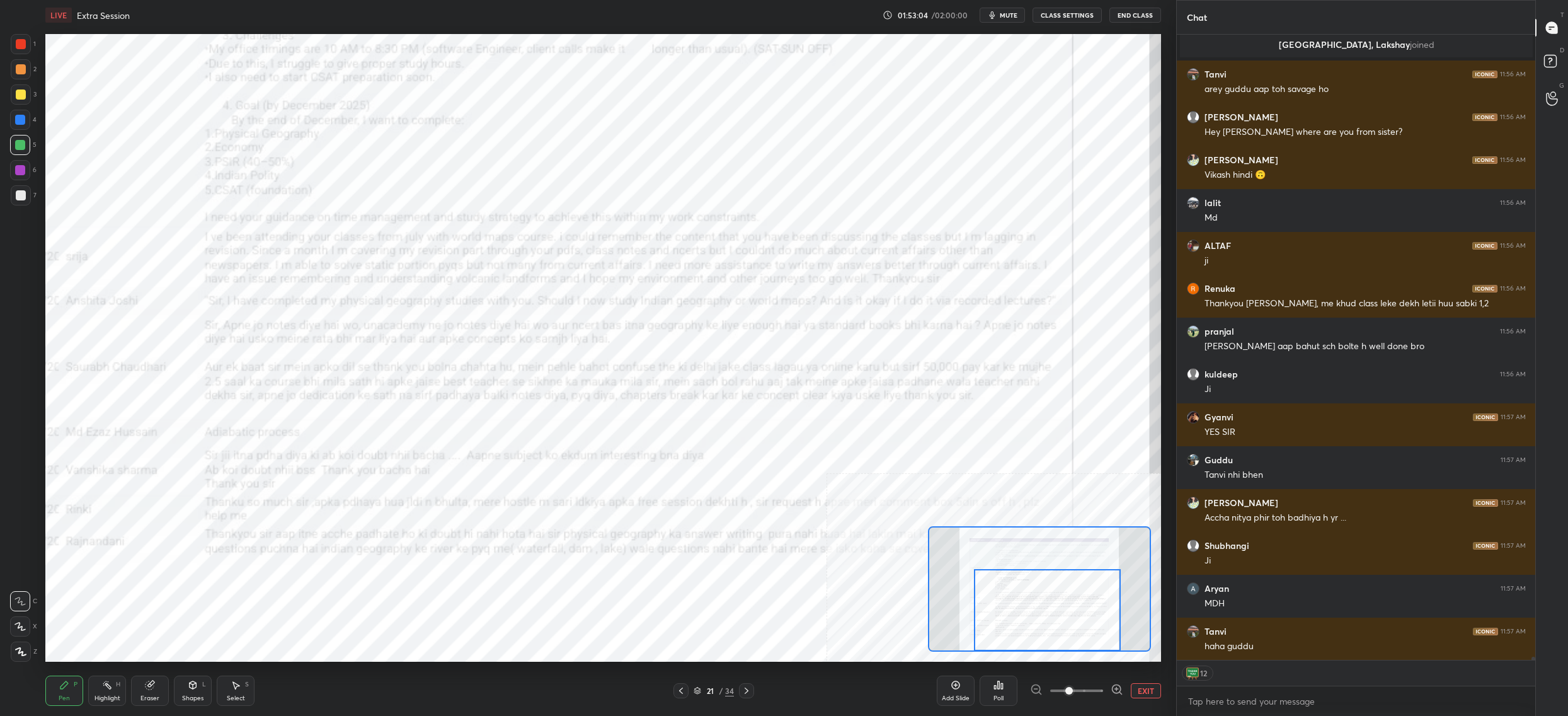
click at [1036, 627] on div at bounding box center [1039, 588] width 223 height 125
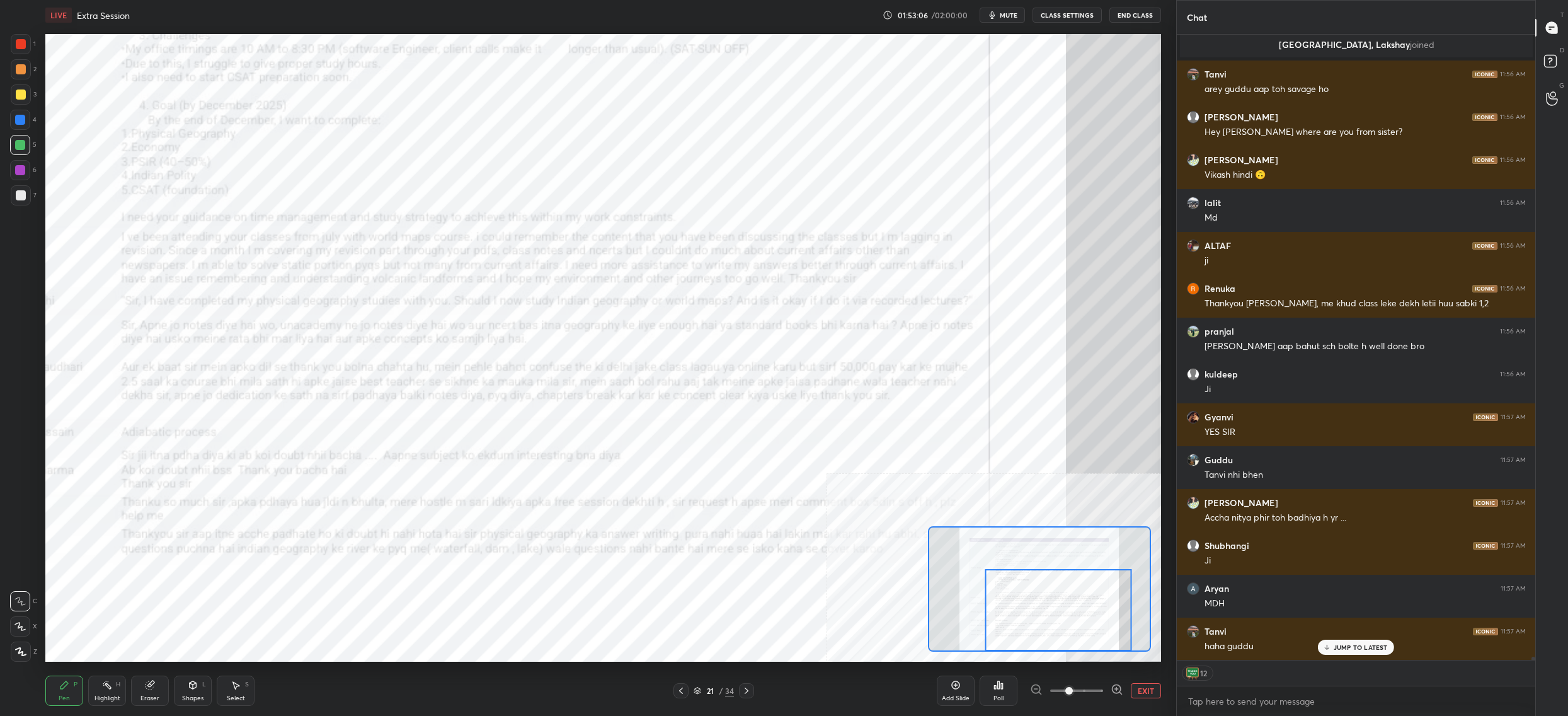
scroll to position [119570, 0]
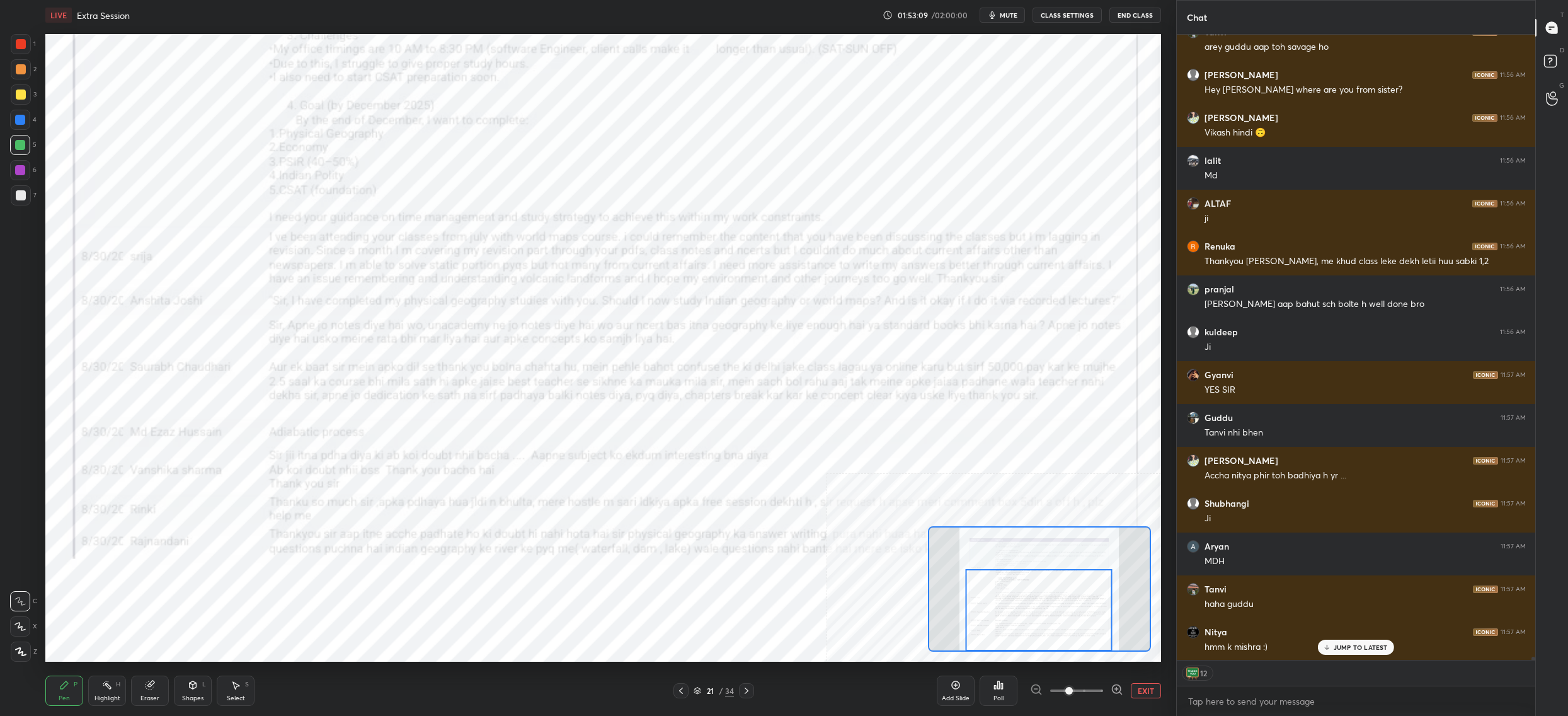
drag, startPoint x: 1031, startPoint y: 615, endPoint x: 980, endPoint y: 639, distance: 56.4
click at [1033, 638] on div at bounding box center [1038, 610] width 147 height 82
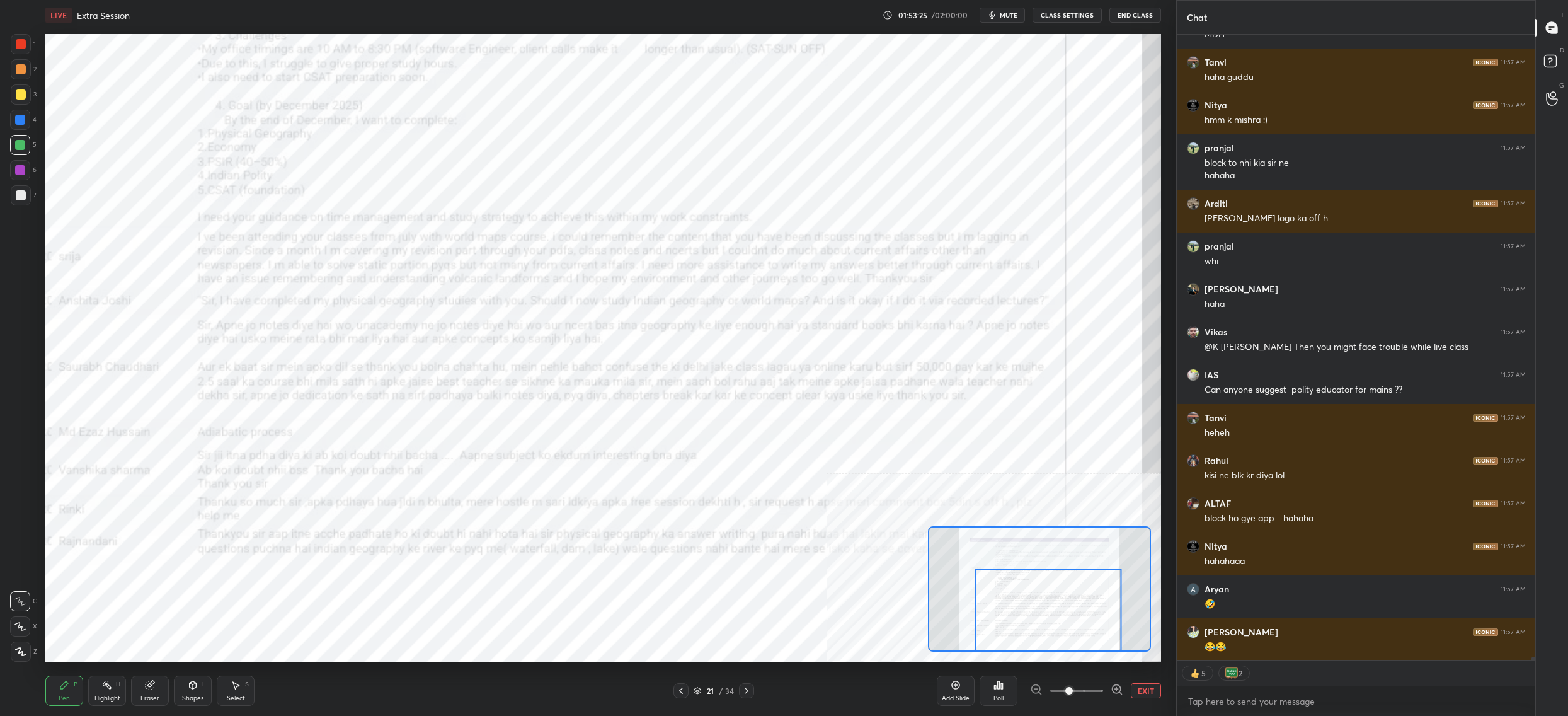
scroll to position [120140, 0]
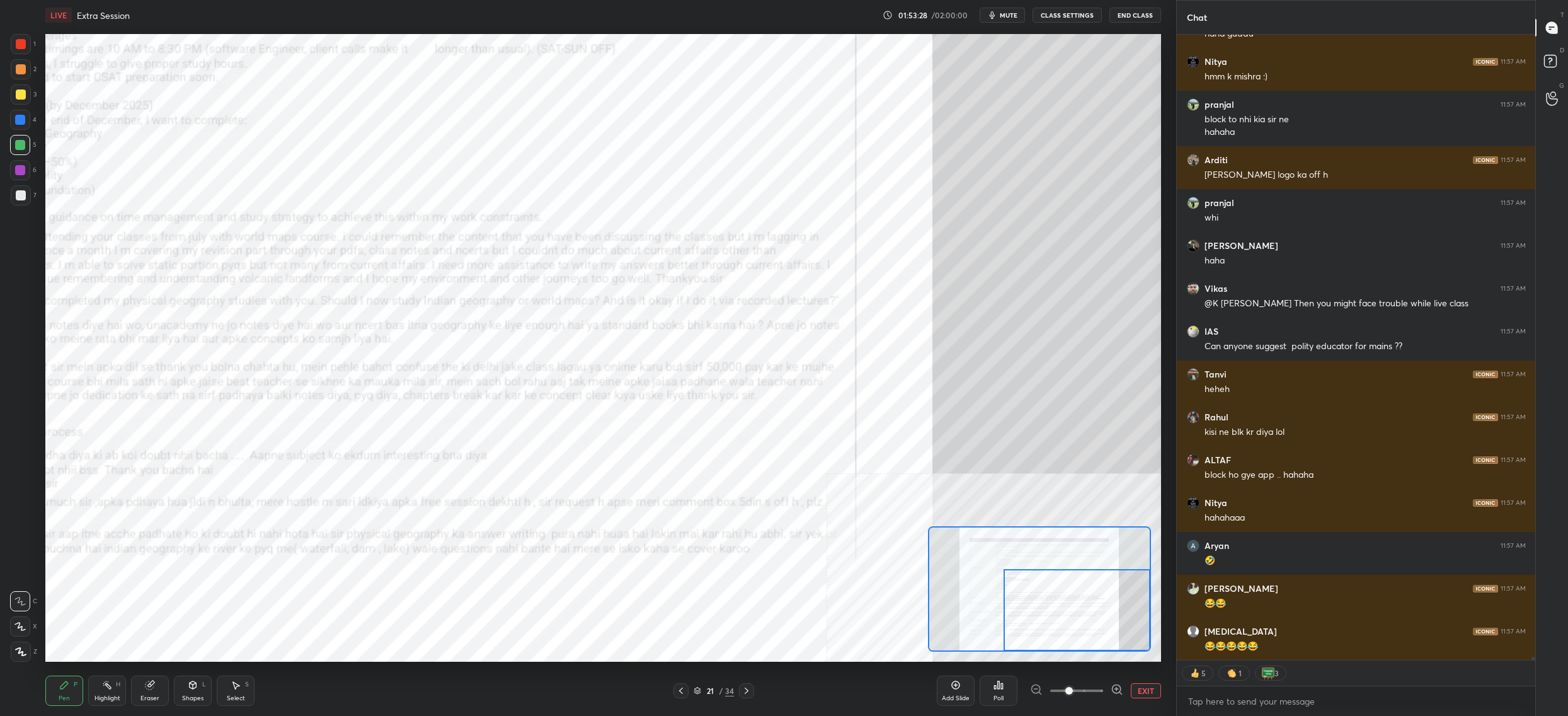
drag, startPoint x: 979, startPoint y: 591, endPoint x: 1007, endPoint y: 615, distance: 36.9
click at [1018, 612] on div at bounding box center [1077, 610] width 147 height 82
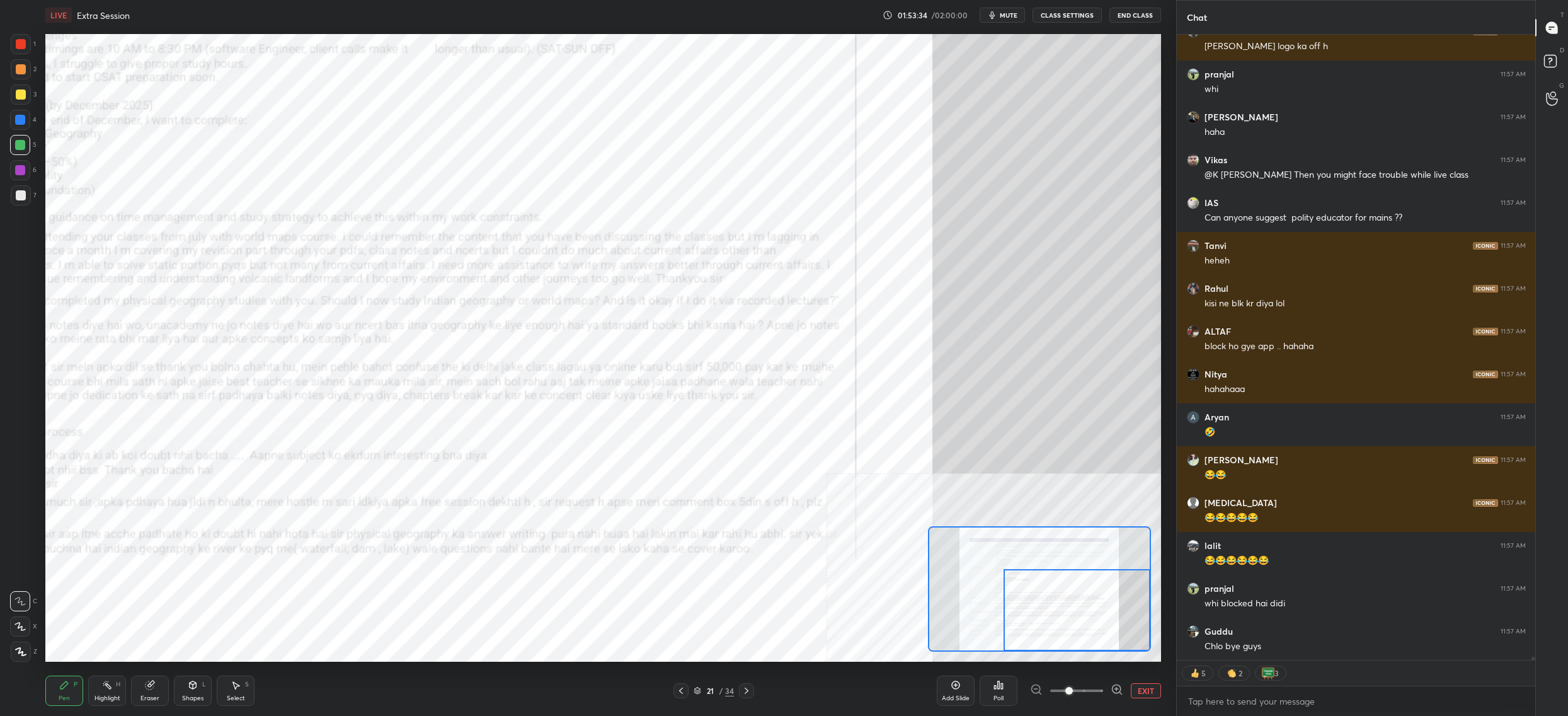
scroll to position [120311, 0]
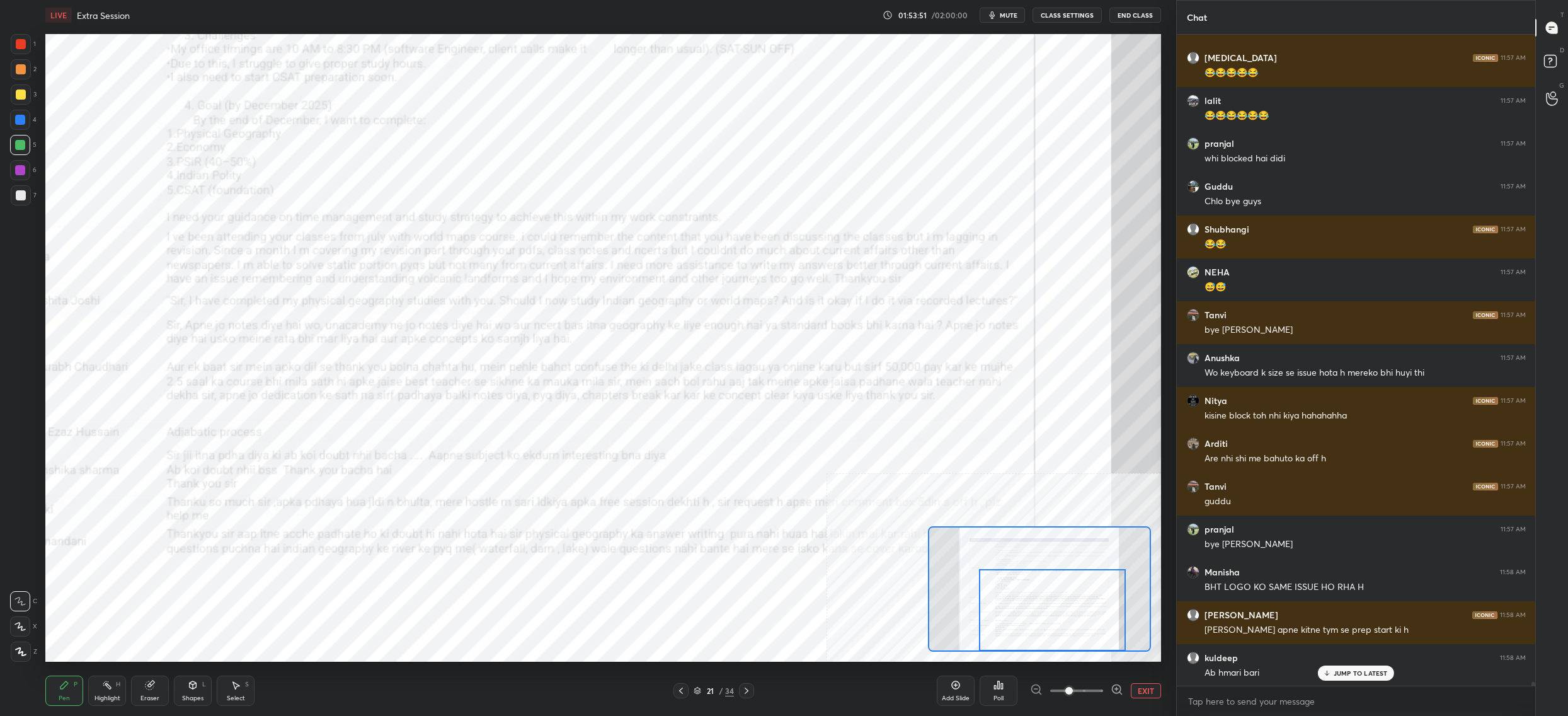
drag, startPoint x: 1069, startPoint y: 596, endPoint x: 1040, endPoint y: 611, distance: 32.6
click at [1041, 610] on div at bounding box center [1052, 610] width 147 height 82
click at [697, 689] on icon at bounding box center [697, 690] width 8 height 8
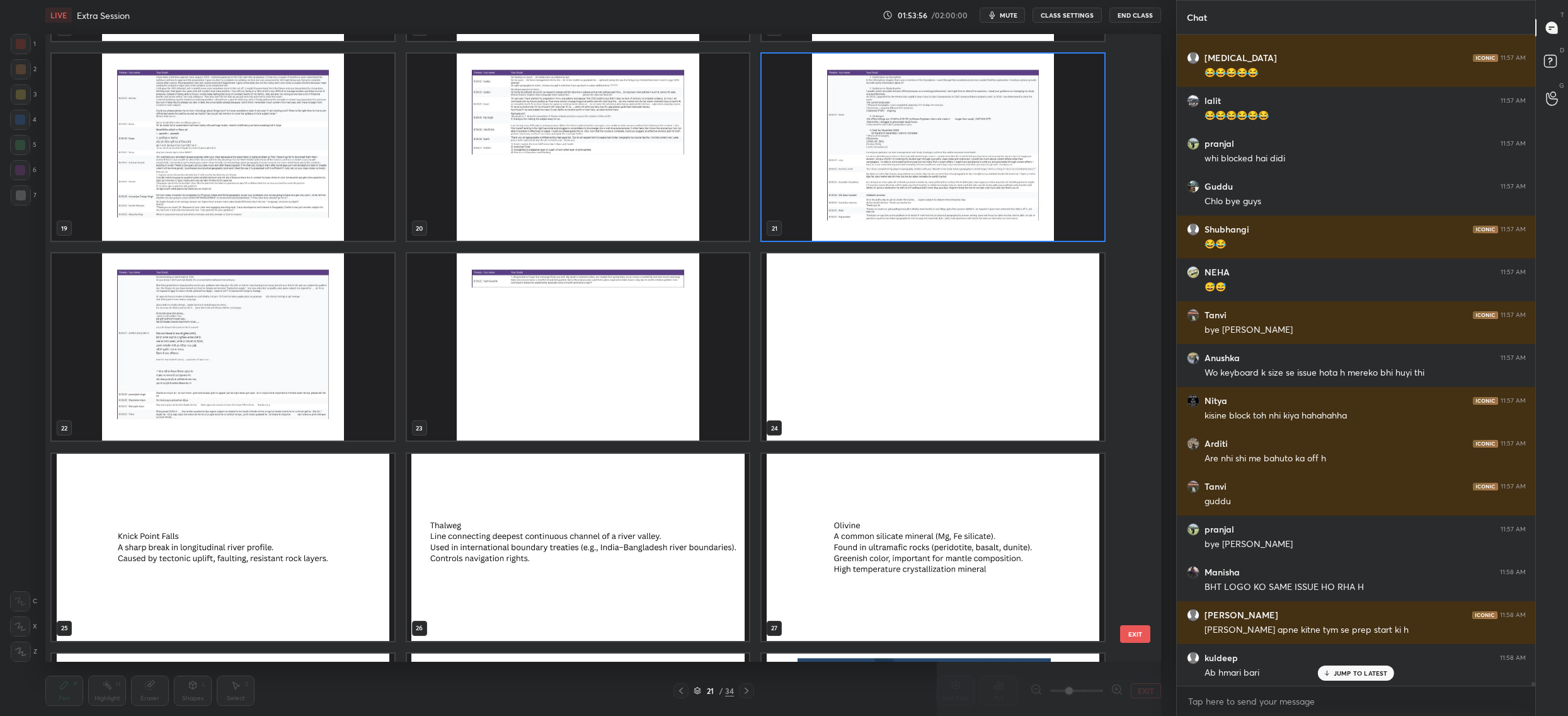
click at [348, 348] on img "grid" at bounding box center [223, 347] width 343 height 187
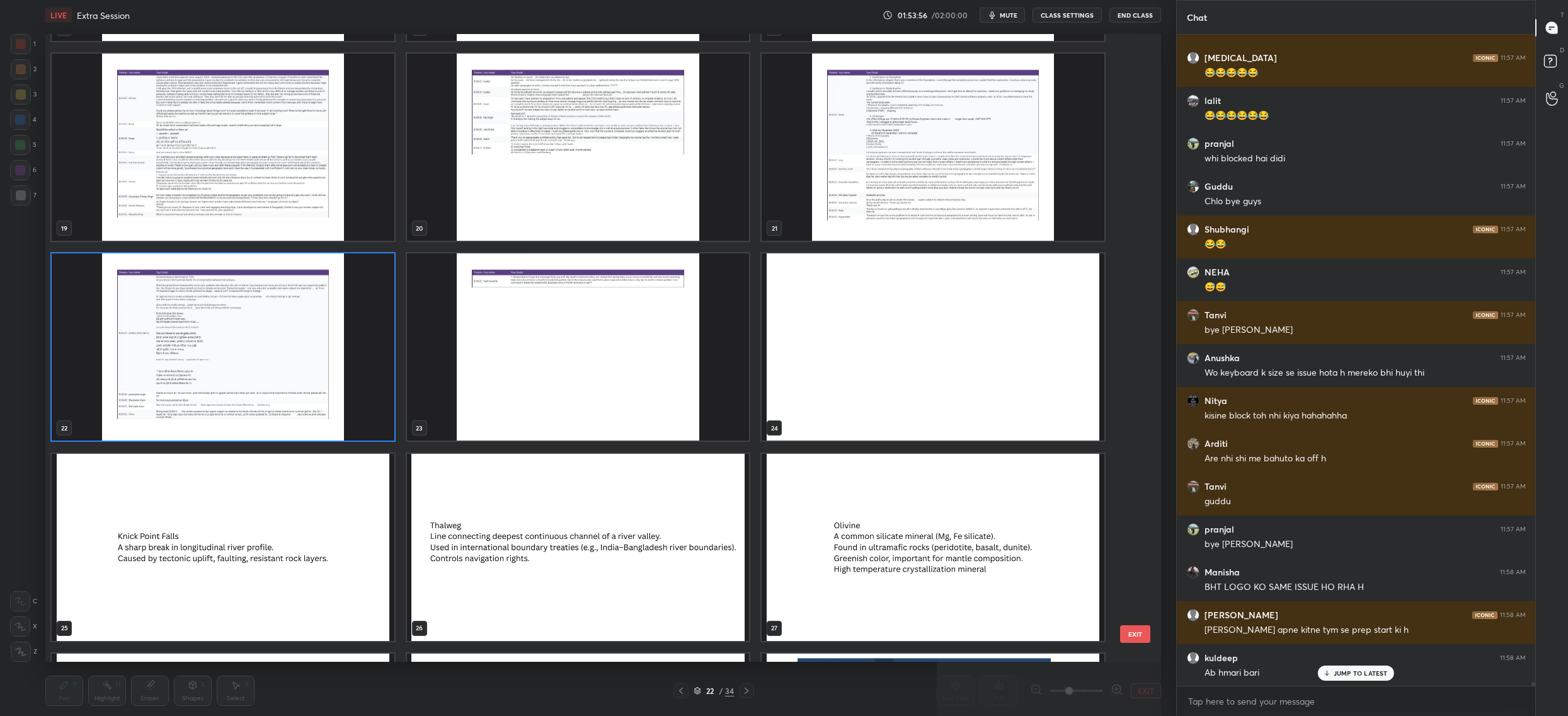
click at [348, 348] on img "grid" at bounding box center [223, 347] width 343 height 187
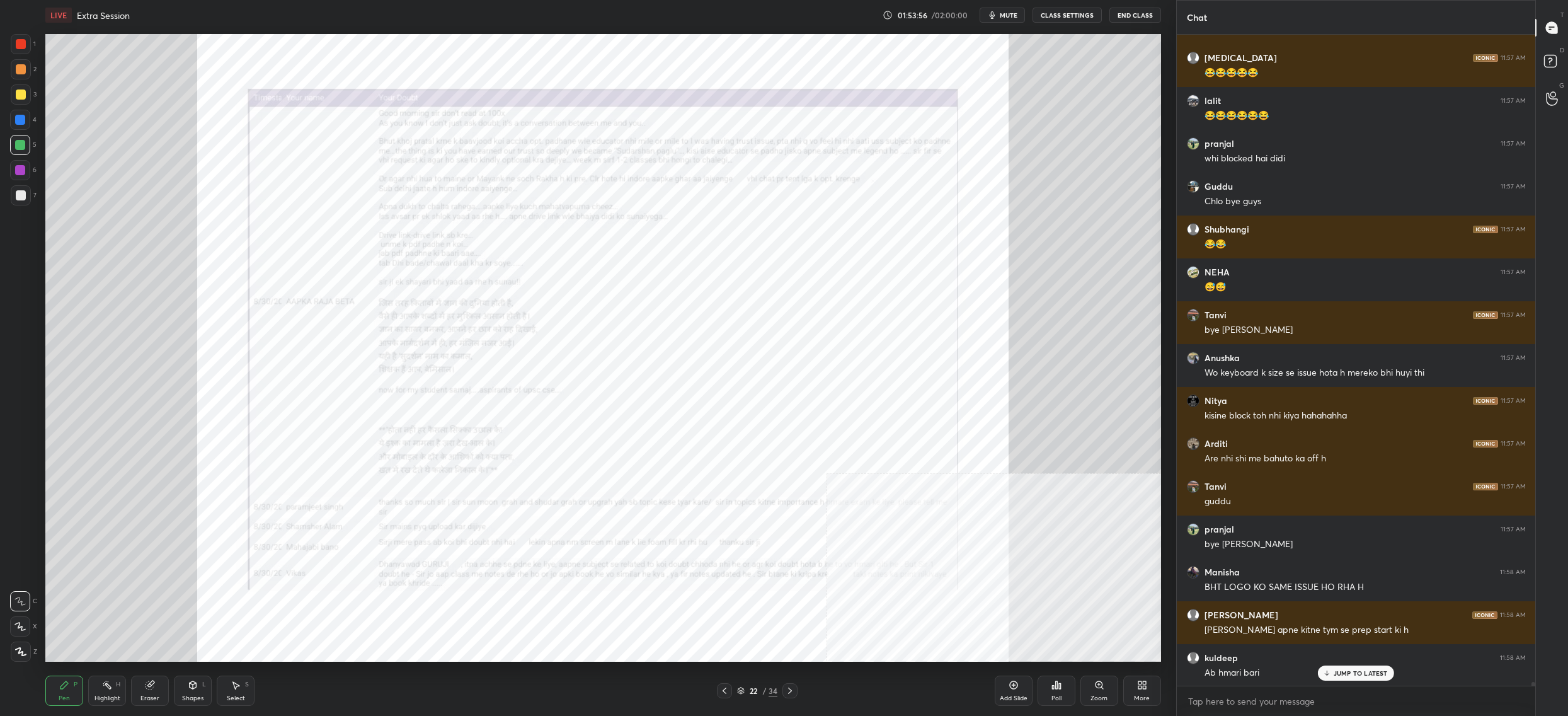
click at [348, 348] on img "grid" at bounding box center [223, 347] width 343 height 187
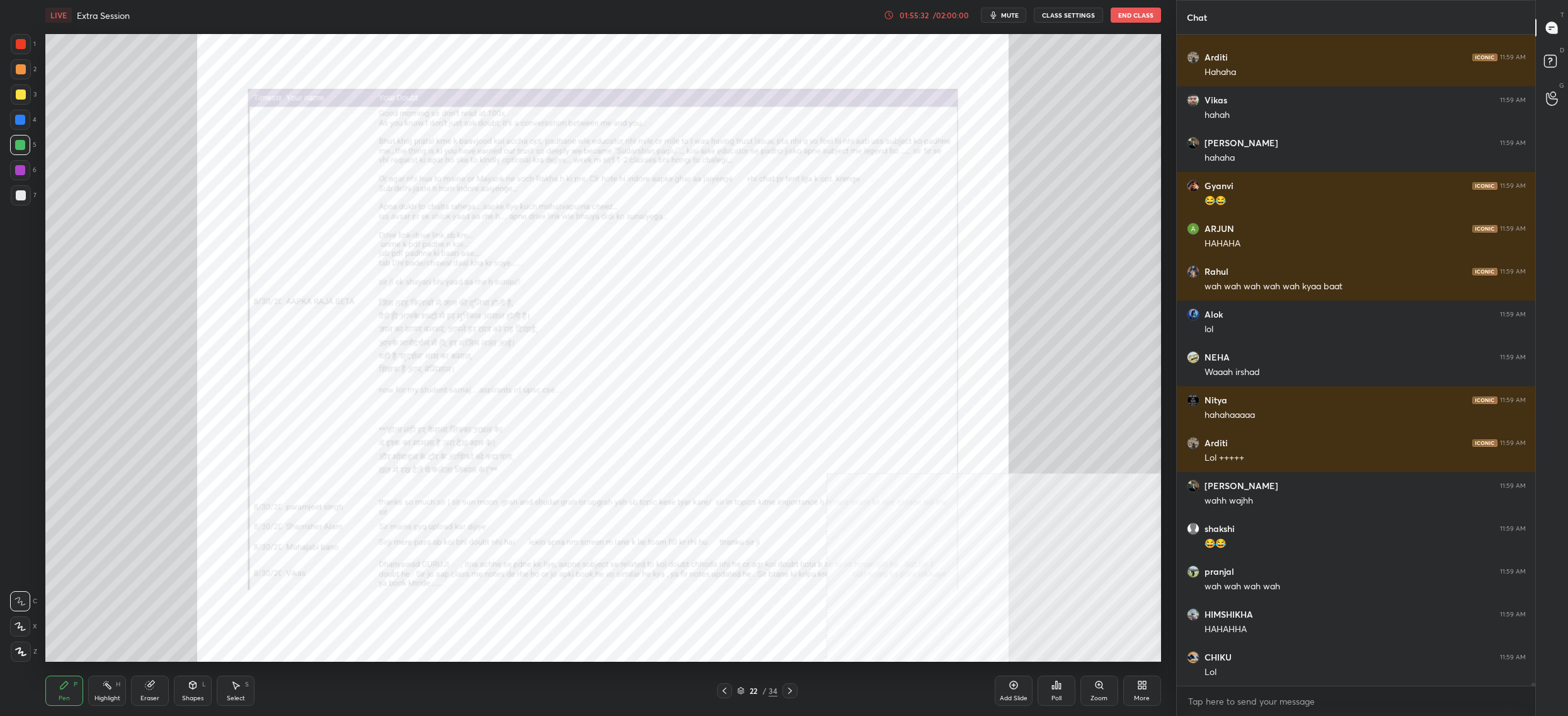
scroll to position [124637, 0]
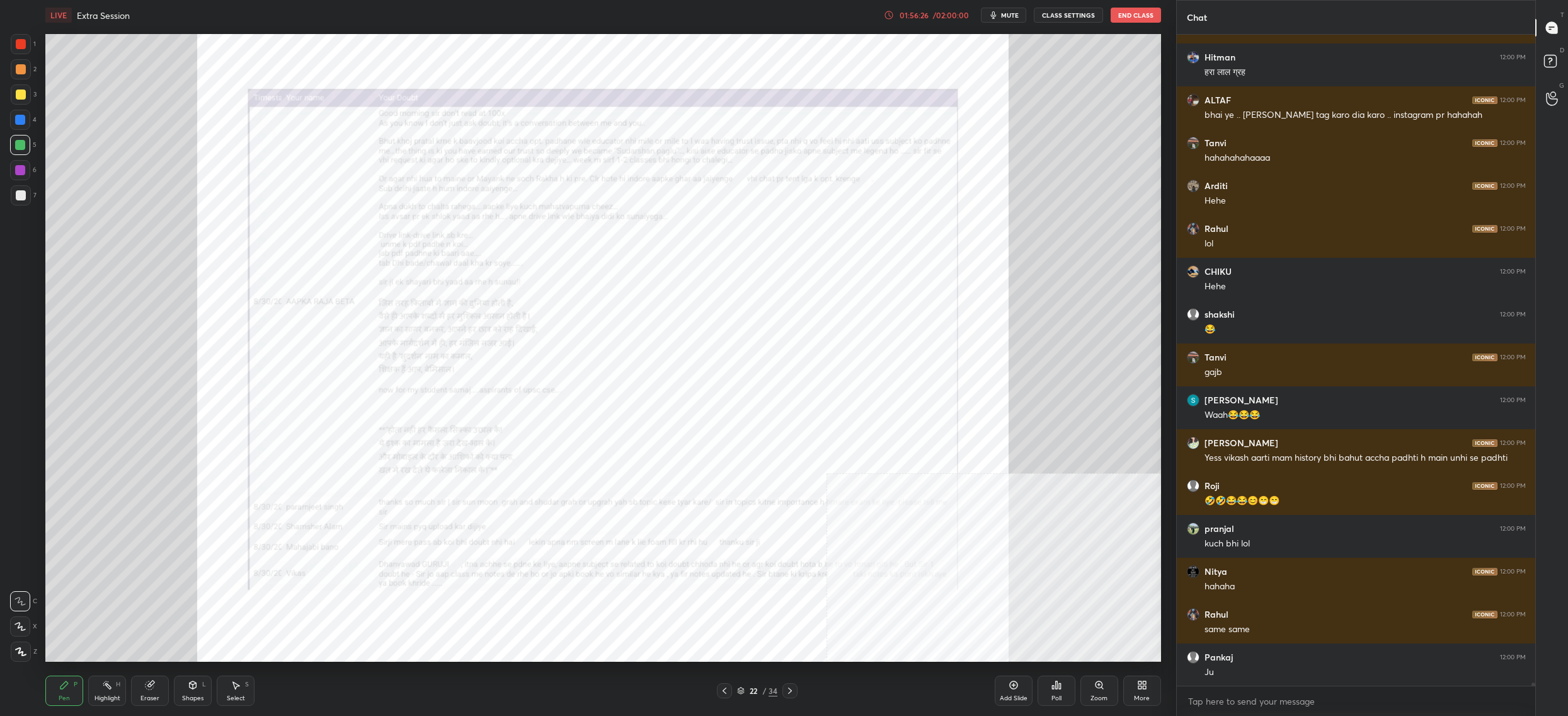
drag, startPoint x: 749, startPoint y: 694, endPoint x: 744, endPoint y: 690, distance: 6.4
click at [752, 693] on div "22 / 34" at bounding box center [757, 690] width 80 height 15
click at [778, 693] on div "22 / 34" at bounding box center [757, 690] width 80 height 15
click at [755, 691] on div "22" at bounding box center [753, 690] width 12 height 8
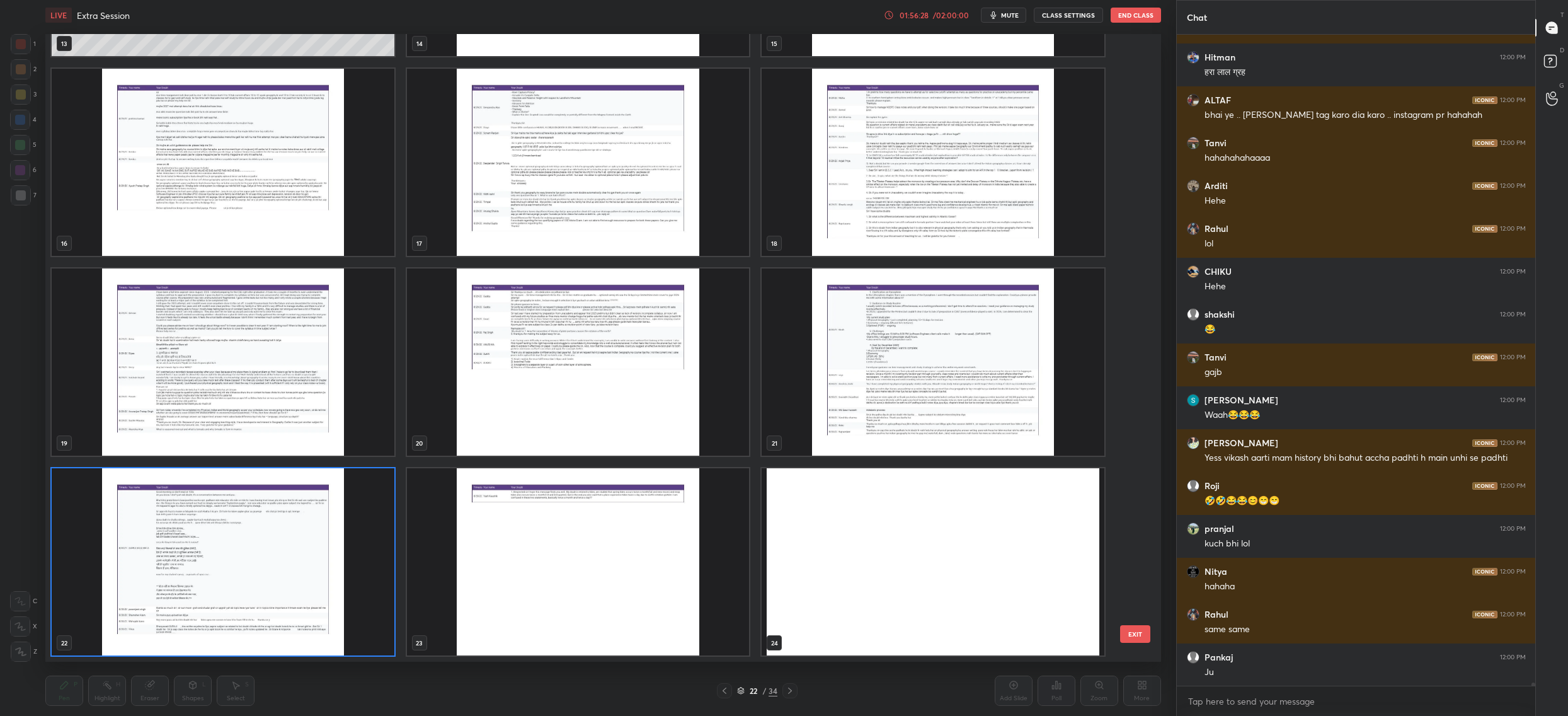
click at [649, 558] on img "grid" at bounding box center [578, 561] width 343 height 187
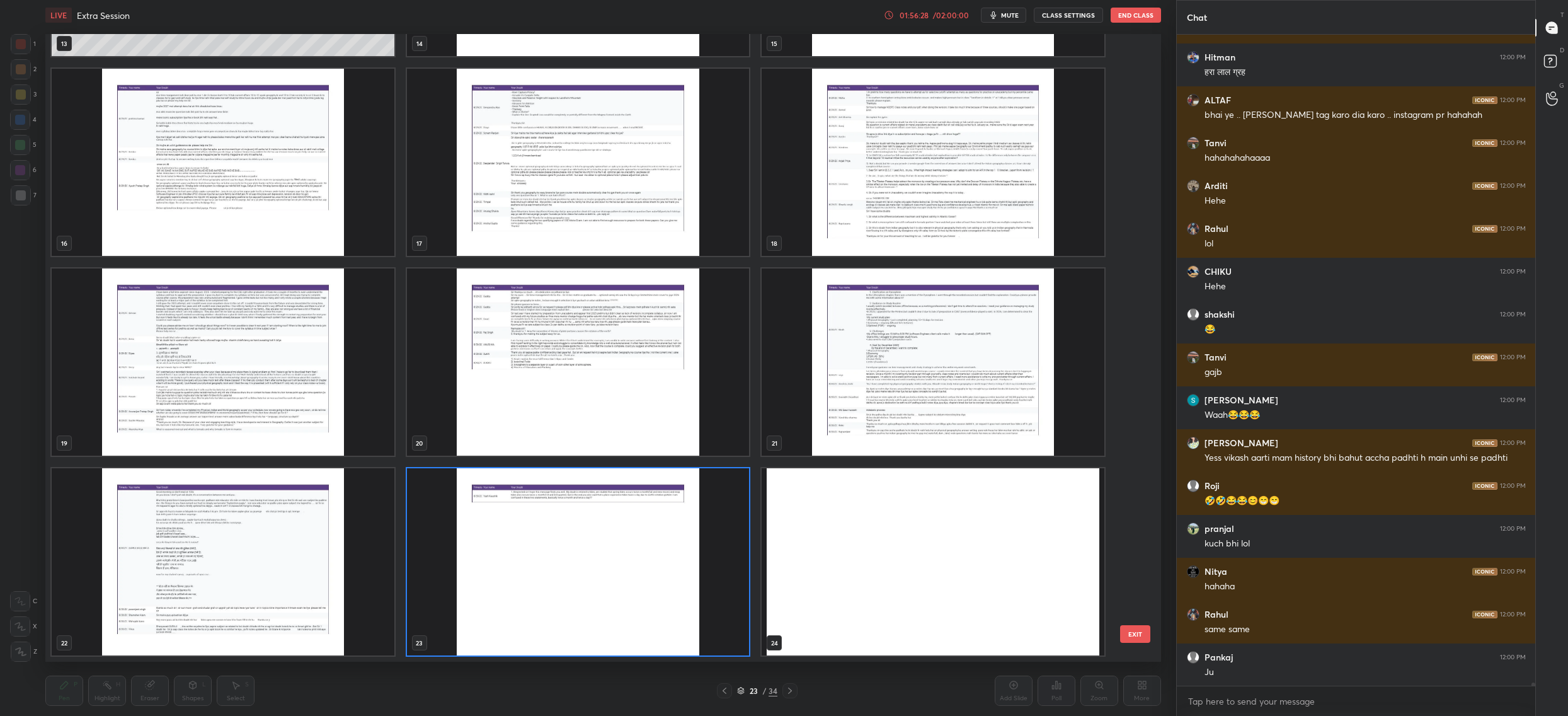
click at [649, 558] on img "grid" at bounding box center [578, 561] width 343 height 187
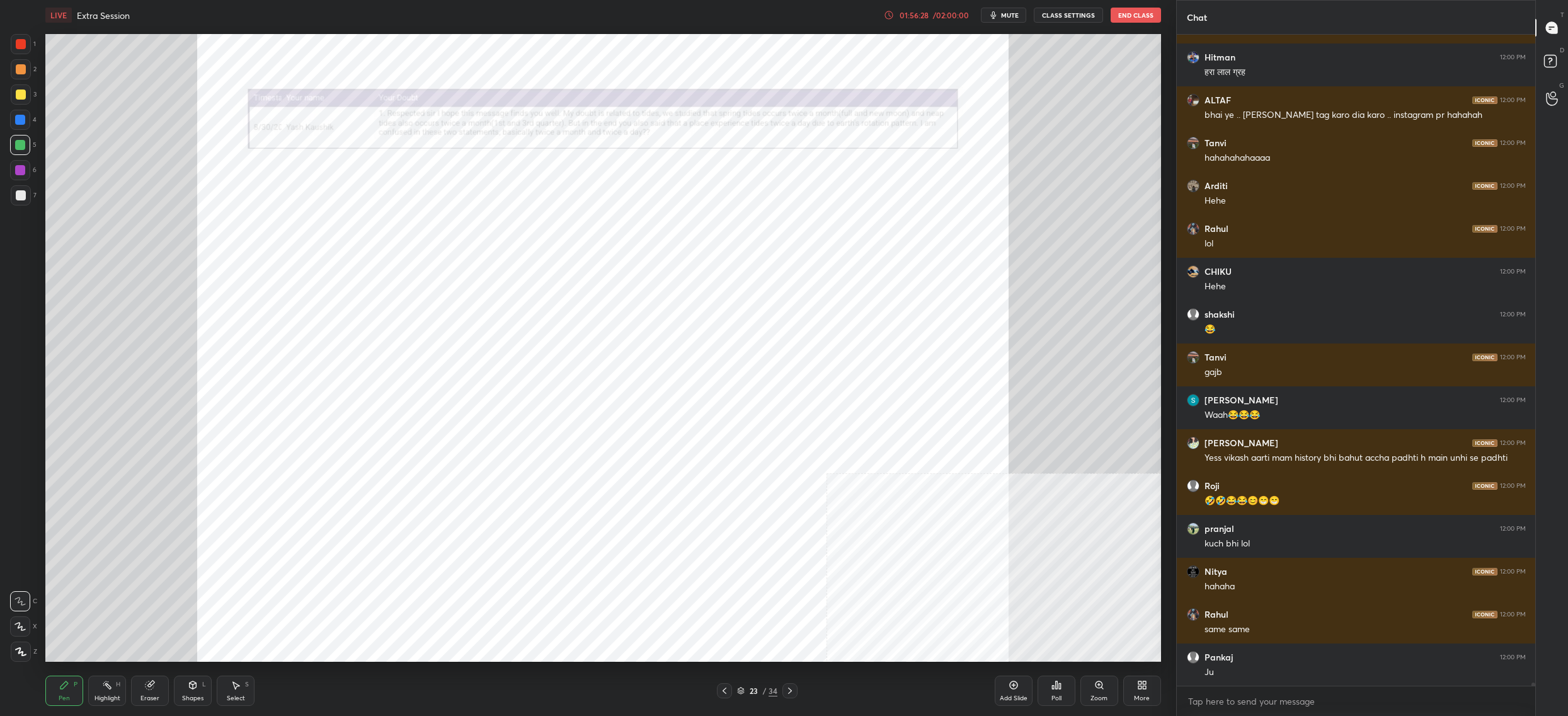
click at [649, 558] on img "grid" at bounding box center [578, 561] width 343 height 187
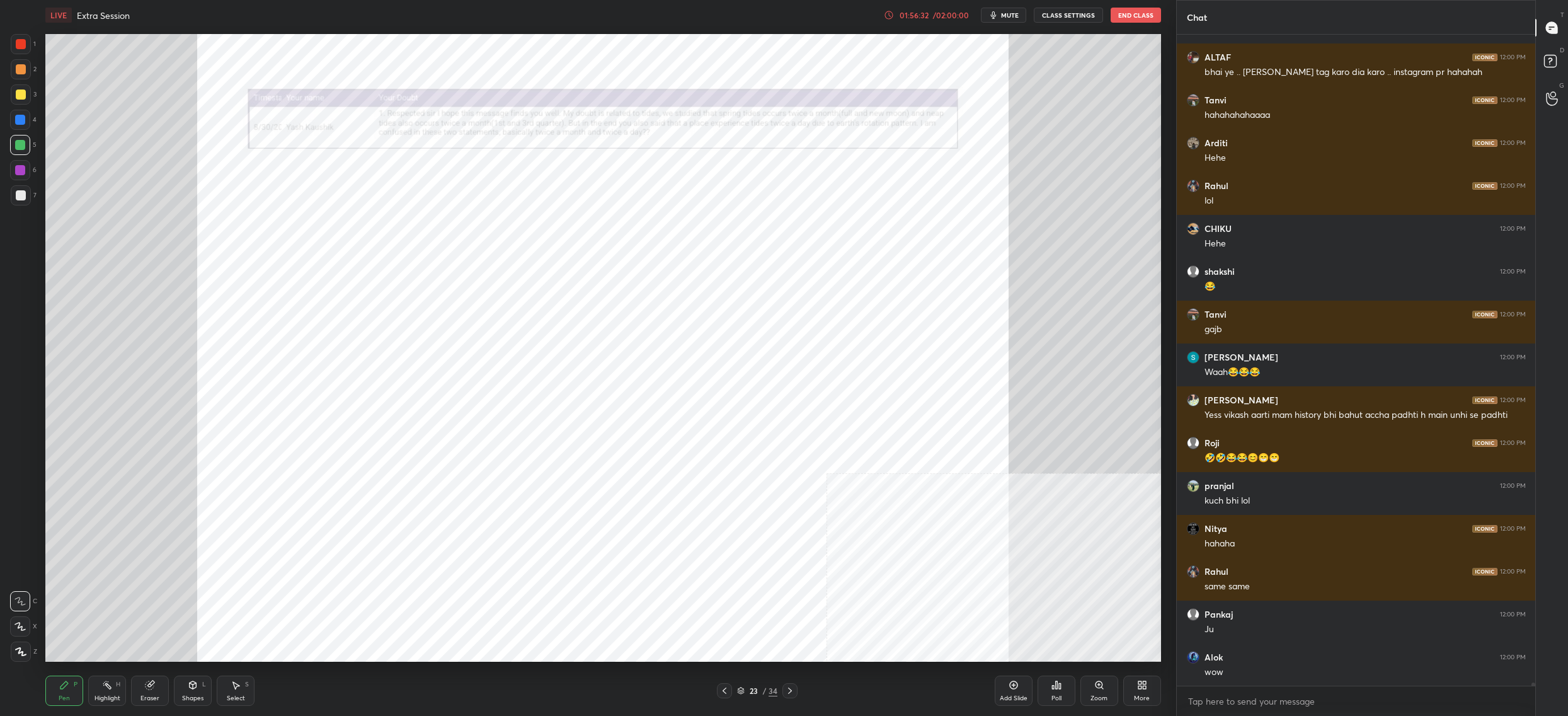
click at [1103, 691] on div "Zoom" at bounding box center [1099, 690] width 38 height 30
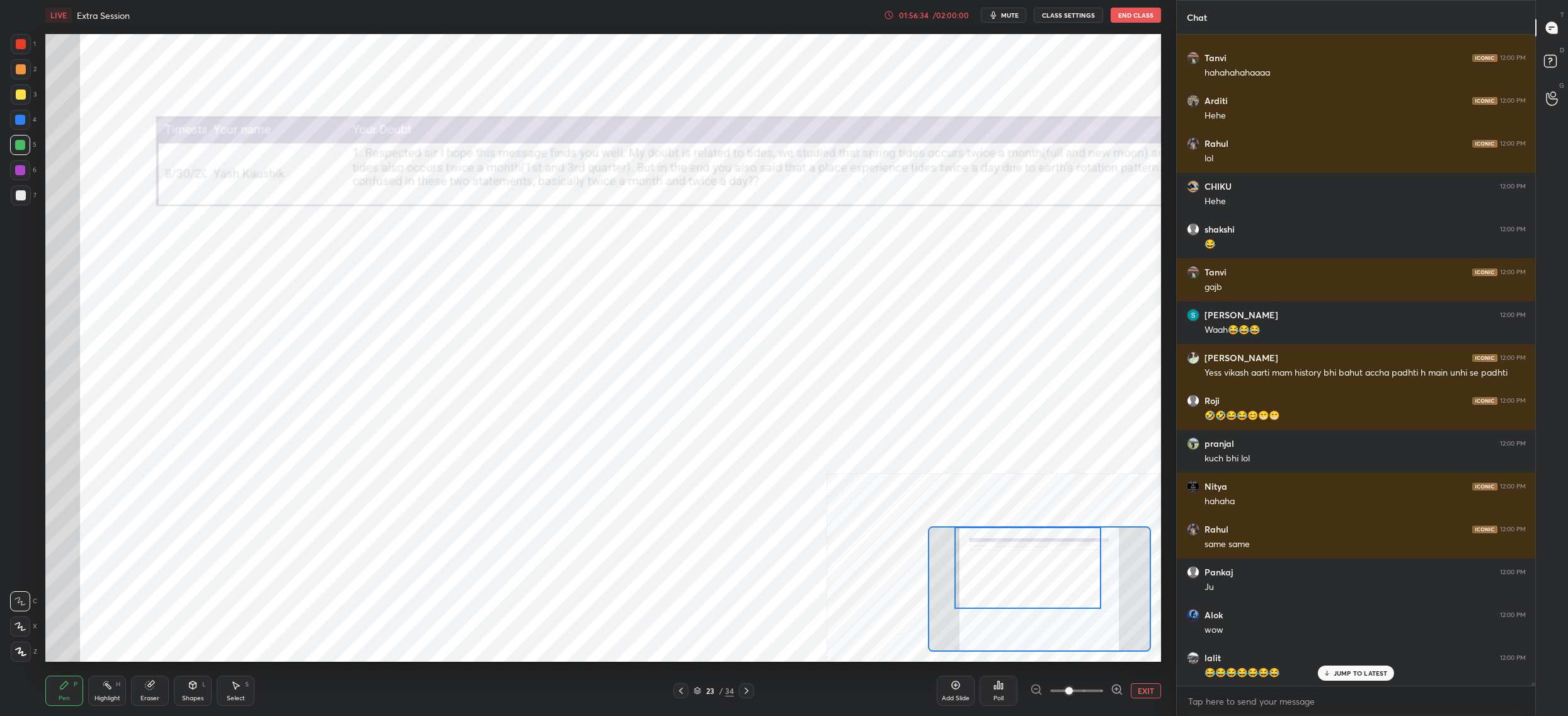
drag, startPoint x: 1077, startPoint y: 585, endPoint x: 1058, endPoint y: 548, distance: 41.6
click at [1064, 552] on div at bounding box center [1028, 568] width 147 height 82
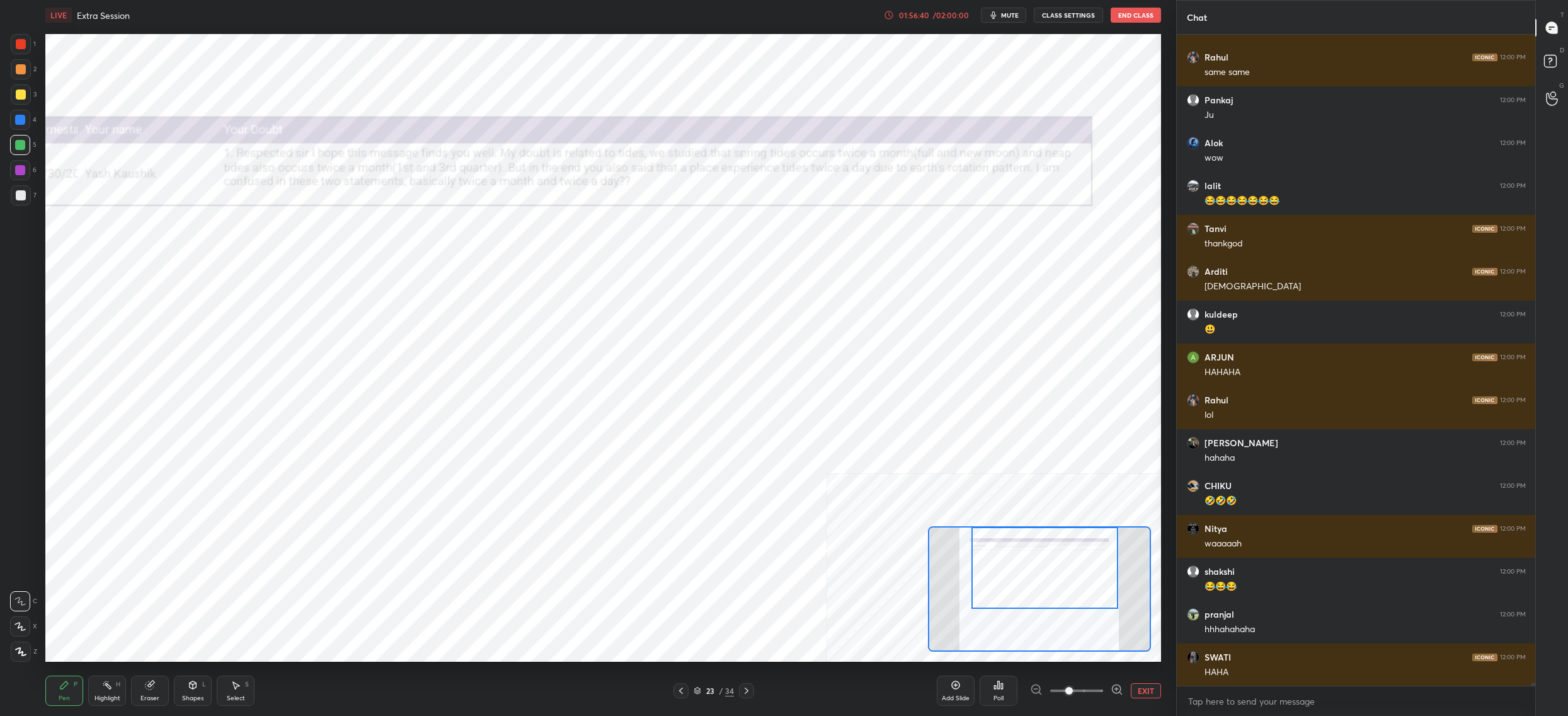
drag, startPoint x: 1021, startPoint y: 571, endPoint x: 1030, endPoint y: 560, distance: 14.2
click at [1035, 564] on div at bounding box center [1045, 568] width 147 height 82
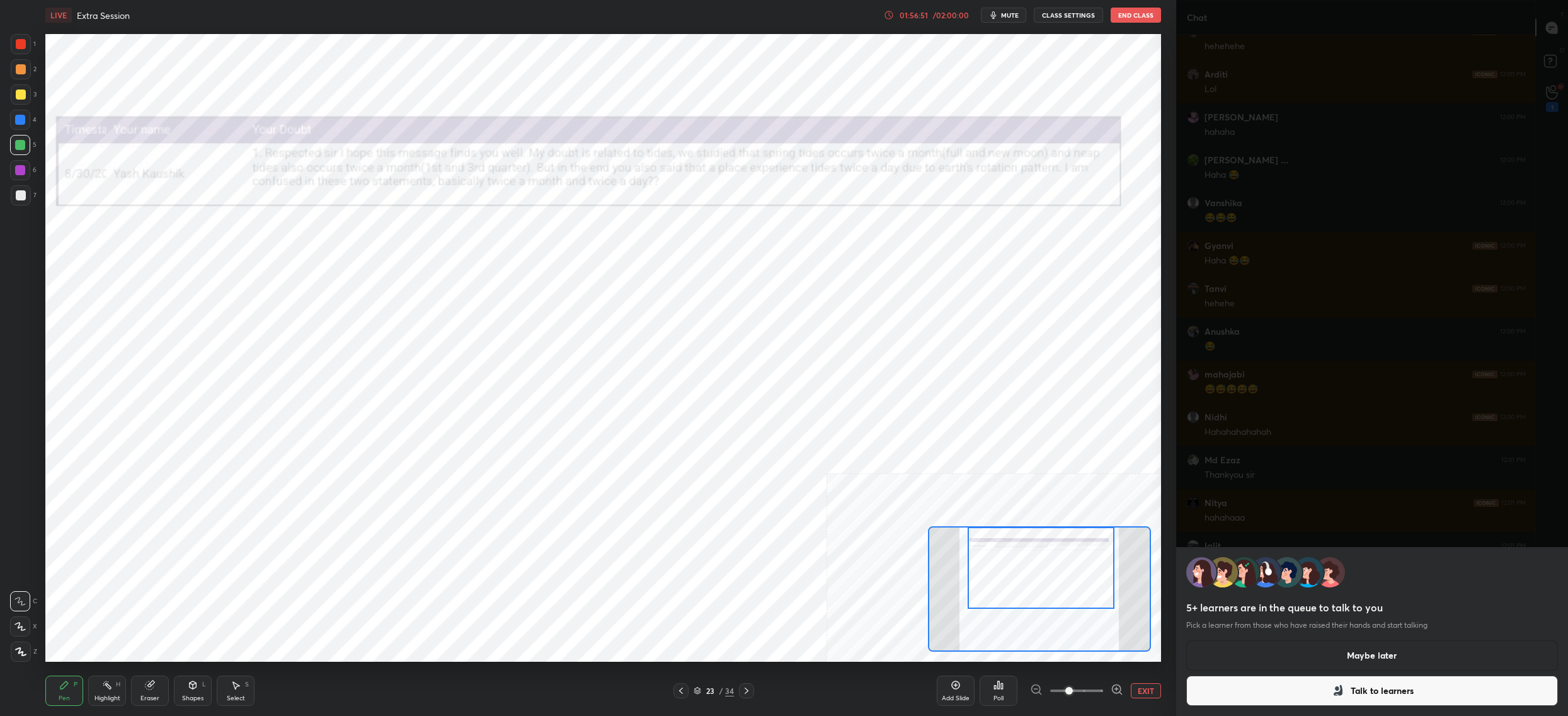
click at [1334, 658] on button "Maybe later" at bounding box center [1372, 655] width 372 height 30
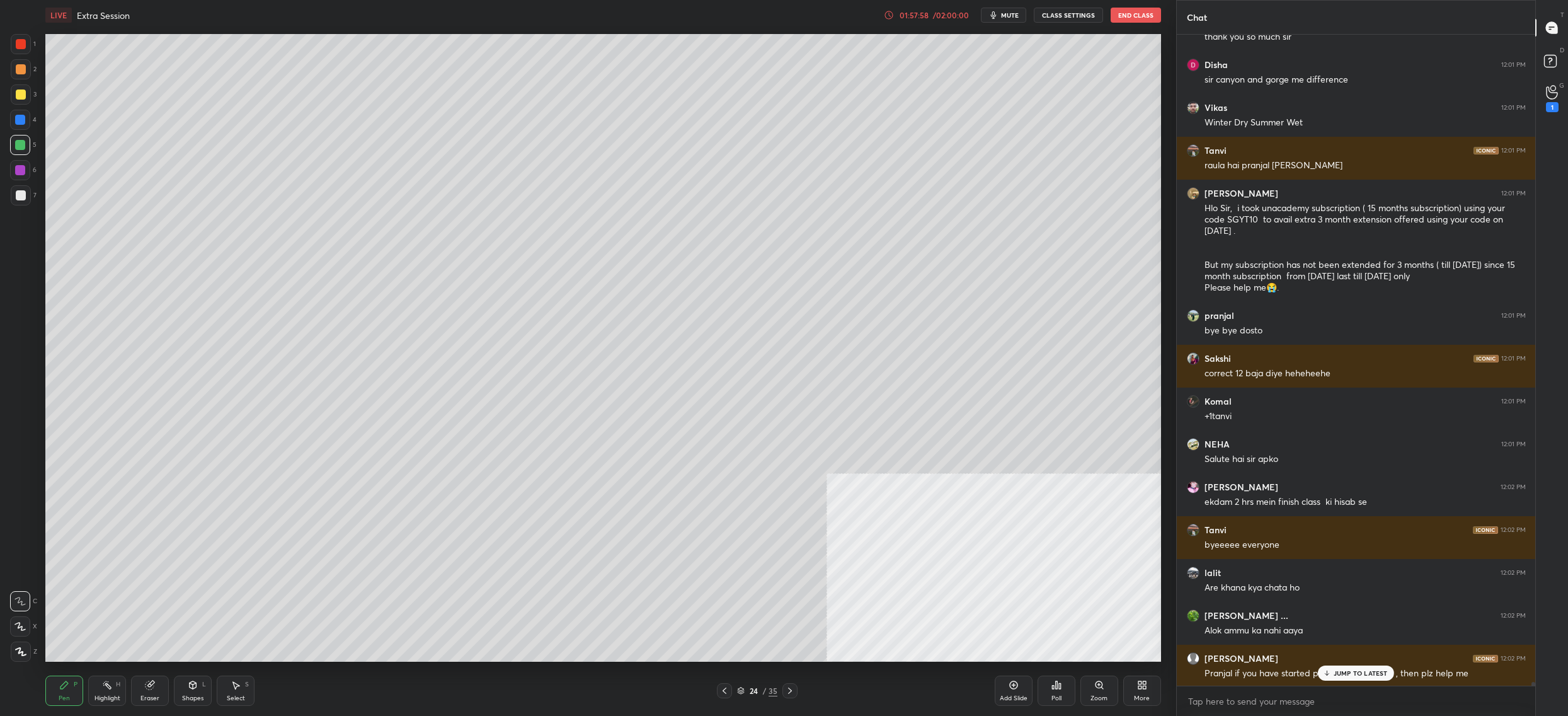
scroll to position [130559, 0]
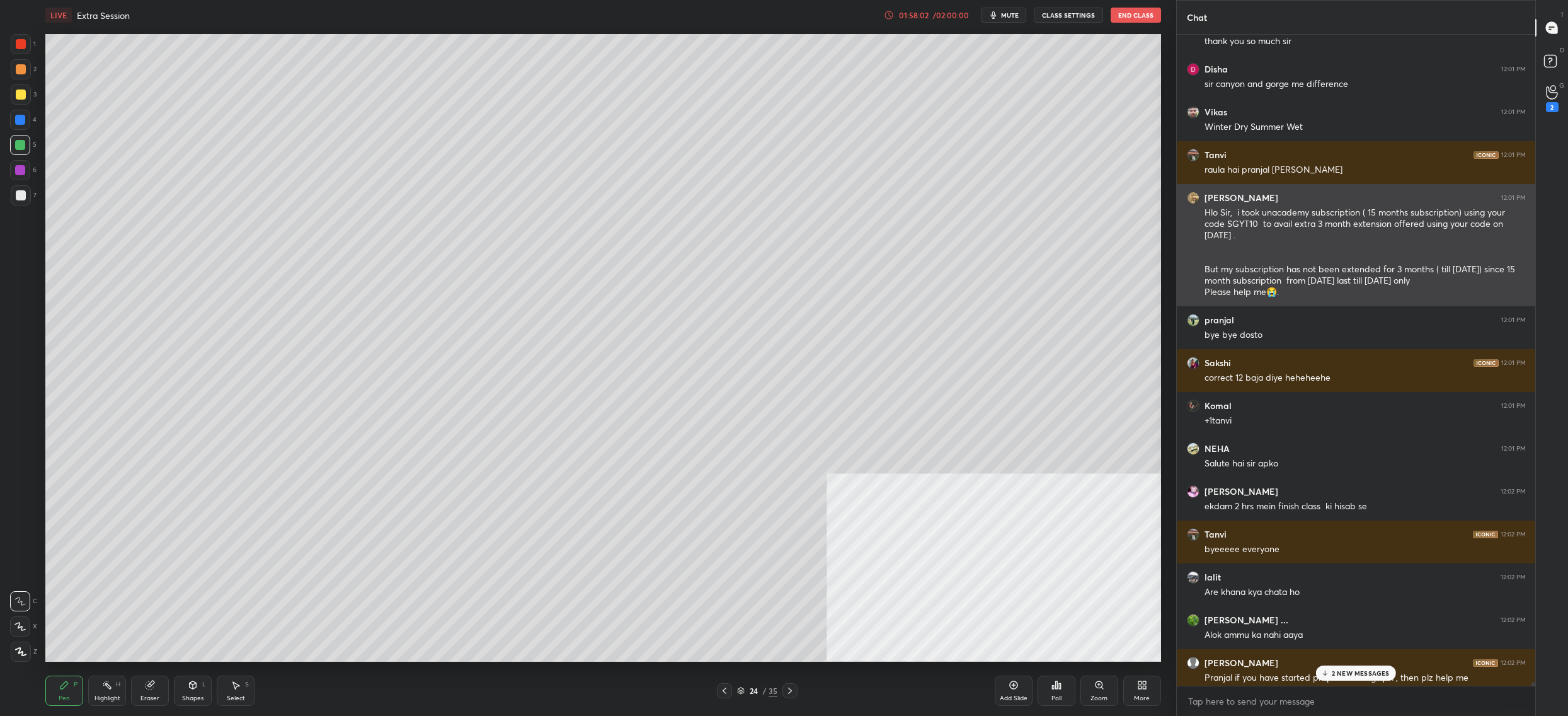
click at [1276, 250] on div "Hlo Sir, i took unacademy subscription ( 15 months subscription) using your cod…" at bounding box center [1365, 252] width 322 height 92
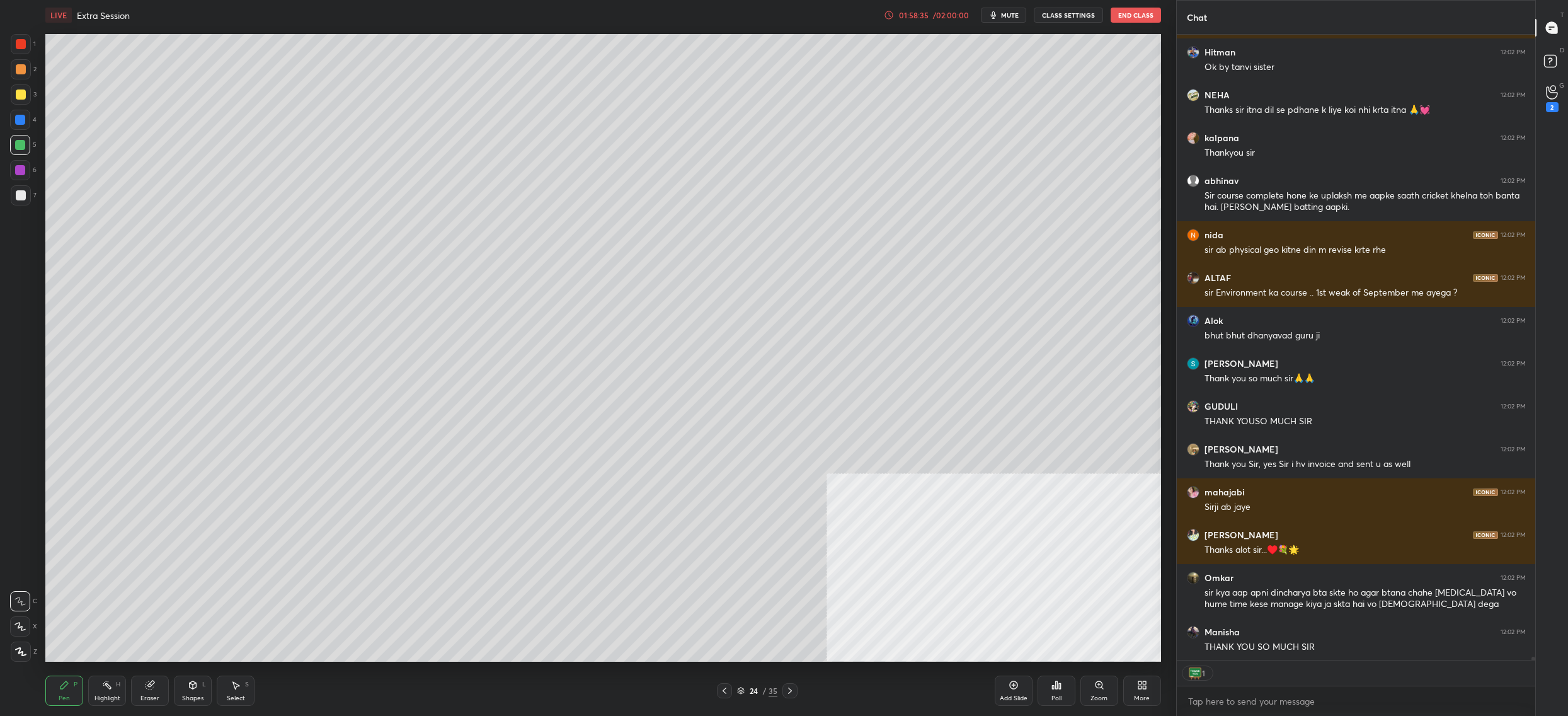
scroll to position [132169, 0]
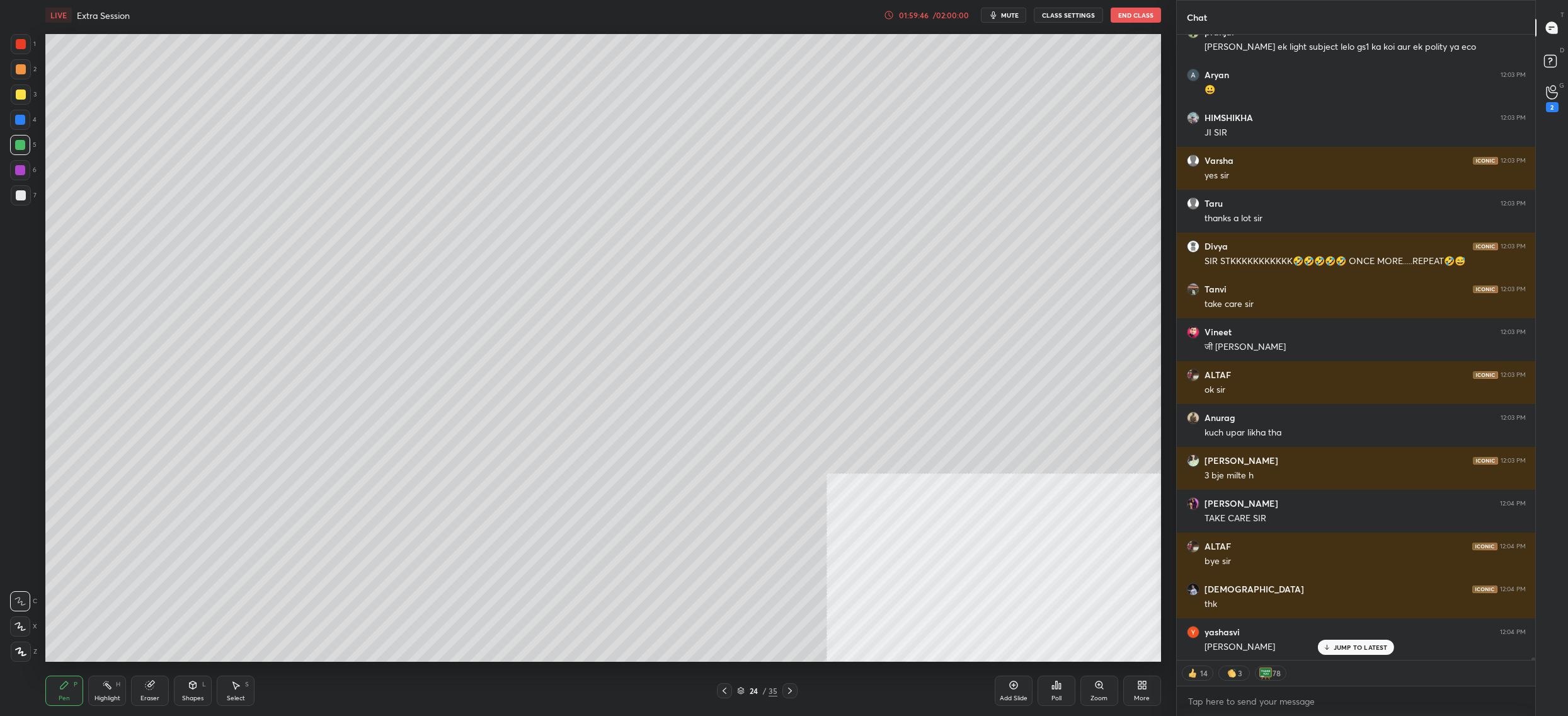
click at [1142, 15] on button "End Class" at bounding box center [1136, 15] width 50 height 15
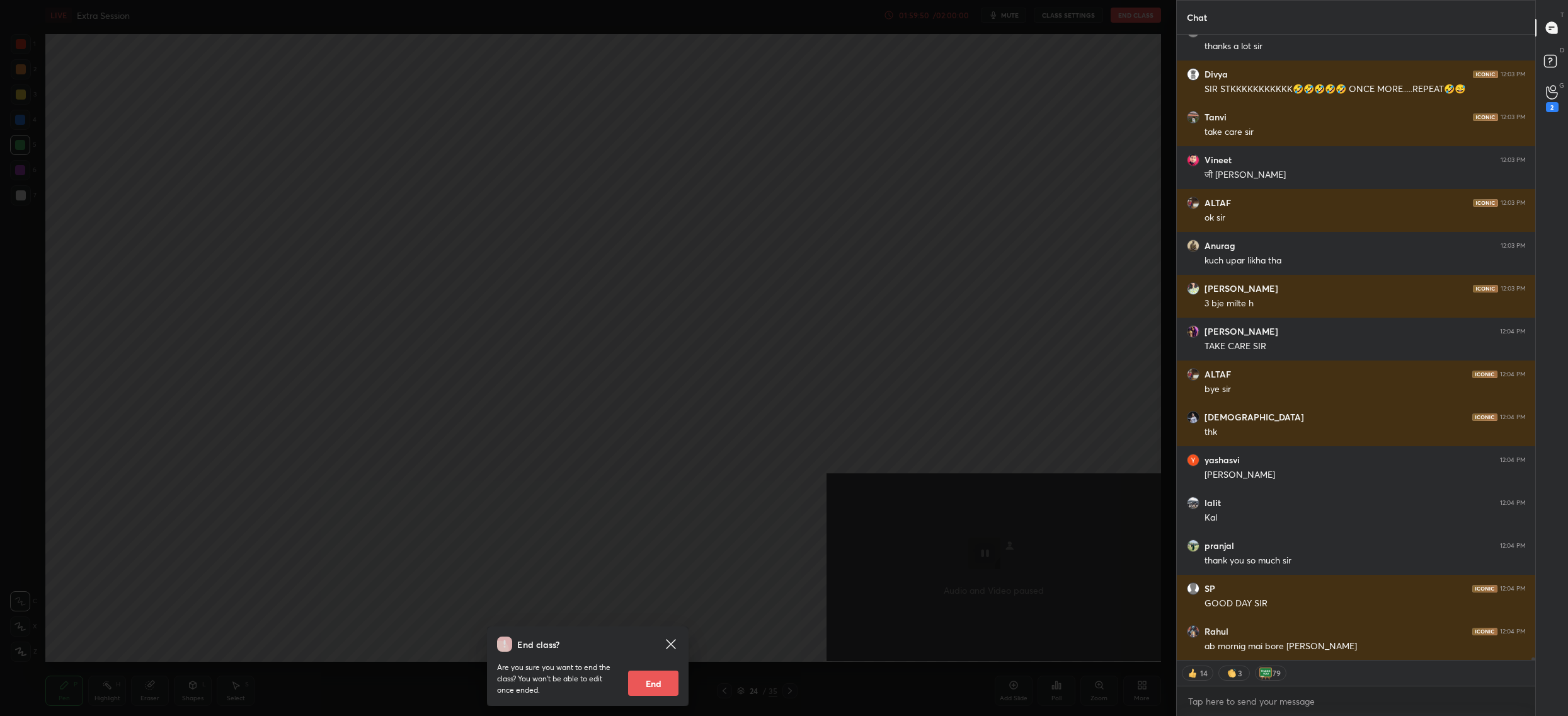
click at [665, 646] on icon at bounding box center [671, 644] width 15 height 15
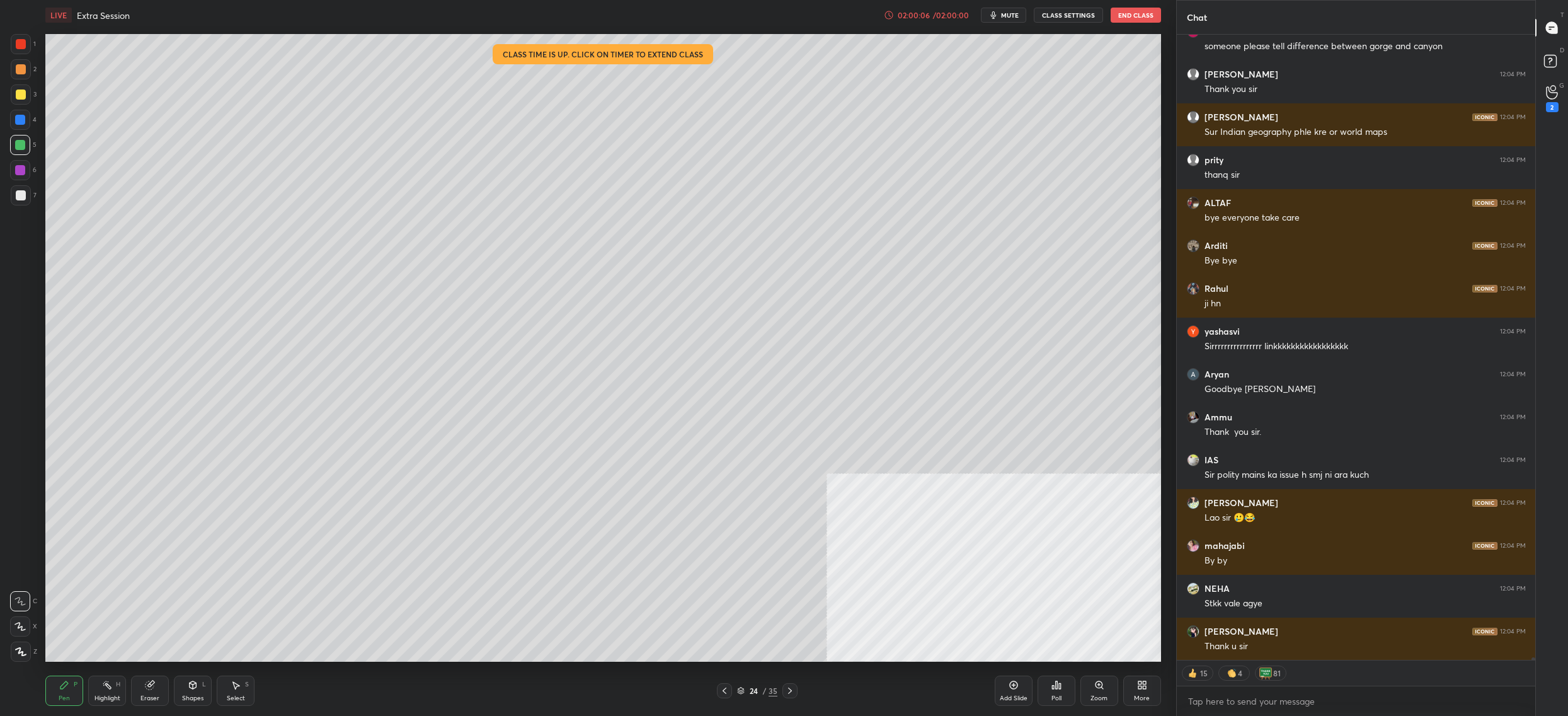
drag, startPoint x: 1232, startPoint y: 681, endPoint x: 1227, endPoint y: 694, distance: 13.9
click at [1232, 681] on div "15 4 81" at bounding box center [1356, 673] width 359 height 26
click at [1225, 701] on textarea at bounding box center [1356, 701] width 339 height 20
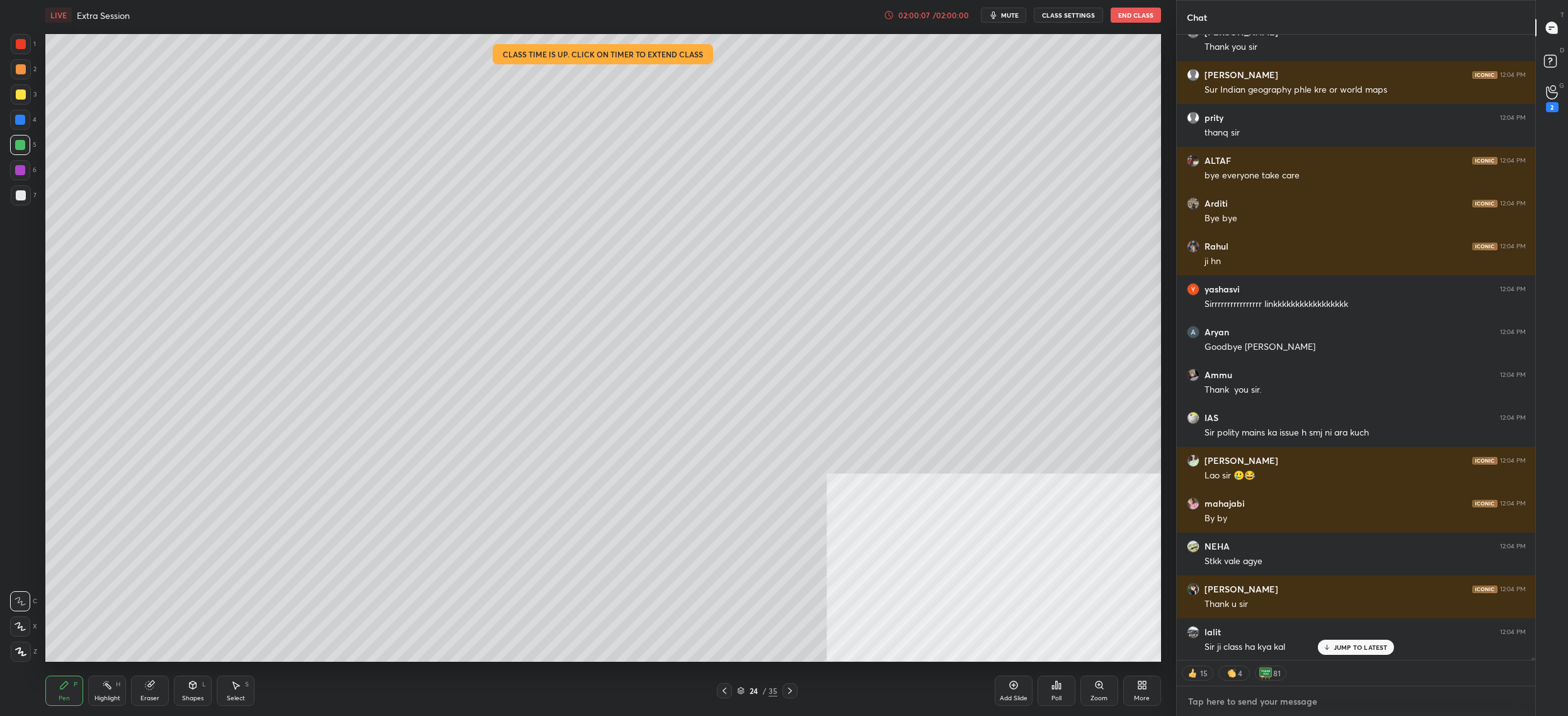
paste textarea "https://drive.google.com/drive/folders/1CjdMQltBKx5yUtgmlTyxmbVe7gjvDC5N?usp=dr…"
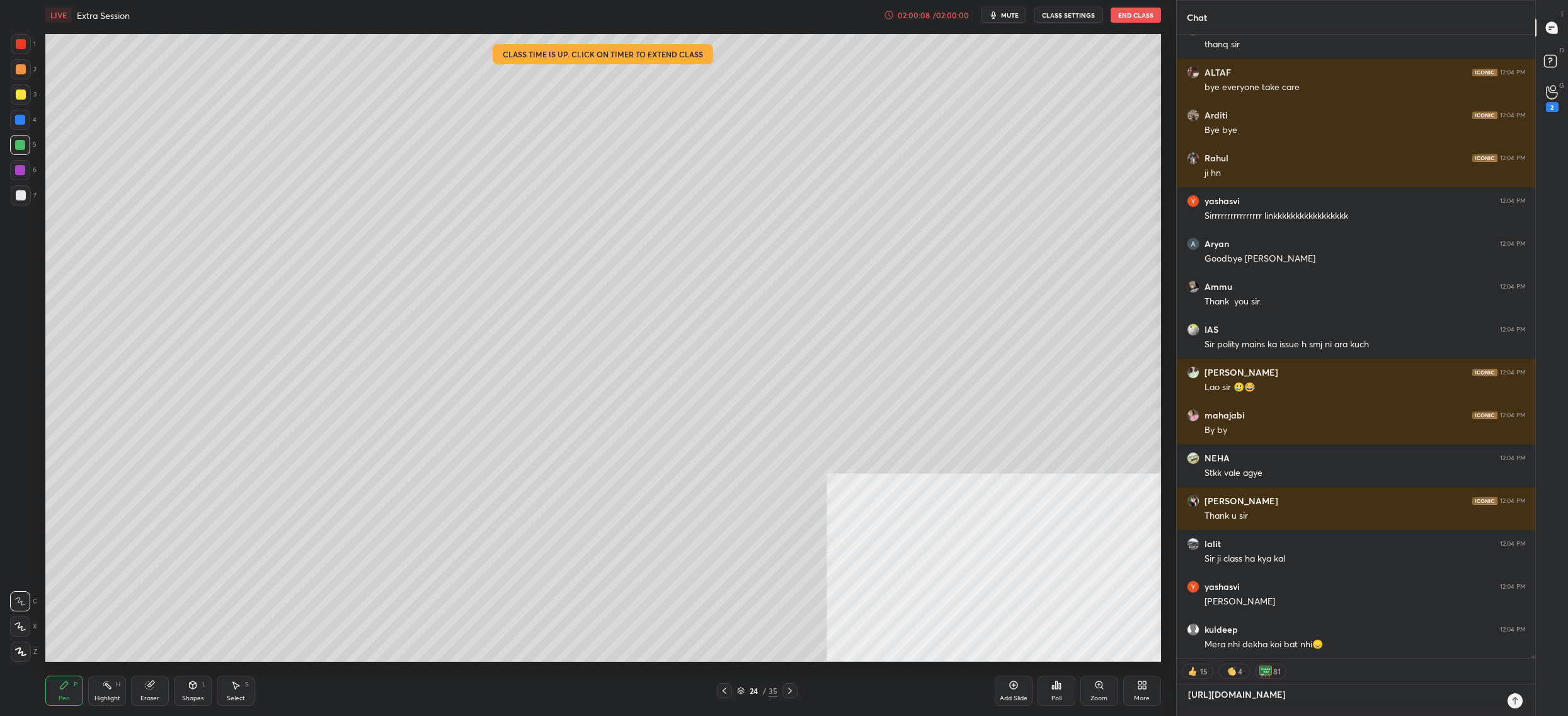
type textarea "https://drive.google.com/drive/folders/1CjdMQltBKx5yUtgmlTyxmbVe7gjvDC5N?usp=dr…"
click at [1513, 701] on icon at bounding box center [1515, 701] width 10 height 10
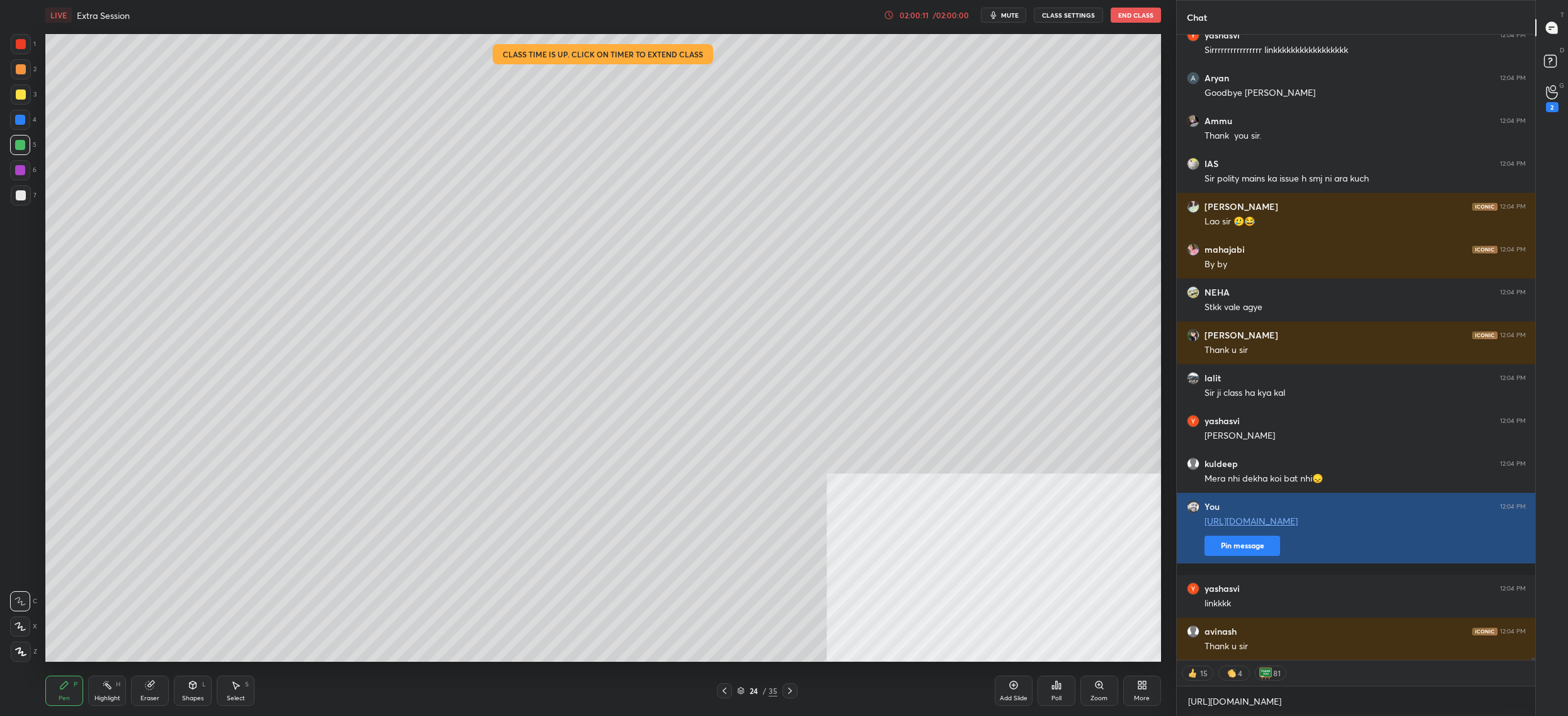
click at [1254, 556] on button "Pin message" at bounding box center [1242, 546] width 76 height 20
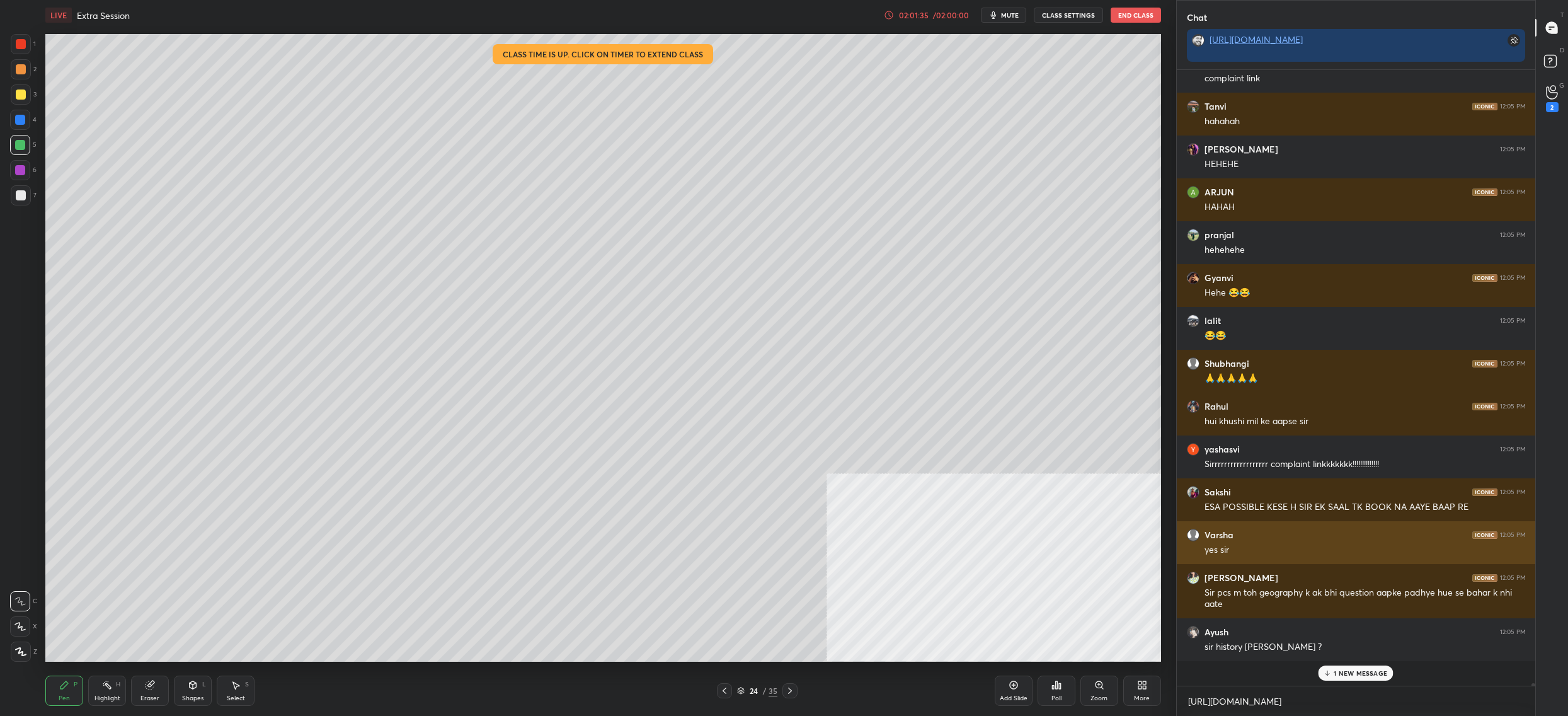
scroll to position [612, 356]
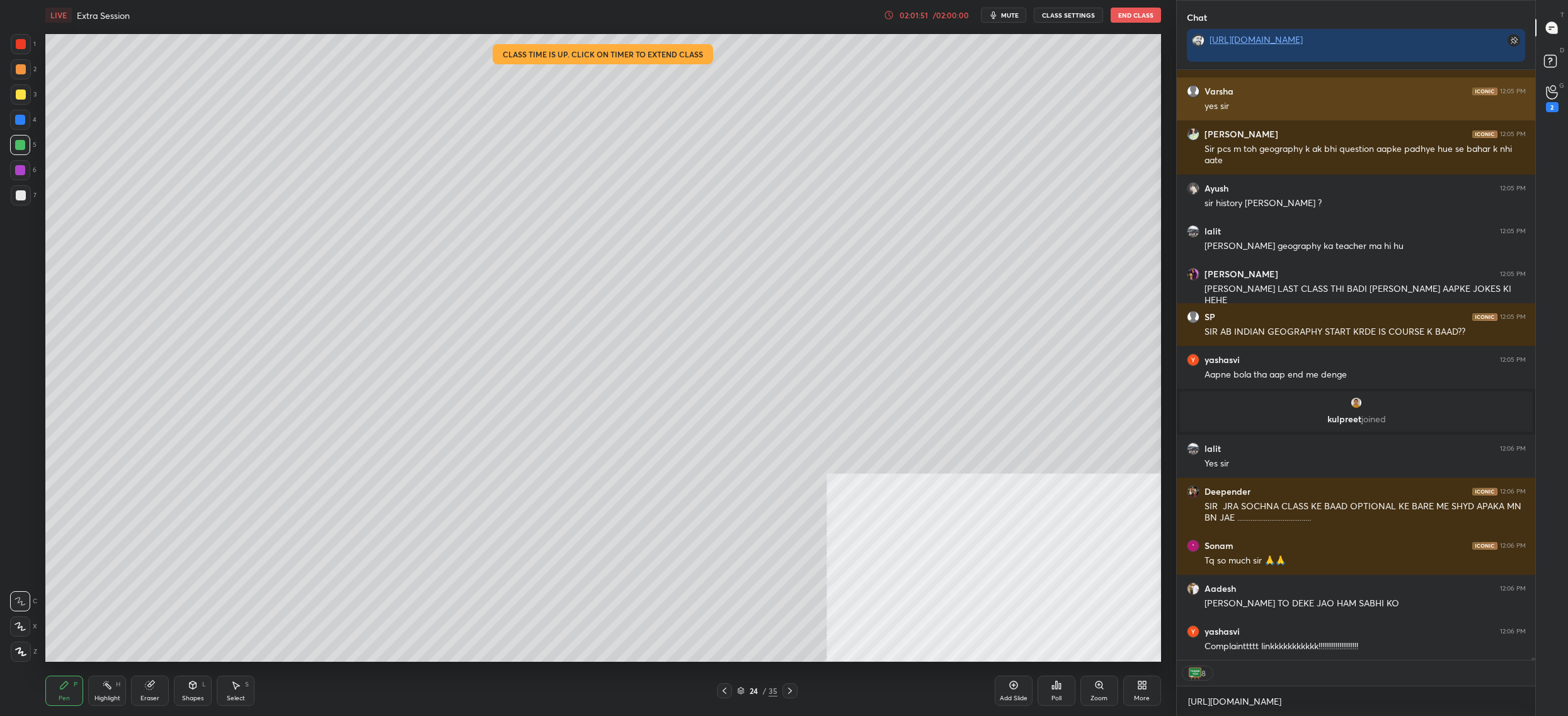
click at [1266, 599] on div "SIR AASIRVAAD TO DEKE JAO HAM SABHI KO" at bounding box center [1365, 604] width 322 height 12
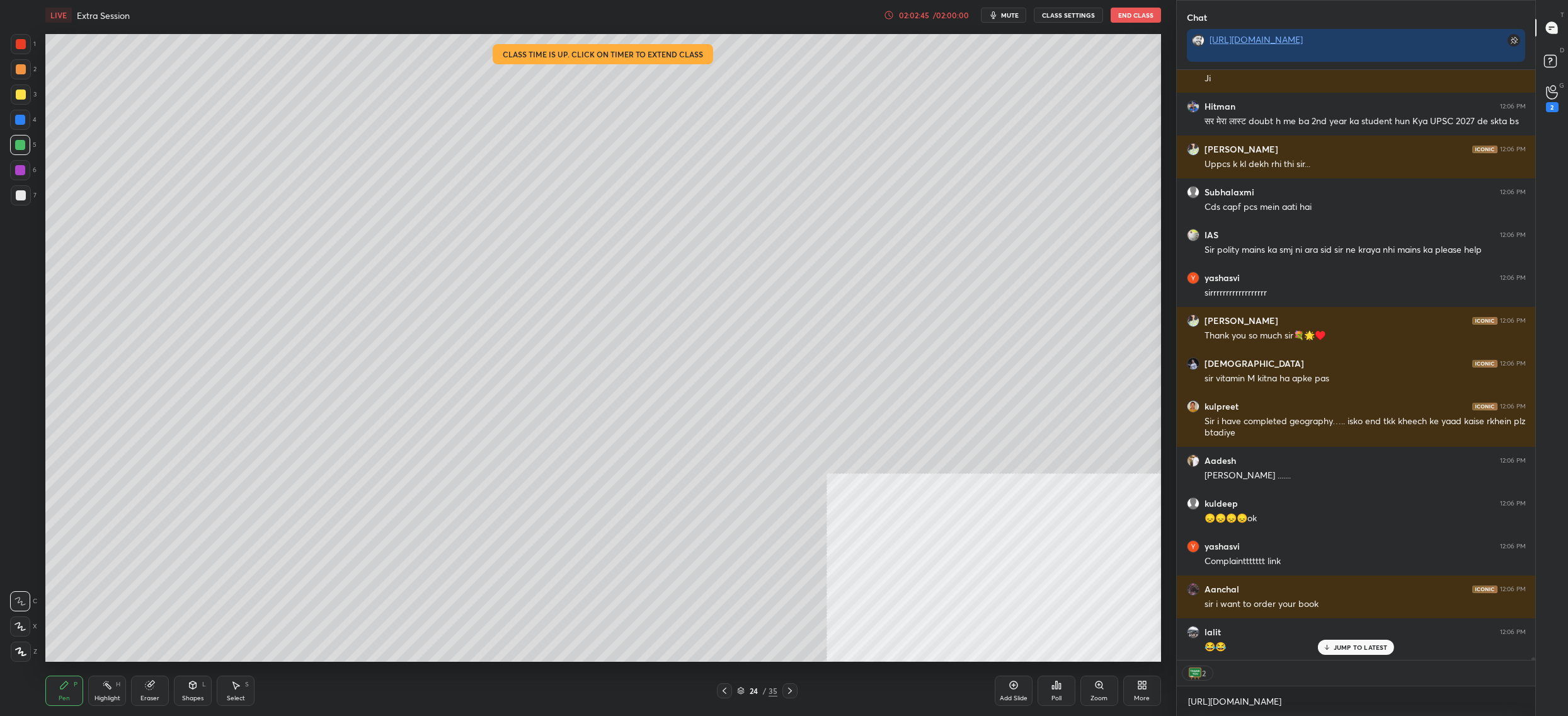
scroll to position [4, 5]
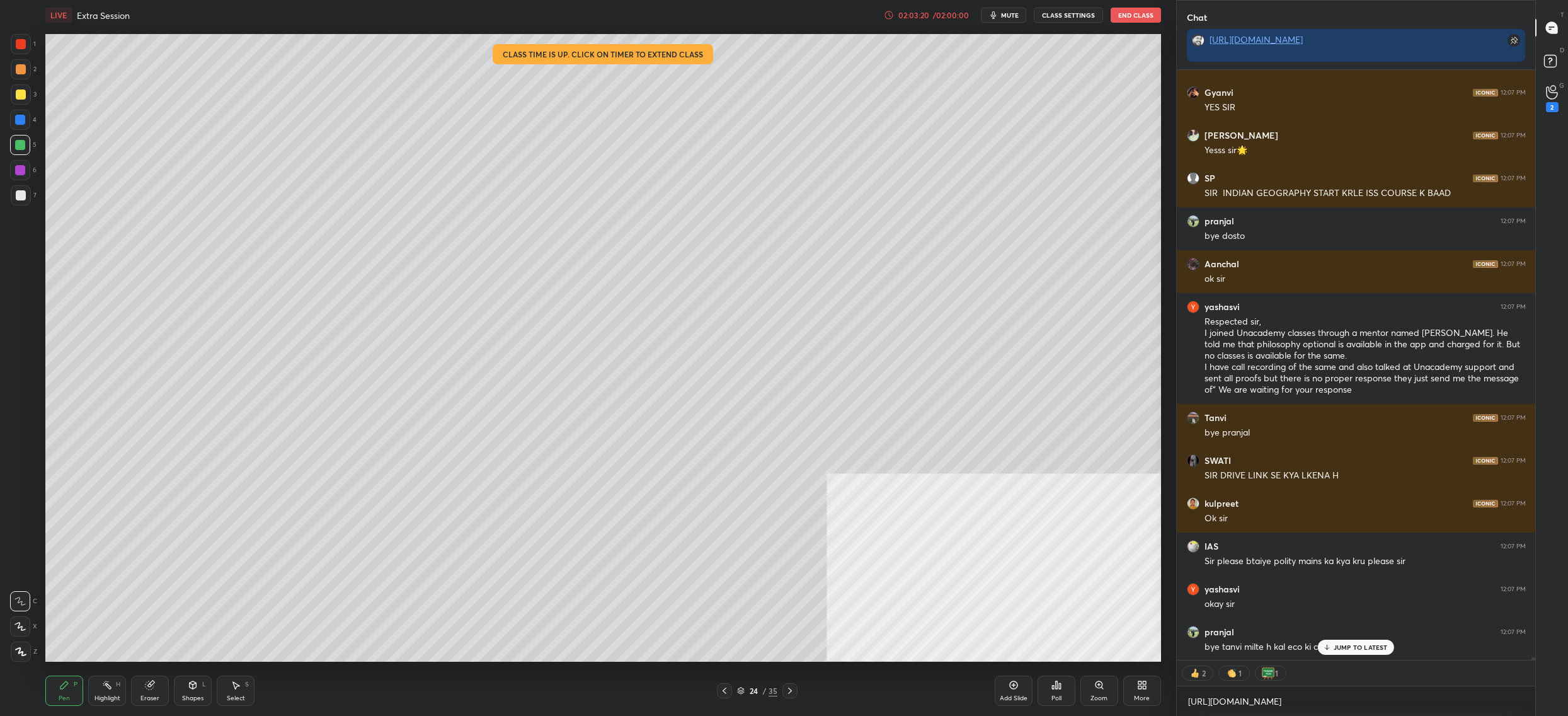
click at [1157, 18] on button "End Class" at bounding box center [1136, 15] width 50 height 15
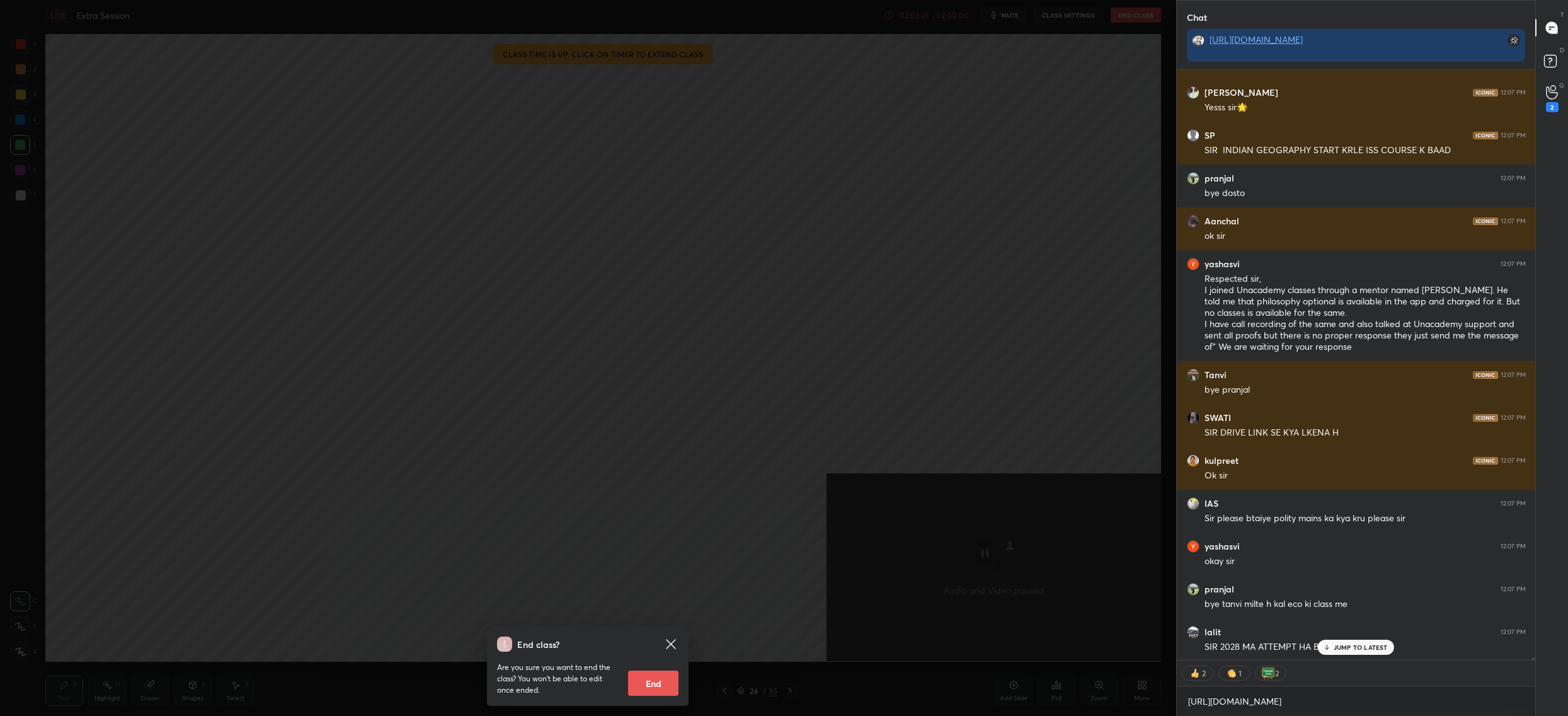
click at [672, 679] on button "End" at bounding box center [653, 683] width 50 height 26
